Goal: Task Accomplishment & Management: Use online tool/utility

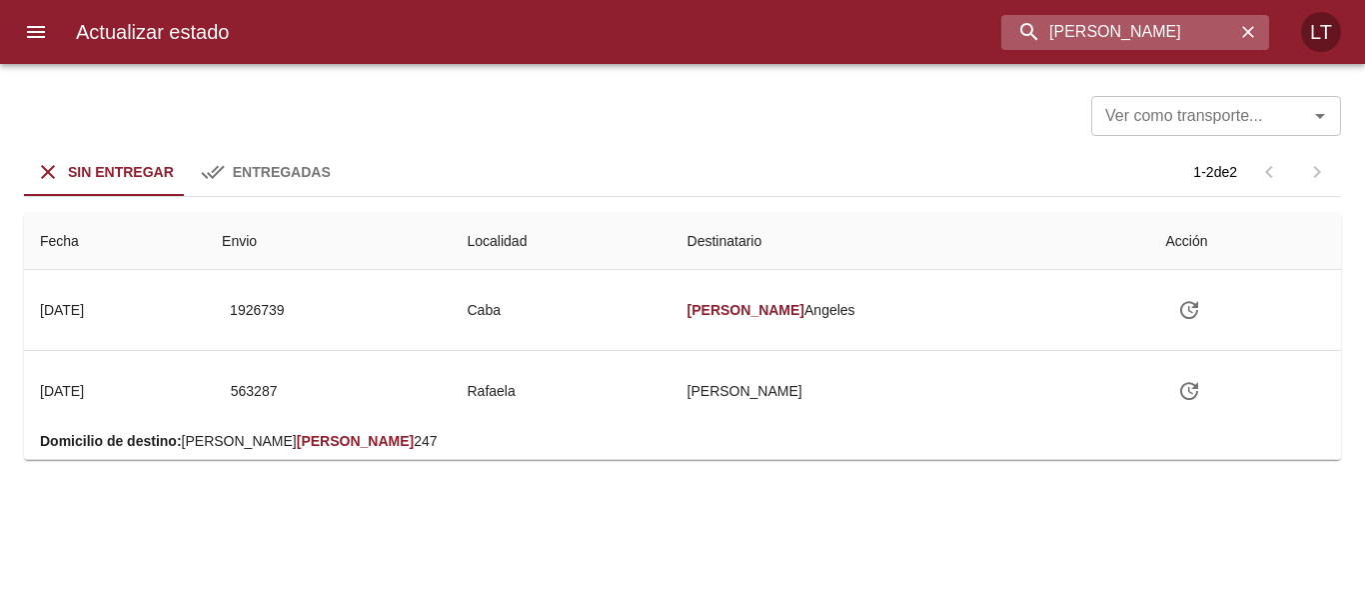
click at [1094, 37] on input "Pfeiffer" at bounding box center [1119, 32] width 234 height 35
click at [1049, 29] on input "Pfeiffer" at bounding box center [1119, 32] width 234 height 35
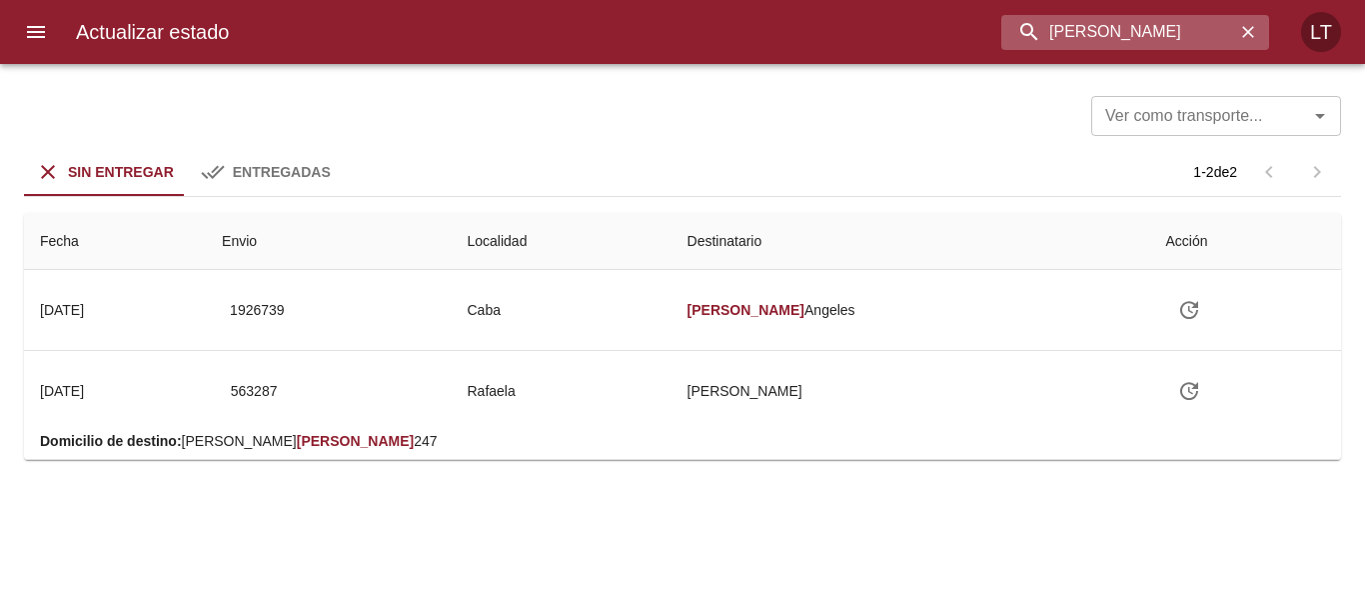
click at [1049, 29] on input "Pfeiffer" at bounding box center [1119, 32] width 234 height 35
type input "9578776"
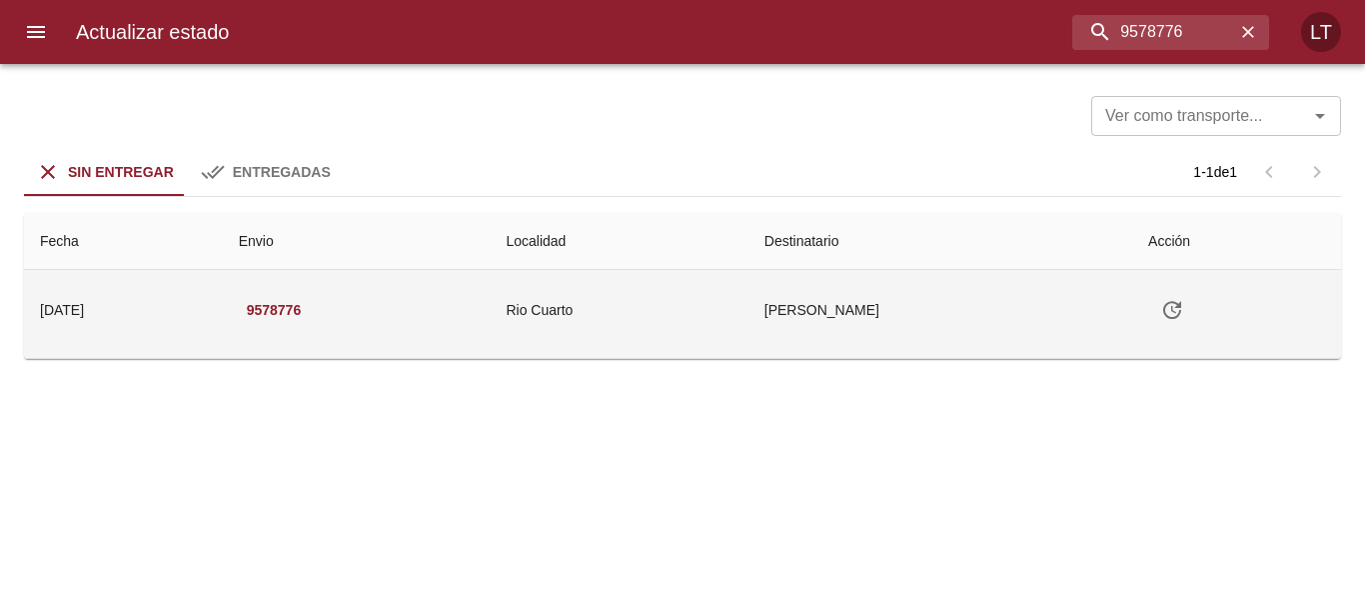
click at [748, 298] on td "Rio Cuarto" at bounding box center [619, 310] width 258 height 80
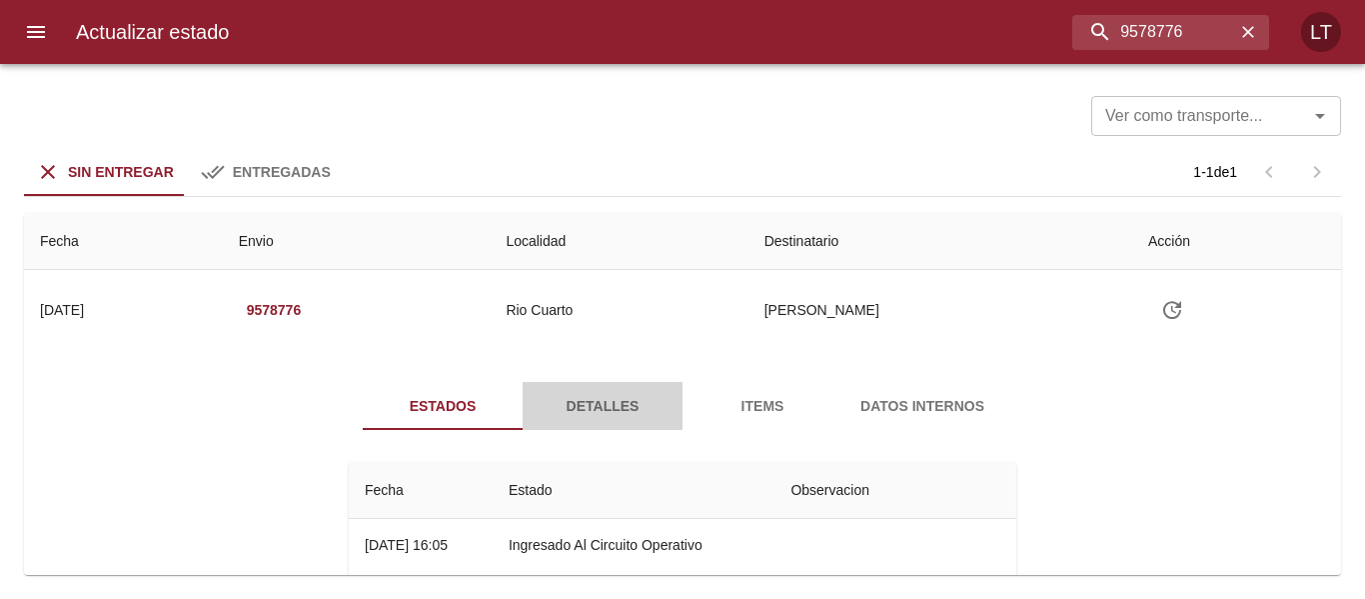
click at [584, 400] on span "Detalles" at bounding box center [603, 406] width 136 height 25
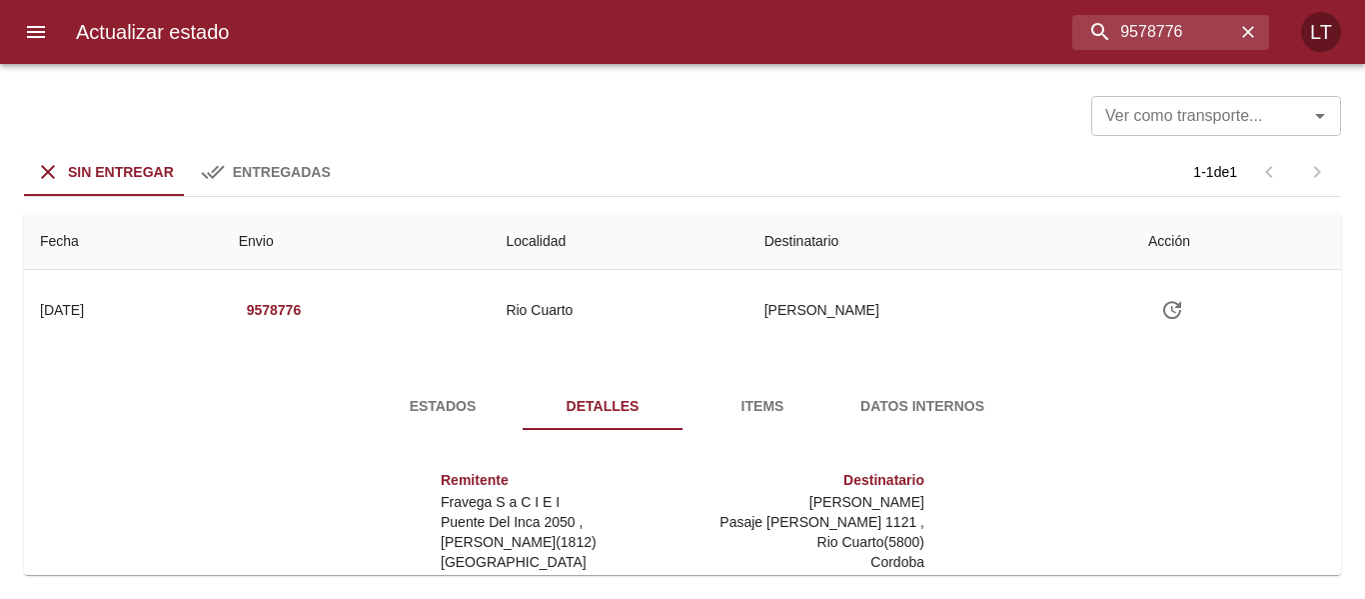
click at [442, 401] on span "Estados" at bounding box center [443, 406] width 136 height 25
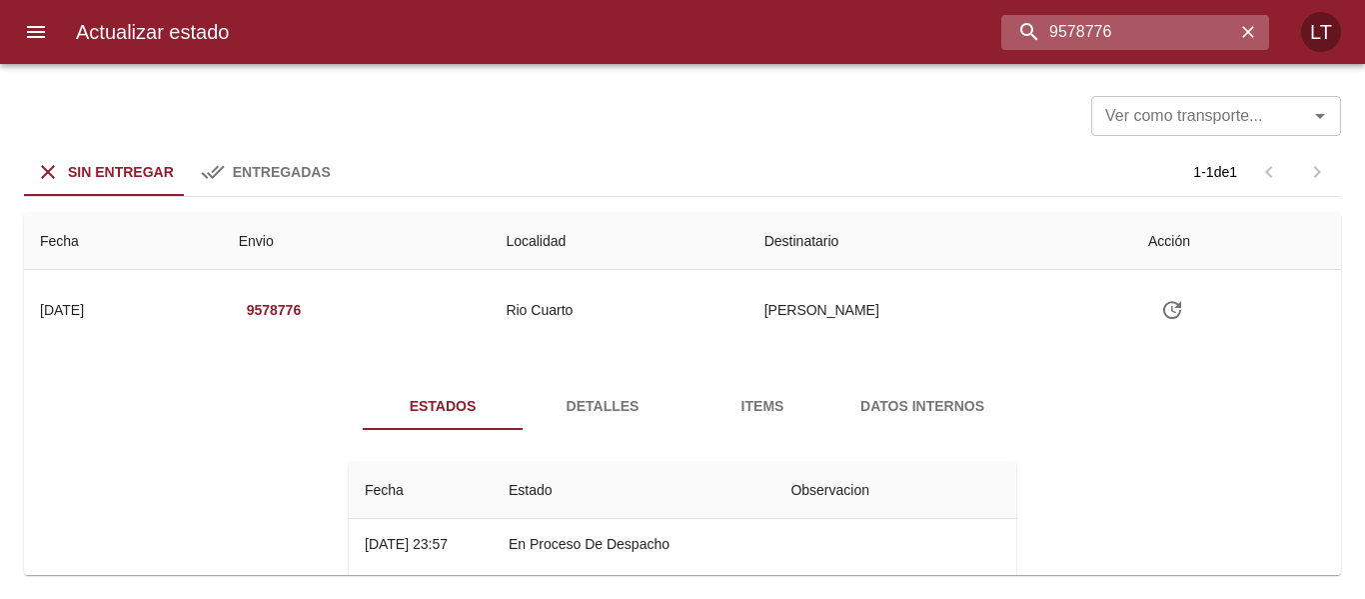
click at [1148, 27] on input "9578776" at bounding box center [1119, 32] width 234 height 35
paste input "391098"
type input "9391098"
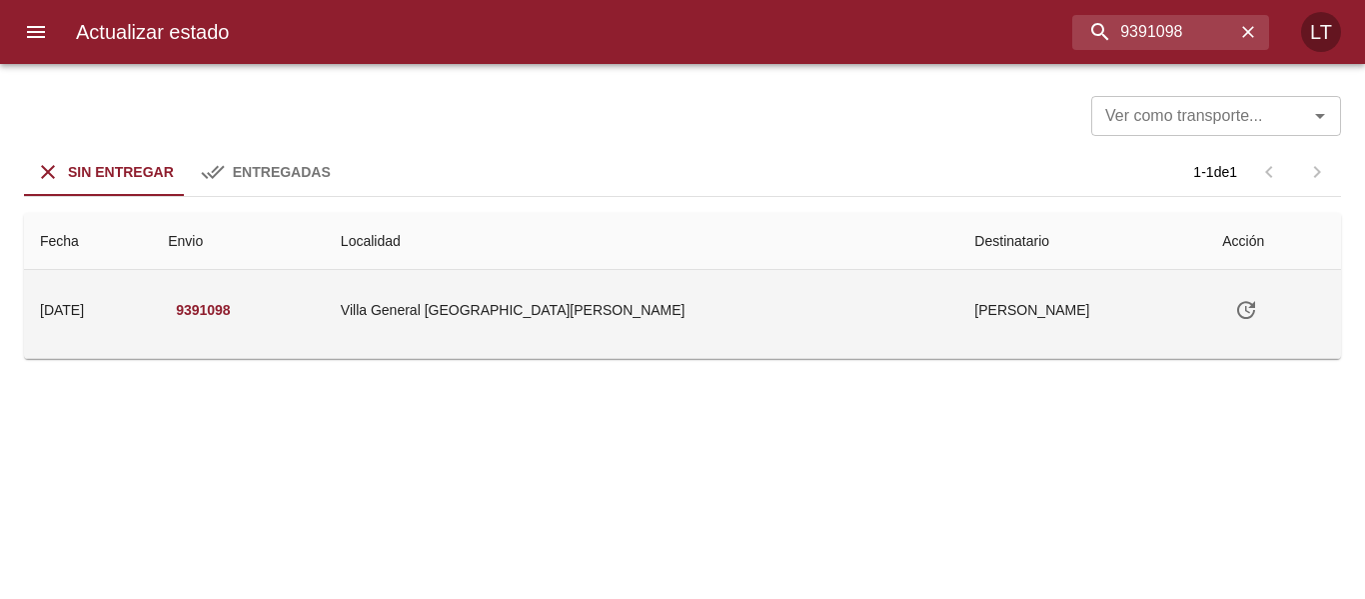
click at [853, 303] on td "Villa General San Martin" at bounding box center [642, 310] width 635 height 80
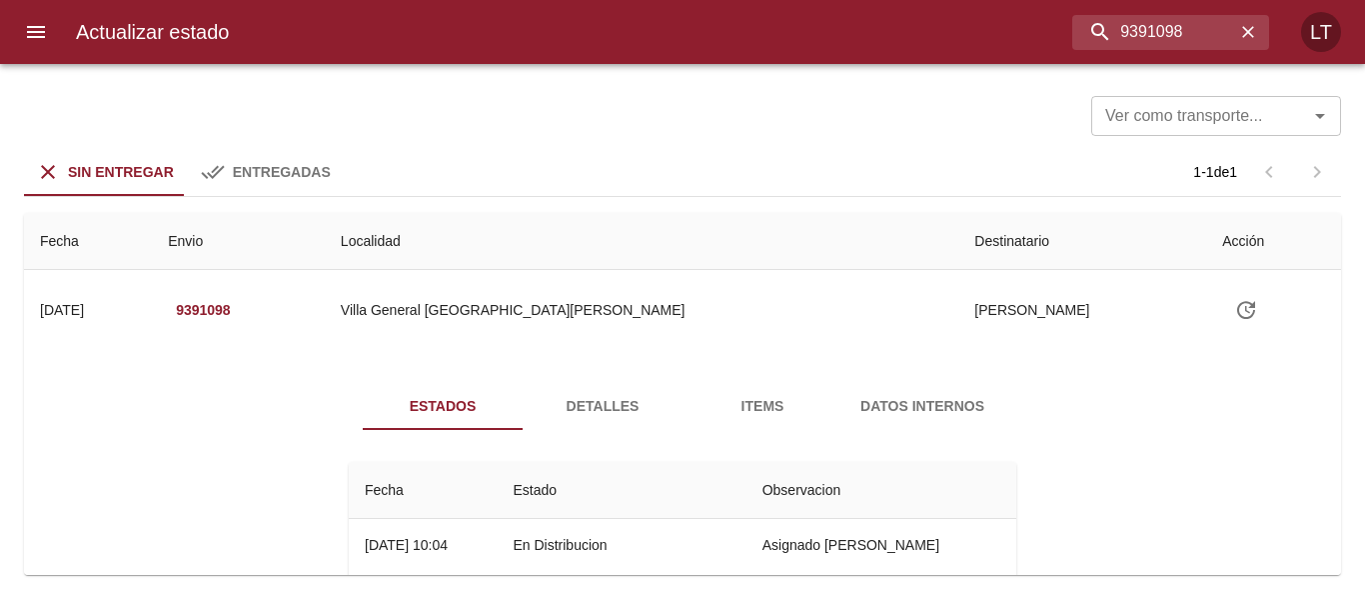
click at [52, 37] on button "menu" at bounding box center [36, 32] width 48 height 48
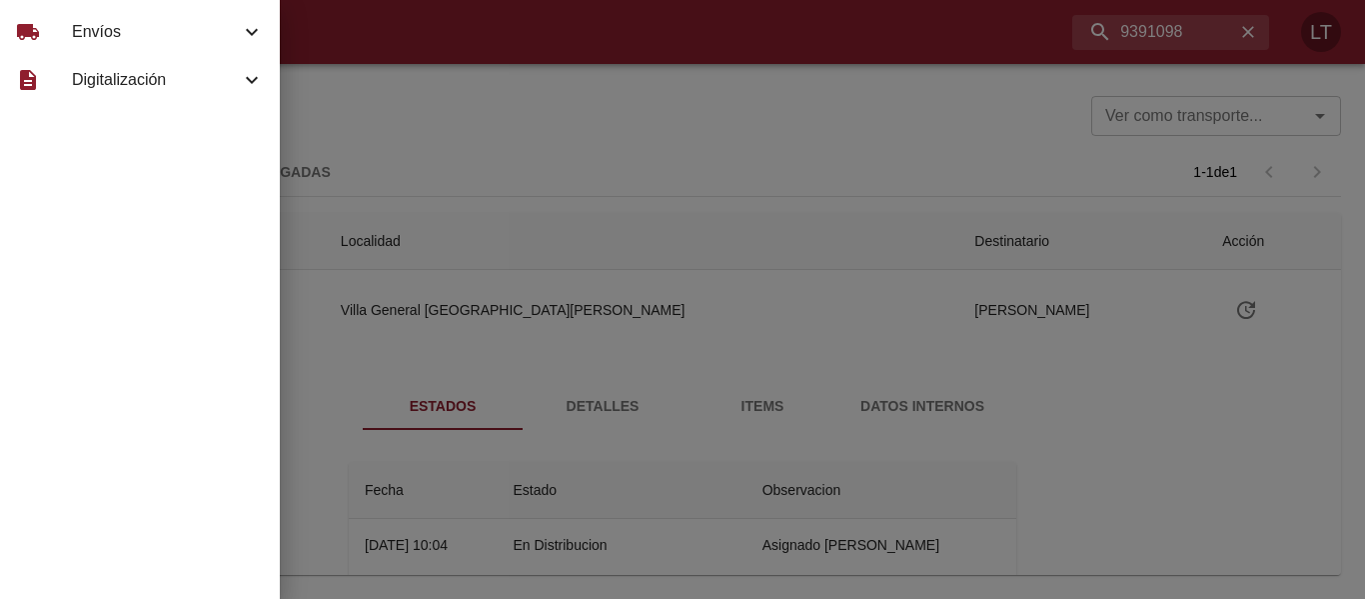
click at [84, 24] on span "Envíos" at bounding box center [156, 32] width 168 height 24
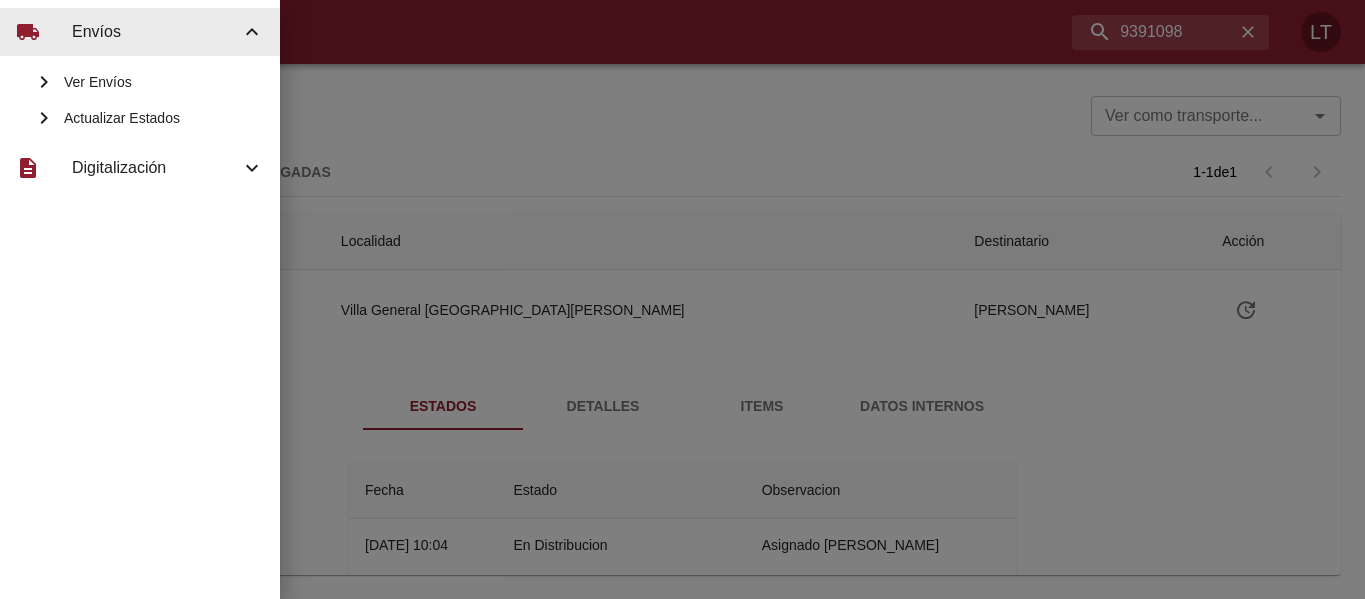
click at [125, 71] on div "Ver Envíos" at bounding box center [140, 82] width 280 height 36
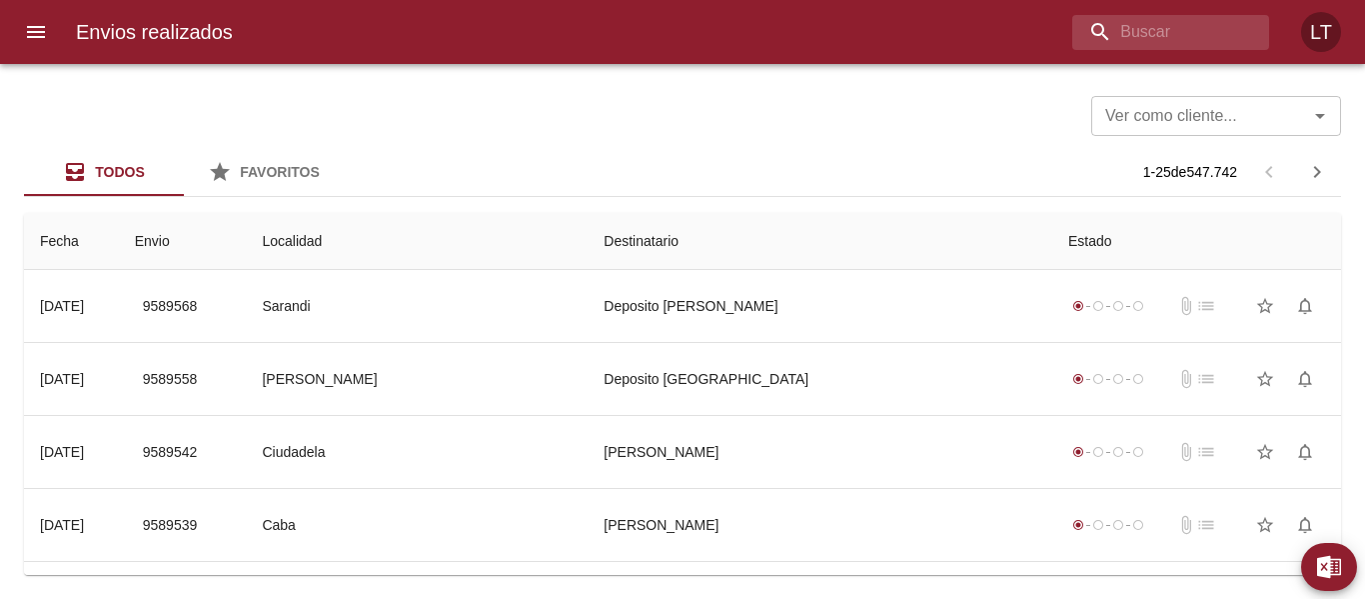
click at [1117, 10] on div "Envios realizados LT" at bounding box center [682, 32] width 1365 height 64
click at [1117, 40] on input "buscar" at bounding box center [1119, 32] width 234 height 35
paste input "9569732"
type input "9569732"
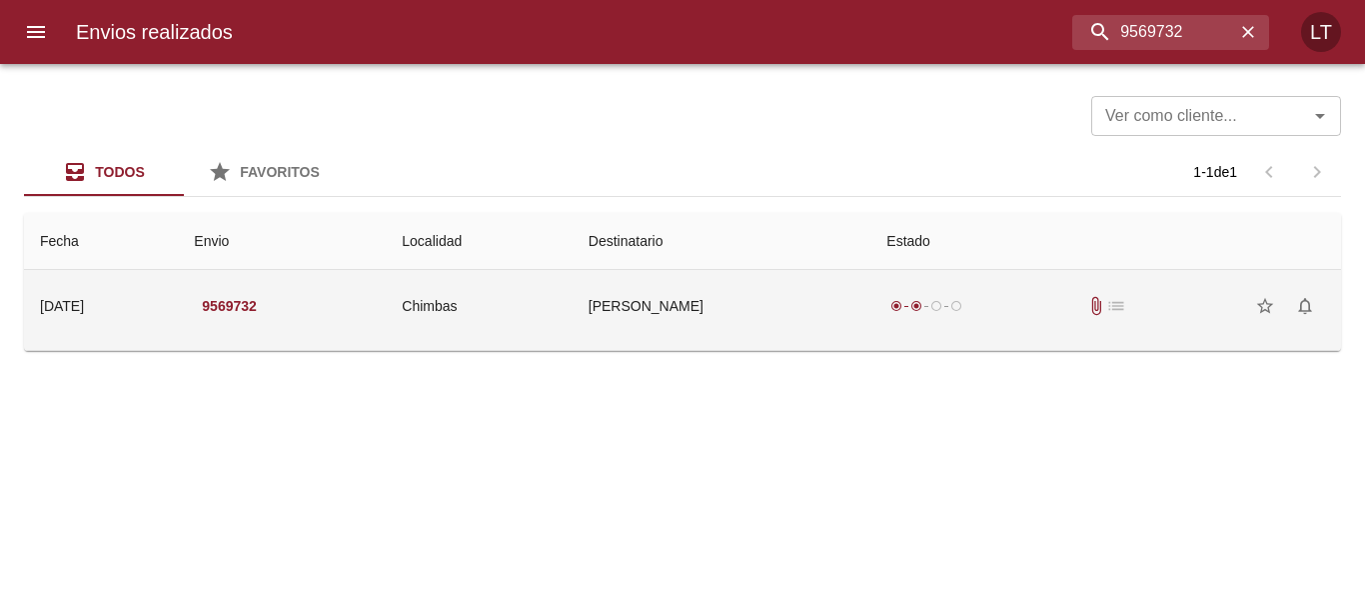
click at [735, 327] on td "Alberto Pereira" at bounding box center [722, 306] width 299 height 72
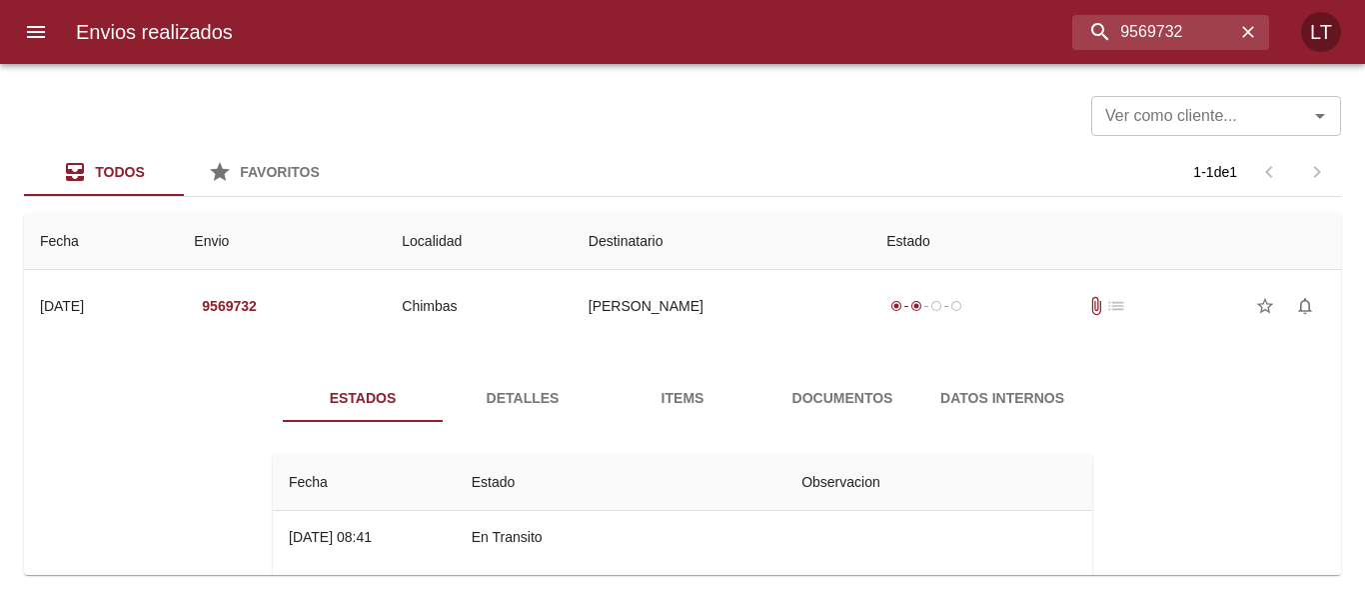
click at [760, 372] on div "Estados Detalles Items Documentos Datos Internos Fecha Estado Observacion 09/09…" at bounding box center [682, 580] width 1285 height 461
click at [779, 384] on button "Documentos" at bounding box center [843, 398] width 160 height 48
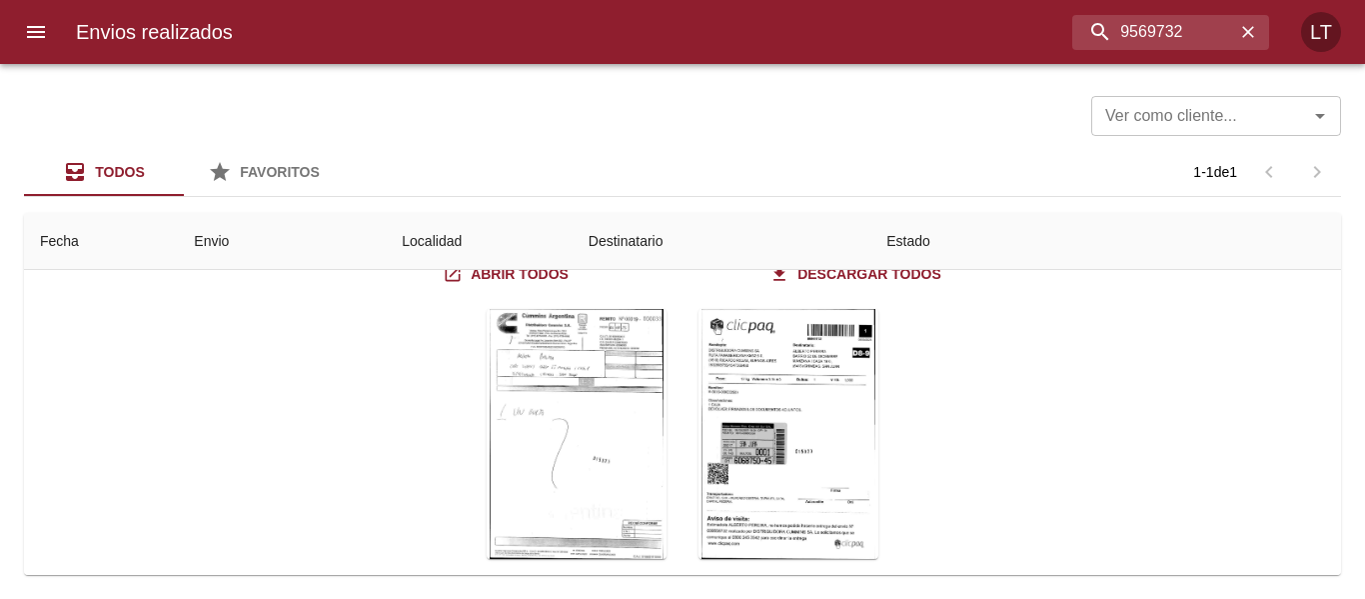
scroll to position [200, 0]
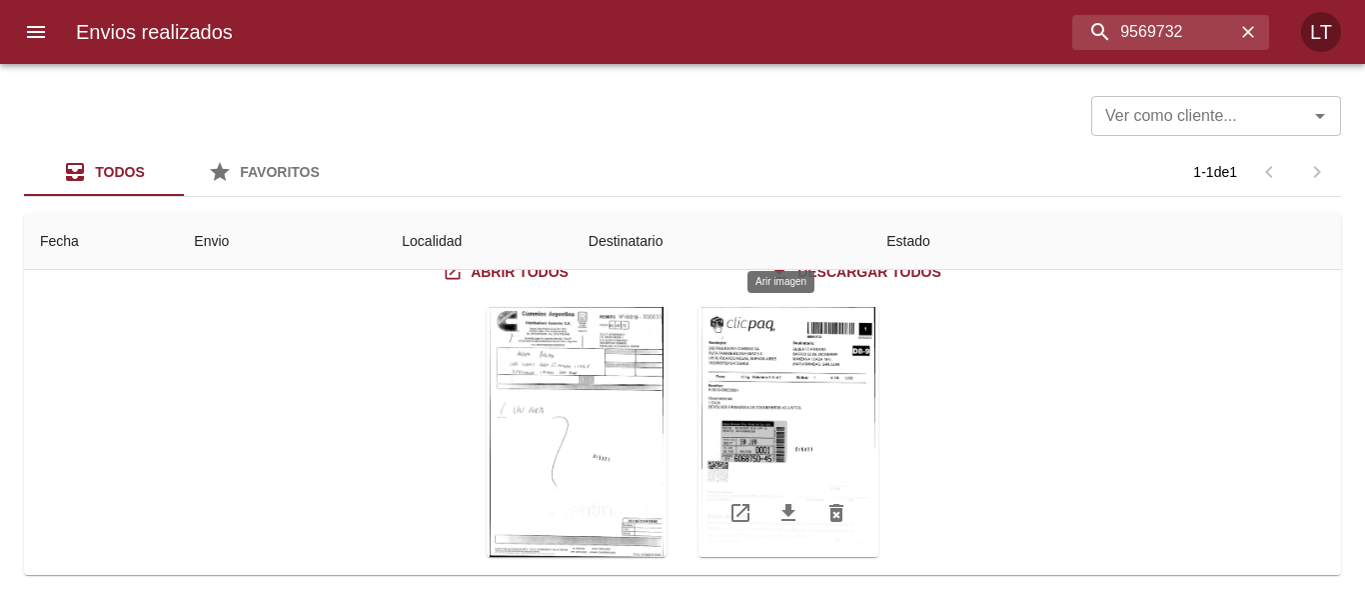
click at [811, 377] on div "Tabla de envíos del cliente" at bounding box center [789, 432] width 180 height 250
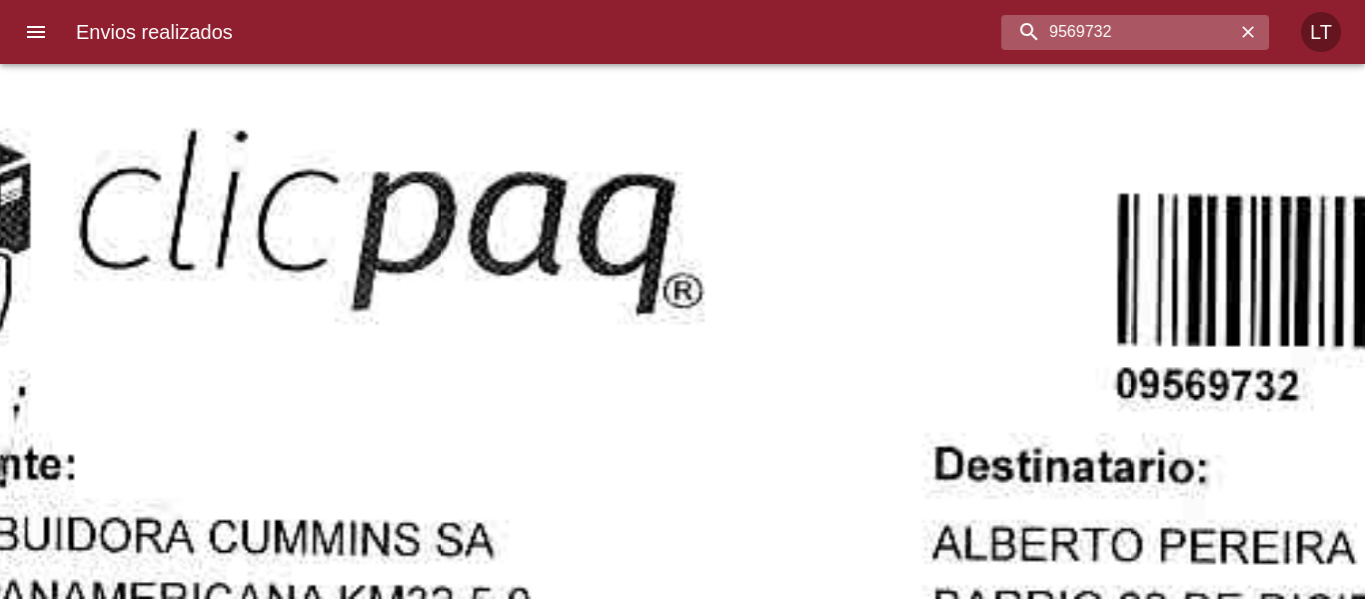
click at [1098, 26] on input "9569732" at bounding box center [1119, 32] width 234 height 35
paste input "84671"
type input "9584671"
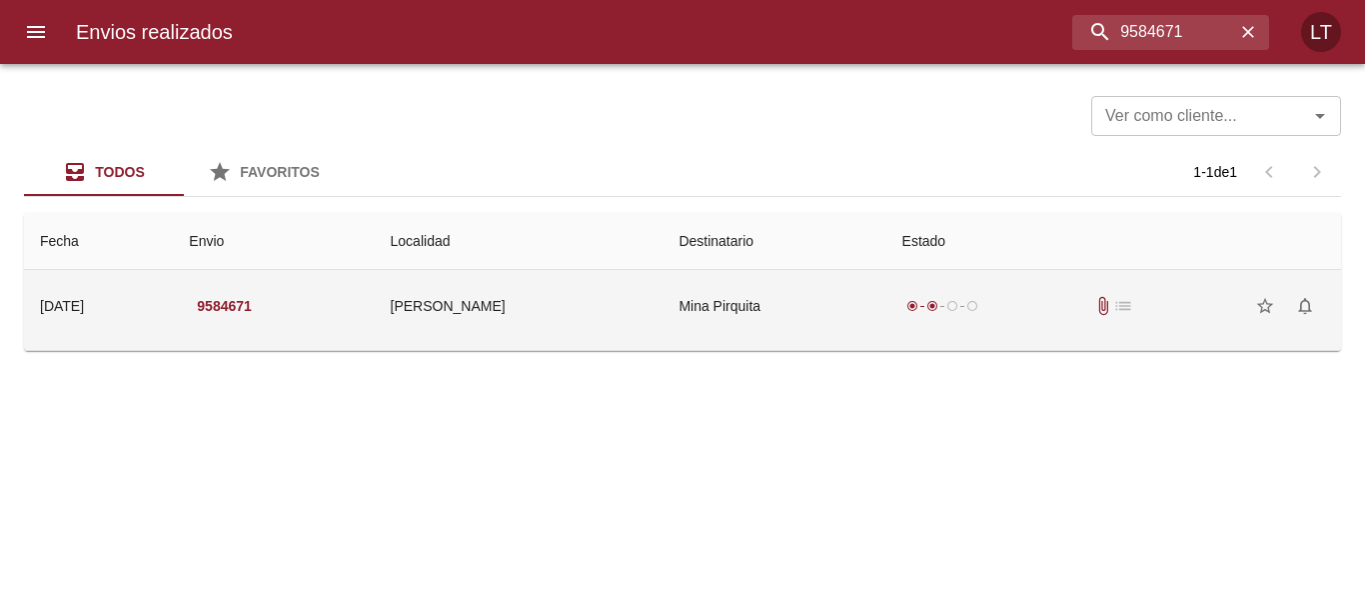
click at [756, 305] on td "Mina Pirquita" at bounding box center [774, 306] width 223 height 72
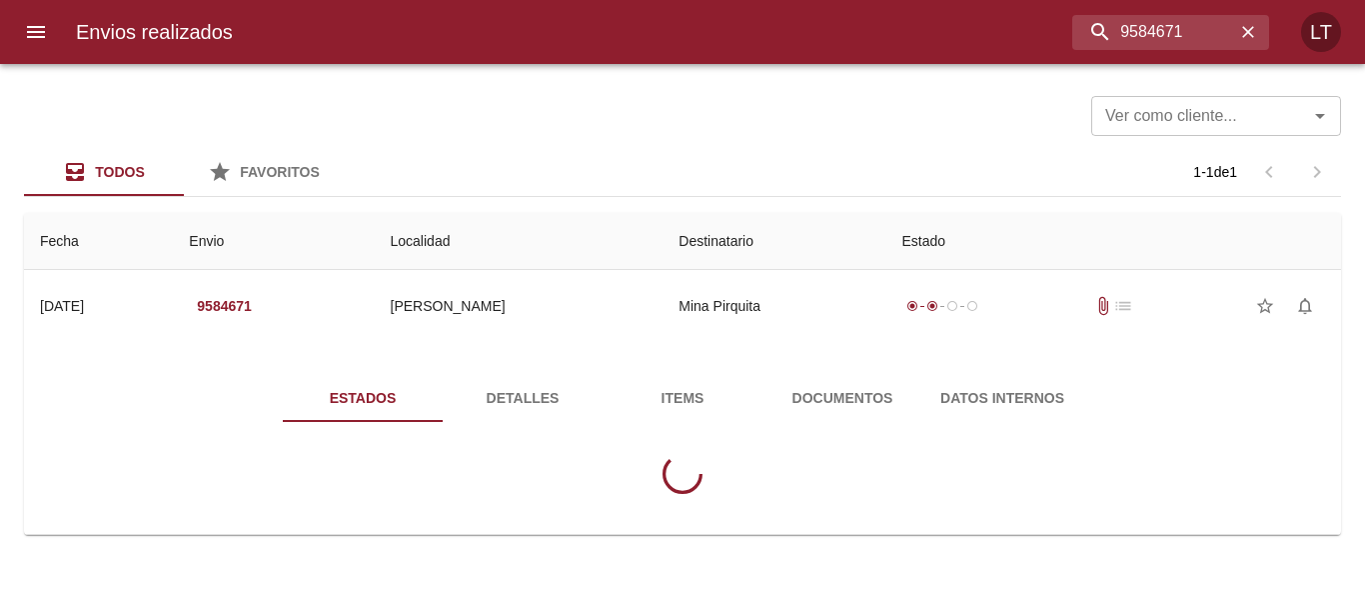
click at [854, 389] on span "Documentos" at bounding box center [843, 398] width 136 height 25
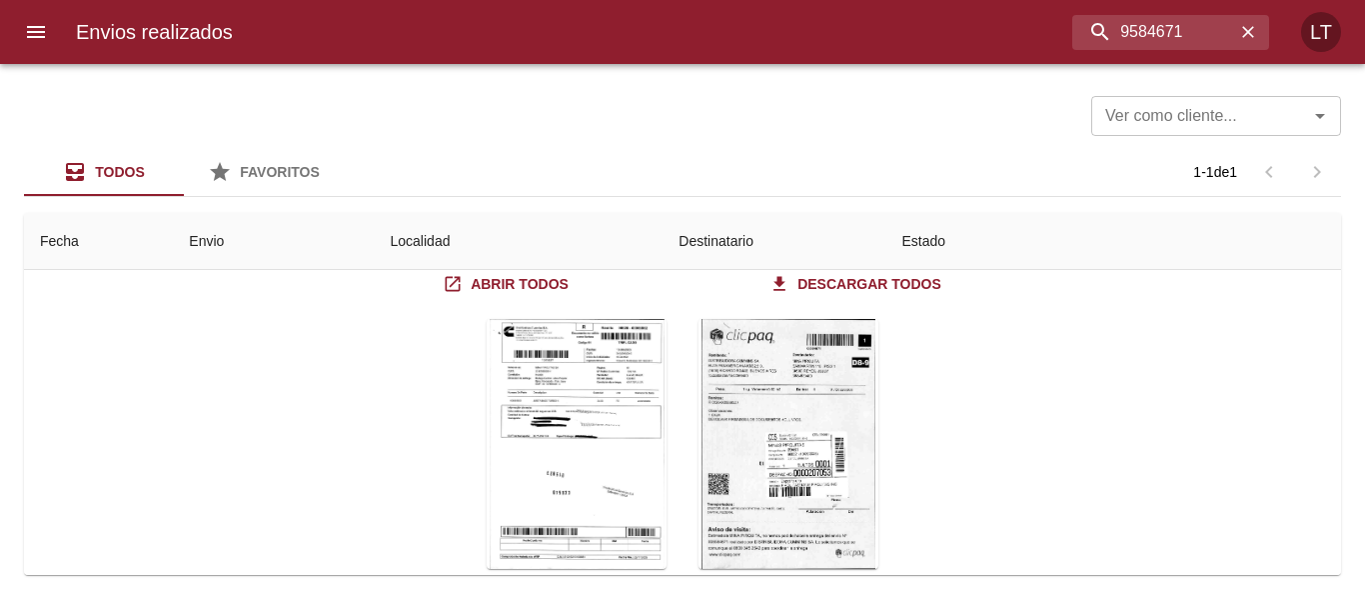
scroll to position [239, 0]
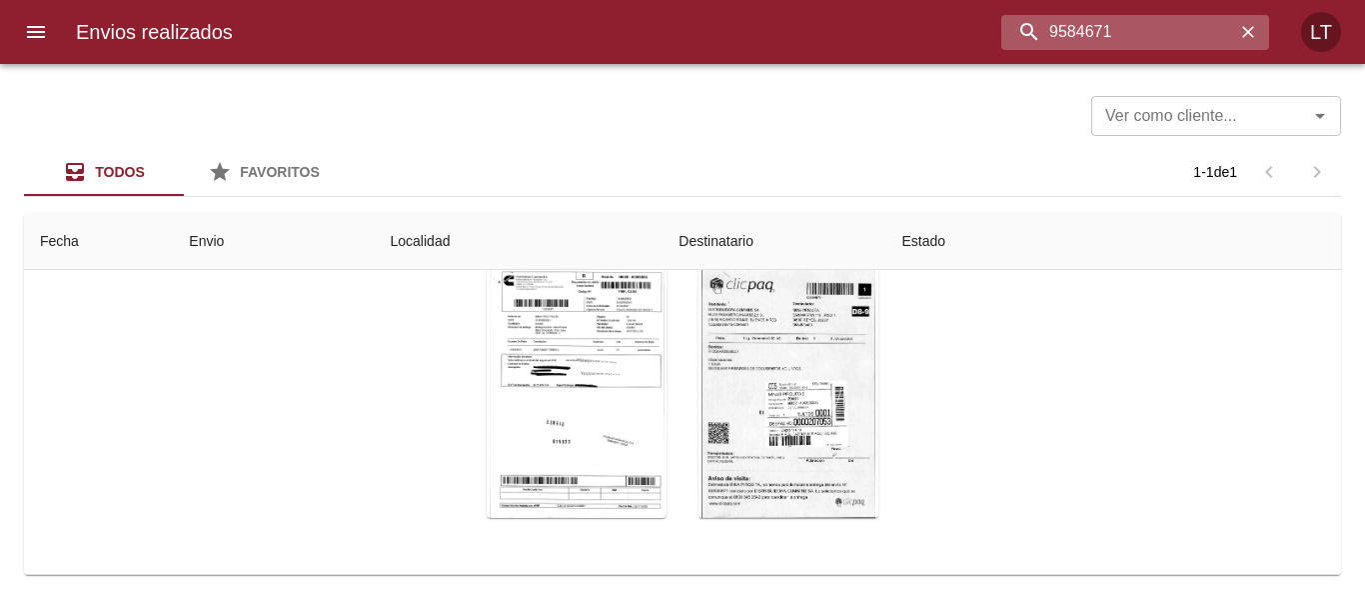
click at [1110, 41] on input "9584671" at bounding box center [1119, 32] width 234 height 35
paste input "68605"
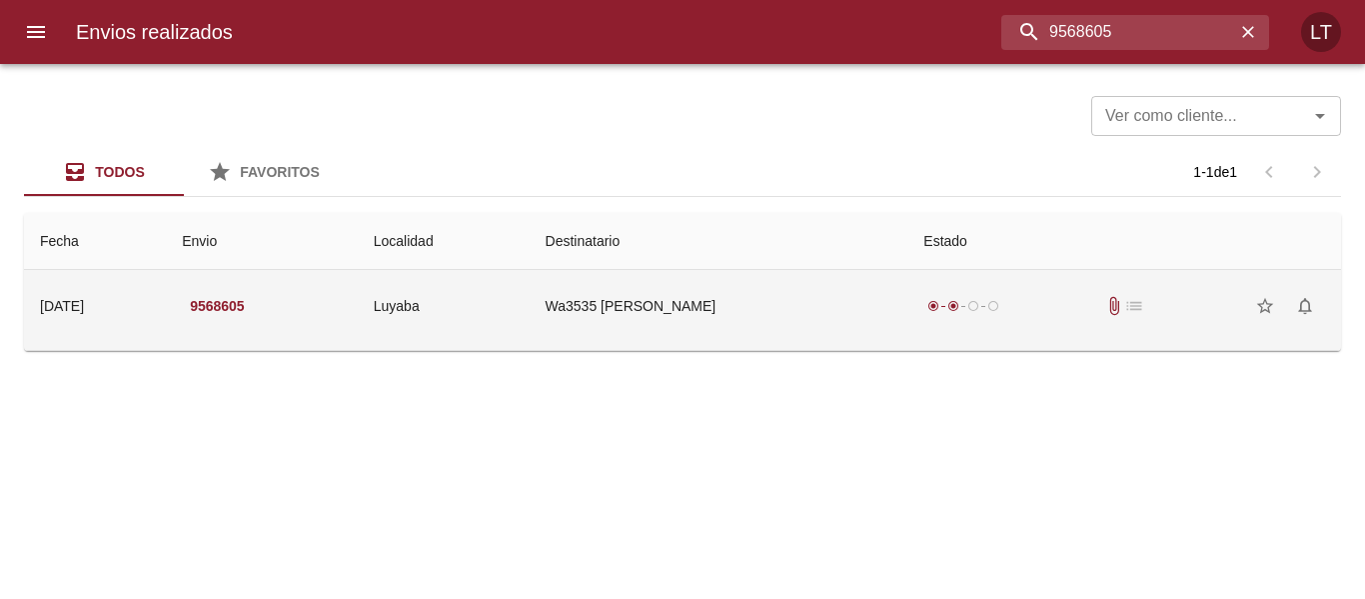
scroll to position [0, 0]
click at [827, 293] on td "Wa3535 Lugones Luis Alberto" at bounding box center [719, 306] width 379 height 72
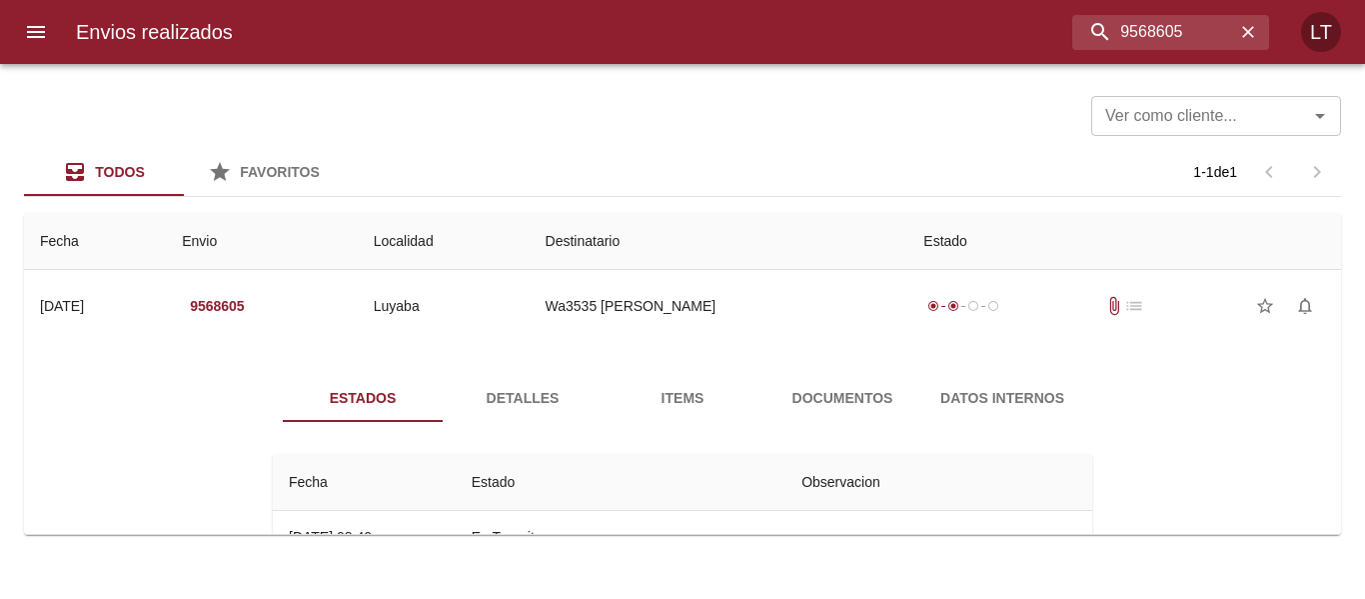
click at [848, 388] on span "Documentos" at bounding box center [843, 398] width 136 height 25
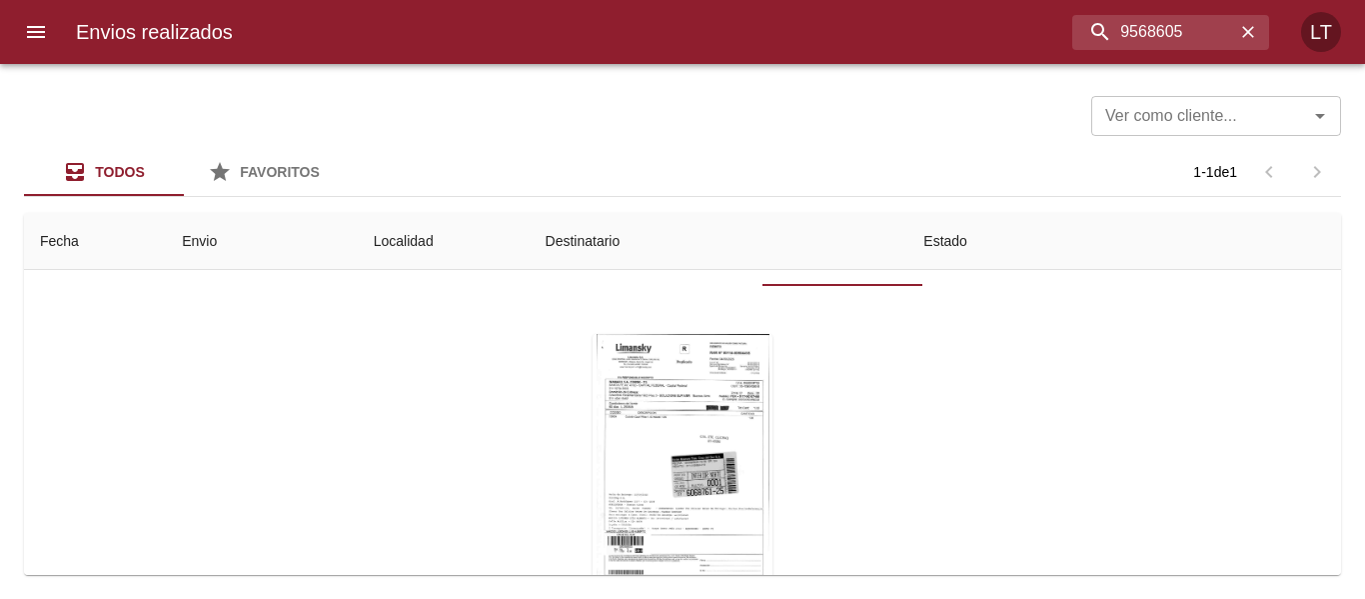
scroll to position [202, 0]
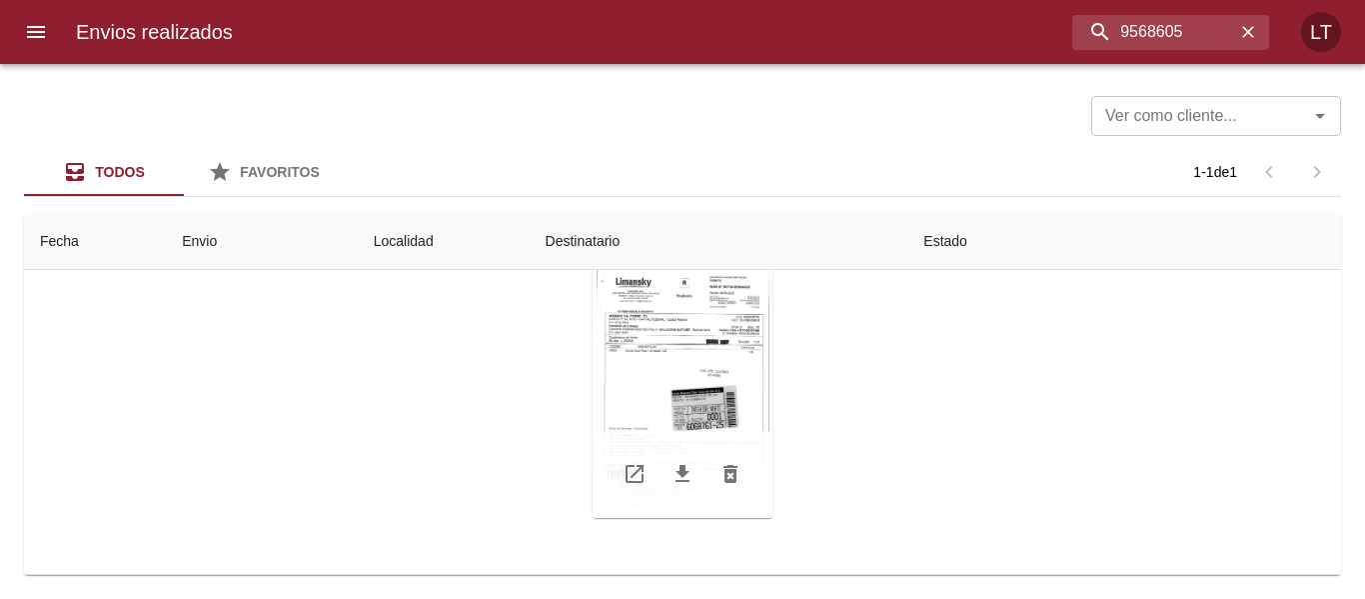
click at [703, 378] on div "Tabla de envíos del cliente" at bounding box center [683, 393] width 180 height 250
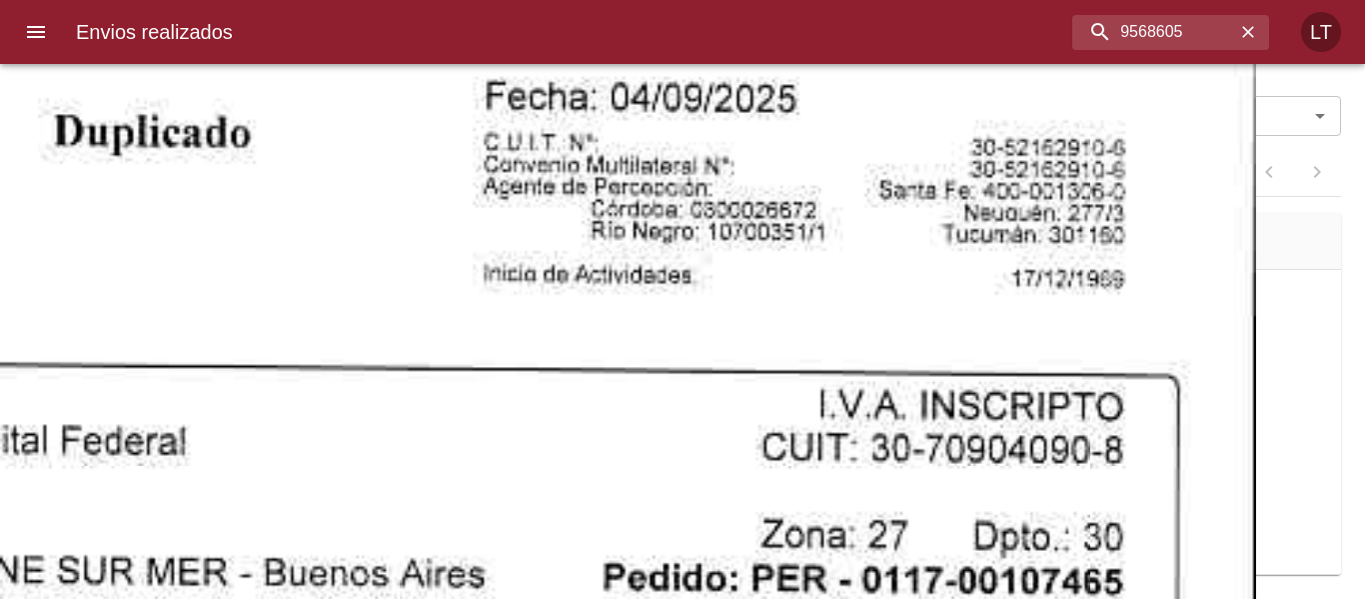
click at [1187, 6] on div "Envios realizados 9568605 LT" at bounding box center [682, 32] width 1365 height 64
click at [1185, 17] on input "9568605" at bounding box center [1119, 32] width 234 height 35
paste input "79534"
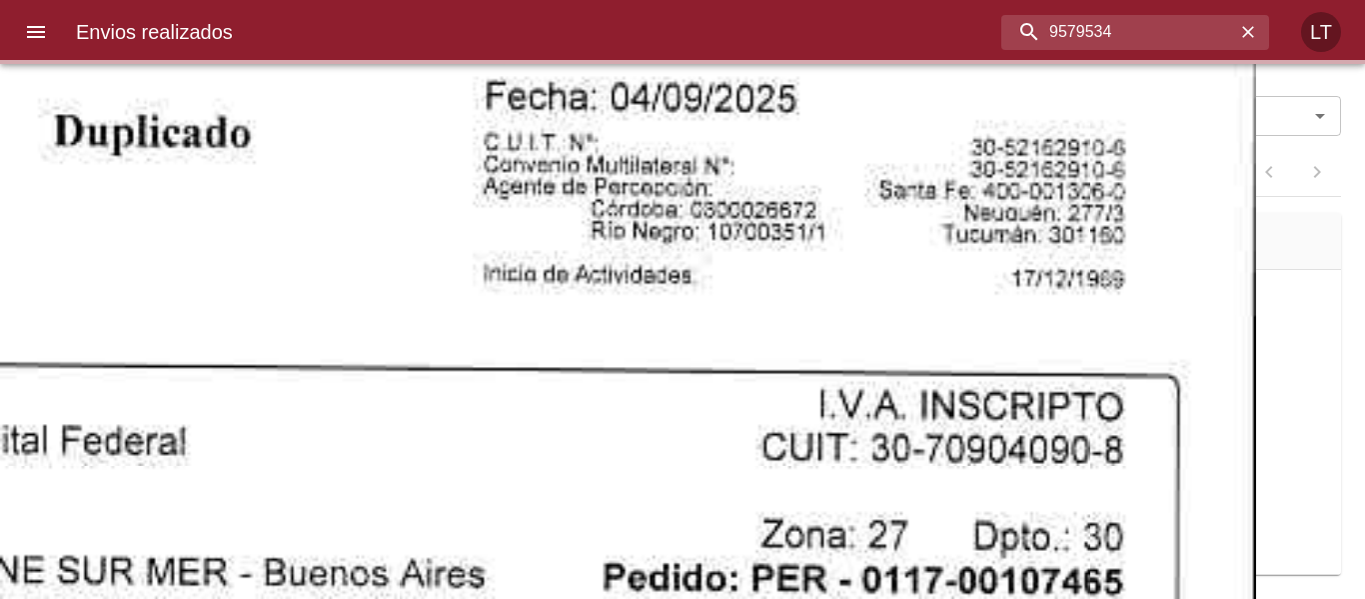
scroll to position [0, 0]
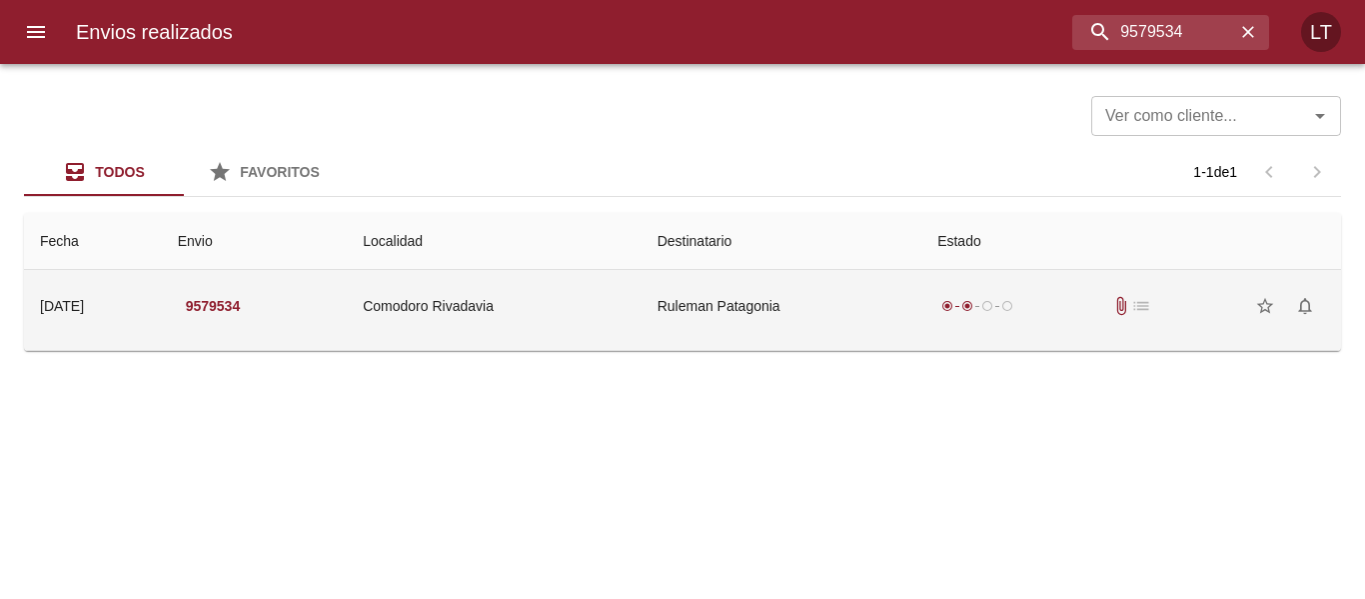
click at [818, 291] on td "Ruleman Patagonia" at bounding box center [782, 306] width 280 height 72
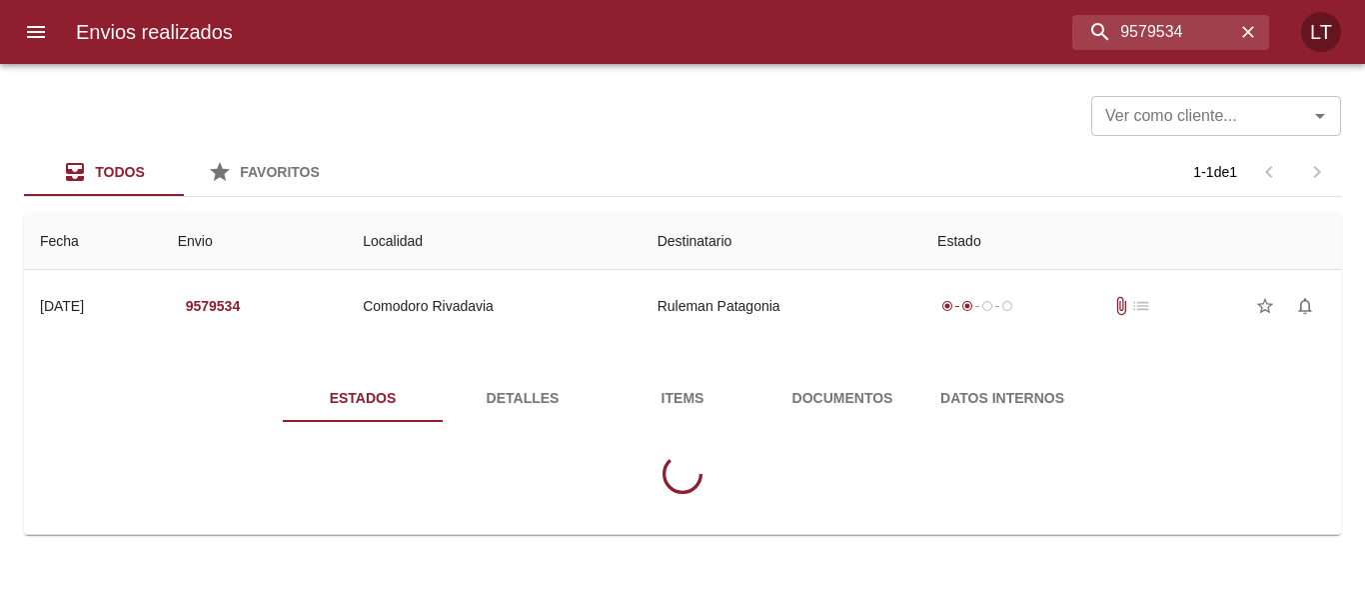
click at [848, 369] on div "Estados Detalles Items Documentos Datos Internos" at bounding box center [682, 442] width 1285 height 184
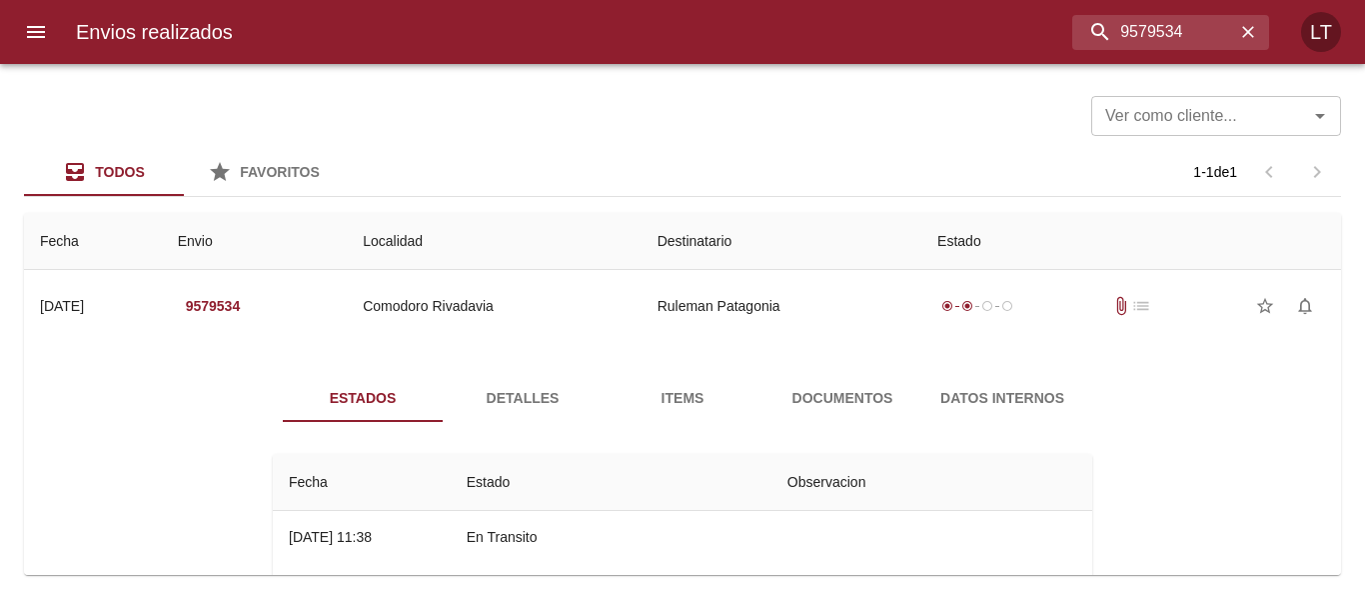
click at [851, 403] on span "Documentos" at bounding box center [843, 398] width 136 height 25
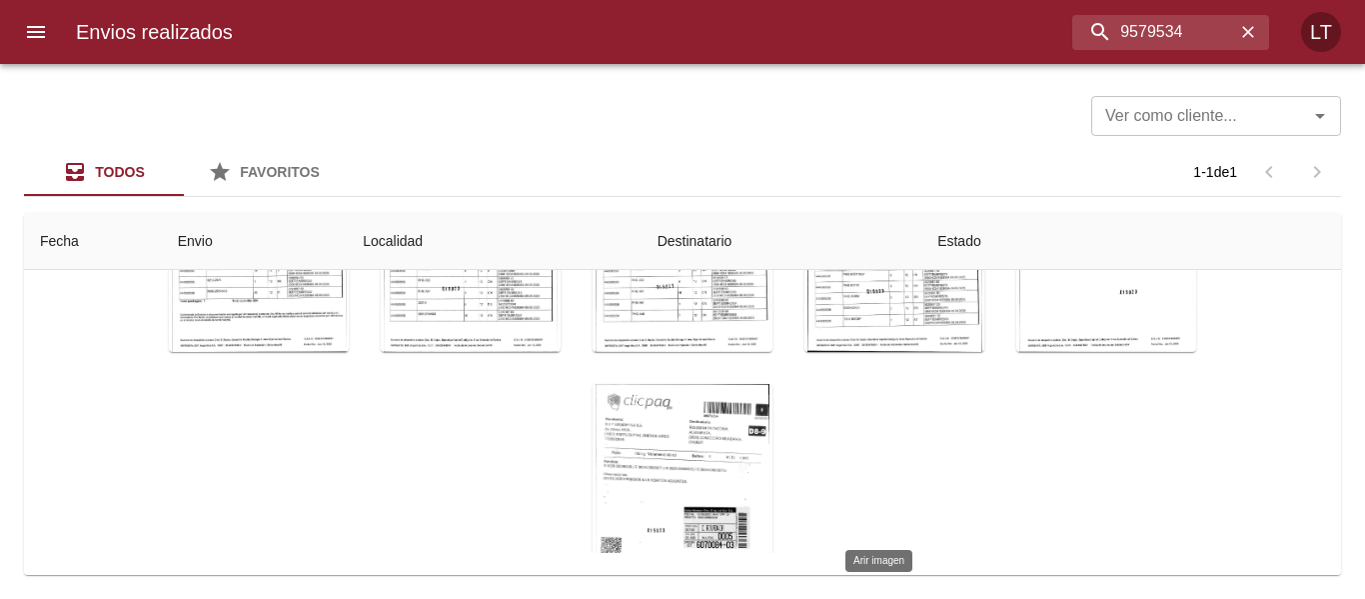
scroll to position [781, 0]
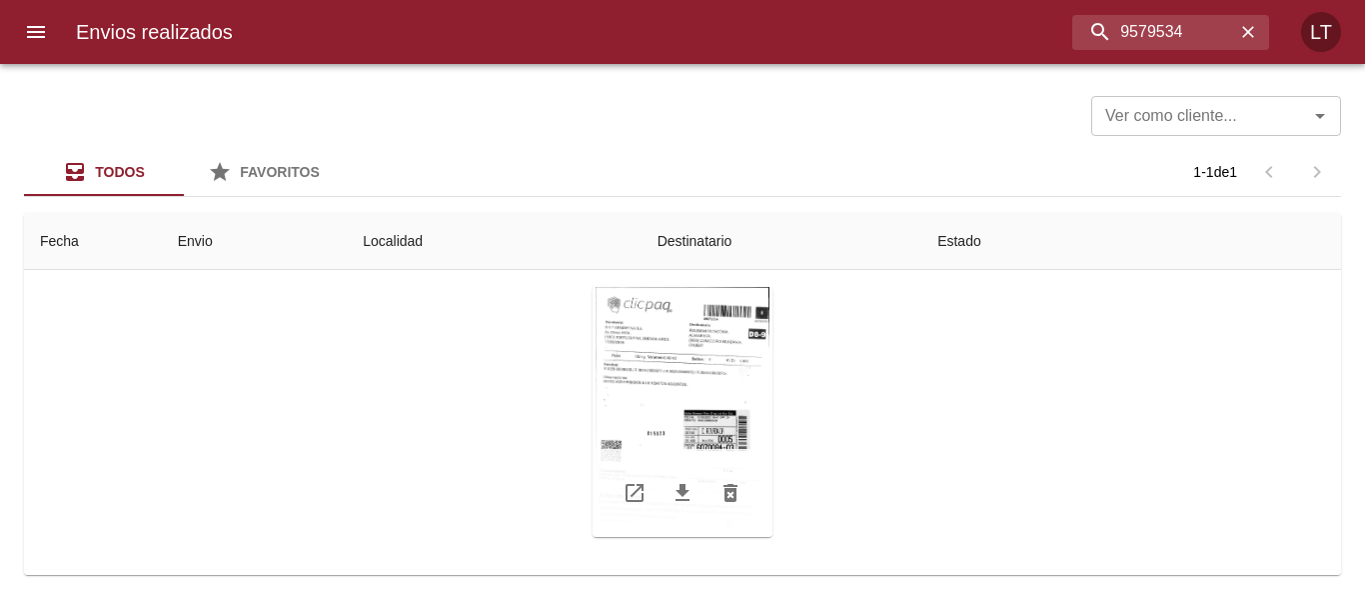
click at [702, 384] on div "Tabla de envíos del cliente" at bounding box center [683, 412] width 180 height 250
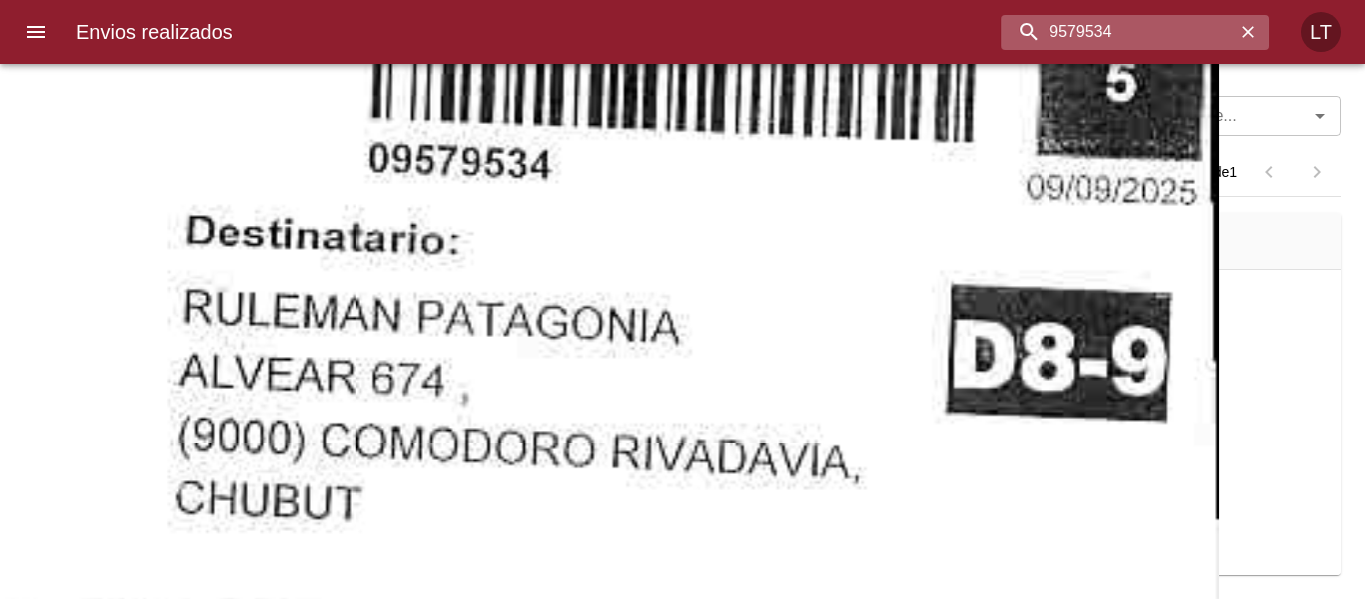
click at [1119, 36] on input "9579534" at bounding box center [1119, 32] width 234 height 35
paste input "88206"
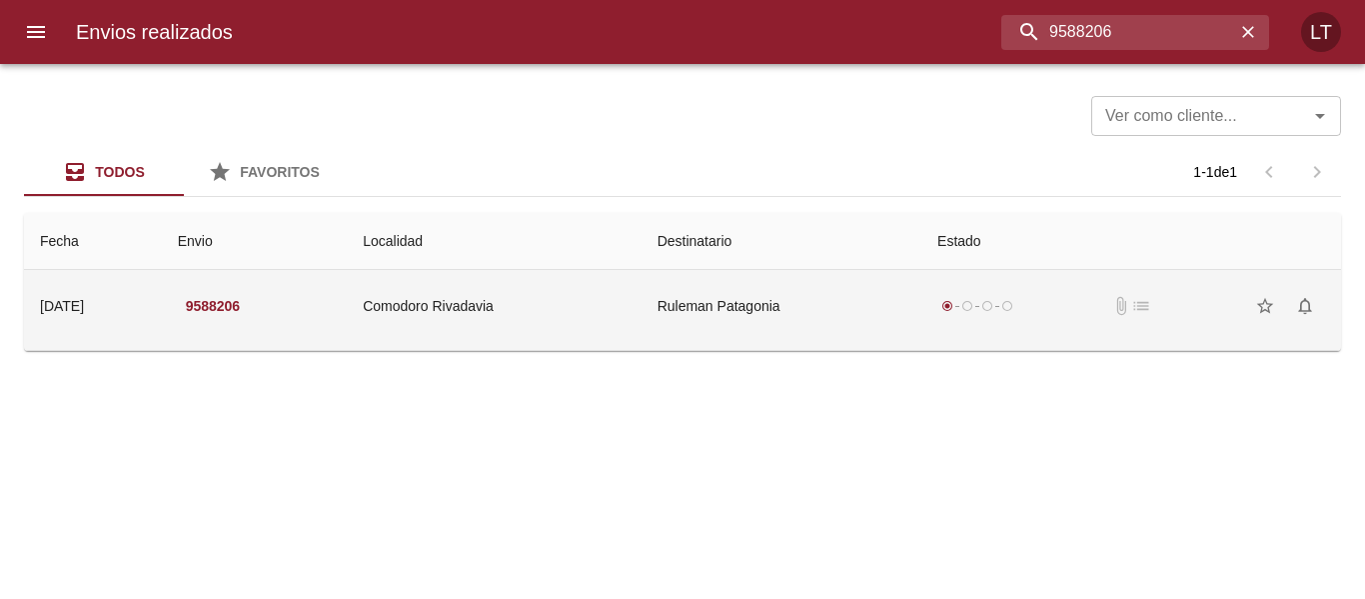
scroll to position [0, 0]
click at [764, 289] on td "Ruleman Patagonia" at bounding box center [782, 306] width 280 height 72
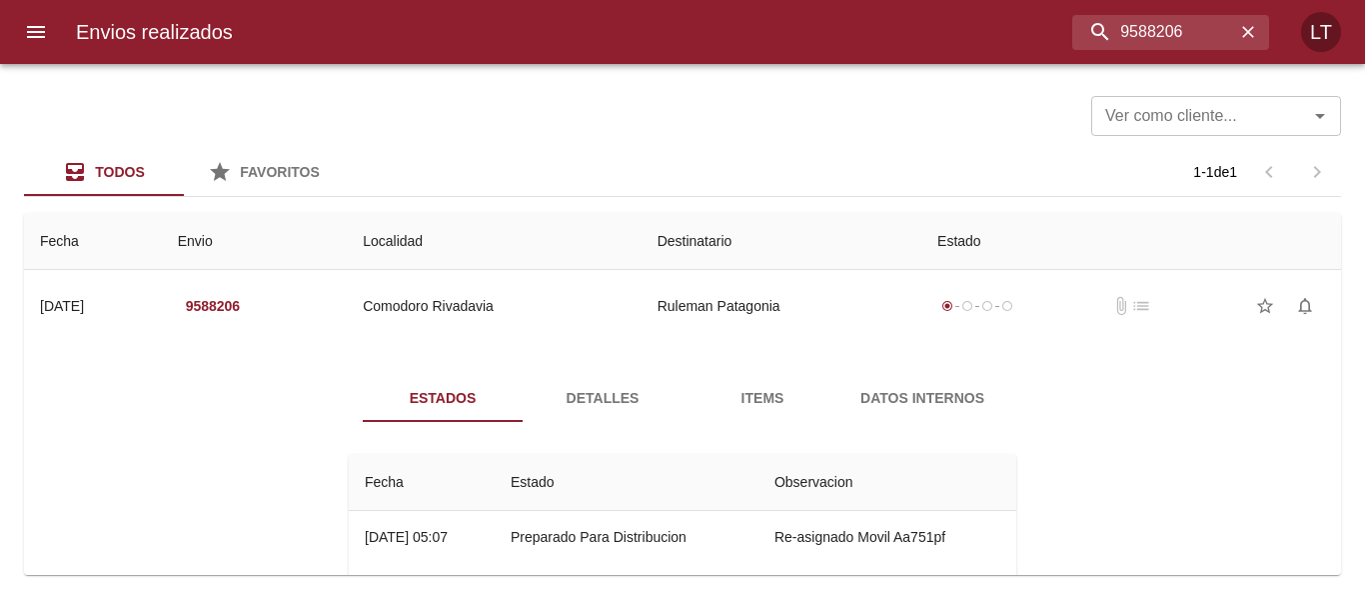
click at [1128, 7] on div "Envios realizados 9588206 LT" at bounding box center [682, 32] width 1365 height 64
click at [1133, 28] on input "9588206" at bounding box center [1119, 32] width 234 height 35
paste input "47070"
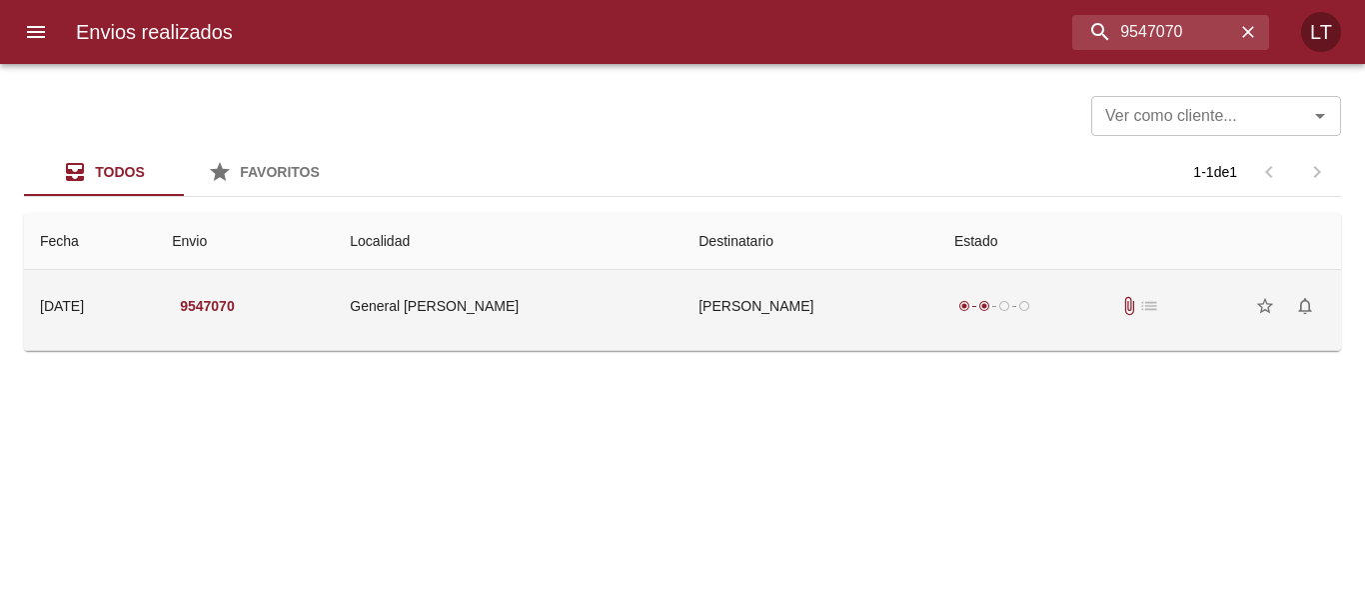
click at [885, 281] on td "Ricardo Martin Imfeld" at bounding box center [811, 306] width 256 height 72
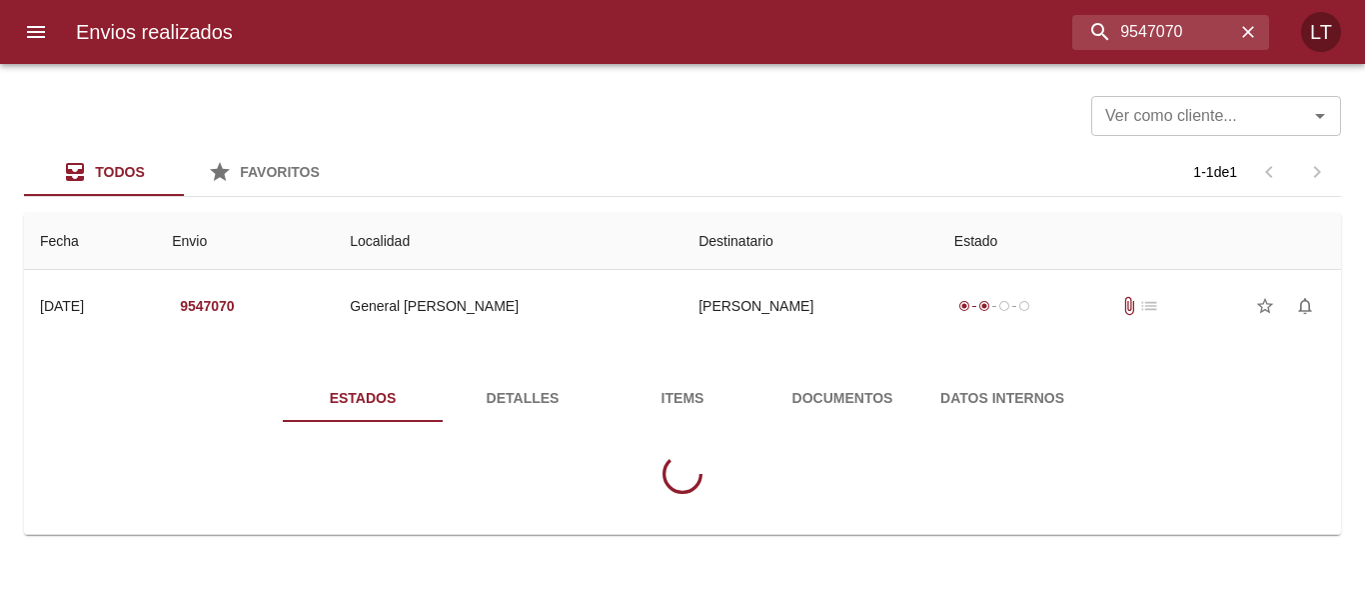
click at [856, 402] on span "Documentos" at bounding box center [843, 398] width 136 height 25
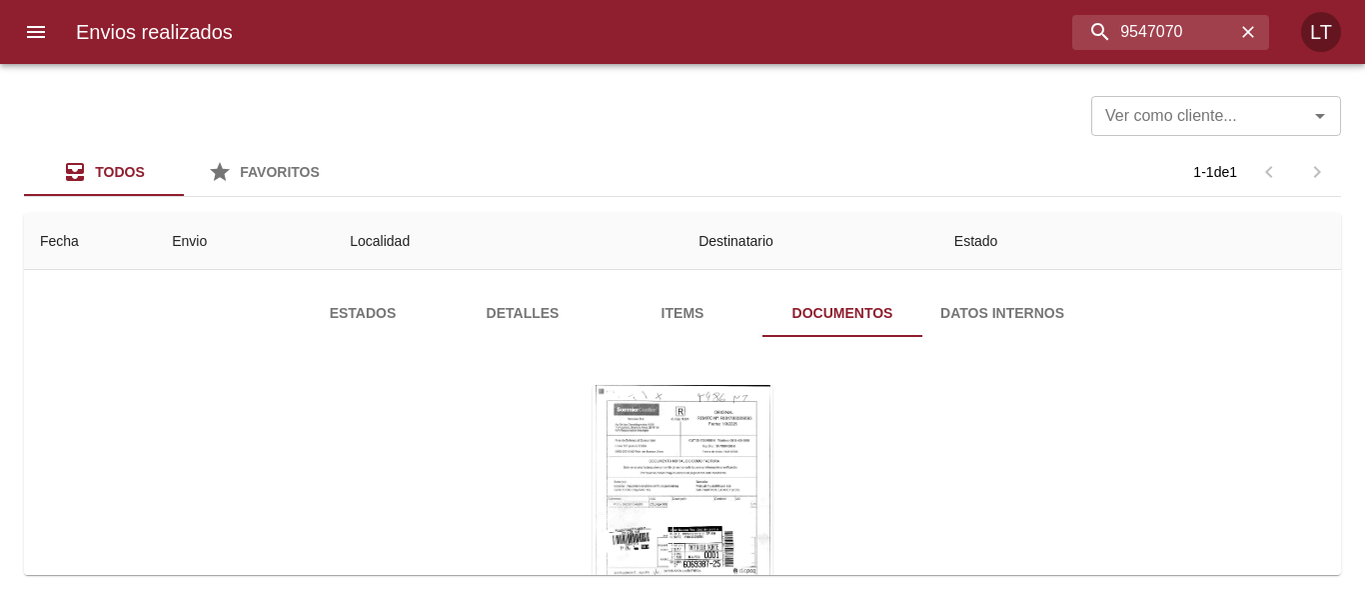
scroll to position [200, 0]
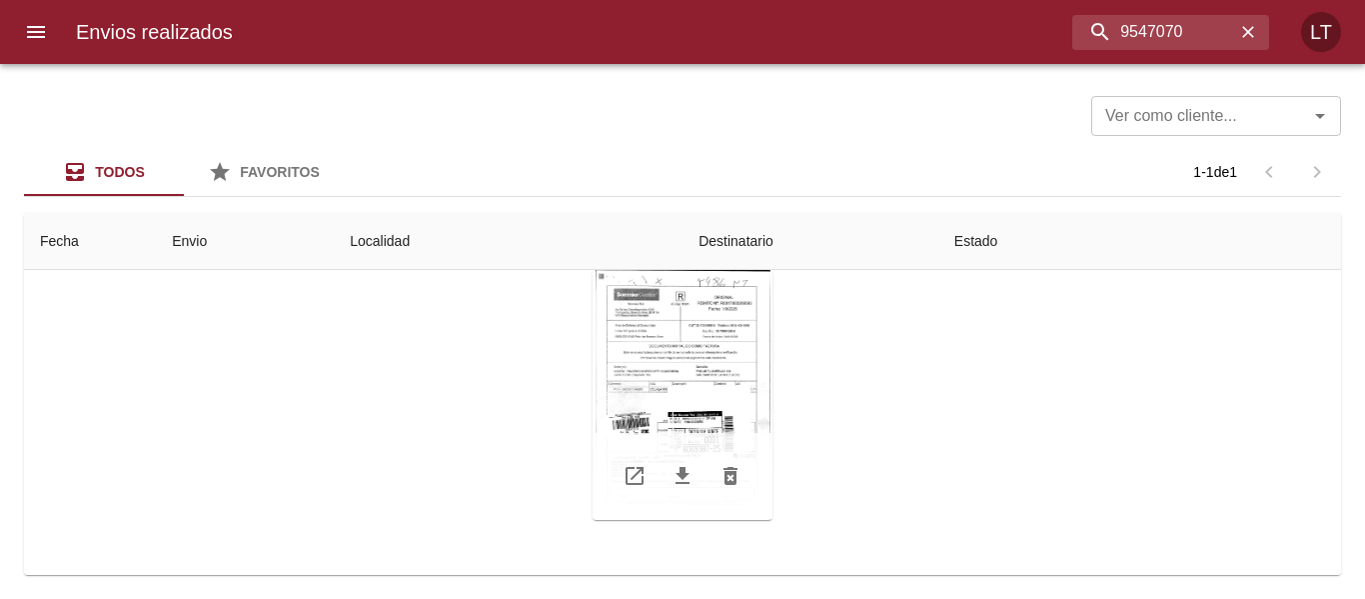
click at [701, 384] on div "Tabla de envíos del cliente" at bounding box center [683, 395] width 180 height 250
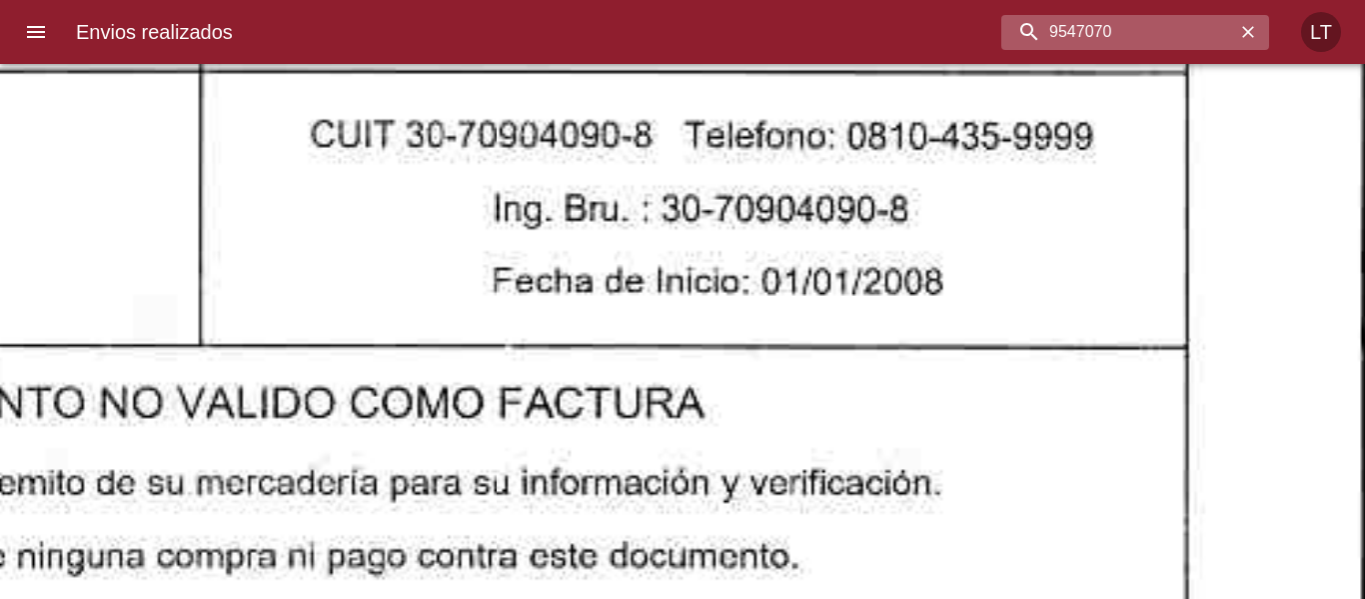
click at [1180, 45] on input "9547070" at bounding box center [1119, 32] width 234 height 35
paste input "84097"
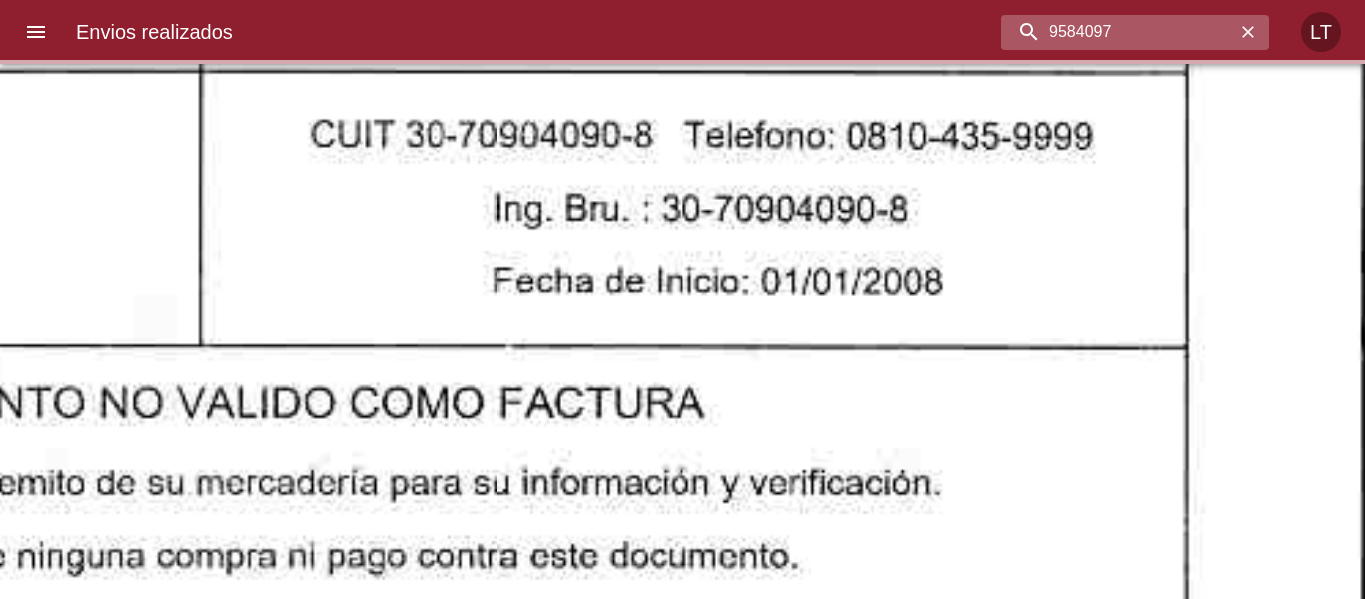
scroll to position [0, 0]
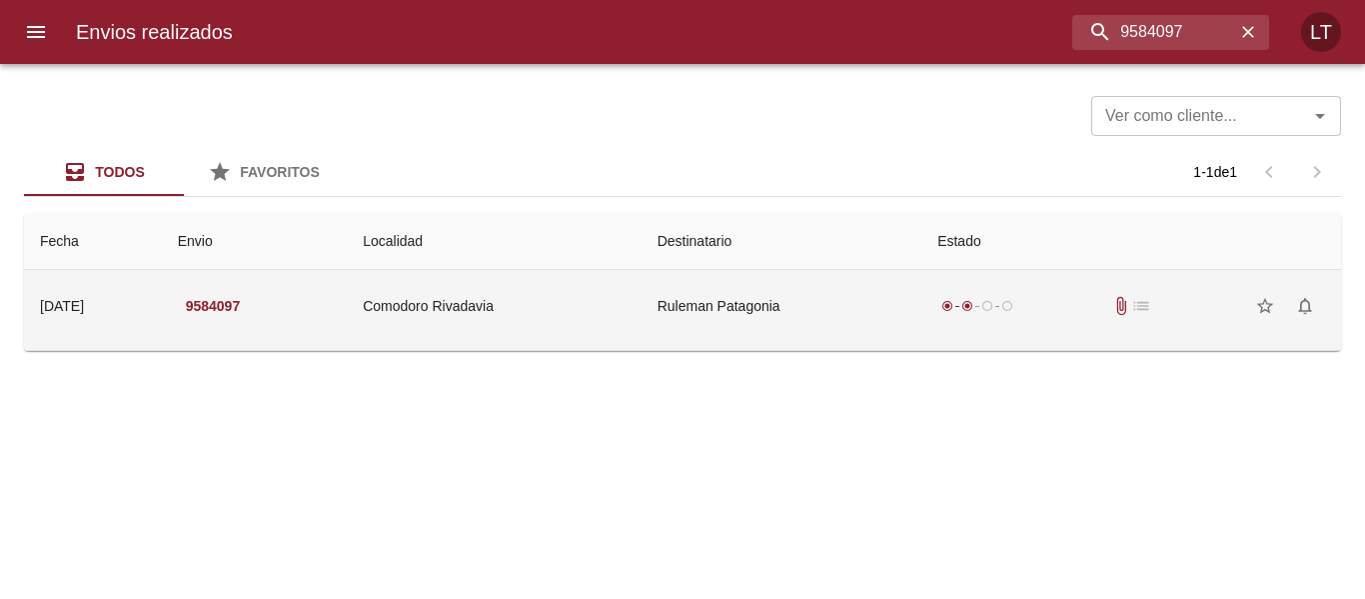
click at [858, 307] on td "Ruleman Patagonia" at bounding box center [782, 306] width 280 height 72
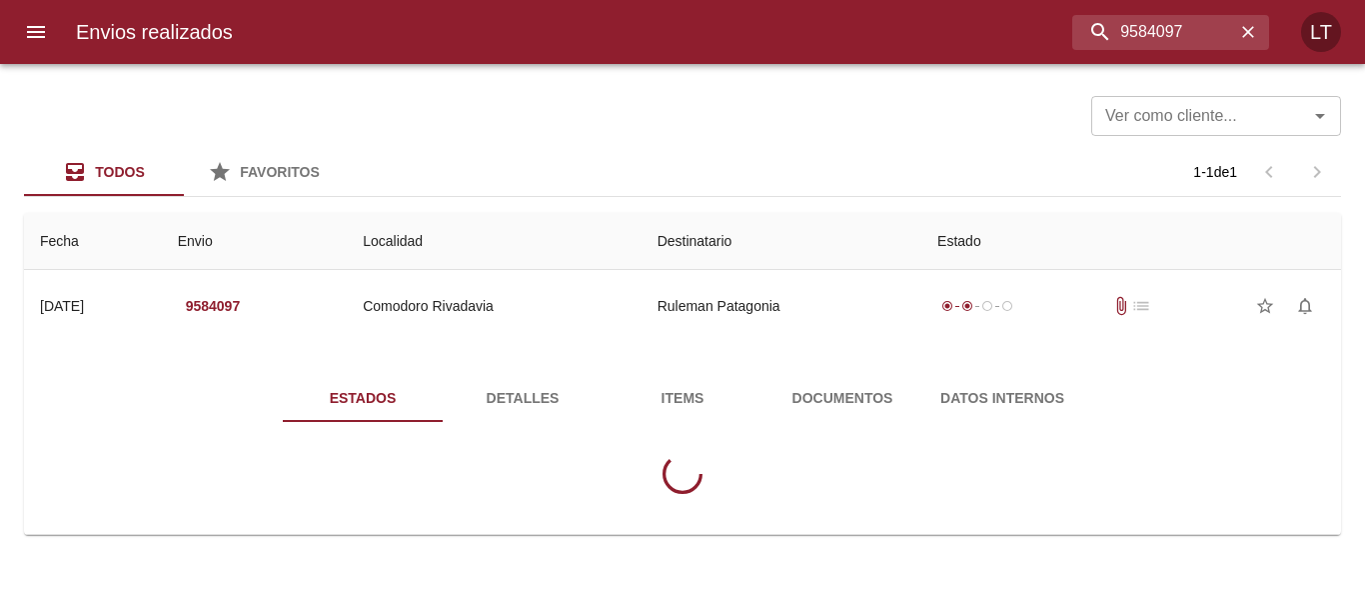
click at [840, 384] on button "Documentos" at bounding box center [843, 398] width 160 height 48
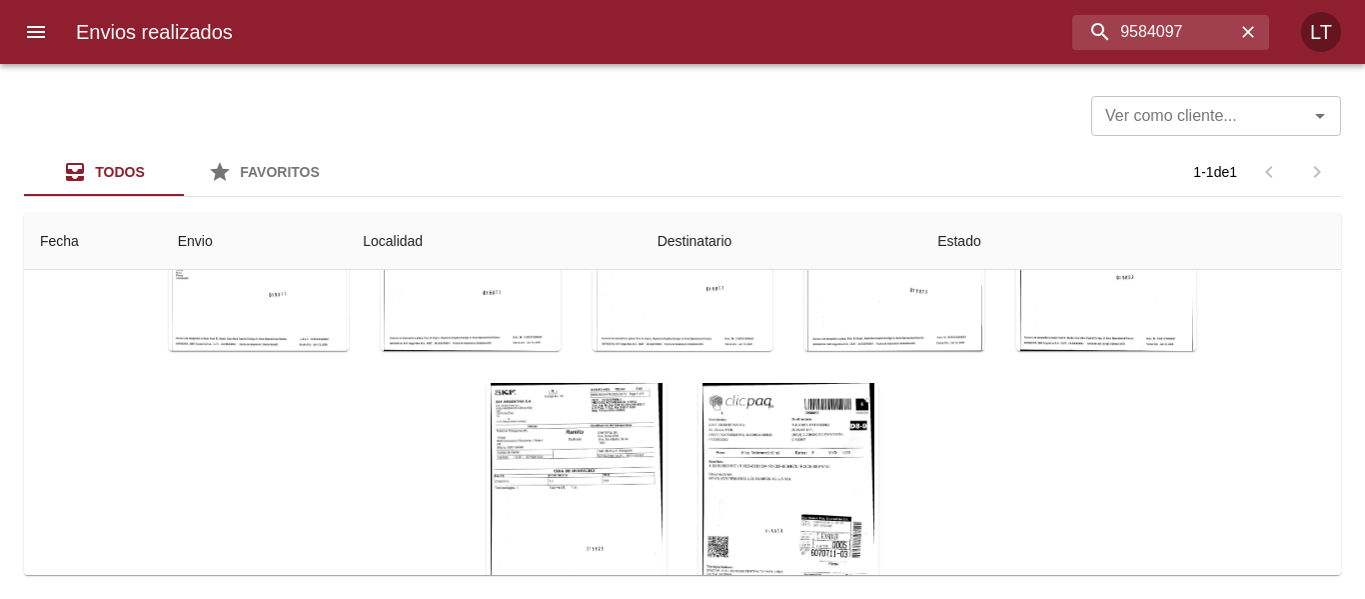
scroll to position [288, 0]
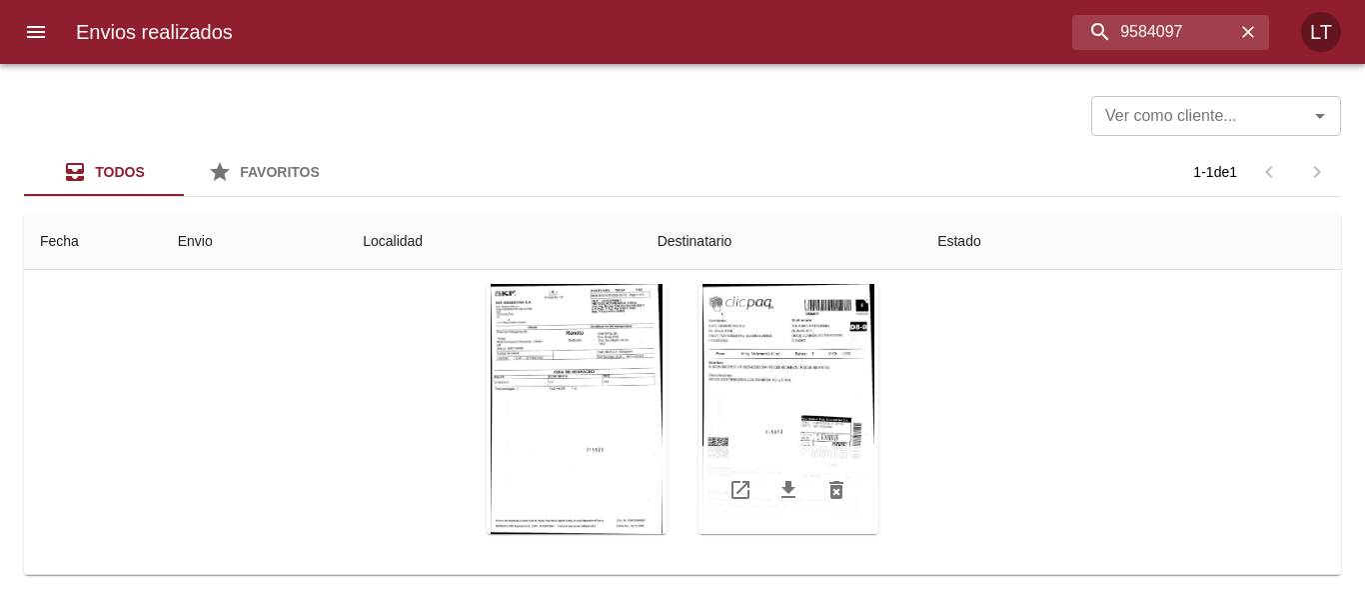
click at [779, 406] on div "Tabla de envíos del cliente" at bounding box center [789, 409] width 180 height 250
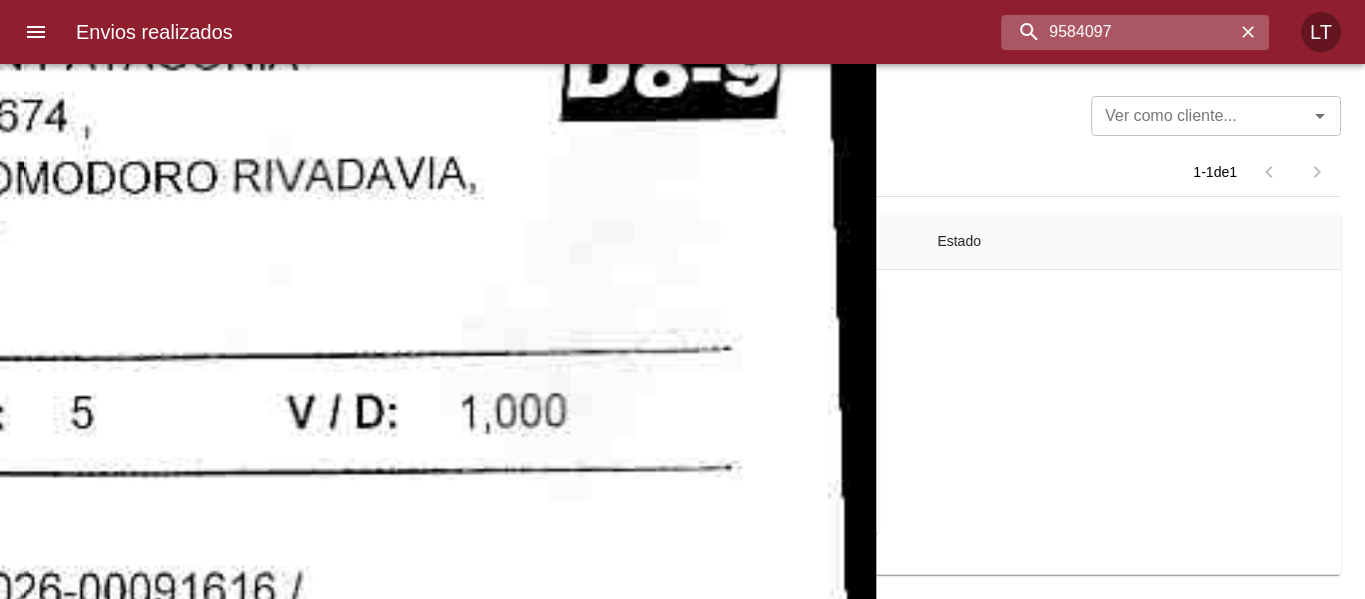
click at [1108, 29] on input "9584097" at bounding box center [1119, 32] width 234 height 35
paste input "69511"
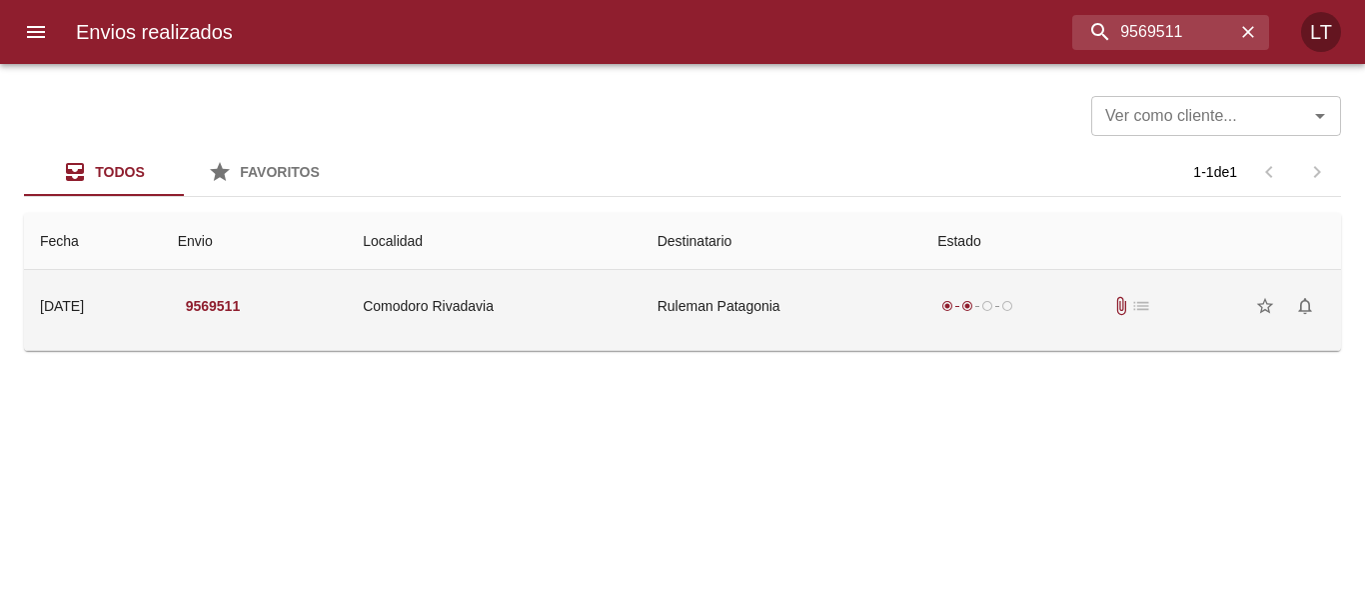
click at [832, 297] on td "Ruleman Patagonia" at bounding box center [782, 306] width 280 height 72
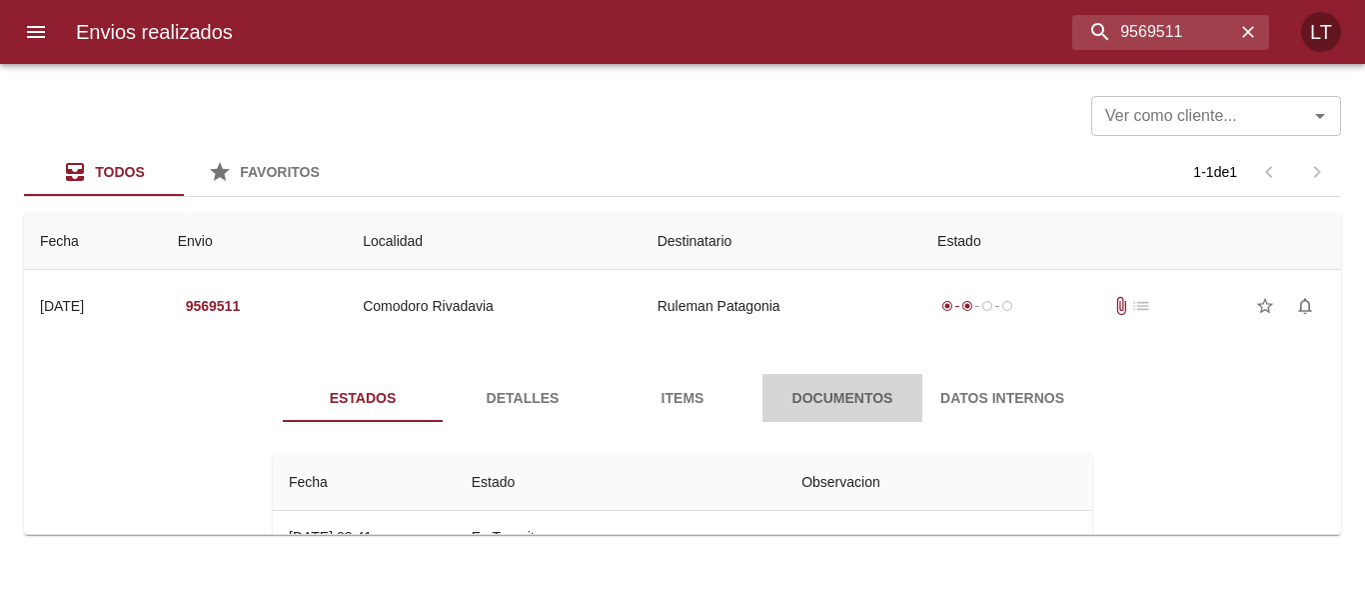
click at [842, 378] on button "Documentos" at bounding box center [843, 398] width 160 height 48
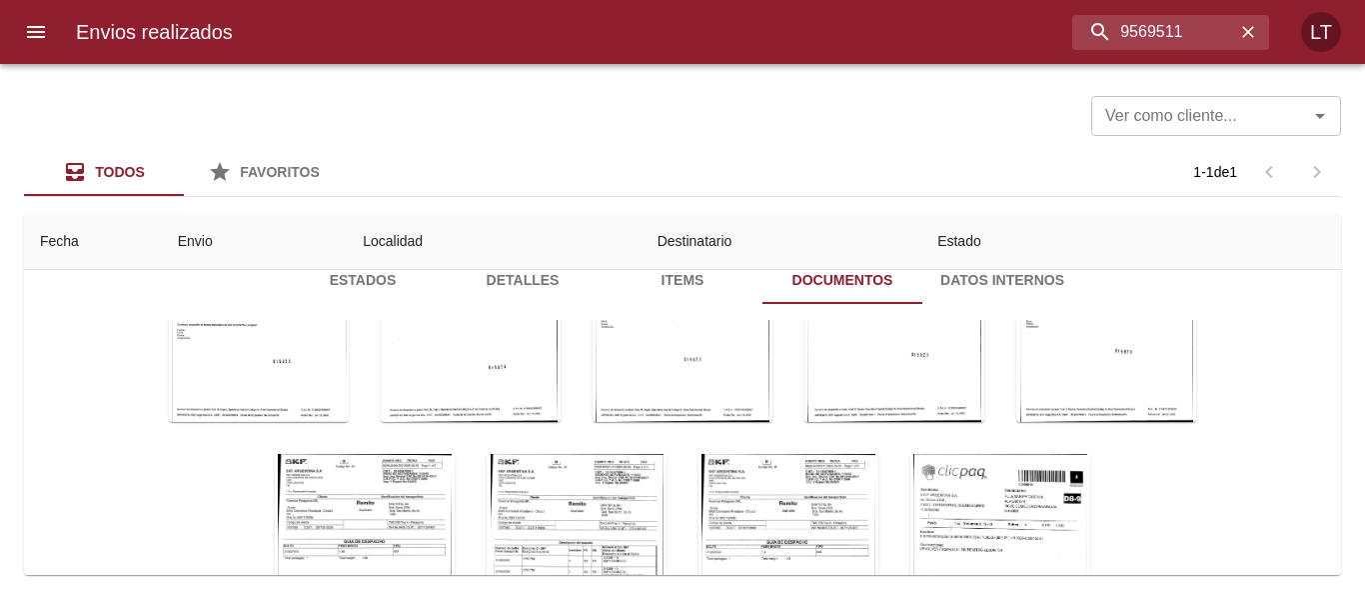
scroll to position [288, 0]
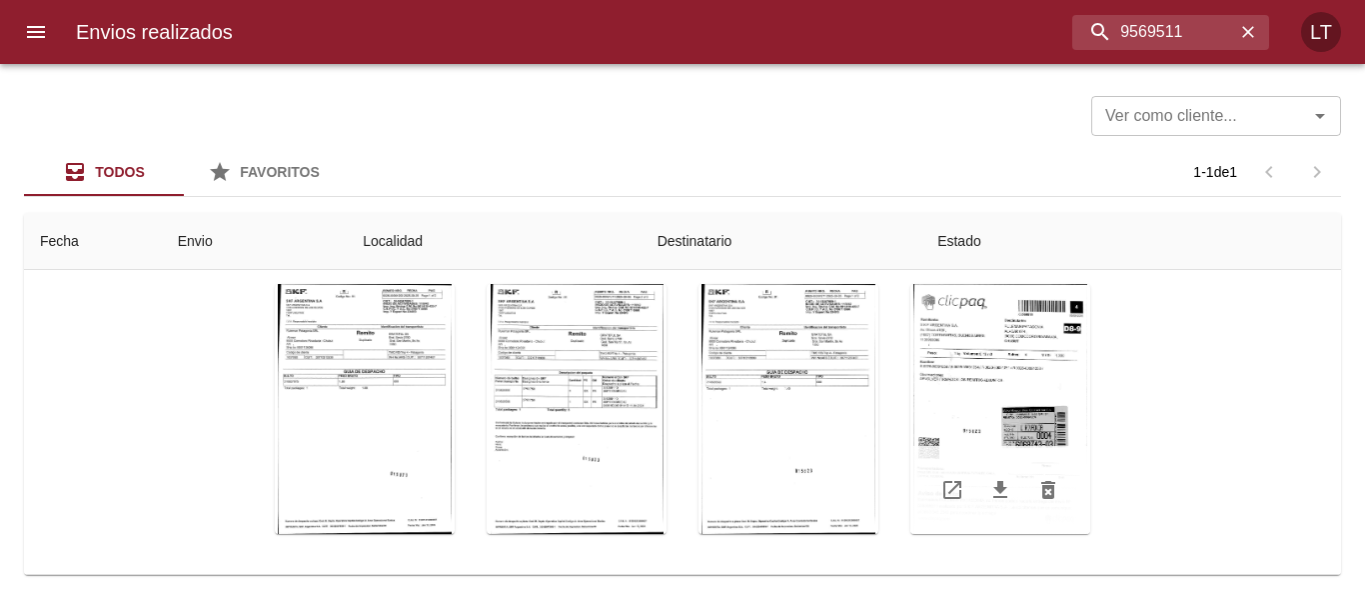
click at [999, 432] on div "Tabla de envíos del cliente" at bounding box center [1001, 409] width 180 height 250
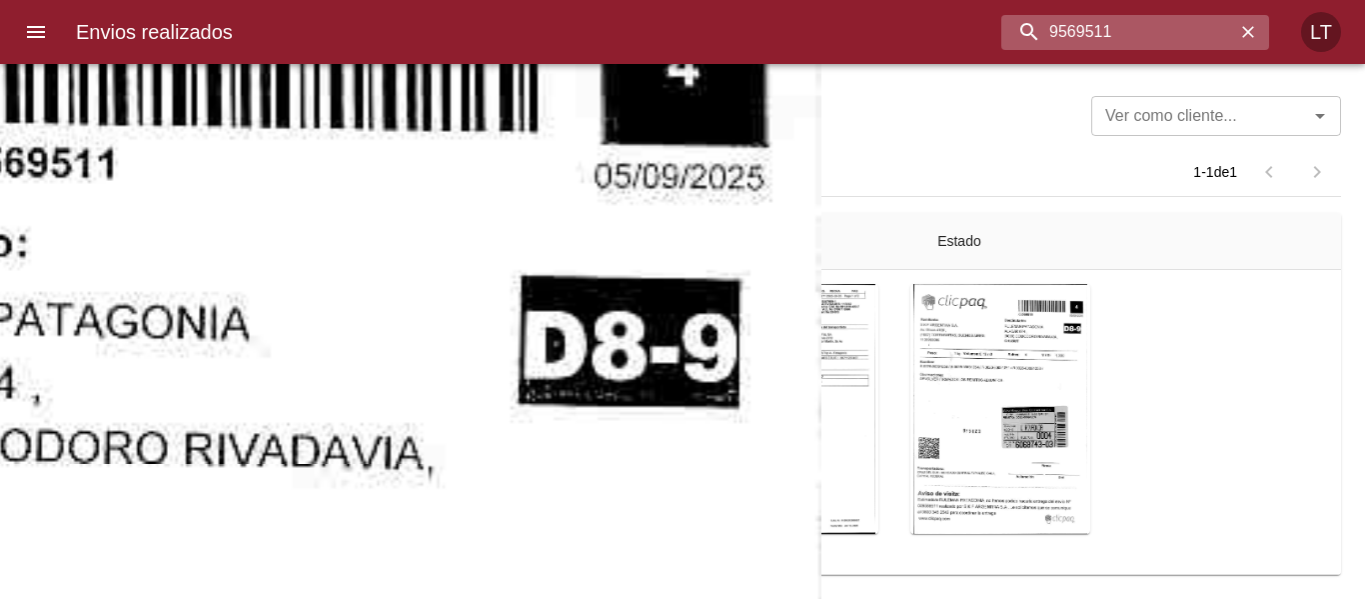
click at [1185, 32] on input "9569511" at bounding box center [1119, 32] width 234 height 35
paste input "88217"
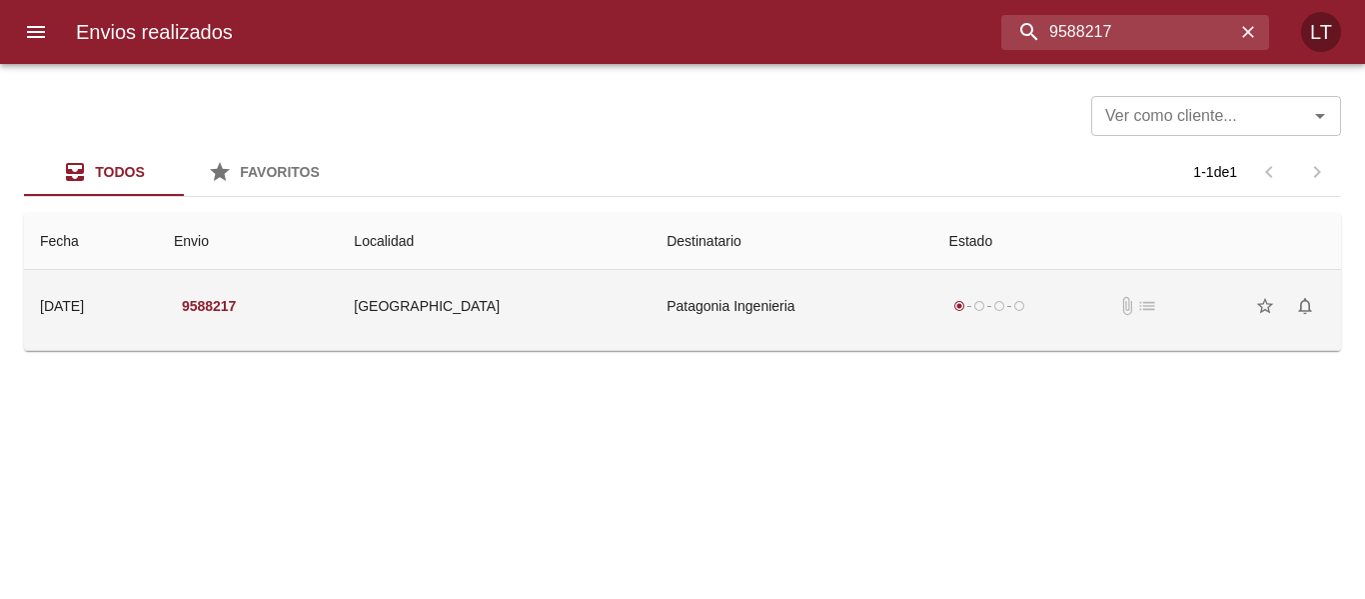
scroll to position [0, 0]
click at [854, 281] on td "Patagonia Ingenieria" at bounding box center [792, 306] width 282 height 72
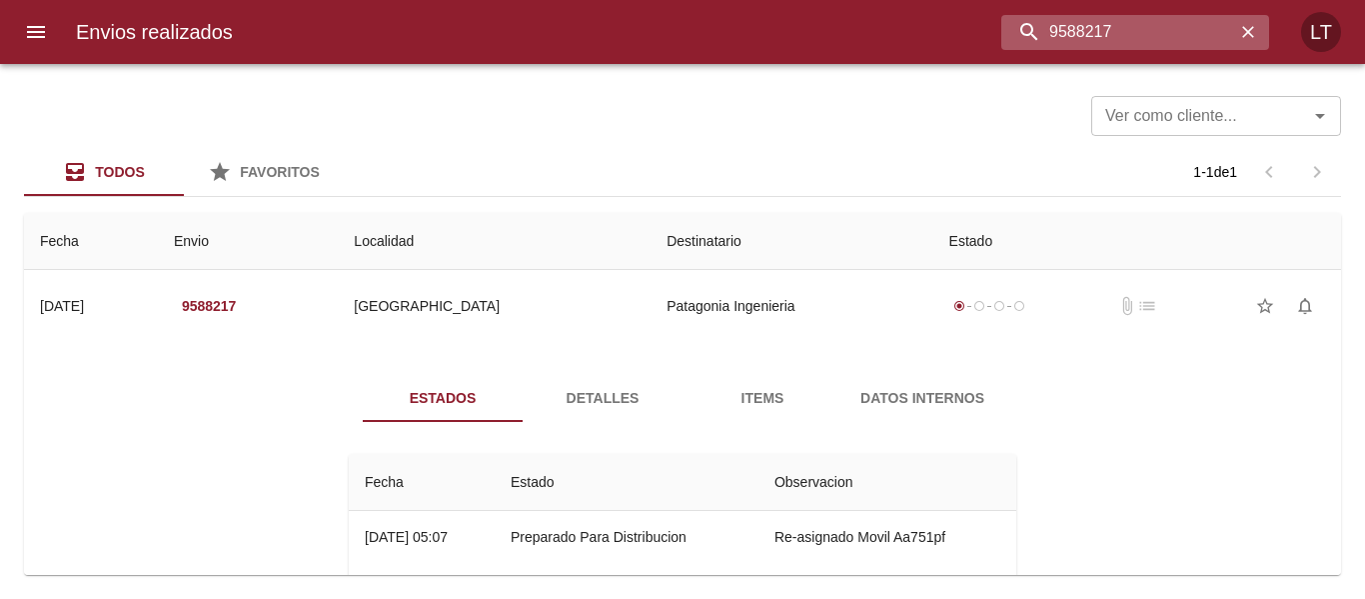
click at [1150, 35] on input "9588217" at bounding box center [1119, 32] width 234 height 35
paste input "79546"
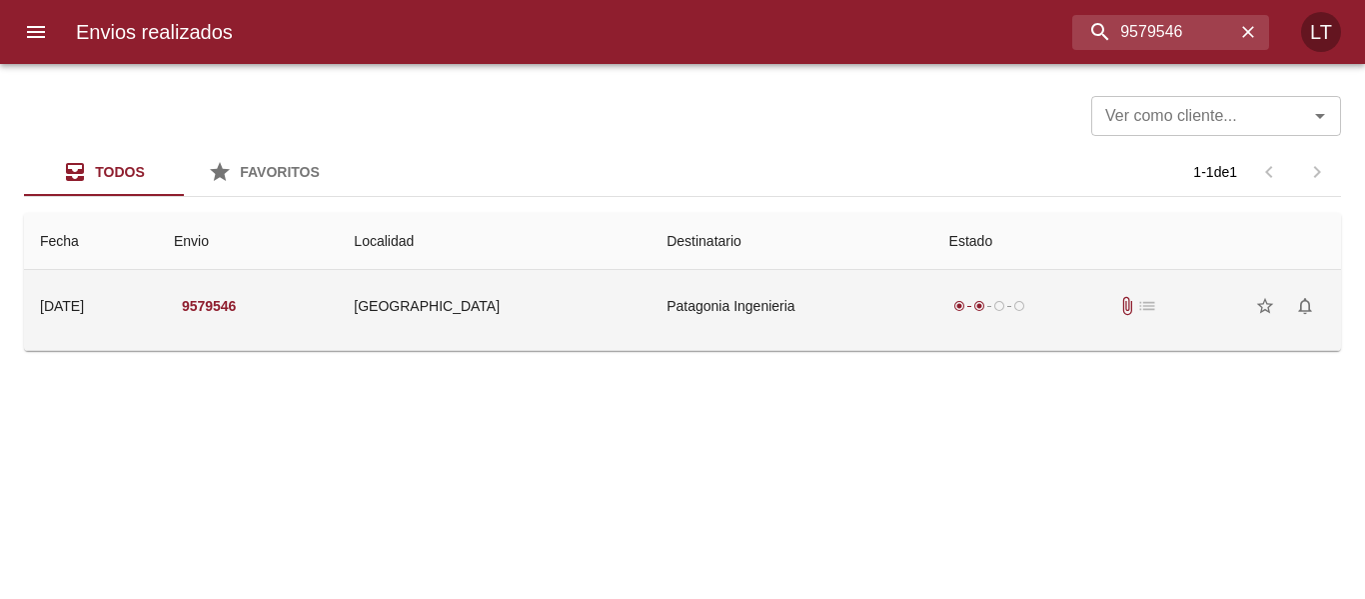
click at [801, 284] on td "Patagonia Ingenieria" at bounding box center [792, 306] width 282 height 72
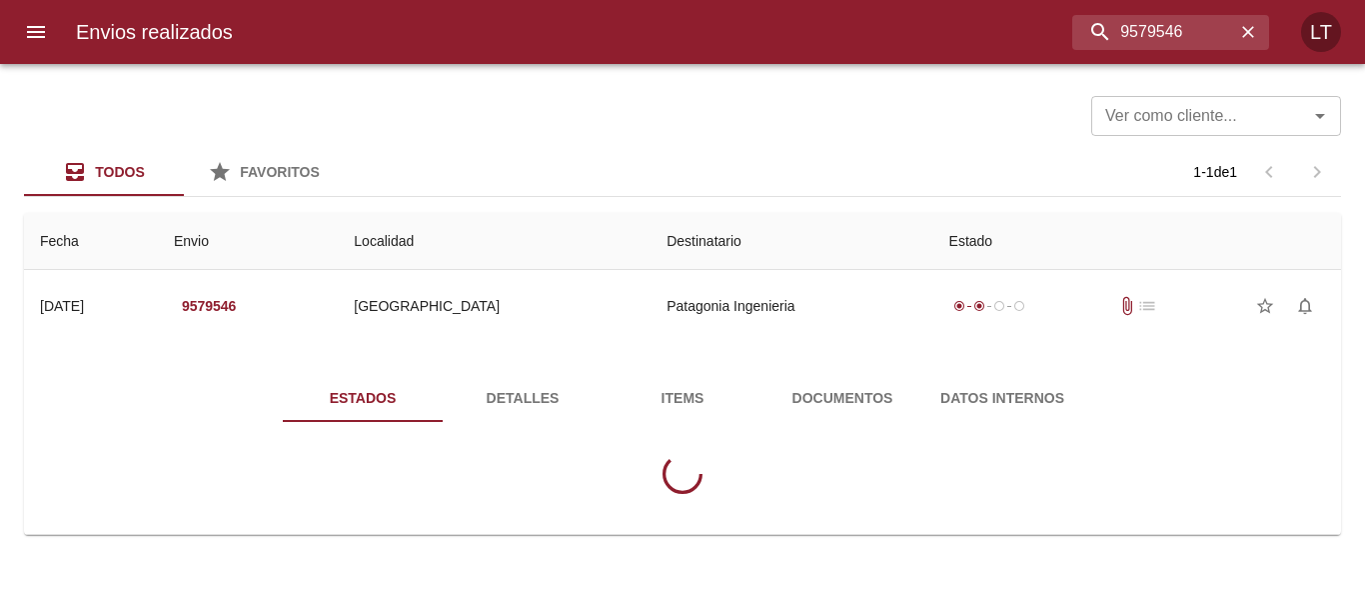
click at [855, 418] on button "Documentos" at bounding box center [843, 398] width 160 height 48
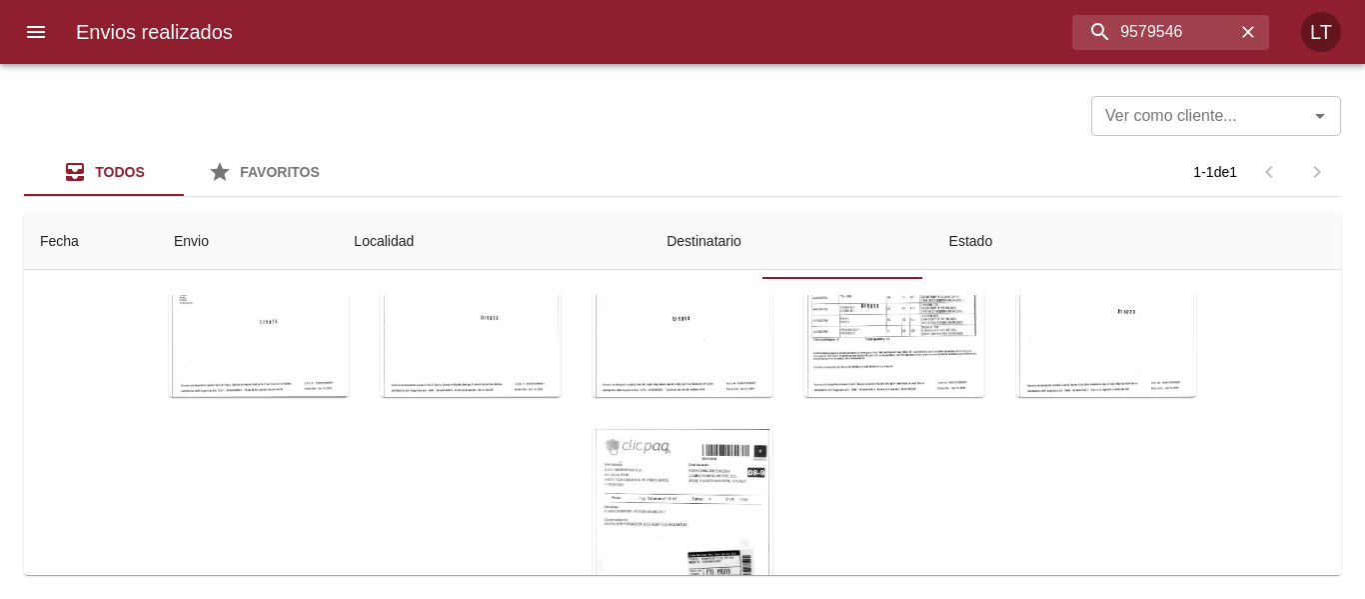
scroll to position [288, 0]
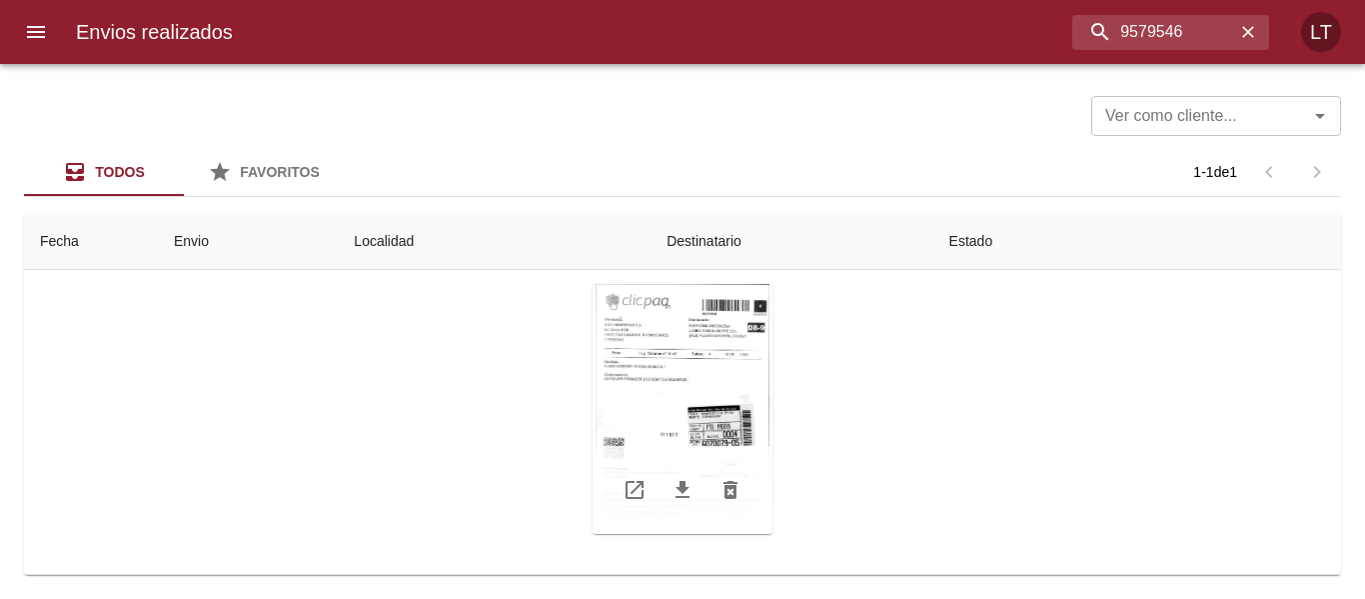
click at [697, 376] on div "Tabla de envíos del cliente" at bounding box center [683, 409] width 180 height 250
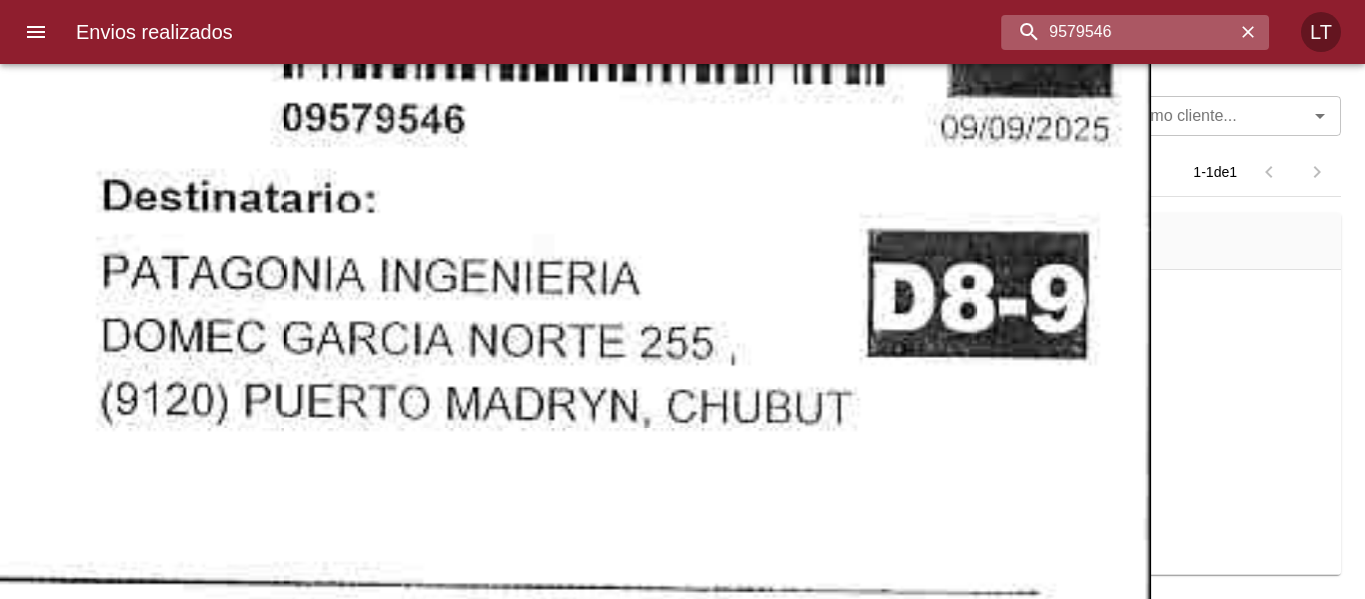
click at [1145, 30] on input "9579546" at bounding box center [1119, 32] width 234 height 35
paste input "60215"
type input "9560215"
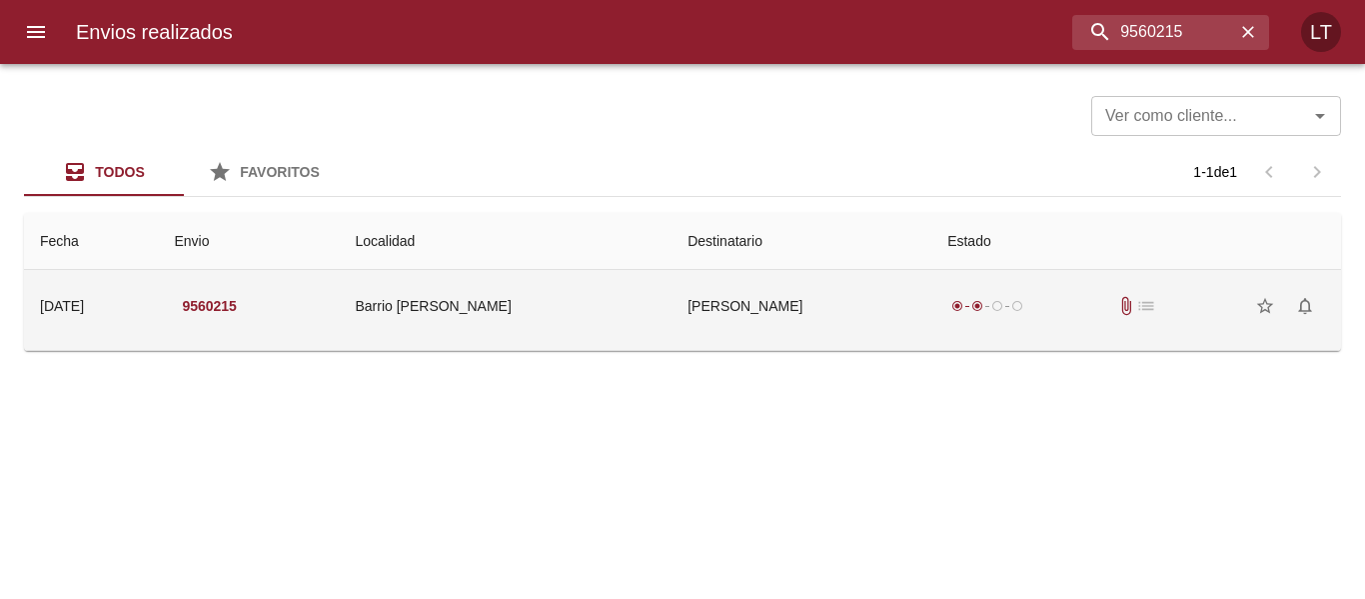
click at [803, 309] on td "Gonzalo Rojas" at bounding box center [802, 306] width 260 height 72
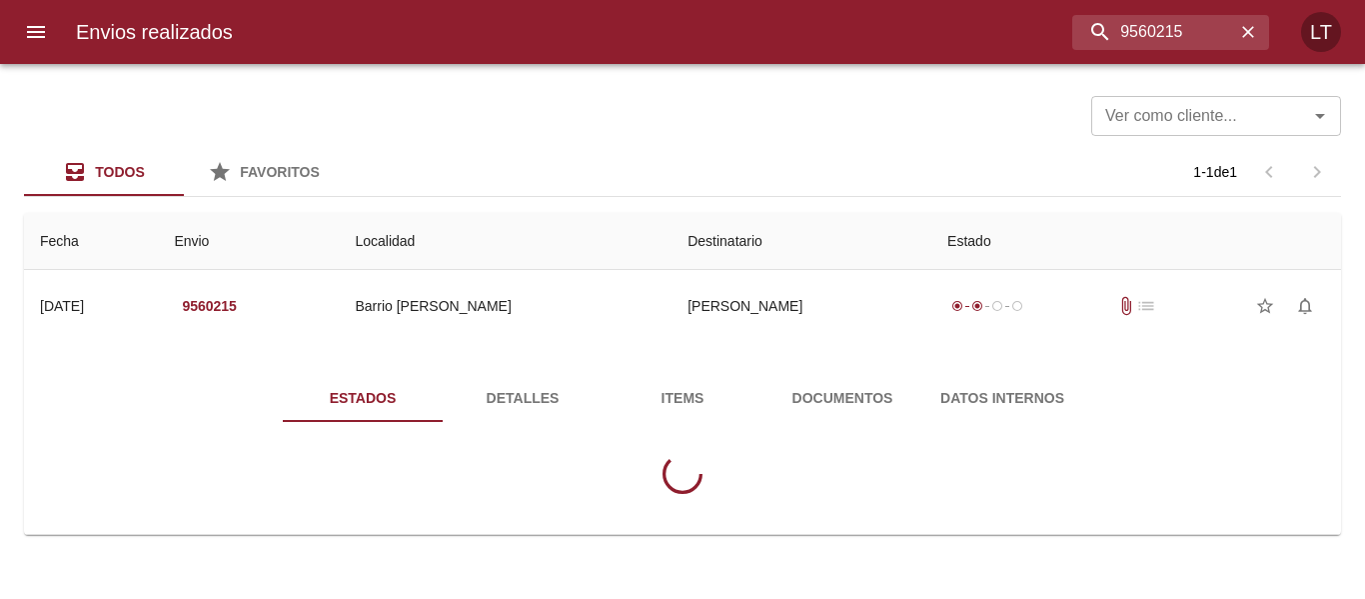
click at [816, 389] on span "Documentos" at bounding box center [843, 398] width 136 height 25
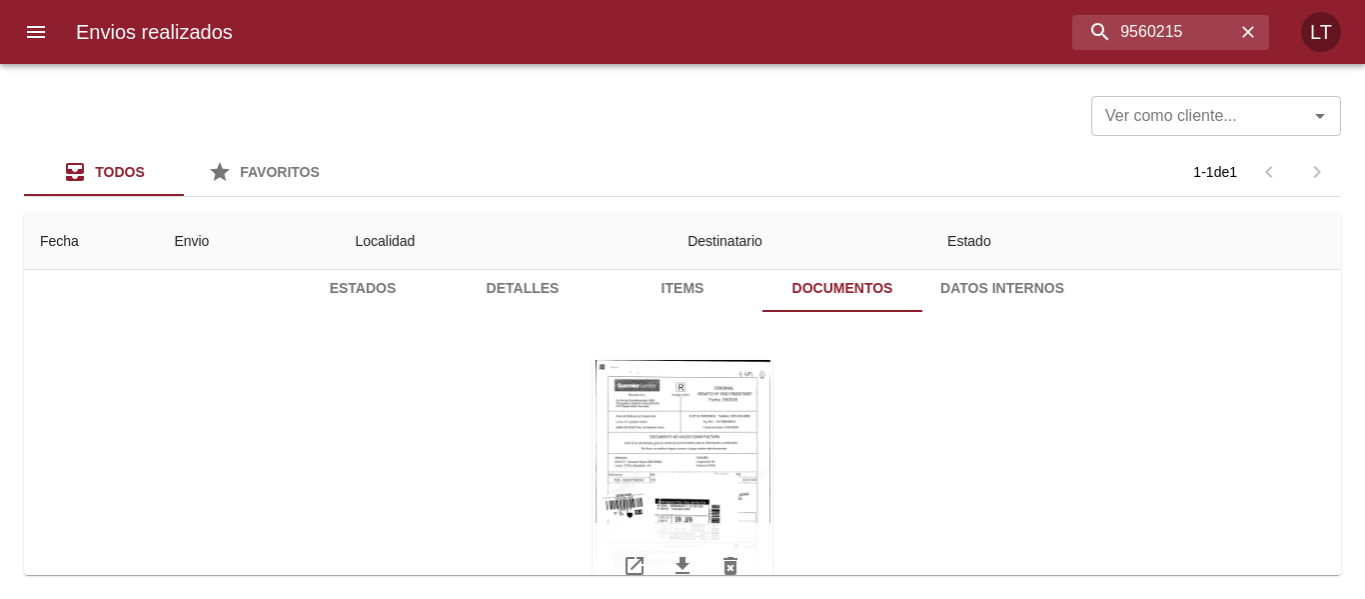
scroll to position [202, 0]
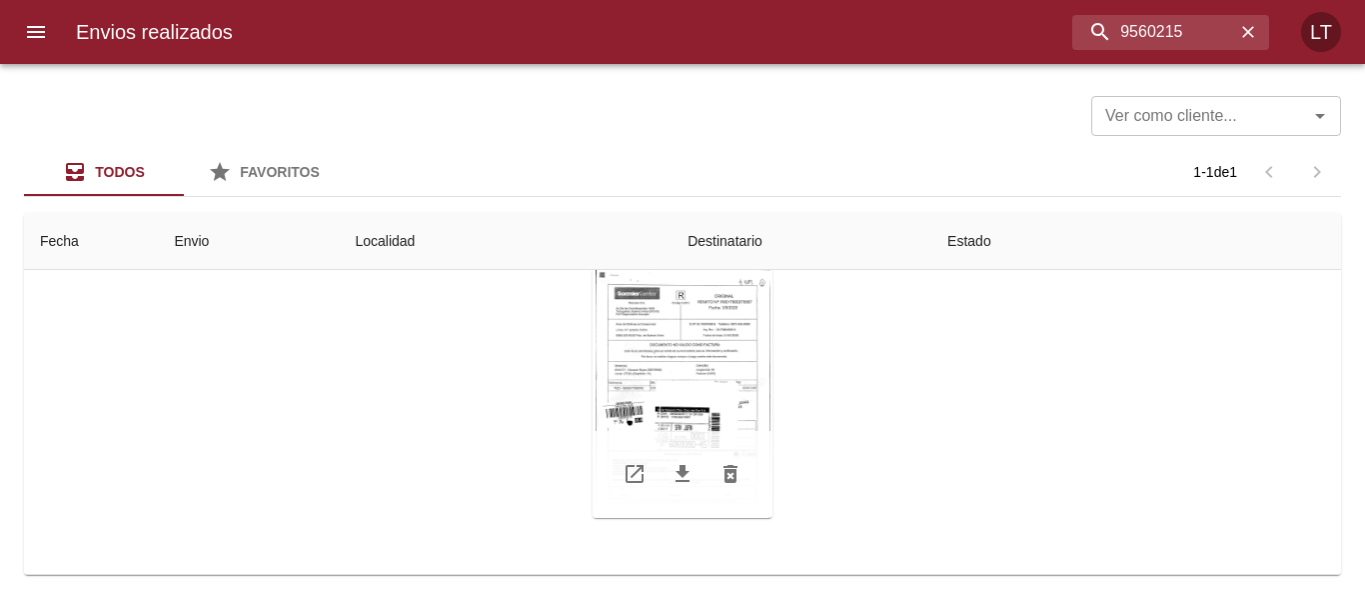
click at [733, 375] on div "Tabla de envíos del cliente" at bounding box center [683, 393] width 180 height 250
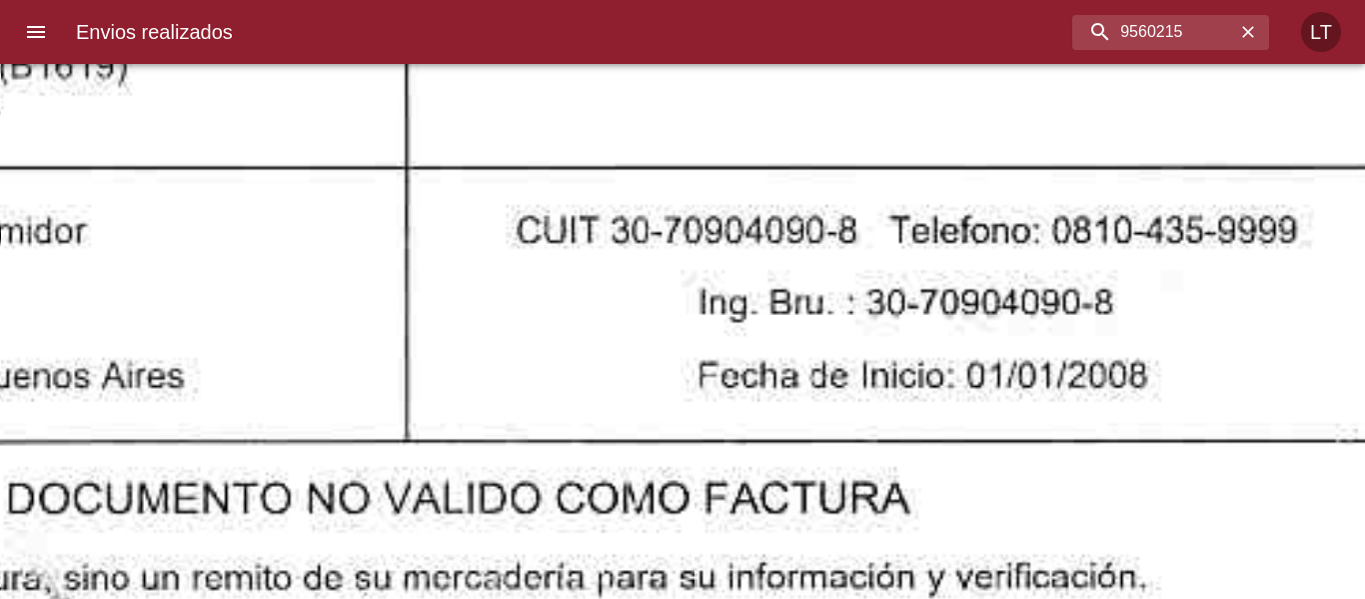
scroll to position [202, 0]
click at [1197, 34] on input "9560215" at bounding box center [1119, 32] width 234 height 35
paste input "58181"
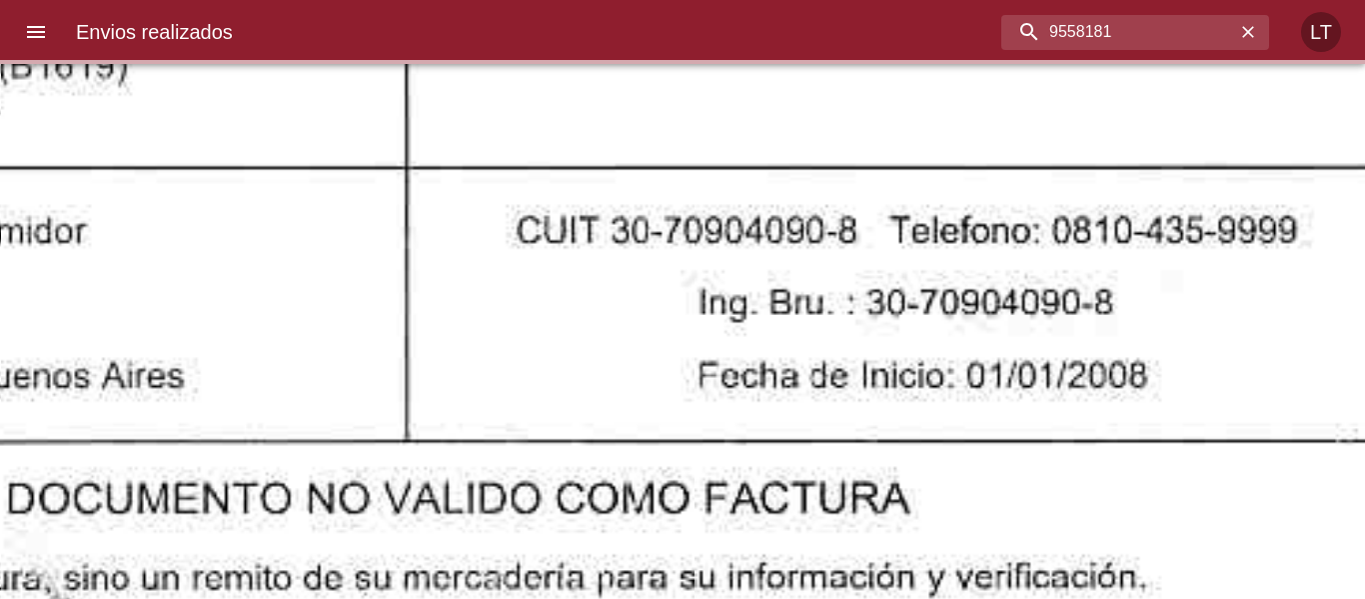
scroll to position [0, 0]
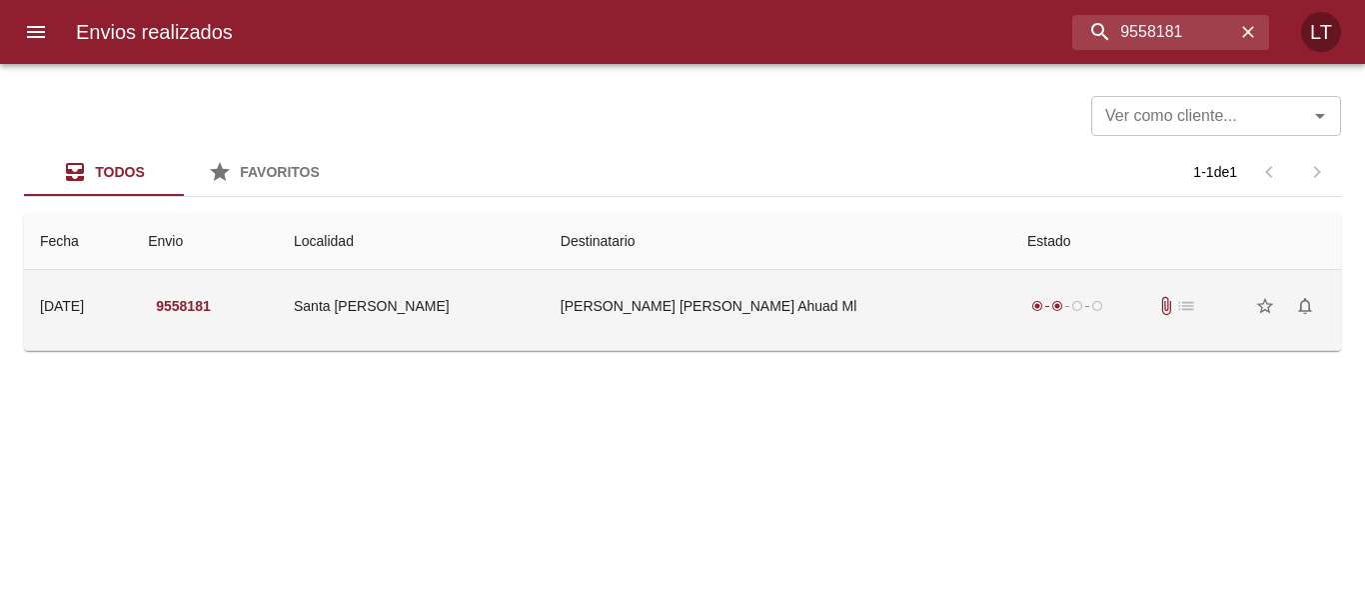
click at [891, 326] on td "Brian Santiago Silva Ahuad Ml" at bounding box center [778, 306] width 467 height 72
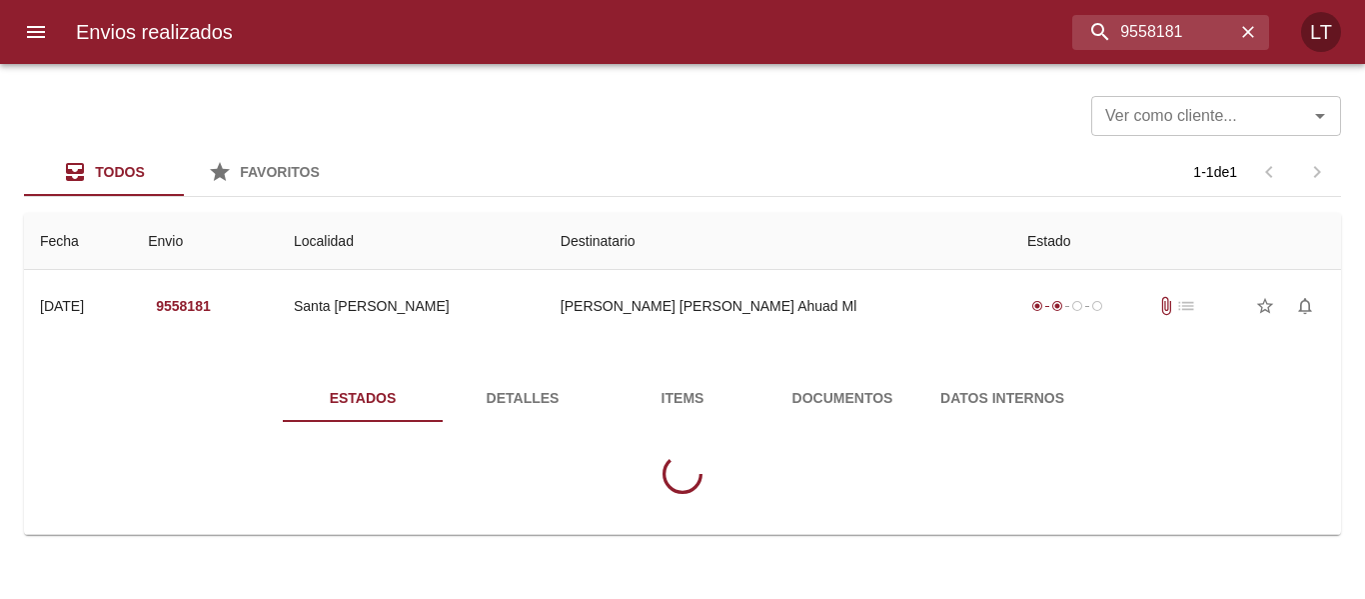
click at [891, 386] on span "Documentos" at bounding box center [843, 398] width 136 height 25
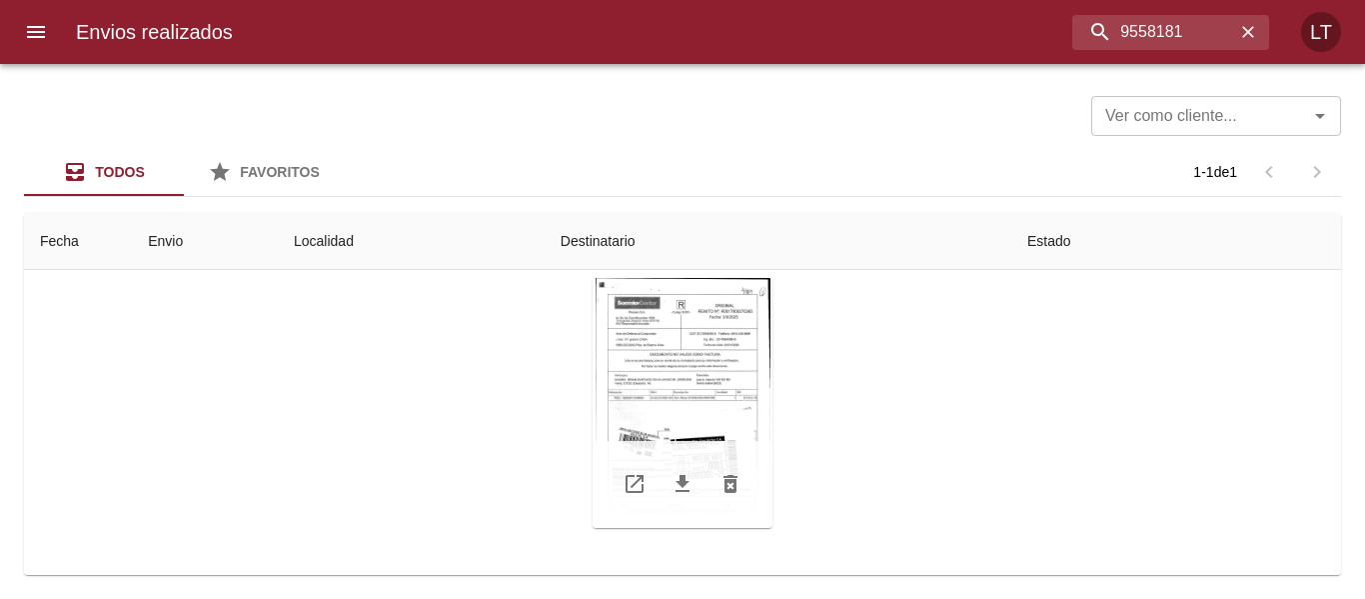
scroll to position [200, 0]
click at [711, 386] on div "Tabla de envíos del cliente" at bounding box center [683, 395] width 180 height 250
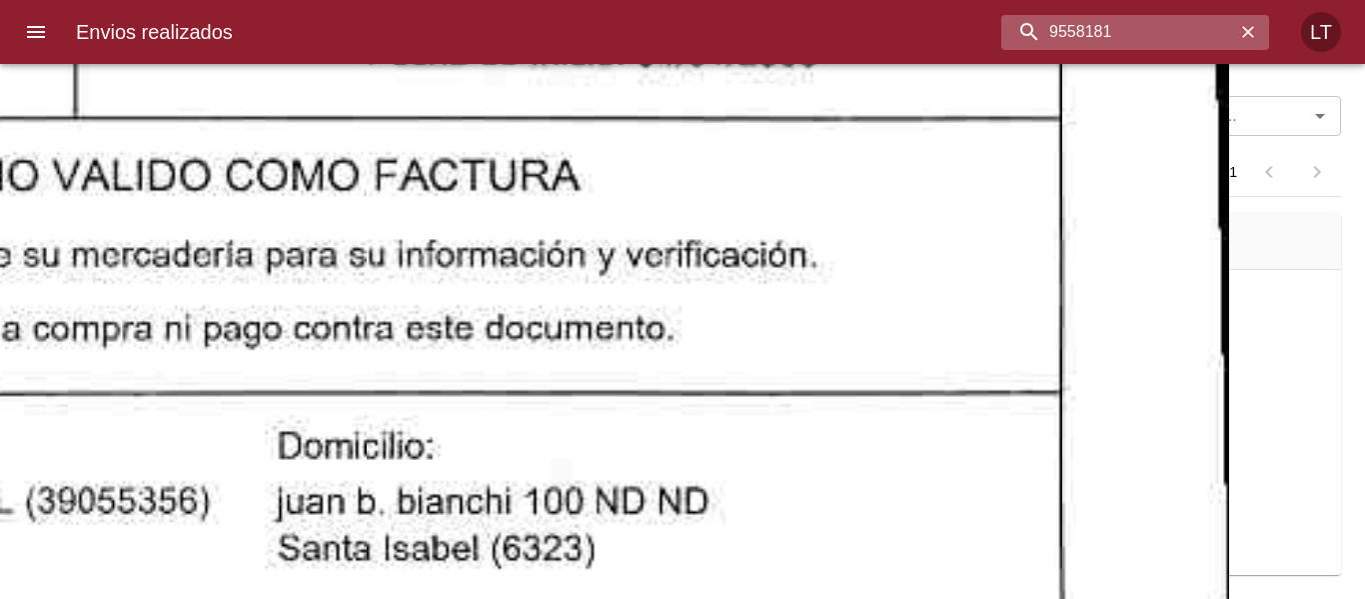
click at [1174, 32] on input "9558181" at bounding box center [1119, 32] width 234 height 35
paste input "82046"
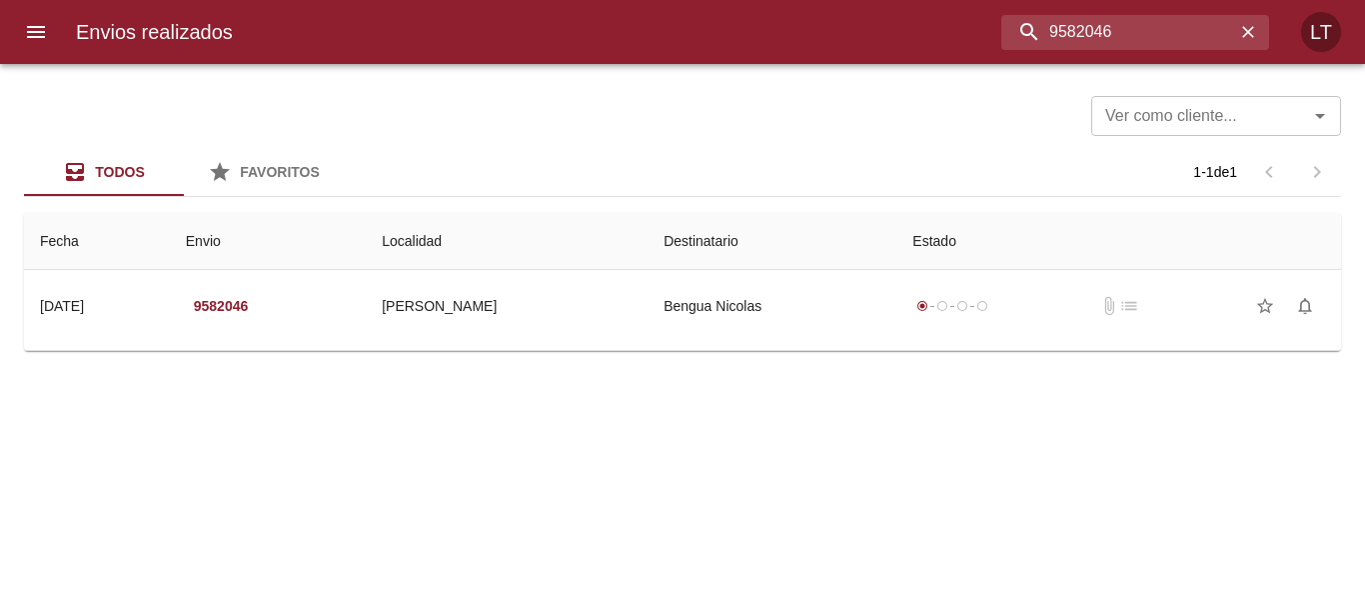
scroll to position [0, 0]
click at [1133, 41] on input "9582046" at bounding box center [1119, 32] width 234 height 35
paste input "805"
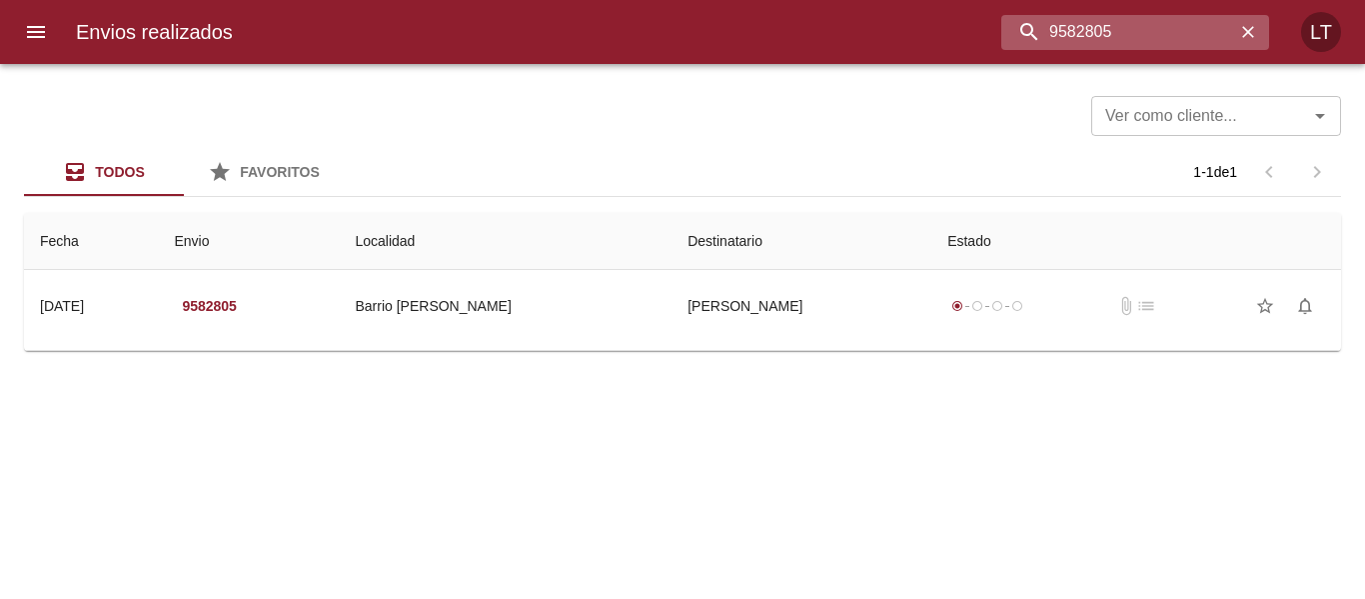
click at [1145, 47] on input "9582805" at bounding box center [1119, 32] width 234 height 35
paste input "1751"
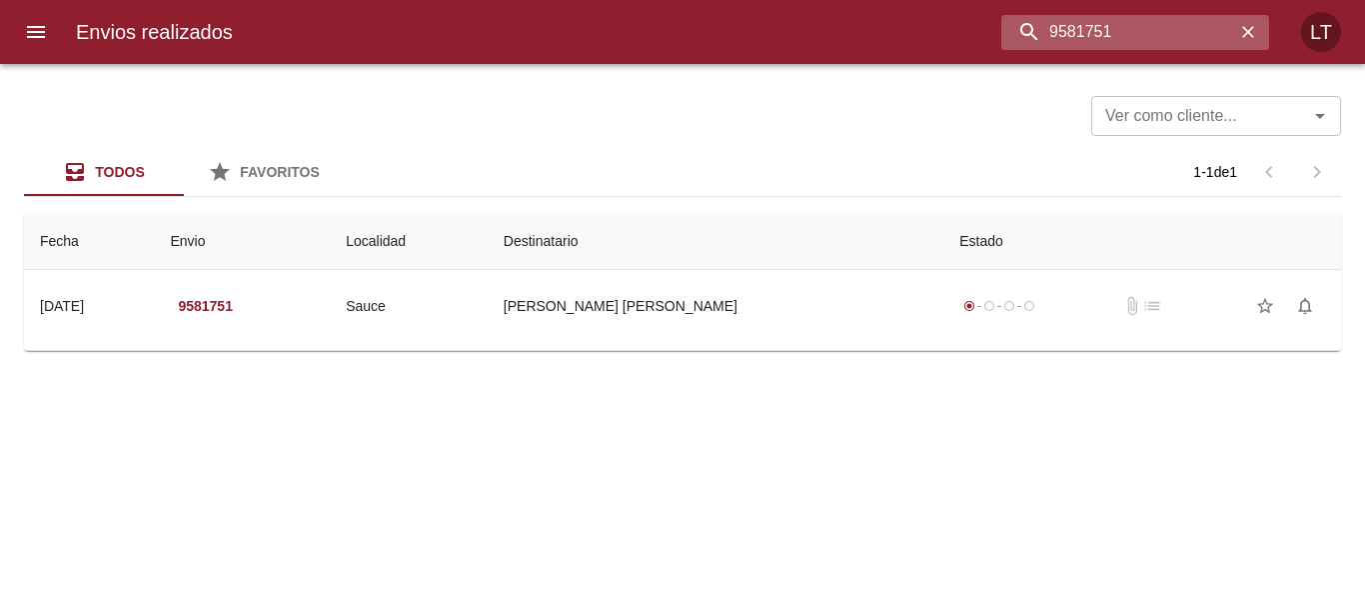
click at [1156, 28] on input "9581751" at bounding box center [1119, 32] width 234 height 35
paste input "62213"
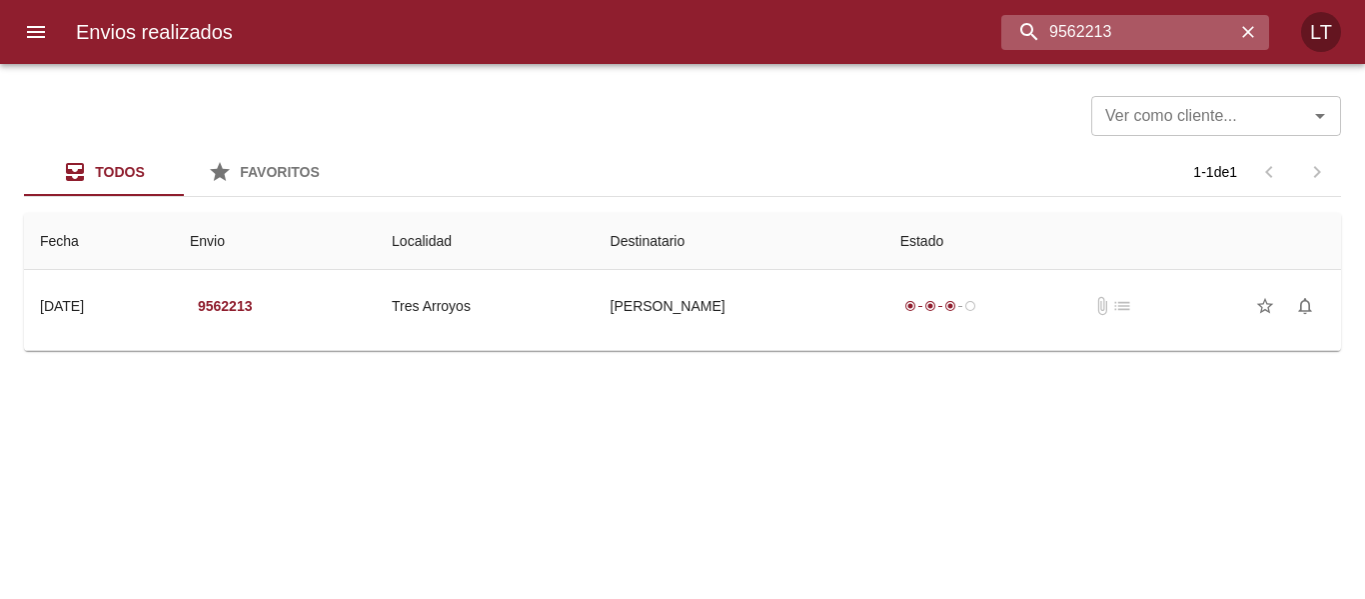
click at [1148, 45] on input "9562213" at bounding box center [1119, 32] width 234 height 35
paste input "53862"
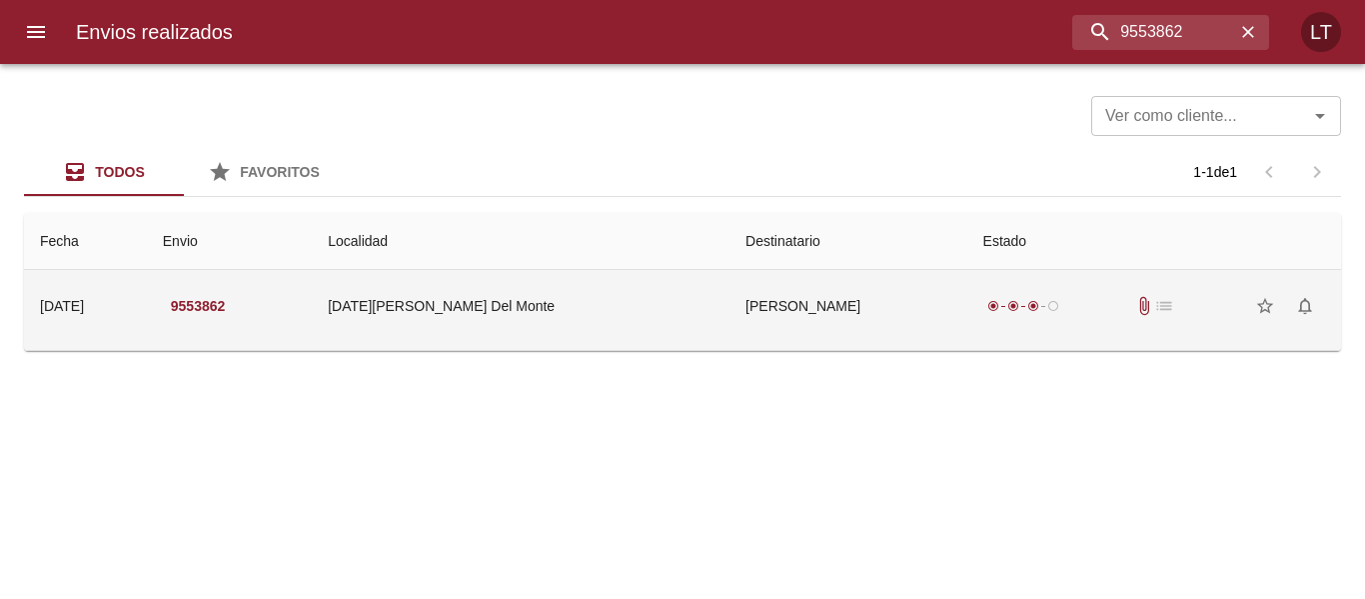
click at [909, 294] on td "Viviana Cebreros" at bounding box center [848, 306] width 237 height 72
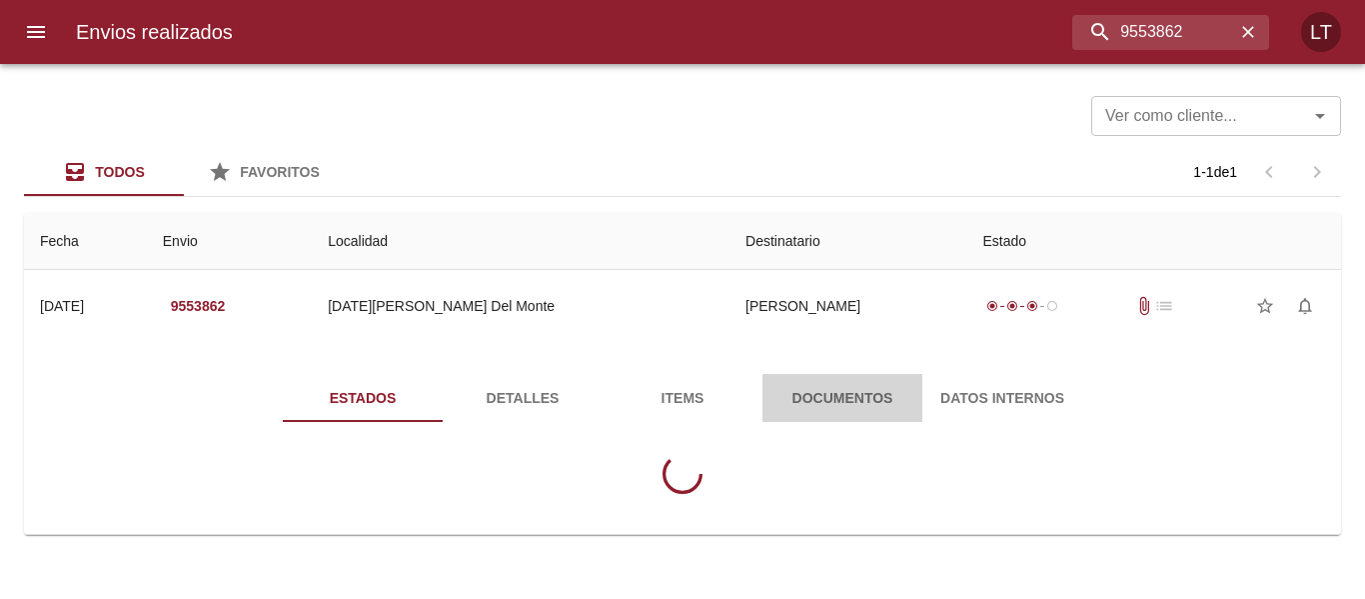
click at [862, 383] on button "Documentos" at bounding box center [843, 398] width 160 height 48
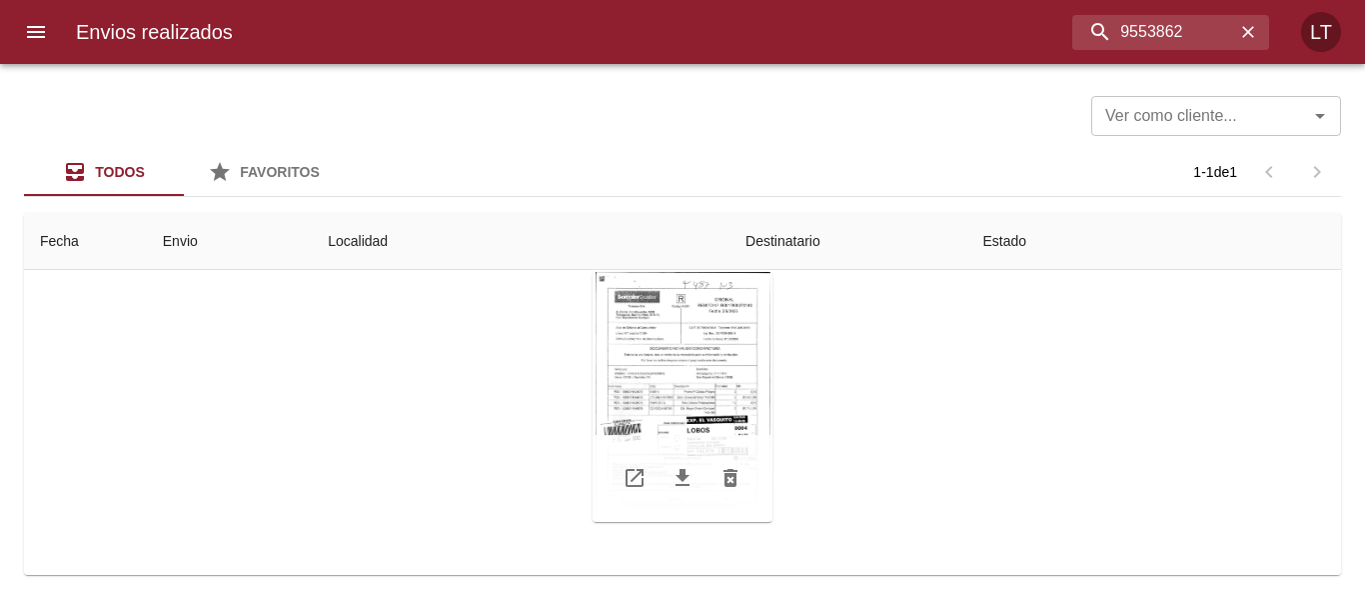
scroll to position [202, 0]
click at [650, 356] on div "Tabla de envíos del cliente" at bounding box center [683, 393] width 180 height 250
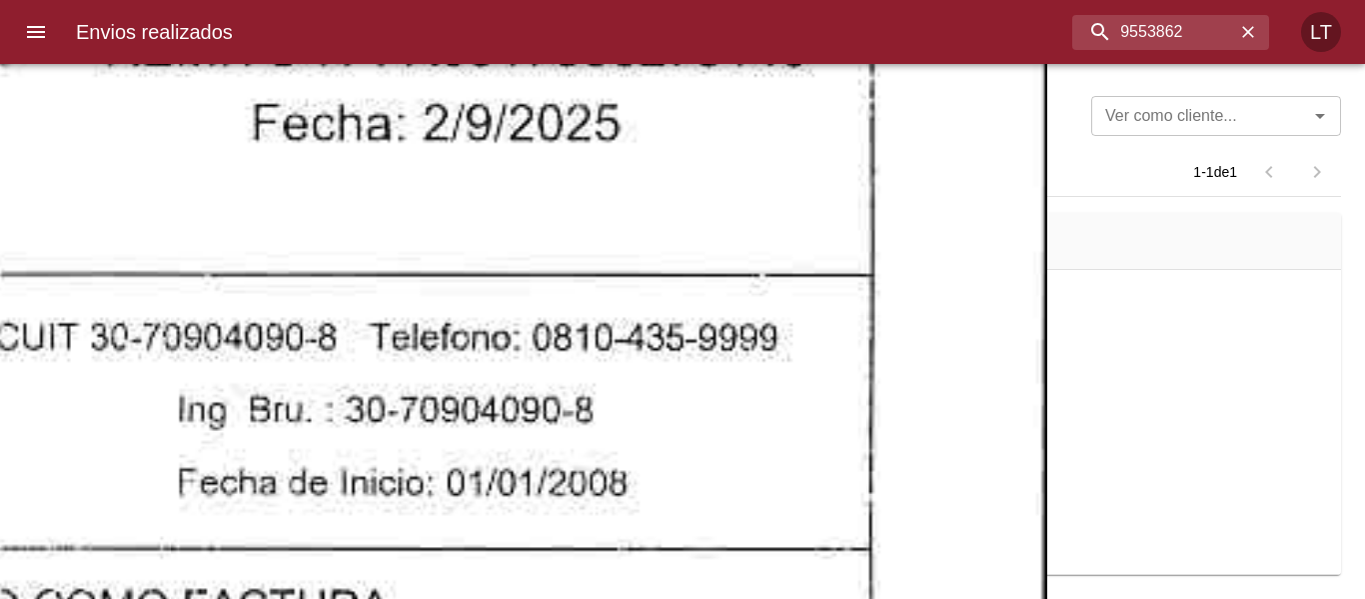
click at [1127, 38] on input "9553862" at bounding box center [1119, 32] width 234 height 35
paste input "84051"
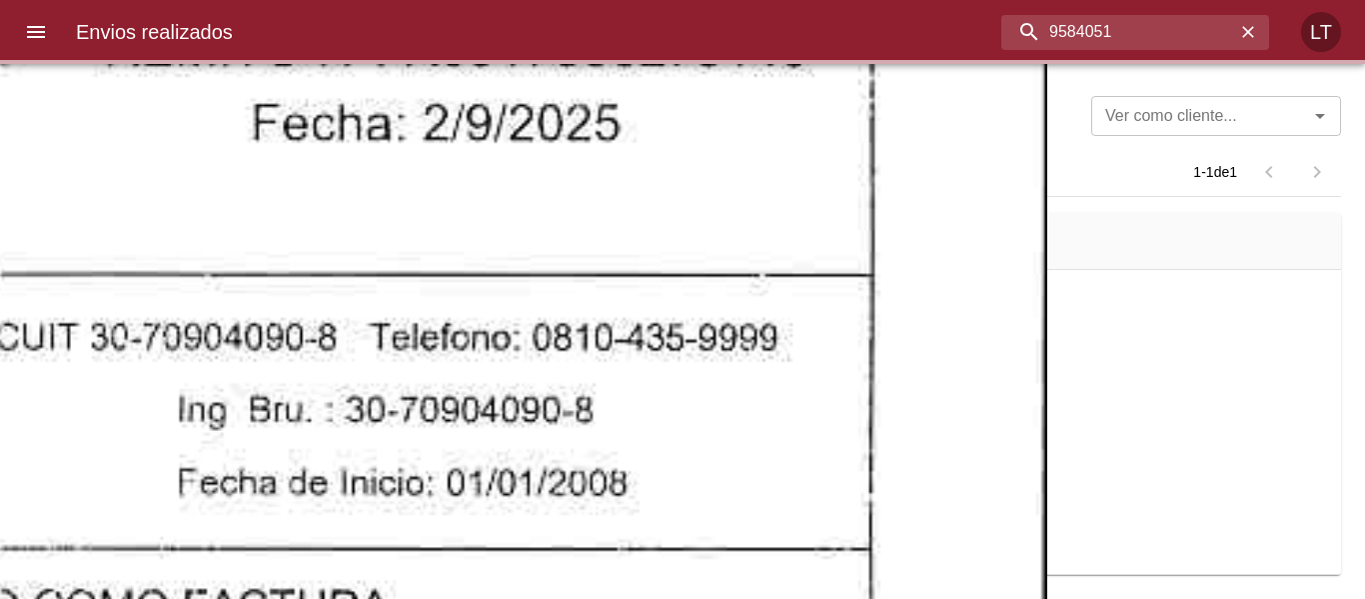
scroll to position [0, 0]
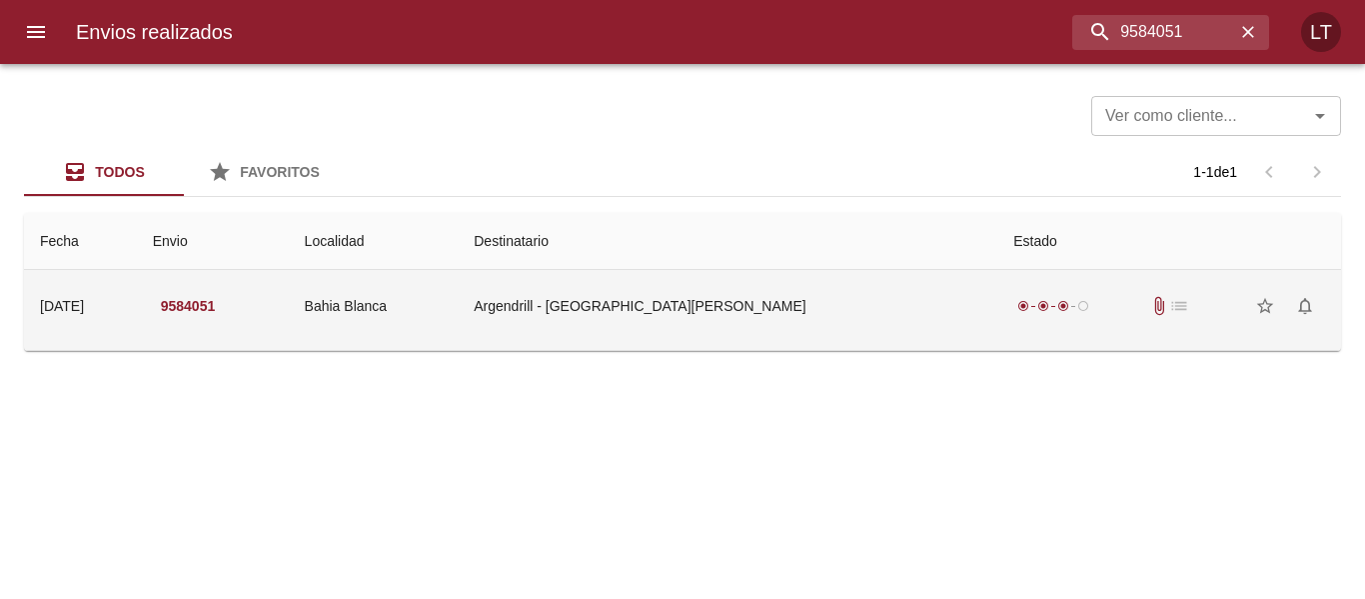
click at [826, 330] on td "Argendrill - Bahia Blanca" at bounding box center [728, 306] width 540 height 72
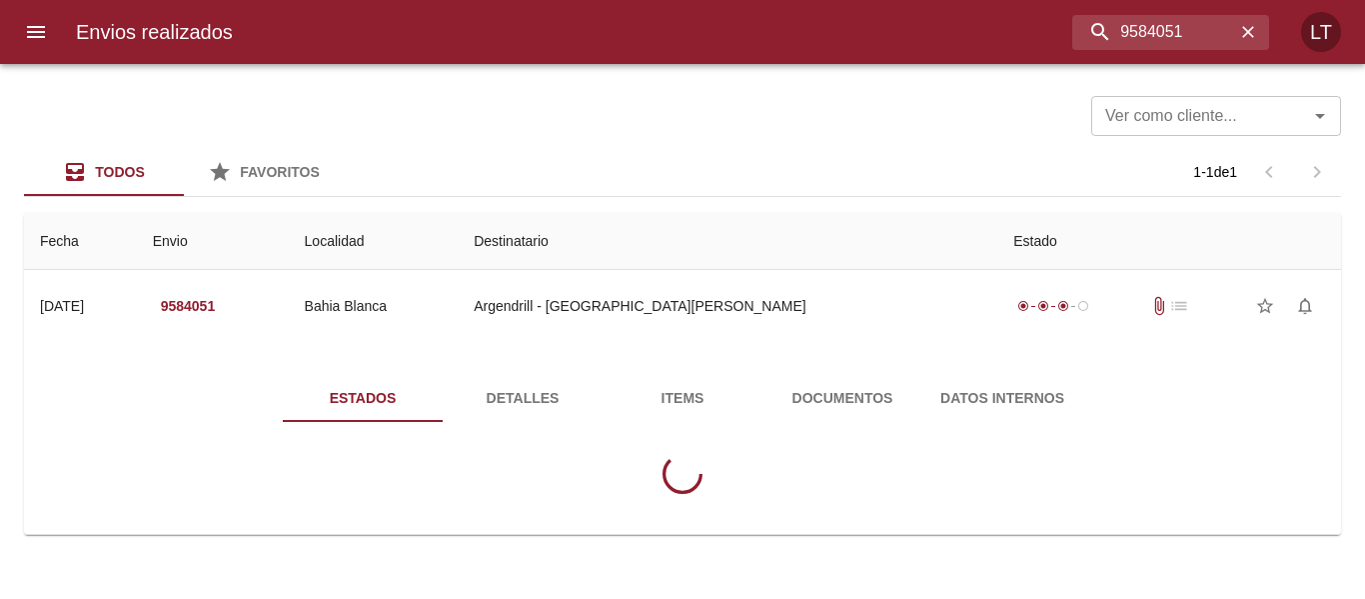
click at [817, 398] on span "Documentos" at bounding box center [843, 398] width 136 height 25
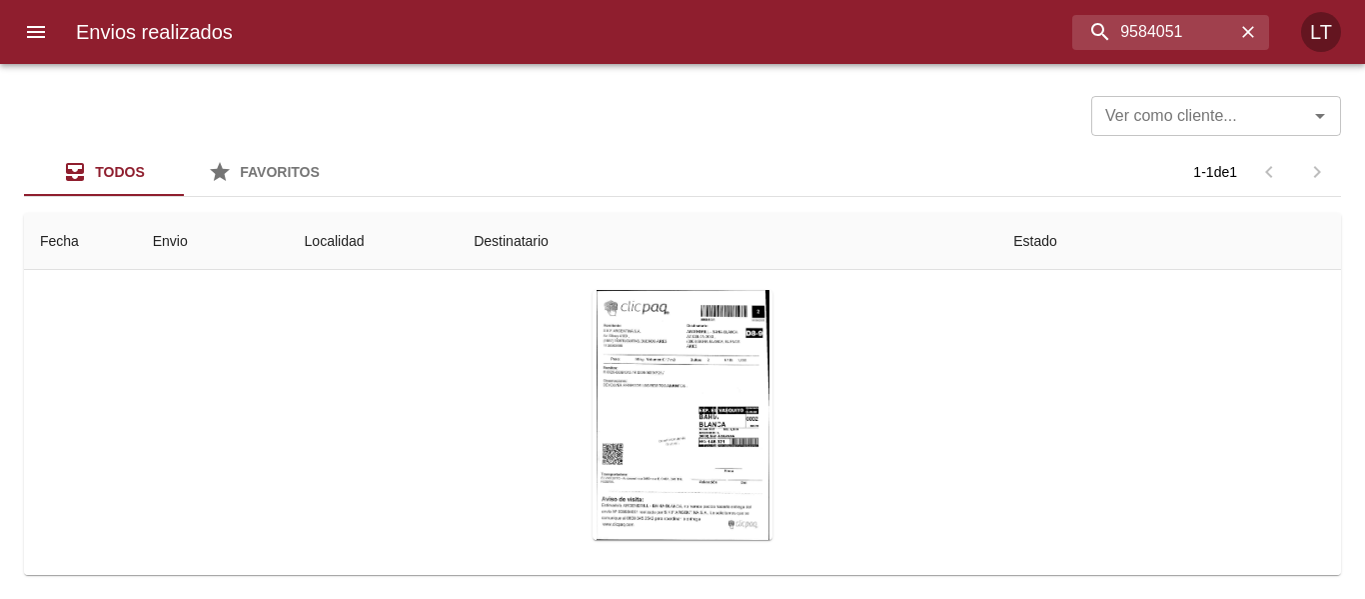
scroll to position [288, 0]
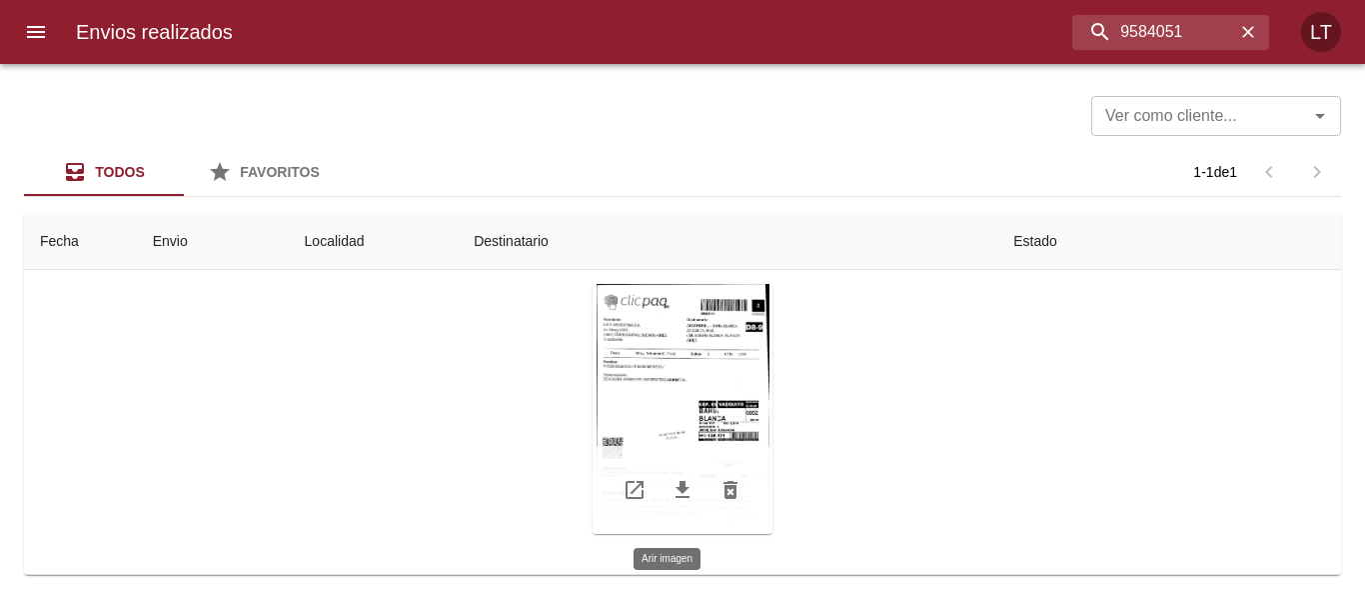
click at [714, 393] on div "Tabla de envíos del cliente" at bounding box center [683, 409] width 180 height 250
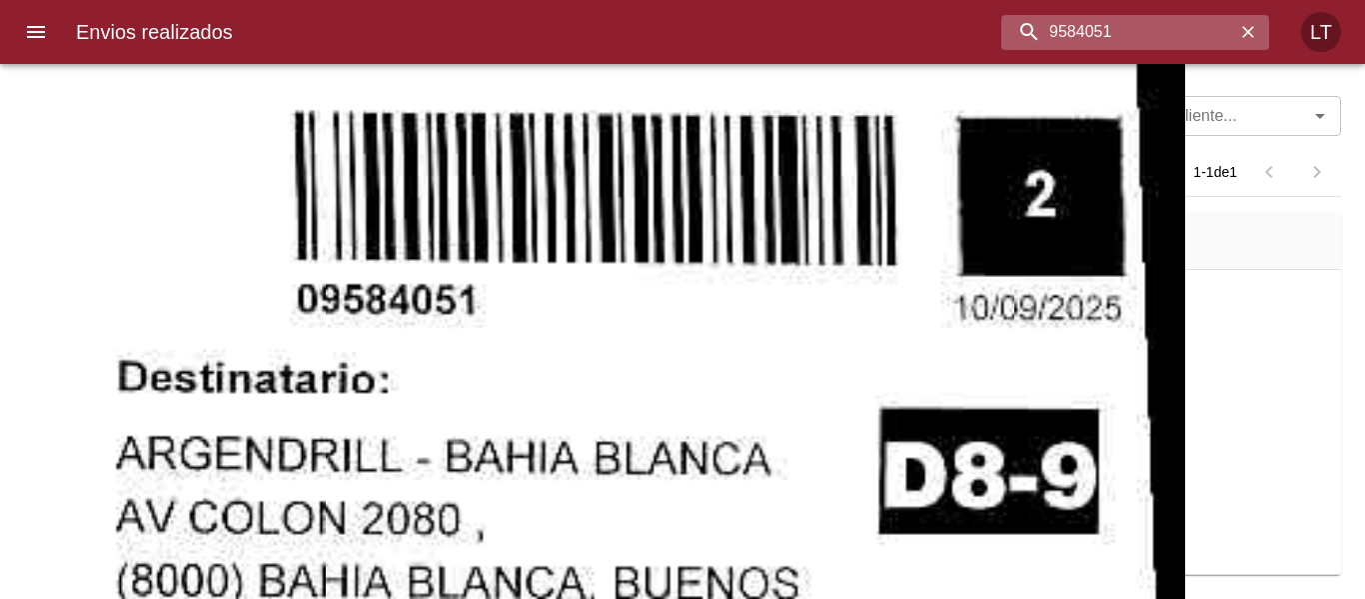
click at [1183, 42] on input "9584051" at bounding box center [1119, 32] width 234 height 35
paste input "8169"
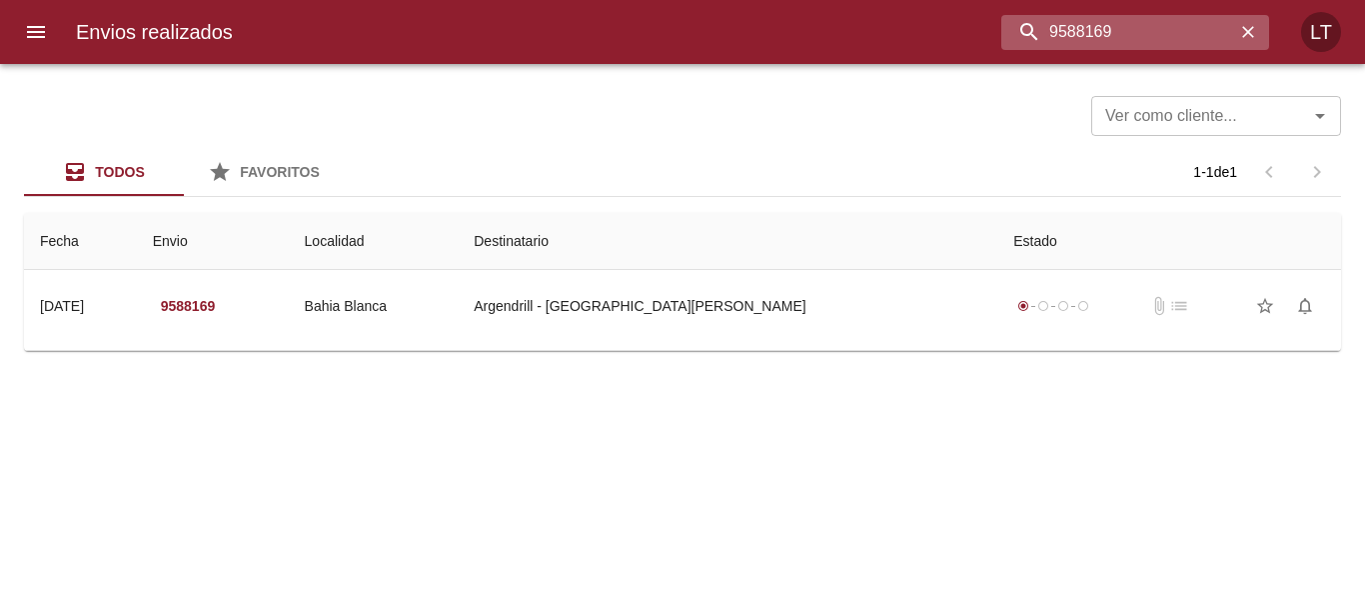
scroll to position [0, 0]
click at [1087, 44] on input "9588169" at bounding box center [1119, 32] width 234 height 35
paste input "579"
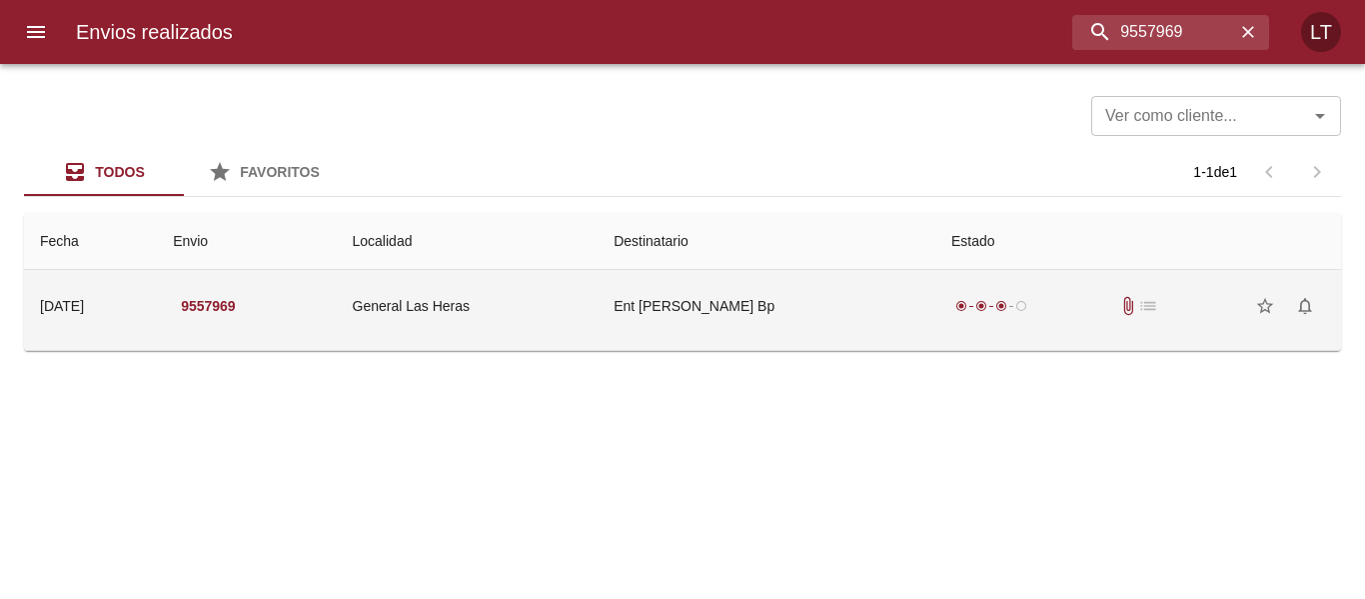
click at [846, 330] on td "Ent Mariana Schiavone Bp" at bounding box center [767, 306] width 338 height 72
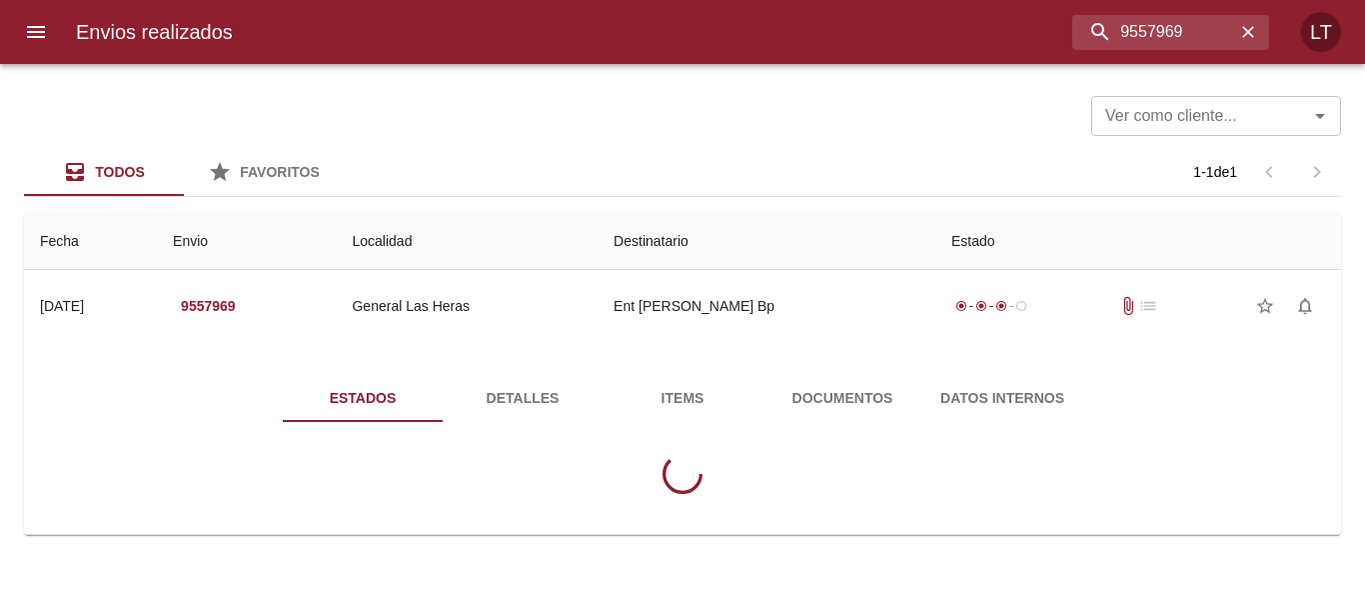
click at [814, 403] on span "Documentos" at bounding box center [843, 398] width 136 height 25
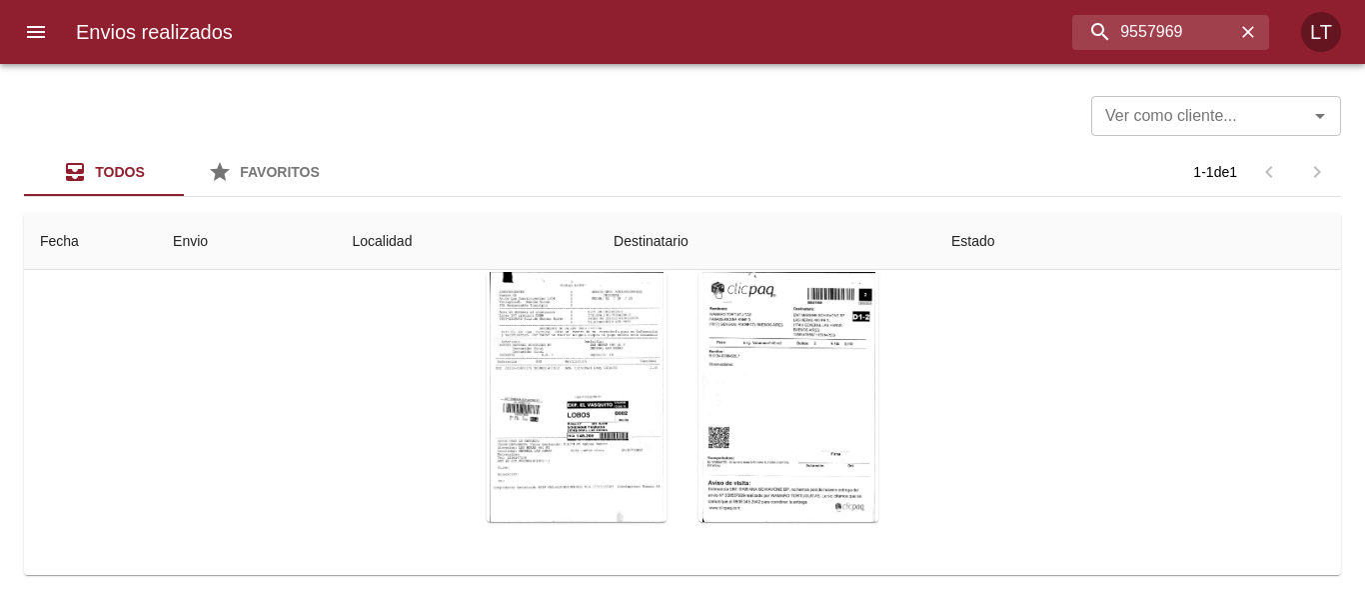
scroll to position [239, 0]
click at [527, 373] on div "Tabla de envíos del cliente" at bounding box center [577, 393] width 180 height 250
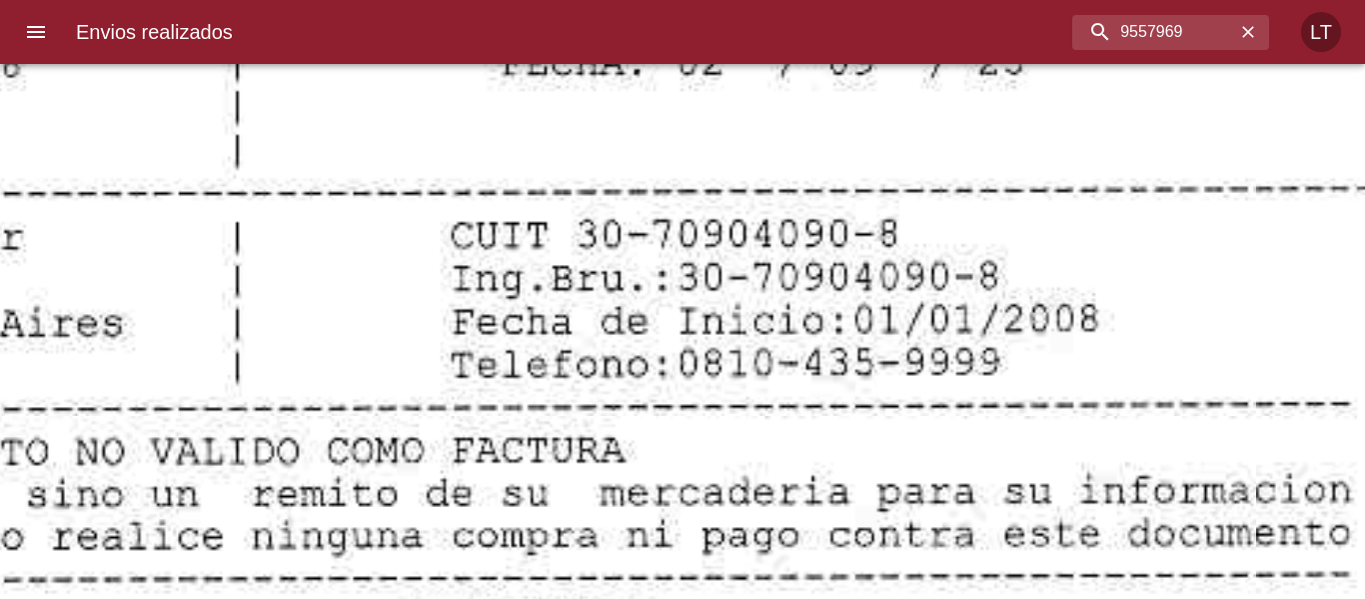
click at [1117, 42] on input "9557969" at bounding box center [1119, 32] width 234 height 35
paste input "3517"
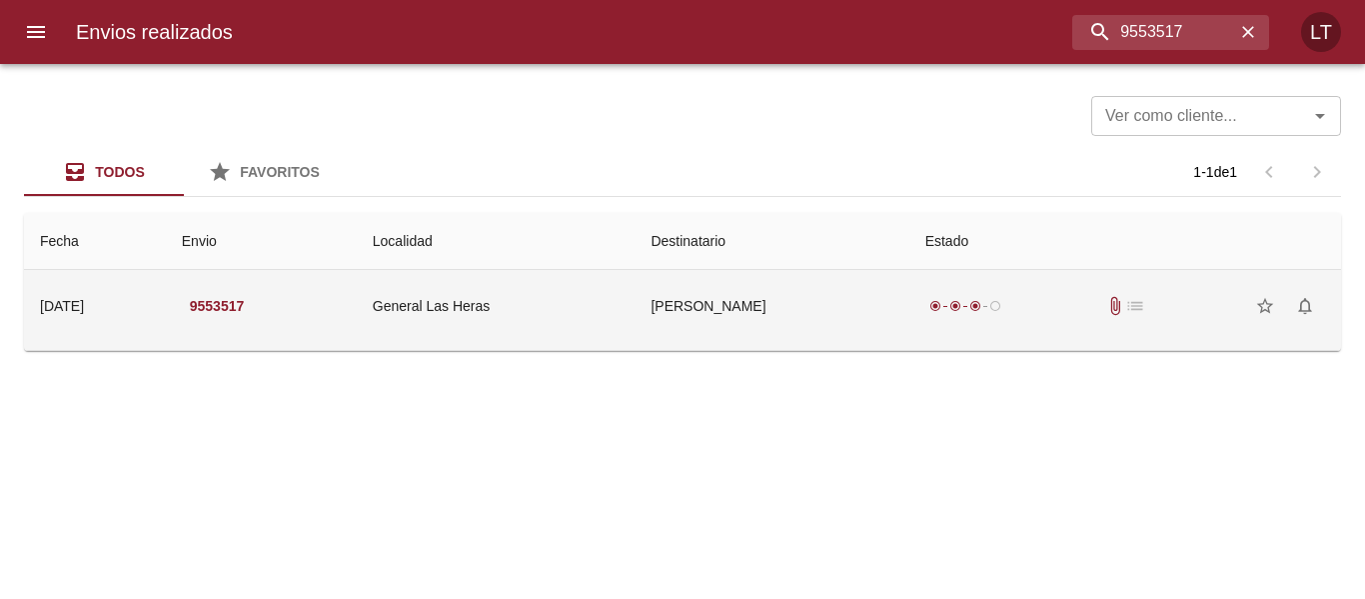
click at [831, 318] on td "Lautaro Villagra" at bounding box center [772, 306] width 274 height 72
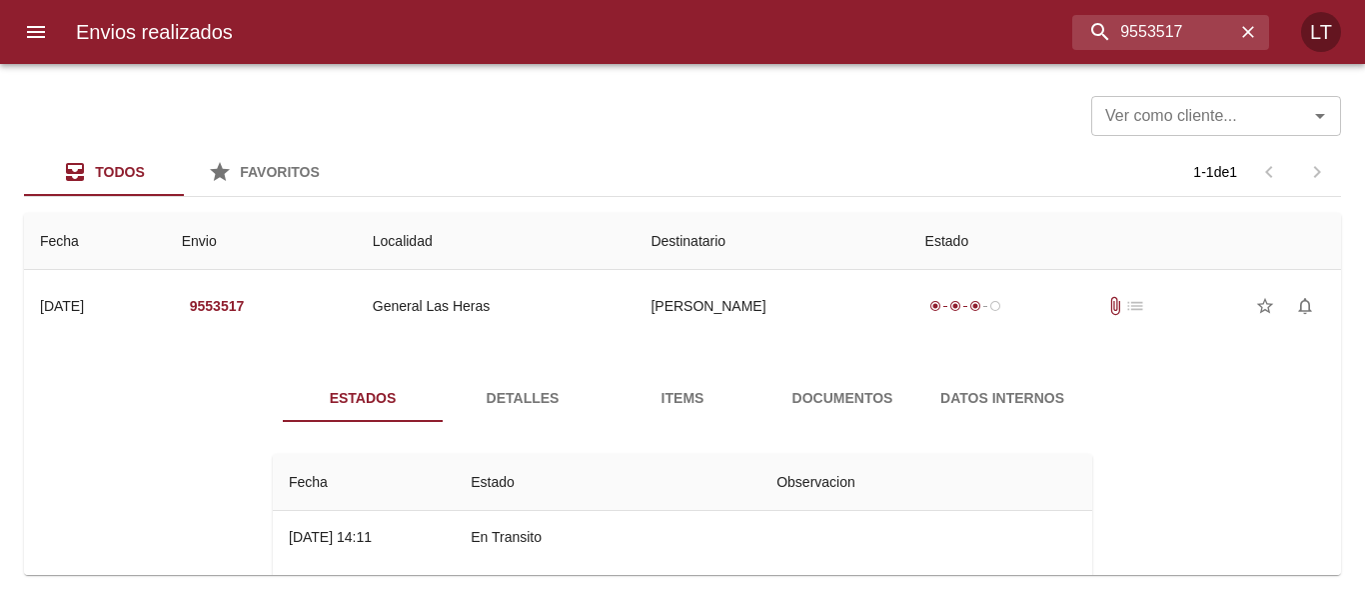
click at [838, 388] on span "Documentos" at bounding box center [843, 398] width 136 height 25
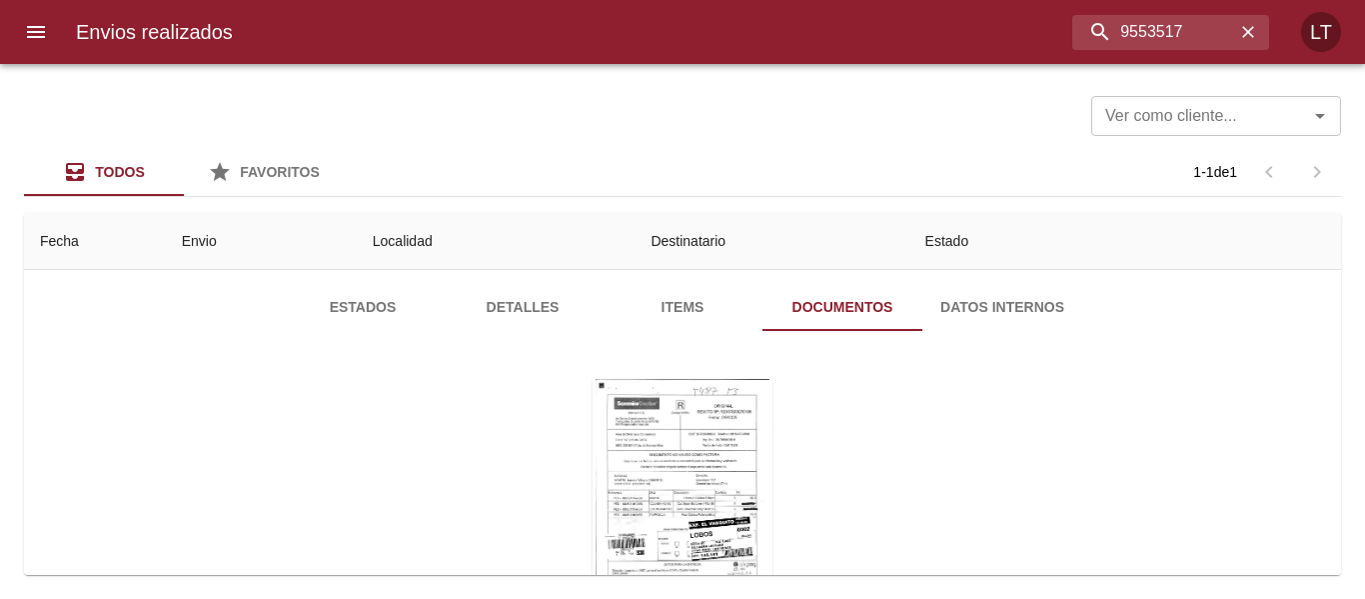
scroll to position [202, 0]
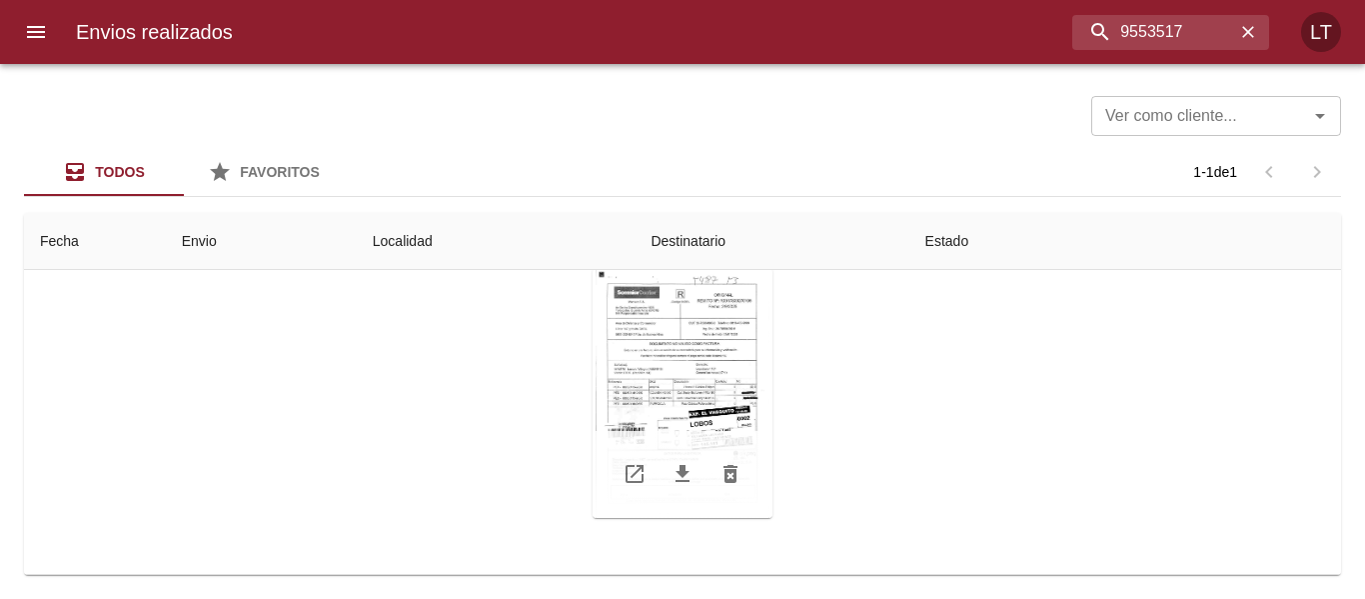
click at [723, 368] on div "Tabla de envíos del cliente" at bounding box center [683, 393] width 180 height 250
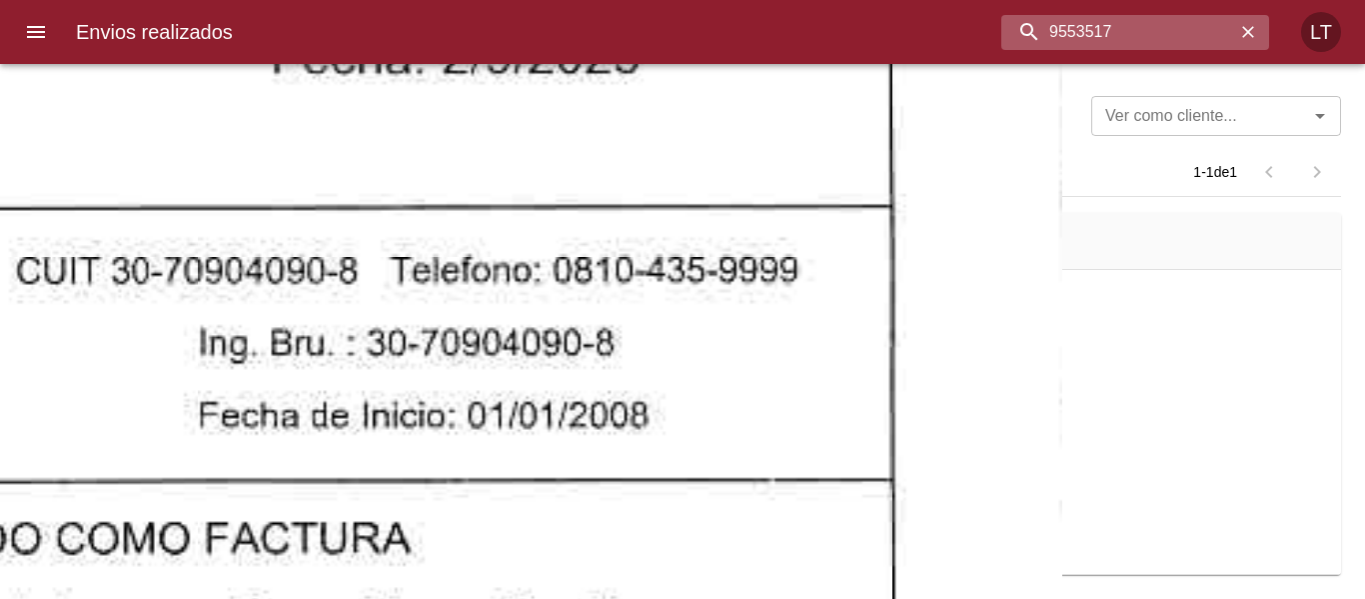
click at [1125, 26] on input "9553517" at bounding box center [1119, 32] width 234 height 35
paste input "1813"
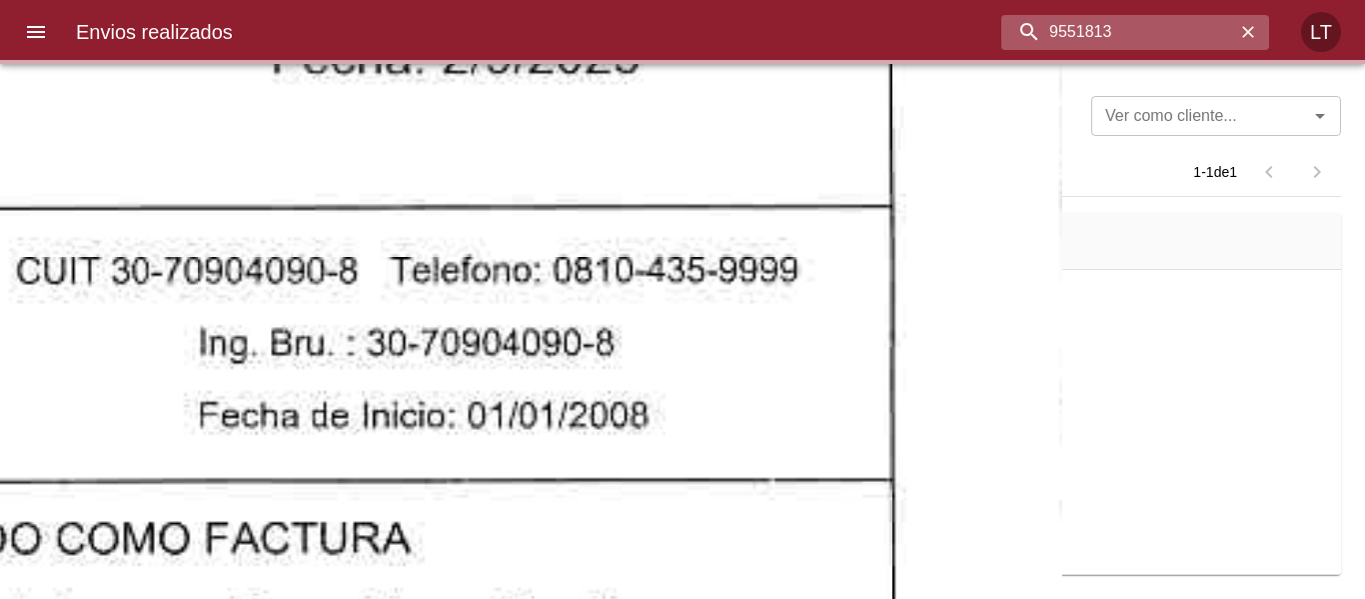
scroll to position [0, 0]
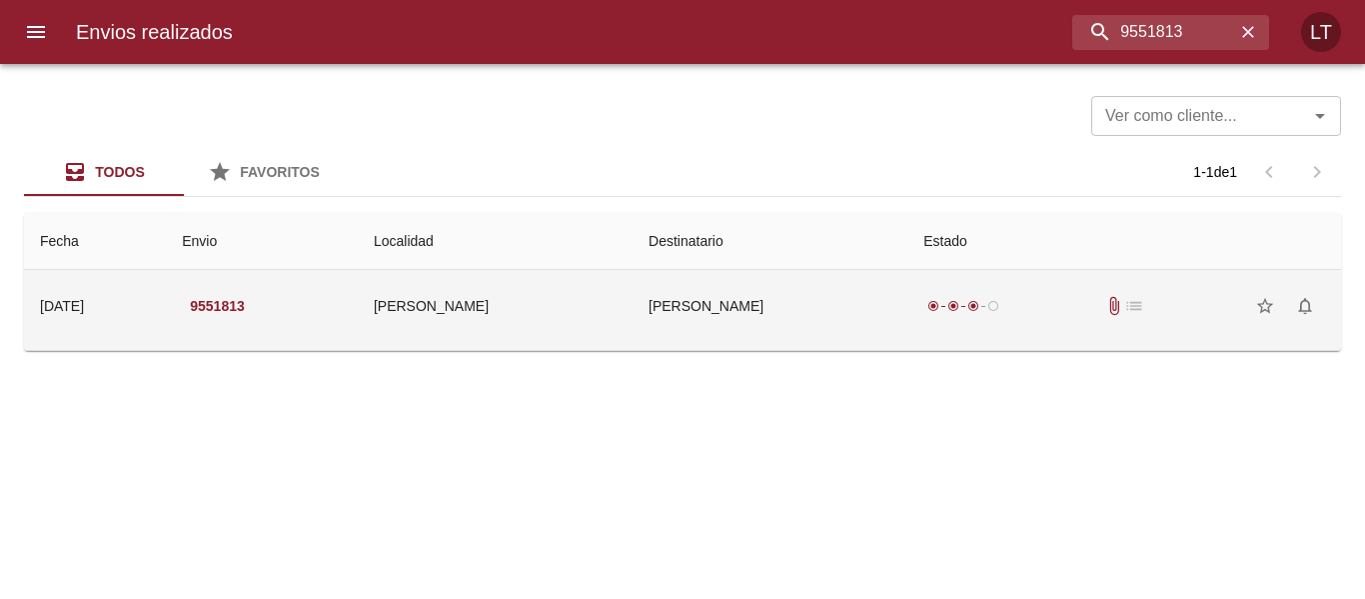
click at [988, 296] on div "radio_button_checked radio_button_checked radio_button_checked radio_button_unc…" at bounding box center [1125, 306] width 402 height 40
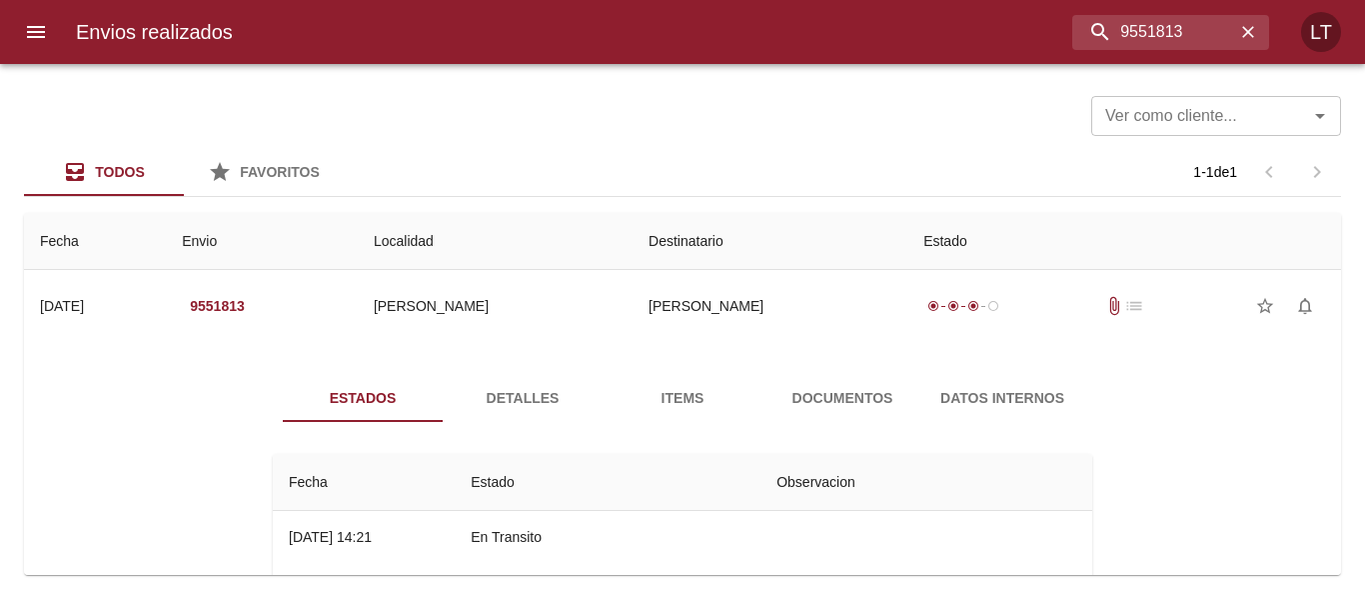
click at [895, 397] on span "Documentos" at bounding box center [843, 398] width 136 height 25
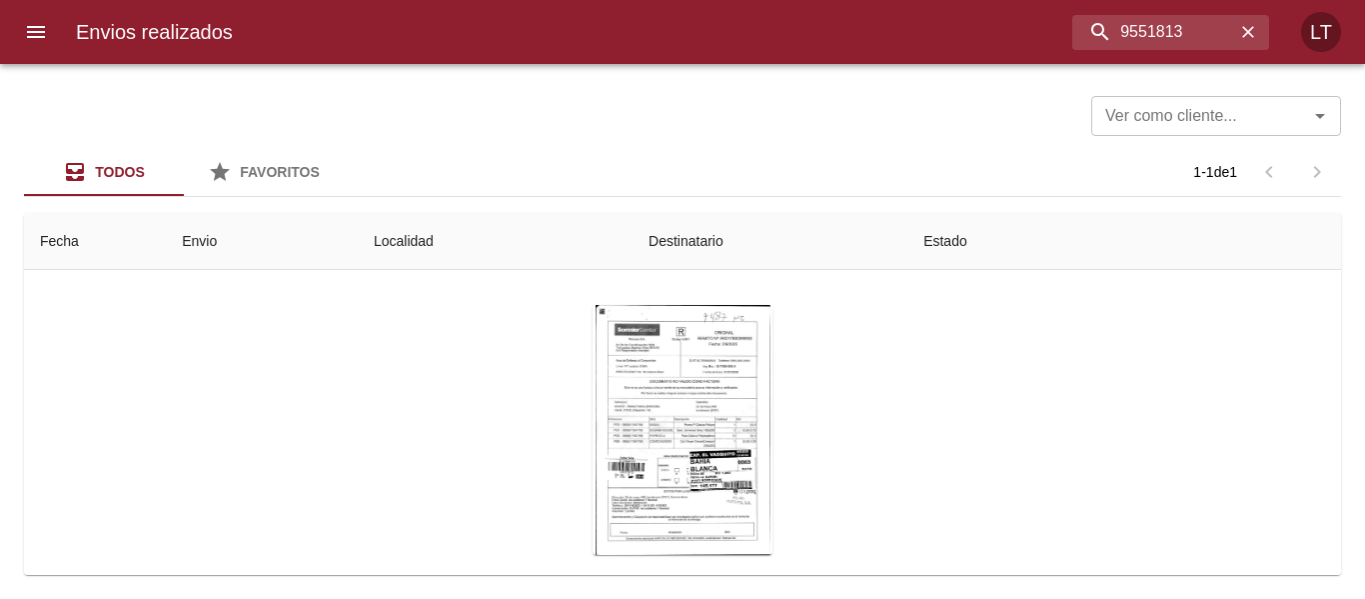
scroll to position [202, 0]
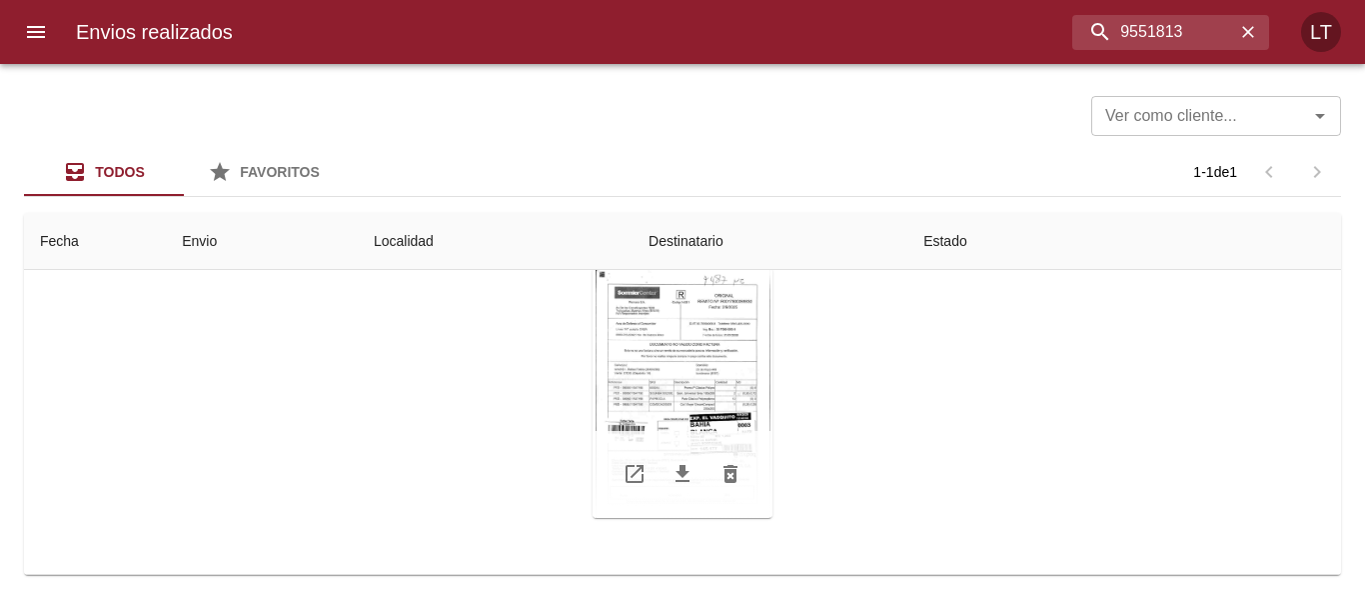
click at [644, 403] on div "Tabla de envíos del cliente" at bounding box center [683, 393] width 180 height 250
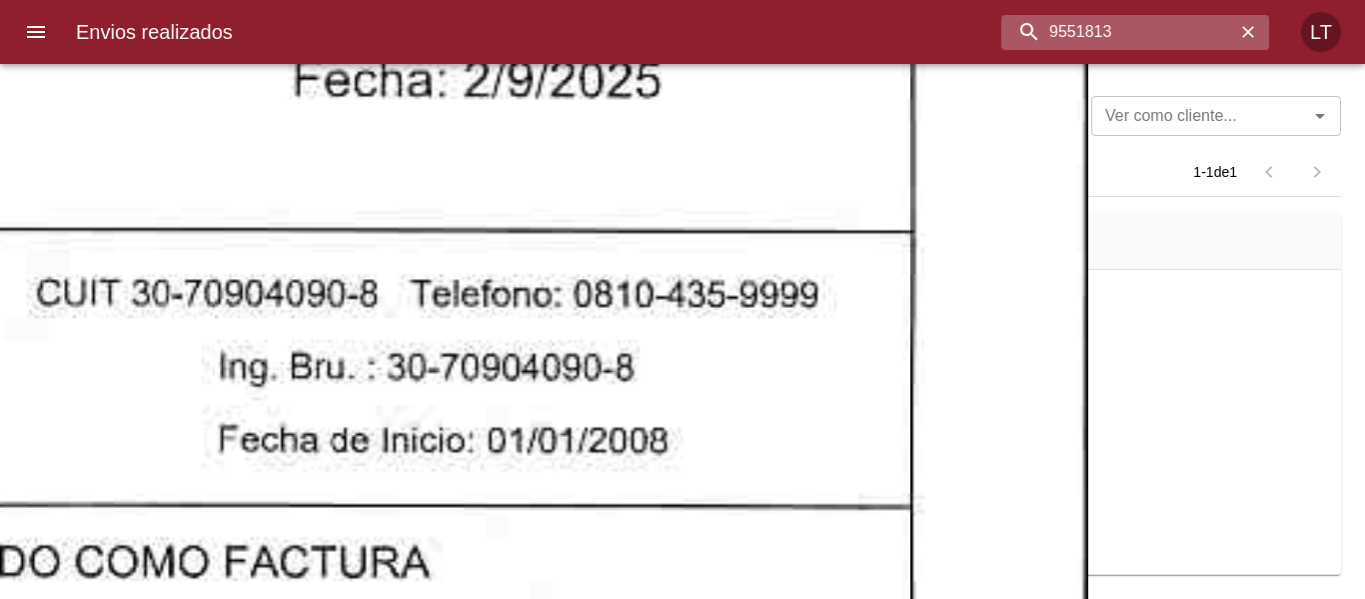
click at [1158, 22] on input "9551813" at bounding box center [1119, 32] width 234 height 35
paste input "75442"
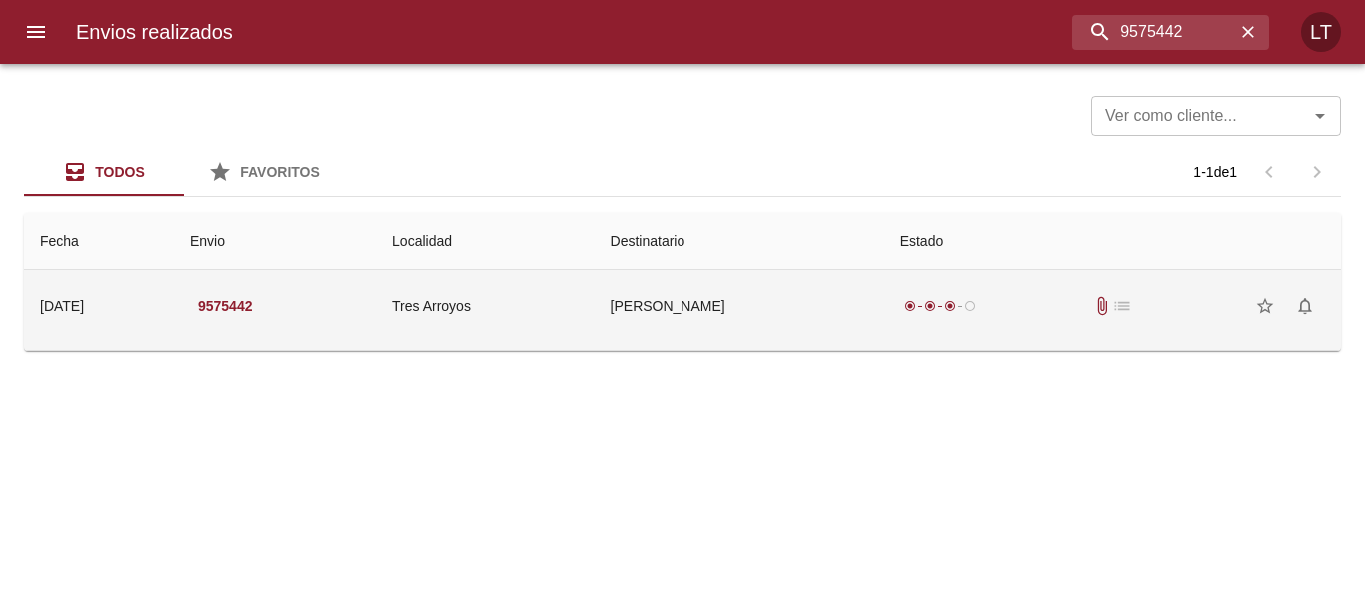
click at [911, 305] on tr "09/09/2025 09/09/2025 9575442 Tres Arroyos Agustin Frederiksen radio_button_che…" at bounding box center [682, 306] width 1317 height 72
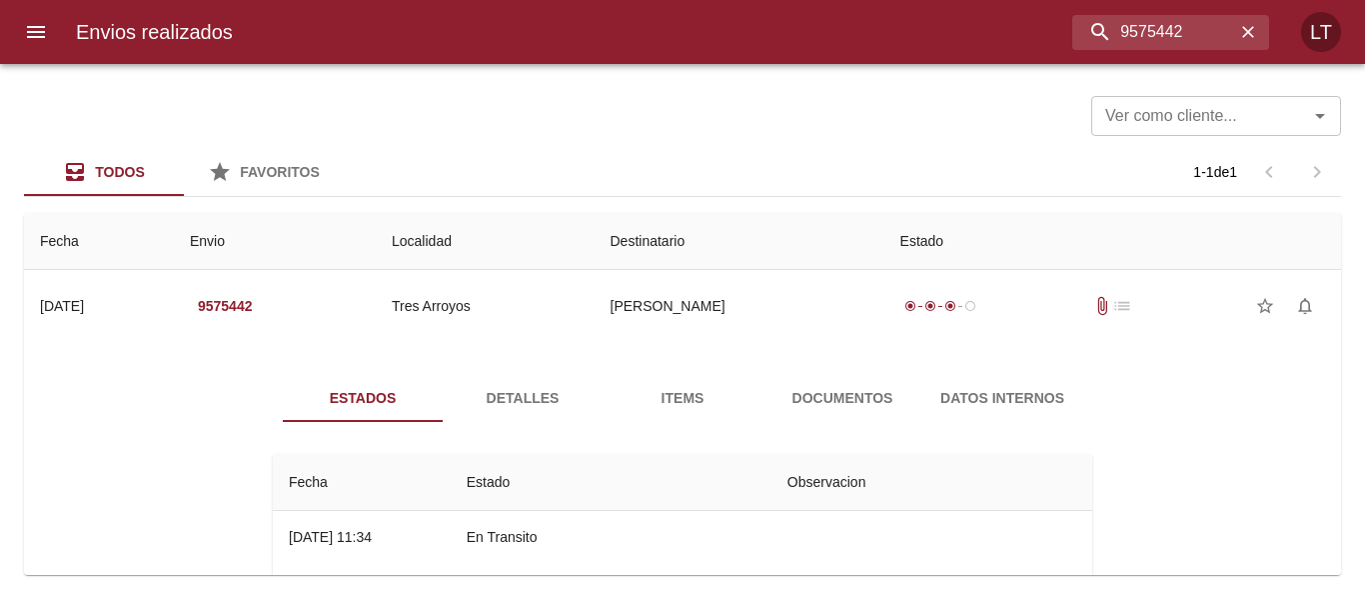
click at [850, 390] on span "Documentos" at bounding box center [843, 398] width 136 height 25
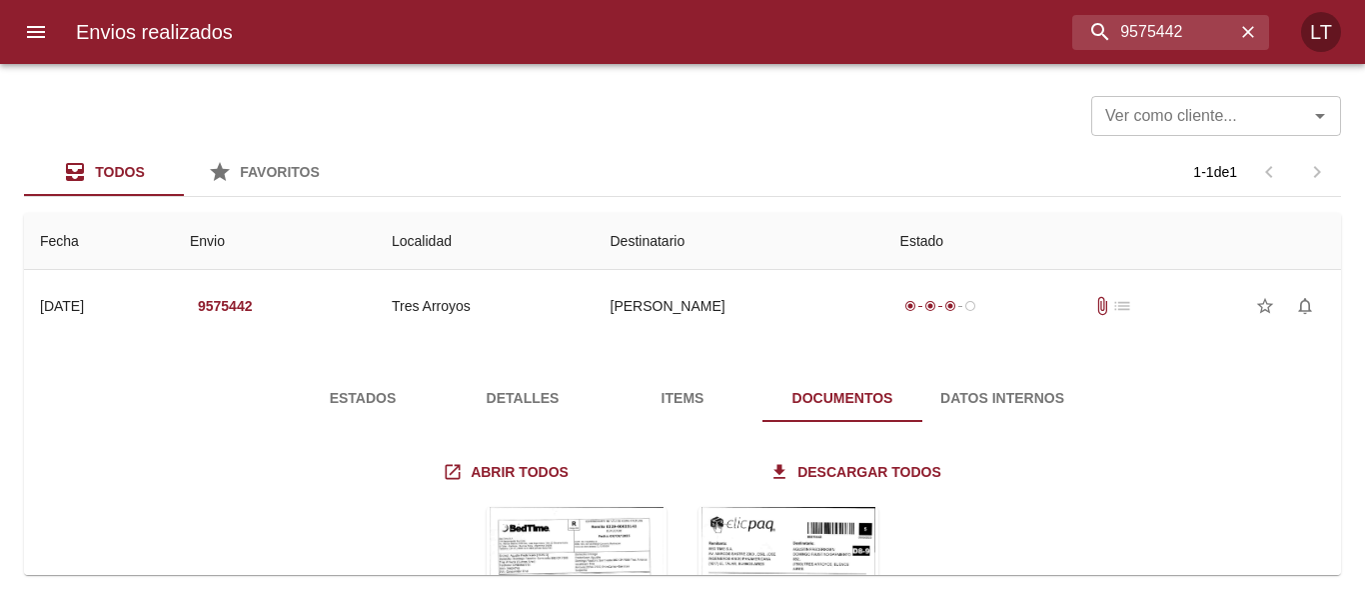
scroll to position [239, 0]
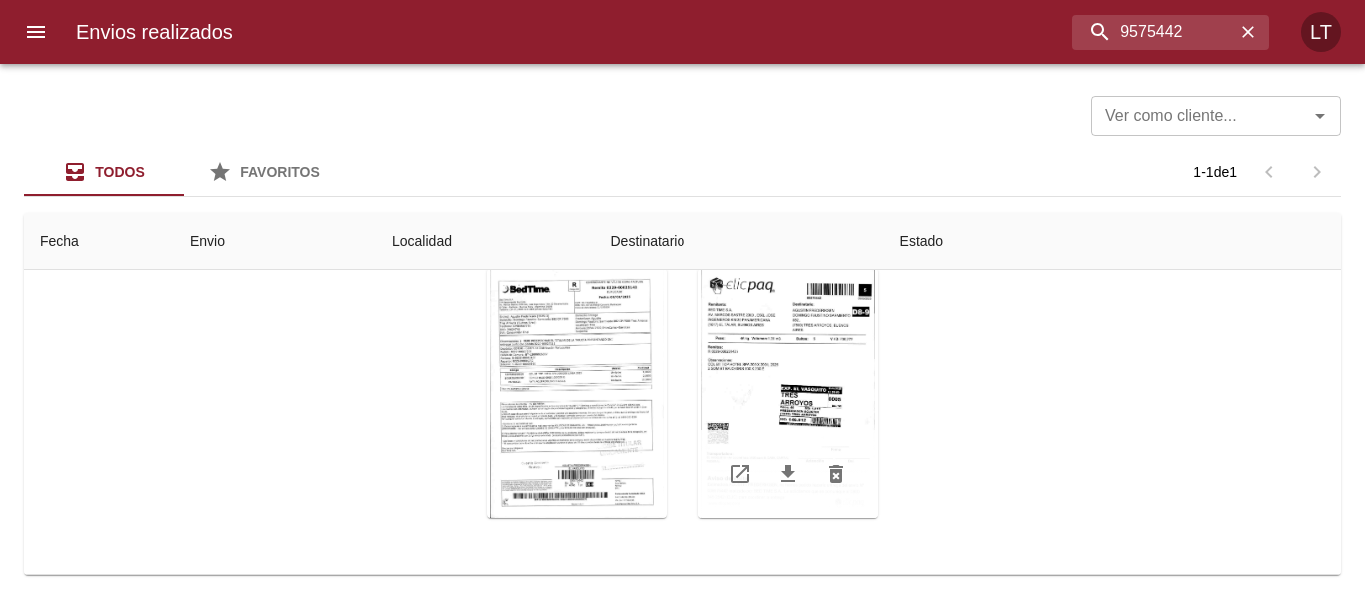
click at [832, 367] on div "Tabla de envíos del cliente" at bounding box center [789, 393] width 180 height 250
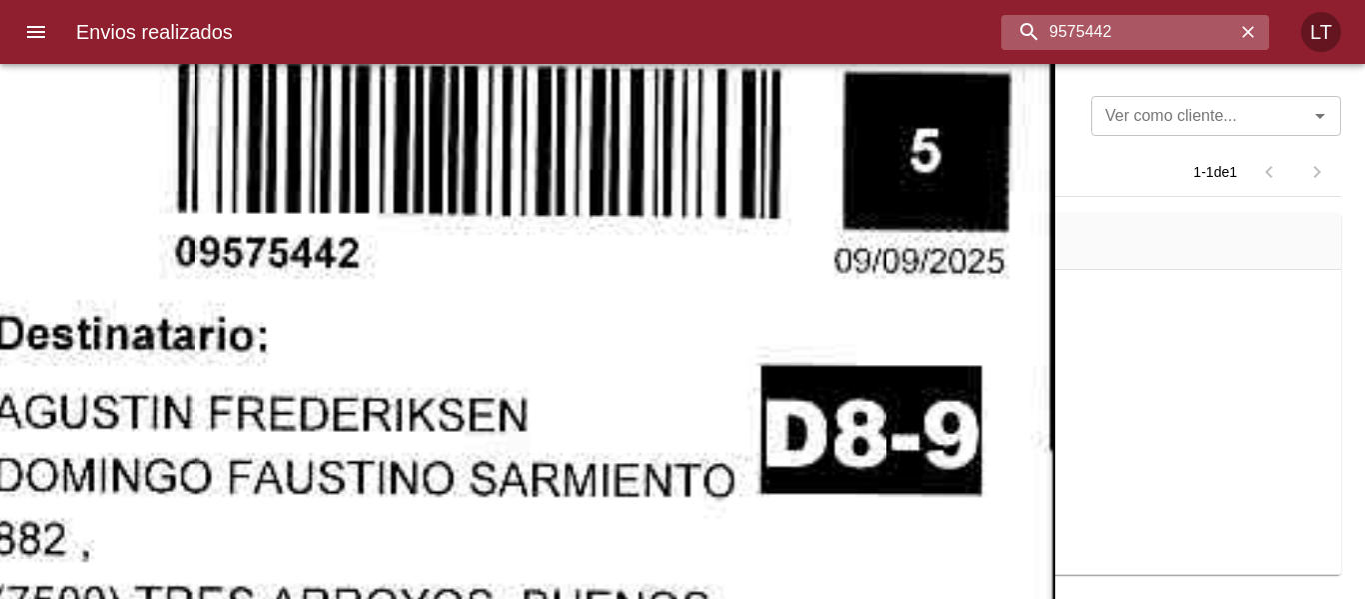
click at [1150, 27] on input "9575442" at bounding box center [1119, 32] width 234 height 35
paste input "82323"
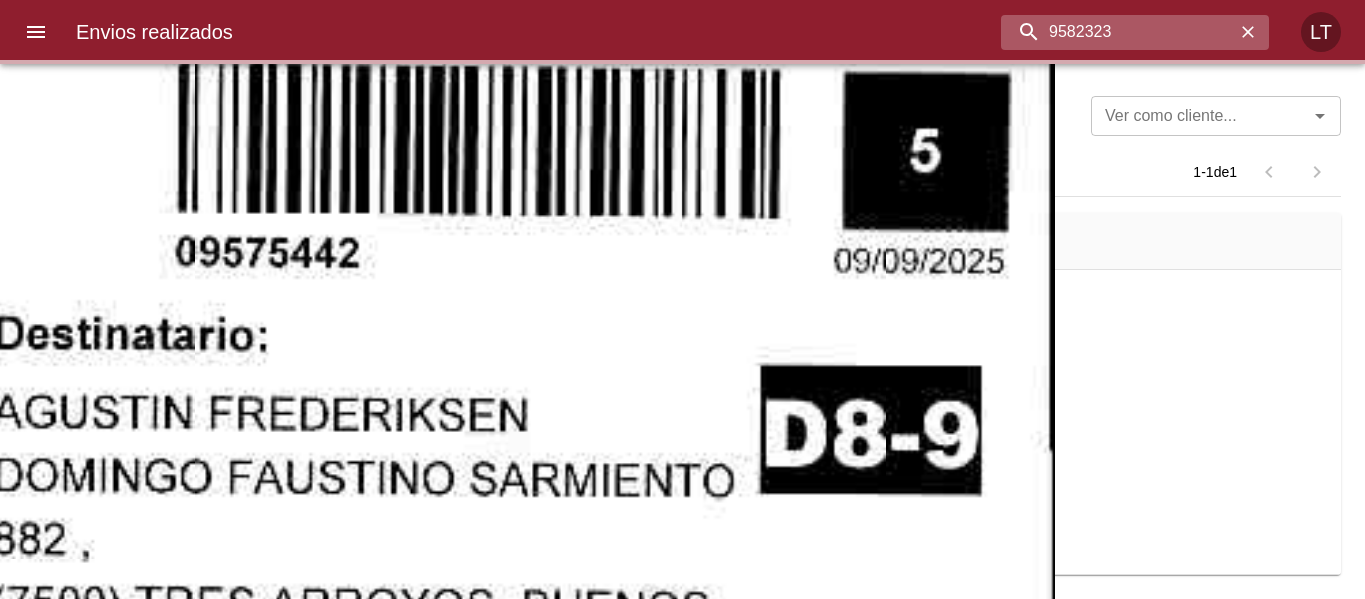
scroll to position [0, 0]
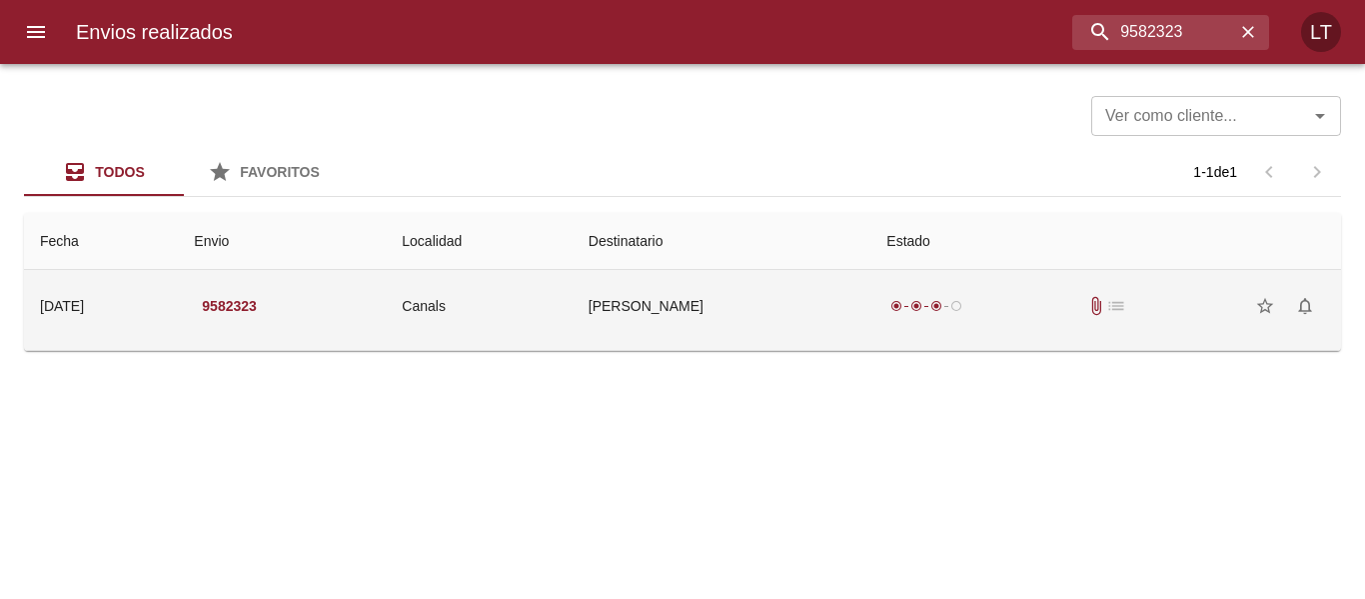
click at [802, 288] on td "Ismael Vega" at bounding box center [722, 306] width 299 height 72
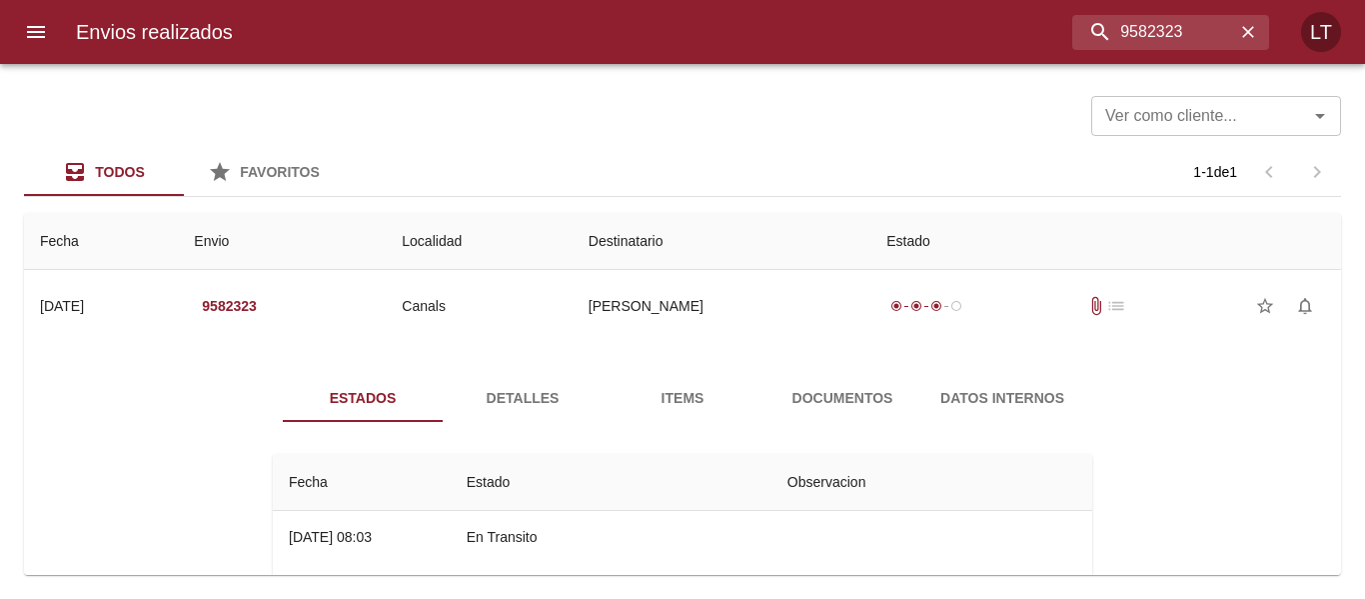
click at [817, 424] on div "Estados Detalles Items Documentos Datos Internos Fecha Estado Observacion 12/09…" at bounding box center [683, 580] width 880 height 413
click at [818, 402] on span "Documentos" at bounding box center [843, 398] width 136 height 25
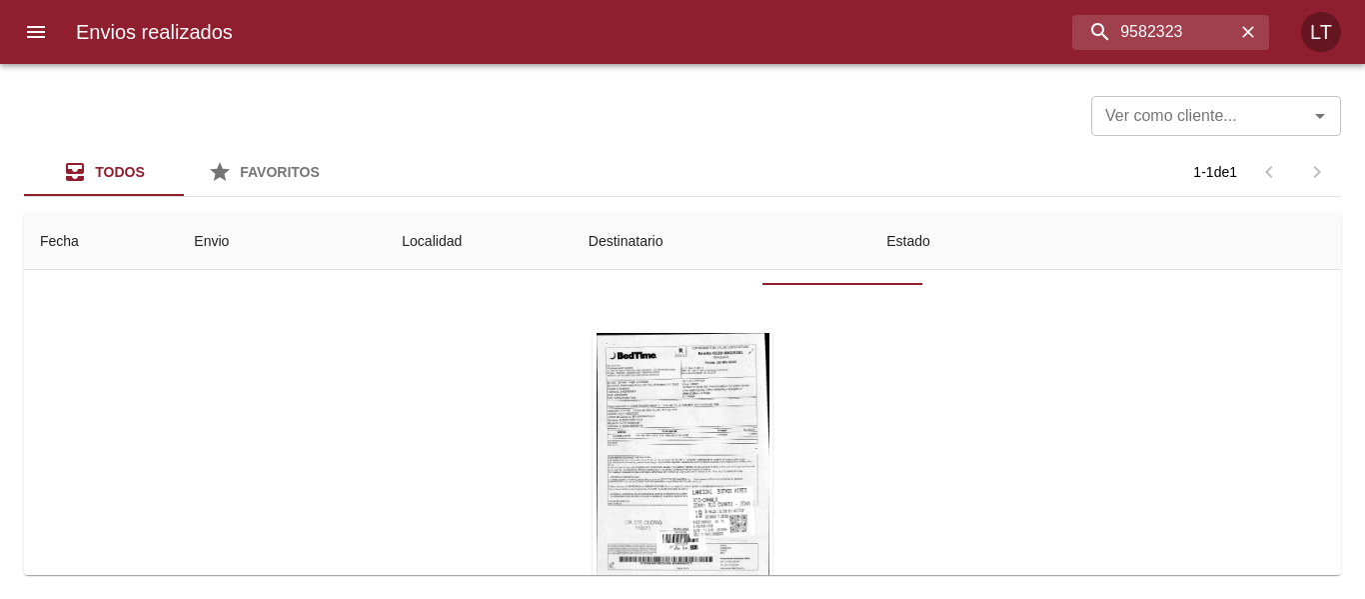
scroll to position [202, 0]
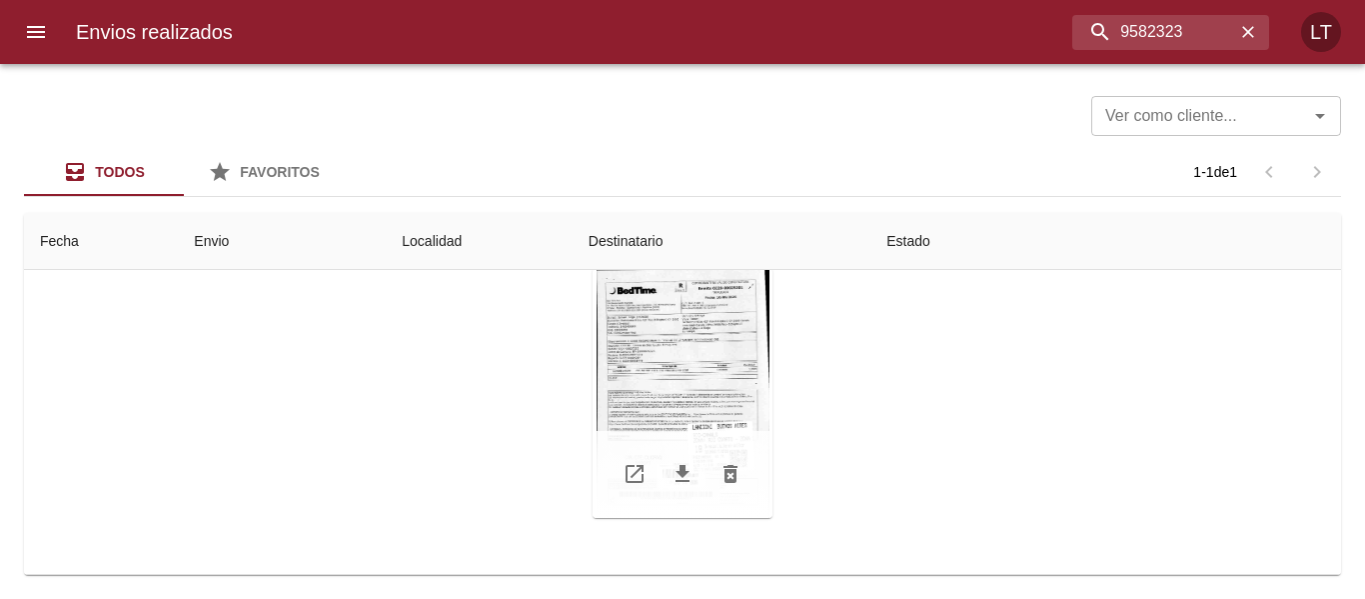
click at [681, 355] on div "Tabla de envíos del cliente" at bounding box center [683, 393] width 180 height 250
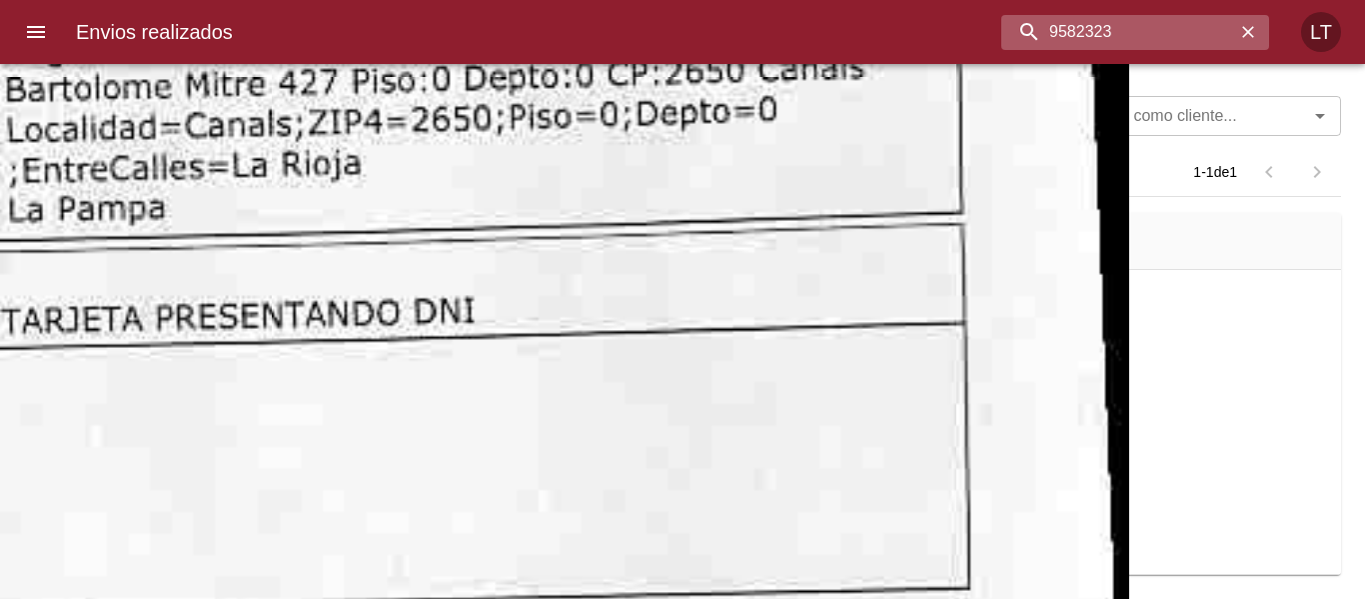
click at [1150, 35] on input "9582323" at bounding box center [1119, 32] width 234 height 35
paste input "46980"
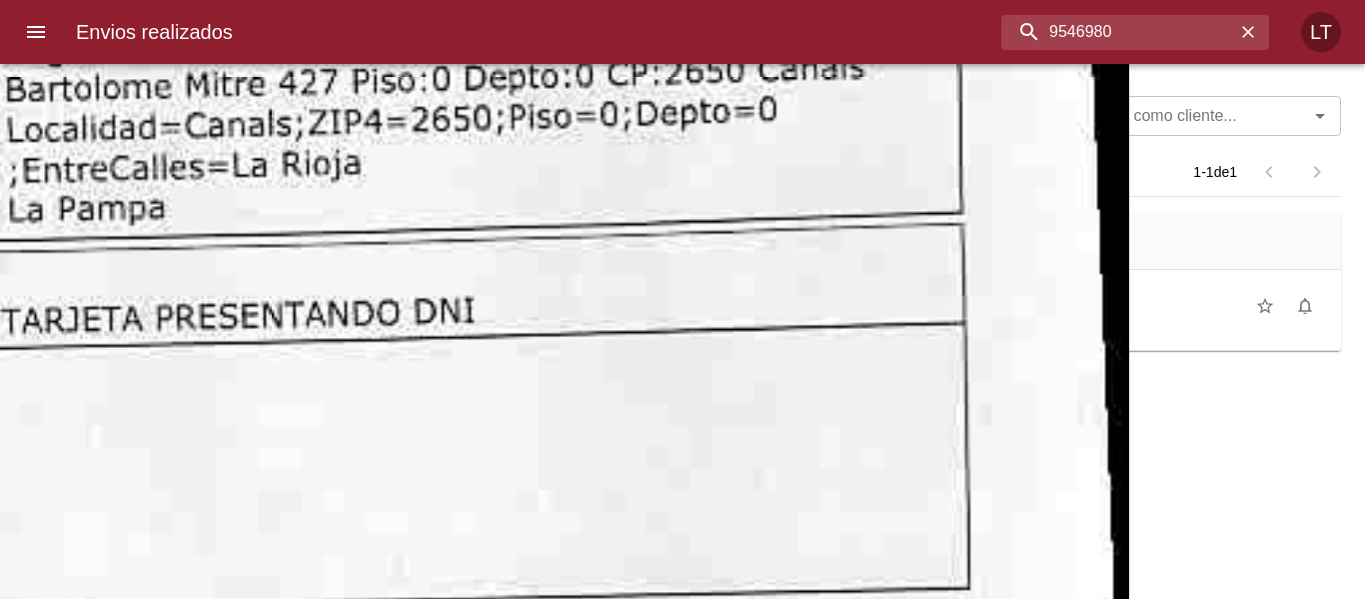
scroll to position [0, 0]
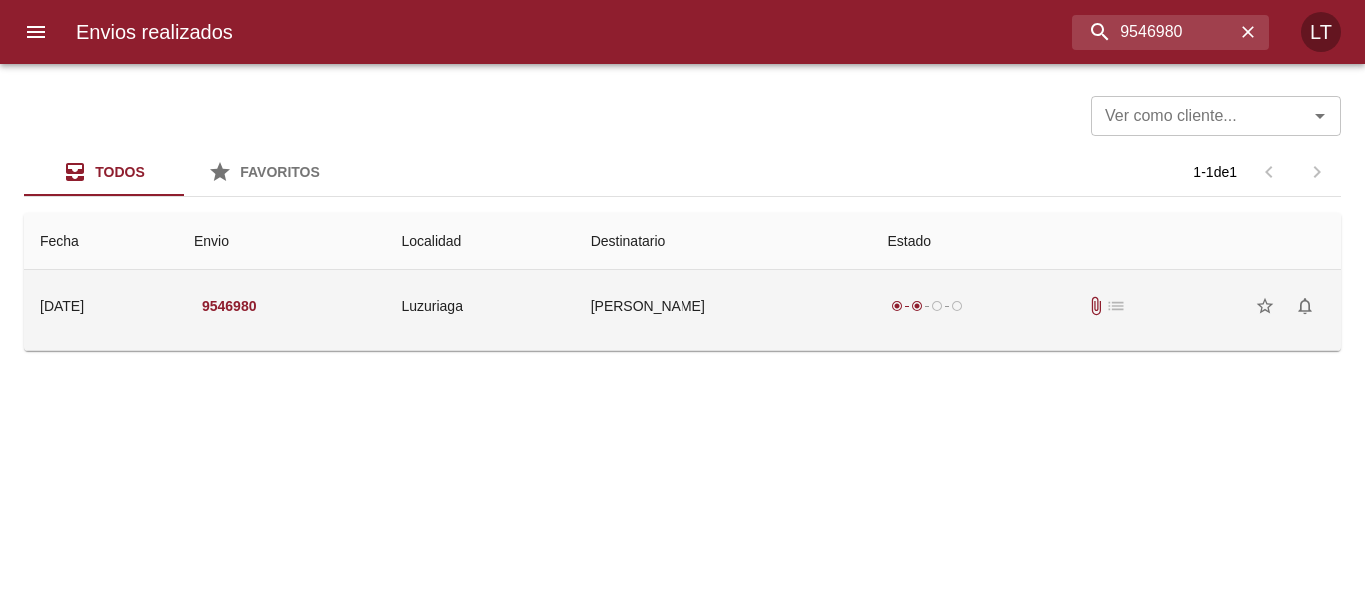
click at [790, 315] on td "Ignacio Nestor Contreras Gome" at bounding box center [724, 306] width 298 height 72
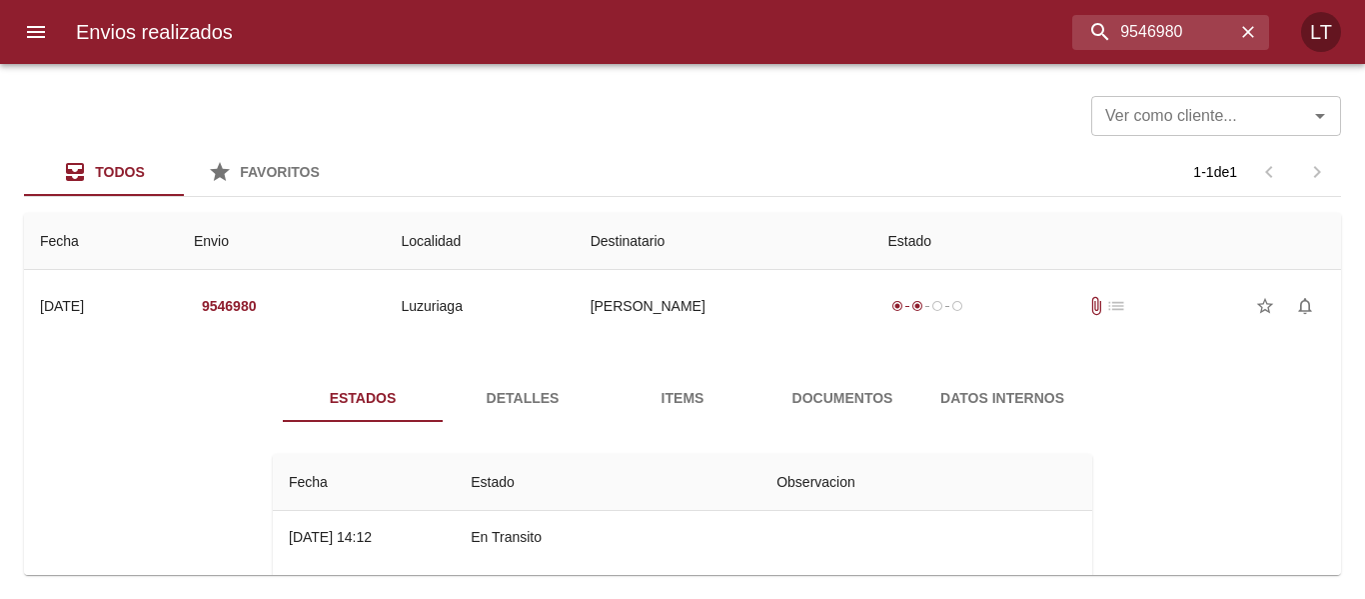
click at [815, 370] on div "Estados Detalles Items Documentos Datos Internos Fecha Estado Observacion 09/09…" at bounding box center [682, 606] width 1285 height 512
click at [824, 397] on span "Documentos" at bounding box center [843, 398] width 136 height 25
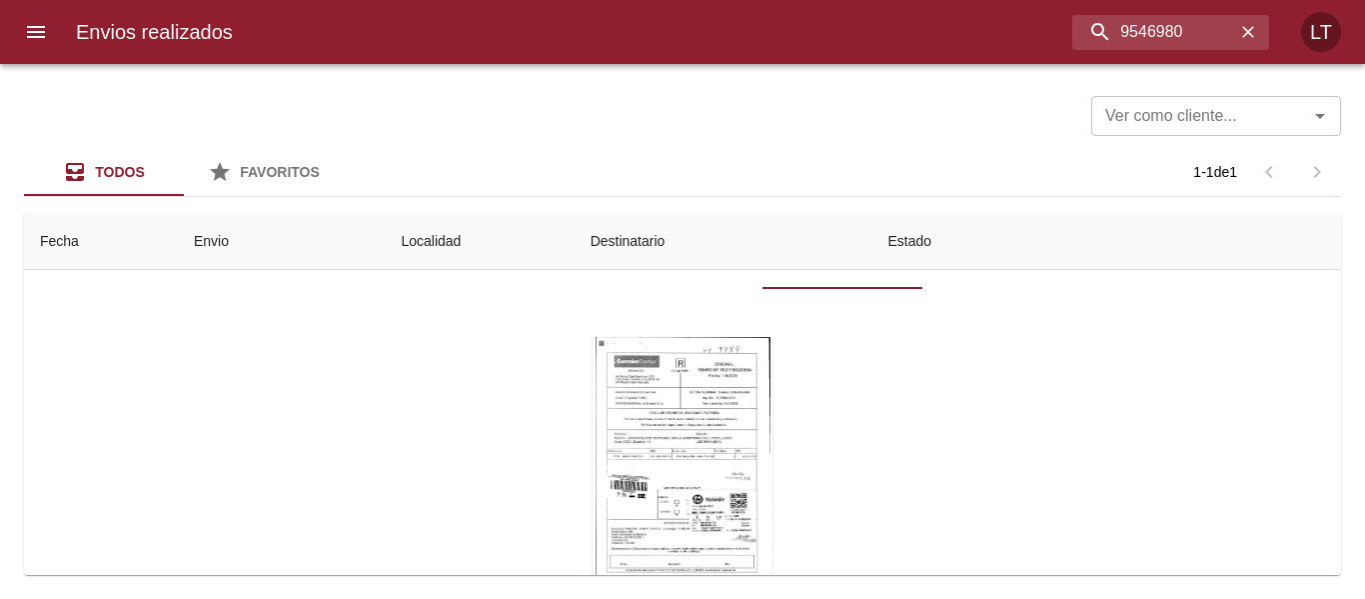
scroll to position [200, 0]
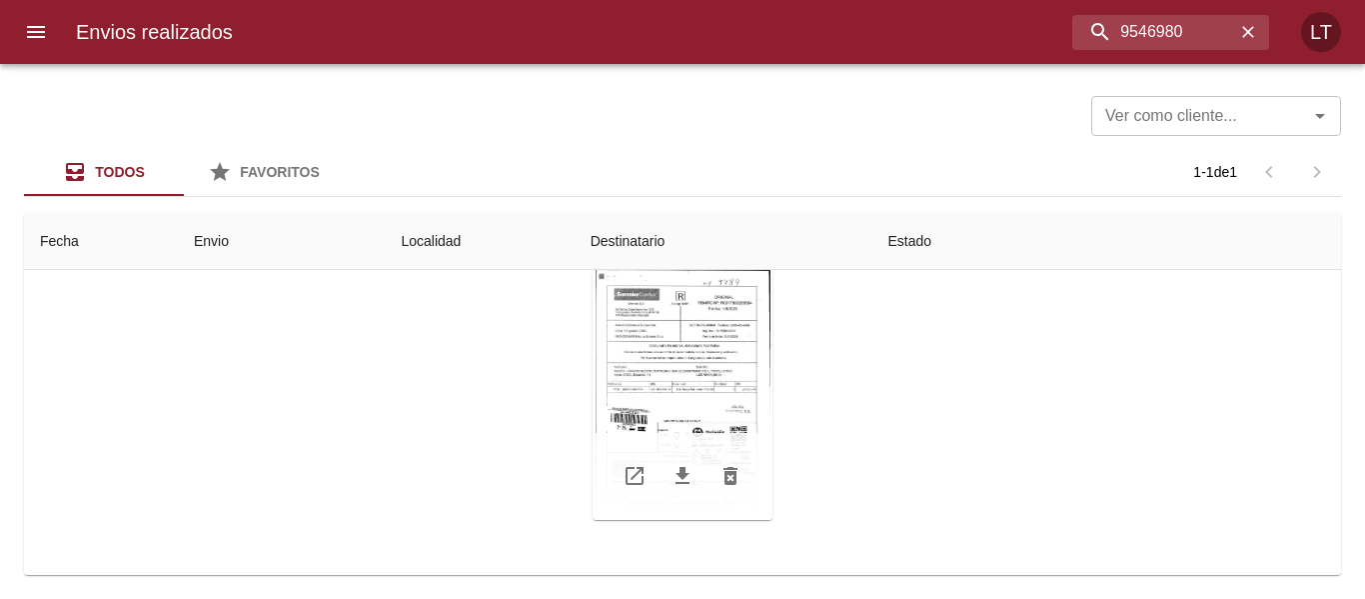
click at [712, 398] on div "Tabla de envíos del cliente" at bounding box center [683, 395] width 180 height 250
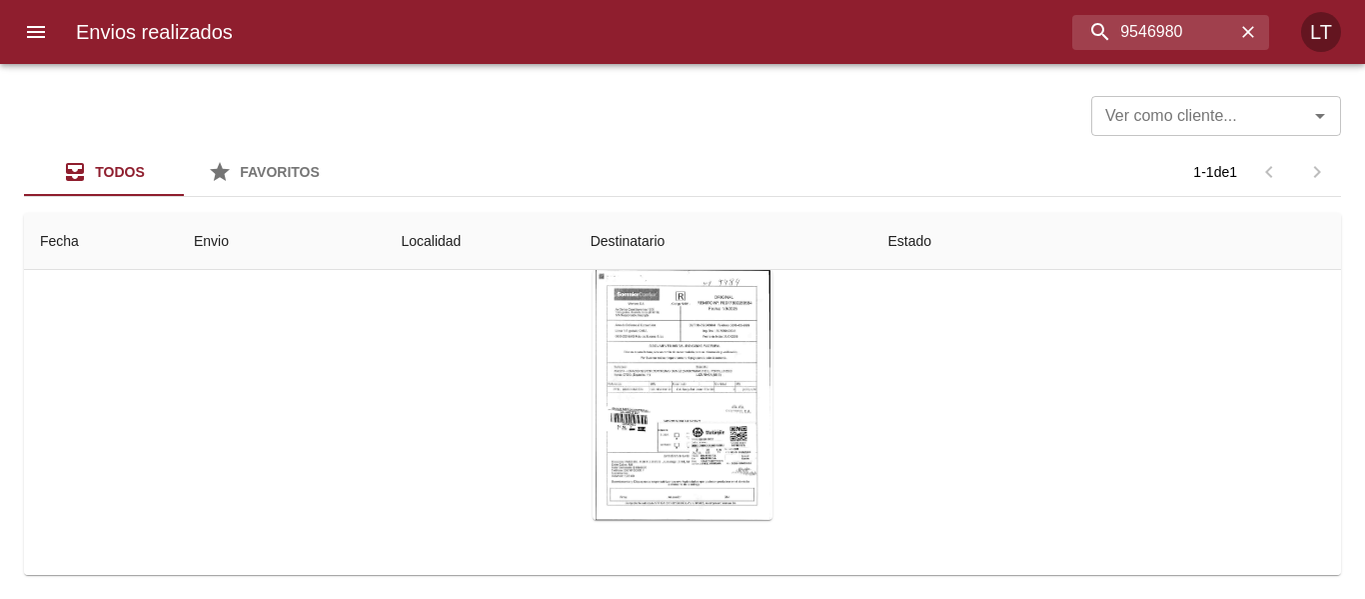
click at [1155, 41] on input "9546980" at bounding box center [1119, 32] width 234 height 35
paste input "7003"
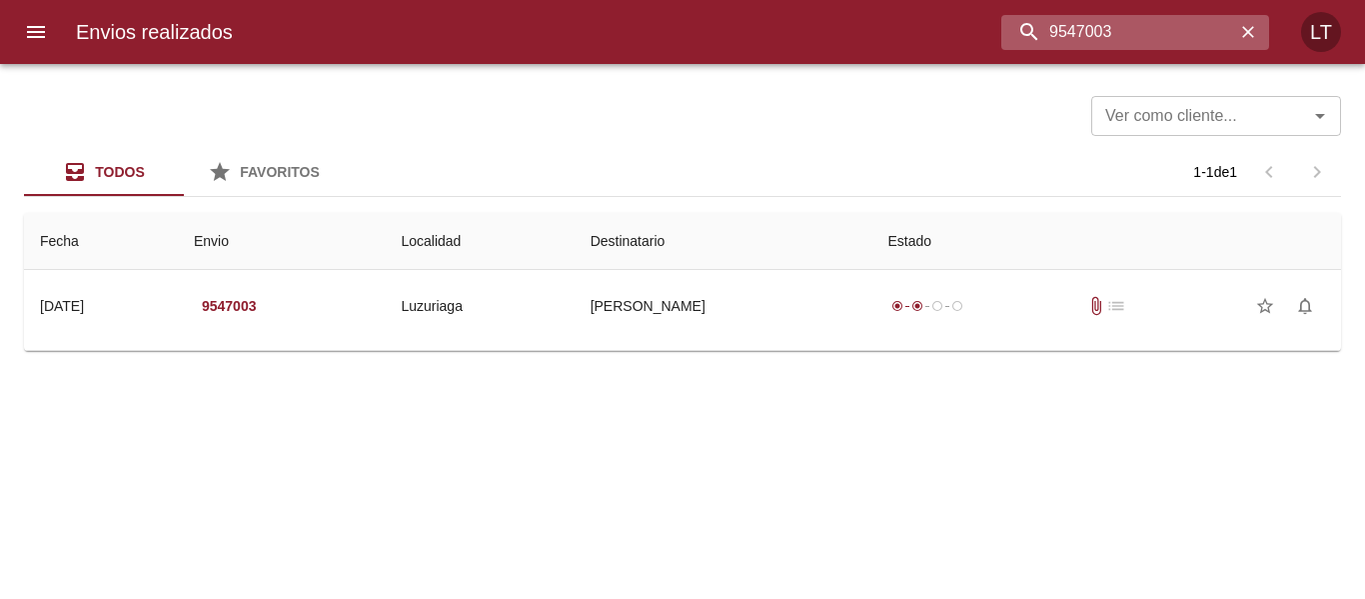
scroll to position [0, 0]
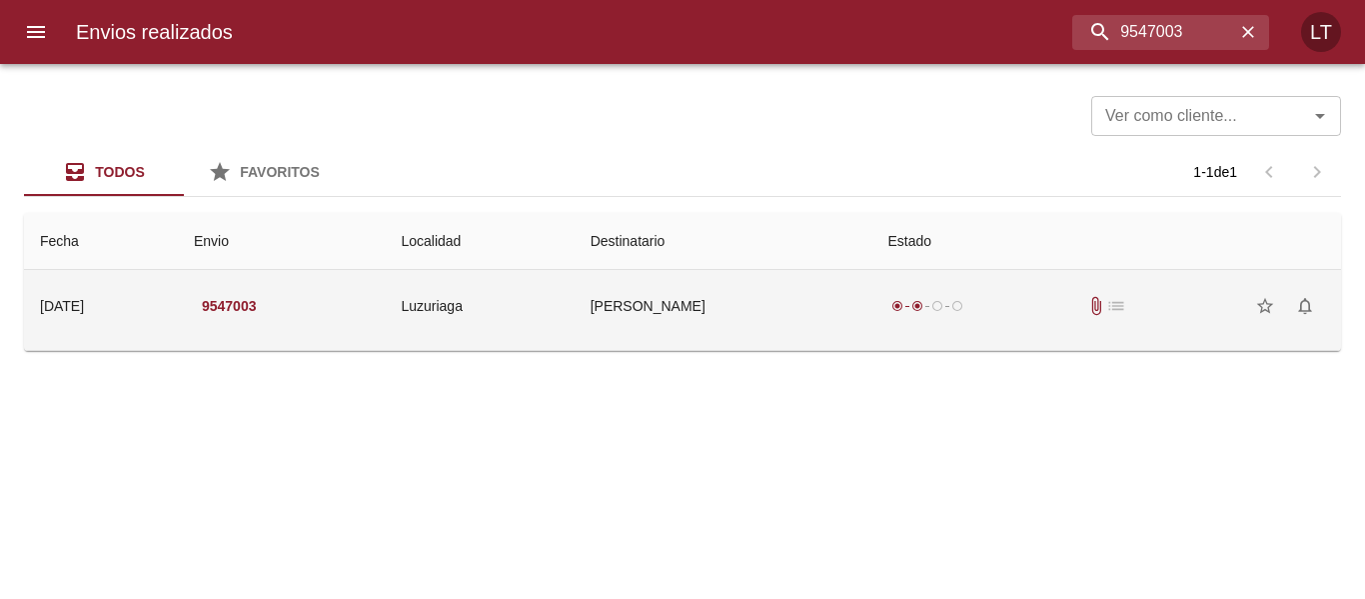
click at [729, 311] on td "Carolina Gelman" at bounding box center [724, 306] width 298 height 72
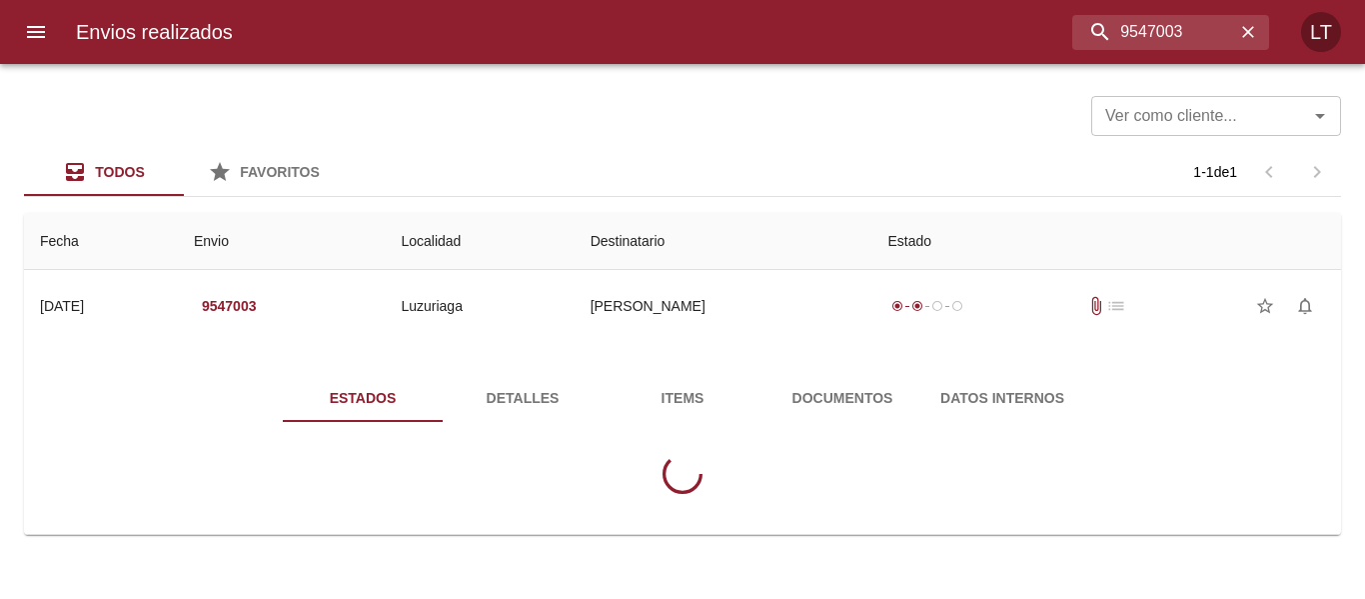
click at [749, 369] on div "Estados Detalles Items Documentos Datos Internos" at bounding box center [682, 442] width 1285 height 184
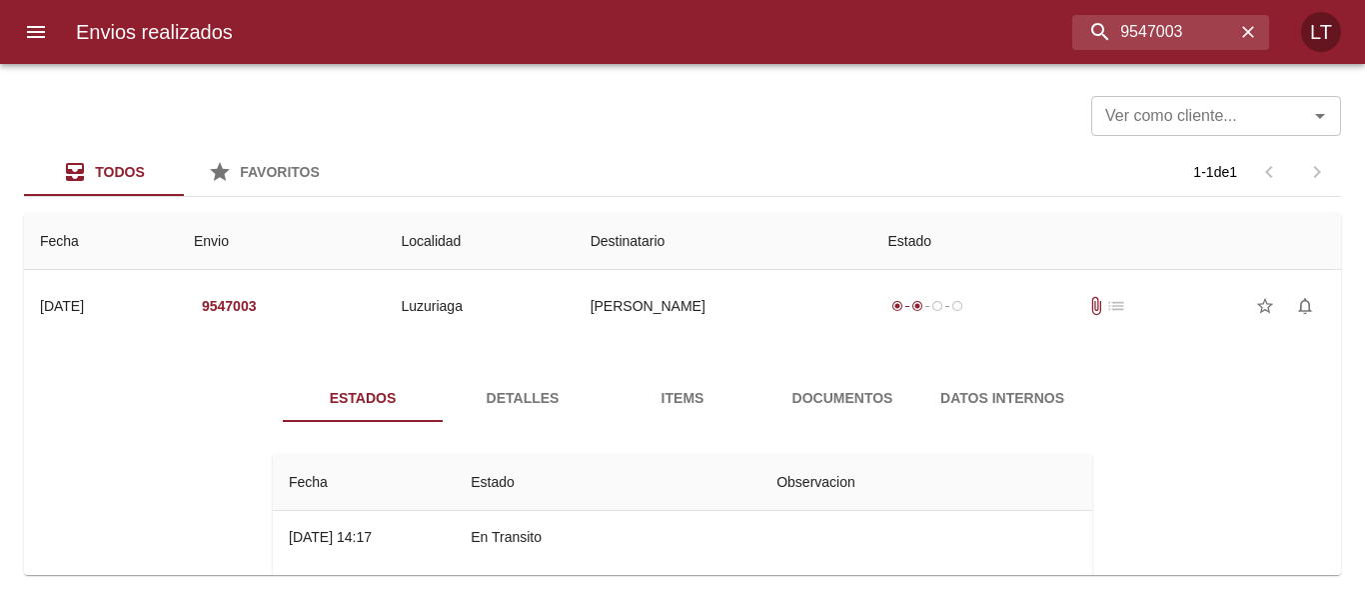
click at [789, 404] on span "Documentos" at bounding box center [843, 398] width 136 height 25
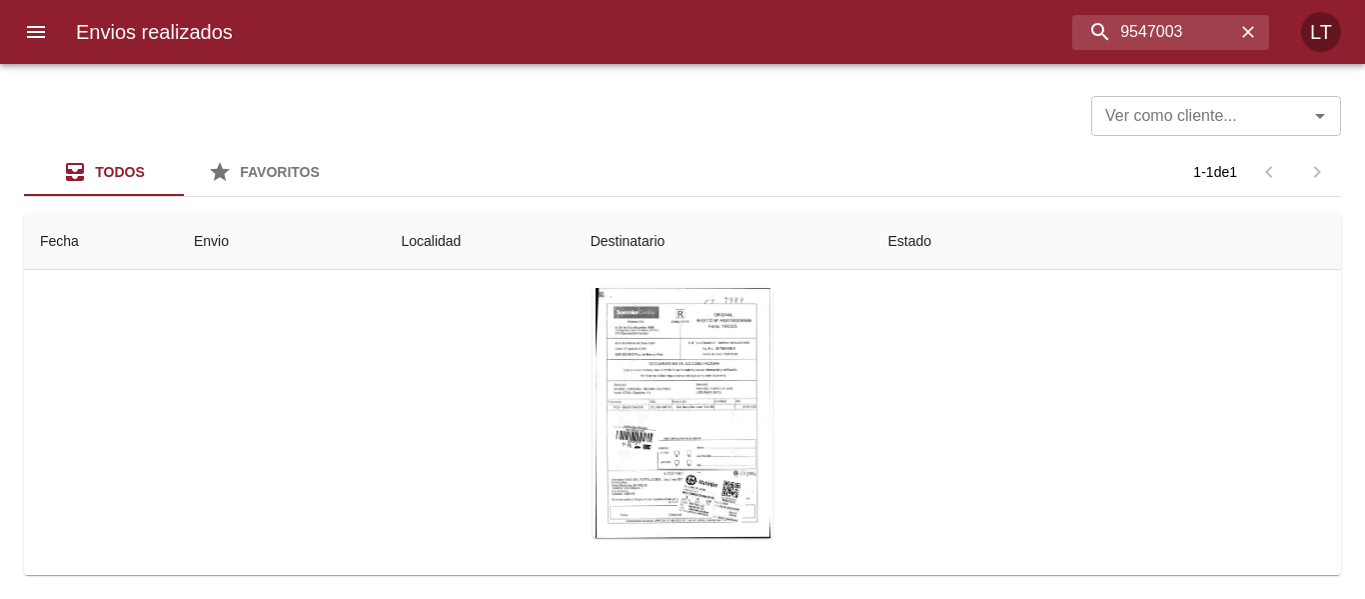
scroll to position [200, 0]
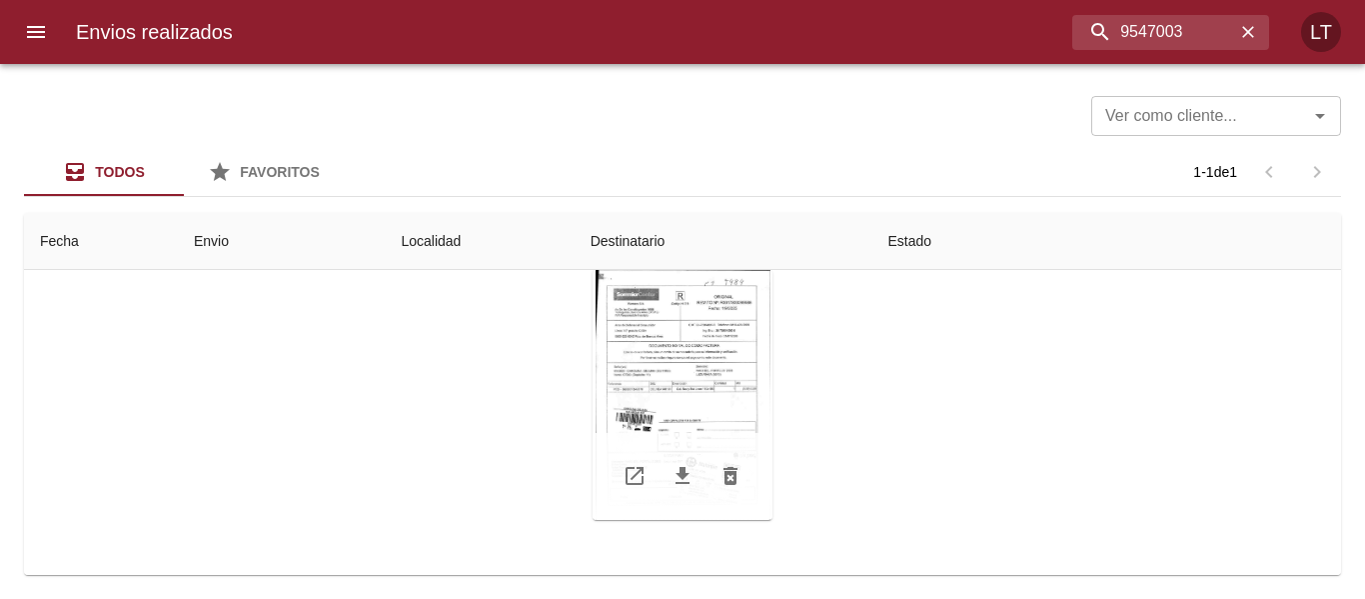
click at [746, 417] on div "Tabla de envíos del cliente" at bounding box center [683, 395] width 180 height 250
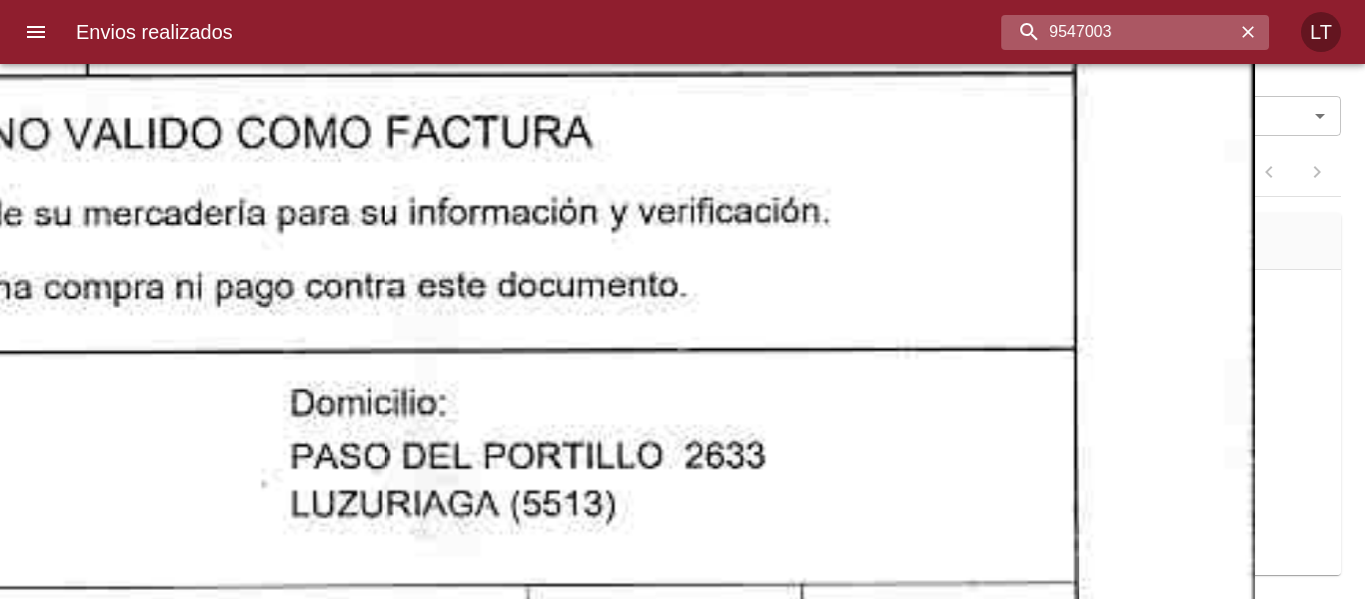
click at [1170, 28] on input "9547003" at bounding box center [1119, 32] width 234 height 35
paste input "68301"
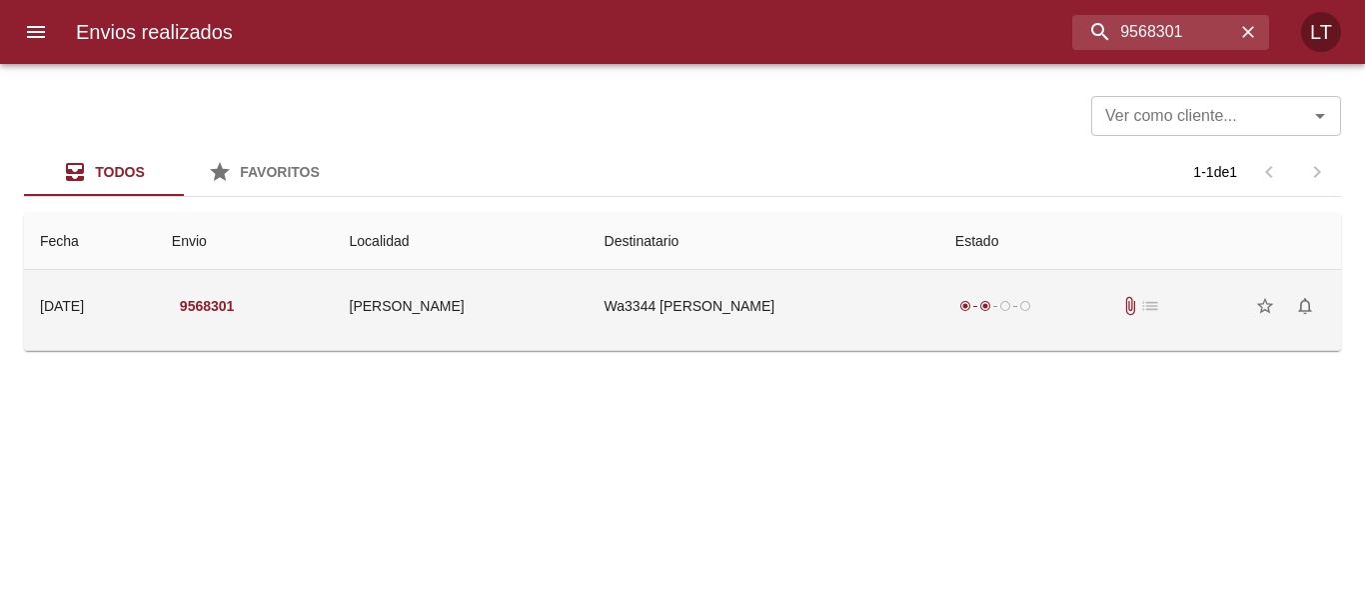
click at [872, 292] on td "Wa3344 Roberto Javier Vargas" at bounding box center [764, 306] width 351 height 72
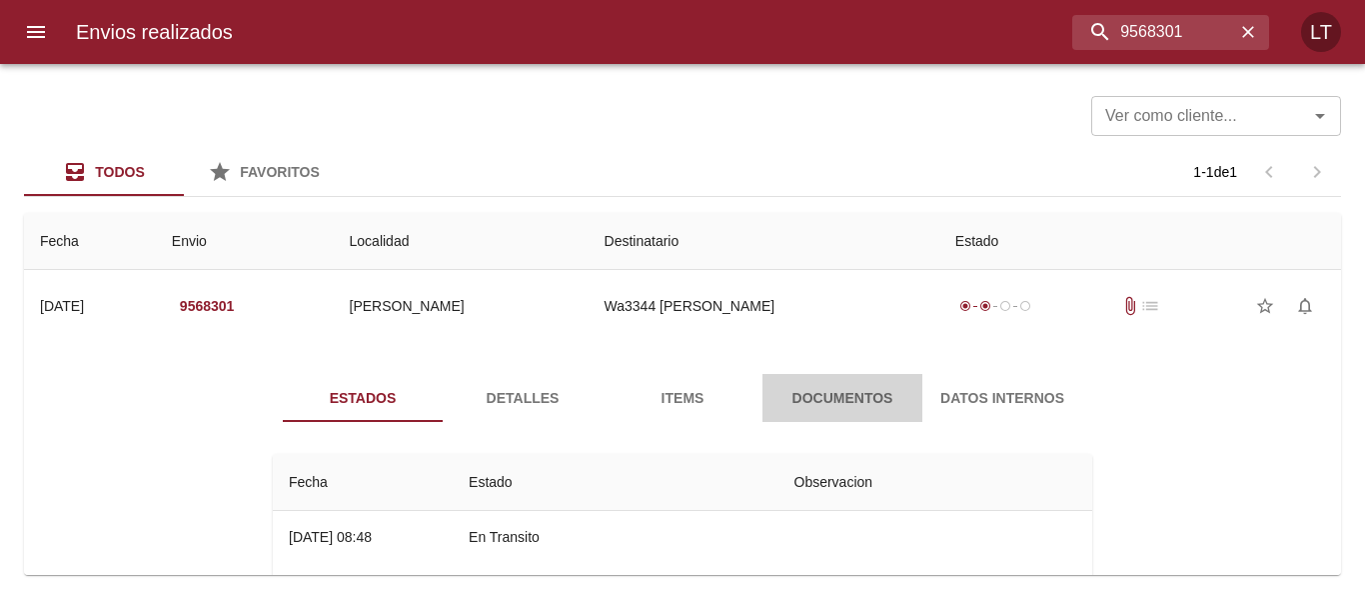
click at [873, 386] on span "Documentos" at bounding box center [843, 398] width 136 height 25
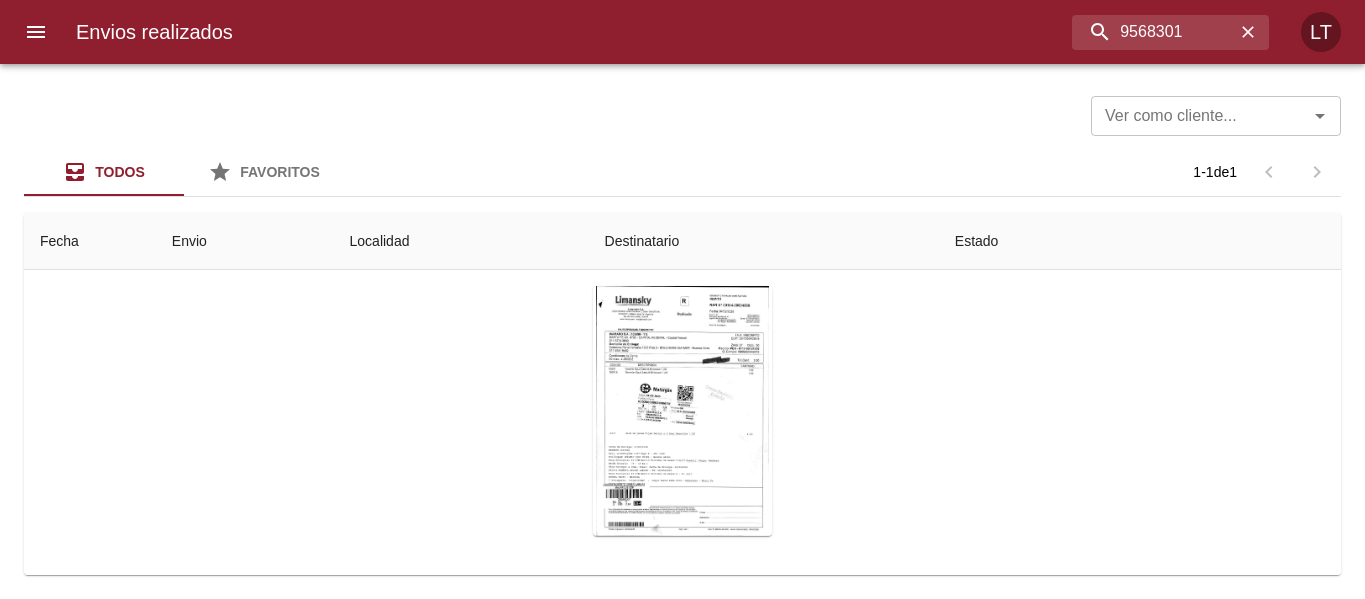
scroll to position [200, 0]
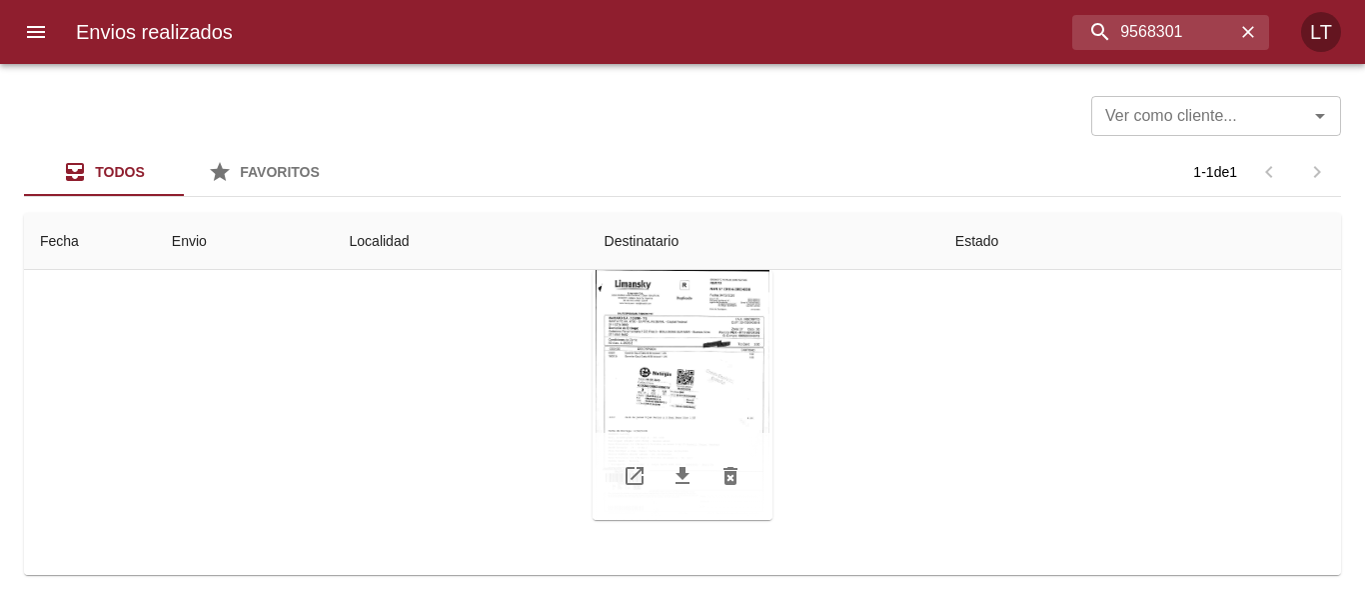
click at [694, 399] on div "Tabla de envíos del cliente" at bounding box center [683, 395] width 180 height 250
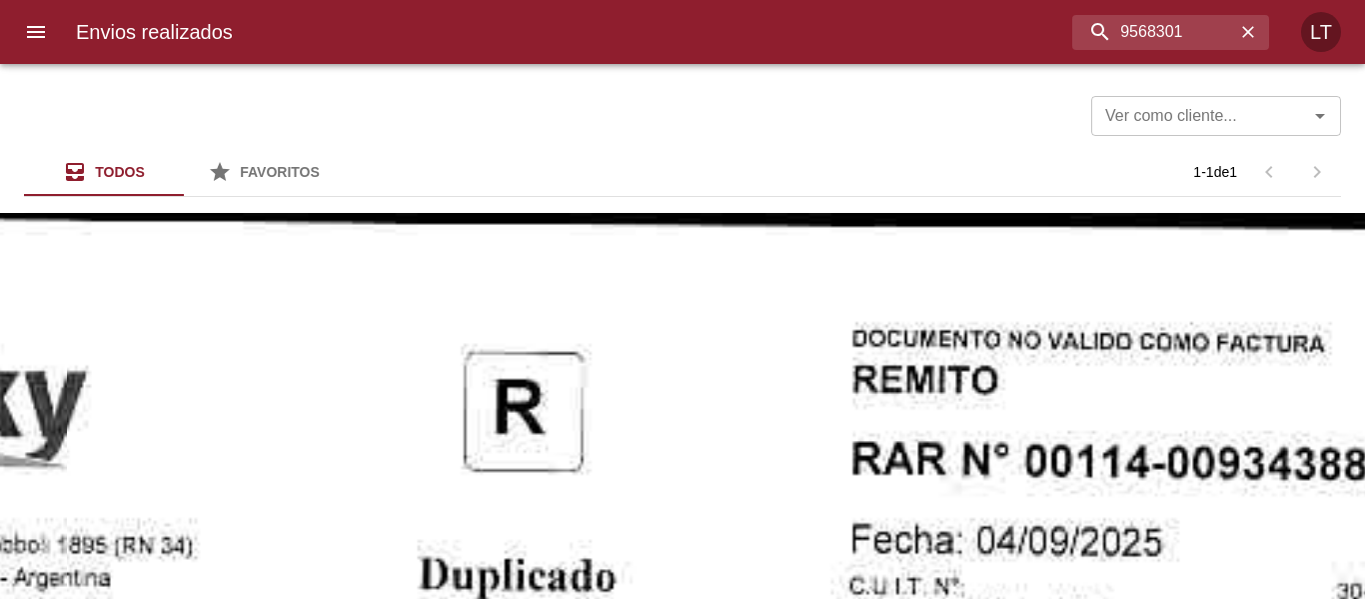
click at [1179, 25] on input "9568301" at bounding box center [1119, 32] width 234 height 35
click at [1176, 26] on input "9568301" at bounding box center [1119, 32] width 234 height 35
paste input "9583203"
click at [1173, 25] on input "95683019583203" at bounding box center [1119, 32] width 234 height 35
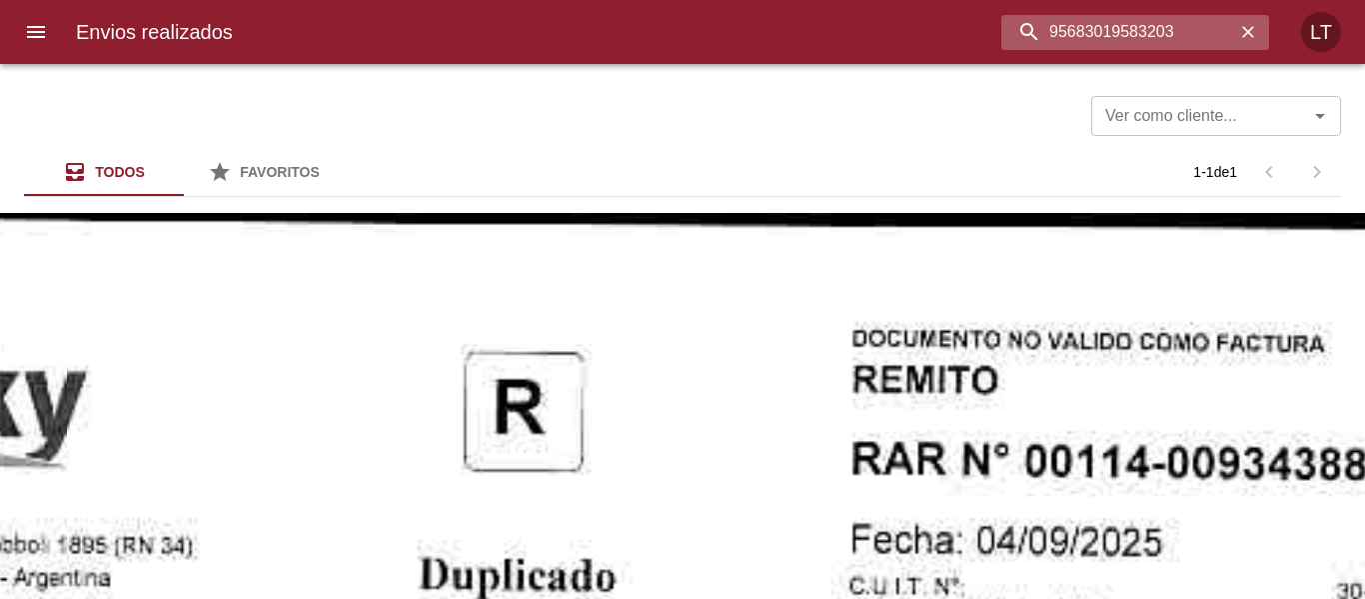
click at [1173, 25] on input "95683019583203" at bounding box center [1119, 32] width 234 height 35
paste input "buscar"
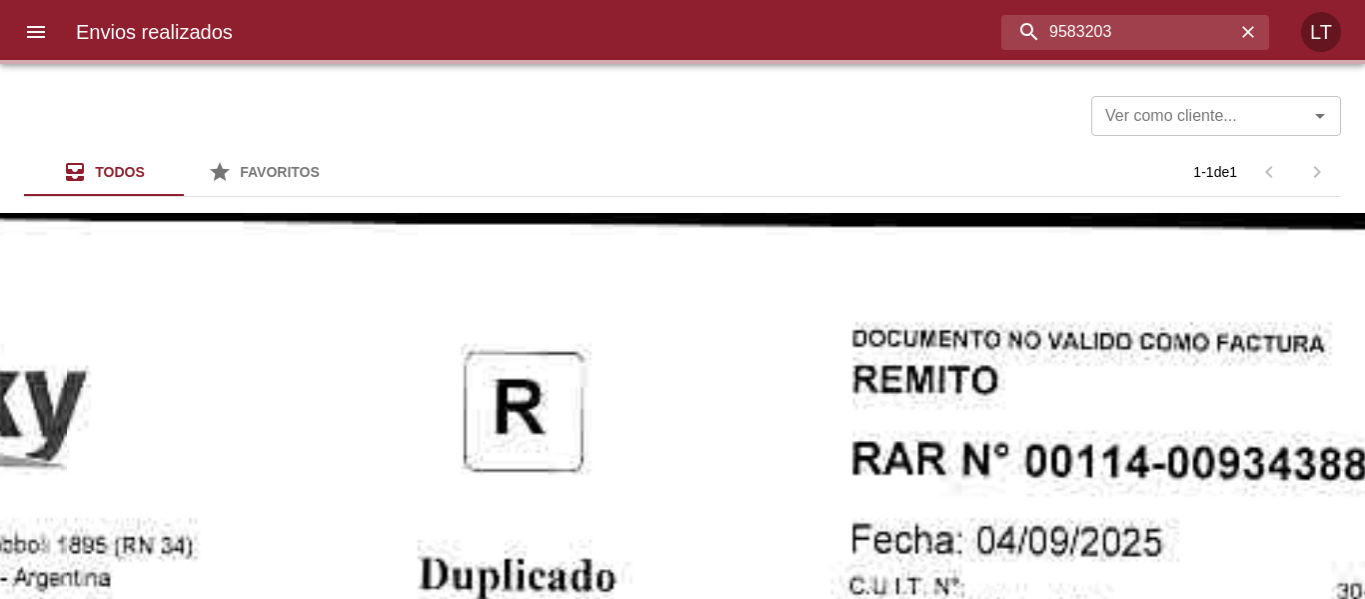
scroll to position [0, 0]
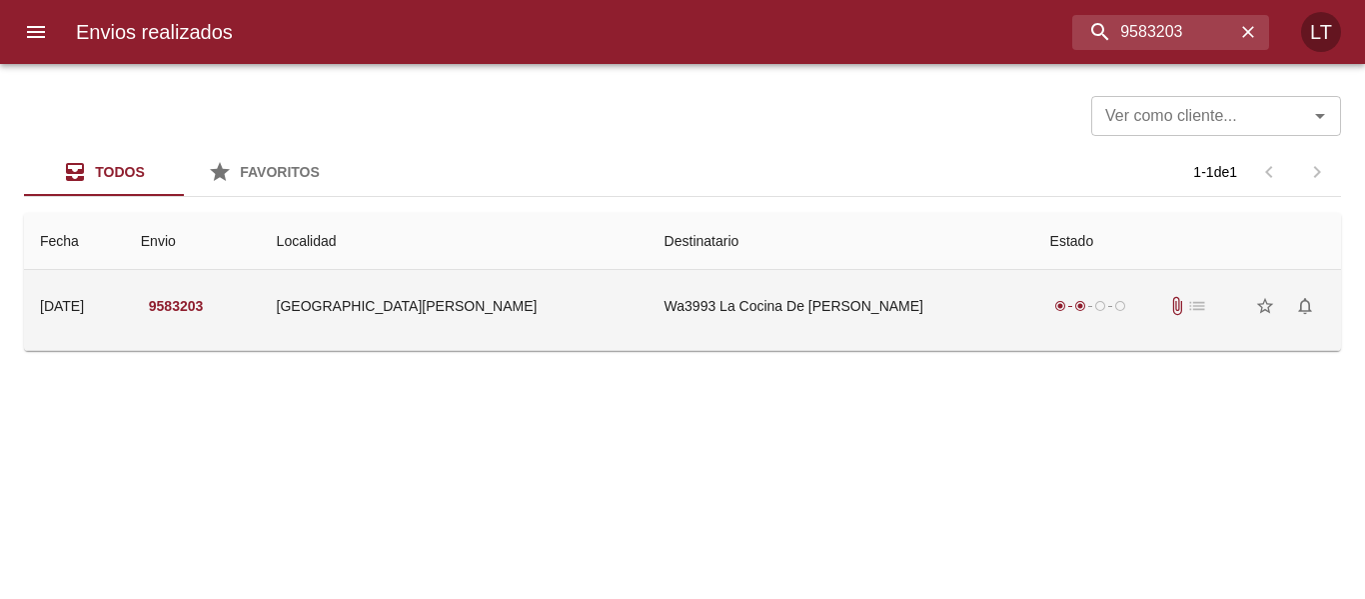
click at [865, 317] on td "Wa3993 La Cocina De Jorgelina" at bounding box center [842, 306] width 386 height 72
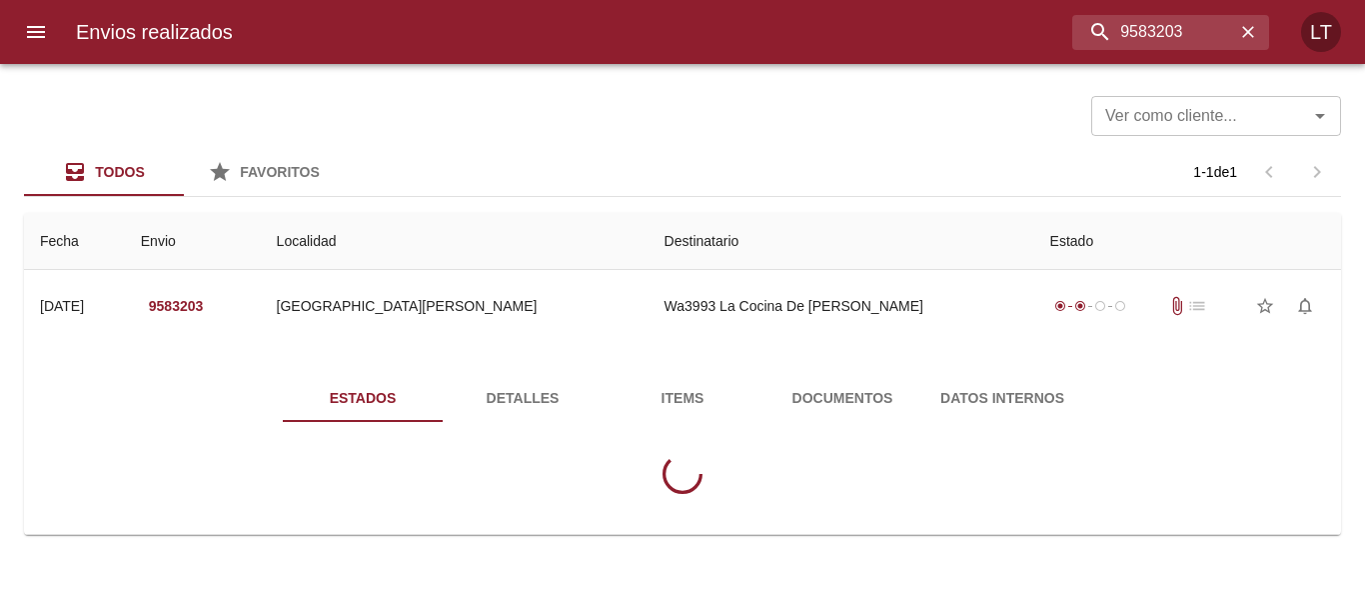
click at [935, 438] on div "Tabla de envíos del cliente" at bounding box center [683, 474] width 836 height 72
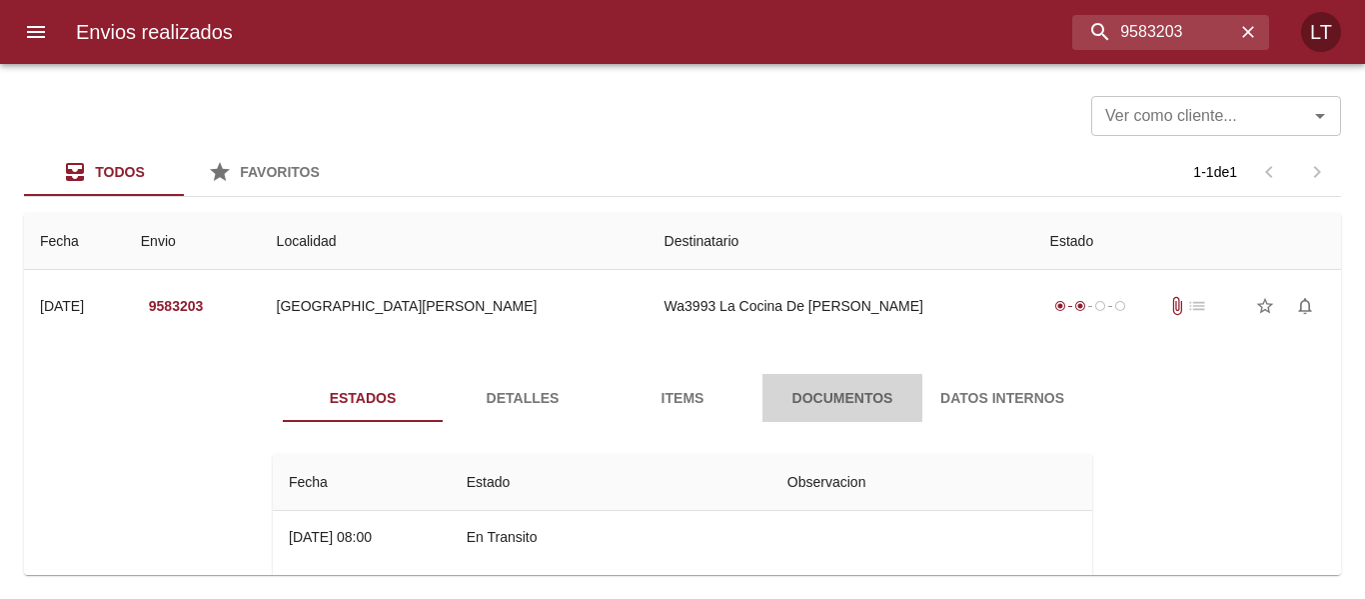
click at [817, 390] on span "Documentos" at bounding box center [843, 398] width 136 height 25
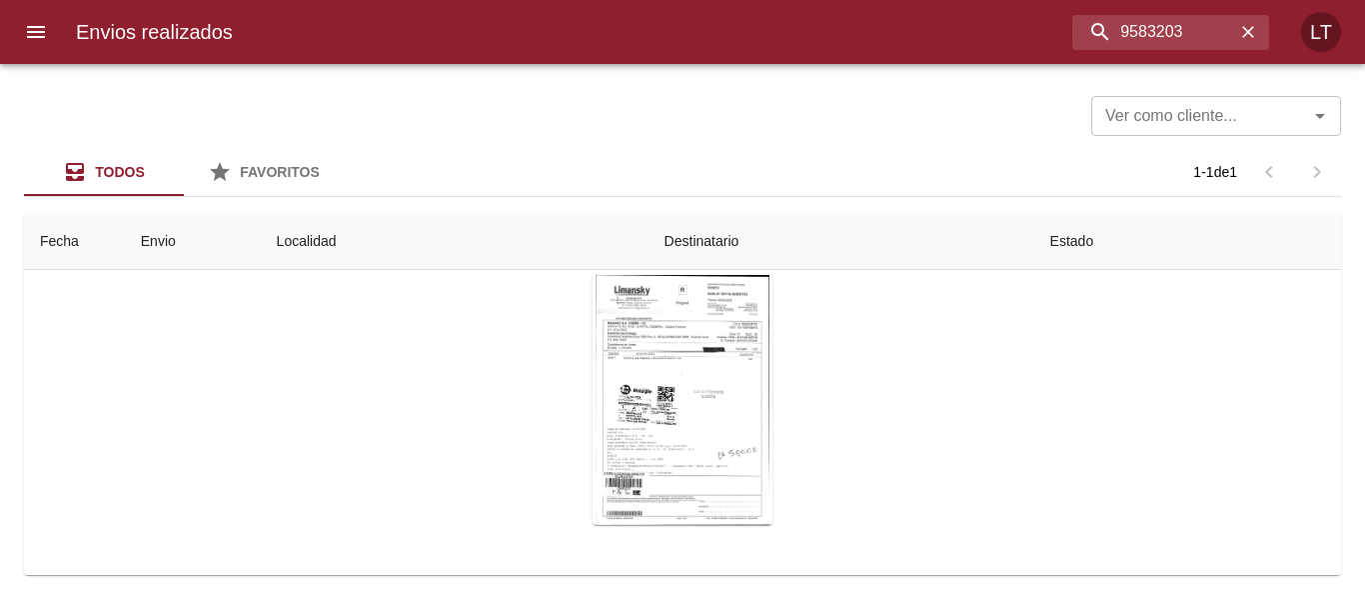
scroll to position [200, 0]
click at [694, 375] on div "Tabla de envíos del cliente" at bounding box center [683, 395] width 180 height 250
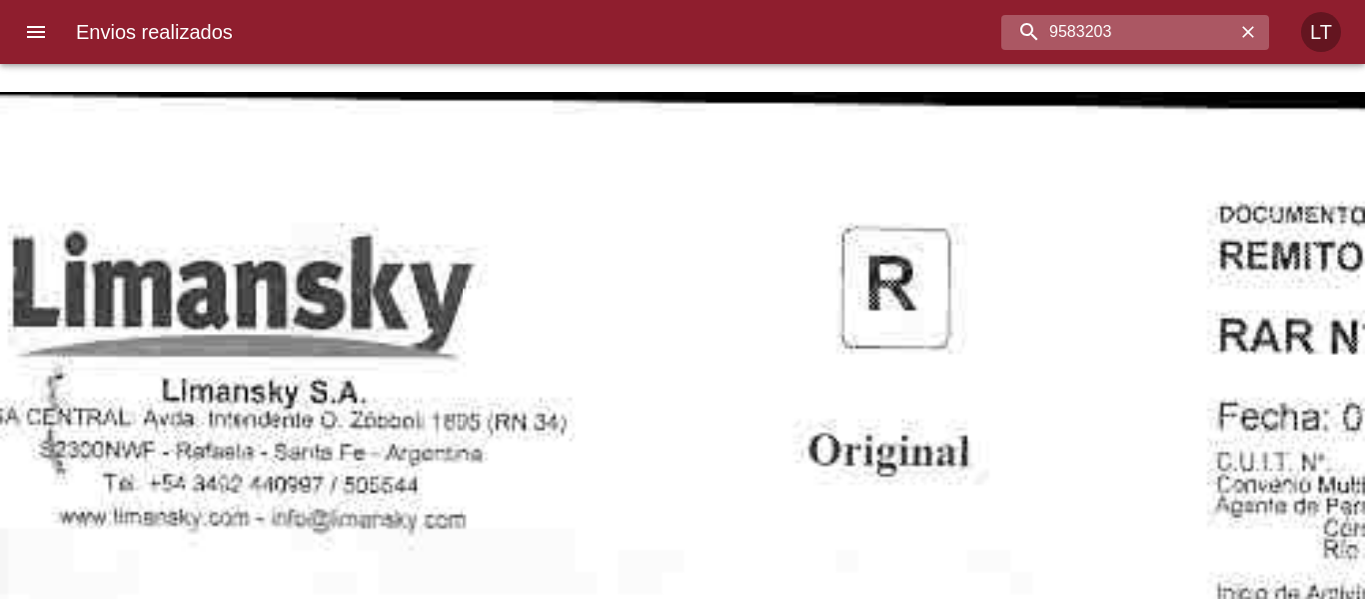
click at [1138, 21] on input "9583203" at bounding box center [1119, 32] width 234 height 35
paste input "412"
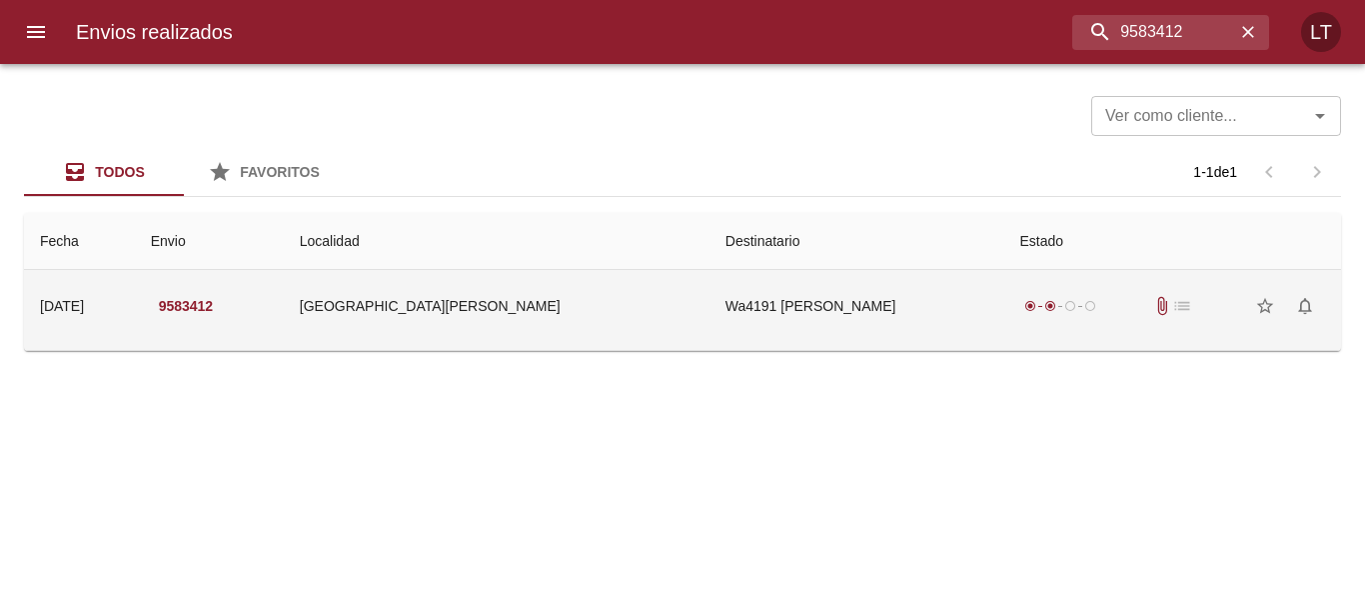
click at [848, 328] on td "Wa4191 Gabriel Marcelo Gimene" at bounding box center [857, 306] width 295 height 72
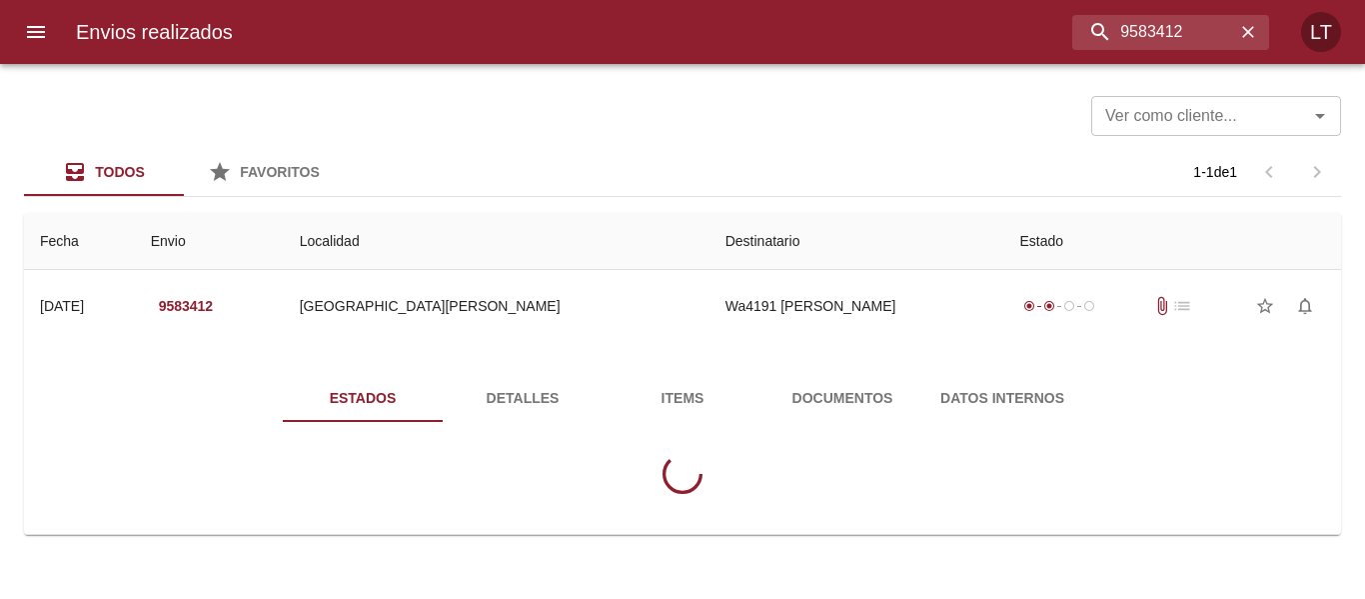
click at [863, 420] on button "Documentos" at bounding box center [843, 398] width 160 height 48
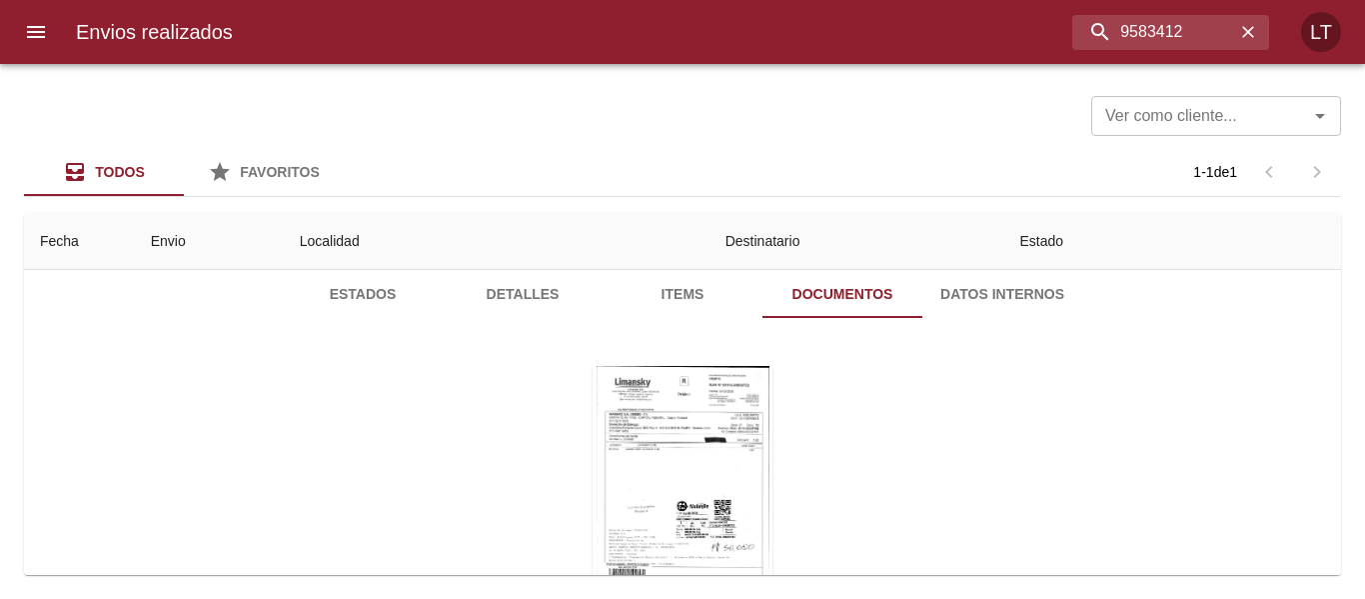
scroll to position [200, 0]
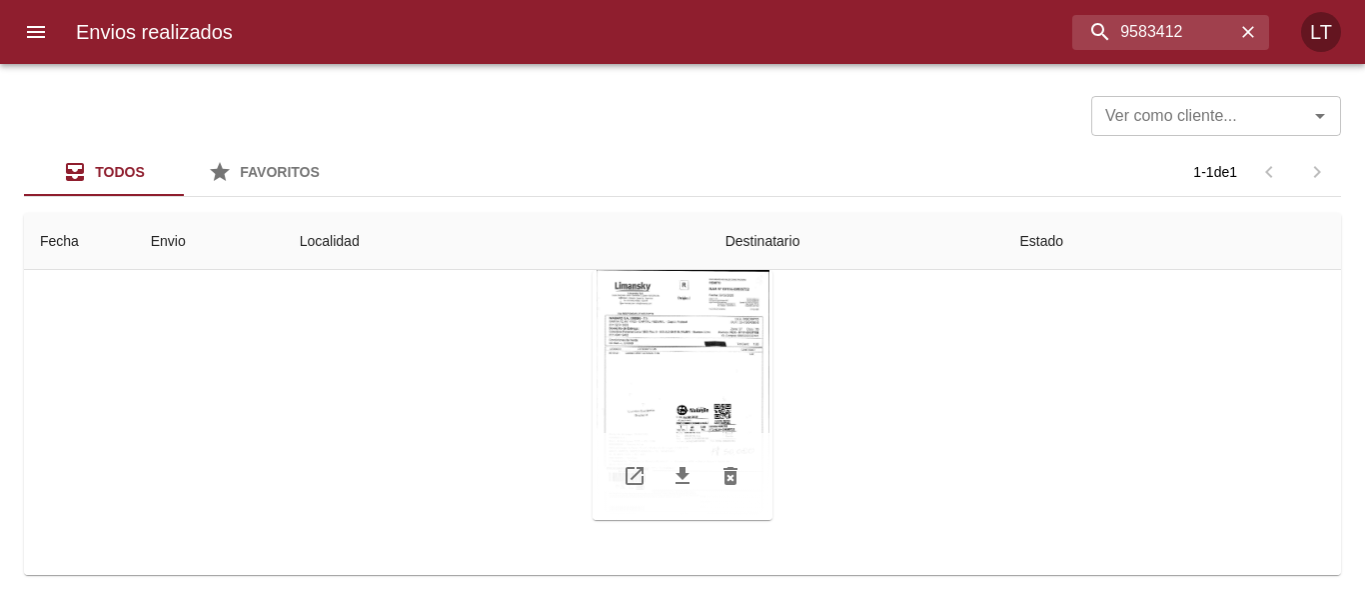
click at [658, 433] on div "Tabla de envíos del cliente" at bounding box center [683, 395] width 180 height 250
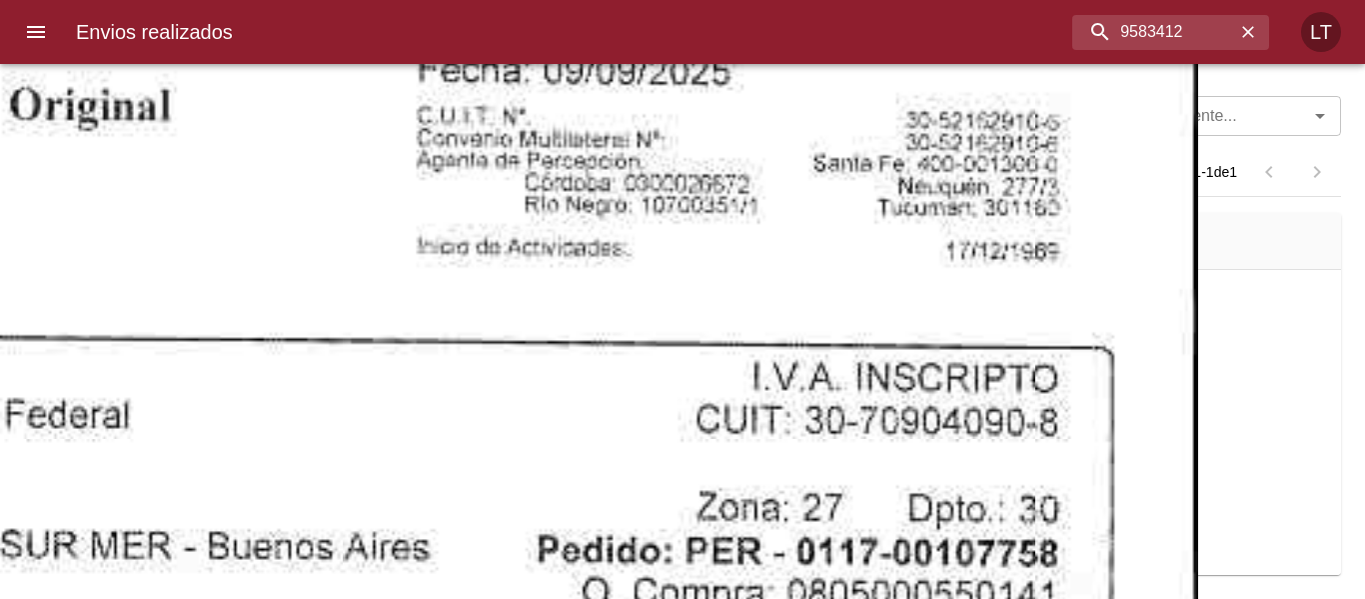
click at [1147, 36] on input "9583412" at bounding box center [1119, 32] width 234 height 35
paste input "74111"
type input "9574111"
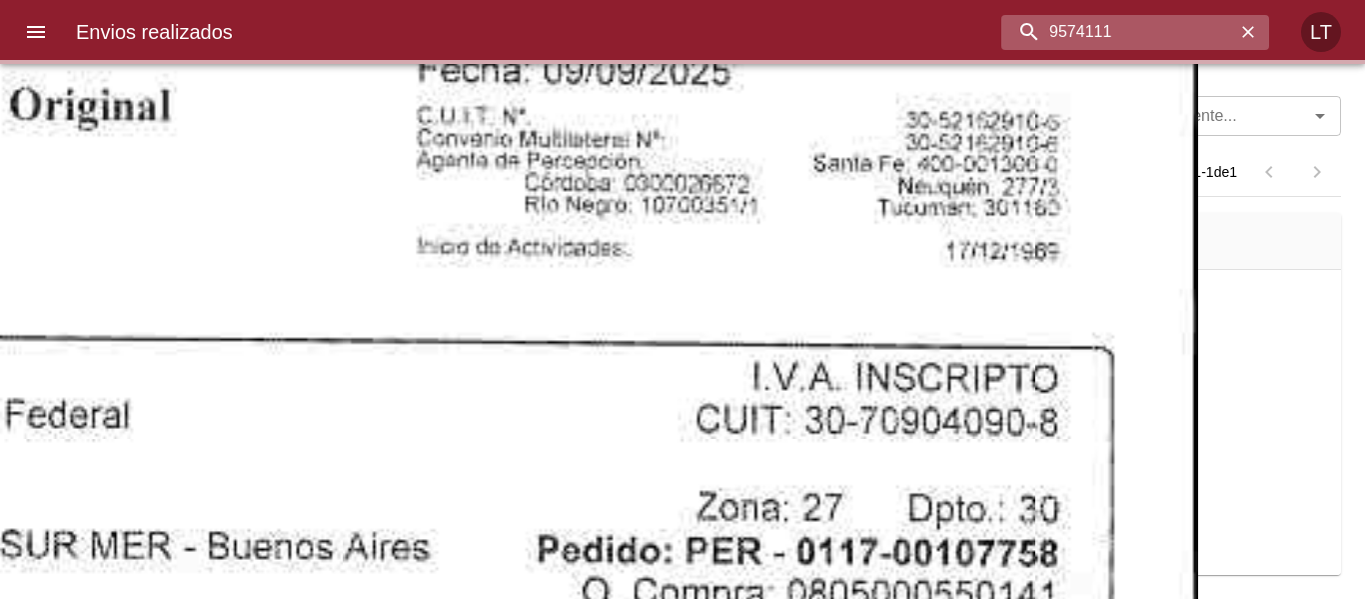
scroll to position [0, 0]
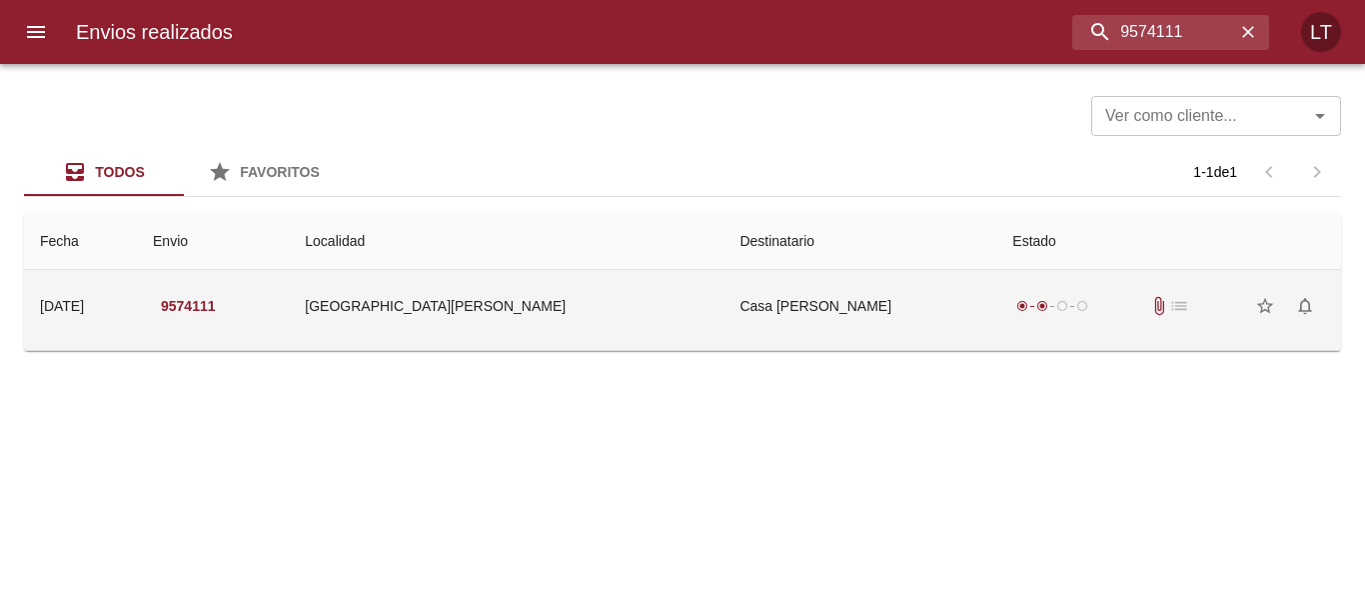
click at [801, 320] on td "Casa Jose Chiabrando" at bounding box center [860, 306] width 273 height 72
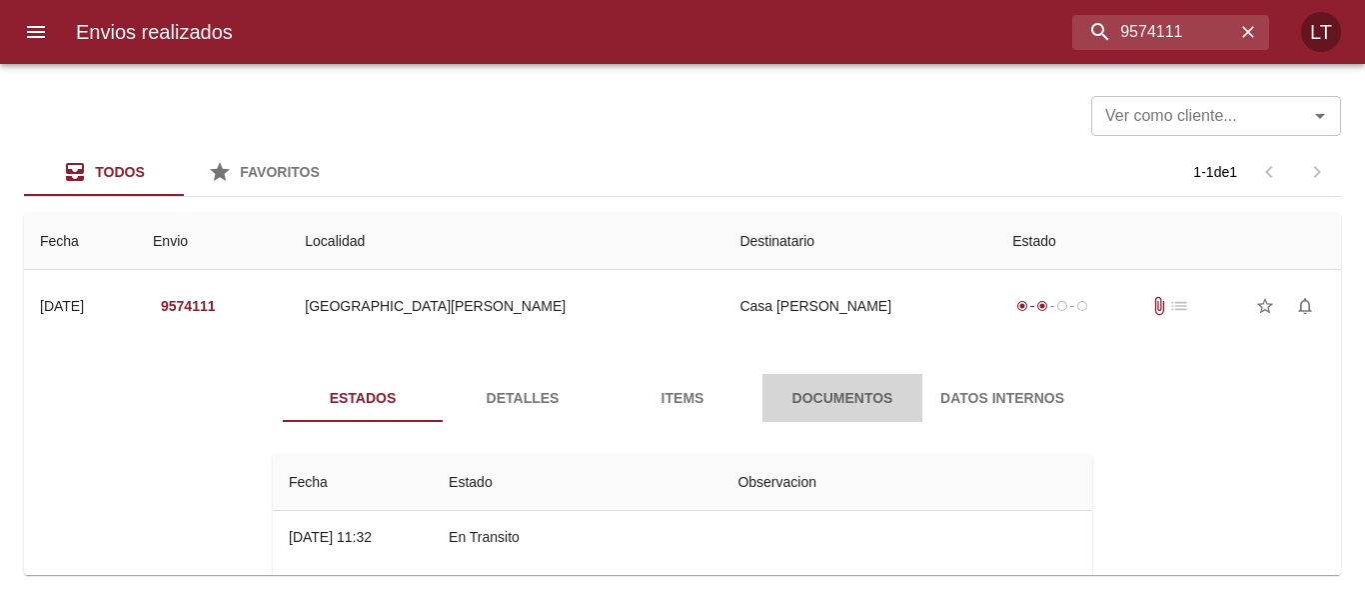
click at [811, 392] on span "Documentos" at bounding box center [843, 398] width 136 height 25
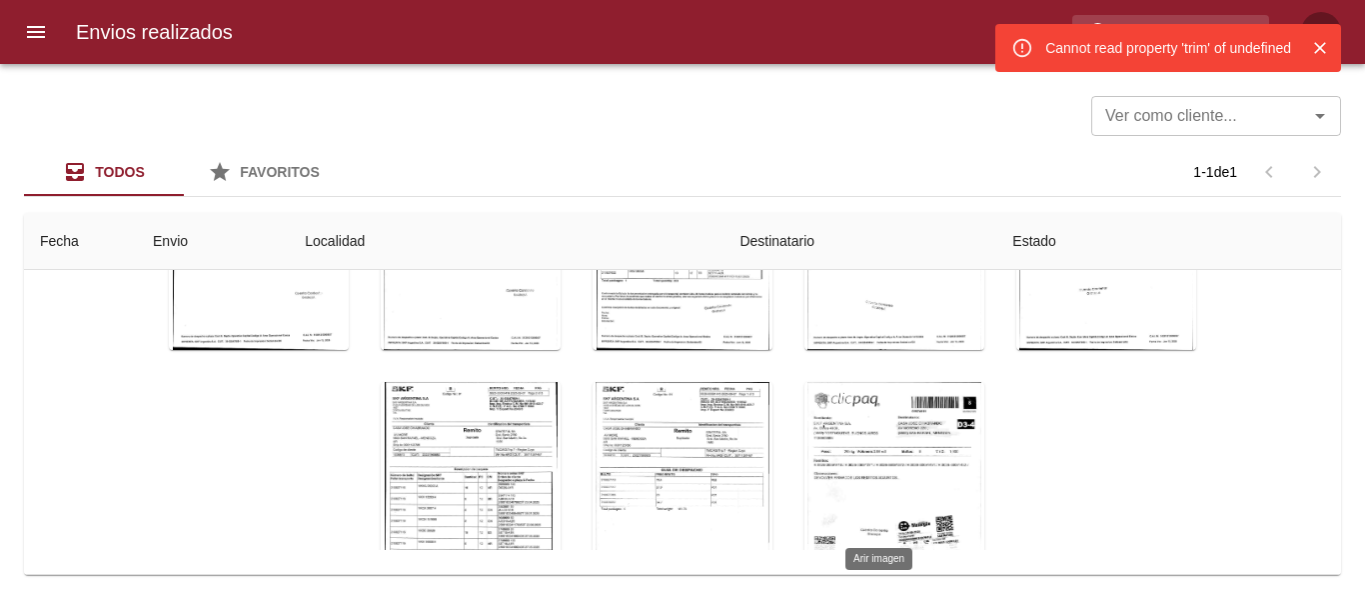
scroll to position [499, 0]
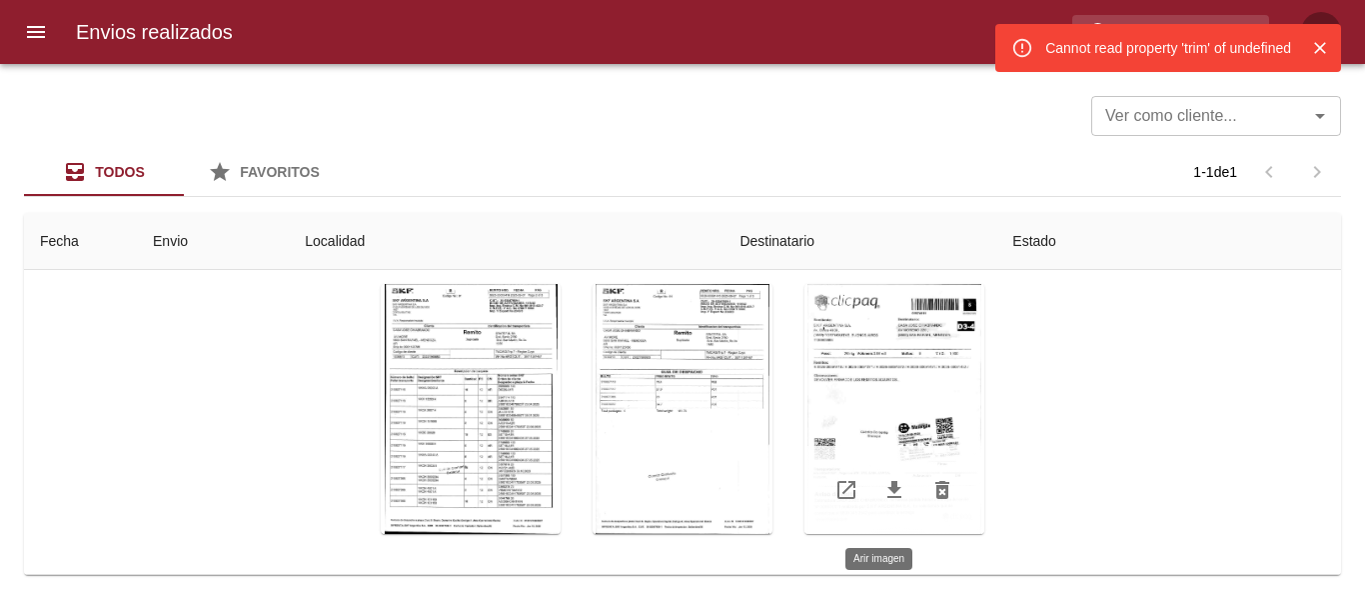
click at [902, 371] on div "Tabla de envíos del cliente" at bounding box center [895, 409] width 180 height 250
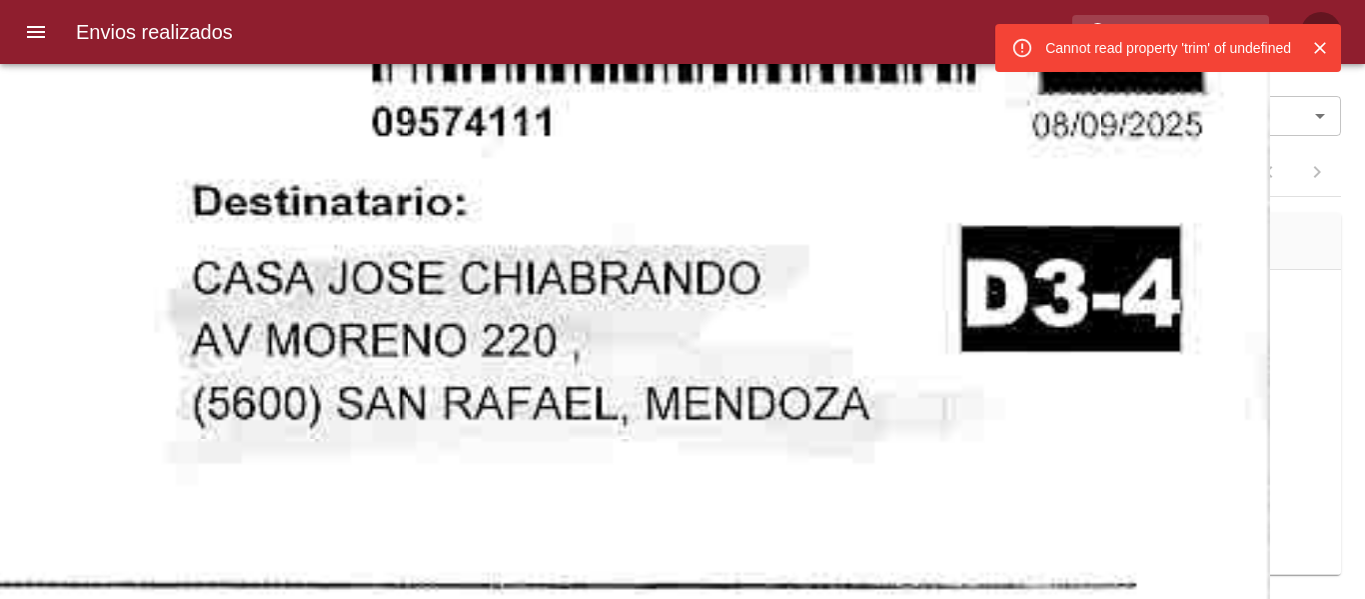
click at [1162, 49] on div "Cannot read property 'trim' of undefined" at bounding box center [1169, 48] width 246 height 36
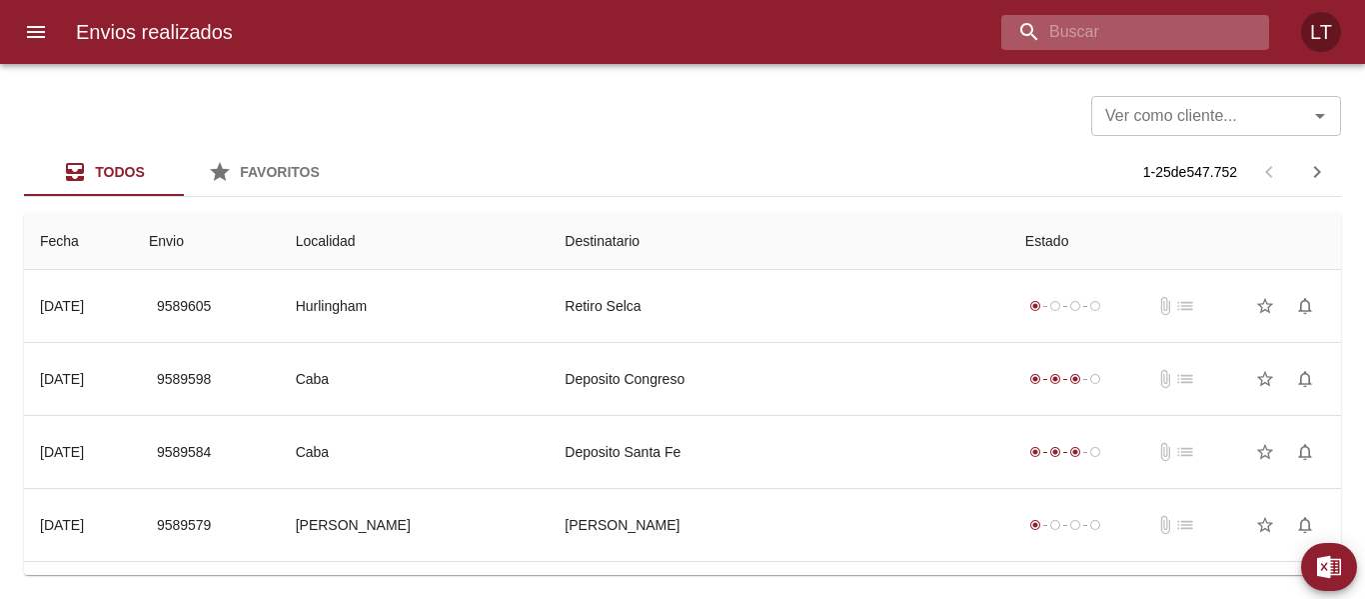
click at [1112, 26] on input "buscar" at bounding box center [1119, 32] width 234 height 35
click at [1138, 29] on input "buscar" at bounding box center [1119, 32] width 234 height 35
paste input "9588061"
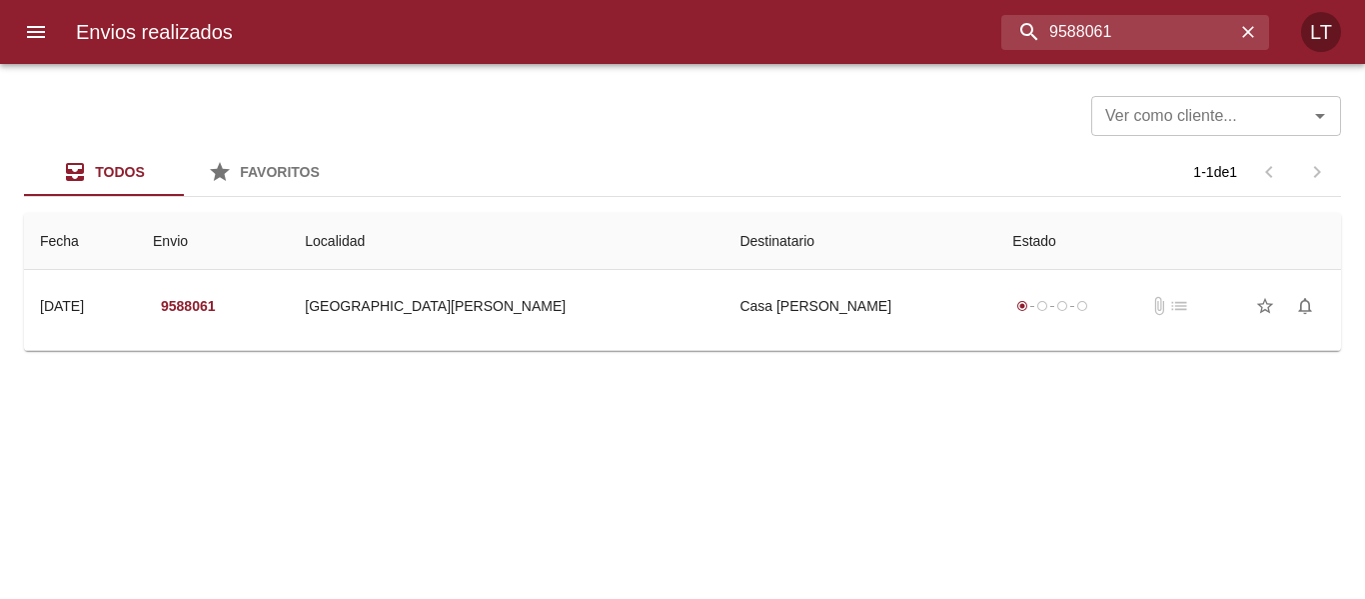
click at [1118, 94] on div "Ver como cliente... Ver como cliente..." at bounding box center [1216, 114] width 250 height 52
click at [1124, 44] on input "9588061" at bounding box center [1119, 32] width 234 height 35
paste input "7935"
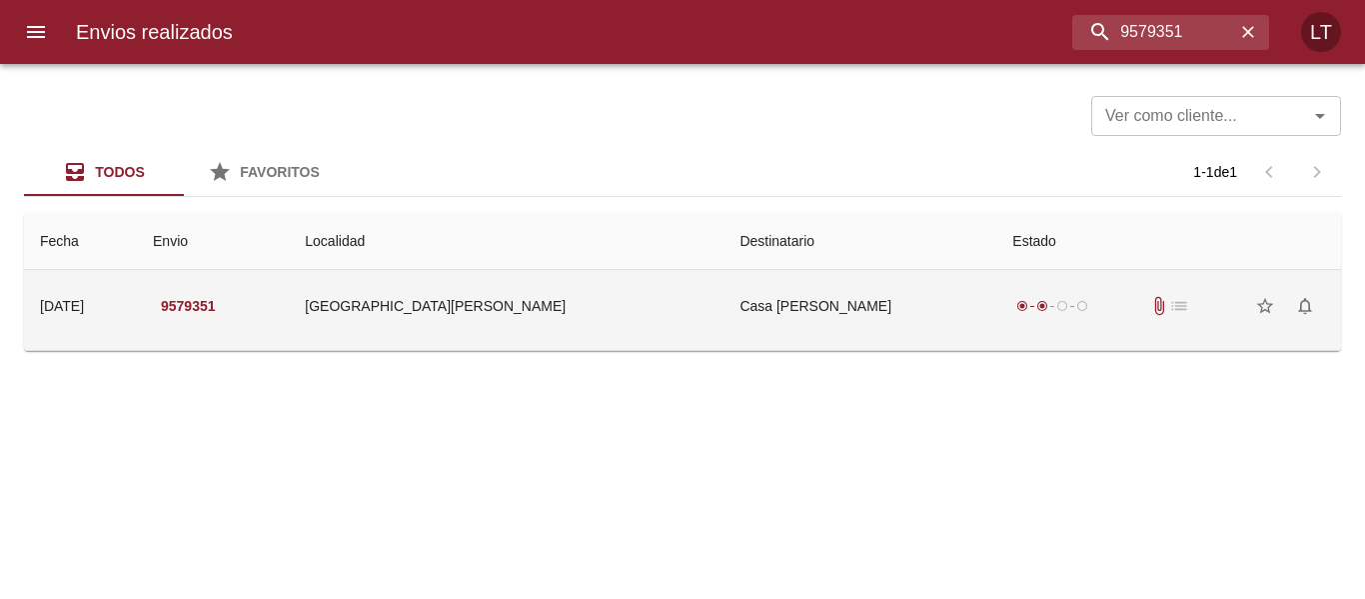
click at [820, 284] on td "Casa Jose Chiabrando" at bounding box center [860, 306] width 273 height 72
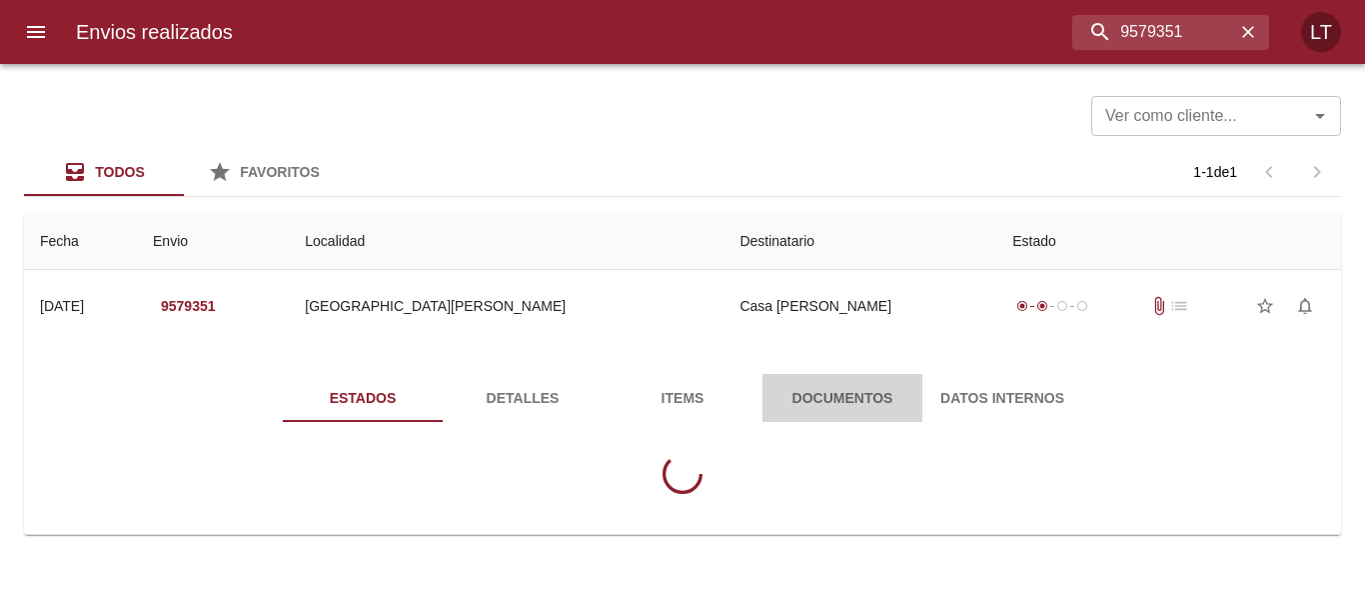
click at [838, 413] on button "Documentos" at bounding box center [843, 398] width 160 height 48
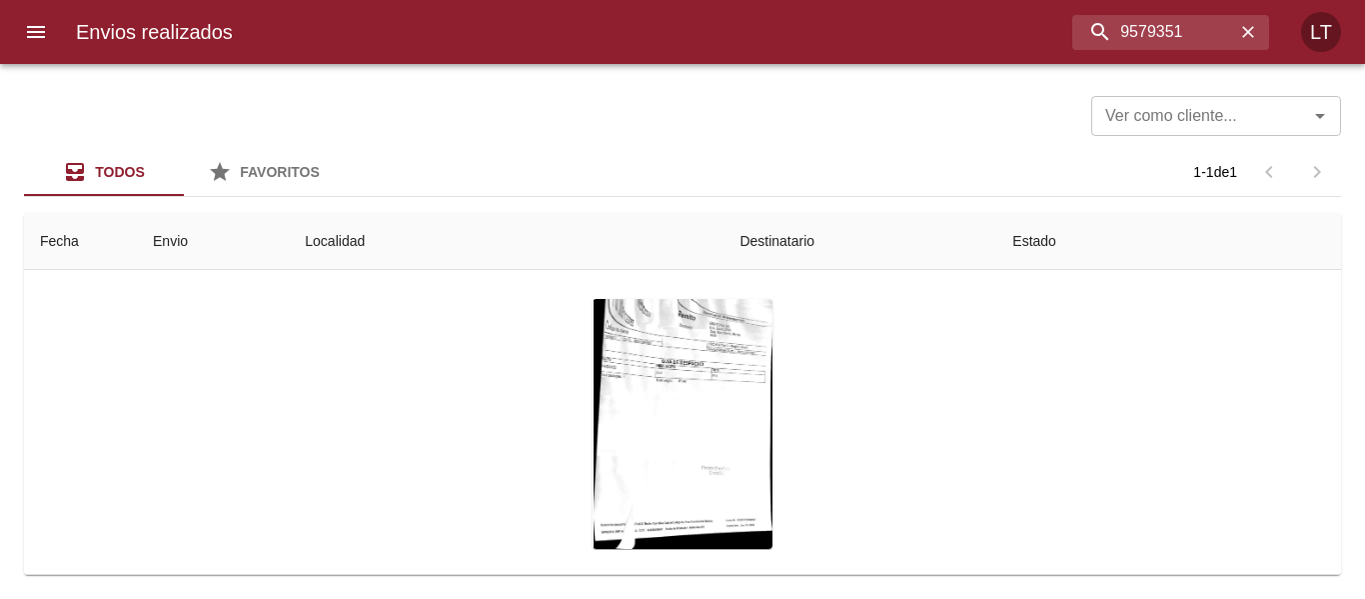
scroll to position [217, 0]
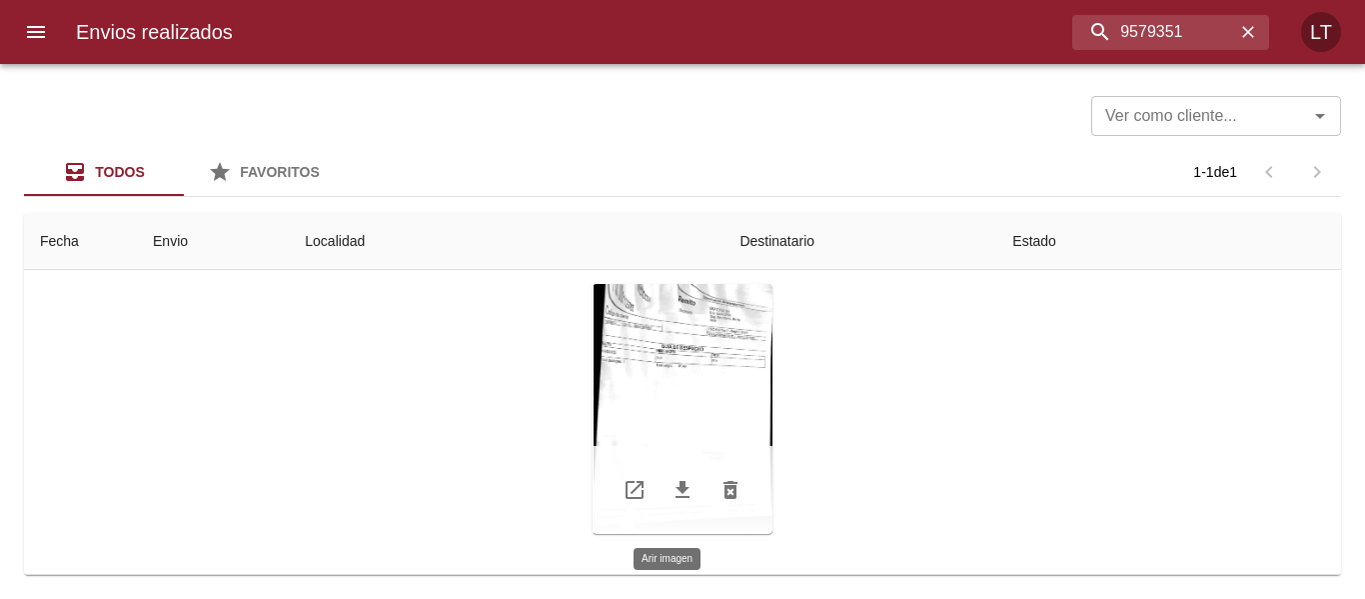
click at [673, 391] on div "Tabla de envíos del cliente" at bounding box center [683, 409] width 180 height 250
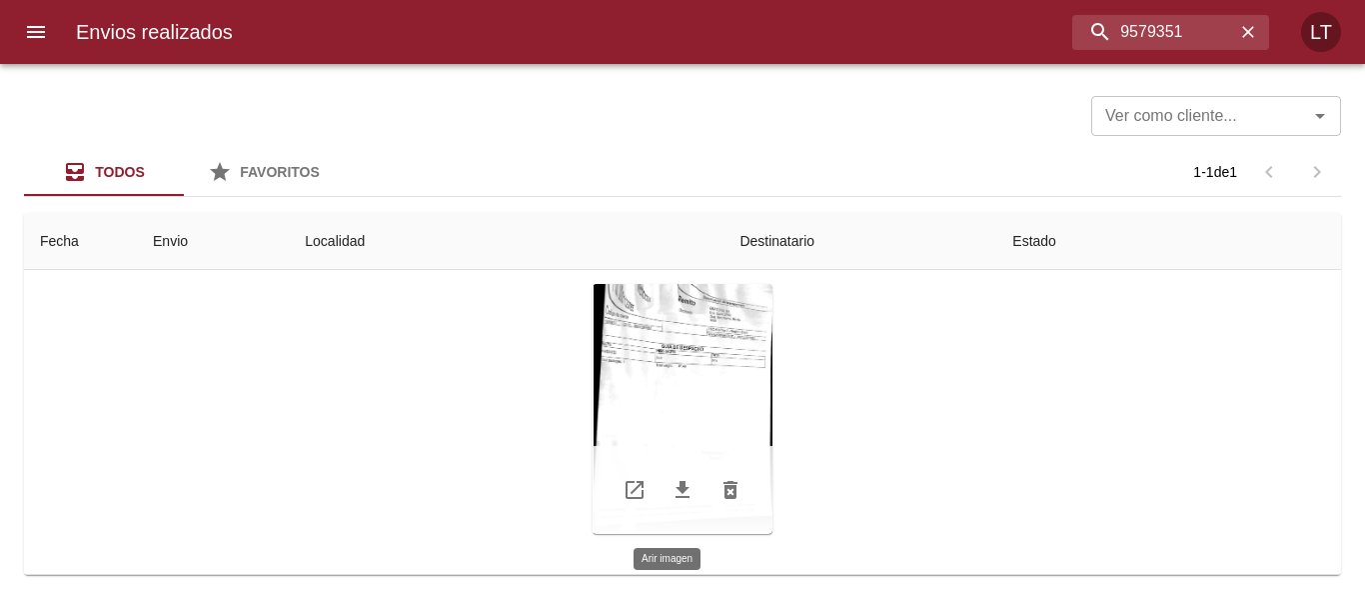
click at [705, 422] on div "Tabla de envíos del cliente" at bounding box center [683, 409] width 180 height 250
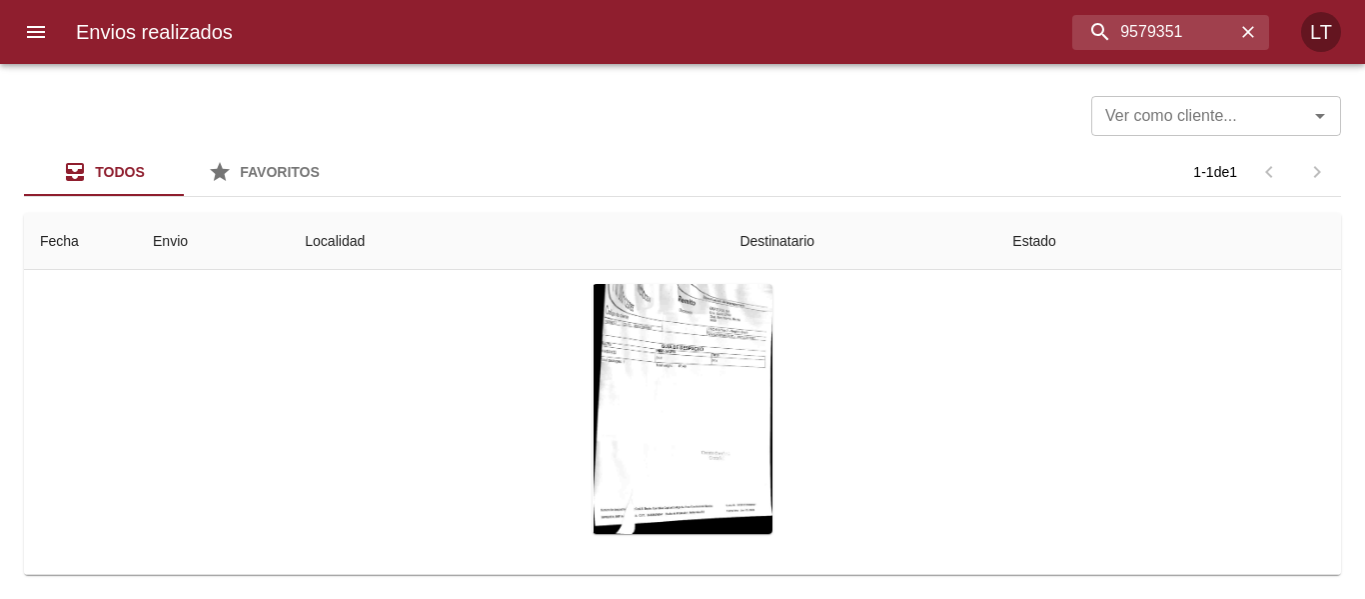
click at [1103, 23] on input "9579351" at bounding box center [1119, 32] width 234 height 35
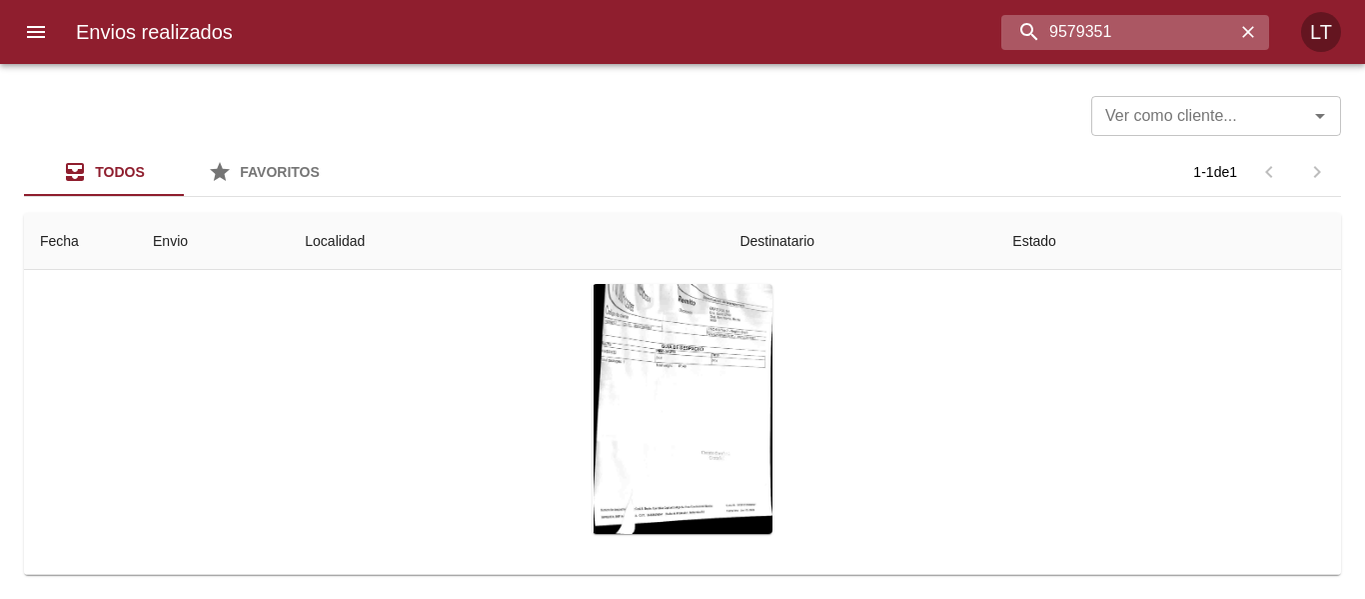
click at [1103, 23] on input "9579351" at bounding box center [1119, 32] width 234 height 35
paste input "47904"
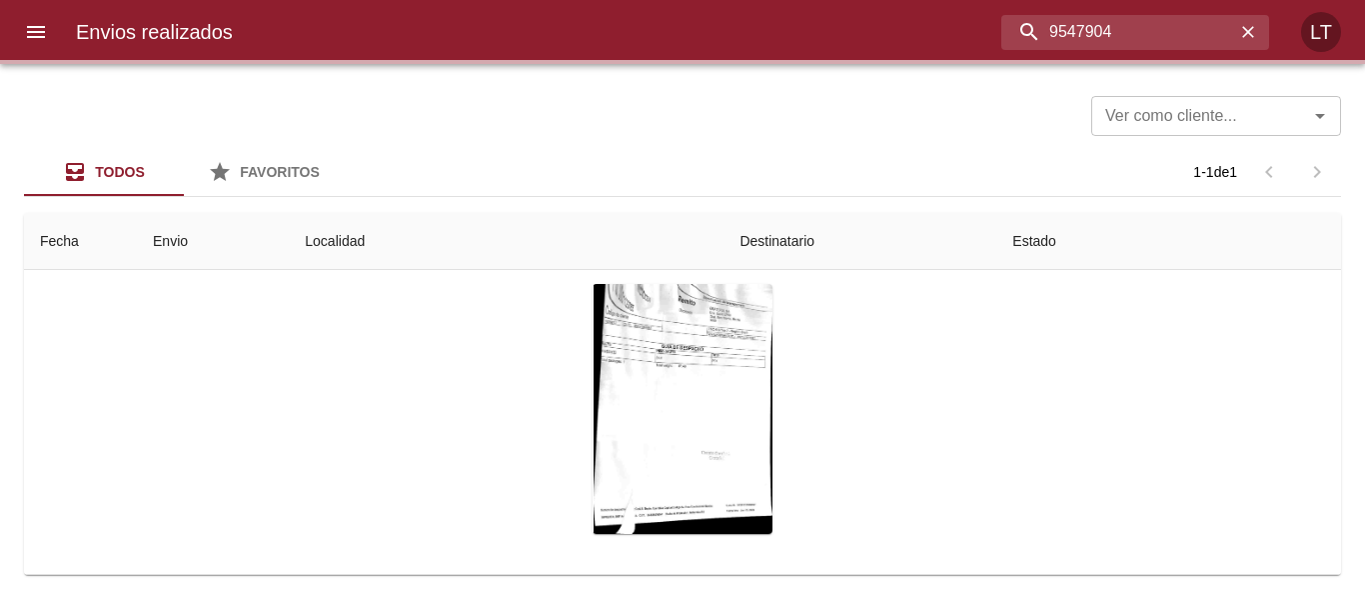
scroll to position [0, 0]
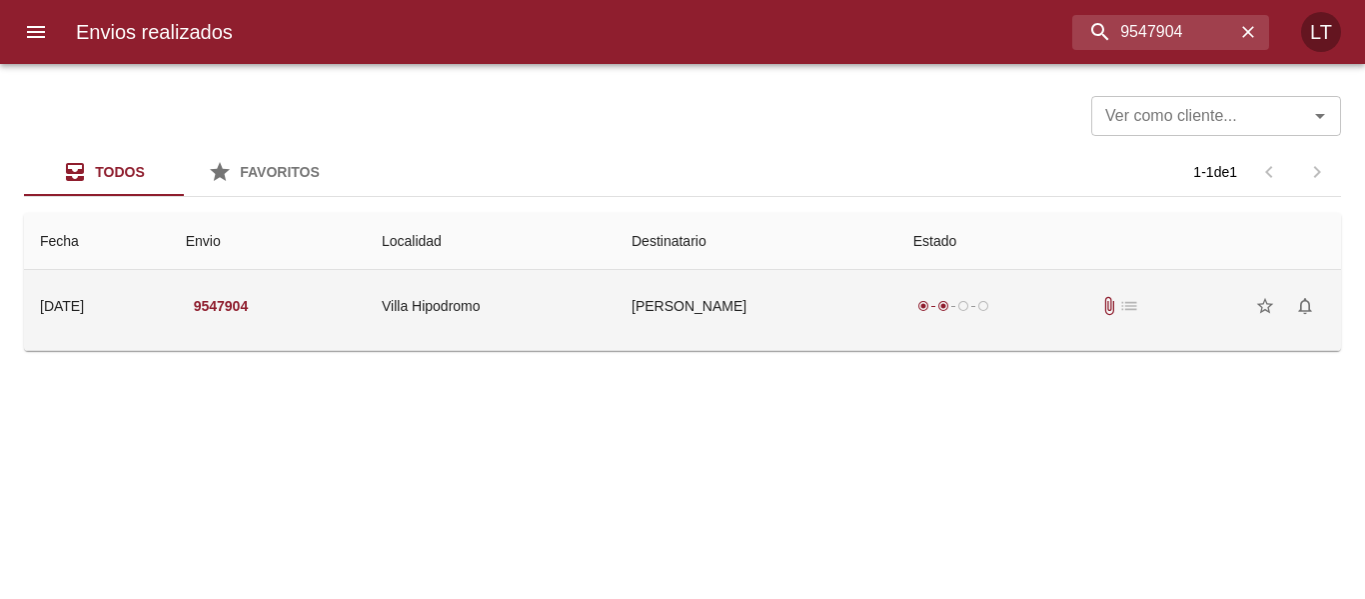
click at [871, 309] on td "Guillermo Billoni" at bounding box center [757, 306] width 282 height 72
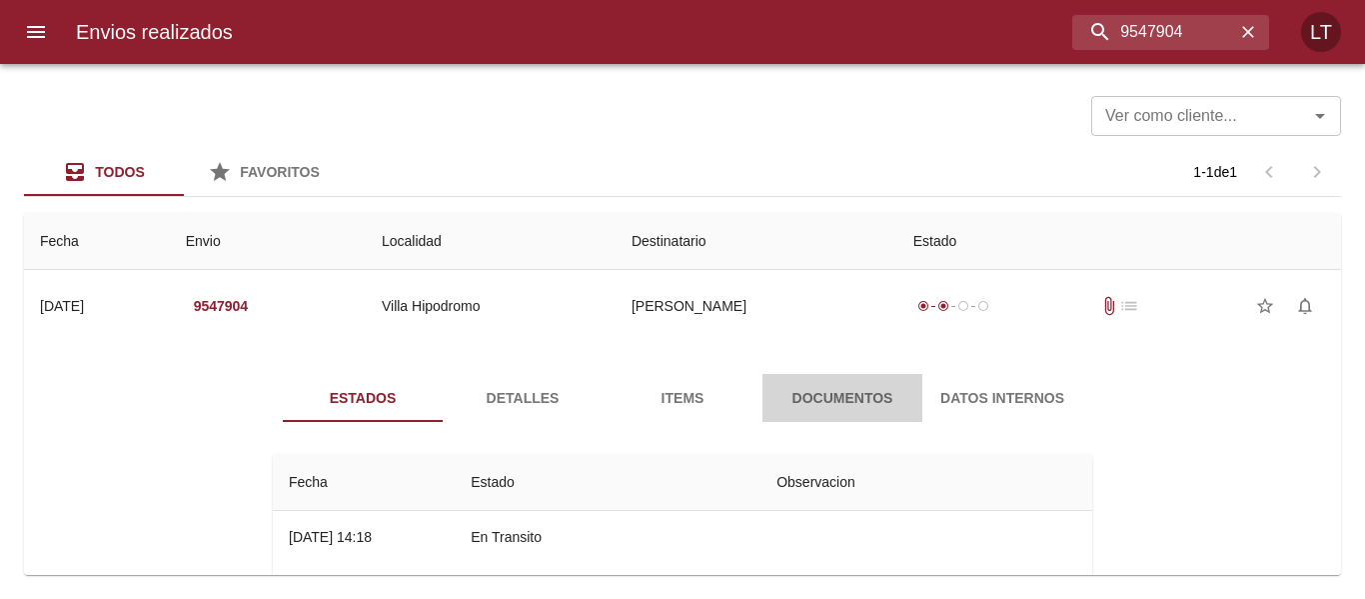
click at [859, 407] on span "Documentos" at bounding box center [843, 398] width 136 height 25
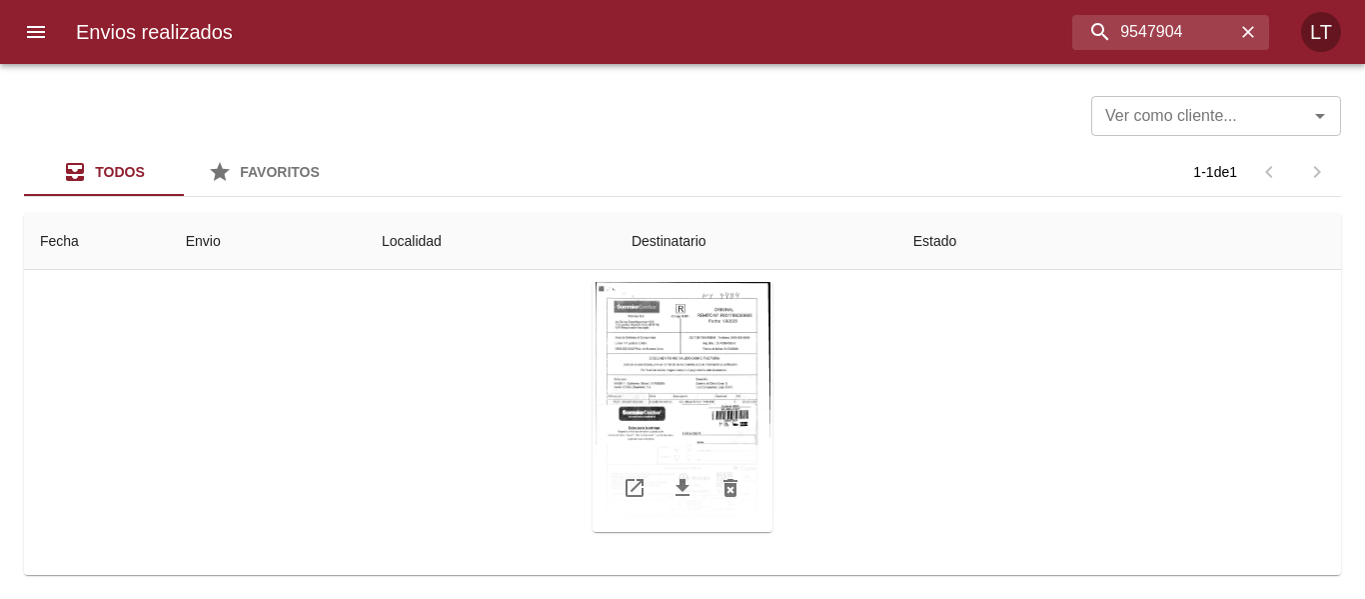
scroll to position [202, 0]
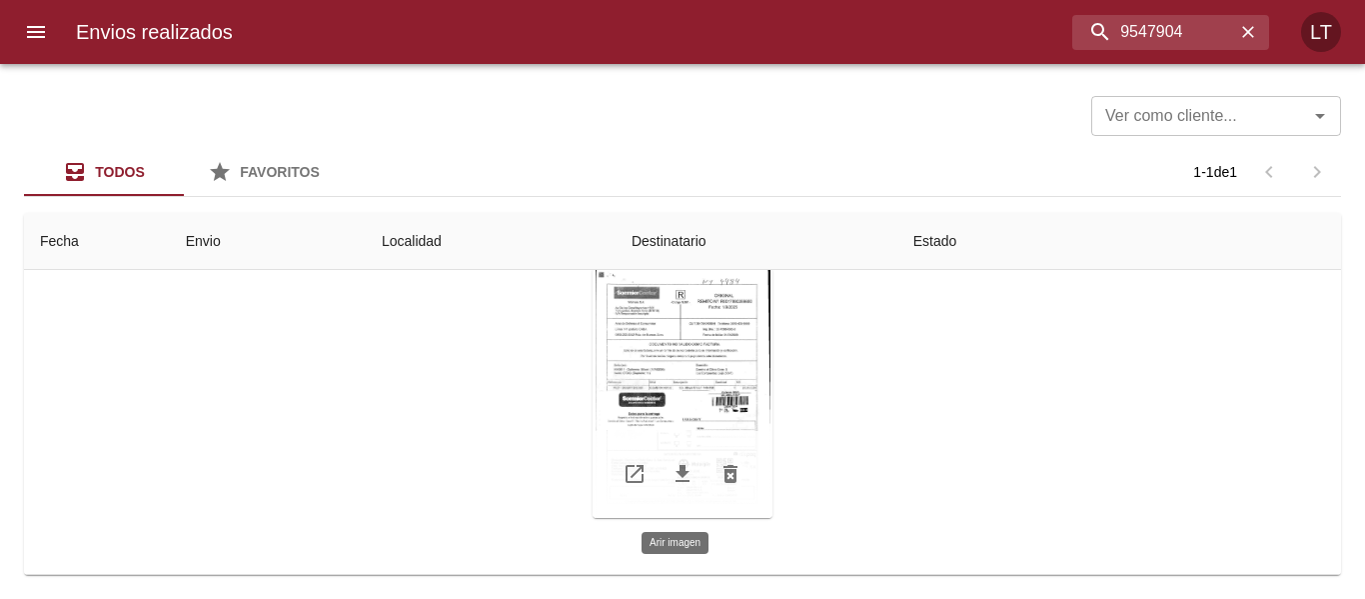
click at [712, 382] on div "Tabla de envíos del cliente" at bounding box center [683, 393] width 180 height 250
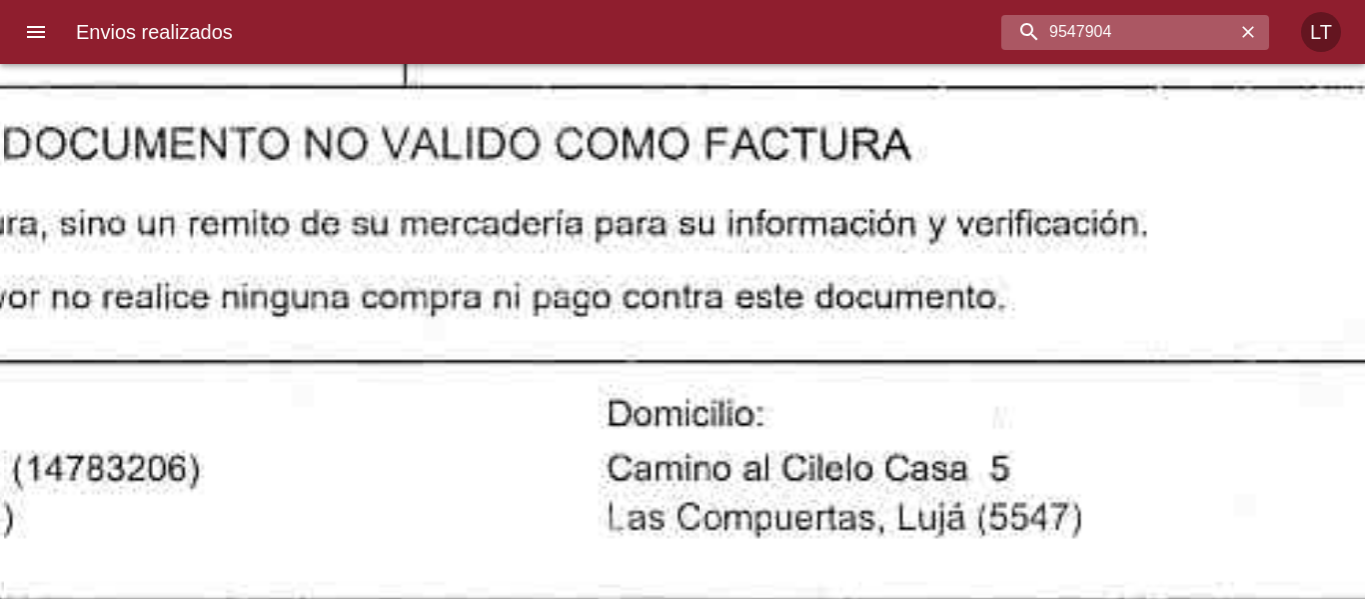
click at [1131, 42] on input "9547904" at bounding box center [1119, 32] width 234 height 35
paste input "53675"
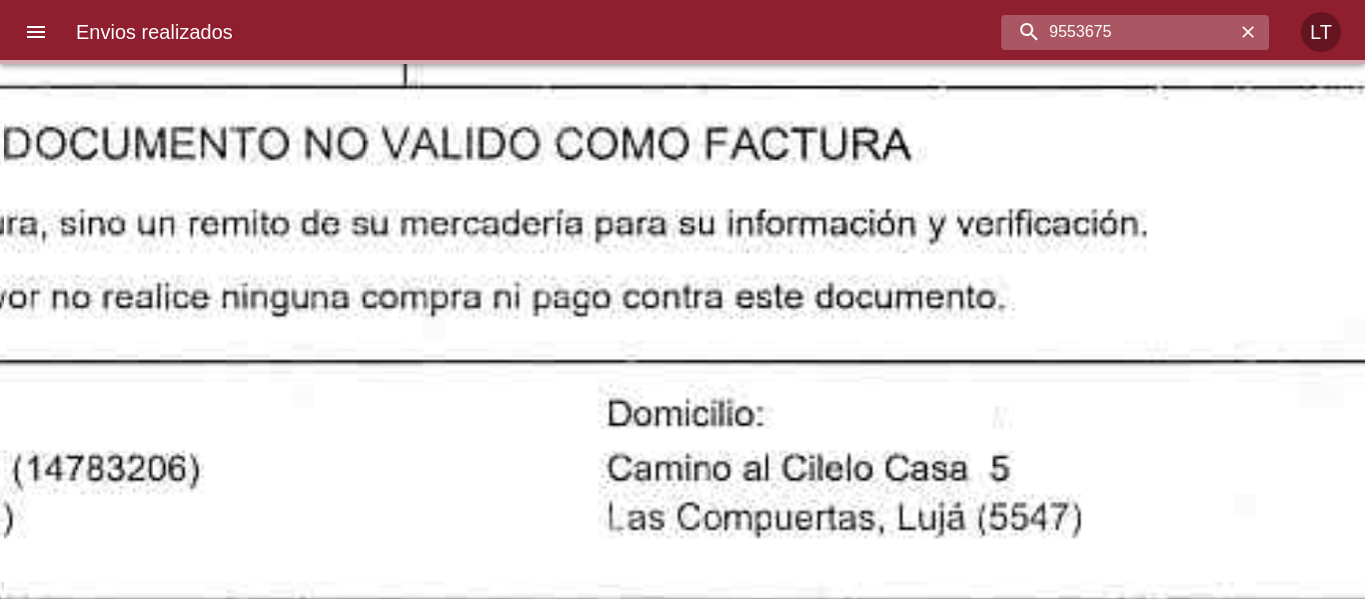
scroll to position [0, 0]
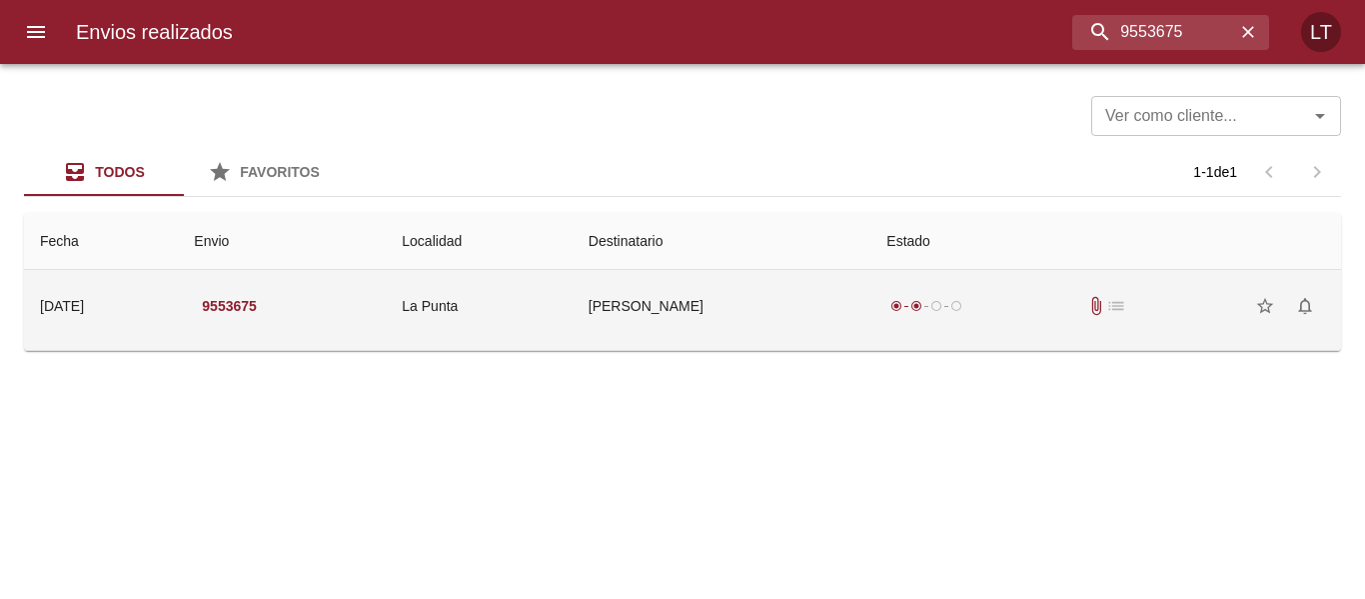
click at [745, 304] on td "Yily Garcia" at bounding box center [722, 306] width 299 height 72
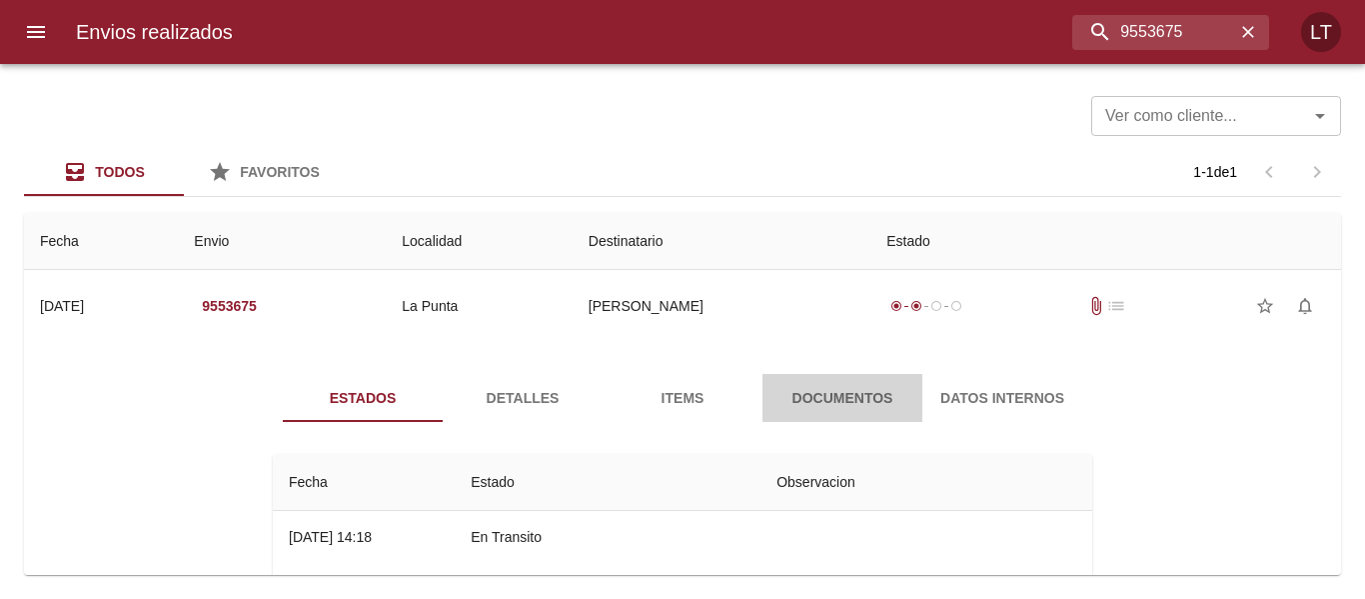
click at [881, 403] on span "Documentos" at bounding box center [843, 398] width 136 height 25
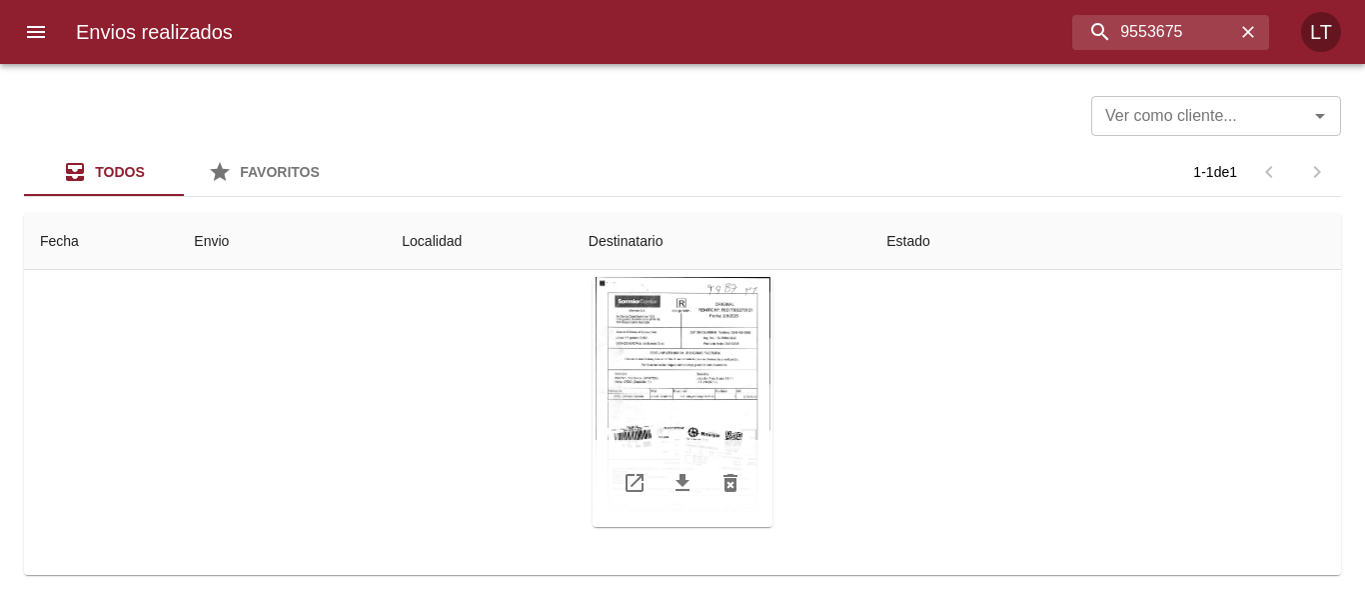
scroll to position [200, 0]
click at [755, 430] on div "Tabla de envíos del cliente" at bounding box center [683, 395] width 180 height 250
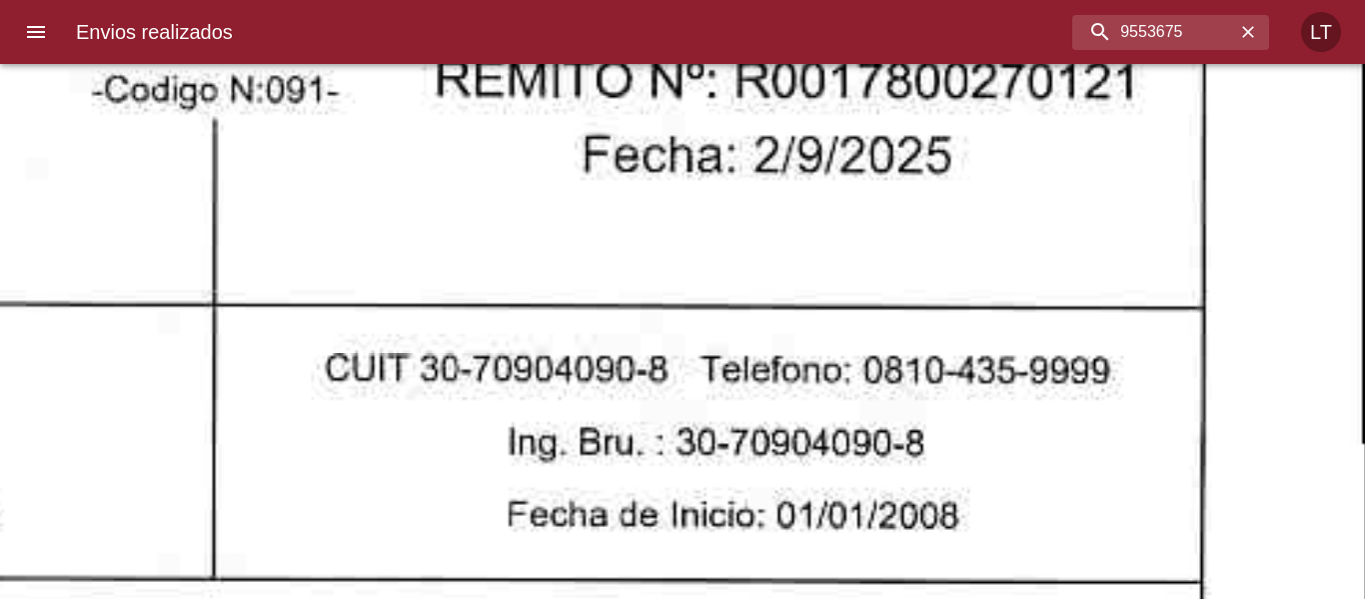
click at [1146, 18] on input "9553675" at bounding box center [1119, 32] width 234 height 35
paste input "6331"
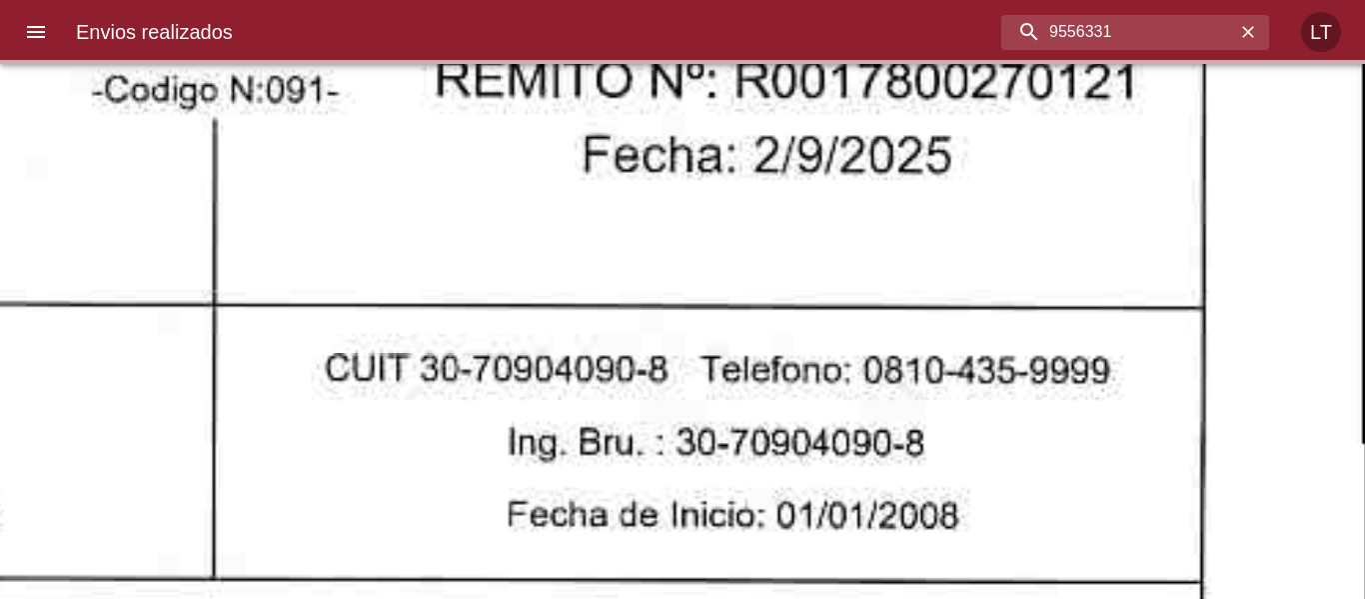
scroll to position [0, 0]
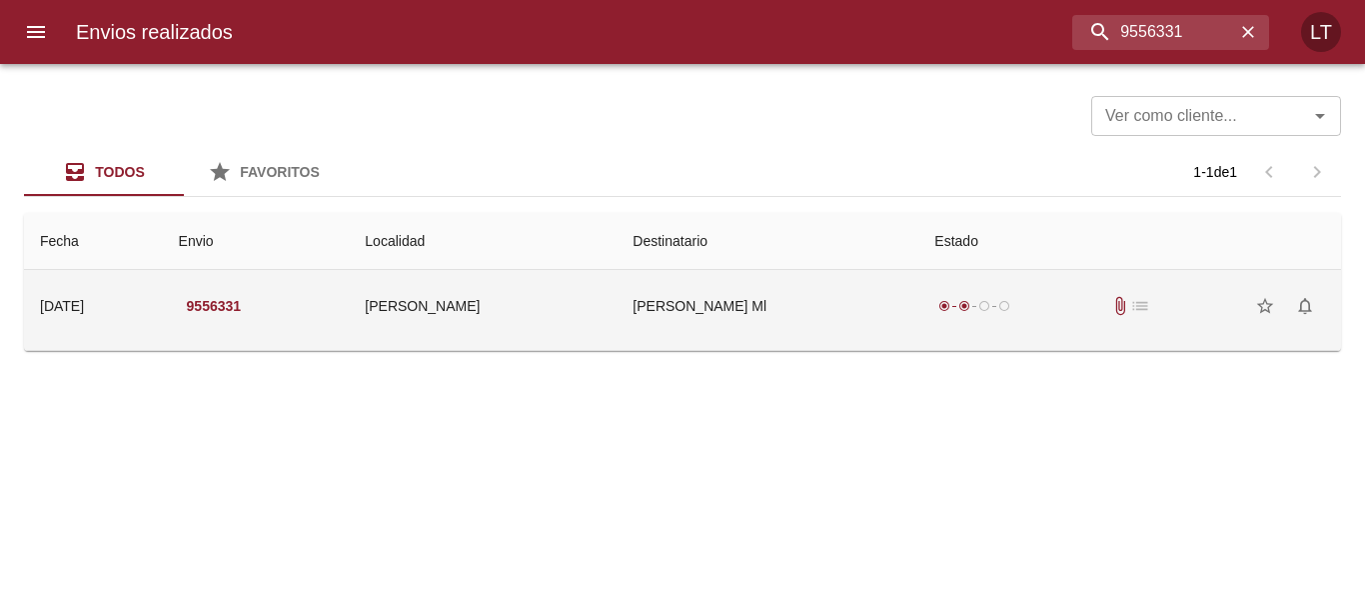
click at [915, 316] on td "Gabriela Belen Rohwain Ml" at bounding box center [768, 306] width 302 height 72
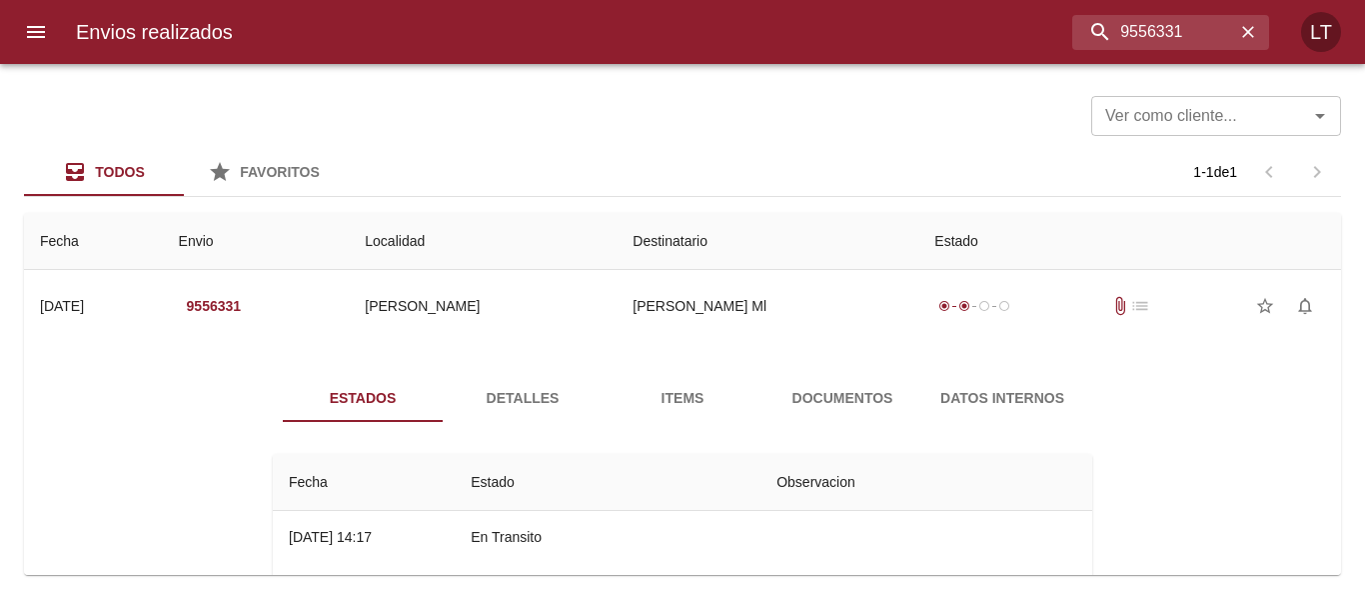
click at [881, 396] on span "Documentos" at bounding box center [843, 398] width 136 height 25
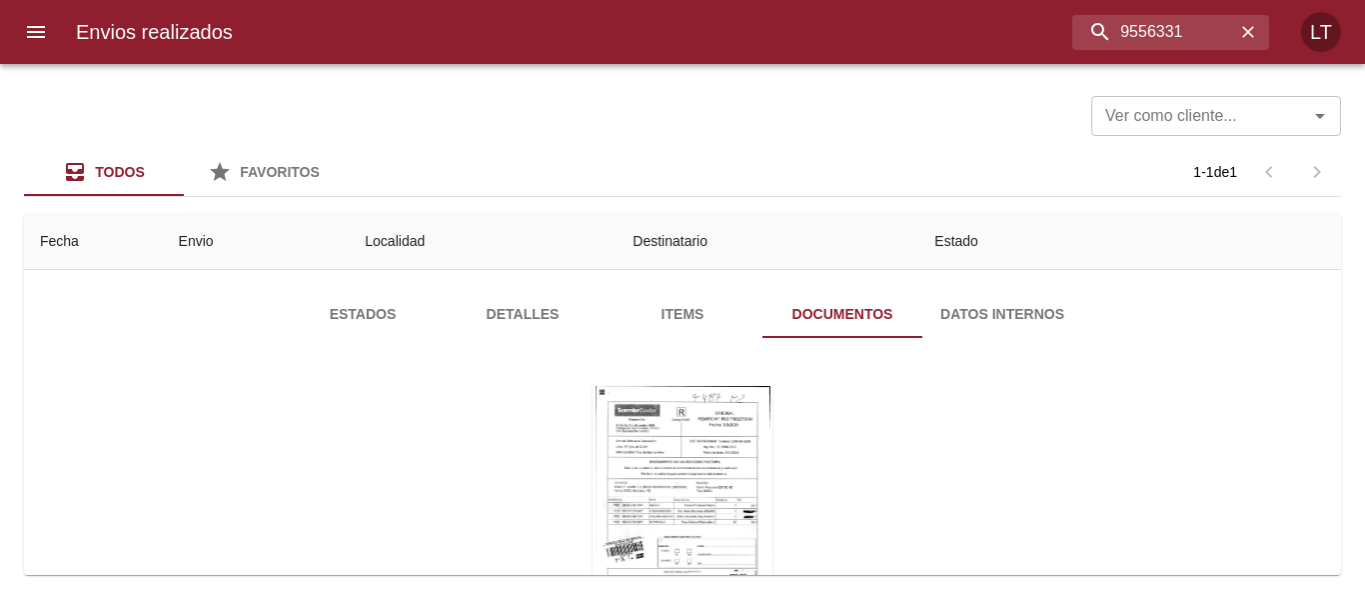
scroll to position [200, 0]
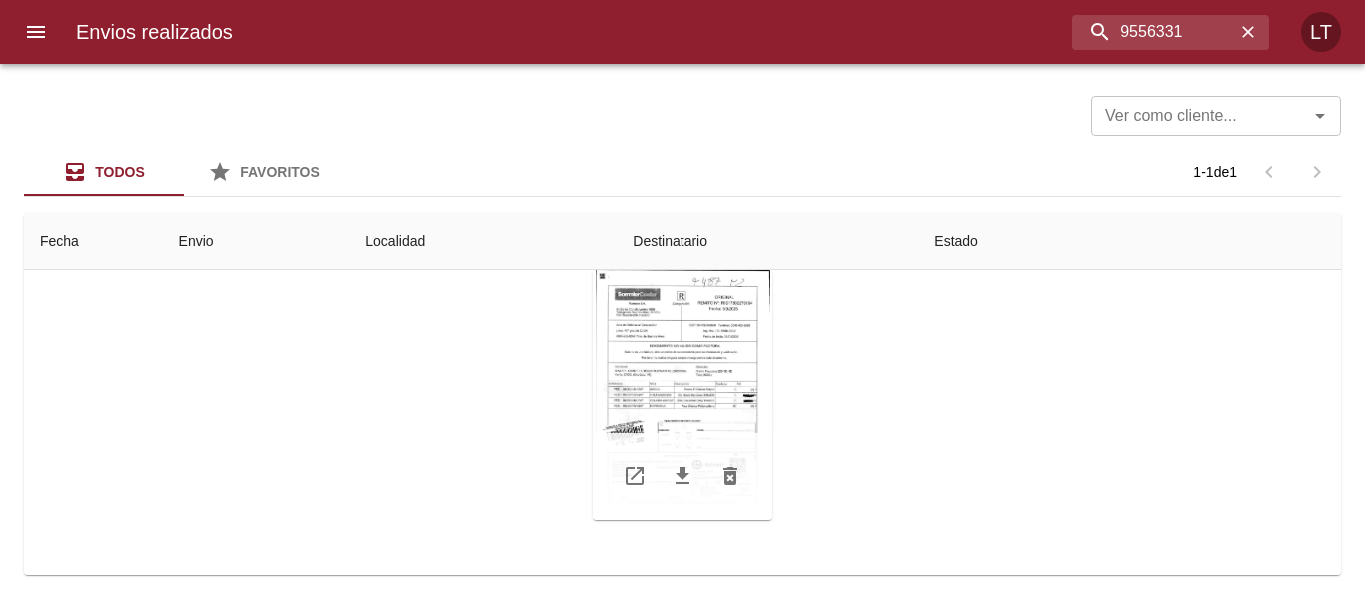
click at [649, 406] on div "Tabla de envíos del cliente" at bounding box center [683, 395] width 180 height 250
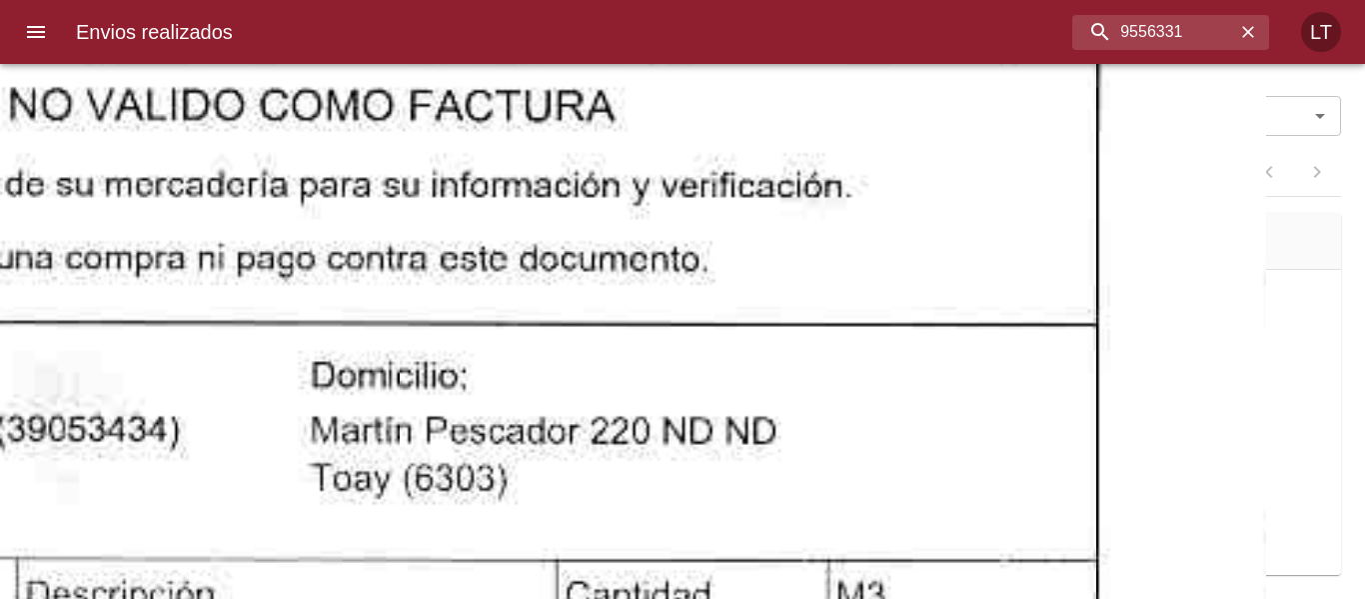
click at [1121, 36] on input "9556331" at bounding box center [1119, 32] width 234 height 35
paste input "83250"
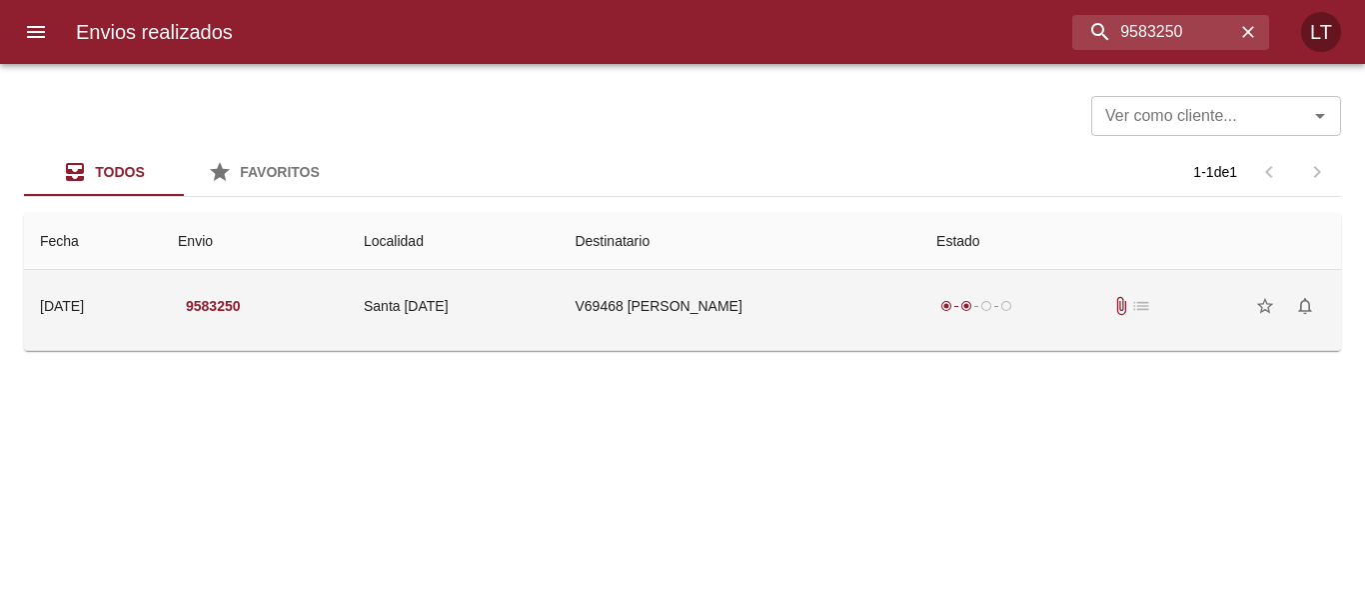
click at [889, 310] on td "V69468 Rosana Correa" at bounding box center [740, 306] width 362 height 72
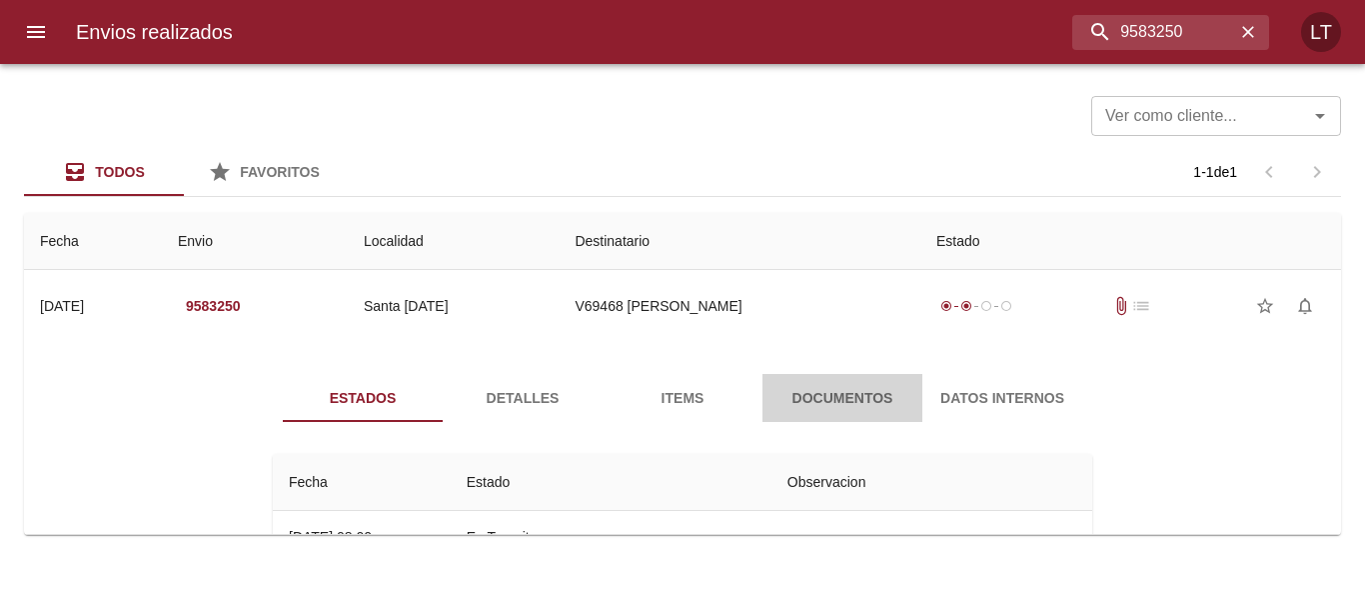
click at [857, 375] on button "Documentos" at bounding box center [843, 398] width 160 height 48
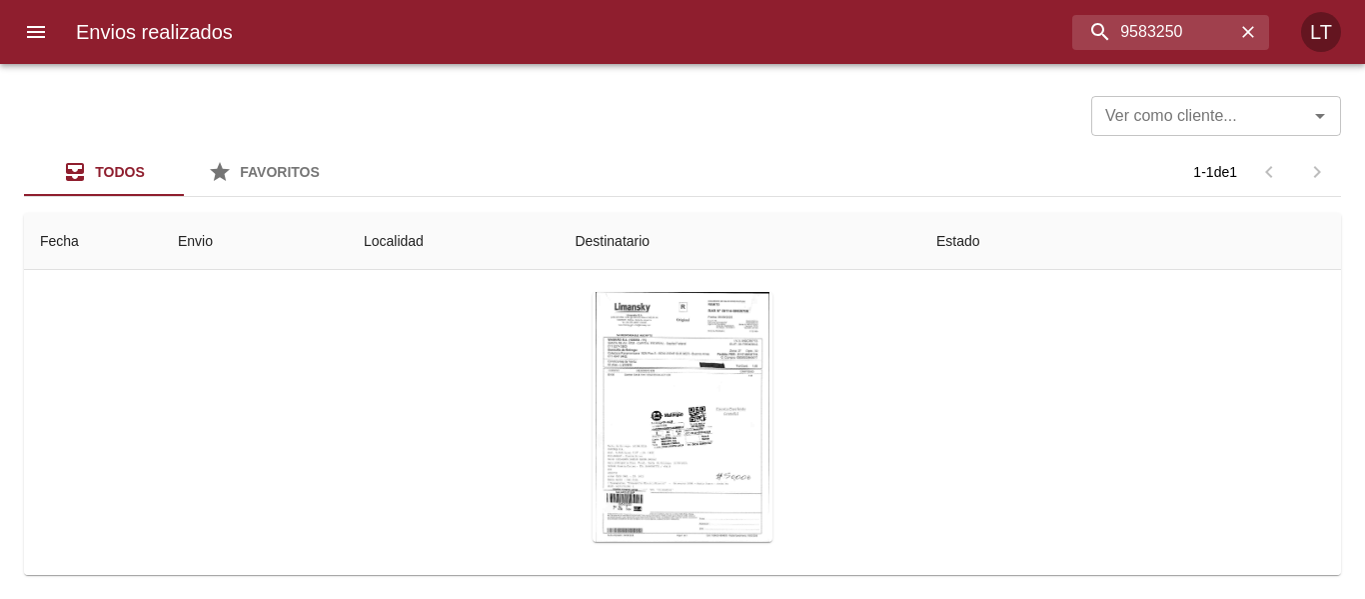
scroll to position [200, 0]
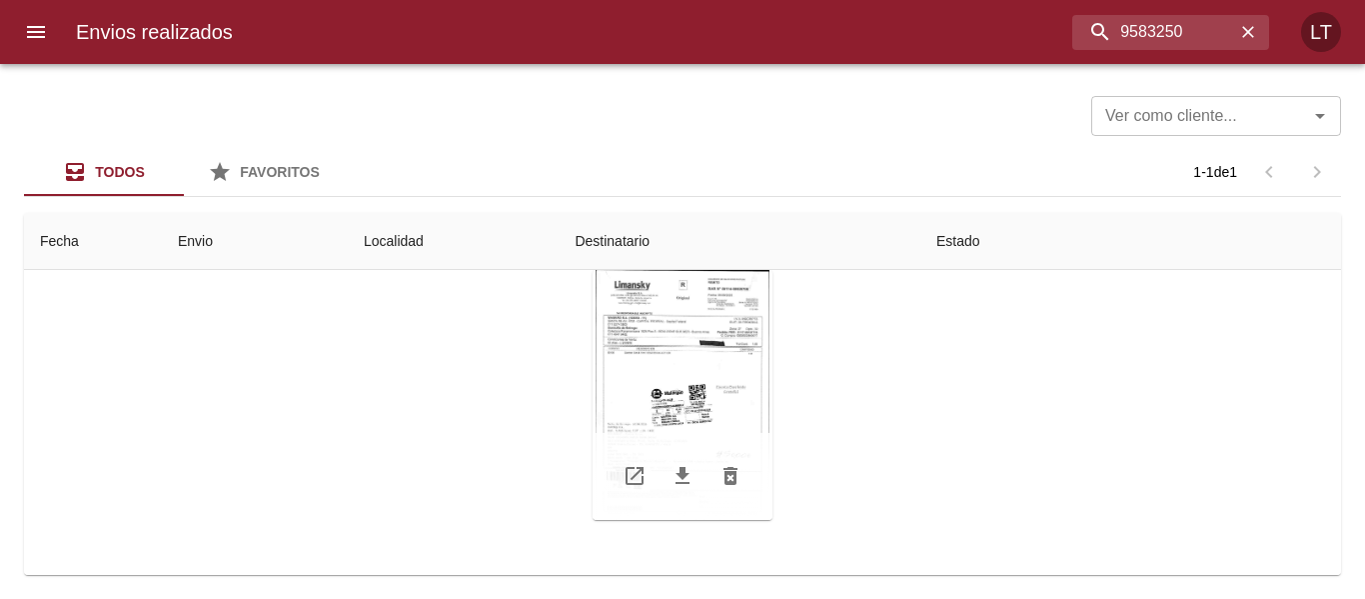
click at [673, 399] on div "Tabla de envíos del cliente" at bounding box center [683, 395] width 180 height 250
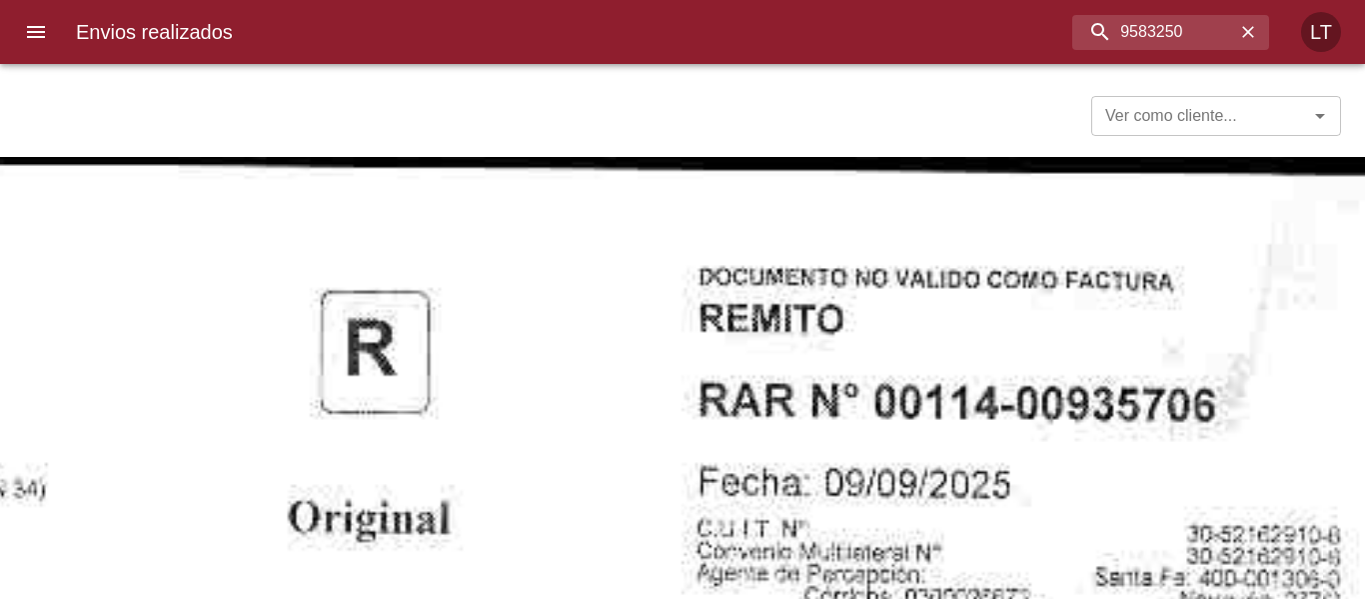
click at [1116, 35] on input "9583250" at bounding box center [1119, 32] width 234 height 35
paste input "58192"
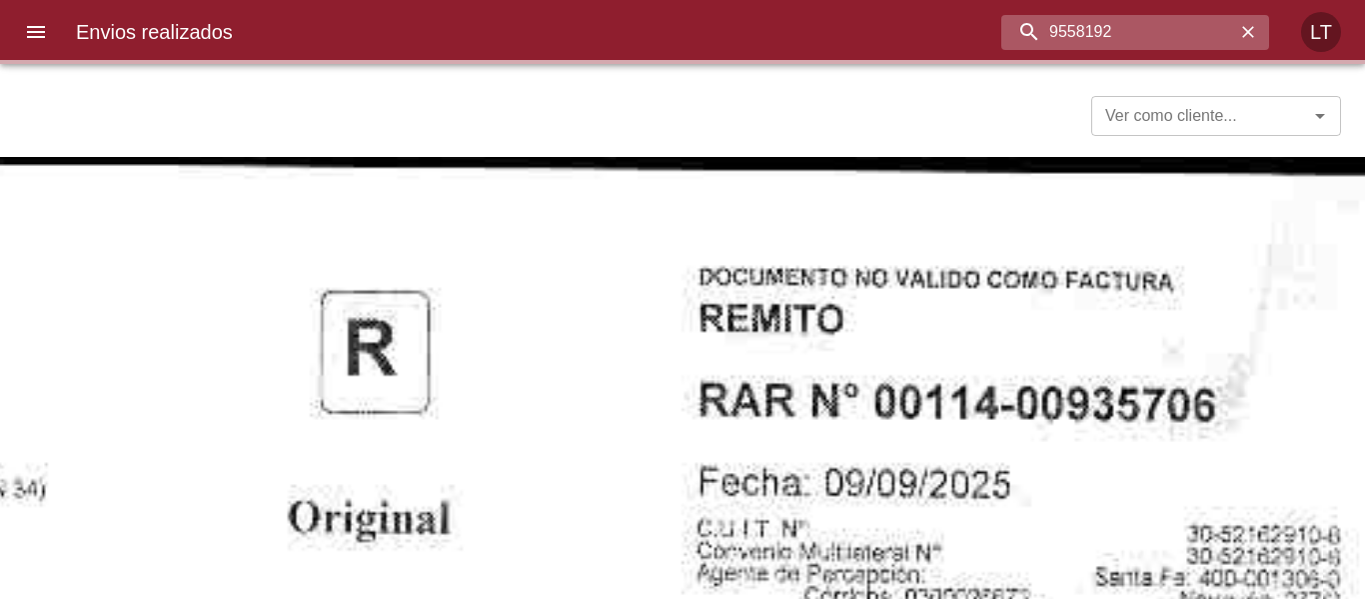
scroll to position [0, 0]
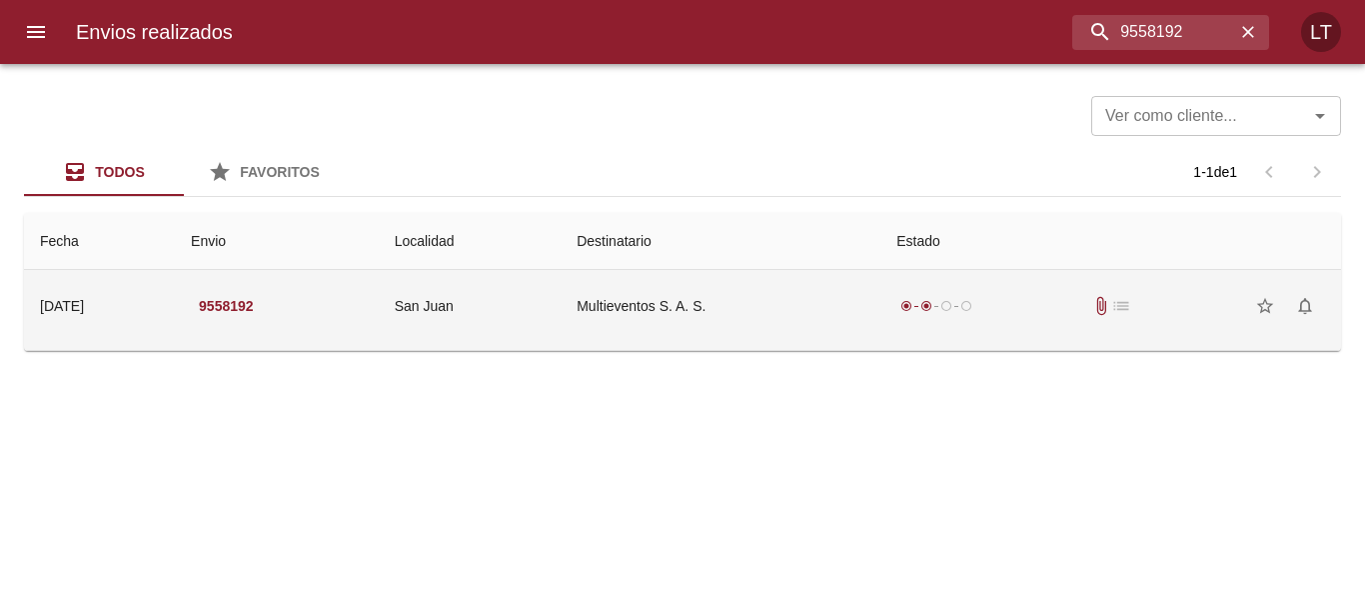
click at [799, 293] on td "Multieventos S. A. S." at bounding box center [721, 306] width 320 height 72
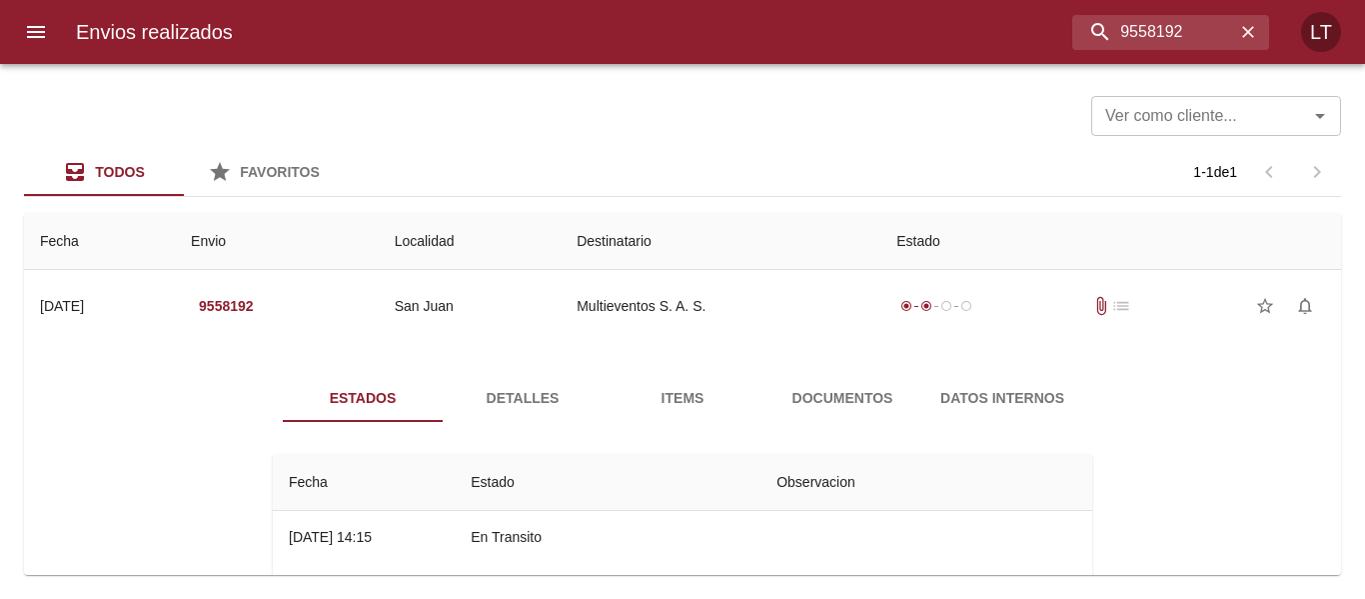
click at [800, 399] on span "Documentos" at bounding box center [843, 398] width 136 height 25
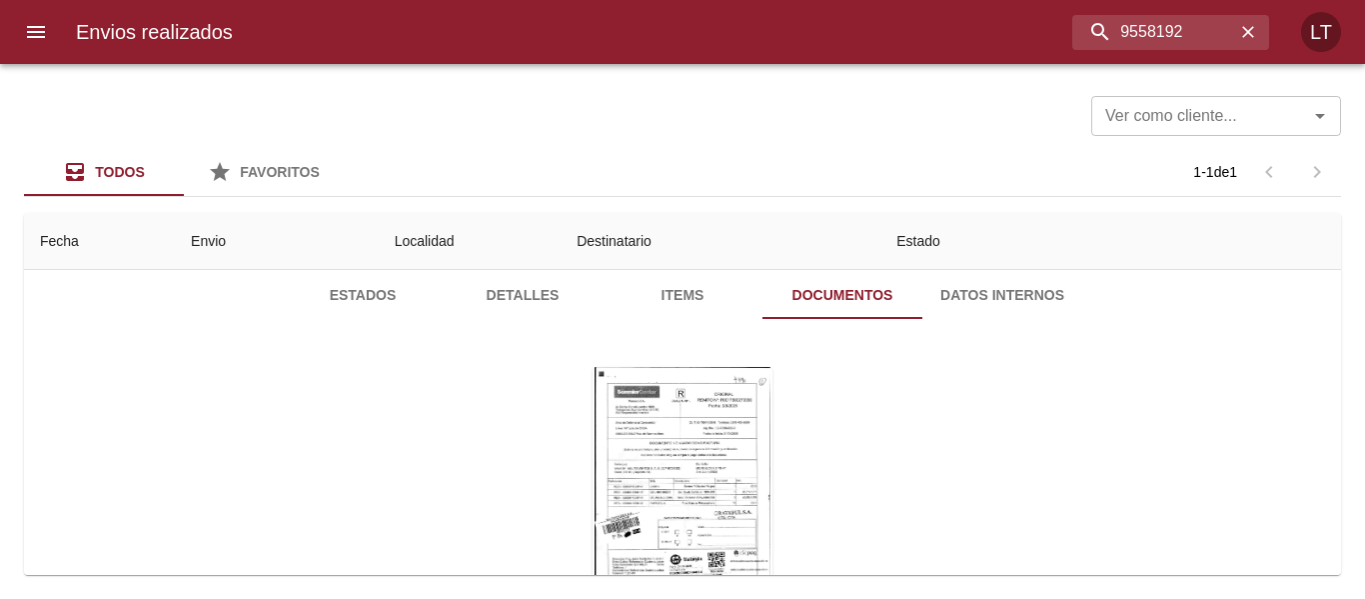
scroll to position [200, 0]
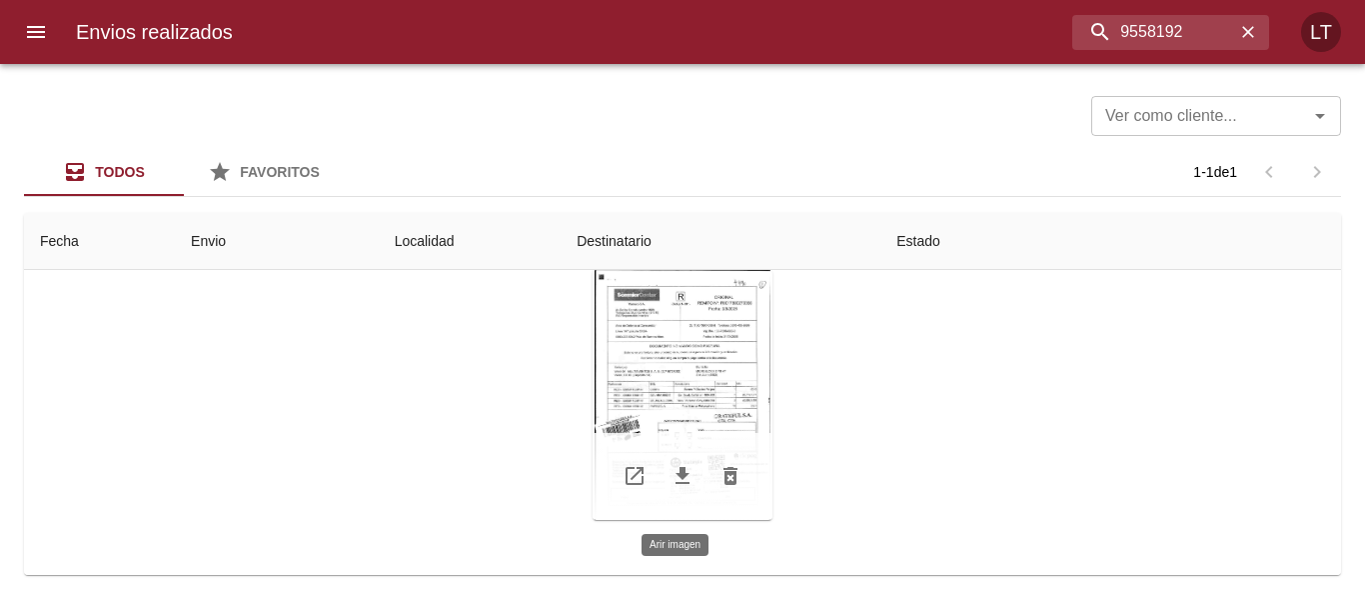
click at [665, 385] on div "Tabla de envíos del cliente" at bounding box center [683, 395] width 180 height 250
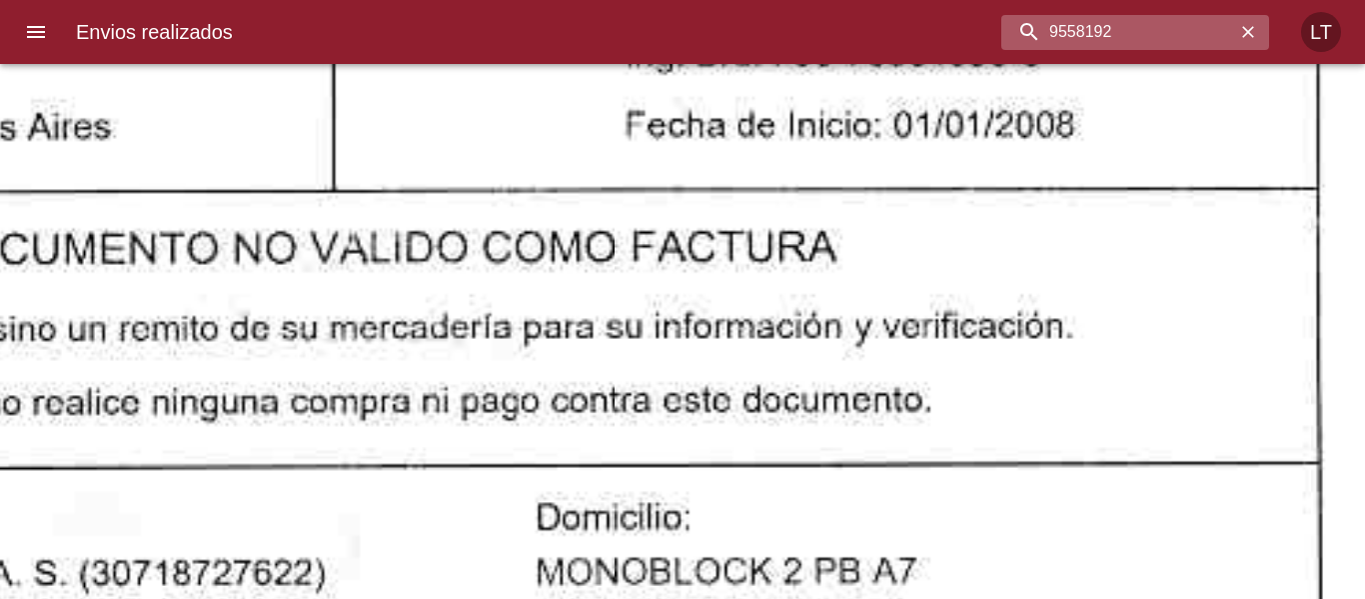
click at [1159, 29] on input "9558192" at bounding box center [1119, 32] width 234 height 35
paste input "2011"
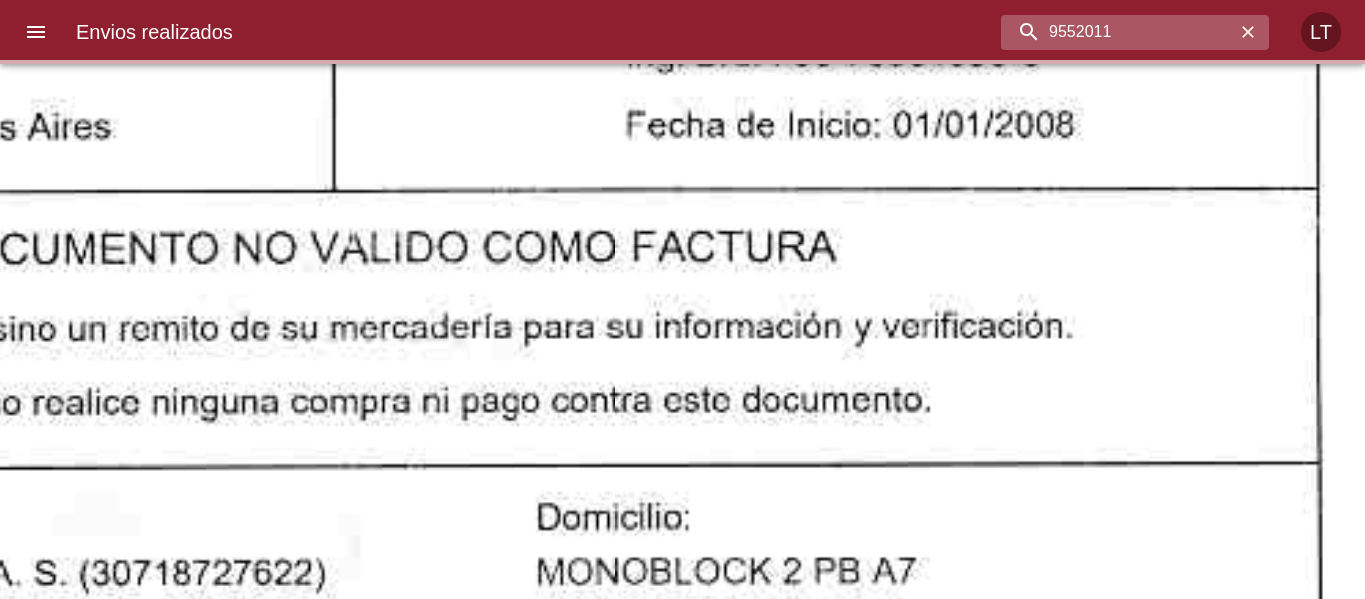
scroll to position [0, 0]
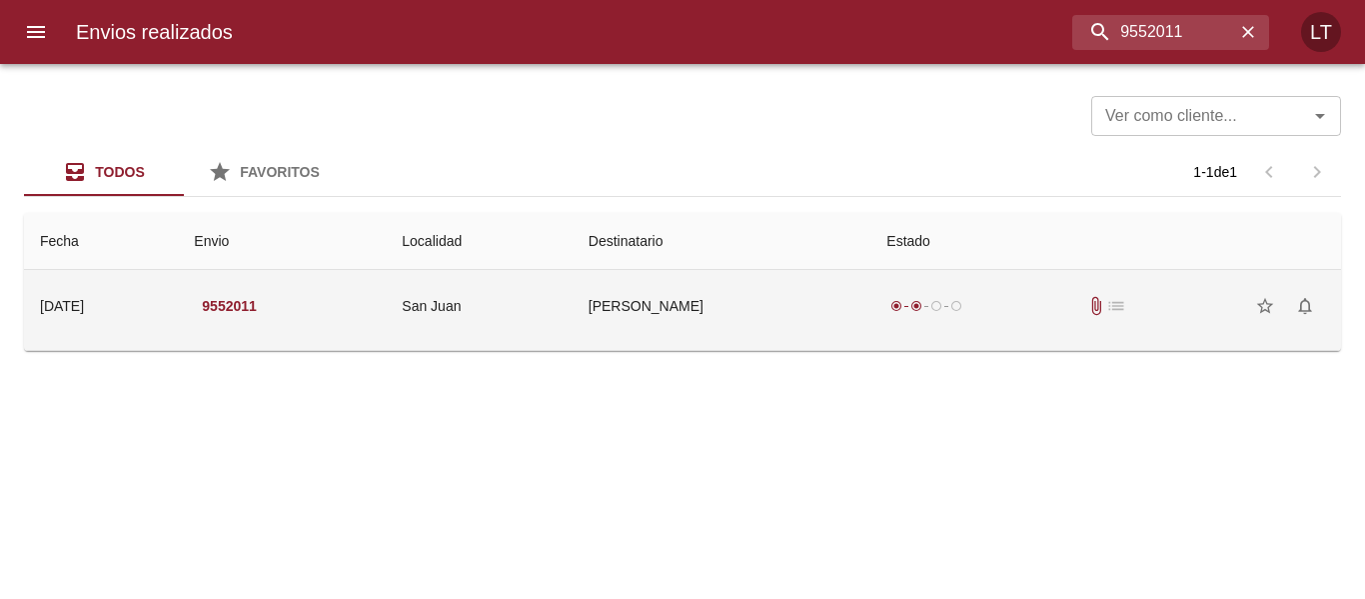
click at [829, 295] on td "Daniel Bastante" at bounding box center [722, 306] width 299 height 72
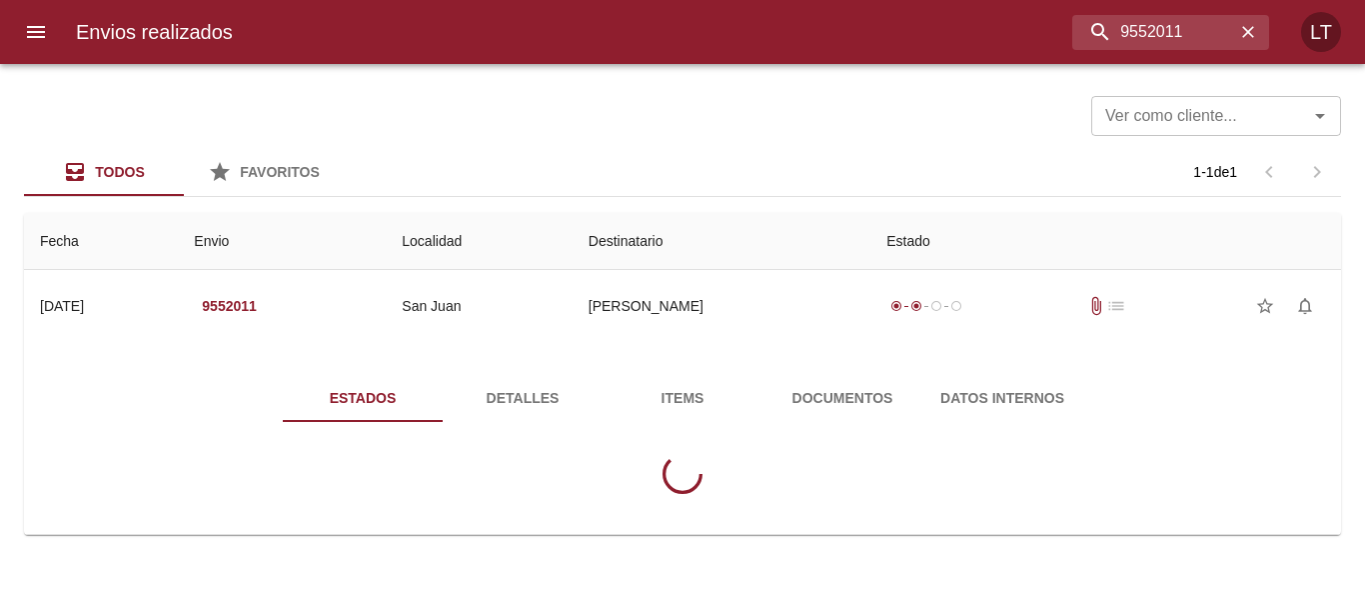
click at [837, 371] on div "Estados Detalles Items Documentos Datos Internos" at bounding box center [682, 442] width 1285 height 184
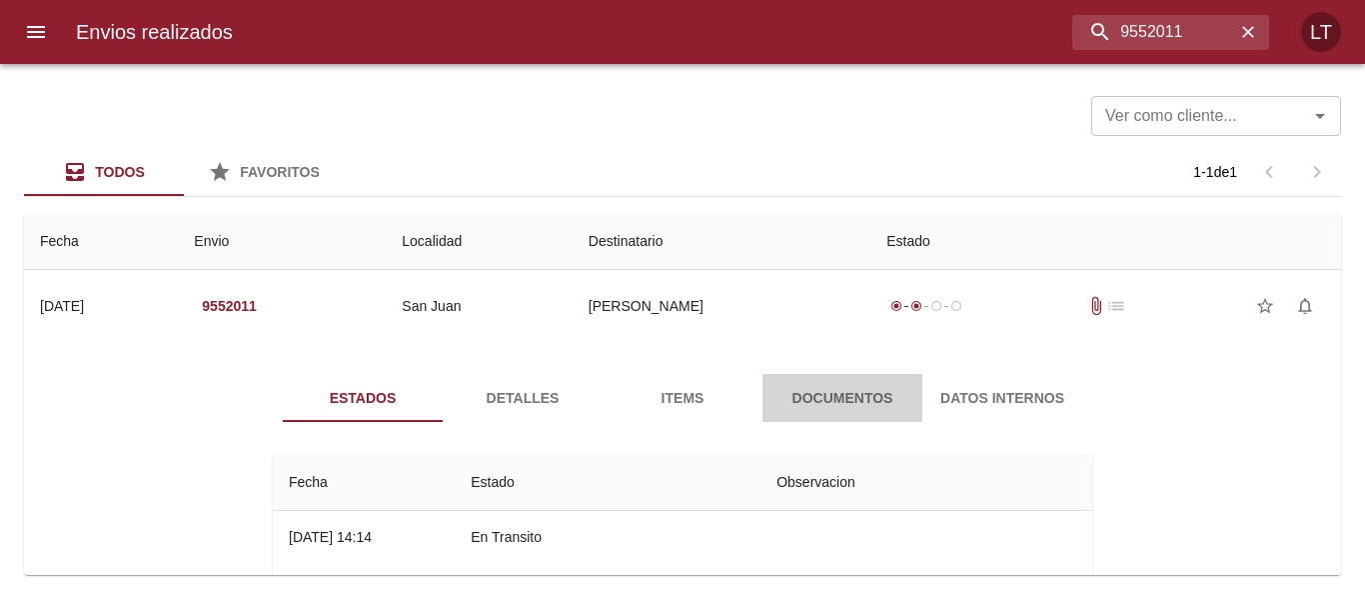
click at [843, 397] on span "Documentos" at bounding box center [843, 398] width 136 height 25
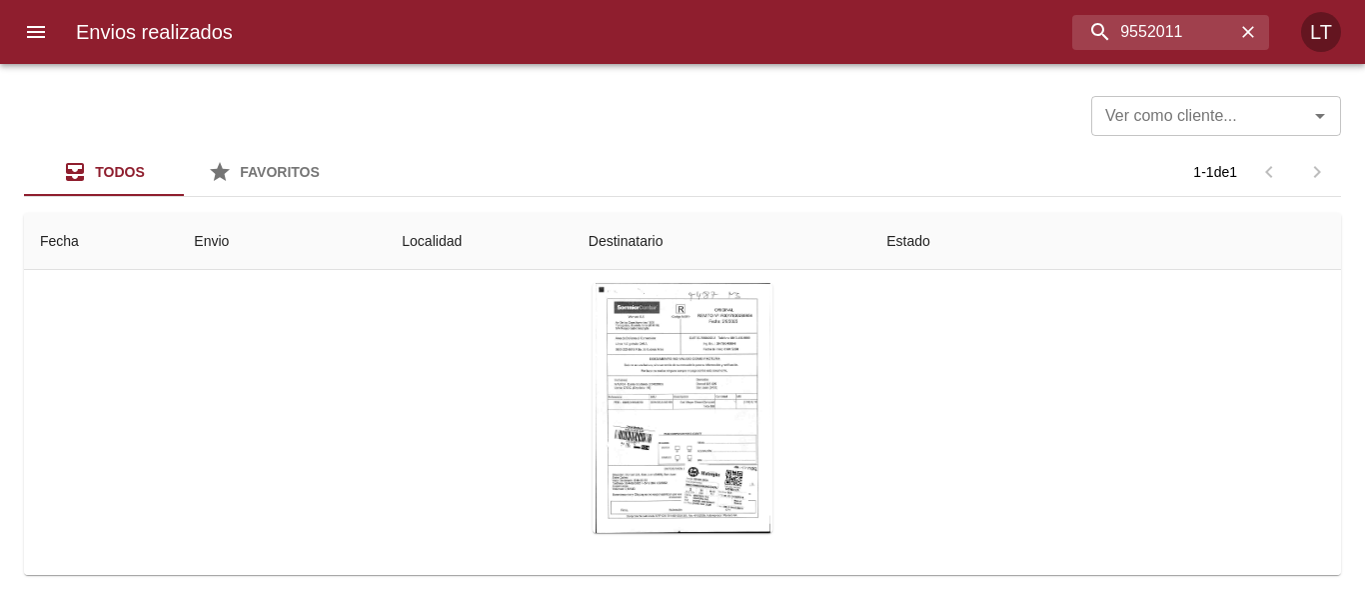
scroll to position [200, 0]
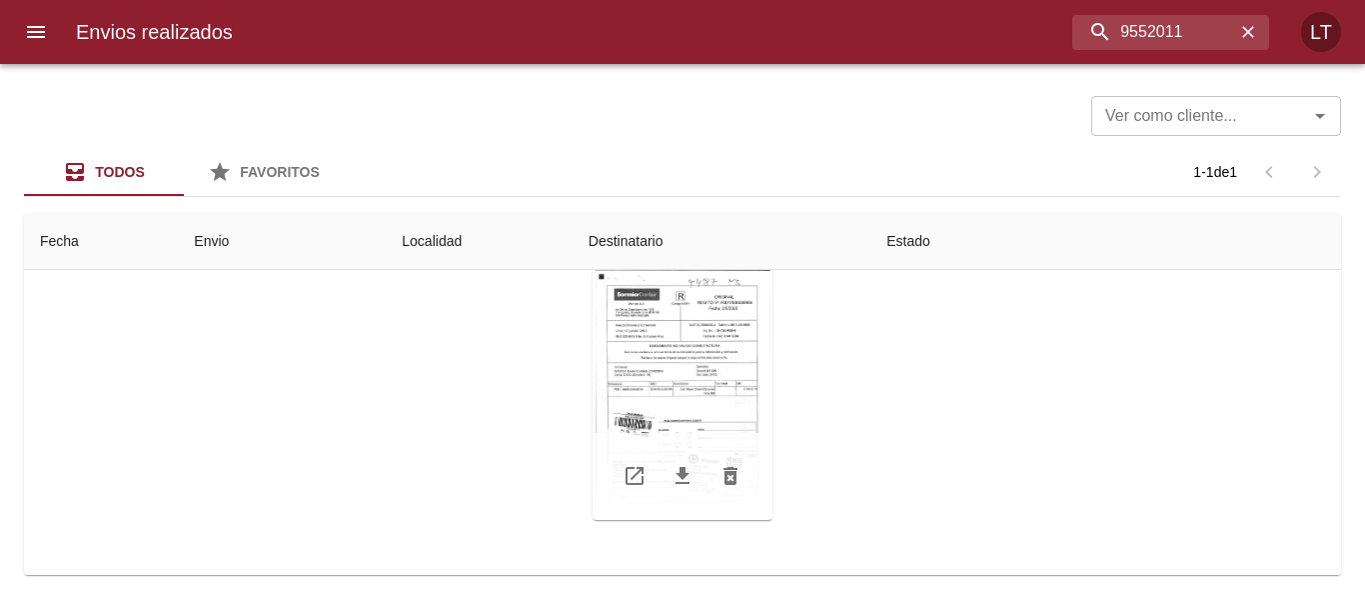
click at [708, 394] on div "Tabla de envíos del cliente" at bounding box center [683, 395] width 180 height 250
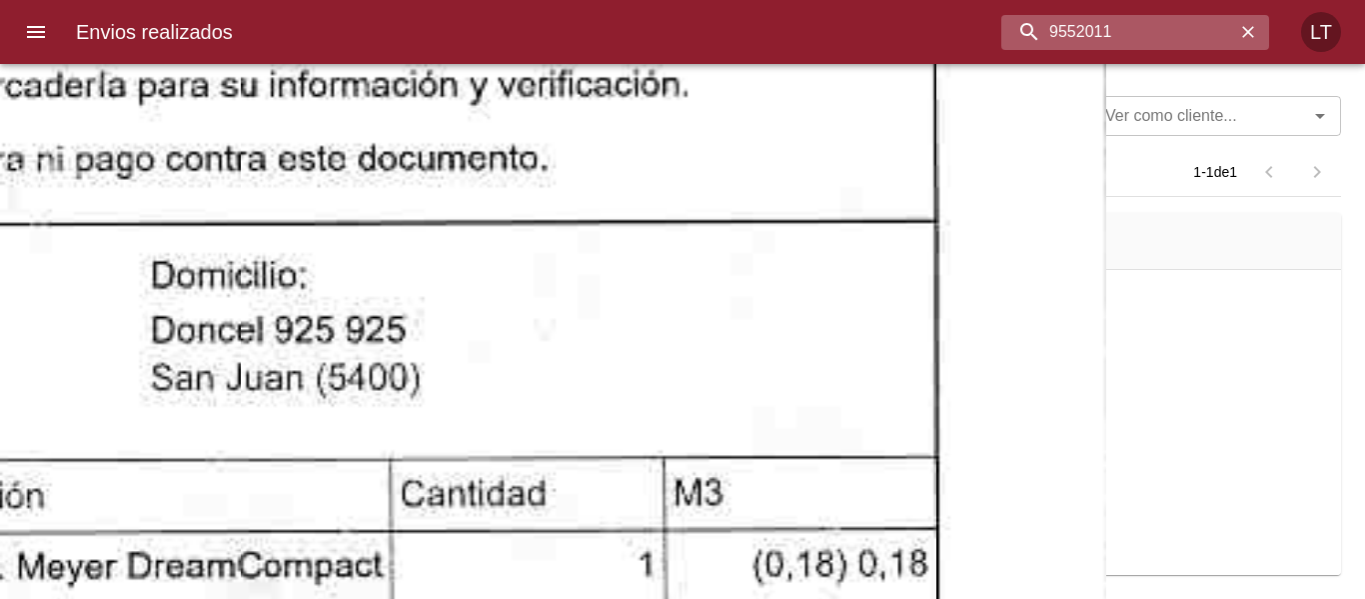
click at [1161, 46] on input "9552011" at bounding box center [1119, 32] width 234 height 35
paste input "68374"
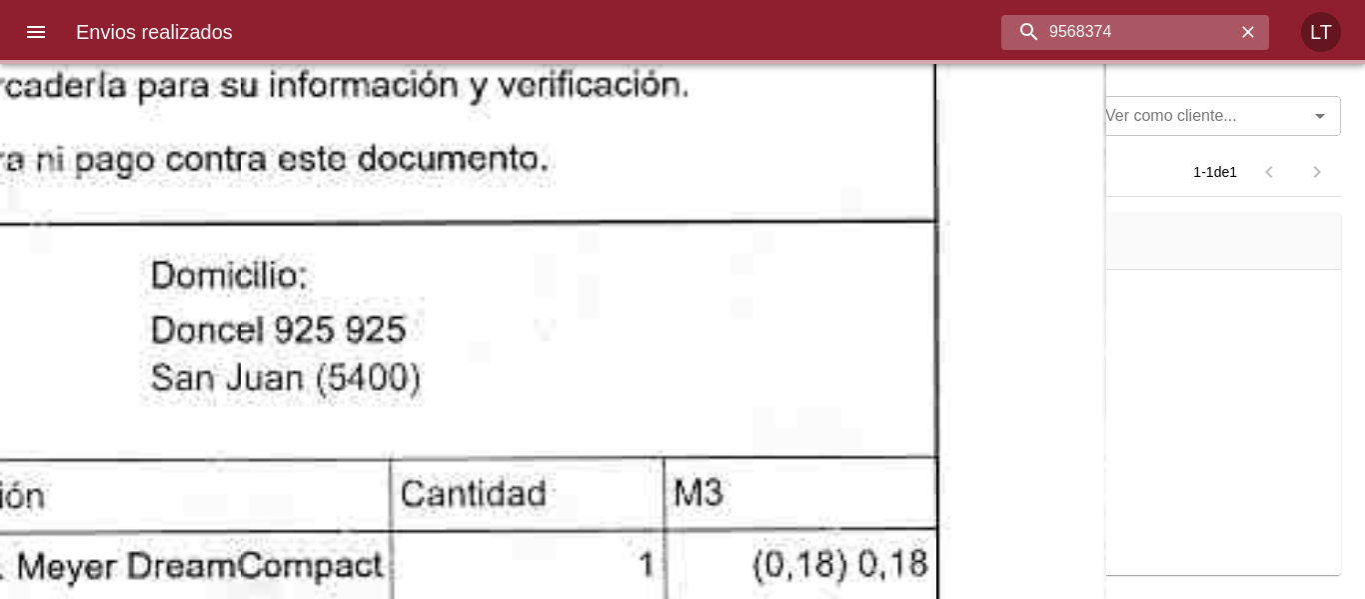
scroll to position [0, 0]
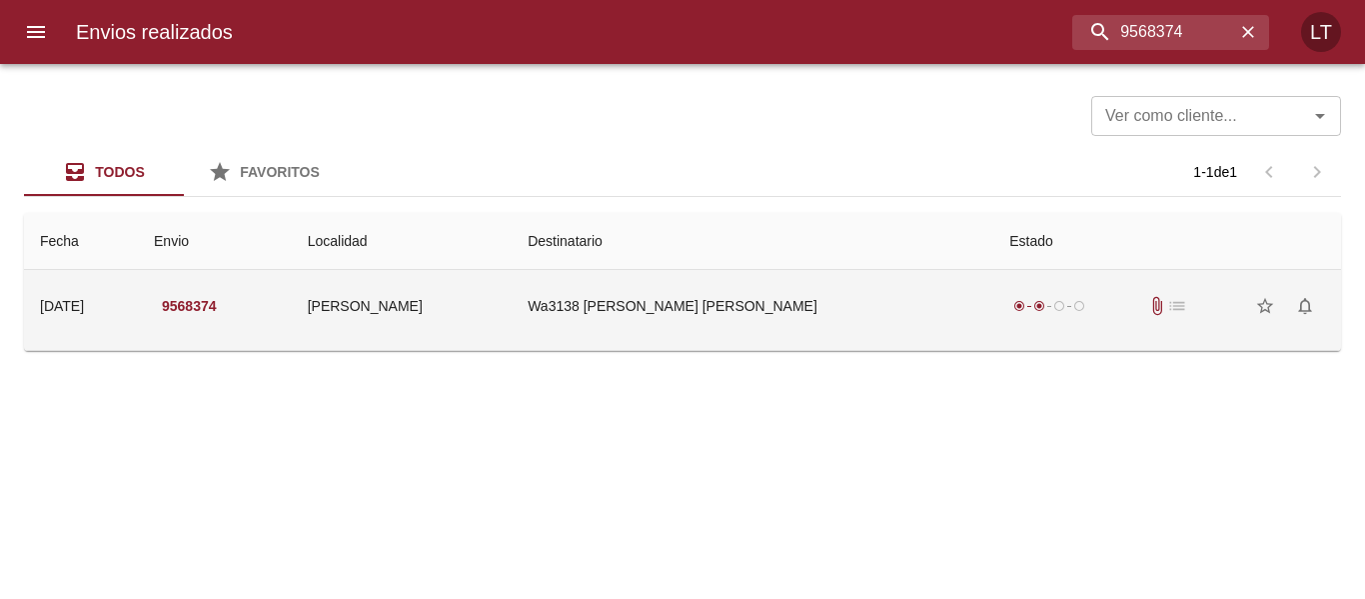
click at [715, 297] on td "Wa3138 Simonetti Maria Floren" at bounding box center [753, 306] width 482 height 72
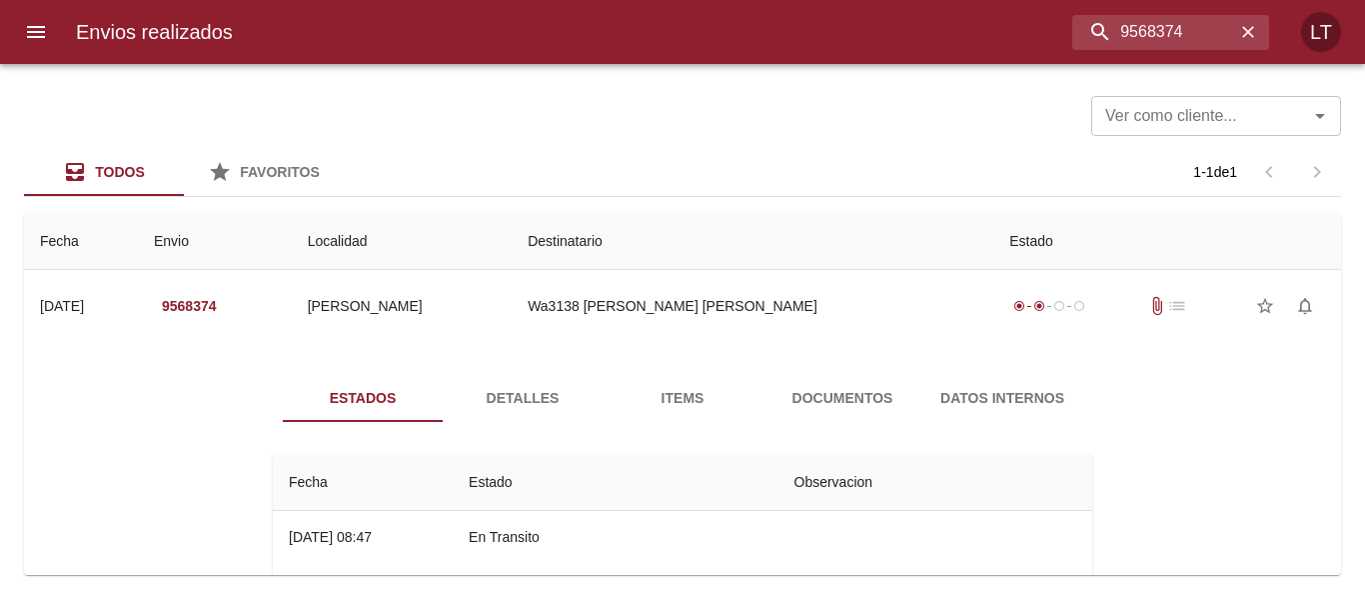
drag, startPoint x: 759, startPoint y: 363, endPoint x: 809, endPoint y: 394, distance: 58.8
click at [765, 366] on div "Estados Detalles Items Documentos Datos Internos Fecha Estado Observacion 09/09…" at bounding box center [682, 580] width 1285 height 461
click at [809, 394] on span "Documentos" at bounding box center [843, 398] width 136 height 25
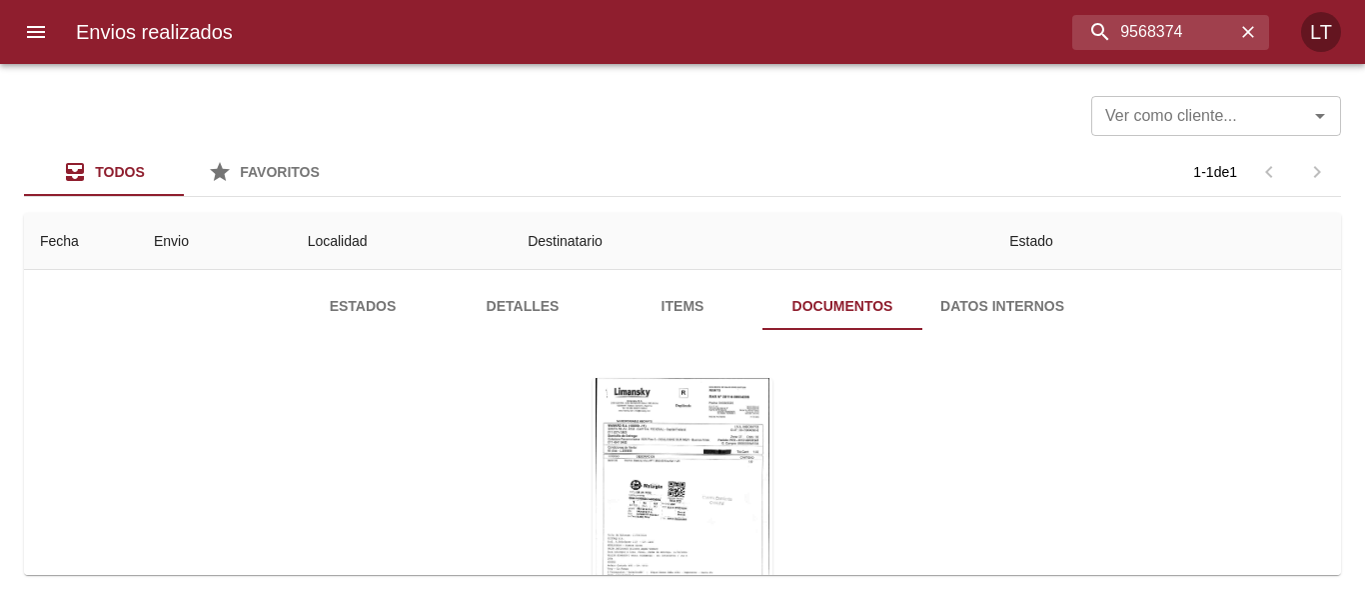
scroll to position [200, 0]
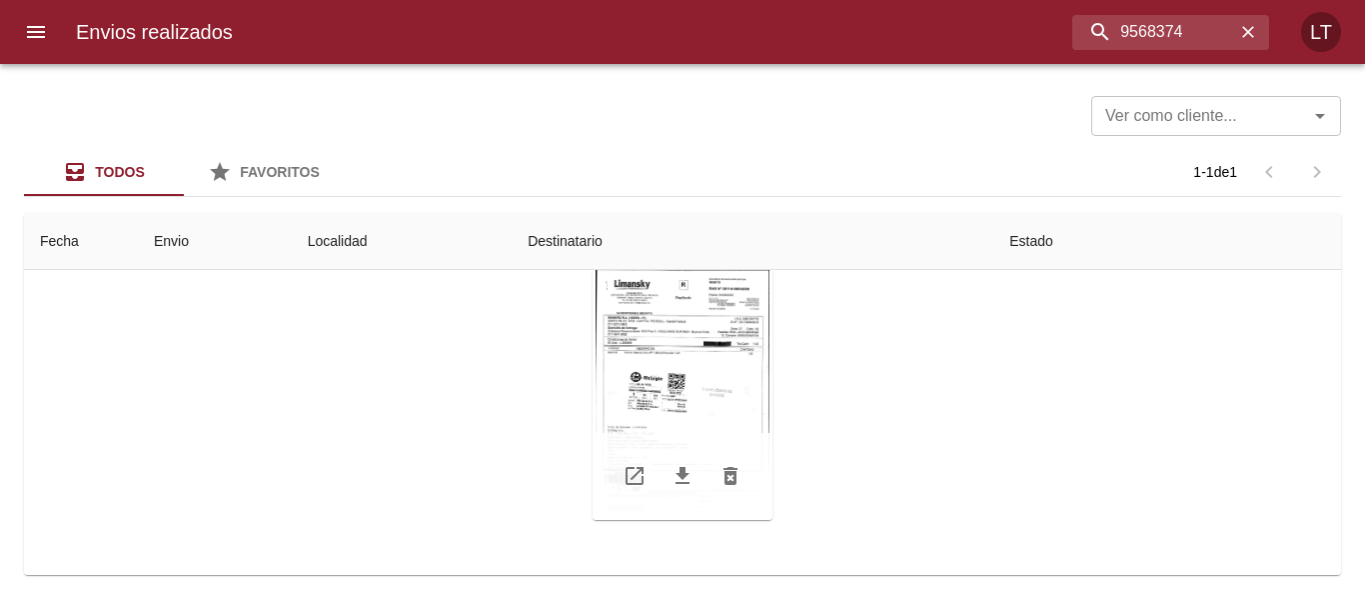
click at [670, 373] on div "Tabla de envíos del cliente" at bounding box center [683, 395] width 180 height 250
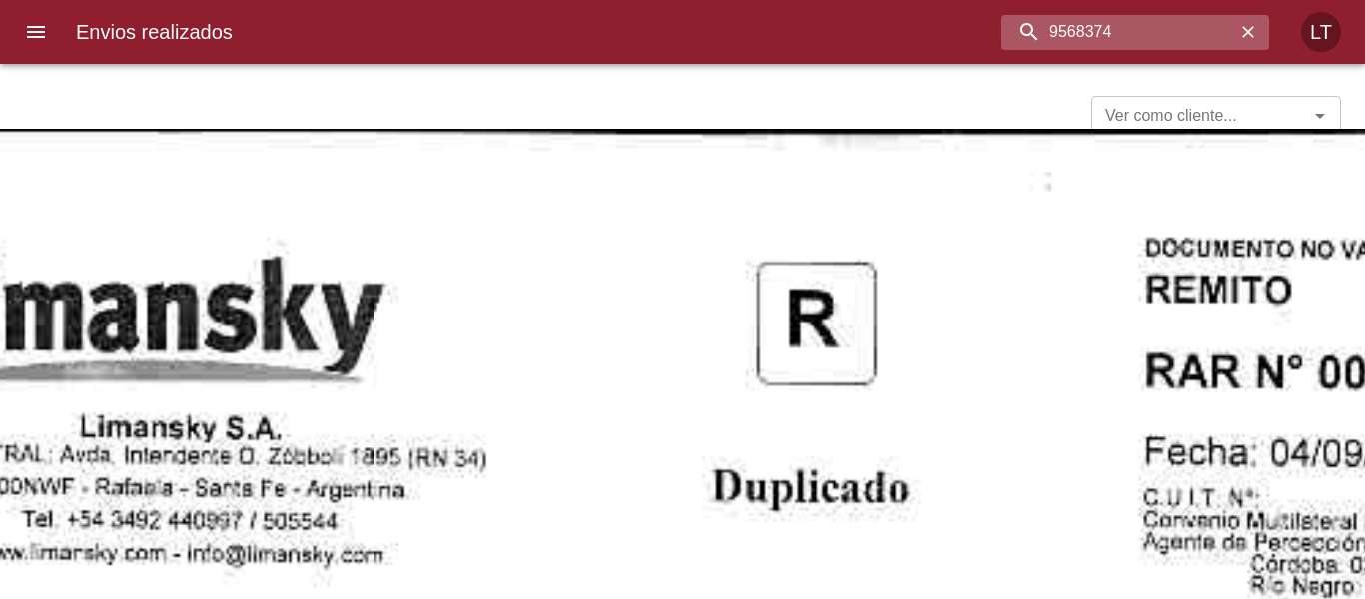
click at [1202, 46] on input "9568374" at bounding box center [1119, 32] width 234 height 35
paste input "53549"
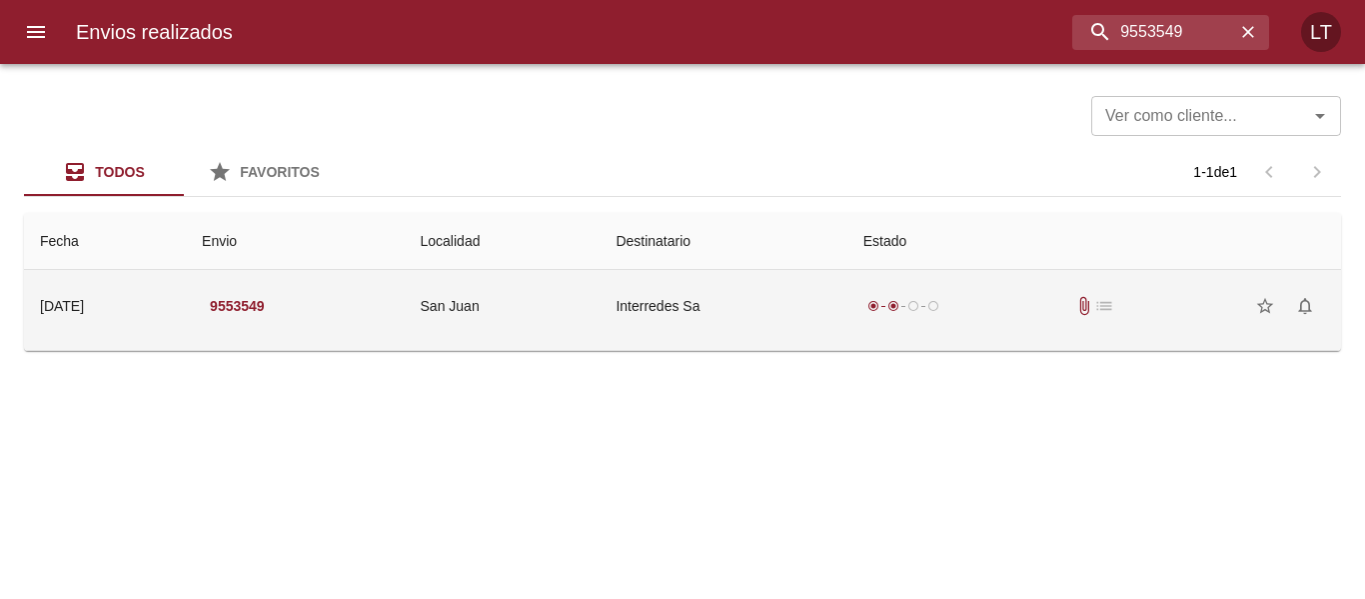
click at [790, 323] on td "Interredes Sa" at bounding box center [723, 306] width 247 height 72
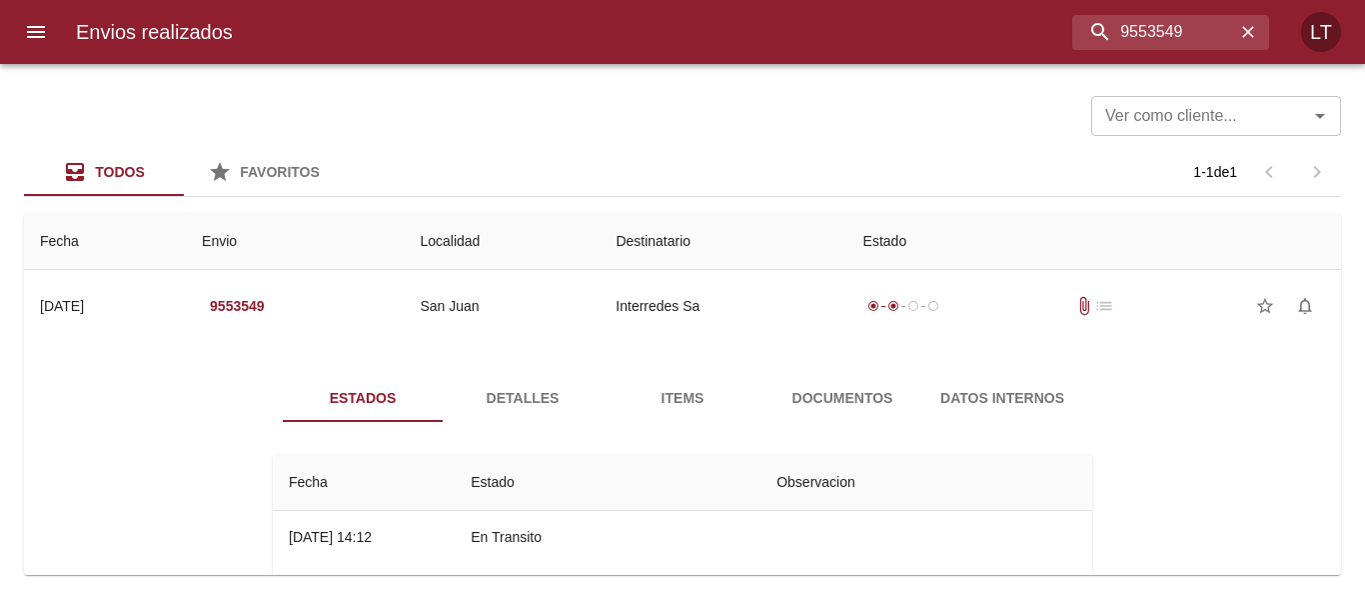
click at [836, 397] on span "Documentos" at bounding box center [843, 398] width 136 height 25
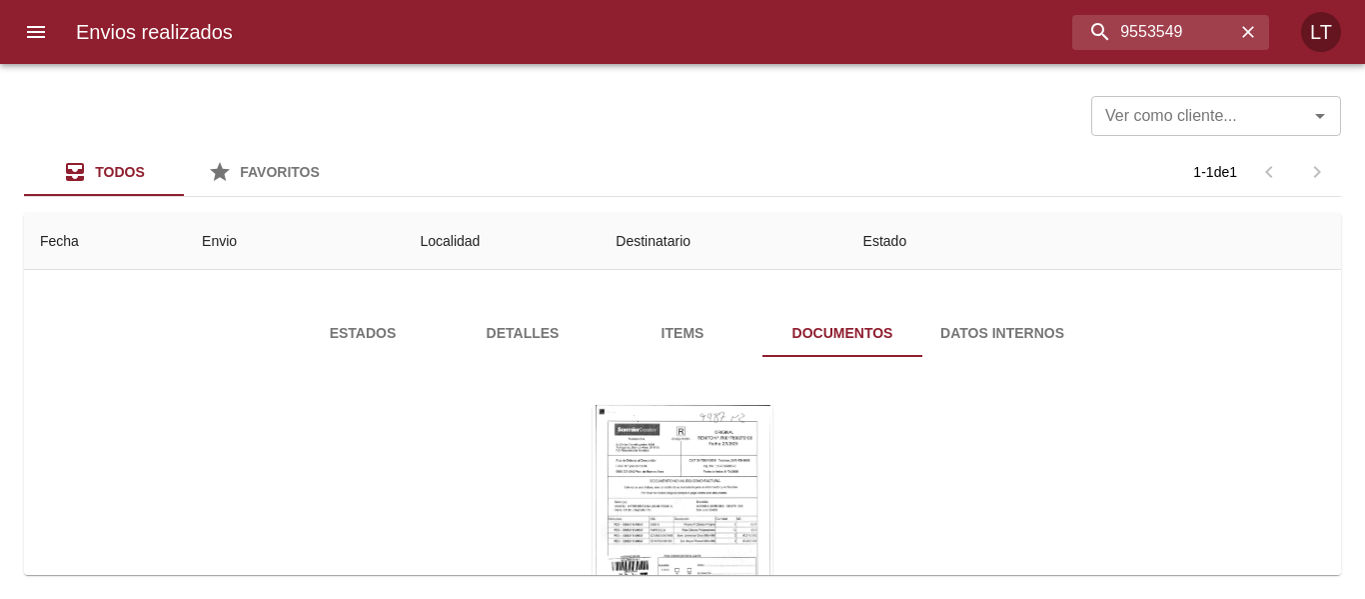
scroll to position [100, 0]
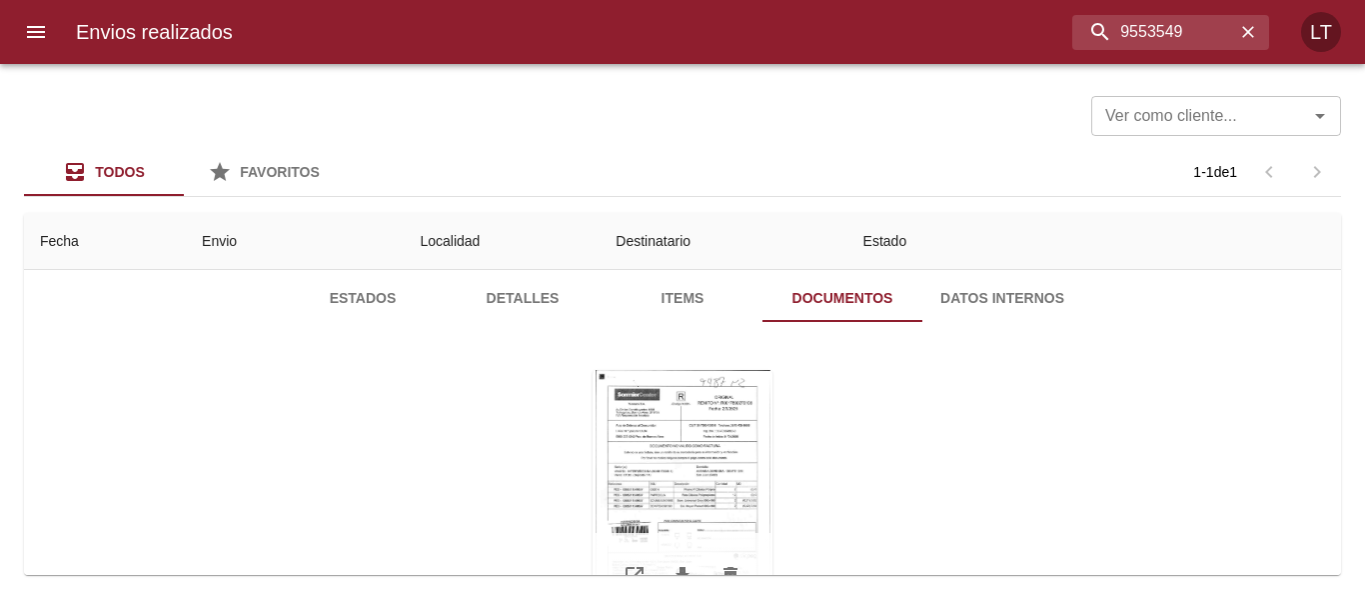
click at [698, 455] on div "Tabla de envíos del cliente" at bounding box center [683, 495] width 180 height 250
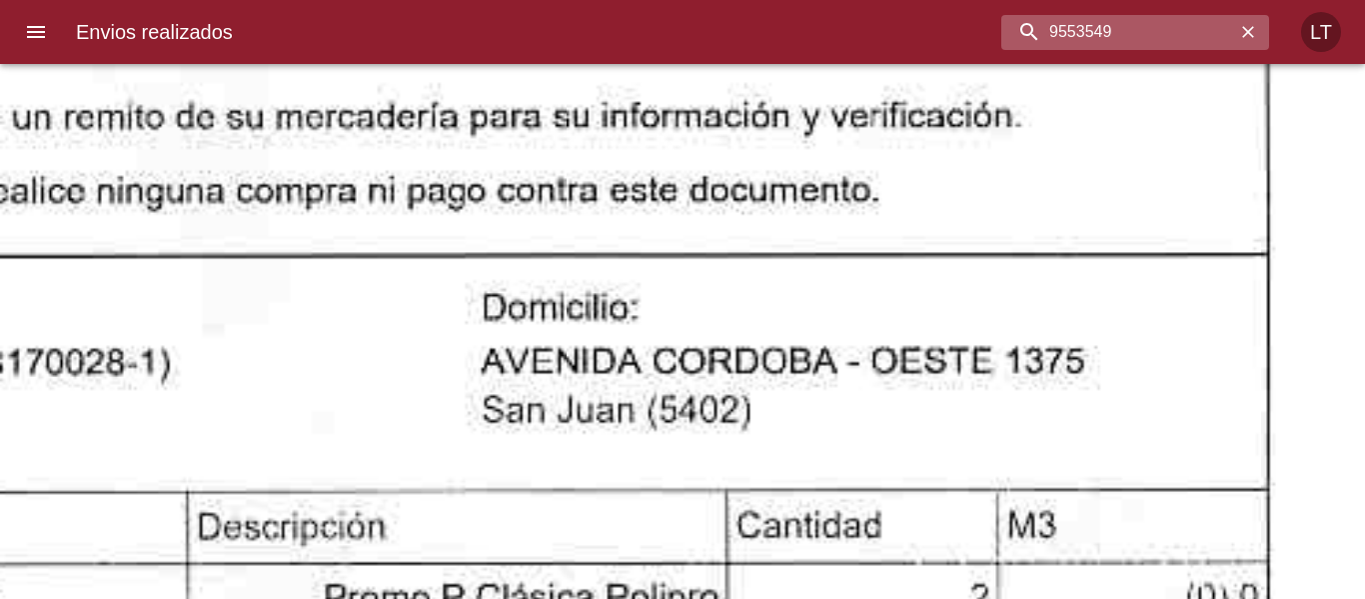
click at [1135, 34] on input "9553549" at bounding box center [1119, 32] width 234 height 35
paste input "9"
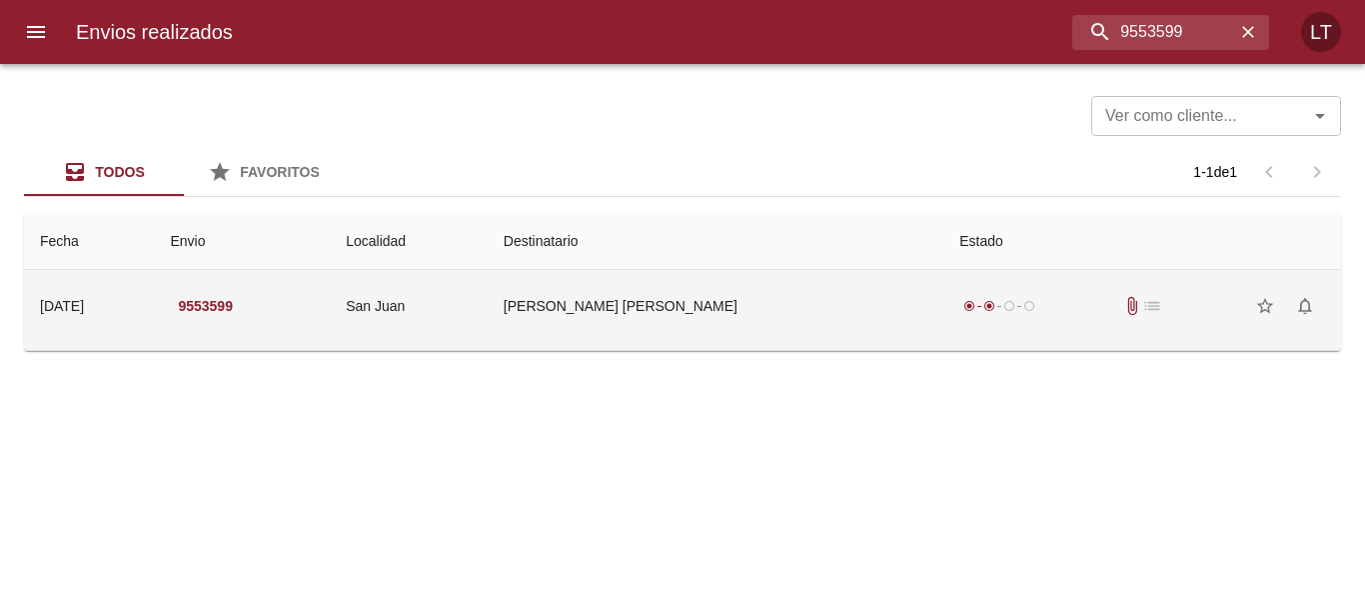
click at [775, 326] on td "Chersich Carlos Nestor Dante" at bounding box center [716, 306] width 456 height 72
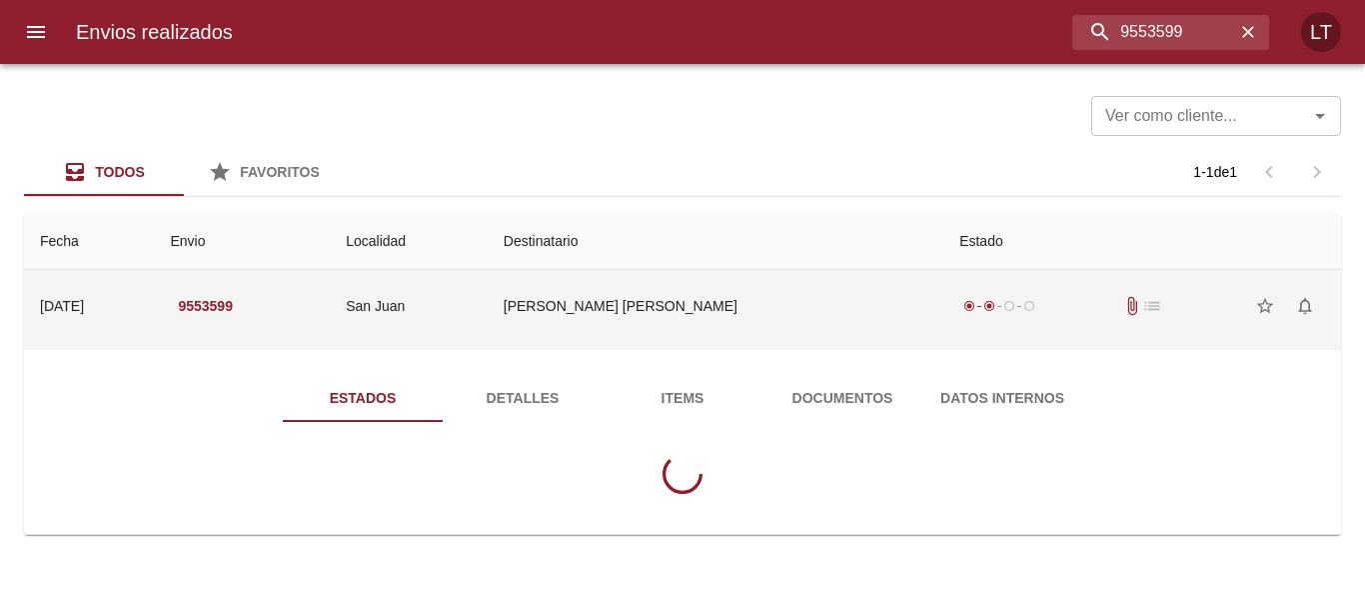
click at [841, 402] on span "Documentos" at bounding box center [843, 398] width 136 height 25
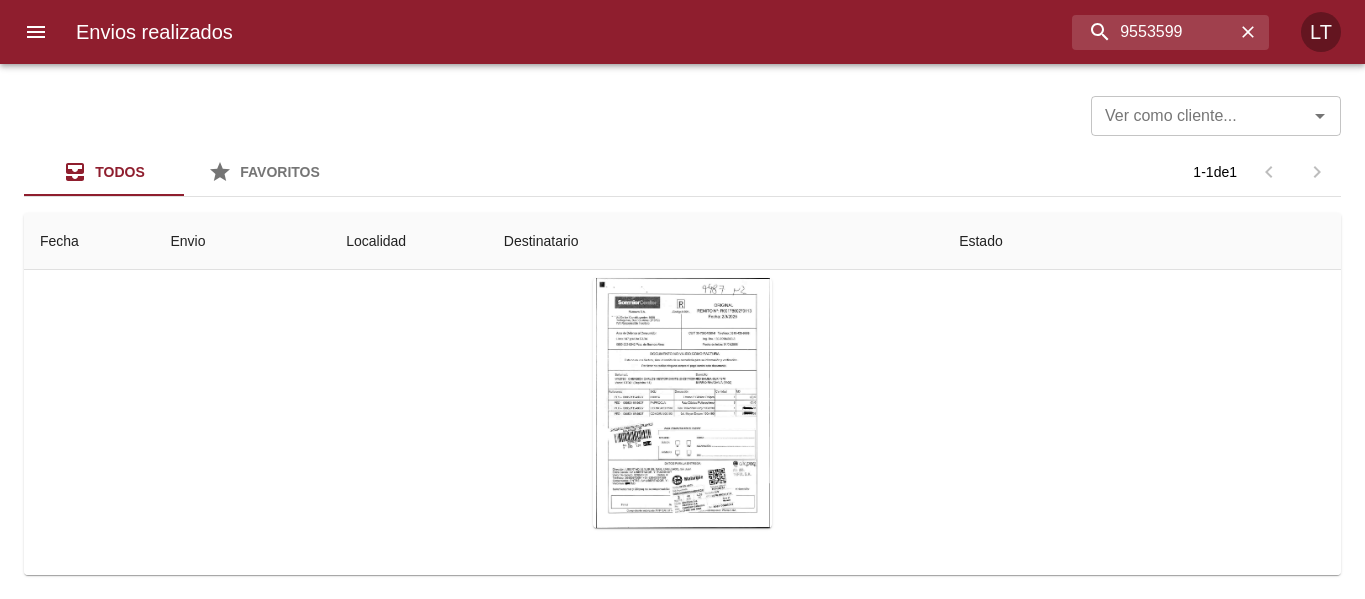
scroll to position [200, 0]
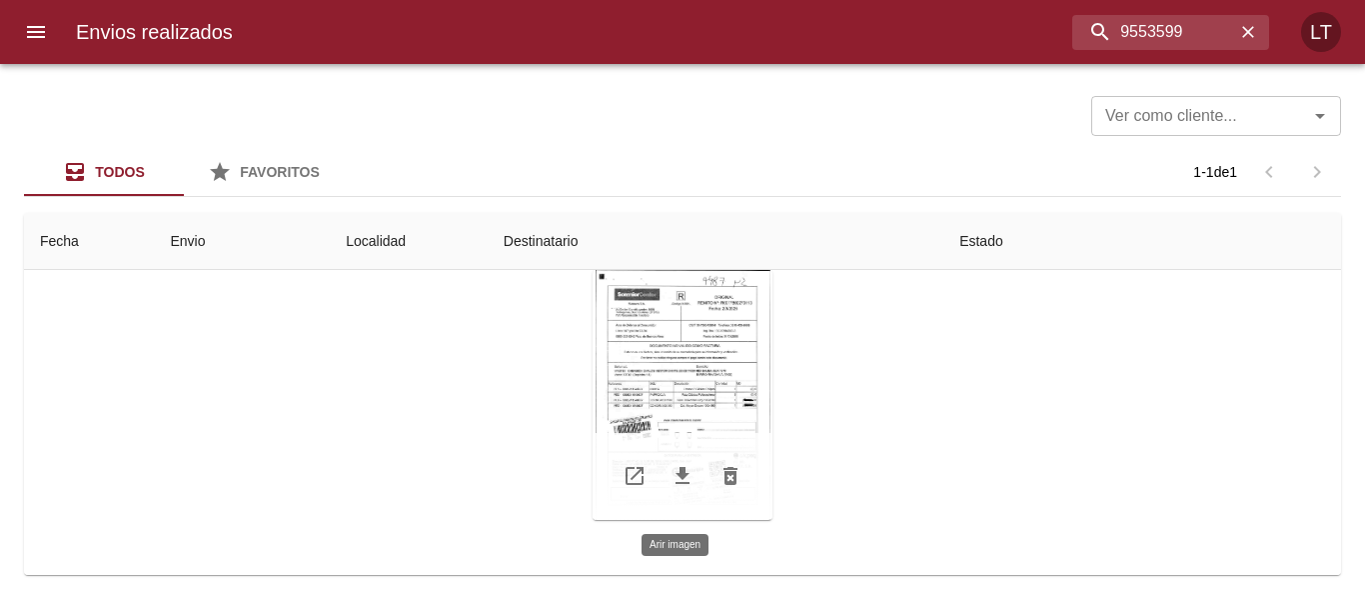
click at [655, 412] on div "Tabla de envíos del cliente" at bounding box center [683, 395] width 180 height 250
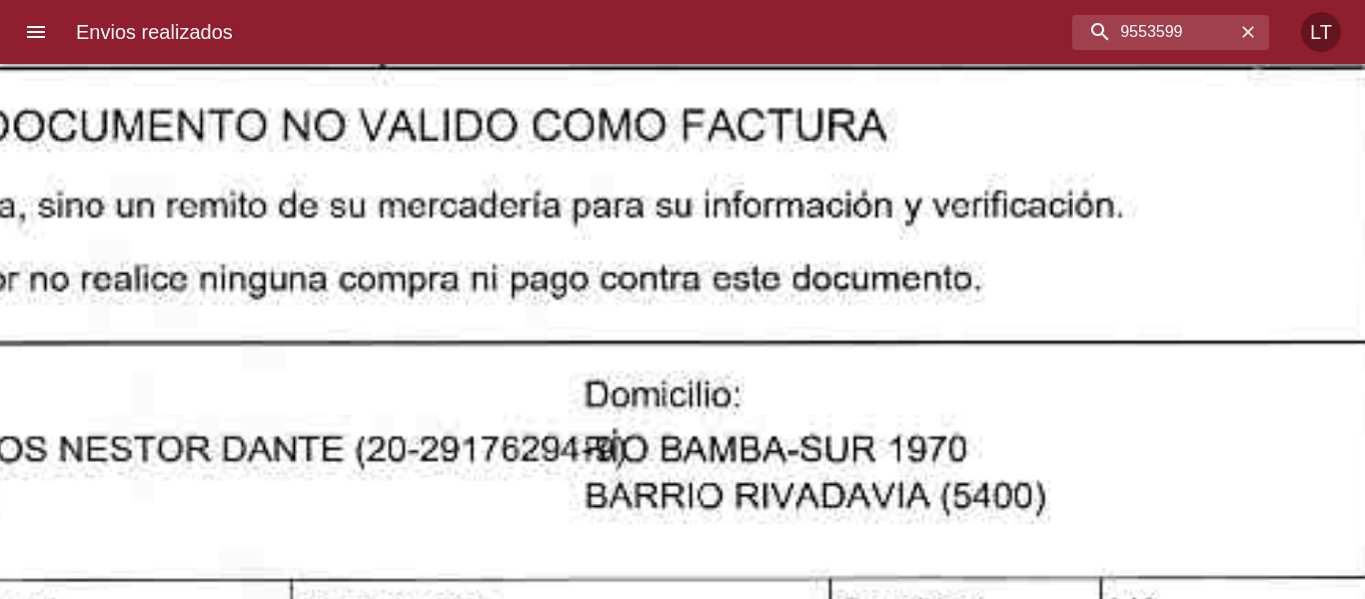
click at [1188, 39] on input "9553599" at bounding box center [1119, 32] width 234 height 35
paste input "47063"
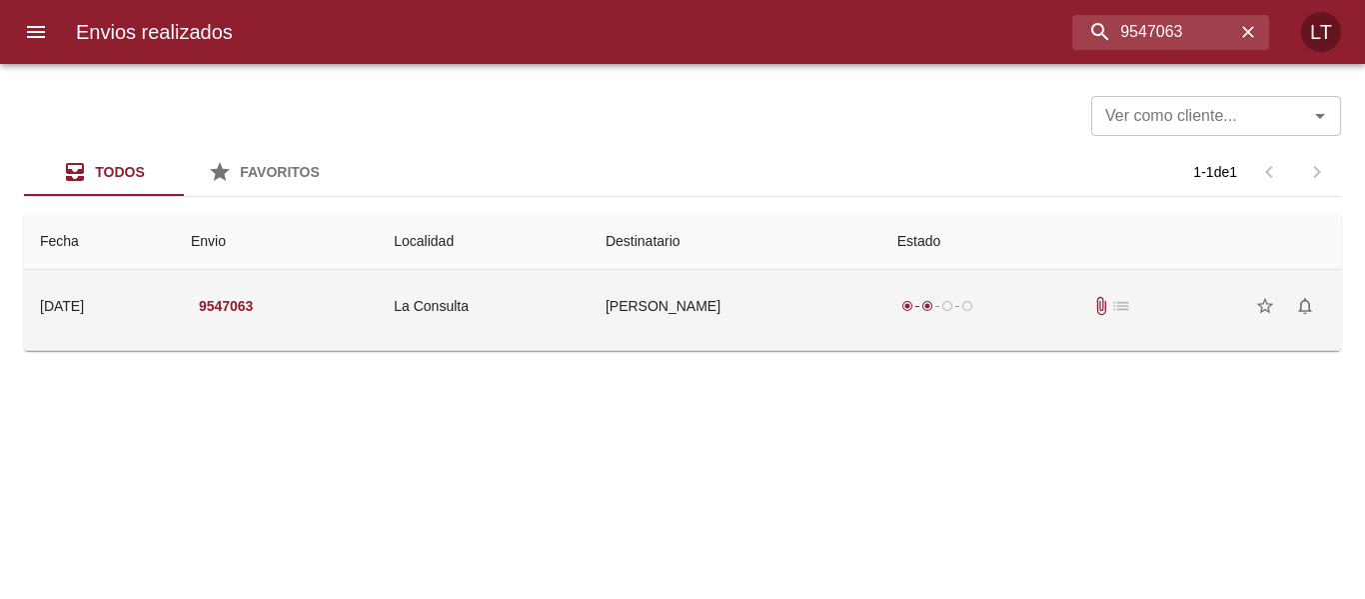
click at [826, 329] on td "Claudia Liliana Paez" at bounding box center [736, 306] width 292 height 72
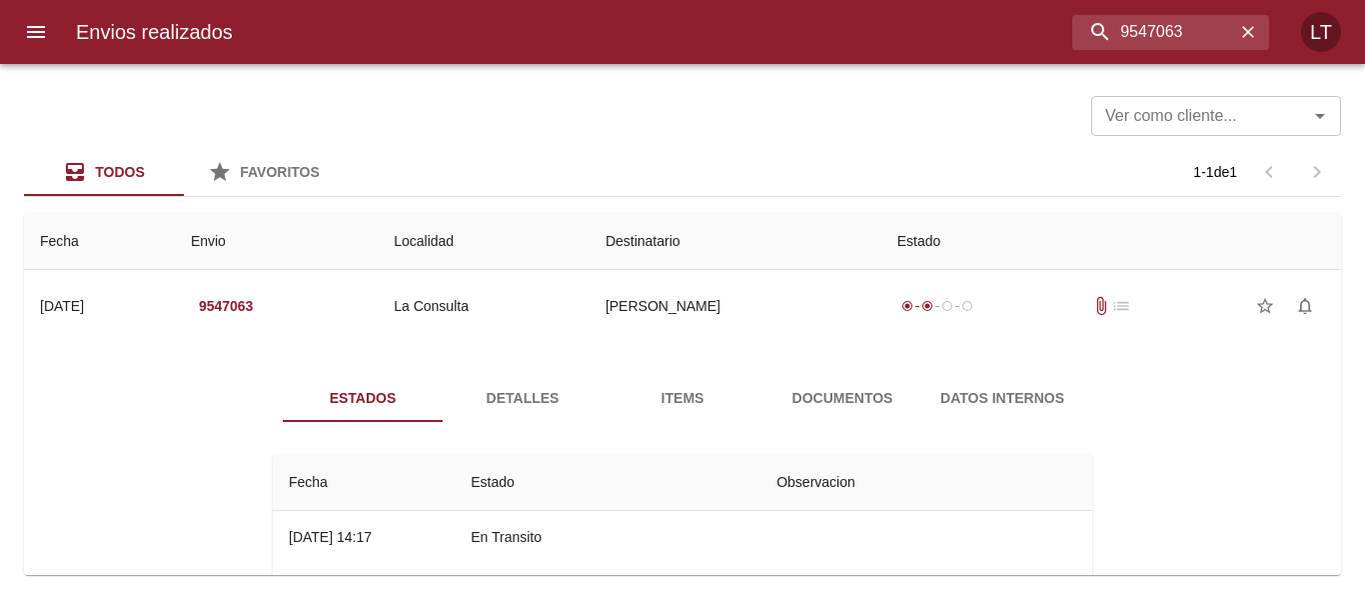
click at [857, 372] on div "Estados Detalles Items Documentos Datos Internos Fecha Estado Observacion 09/09…" at bounding box center [682, 606] width 1285 height 512
click at [857, 388] on span "Documentos" at bounding box center [843, 398] width 136 height 25
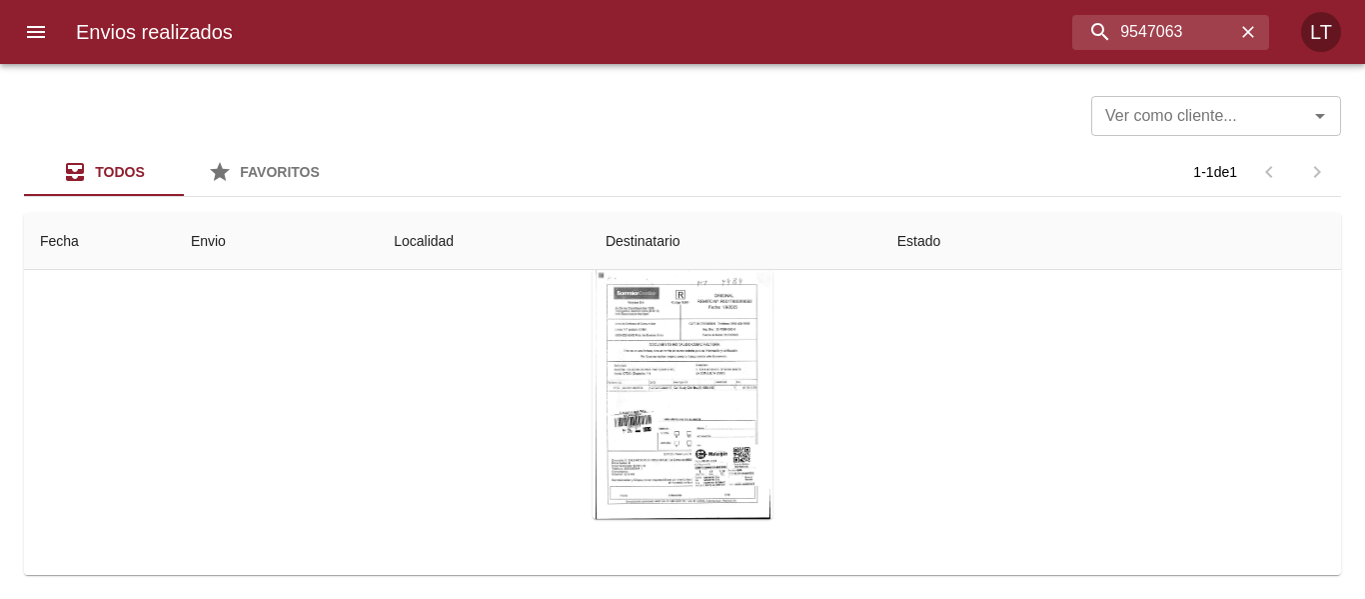
scroll to position [202, 0]
click at [683, 376] on div "Tabla de envíos del cliente" at bounding box center [683, 393] width 180 height 250
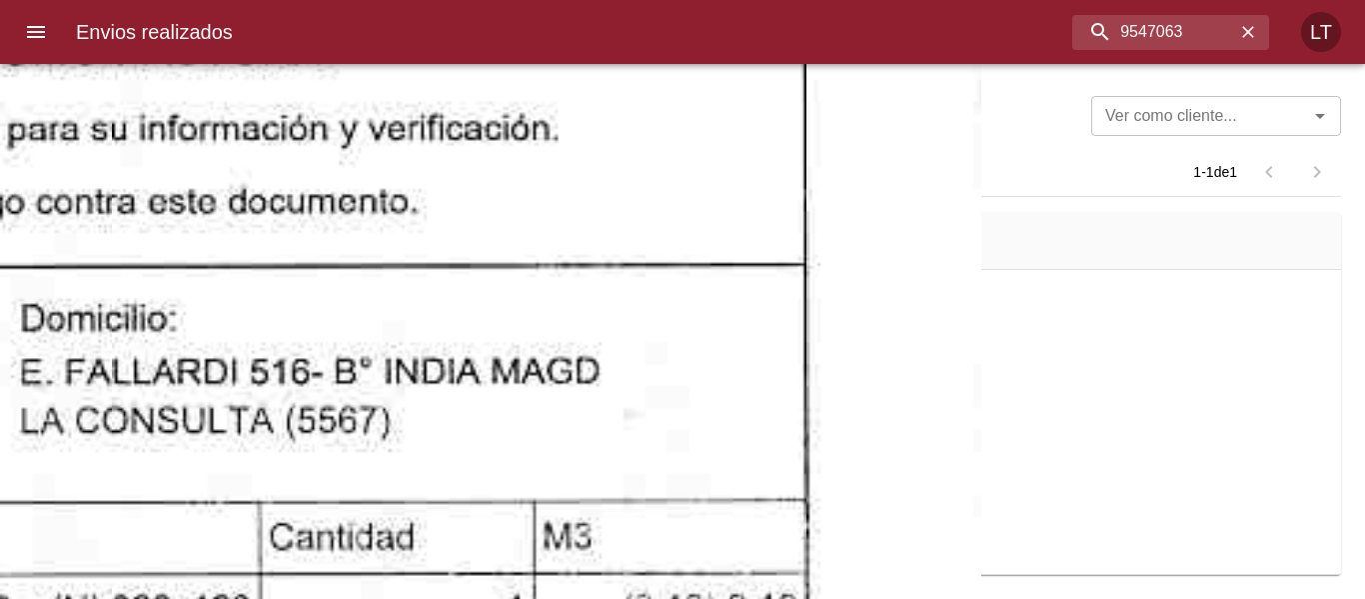
click at [1174, 50] on div "Envios realizados 9547063 LT" at bounding box center [682, 32] width 1365 height 64
click at [1177, 35] on input "9547063" at bounding box center [1119, 32] width 234 height 35
paste input "83322"
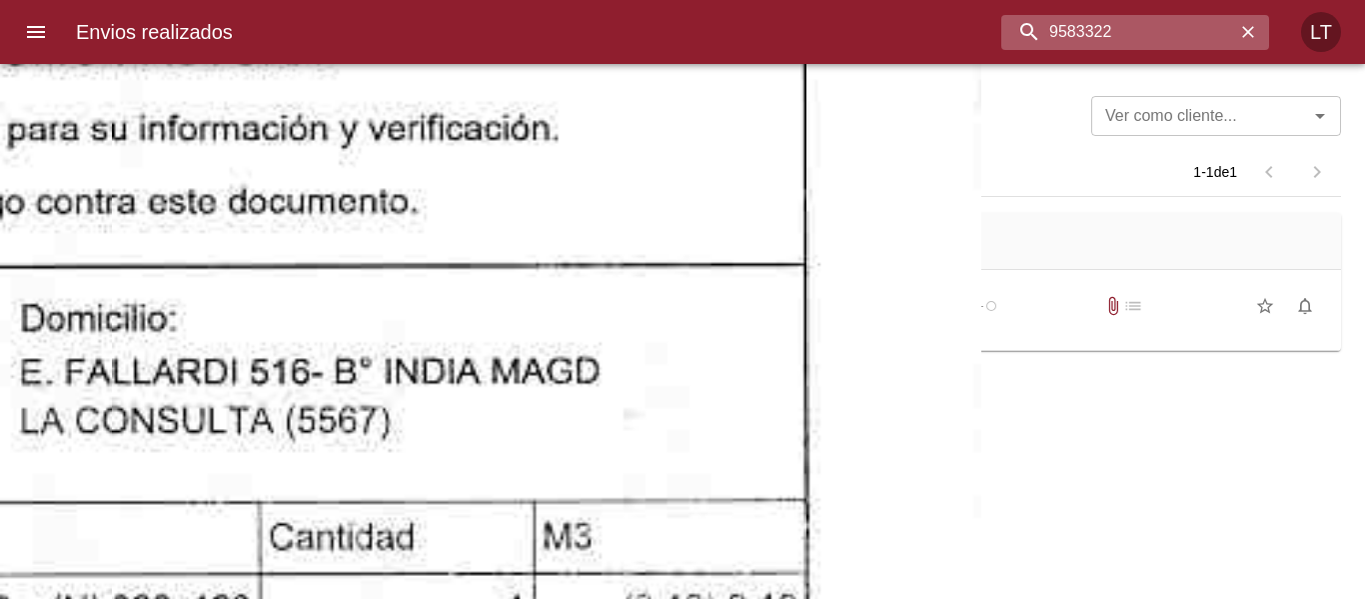
scroll to position [0, 0]
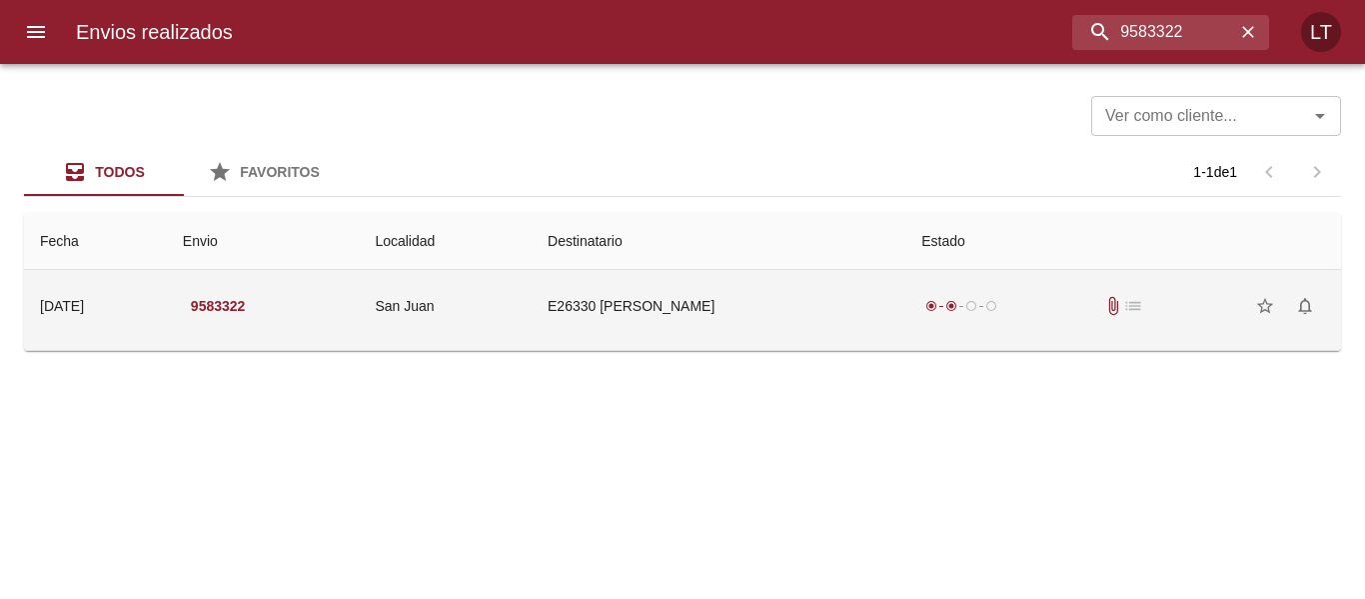
click at [887, 309] on td "E26330 Carrizo Patricia Jacqu" at bounding box center [719, 306] width 374 height 72
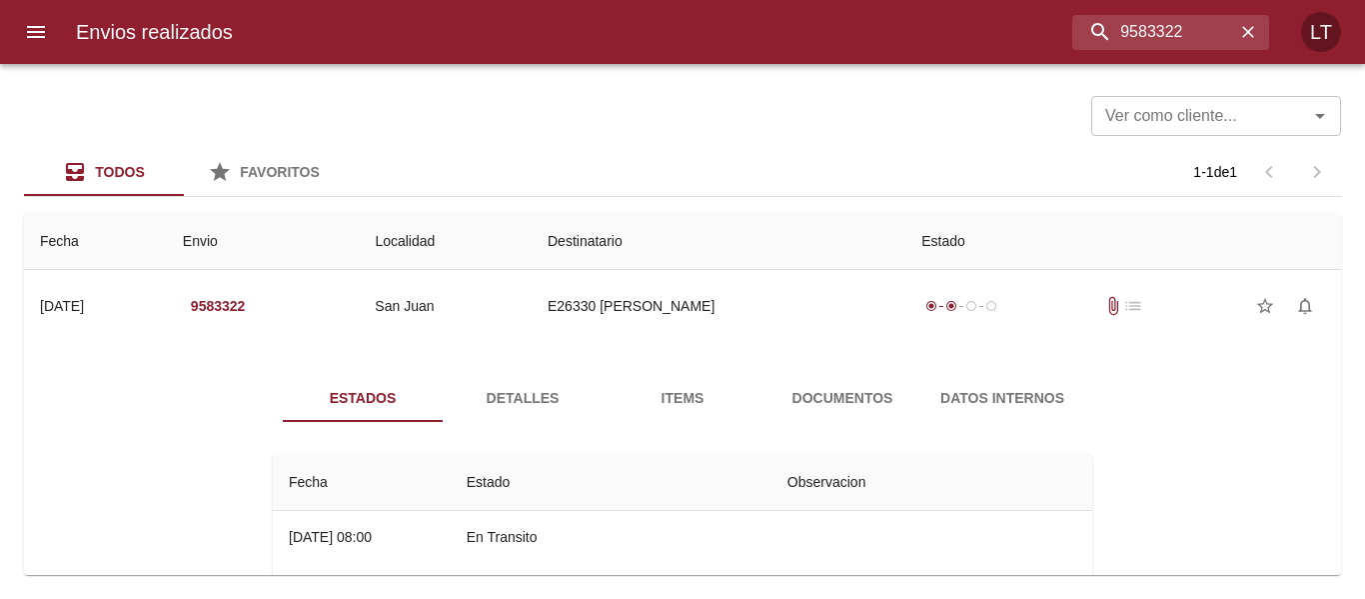
drag, startPoint x: 866, startPoint y: 386, endPoint x: 850, endPoint y: 392, distance: 17.1
click at [864, 384] on button "Documentos" at bounding box center [843, 398] width 160 height 48
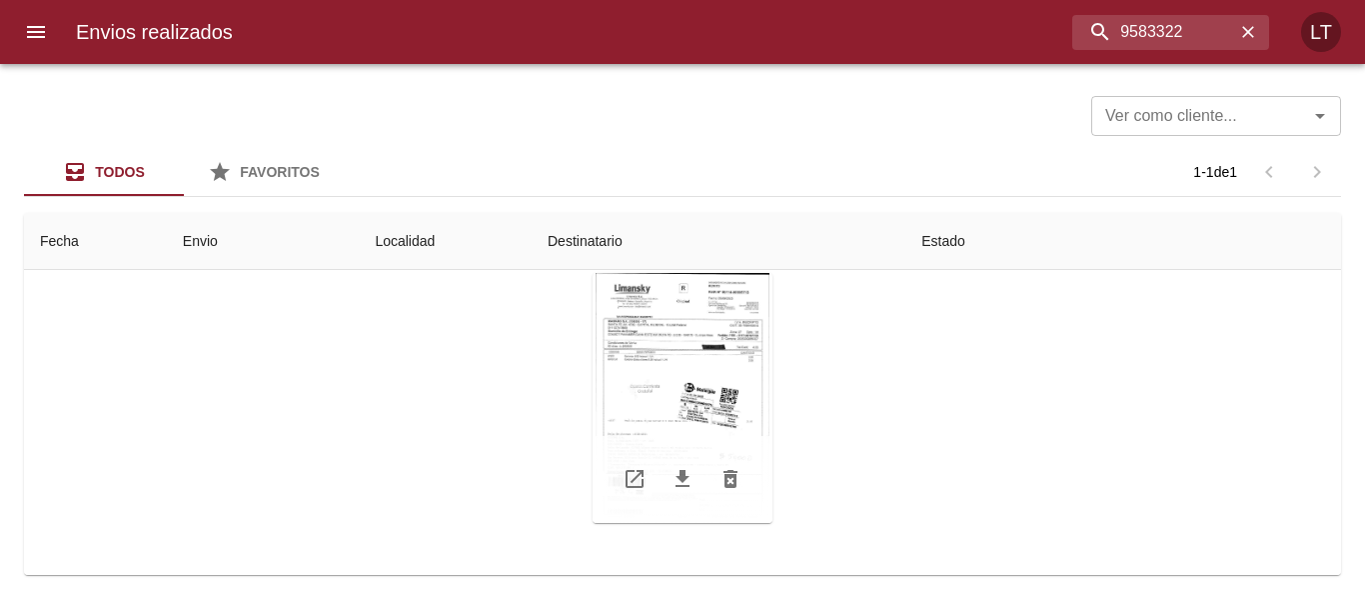
scroll to position [200, 0]
click at [685, 390] on div "Tabla de envíos del cliente" at bounding box center [683, 395] width 180 height 250
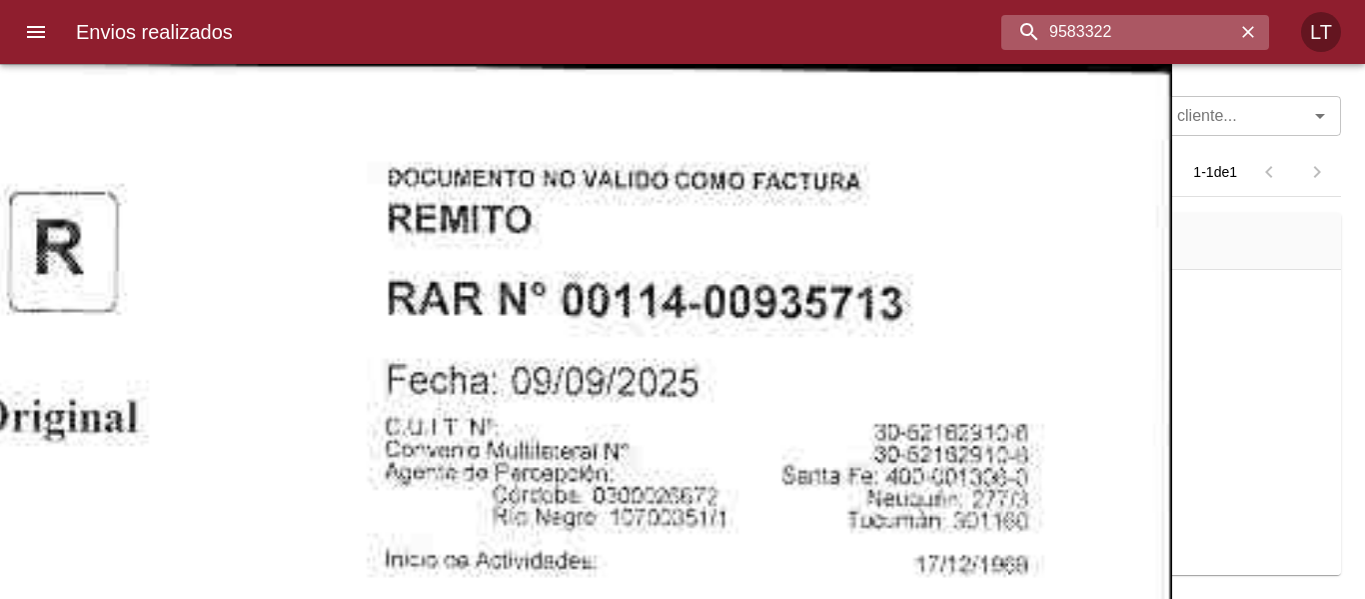
click at [1188, 29] on input "9583322" at bounding box center [1119, 32] width 234 height 35
paste input "68717"
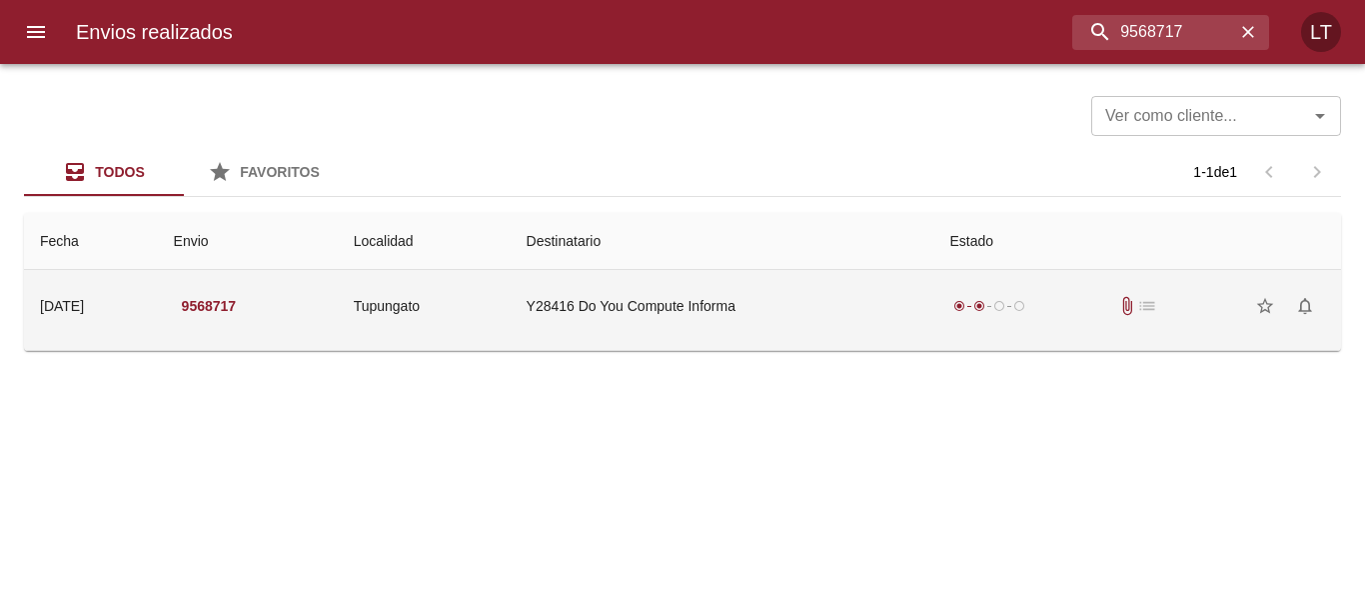
click at [858, 282] on td "Y28416 Do You Compute Informa" at bounding box center [723, 306] width 424 height 72
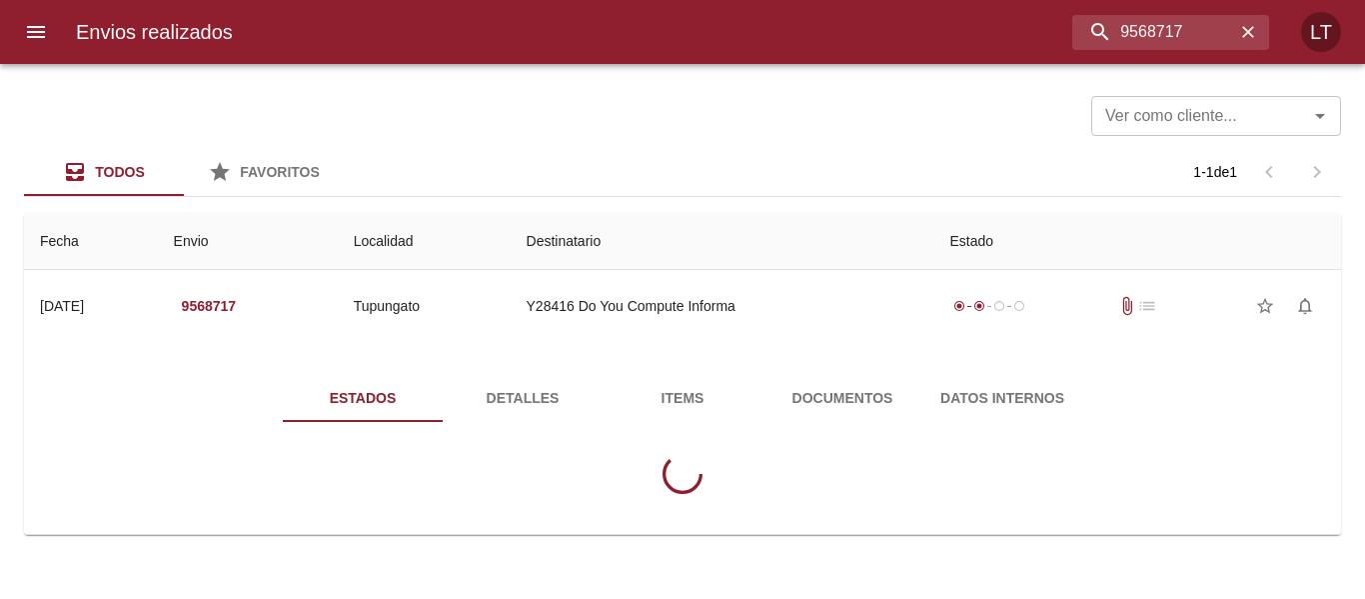
click at [872, 394] on span "Documentos" at bounding box center [843, 398] width 136 height 25
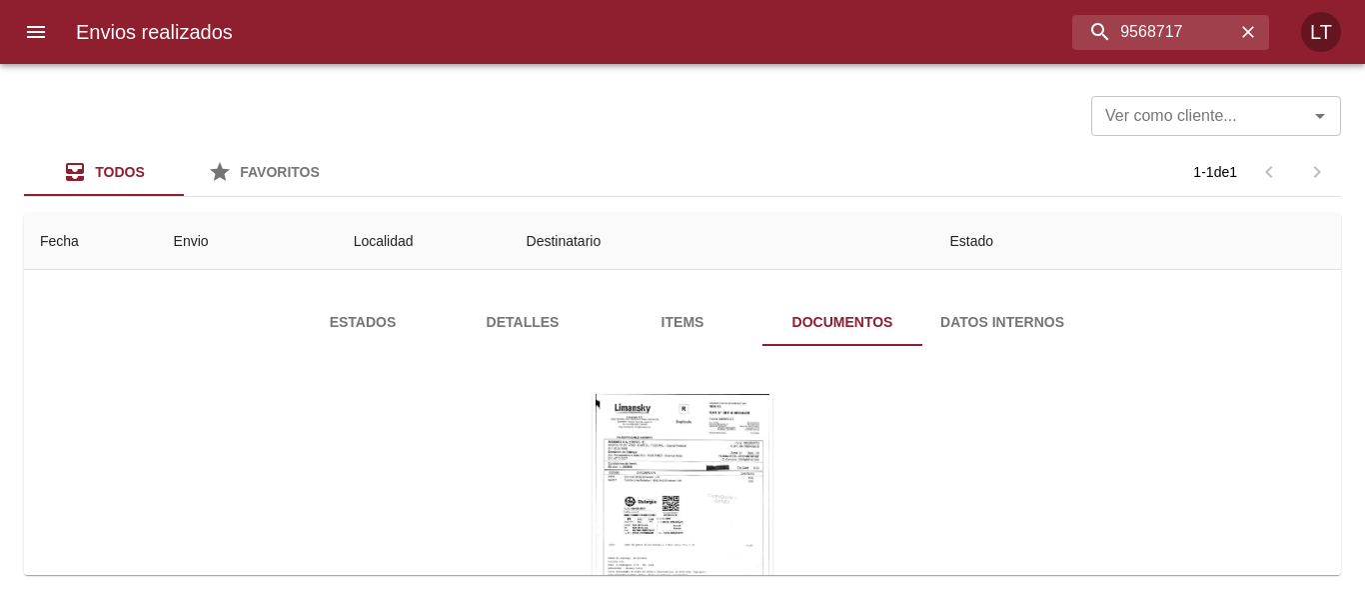
scroll to position [200, 0]
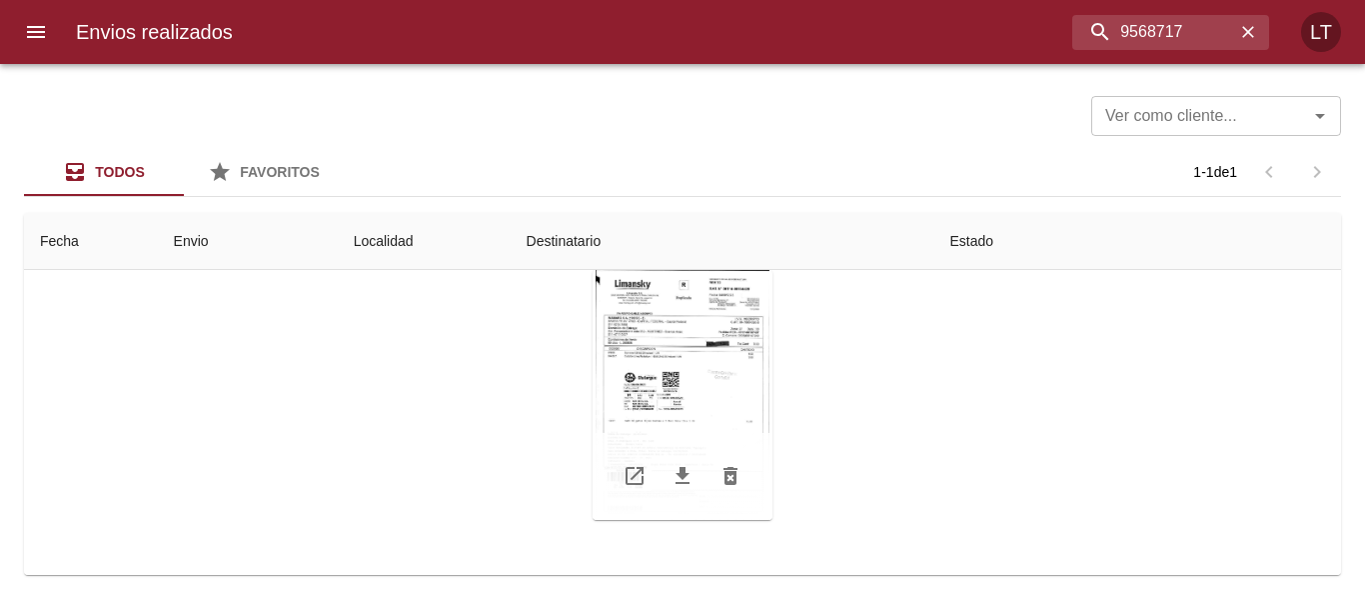
click at [659, 374] on div "Tabla de envíos del cliente" at bounding box center [683, 395] width 180 height 250
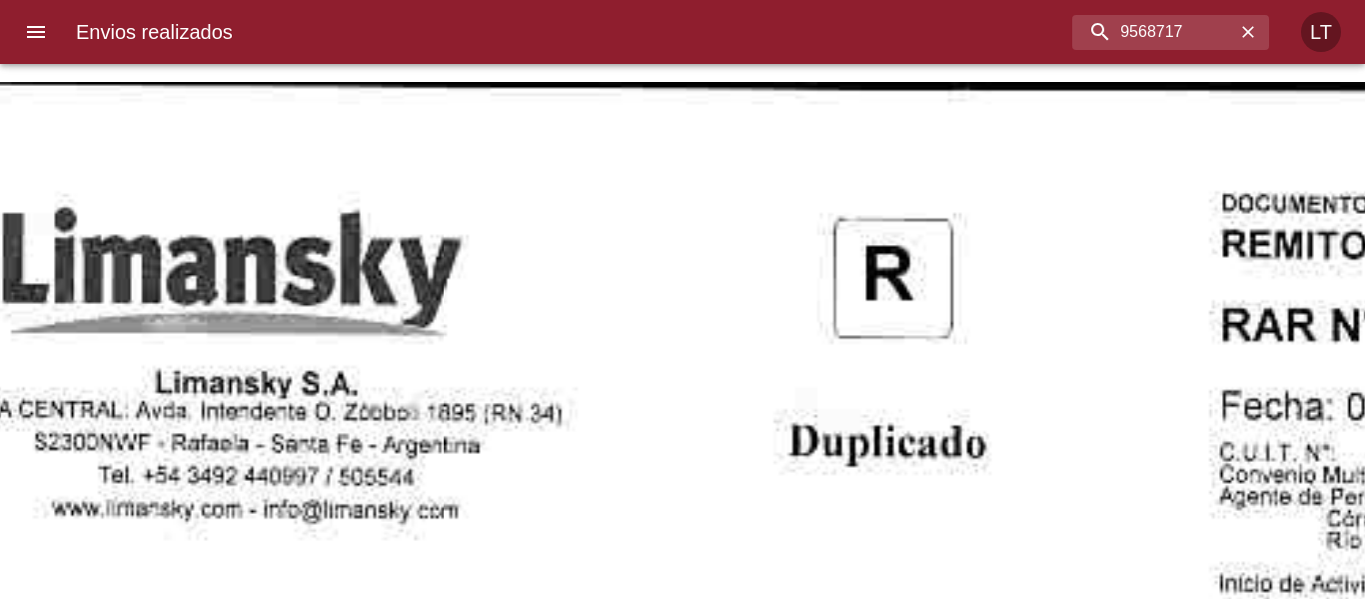
click at [1159, 50] on div "Envios realizados 9568717 LT" at bounding box center [682, 32] width 1365 height 64
click at [1159, 44] on input "9568717" at bounding box center [1119, 32] width 234 height 35
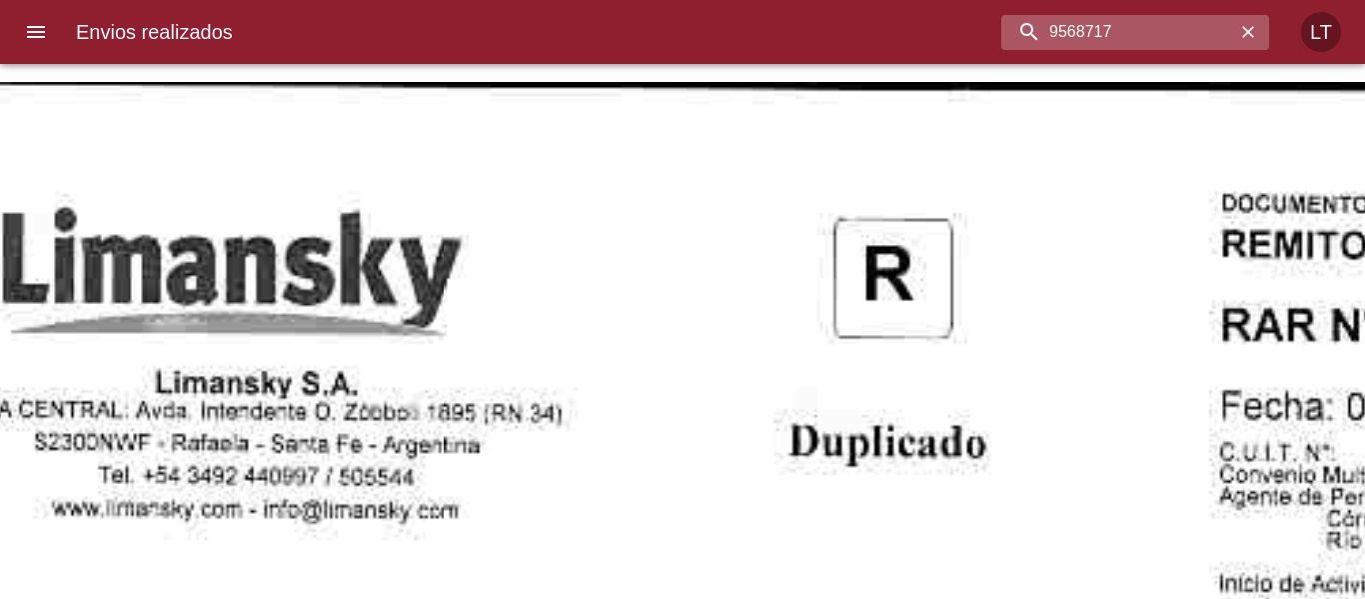
paste input "4993"
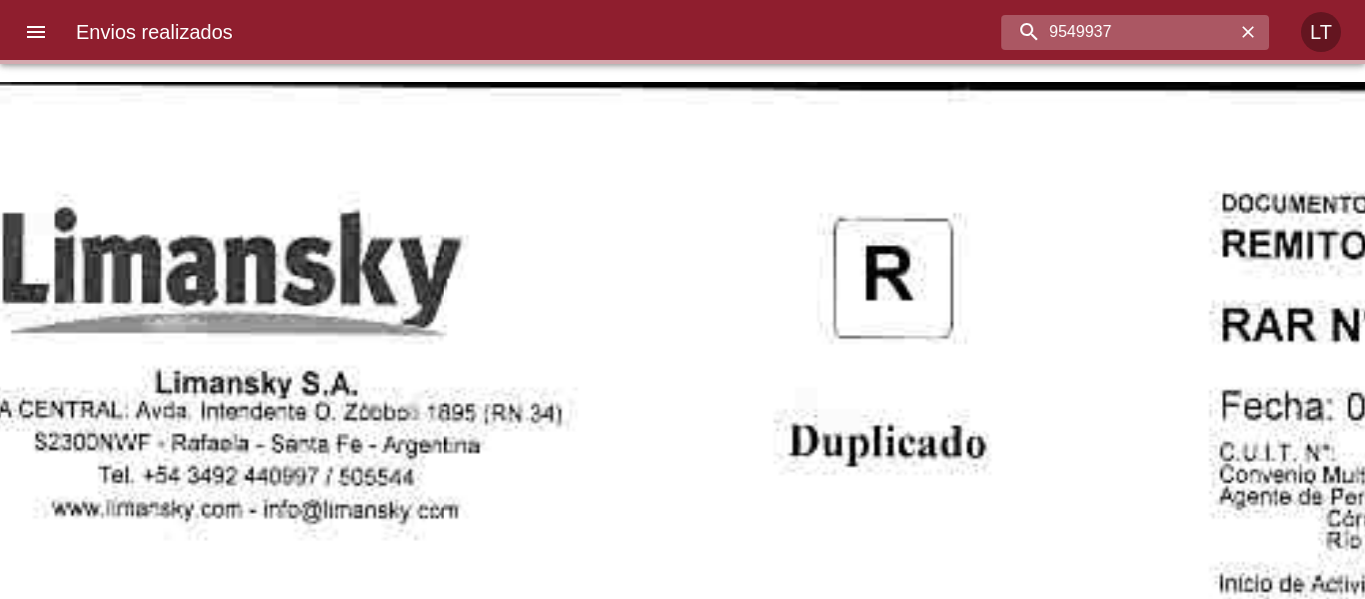
scroll to position [0, 0]
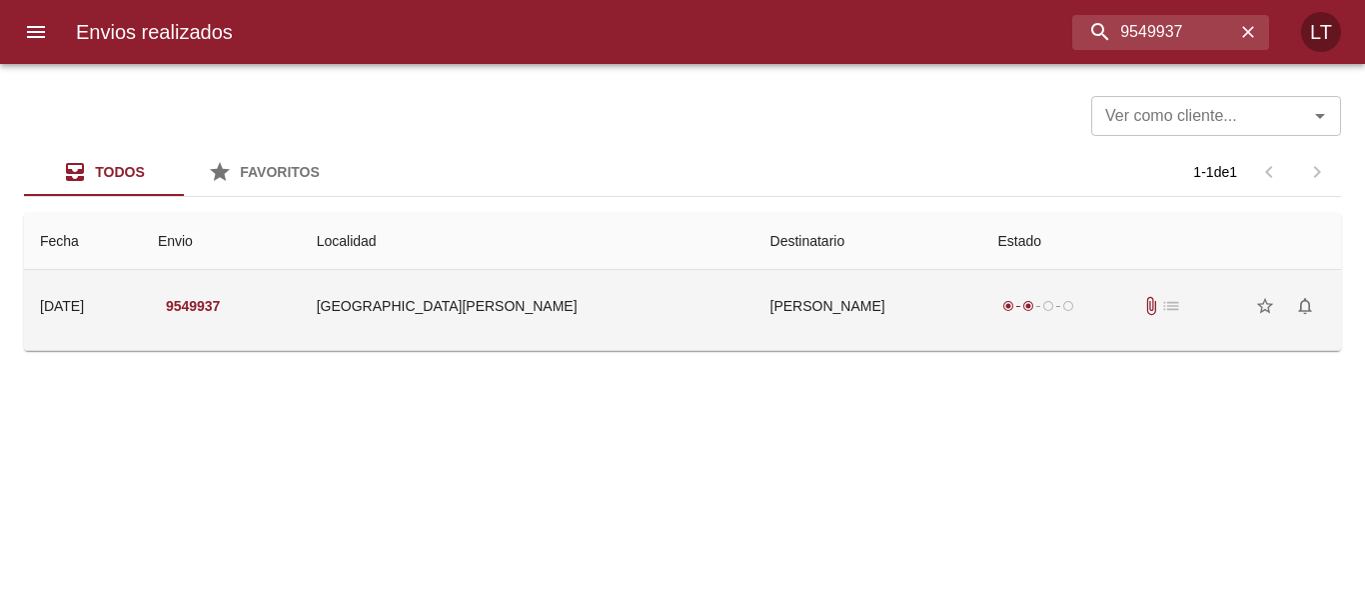
click at [767, 296] on td "Lautaro Flores" at bounding box center [869, 306] width 228 height 72
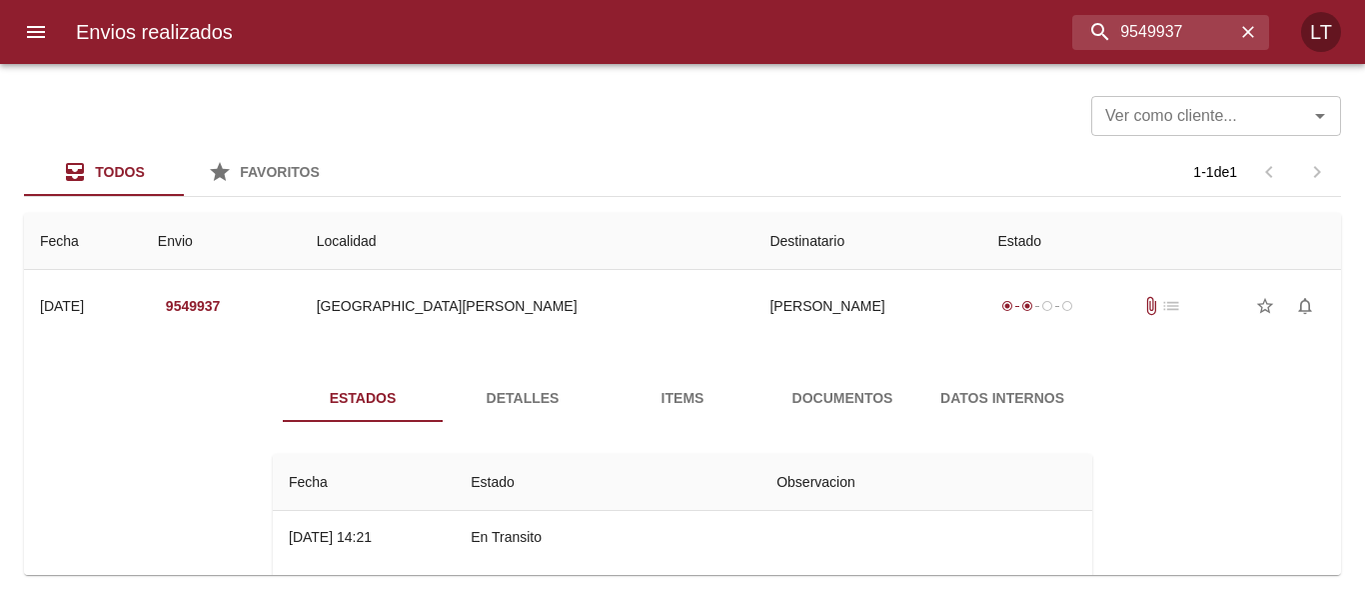
click at [817, 373] on div "Estados Detalles Items Documentos Datos Internos Fecha Estado Observacion 09/09…" at bounding box center [682, 606] width 1285 height 512
click at [812, 401] on span "Documentos" at bounding box center [843, 398] width 136 height 25
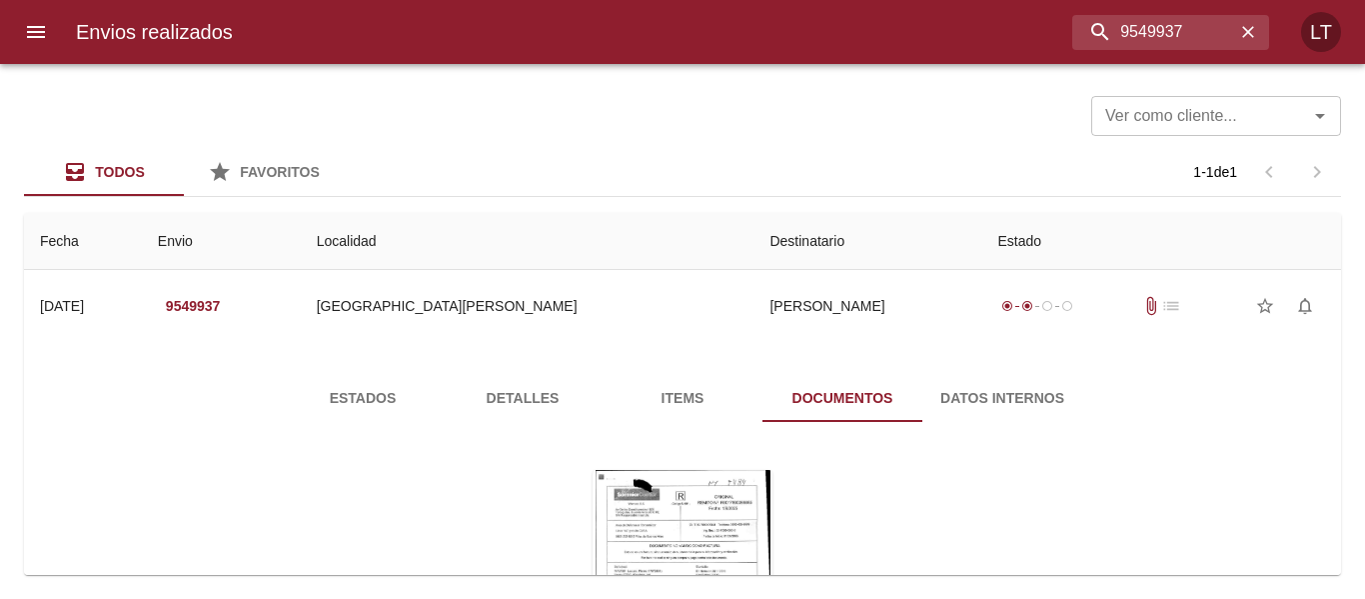
scroll to position [100, 0]
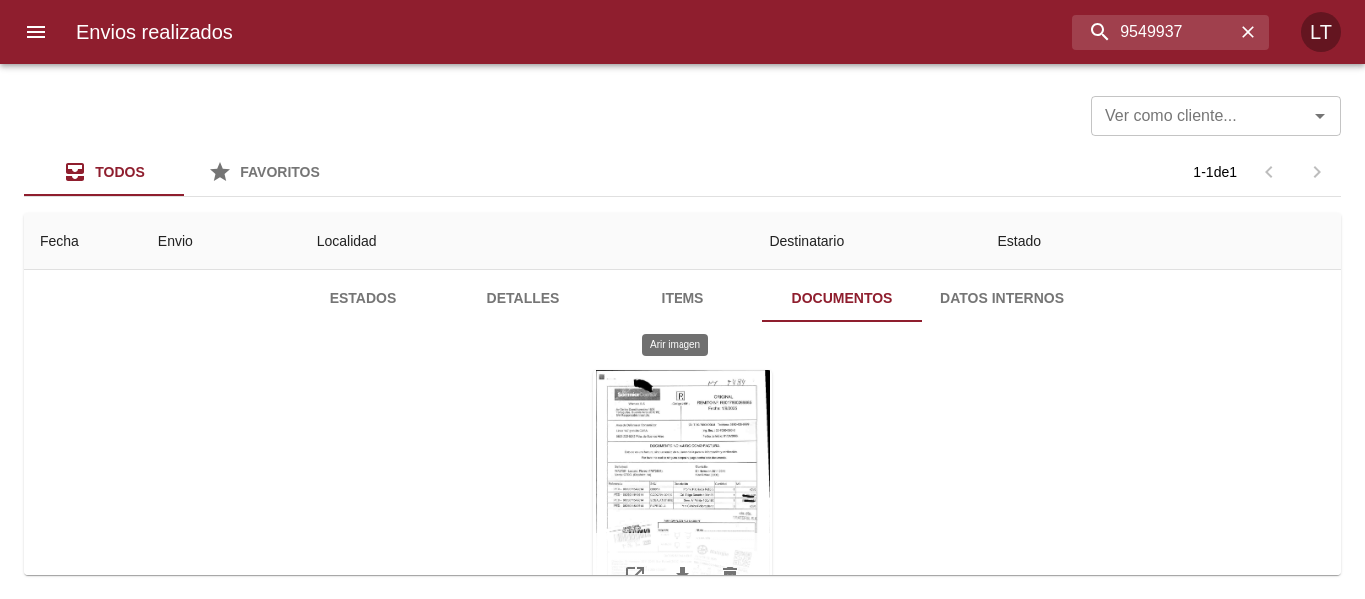
click at [641, 470] on div "Tabla de envíos del cliente" at bounding box center [683, 495] width 180 height 250
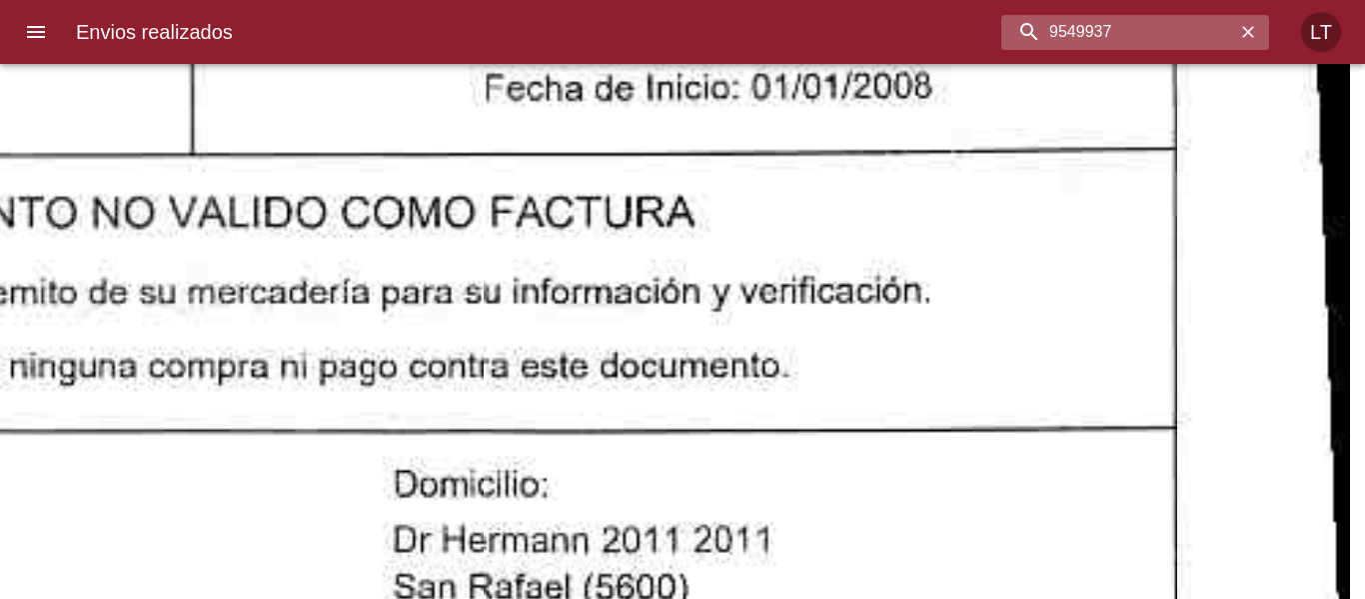
click at [1128, 31] on input "9549937" at bounding box center [1119, 32] width 234 height 35
paste input "53493"
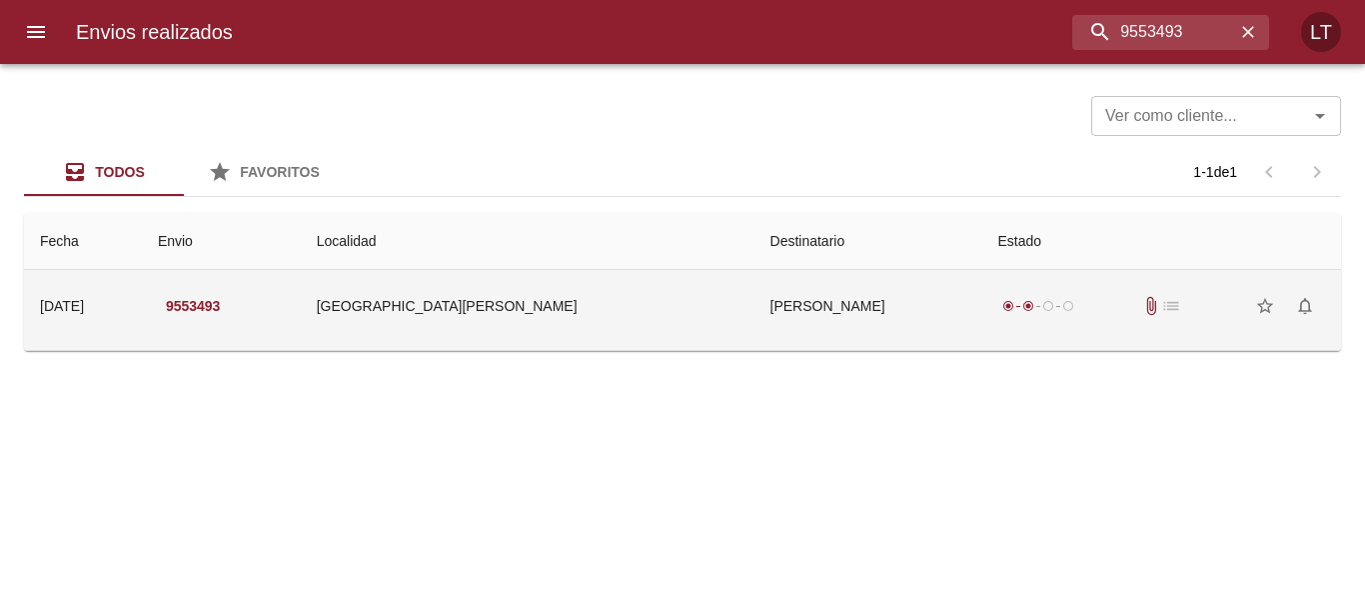
click at [805, 281] on td "Rueda Omar Jesus" at bounding box center [869, 306] width 228 height 72
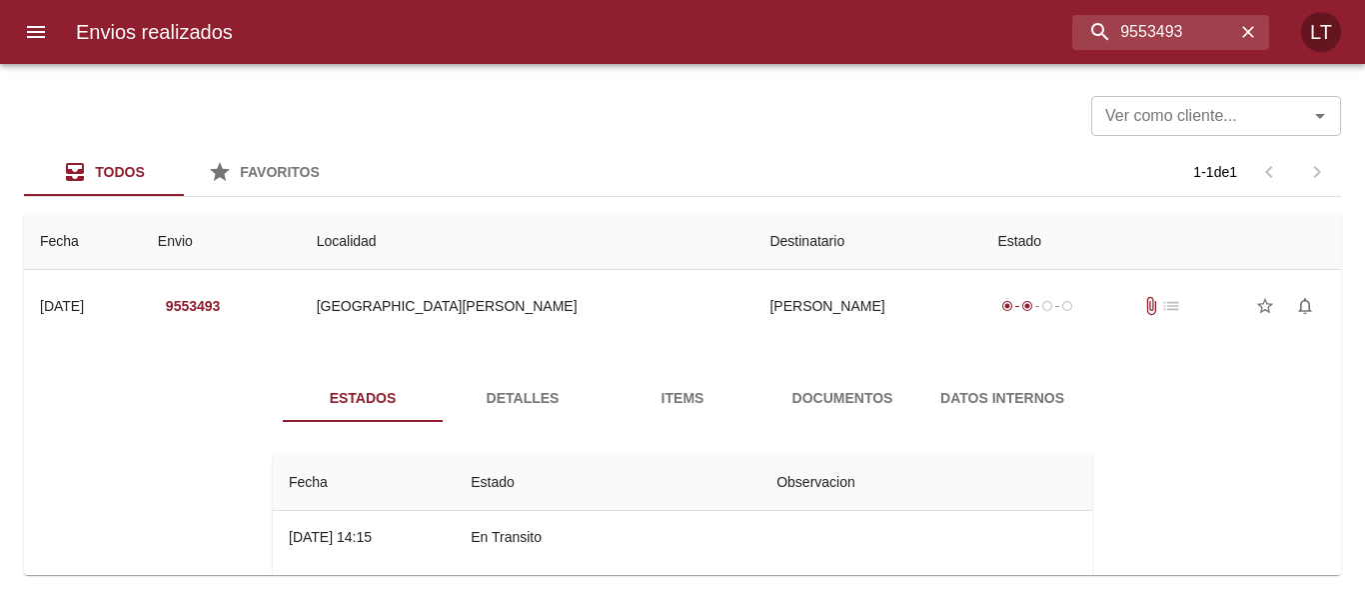
click at [849, 386] on span "Documentos" at bounding box center [843, 398] width 136 height 25
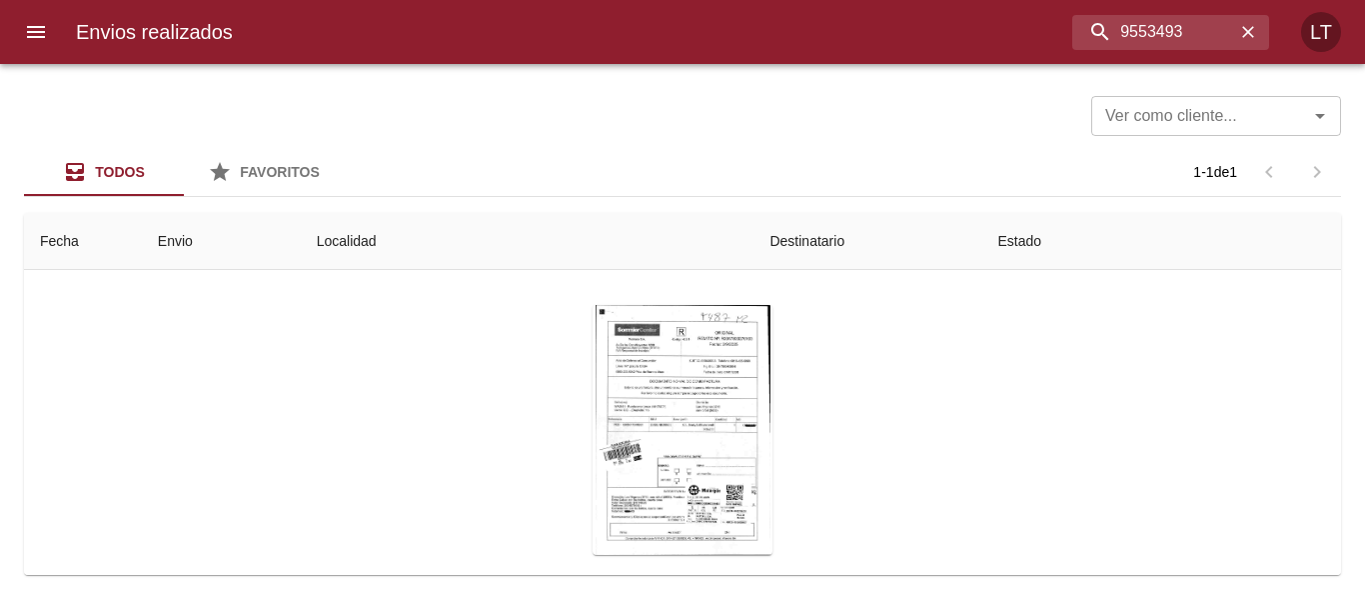
scroll to position [200, 0]
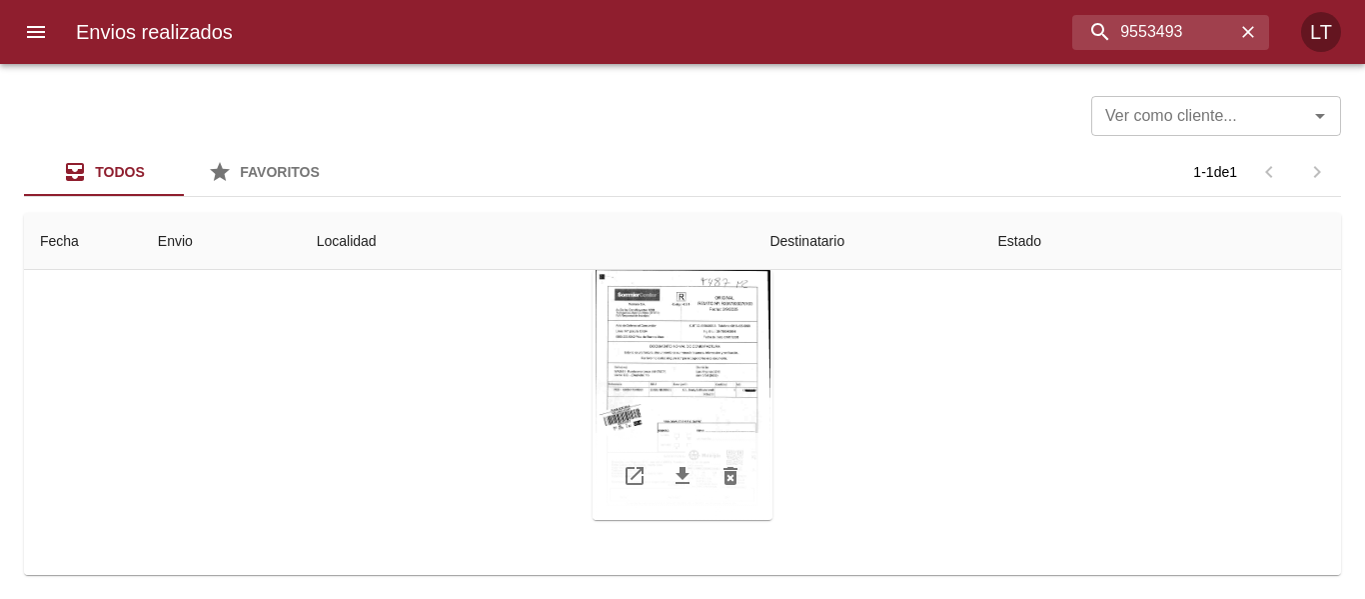
click at [737, 382] on div "Tabla de envíos del cliente" at bounding box center [683, 395] width 180 height 250
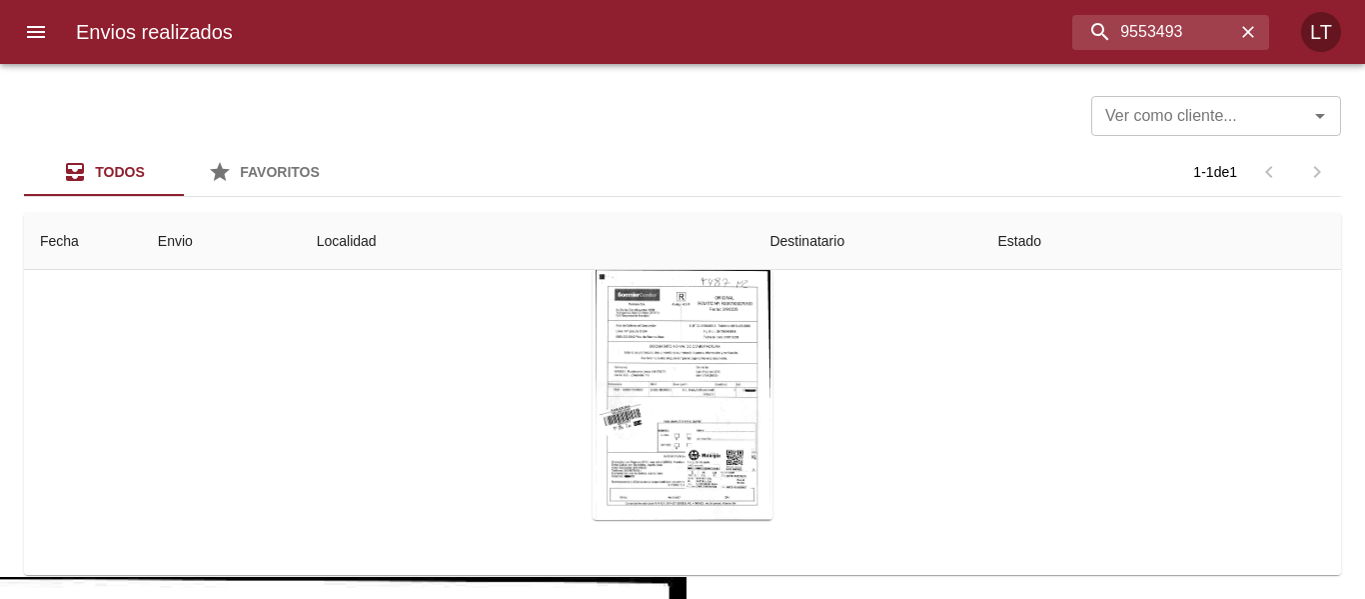
click at [784, 0] on body "Envios realizados 9553493 LT Ver como cliente... Ver como cliente... Todos Favo…" at bounding box center [682, 0] width 1365 height 0
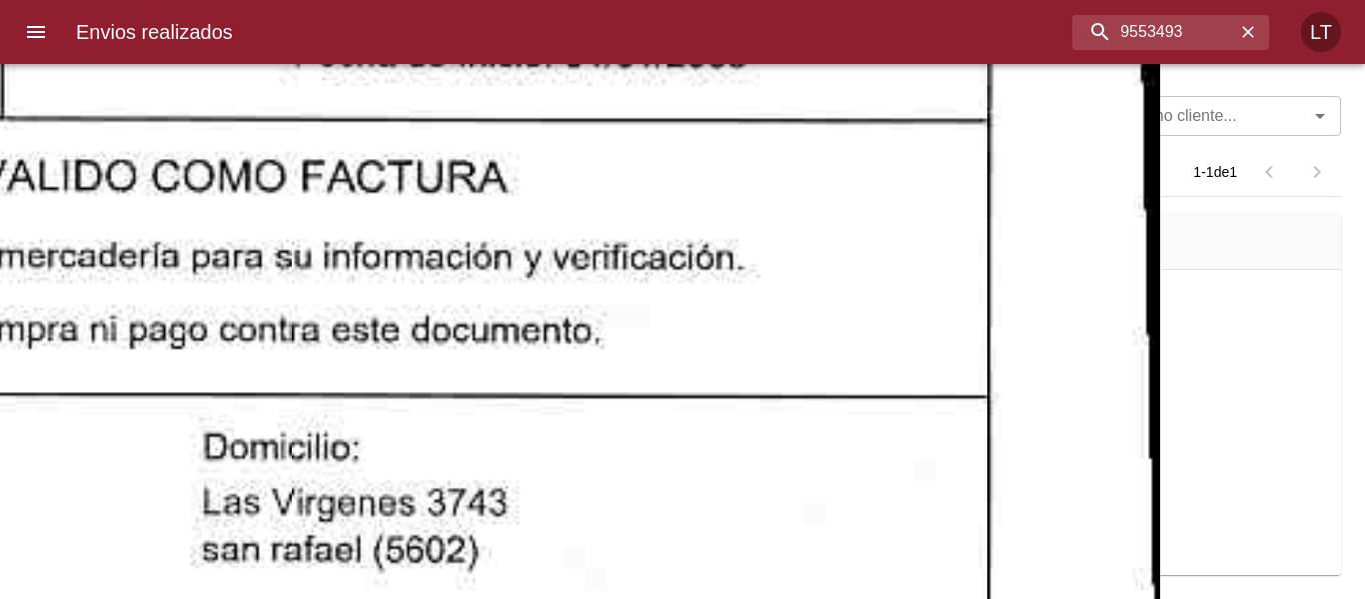
click at [1127, 44] on input "9553493" at bounding box center [1119, 32] width 234 height 35
paste input "6346"
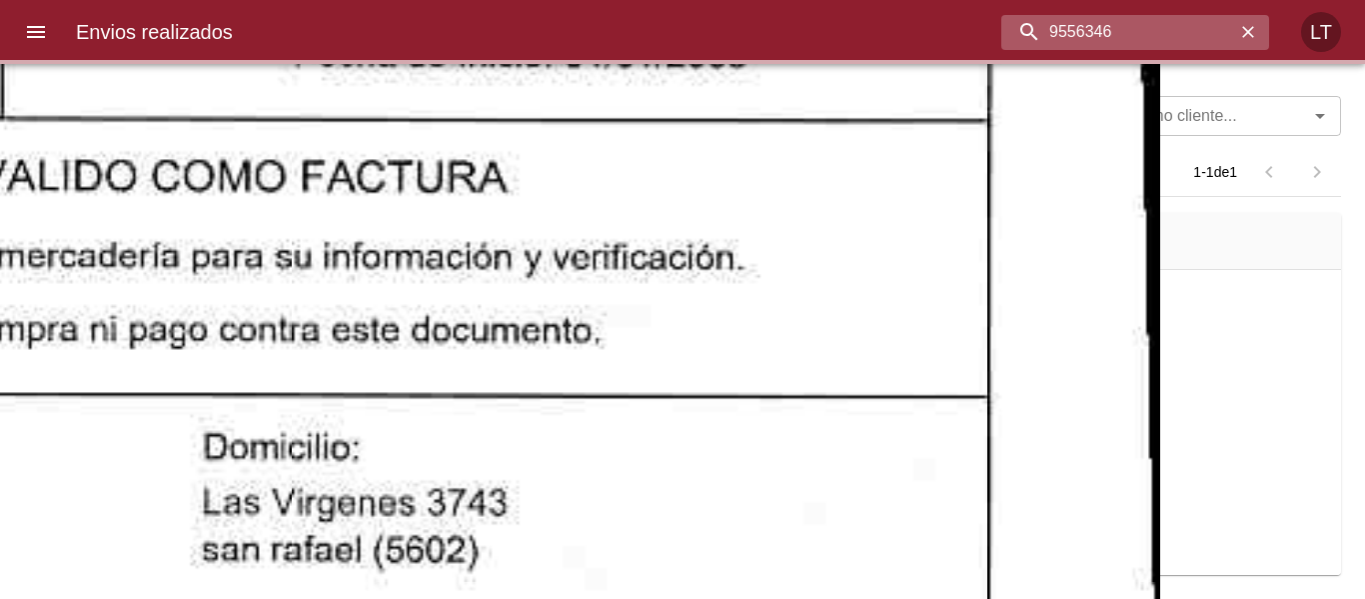
scroll to position [0, 0]
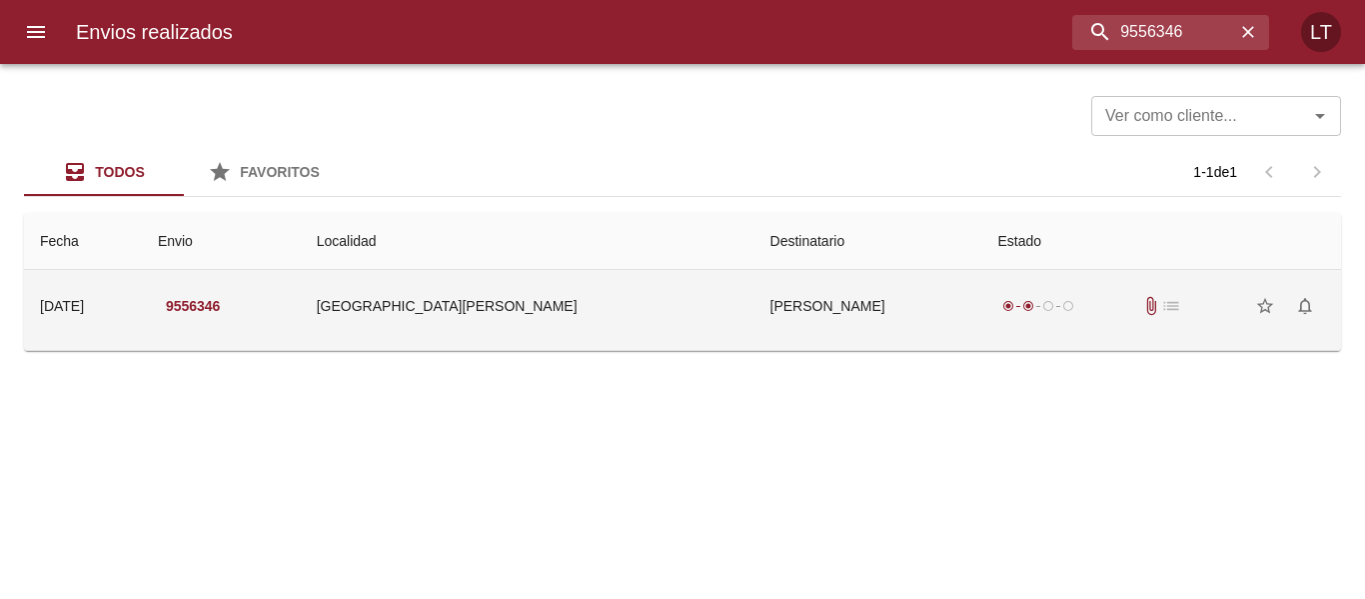
click at [853, 290] on td "Mariano Emanuel Molina Ml" at bounding box center [869, 306] width 228 height 72
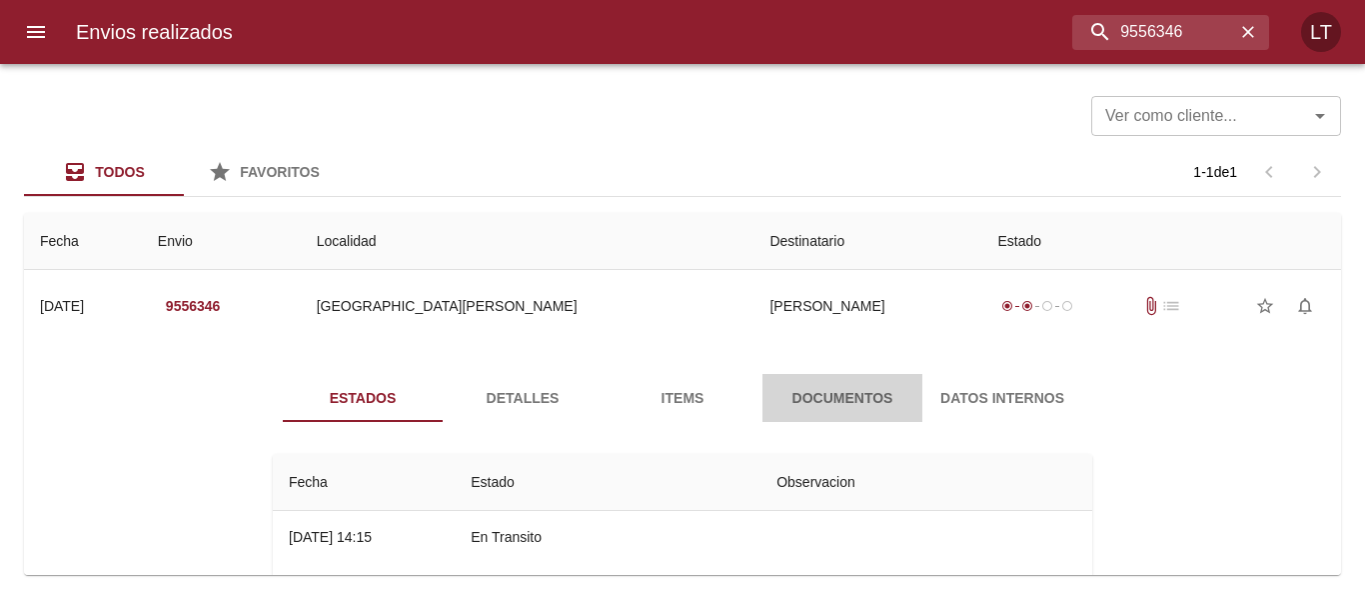
click at [849, 398] on span "Documentos" at bounding box center [843, 398] width 136 height 25
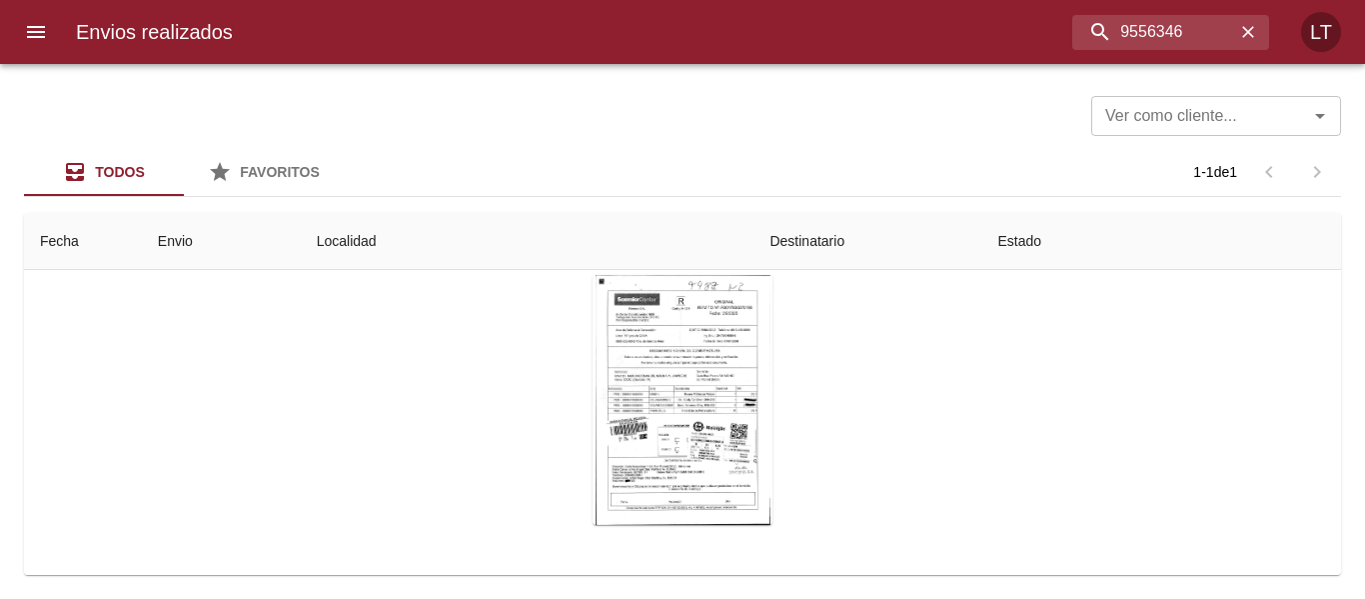
scroll to position [202, 0]
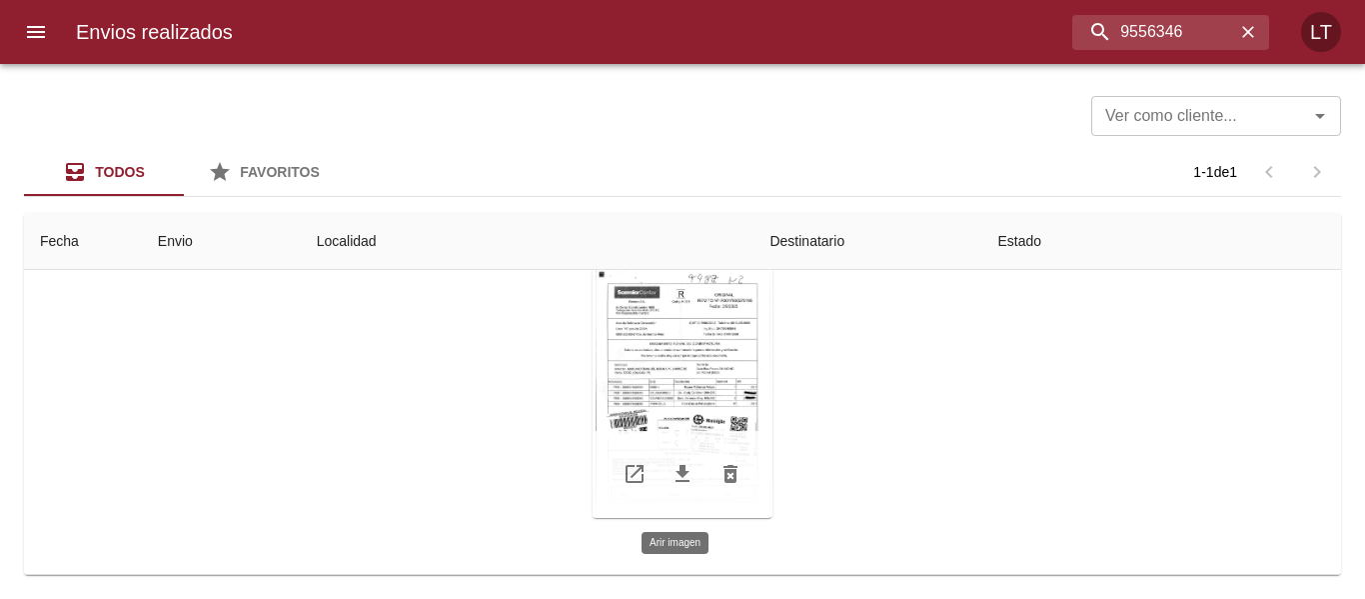
click at [700, 365] on div "Tabla de envíos del cliente" at bounding box center [683, 393] width 180 height 250
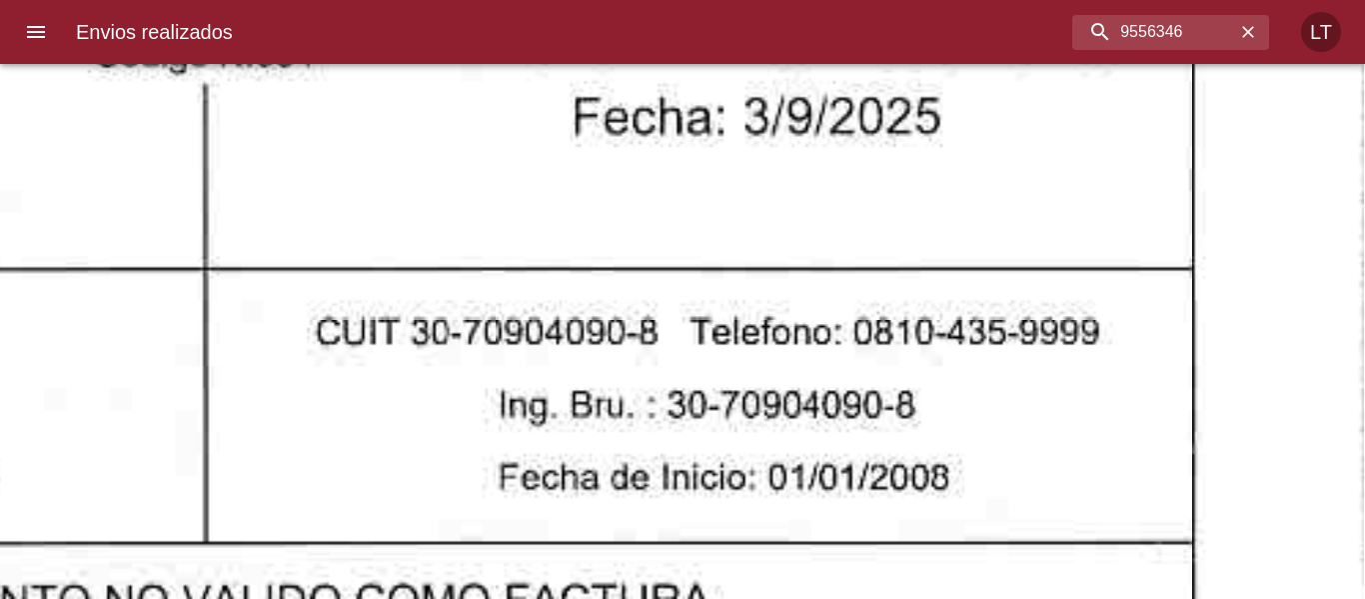
click at [1197, 20] on input "9556346" at bounding box center [1119, 32] width 234 height 35
paste input "4692"
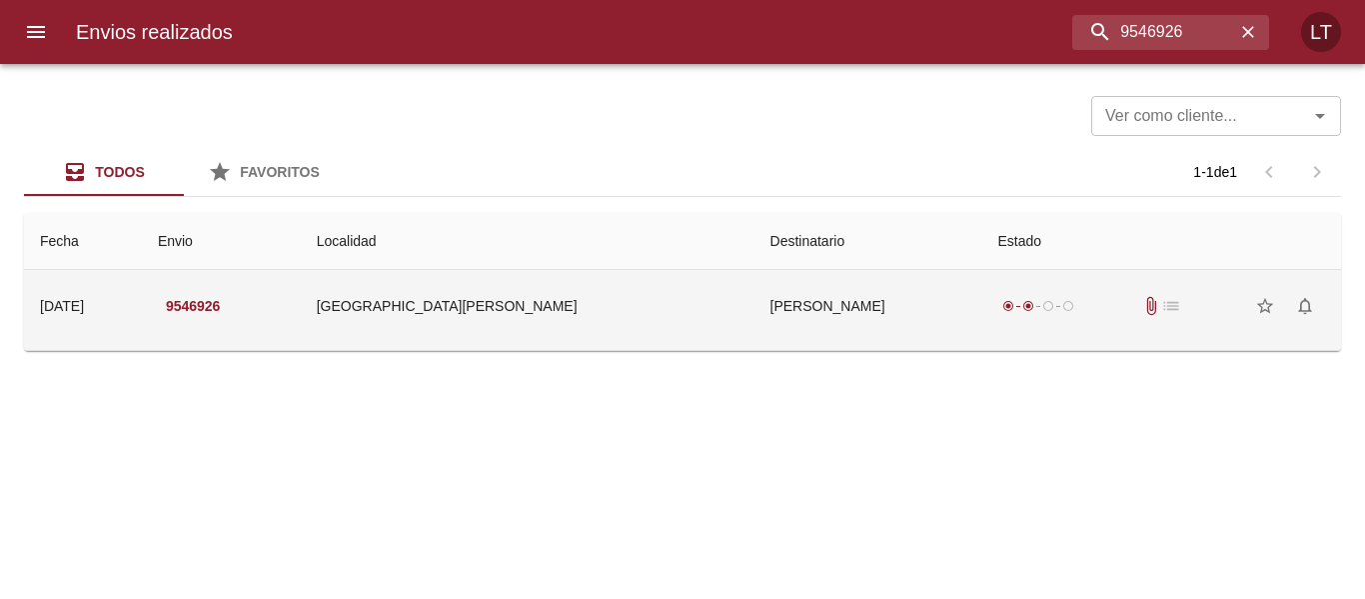
click at [828, 328] on td "Andre Magali Salinas Fernánde" at bounding box center [869, 306] width 228 height 72
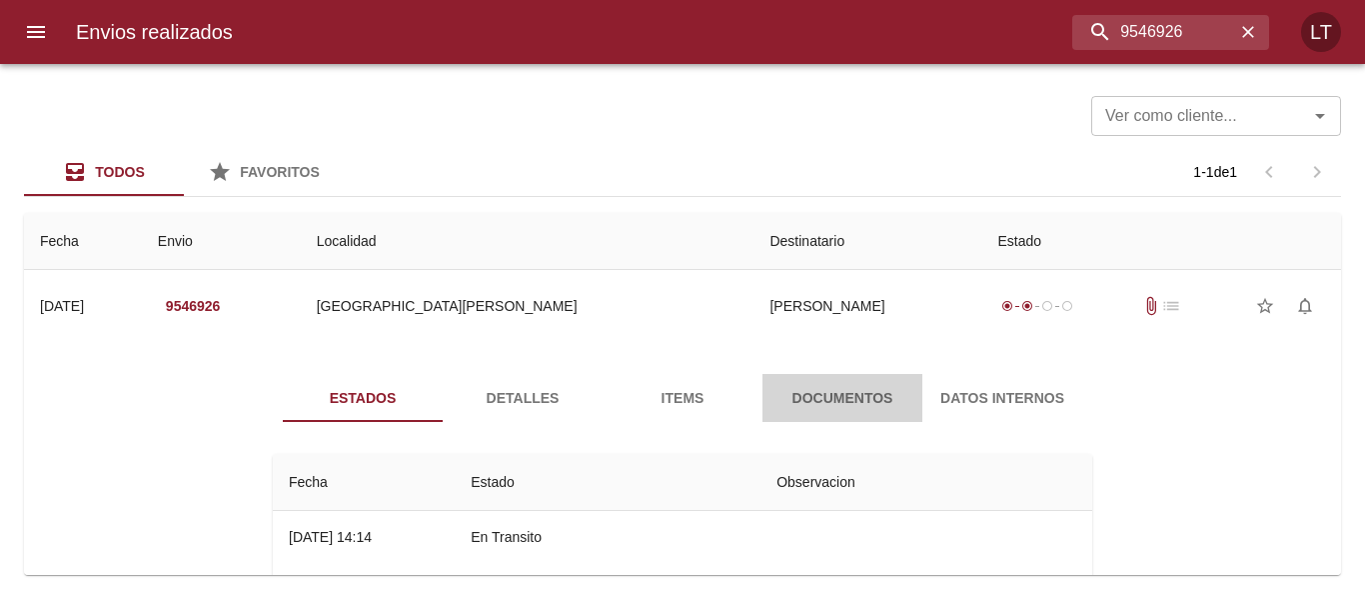
click at [861, 398] on span "Documentos" at bounding box center [843, 398] width 136 height 25
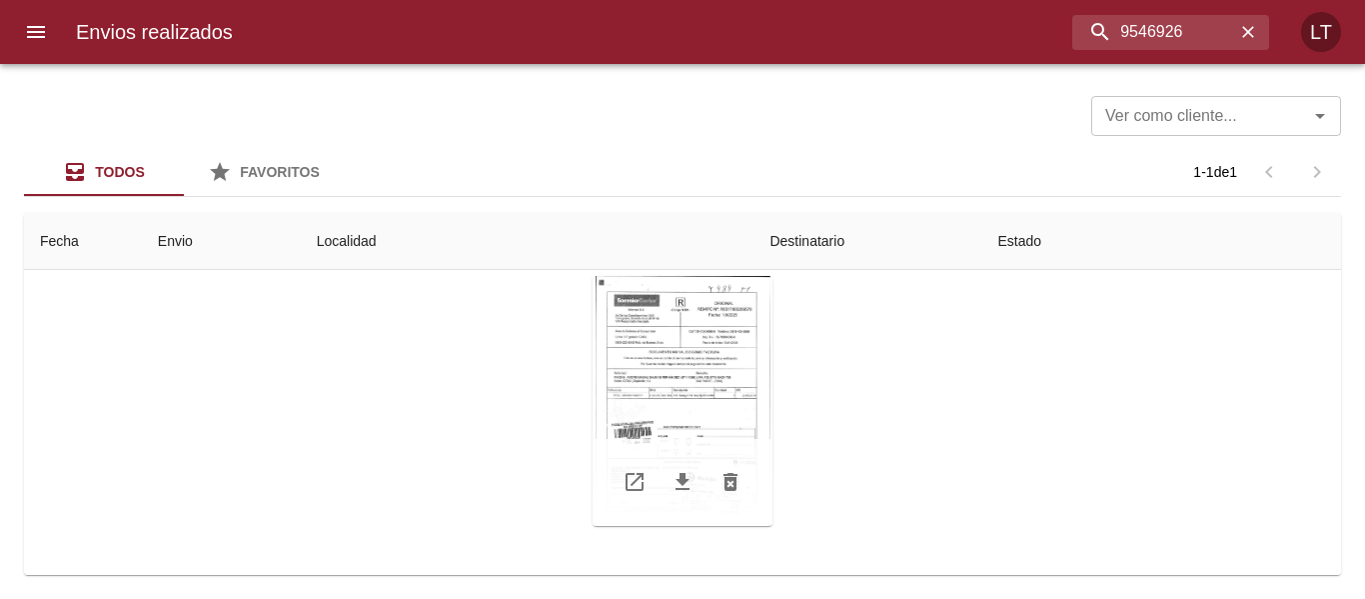
scroll to position [202, 0]
click at [622, 408] on div "Tabla de envíos del cliente" at bounding box center [683, 393] width 180 height 250
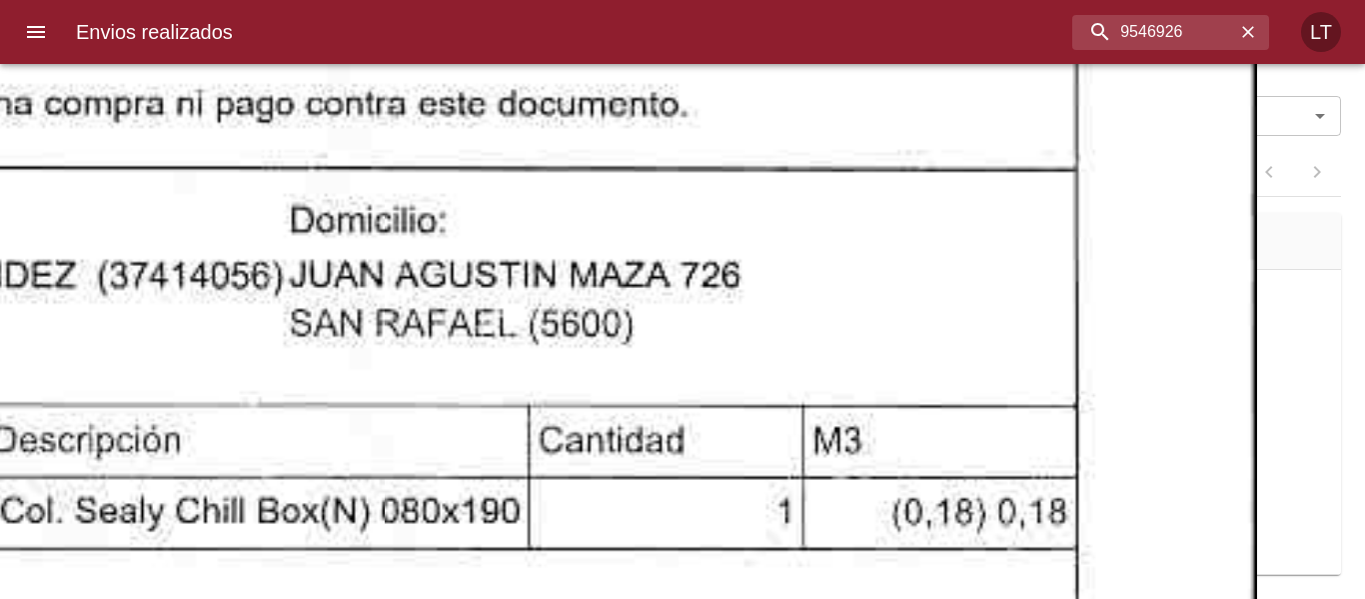
click at [992, 458] on img "Lightbox" at bounding box center [123, 581] width 2268 height 3233
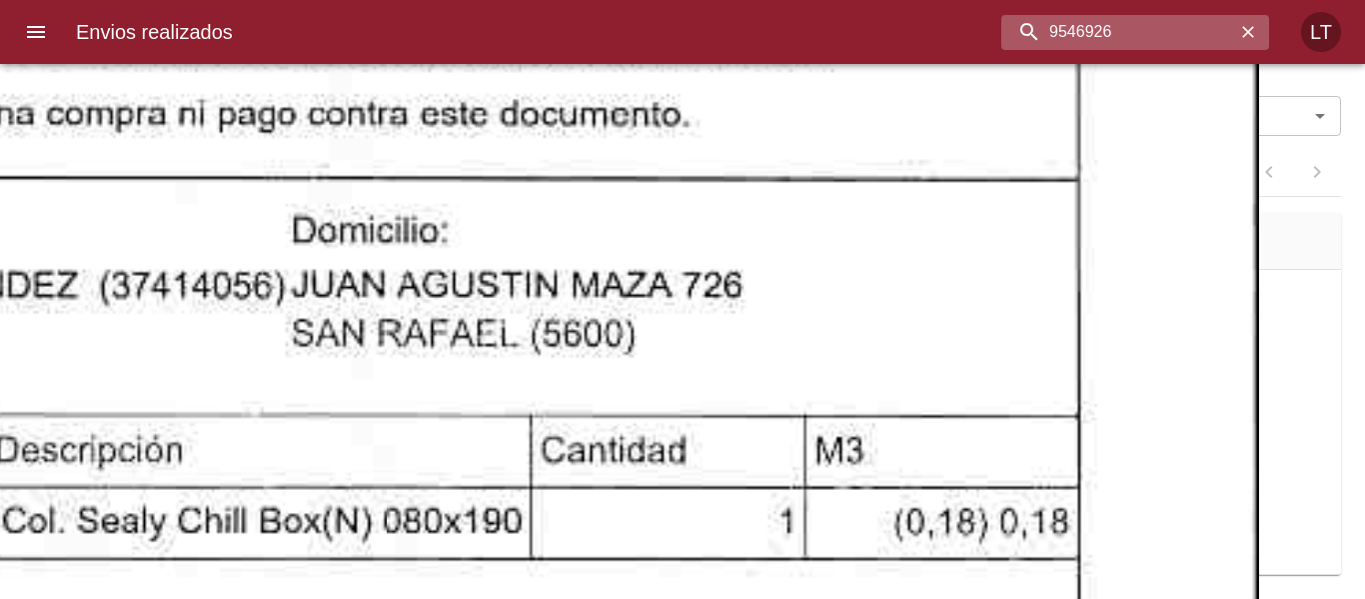
click at [1154, 32] on input "9546926" at bounding box center [1119, 32] width 234 height 35
paste input "58999"
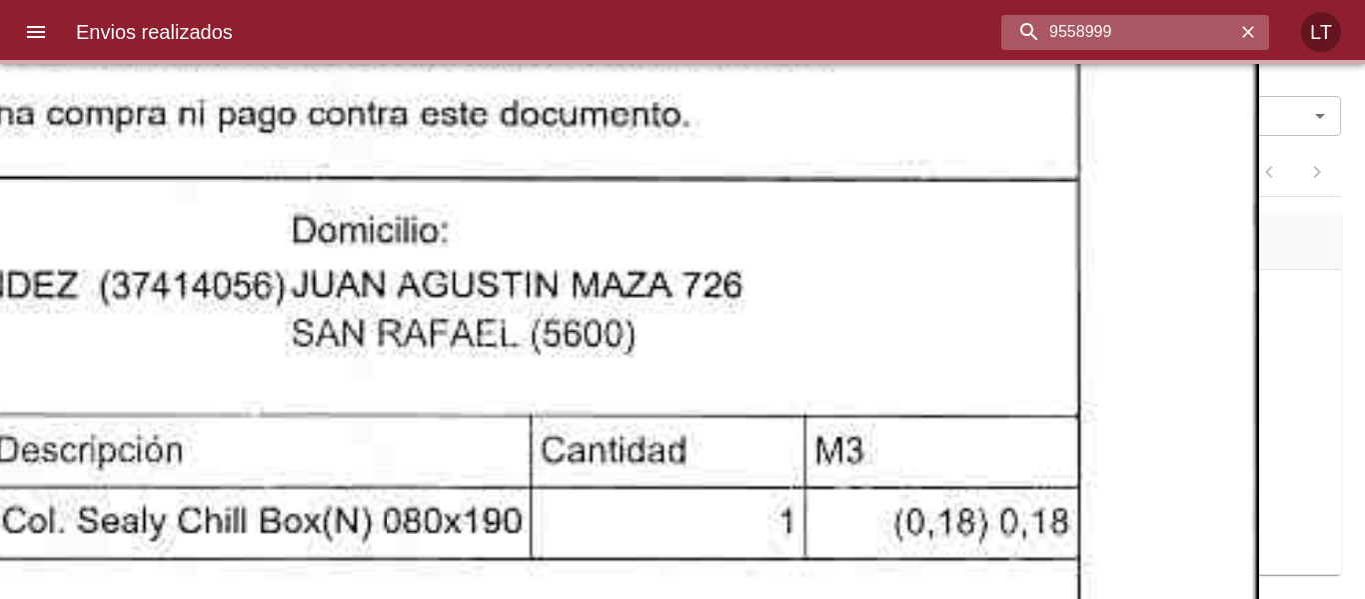
scroll to position [0, 0]
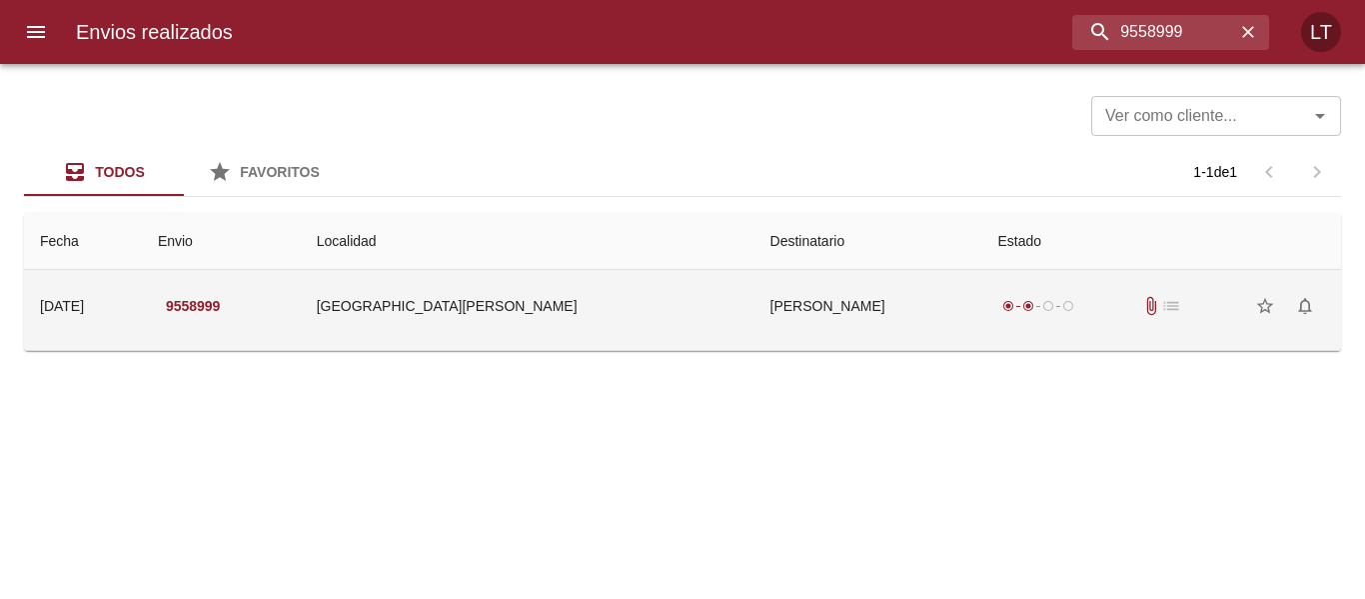
click at [779, 310] on td "Lautaro Flores" at bounding box center [869, 306] width 228 height 72
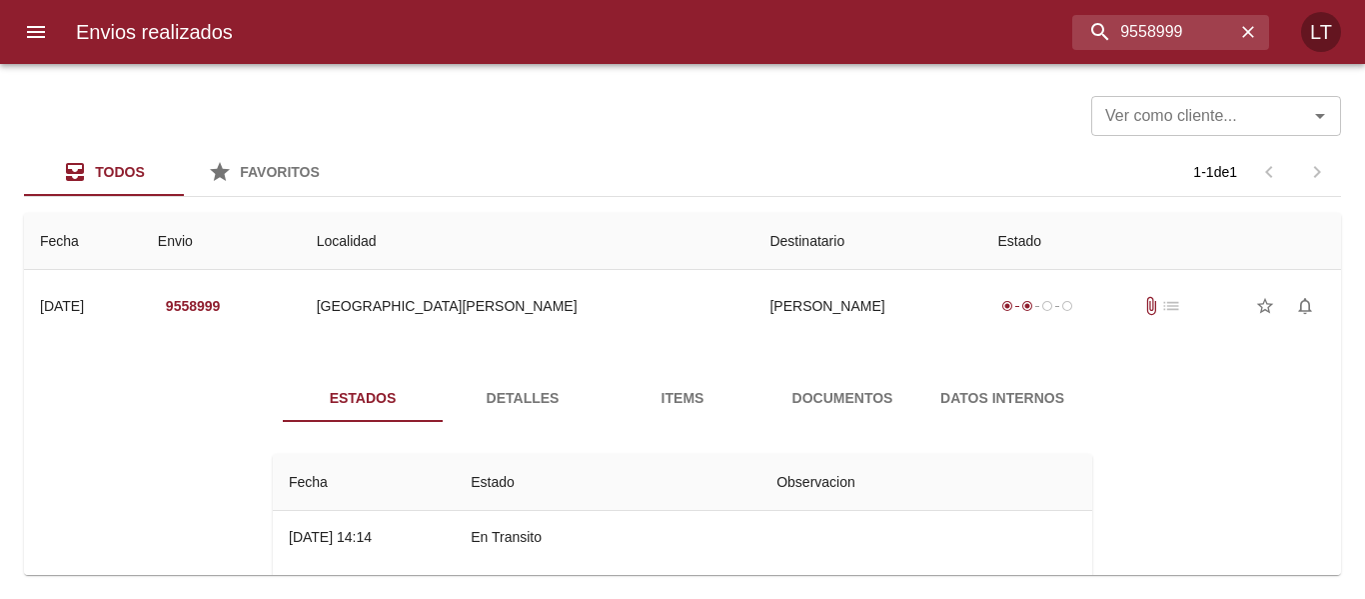
click at [821, 401] on span "Documentos" at bounding box center [843, 398] width 136 height 25
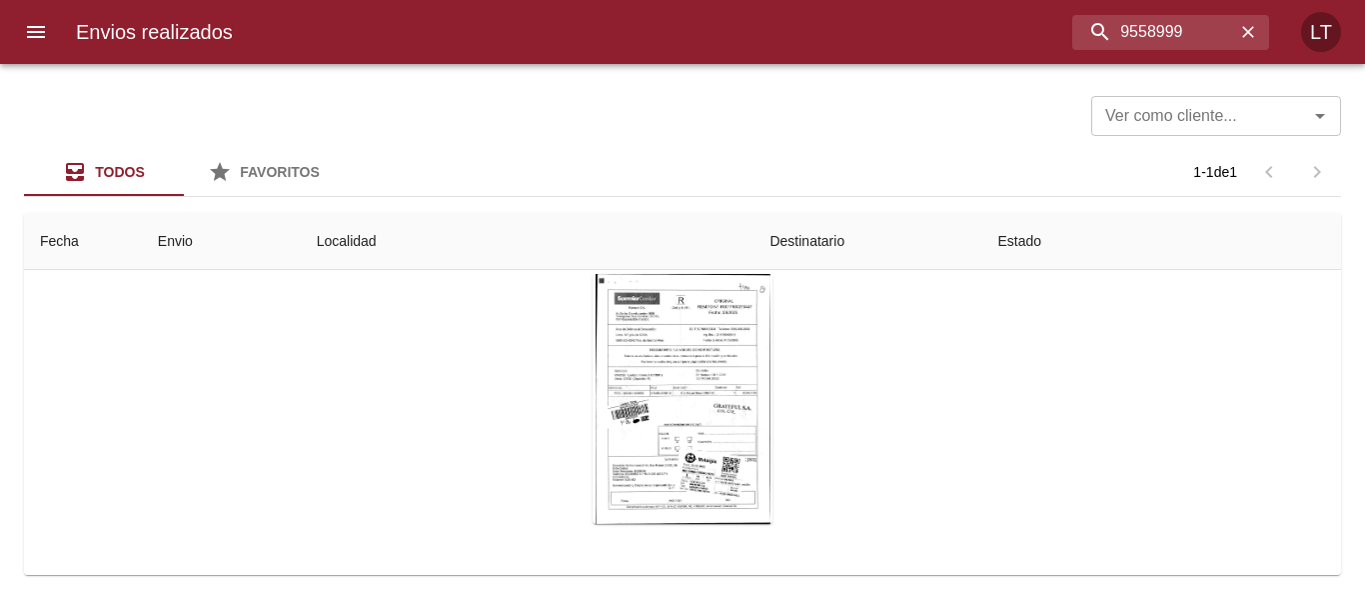
scroll to position [202, 0]
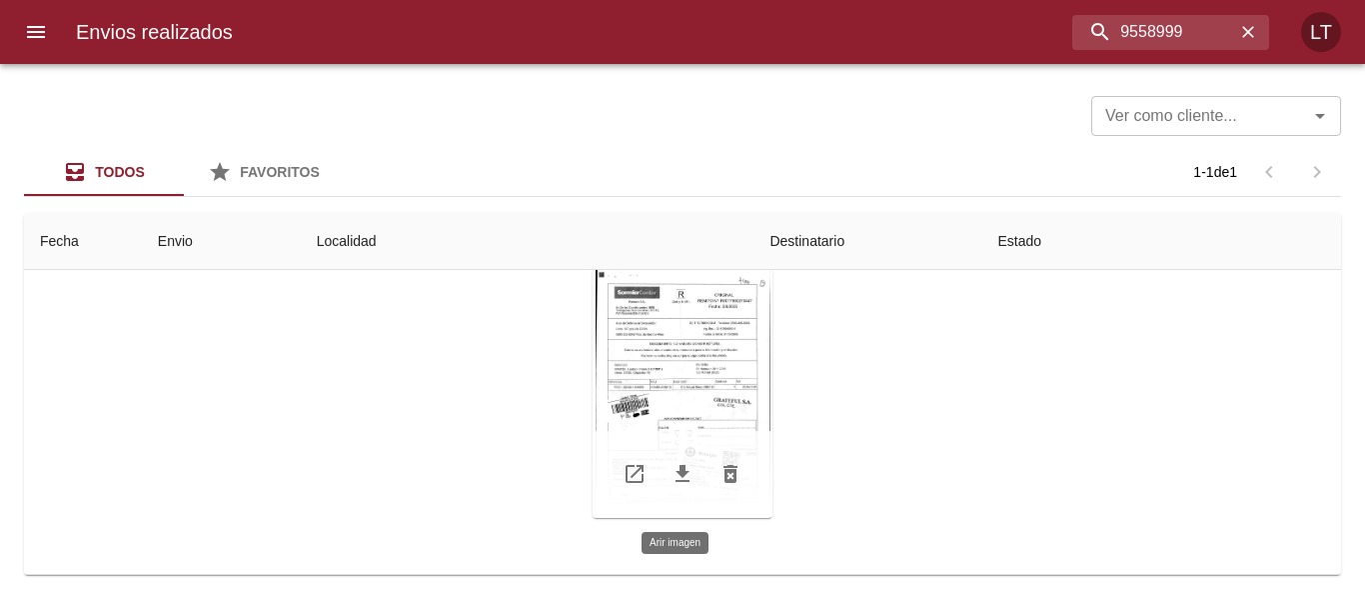
click at [678, 406] on div "Tabla de envíos del cliente" at bounding box center [683, 393] width 180 height 250
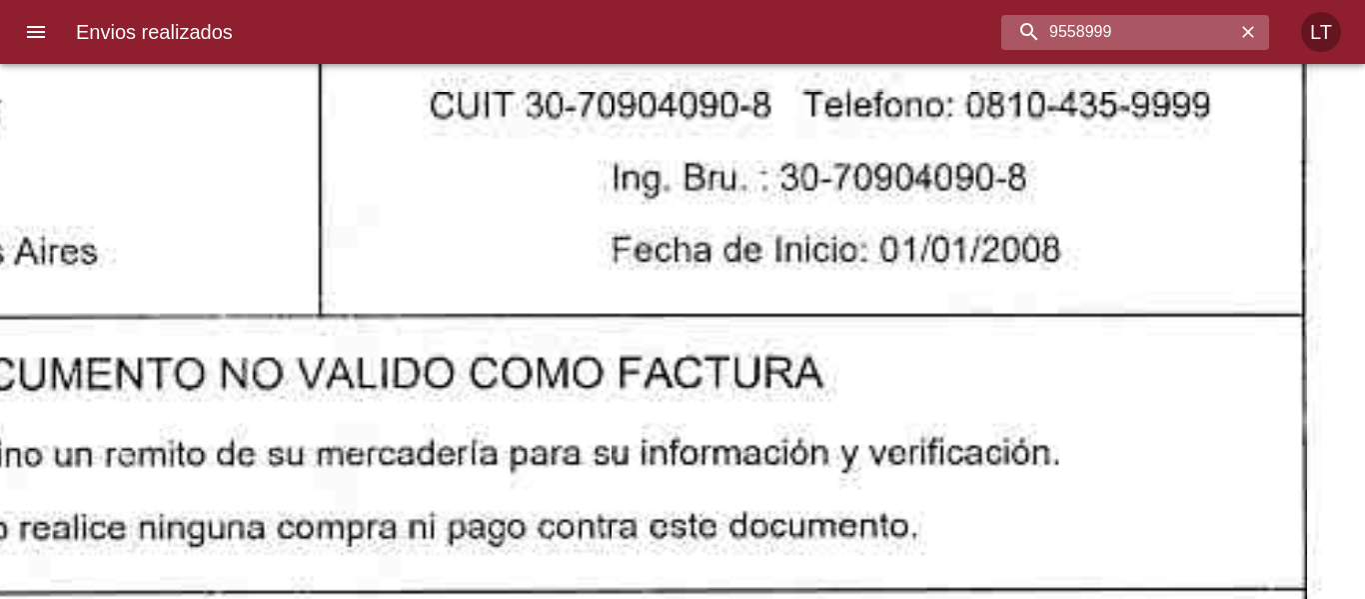
click at [1148, 37] on input "9558999" at bounding box center [1119, 32] width 234 height 35
paste input "6328"
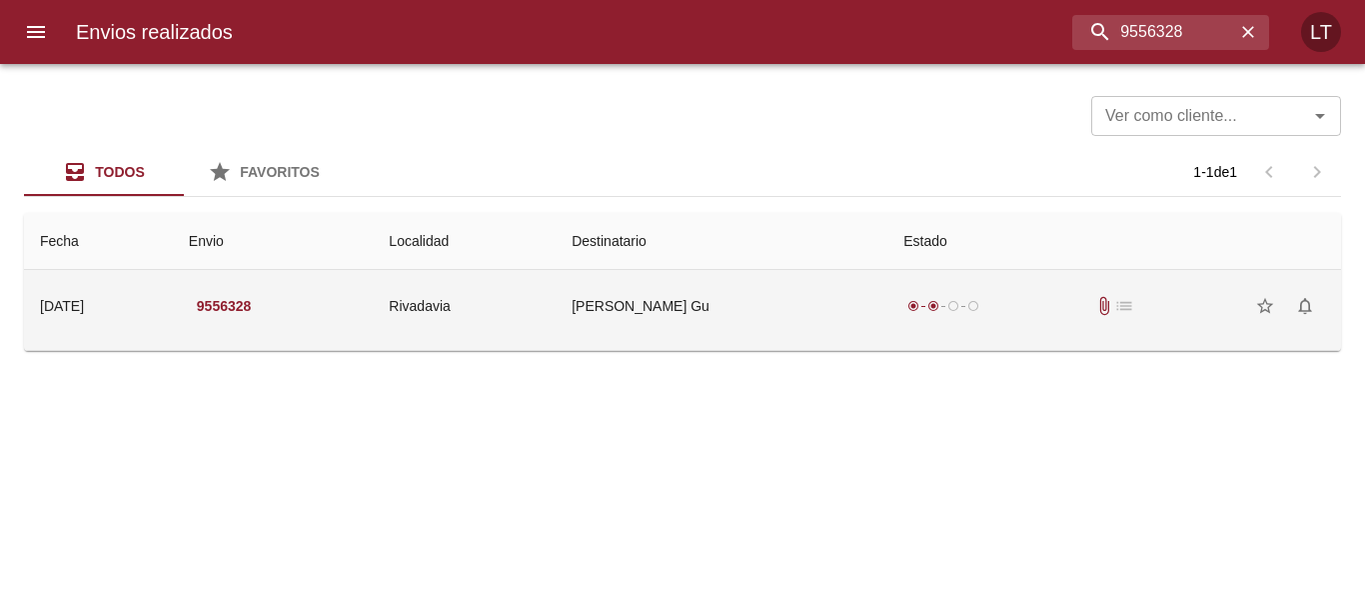
click at [807, 322] on td "Ricardo Maximiliano Zunino Gu" at bounding box center [722, 306] width 332 height 72
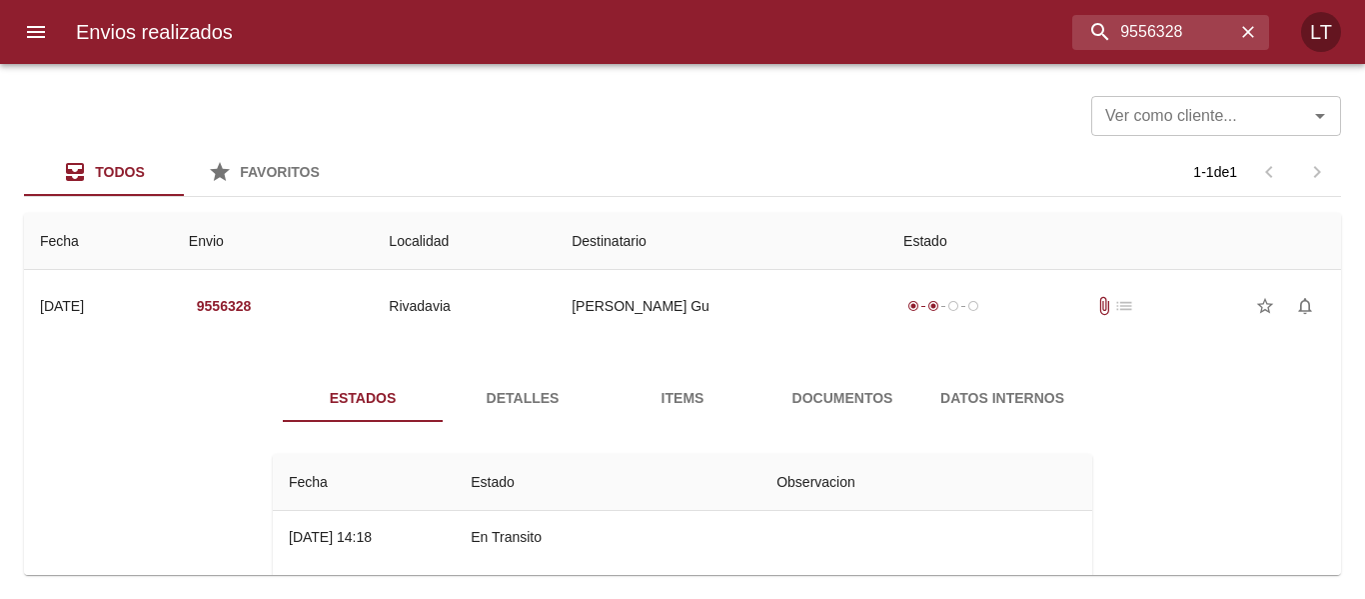
click at [837, 401] on span "Documentos" at bounding box center [843, 398] width 136 height 25
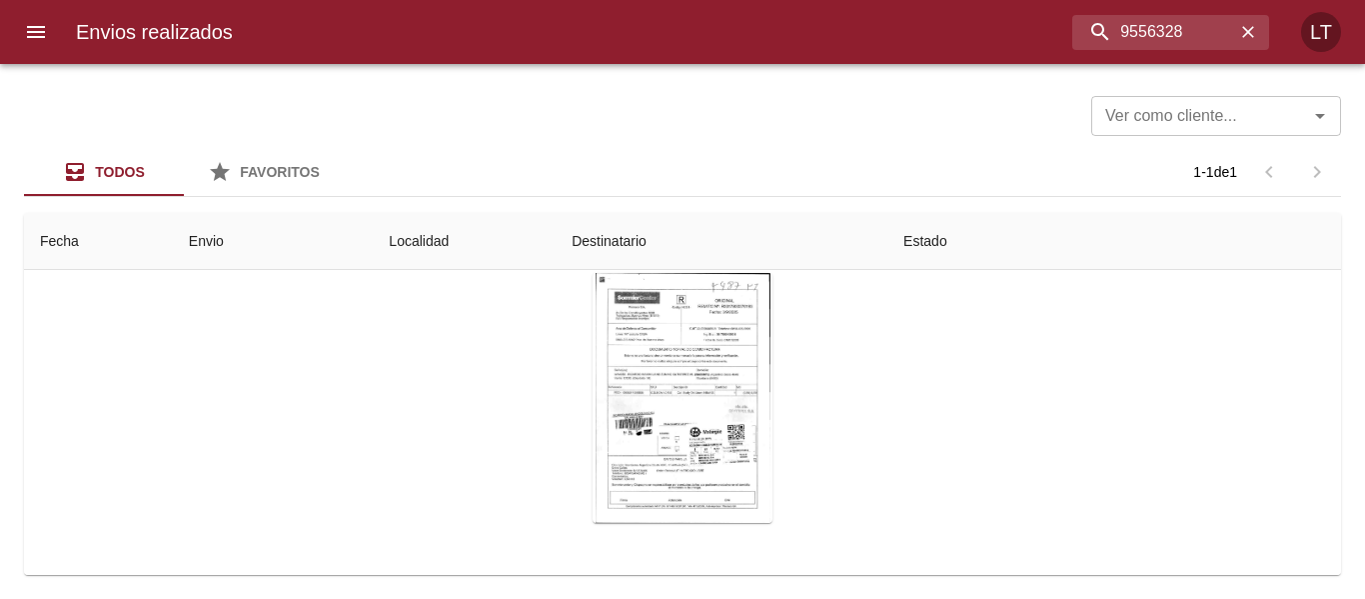
scroll to position [202, 0]
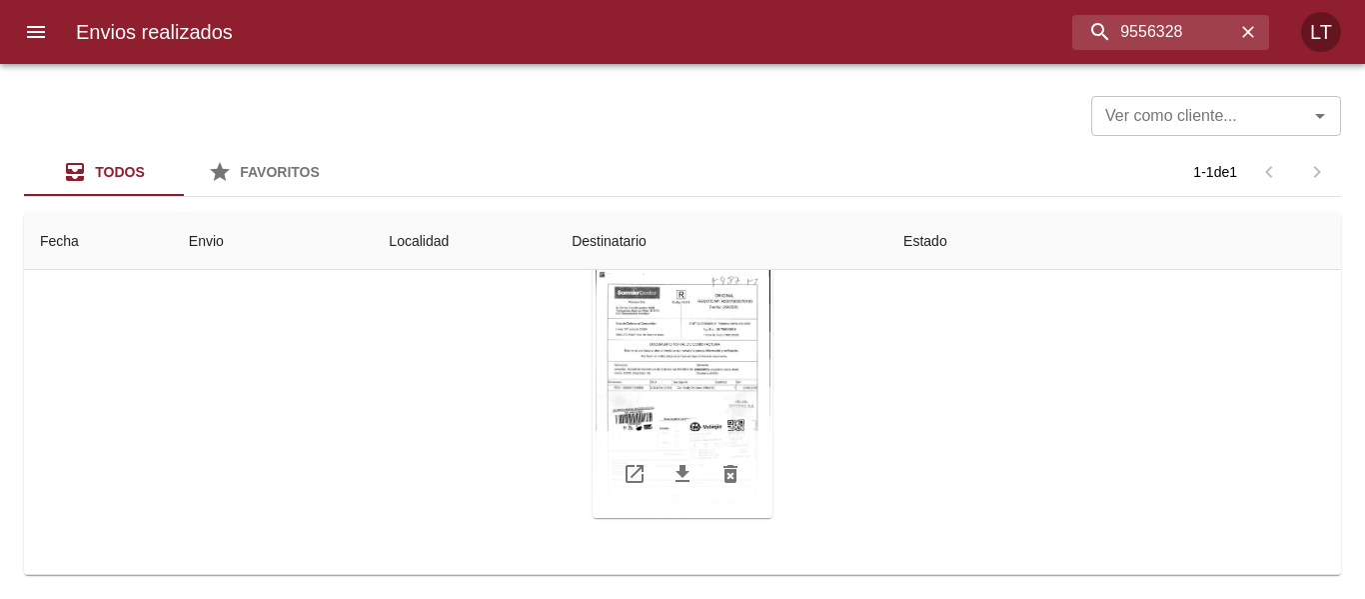
click at [718, 398] on div "Tabla de envíos del cliente" at bounding box center [683, 393] width 180 height 250
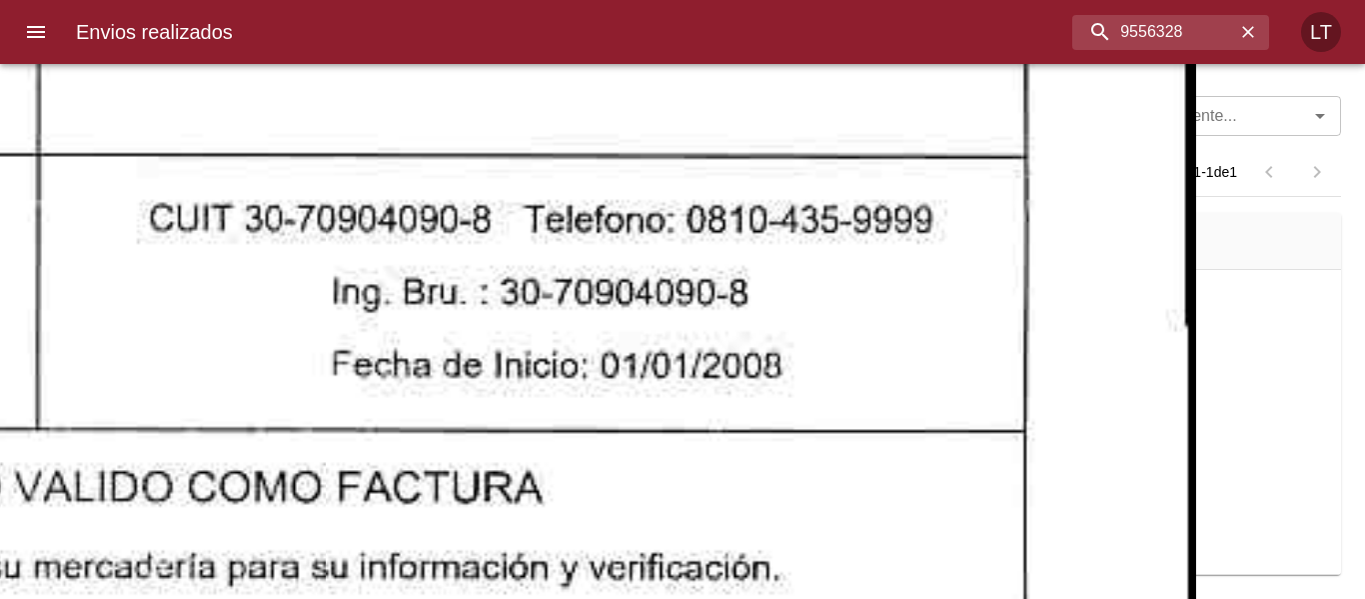
click at [1161, 28] on input "9556328" at bounding box center [1119, 32] width 234 height 35
paste input "60332"
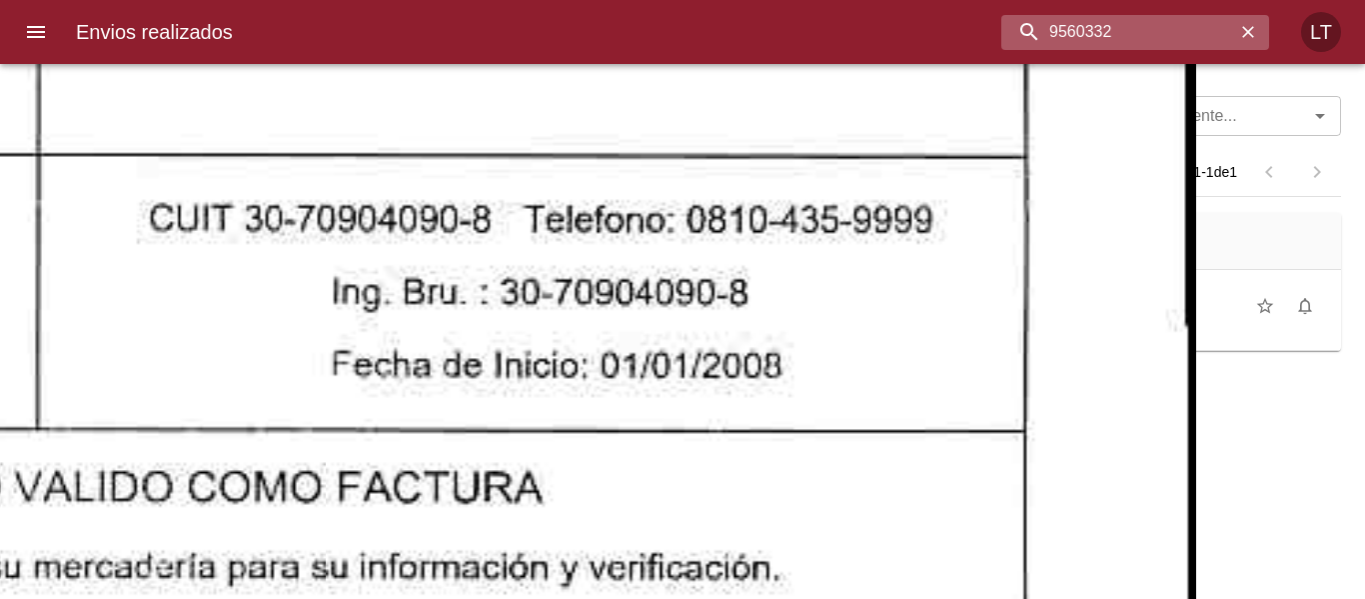
scroll to position [0, 0]
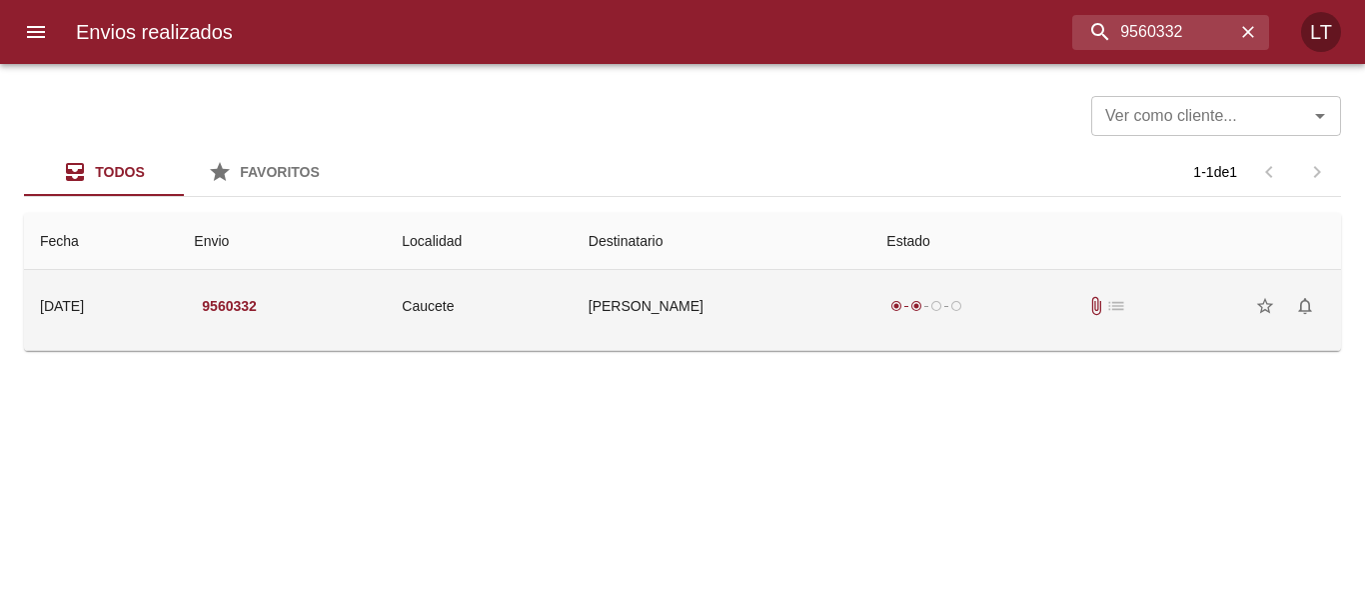
click at [747, 305] on td "Franco Emiliano Flores Ruartes" at bounding box center [722, 306] width 299 height 72
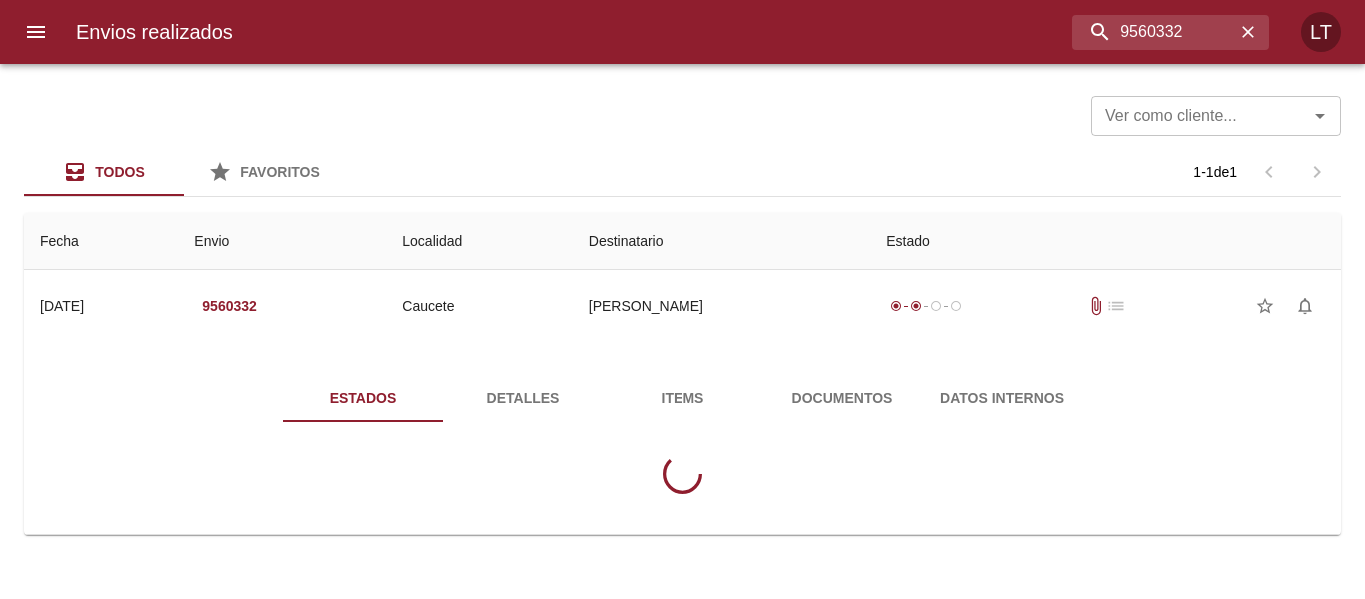
click at [827, 428] on div "Estados Detalles Items Documentos Datos Internos" at bounding box center [683, 442] width 880 height 136
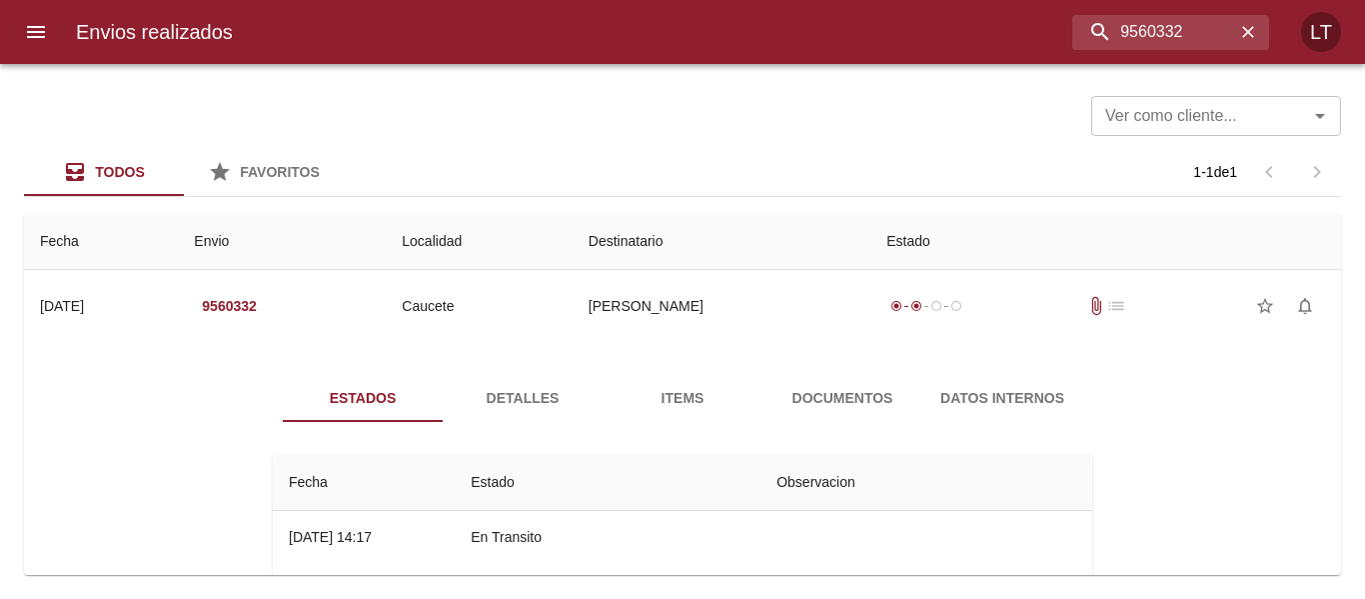
click at [816, 405] on span "Documentos" at bounding box center [843, 398] width 136 height 25
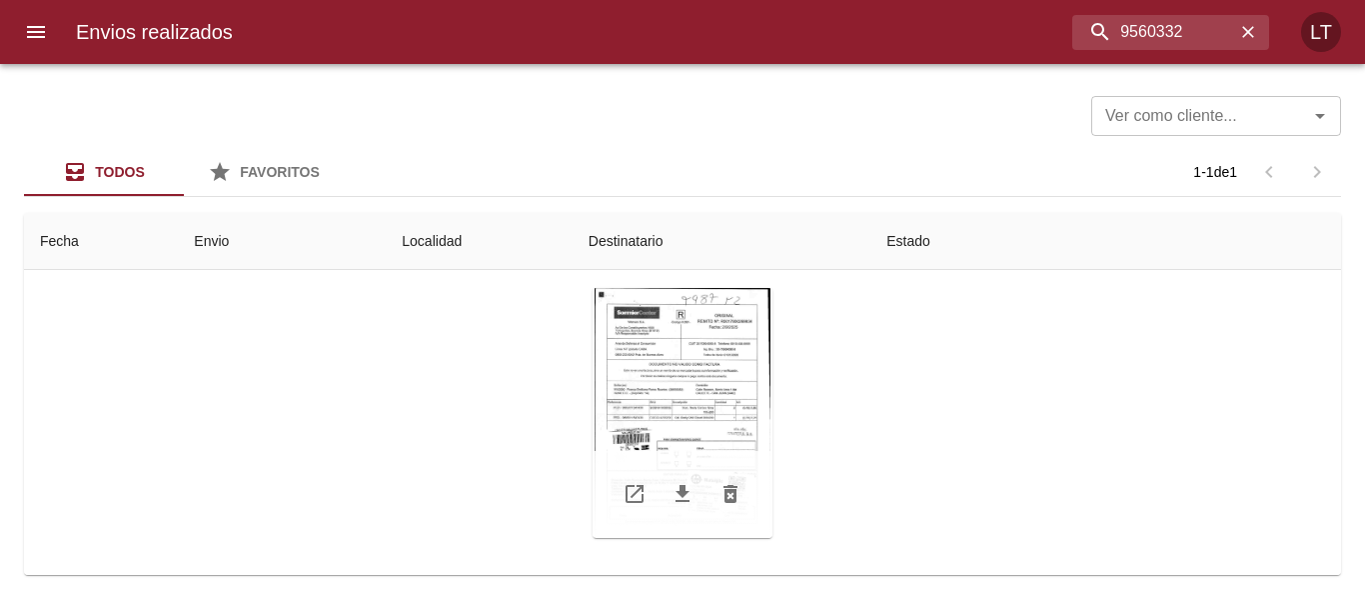
scroll to position [200, 0]
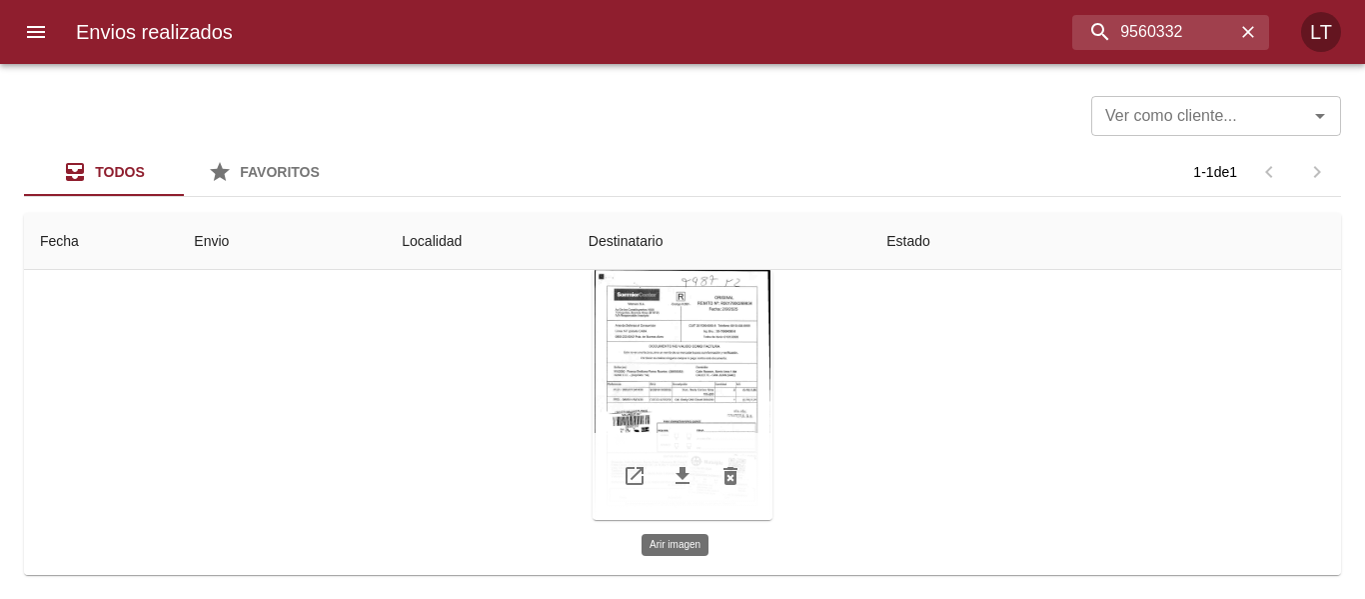
click at [671, 405] on div "Tabla de envíos del cliente" at bounding box center [683, 395] width 180 height 250
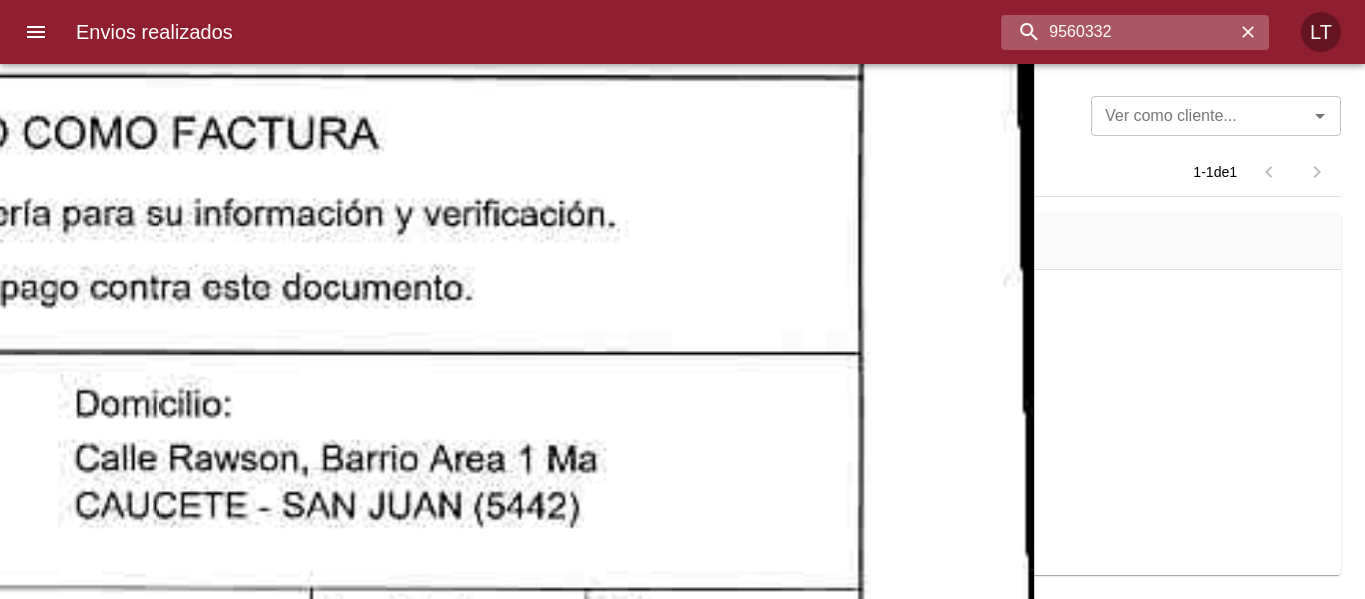
click at [1133, 40] on input "9560332" at bounding box center [1119, 32] width 234 height 35
paste input "86981"
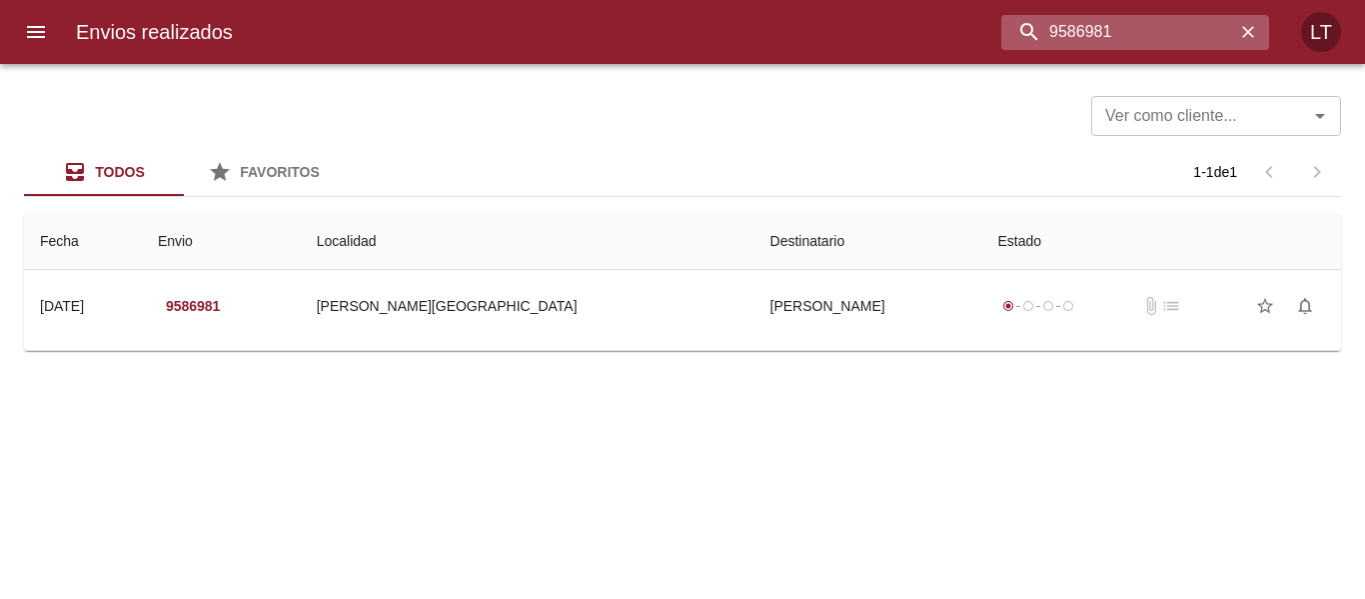
scroll to position [0, 0]
click at [1088, 38] on input "9586981" at bounding box center [1119, 32] width 234 height 35
paste input "843"
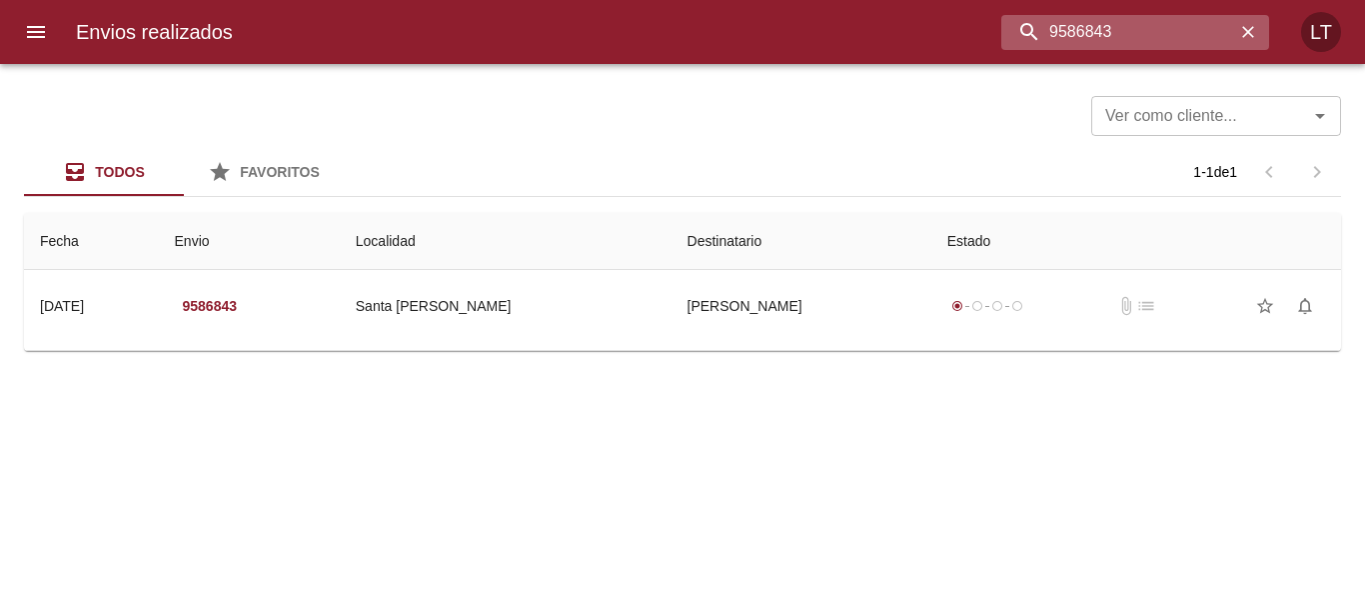
click at [1104, 25] on input "9586843" at bounding box center [1119, 32] width 234 height 35
paste input "63306"
type input "9563306"
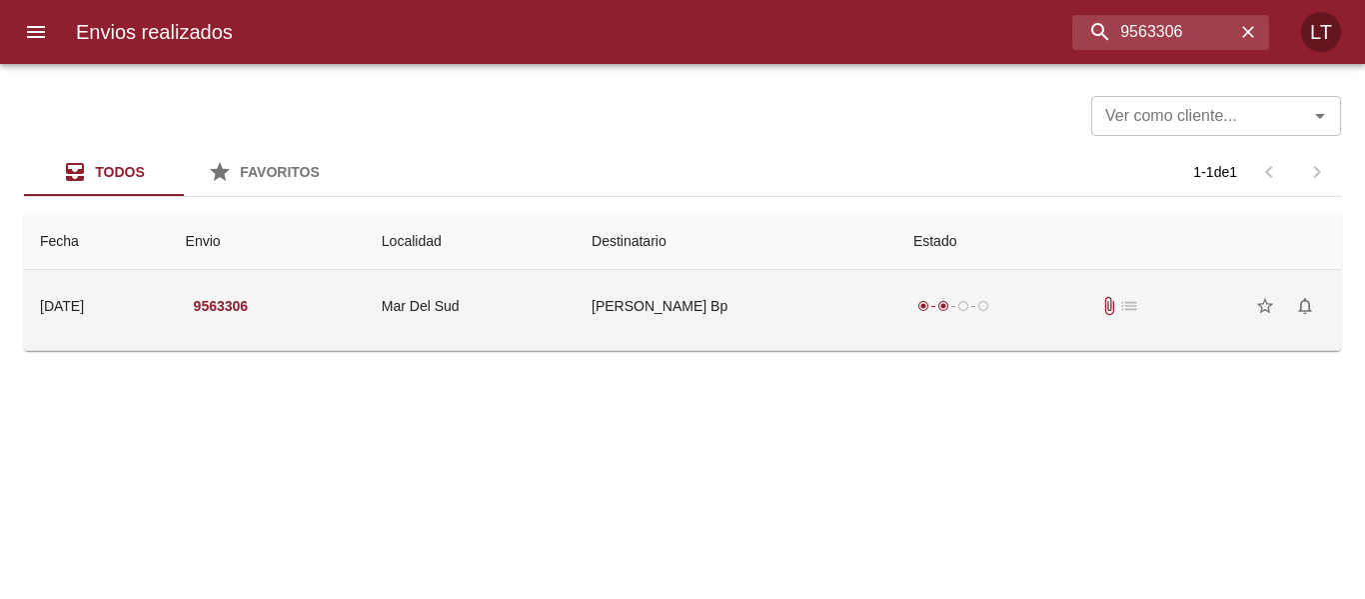
click at [728, 324] on td "Rodriguez Javier Marcelo Bp" at bounding box center [737, 306] width 322 height 72
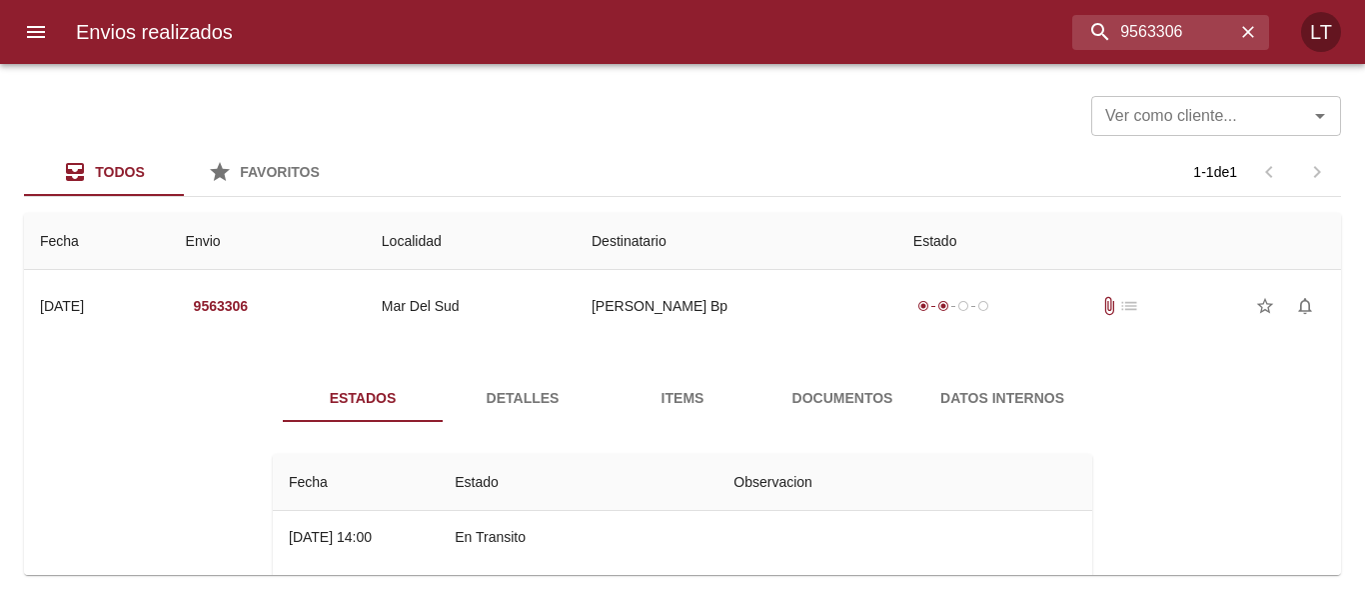
click at [851, 405] on span "Documentos" at bounding box center [843, 398] width 136 height 25
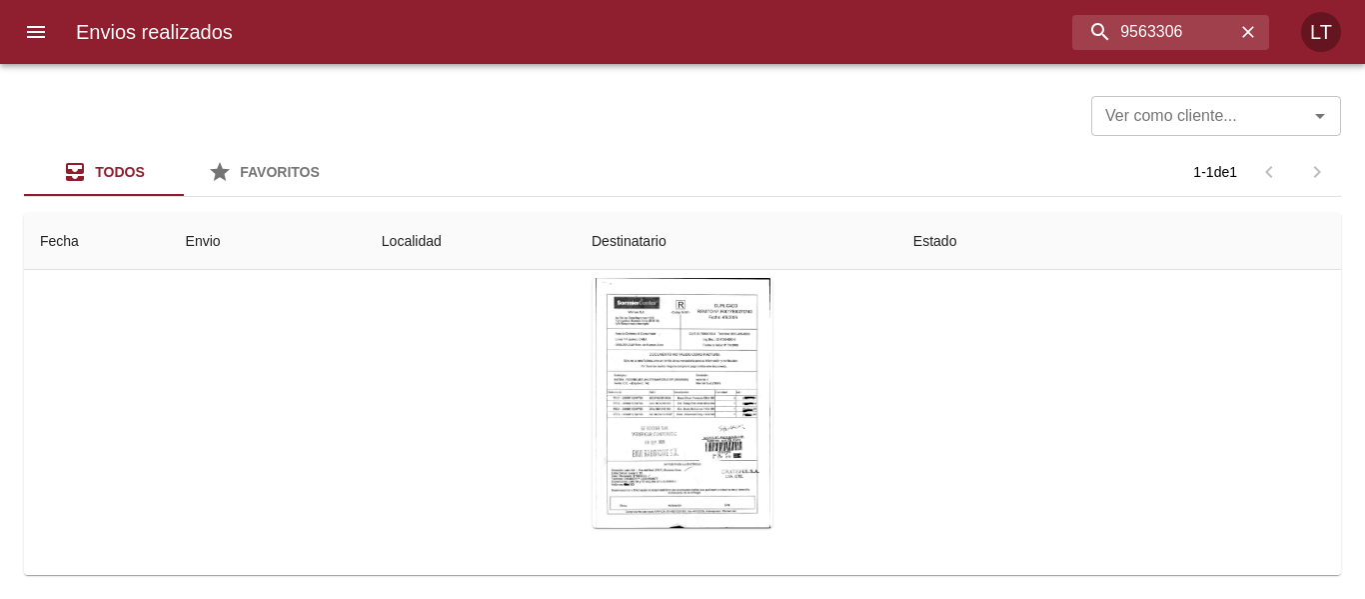
scroll to position [200, 0]
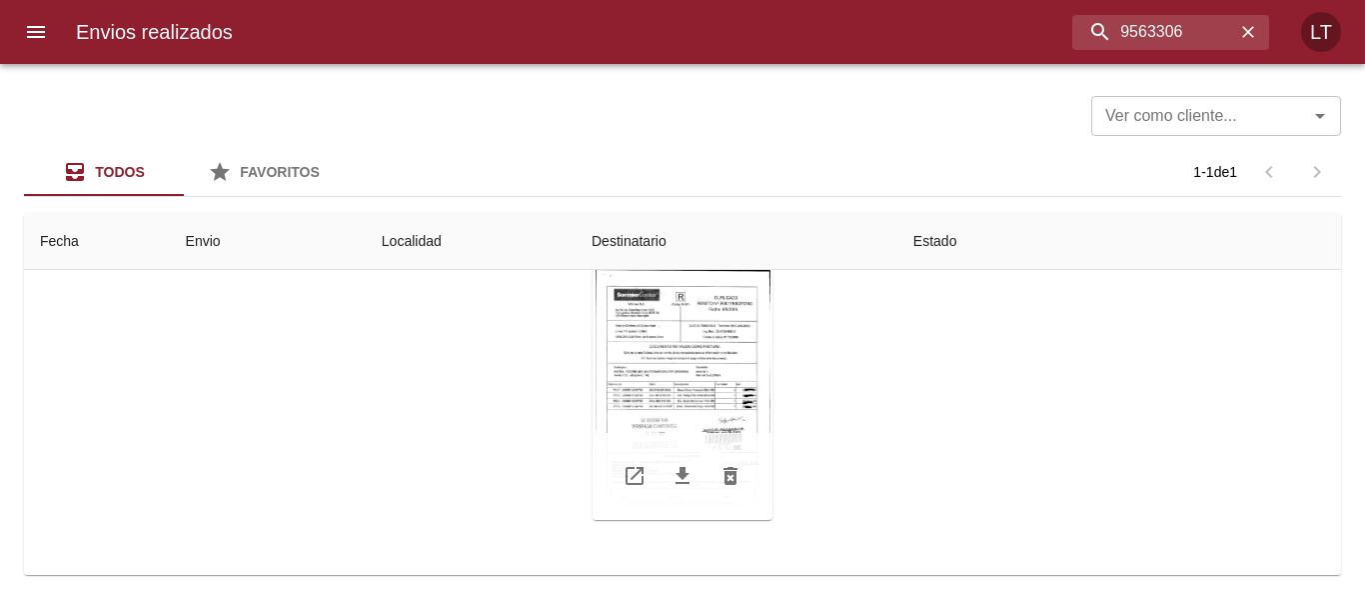
click at [739, 402] on div "Tabla de envíos del cliente" at bounding box center [683, 395] width 180 height 250
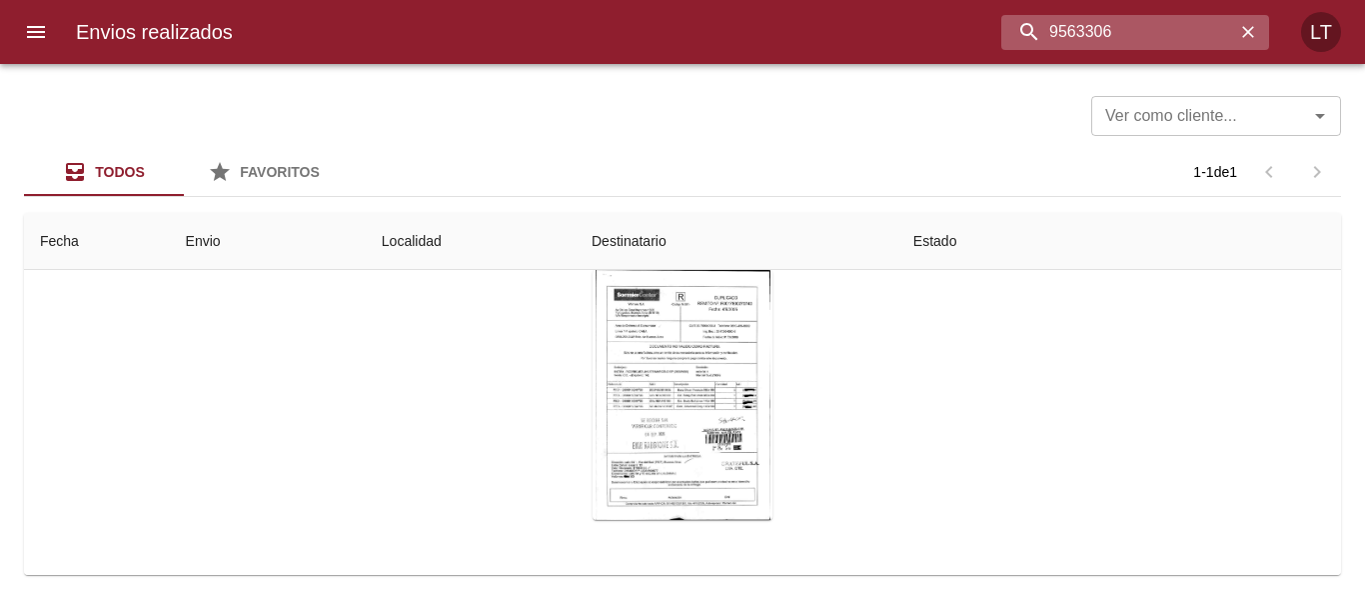
click at [1174, 28] on input "9563306" at bounding box center [1119, 32] width 234 height 35
click at [28, 25] on icon "menu" at bounding box center [36, 32] width 24 height 24
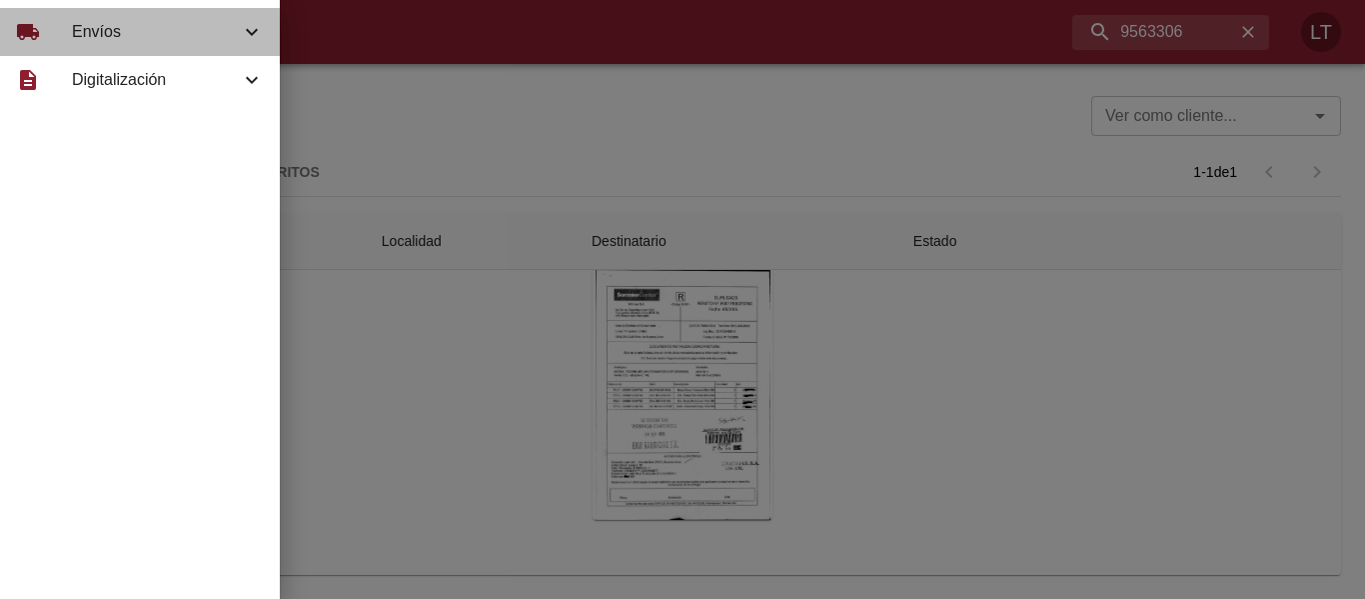
click at [257, 44] on div "local_shipping Envíos" at bounding box center [140, 32] width 280 height 48
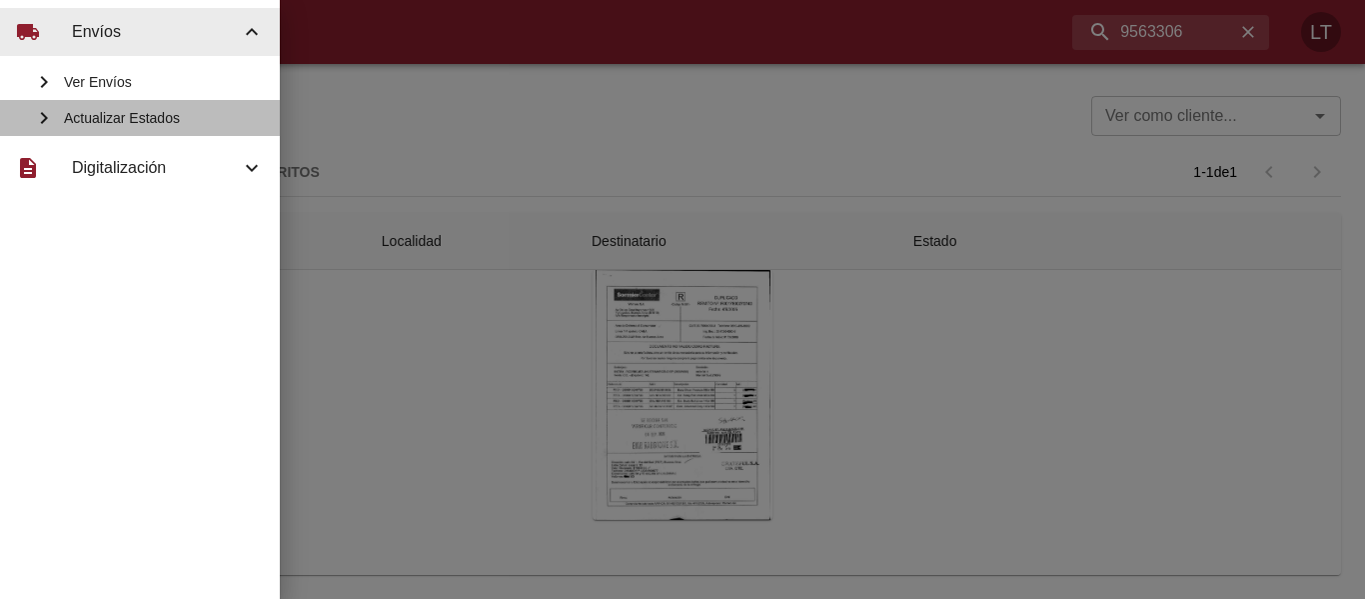
click at [190, 106] on div "Actualizar Estados" at bounding box center [140, 118] width 280 height 36
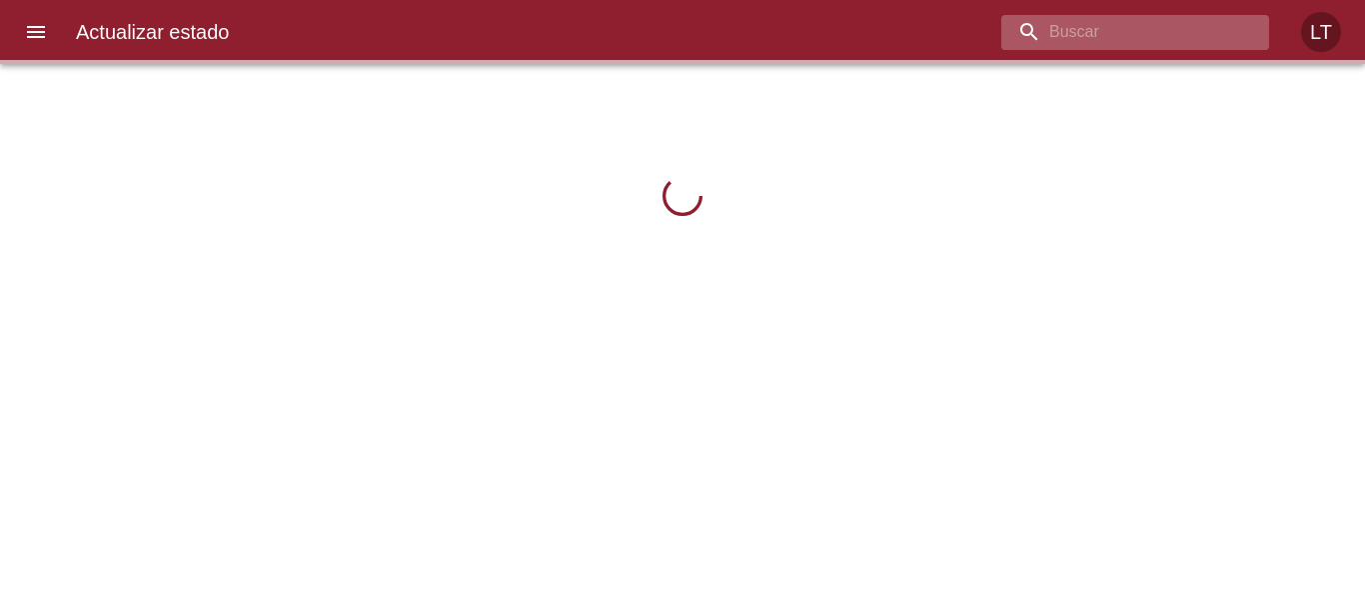
click at [1165, 21] on input "buscar" at bounding box center [1119, 32] width 234 height 35
paste input "9587740"
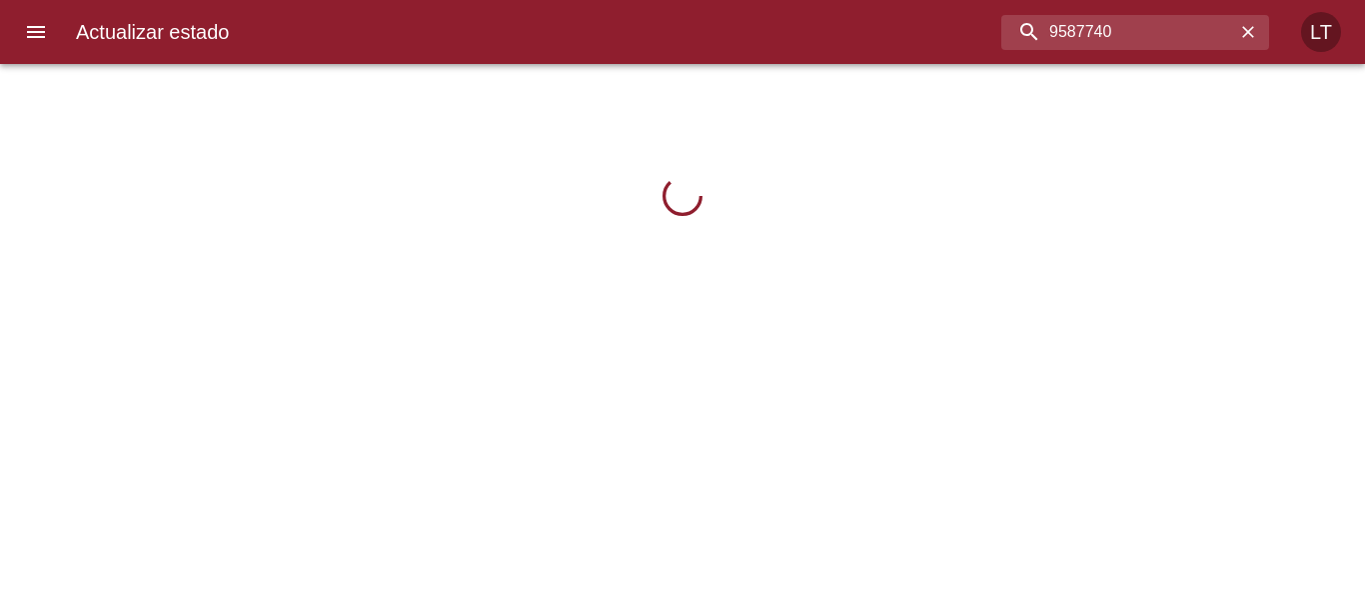
type input "9587740"
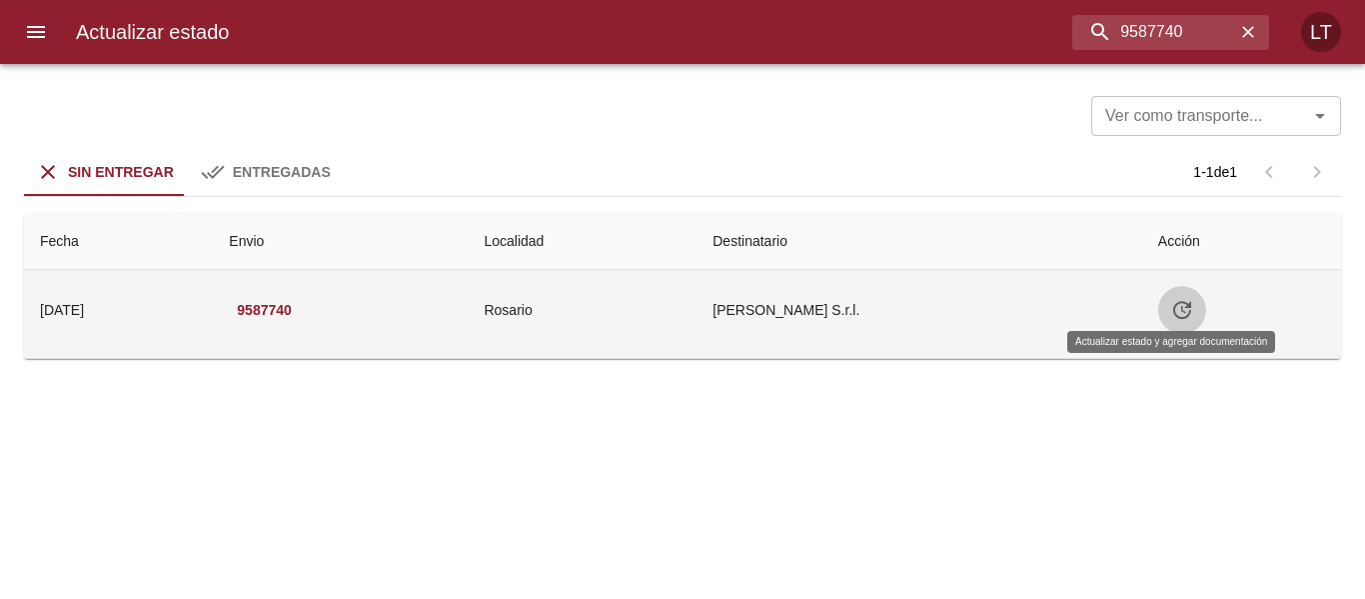
click at [1174, 304] on icon "Tabla de envíos del cliente" at bounding box center [1182, 310] width 24 height 24
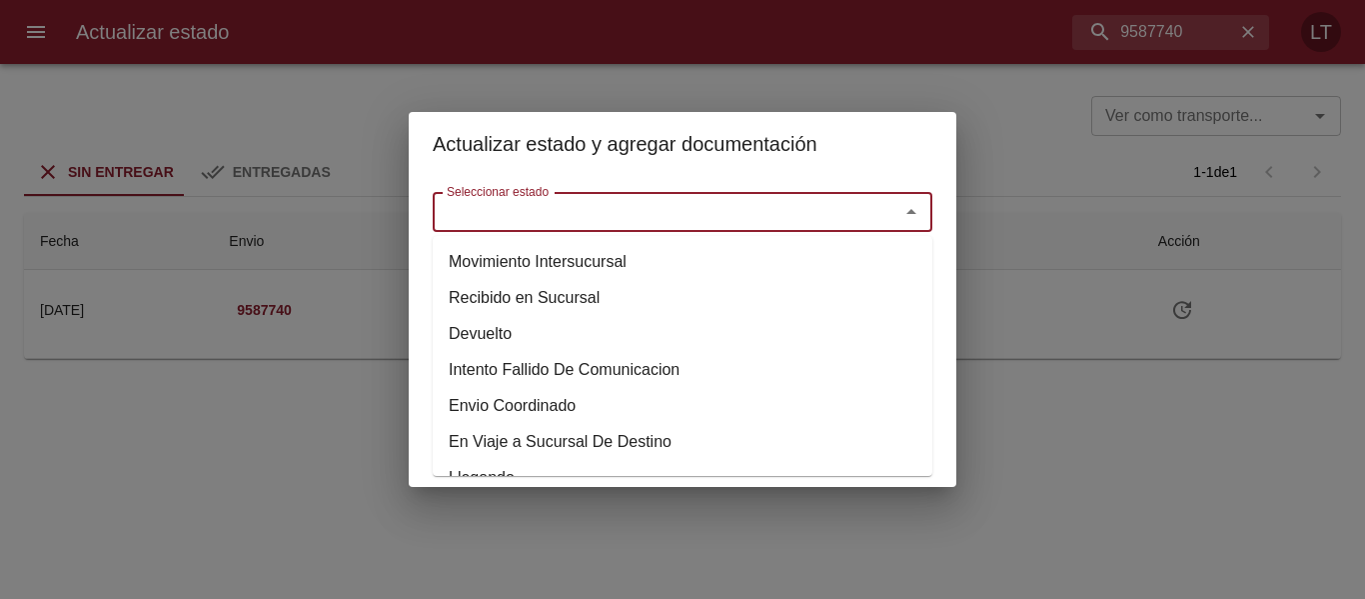
click at [686, 208] on input "Seleccionar estado" at bounding box center [653, 212] width 429 height 28
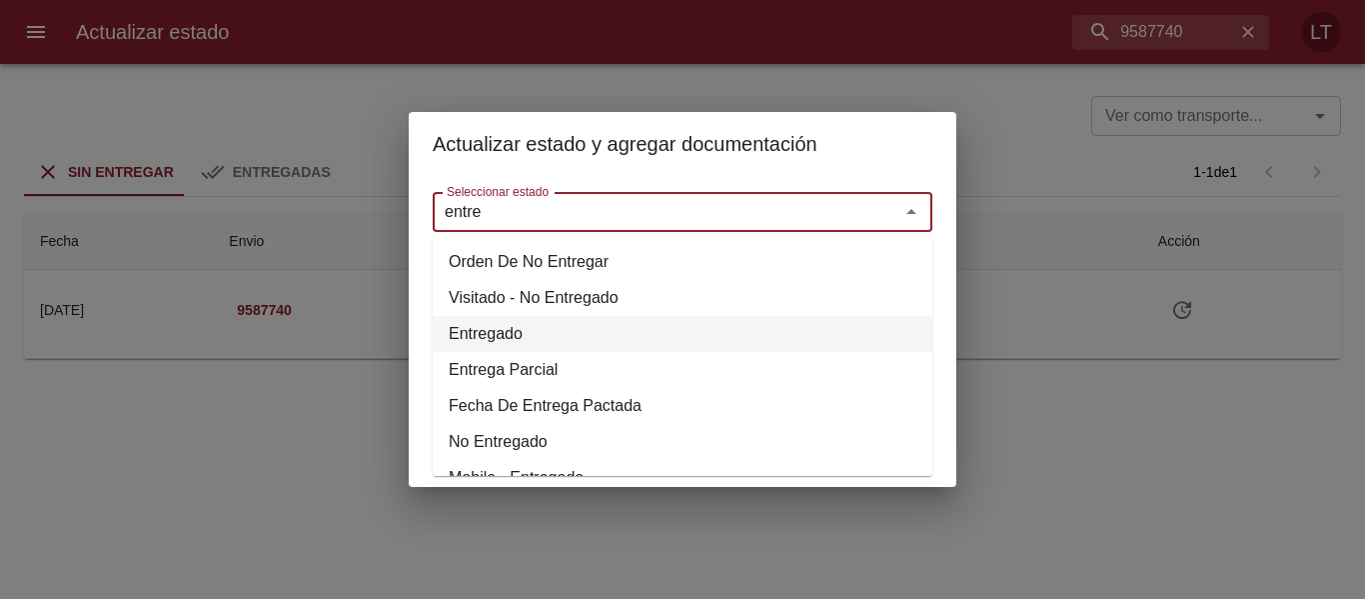
click at [501, 330] on li "Entregado" at bounding box center [683, 334] width 500 height 36
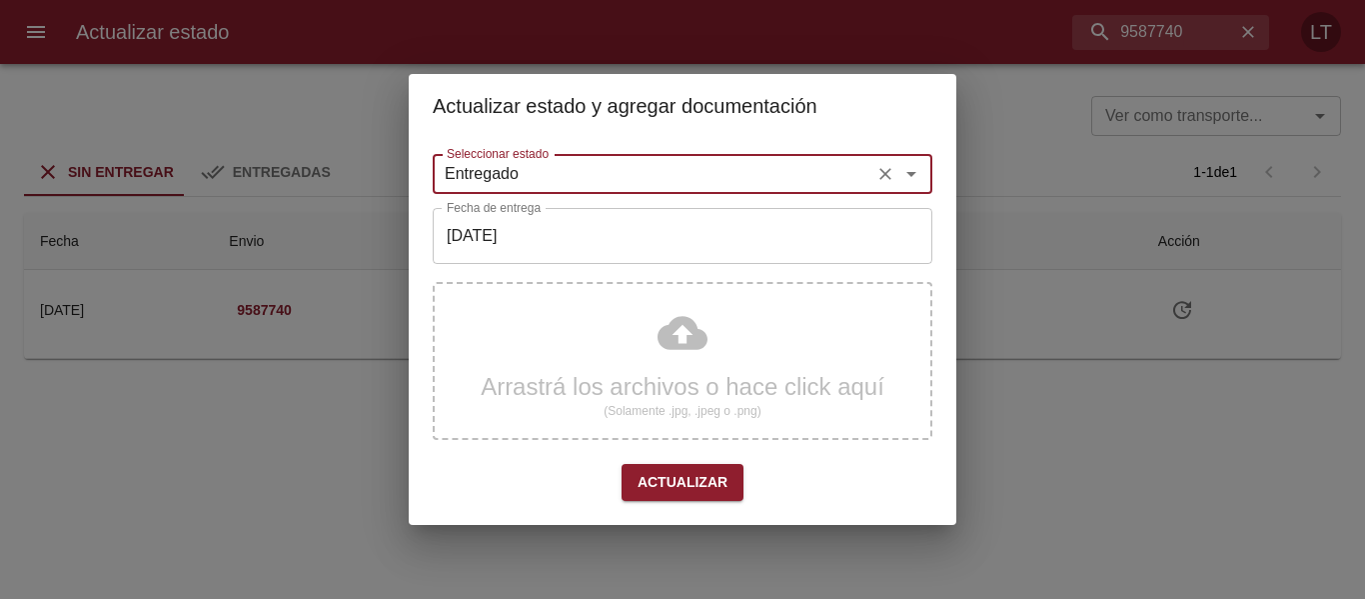
type input "Entregado"
click at [680, 478] on span "Actualizar" at bounding box center [683, 482] width 90 height 25
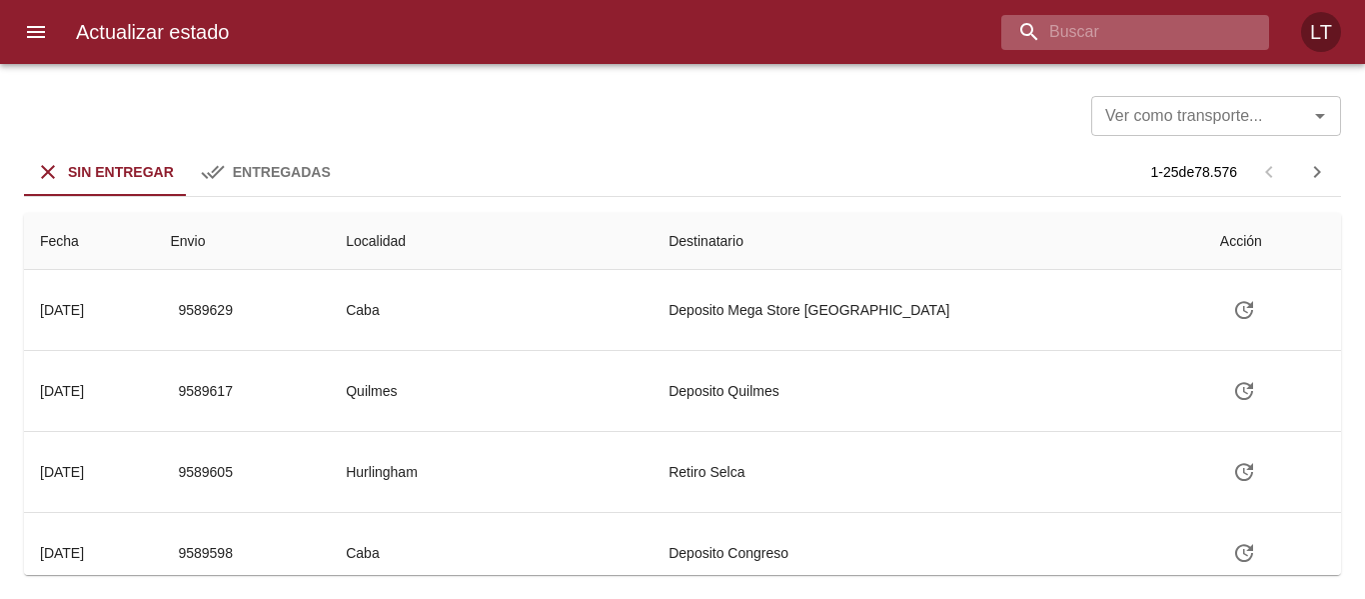
click at [1200, 39] on input "buscar" at bounding box center [1119, 32] width 234 height 35
paste input "9436857"
type input "9436857"
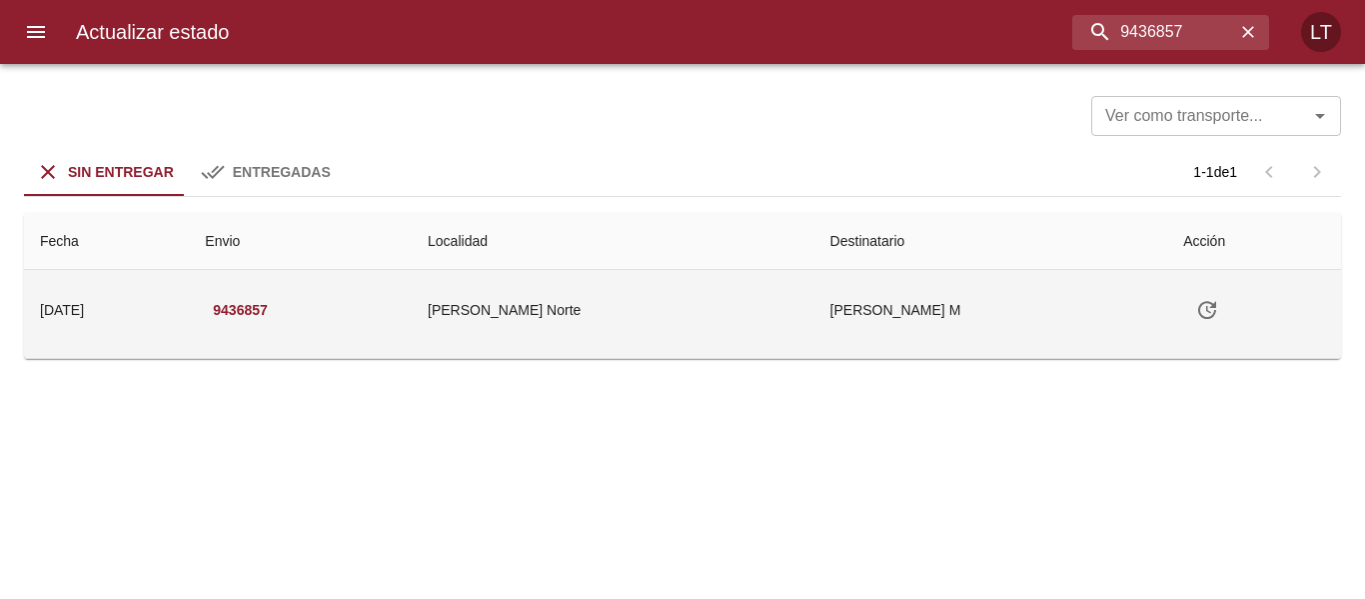
click at [1221, 335] on td "Tabla de envíos del cliente" at bounding box center [1254, 310] width 174 height 80
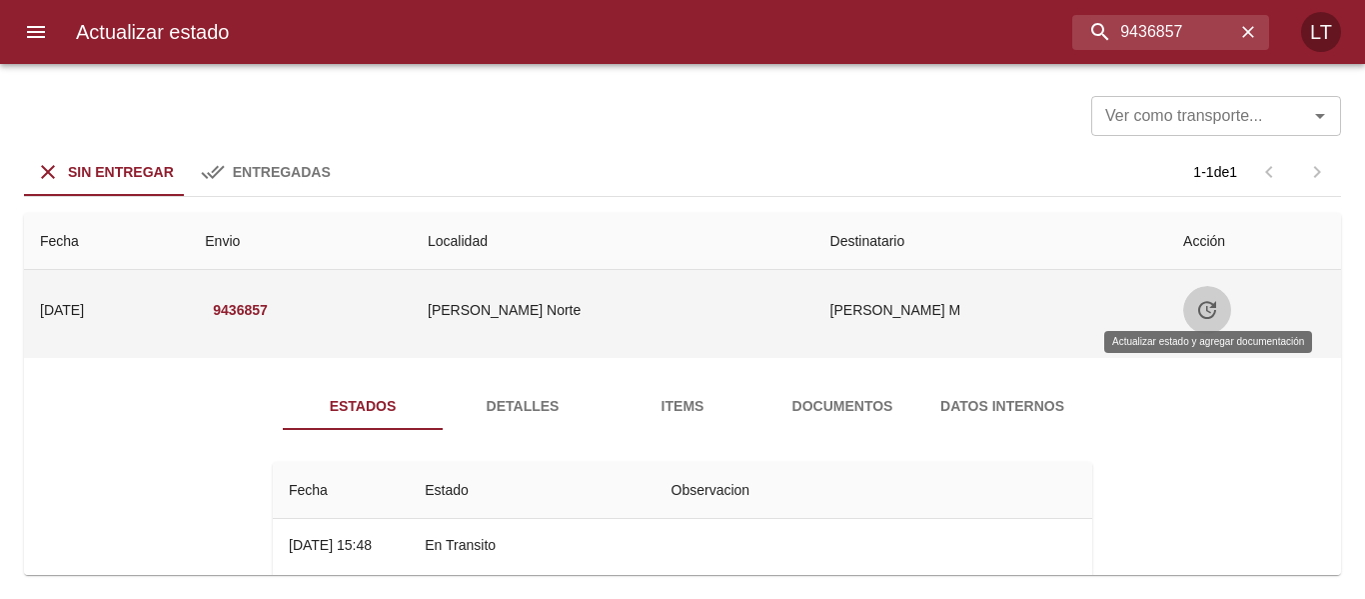
click at [1195, 314] on icon "Tabla de envíos del cliente" at bounding box center [1207, 310] width 24 height 24
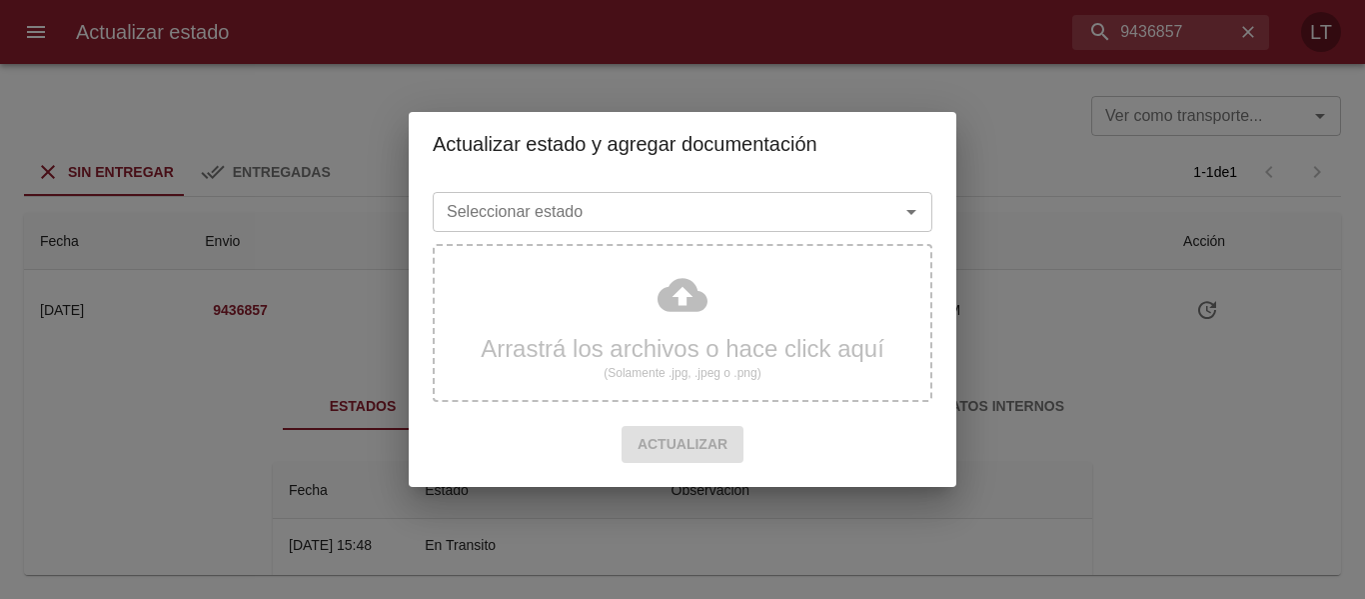
click at [834, 216] on input "Seleccionar estado" at bounding box center [653, 212] width 429 height 28
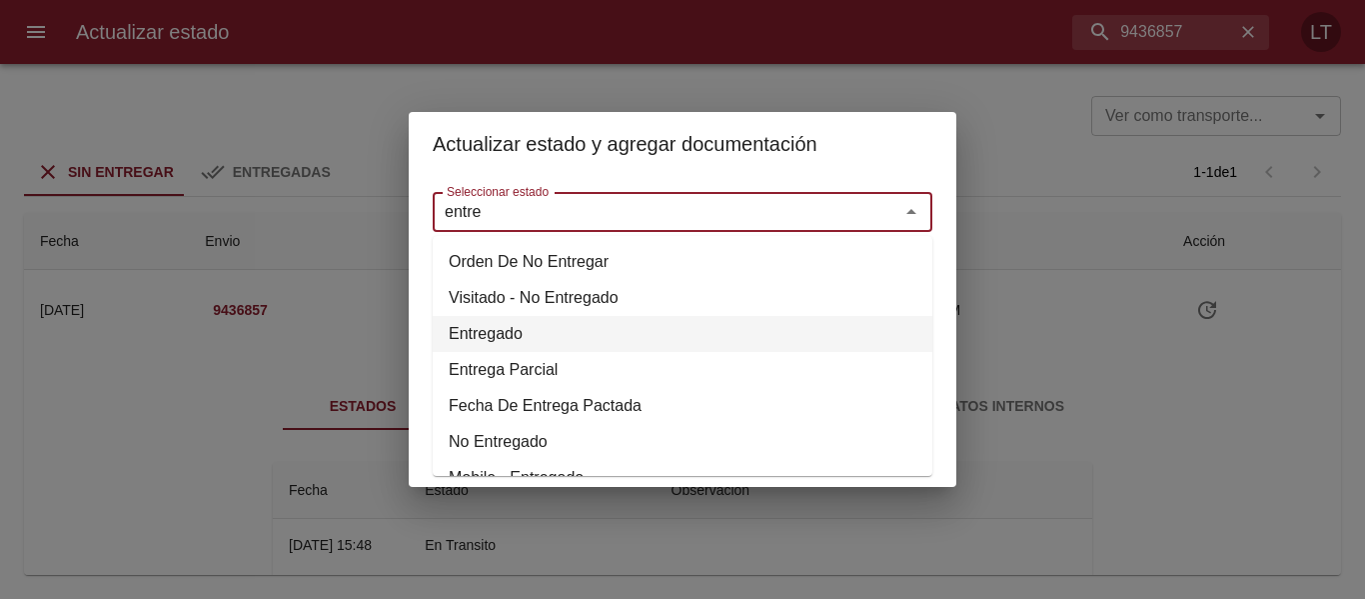
click at [476, 333] on li "Entregado" at bounding box center [683, 334] width 500 height 36
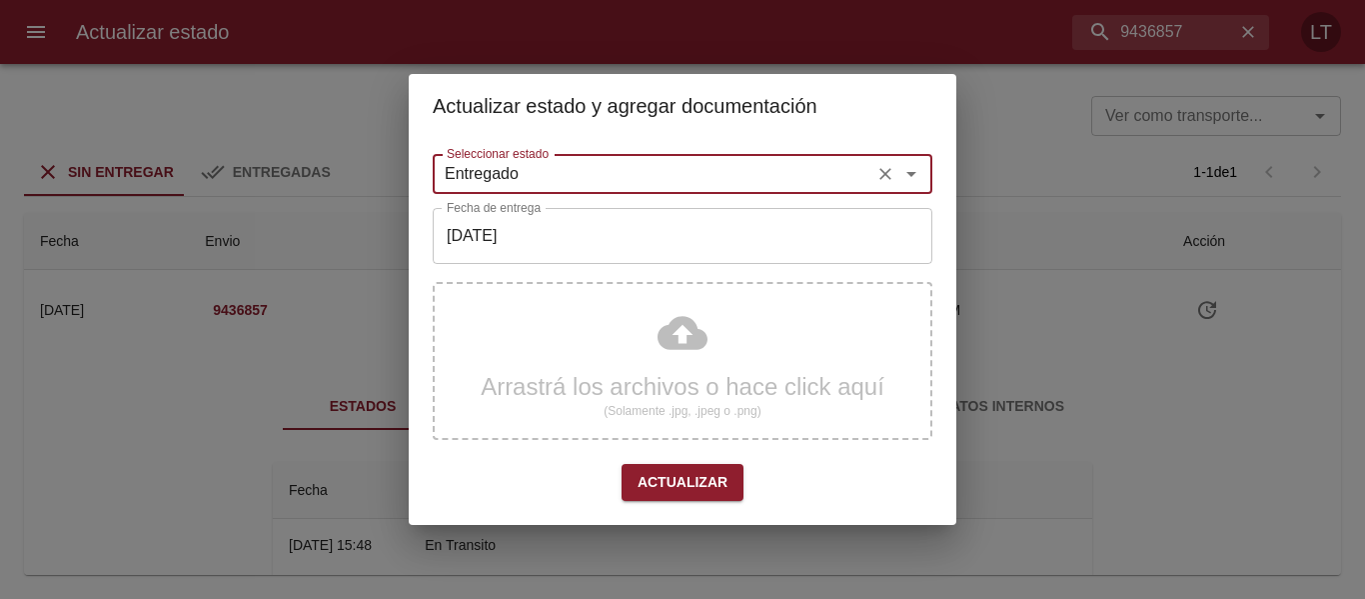
type input "Entregado"
click at [504, 235] on input "[DATE]" at bounding box center [683, 236] width 500 height 56
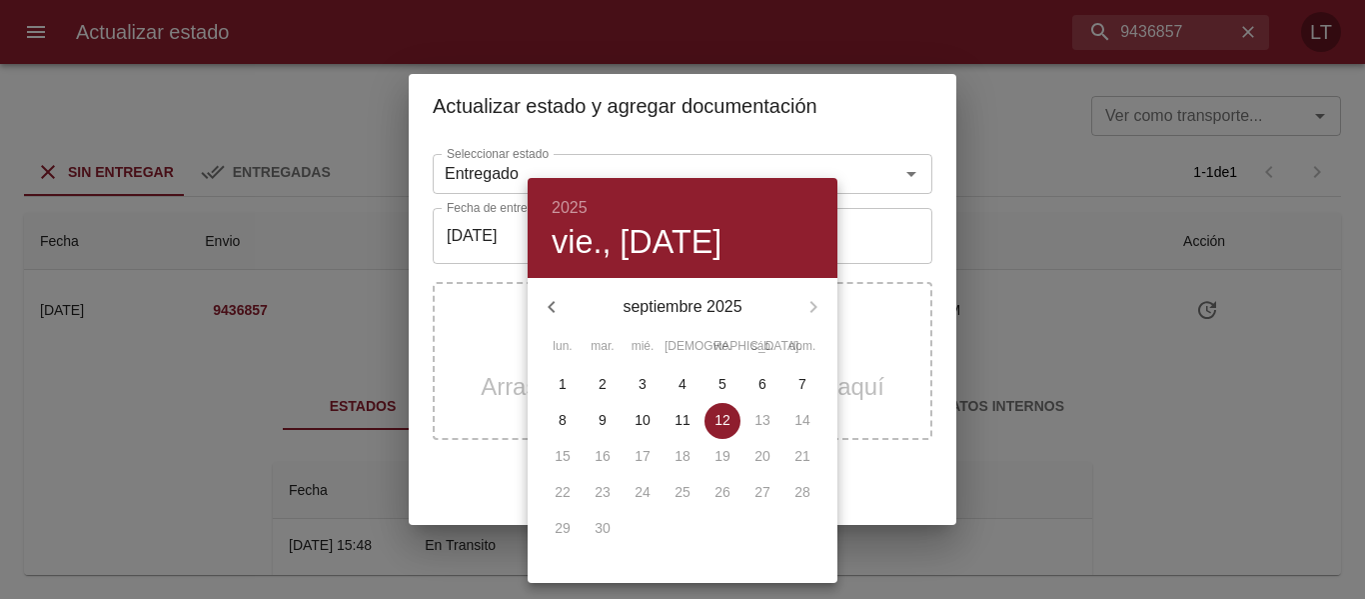
click at [539, 299] on button "button" at bounding box center [552, 307] width 48 height 48
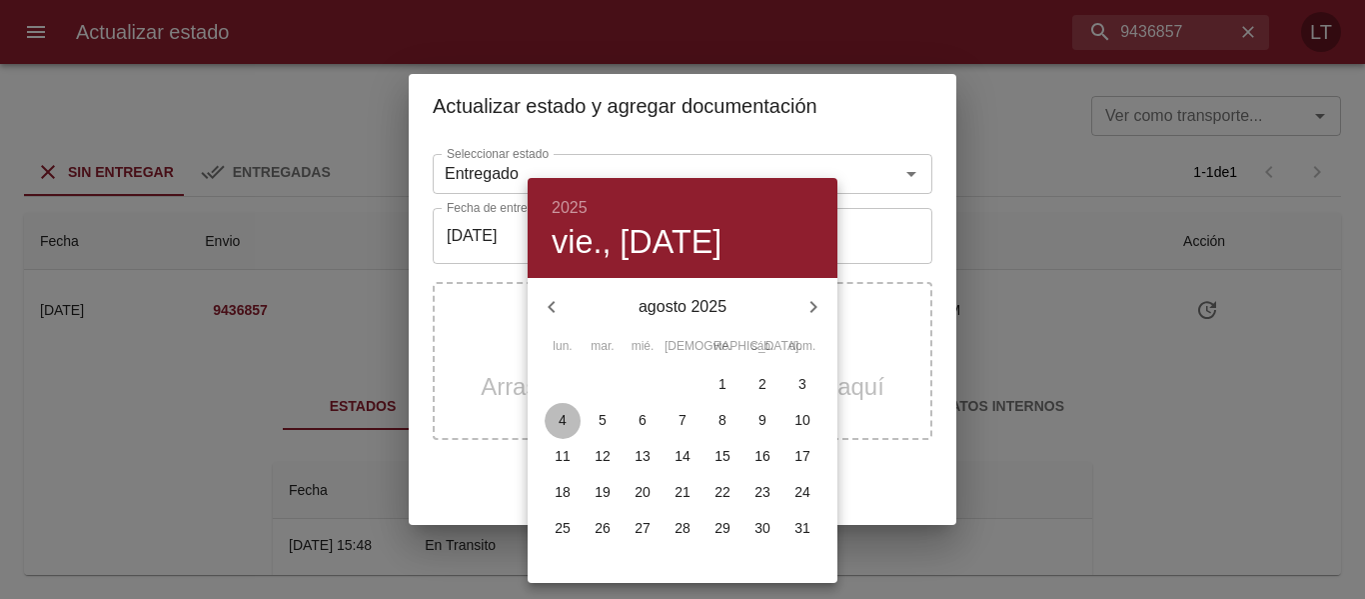
click at [569, 414] on span "4" at bounding box center [563, 420] width 36 height 20
type input "04/08/2025"
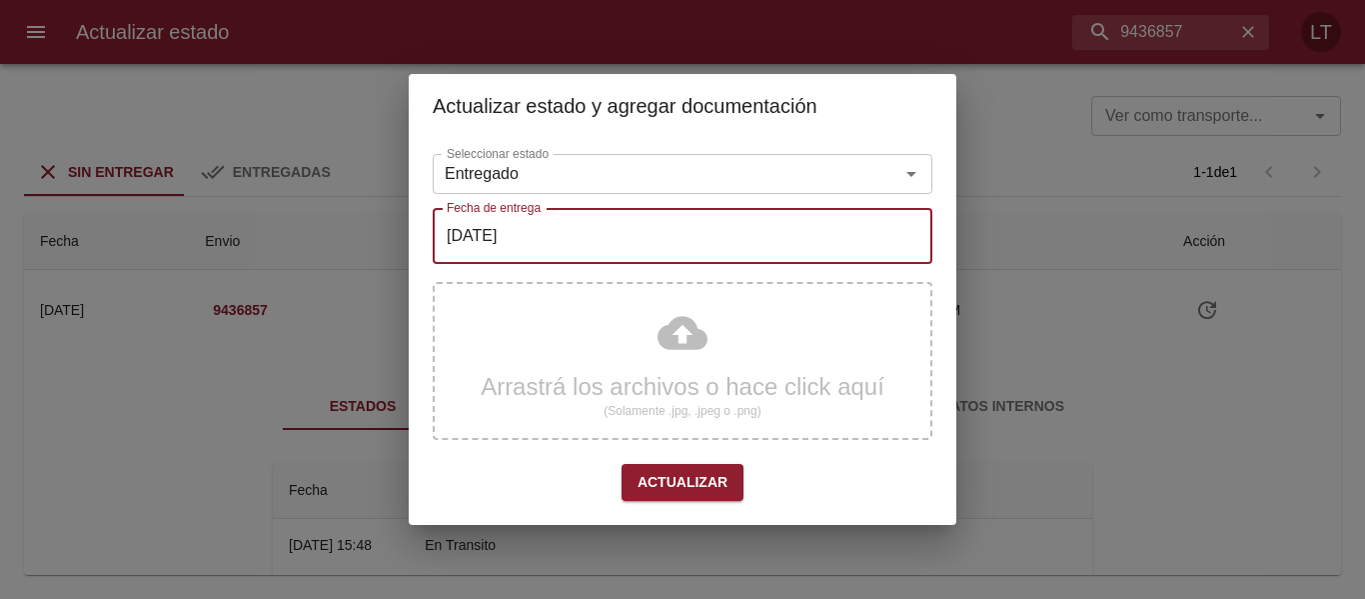
click at [675, 480] on span "Actualizar" at bounding box center [683, 482] width 90 height 25
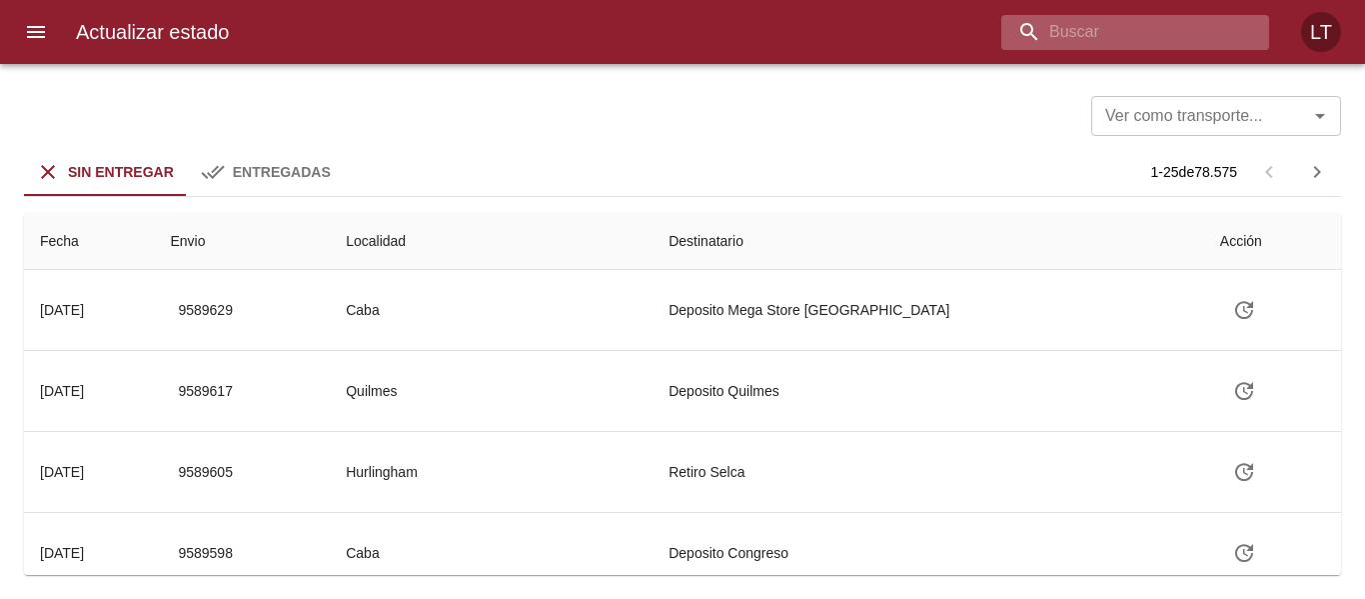
click at [1173, 37] on input "buscar" at bounding box center [1119, 32] width 234 height 35
paste input "9574068"
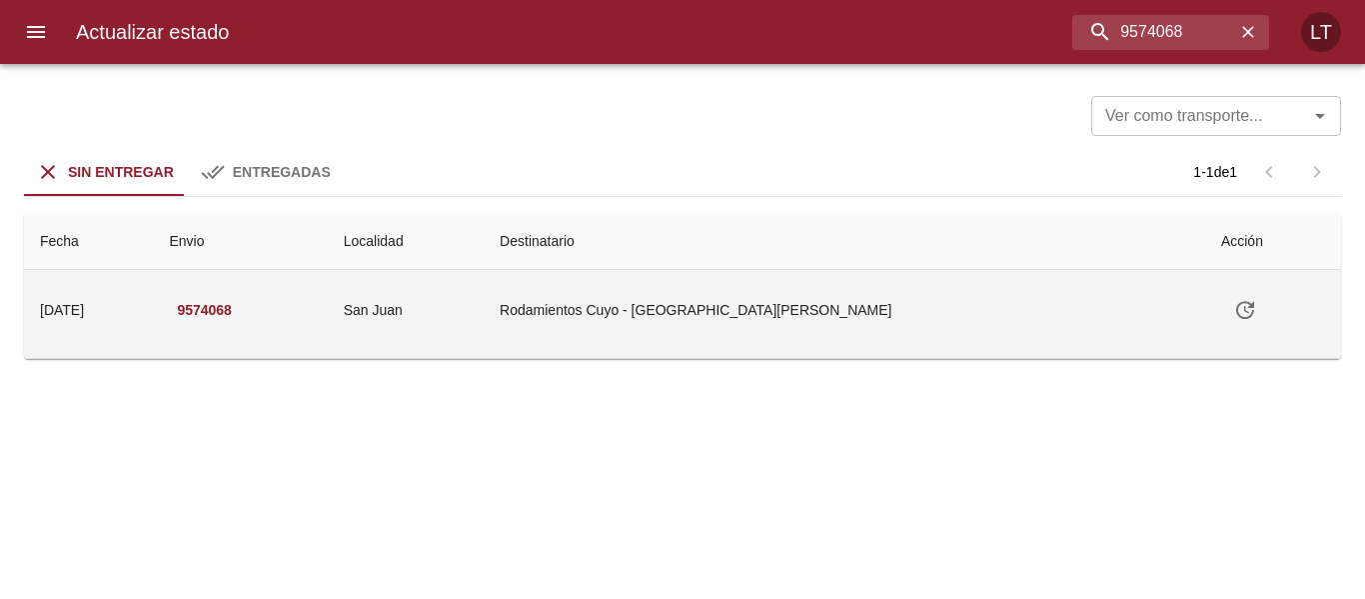
click at [746, 321] on td "Rodamientos Cuyo - [GEOGRAPHIC_DATA][PERSON_NAME]" at bounding box center [845, 310] width 722 height 80
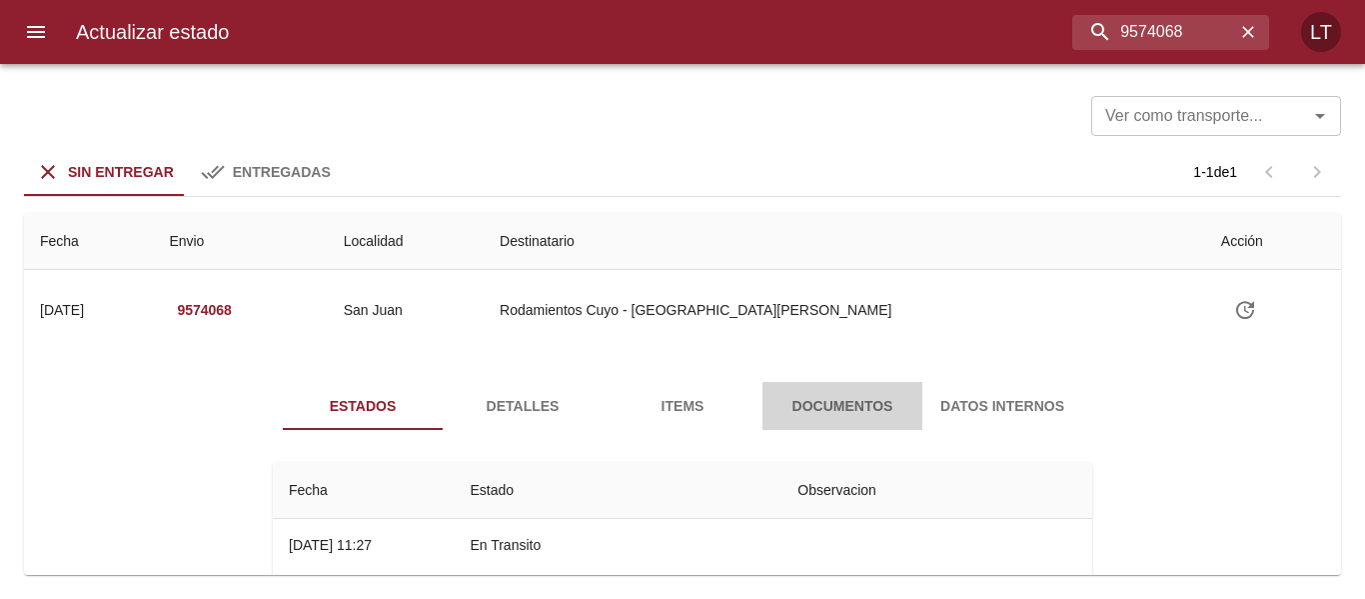
click at [828, 416] on span "Documentos" at bounding box center [843, 406] width 136 height 25
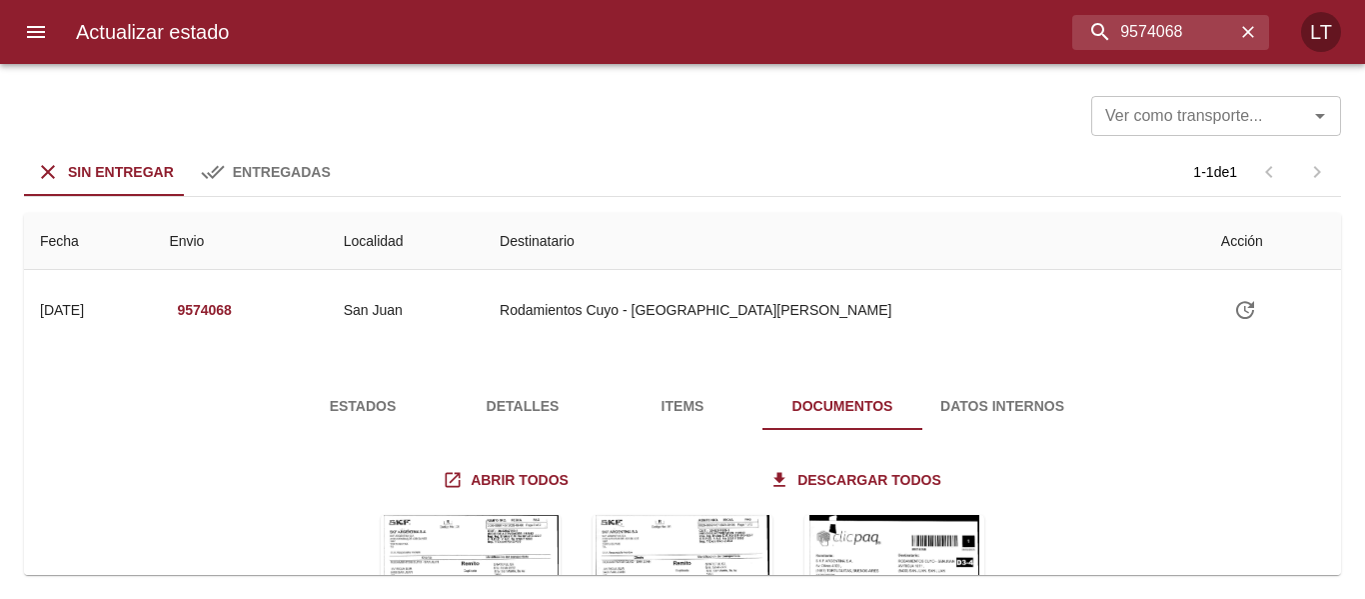
scroll to position [200, 0]
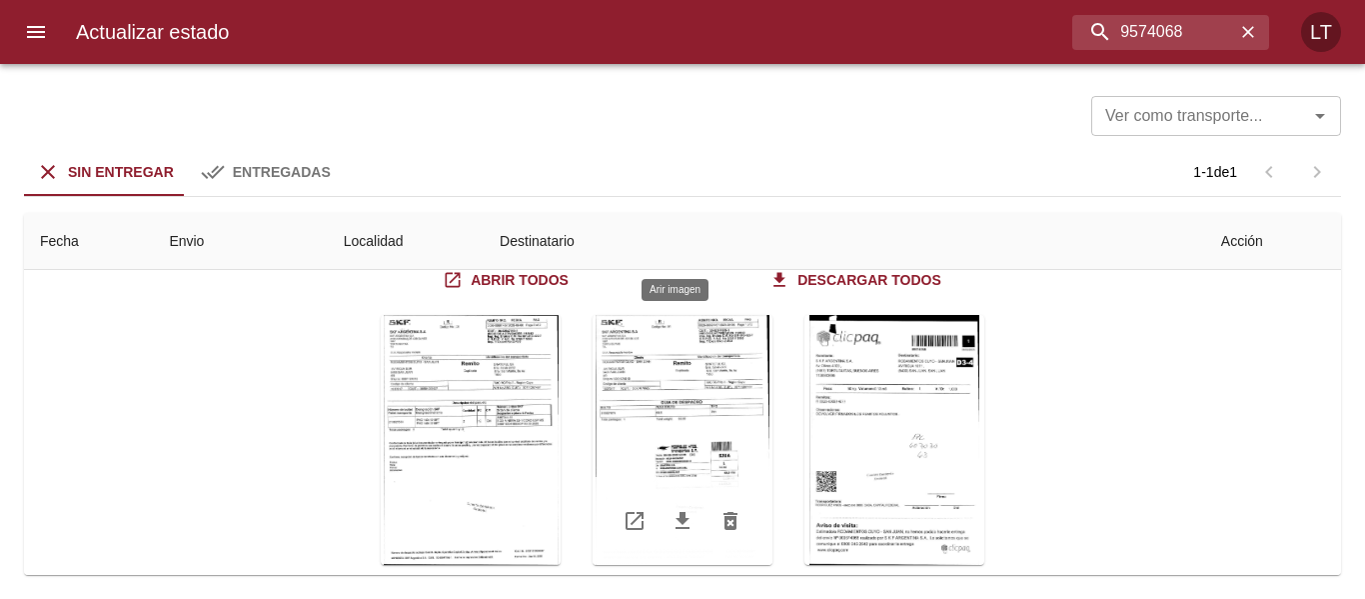
click at [680, 443] on div "Tabla de envíos del cliente" at bounding box center [683, 440] width 180 height 250
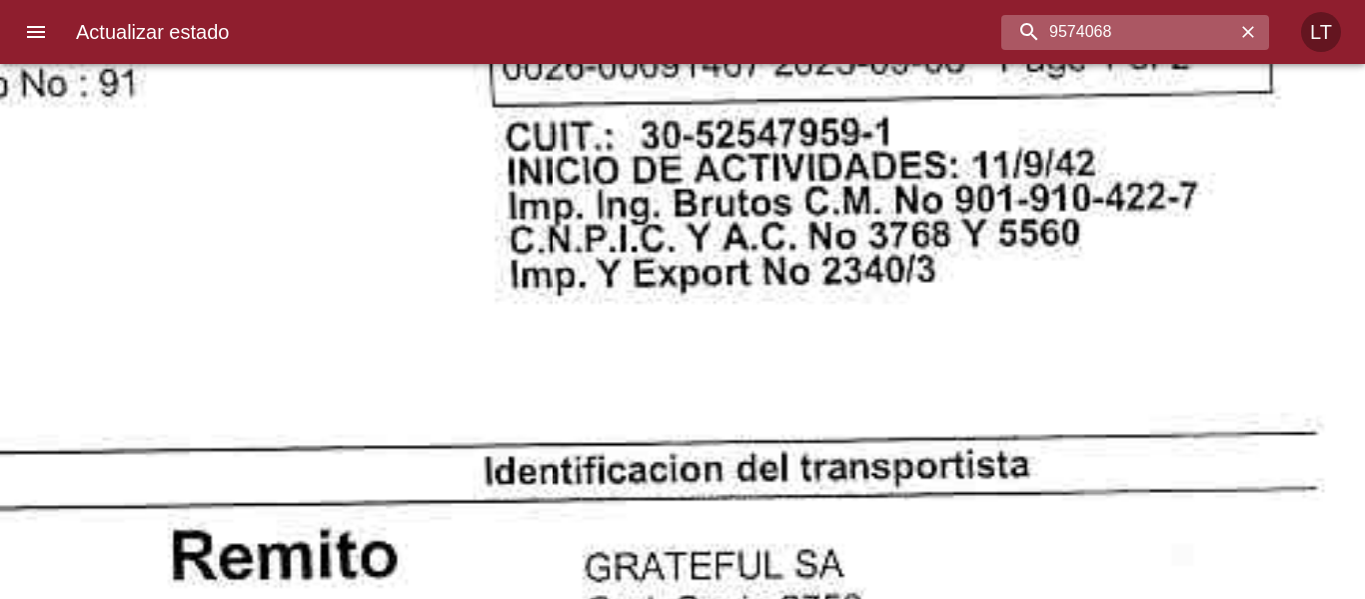
click at [1140, 31] on input "9574068" at bounding box center [1119, 32] width 234 height 35
paste input "83964"
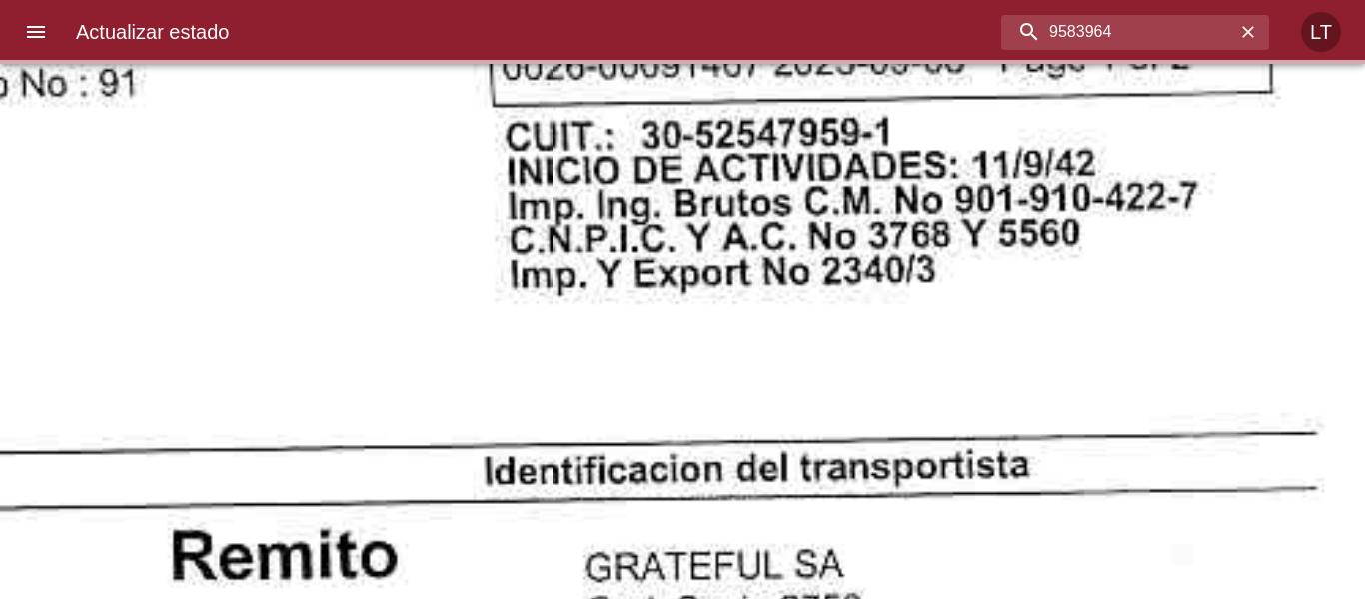
scroll to position [0, 0]
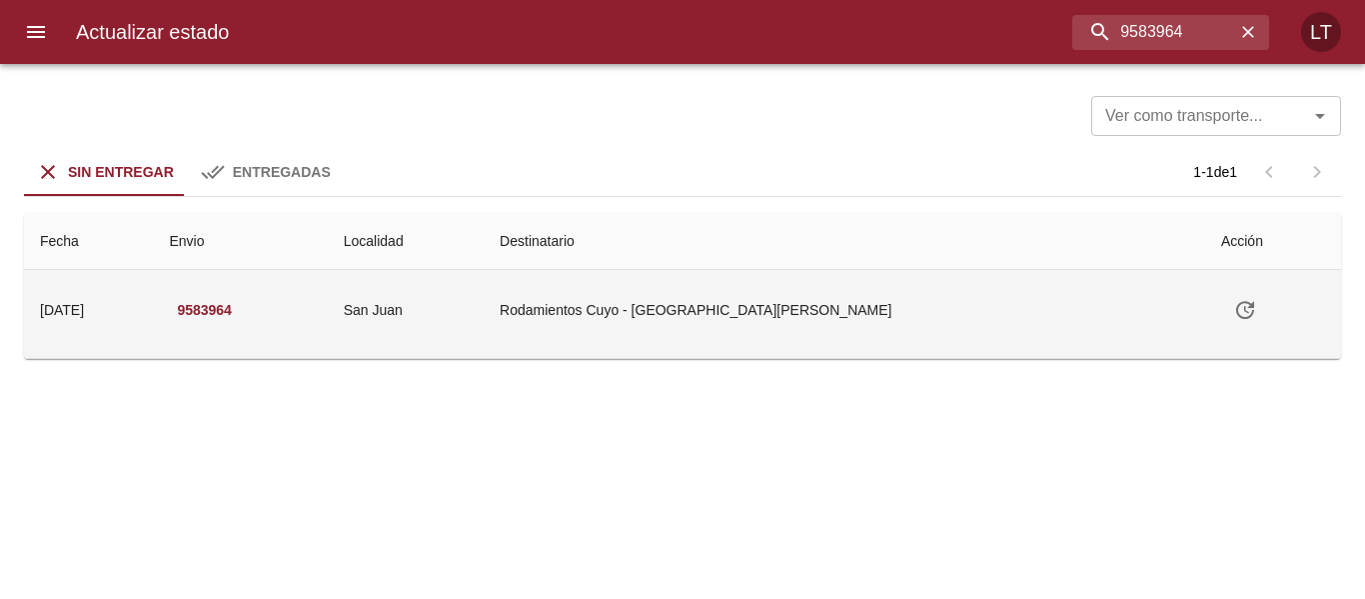
click at [836, 302] on td "Rodamientos Cuyo - [GEOGRAPHIC_DATA][PERSON_NAME]" at bounding box center [845, 310] width 722 height 80
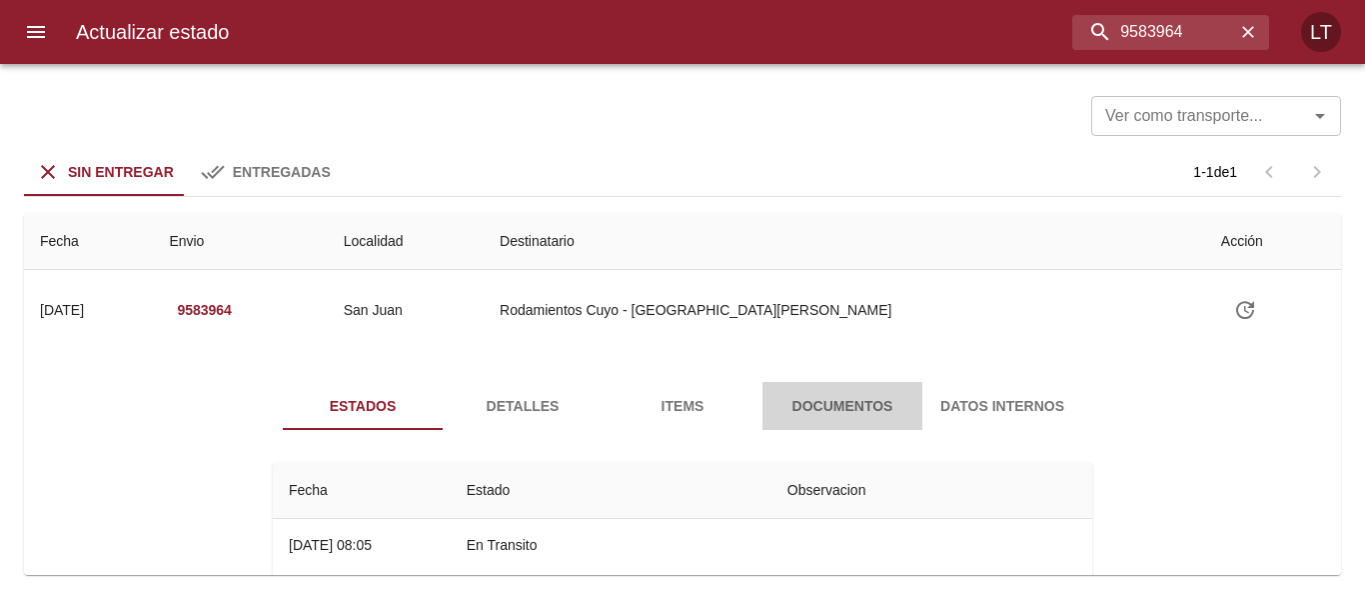
click at [838, 383] on button "Documentos" at bounding box center [843, 406] width 160 height 48
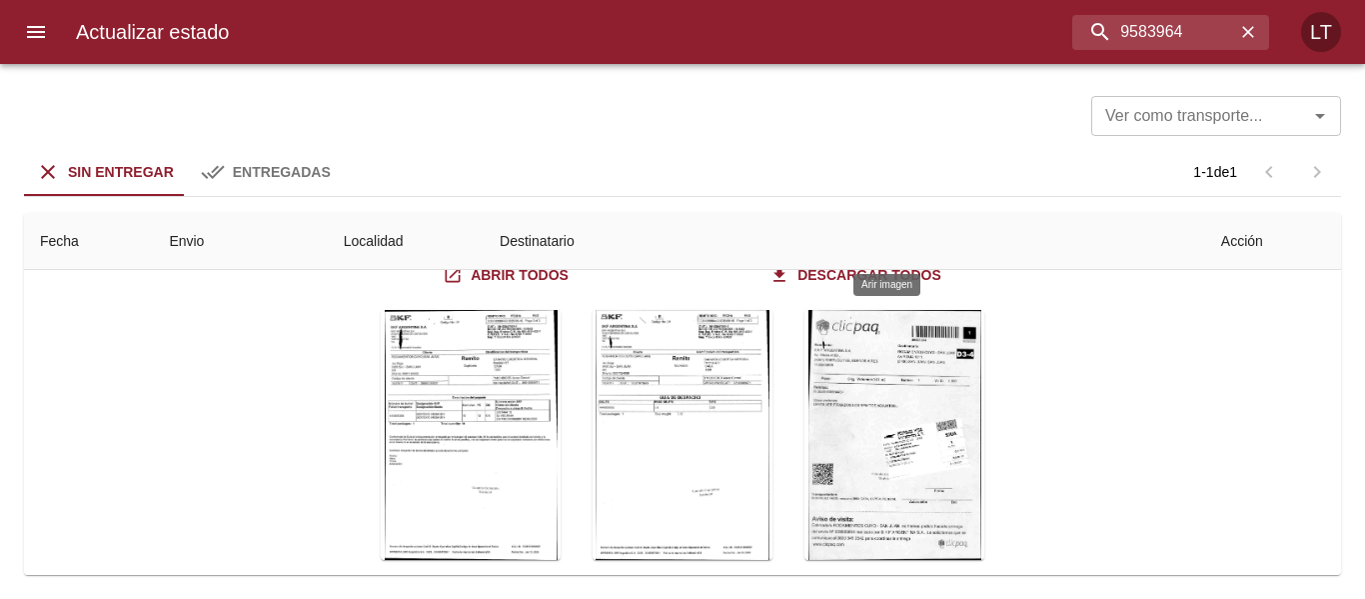
scroll to position [247, 0]
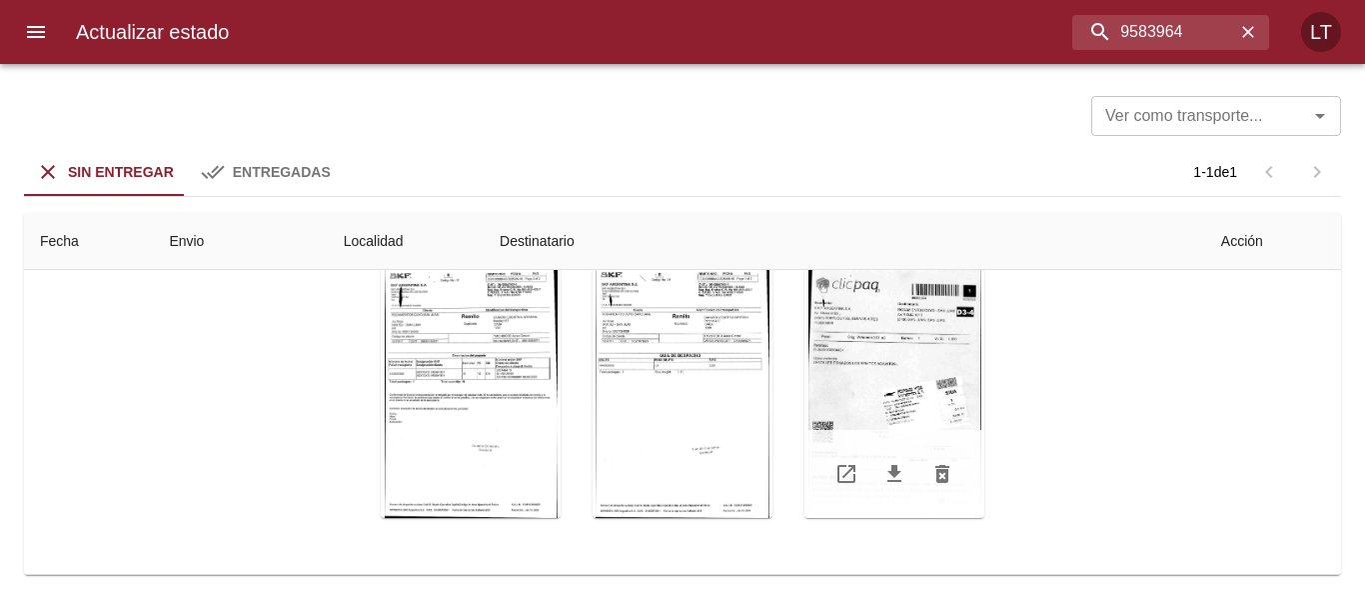
click at [924, 392] on div "Tabla de envíos del cliente" at bounding box center [895, 393] width 180 height 250
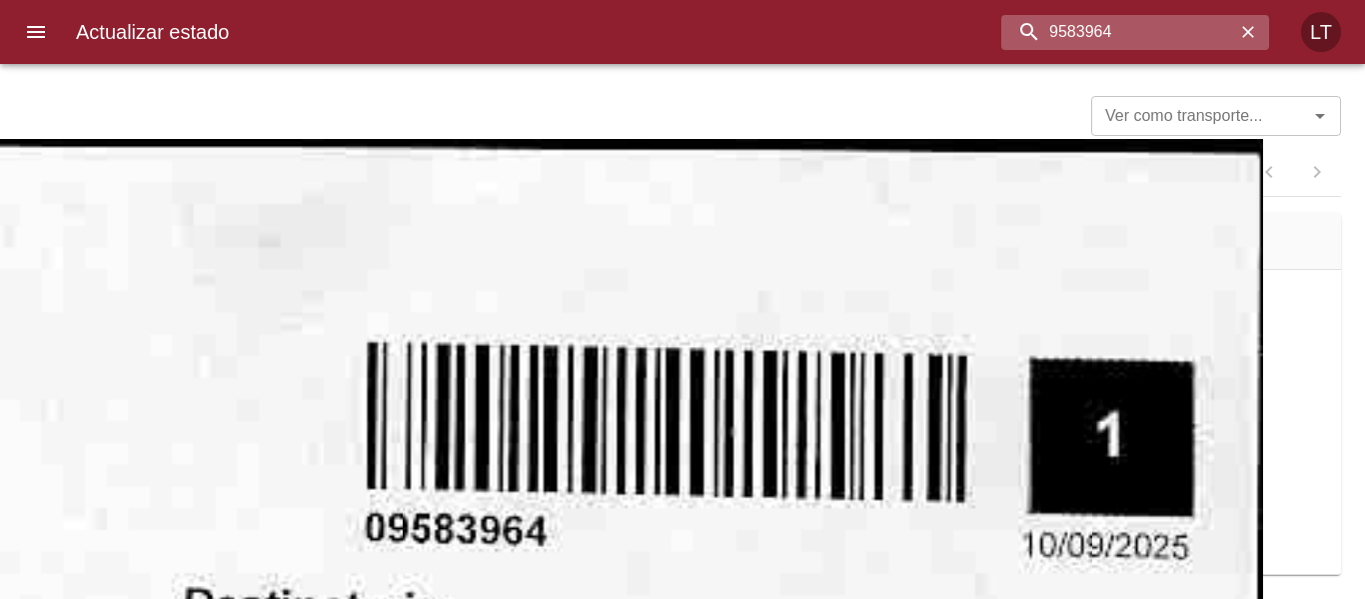
click at [1143, 40] on input "9583964" at bounding box center [1119, 32] width 234 height 35
paste input "79316"
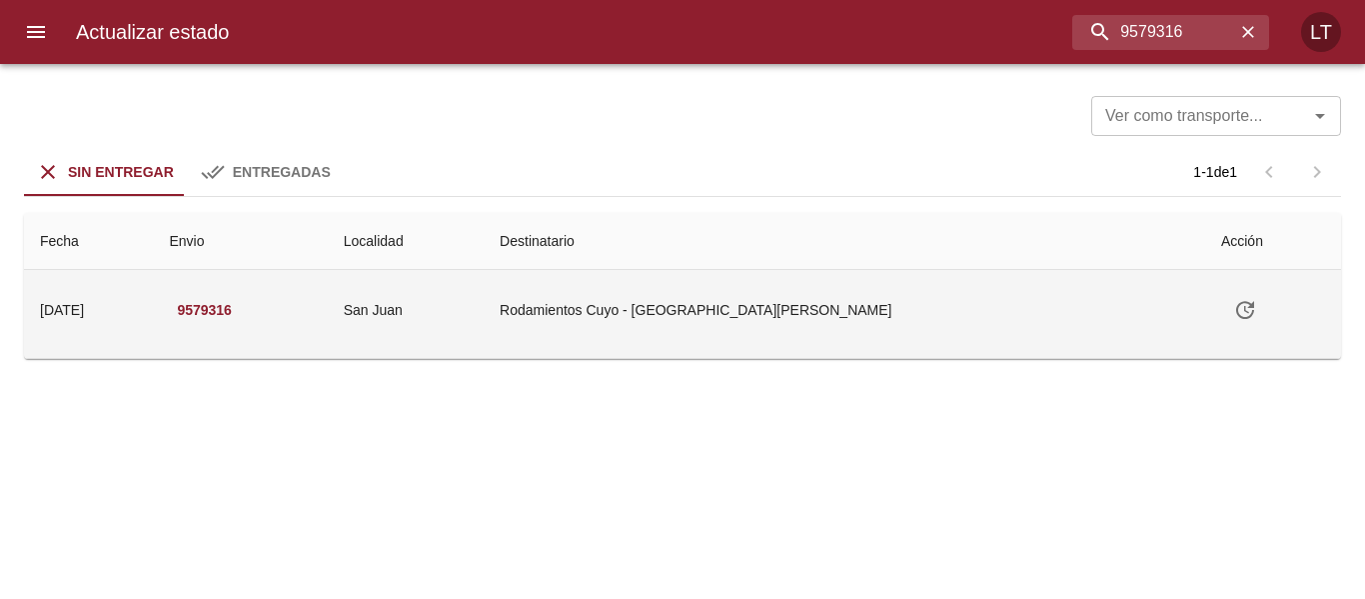
click at [730, 296] on td "Rodamientos Cuyo - [GEOGRAPHIC_DATA][PERSON_NAME]" at bounding box center [845, 310] width 722 height 80
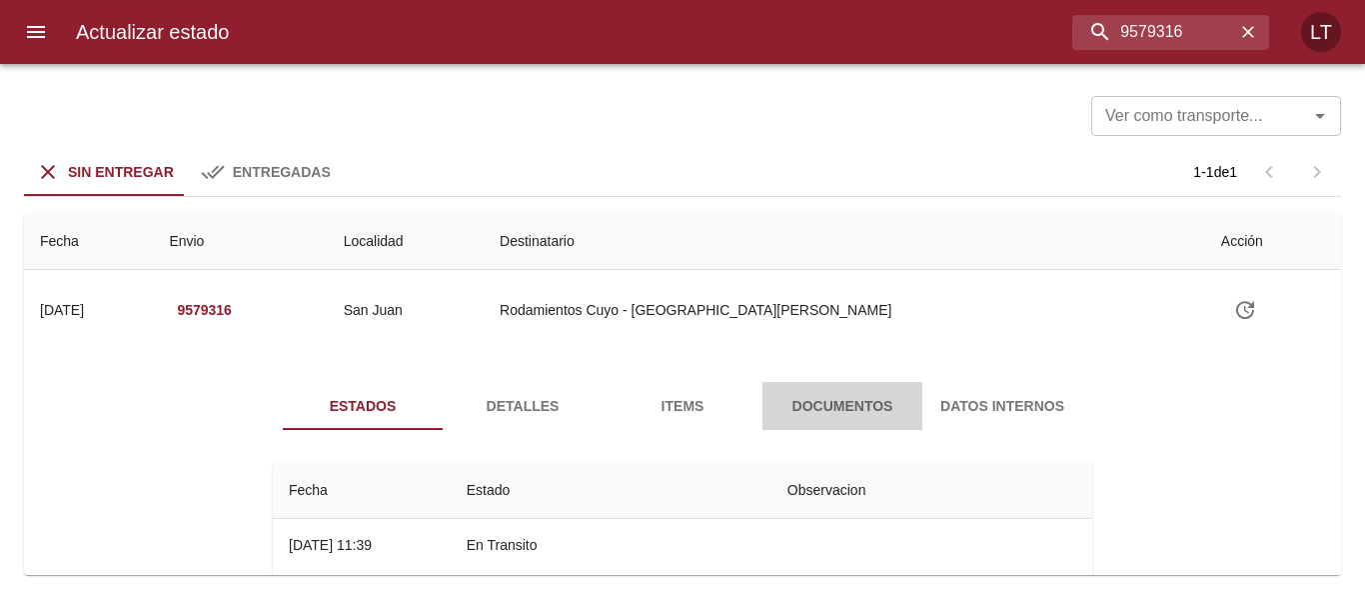
click at [824, 411] on span "Documentos" at bounding box center [843, 406] width 136 height 25
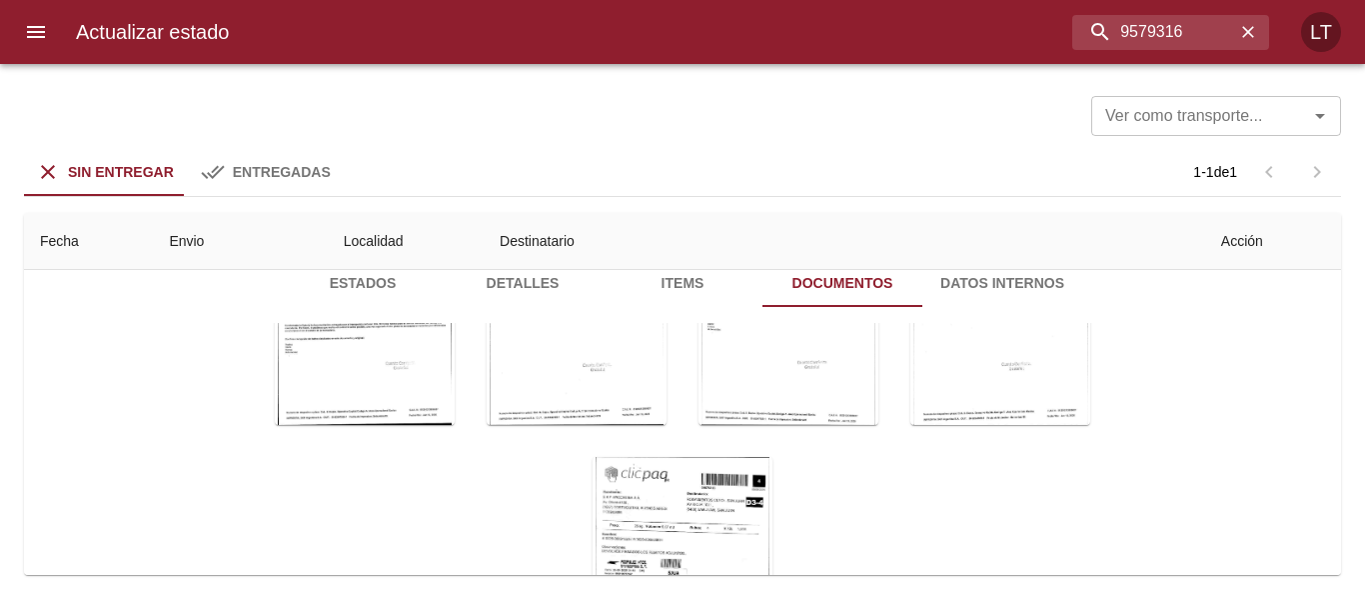
scroll to position [296, 0]
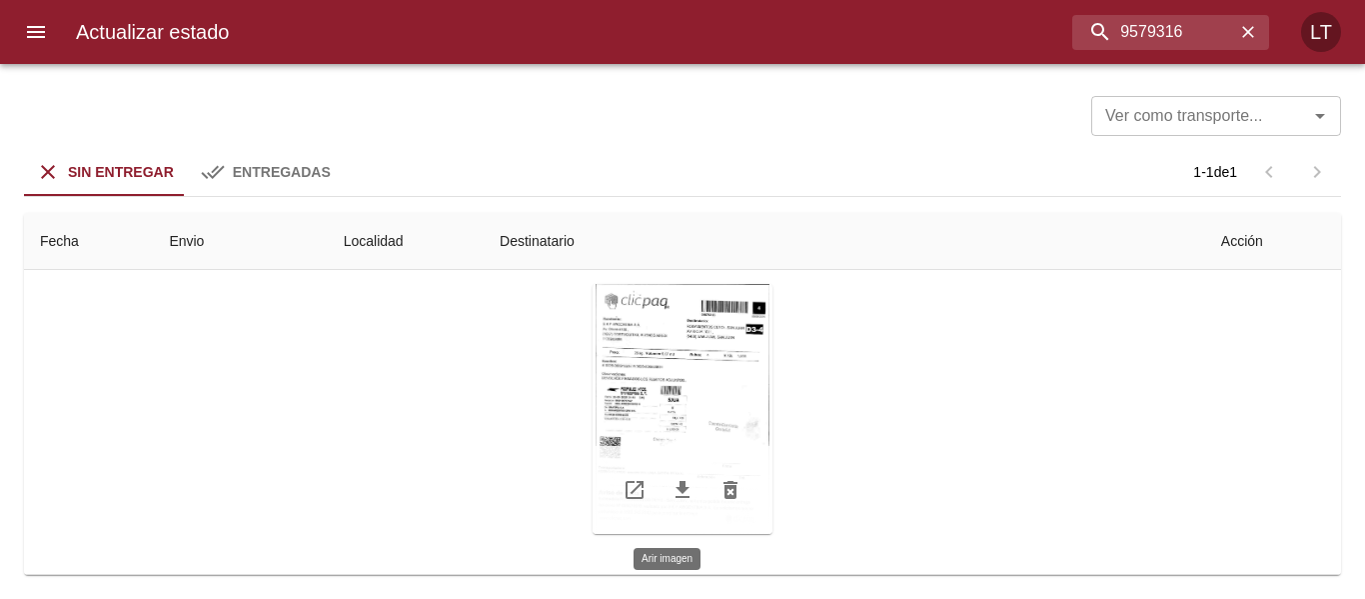
click at [719, 396] on div "Tabla de envíos del cliente" at bounding box center [683, 409] width 180 height 250
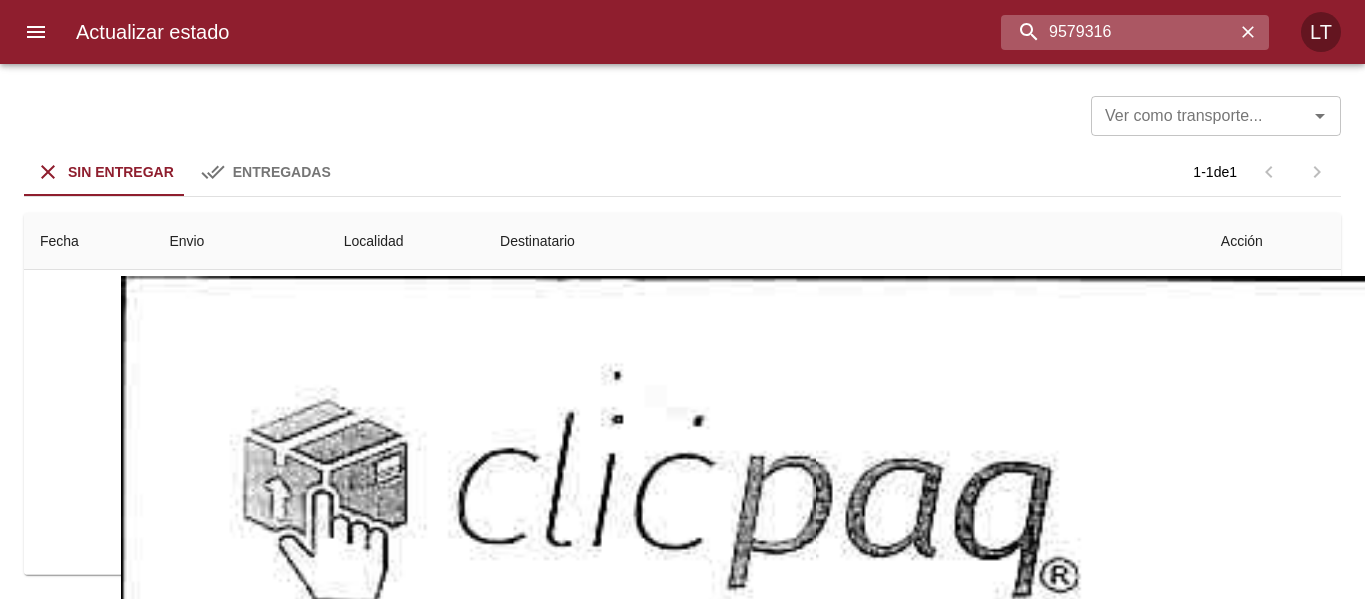
click at [1139, 32] on input "9579316" at bounding box center [1119, 32] width 234 height 35
paste input "88029"
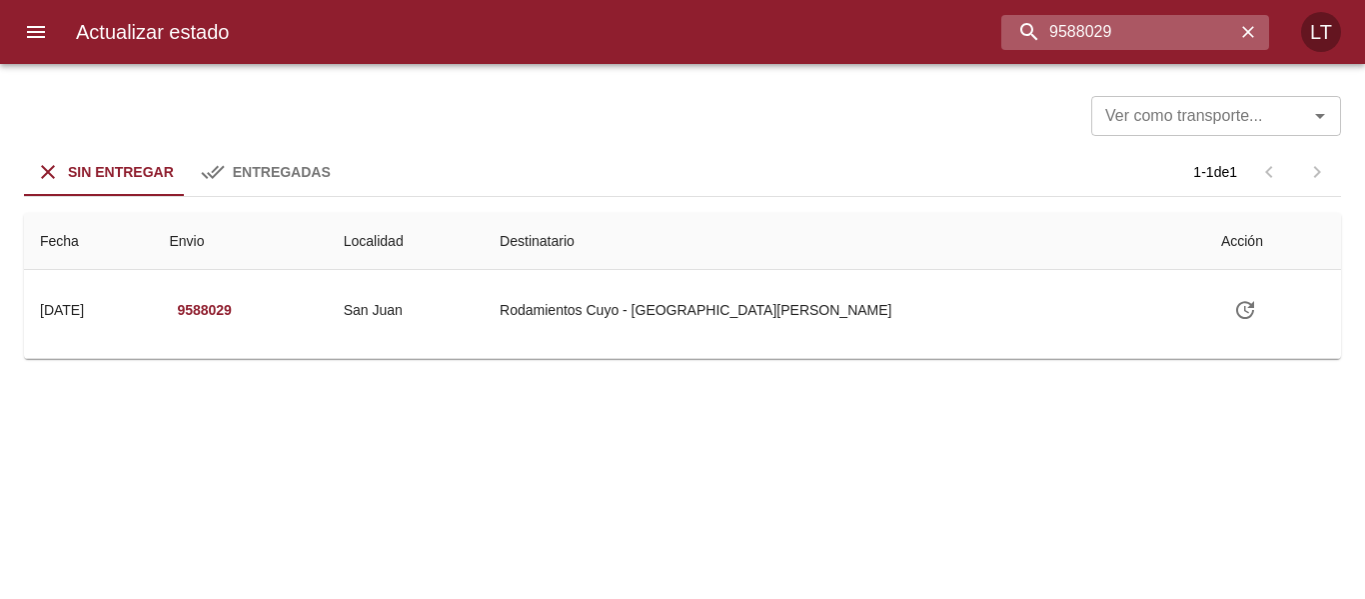
scroll to position [0, 0]
click at [896, 363] on div "Ver como transporte... Ver como transporte... Sin Entregar Entregadas 1 - 1 de …" at bounding box center [682, 331] width 1365 height 535
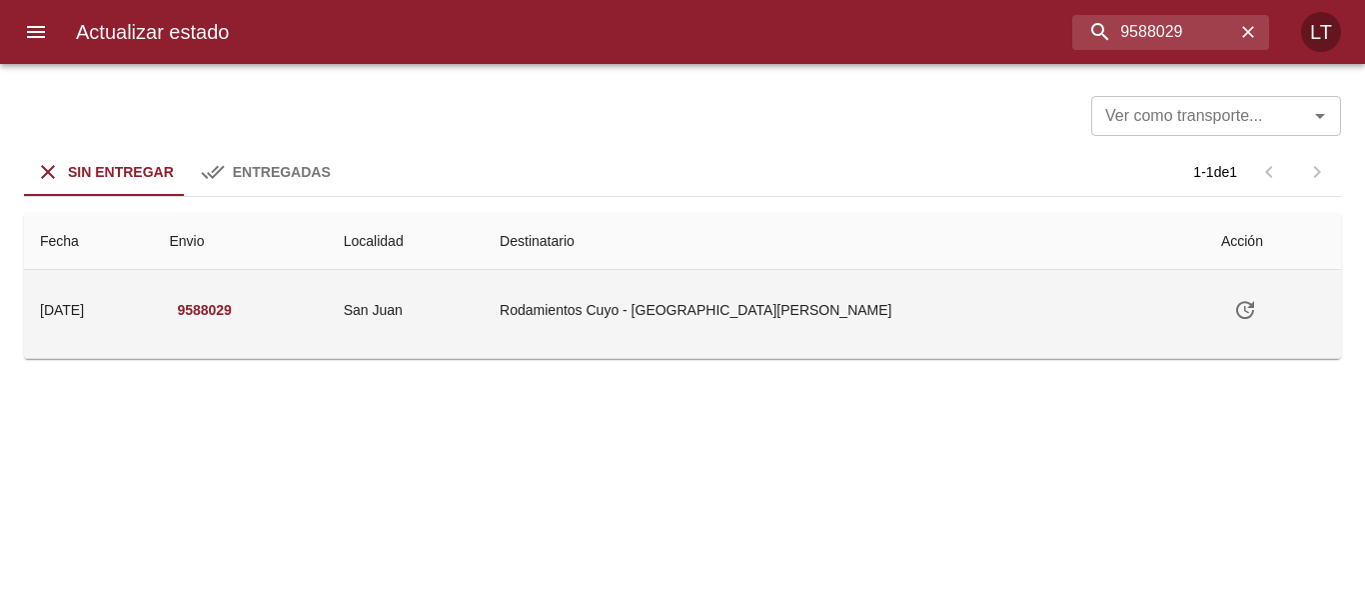
click at [894, 338] on td "Rodamientos Cuyo - [GEOGRAPHIC_DATA][PERSON_NAME]" at bounding box center [845, 310] width 722 height 80
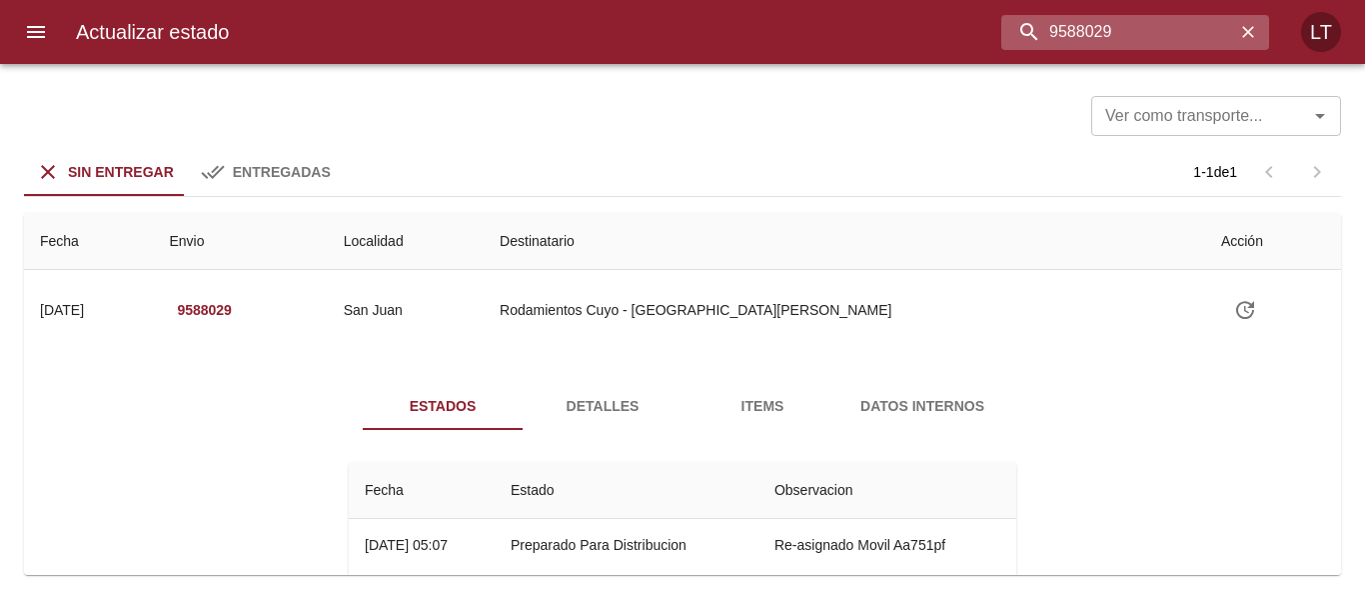
click at [1208, 35] on input "9588029" at bounding box center [1119, 32] width 234 height 35
paste input "55607"
type input "9555607"
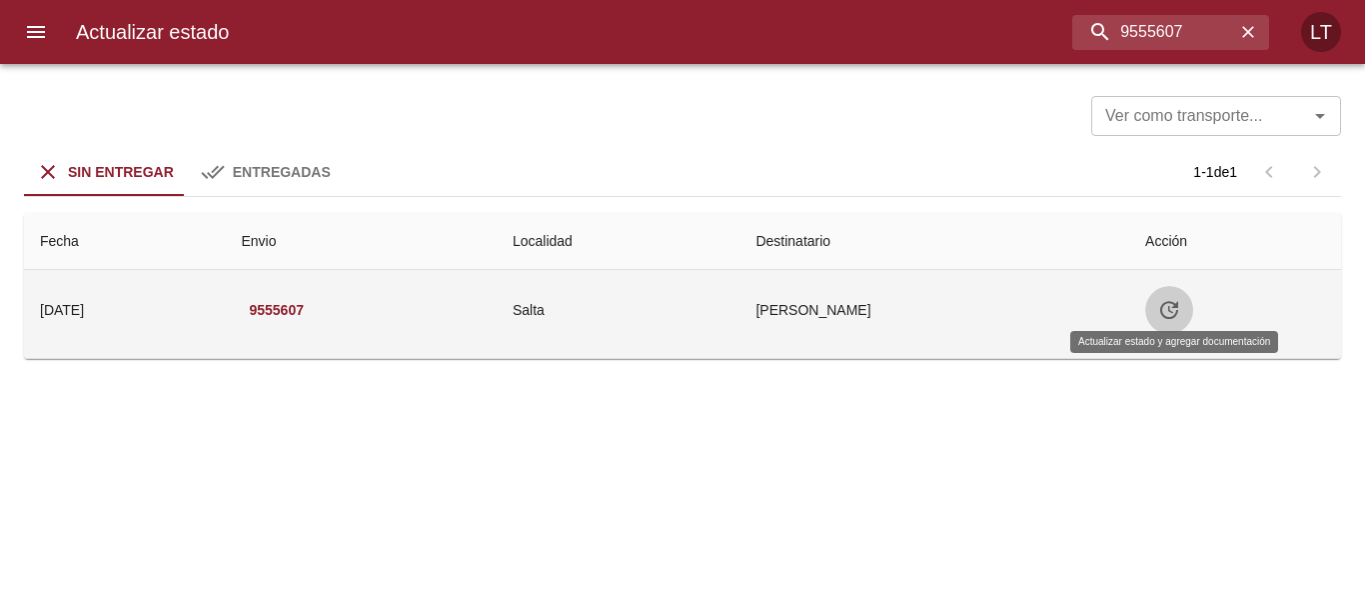
click at [1181, 312] on icon "Tabla de envíos del cliente" at bounding box center [1169, 310] width 24 height 24
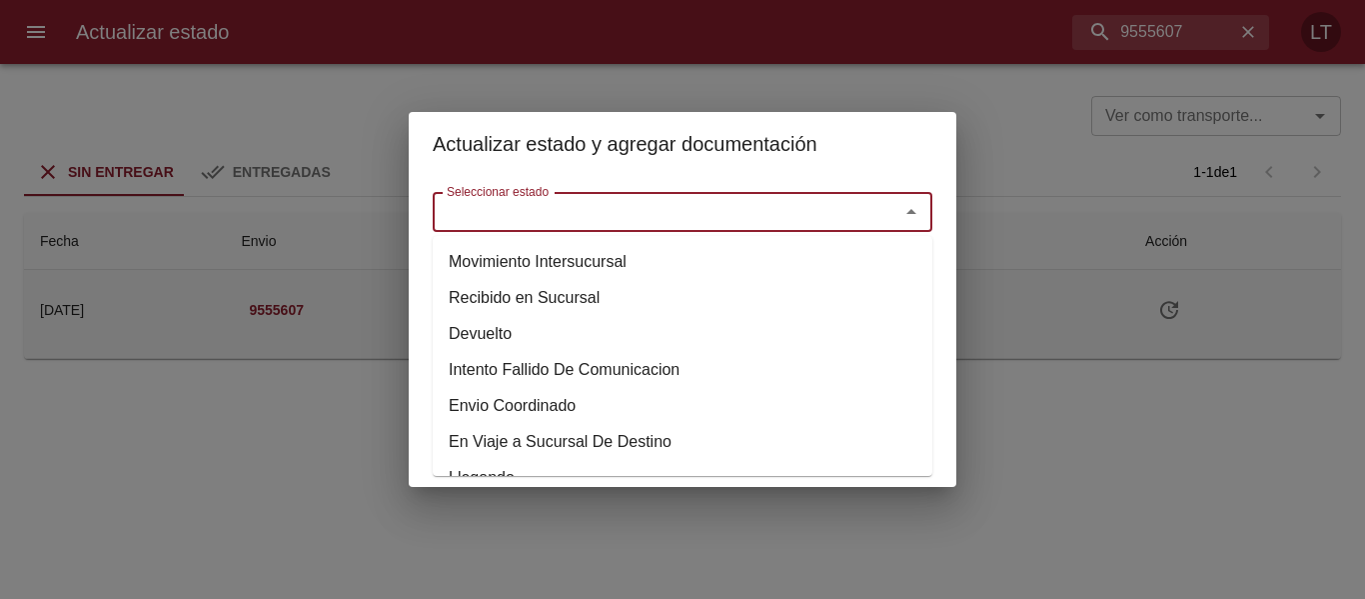
click at [706, 200] on input "Seleccionar estado" at bounding box center [653, 212] width 429 height 28
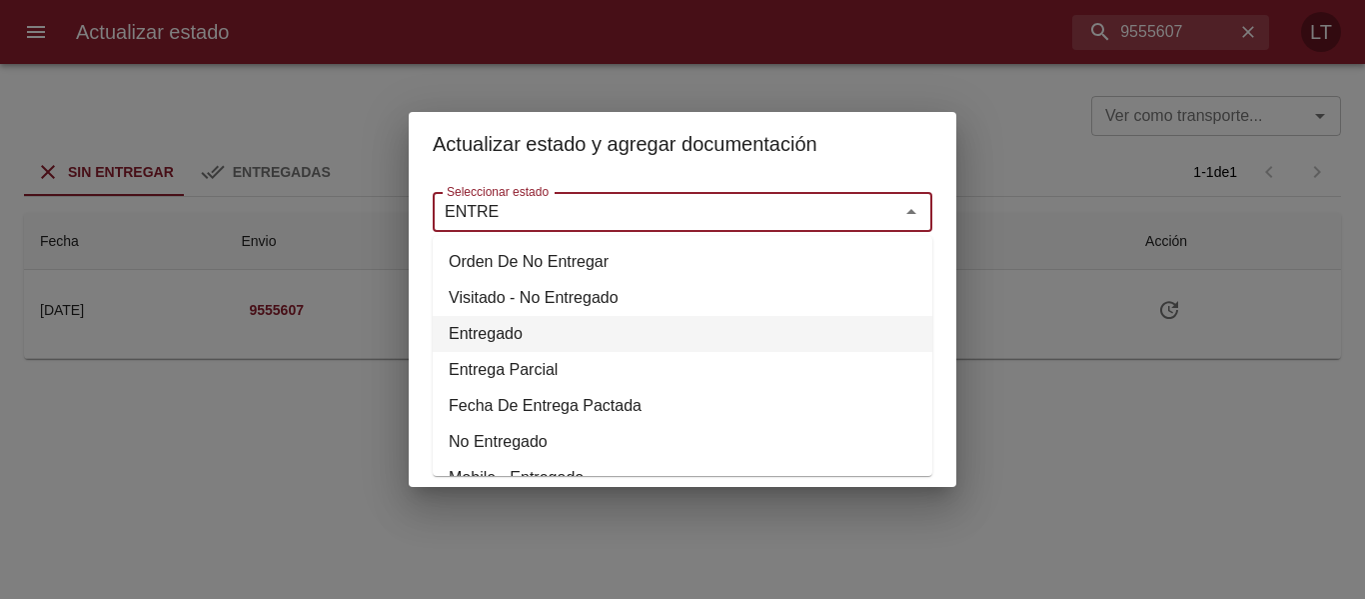
click at [517, 327] on li "Entregado" at bounding box center [683, 334] width 500 height 36
type input "Entregado"
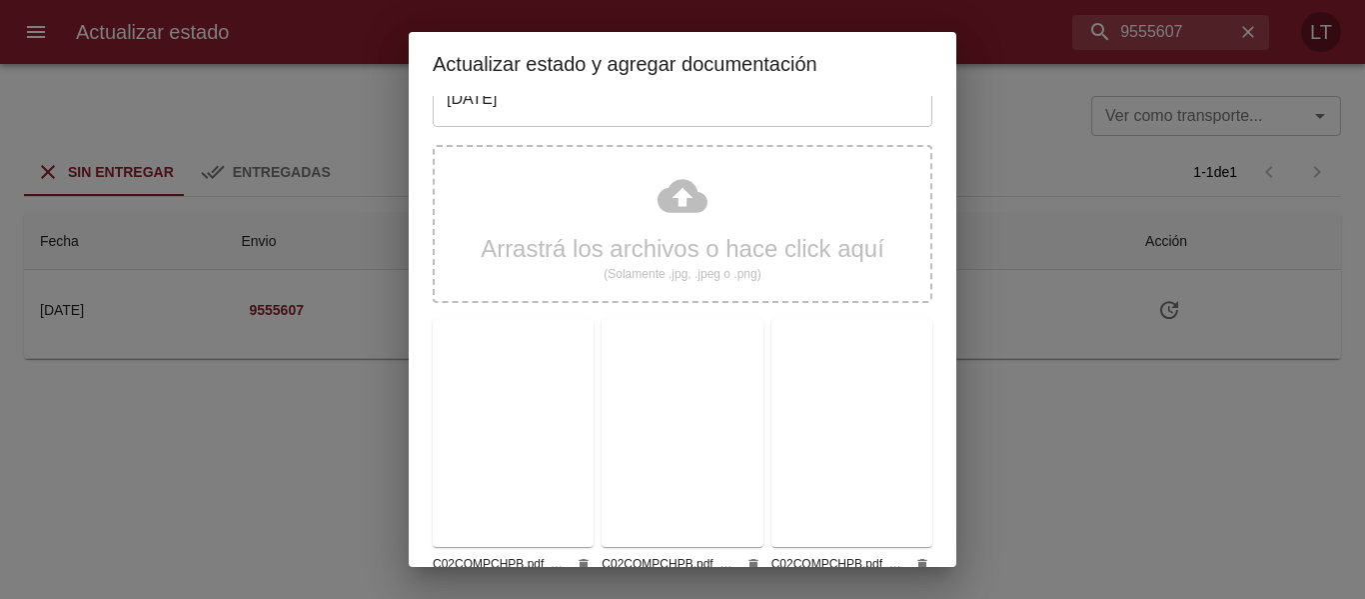
scroll to position [187, 0]
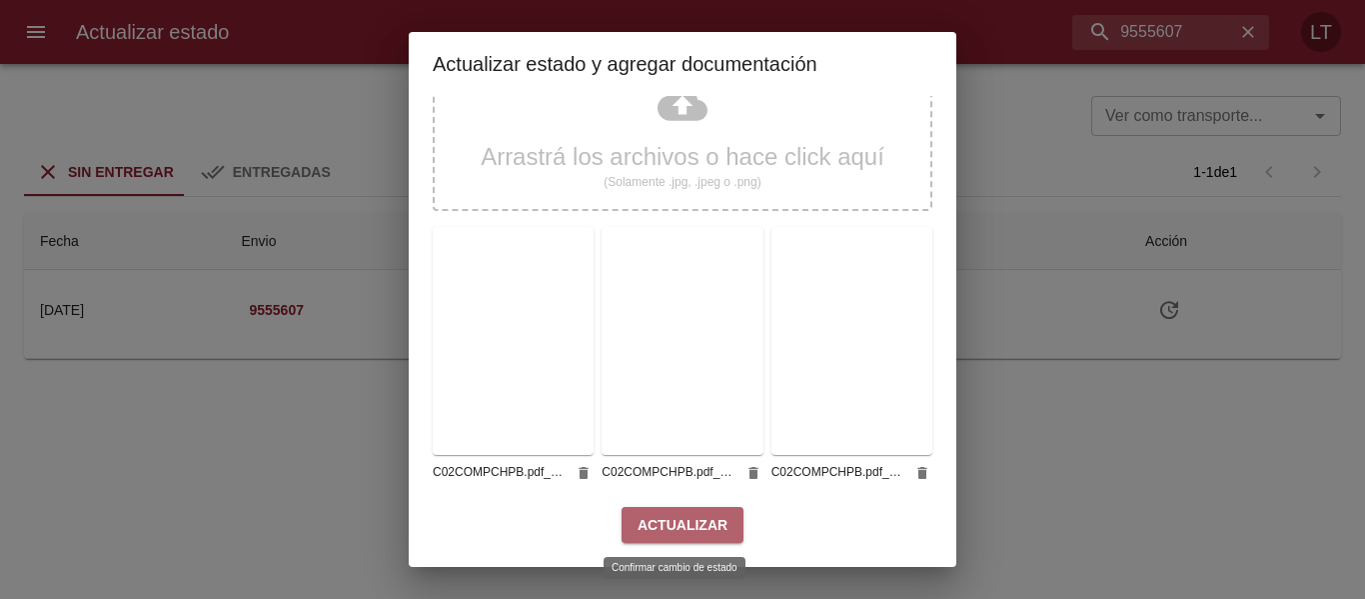
click at [701, 526] on span "Actualizar" at bounding box center [683, 525] width 90 height 25
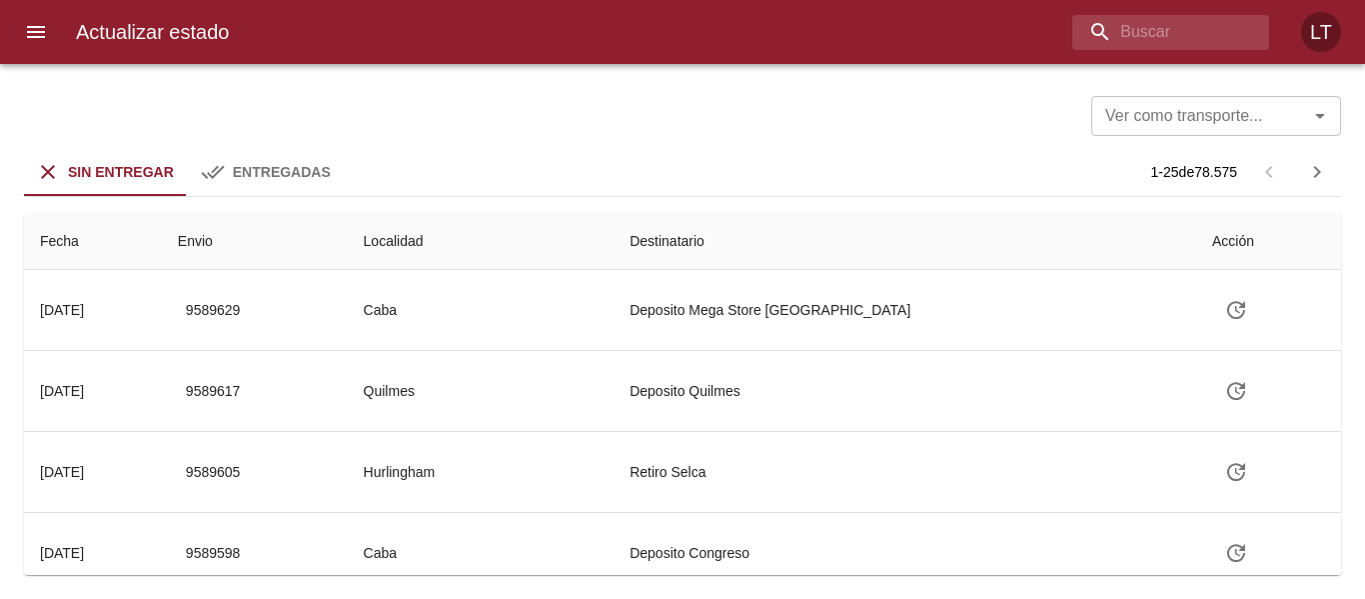
click at [1170, 54] on div "Actualizar estado LT" at bounding box center [682, 32] width 1365 height 64
click at [1169, 37] on input "buscar" at bounding box center [1119, 32] width 234 height 35
paste input "9550776"
type input "9550776"
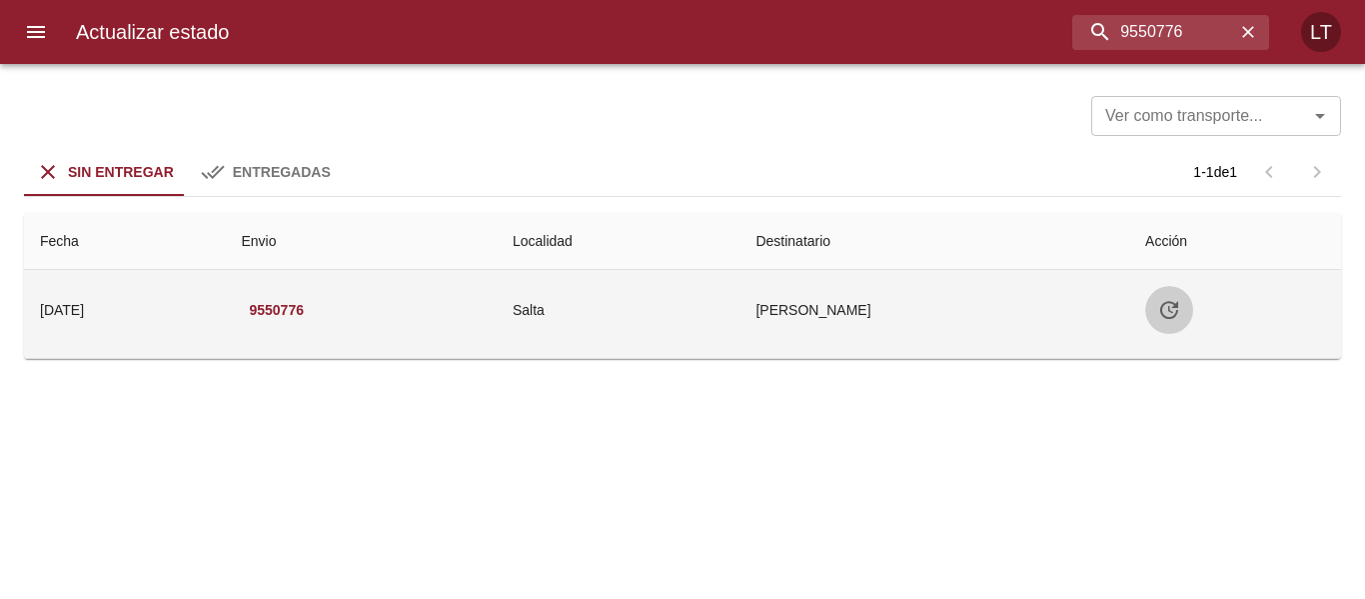
click at [1179, 301] on icon "Tabla de envíos del cliente" at bounding box center [1169, 310] width 24 height 24
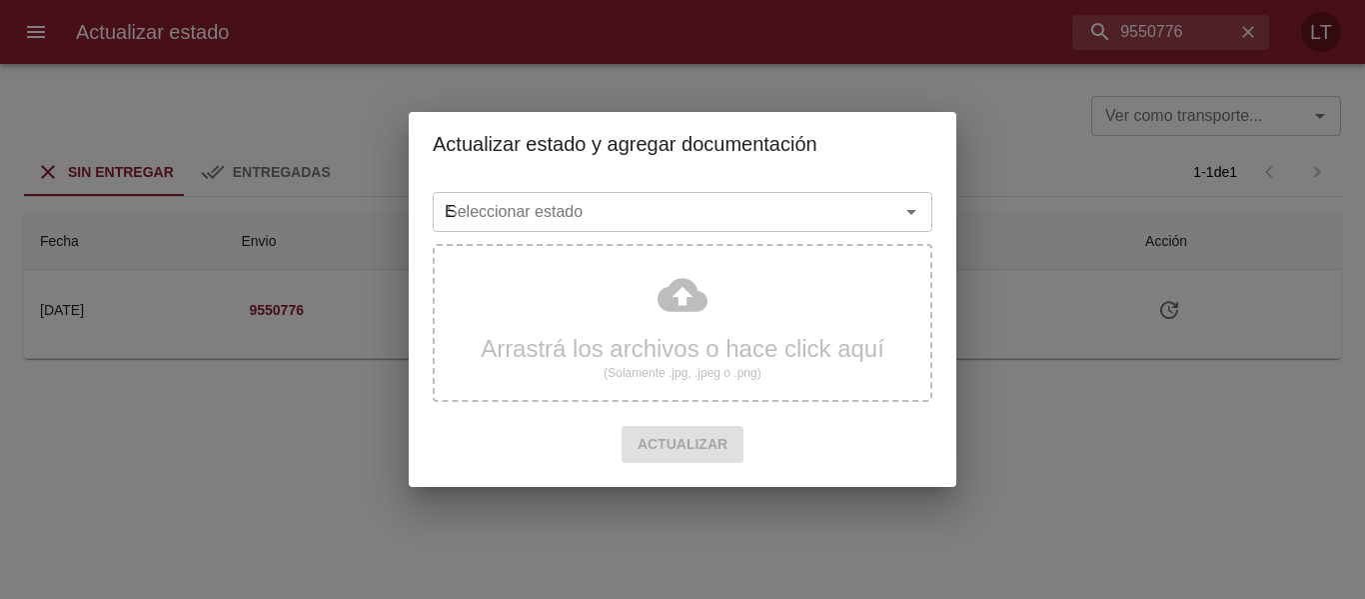
click at [665, 210] on input "E" at bounding box center [653, 212] width 429 height 28
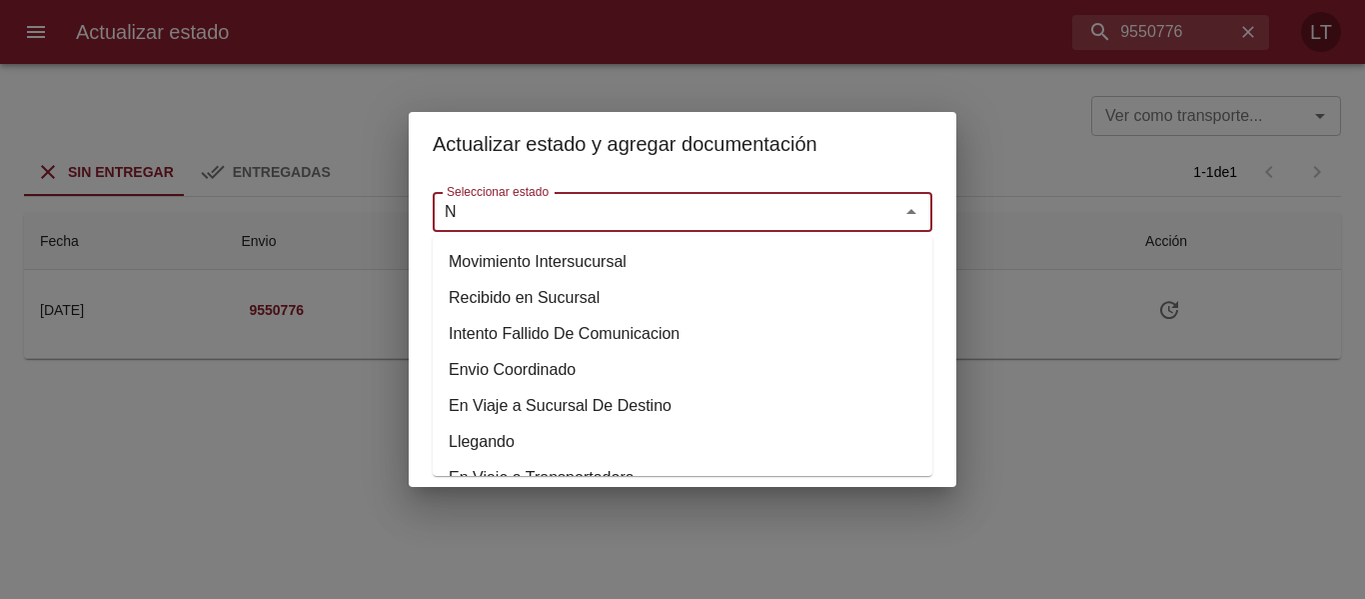
drag, startPoint x: 664, startPoint y: 209, endPoint x: 422, endPoint y: 213, distance: 241.9
click at [422, 213] on div "Seleccionar estado N Seleccionar estado Arrastrá los archivos o hace click aquí…" at bounding box center [683, 331] width 548 height 311
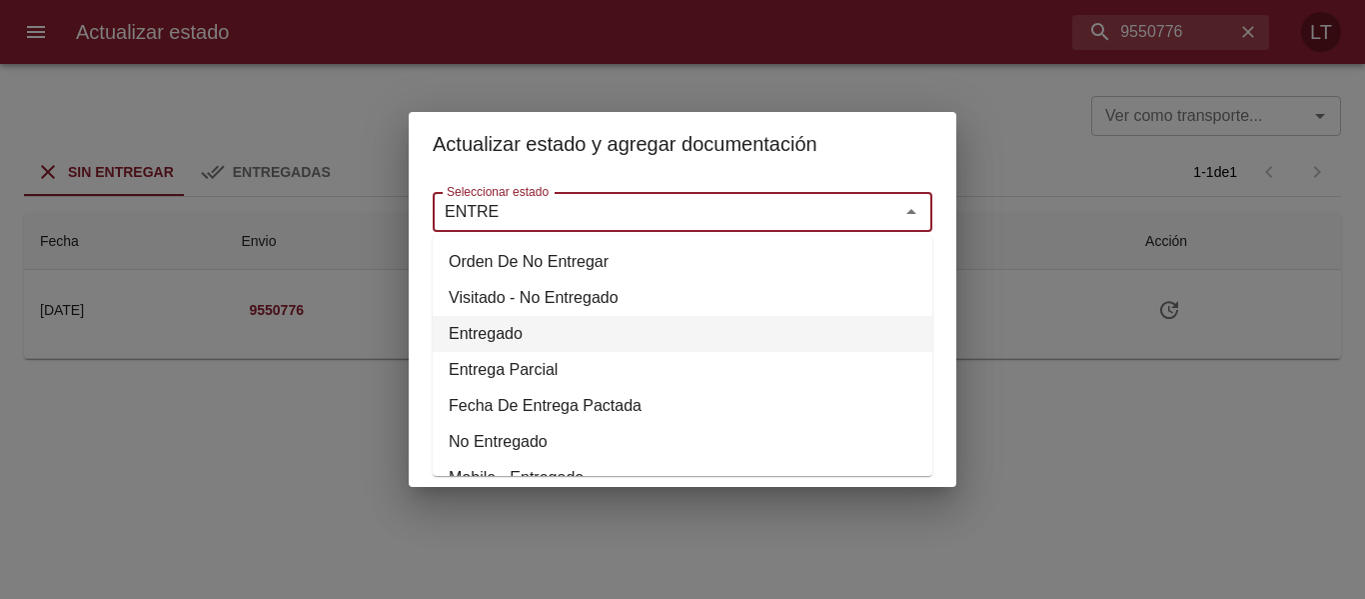
click at [528, 329] on li "Entregado" at bounding box center [683, 334] width 500 height 36
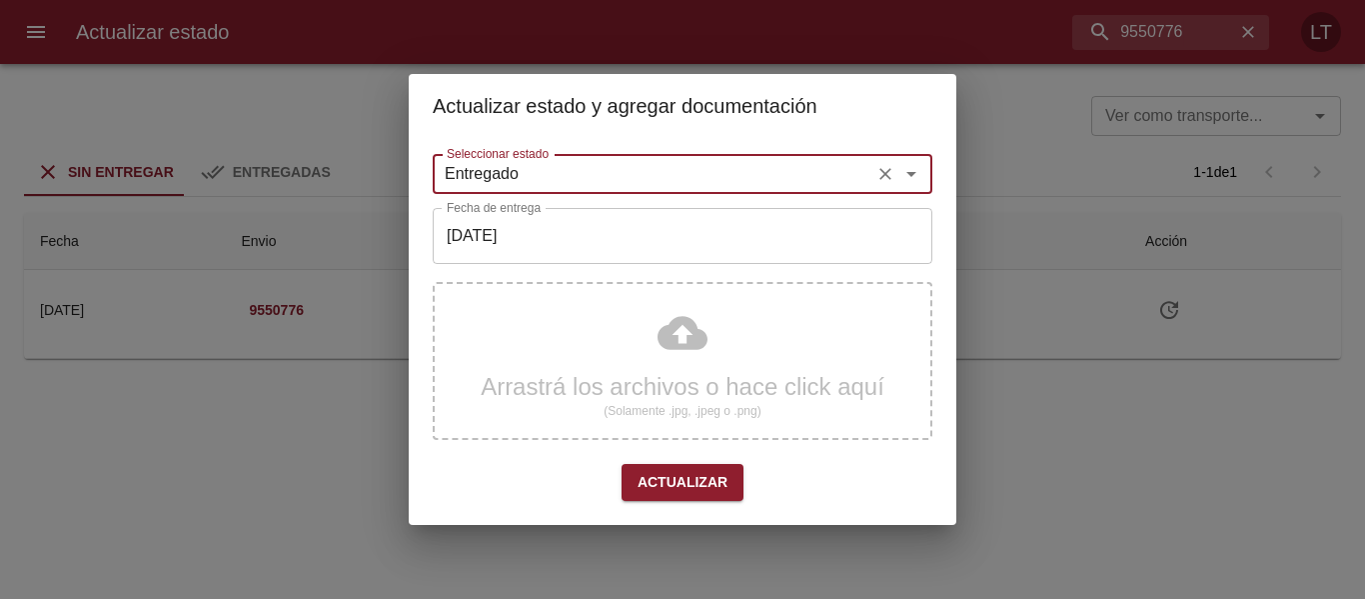
type input "Entregado"
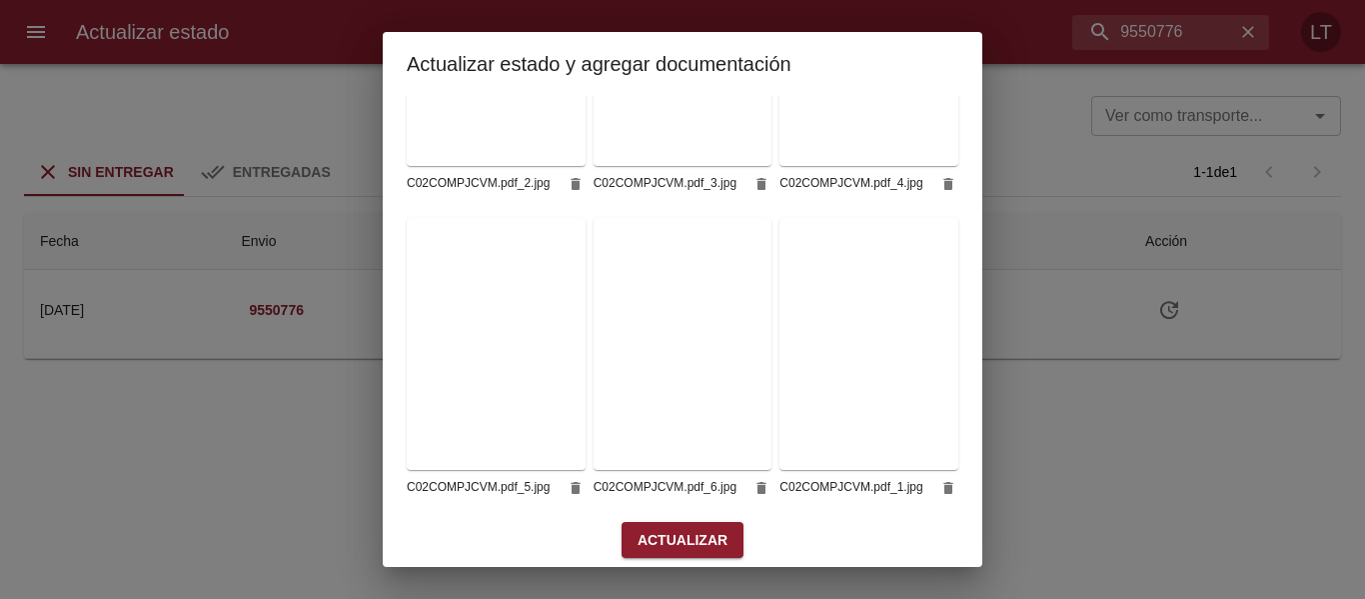
scroll to position [501, 0]
click at [677, 540] on button "Actualizar" at bounding box center [683, 539] width 122 height 37
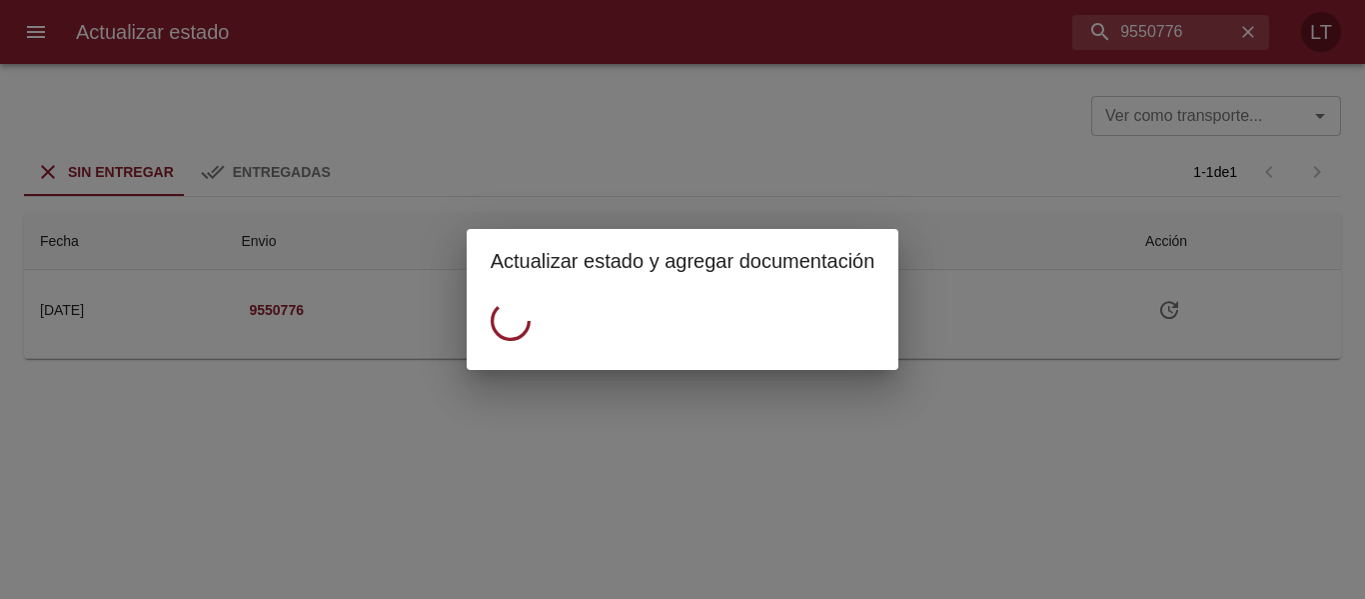
scroll to position [0, 0]
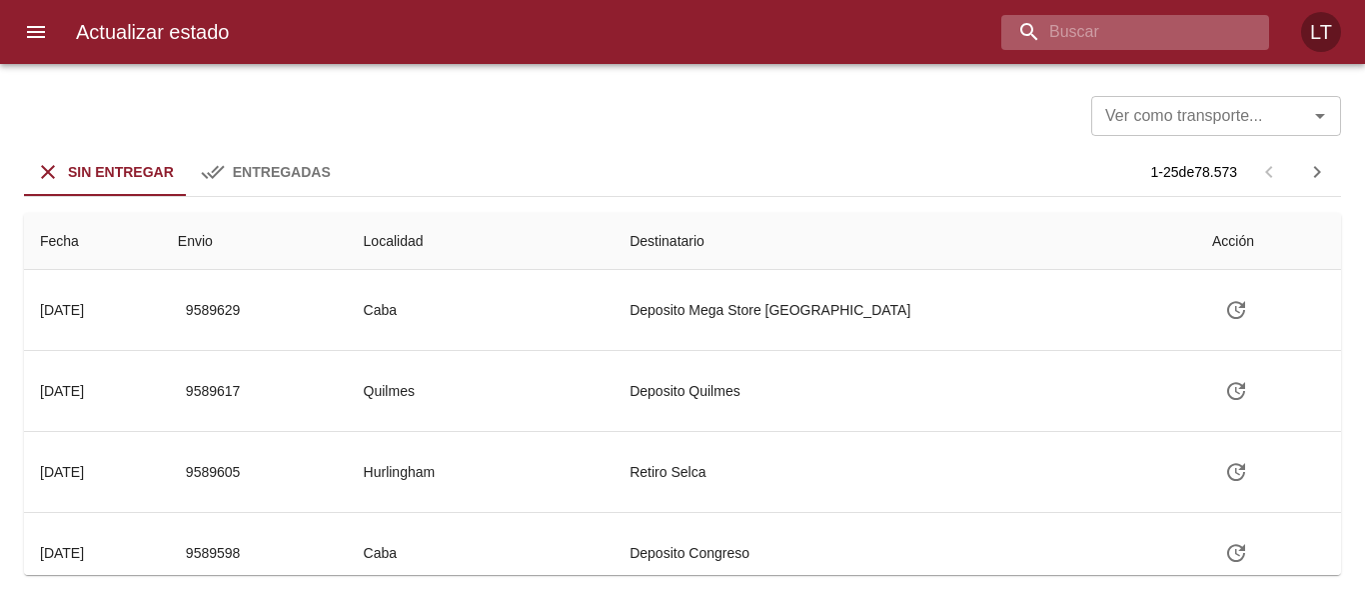
click at [1167, 40] on input "buscar" at bounding box center [1119, 32] width 234 height 35
paste input "9516937"
type input "9516937"
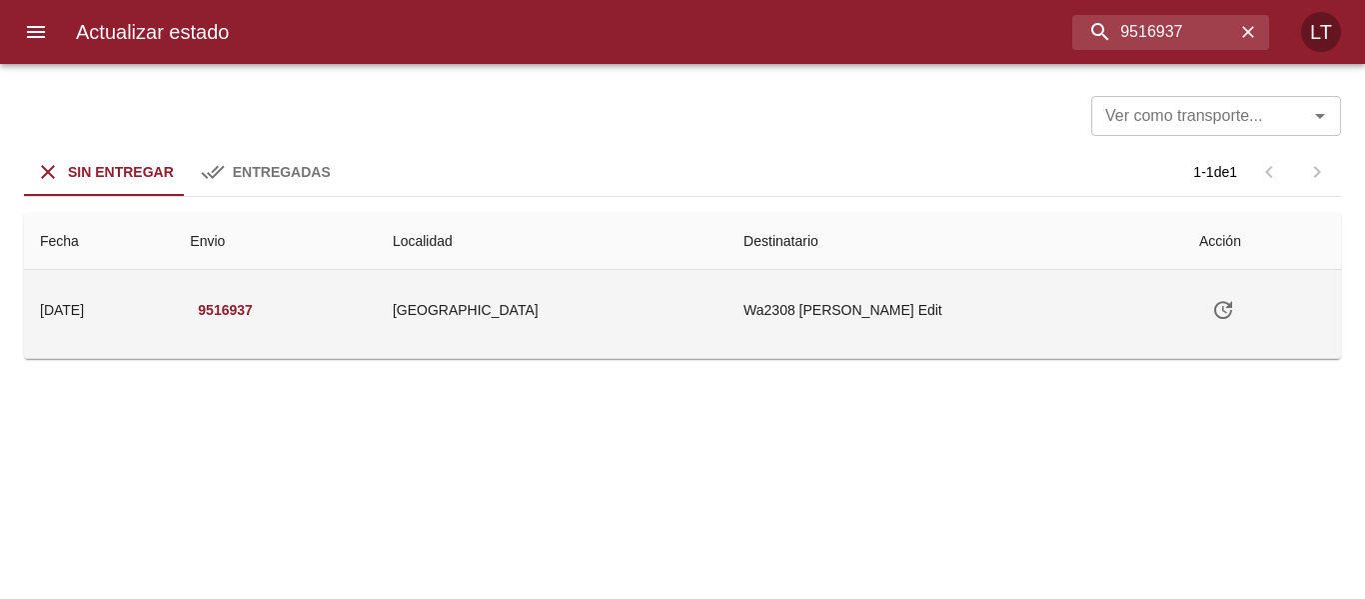
click at [1228, 301] on icon "Tabla de envíos del cliente" at bounding box center [1223, 310] width 24 height 24
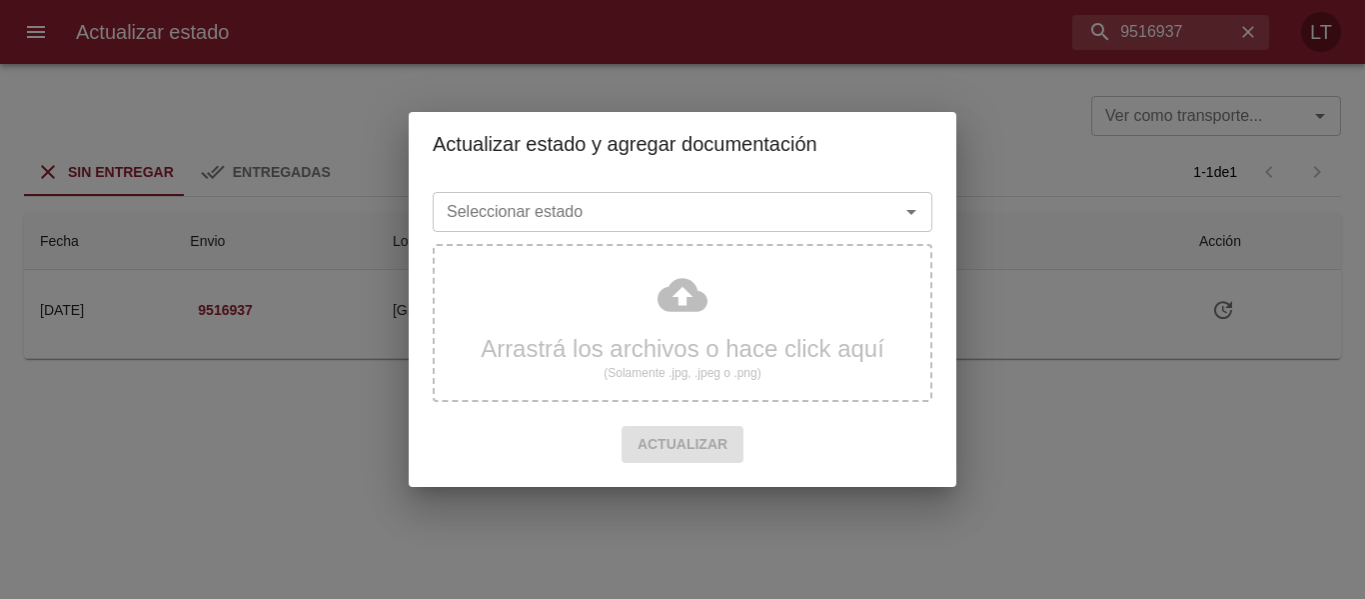
click at [522, 198] on input "Seleccionar estado" at bounding box center [653, 212] width 429 height 28
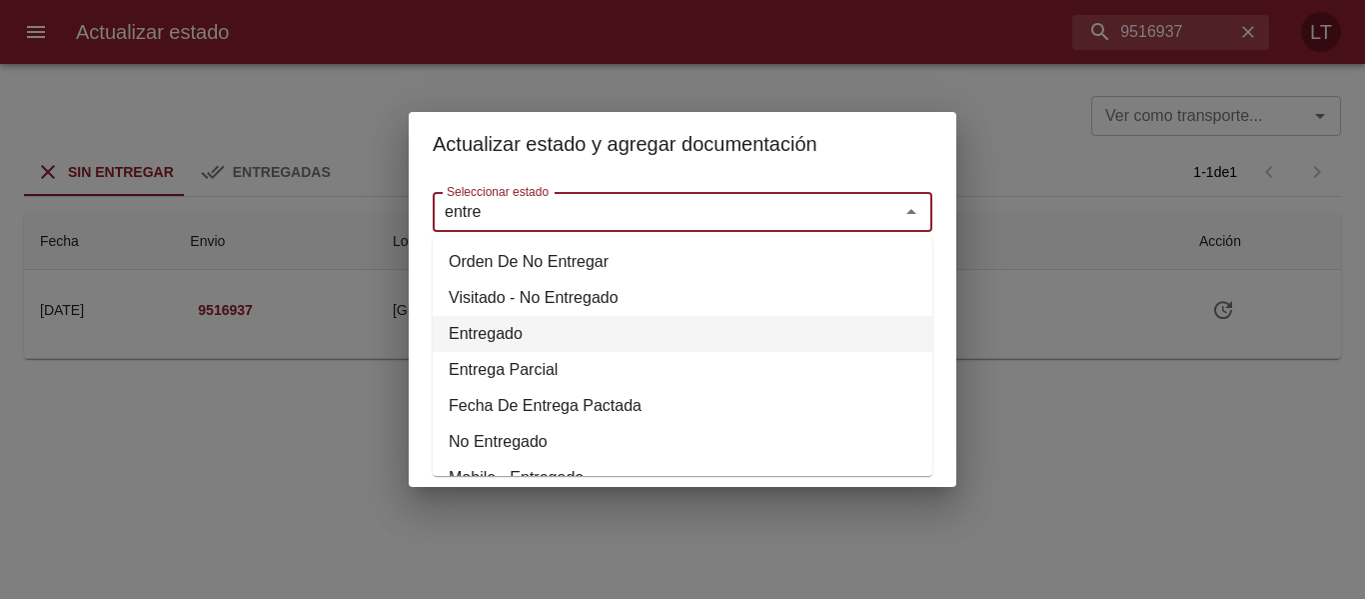
click at [493, 330] on li "Entregado" at bounding box center [683, 334] width 500 height 36
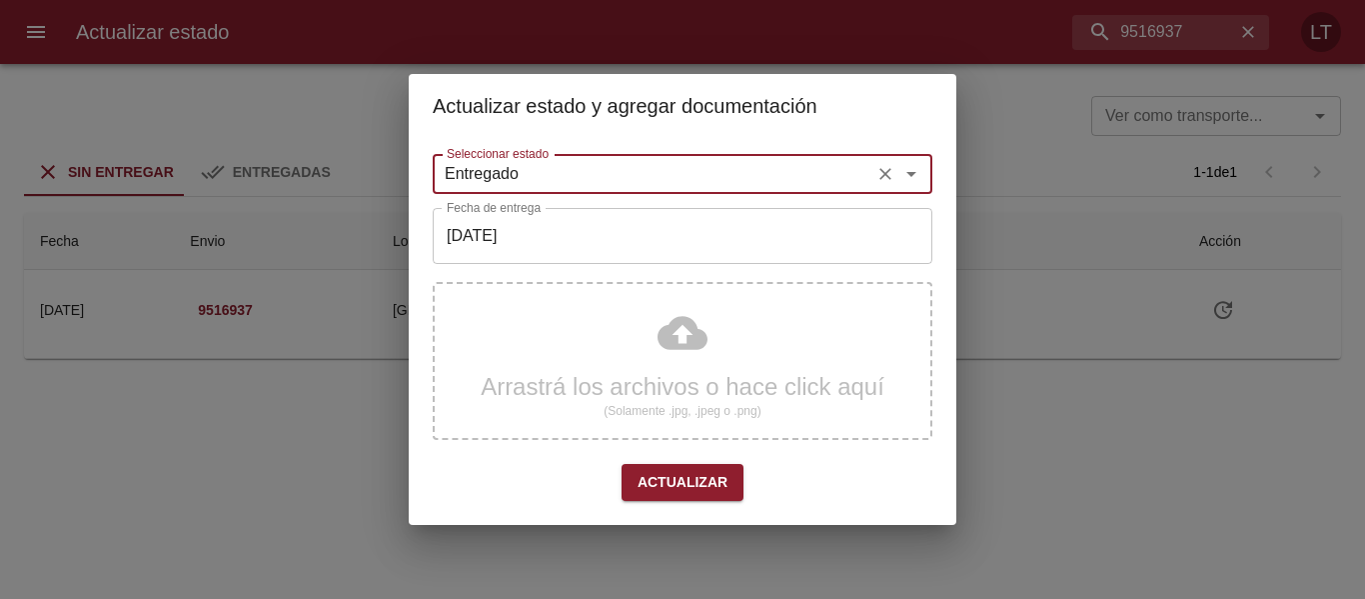
type input "Entregado"
click at [540, 245] on input "[DATE]" at bounding box center [683, 236] width 500 height 56
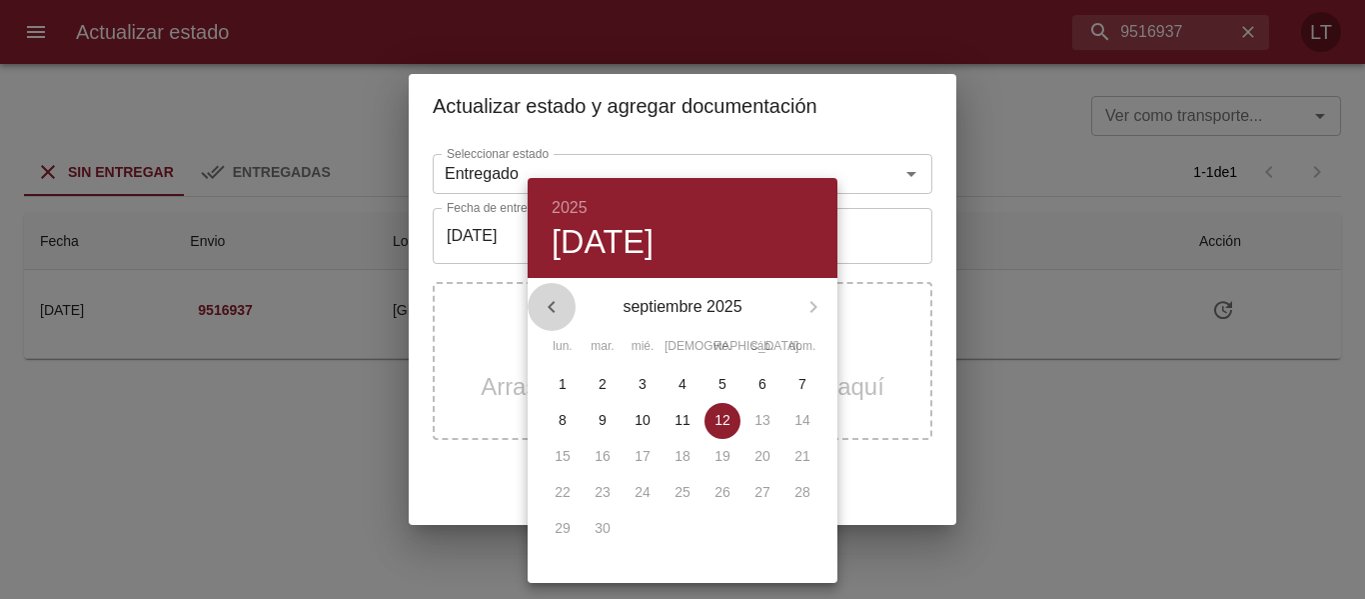
click at [555, 315] on icon "button" at bounding box center [552, 307] width 24 height 24
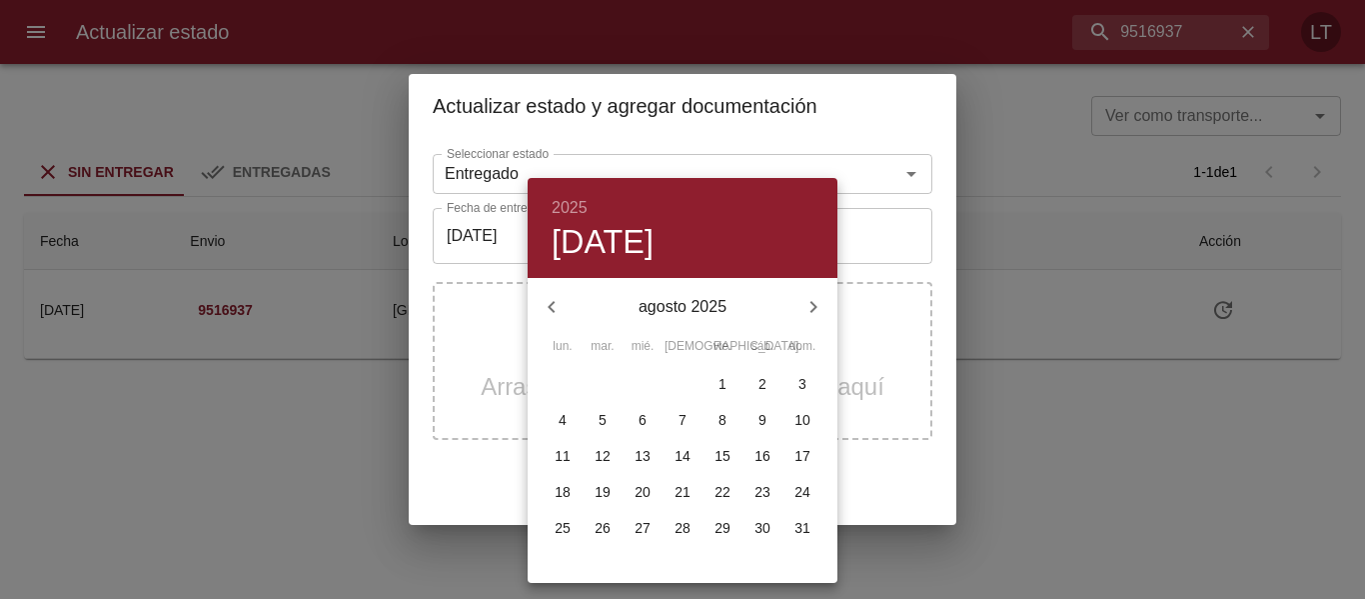
click at [682, 524] on p "28" at bounding box center [683, 528] width 16 height 20
type input "[DATE]"
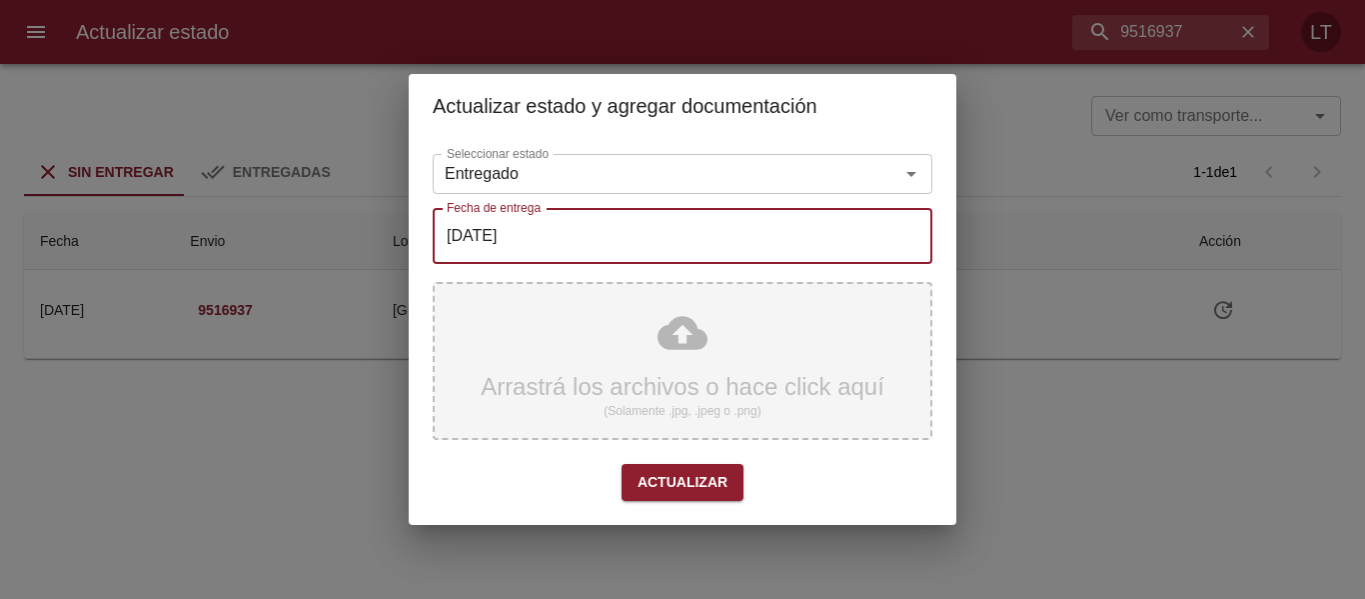
click at [666, 392] on div "Arrastrá los archivos o hace click aquí (Solamente .jpg, .jpeg o .png)" at bounding box center [683, 361] width 500 height 158
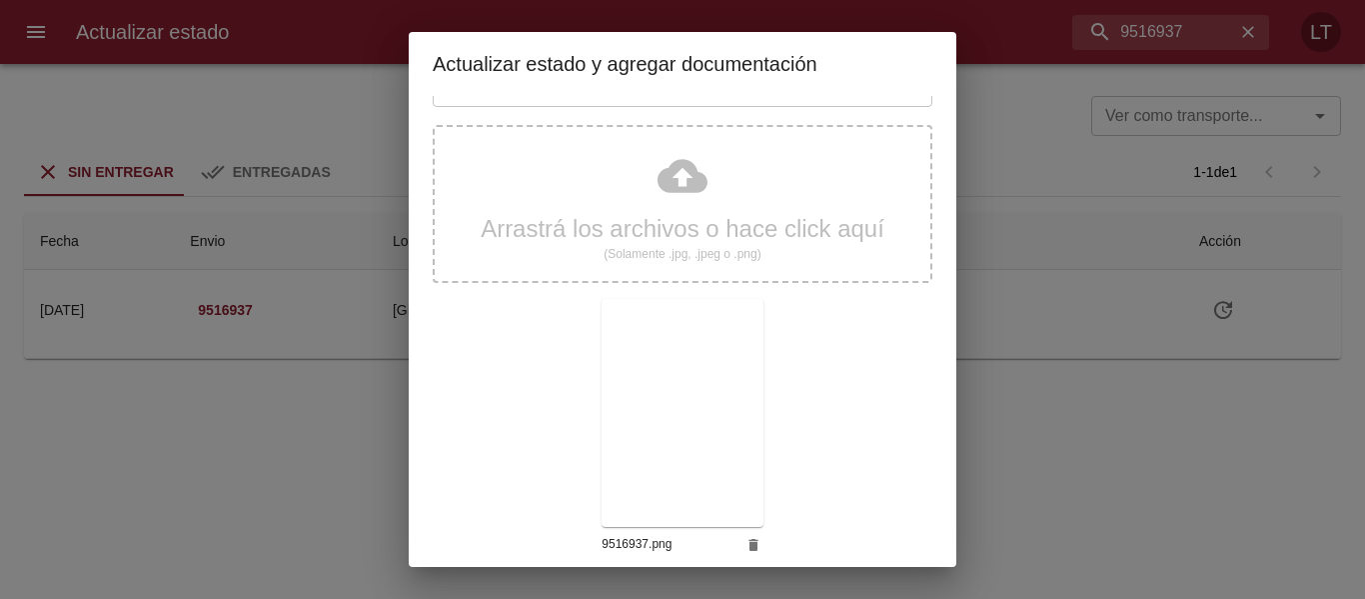
scroll to position [187, 0]
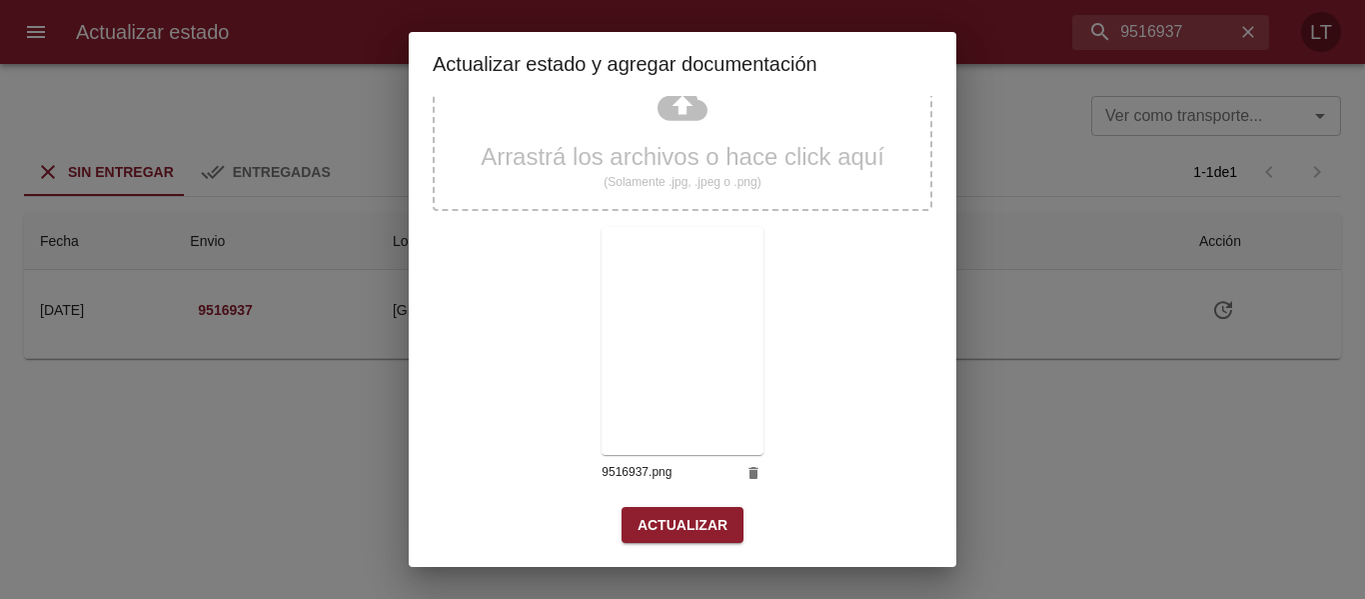
click at [733, 519] on button "Actualizar" at bounding box center [683, 525] width 122 height 37
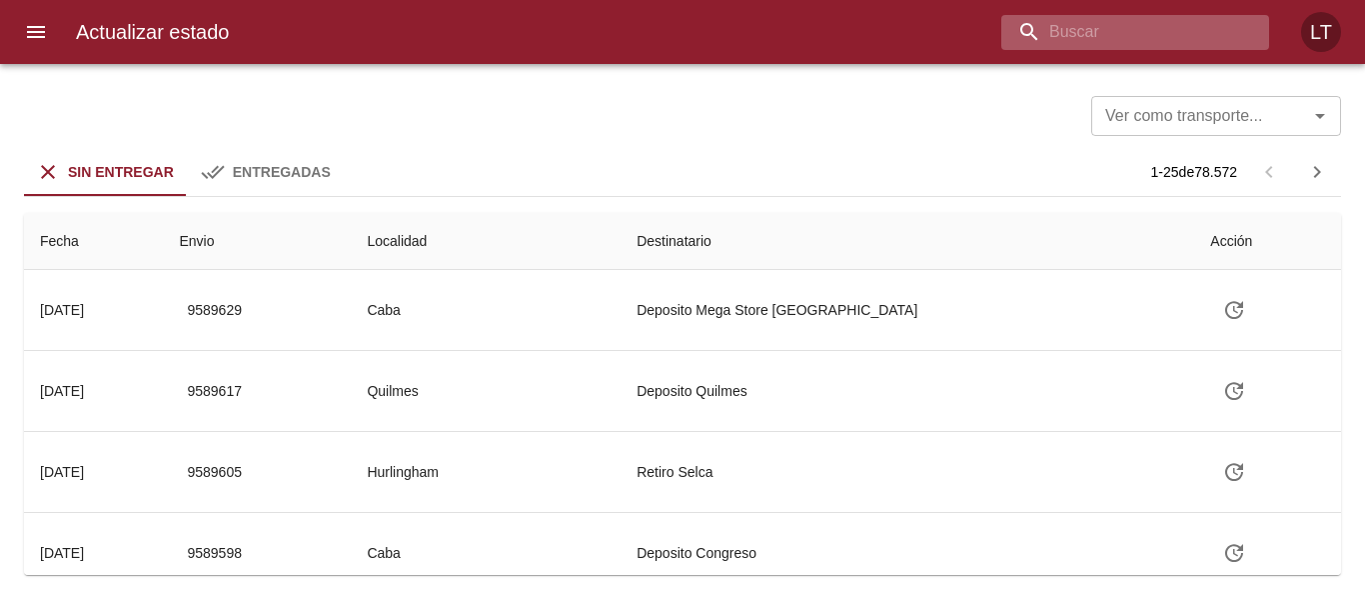
click at [1086, 35] on input "buscar" at bounding box center [1119, 32] width 234 height 35
paste input "9509154"
type input "9509154"
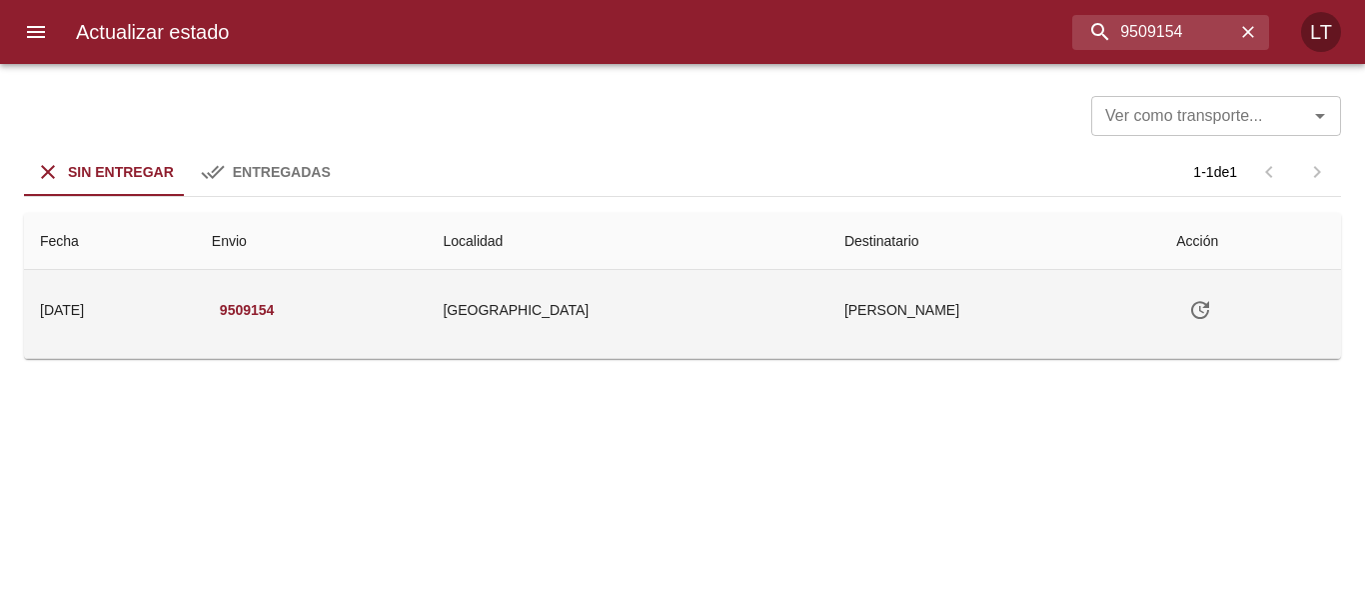
click at [1191, 313] on icon "Tabla de envíos del cliente" at bounding box center [1200, 310] width 24 height 24
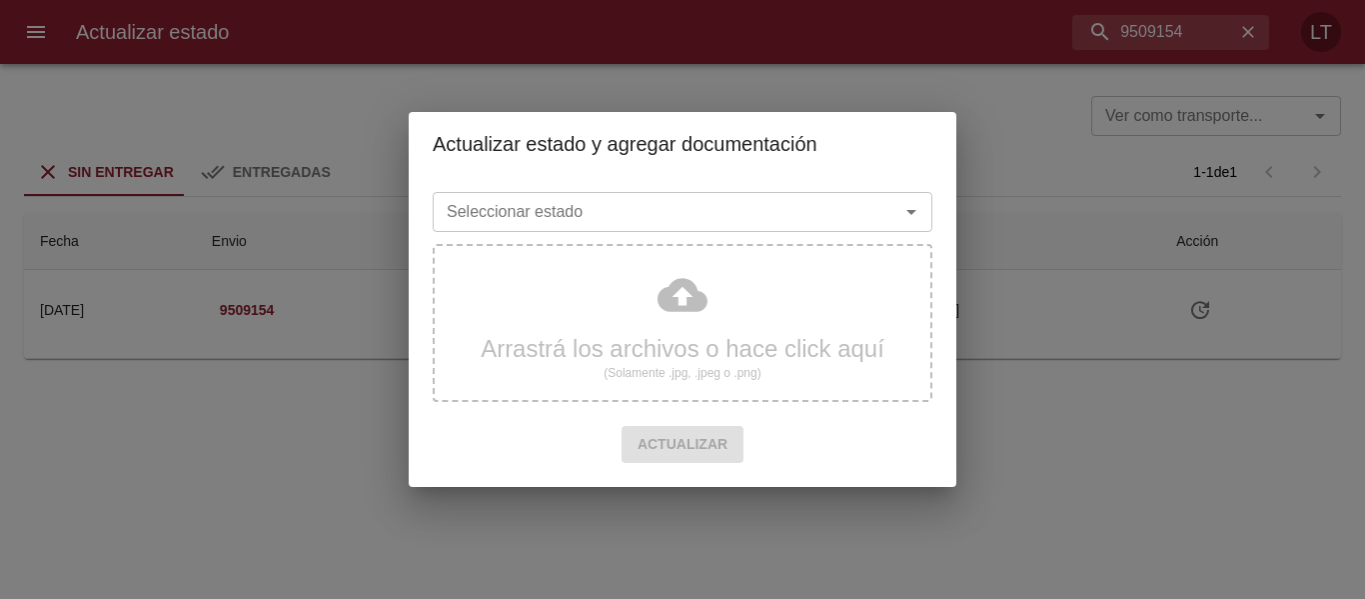
click at [623, 211] on input "Seleccionar estado" at bounding box center [653, 212] width 429 height 28
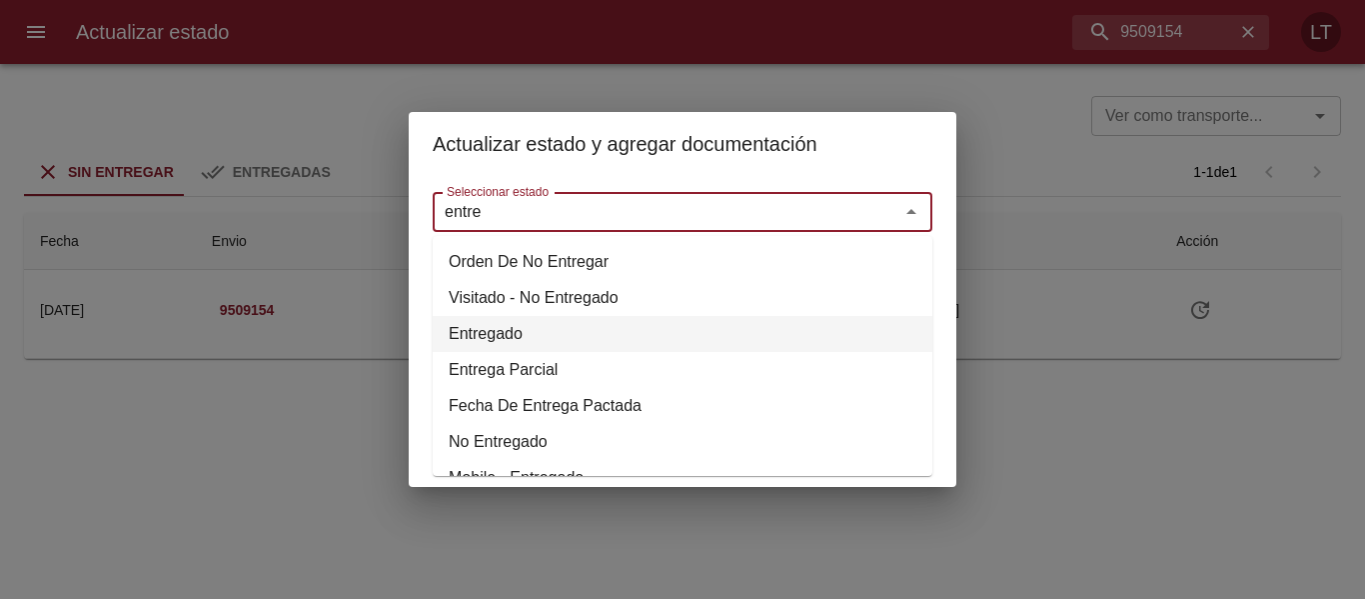
click at [535, 336] on li "Entregado" at bounding box center [683, 334] width 500 height 36
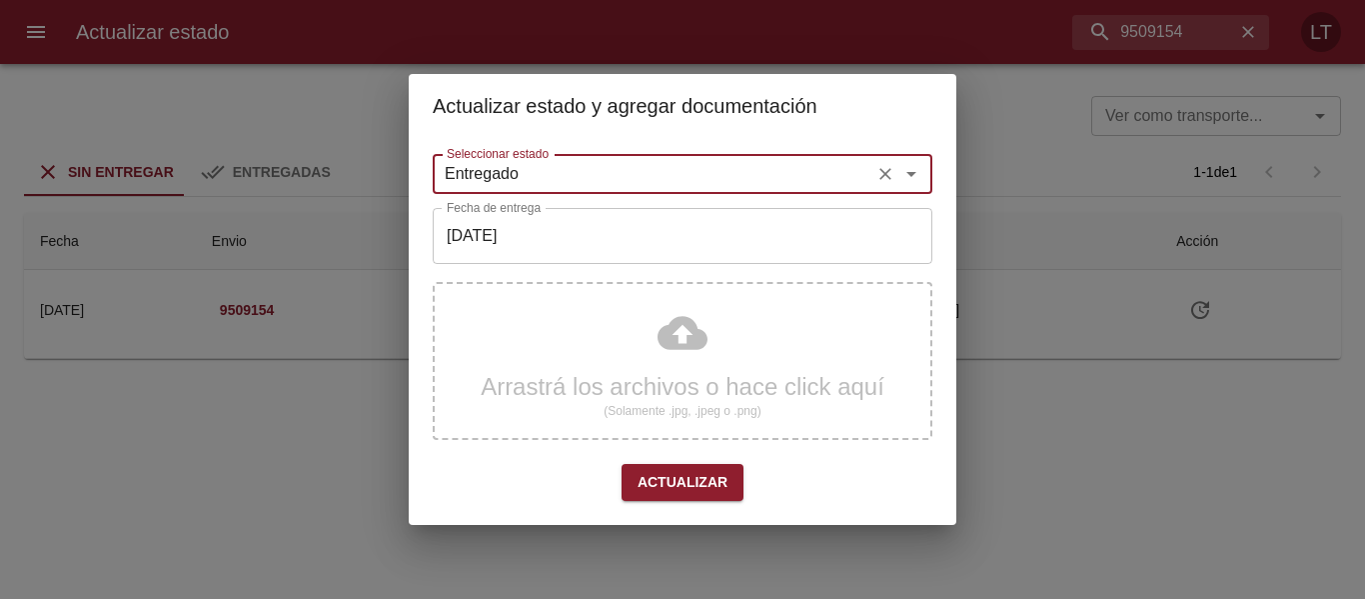
type input "Entregado"
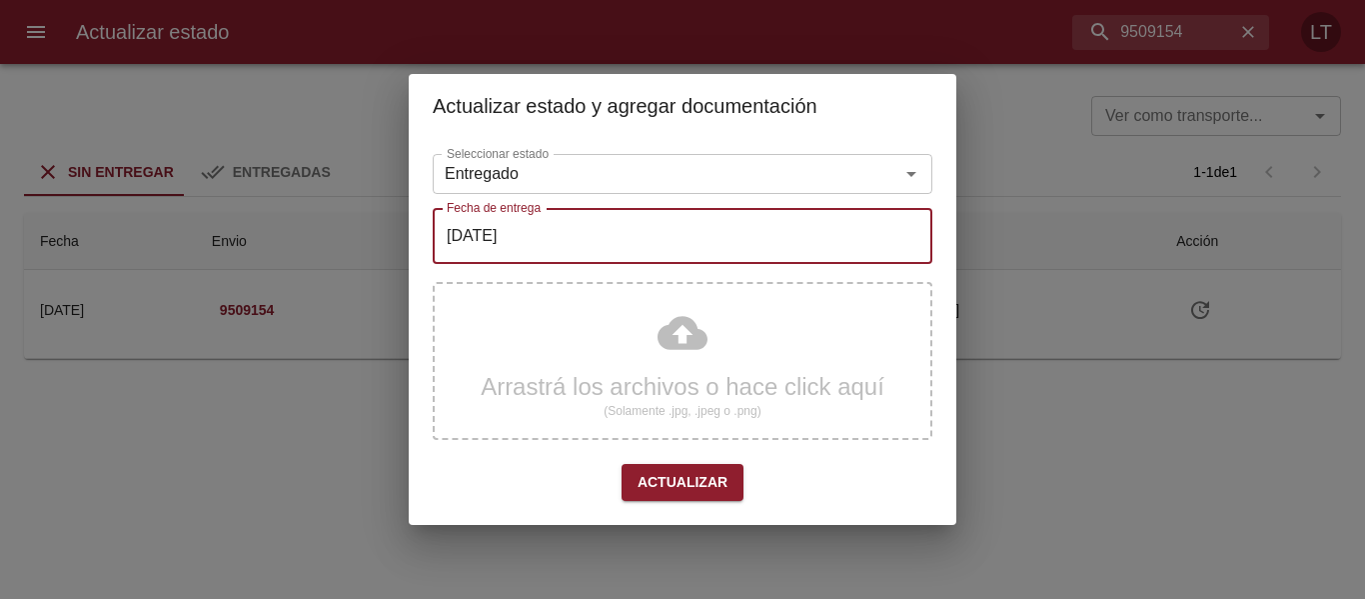
click at [599, 222] on input "[DATE]" at bounding box center [683, 236] width 500 height 56
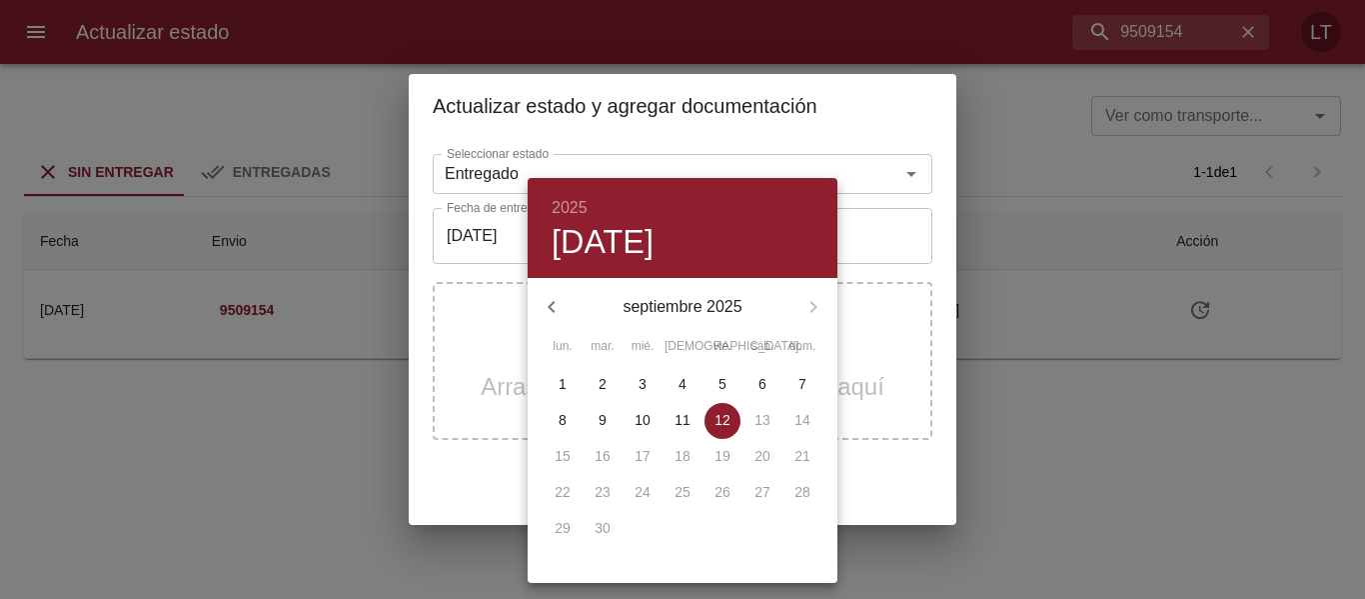
click at [550, 303] on icon "button" at bounding box center [552, 307] width 24 height 24
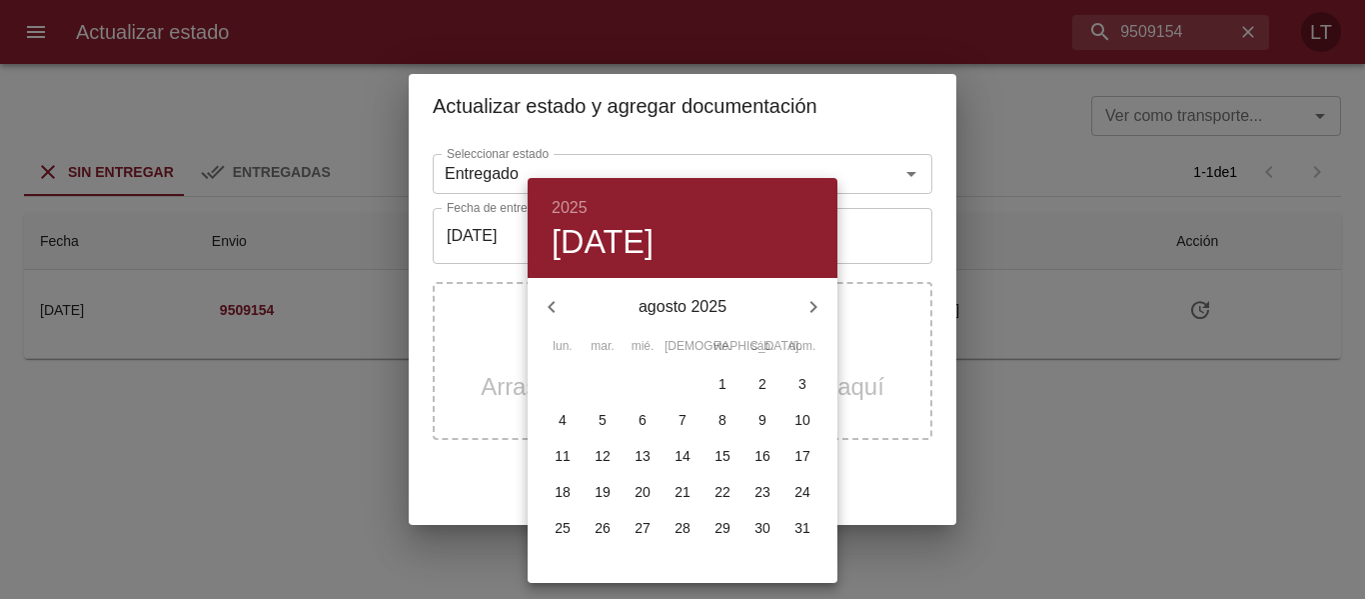
click at [692, 534] on span "28" at bounding box center [683, 528] width 36 height 20
type input "[DATE]"
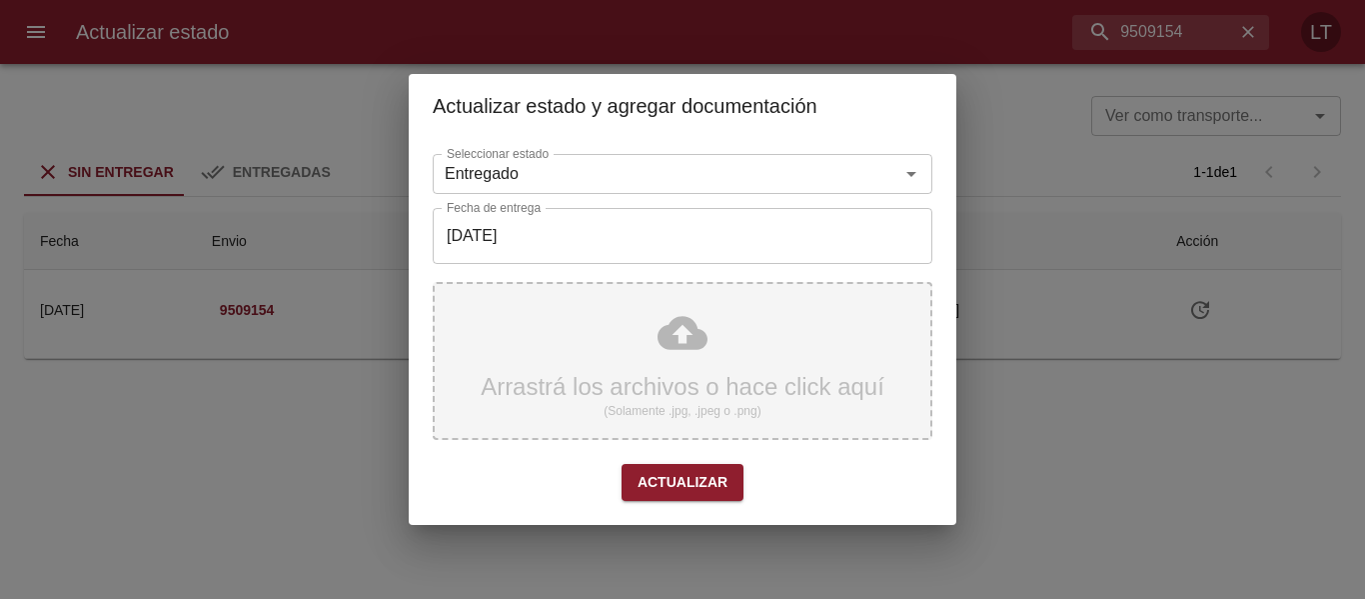
click at [709, 380] on div "Arrastrá los archivos o hace click aquí (Solamente .jpg, .jpeg o .png)" at bounding box center [683, 361] width 500 height 158
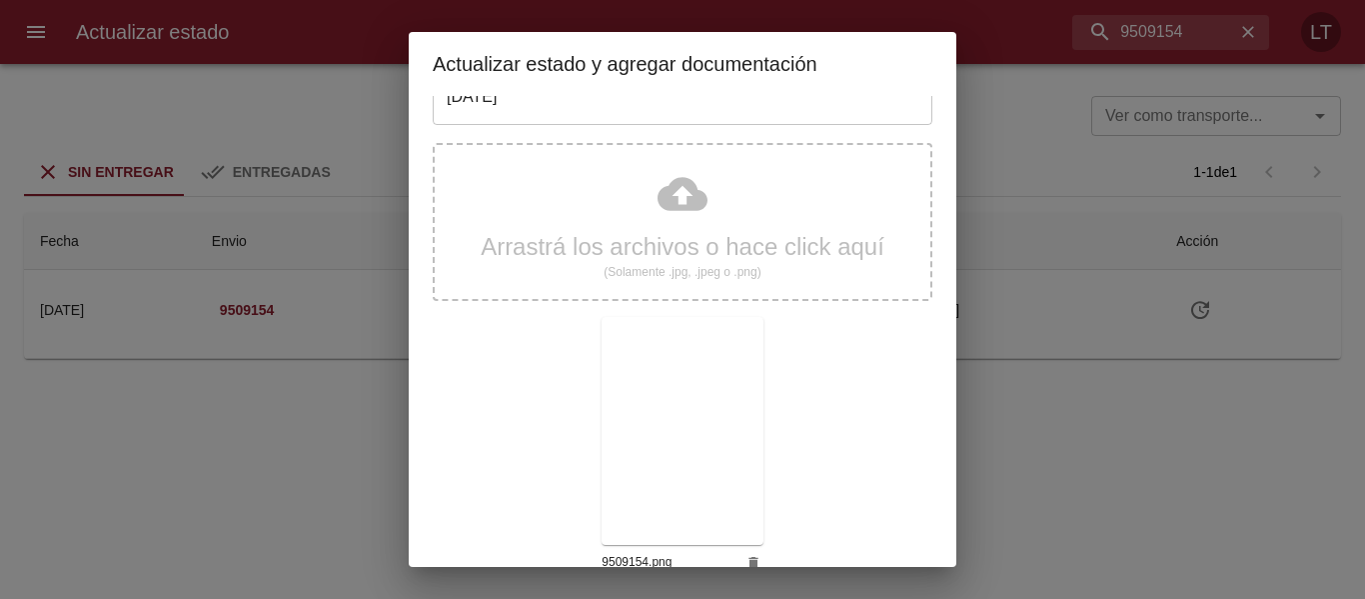
scroll to position [187, 0]
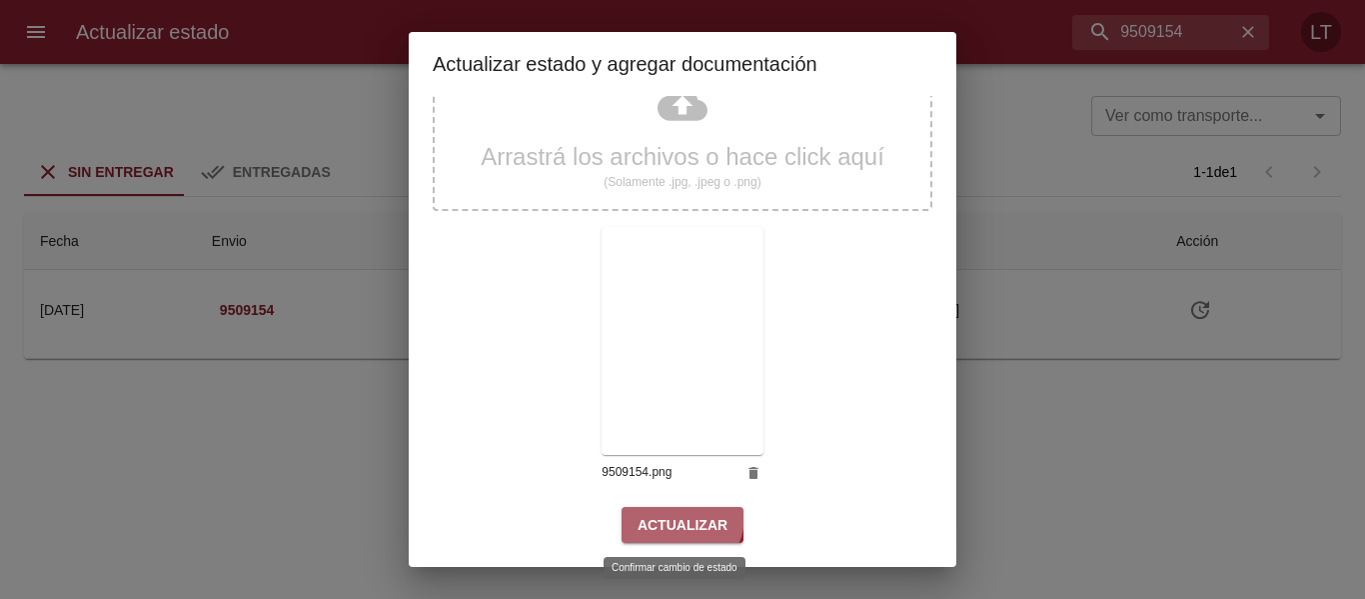
click at [667, 516] on span "Actualizar" at bounding box center [683, 525] width 90 height 25
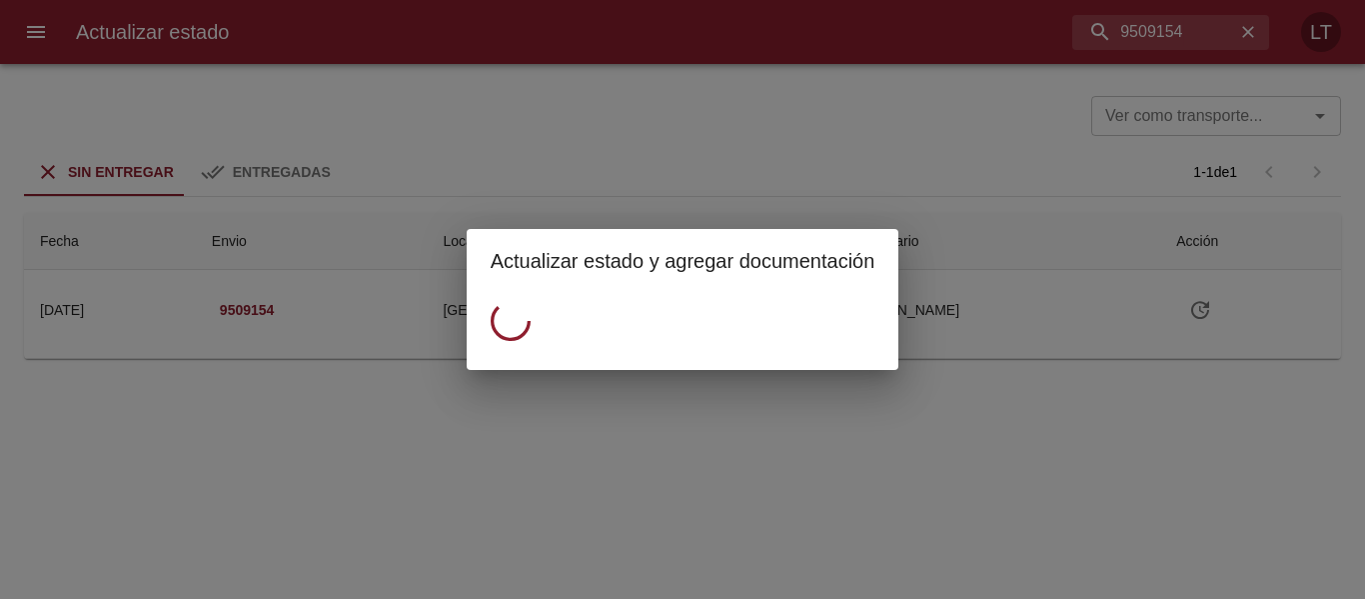
scroll to position [0, 0]
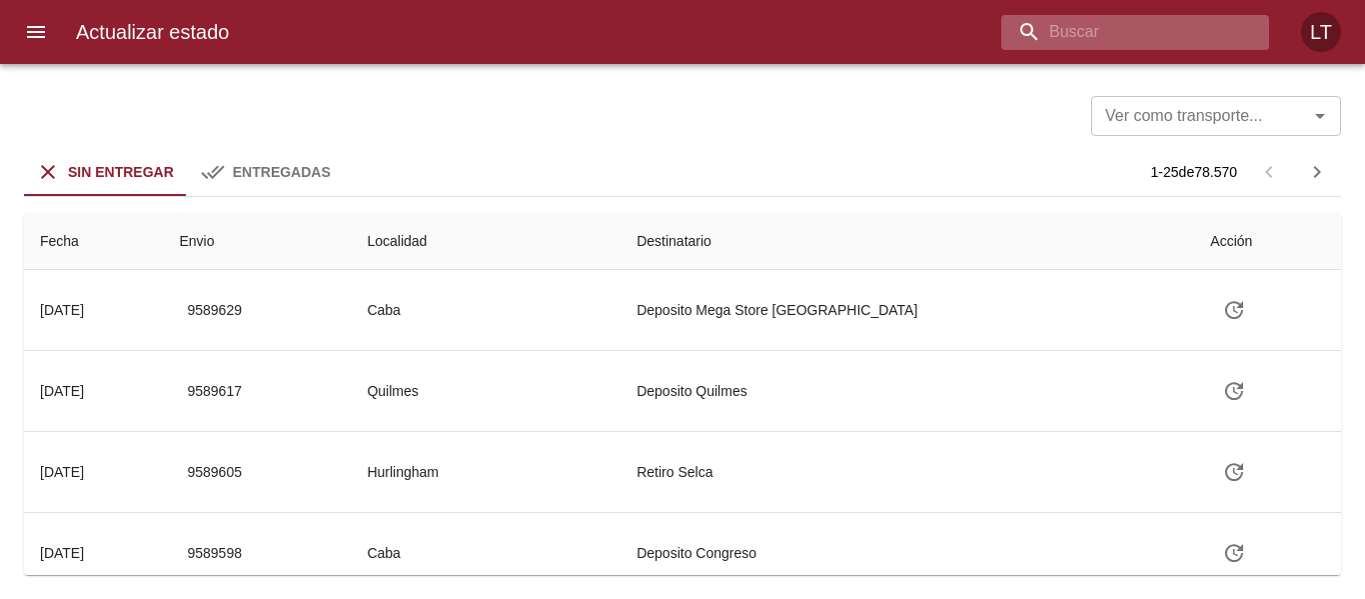
click at [1112, 30] on input "buscar" at bounding box center [1119, 32] width 234 height 35
paste input "9554371"
type input "9554371"
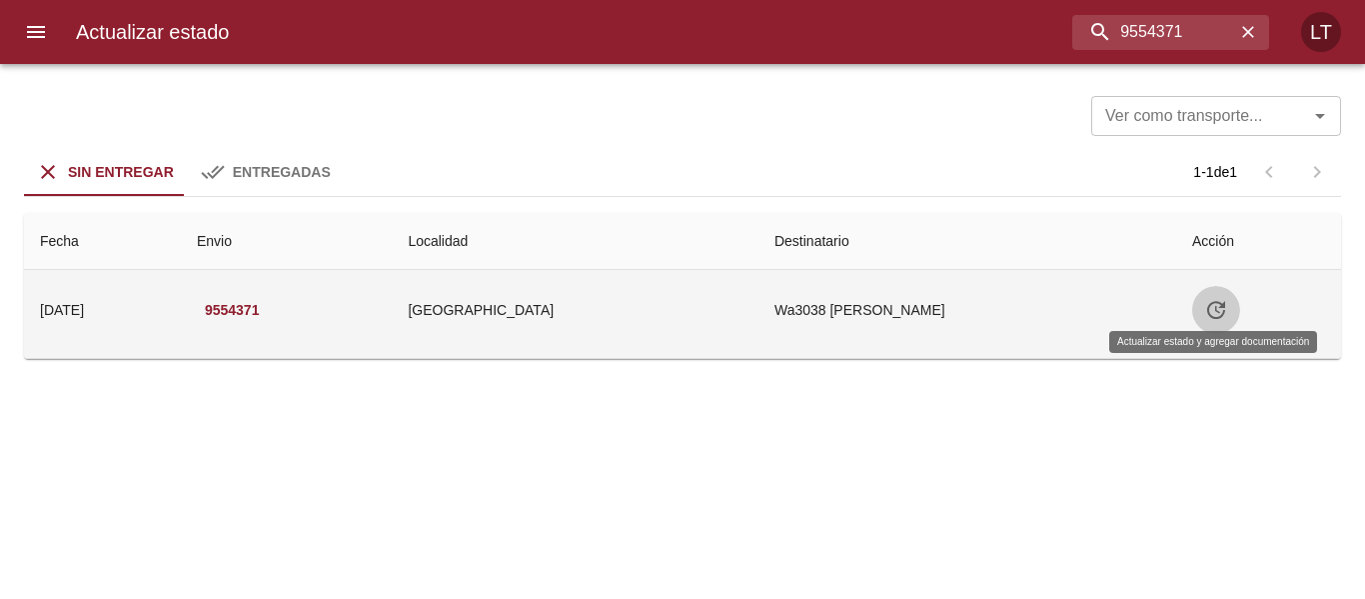
click at [1211, 302] on icon "Tabla de envíos del cliente" at bounding box center [1216, 310] width 18 height 18
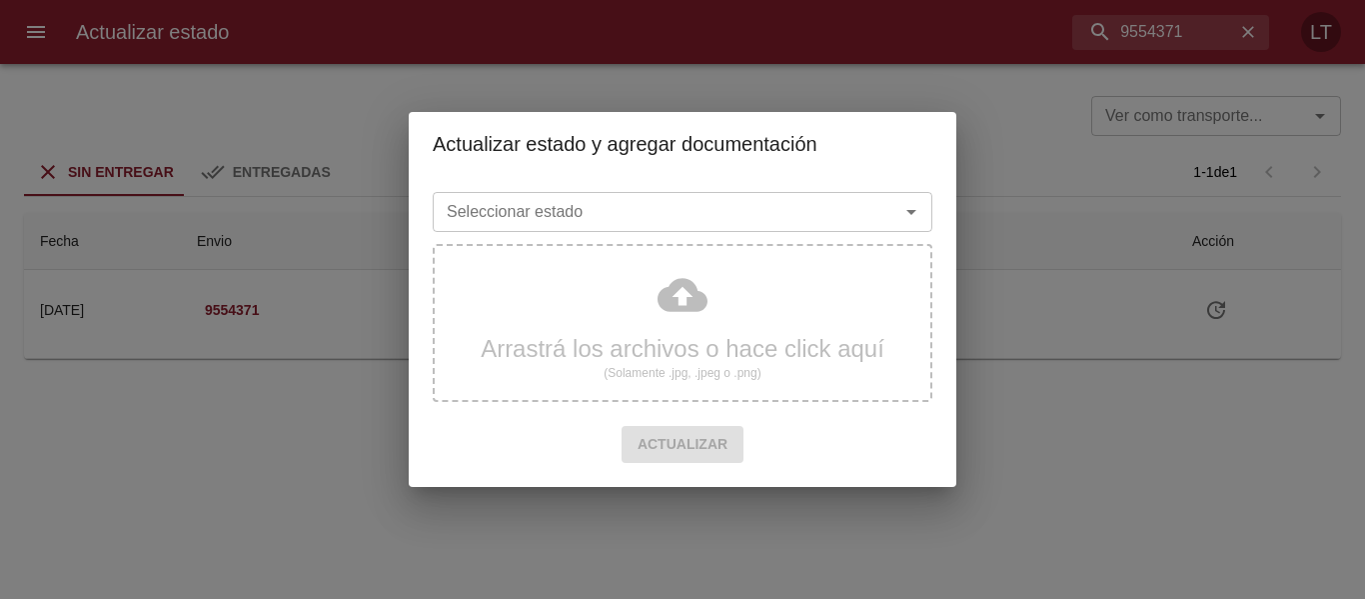
click at [616, 198] on input "Seleccionar estado" at bounding box center [653, 212] width 429 height 28
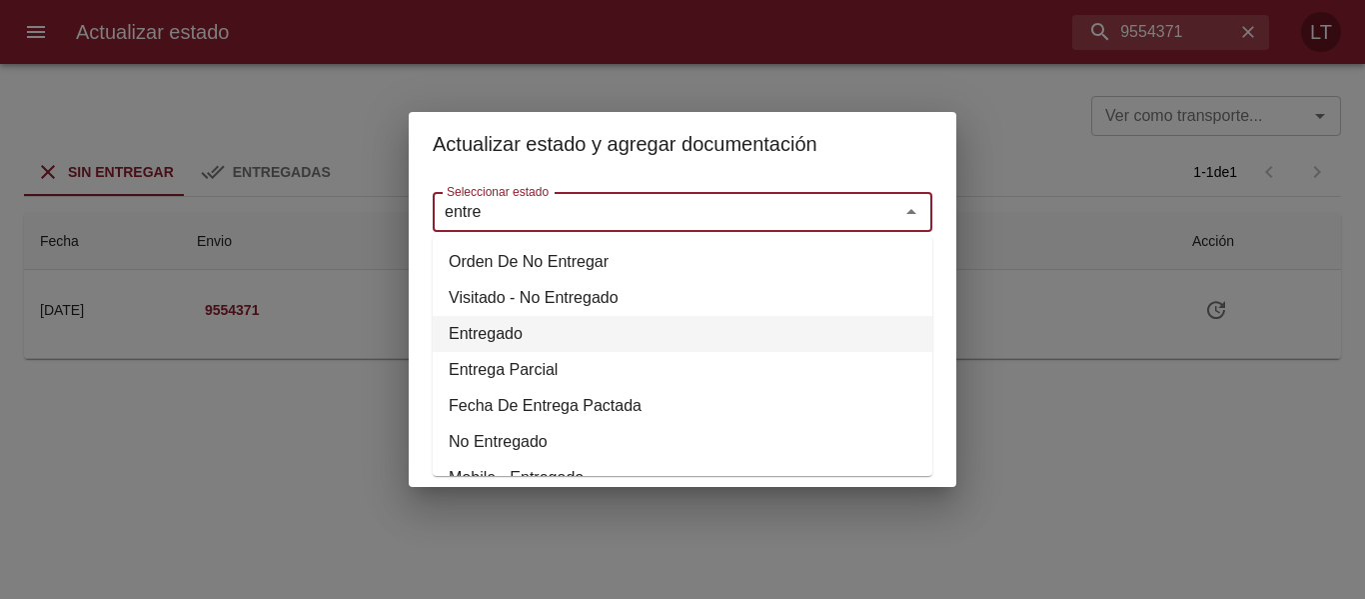
click at [491, 327] on li "Entregado" at bounding box center [683, 334] width 500 height 36
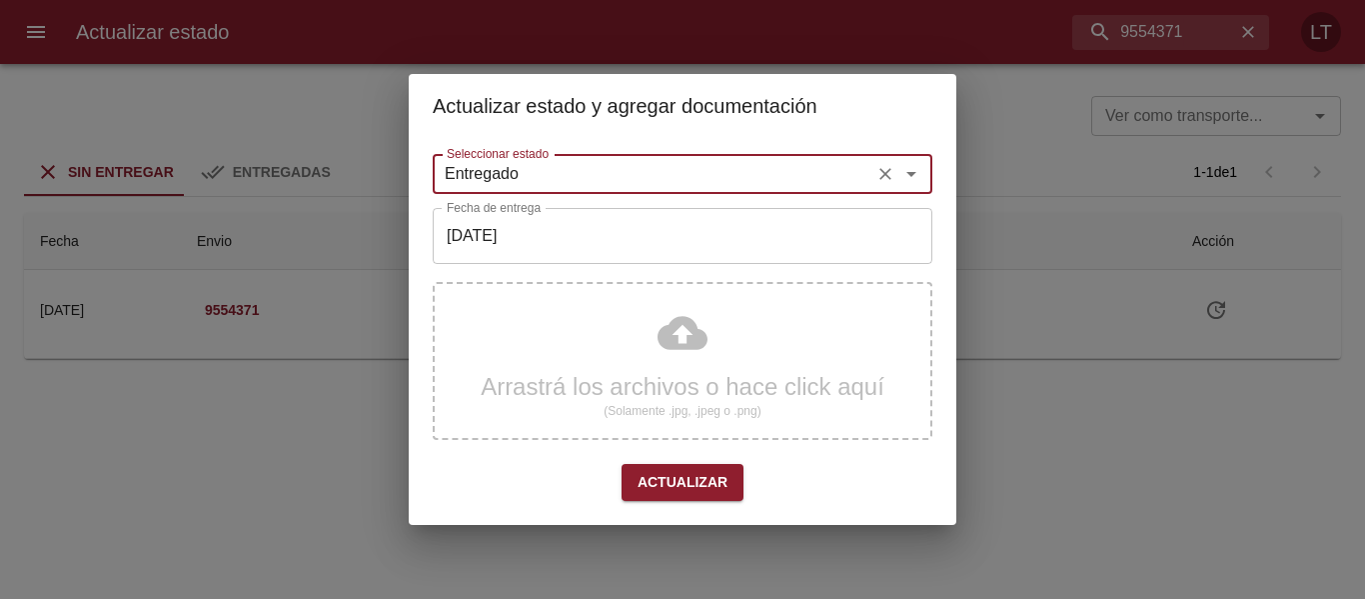
type input "Entregado"
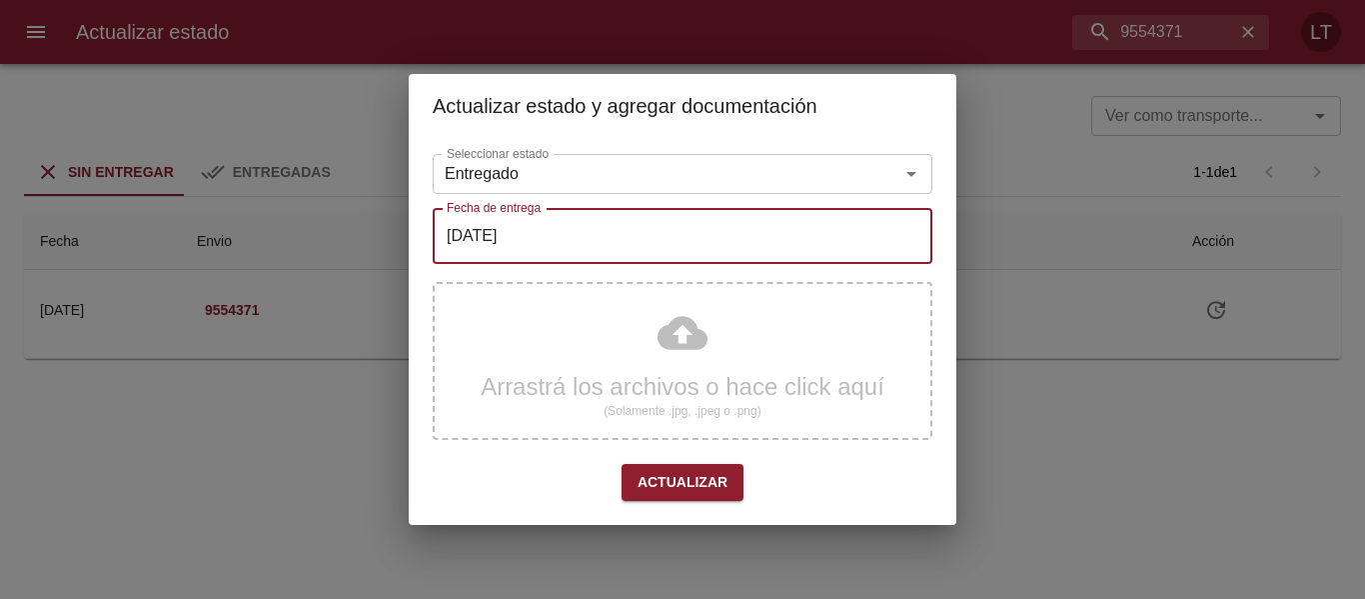
click at [506, 236] on input "[DATE]" at bounding box center [683, 236] width 500 height 56
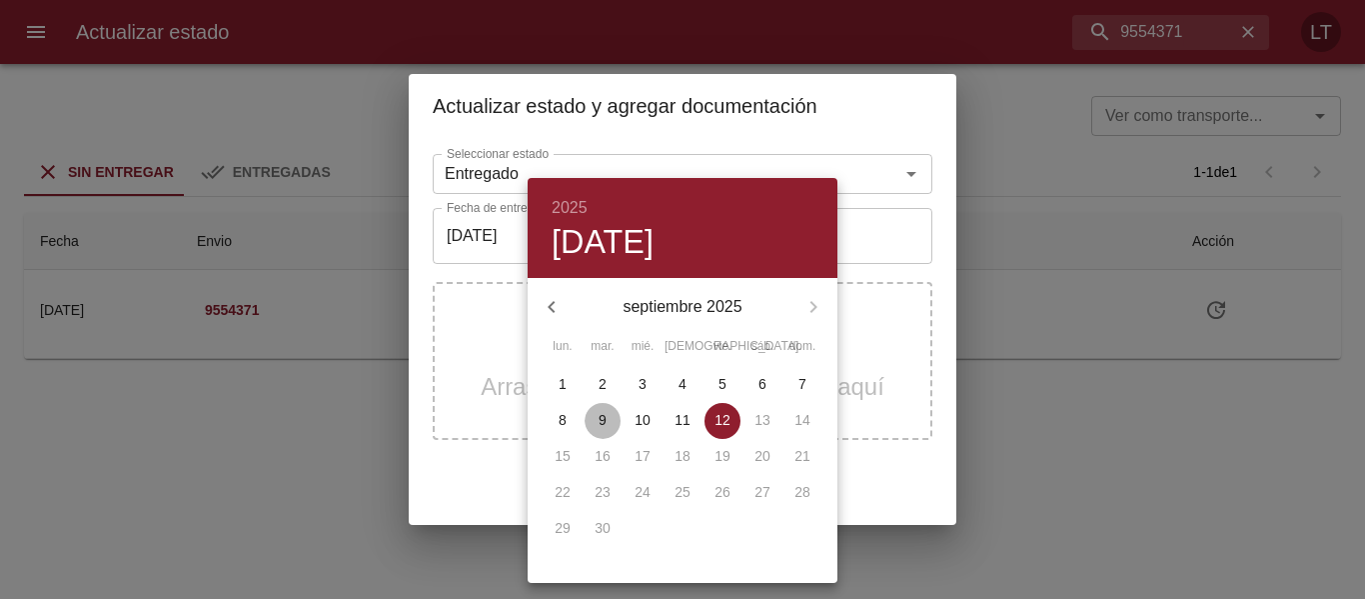
click at [603, 419] on p "9" at bounding box center [603, 420] width 8 height 20
type input "[DATE]"
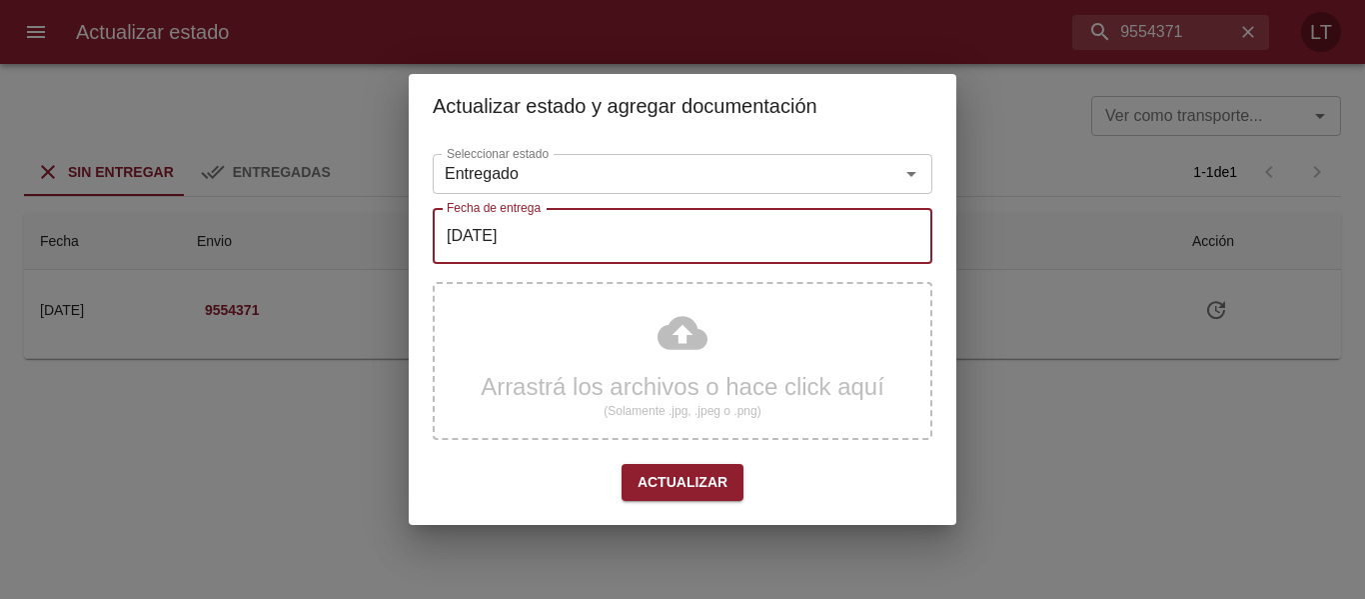
click at [671, 343] on div "Arrastrá los archivos o hace click aquí (Solamente .jpg, .jpeg o .png)" at bounding box center [683, 361] width 500 height 158
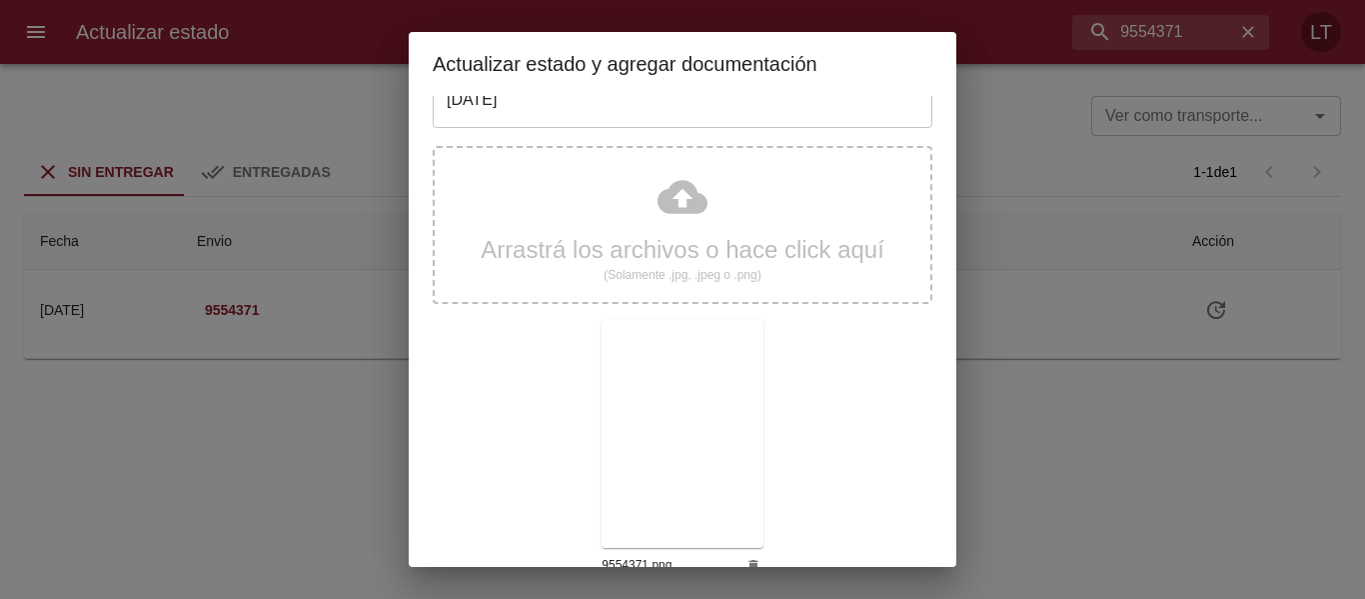
scroll to position [187, 0]
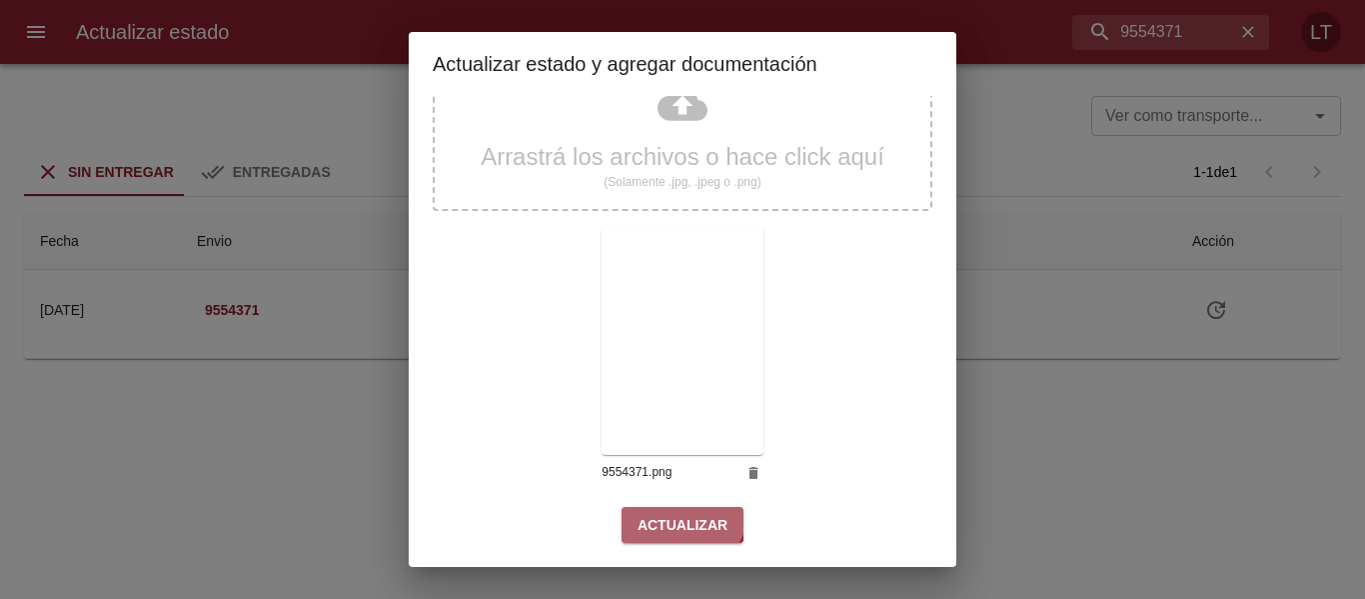
click at [673, 508] on button "Actualizar" at bounding box center [683, 525] width 122 height 37
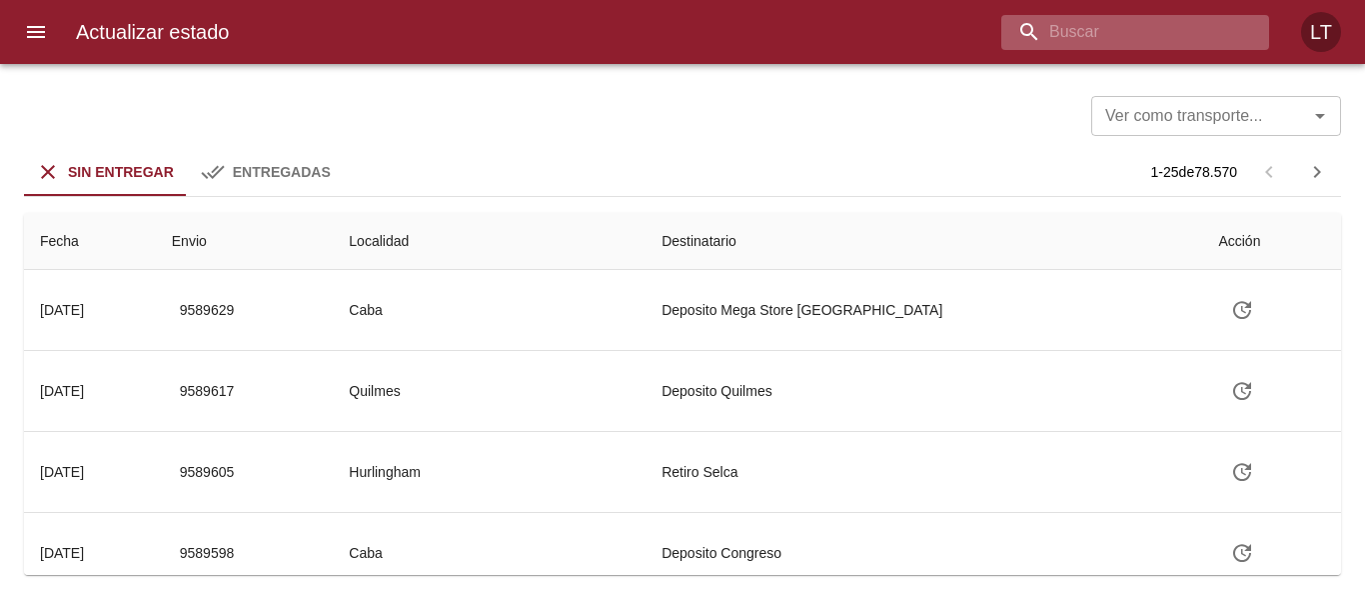
click at [1152, 26] on input "buscar" at bounding box center [1119, 32] width 234 height 35
paste input "9544547"
type input "9544547"
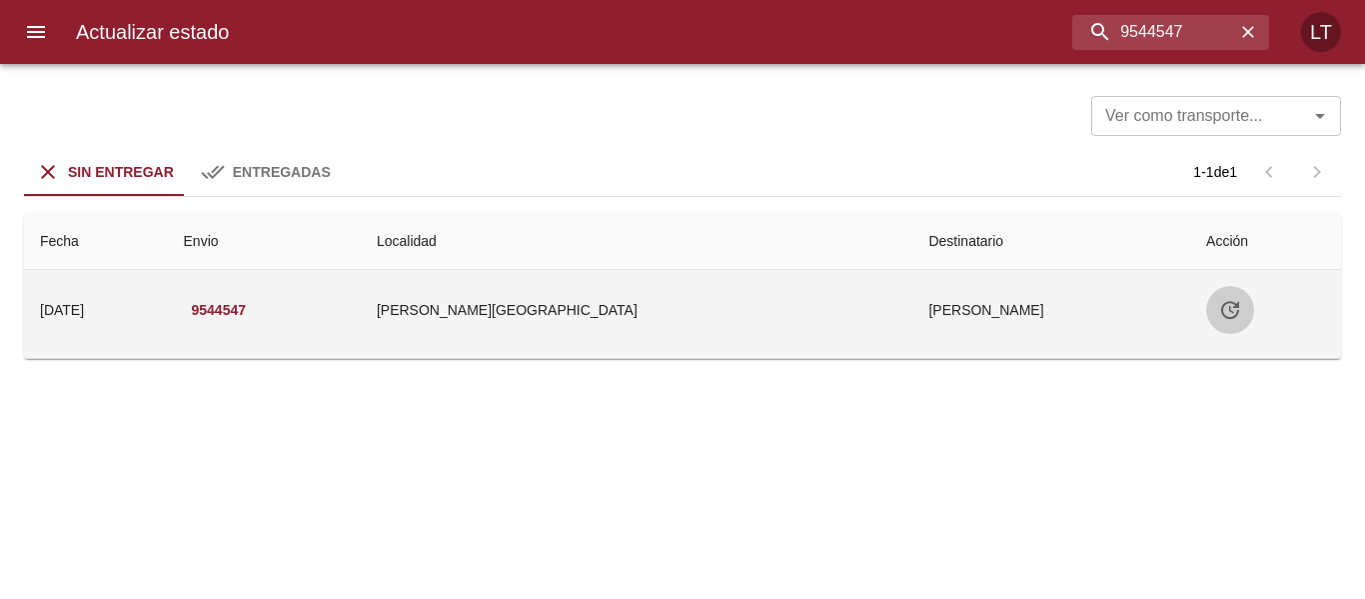
click at [1206, 322] on button "Tabla de envíos del cliente" at bounding box center [1230, 310] width 48 height 48
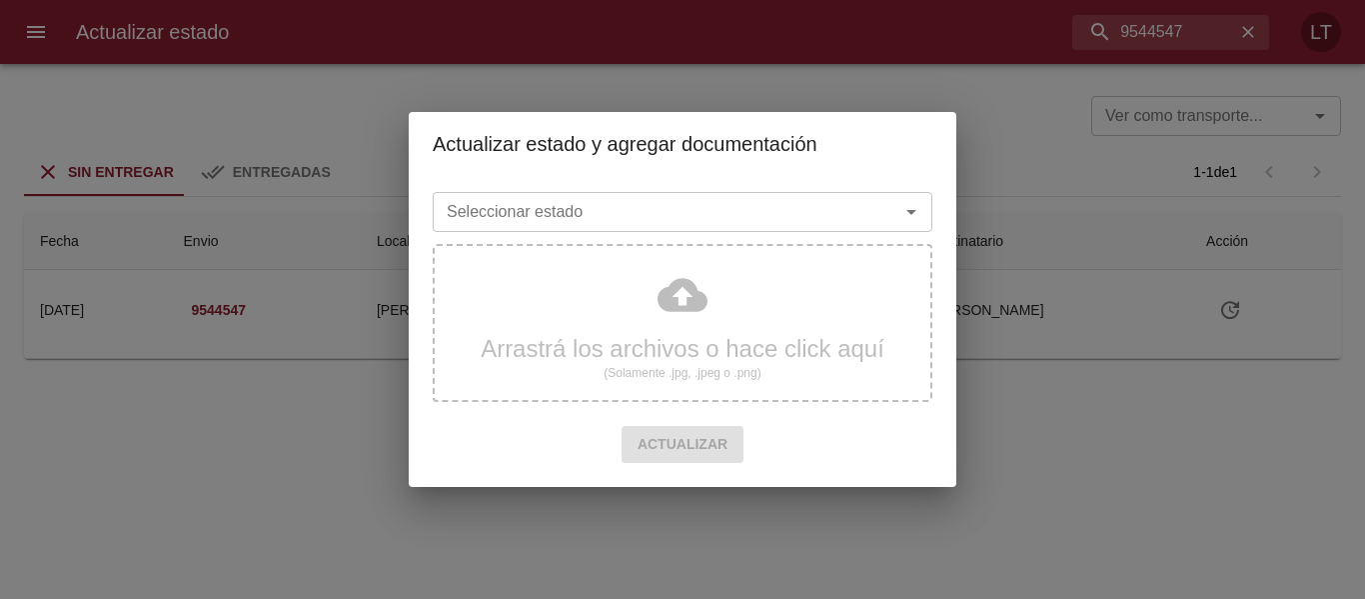
click at [710, 190] on div "Seleccionar estado Seleccionar estado" at bounding box center [683, 210] width 500 height 52
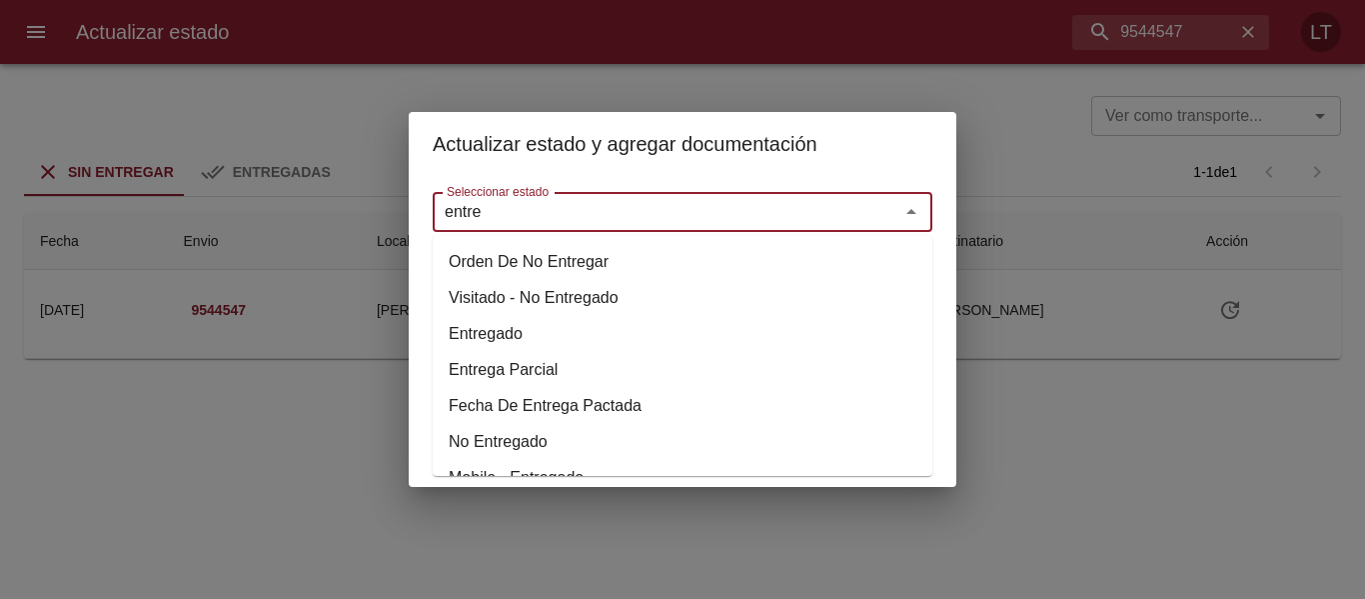
click at [514, 329] on li "Entregado" at bounding box center [683, 334] width 500 height 36
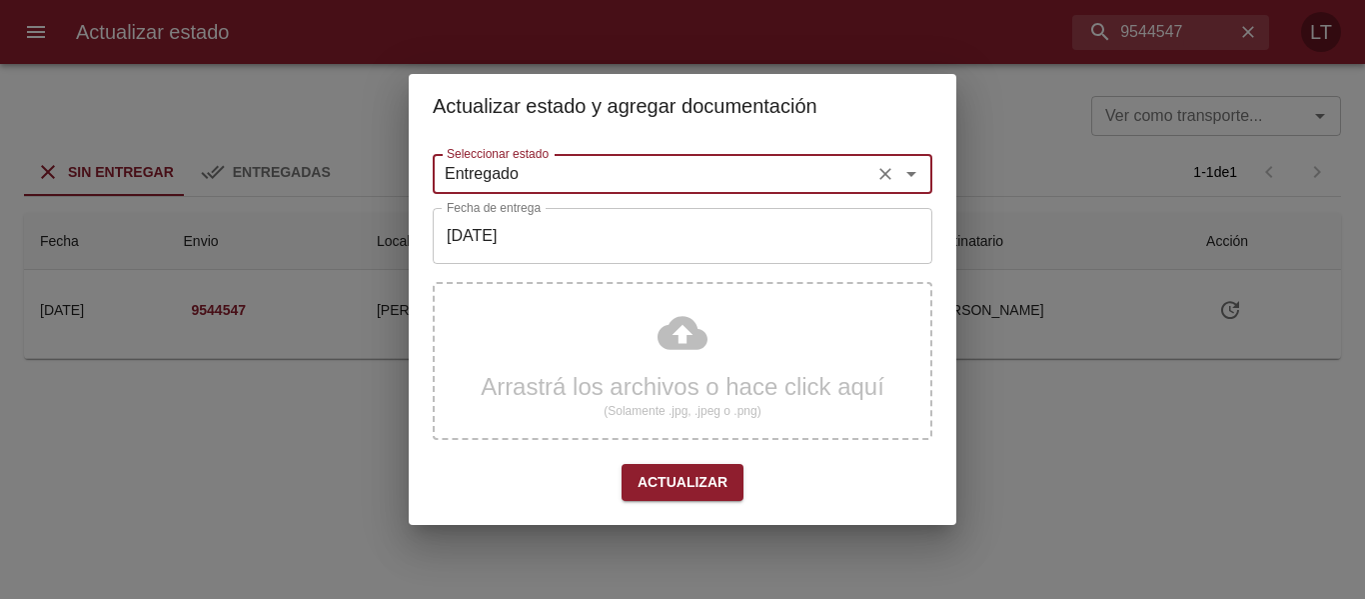
type input "Entregado"
click at [483, 256] on input "[DATE]" at bounding box center [683, 236] width 500 height 56
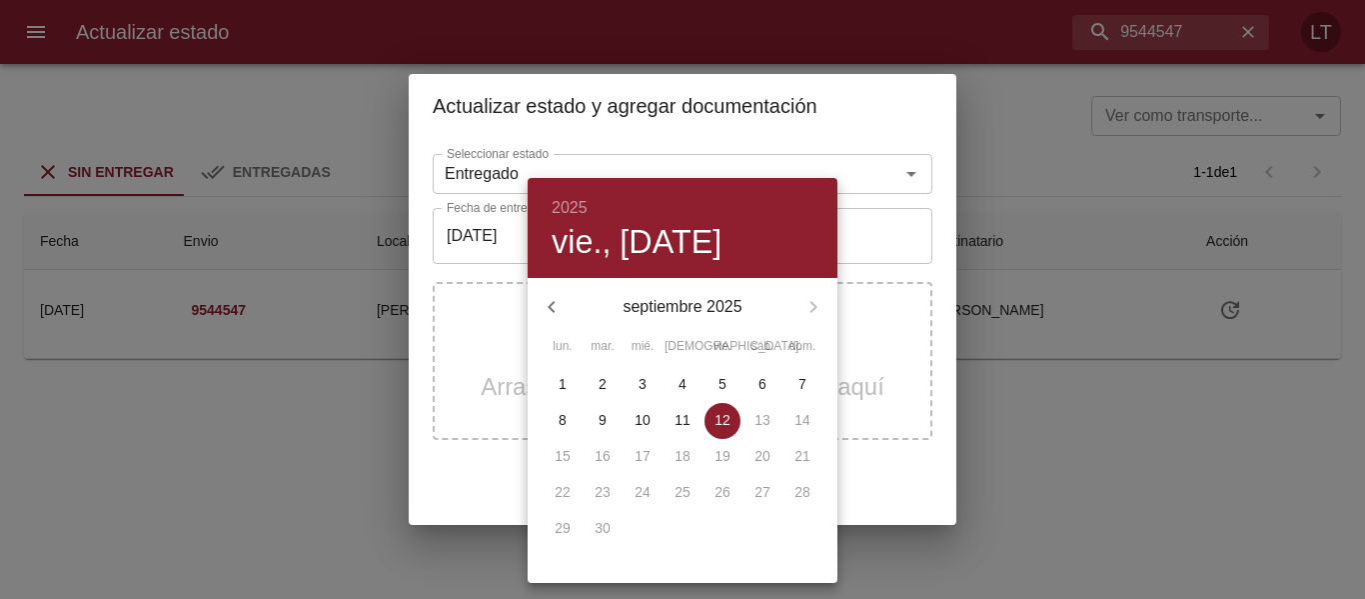
click at [618, 417] on span "9" at bounding box center [603, 420] width 36 height 20
type input "[DATE]"
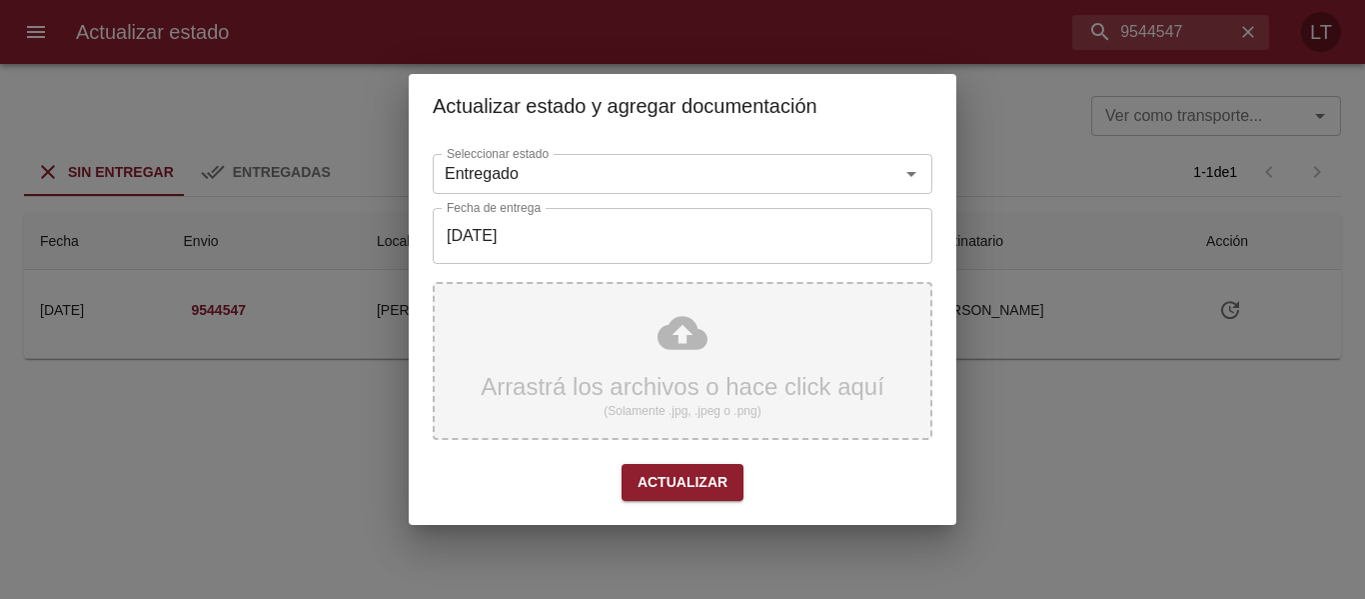
click at [657, 331] on div "Arrastrá los archivos o hace click aquí (Solamente .jpg, .jpeg o .png)" at bounding box center [683, 361] width 500 height 158
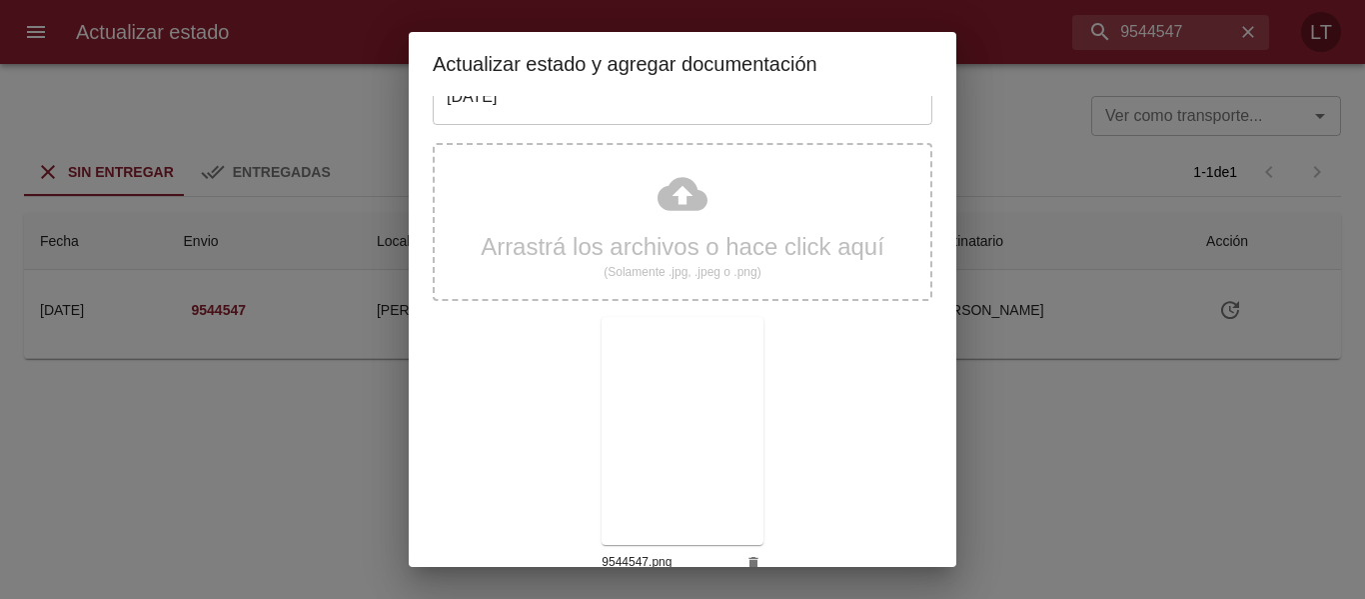
scroll to position [187, 0]
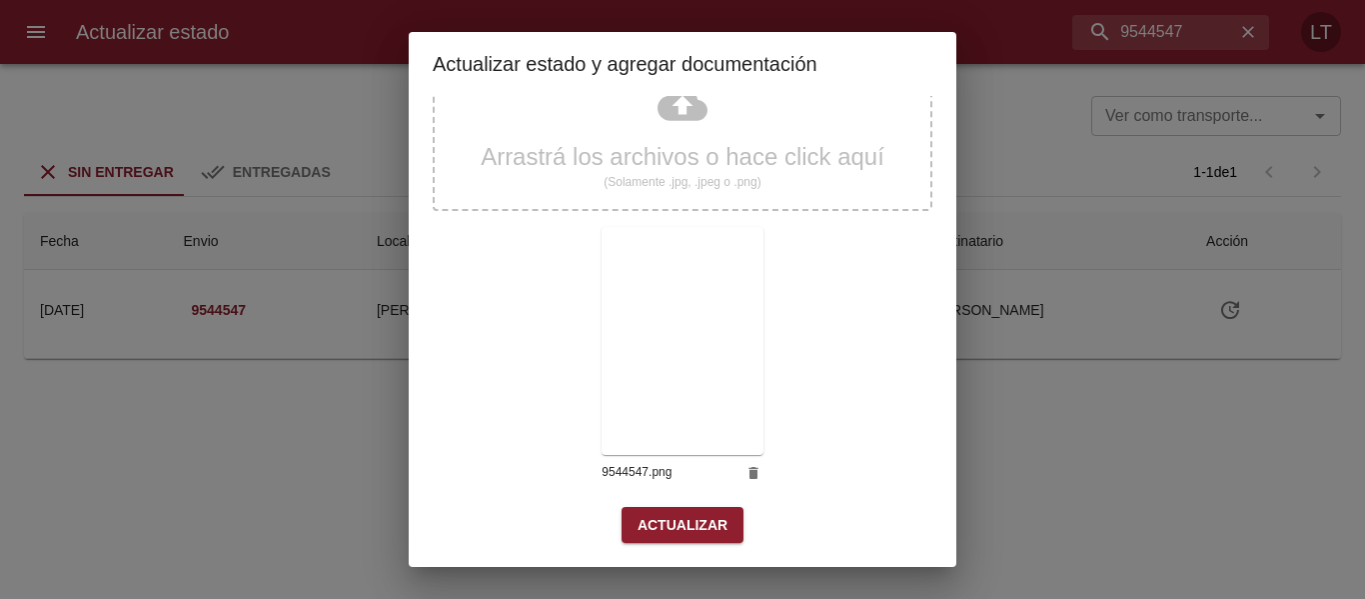
drag, startPoint x: 681, startPoint y: 504, endPoint x: 683, endPoint y: 516, distance: 12.2
click at [681, 505] on div "Arrastrá los archivos o hace click aquí (Solamente .jpg, .jpeg o .png) 9544547.…" at bounding box center [683, 276] width 500 height 462
click at [683, 516] on span "Actualizar" at bounding box center [683, 525] width 90 height 25
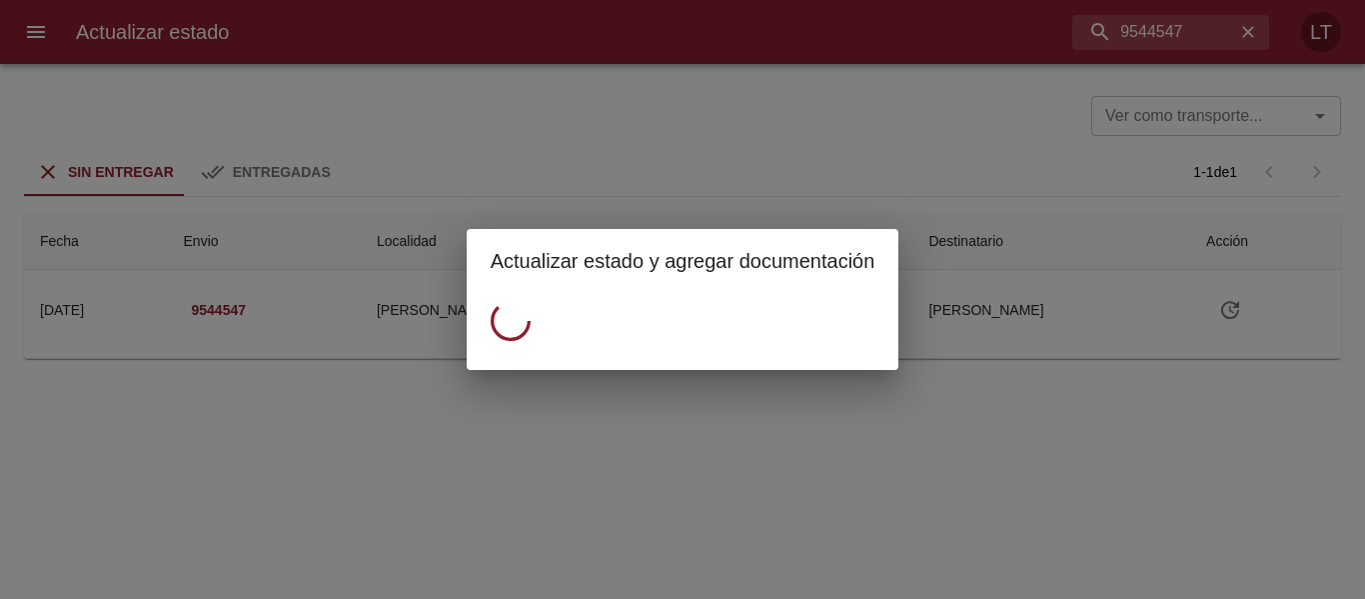
scroll to position [0, 0]
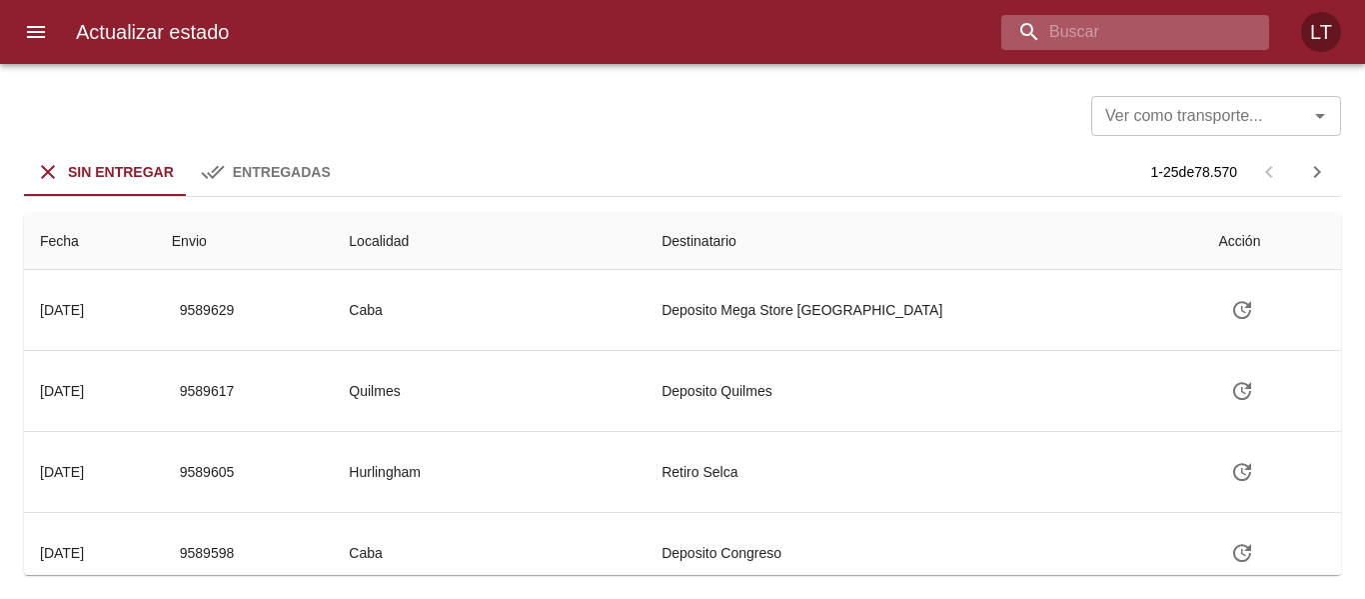
click at [1169, 33] on input "buscar" at bounding box center [1119, 32] width 234 height 35
paste input "9503429"
type input "9503429"
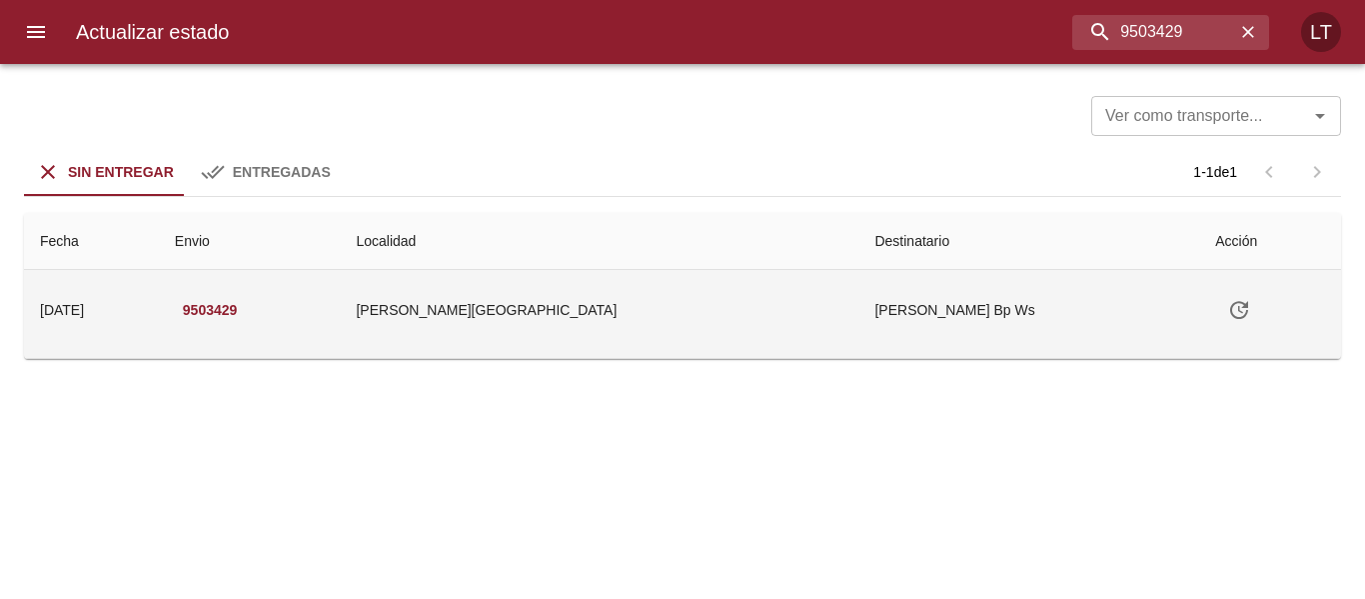
click at [1227, 319] on button "Tabla de envíos del cliente" at bounding box center [1239, 310] width 48 height 48
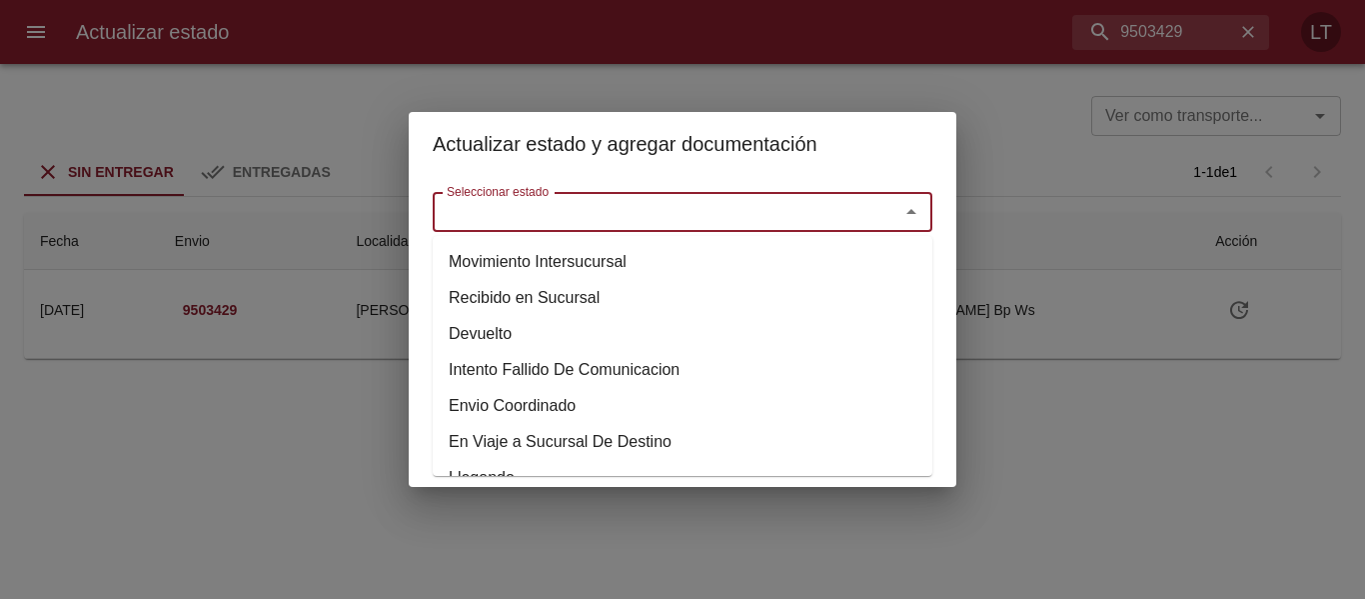
click at [793, 214] on input "Seleccionar estado" at bounding box center [653, 212] width 429 height 28
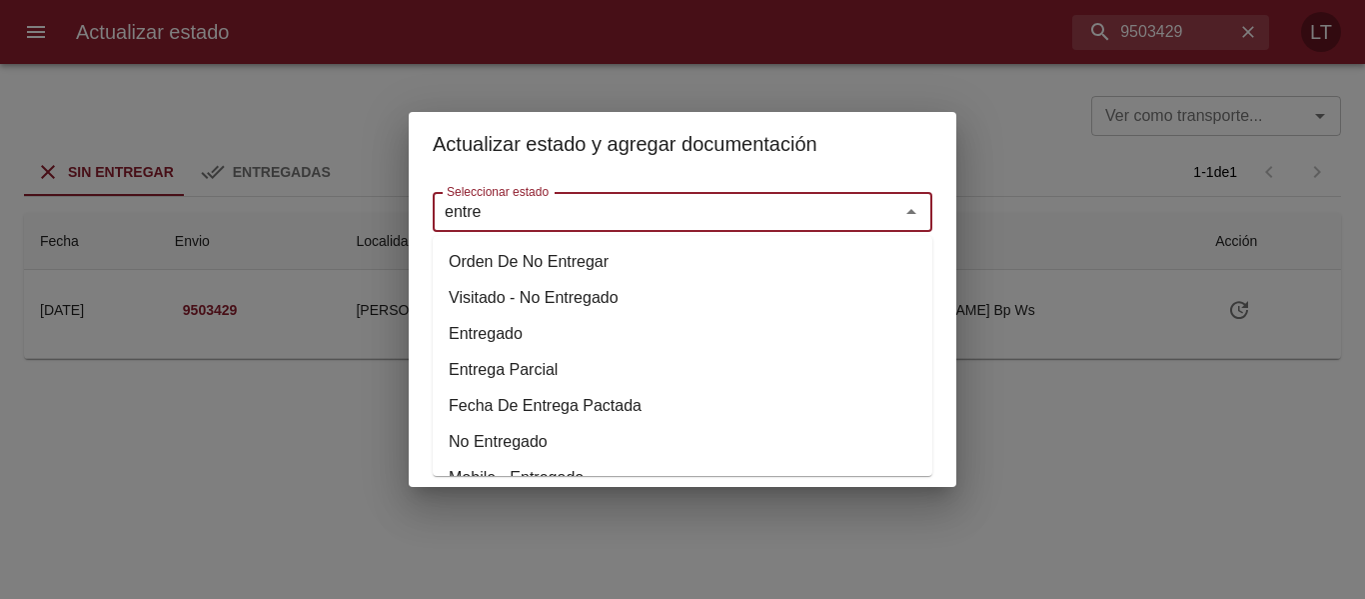
click at [464, 329] on li "Entregado" at bounding box center [683, 334] width 500 height 36
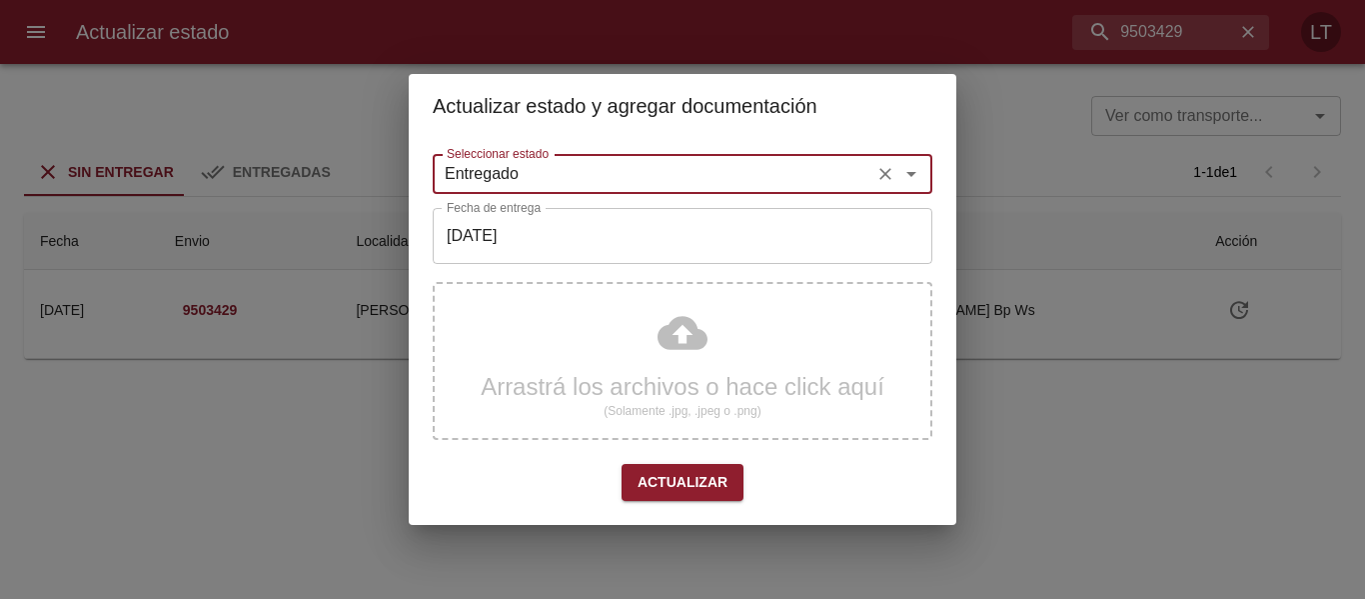
type input "Entregado"
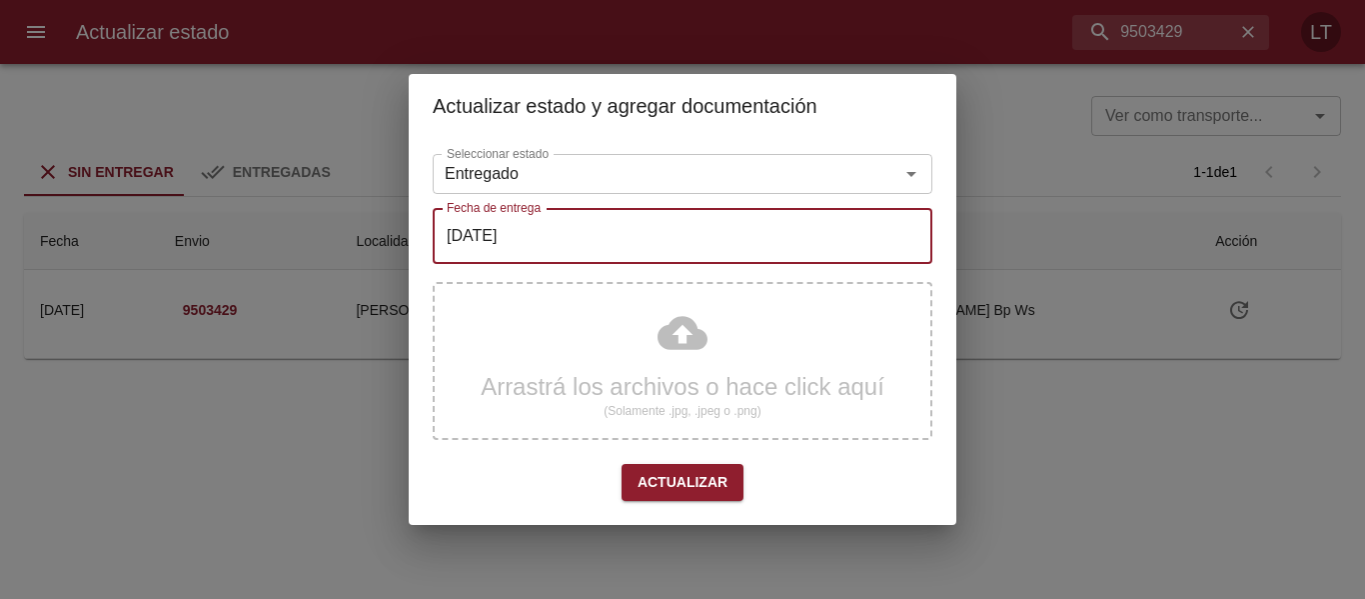
click at [511, 253] on input "[DATE]" at bounding box center [683, 236] width 500 height 56
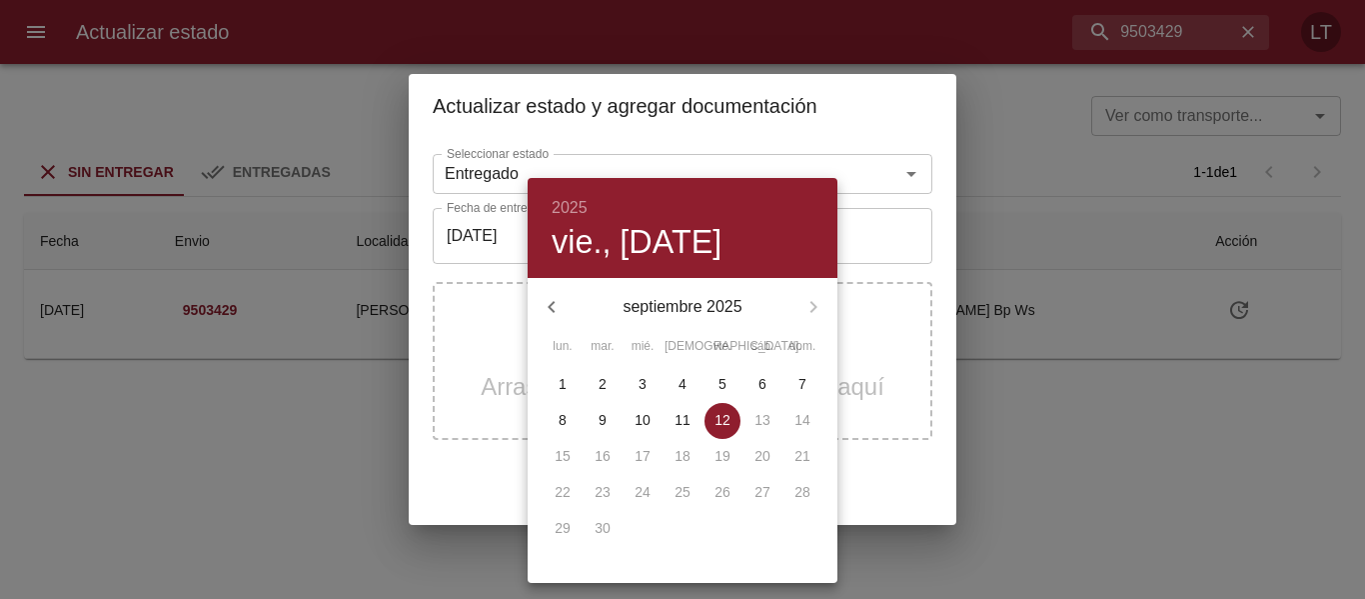
click at [546, 290] on button "button" at bounding box center [552, 307] width 48 height 48
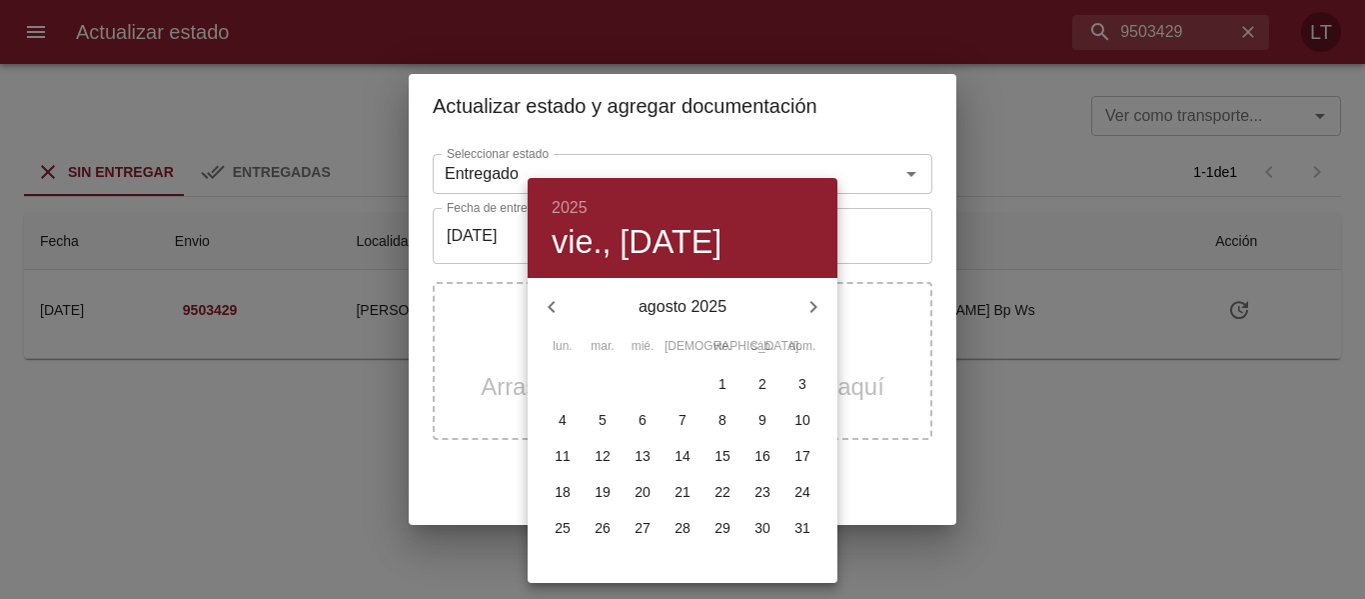
click at [685, 530] on p "28" at bounding box center [683, 528] width 16 height 20
type input "28/08/2025"
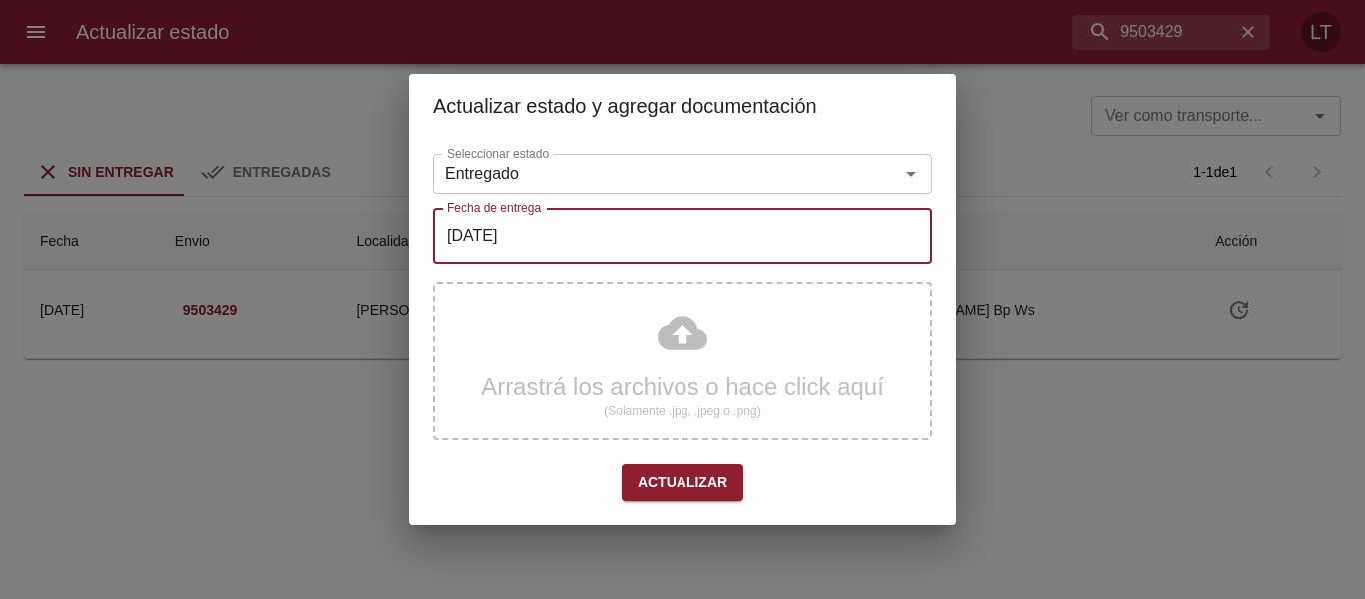
click at [696, 350] on div "Arrastrá los archivos o hace click aquí (Solamente .jpg, .jpeg o .png)" at bounding box center [683, 361] width 500 height 158
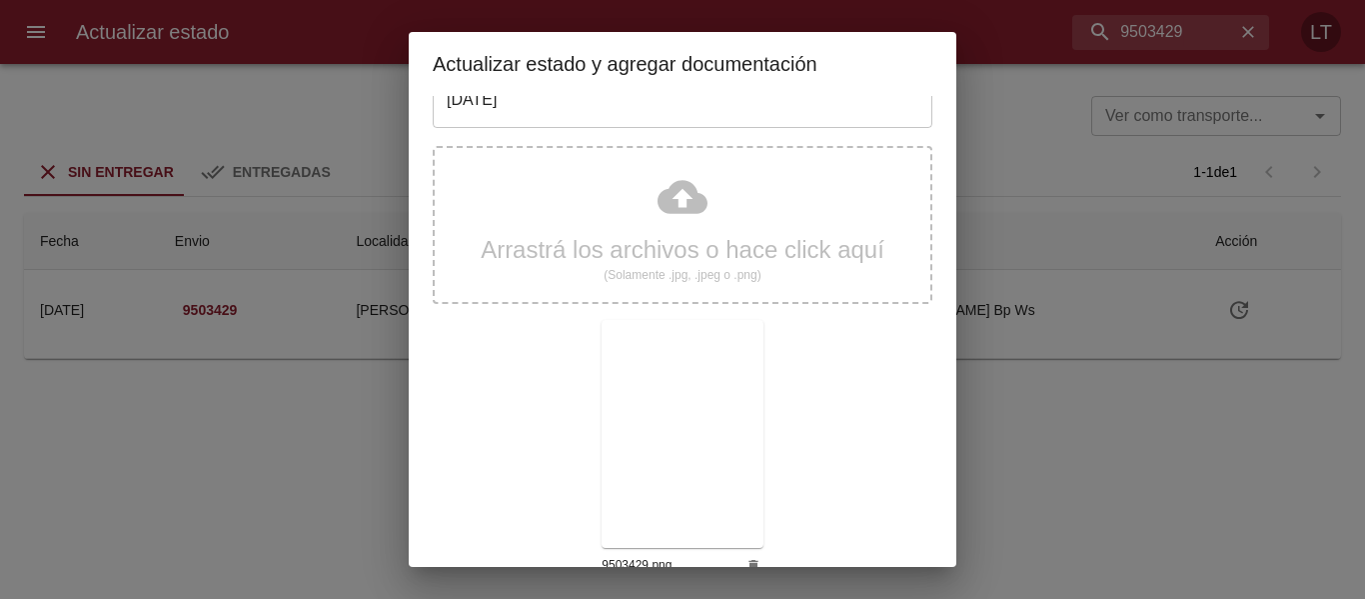
scroll to position [187, 0]
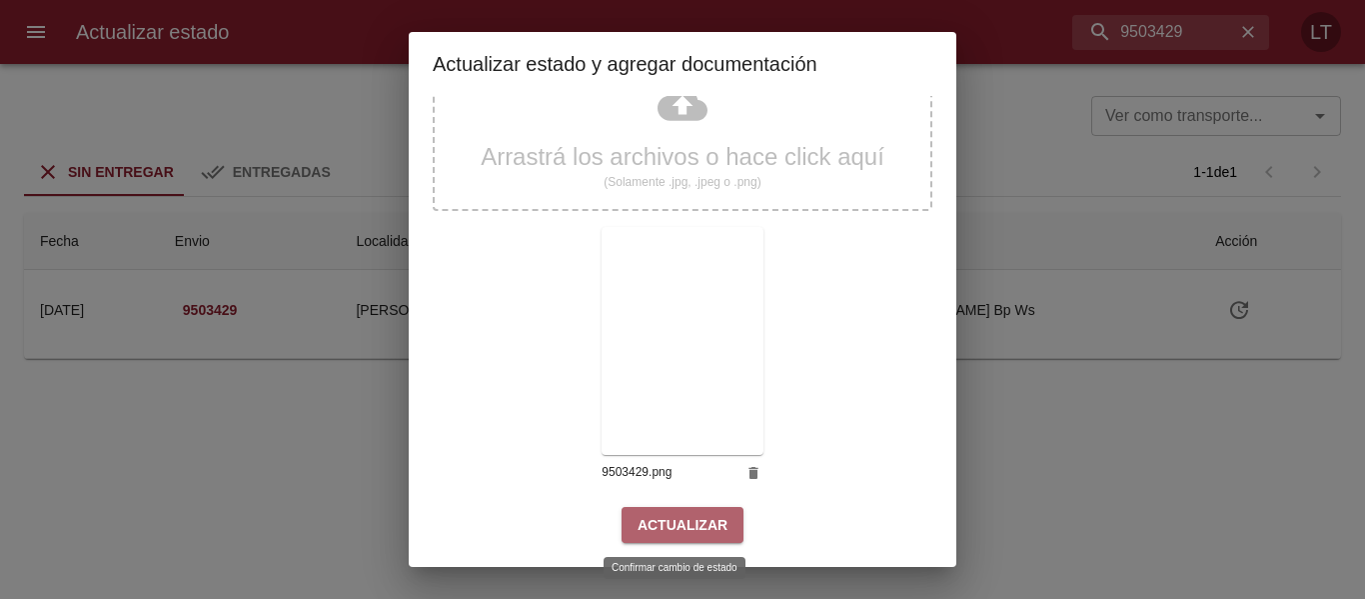
click at [716, 535] on span "Actualizar" at bounding box center [683, 525] width 90 height 25
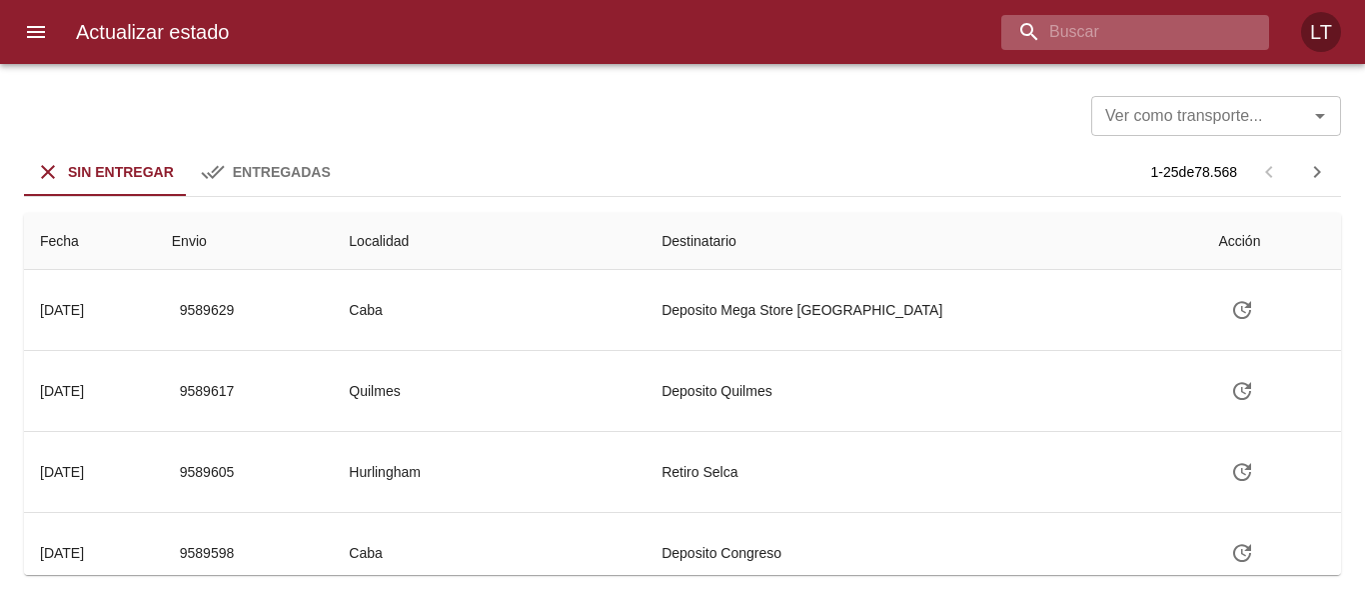
click at [1195, 33] on input "buscar" at bounding box center [1119, 32] width 234 height 35
paste input "9569511"
type input "9569511"
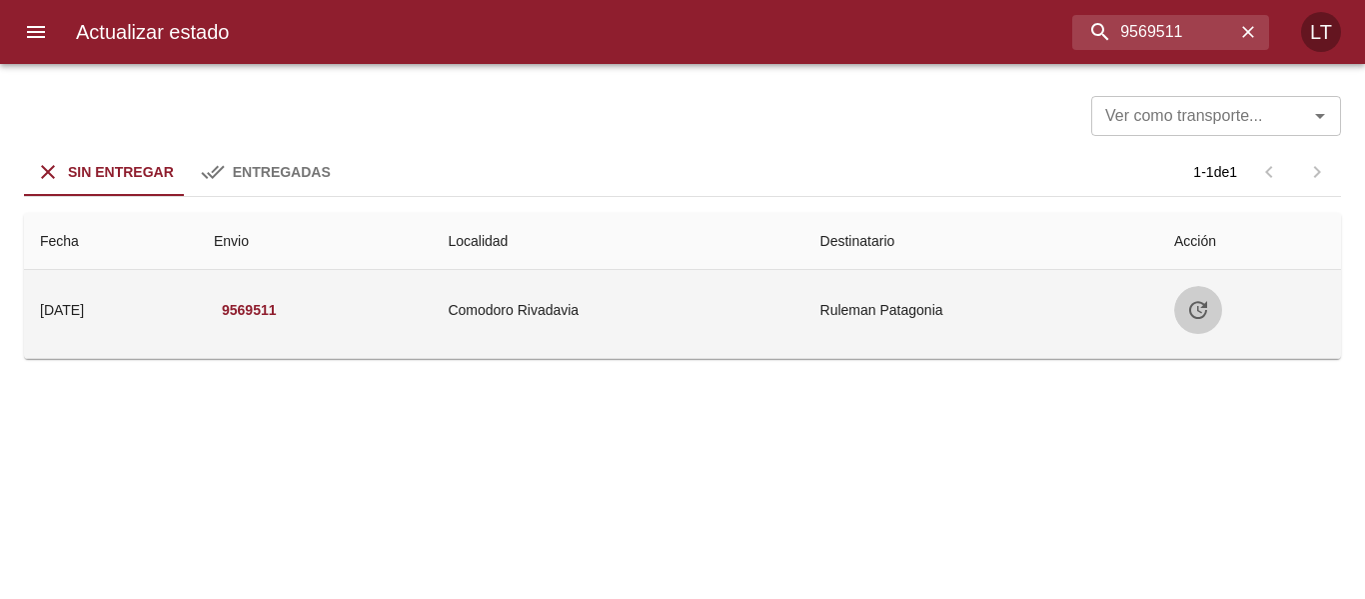
click at [1208, 310] on icon "Tabla de envíos del cliente" at bounding box center [1198, 310] width 24 height 24
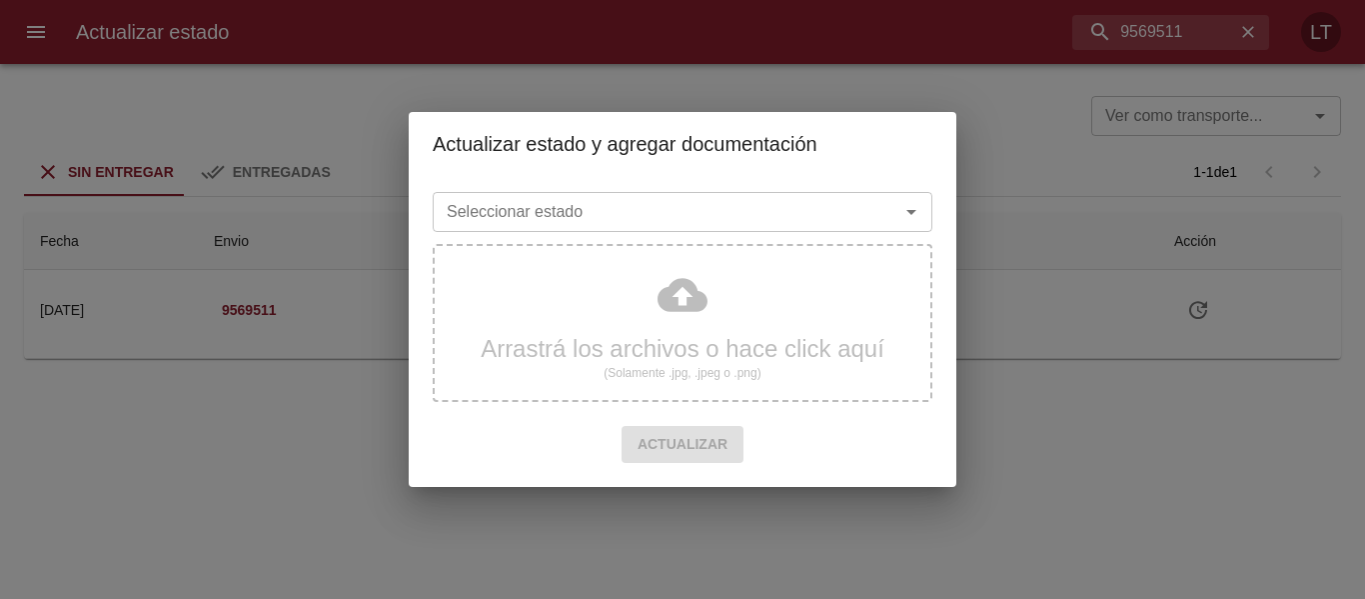
click at [642, 211] on input "Seleccionar estado" at bounding box center [653, 212] width 429 height 28
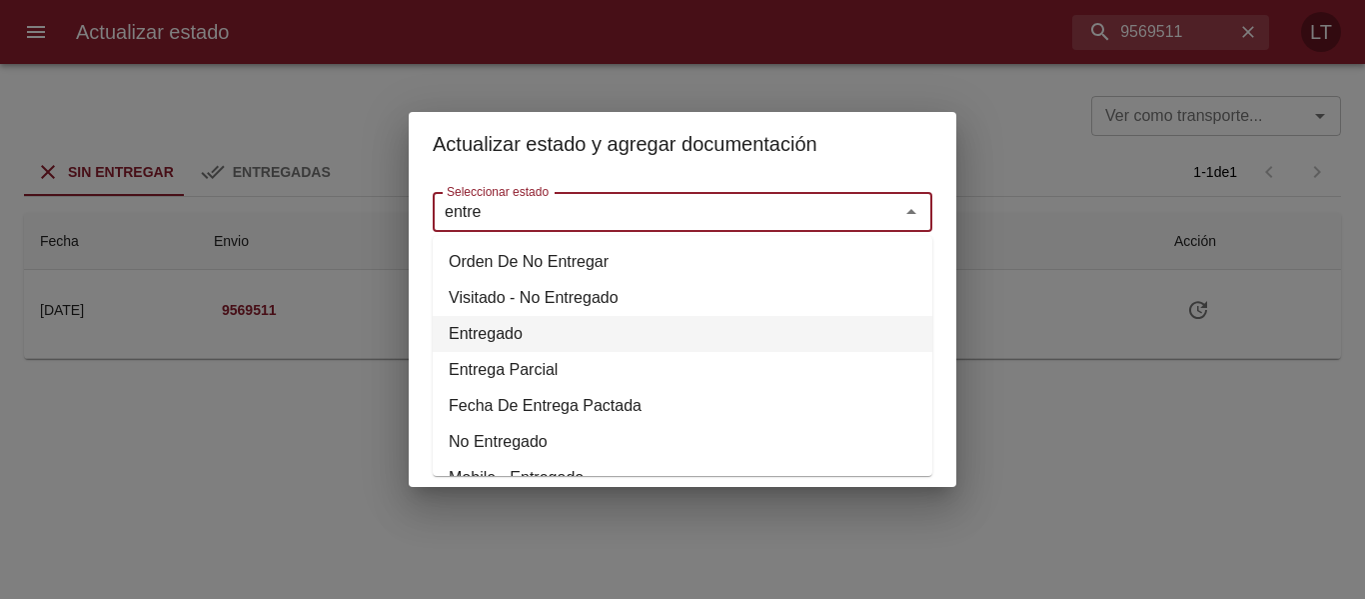
click at [510, 340] on li "Entregado" at bounding box center [683, 334] width 500 height 36
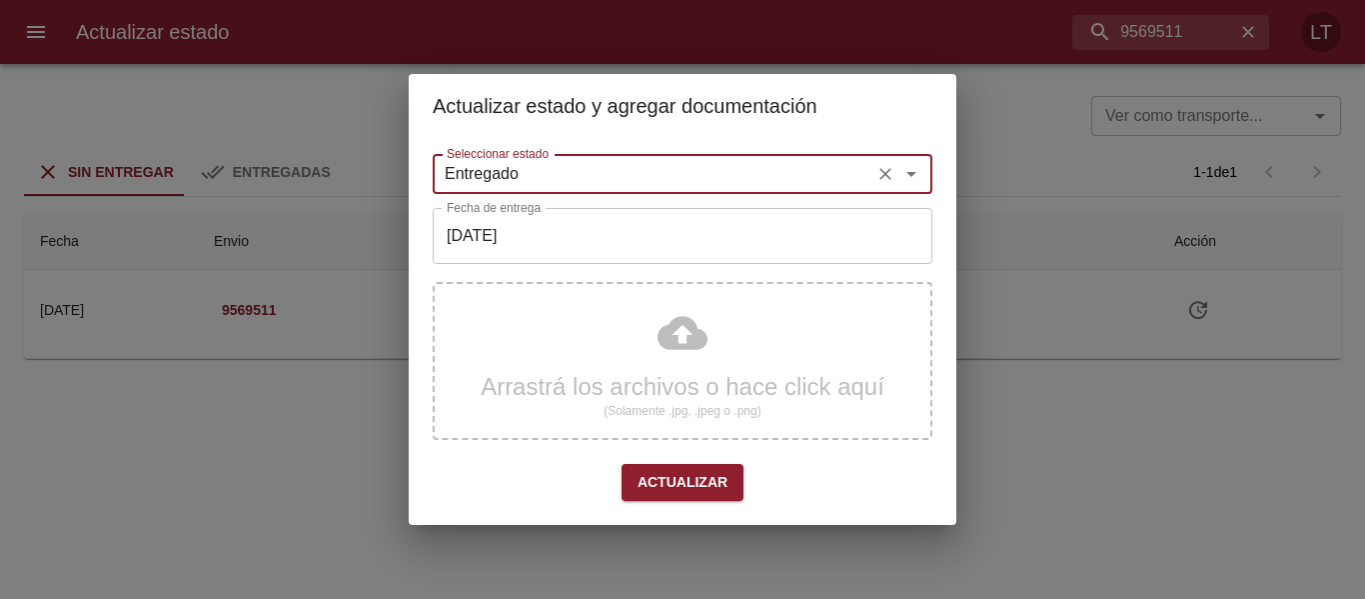
type input "Entregado"
click at [551, 244] on input "[DATE]" at bounding box center [683, 236] width 500 height 56
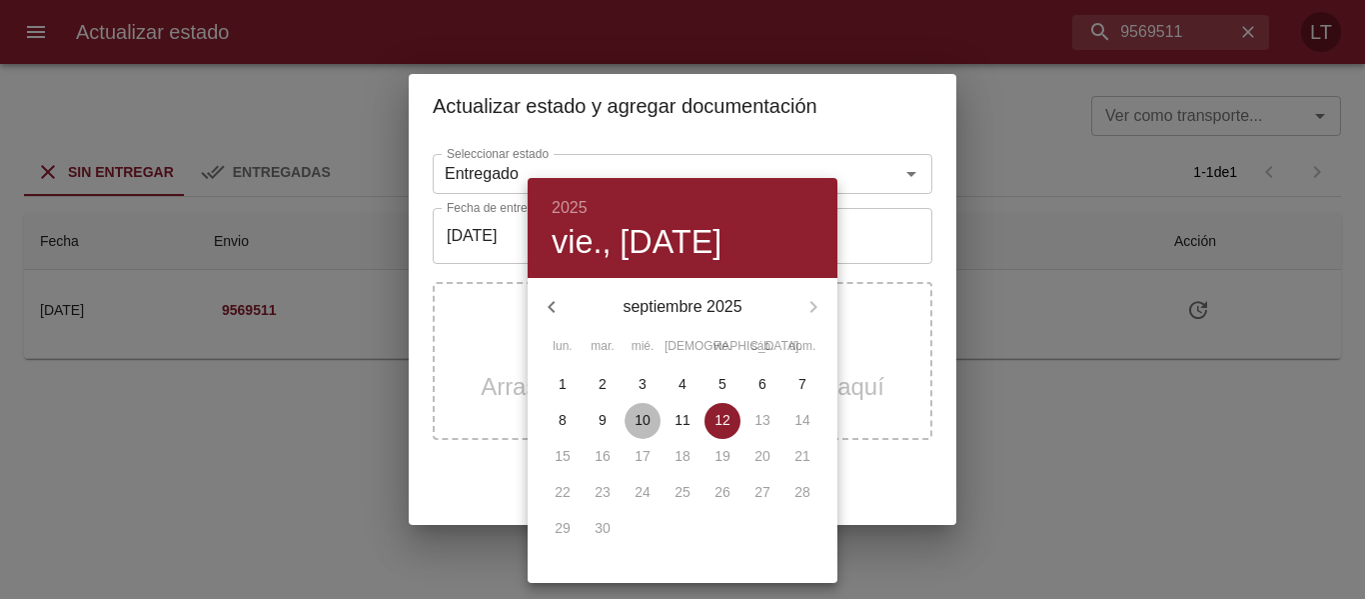
click at [651, 417] on span "10" at bounding box center [643, 420] width 36 height 20
type input "[DATE]"
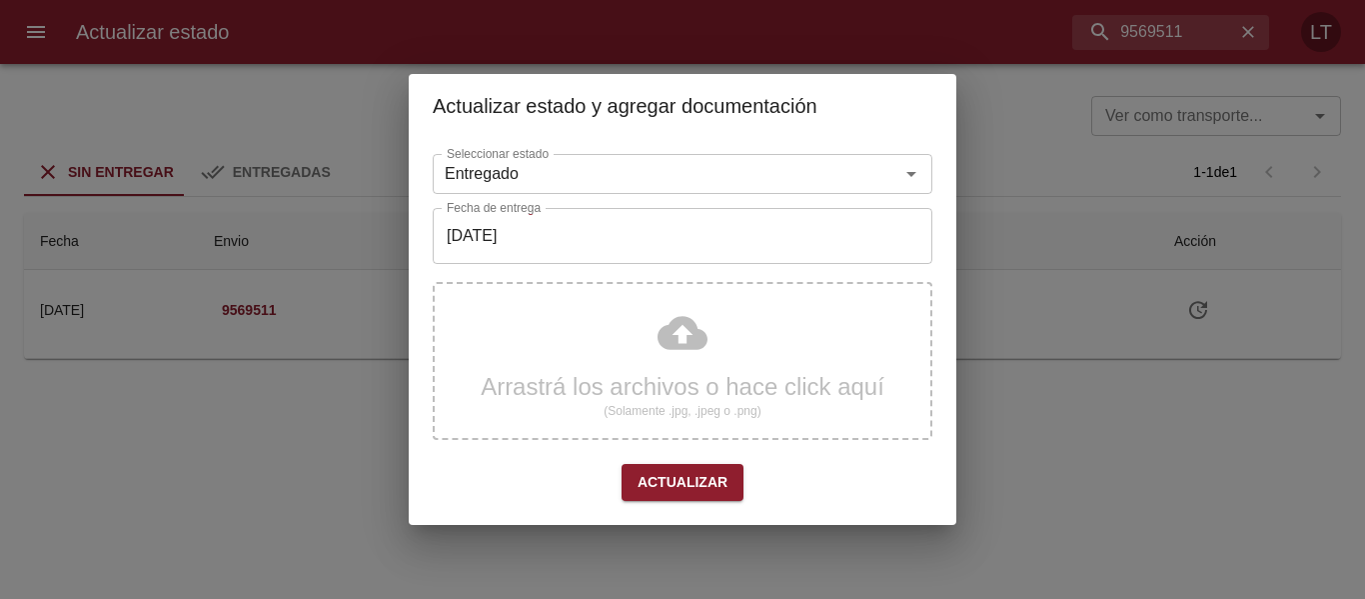
click at [690, 348] on div "Arrastrá los archivos o hace click aquí (Solamente .jpg, .jpeg o .png)" at bounding box center [683, 361] width 500 height 158
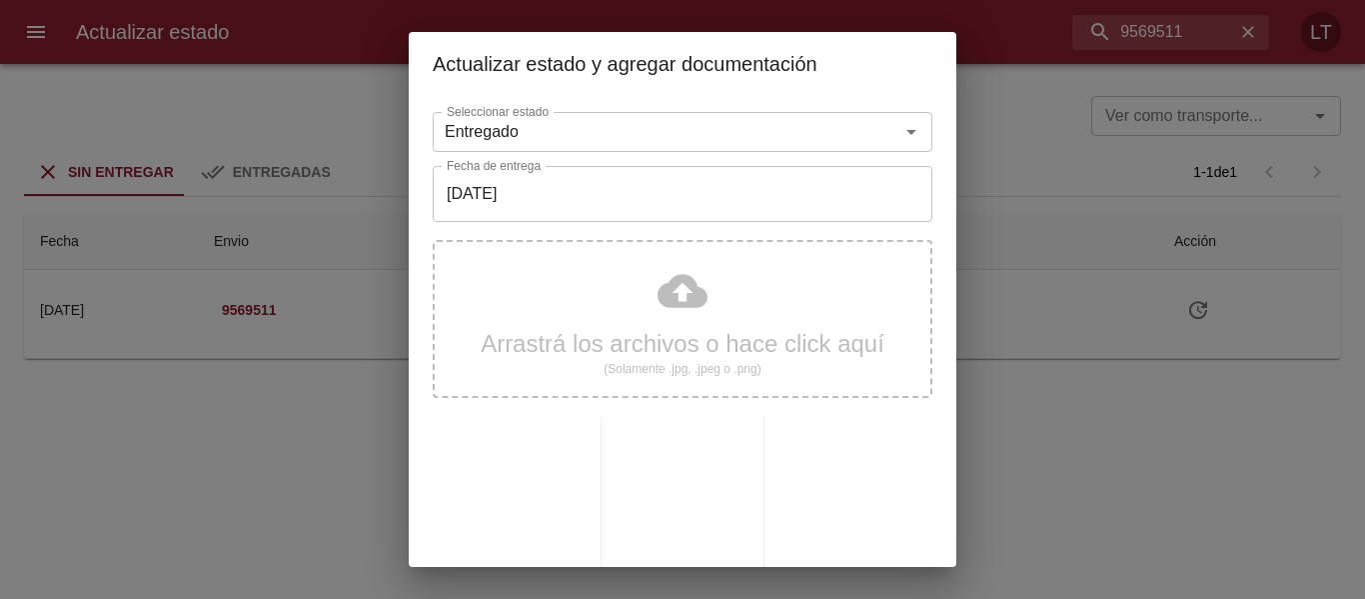
scroll to position [187, 0]
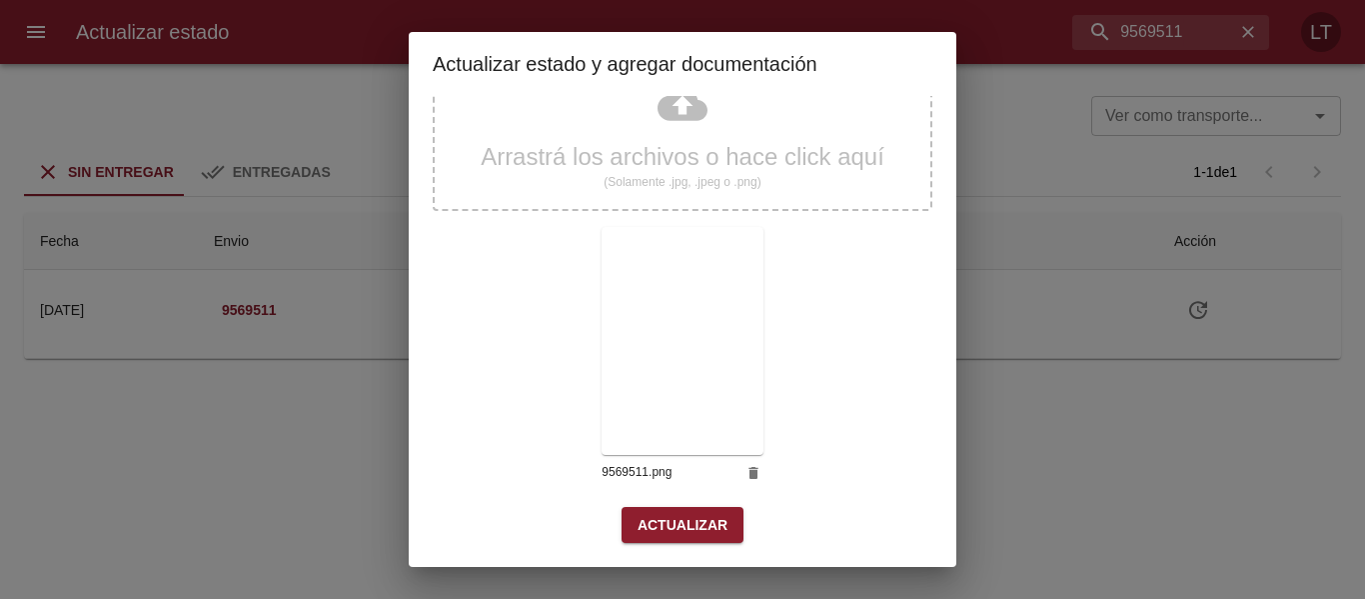
click at [686, 526] on span "Actualizar" at bounding box center [683, 525] width 90 height 25
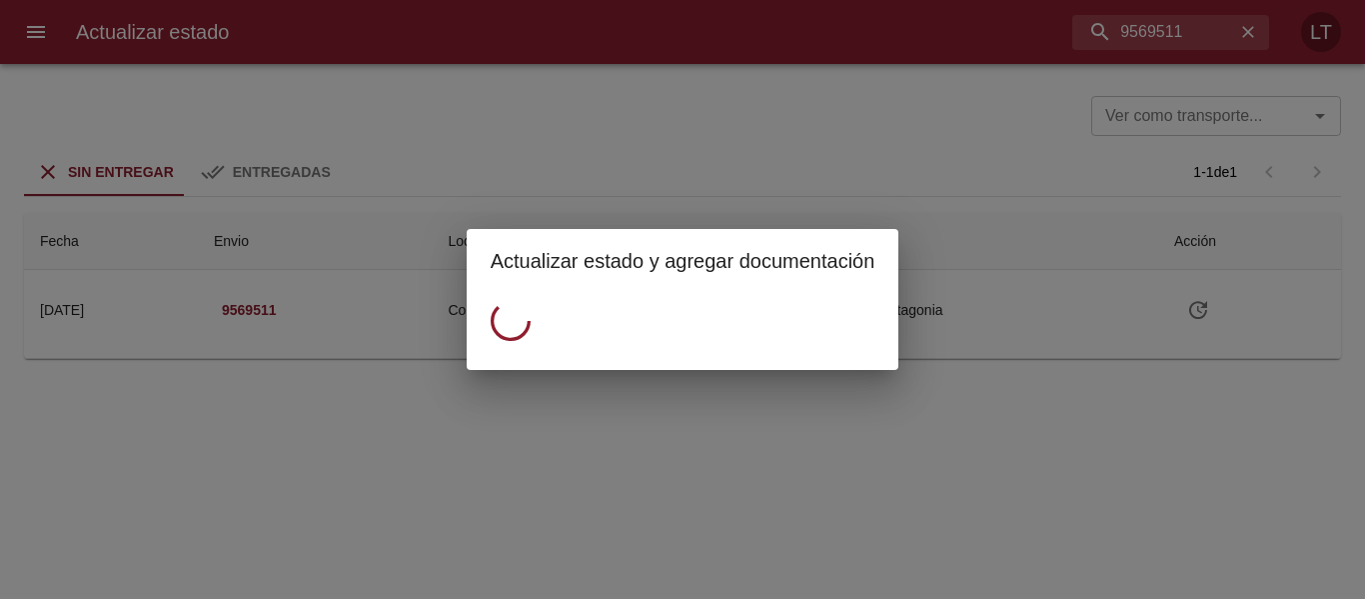
scroll to position [0, 0]
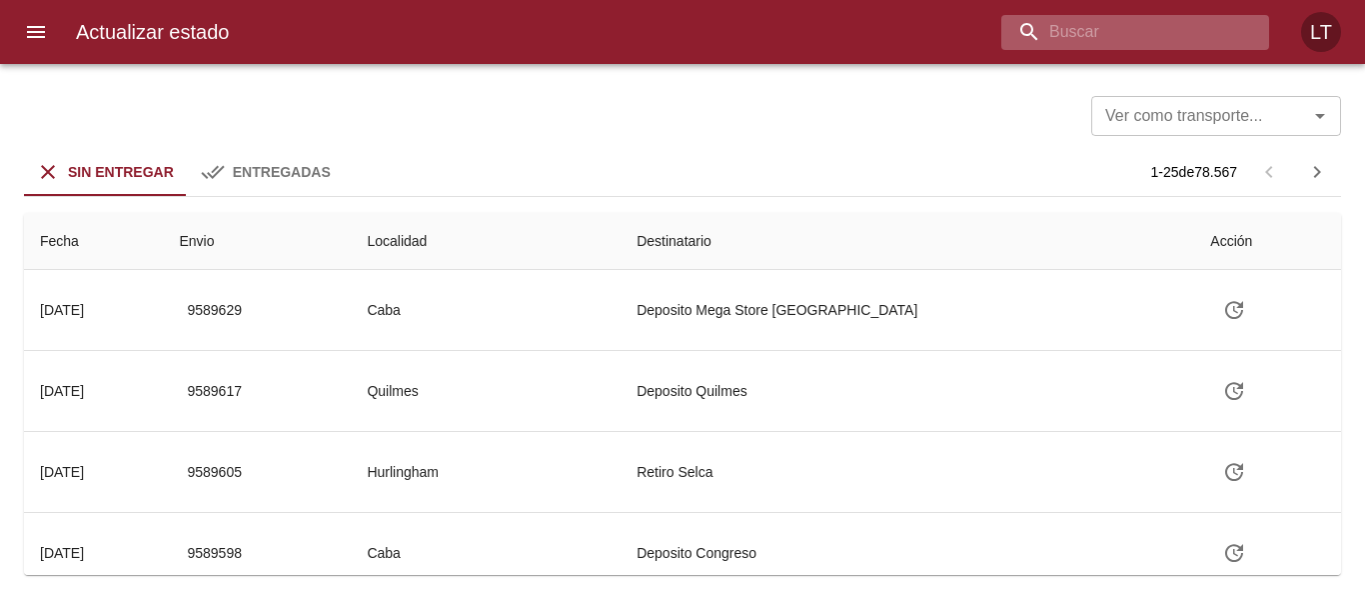
click at [1177, 26] on input "buscar" at bounding box center [1119, 32] width 234 height 35
paste input "9561008"
type input "9561008"
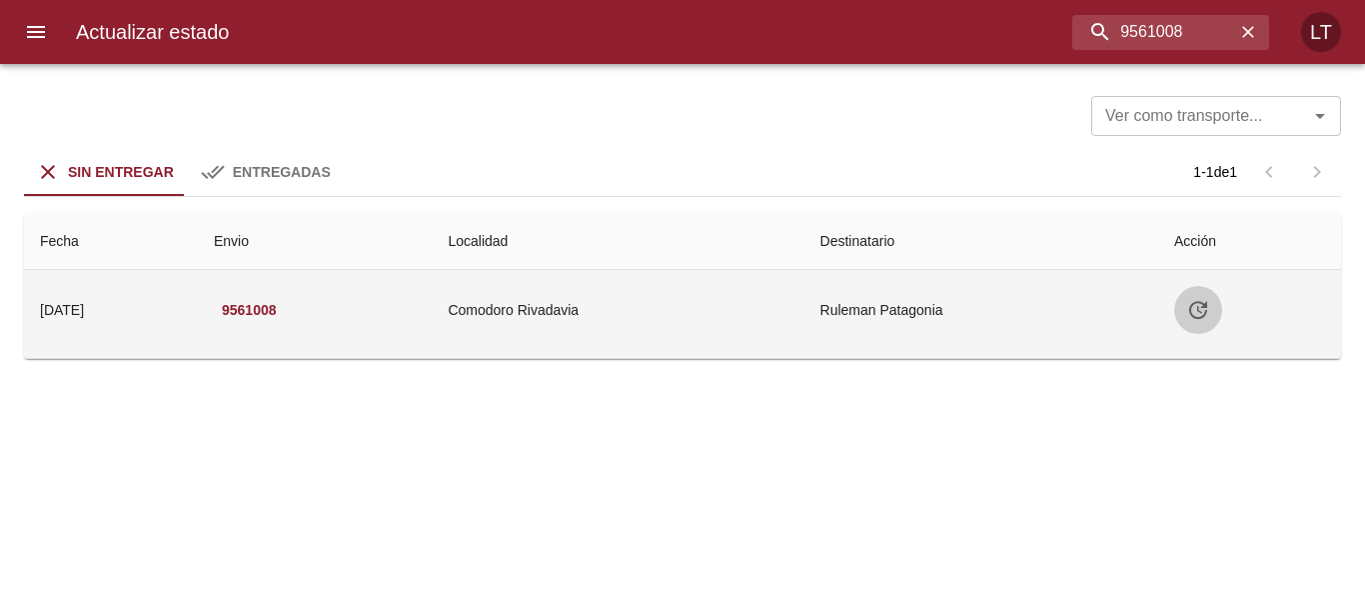
click at [1201, 313] on icon "Tabla de envíos del cliente" at bounding box center [1198, 310] width 24 height 24
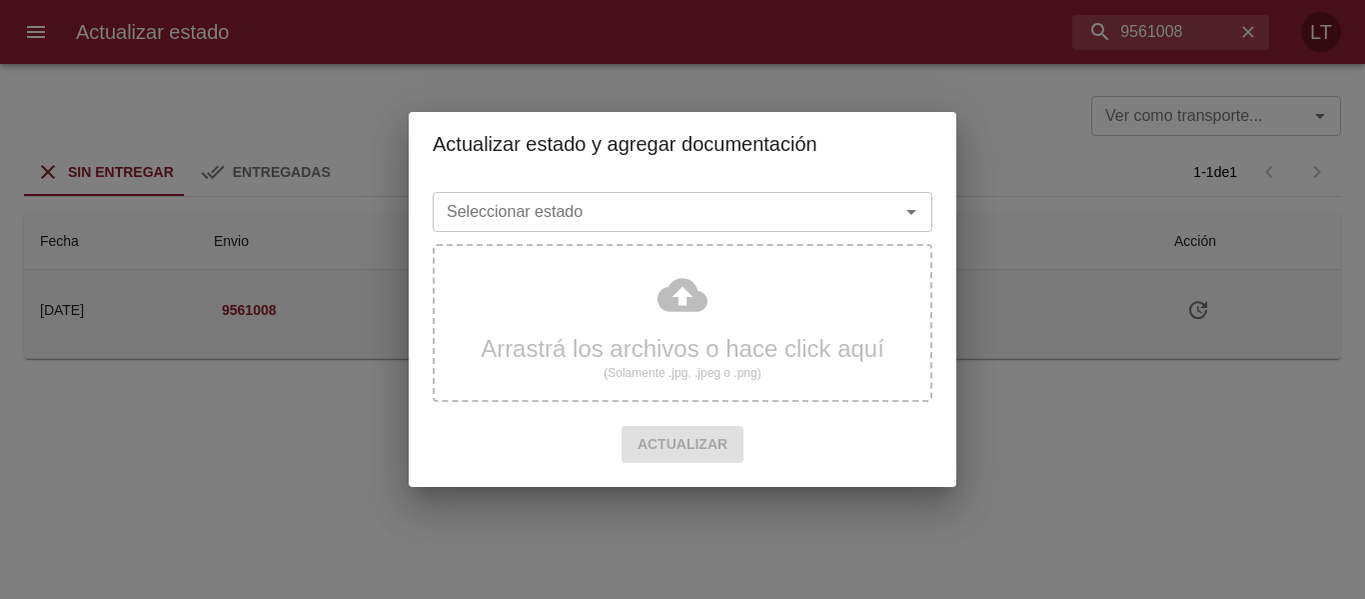
click at [664, 213] on input "Seleccionar estado" at bounding box center [653, 212] width 429 height 28
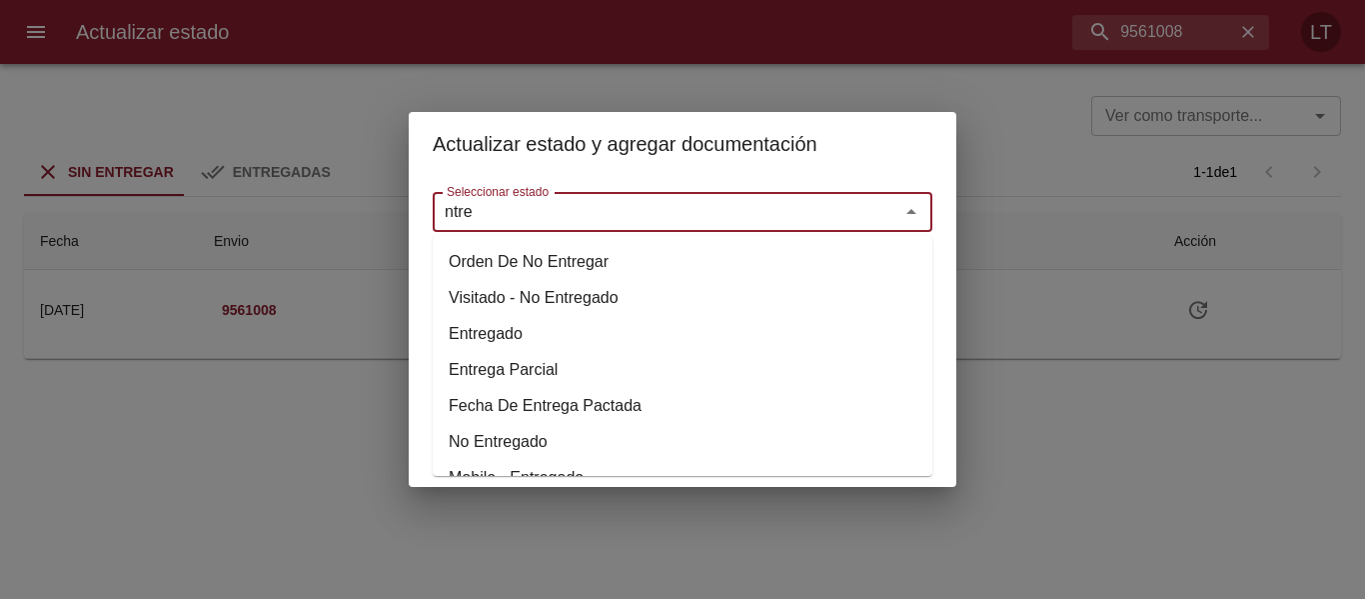
click at [472, 337] on li "Entregado" at bounding box center [683, 334] width 500 height 36
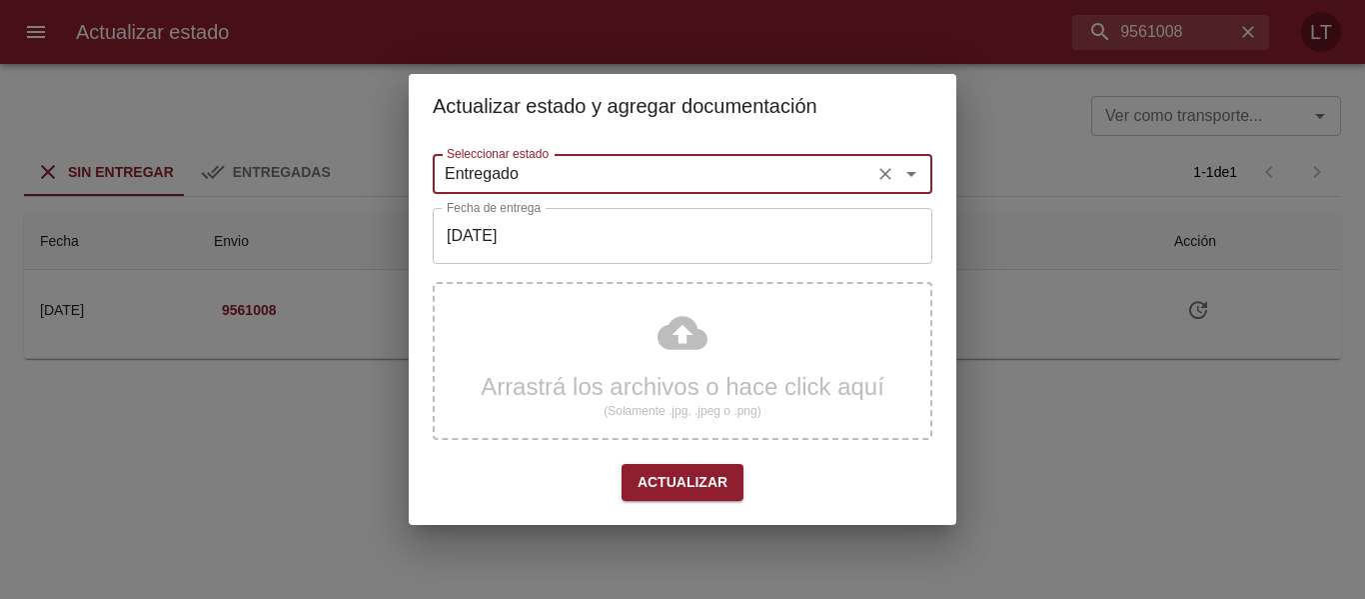
type input "Entregado"
click at [532, 258] on input "[DATE]" at bounding box center [683, 236] width 500 height 56
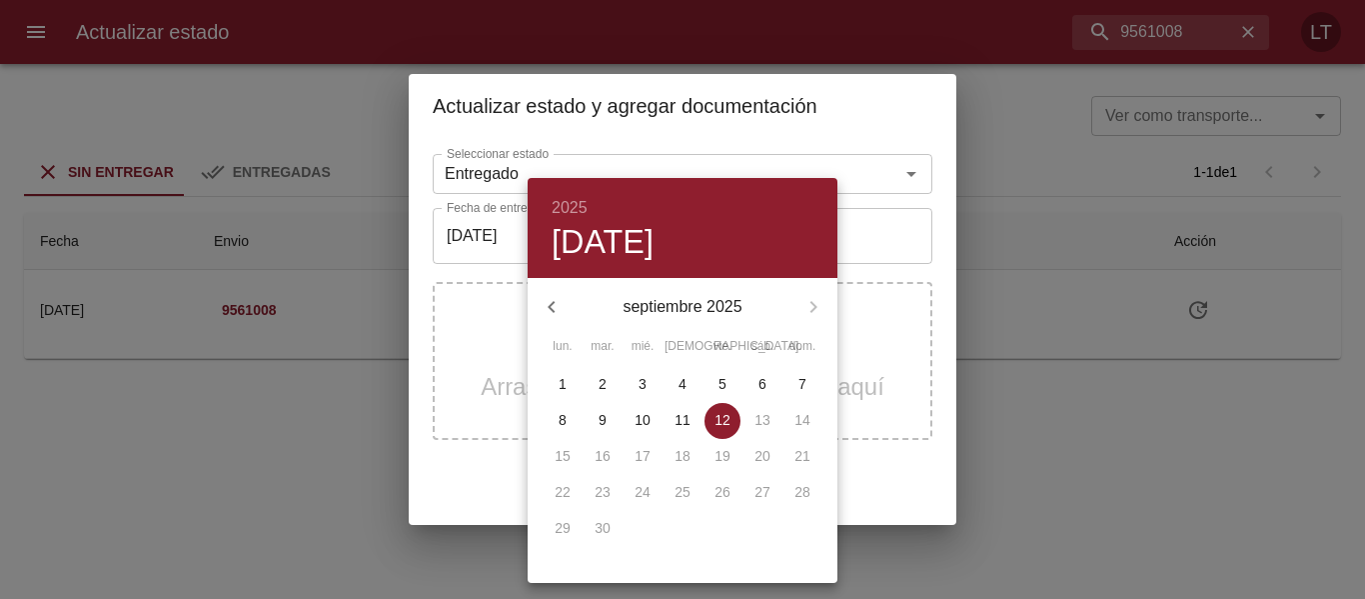
click at [610, 422] on span "9" at bounding box center [603, 420] width 36 height 20
type input "[DATE]"
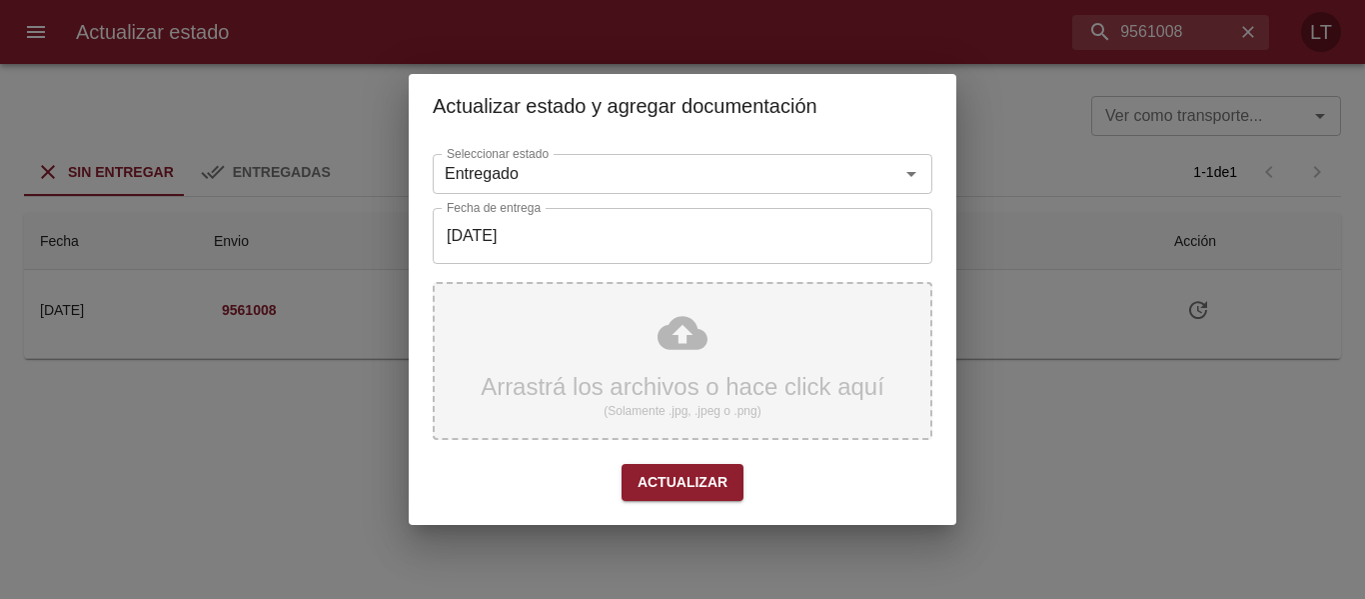
click at [690, 333] on div "Arrastrá los archivos o hace click aquí (Solamente .jpg, .jpeg o .png)" at bounding box center [683, 361] width 500 height 158
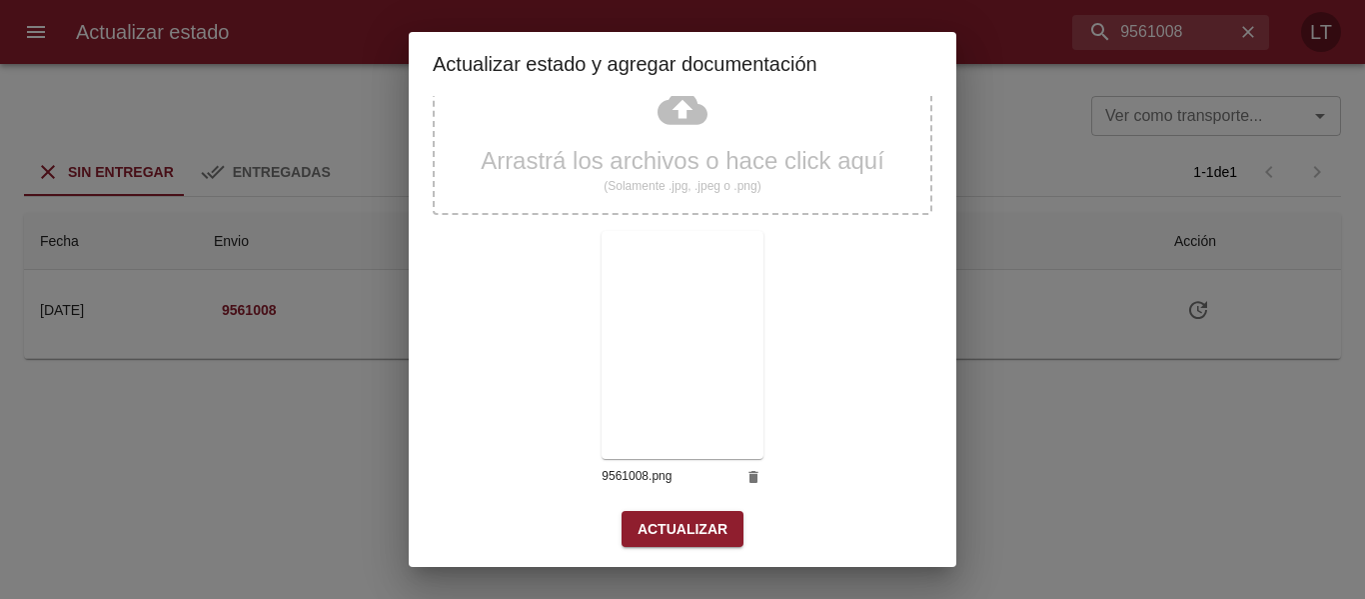
scroll to position [187, 0]
click at [699, 546] on div "Seleccionar estado Entregado Seleccionar estado Fecha de entrega [DATE] Fecha d…" at bounding box center [683, 238] width 500 height 642
click at [717, 518] on span "Actualizar" at bounding box center [683, 525] width 90 height 25
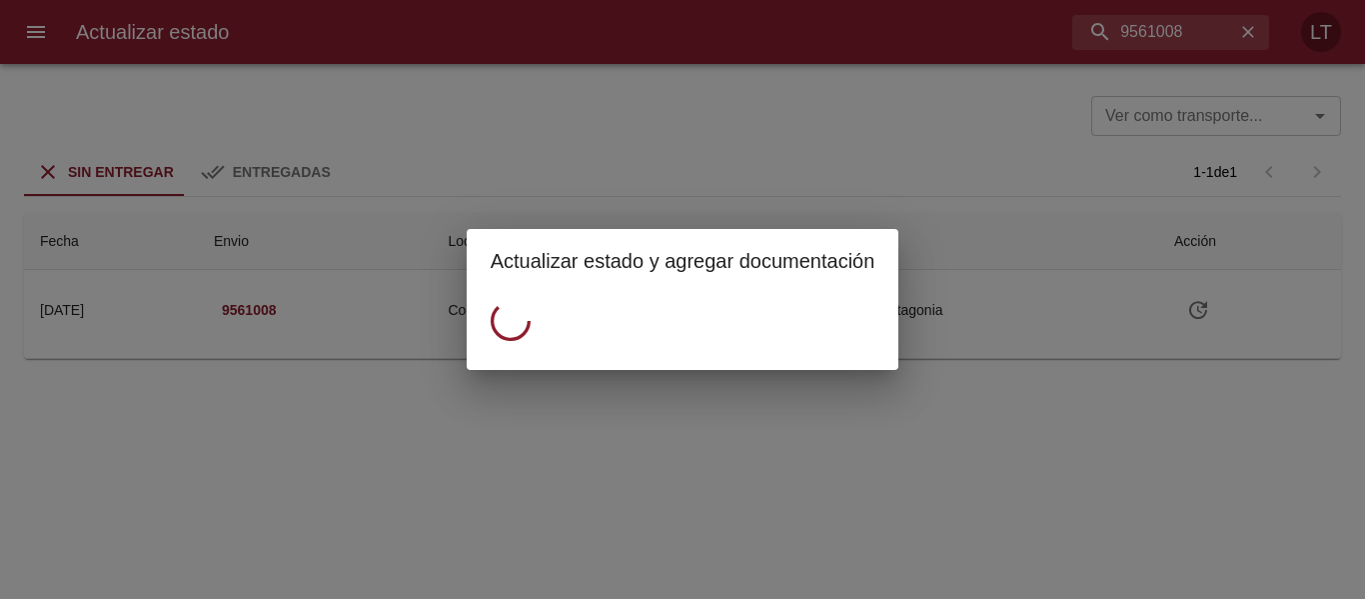
scroll to position [0, 0]
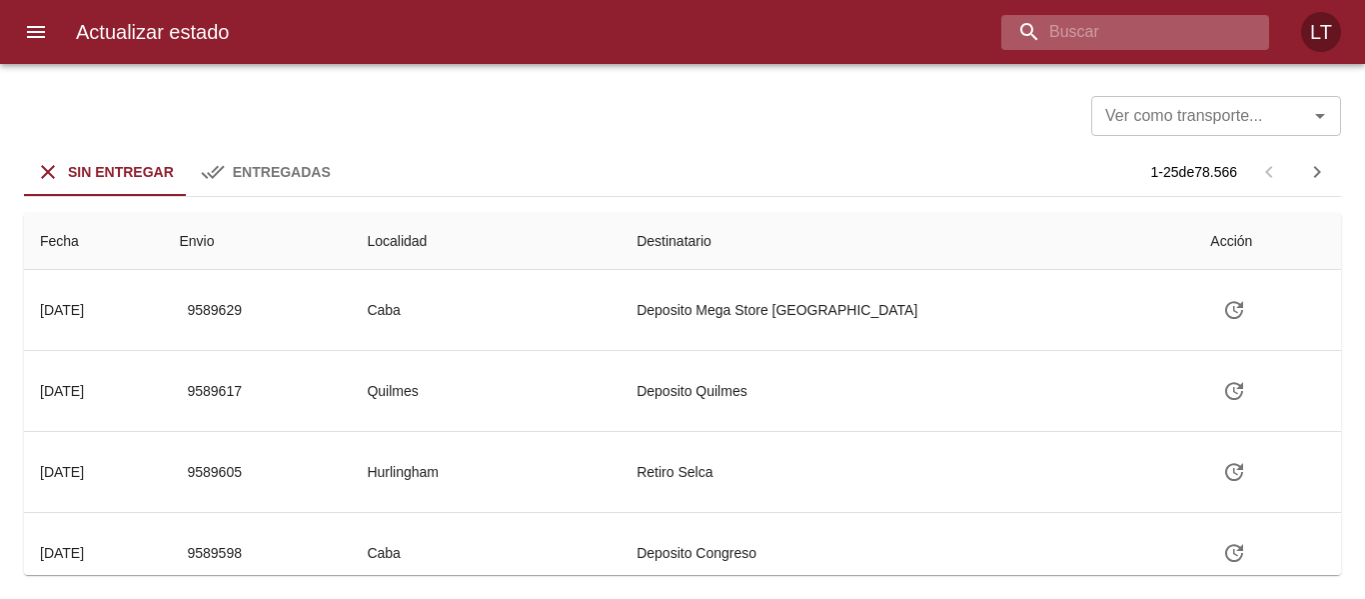
click at [1205, 43] on input "buscar" at bounding box center [1119, 32] width 234 height 35
paste input "9565475"
type input "9565475"
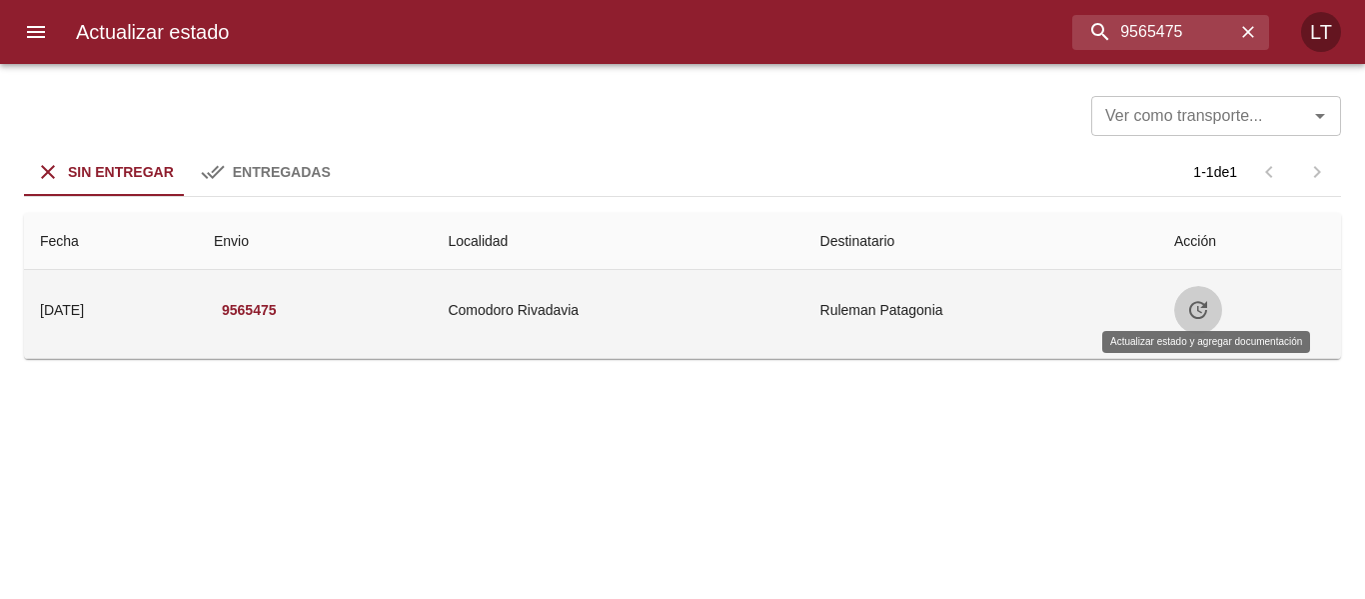
click at [1207, 317] on icon "Tabla de envíos del cliente" at bounding box center [1198, 310] width 18 height 18
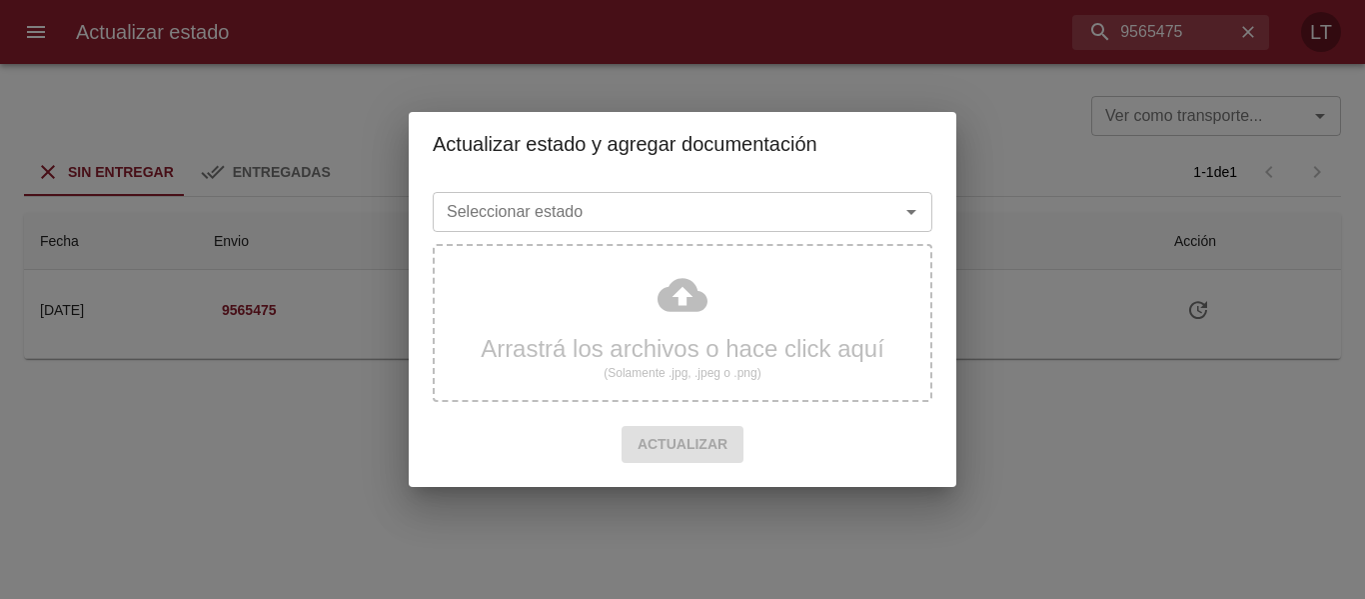
click at [735, 210] on input "Seleccionar estado" at bounding box center [653, 212] width 429 height 28
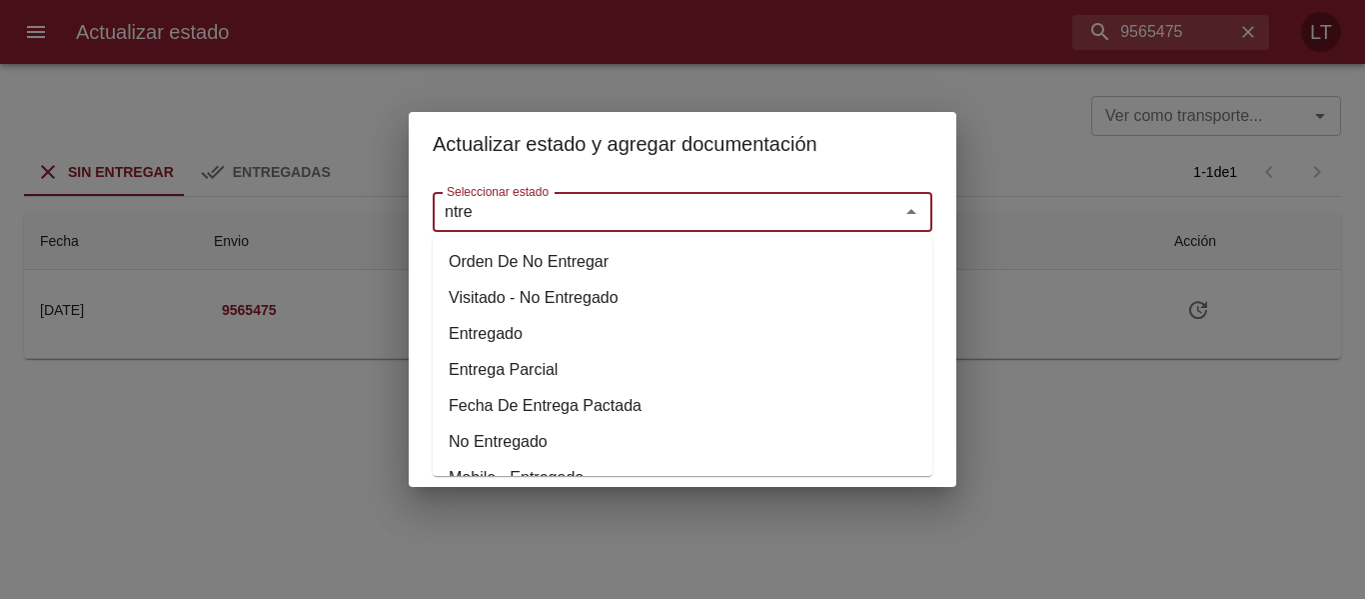
click at [494, 321] on li "Entregado" at bounding box center [683, 334] width 500 height 36
type input "Entregado"
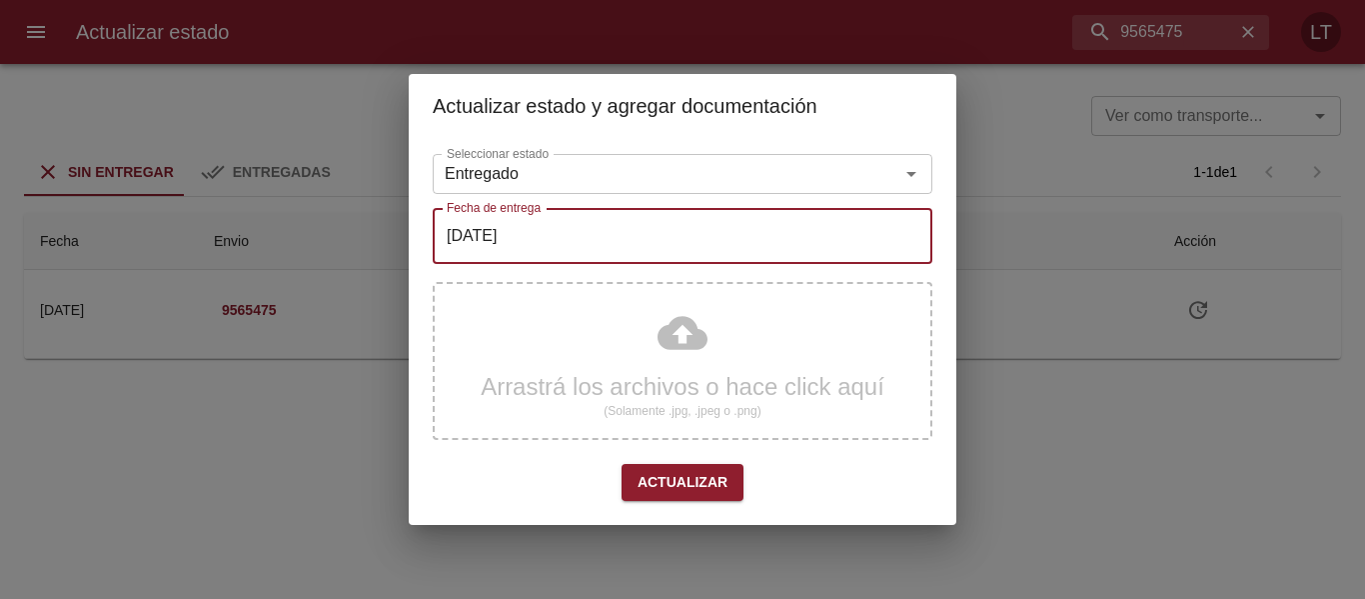
click at [542, 231] on input "[DATE]" at bounding box center [683, 236] width 500 height 56
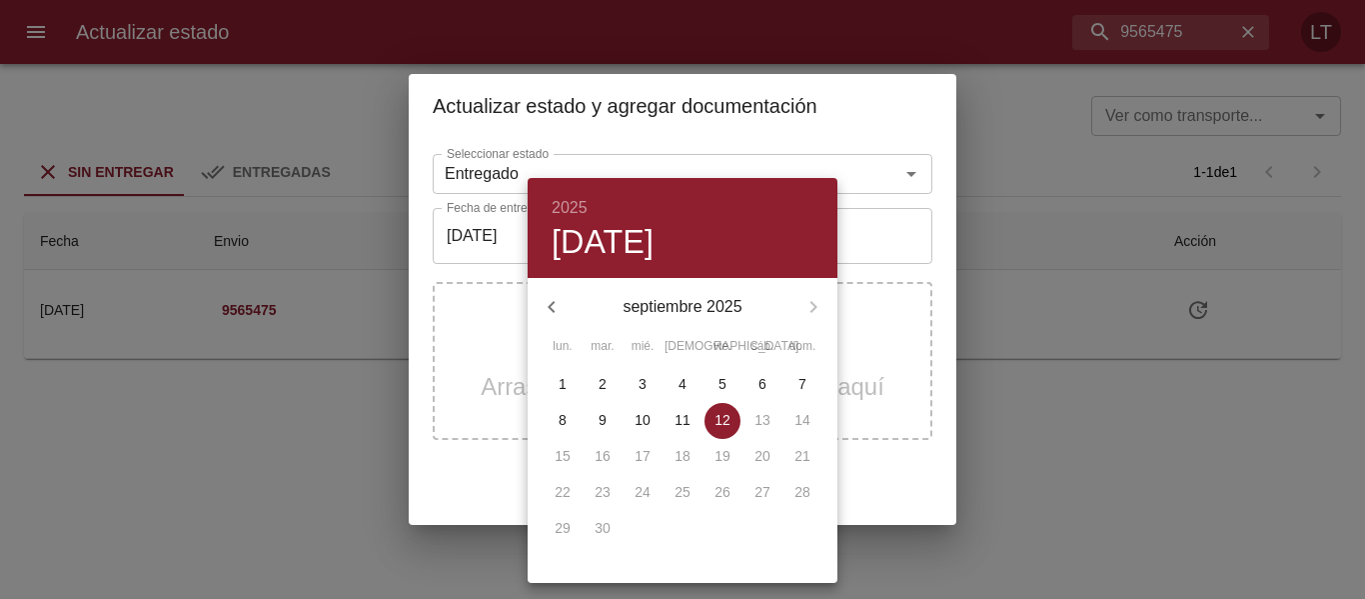
click at [594, 424] on span "9" at bounding box center [603, 420] width 36 height 20
type input "[DATE]"
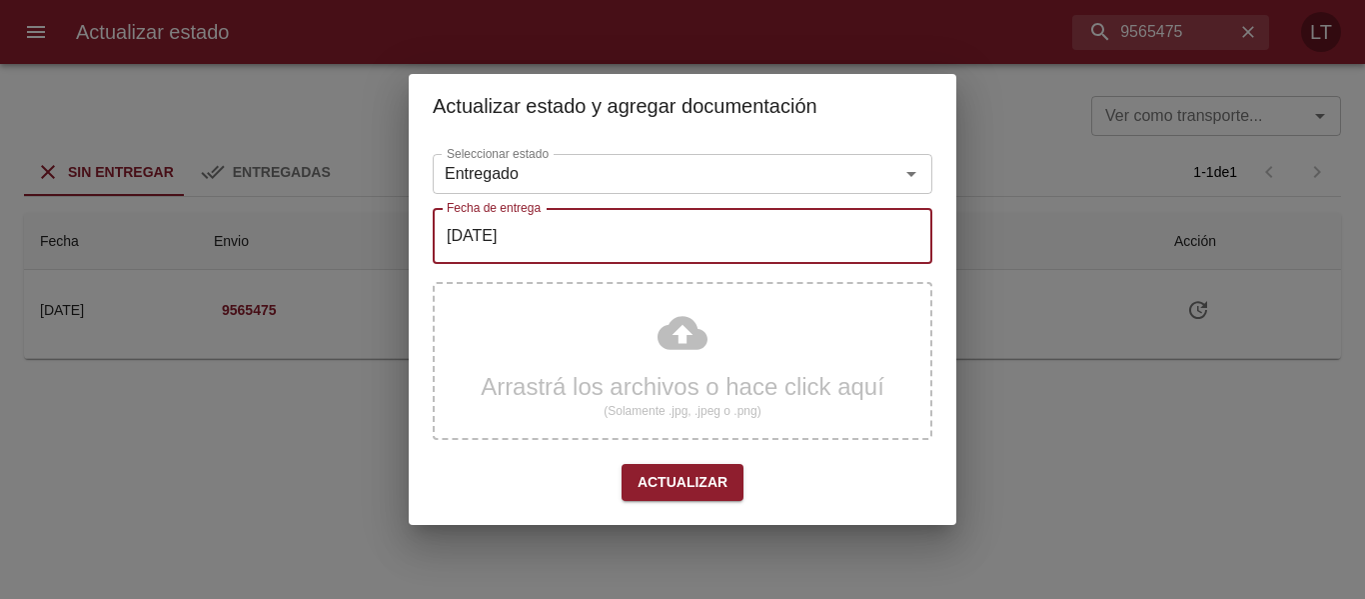
click at [659, 348] on div "Arrastrá los archivos o hace click aquí (Solamente .jpg, .jpeg o .png)" at bounding box center [683, 361] width 500 height 158
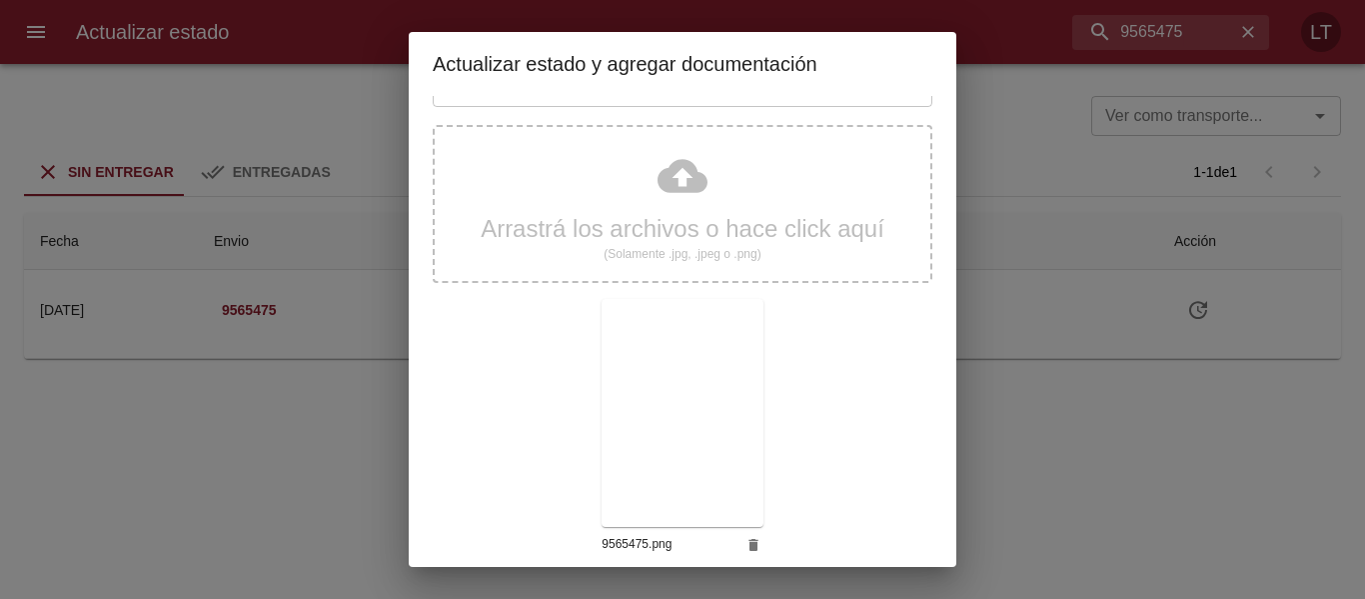
scroll to position [187, 0]
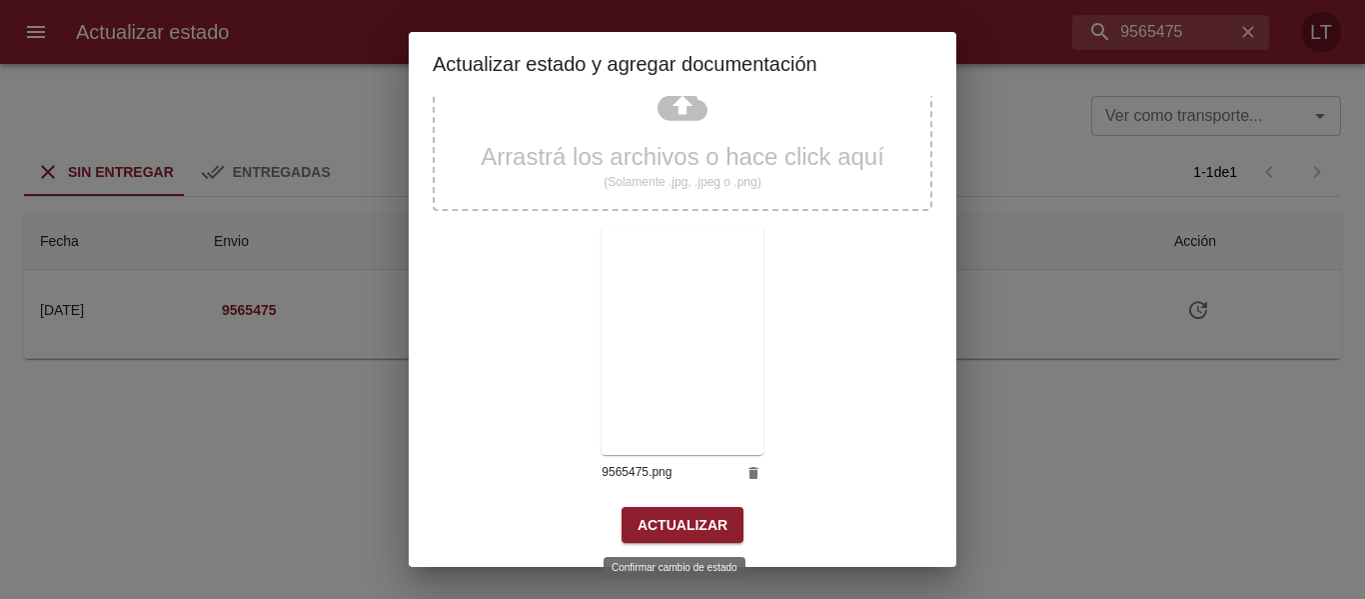
click at [702, 534] on span "Actualizar" at bounding box center [683, 525] width 90 height 25
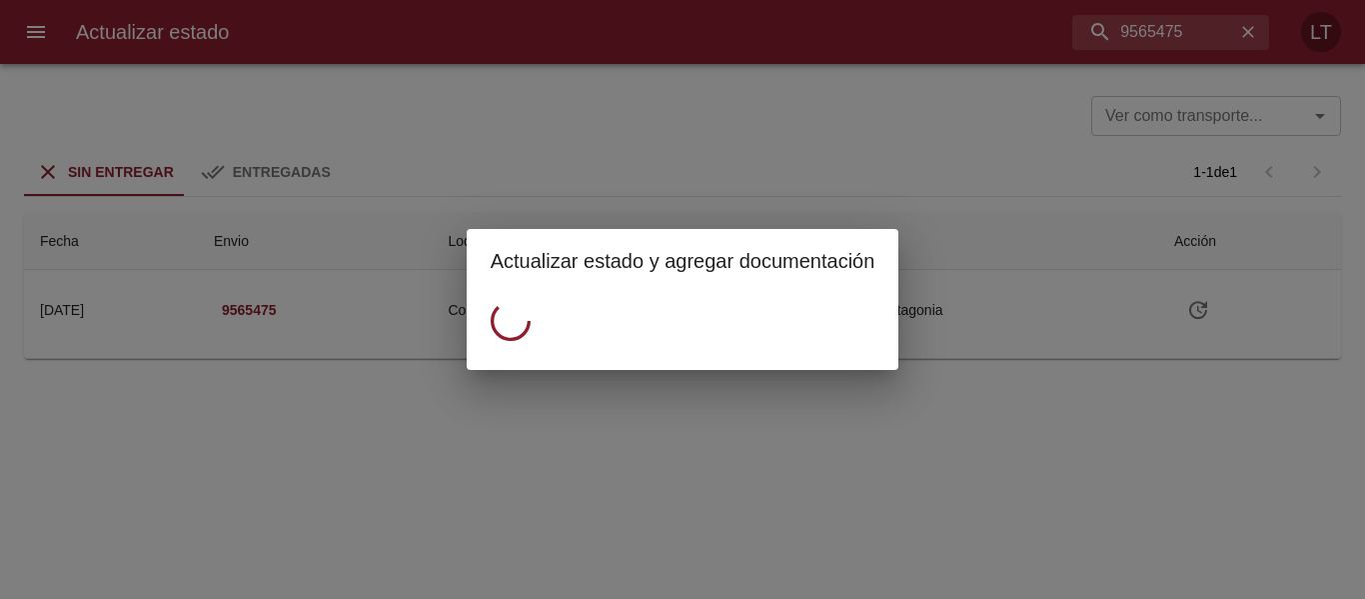
scroll to position [0, 0]
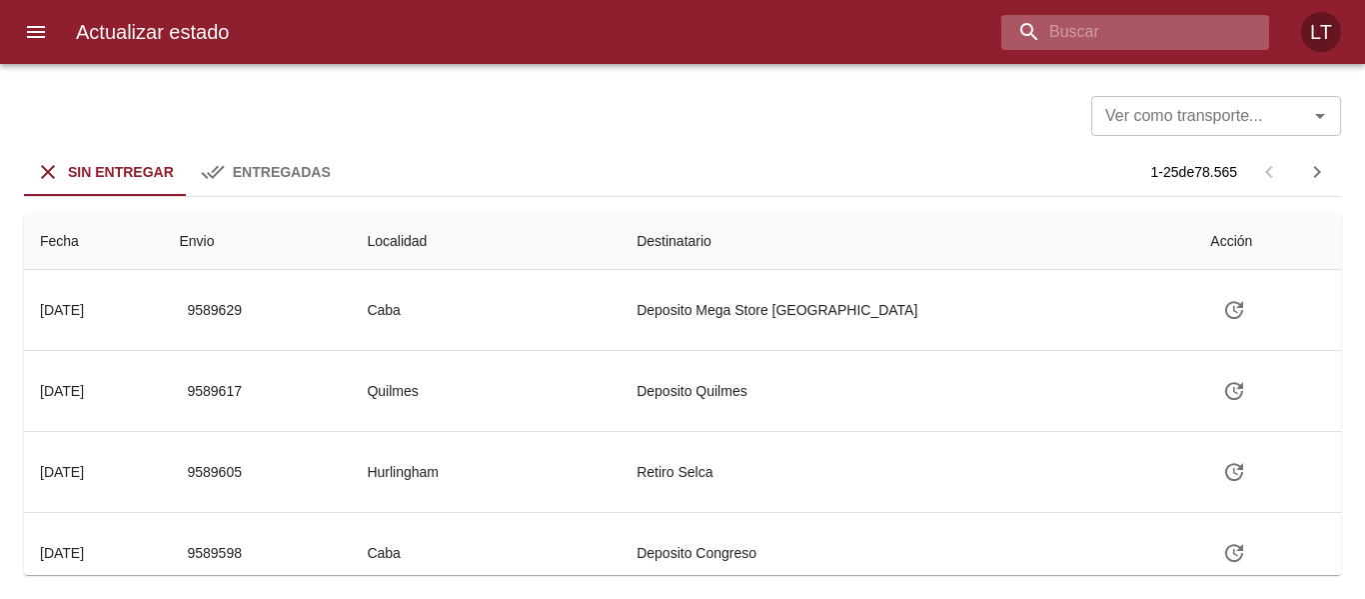
click at [1172, 44] on input "buscar" at bounding box center [1119, 32] width 234 height 35
paste input "9565480"
type input "9565480"
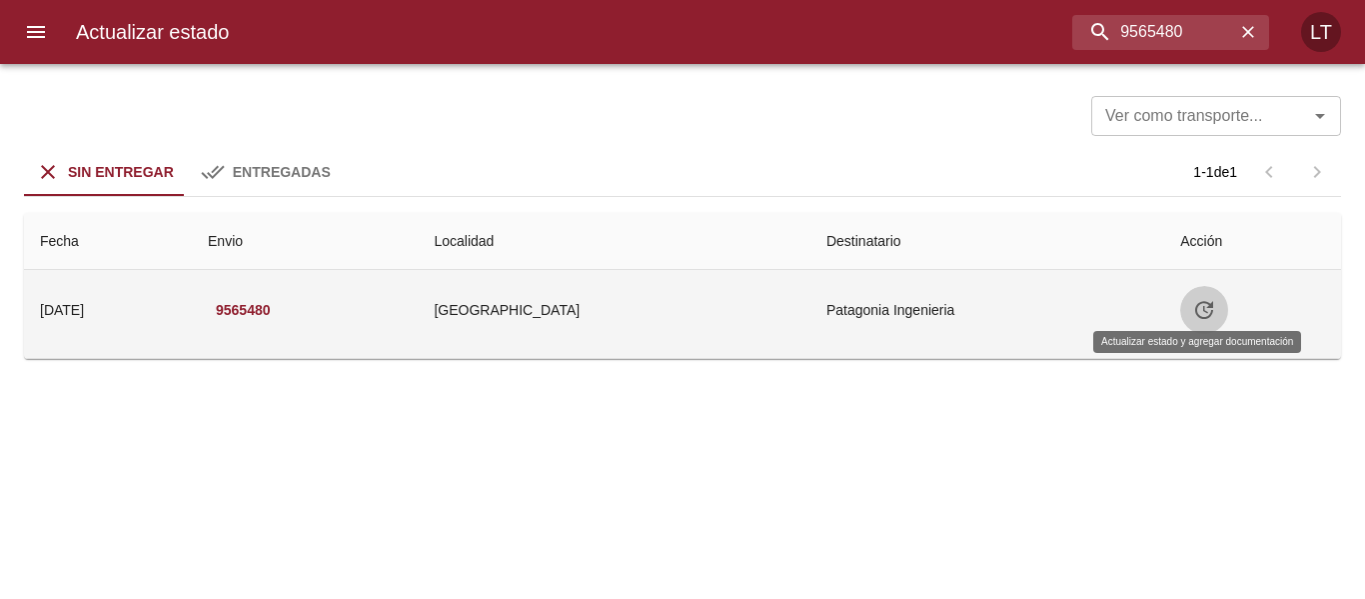
click at [1202, 309] on icon "Tabla de envíos del cliente" at bounding box center [1204, 310] width 24 height 24
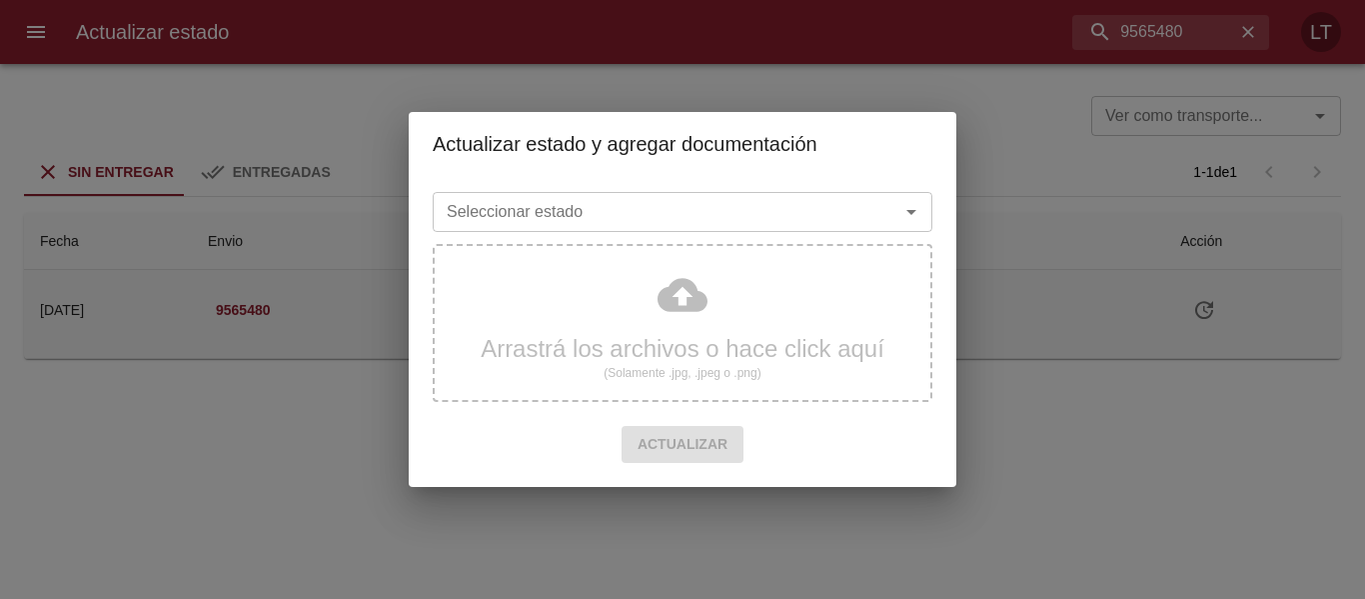
click at [694, 213] on input "Seleccionar estado" at bounding box center [653, 212] width 429 height 28
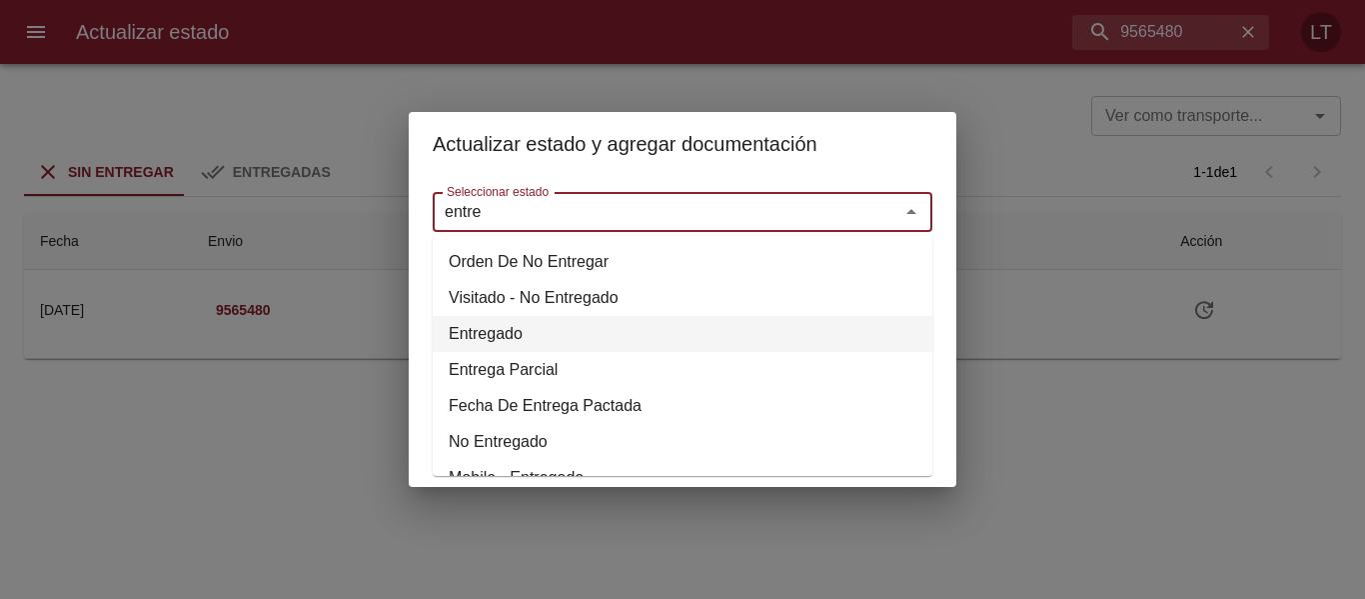
click at [506, 327] on li "Entregado" at bounding box center [683, 334] width 500 height 36
type input "Entregado"
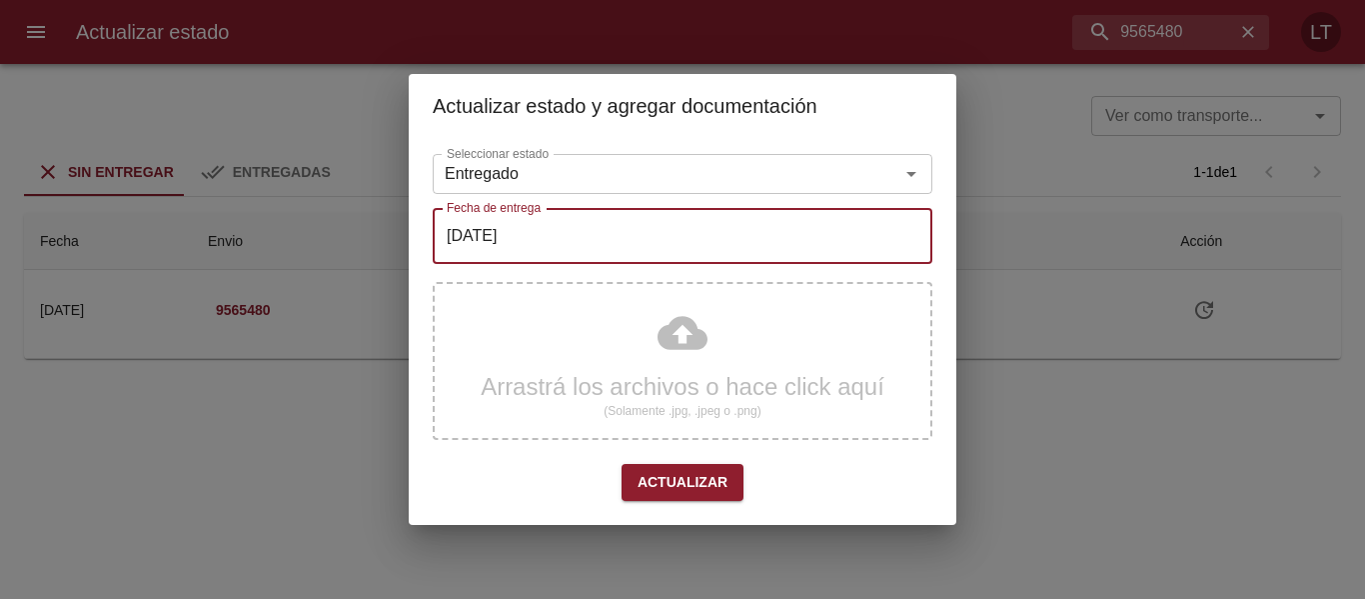
click at [538, 241] on input "[DATE]" at bounding box center [683, 236] width 500 height 56
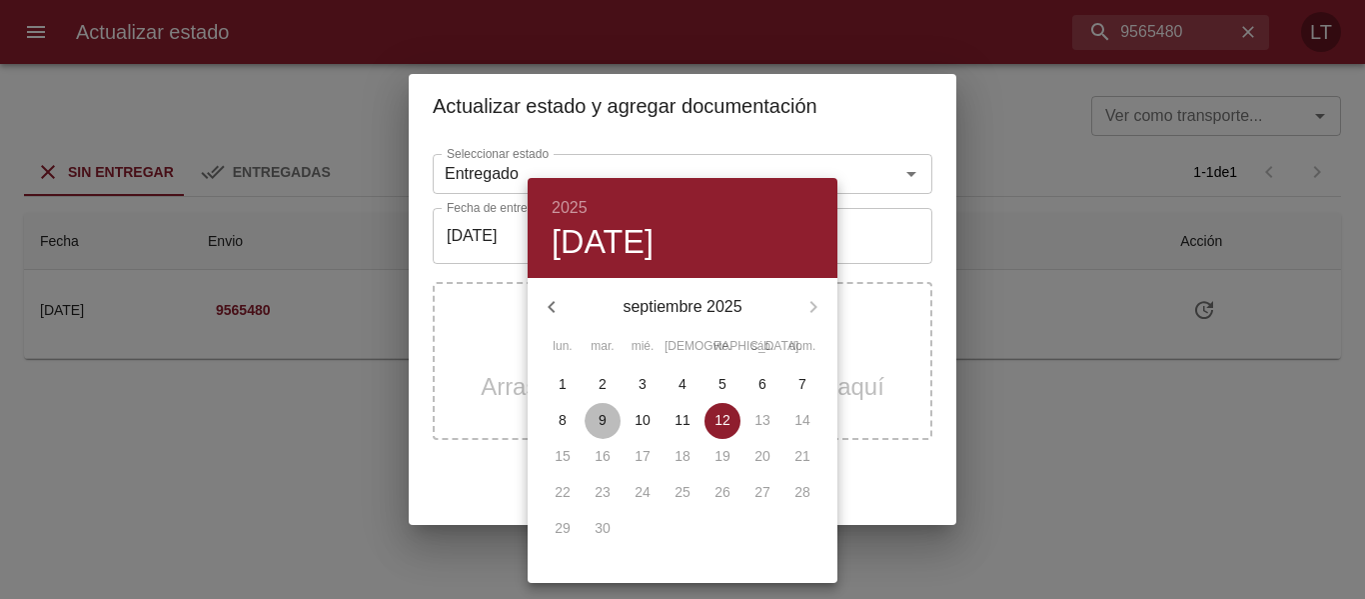
click at [607, 422] on p "9" at bounding box center [603, 420] width 8 height 20
type input "[DATE]"
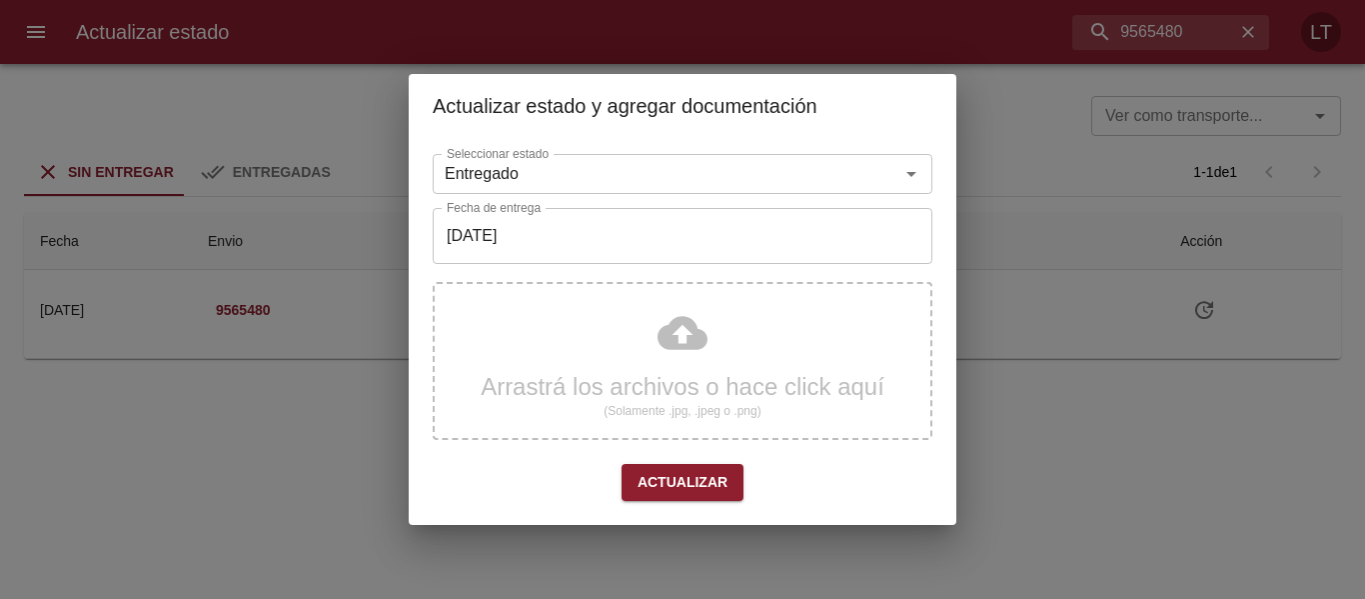
click at [674, 343] on div "Arrastrá los archivos o hace click aquí (Solamente .jpg, .jpeg o .png)" at bounding box center [683, 361] width 500 height 158
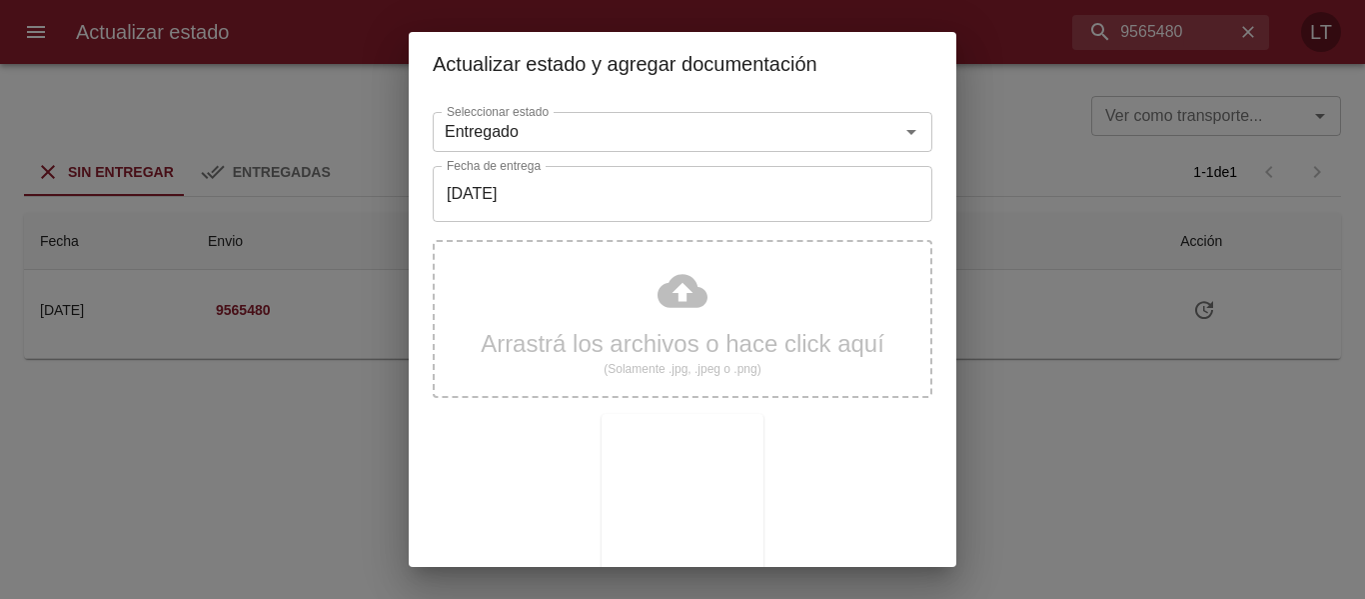
scroll to position [187, 0]
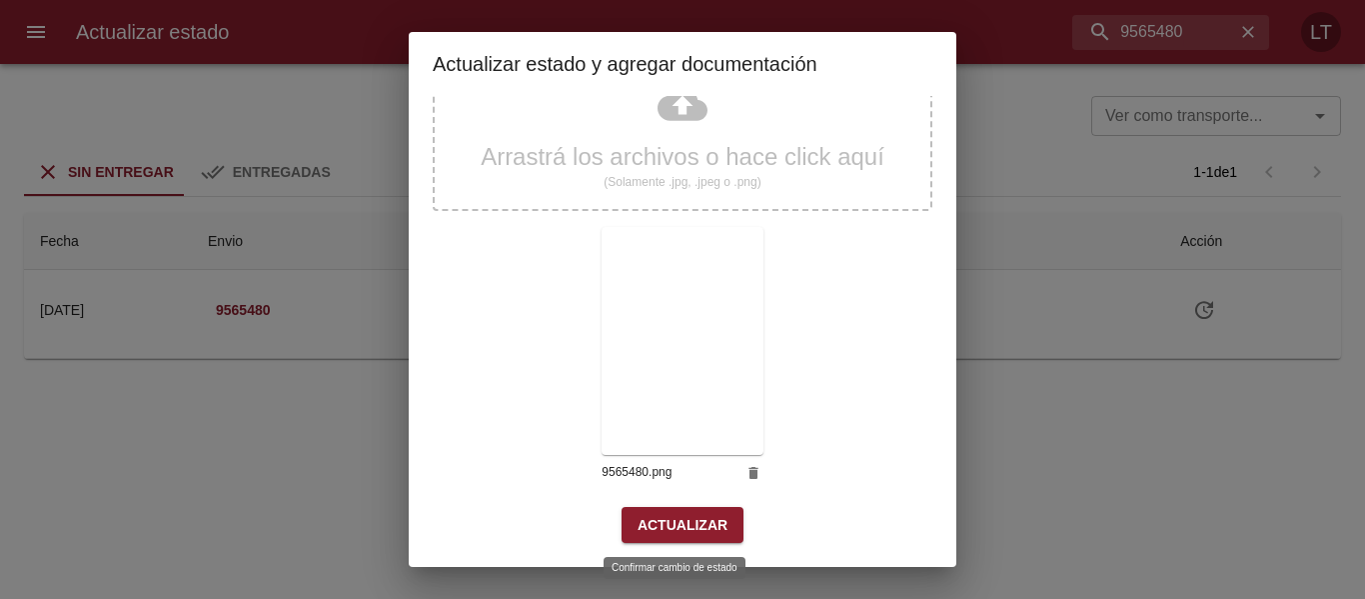
click at [694, 511] on button "Actualizar" at bounding box center [683, 525] width 122 height 37
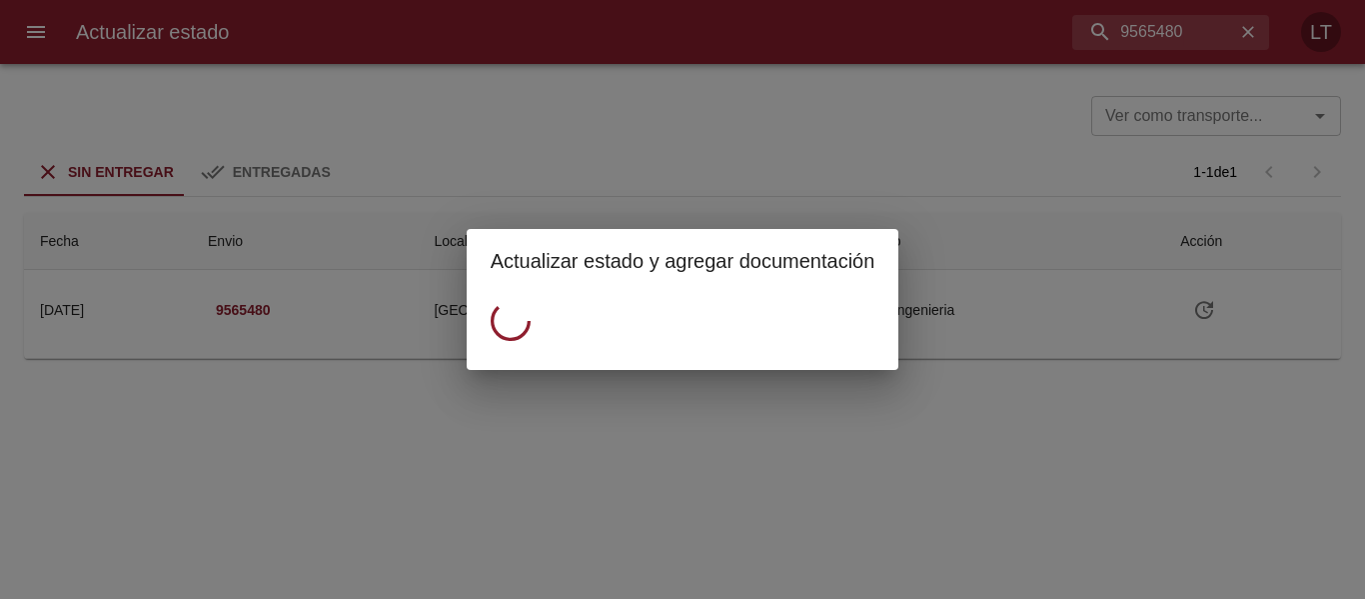
scroll to position [0, 0]
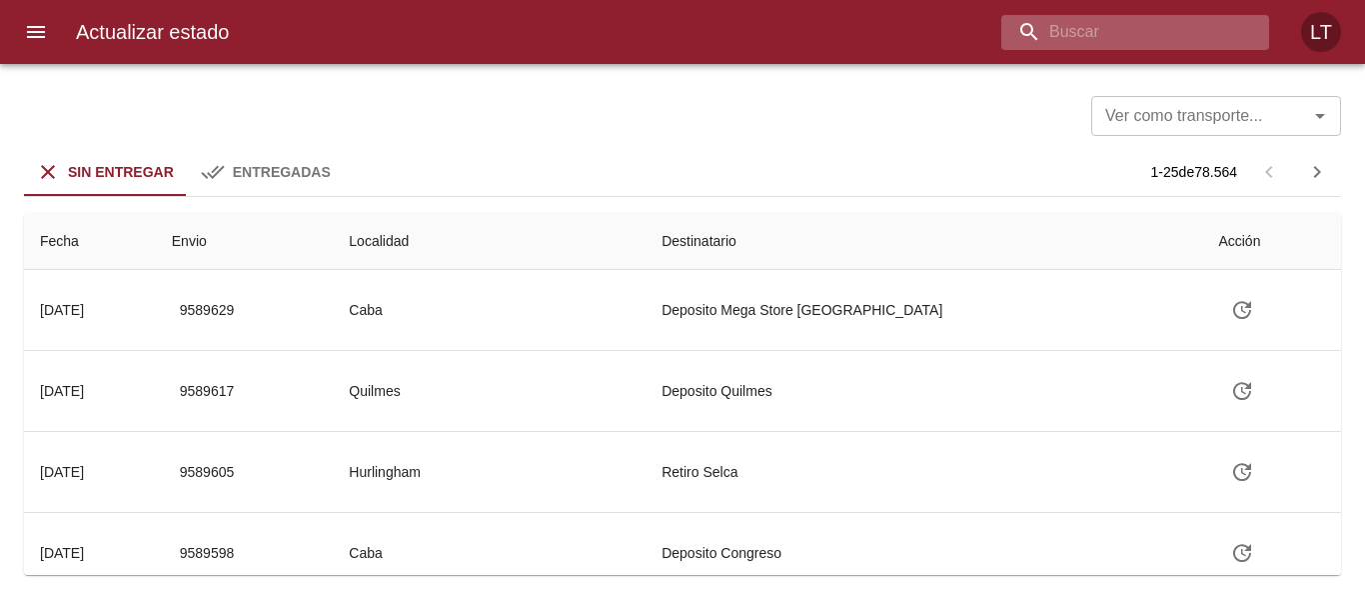
click at [1170, 28] on input "buscar" at bounding box center [1119, 32] width 234 height 35
paste input "9569351"
type input "9569351"
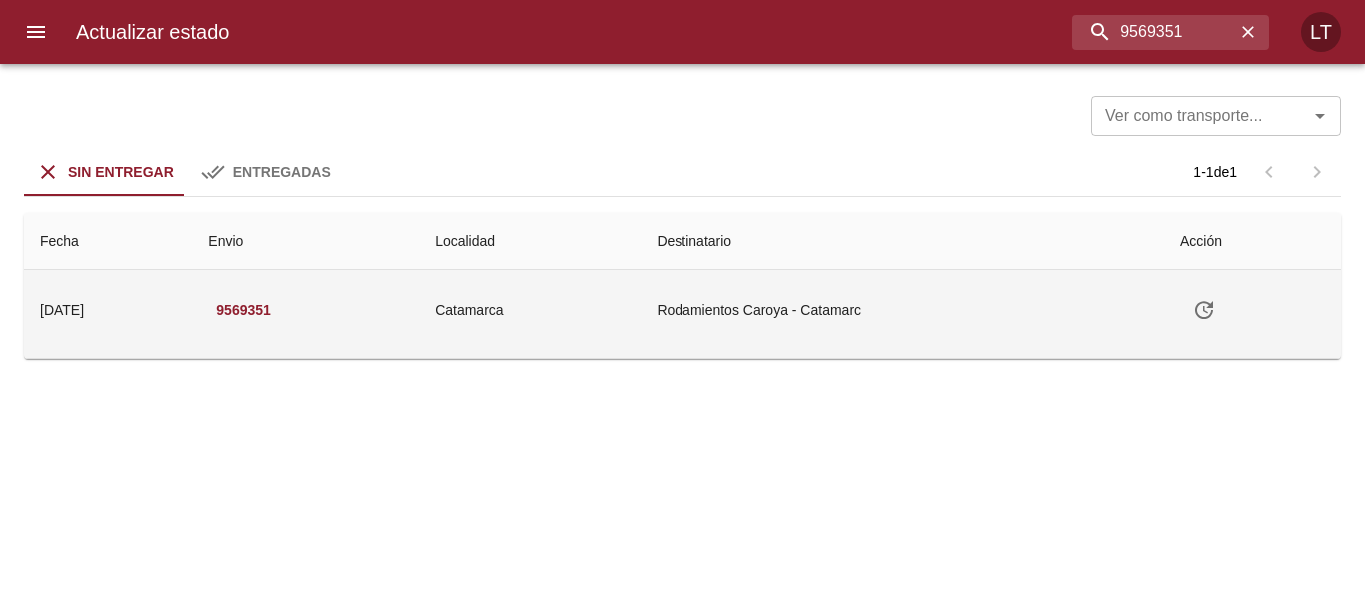
click at [1205, 307] on icon "Tabla de envíos del cliente" at bounding box center [1204, 310] width 24 height 24
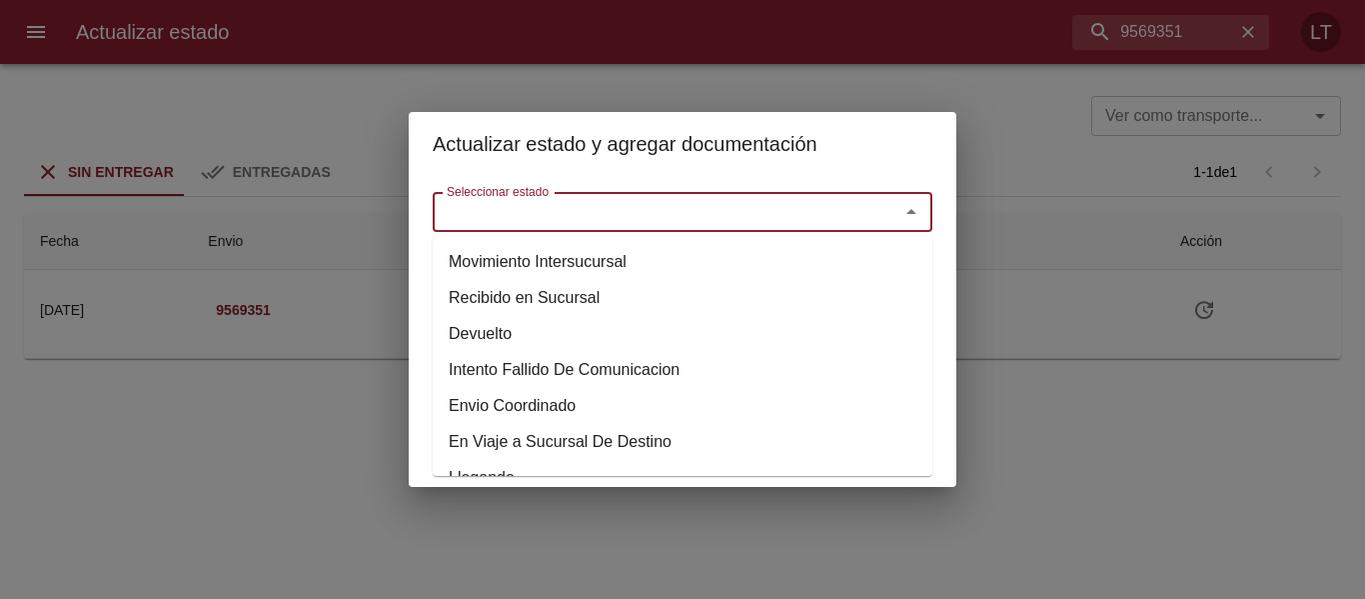
click at [645, 217] on input "Seleccionar estado" at bounding box center [653, 212] width 429 height 28
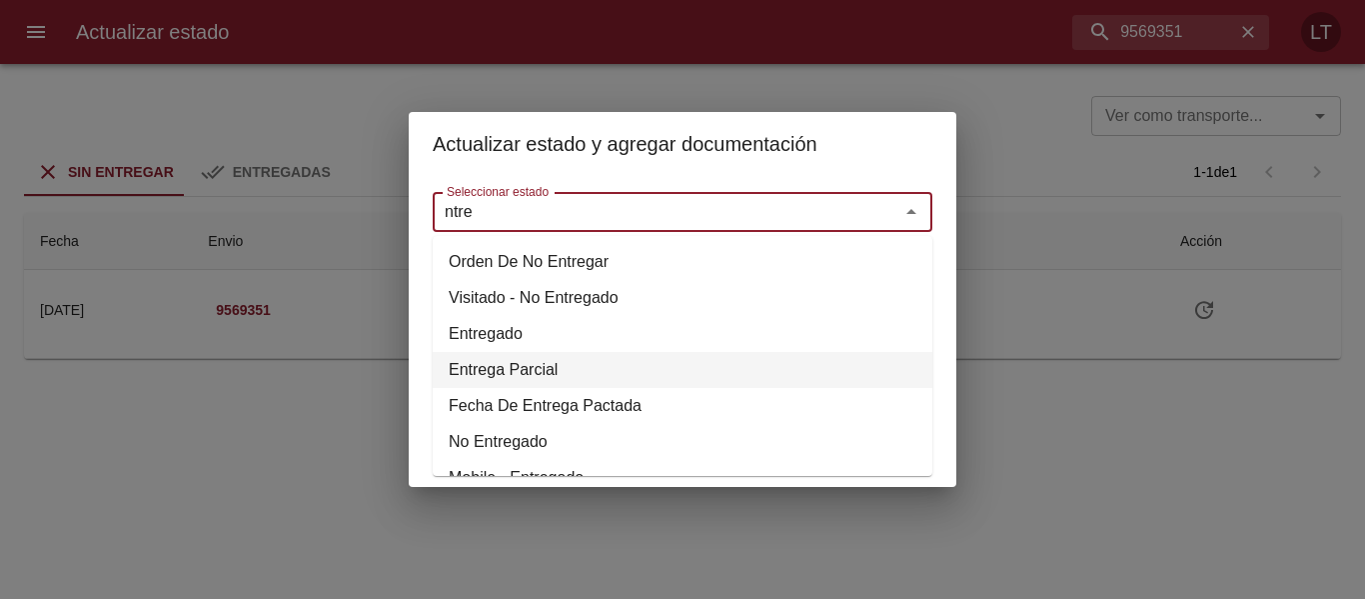
drag, startPoint x: 465, startPoint y: 355, endPoint x: 469, endPoint y: 344, distance: 11.7
click at [464, 354] on li "Entrega Parcial" at bounding box center [683, 370] width 500 height 36
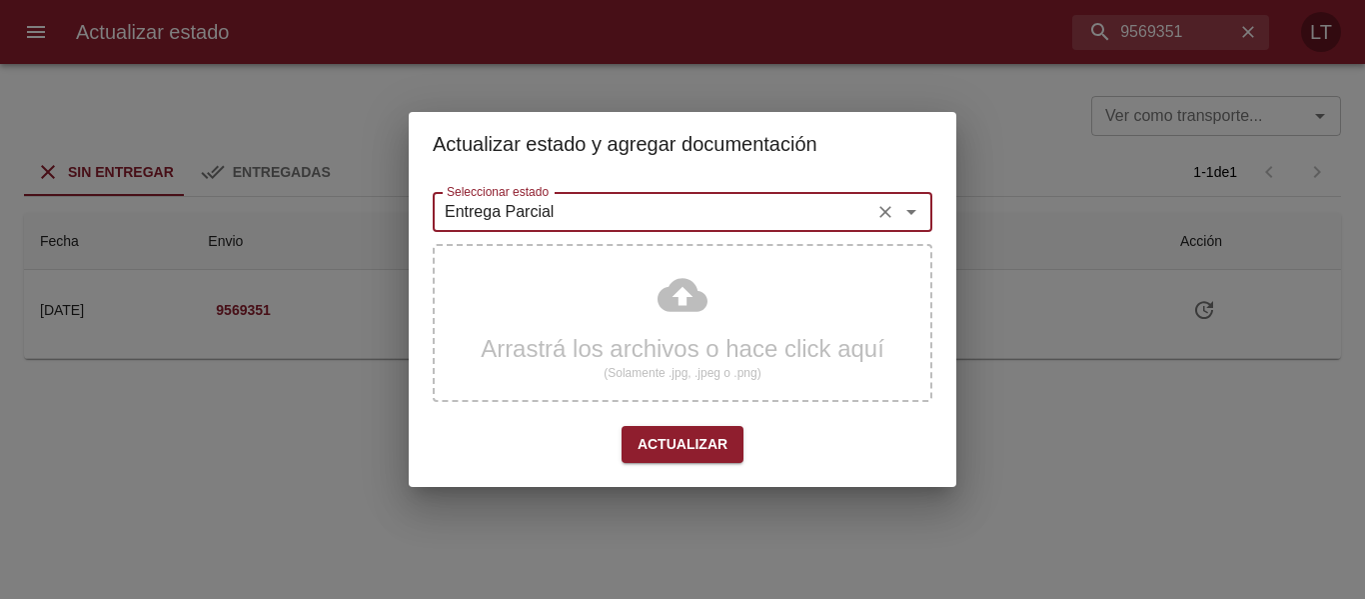
click at [546, 229] on div "Entrega Parcial Seleccionar estado" at bounding box center [683, 212] width 500 height 40
click at [559, 211] on input "Entrega Parcial" at bounding box center [653, 212] width 429 height 28
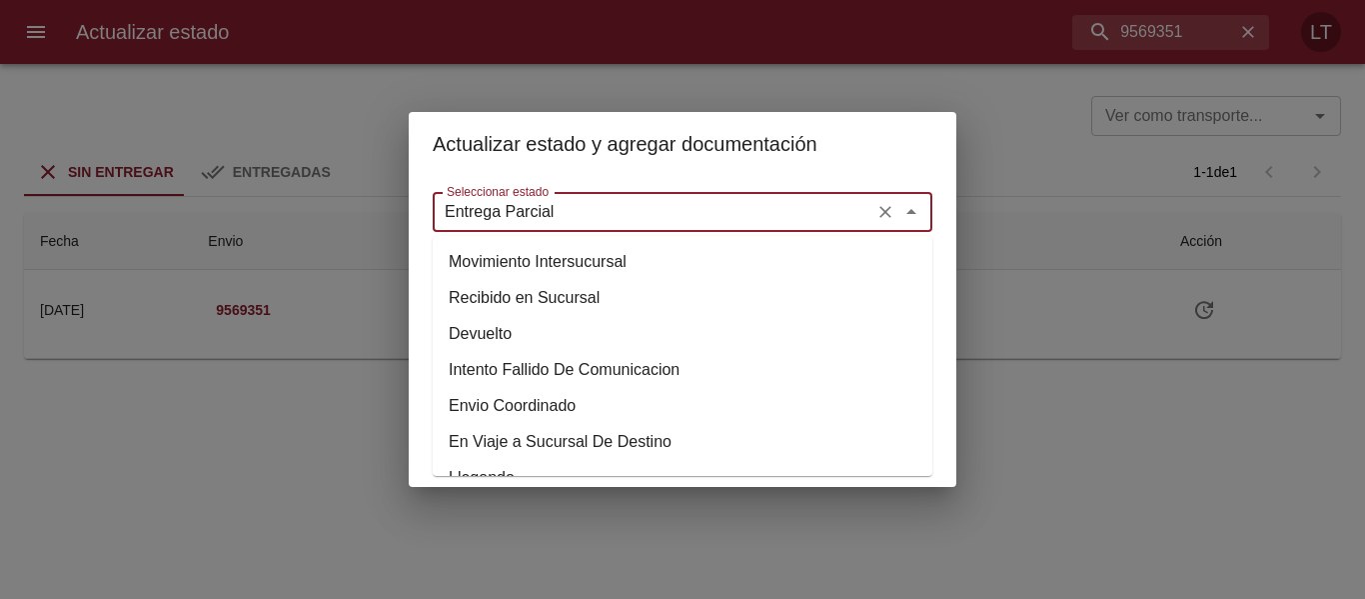
scroll to position [960, 0]
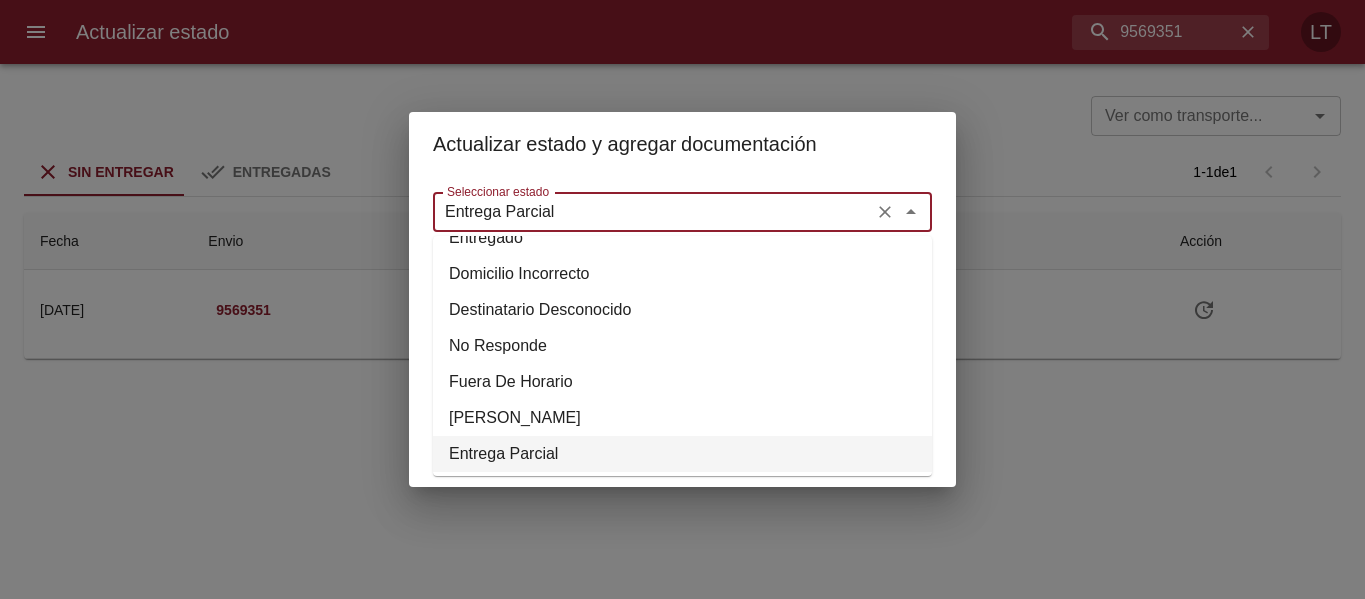
click at [559, 211] on input "Entrega Parcial" at bounding box center [653, 212] width 429 height 28
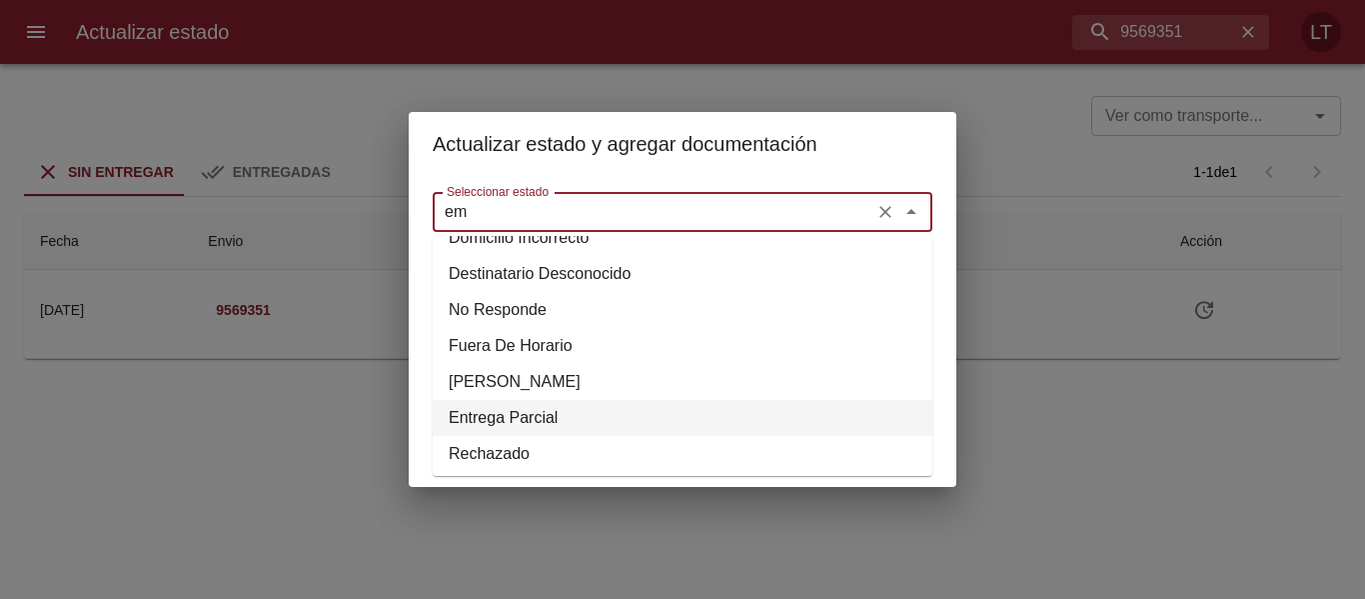
scroll to position [0, 0]
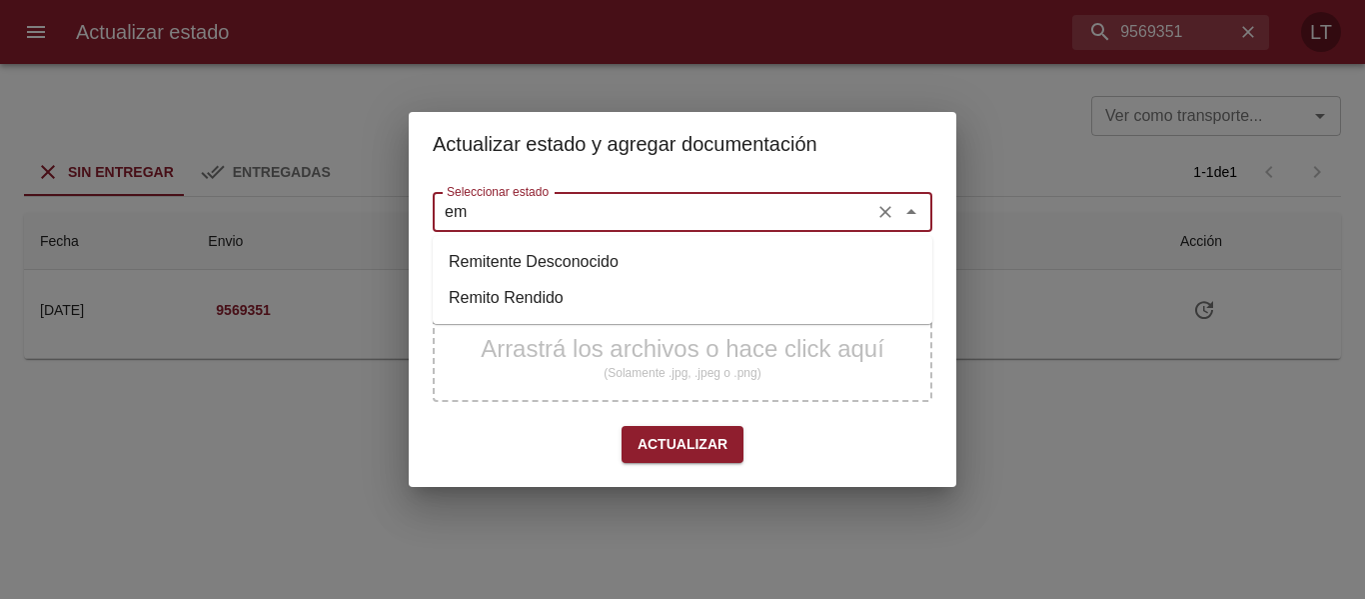
click at [559, 211] on input "em" at bounding box center [653, 212] width 429 height 28
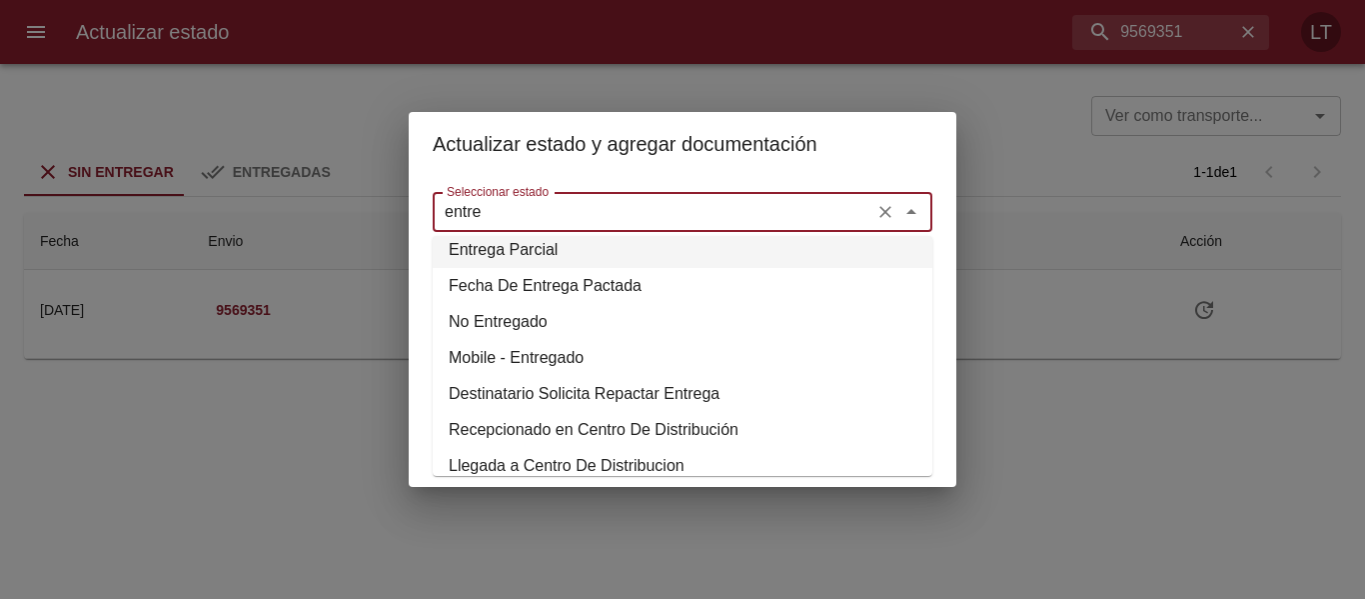
scroll to position [64, 0]
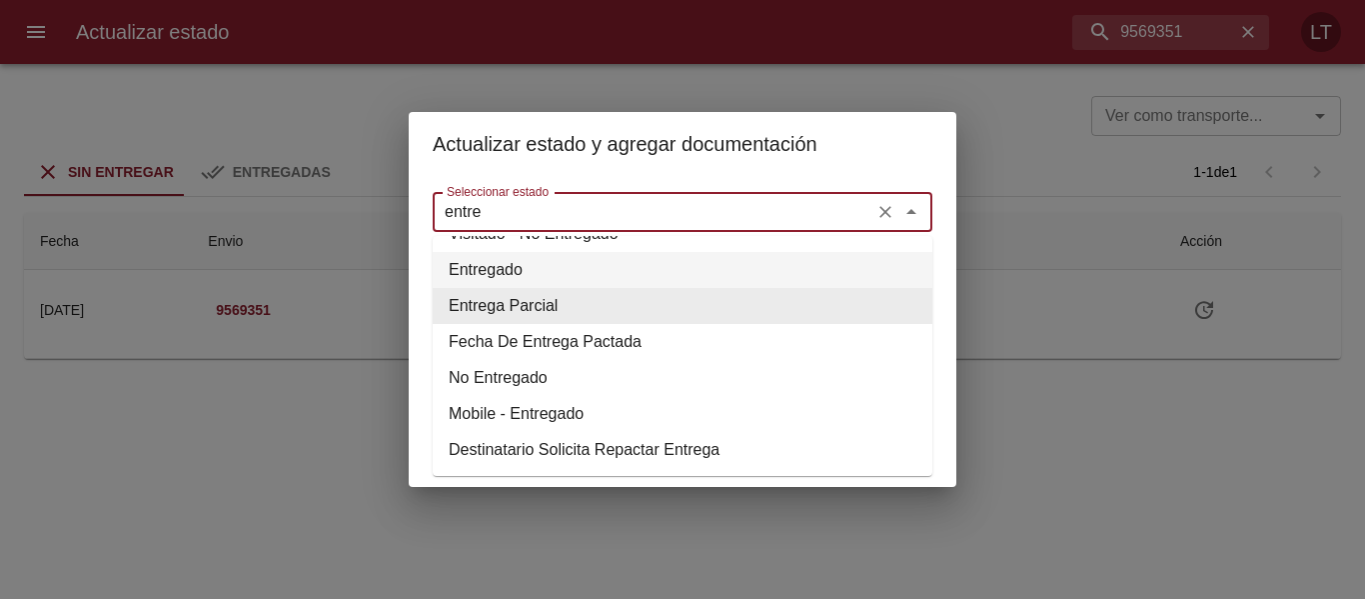
click at [489, 274] on li "Entregado" at bounding box center [683, 270] width 500 height 36
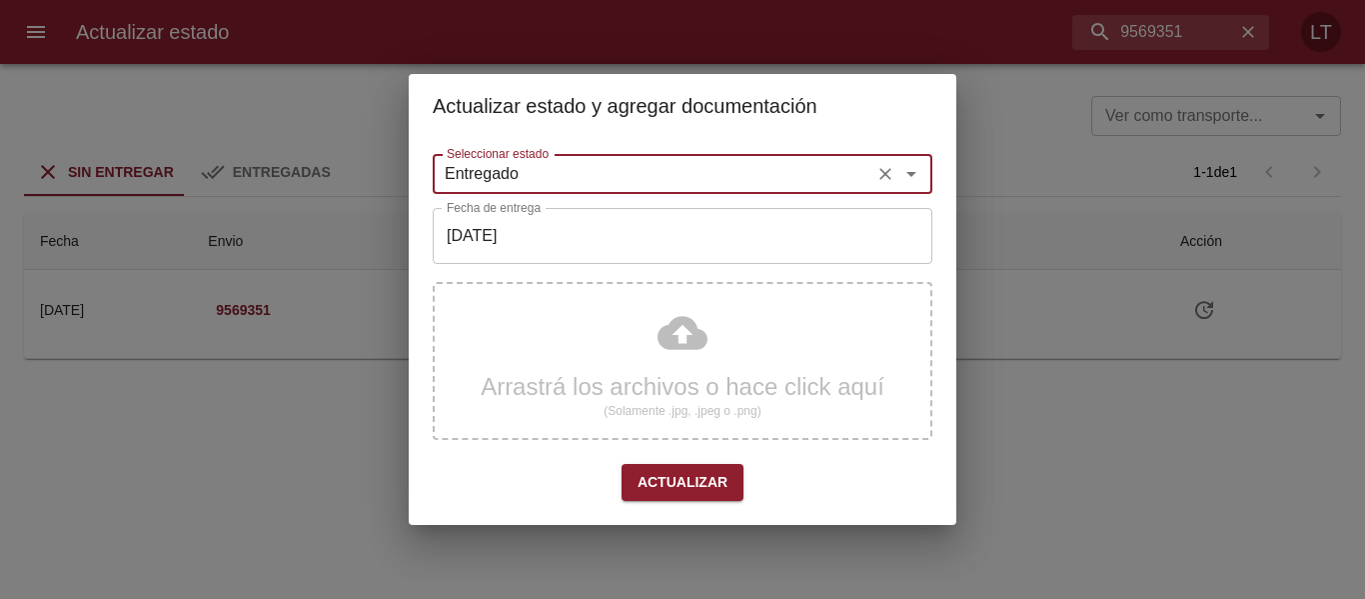
type input "Entregado"
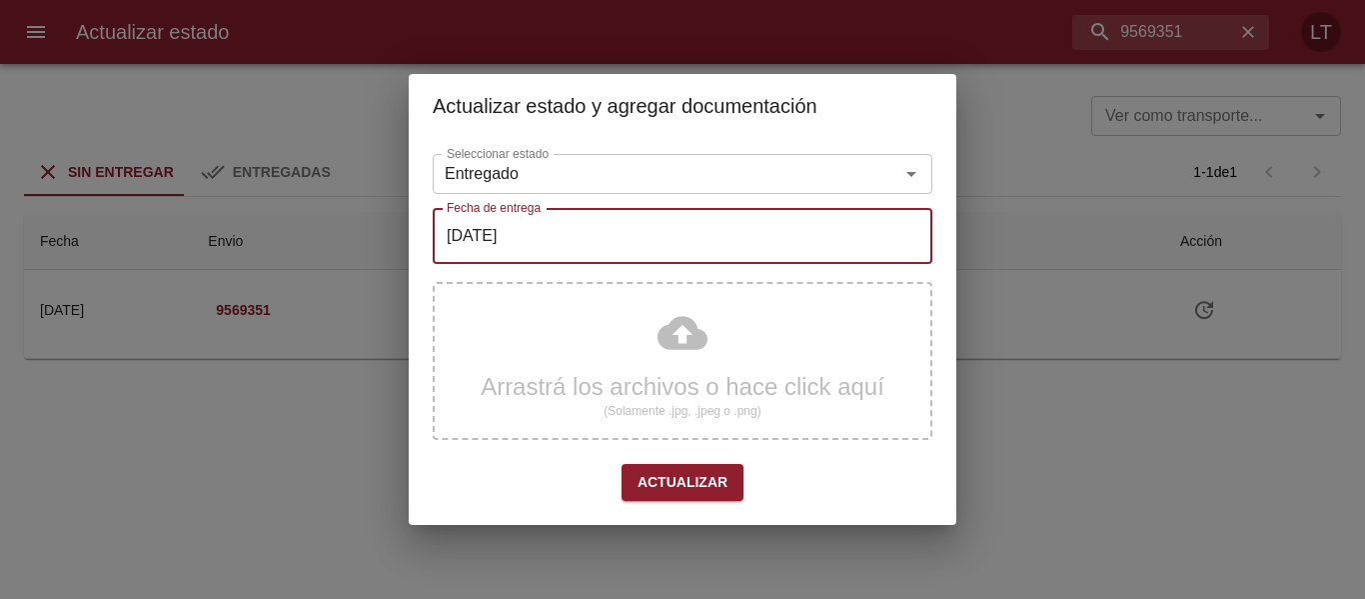
click at [512, 245] on input "[DATE]" at bounding box center [683, 236] width 500 height 56
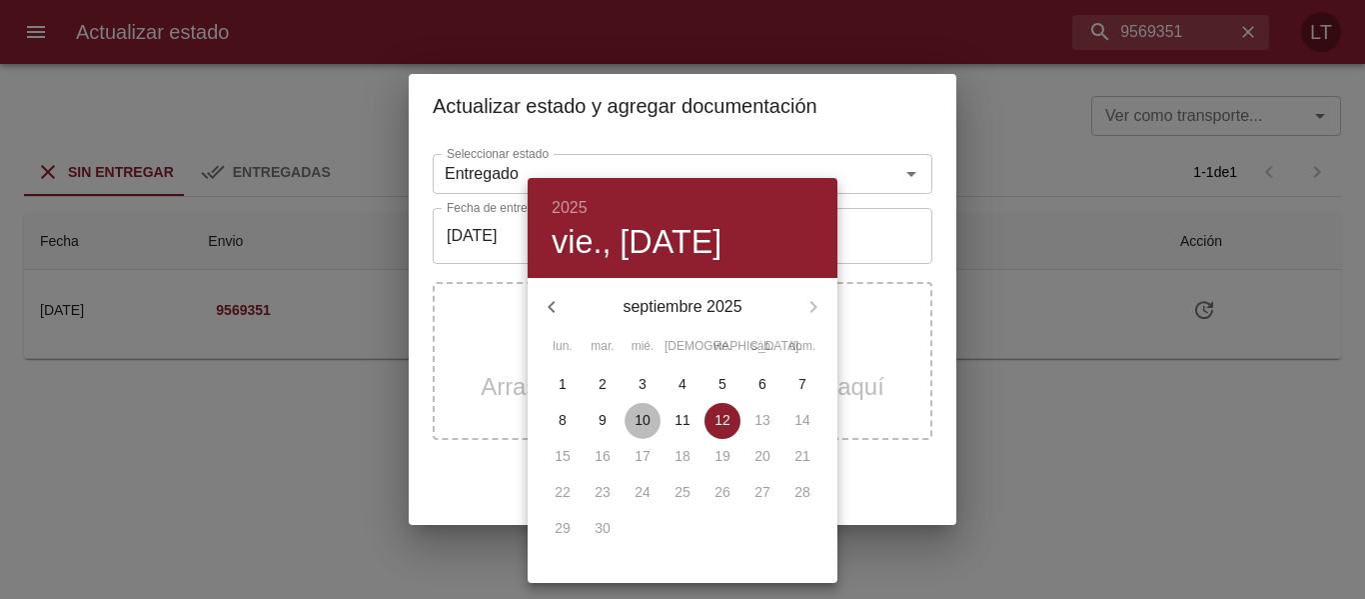
click at [652, 417] on span "10" at bounding box center [643, 420] width 36 height 20
type input "[DATE]"
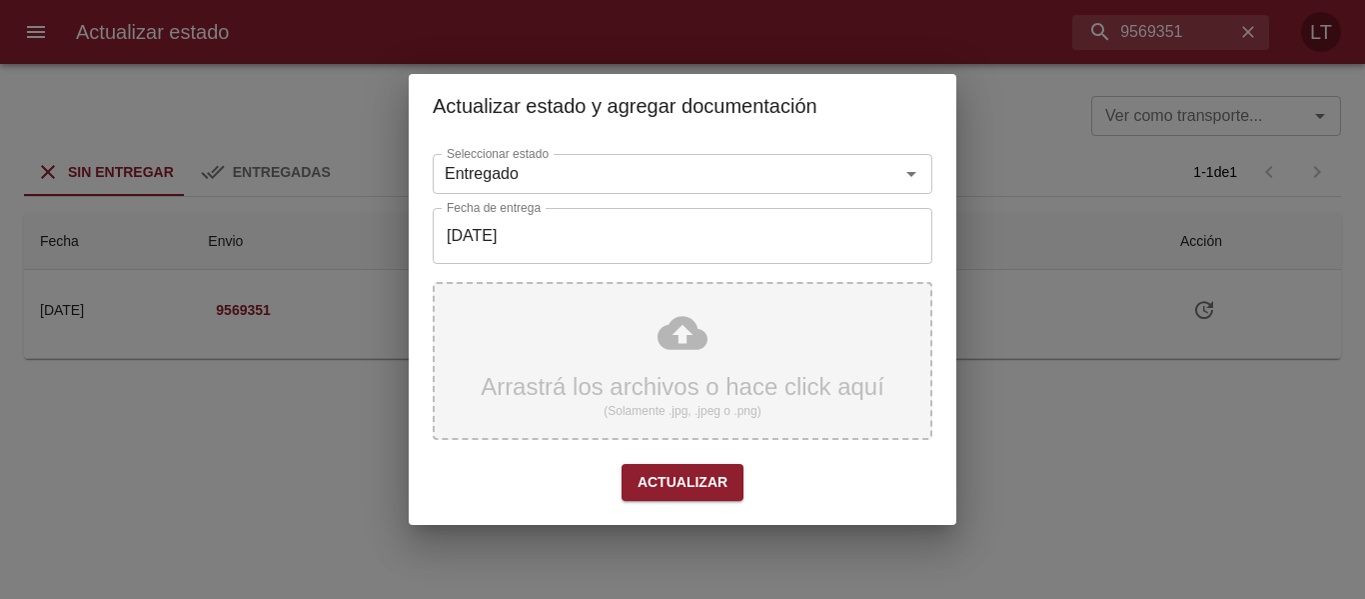
click at [669, 376] on div "Arrastrá los archivos o hace click aquí (Solamente .jpg, .jpeg o .png)" at bounding box center [683, 361] width 500 height 158
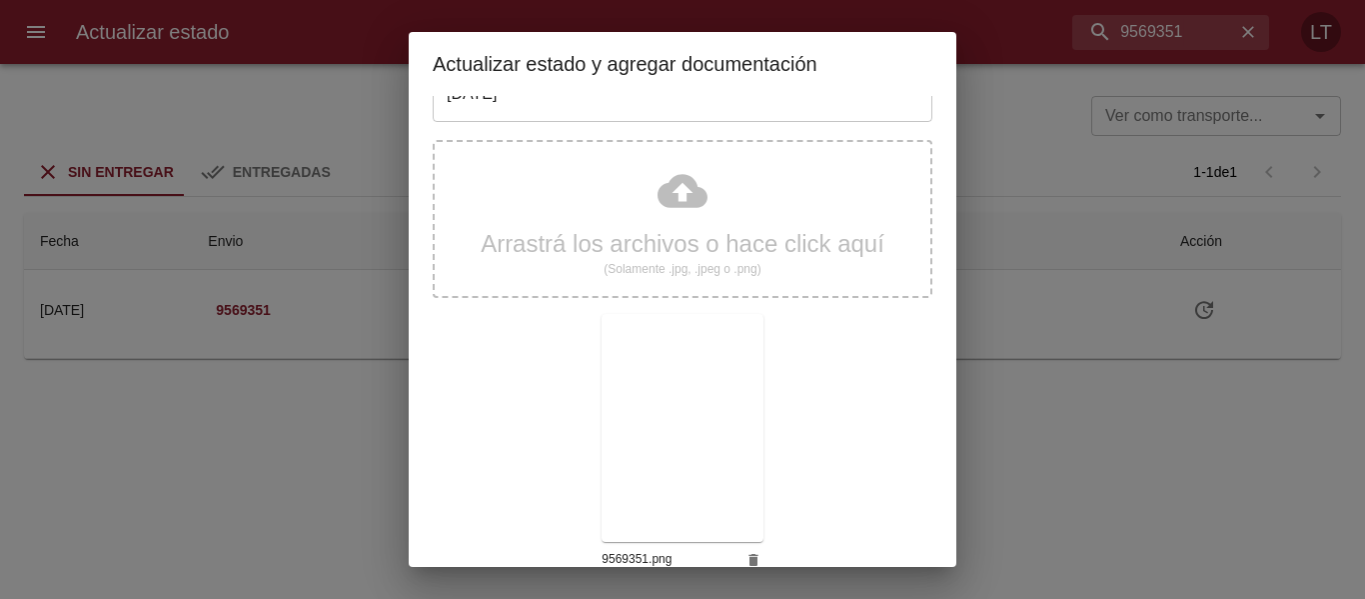
scroll to position [187, 0]
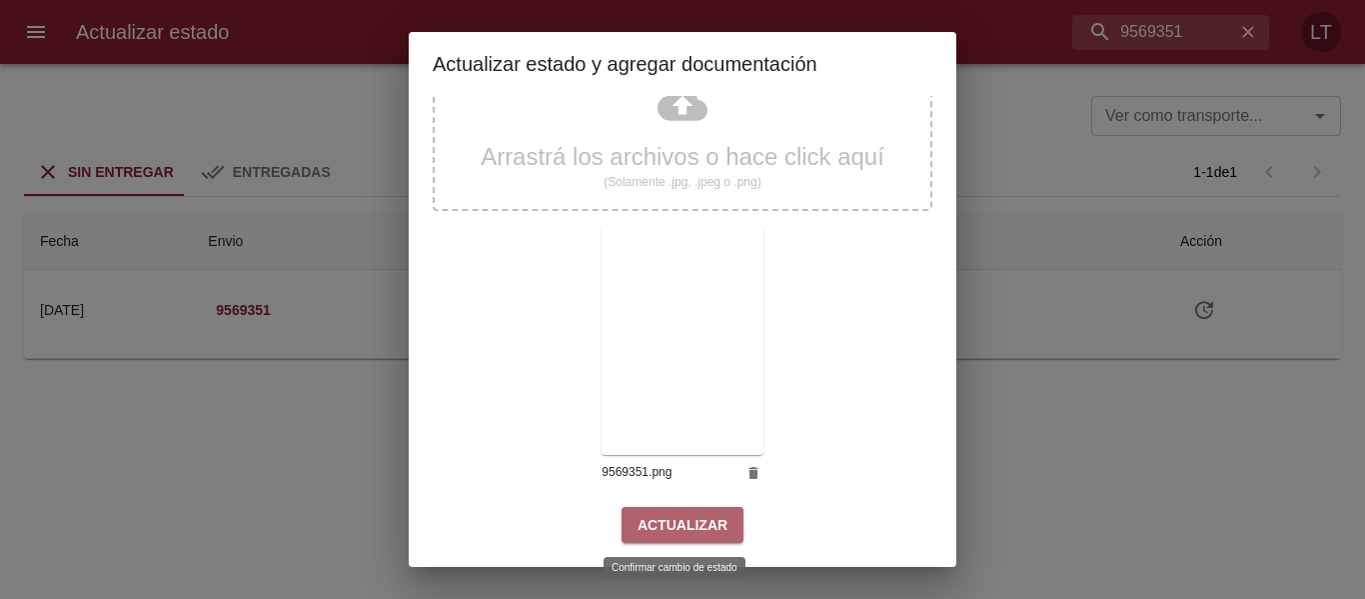
click at [711, 523] on span "Actualizar" at bounding box center [683, 525] width 90 height 25
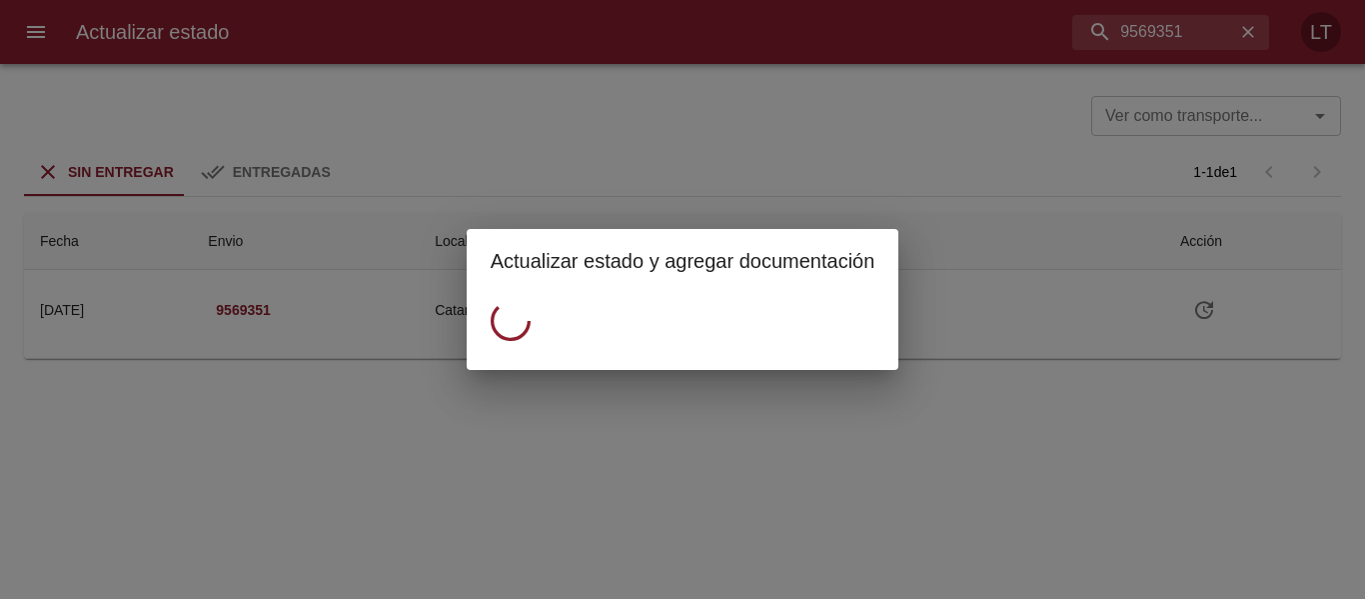
scroll to position [0, 0]
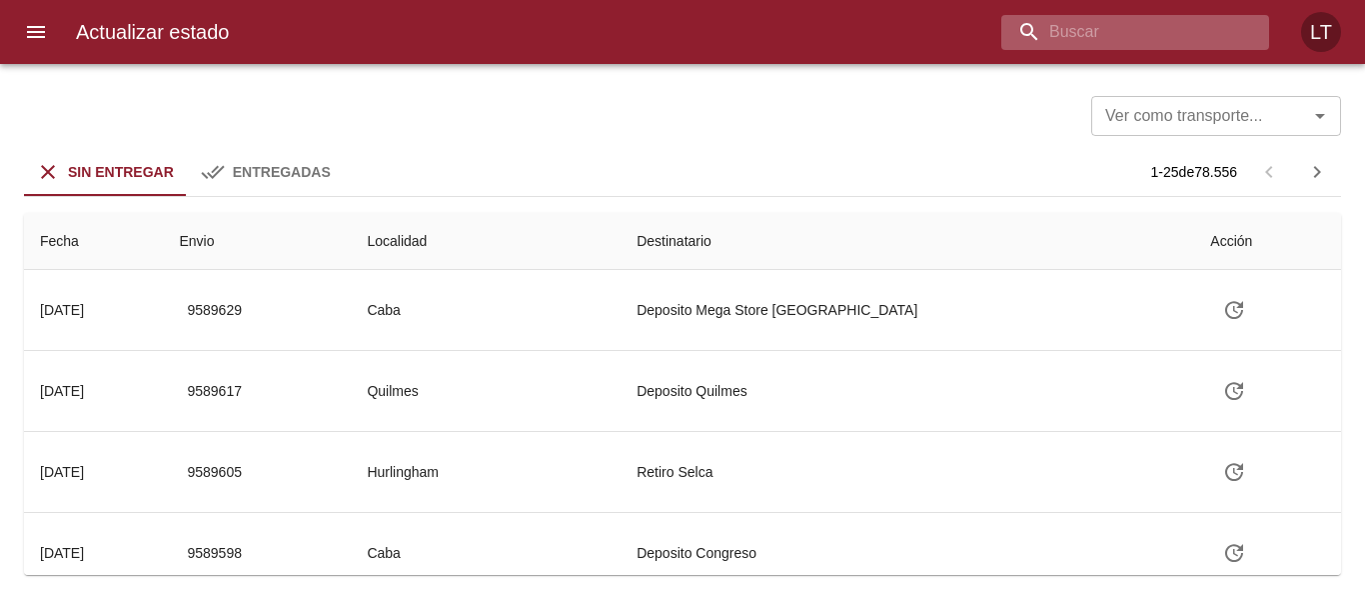
click at [1124, 28] on input "buscar" at bounding box center [1119, 32] width 234 height 35
paste input "9565289"
type input "9565289"
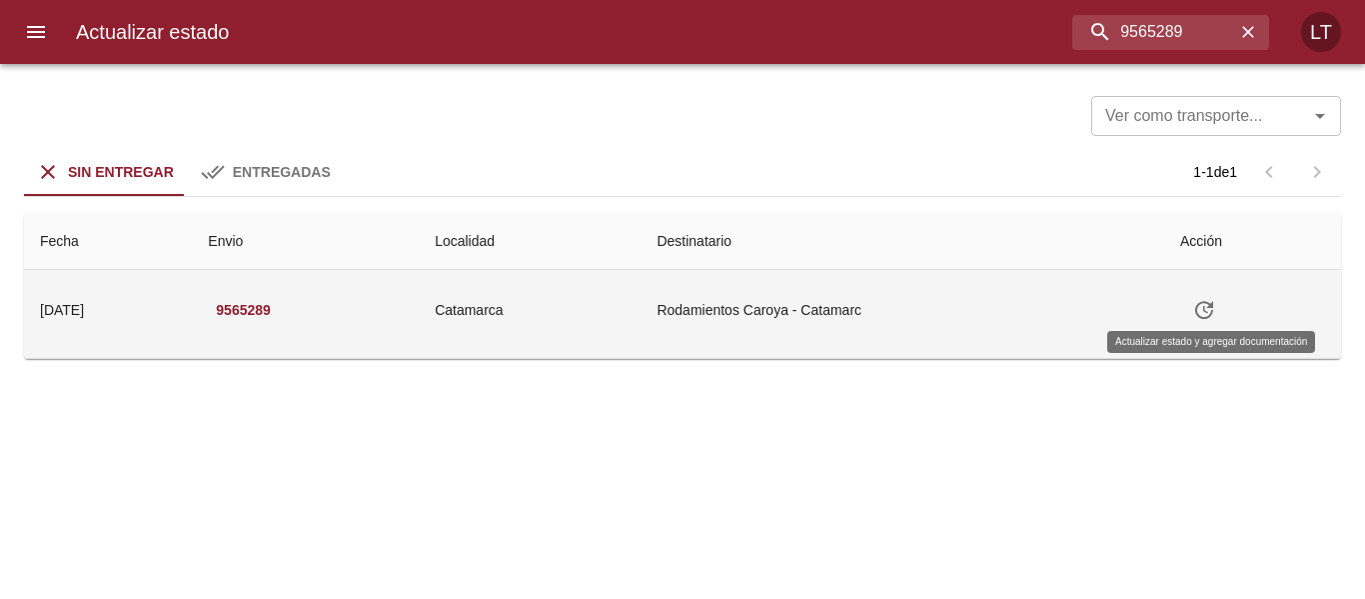
click at [1194, 307] on button "Tabla de envíos del cliente" at bounding box center [1204, 310] width 48 height 48
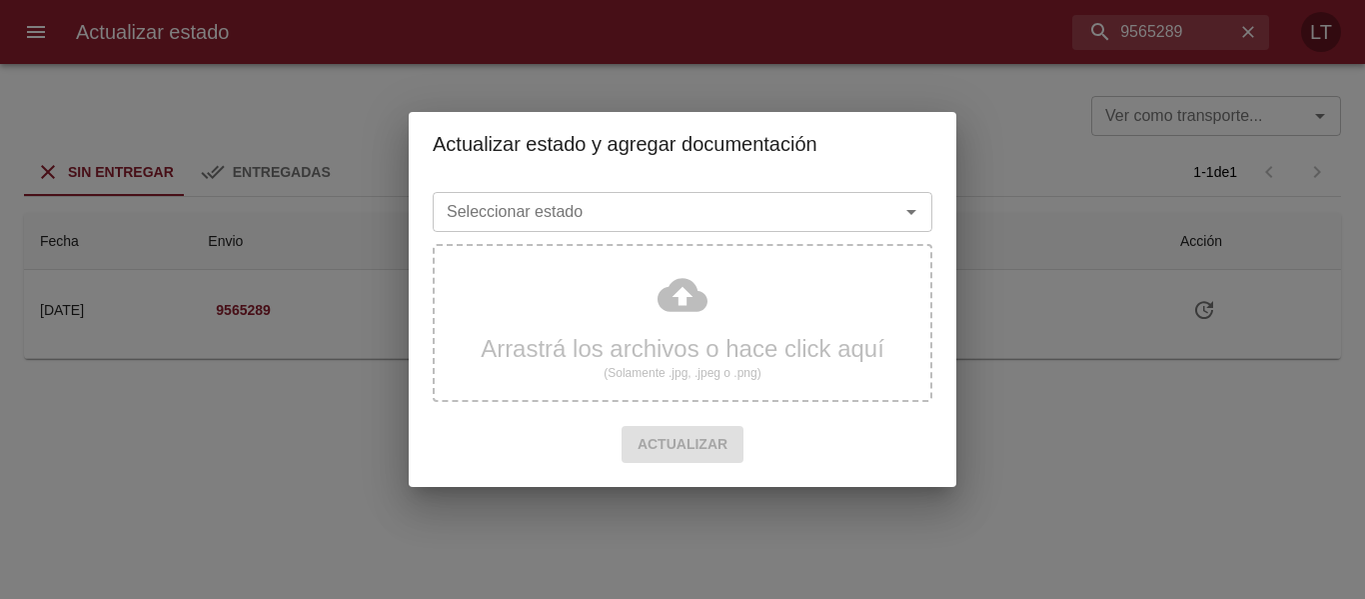
click at [693, 209] on input "Seleccionar estado" at bounding box center [653, 212] width 429 height 28
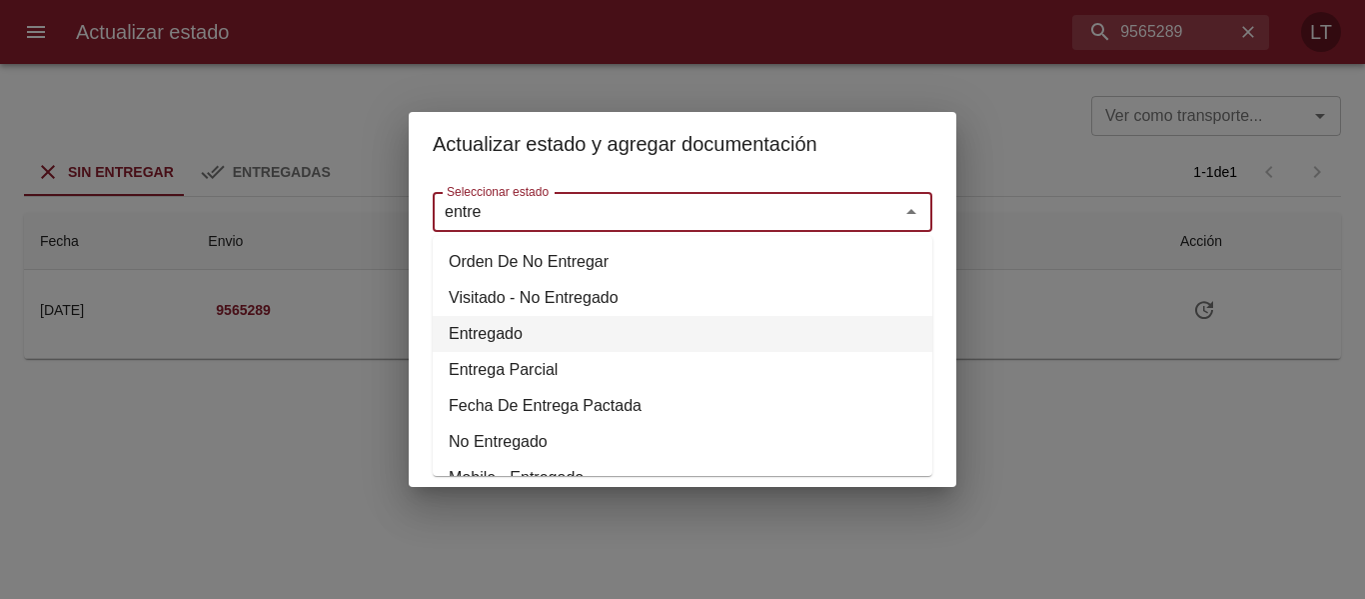
click at [503, 334] on li "Entregado" at bounding box center [683, 334] width 500 height 36
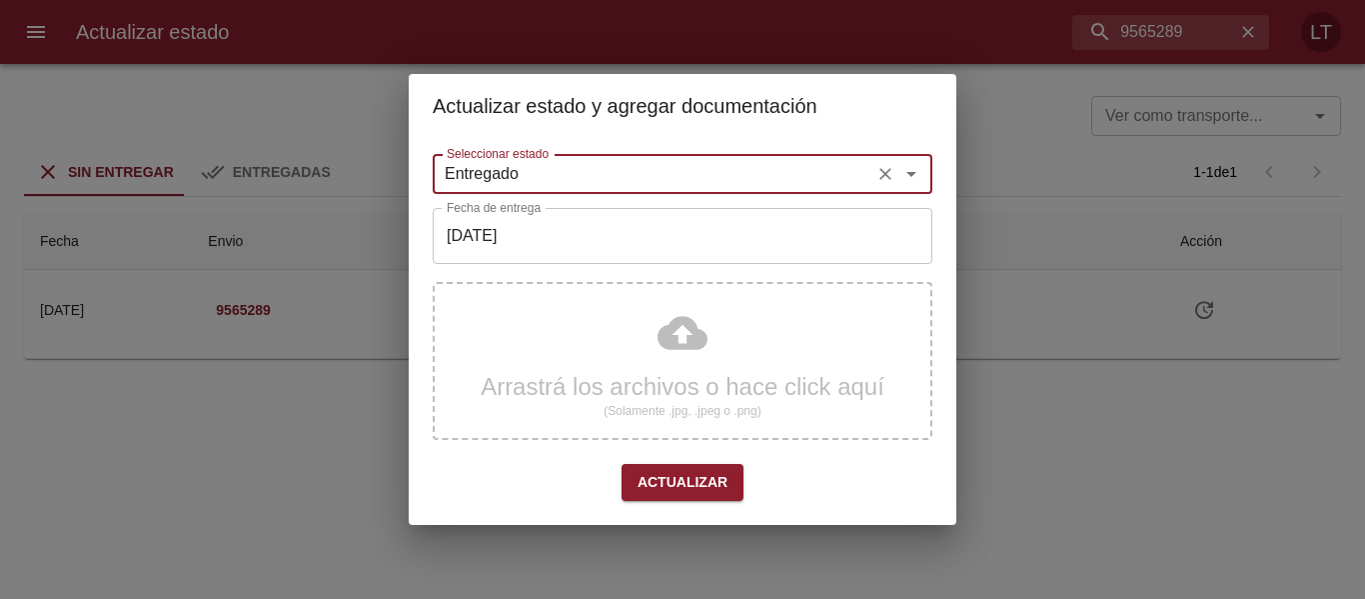
type input "Entregado"
click at [547, 244] on input "[DATE]" at bounding box center [683, 236] width 500 height 56
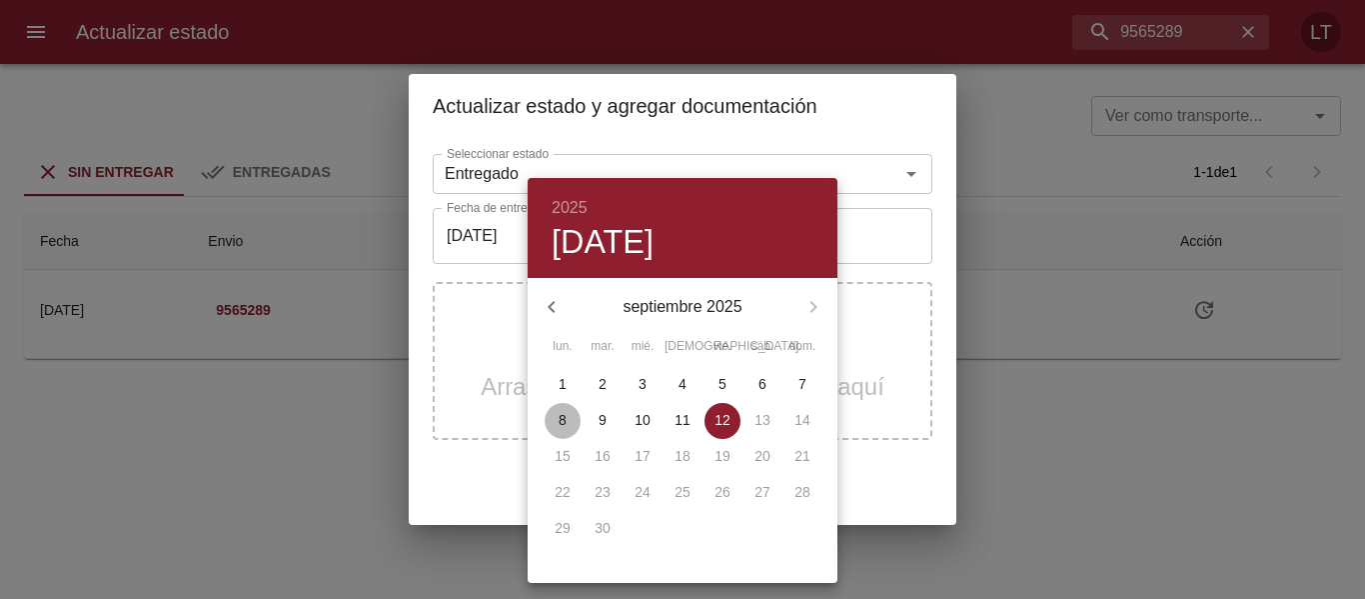
click at [564, 421] on p "8" at bounding box center [563, 420] width 8 height 20
type input "[DATE]"
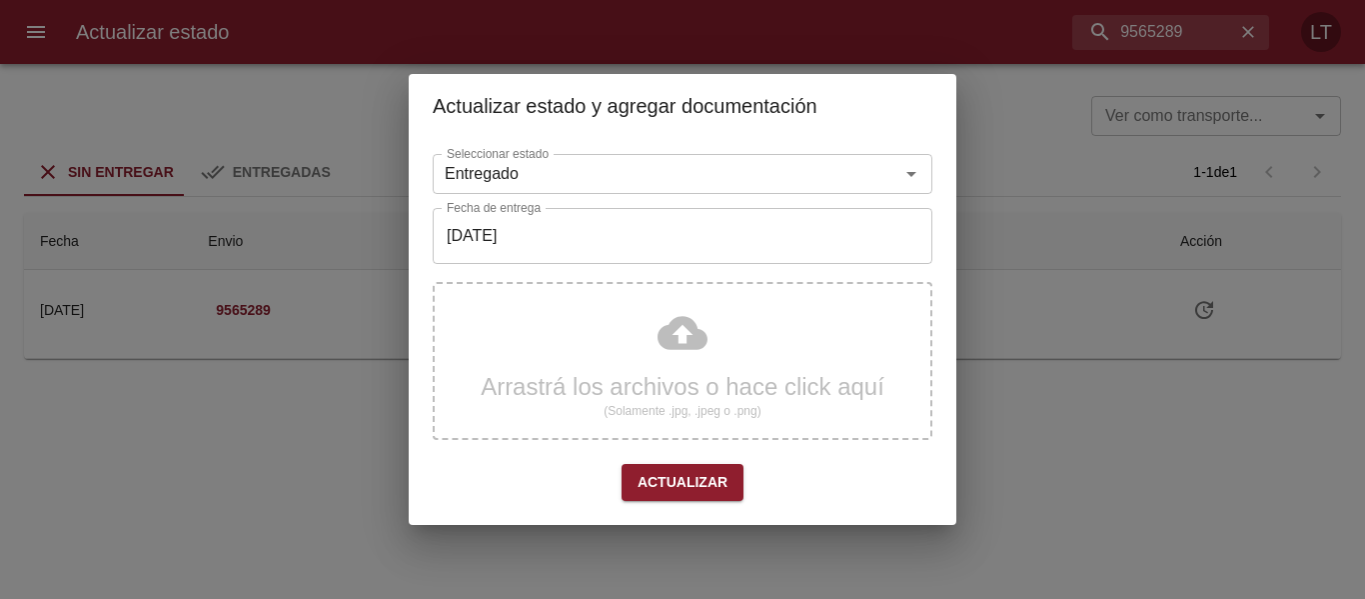
click at [702, 339] on div "Arrastrá los archivos o hace click aquí (Solamente .jpg, .jpeg o .png)" at bounding box center [683, 361] width 500 height 158
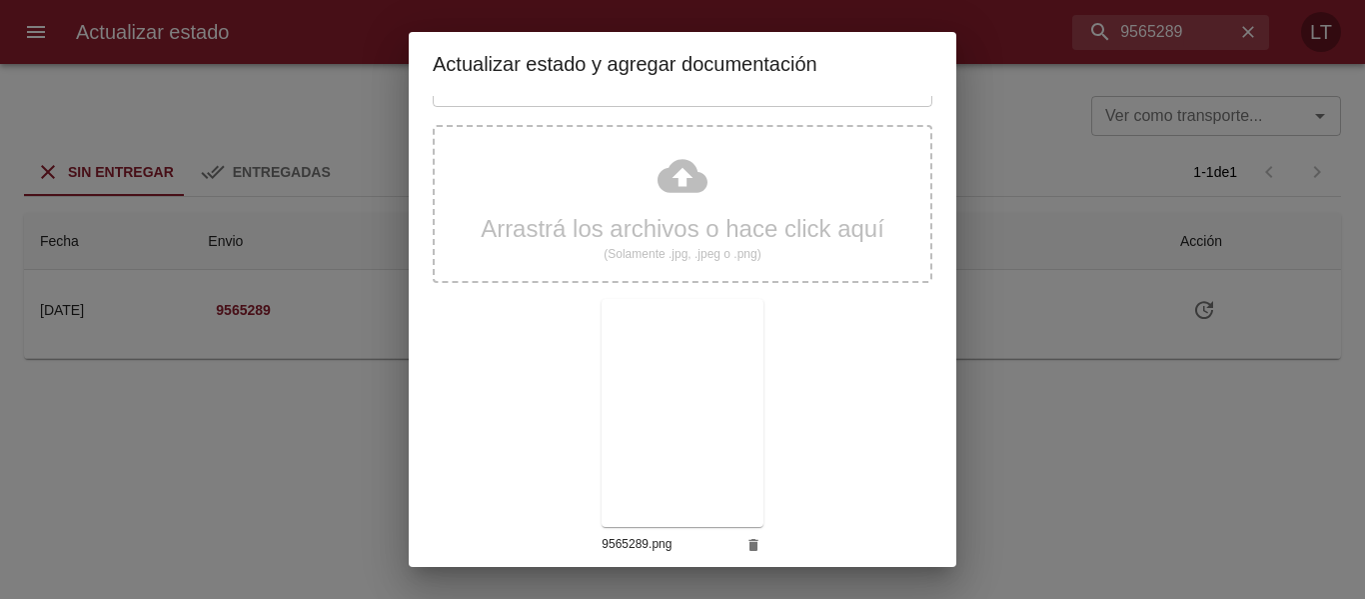
scroll to position [187, 0]
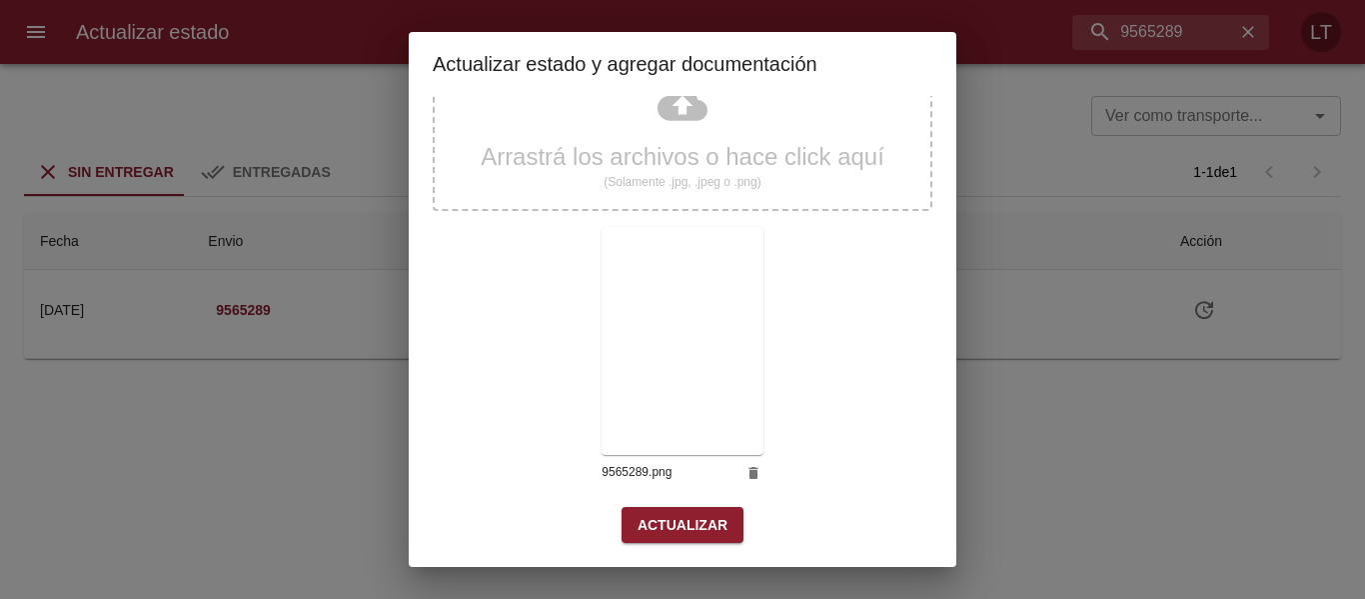
click at [711, 519] on span "Actualizar" at bounding box center [683, 525] width 90 height 25
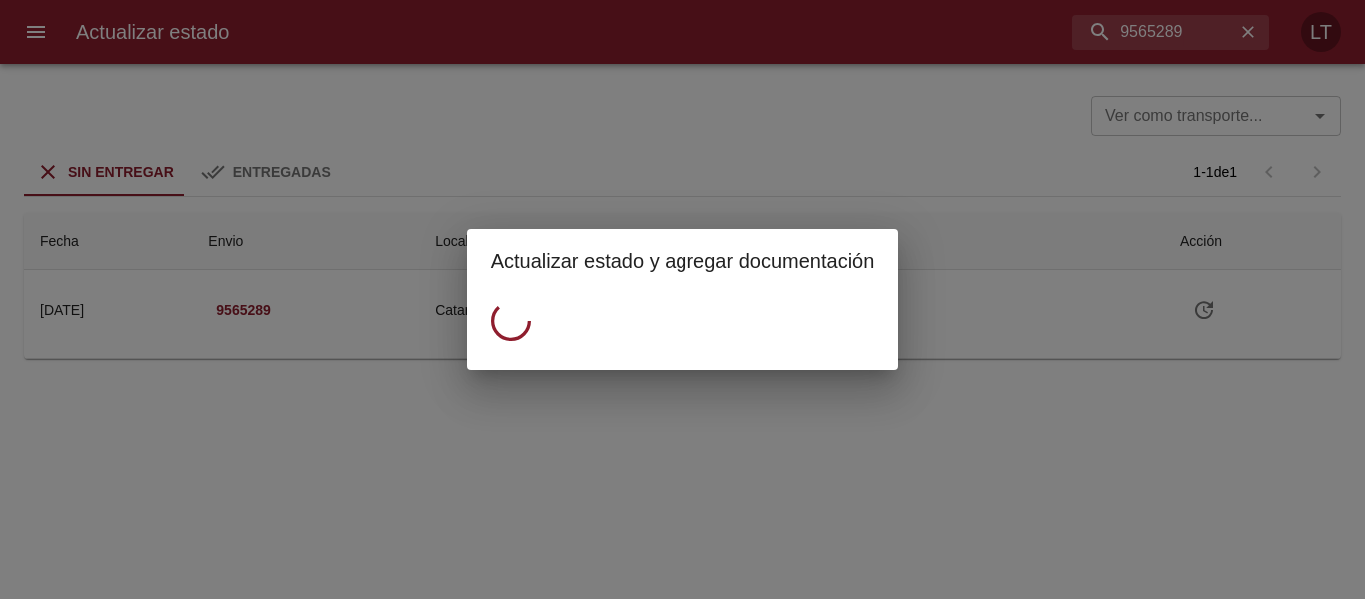
scroll to position [0, 0]
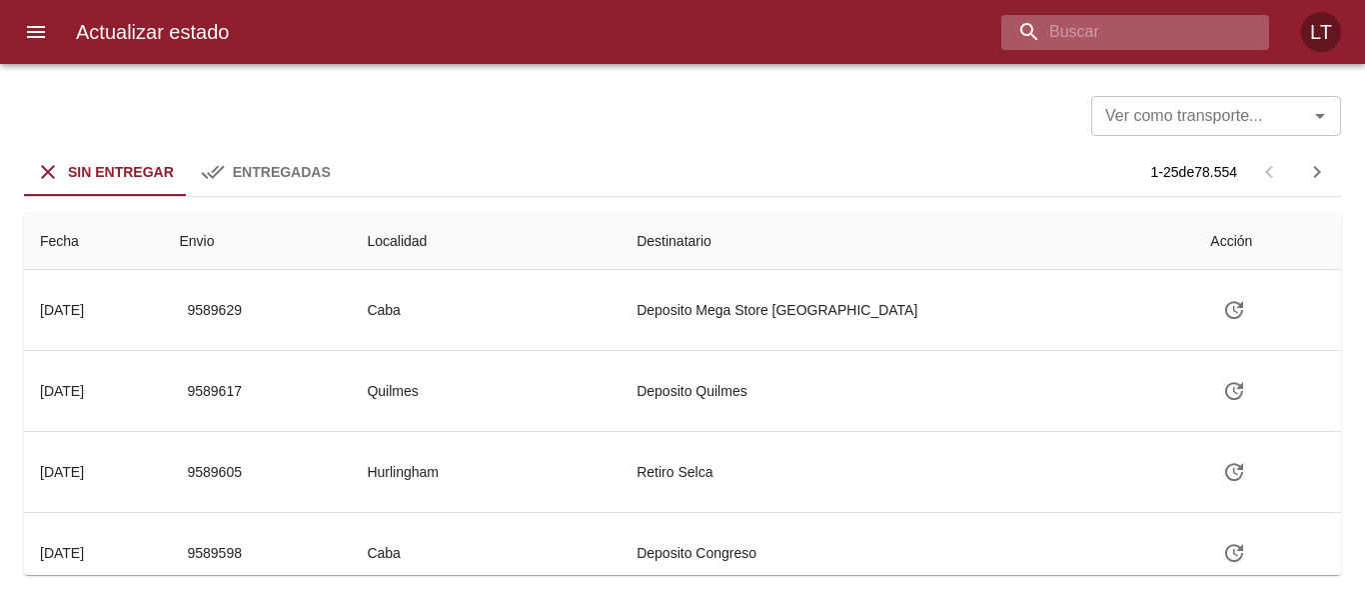
click at [1144, 23] on input "buscar" at bounding box center [1119, 32] width 234 height 35
paste input "9568624"
type input "9568624"
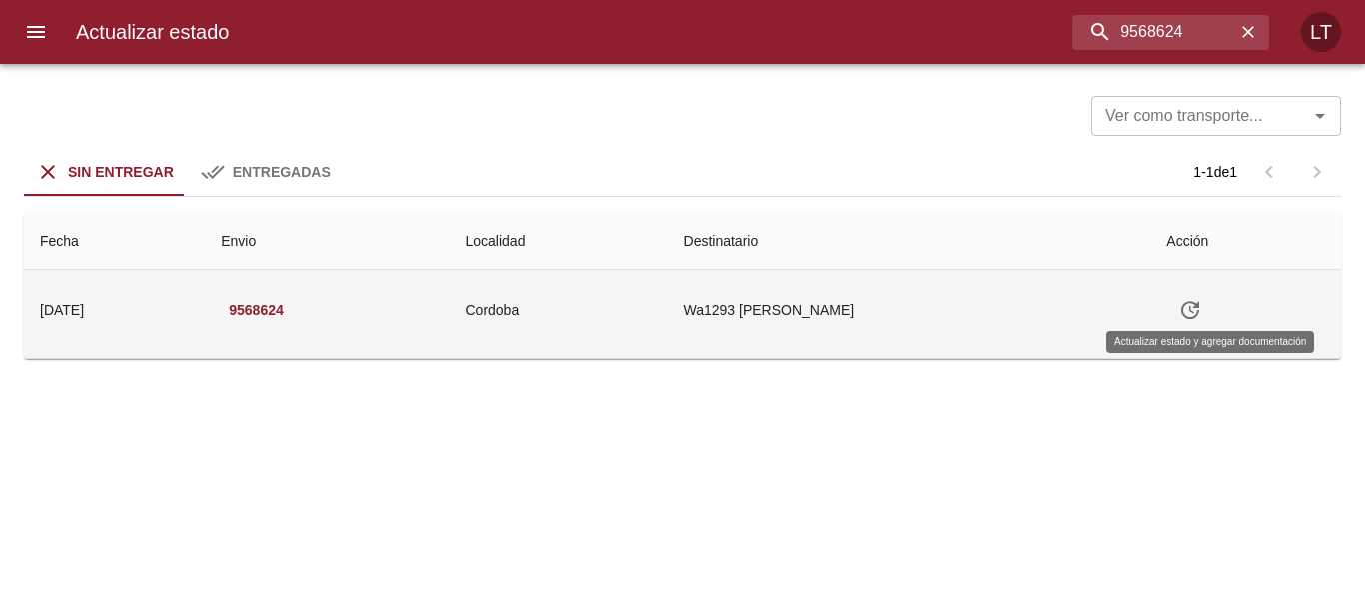
click at [1199, 318] on icon "Tabla de envíos del cliente" at bounding box center [1190, 310] width 18 height 18
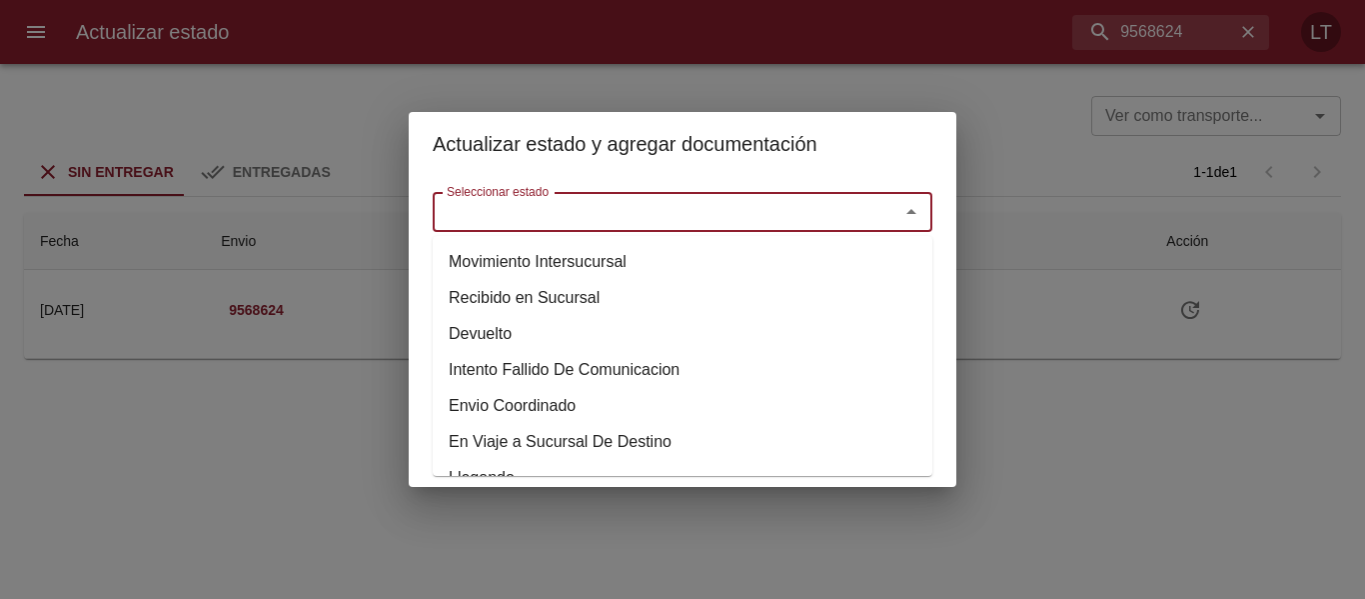
click at [729, 218] on input "e" at bounding box center [653, 212] width 429 height 28
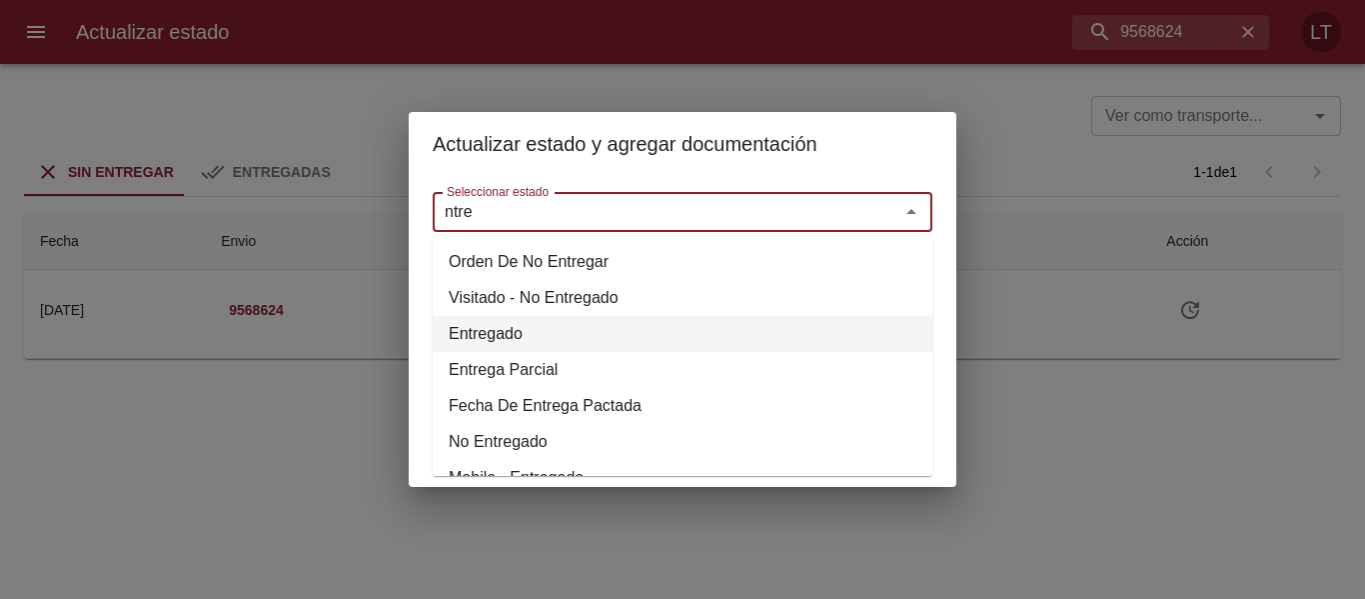
click at [485, 340] on li "Entregado" at bounding box center [683, 334] width 500 height 36
type input "Entregado"
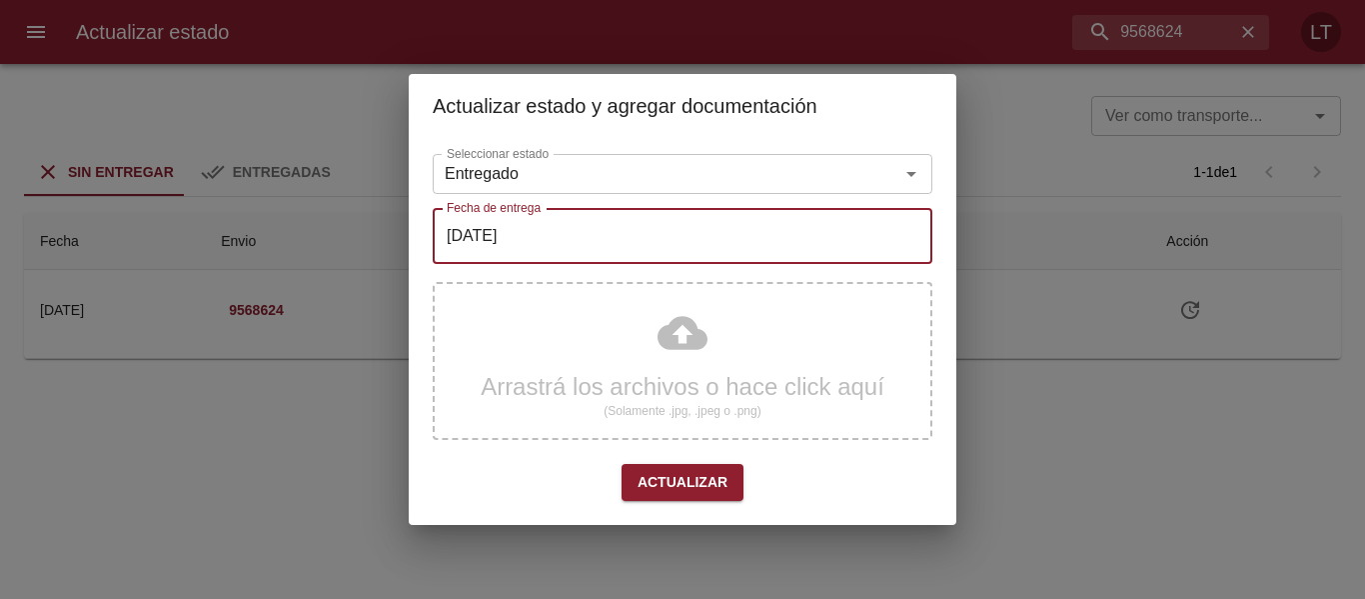
click at [533, 244] on input "[DATE]" at bounding box center [683, 236] width 500 height 56
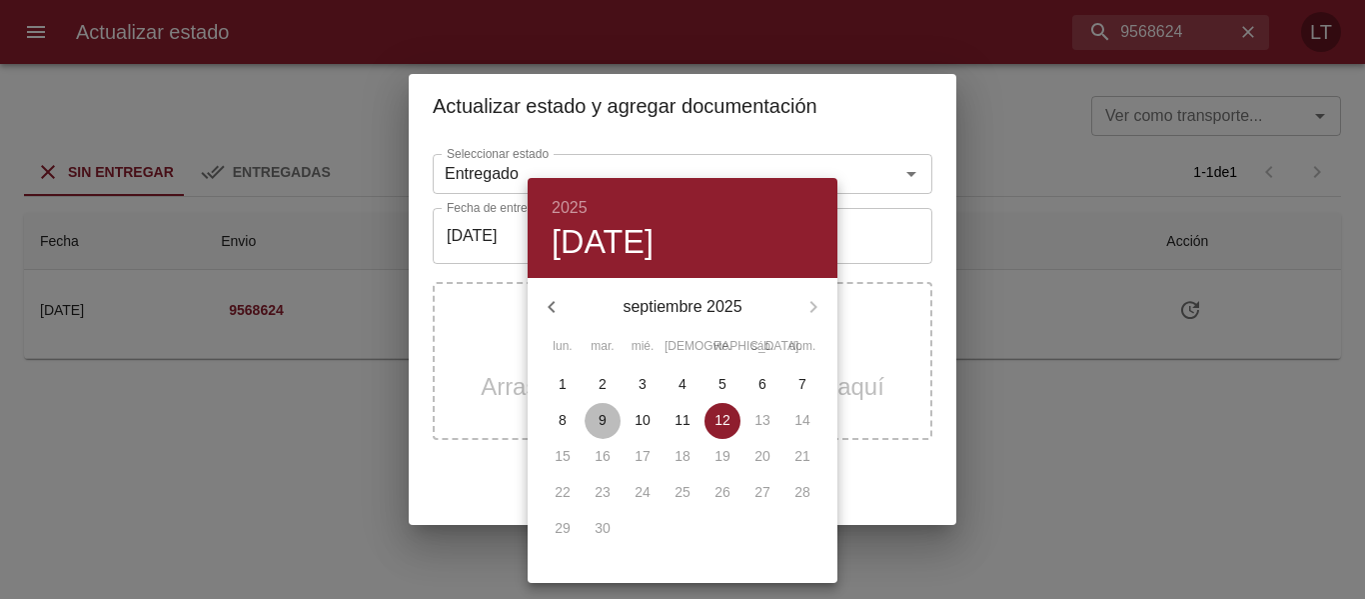
click at [599, 425] on p "9" at bounding box center [603, 420] width 8 height 20
type input "[DATE]"
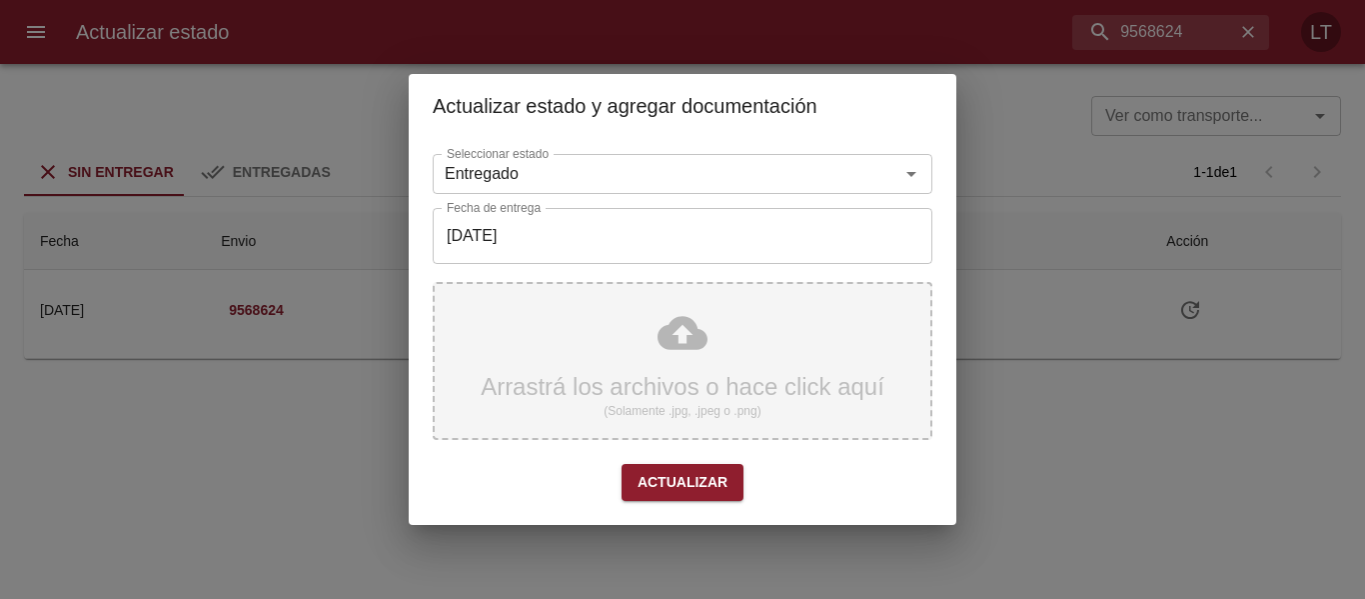
click at [683, 346] on div "Arrastrá los archivos o hace click aquí (Solamente .jpg, .jpeg o .png)" at bounding box center [683, 361] width 500 height 158
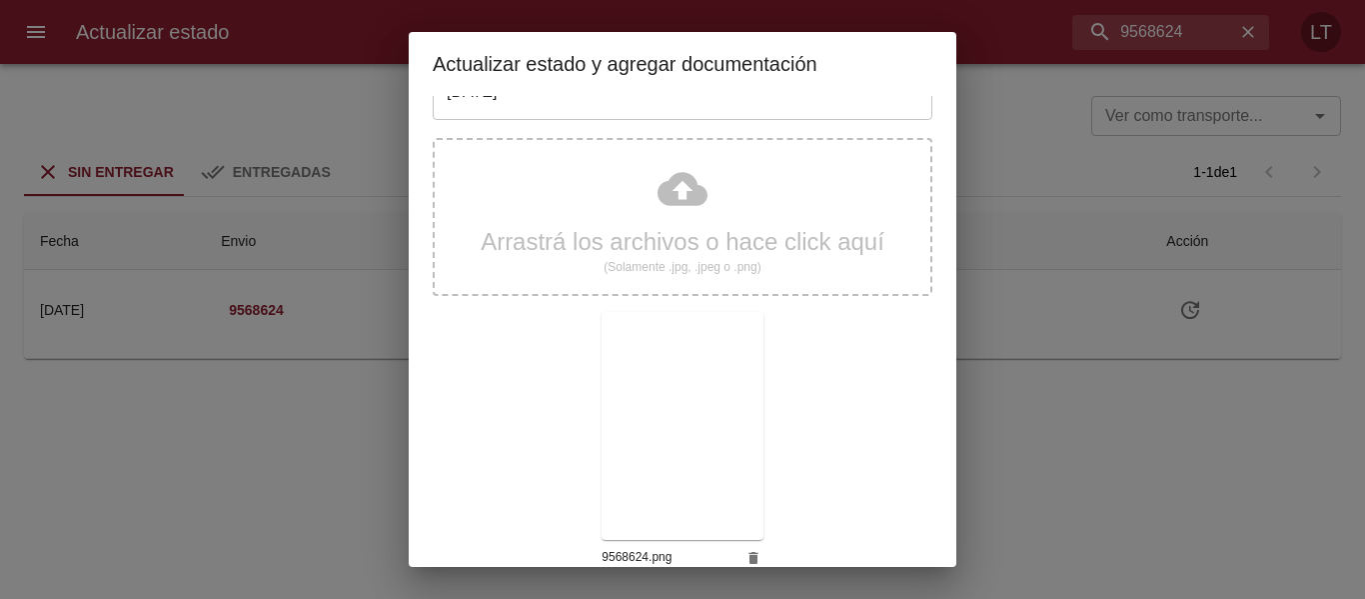
scroll to position [187, 0]
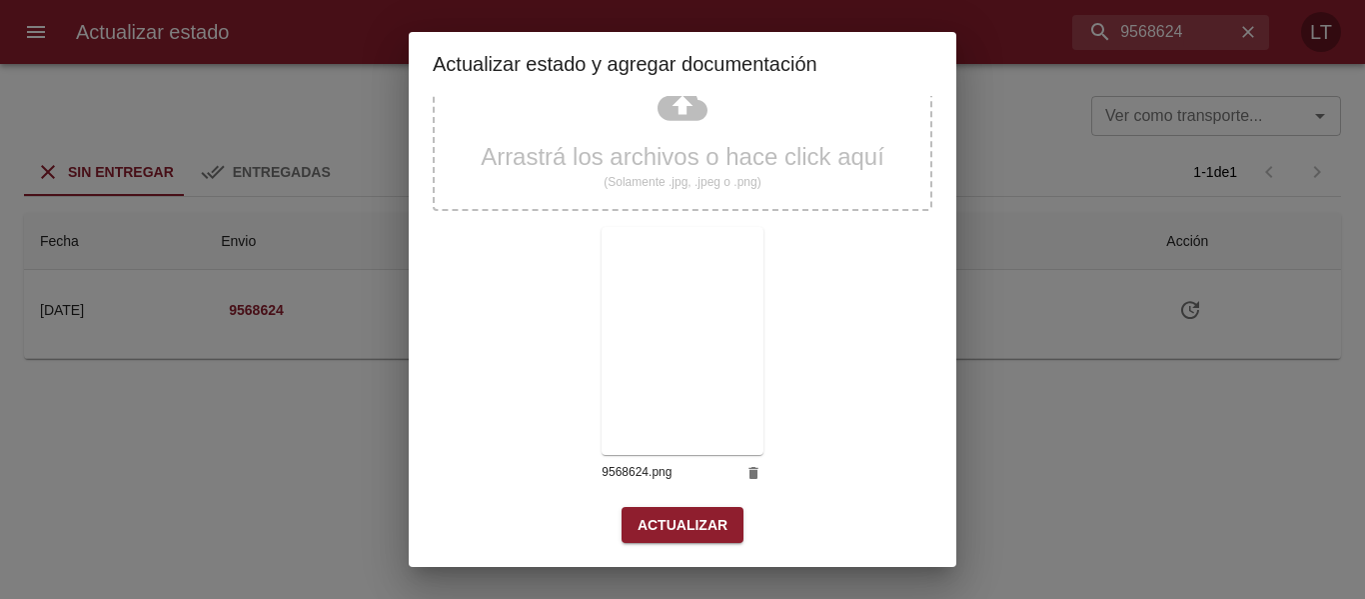
click at [710, 511] on button "Actualizar" at bounding box center [683, 525] width 122 height 37
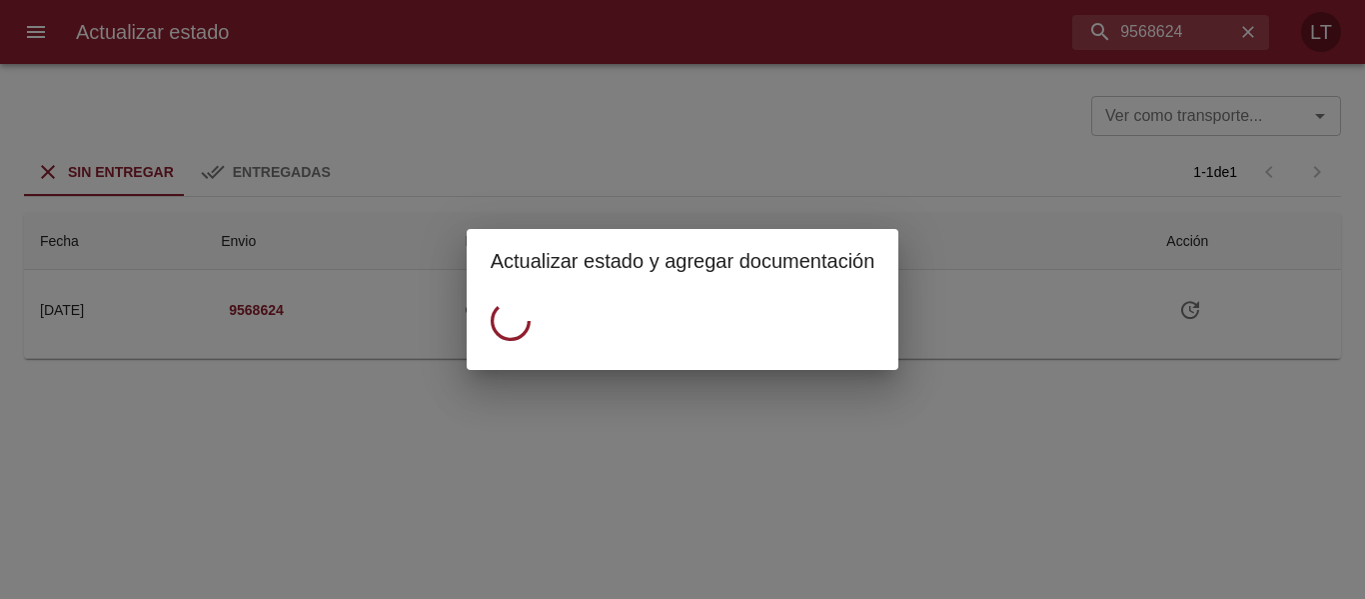
scroll to position [0, 0]
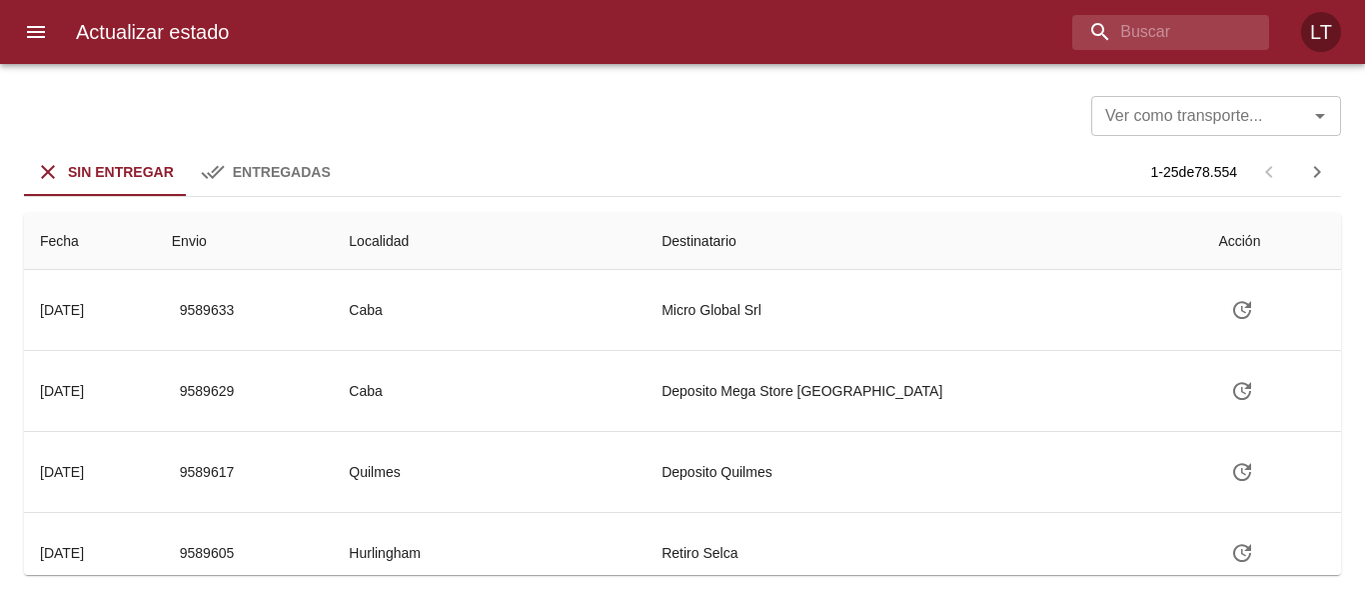
click at [1101, 12] on div "Actualizar estado LT" at bounding box center [682, 32] width 1365 height 64
click at [1117, 15] on input "buscar" at bounding box center [1119, 32] width 234 height 35
paste input "9545529"
type input "9545529"
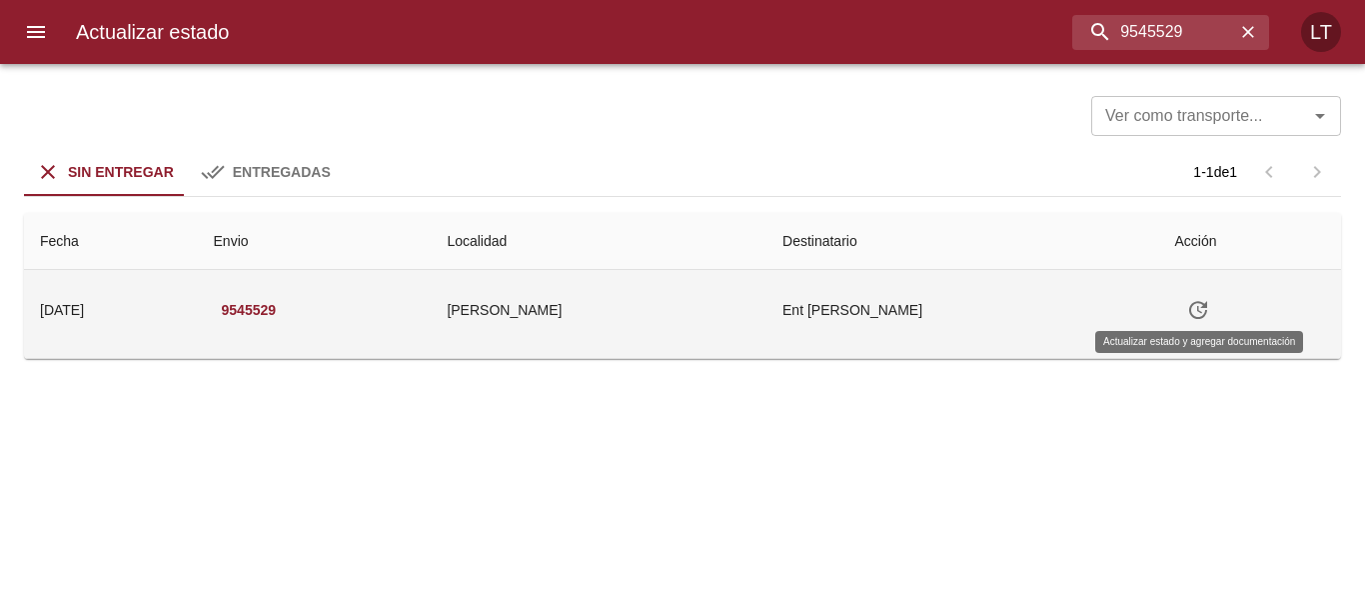
click at [1201, 314] on icon "Tabla de envíos del cliente" at bounding box center [1198, 310] width 24 height 24
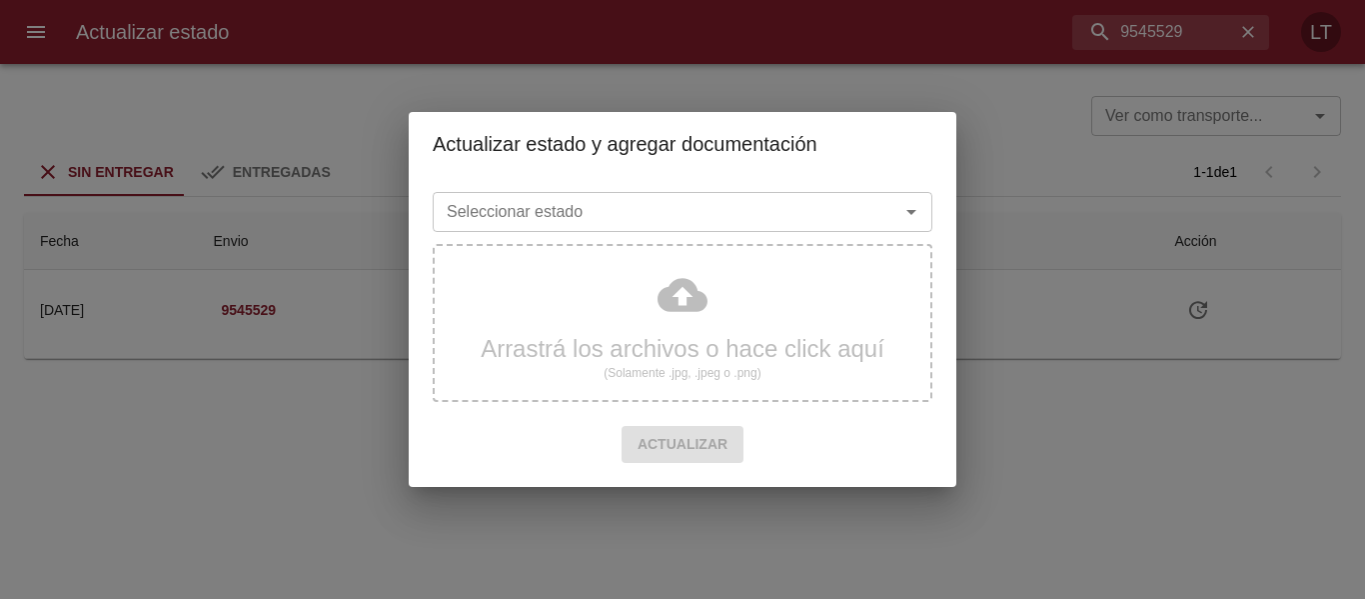
click at [704, 215] on input "Seleccionar estado" at bounding box center [653, 212] width 429 height 28
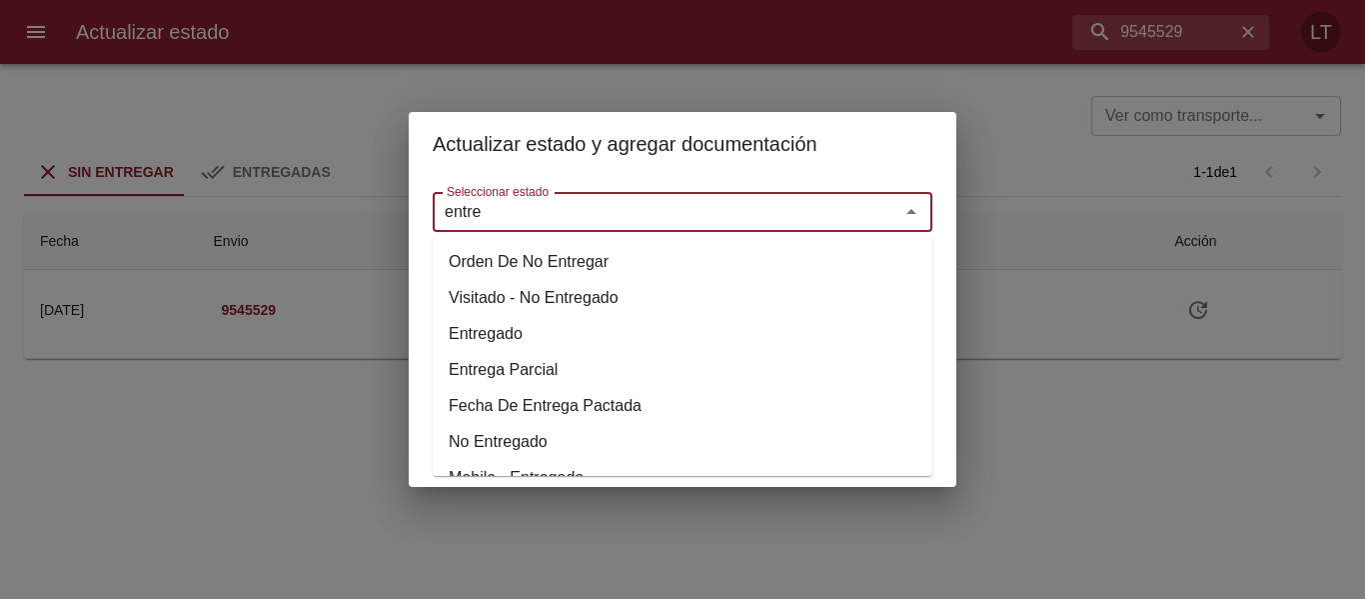
click at [532, 329] on li "Entregado" at bounding box center [683, 334] width 500 height 36
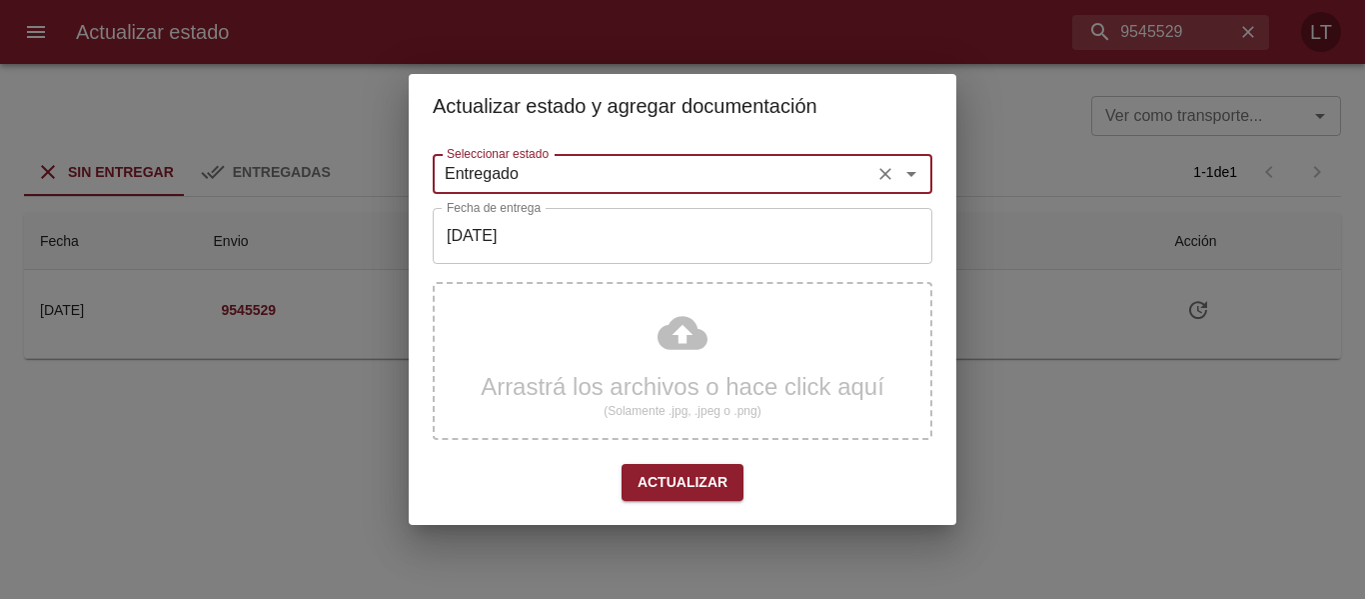
type input "Entregado"
click at [554, 243] on input "[DATE]" at bounding box center [683, 236] width 500 height 56
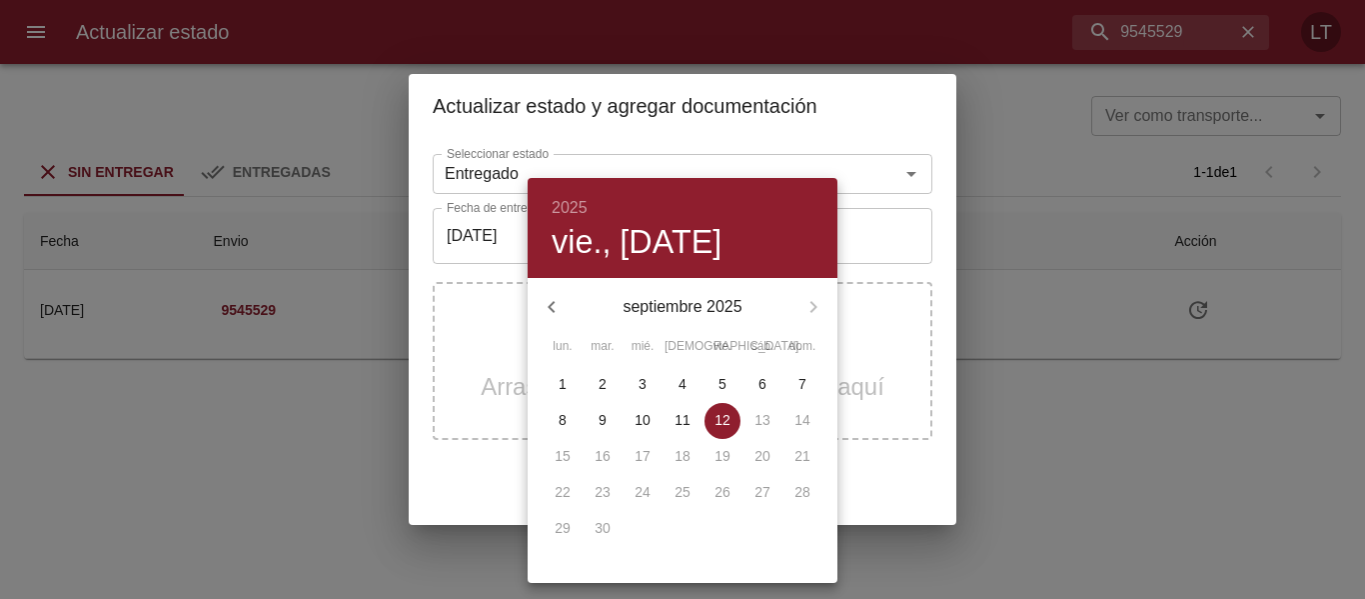
click at [617, 414] on span "9" at bounding box center [603, 420] width 36 height 20
type input "[DATE]"
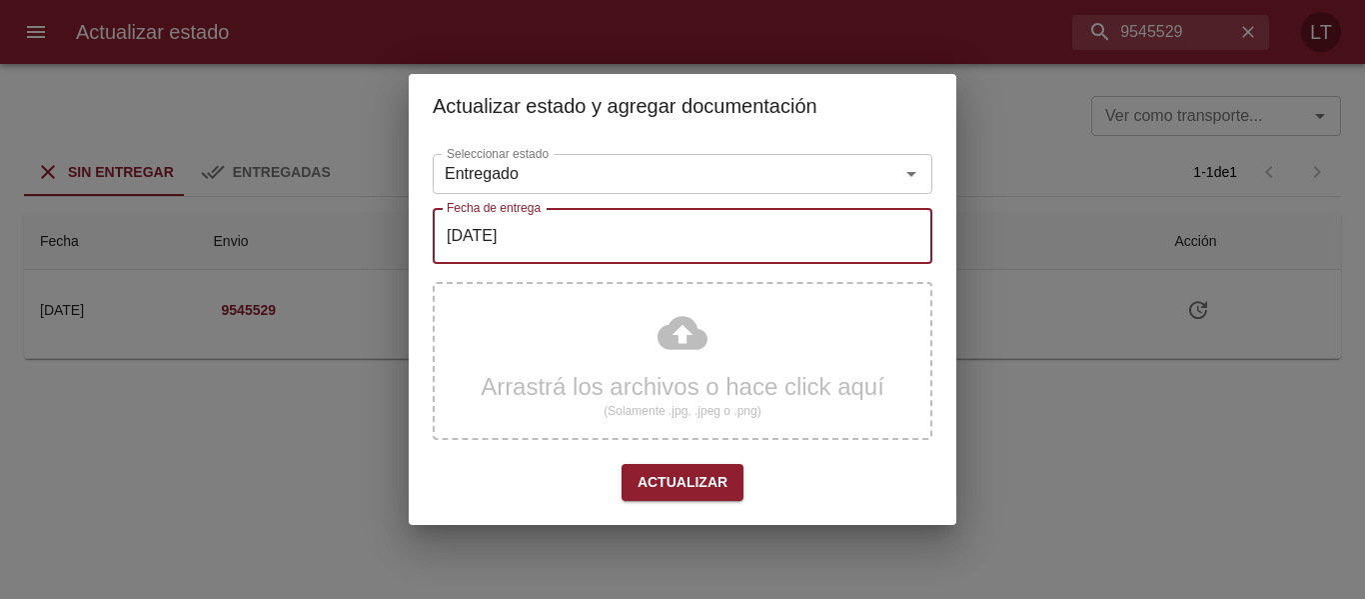
click at [697, 352] on div "Arrastrá los archivos o hace click aquí (Solamente .jpg, .jpeg o .png)" at bounding box center [683, 361] width 500 height 158
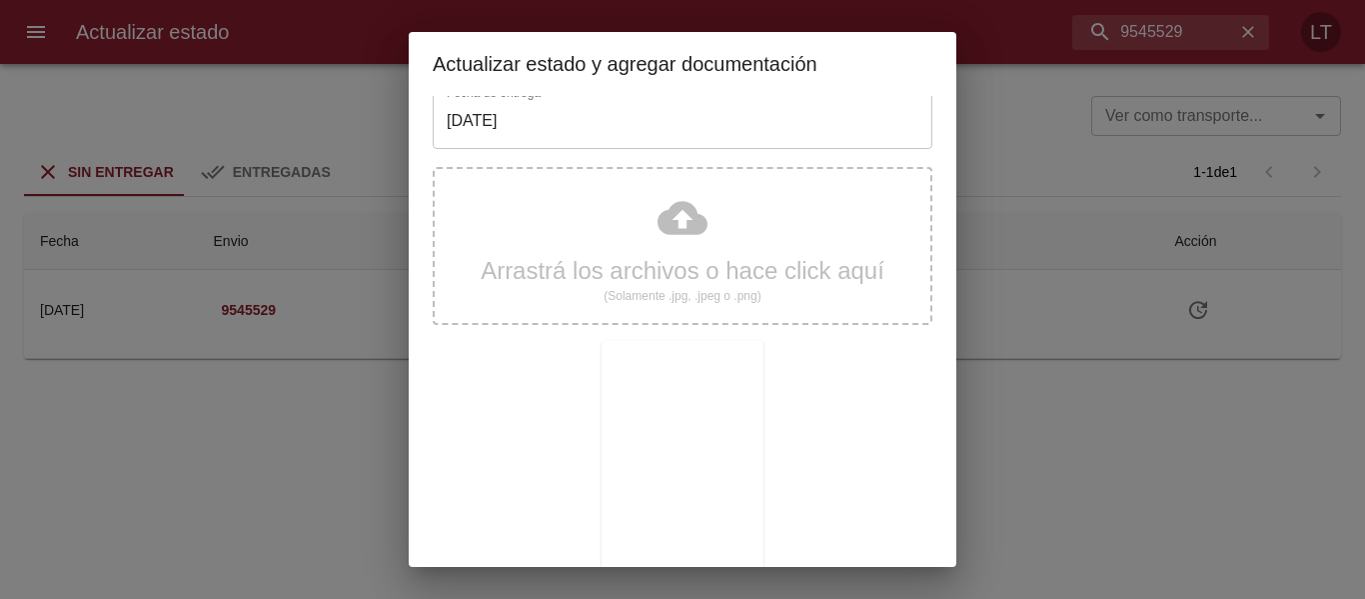
scroll to position [187, 0]
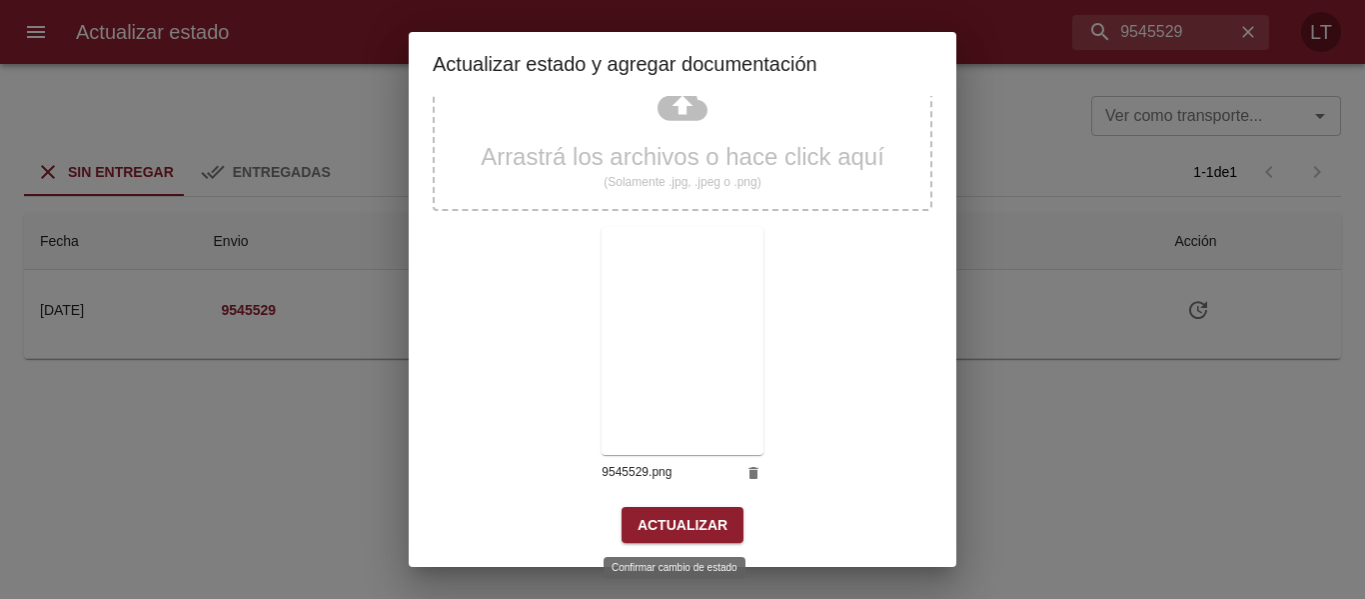
click at [687, 521] on span "Actualizar" at bounding box center [683, 525] width 90 height 25
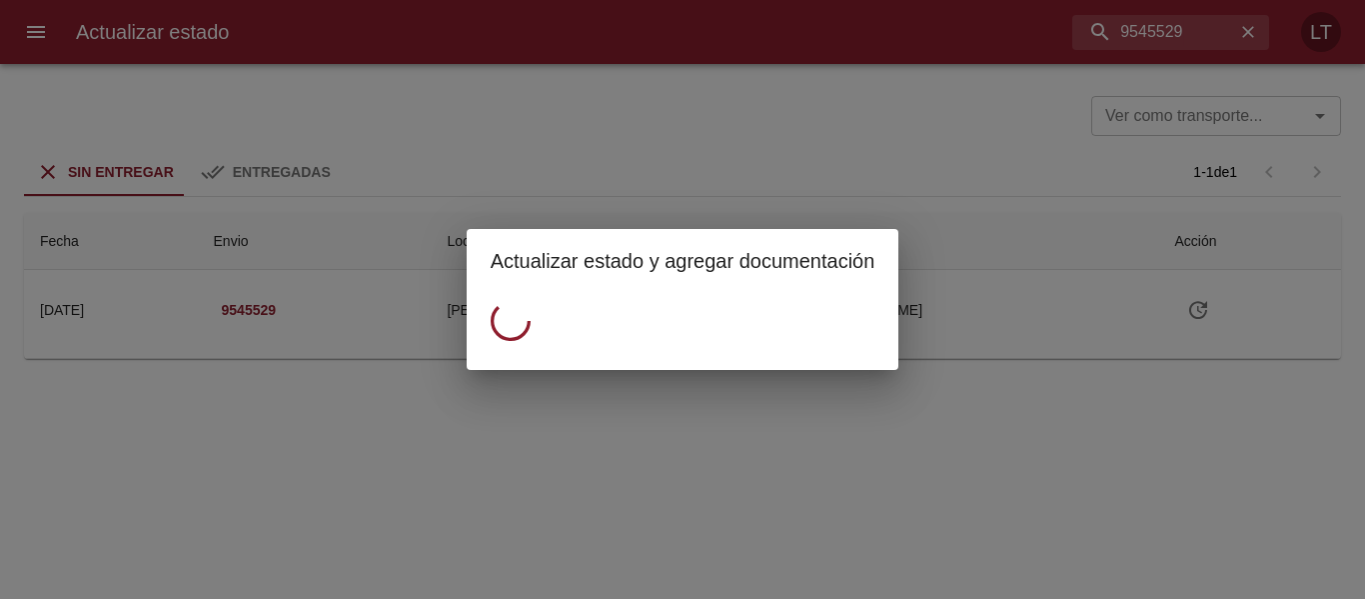
scroll to position [0, 0]
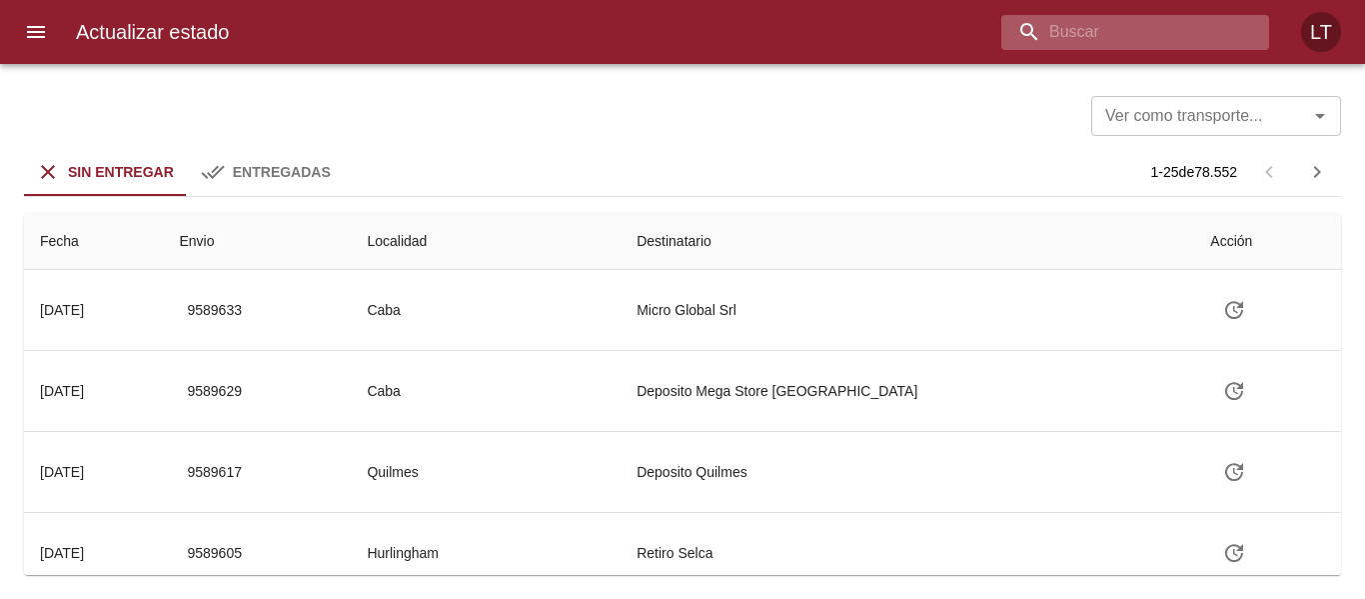
click at [1184, 35] on input "buscar" at bounding box center [1119, 32] width 234 height 35
paste input "9556328"
type input "9556328"
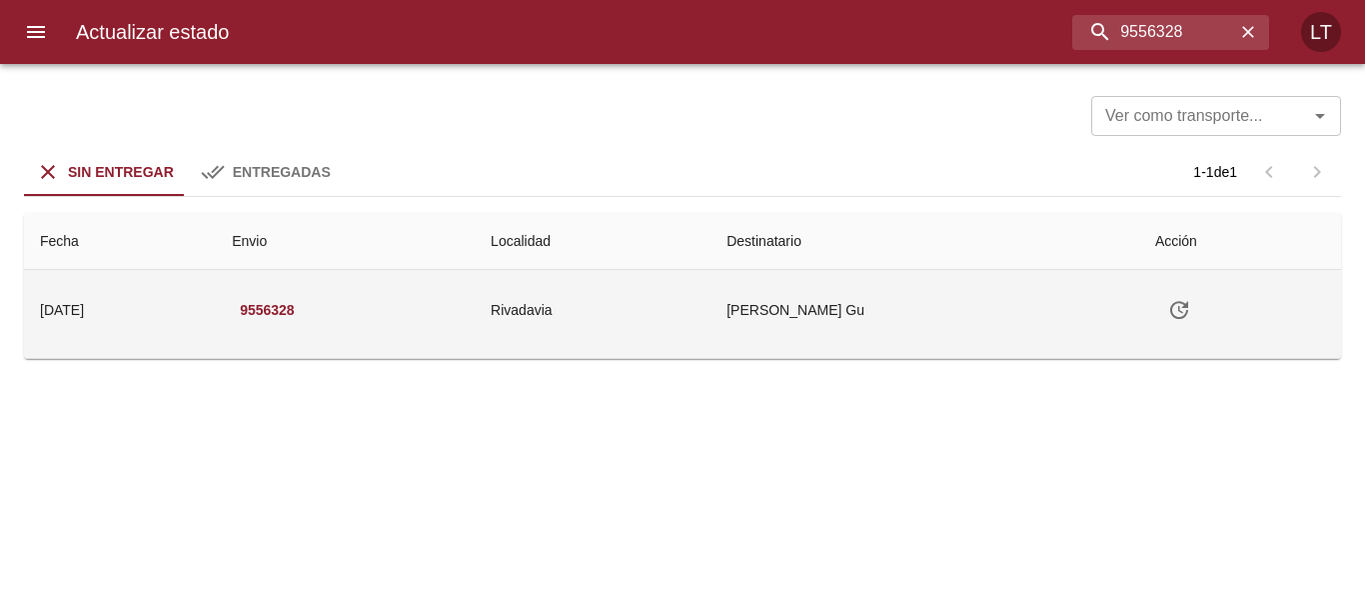
click at [1203, 293] on button "Tabla de envíos del cliente" at bounding box center [1179, 310] width 48 height 48
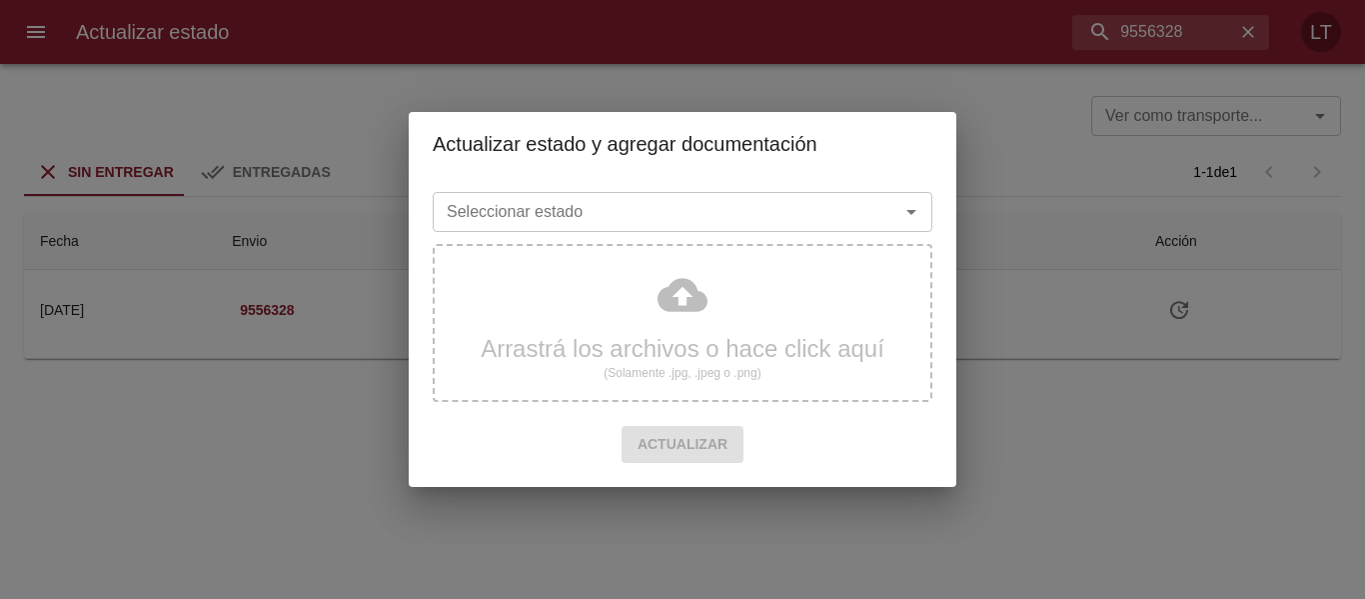
click at [704, 189] on div "Seleccionar estado Seleccionar estado" at bounding box center [683, 210] width 500 height 52
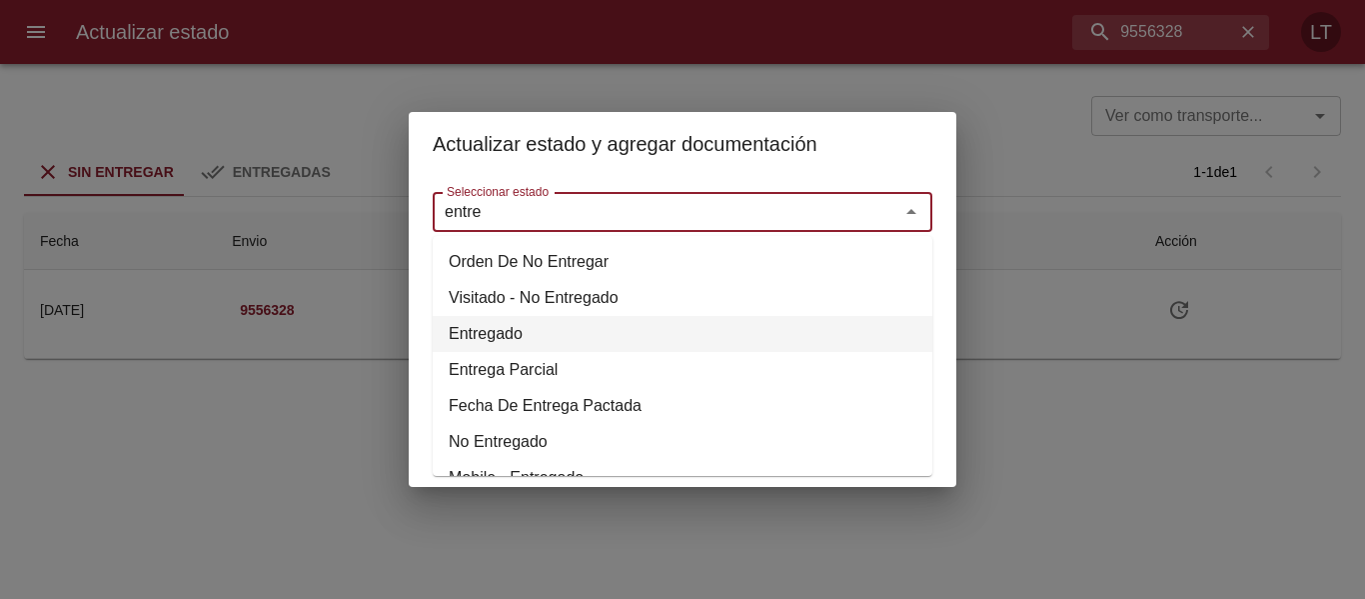
click at [494, 325] on li "Entregado" at bounding box center [683, 334] width 500 height 36
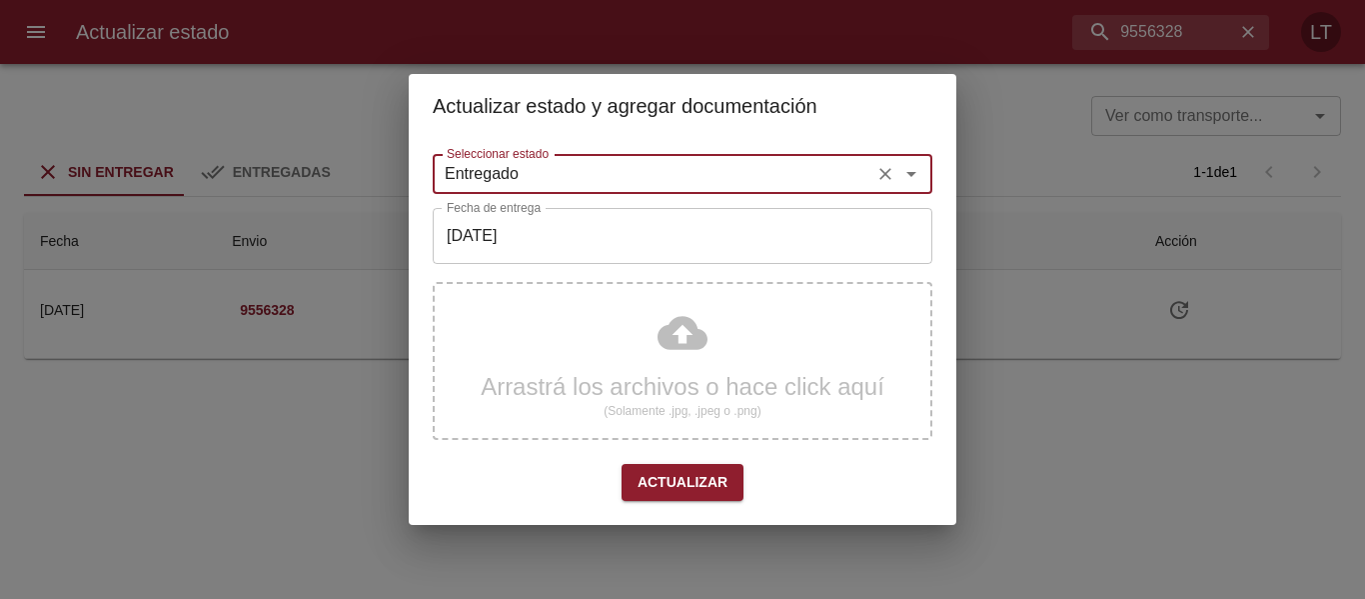
type input "Entregado"
click at [534, 230] on input "[DATE]" at bounding box center [683, 236] width 500 height 56
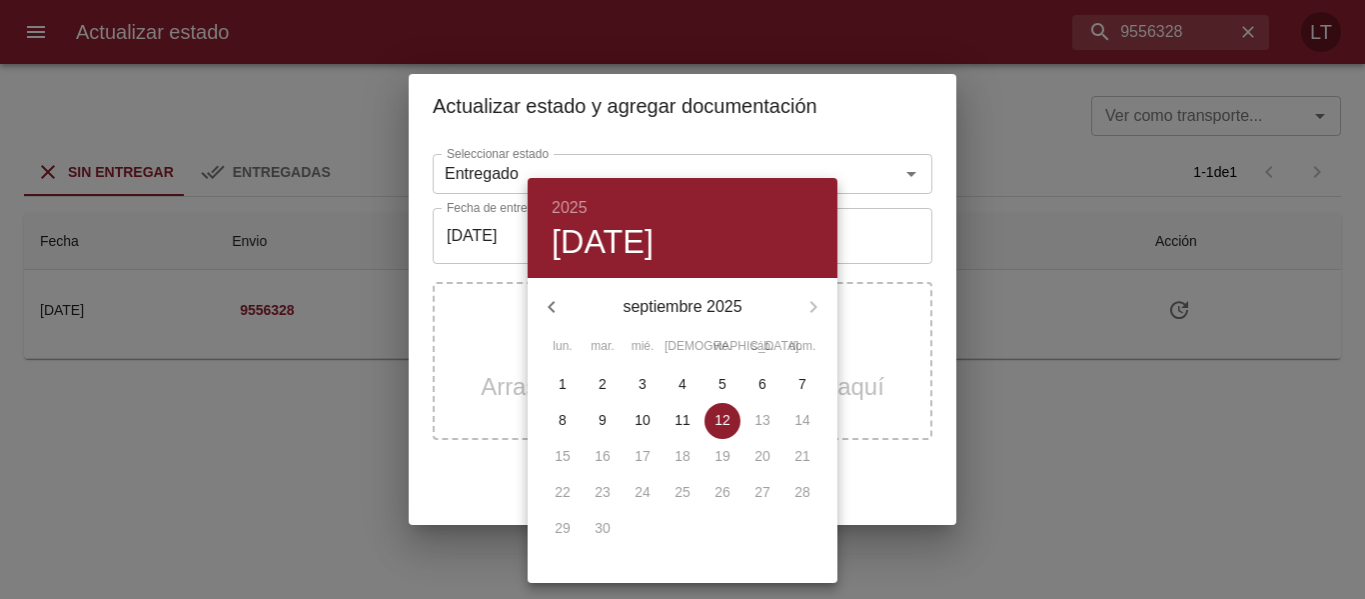
click at [636, 421] on p "10" at bounding box center [643, 420] width 16 height 20
type input "[DATE]"
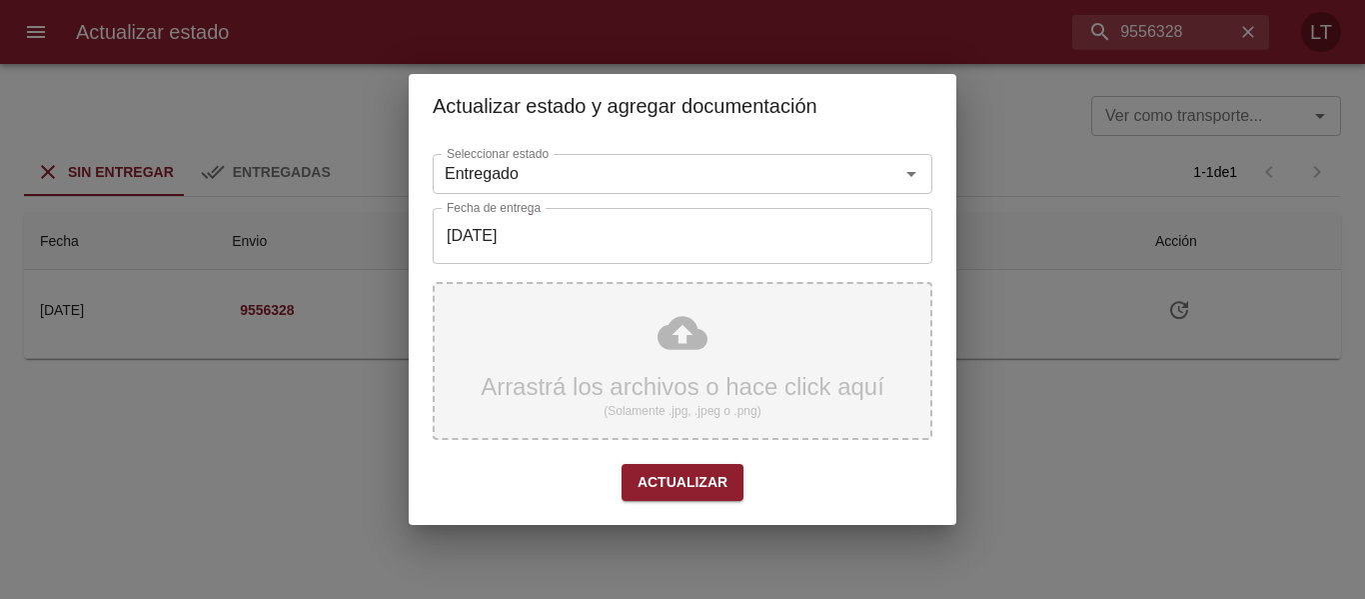
click at [667, 344] on div "Arrastrá los archivos o hace click aquí (Solamente .jpg, .jpeg o .png)" at bounding box center [683, 361] width 500 height 158
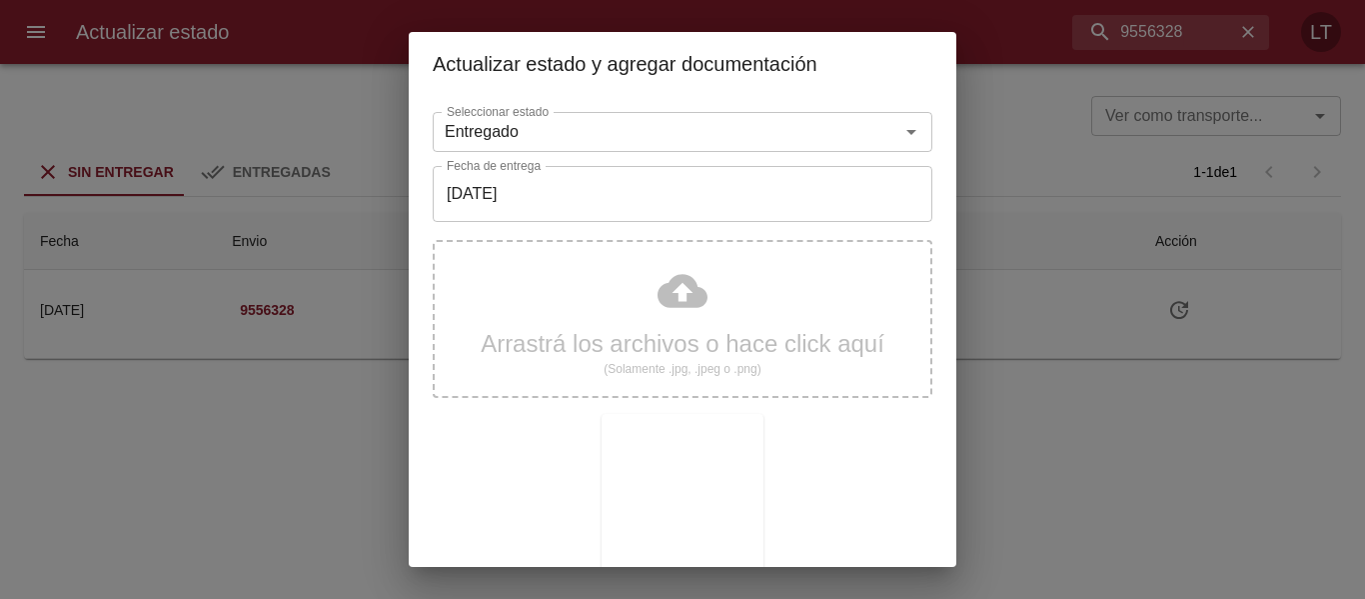
scroll to position [187, 0]
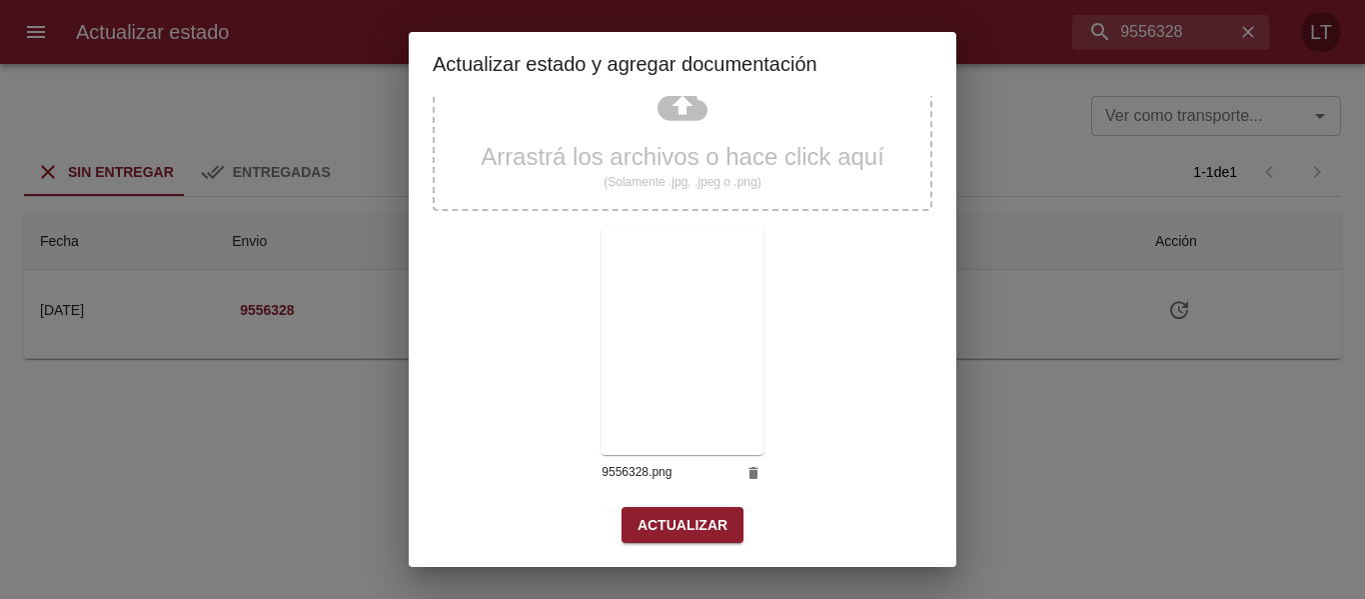
click at [638, 517] on span "Actualizar" at bounding box center [683, 525] width 90 height 25
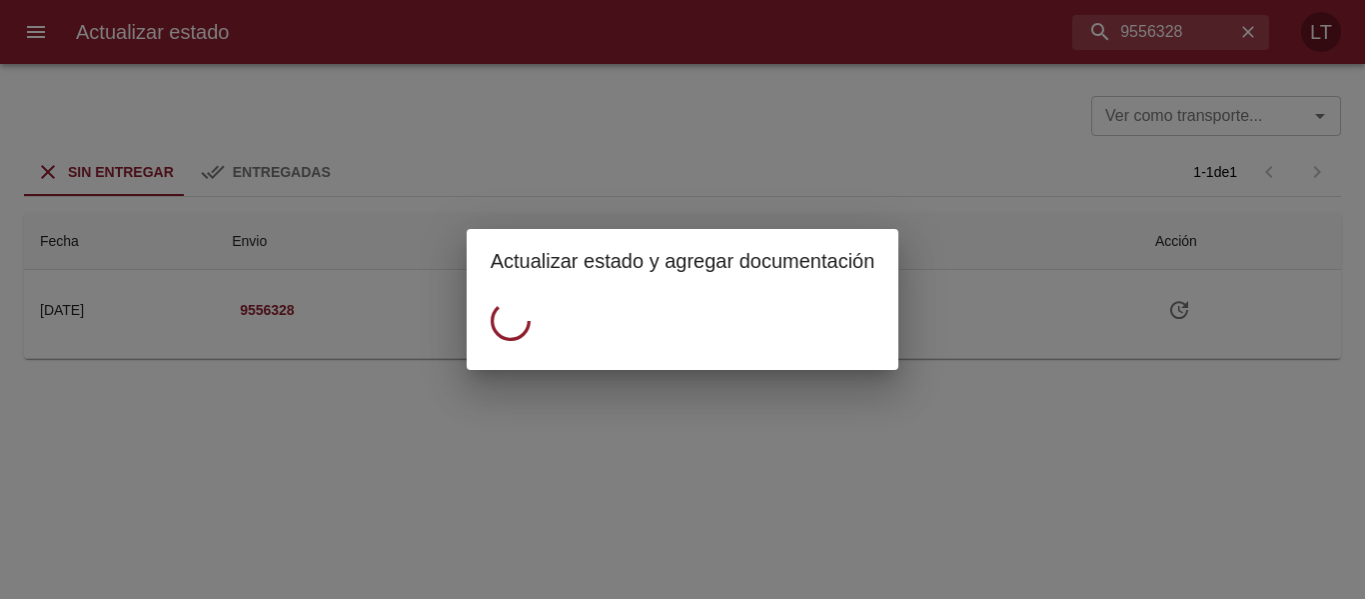
scroll to position [0, 0]
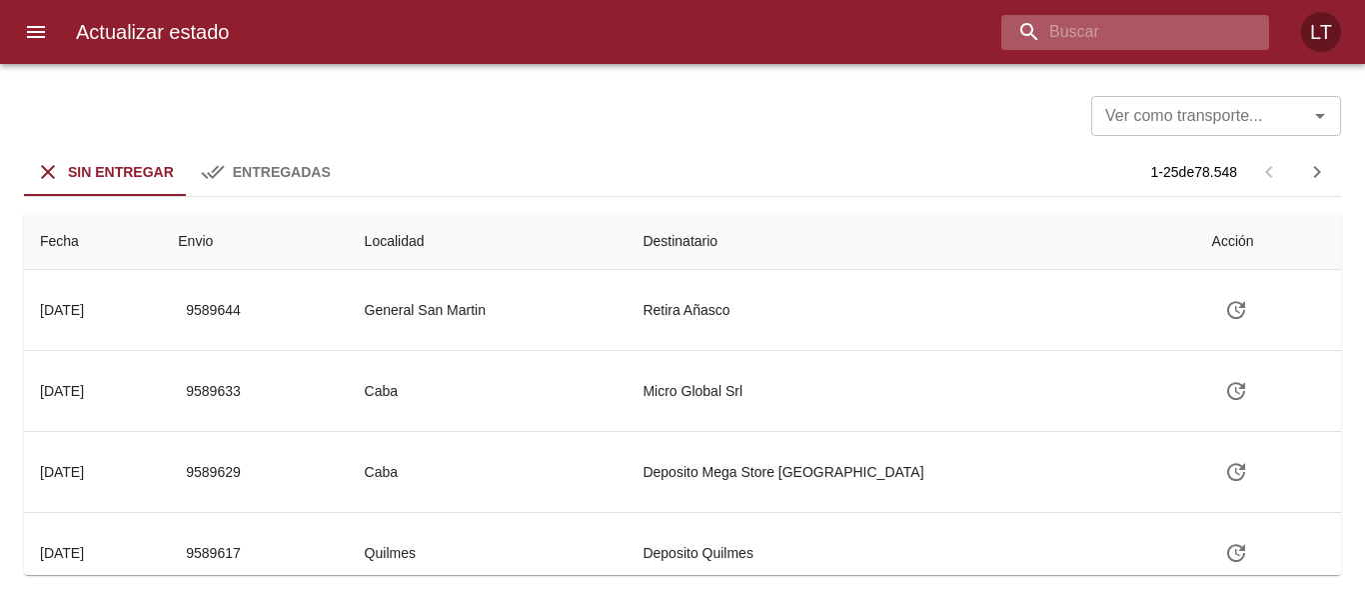
click at [1163, 41] on input "buscar" at bounding box center [1119, 32] width 234 height 35
paste input "9560332"
type input "9560332"
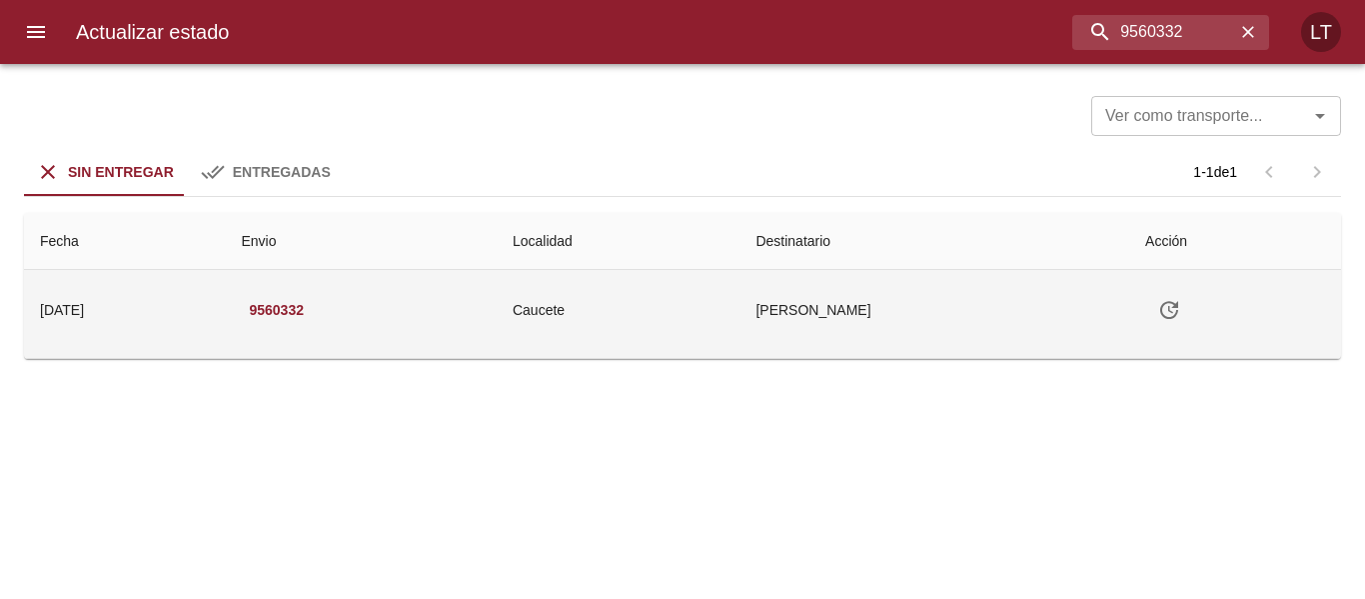
click at [1181, 315] on icon "Tabla de envíos del cliente" at bounding box center [1169, 310] width 24 height 24
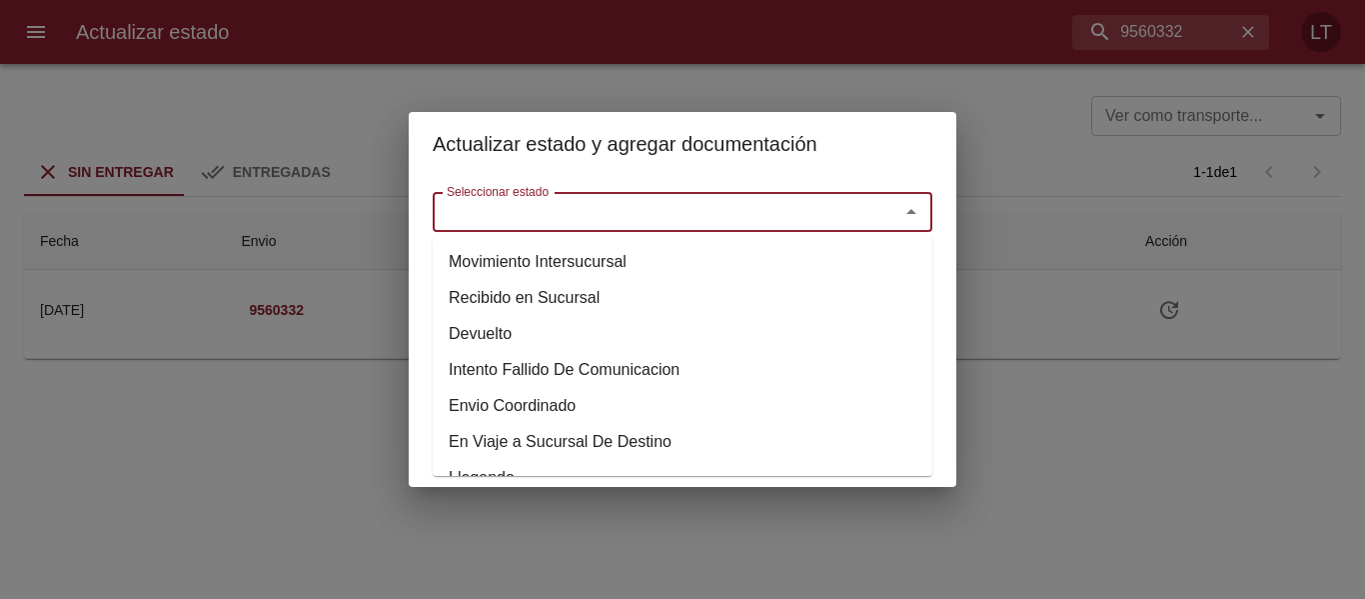
click at [690, 218] on input "Seleccionar estado" at bounding box center [653, 212] width 429 height 28
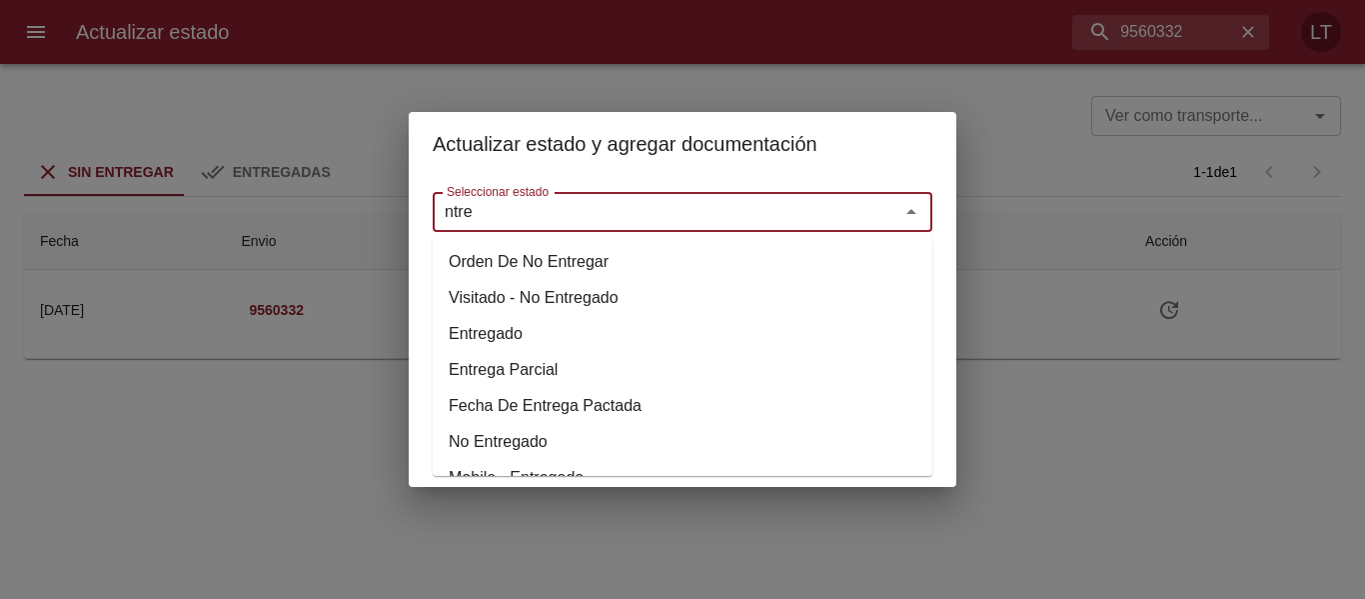
click at [507, 340] on li "Entregado" at bounding box center [683, 334] width 500 height 36
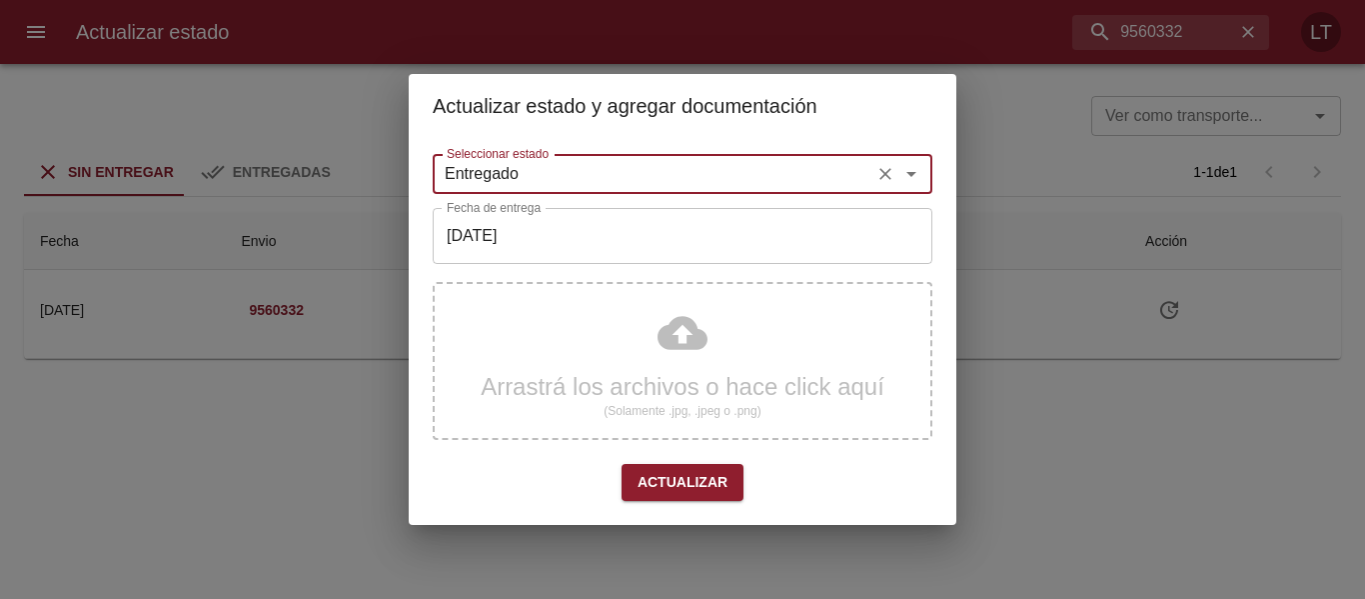
type input "Entregado"
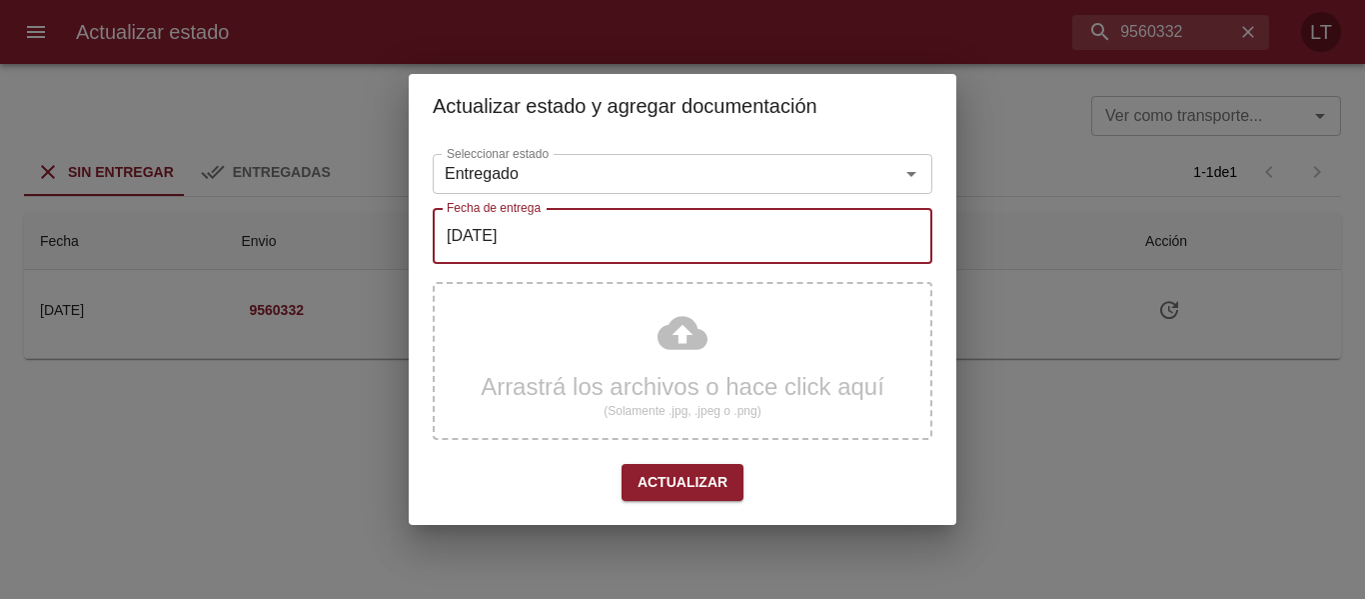
click at [547, 212] on input "[DATE]" at bounding box center [683, 236] width 500 height 56
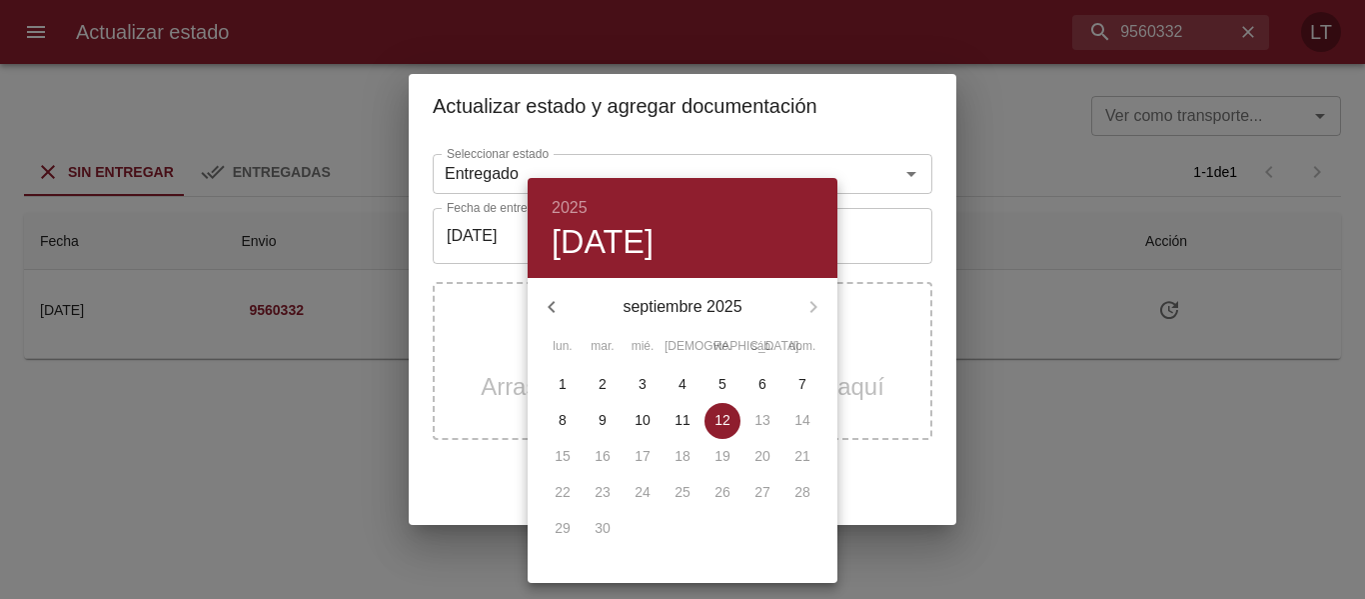
click at [632, 416] on span "10" at bounding box center [643, 420] width 36 height 20
type input "10/09/2025"
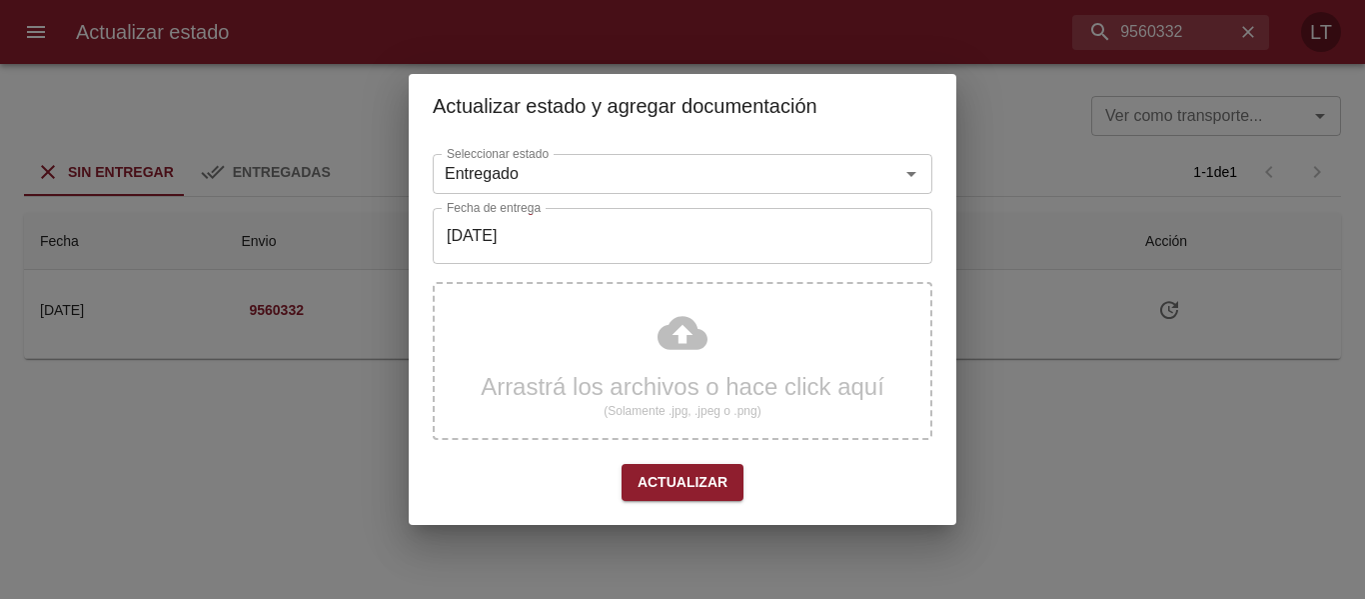
click at [695, 346] on div "Arrastrá los archivos o hace click aquí (Solamente .jpg, .jpeg o .png)" at bounding box center [683, 361] width 500 height 158
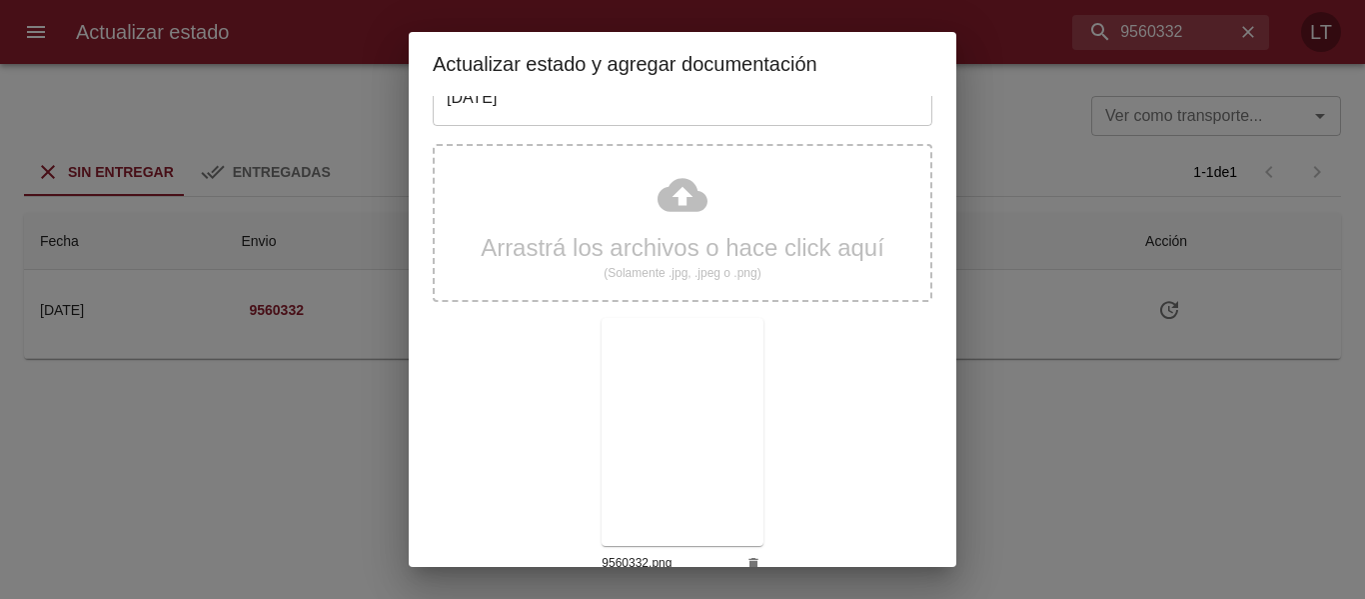
scroll to position [187, 0]
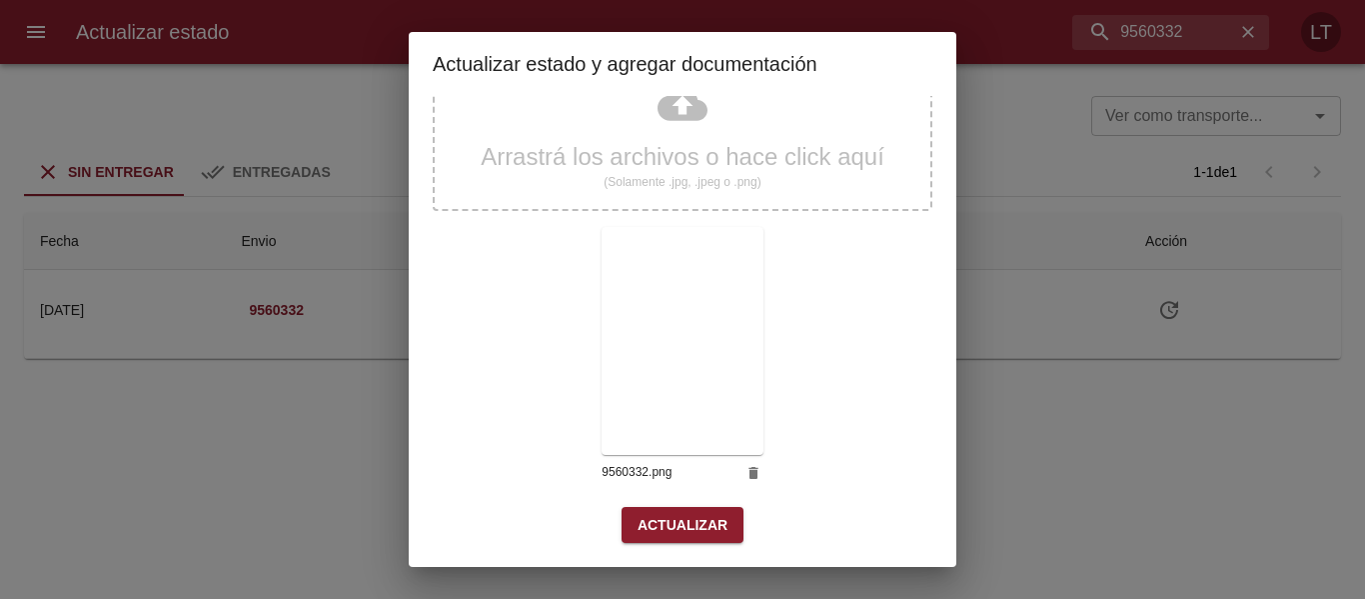
click at [679, 528] on span "Actualizar" at bounding box center [683, 525] width 90 height 25
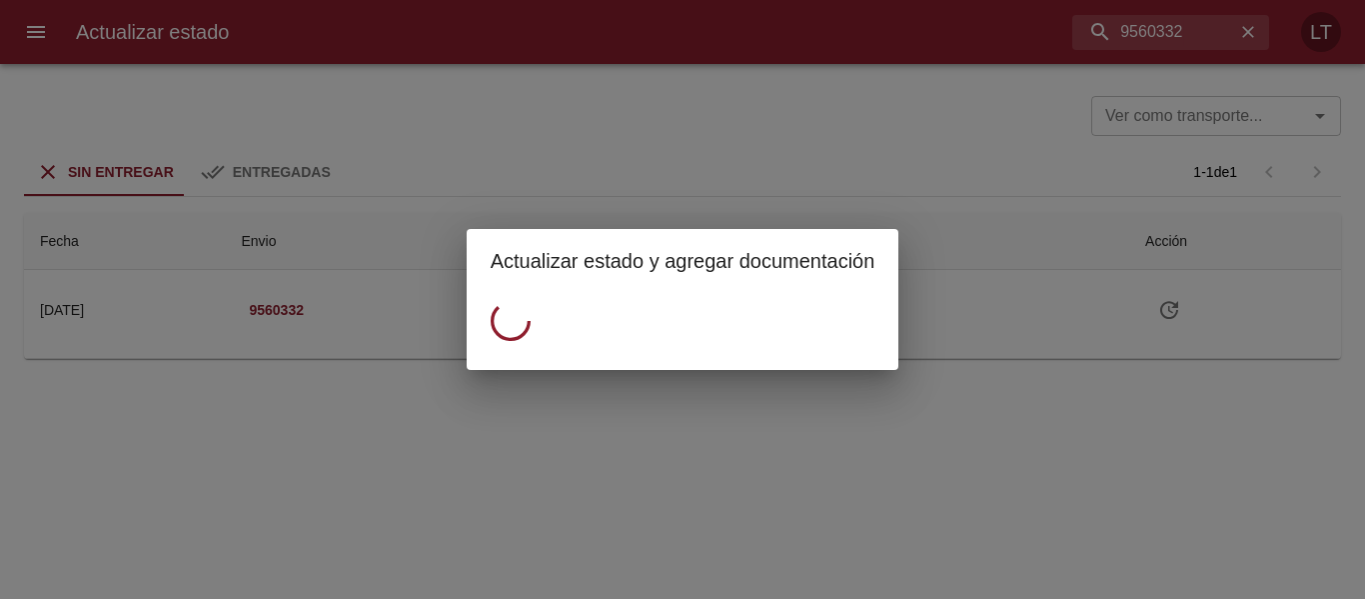
scroll to position [0, 0]
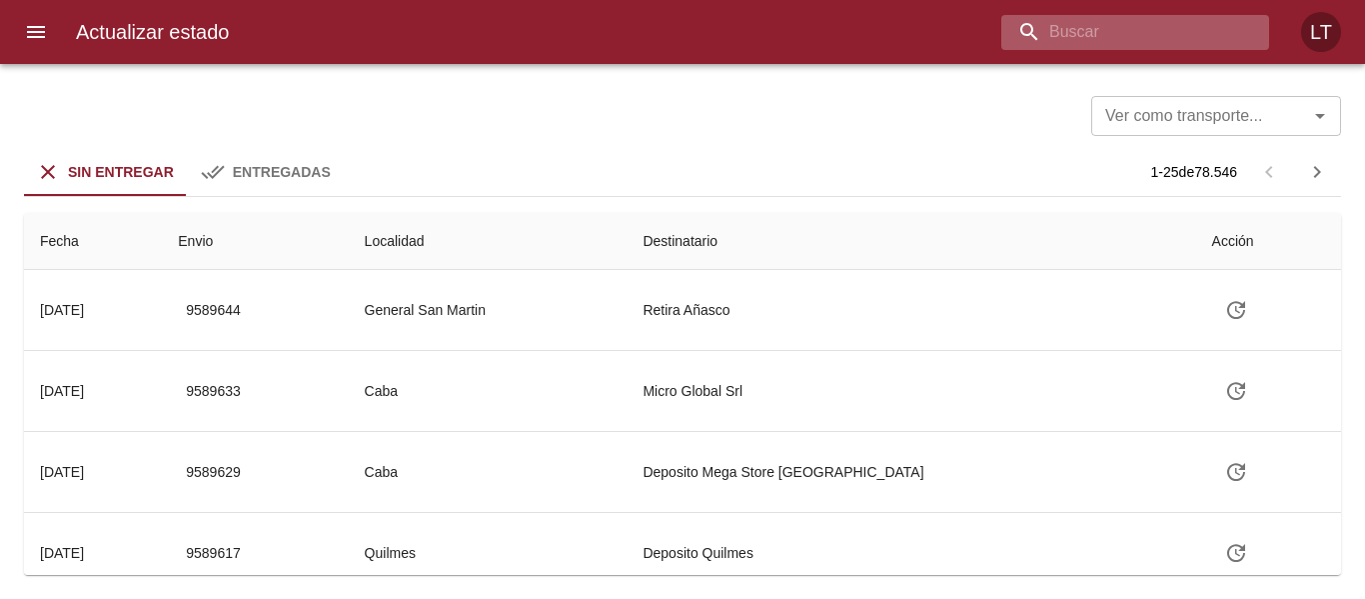
click at [1221, 32] on input "buscar" at bounding box center [1119, 32] width 234 height 35
paste input "9560906"
type input "9560906"
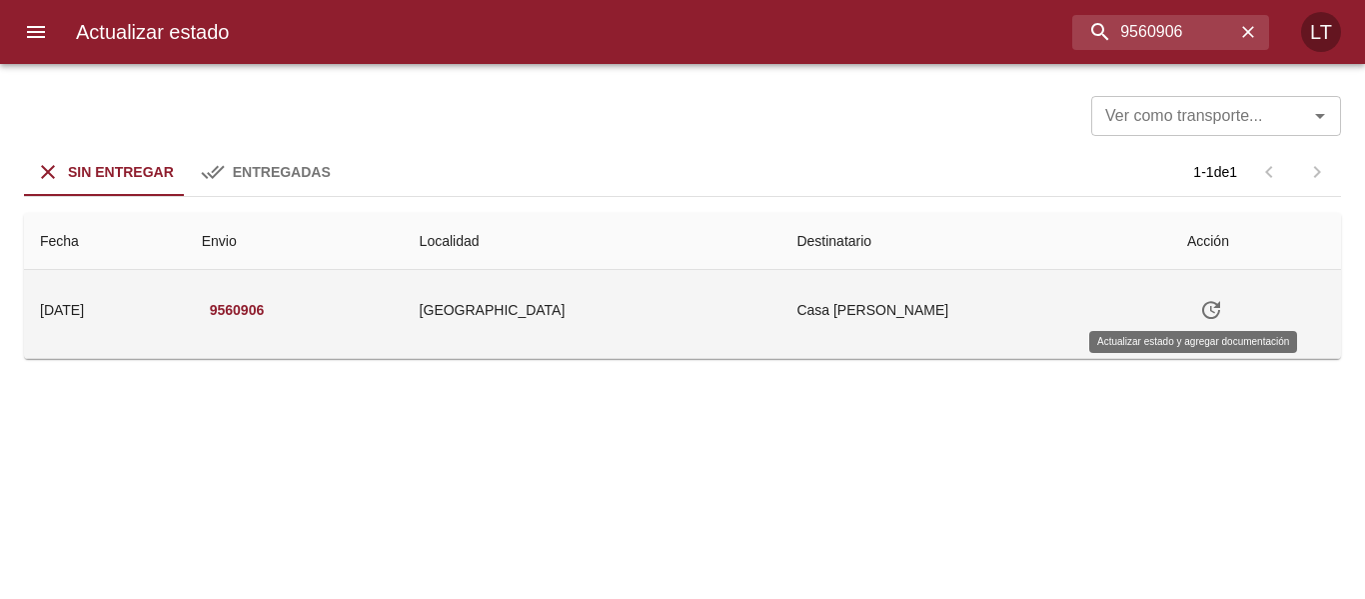
click at [1207, 306] on button "Tabla de envíos del cliente" at bounding box center [1211, 310] width 48 height 48
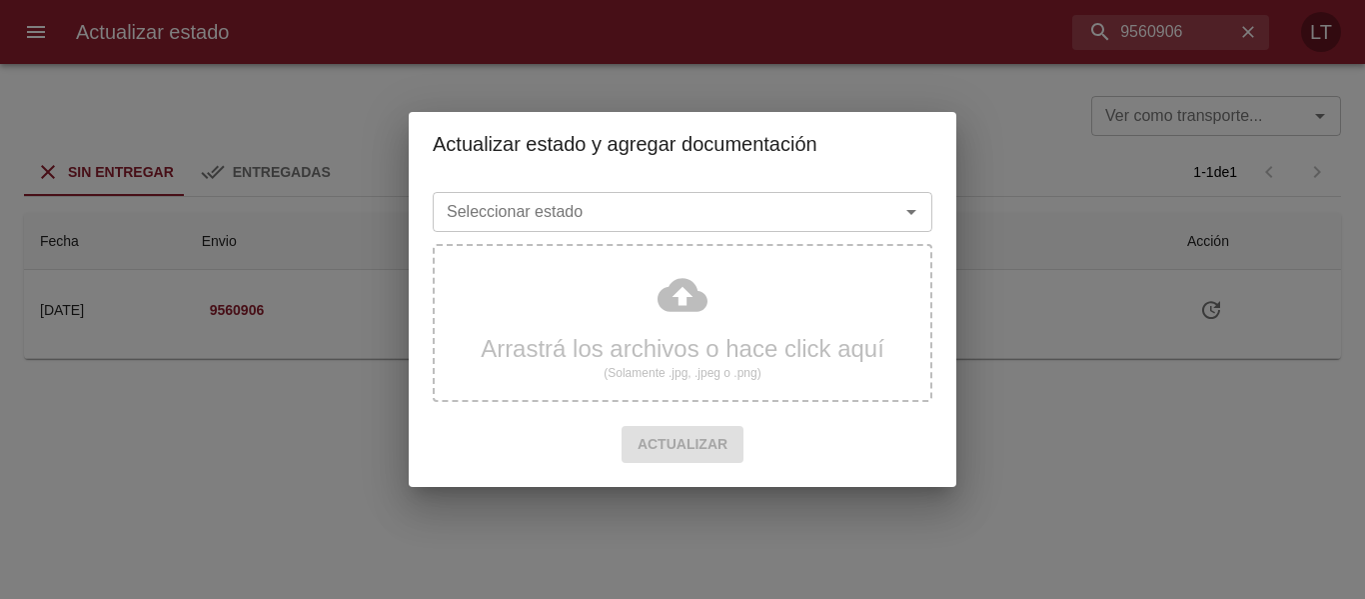
click at [713, 197] on div "Seleccionar estado" at bounding box center [683, 212] width 500 height 40
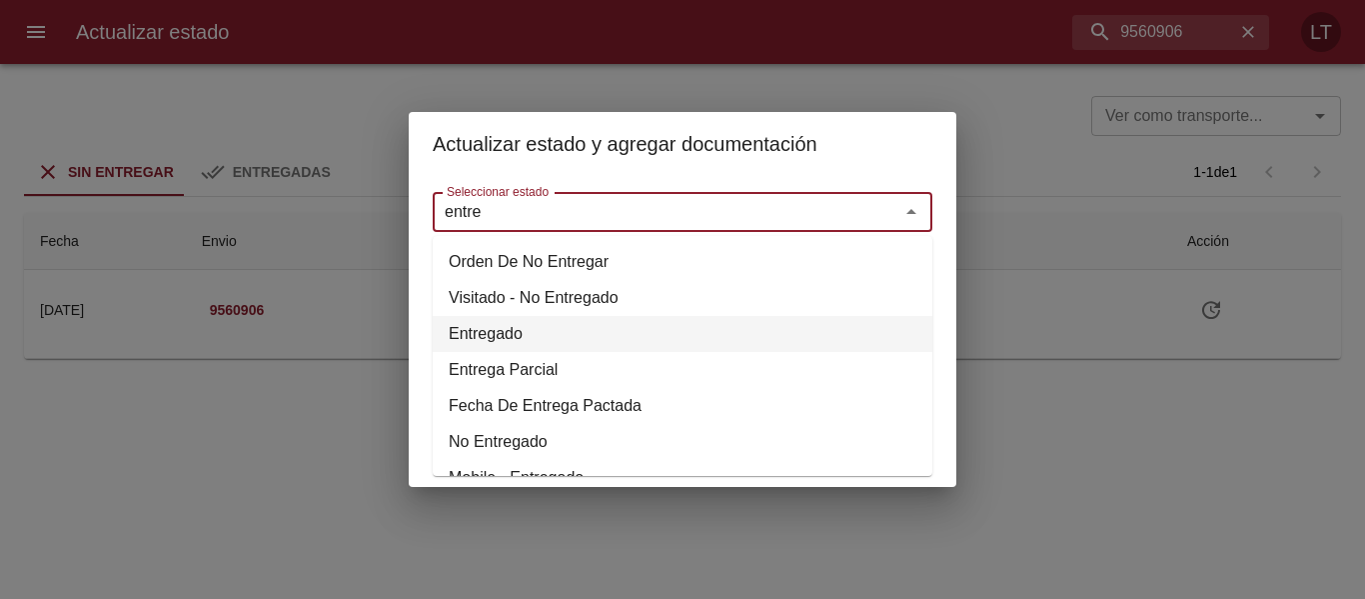
click at [484, 327] on li "Entregado" at bounding box center [683, 334] width 500 height 36
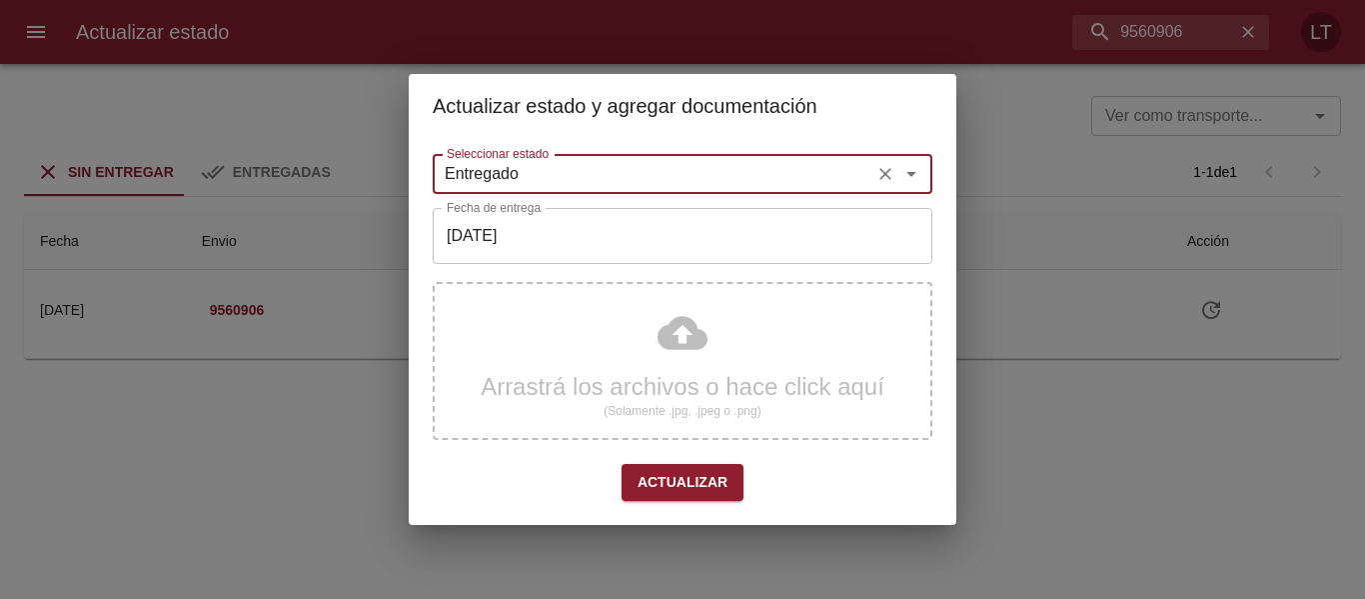
type input "Entregado"
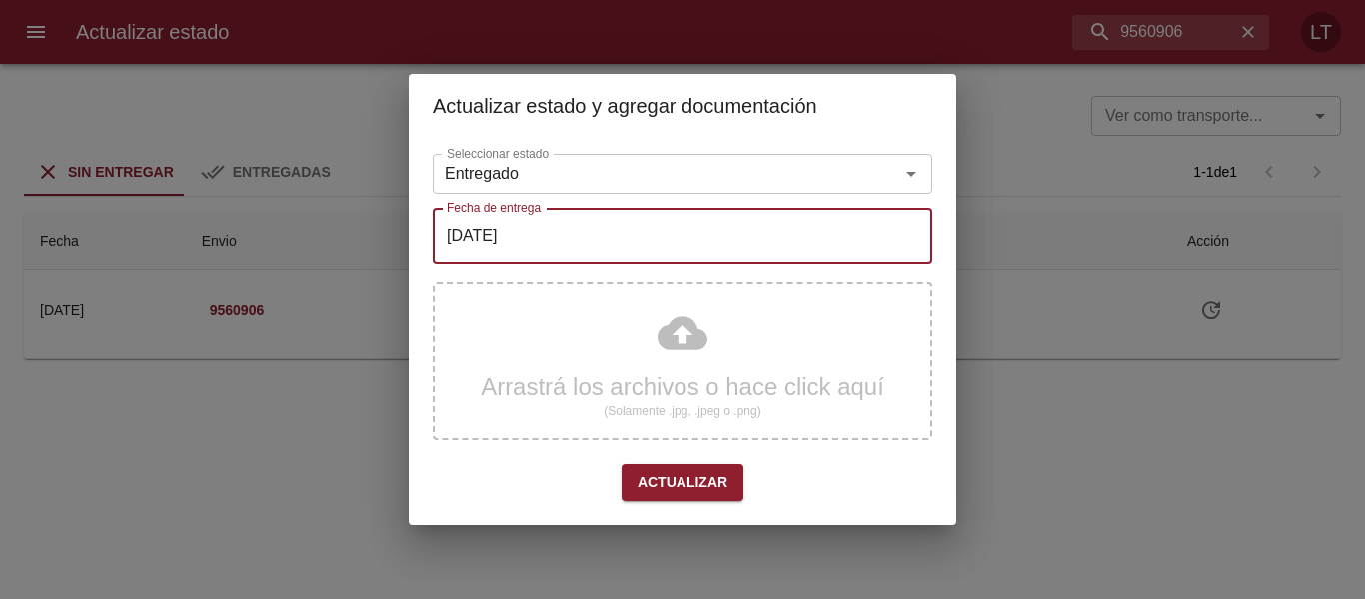
click at [500, 235] on input "[DATE]" at bounding box center [683, 236] width 500 height 56
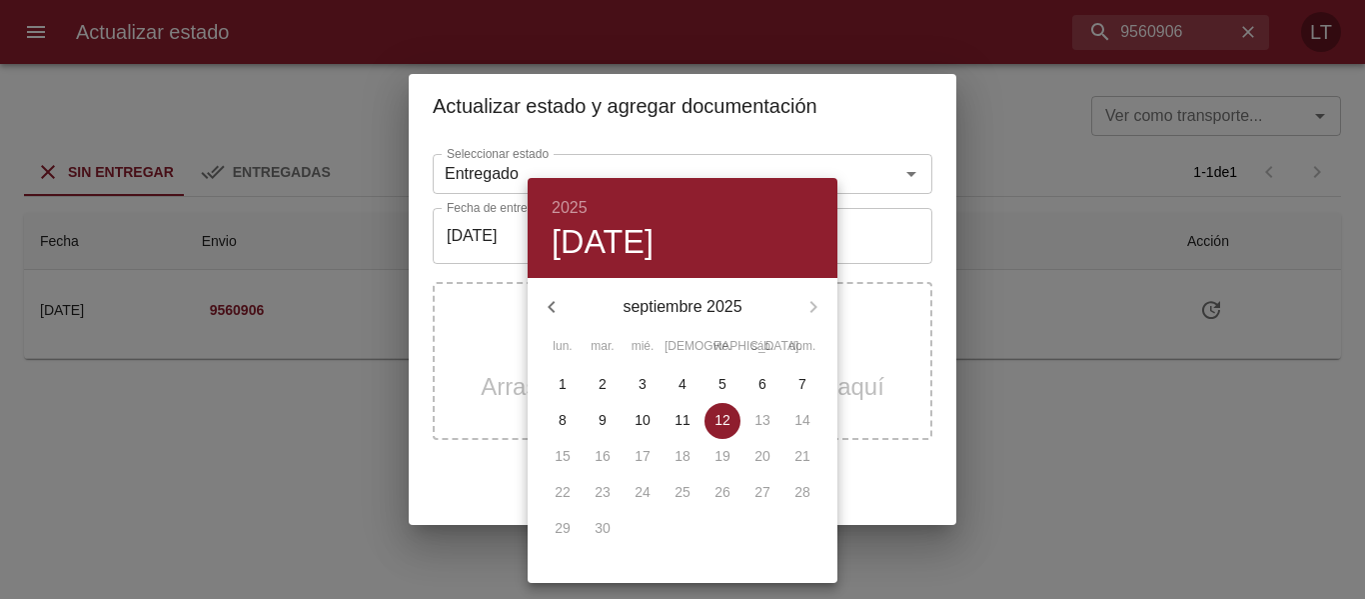
click at [556, 427] on span "8" at bounding box center [563, 420] width 36 height 20
type input "08/09/2025"
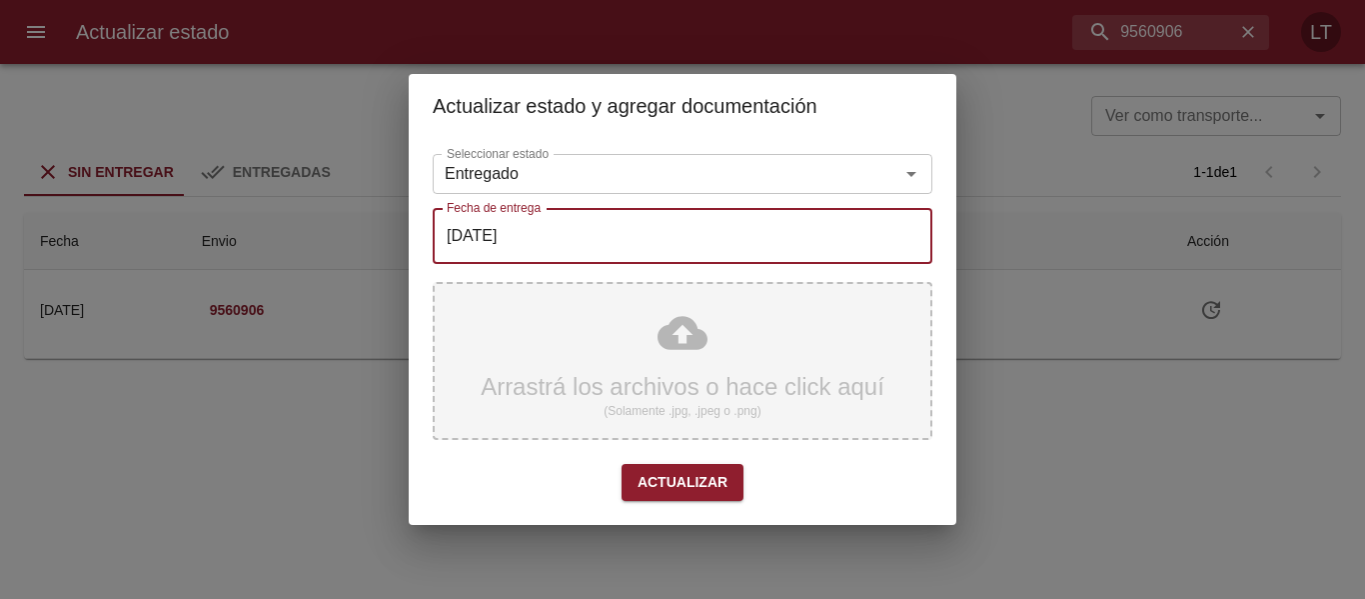
click at [673, 353] on div "Arrastrá los archivos o hace click aquí (Solamente .jpg, .jpeg o .png)" at bounding box center [683, 361] width 500 height 158
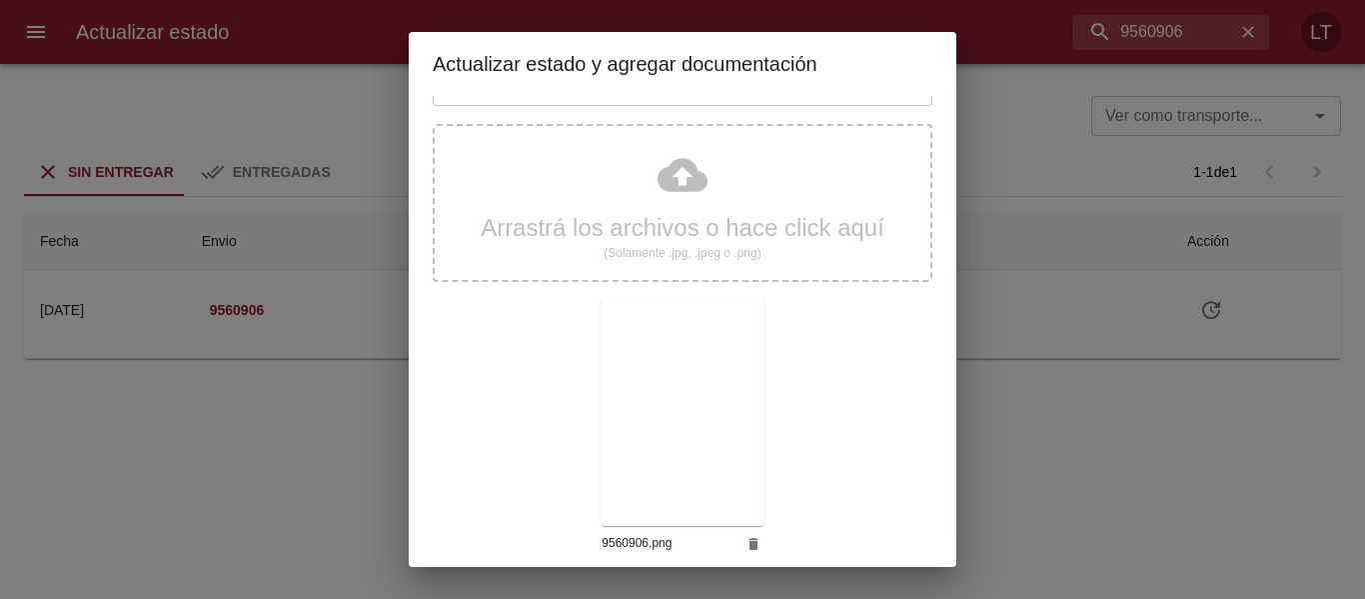
scroll to position [187, 0]
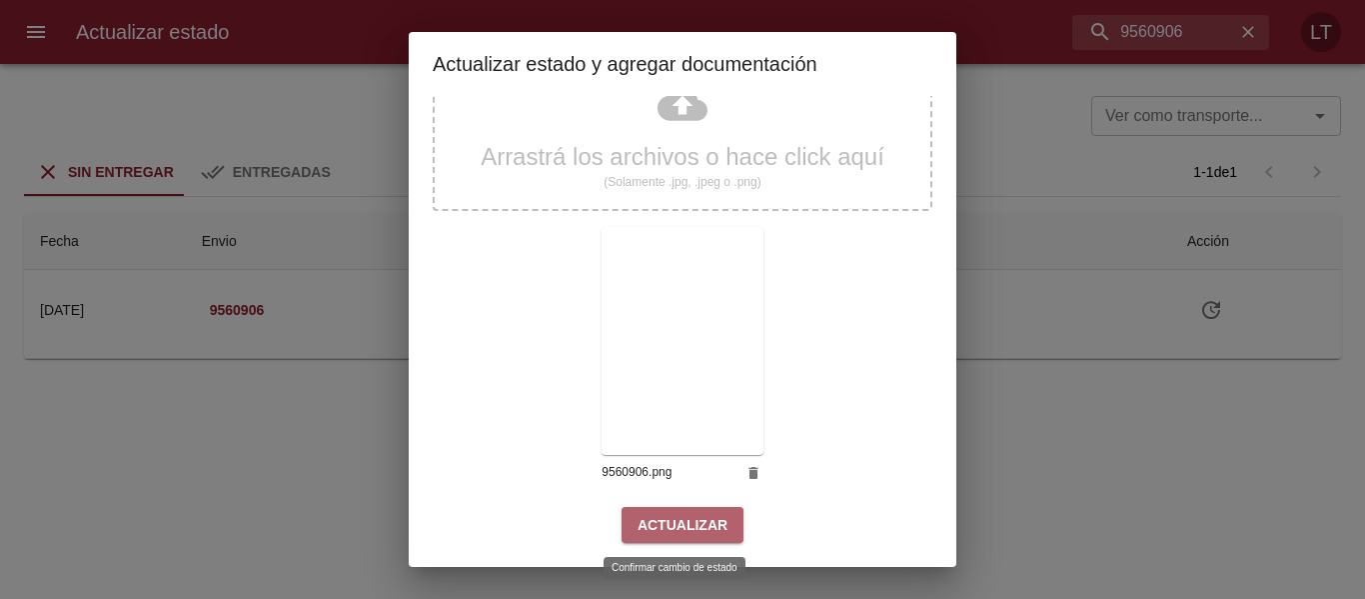
click at [679, 510] on button "Actualizar" at bounding box center [683, 525] width 122 height 37
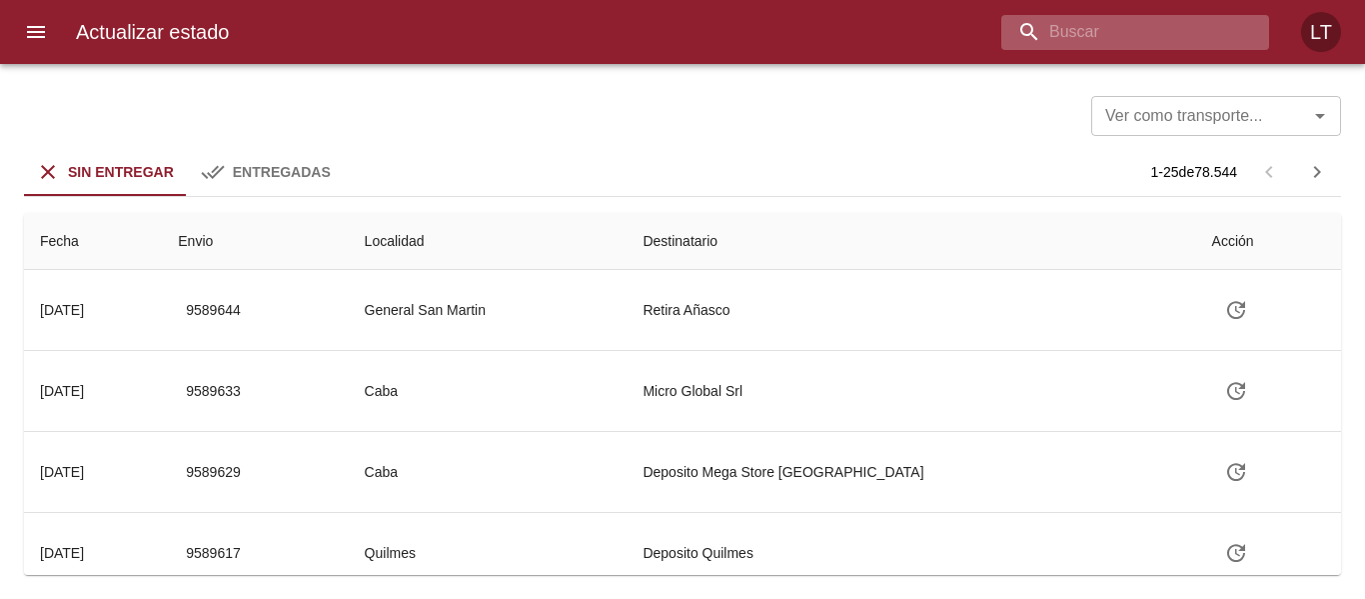
click at [1159, 25] on input "buscar" at bounding box center [1119, 32] width 234 height 35
click at [1056, 20] on input "v" at bounding box center [1119, 32] width 234 height 35
paste input "9558999"
type input "9558999"
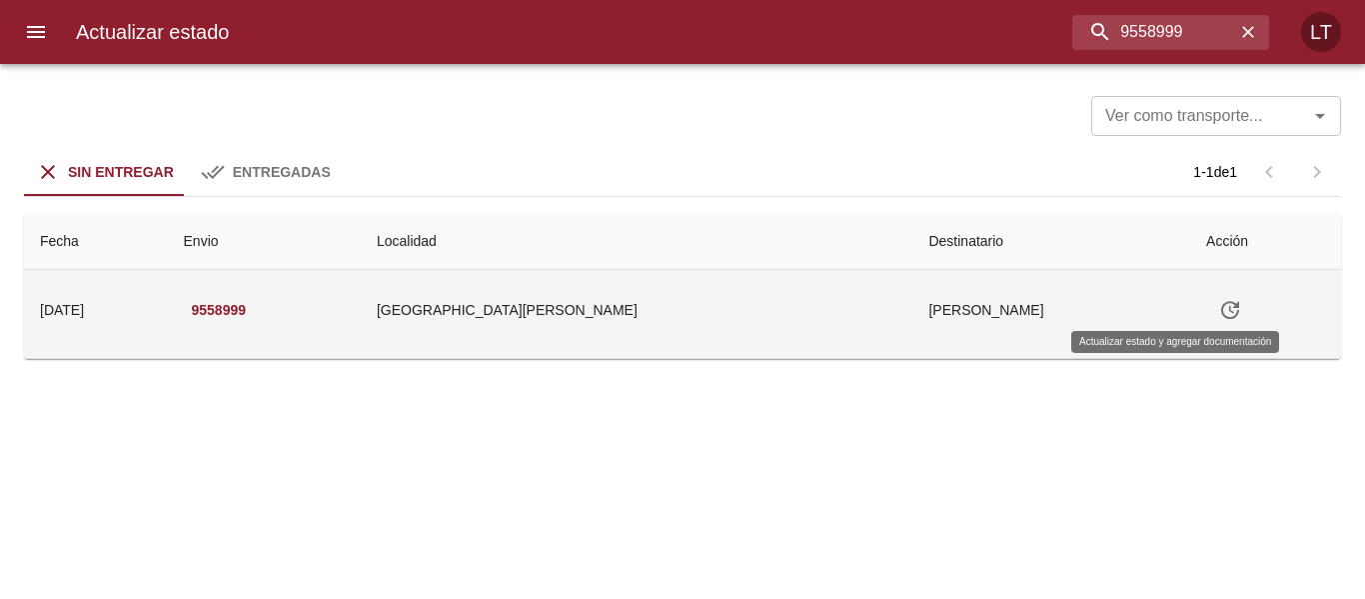
click at [1218, 304] on icon "Tabla de envíos del cliente" at bounding box center [1230, 310] width 24 height 24
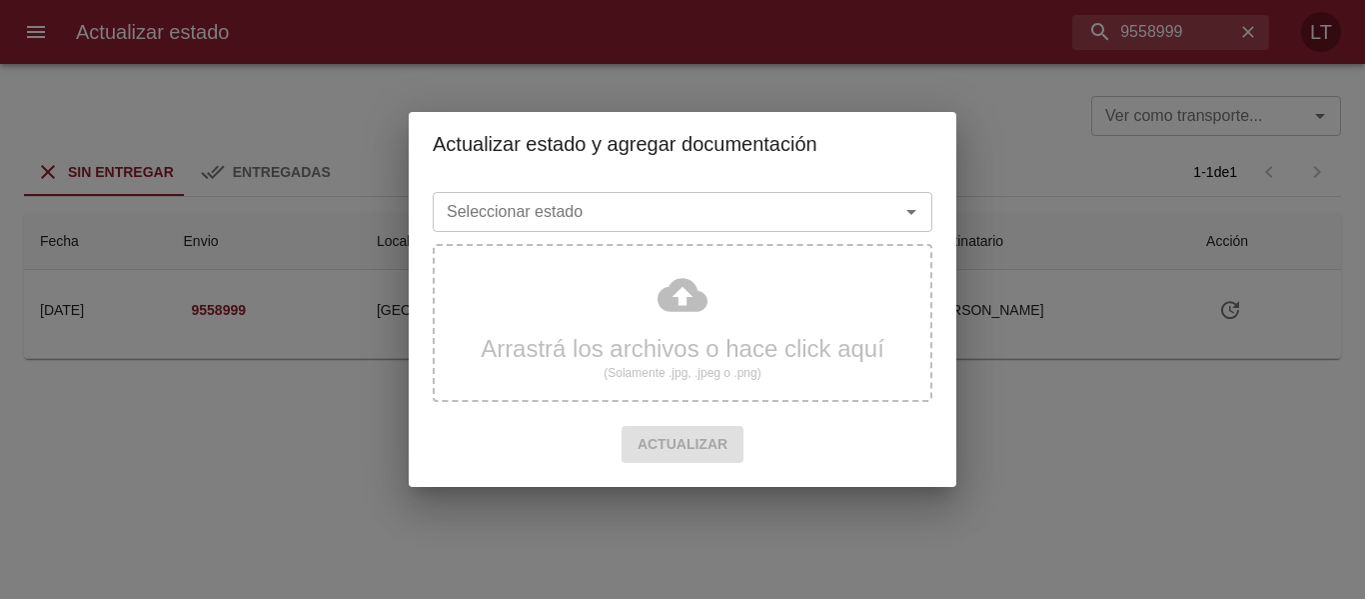
click at [829, 191] on div "Seleccionar estado Seleccionar estado" at bounding box center [683, 210] width 500 height 52
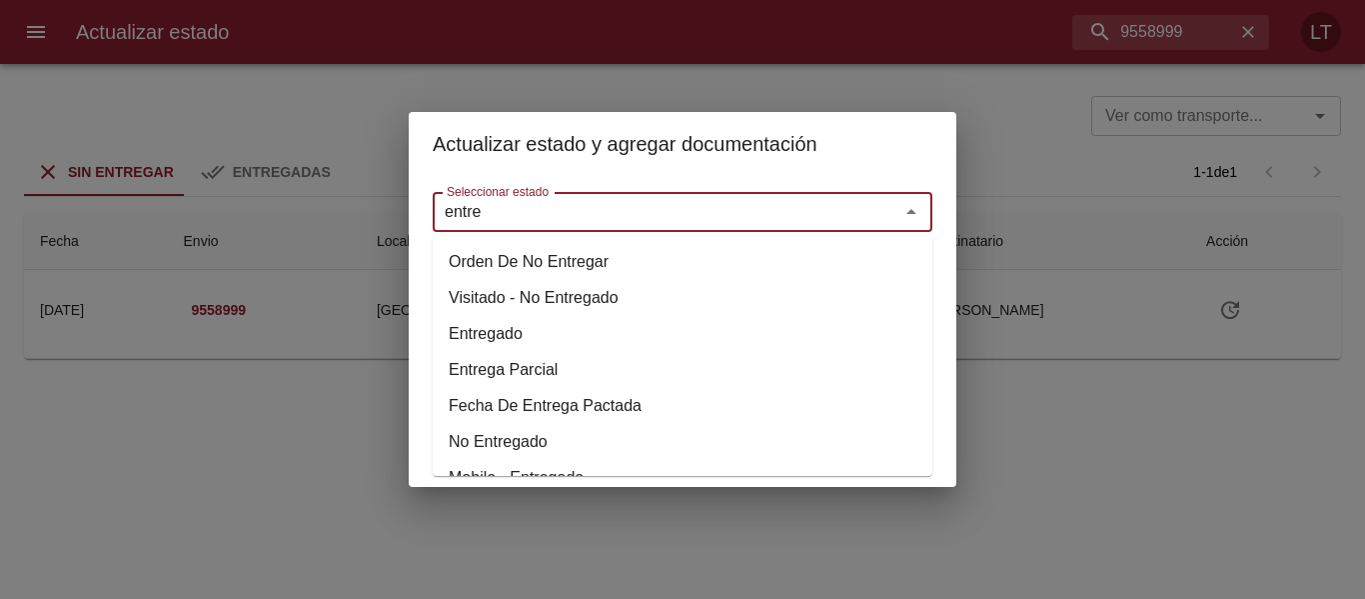
click at [467, 324] on li "Entregado" at bounding box center [683, 334] width 500 height 36
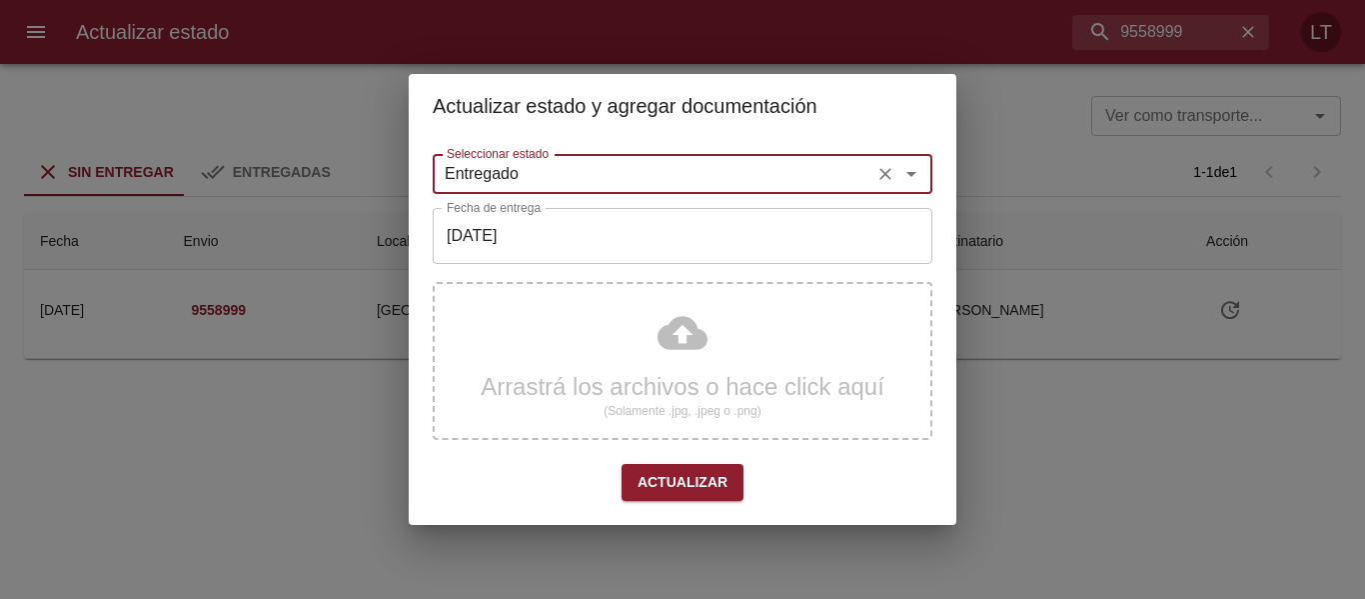
type input "Entregado"
click at [516, 243] on input "[DATE]" at bounding box center [683, 236] width 500 height 56
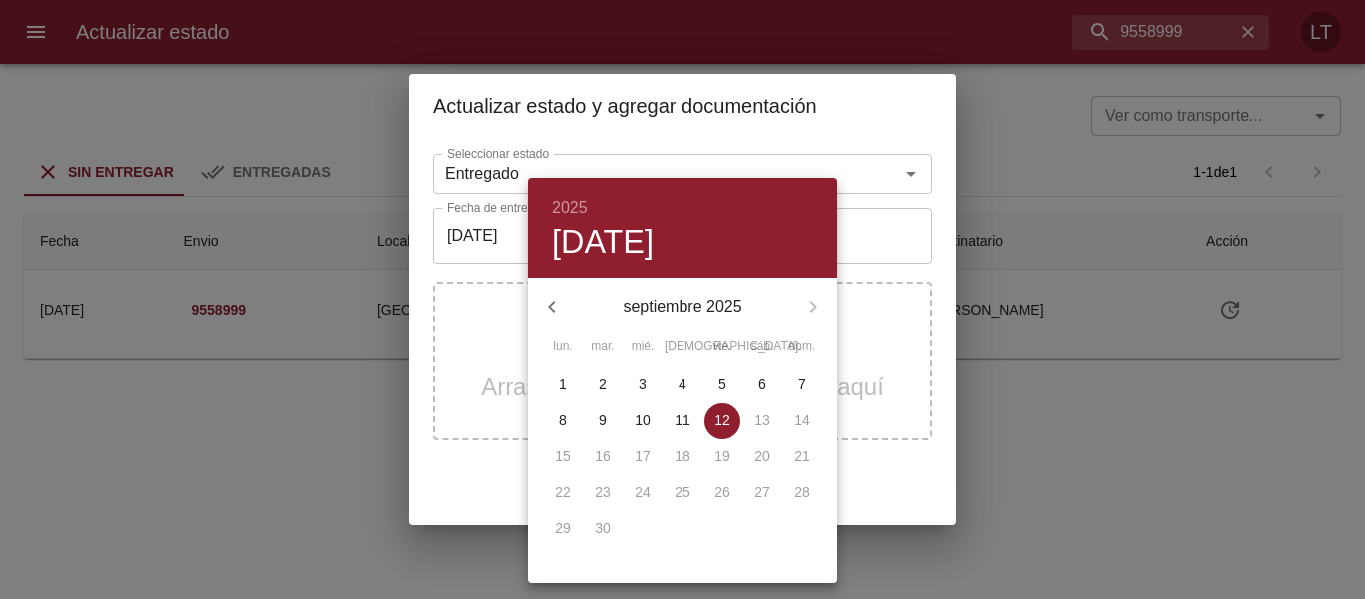
click at [678, 414] on p "11" at bounding box center [683, 420] width 16 height 20
type input "[DATE]"
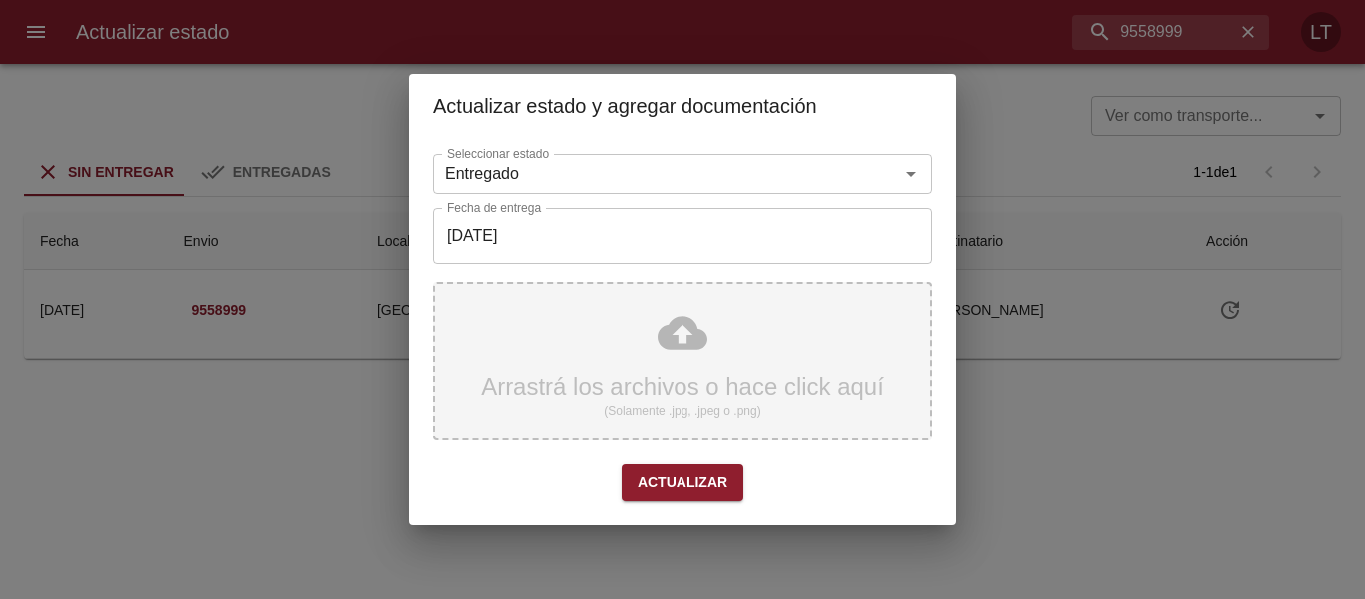
click at [682, 342] on div "Arrastrá los archivos o hace click aquí (Solamente .jpg, .jpeg o .png)" at bounding box center [683, 361] width 500 height 158
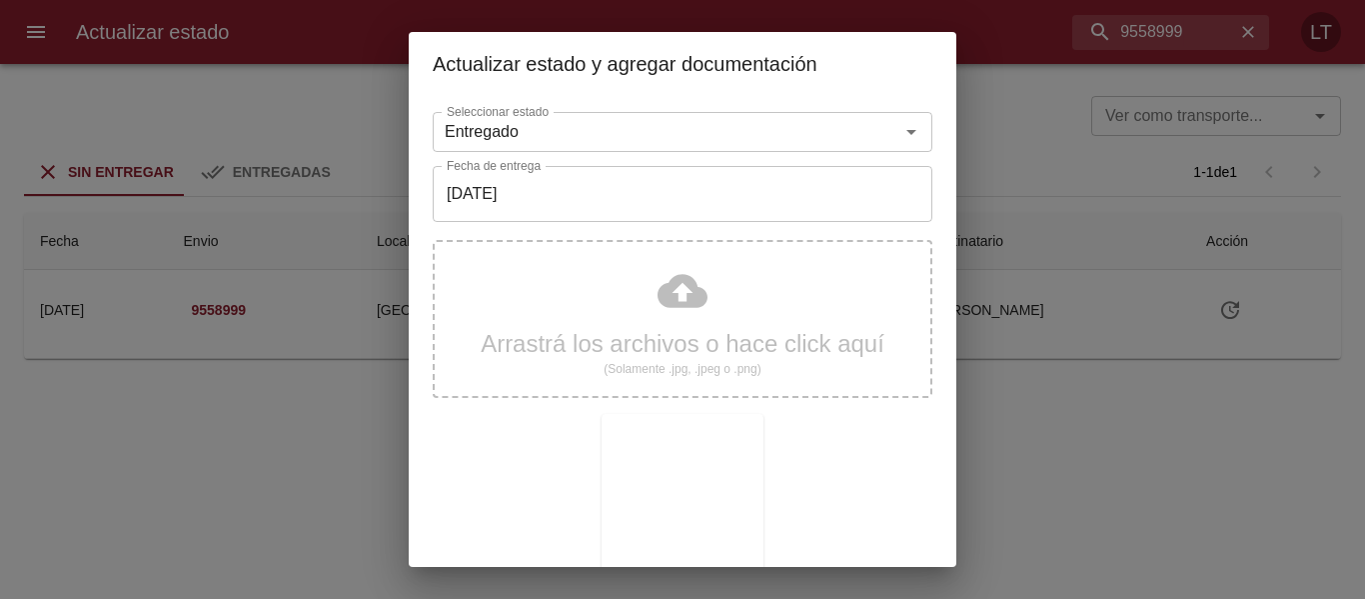
scroll to position [187, 0]
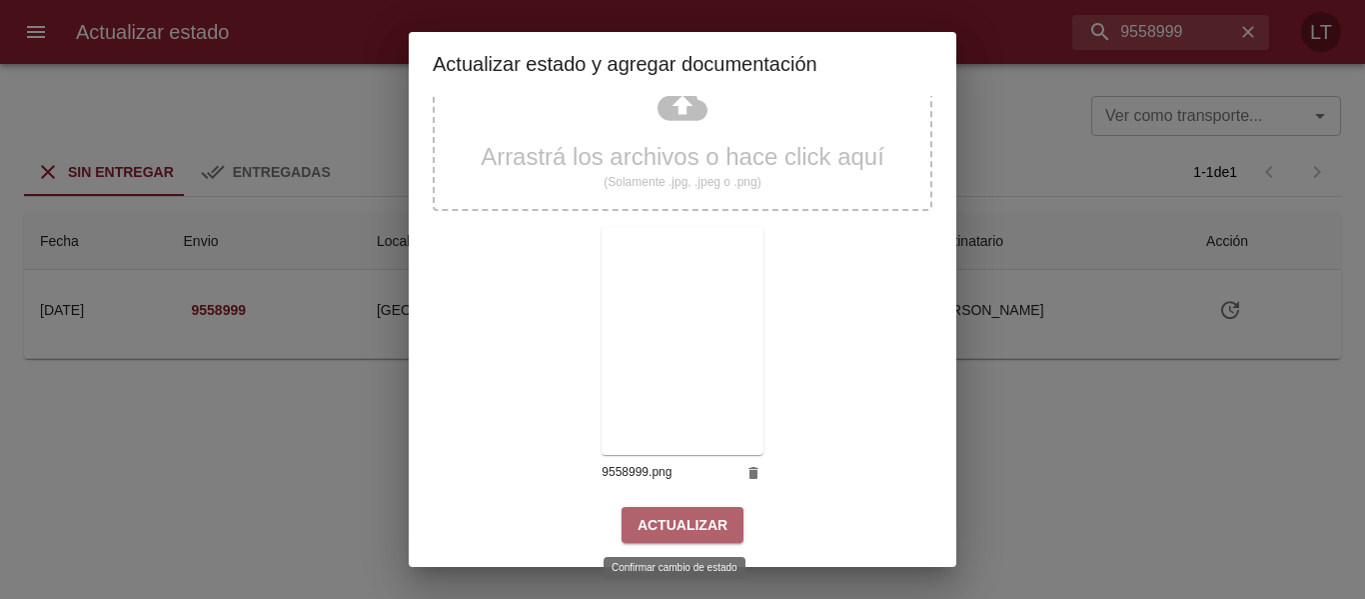
click at [678, 515] on span "Actualizar" at bounding box center [683, 525] width 90 height 25
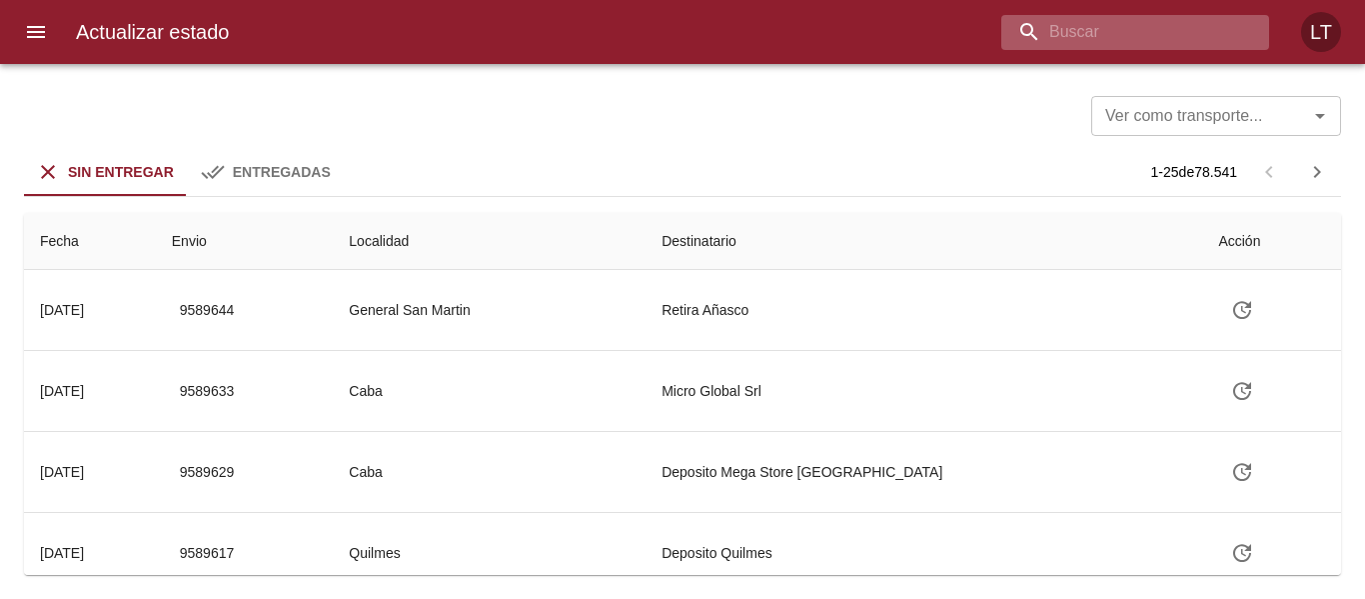
click at [1129, 15] on input "buscar" at bounding box center [1119, 32] width 234 height 35
paste input "9532301"
type input "9532301"
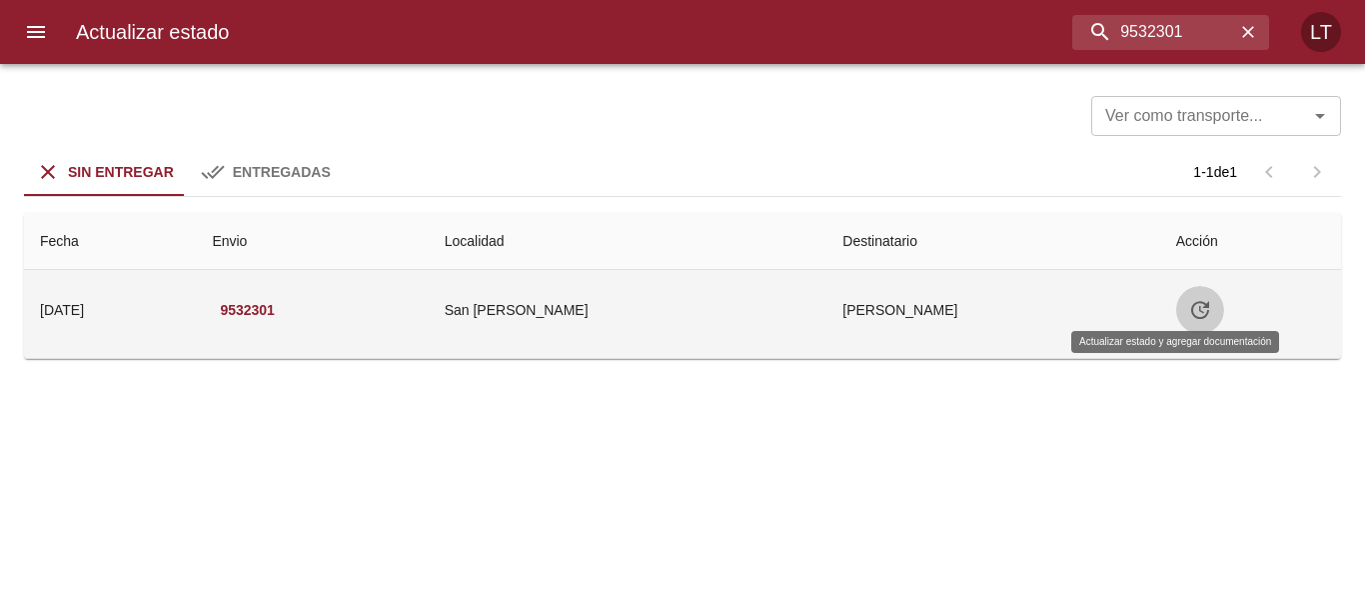
click at [1191, 306] on button "Tabla de envíos del cliente" at bounding box center [1200, 310] width 48 height 48
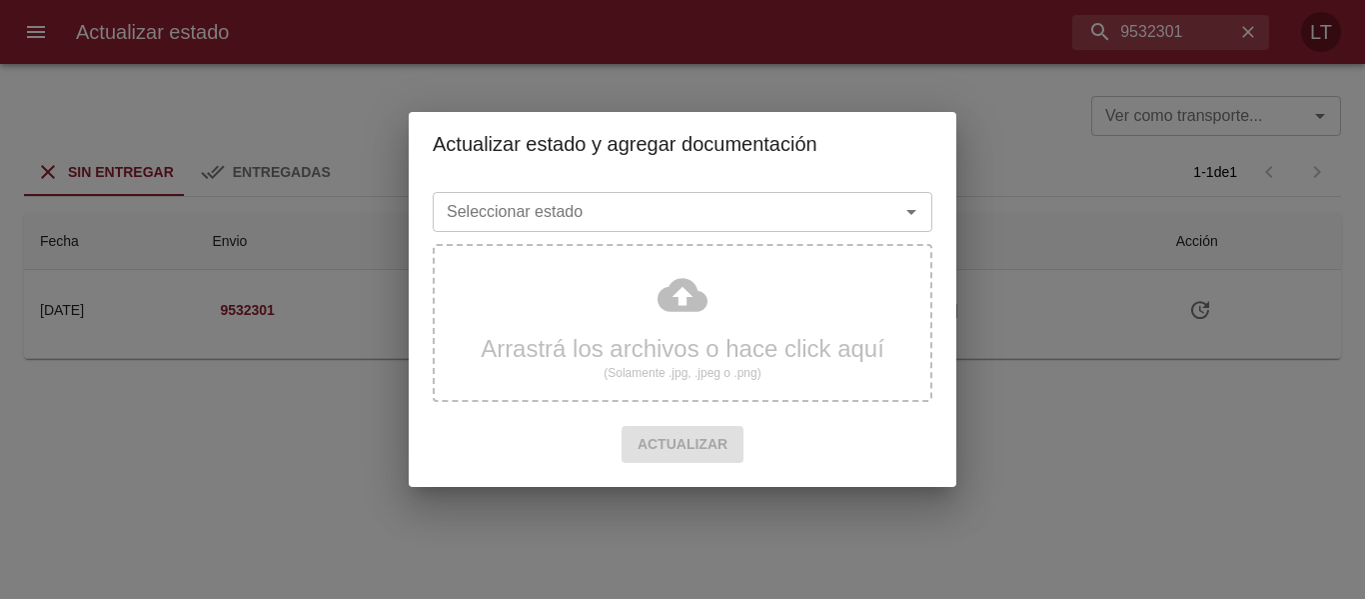
click at [600, 229] on div "Seleccionar estado" at bounding box center [683, 212] width 500 height 40
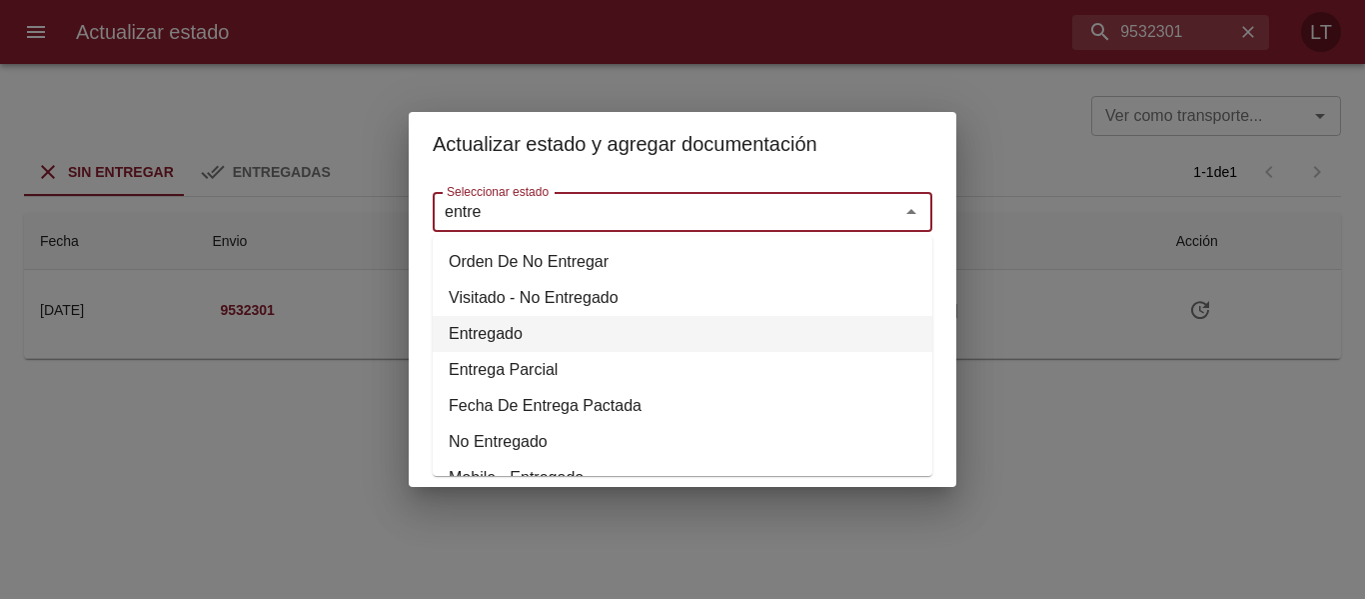
click at [517, 326] on li "Entregado" at bounding box center [683, 334] width 500 height 36
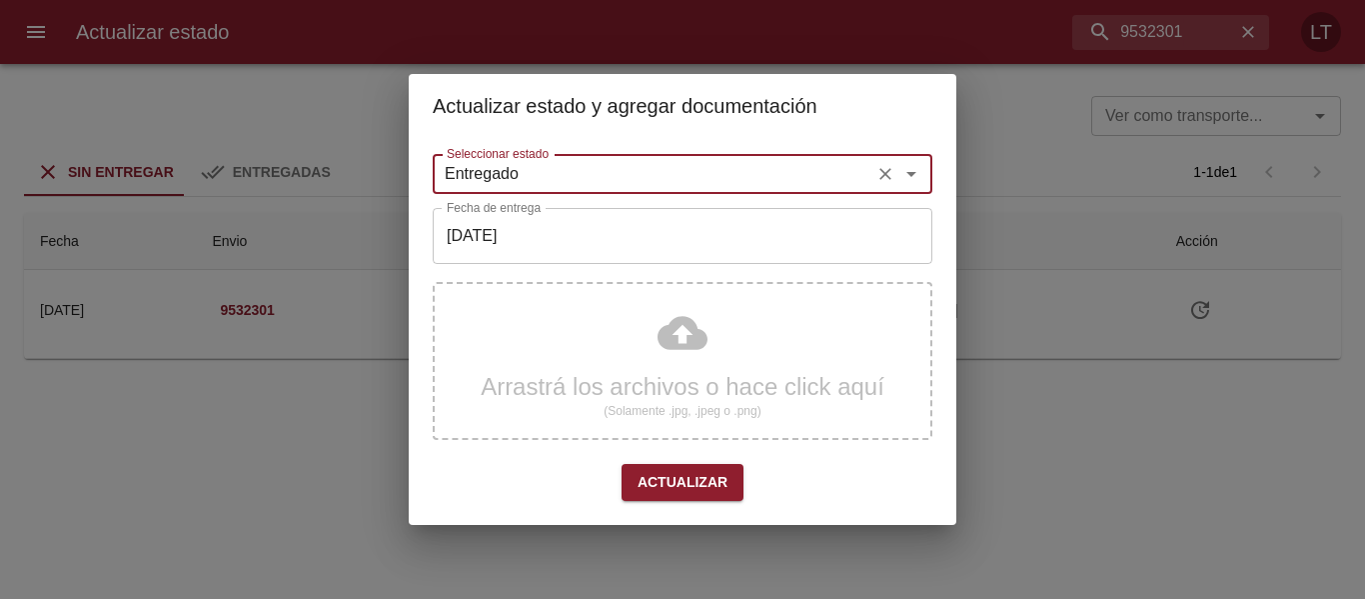
type input "Entregado"
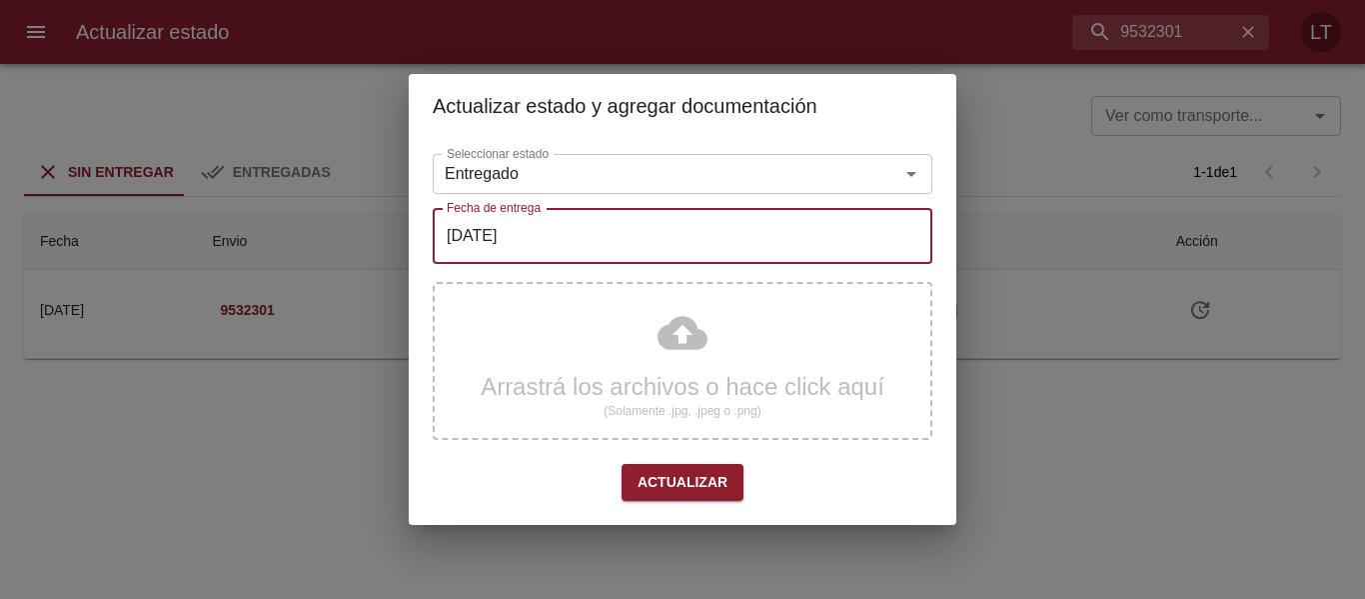
click at [539, 243] on input "[DATE]" at bounding box center [683, 236] width 500 height 56
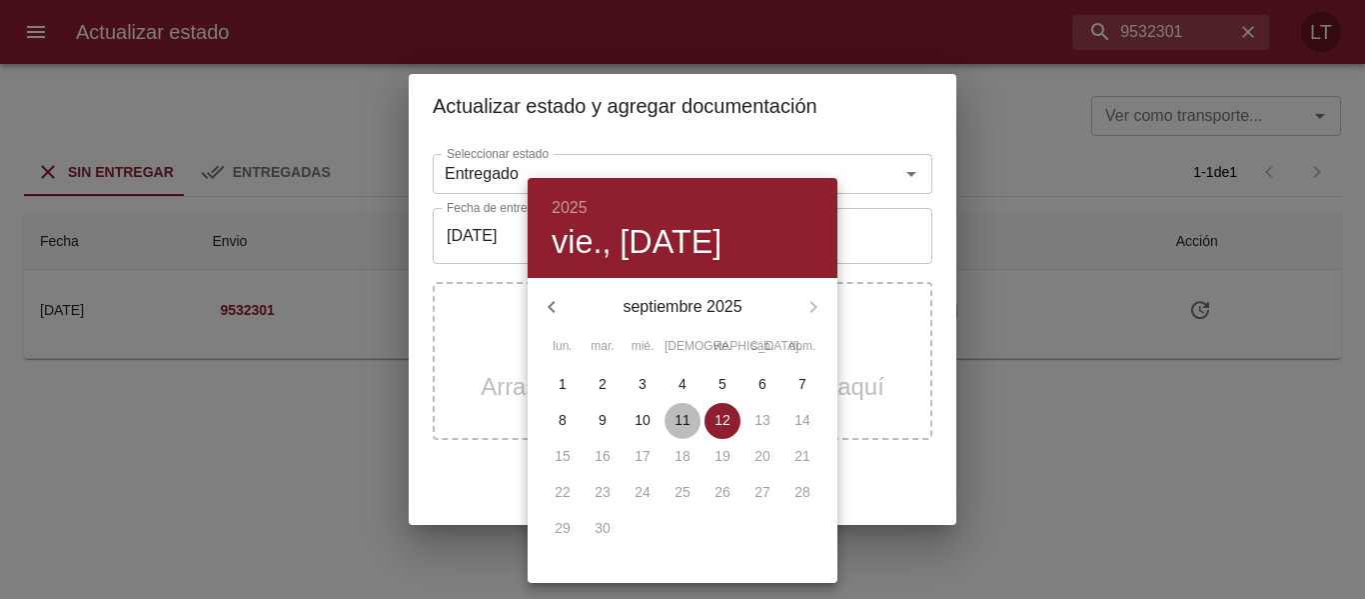
click at [684, 416] on p "11" at bounding box center [683, 420] width 16 height 20
type input "11/09/2025"
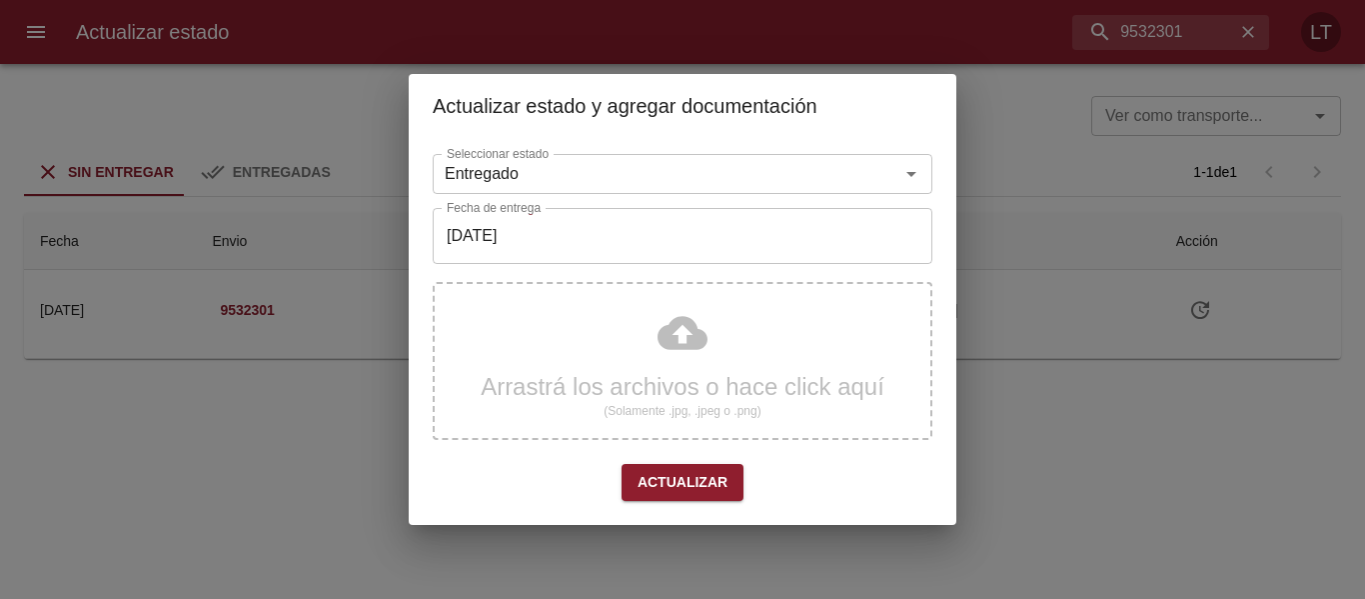
click at [674, 333] on div "Arrastrá los archivos o hace click aquí (Solamente .jpg, .jpeg o .png)" at bounding box center [683, 361] width 500 height 158
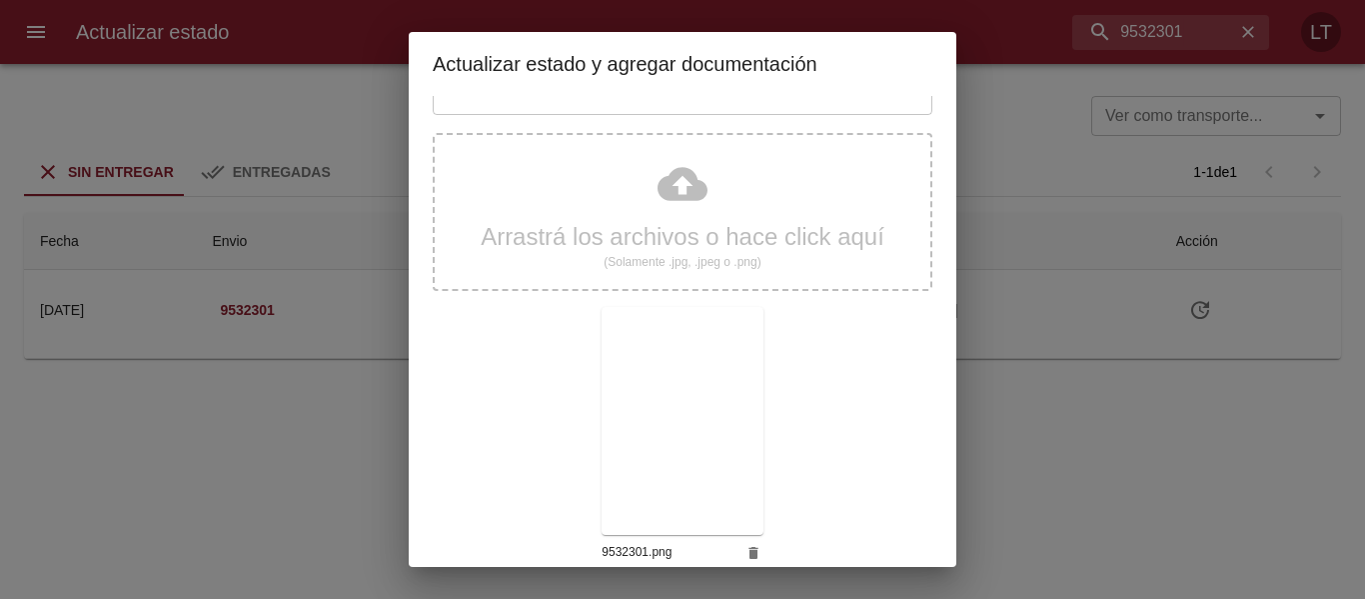
scroll to position [187, 0]
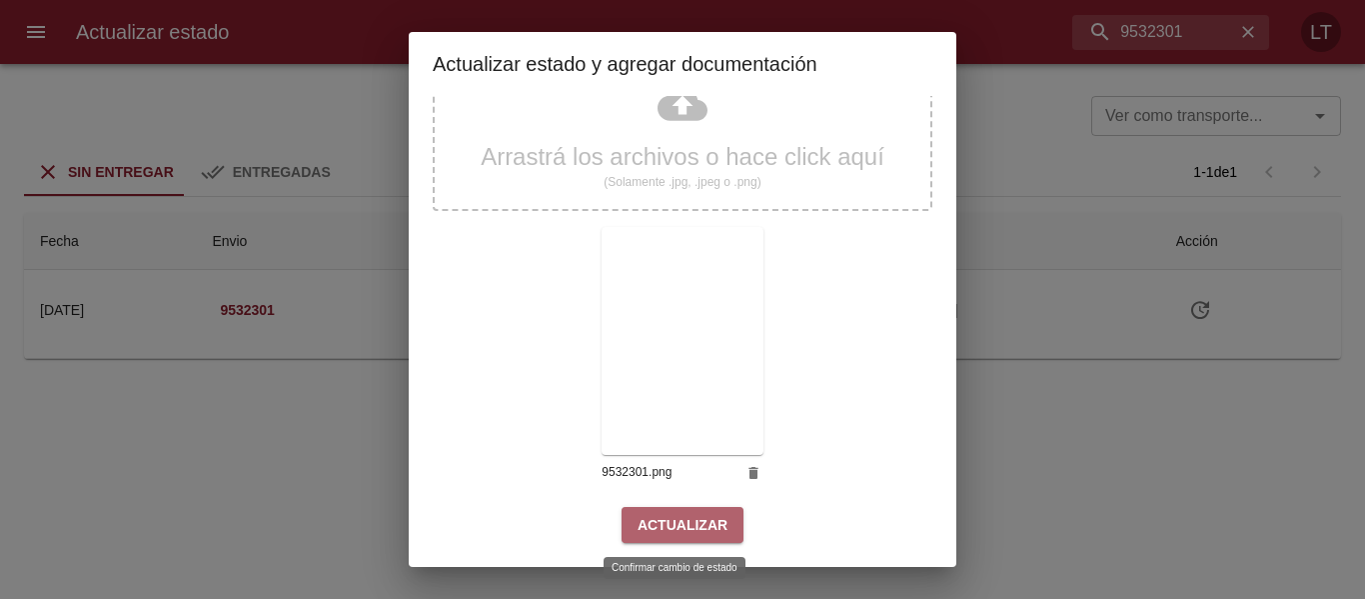
click at [679, 522] on span "Actualizar" at bounding box center [683, 525] width 90 height 25
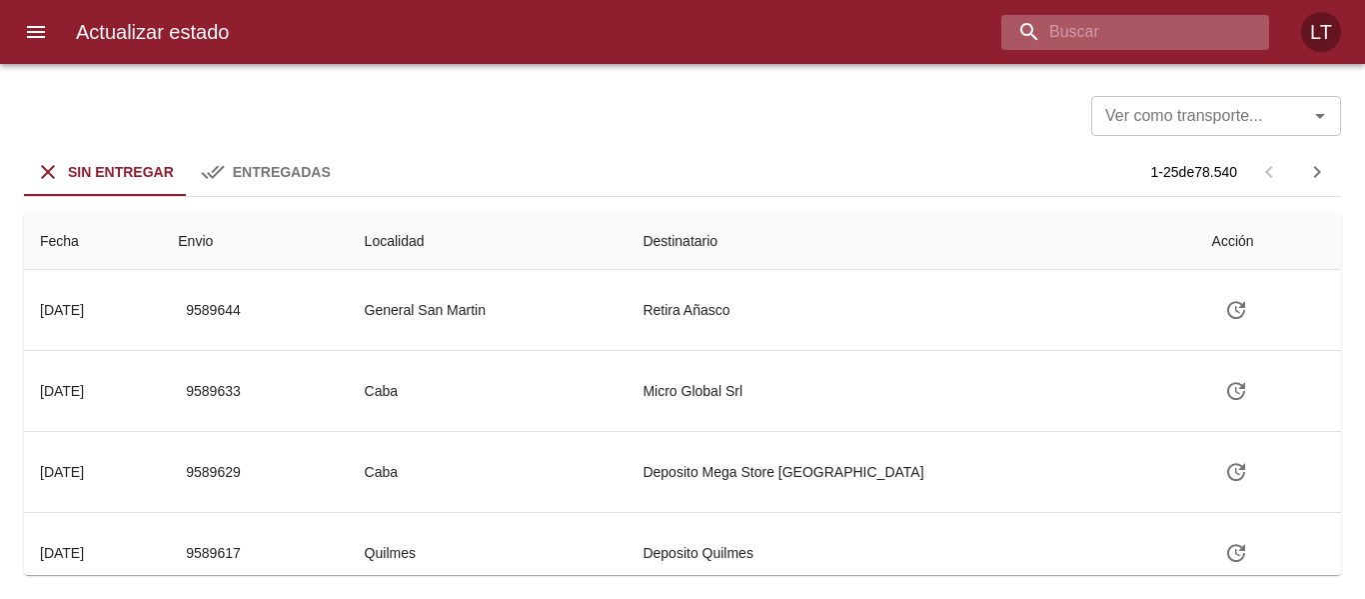
click at [1159, 31] on input "buscar" at bounding box center [1119, 32] width 234 height 35
paste input "9546980"
type input "9546980"
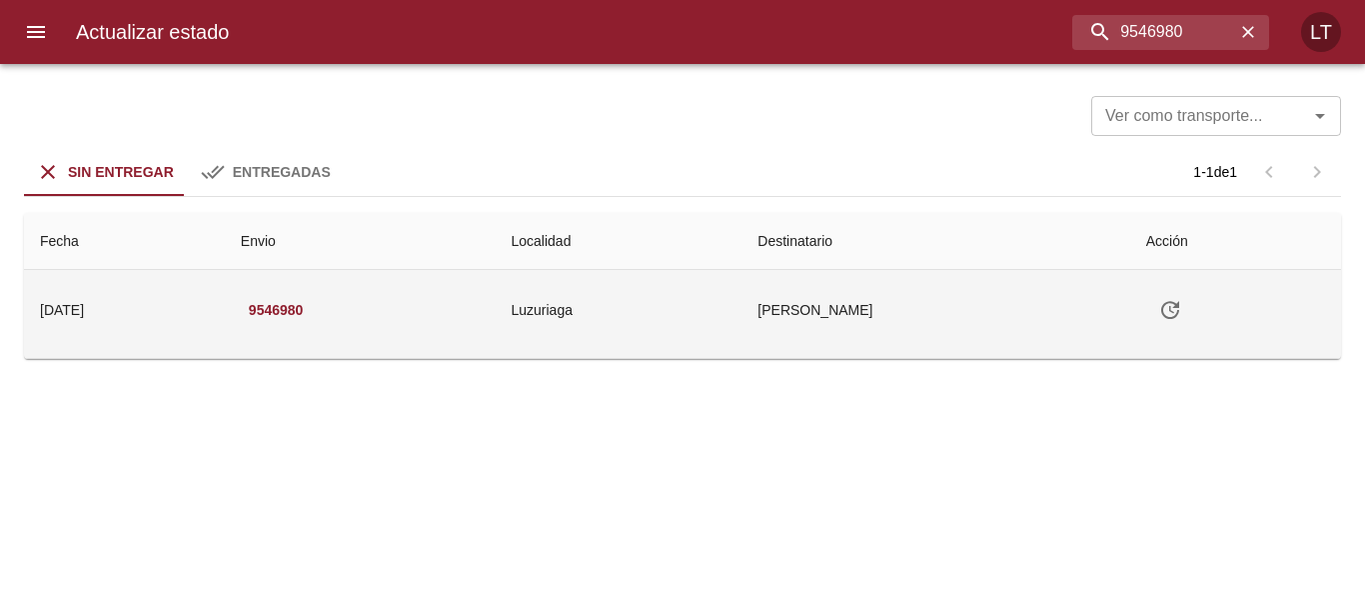
click at [1179, 303] on icon "Tabla de envíos del cliente" at bounding box center [1170, 310] width 18 height 18
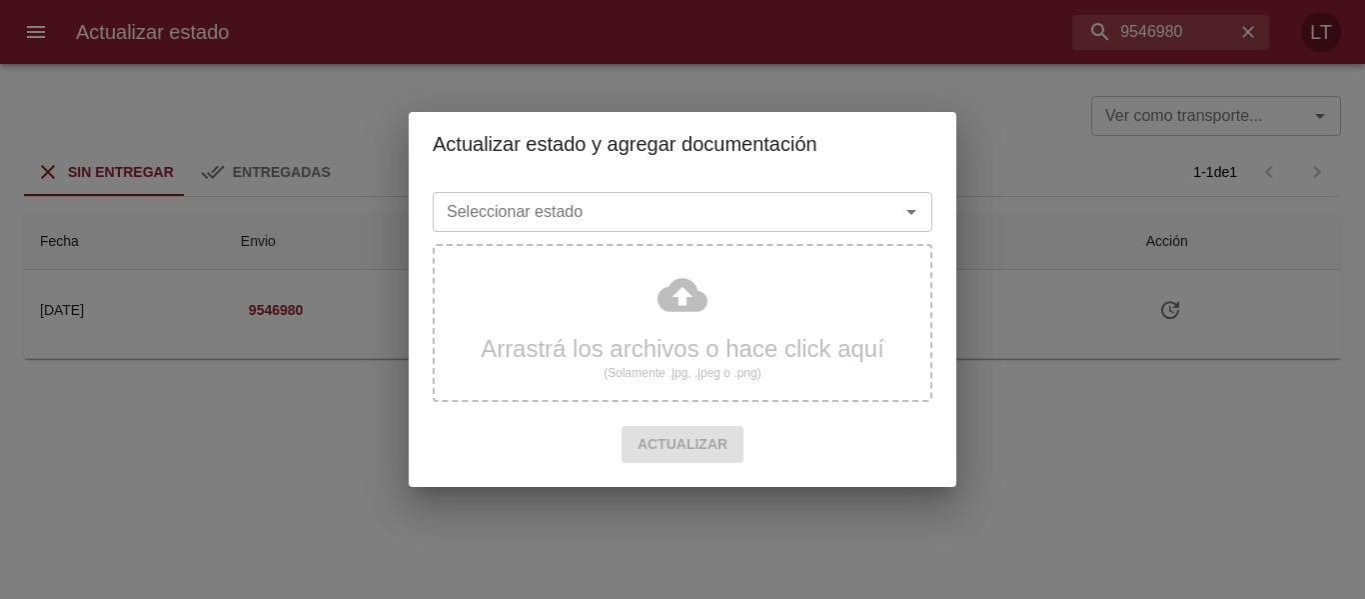
click at [690, 196] on div "Seleccionar estado" at bounding box center [683, 212] width 500 height 40
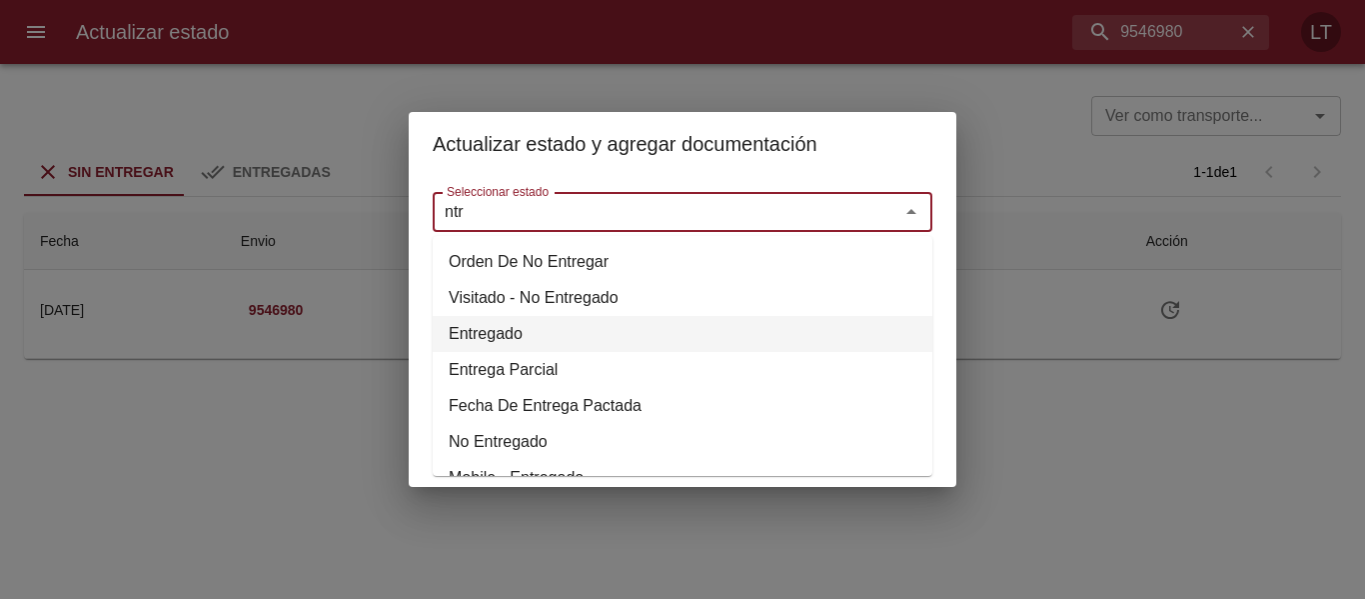
click at [493, 325] on li "Entregado" at bounding box center [683, 334] width 500 height 36
type input "Entregado"
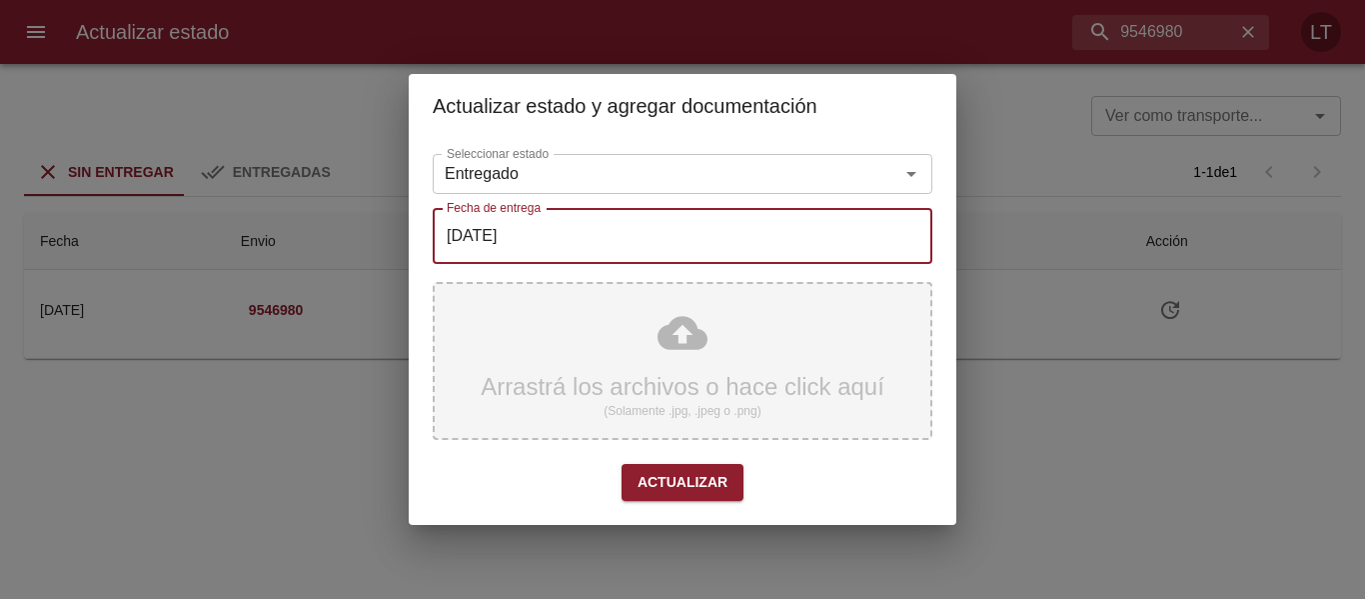
click at [547, 243] on input "[DATE]" at bounding box center [683, 236] width 500 height 56
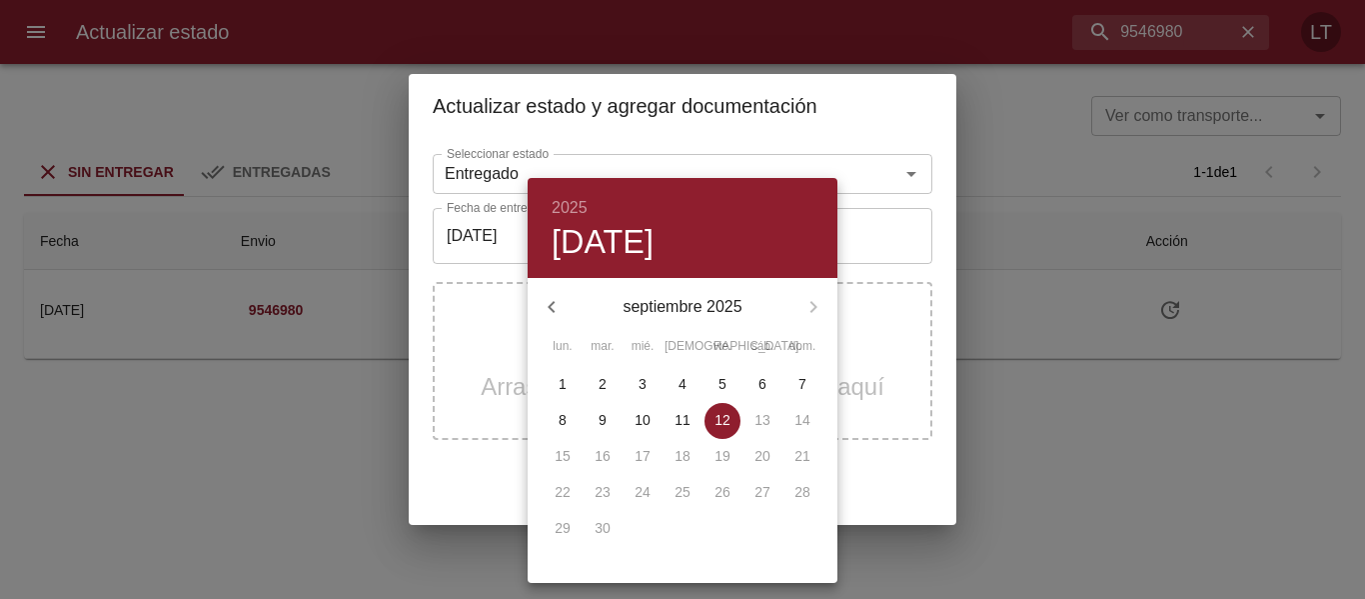
click at [650, 419] on span "10" at bounding box center [643, 420] width 36 height 20
type input "[DATE]"
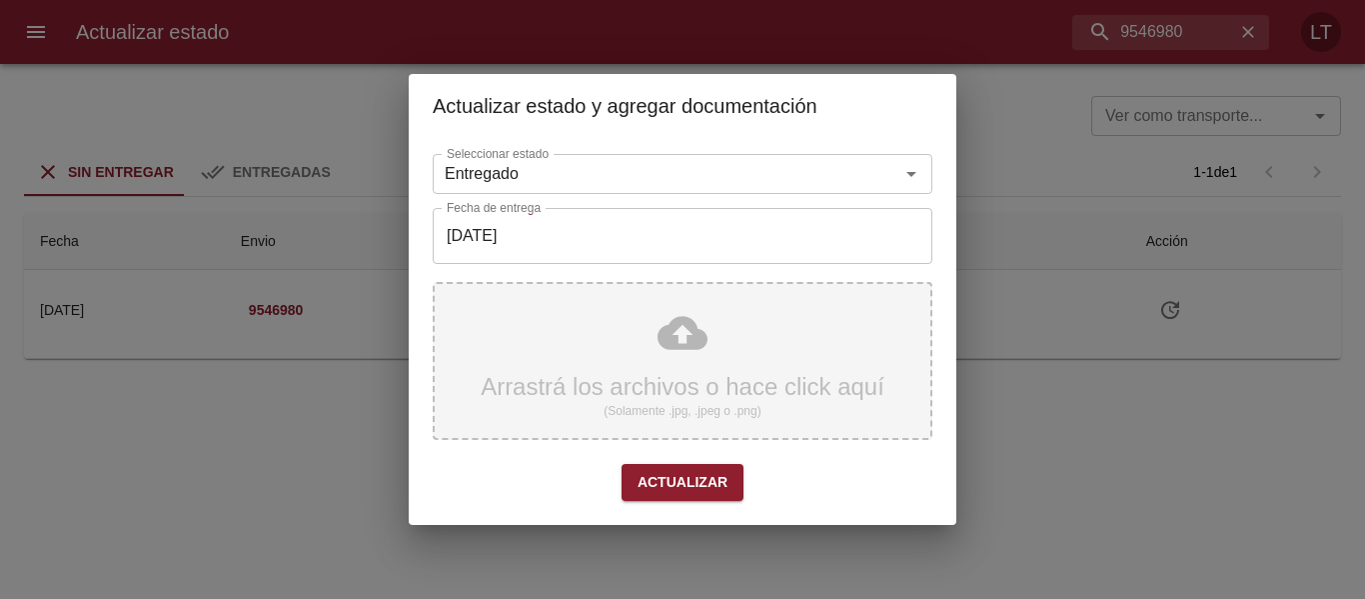
click at [688, 348] on div "Arrastrá los archivos o hace click aquí (Solamente .jpg, .jpeg o .png)" at bounding box center [683, 361] width 500 height 158
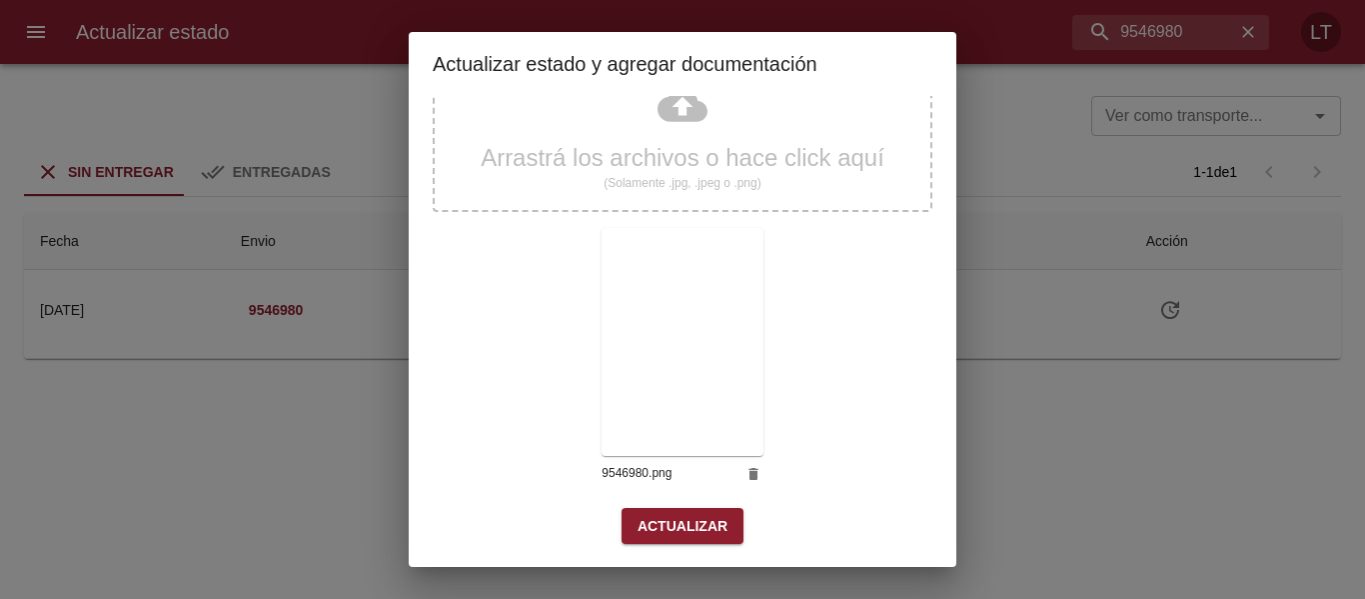
scroll to position [187, 0]
drag, startPoint x: 706, startPoint y: 556, endPoint x: 712, endPoint y: 523, distance: 33.5
click at [709, 539] on div "Seleccionar estado Entregado Seleccionar estado Fecha de entrega 10/09/2025 Fec…" at bounding box center [683, 238] width 500 height 642
click at [712, 523] on span "Actualizar" at bounding box center [683, 525] width 90 height 25
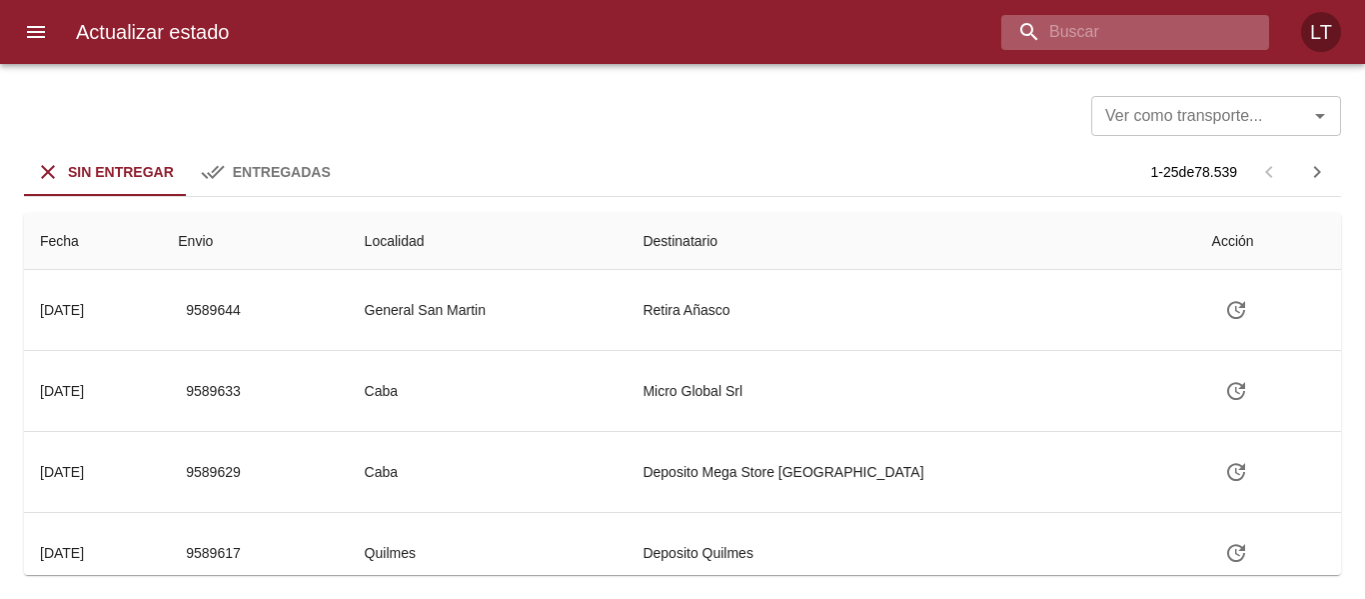
click at [1107, 28] on input "buscar" at bounding box center [1119, 32] width 234 height 35
paste input "9547003"
type input "9547003"
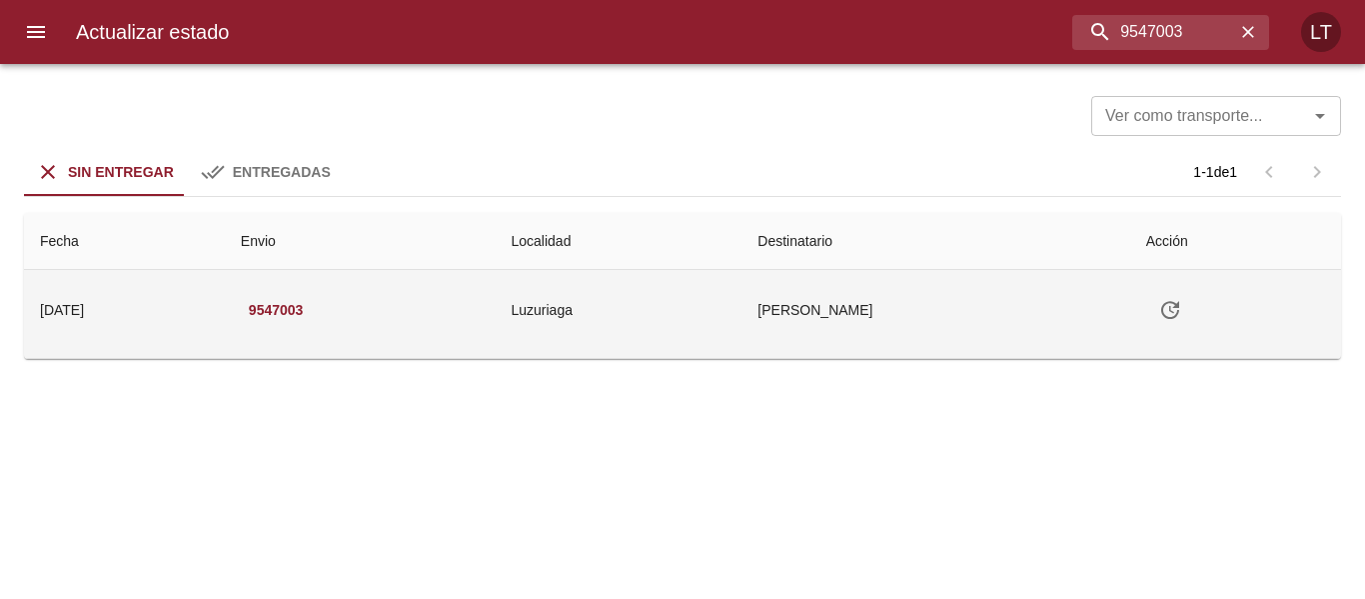
click at [1159, 309] on button "Tabla de envíos del cliente" at bounding box center [1170, 310] width 48 height 48
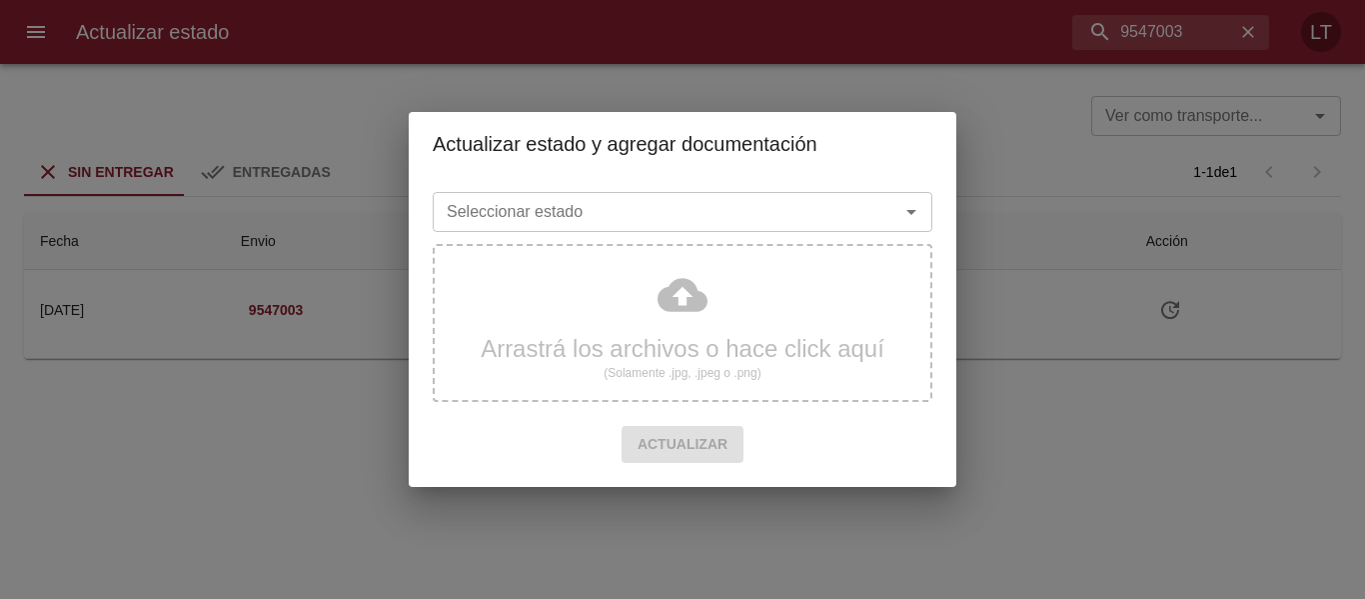
click at [703, 206] on input "Seleccionar estado" at bounding box center [653, 212] width 429 height 28
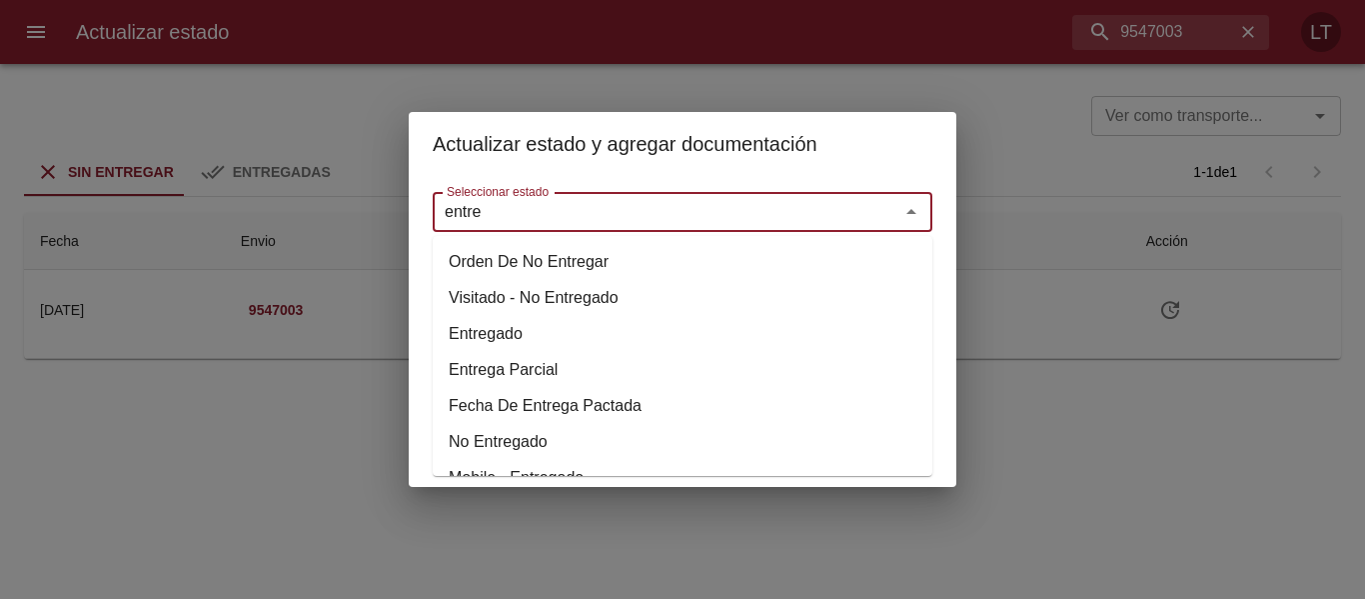
drag, startPoint x: 510, startPoint y: 329, endPoint x: 544, endPoint y: 268, distance: 69.8
click at [509, 328] on li "Entregado" at bounding box center [683, 334] width 500 height 36
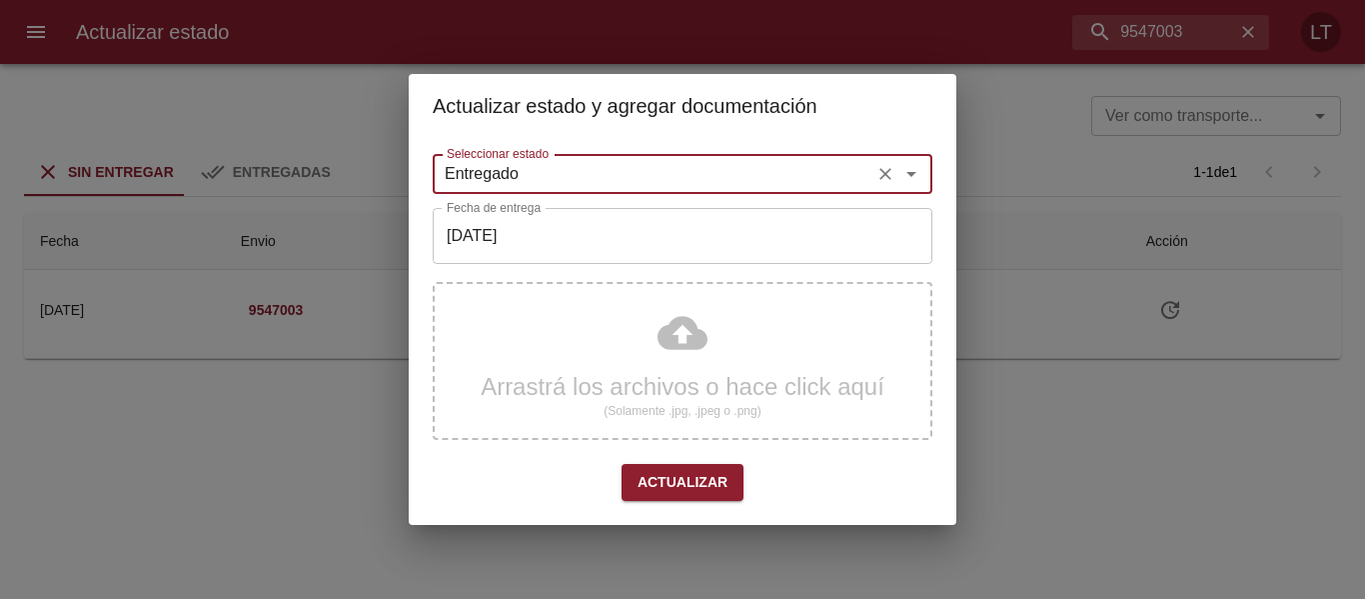
type input "Entregado"
click at [563, 238] on input "[DATE]" at bounding box center [683, 236] width 500 height 56
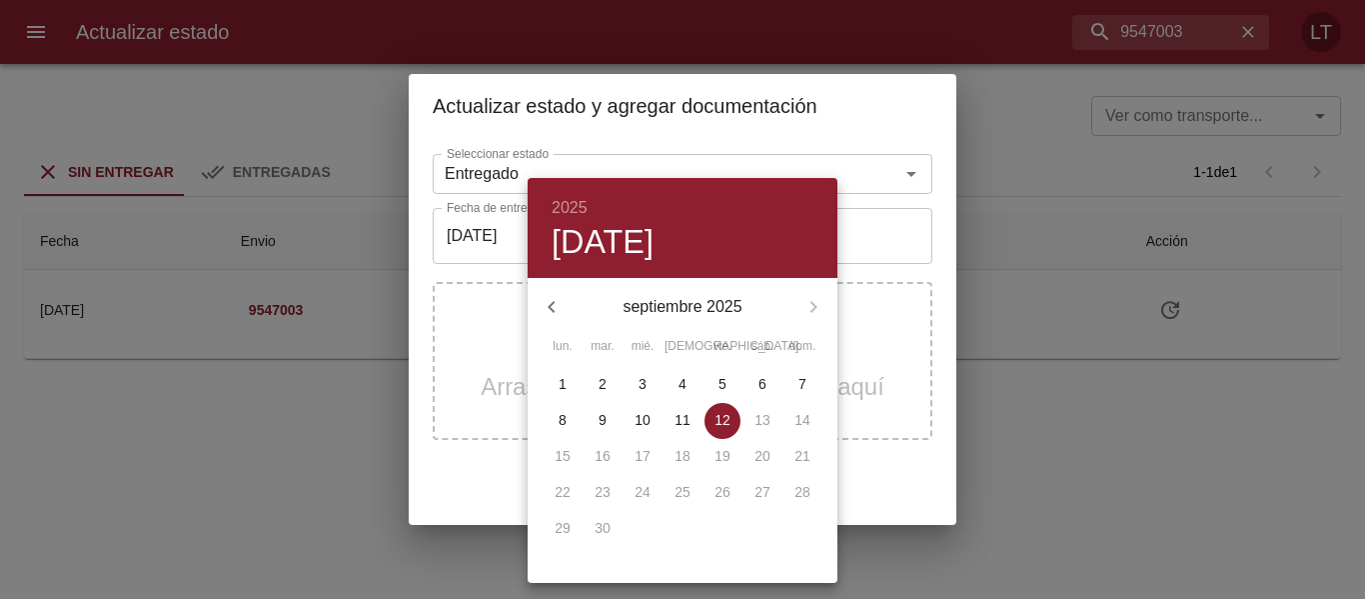
click at [647, 413] on p "10" at bounding box center [643, 420] width 16 height 20
type input "[DATE]"
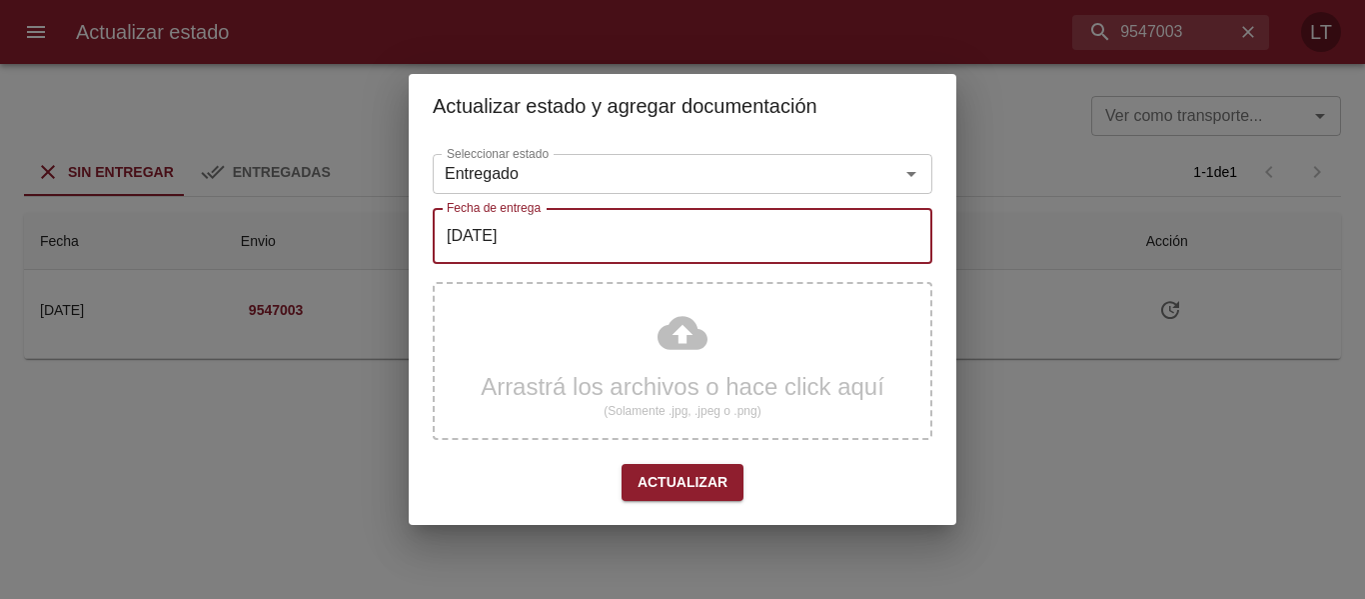
click at [664, 330] on div "Arrastrá los archivos o hace click aquí (Solamente .jpg, .jpeg o .png)" at bounding box center [683, 361] width 500 height 158
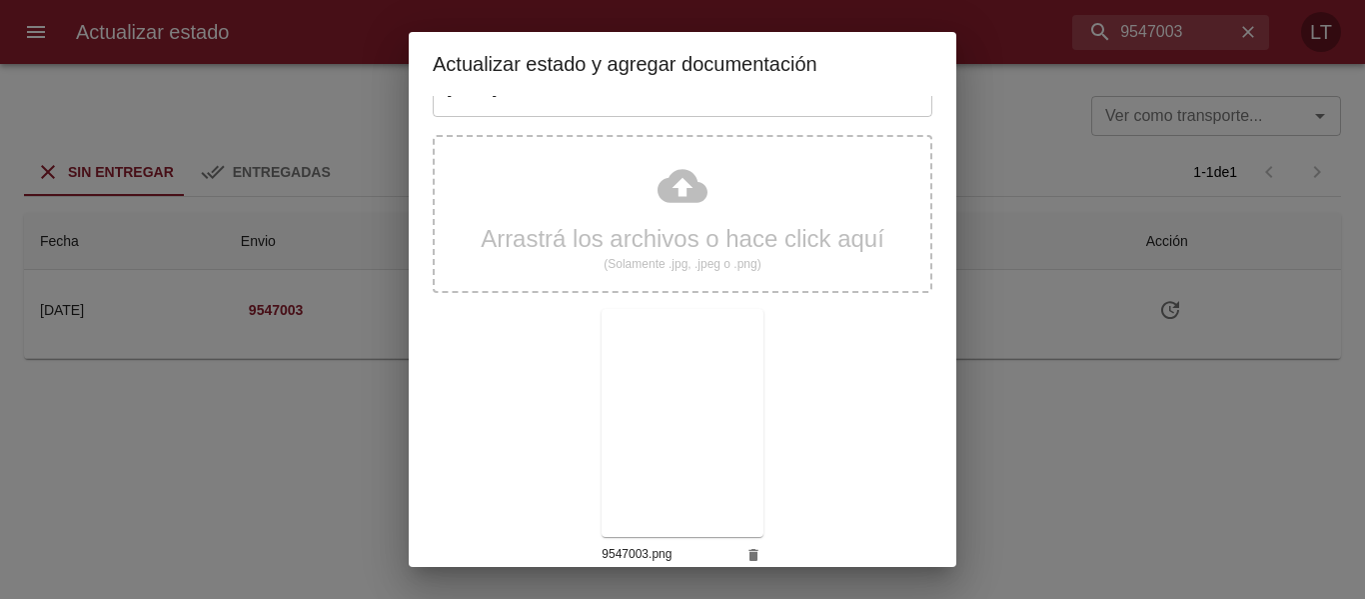
scroll to position [187, 0]
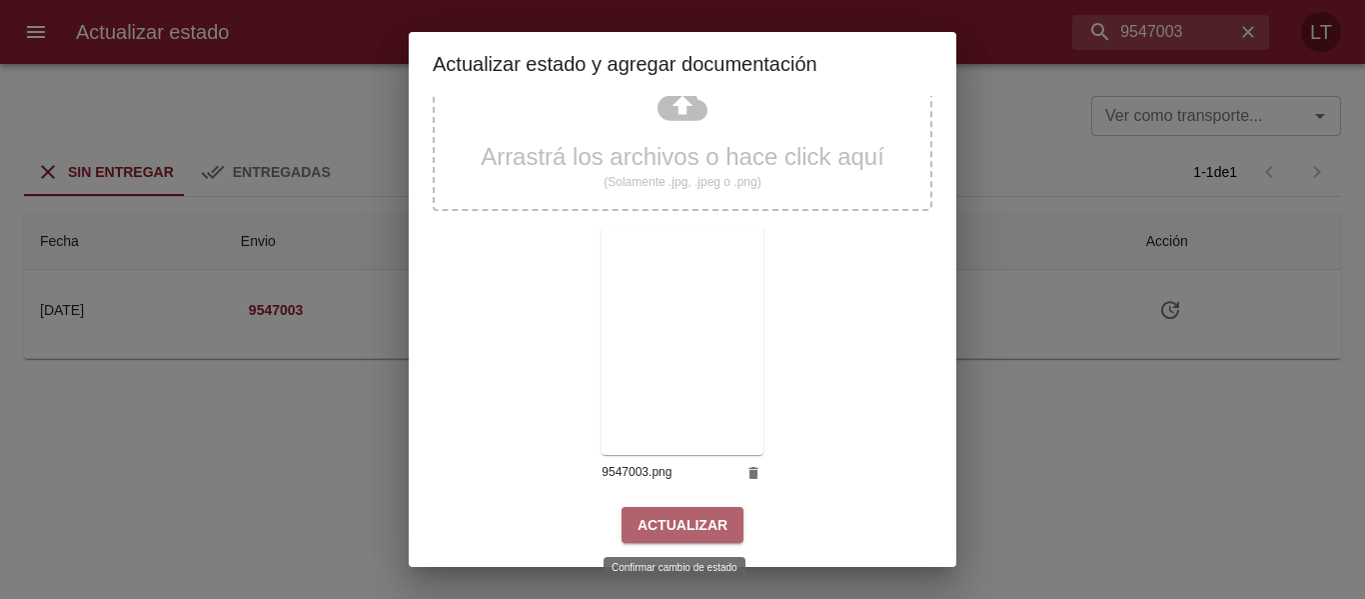
click at [697, 530] on span "Actualizar" at bounding box center [683, 525] width 90 height 25
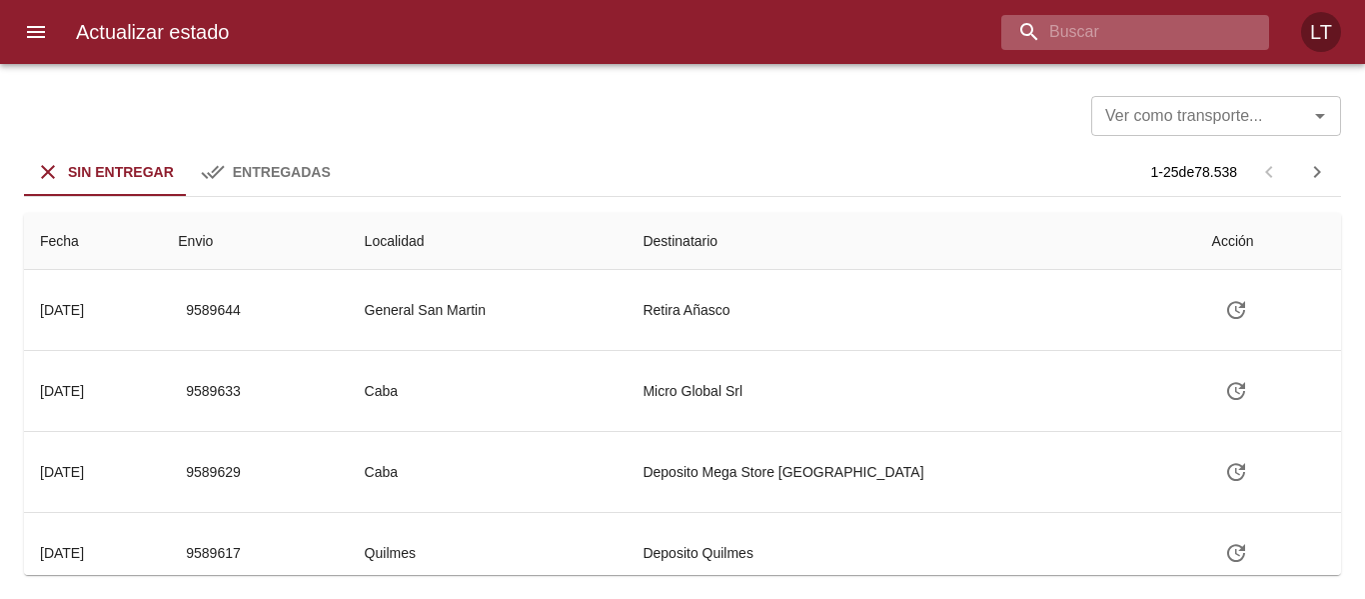
click at [1117, 40] on input "buscar" at bounding box center [1119, 32] width 234 height 35
paste input "9556346"
type input "9556346"
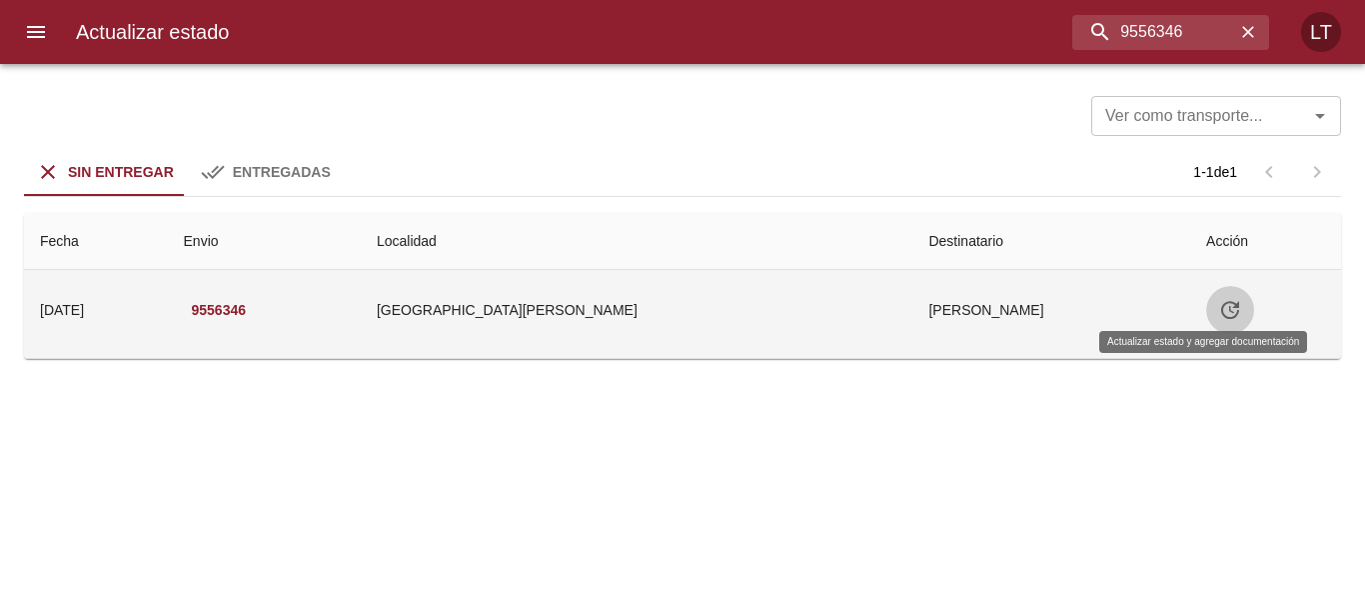
click at [1218, 319] on icon "Tabla de envíos del cliente" at bounding box center [1230, 310] width 24 height 24
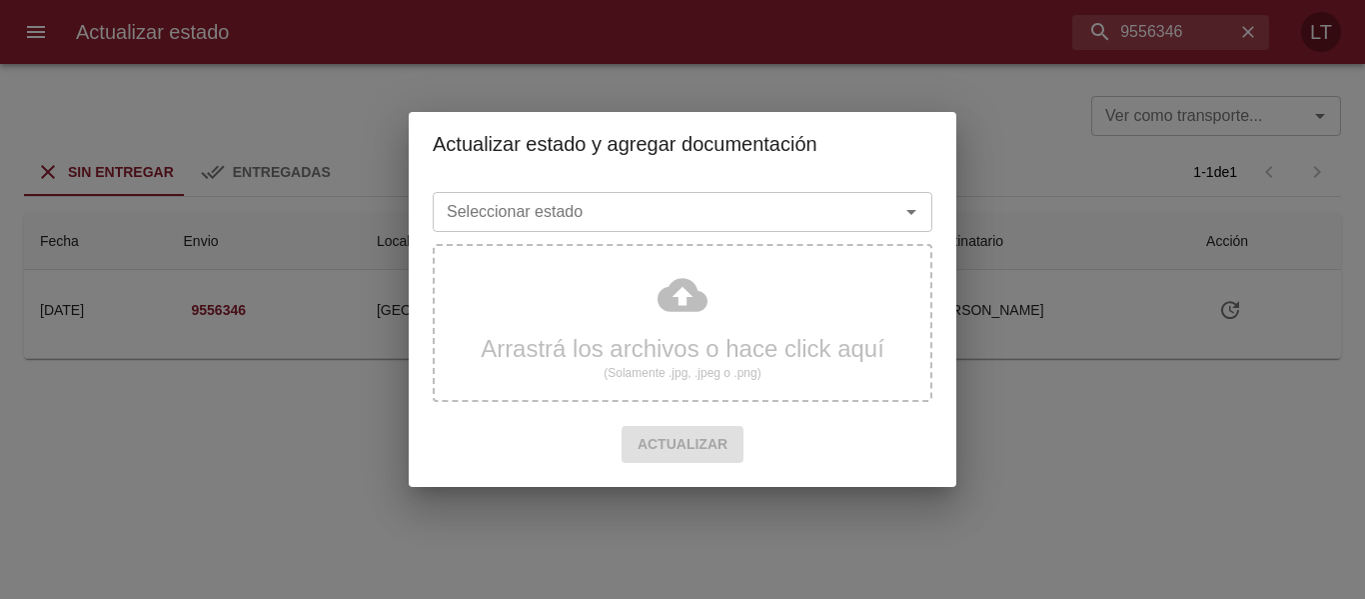
click at [721, 229] on div "Seleccionar estado" at bounding box center [683, 212] width 500 height 40
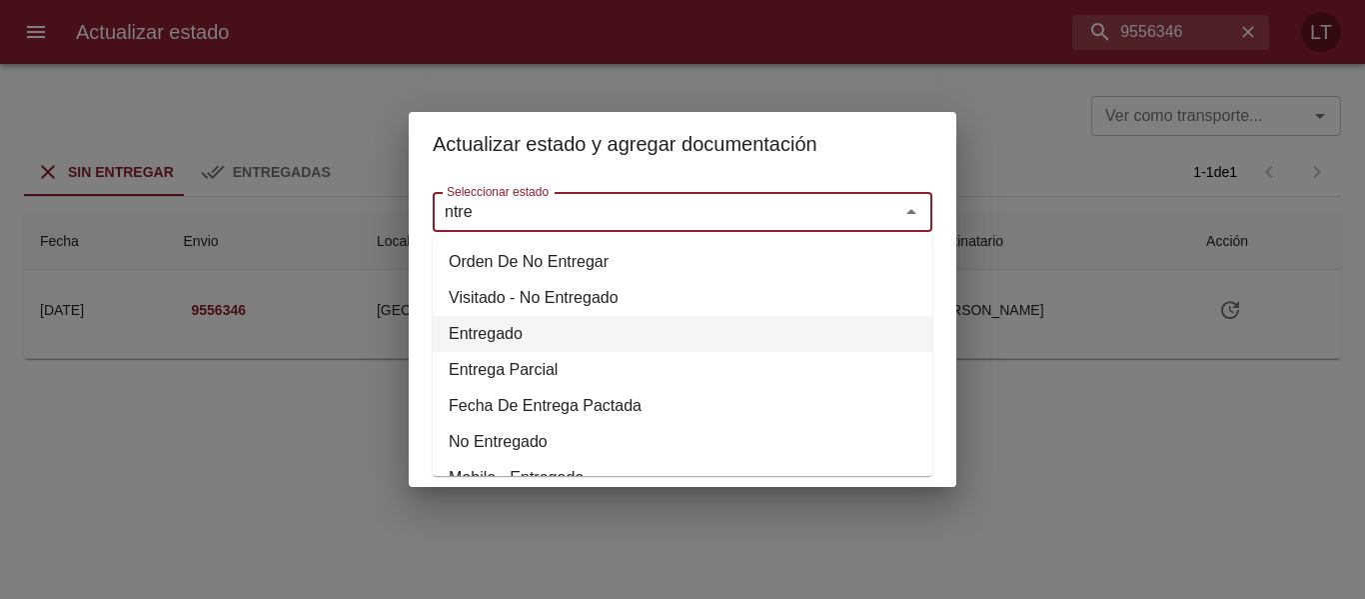
click at [510, 335] on li "Entregado" at bounding box center [683, 334] width 500 height 36
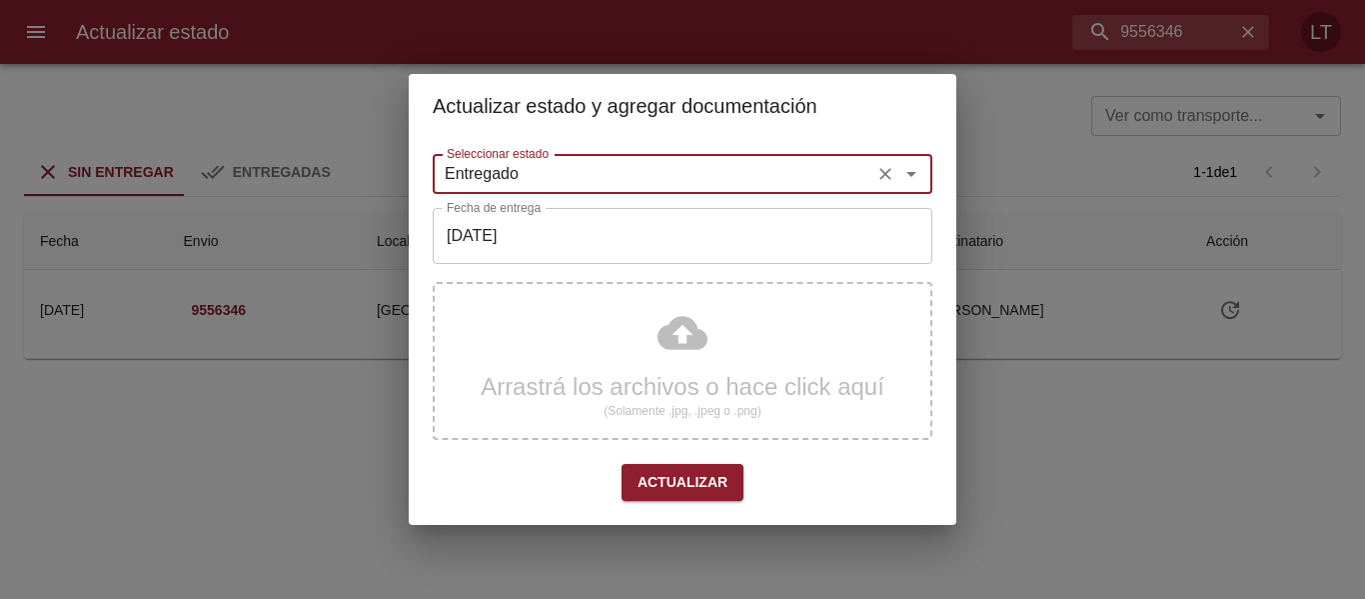
type input "Entregado"
click at [523, 238] on input "[DATE]" at bounding box center [683, 236] width 500 height 56
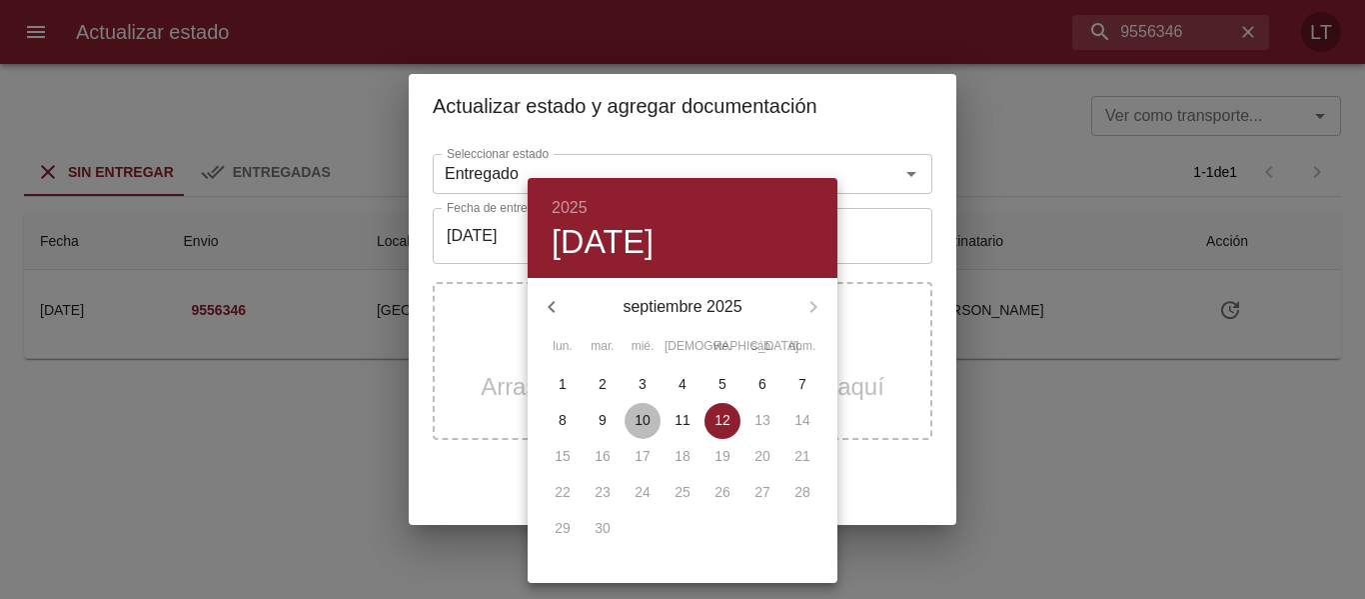
click at [647, 423] on p "10" at bounding box center [643, 420] width 16 height 20
type input "10/09/2025"
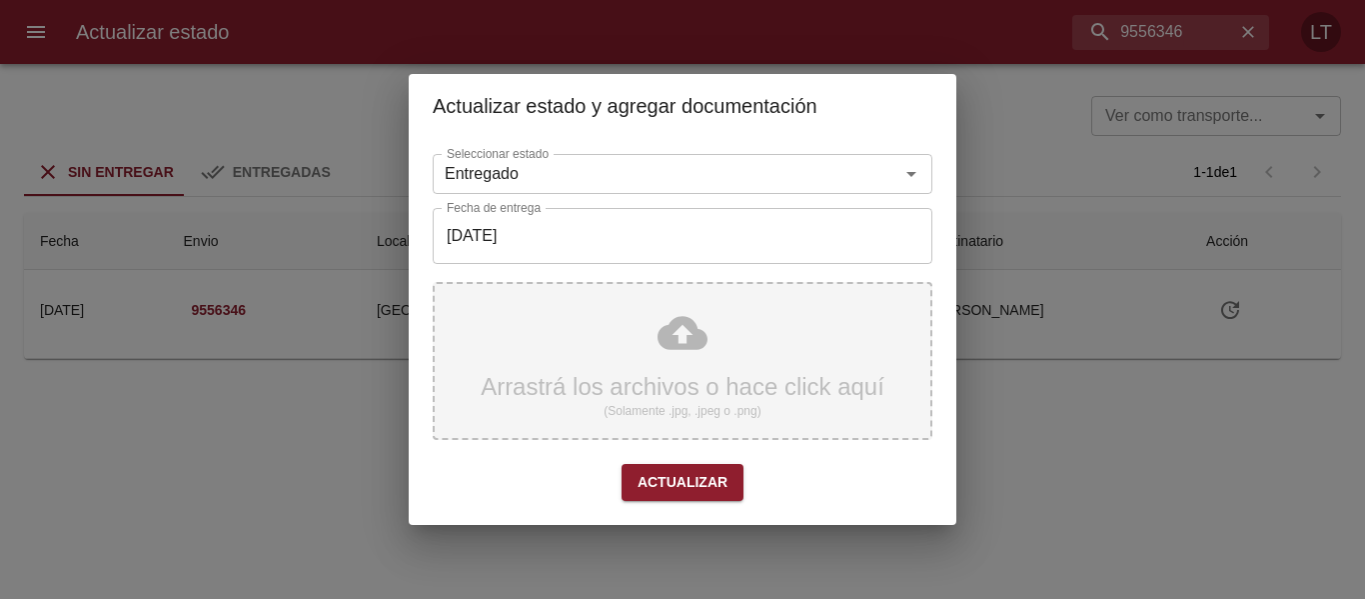
click at [707, 314] on div "Arrastrá los archivos o hace click aquí (Solamente .jpg, .jpeg o .png)" at bounding box center [683, 361] width 500 height 158
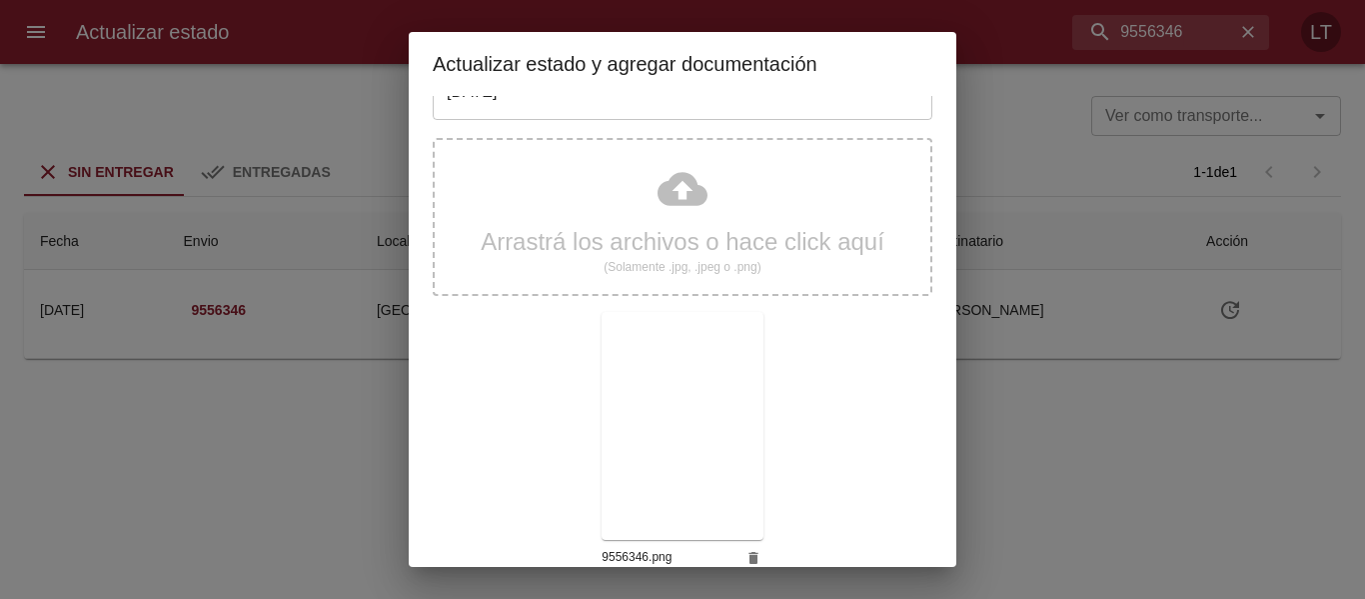
scroll to position [187, 0]
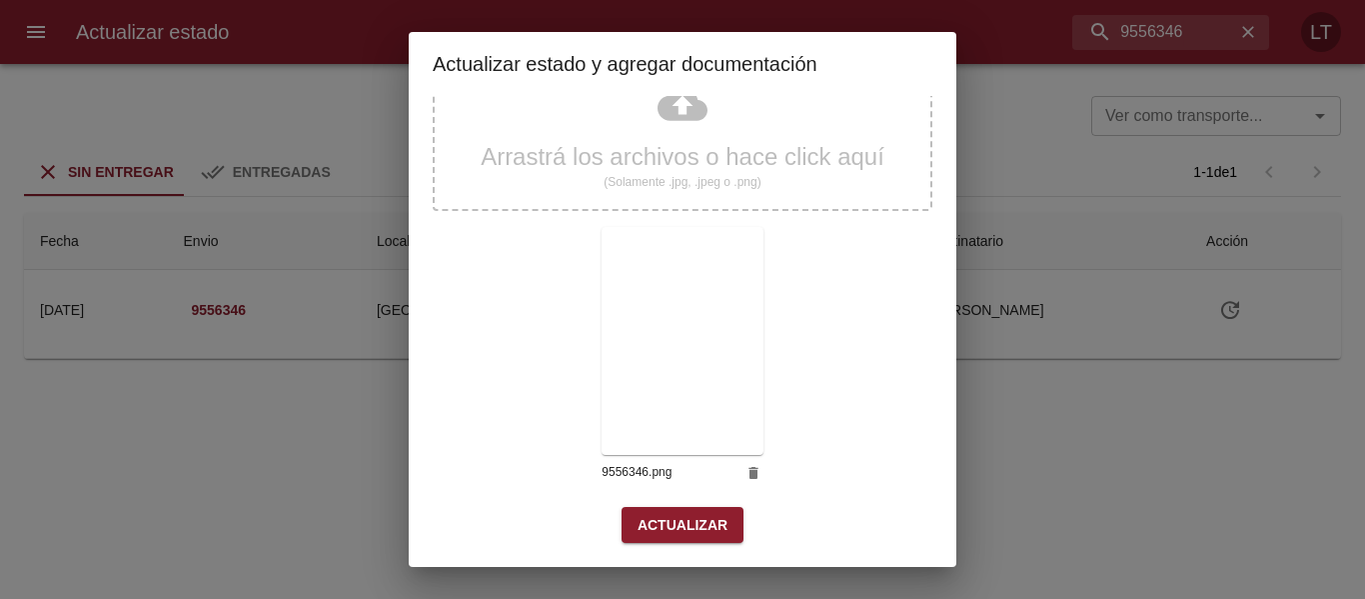
click at [684, 513] on span "Actualizar" at bounding box center [683, 525] width 90 height 25
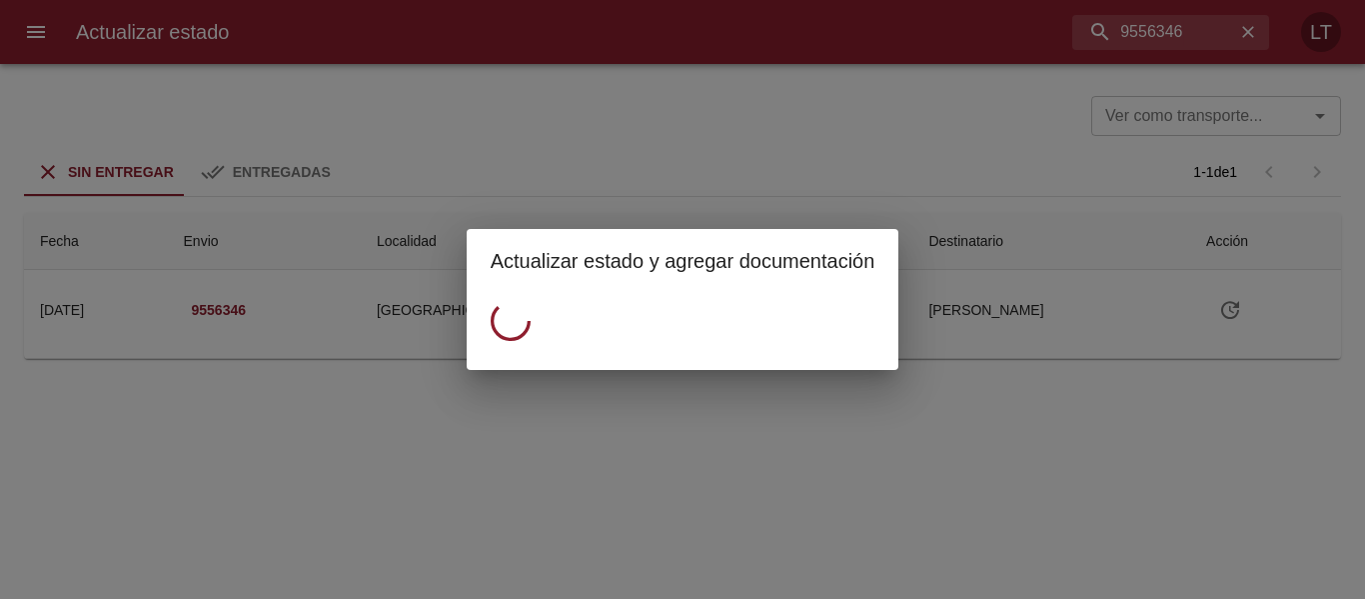
scroll to position [0, 0]
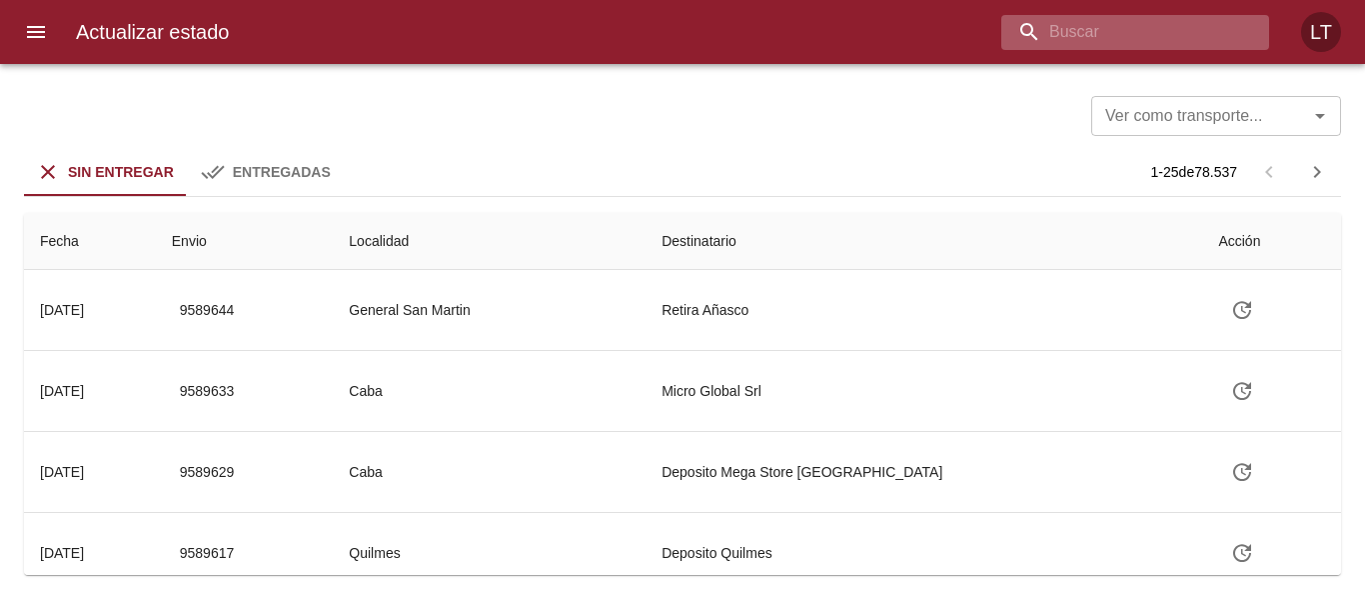
click at [1110, 35] on input "buscar" at bounding box center [1119, 32] width 234 height 35
paste input "9554502"
type input "9554502"
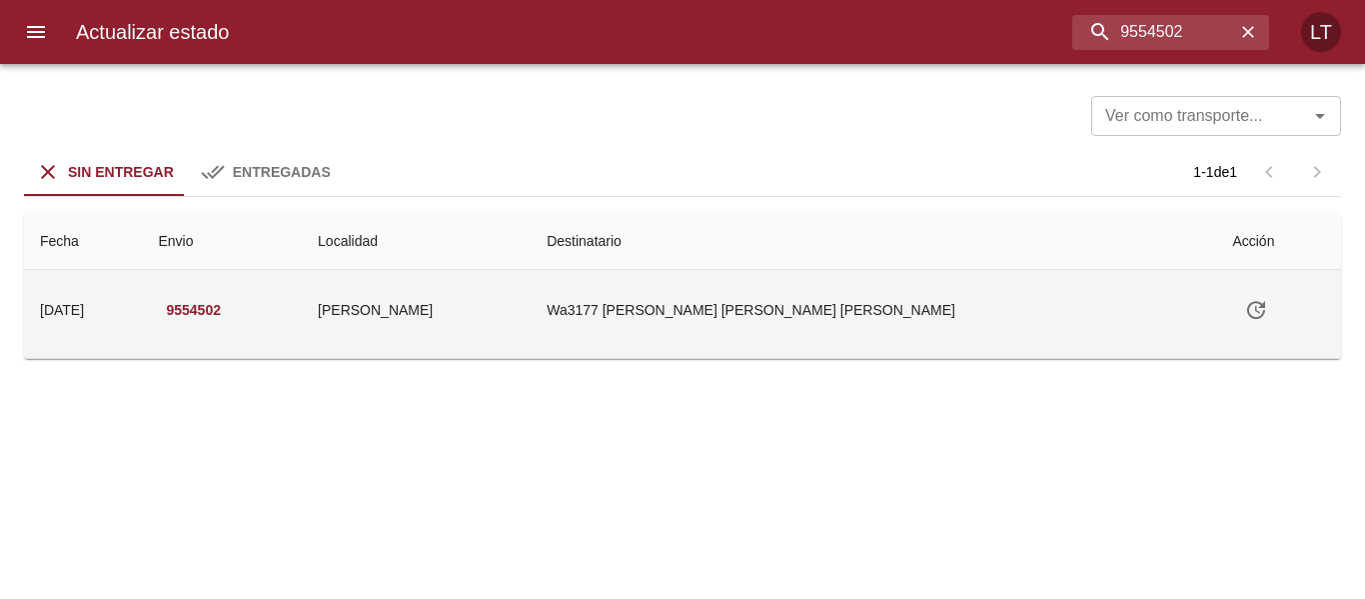
click at [1244, 313] on icon "Tabla de envíos del cliente" at bounding box center [1256, 310] width 24 height 24
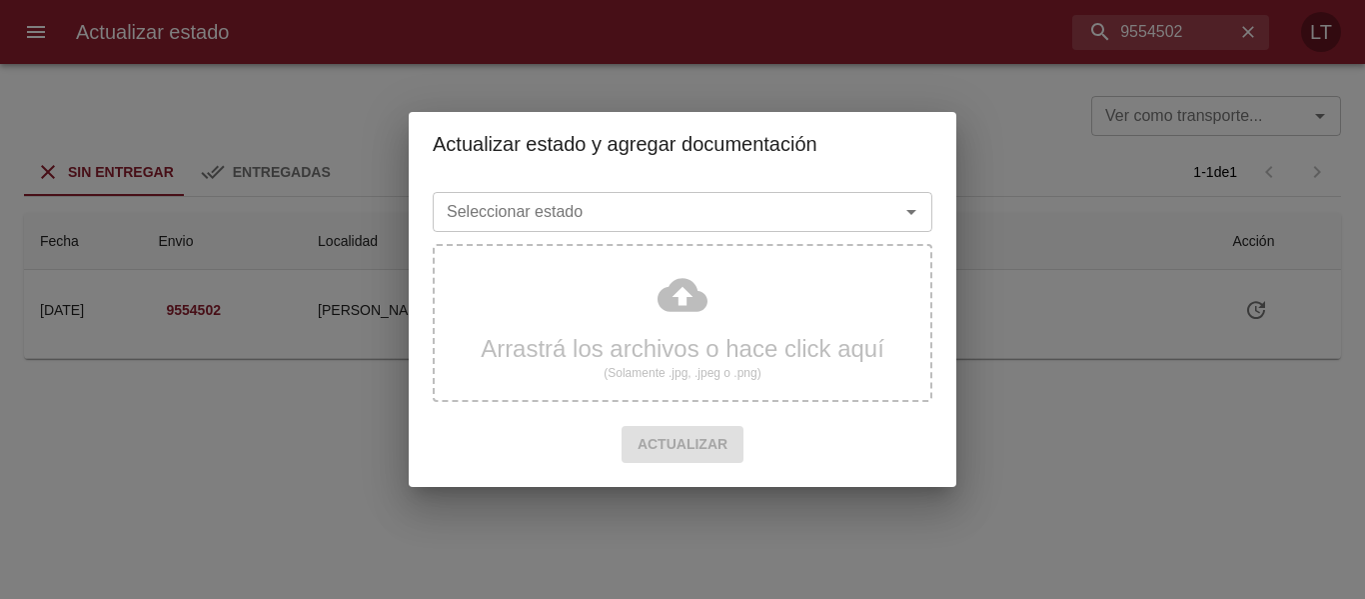
click at [787, 232] on div "Seleccionar estado" at bounding box center [683, 212] width 500 height 40
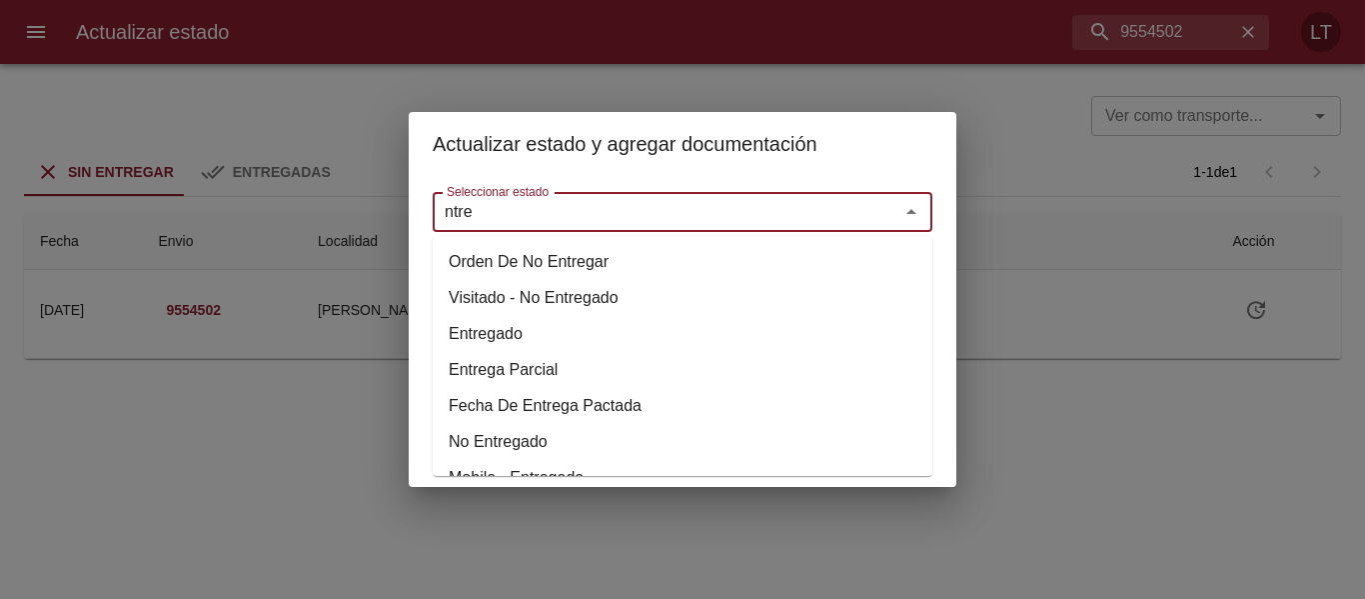
click at [504, 322] on li "Entregado" at bounding box center [683, 334] width 500 height 36
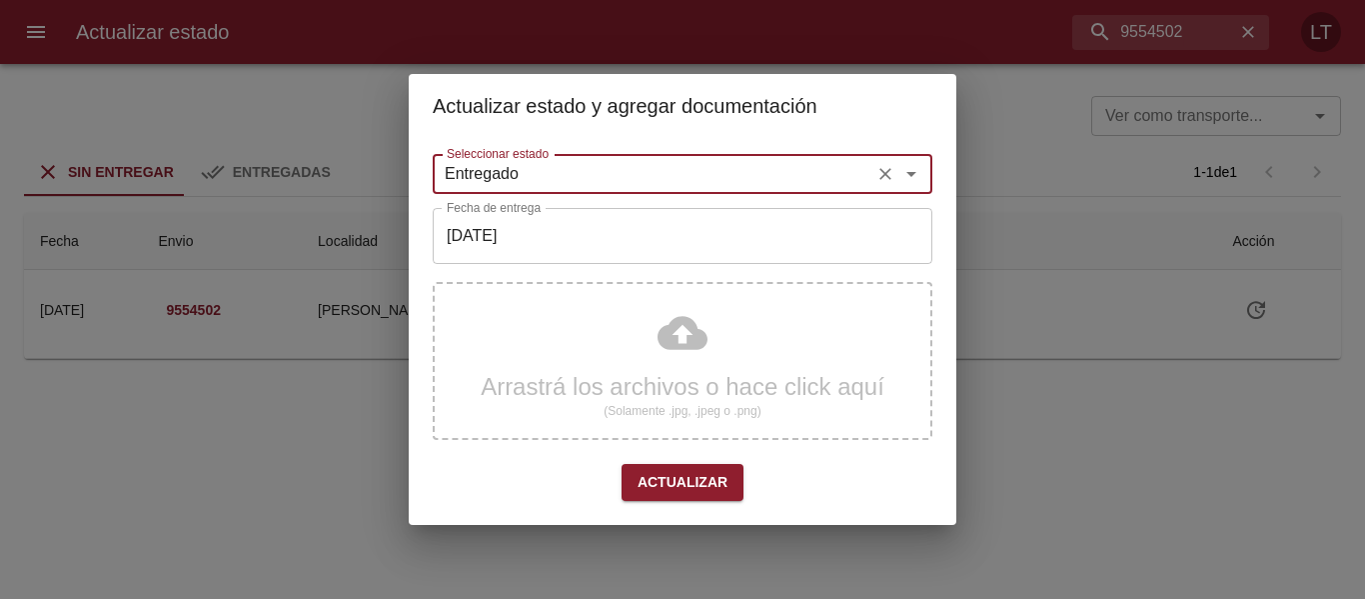
type input "Entregado"
click at [530, 244] on input "[DATE]" at bounding box center [683, 236] width 500 height 56
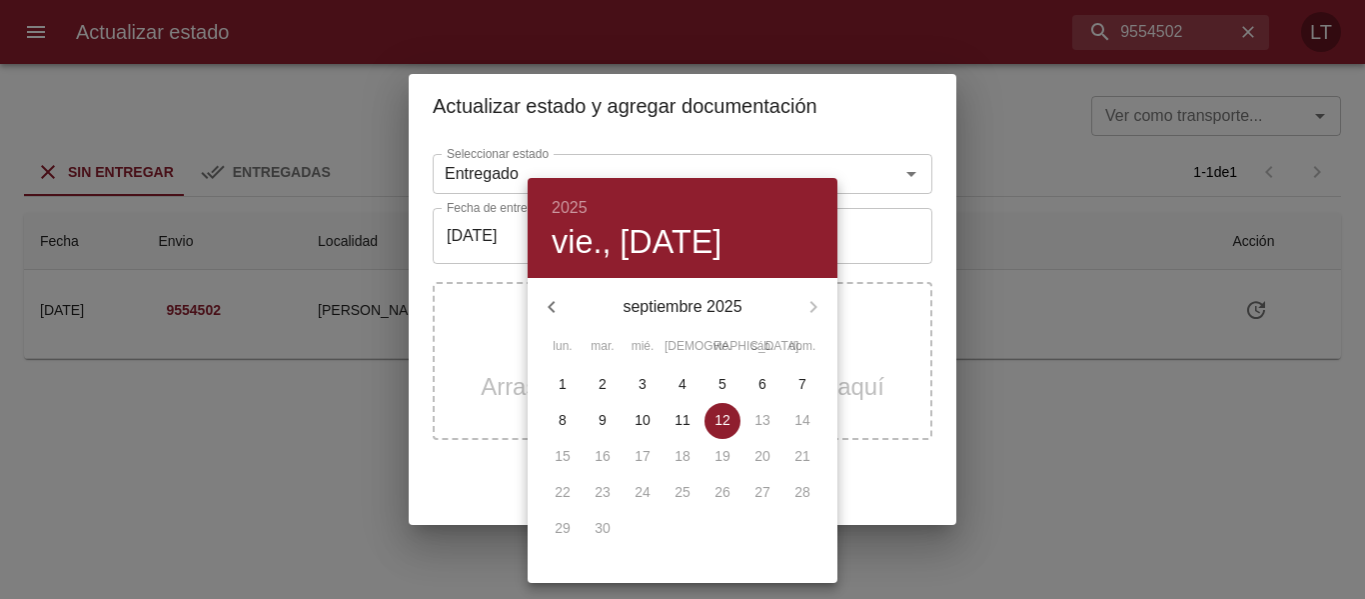
click at [683, 417] on p "11" at bounding box center [683, 420] width 16 height 20
type input "[DATE]"
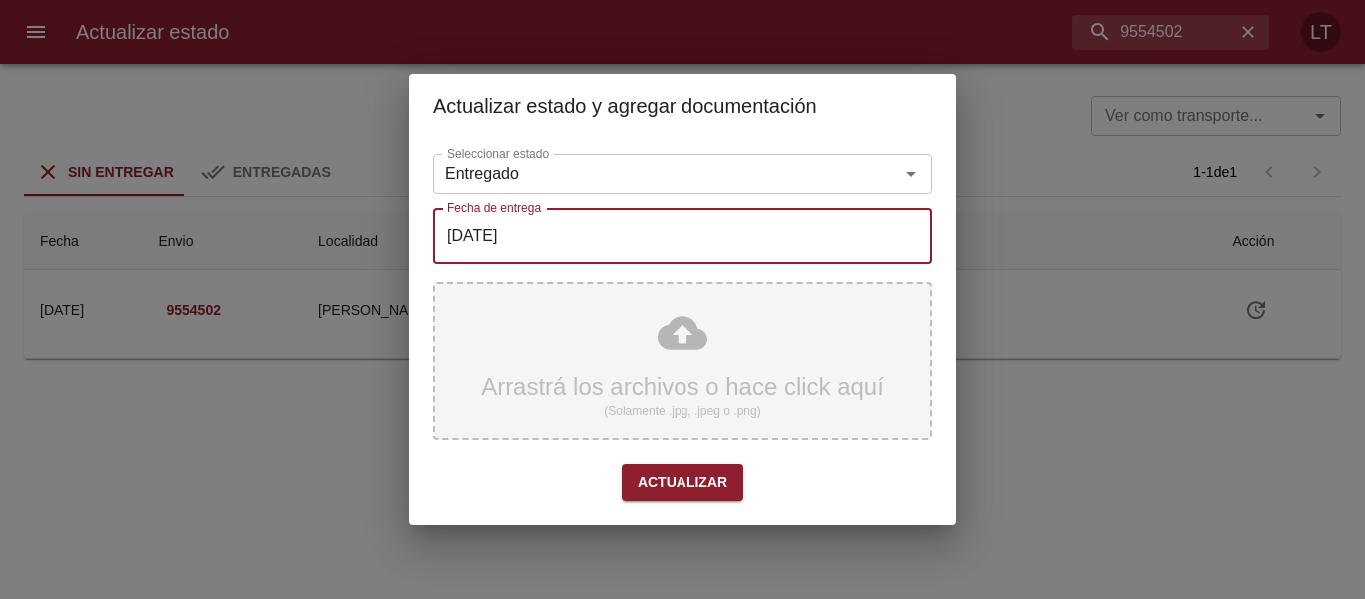
click at [658, 312] on div "Arrastrá los archivos o hace click aquí (Solamente .jpg, .jpeg o .png)" at bounding box center [683, 361] width 500 height 158
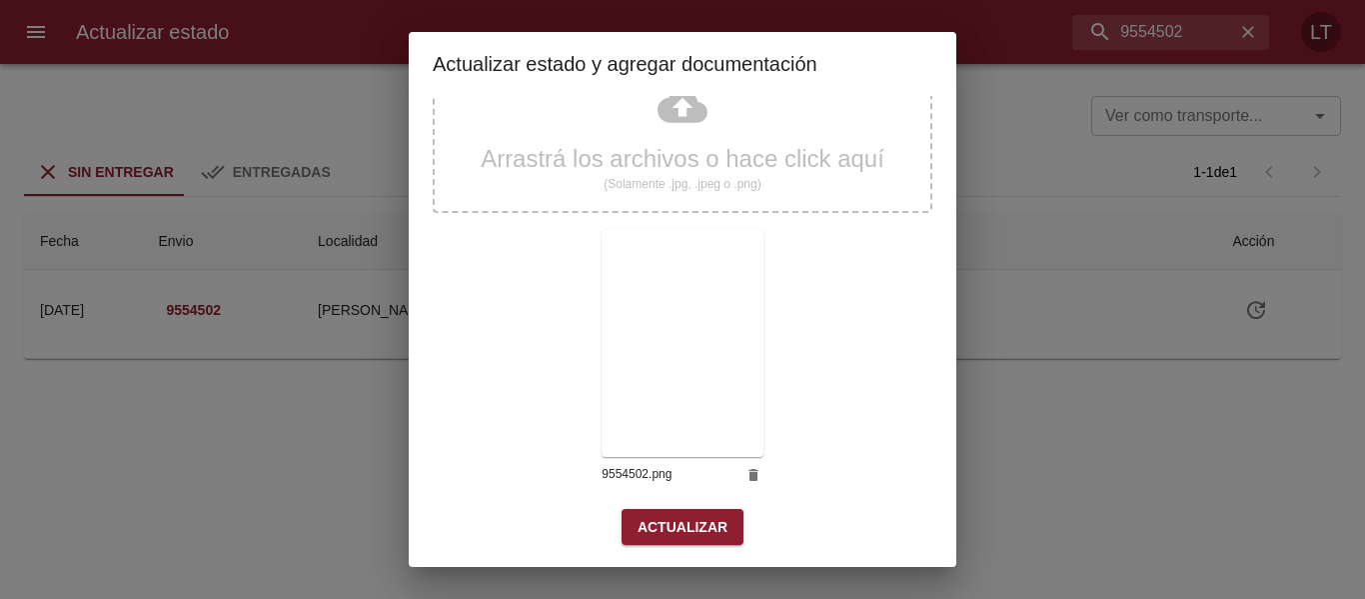
scroll to position [187, 0]
click at [662, 531] on span "Actualizar" at bounding box center [683, 525] width 90 height 25
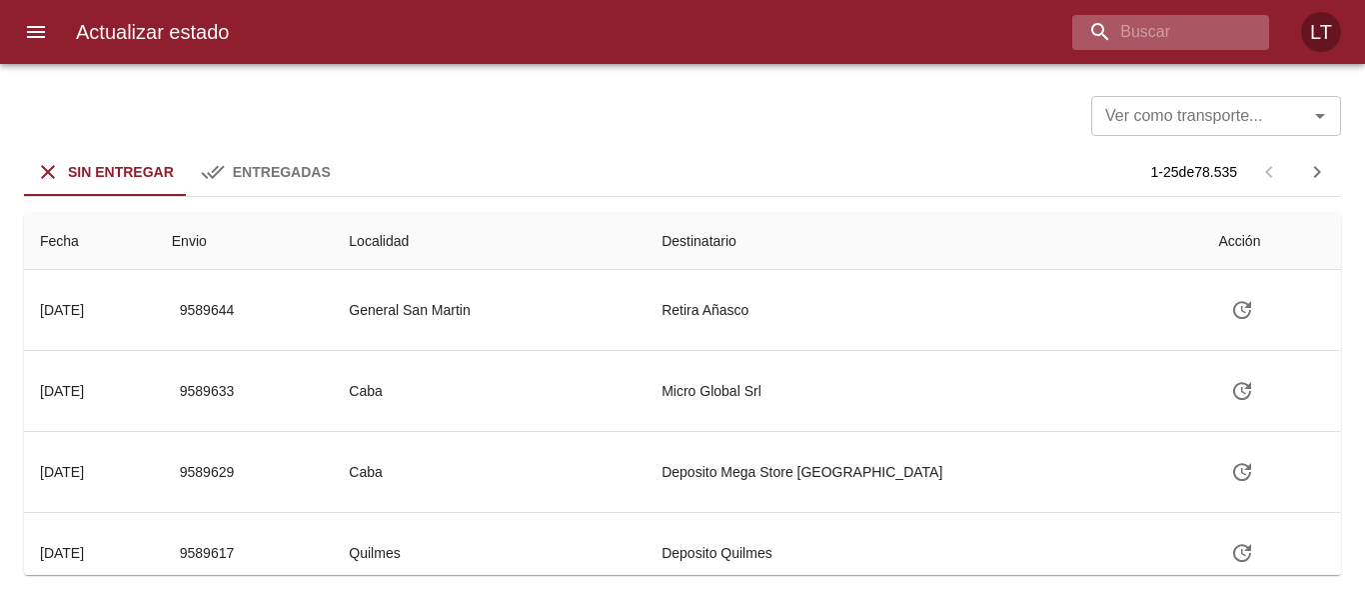
click at [1242, 21] on div at bounding box center [1170, 32] width 197 height 35
paste input "9556331"
type input "9556331"
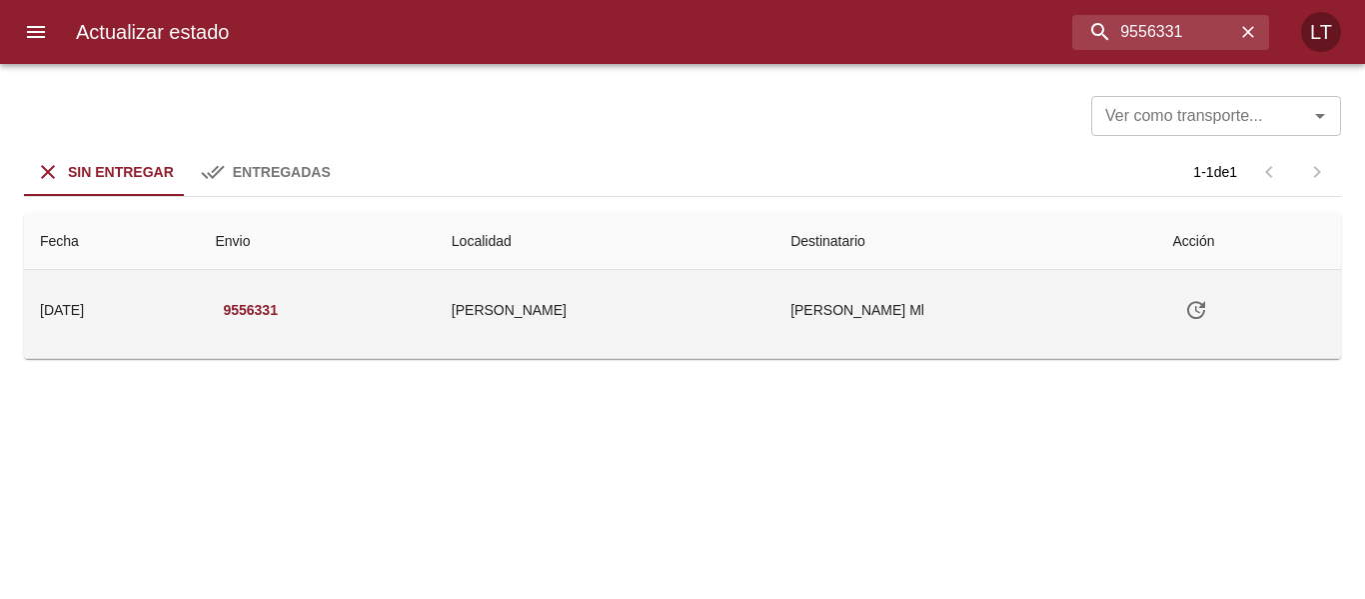
click at [1187, 286] on td "Tabla de envíos del cliente" at bounding box center [1248, 310] width 185 height 80
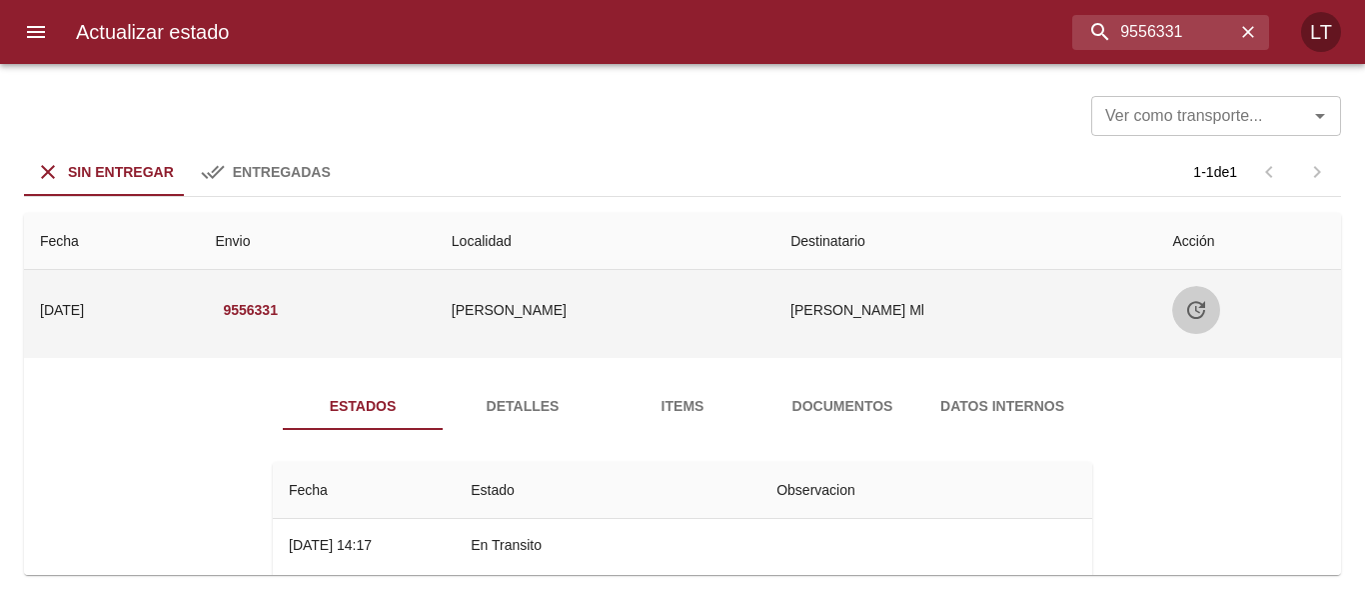
click at [1192, 311] on icon "Tabla de envíos del cliente" at bounding box center [1196, 310] width 24 height 24
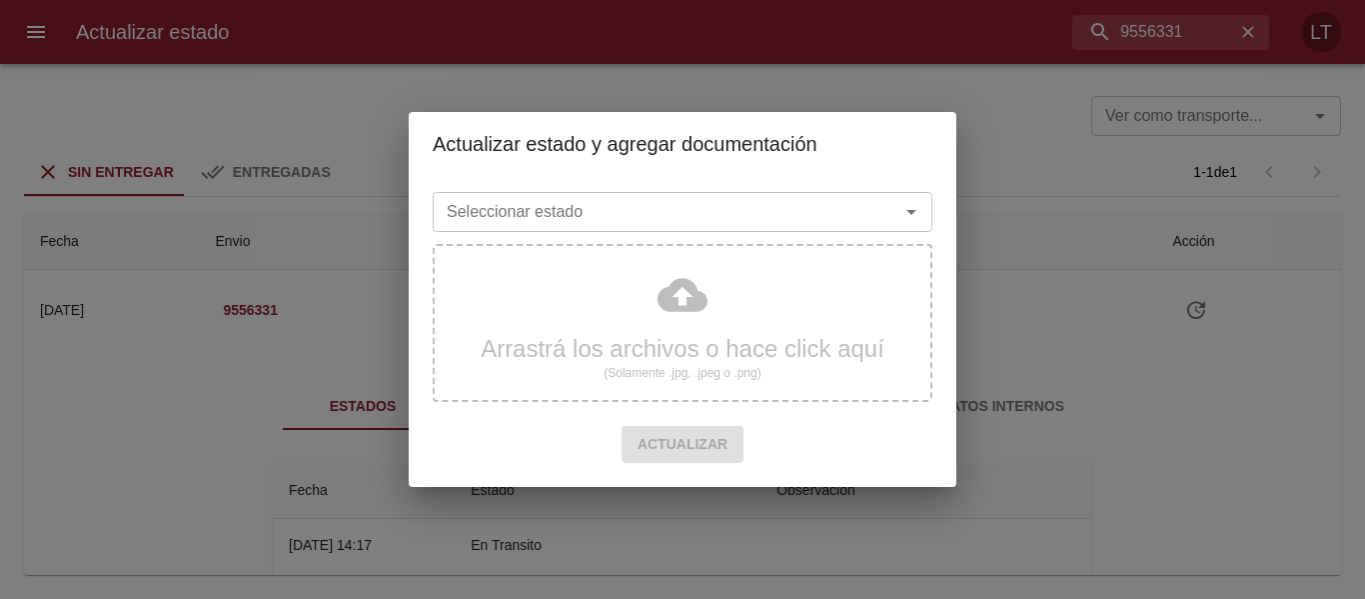
drag, startPoint x: 690, startPoint y: 245, endPoint x: 701, endPoint y: 226, distance: 21.9
click at [696, 237] on div "Arrastrá los archivos o hace click aquí (Solamente .jpg, .jpeg o .png)" at bounding box center [683, 331] width 500 height 190
click at [701, 226] on input "Seleccionar estado" at bounding box center [653, 212] width 429 height 28
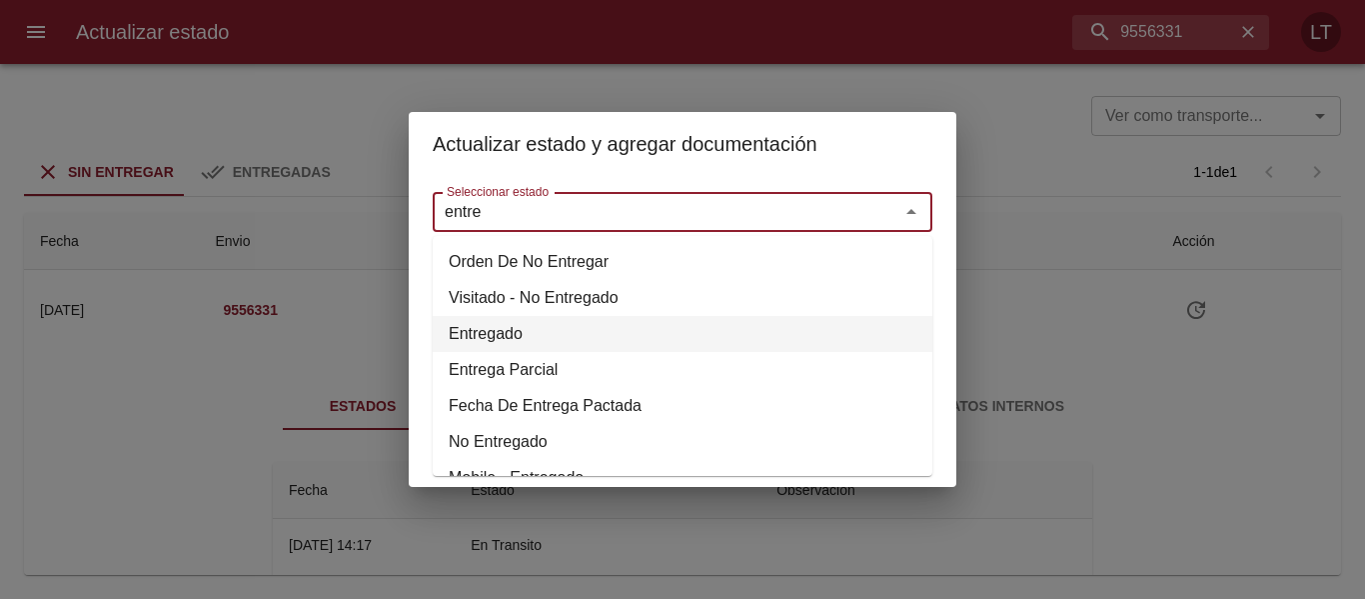
click at [507, 321] on li "Entregado" at bounding box center [683, 334] width 500 height 36
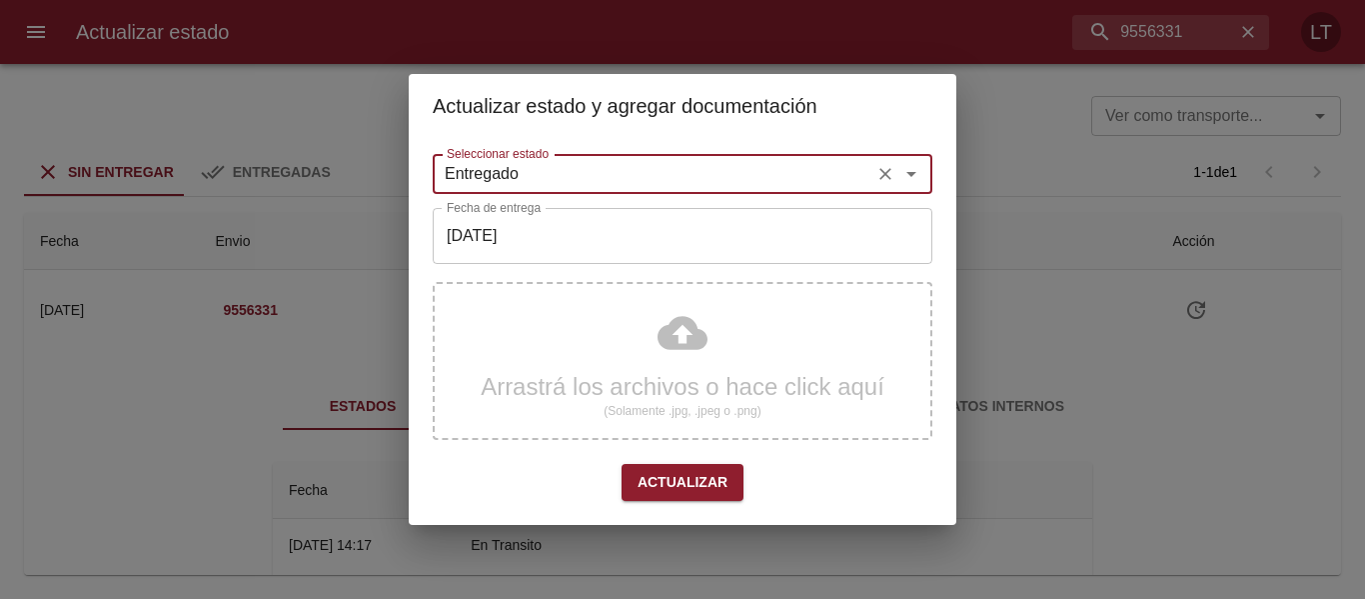
type input "Entregado"
click at [522, 252] on input "[DATE]" at bounding box center [683, 236] width 500 height 56
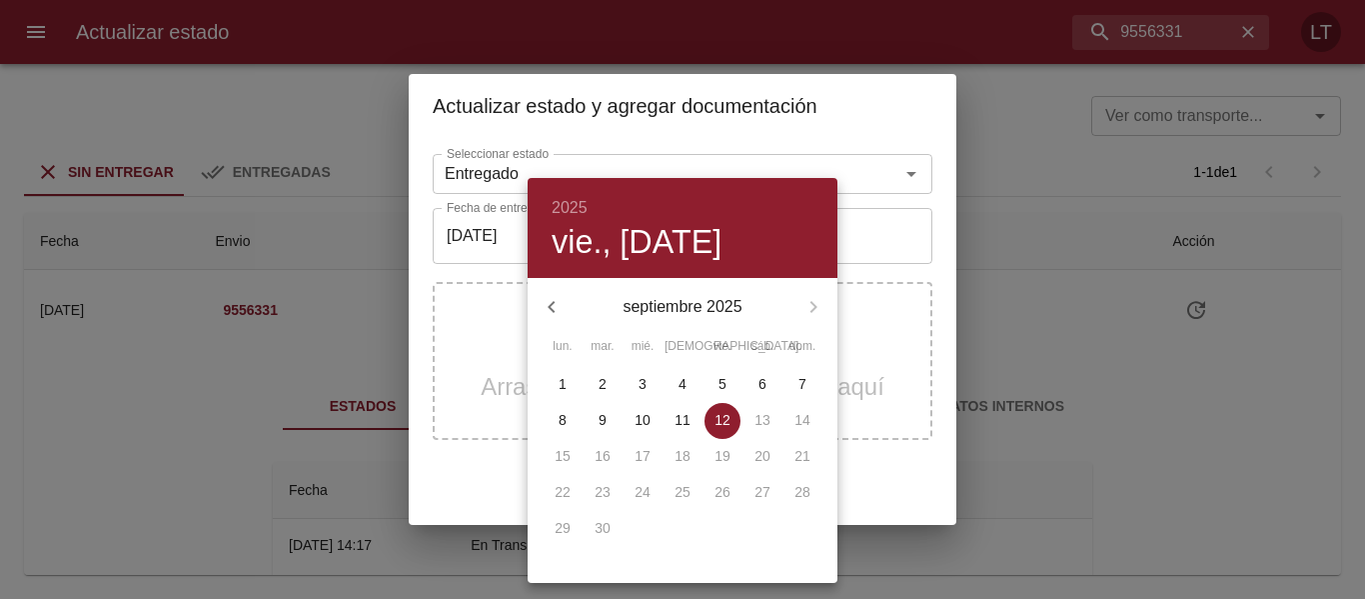
click at [676, 439] on div "18" at bounding box center [683, 457] width 40 height 36
click at [675, 416] on span "11" at bounding box center [683, 420] width 36 height 20
type input "11/09/2025"
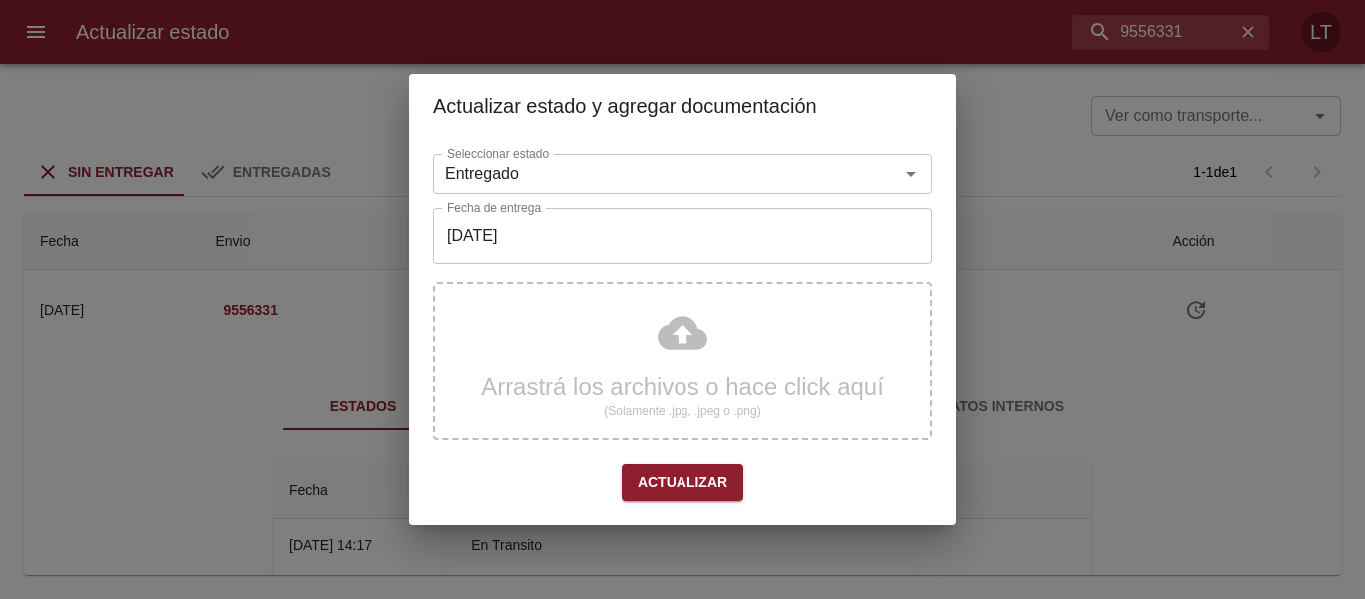
click at [701, 339] on div "Arrastrá los archivos o hace click aquí (Solamente .jpg, .jpeg o .png)" at bounding box center [683, 361] width 500 height 158
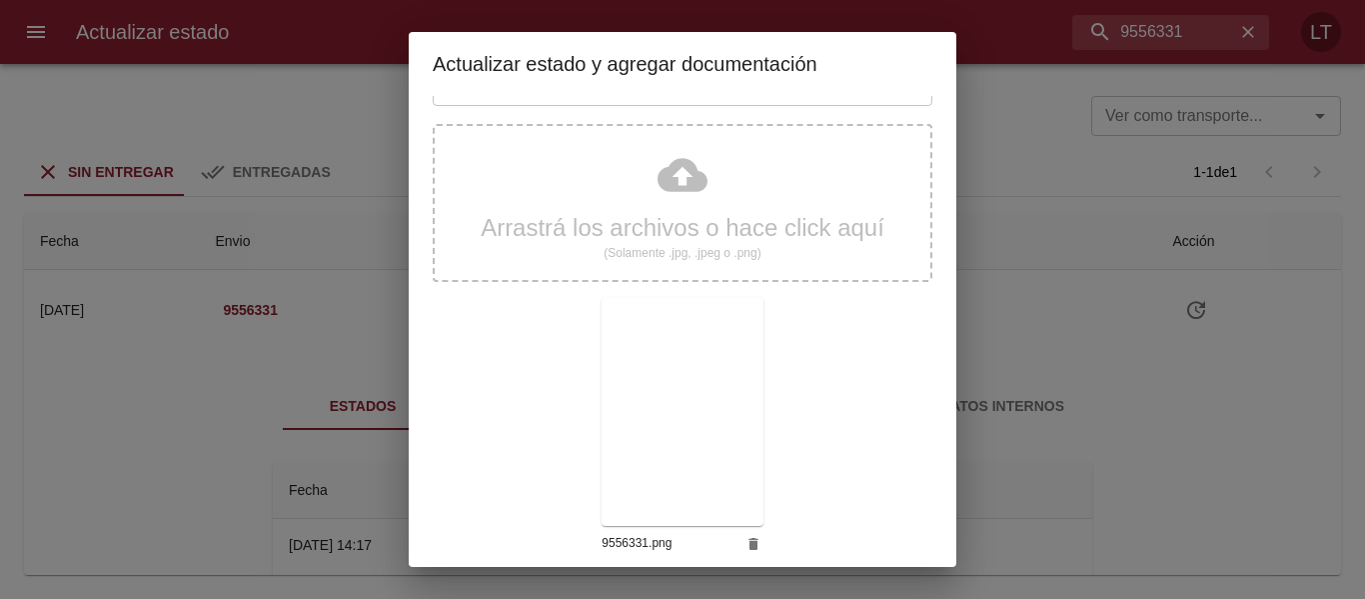
scroll to position [187, 0]
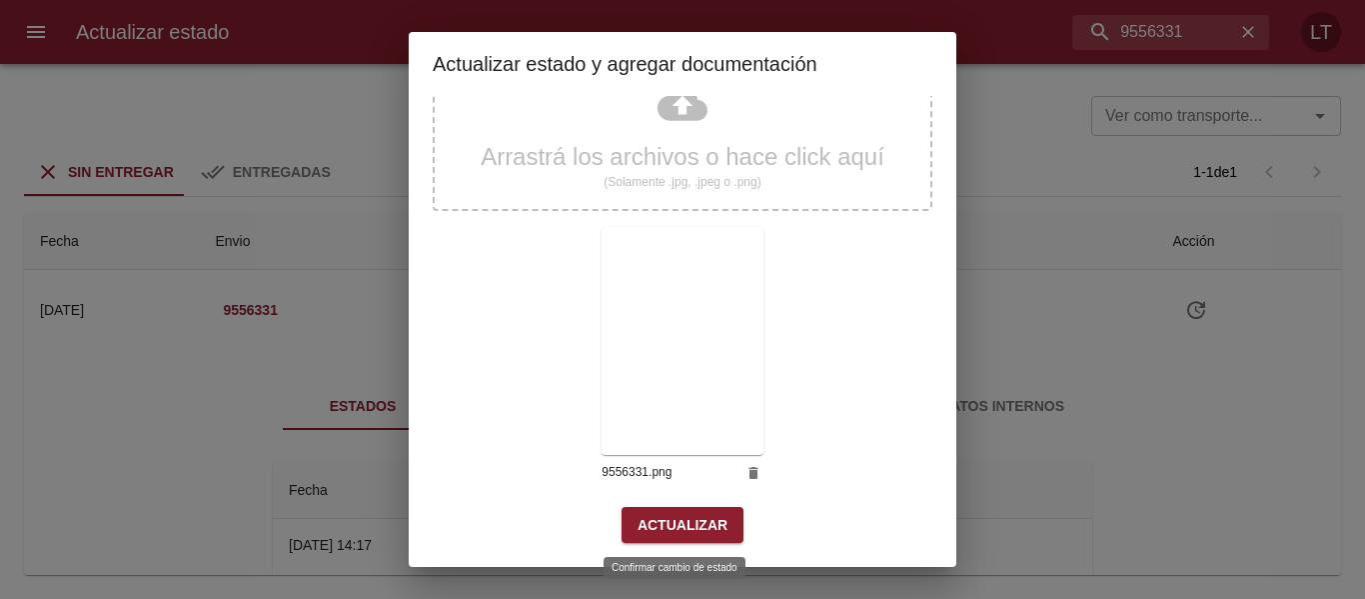
click at [700, 511] on button "Actualizar" at bounding box center [683, 525] width 122 height 37
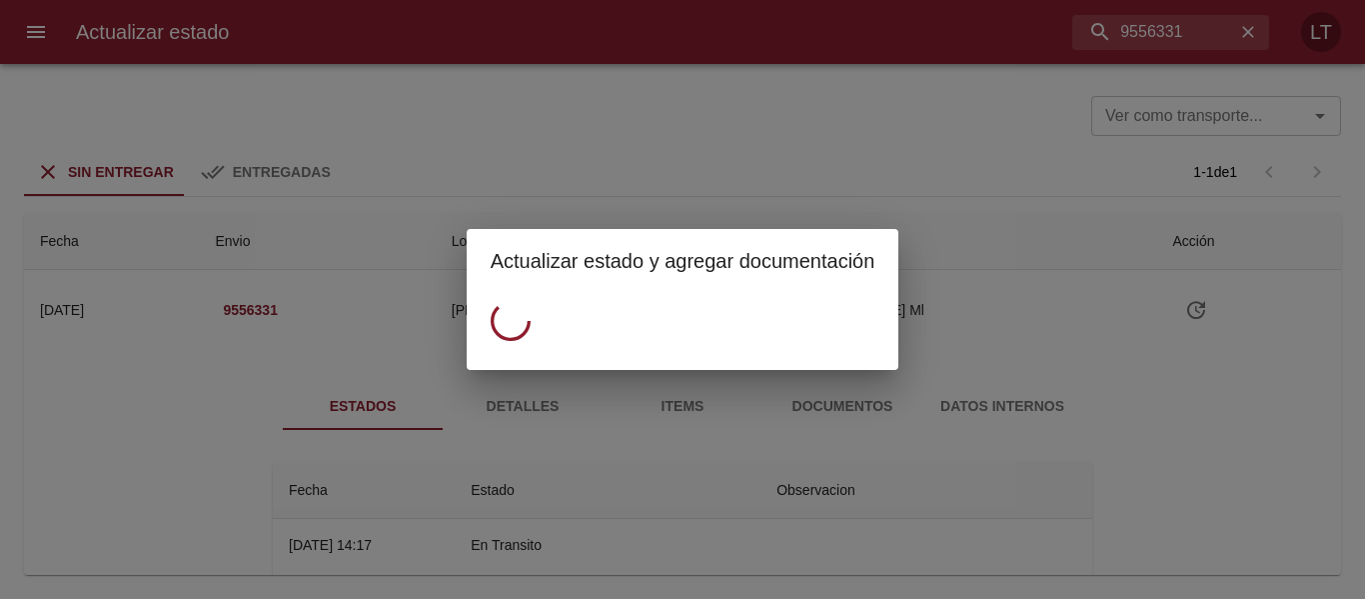
scroll to position [0, 0]
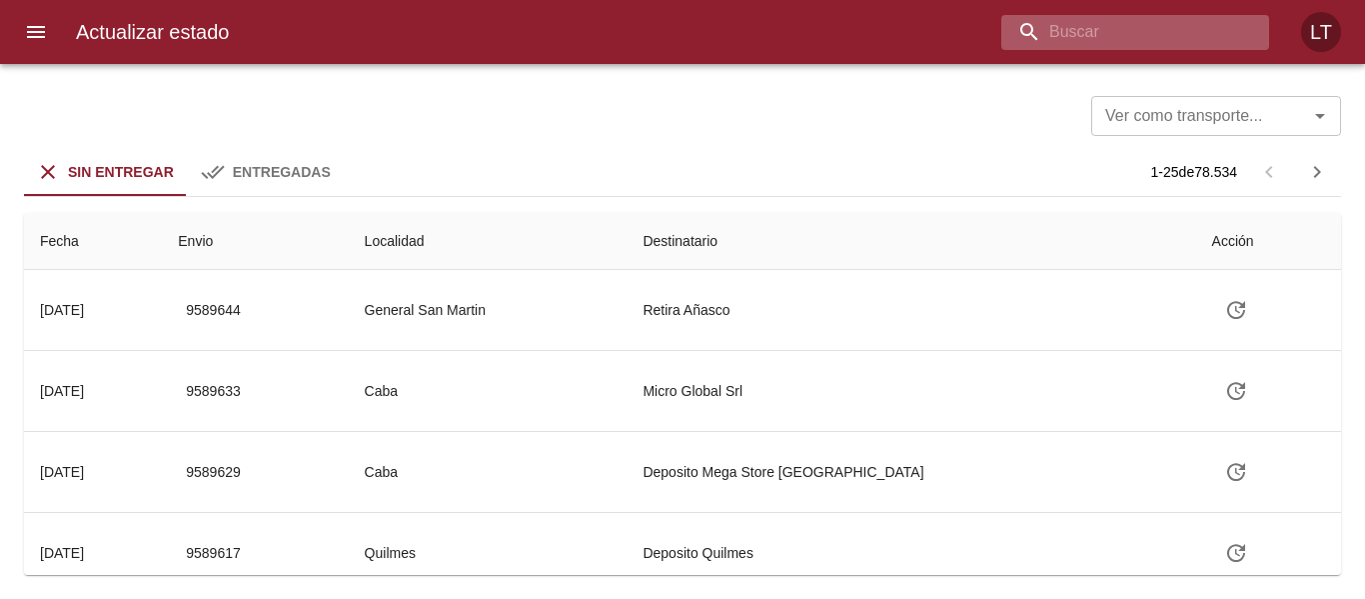
click at [1174, 29] on input "buscar" at bounding box center [1119, 32] width 234 height 35
paste input "9547904"
type input "9547904"
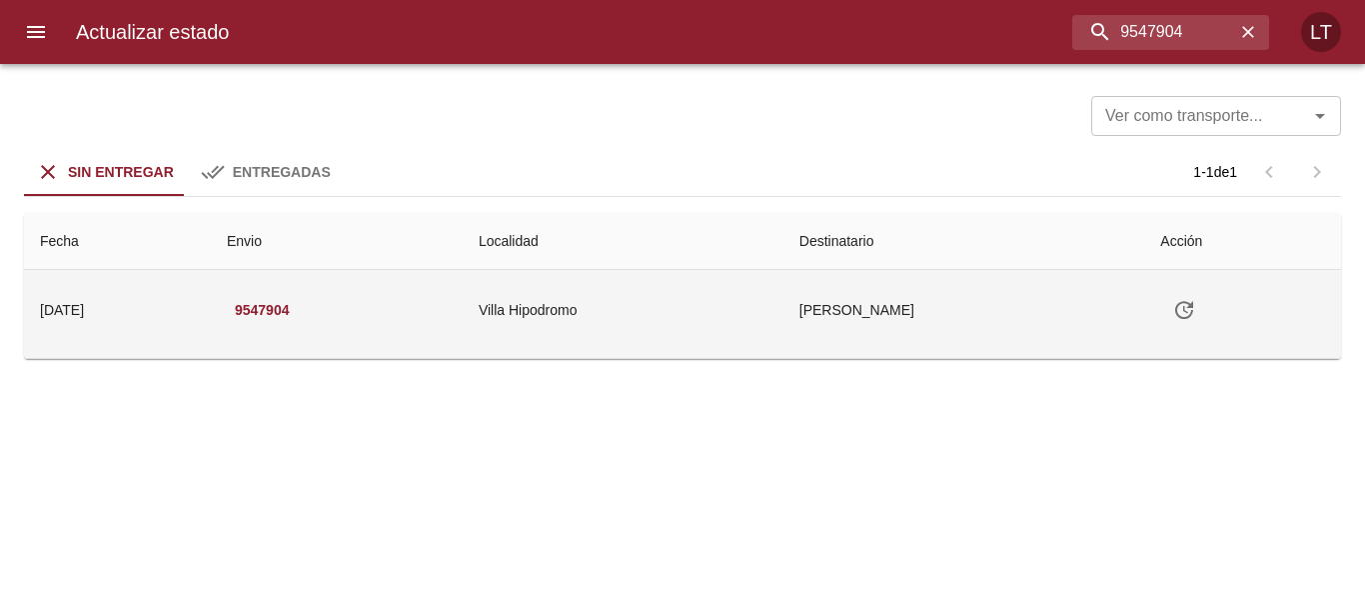
click at [1195, 306] on icon "Tabla de envíos del cliente" at bounding box center [1184, 310] width 24 height 24
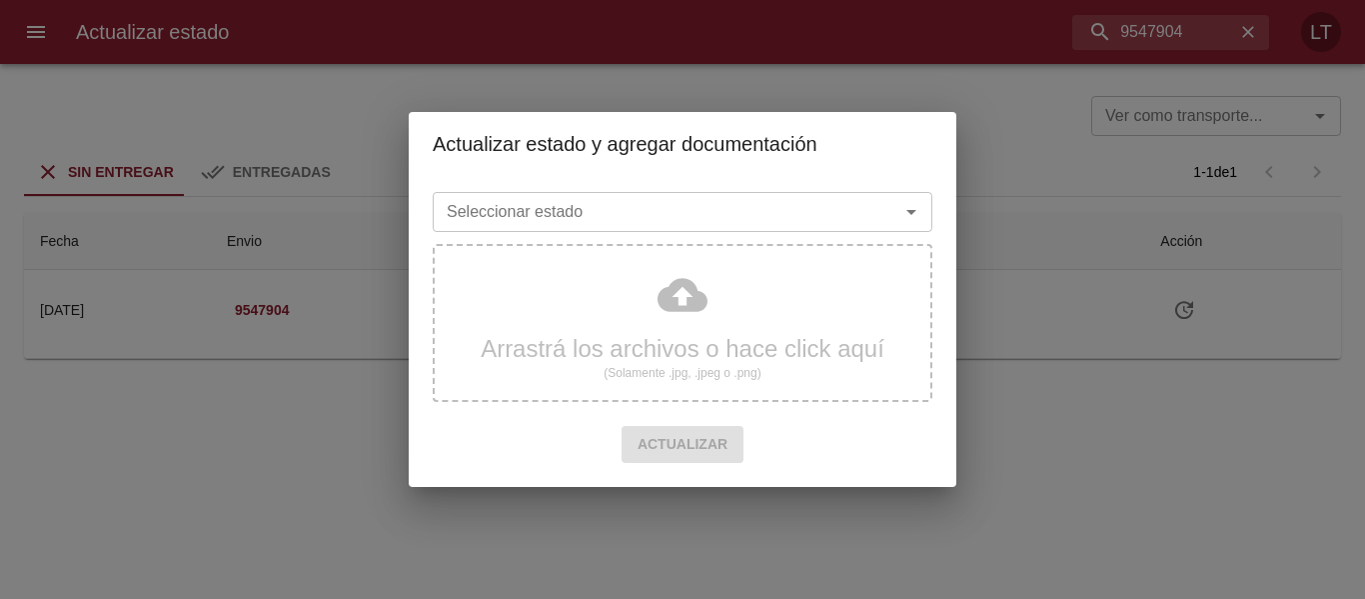
click at [603, 220] on input "Seleccionar estado" at bounding box center [653, 212] width 429 height 28
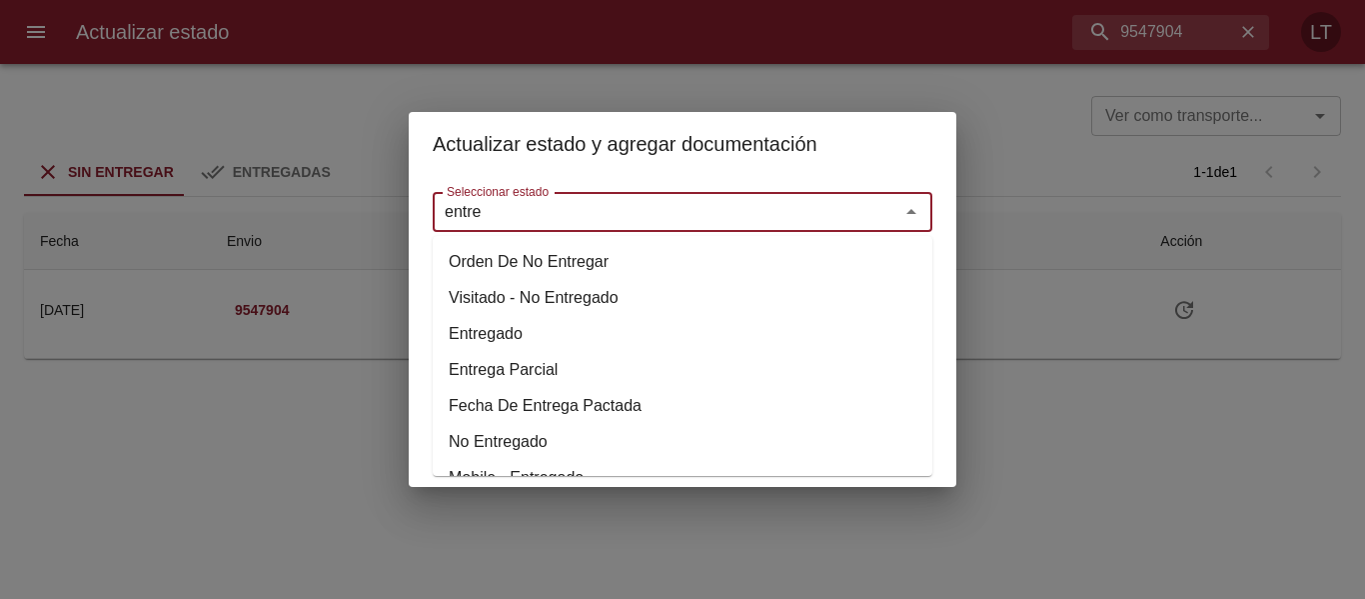
click at [508, 334] on li "Entregado" at bounding box center [683, 334] width 500 height 36
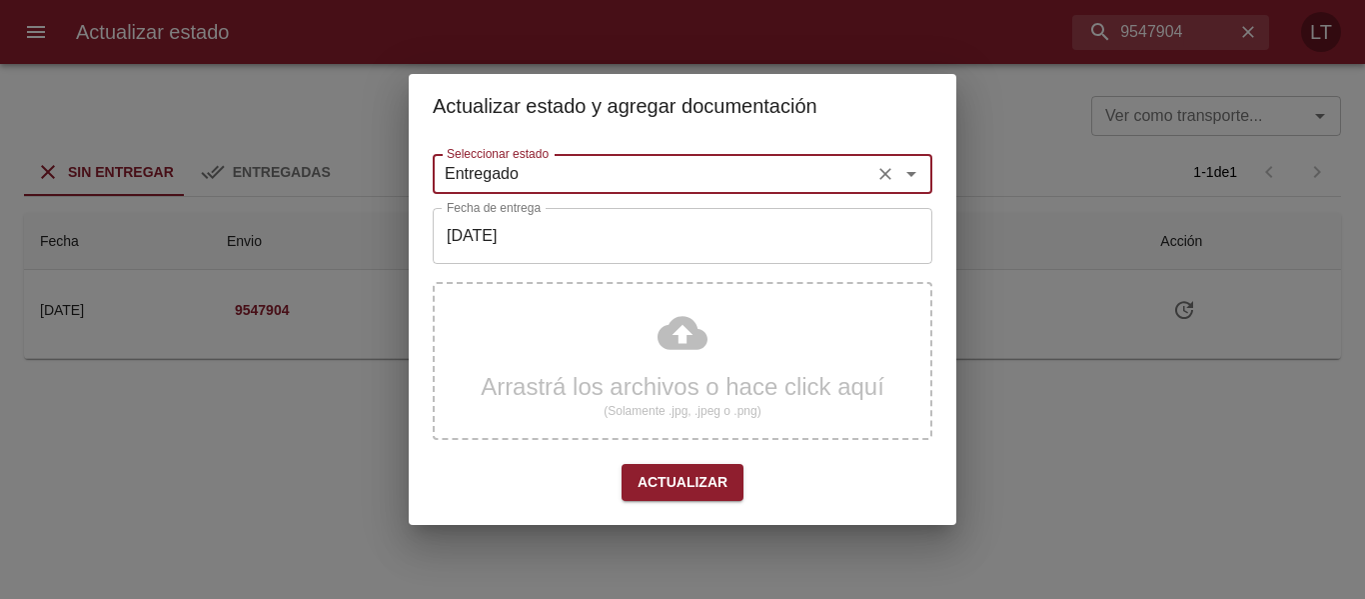
type input "Entregado"
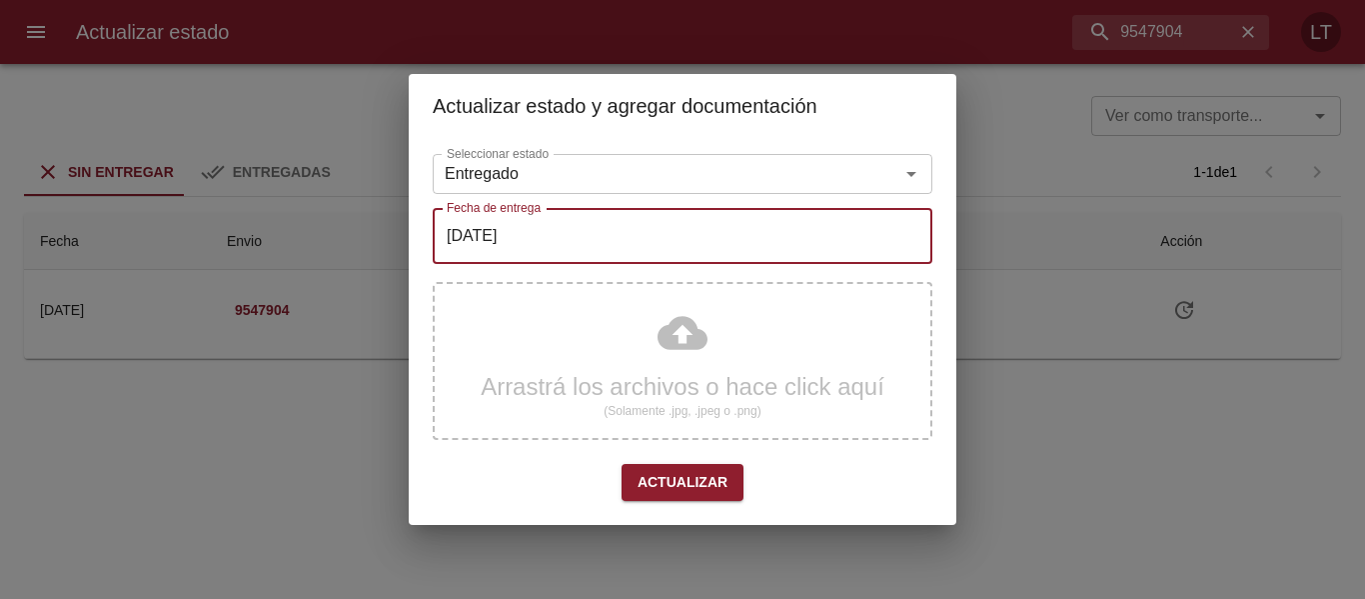
click at [560, 240] on input "[DATE]" at bounding box center [683, 236] width 500 height 56
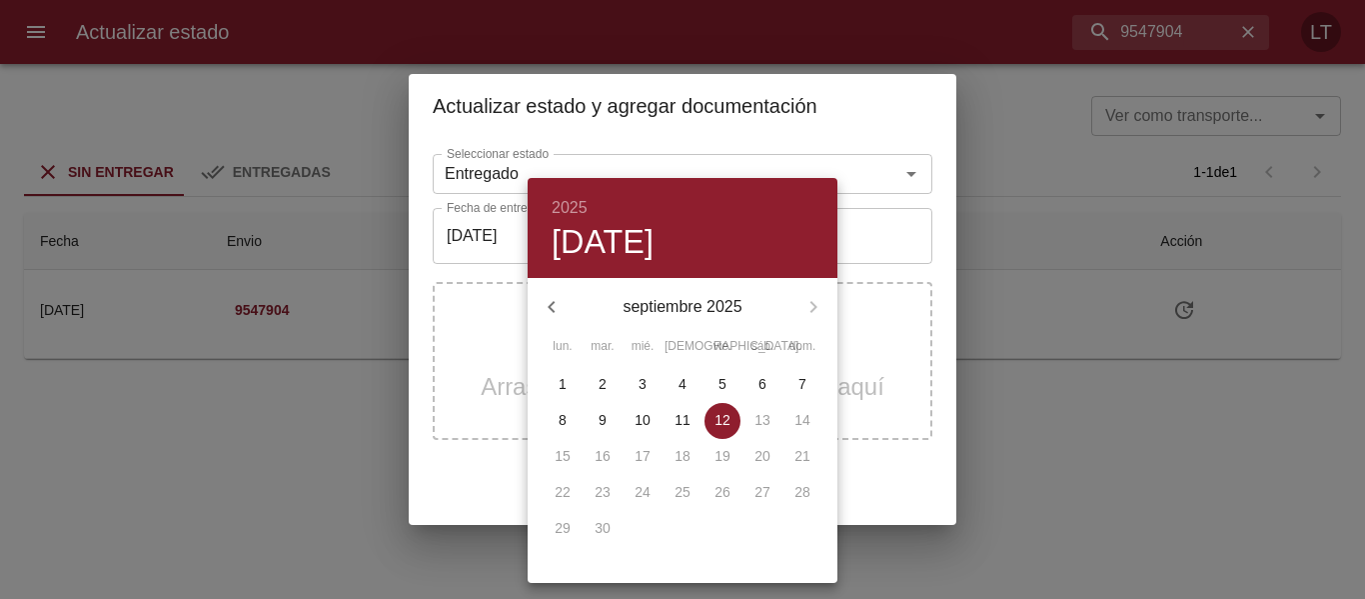
click at [644, 424] on p "10" at bounding box center [643, 420] width 16 height 20
type input "[DATE]"
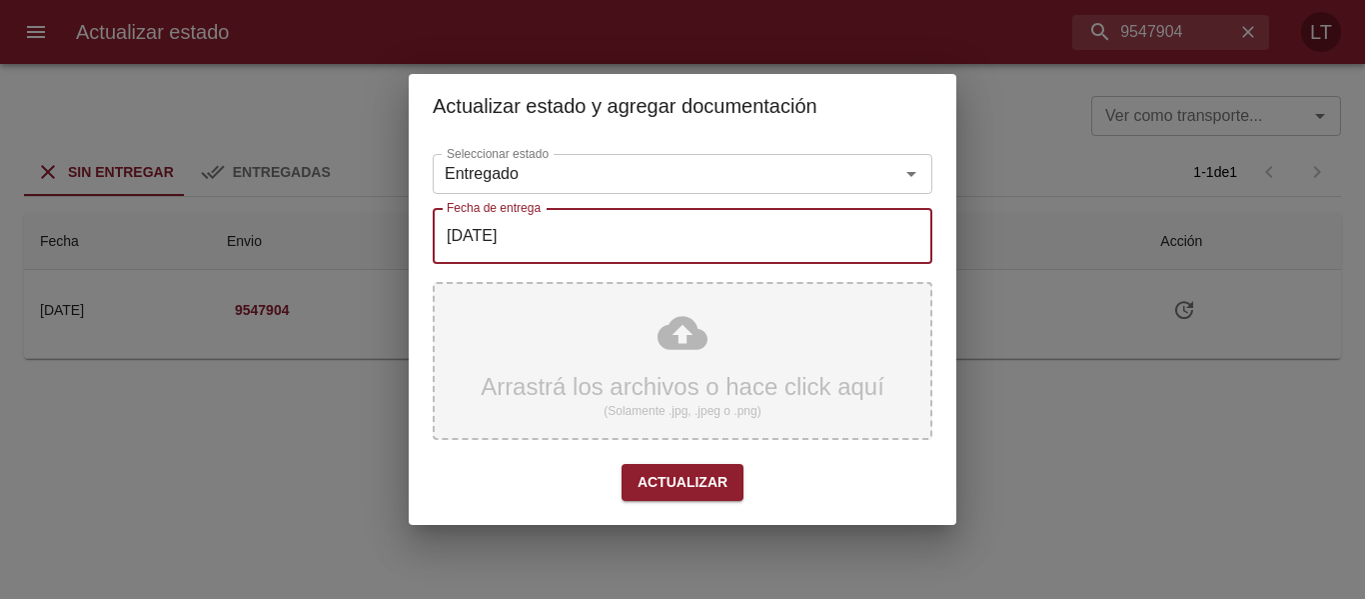
click at [673, 372] on div "Arrastrá los archivos o hace click aquí (Solamente .jpg, .jpeg o .png)" at bounding box center [683, 361] width 500 height 158
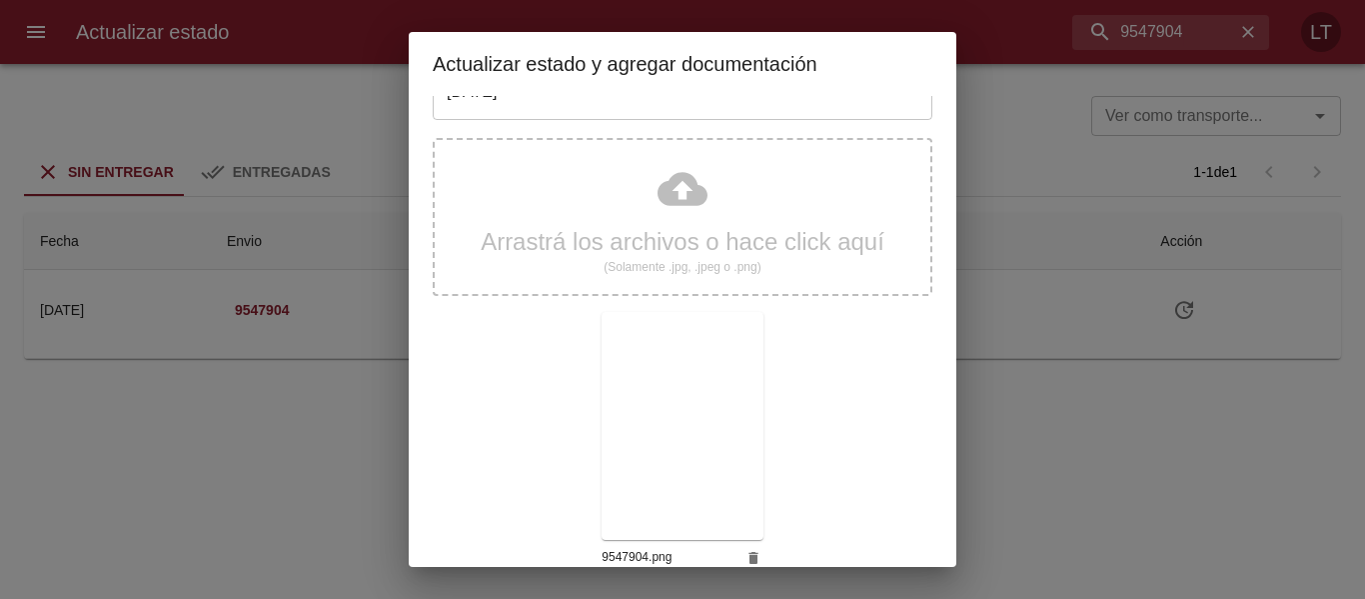
scroll to position [187, 0]
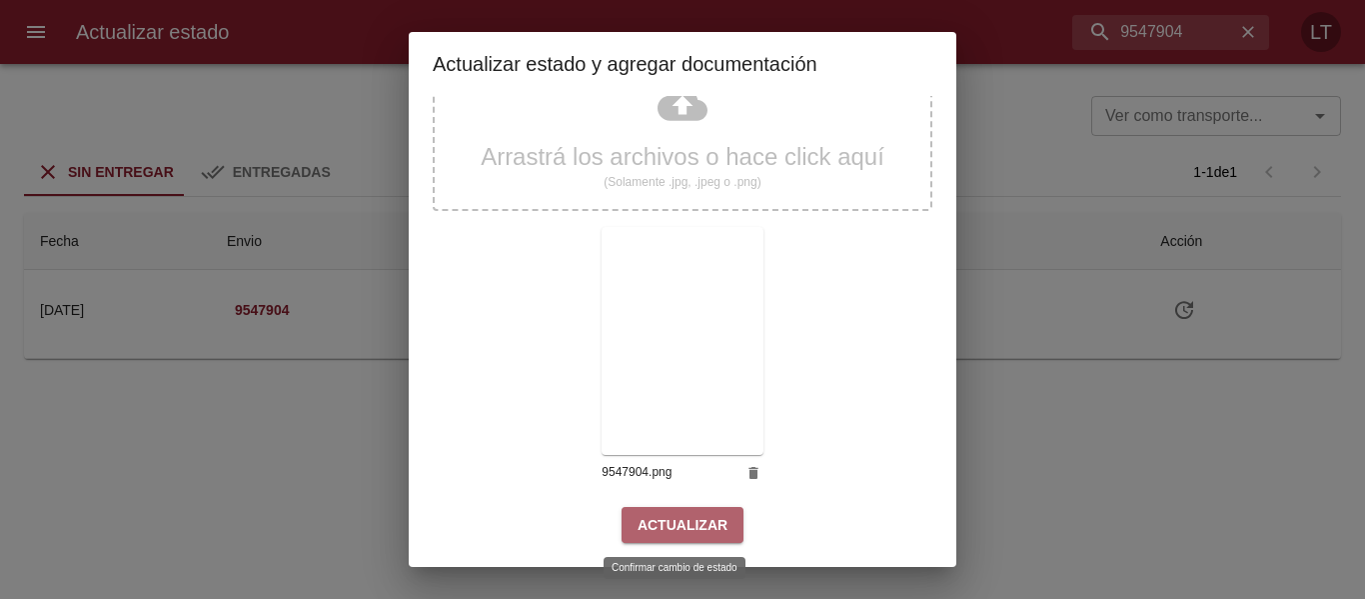
click at [716, 508] on button "Actualizar" at bounding box center [683, 525] width 122 height 37
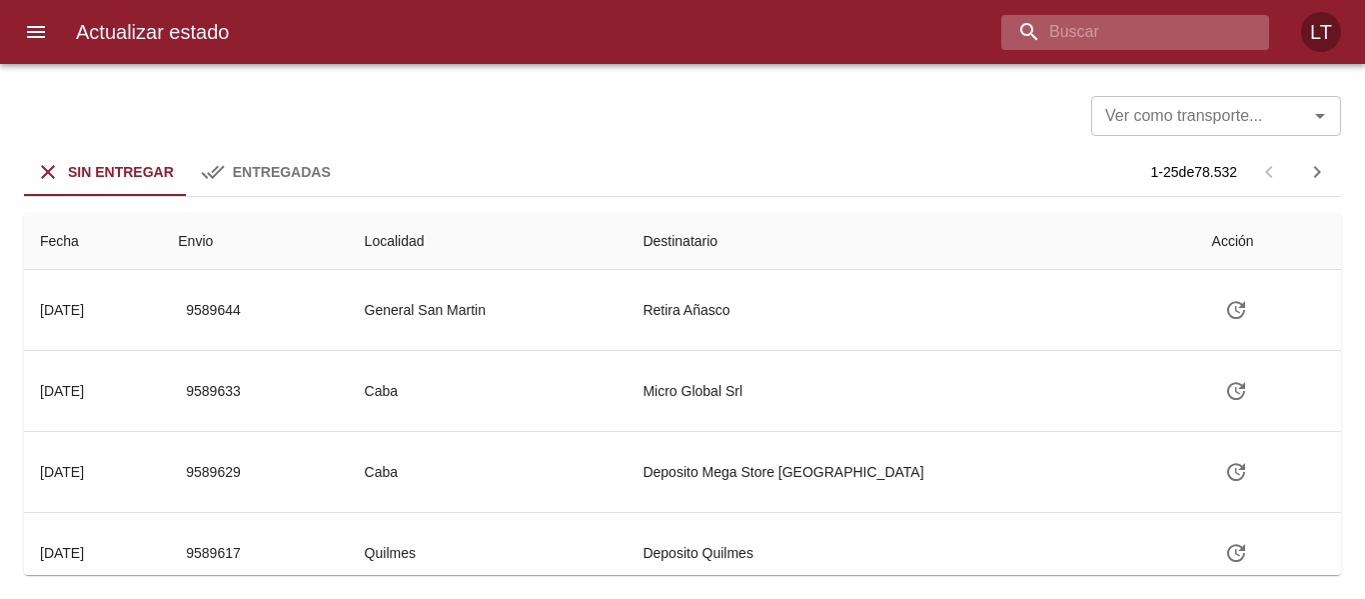
click at [1124, 30] on input "buscar" at bounding box center [1119, 32] width 234 height 35
paste input "9547063"
type input "9547063"
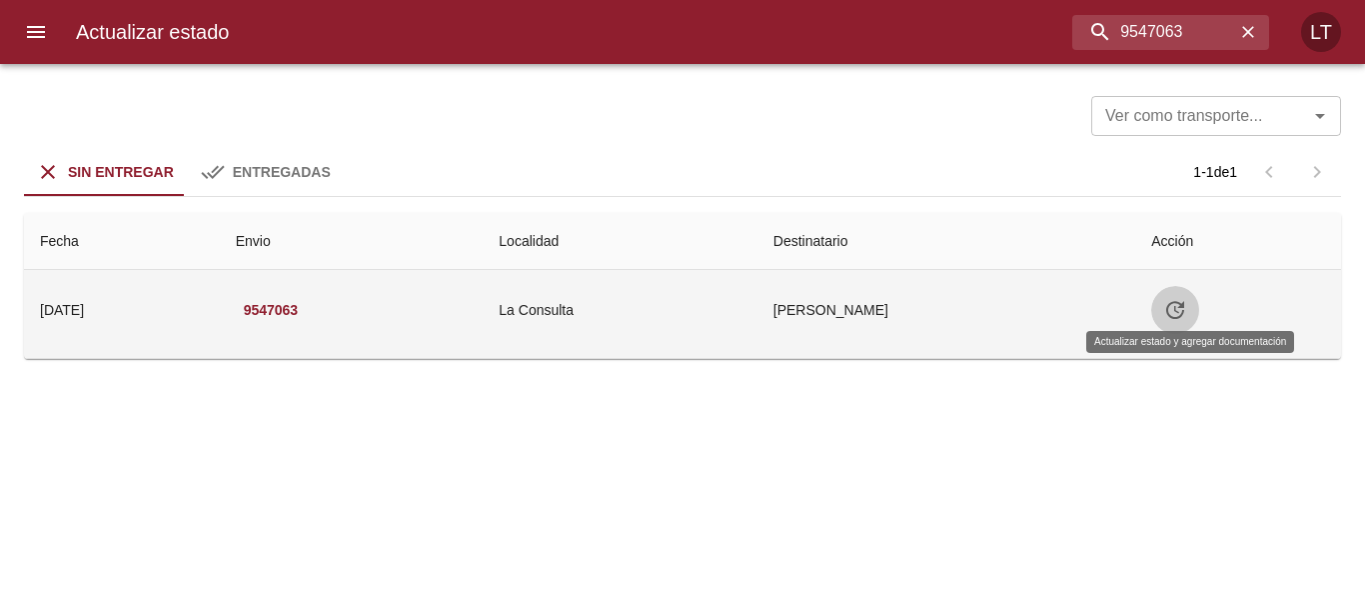
click at [1174, 313] on button "Tabla de envíos del cliente" at bounding box center [1175, 310] width 48 height 48
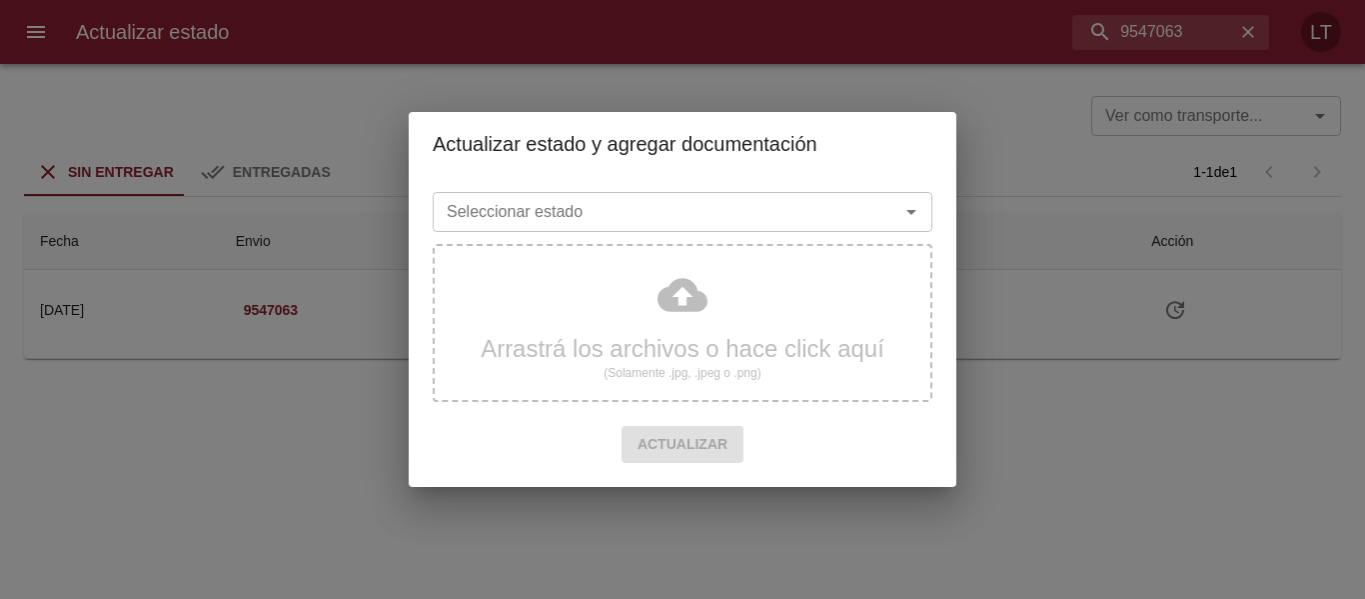
click at [761, 218] on input "Seleccionar estado" at bounding box center [653, 212] width 429 height 28
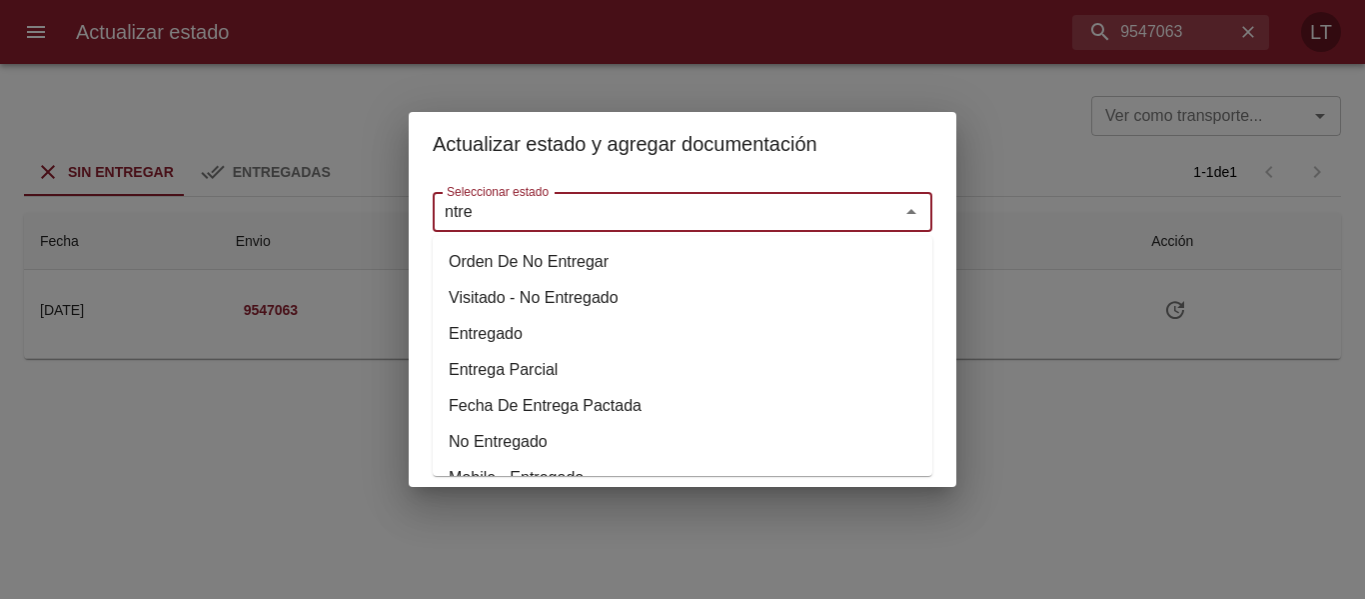
click at [504, 327] on li "Entregado" at bounding box center [683, 334] width 500 height 36
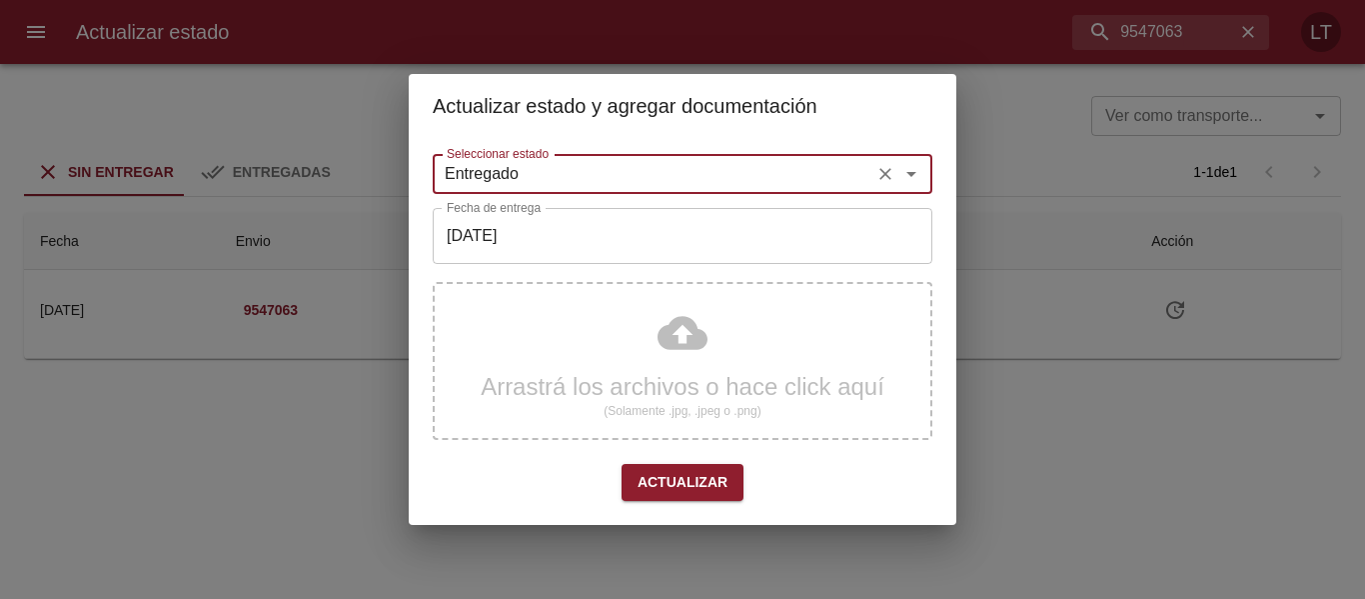
type input "Entregado"
click at [541, 233] on input "[DATE]" at bounding box center [683, 236] width 500 height 56
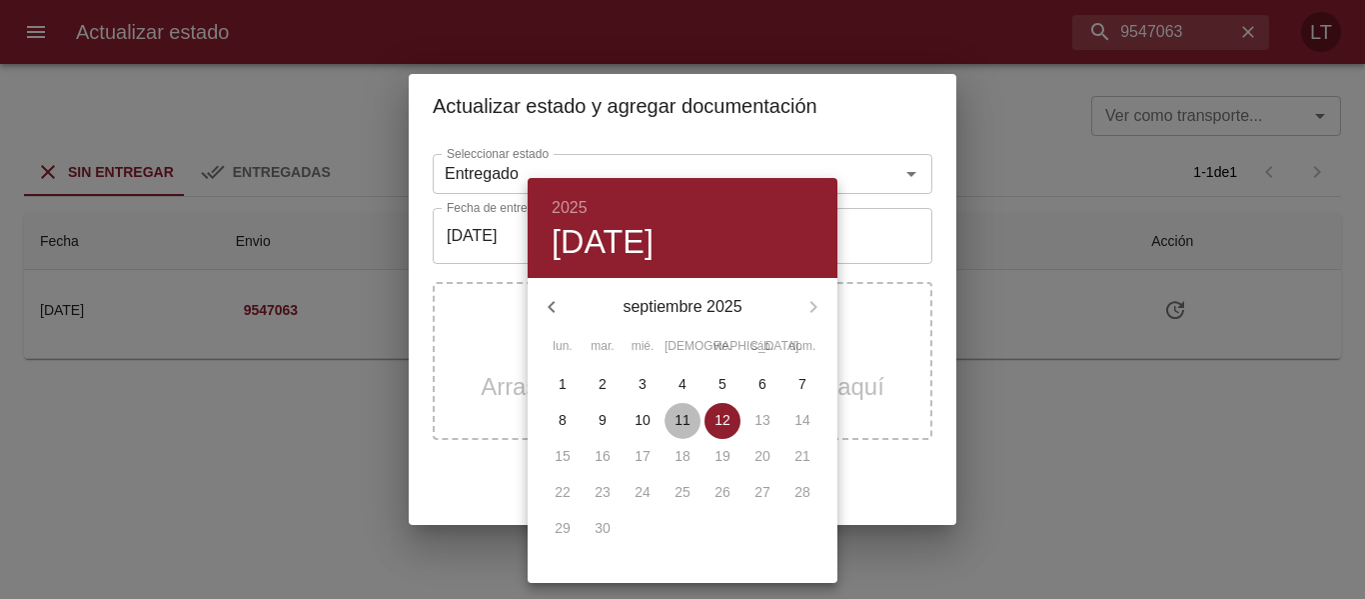
click at [686, 422] on p "11" at bounding box center [683, 420] width 16 height 20
type input "11/09/2025"
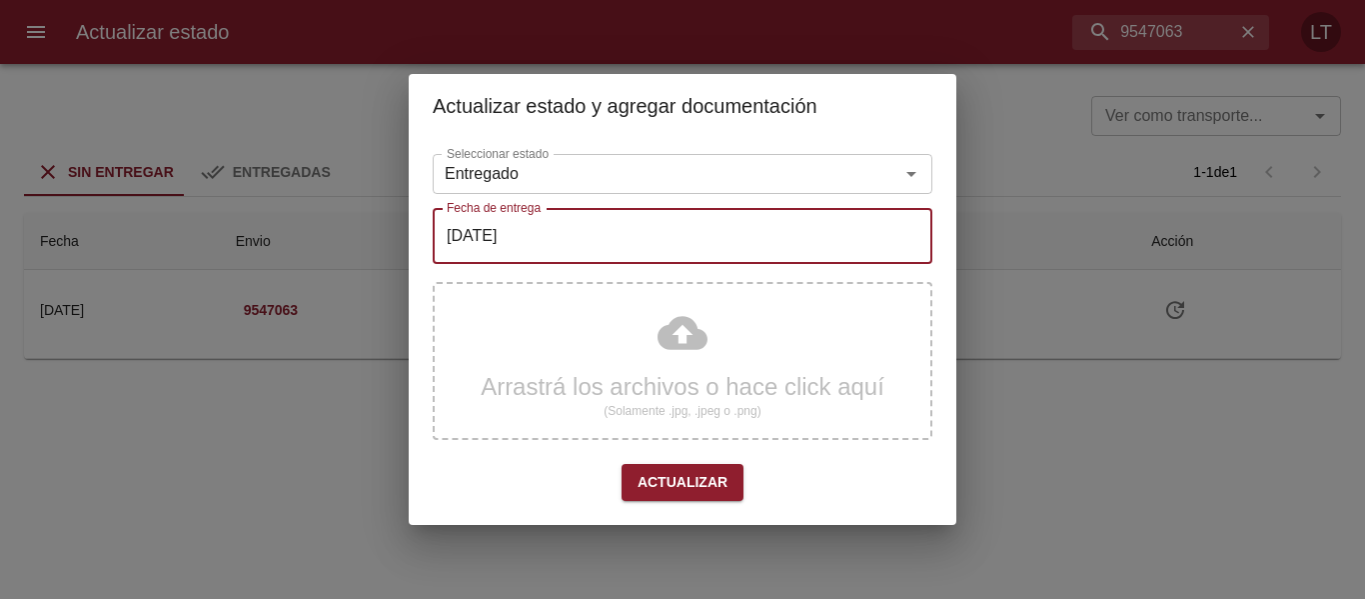
click at [665, 328] on div "Arrastrá los archivos o hace click aquí (Solamente .jpg, .jpeg o .png)" at bounding box center [683, 361] width 500 height 158
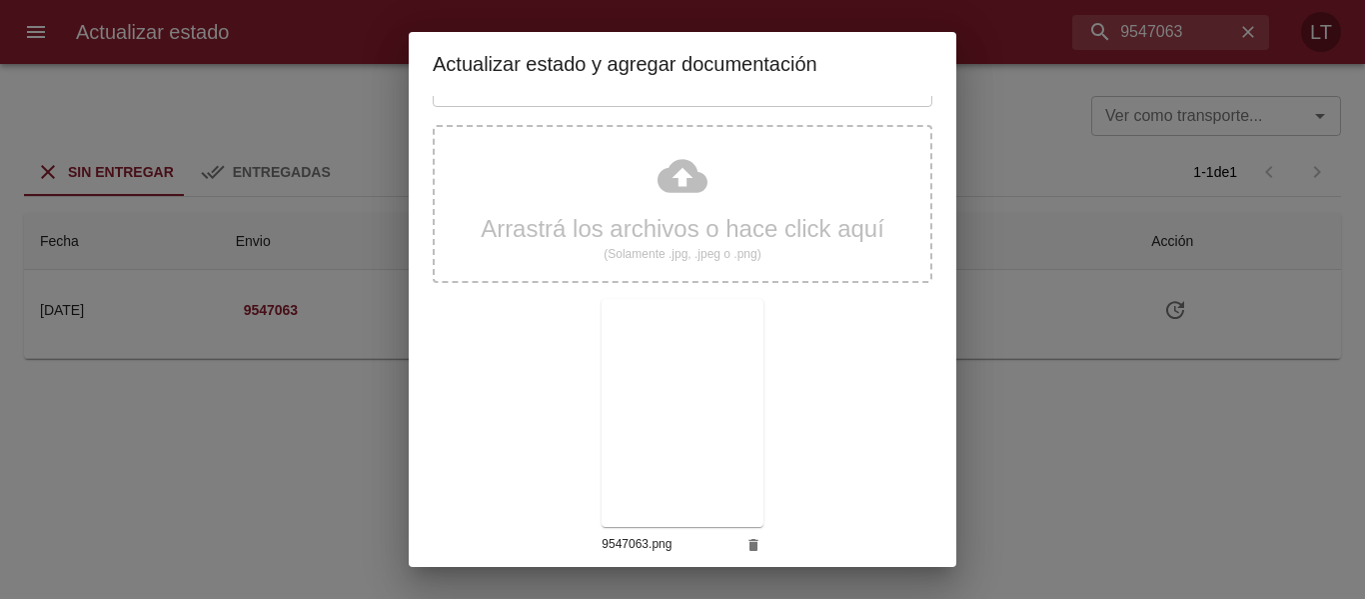
scroll to position [187, 0]
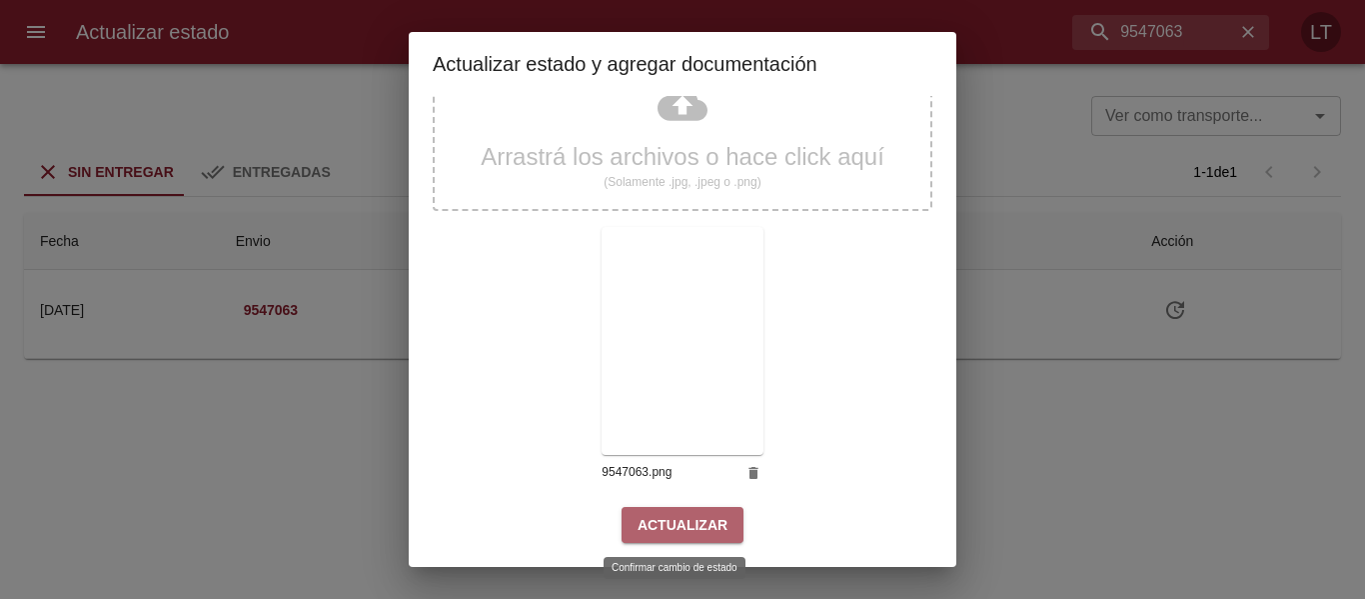
click at [715, 514] on span "Actualizar" at bounding box center [683, 525] width 90 height 25
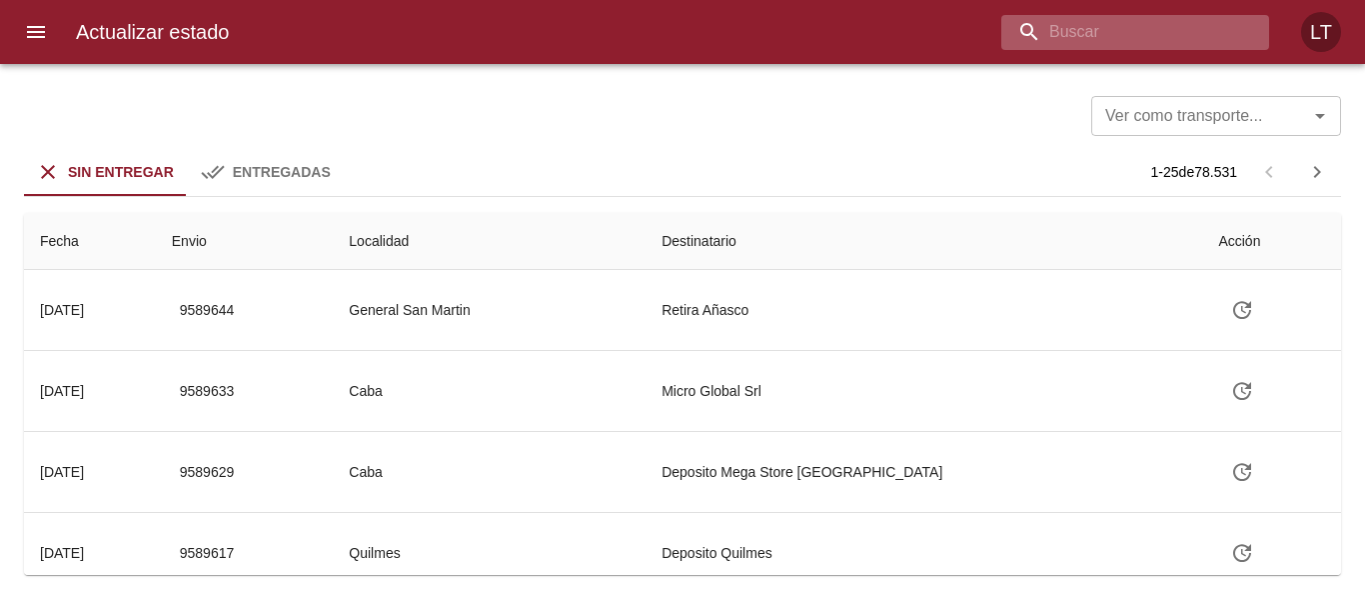
click at [1095, 27] on input "buscar" at bounding box center [1119, 32] width 234 height 35
paste input "9542660"
type input "9542660"
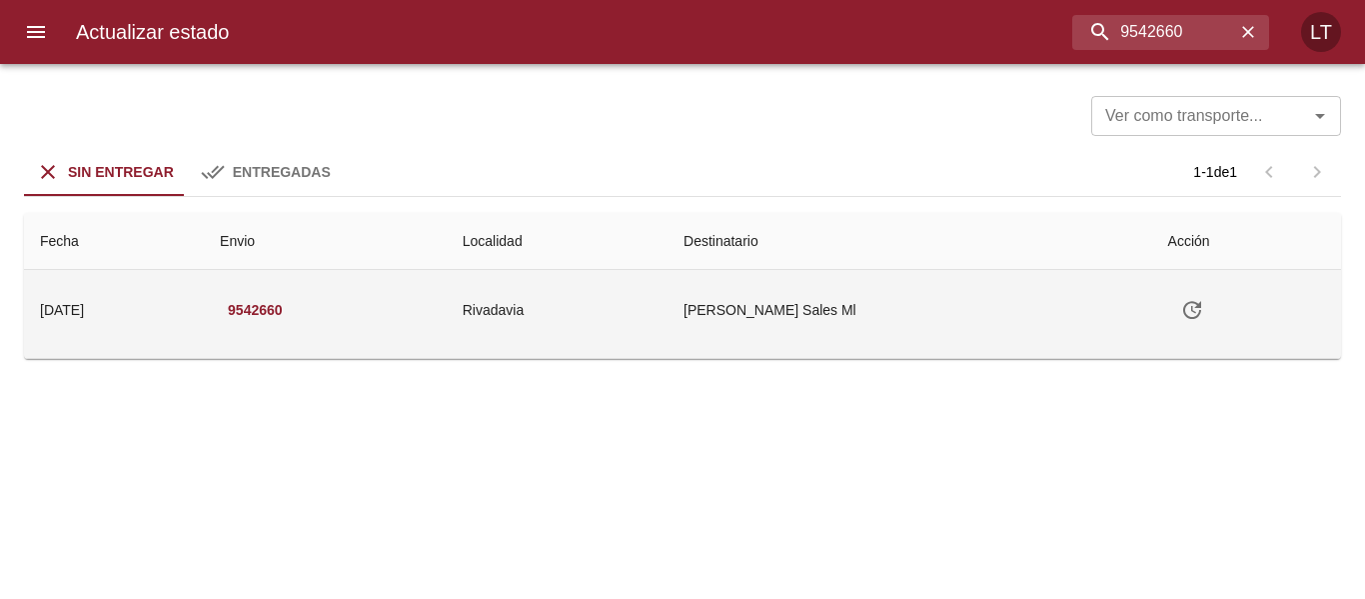
click at [1204, 307] on icon "Tabla de envíos del cliente" at bounding box center [1192, 310] width 24 height 24
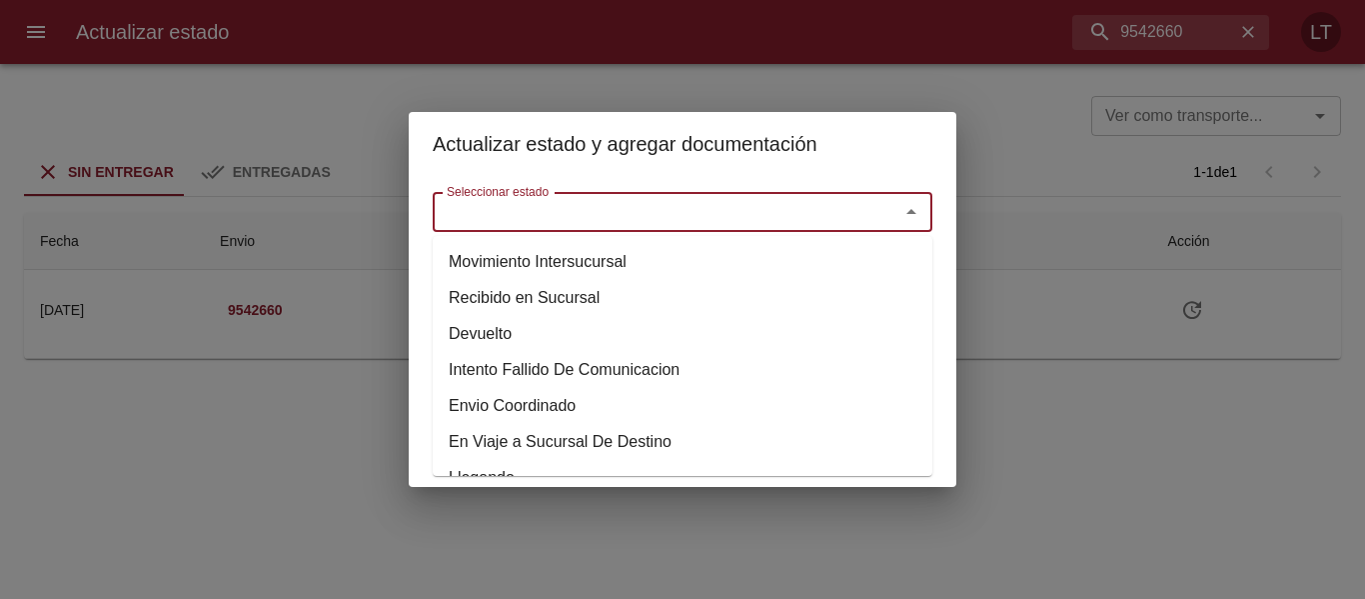
click at [747, 223] on input "Seleccionar estado" at bounding box center [653, 212] width 429 height 28
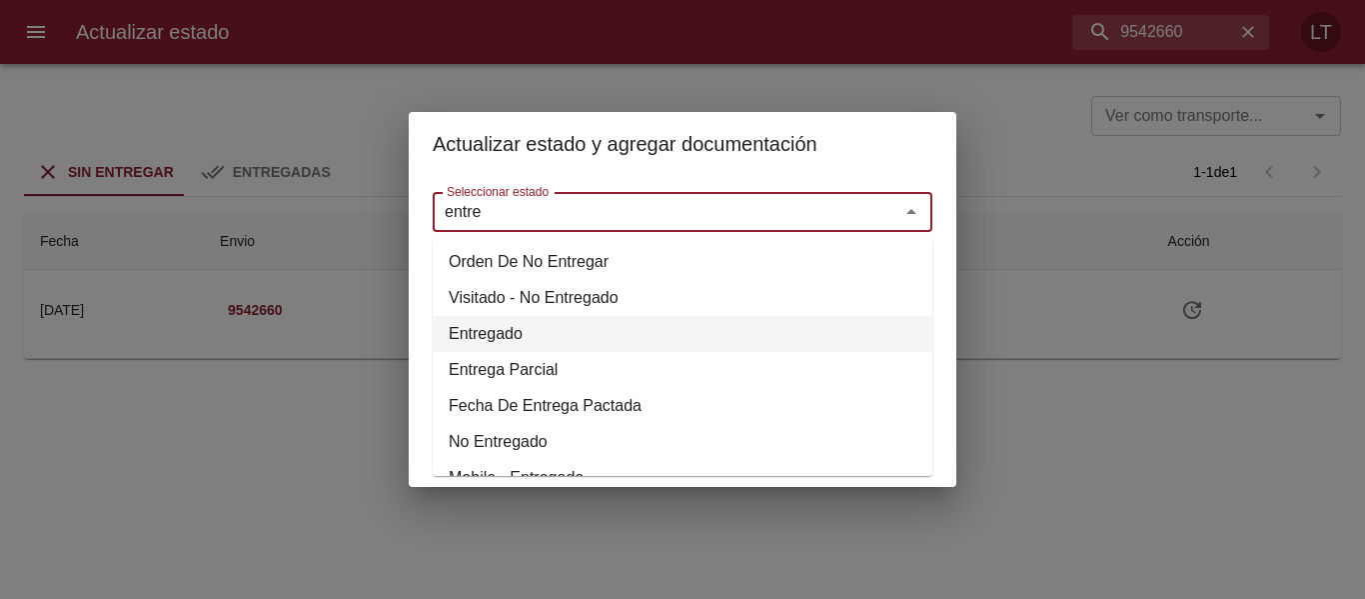
click at [453, 332] on li "Entregado" at bounding box center [683, 334] width 500 height 36
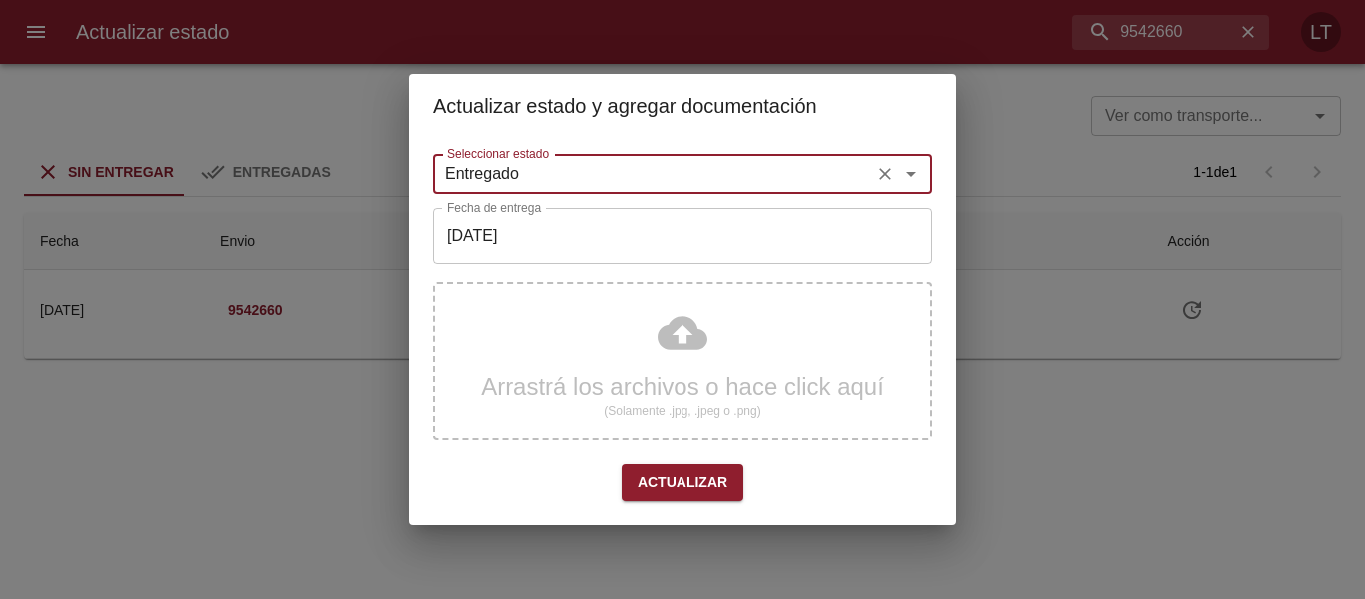
type input "Entregado"
click at [509, 255] on input "[DATE]" at bounding box center [683, 236] width 500 height 56
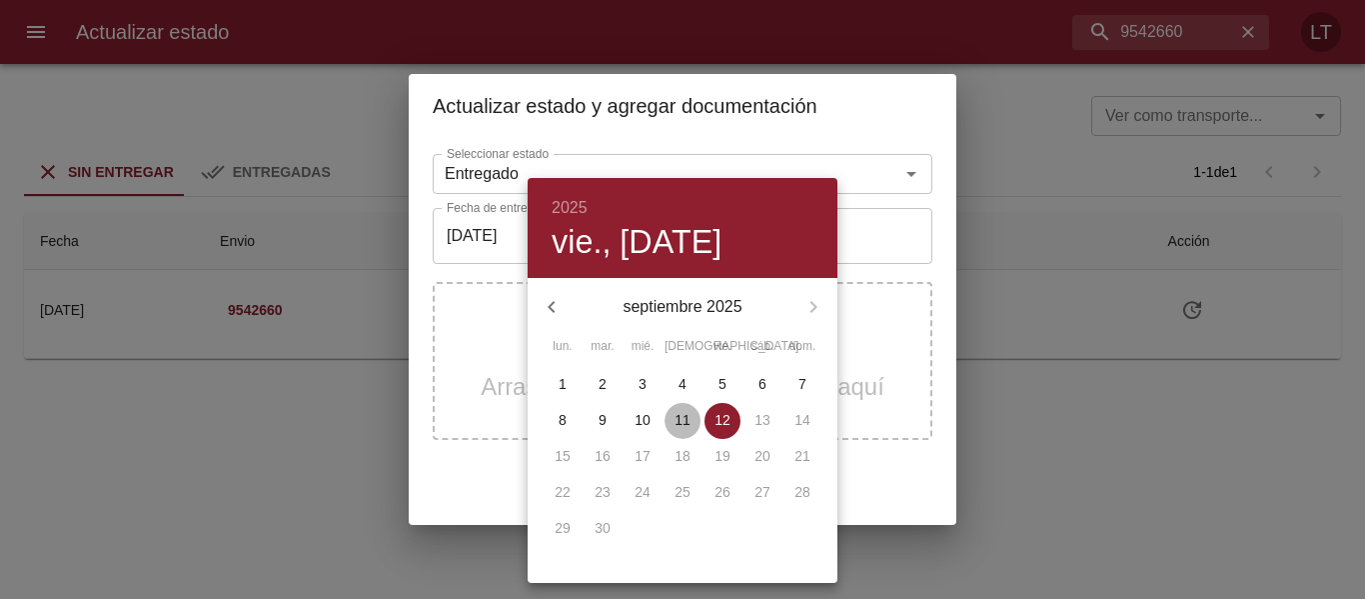
click at [677, 413] on span "11" at bounding box center [683, 420] width 36 height 20
type input "[DATE]"
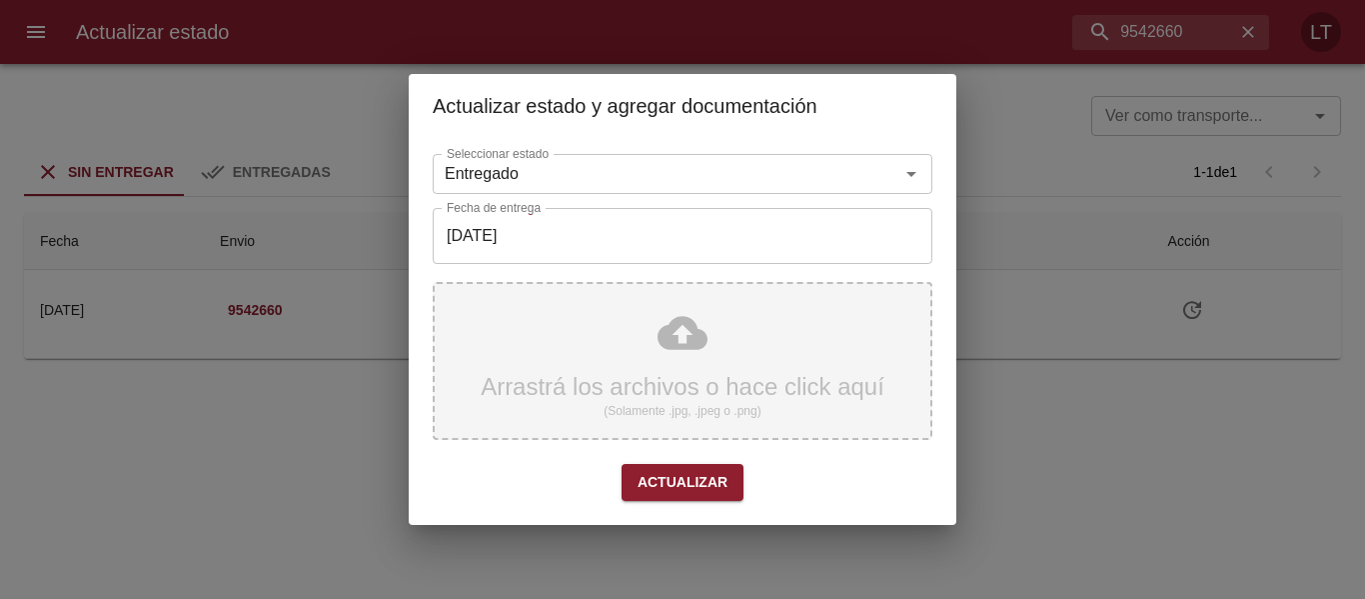
click at [682, 340] on div "Arrastrá los archivos o hace click aquí (Solamente .jpg, .jpeg o .png)" at bounding box center [683, 361] width 500 height 158
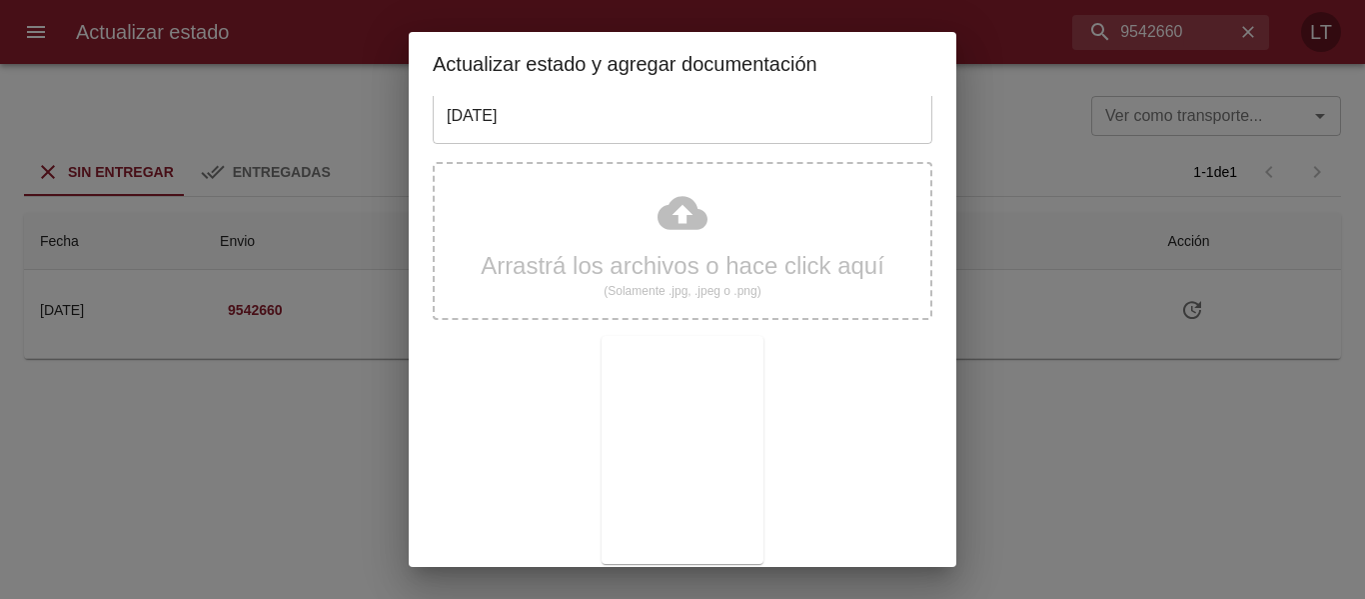
scroll to position [187, 0]
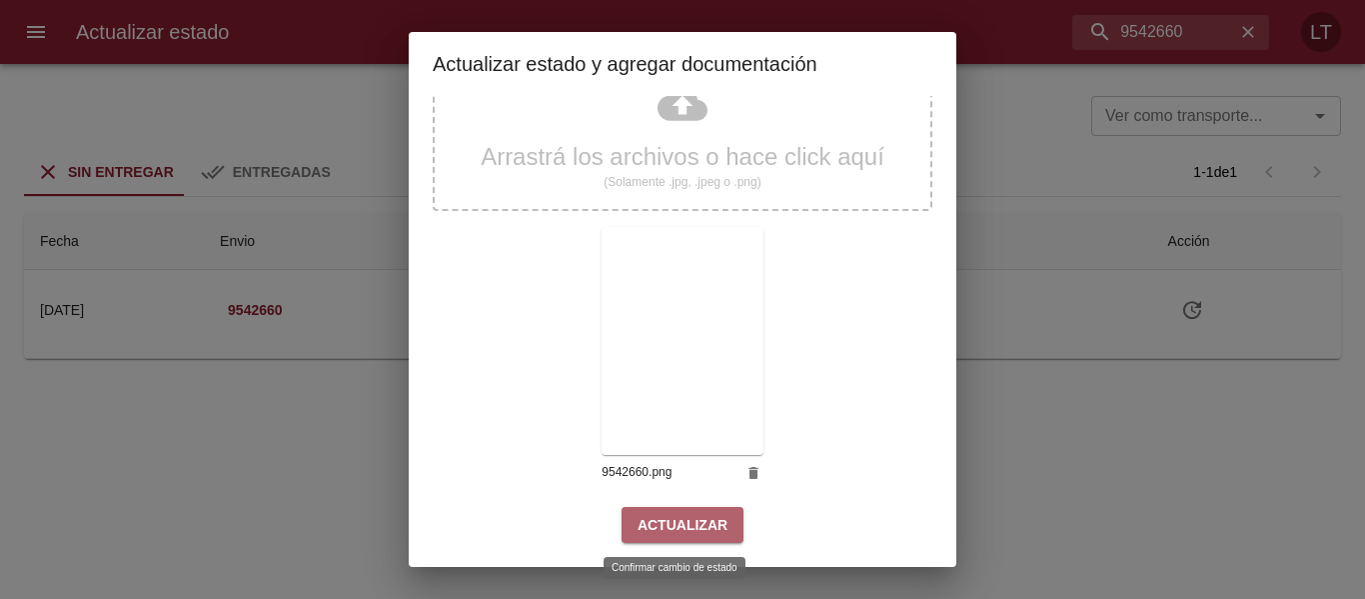
click at [705, 528] on span "Actualizar" at bounding box center [683, 525] width 90 height 25
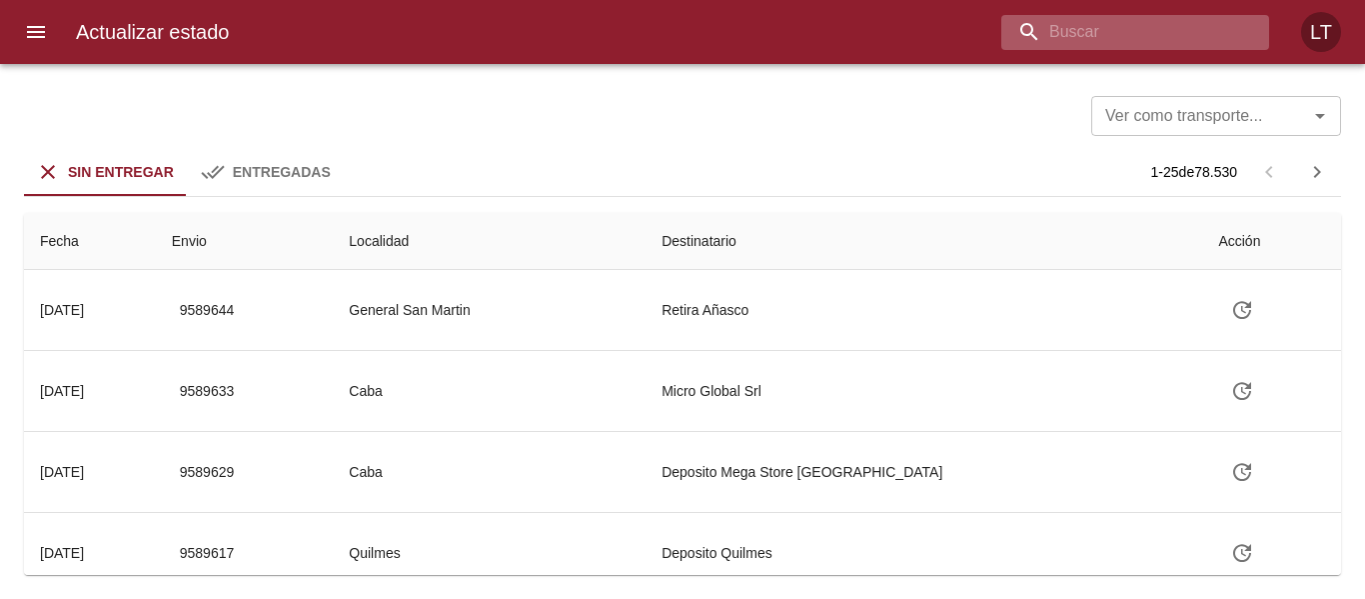
click at [1229, 21] on input "buscar" at bounding box center [1119, 32] width 234 height 35
paste input "9553549"
type input "9553549"
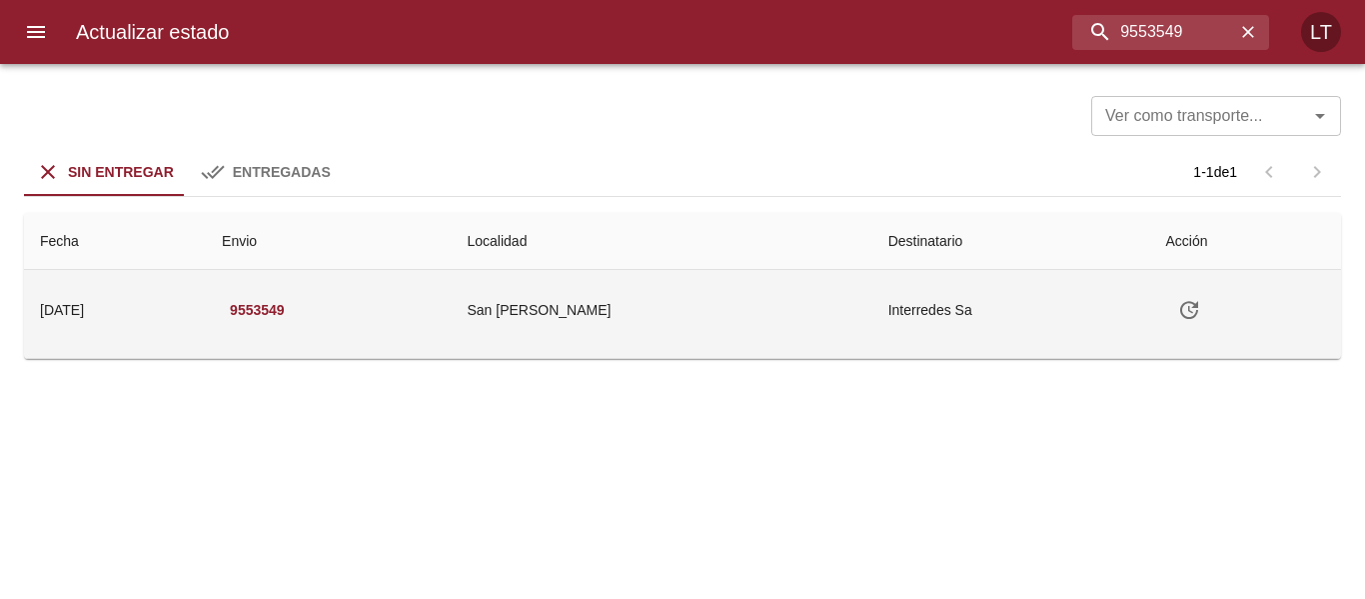
click at [1177, 312] on icon "Tabla de envíos del cliente" at bounding box center [1189, 310] width 24 height 24
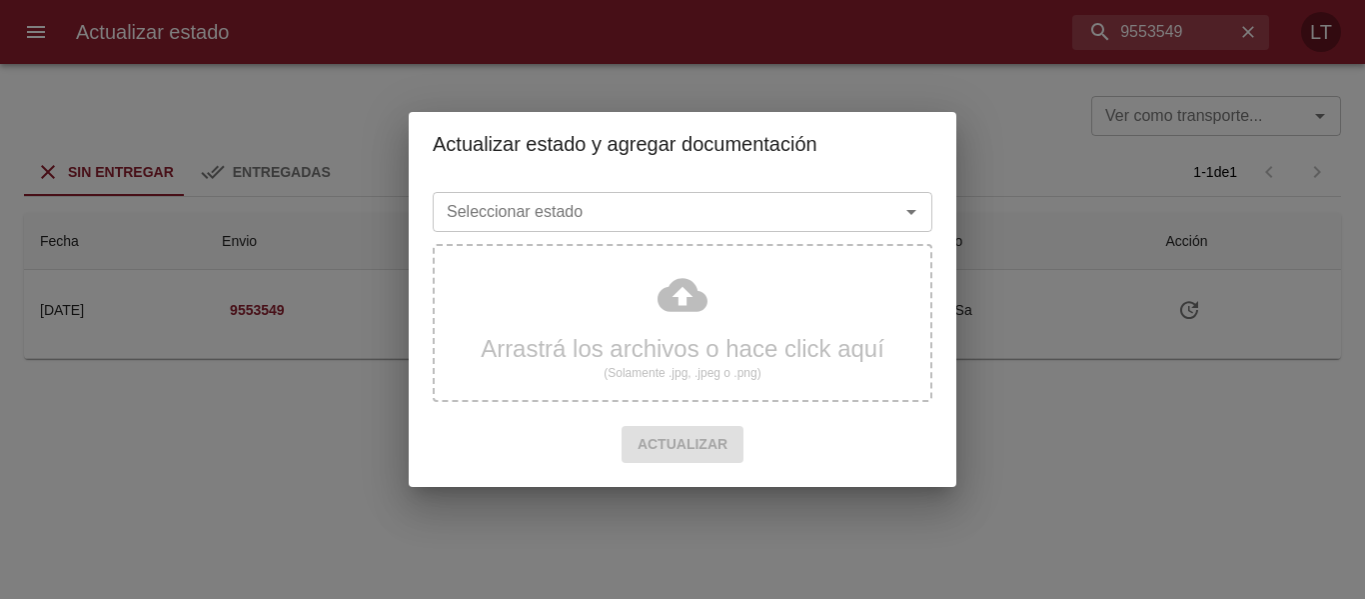
drag, startPoint x: 766, startPoint y: 239, endPoint x: 776, endPoint y: 224, distance: 18.0
click at [768, 235] on div "Seleccionar estado Seleccionar estado Arrastrá los archivos o hace click aquí (…" at bounding box center [683, 331] width 500 height 295
click at [586, 211] on input "Seleccionar estado" at bounding box center [653, 212] width 429 height 28
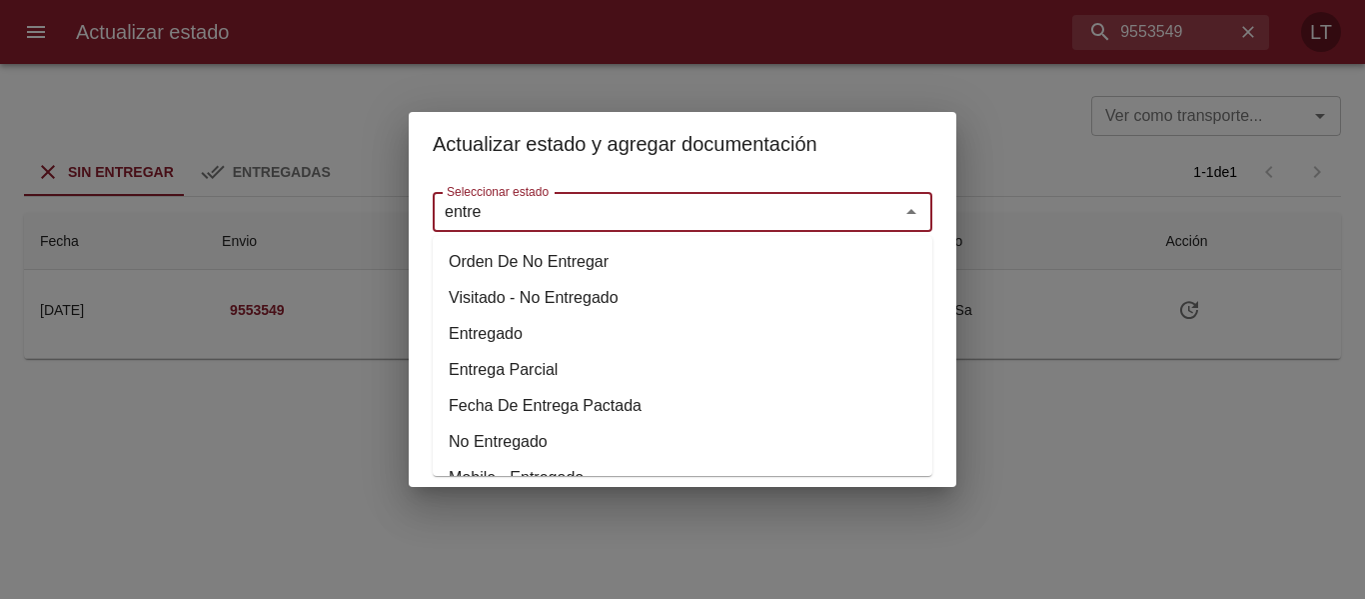
click at [485, 333] on li "Entregado" at bounding box center [683, 334] width 500 height 36
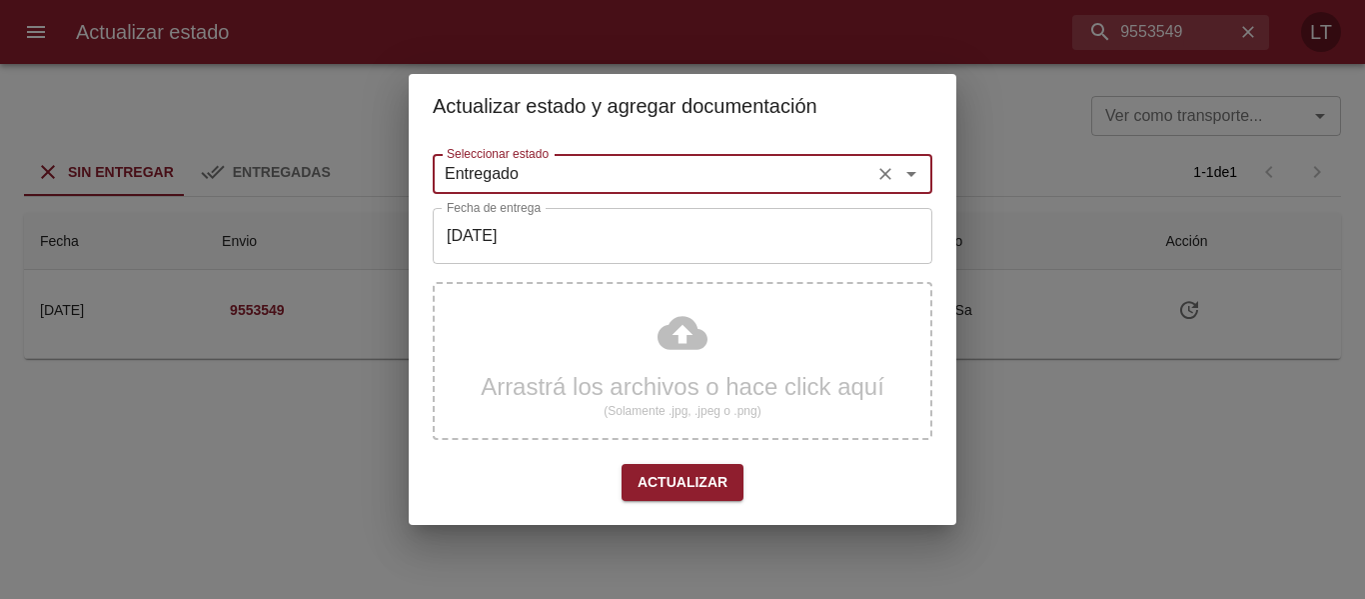
type input "Entregado"
click at [532, 241] on input "[DATE]" at bounding box center [683, 236] width 500 height 56
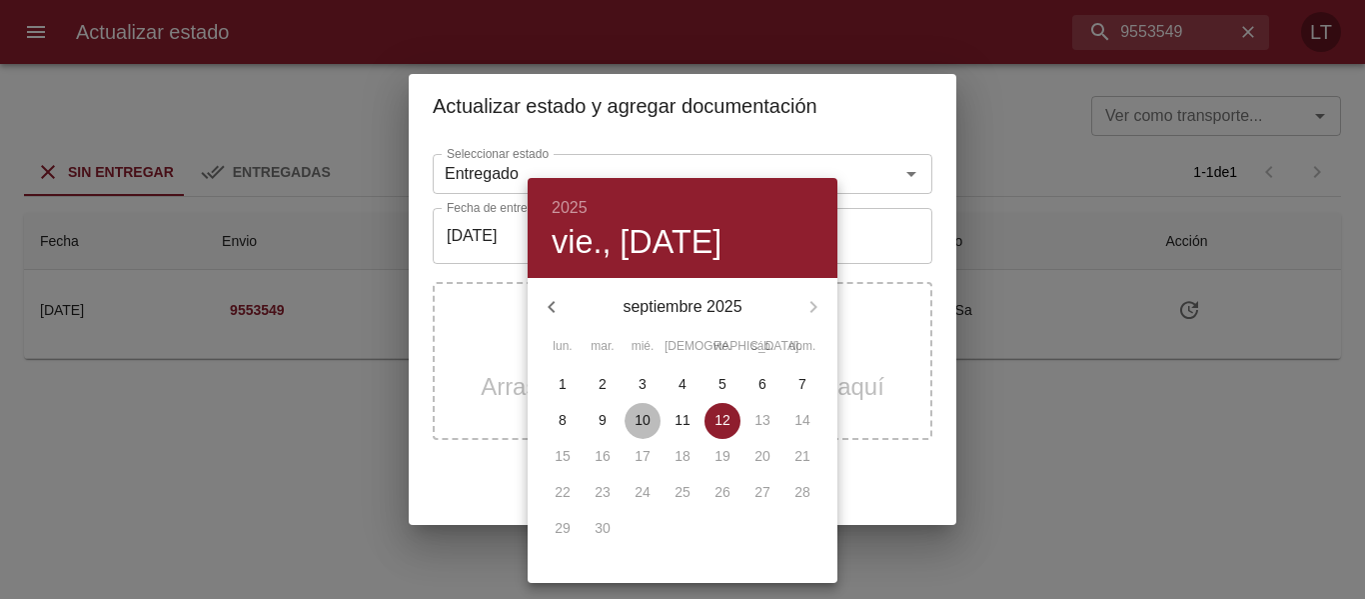
click at [644, 416] on p "10" at bounding box center [643, 420] width 16 height 20
type input "[DATE]"
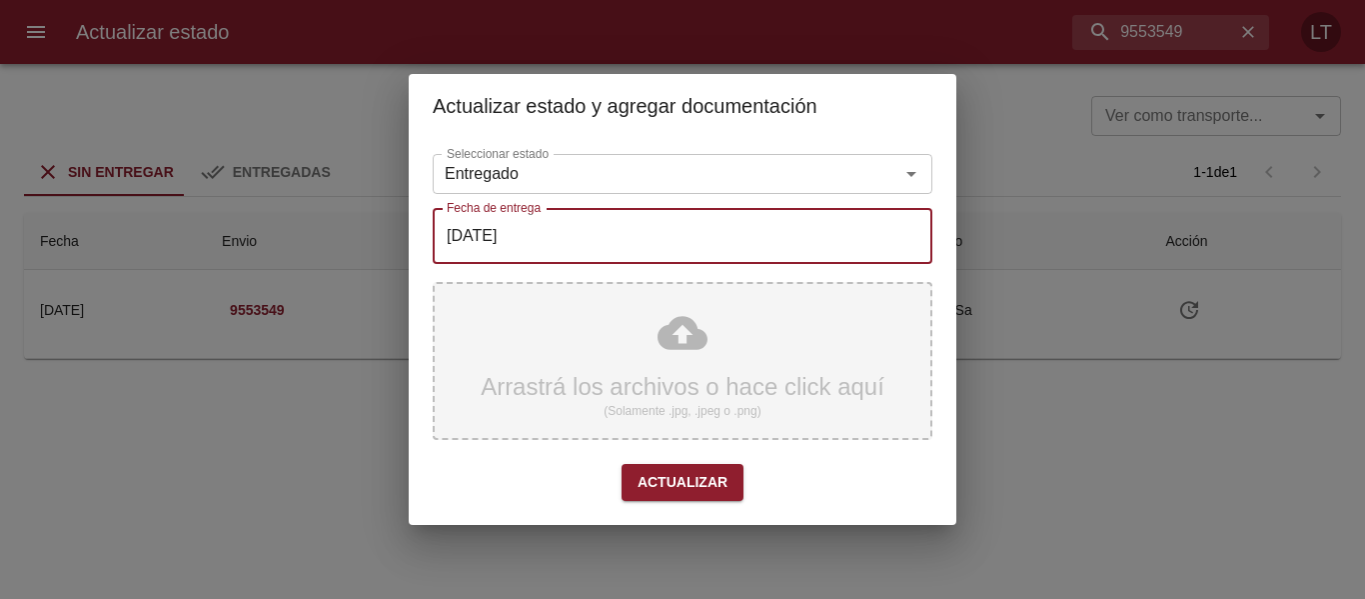
click at [706, 332] on div "Arrastrá los archivos o hace click aquí (Solamente .jpg, .jpeg o .png)" at bounding box center [683, 361] width 500 height 158
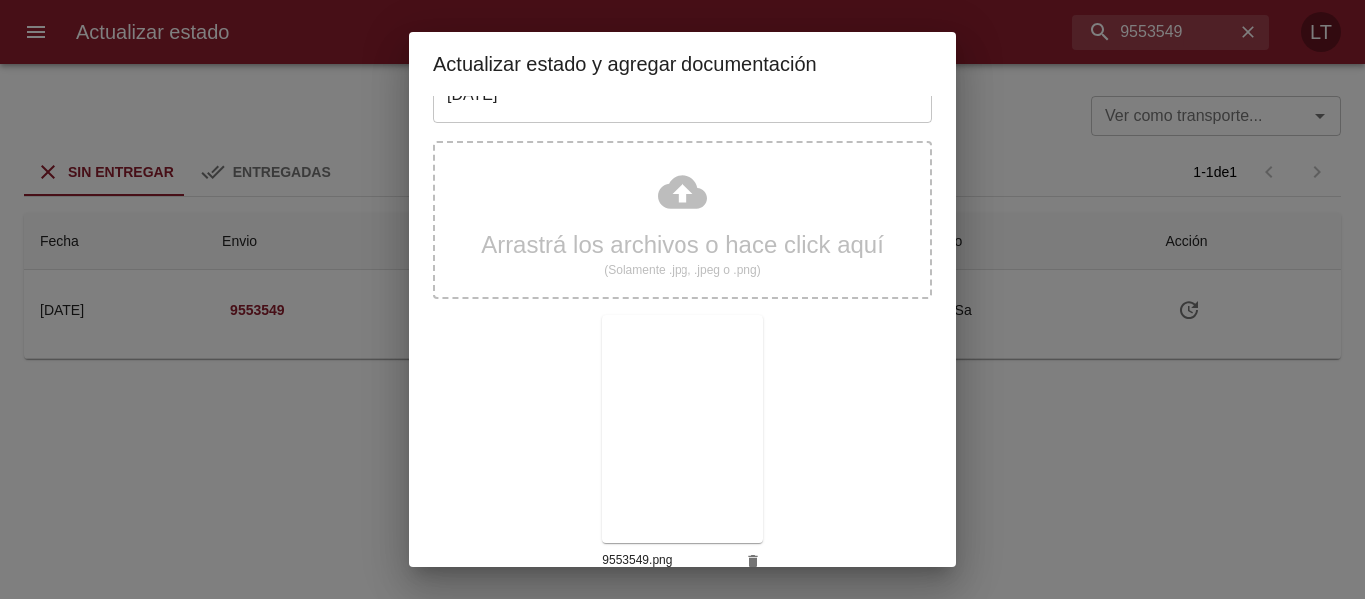
scroll to position [187, 0]
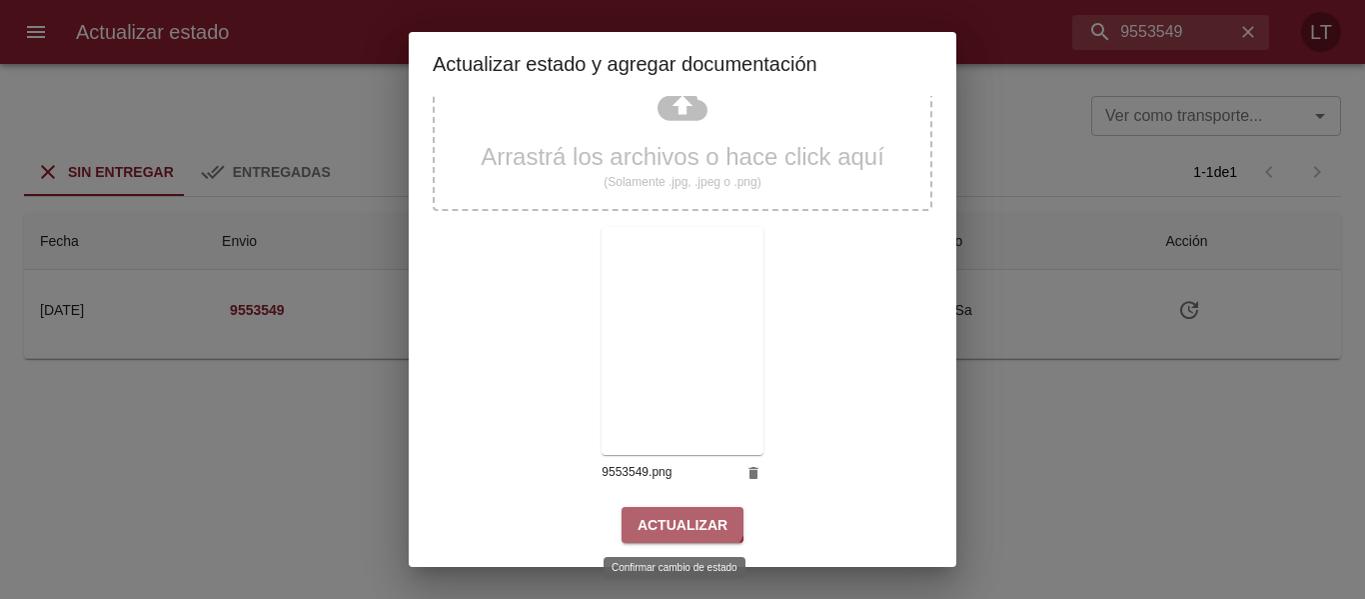
click at [668, 507] on button "Actualizar" at bounding box center [683, 525] width 122 height 37
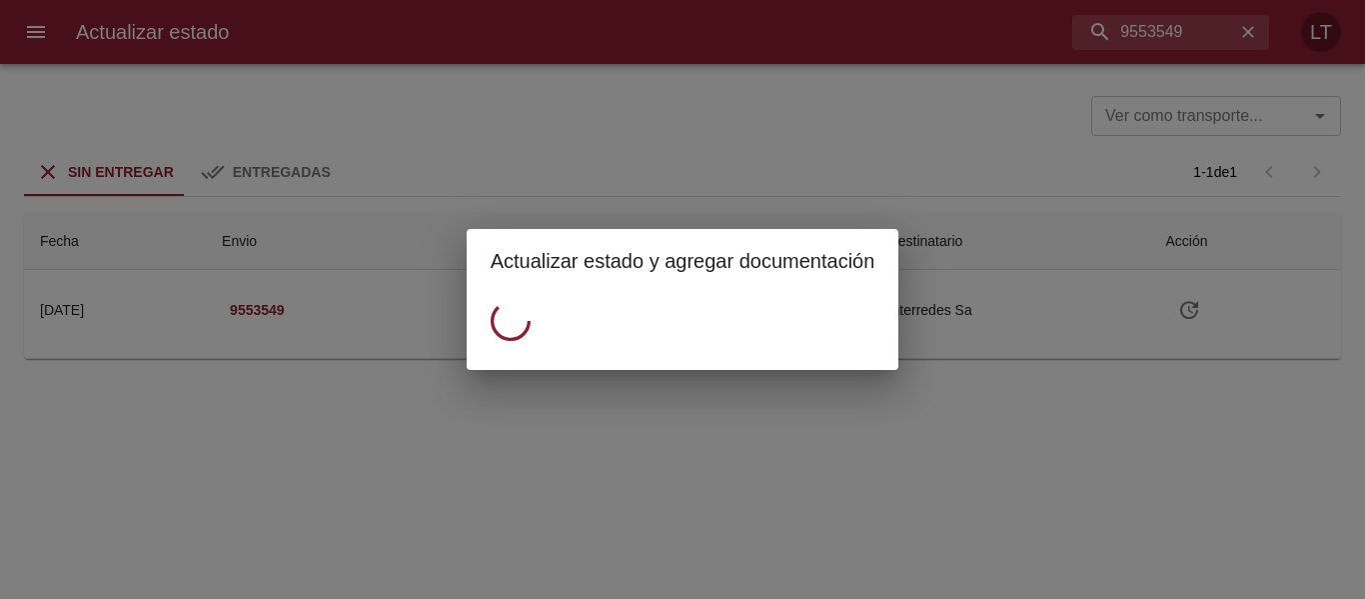
click at [669, 120] on div "Actualizar estado y agregar documentación" at bounding box center [682, 299] width 1365 height 599
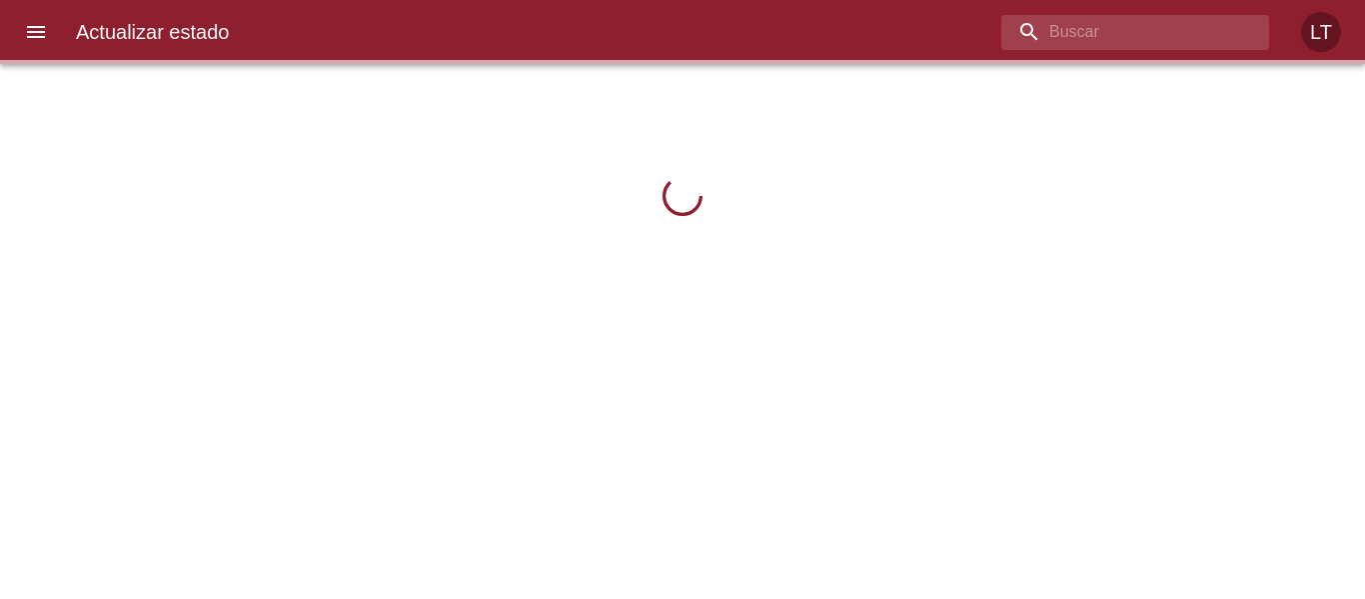
click at [1139, 39] on input "buscar" at bounding box center [1119, 32] width 234 height 35
paste input "9553549"
type input "9553549"
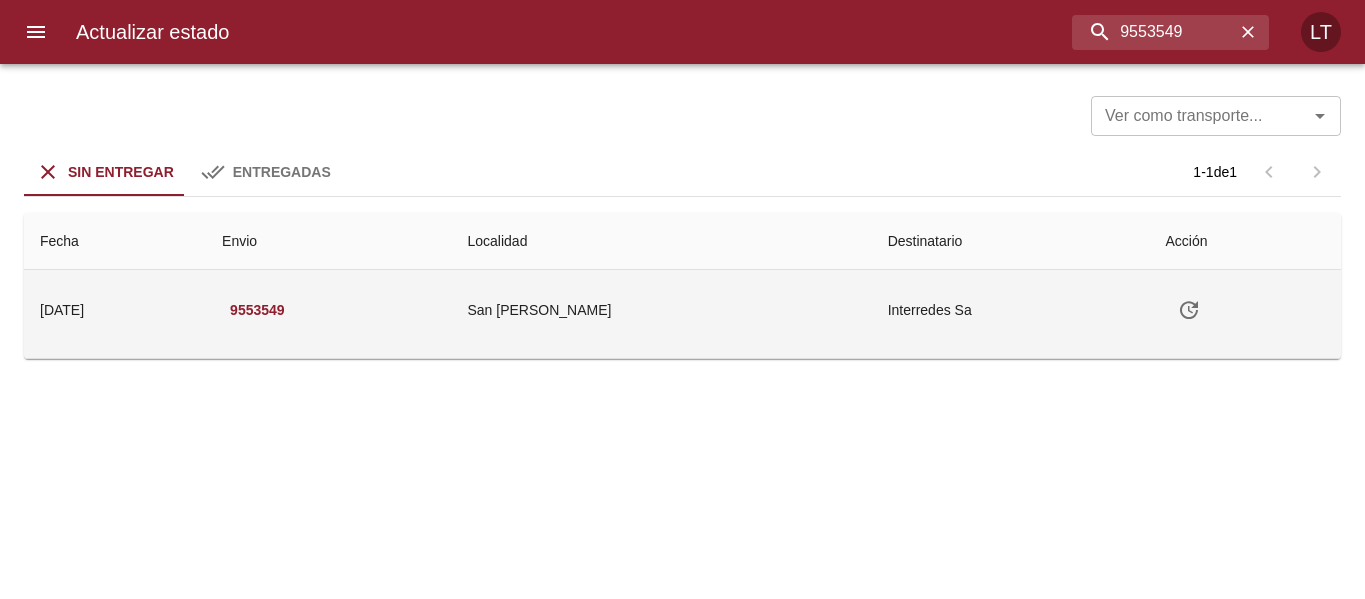
click at [1200, 319] on td "Tabla de envíos del cliente" at bounding box center [1245, 310] width 192 height 80
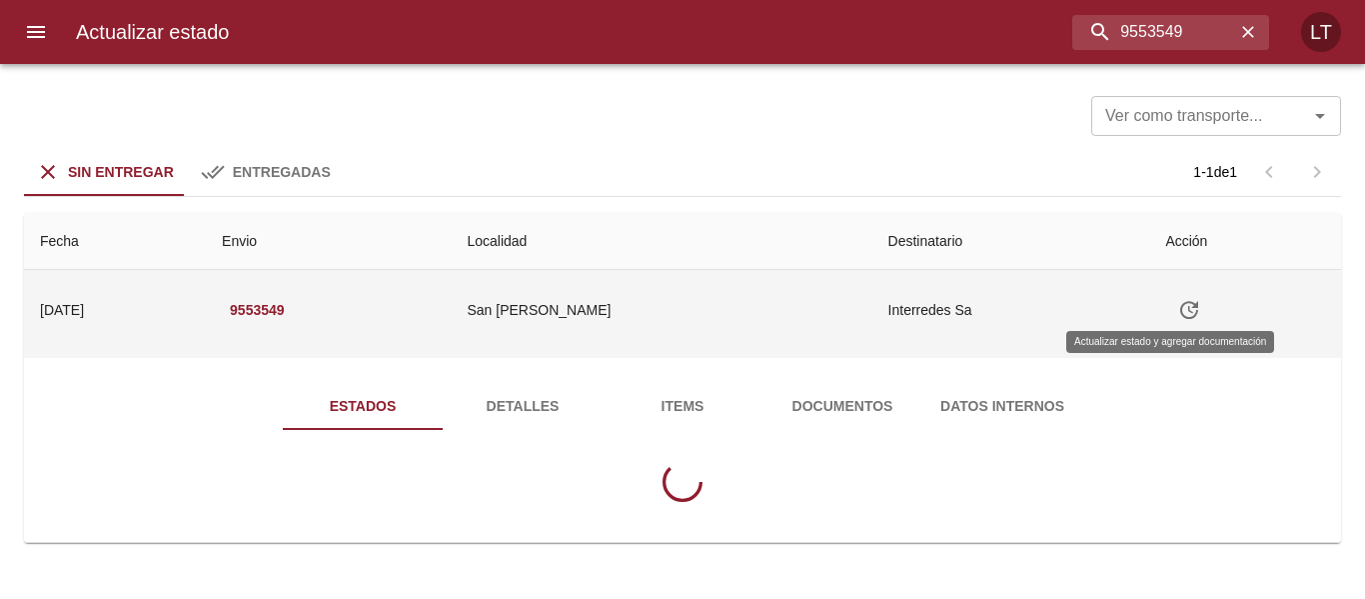
click at [1177, 309] on icon "Tabla de envíos del cliente" at bounding box center [1189, 310] width 24 height 24
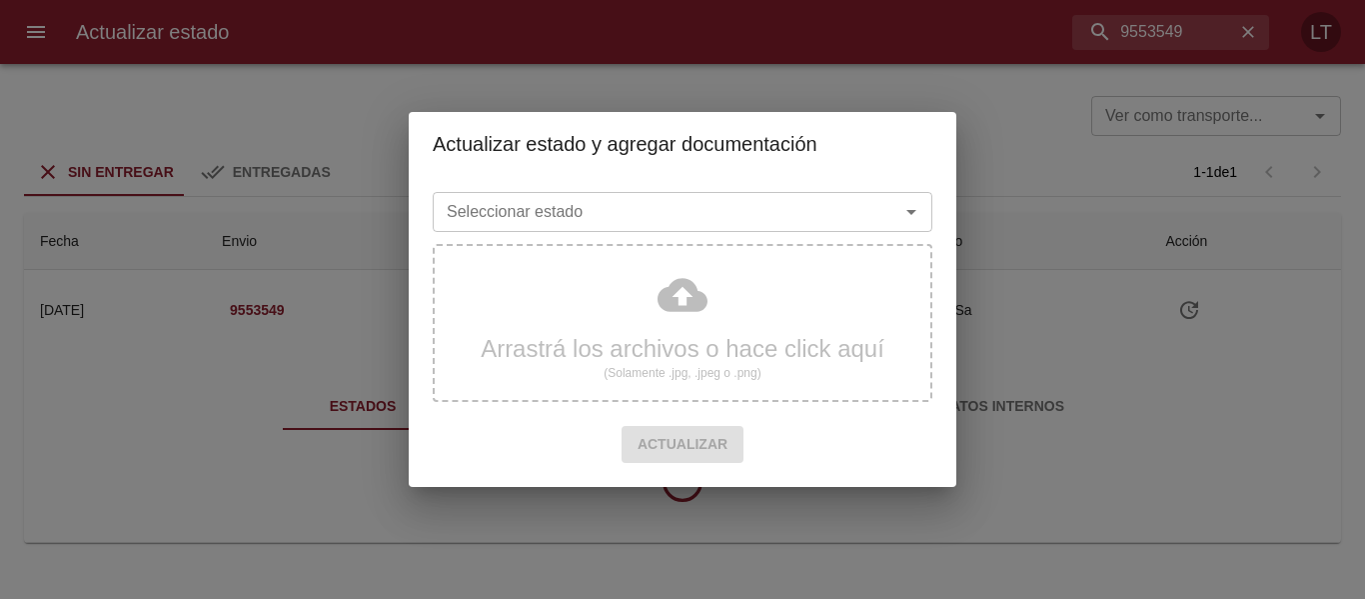
click at [738, 200] on input "Seleccionar estado" at bounding box center [653, 212] width 429 height 28
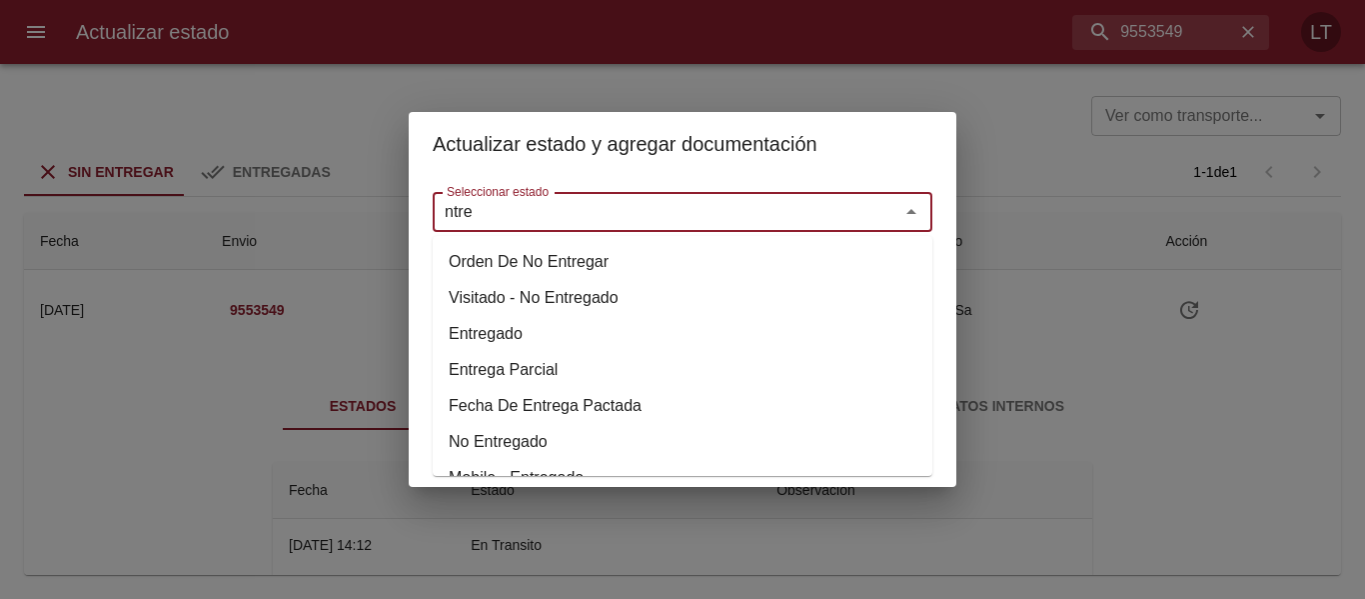
click at [488, 333] on li "Entregado" at bounding box center [683, 334] width 500 height 36
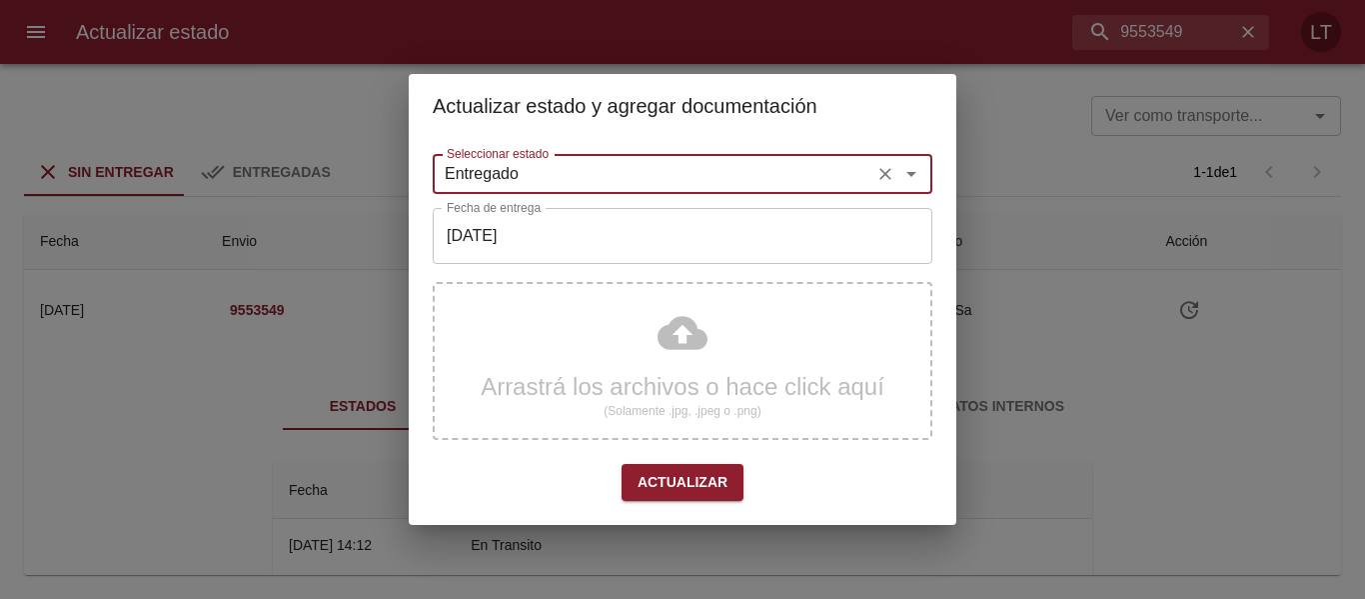
type input "Entregado"
click at [509, 252] on input "[DATE]" at bounding box center [683, 236] width 500 height 56
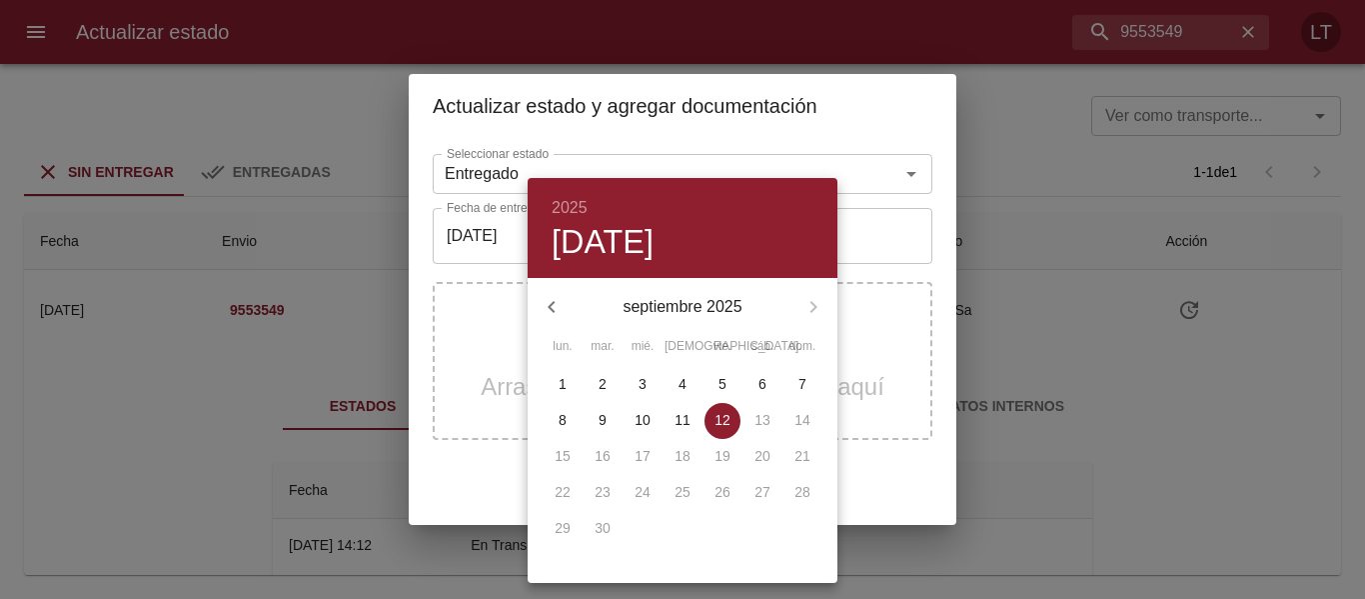
click at [639, 425] on p "10" at bounding box center [643, 420] width 16 height 20
type input "10/09/2025"
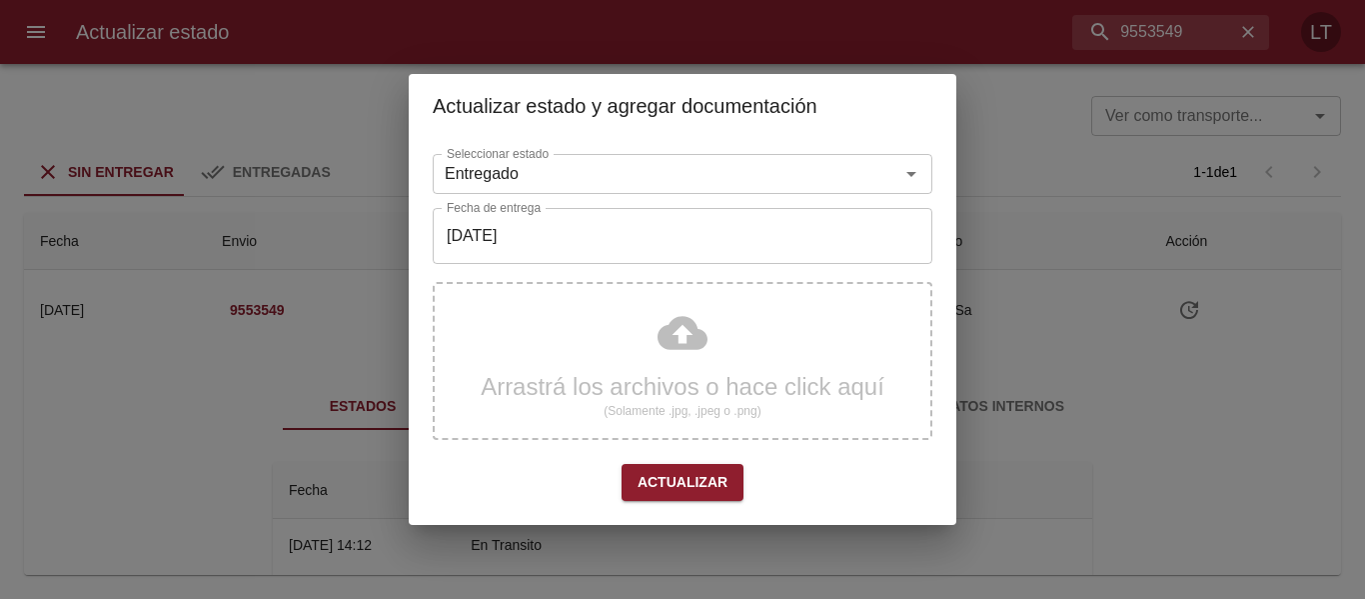
click at [656, 356] on div "Arrastrá los archivos o hace click aquí (Solamente .jpg, .jpeg o .png)" at bounding box center [683, 361] width 500 height 158
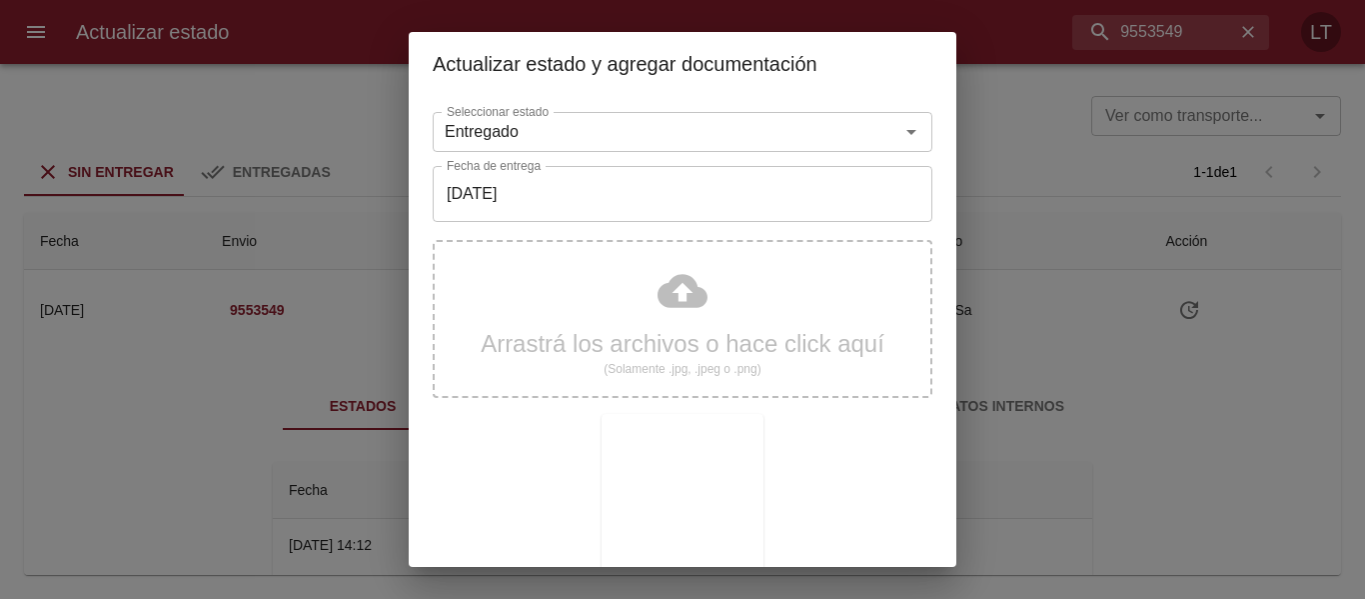
scroll to position [187, 0]
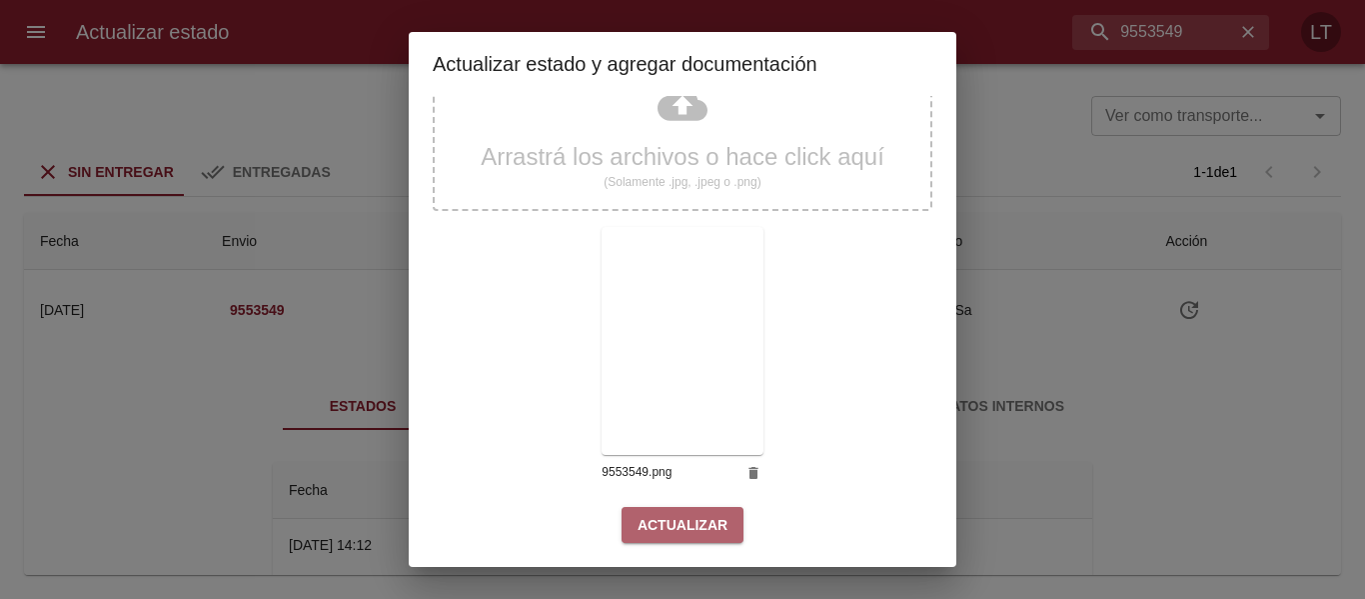
click at [679, 521] on span "Actualizar" at bounding box center [683, 525] width 90 height 25
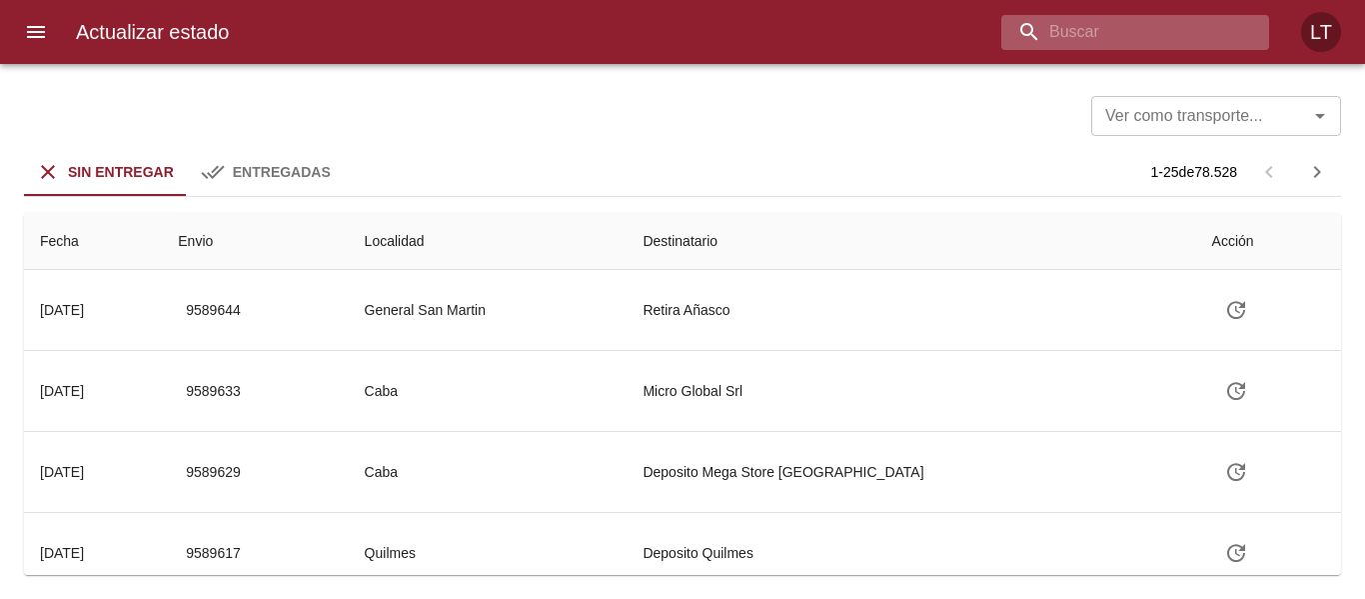
click at [1159, 33] on input "buscar" at bounding box center [1119, 32] width 234 height 35
paste input "9527226"
type input "9527226"
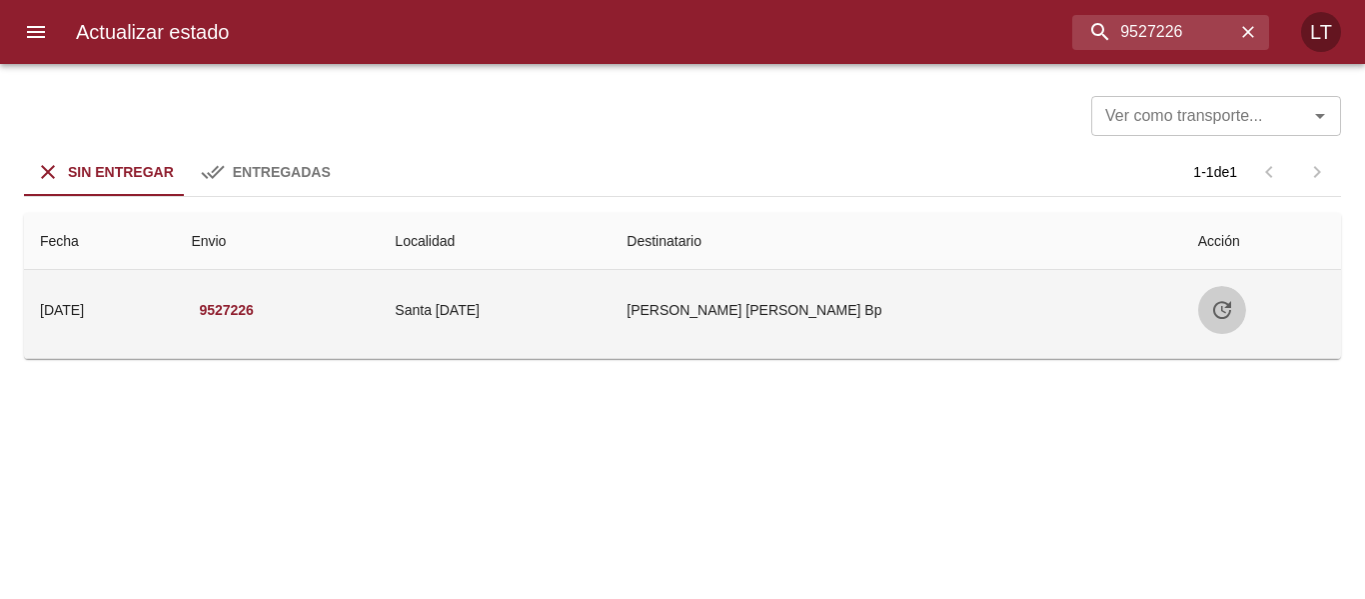
click at [1210, 299] on icon "Tabla de envíos del cliente" at bounding box center [1222, 310] width 24 height 24
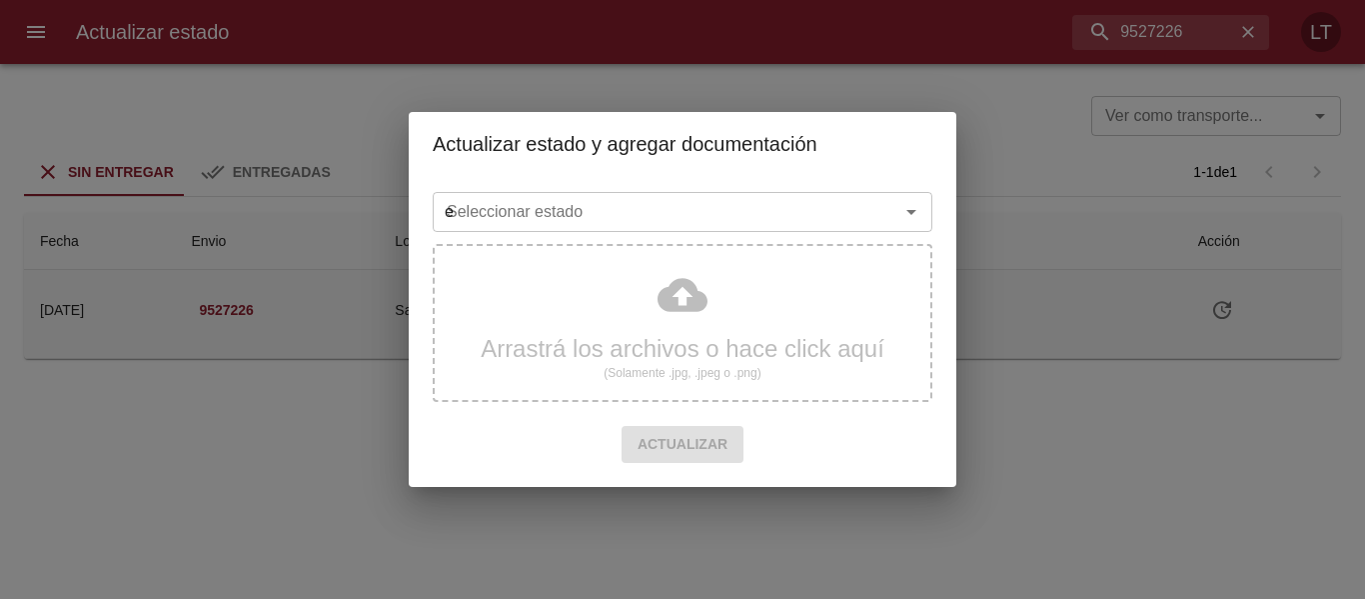
click at [747, 214] on input "e" at bounding box center [653, 212] width 429 height 28
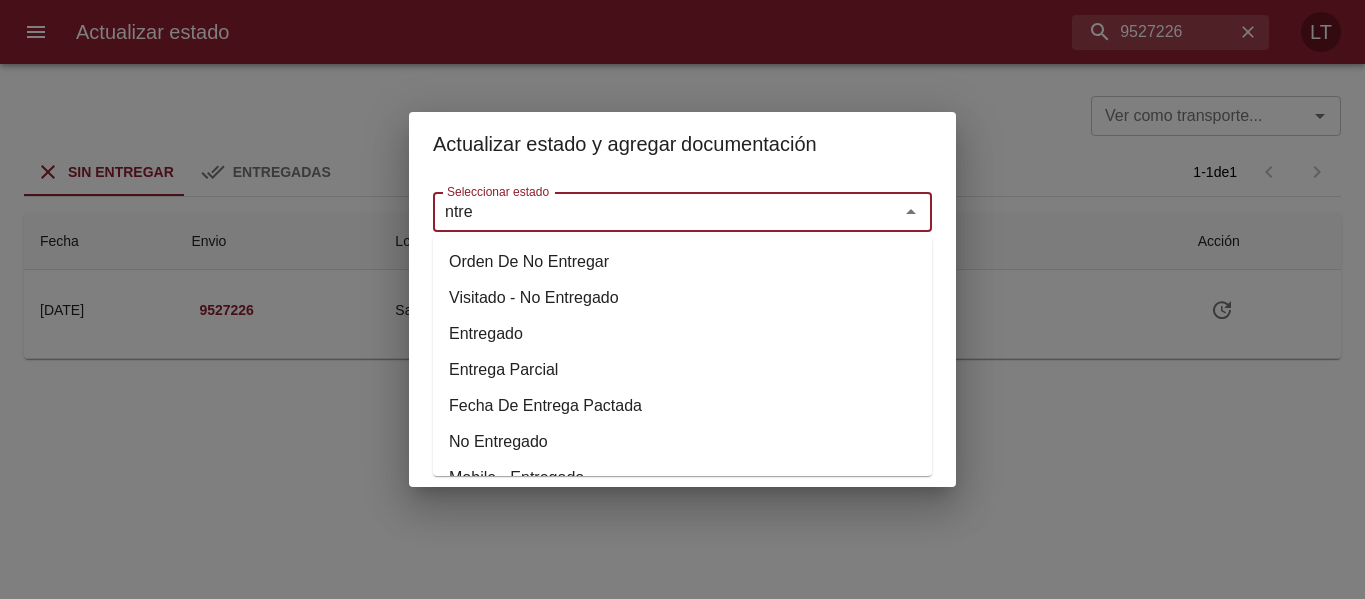
click at [509, 330] on li "Entregado" at bounding box center [683, 334] width 500 height 36
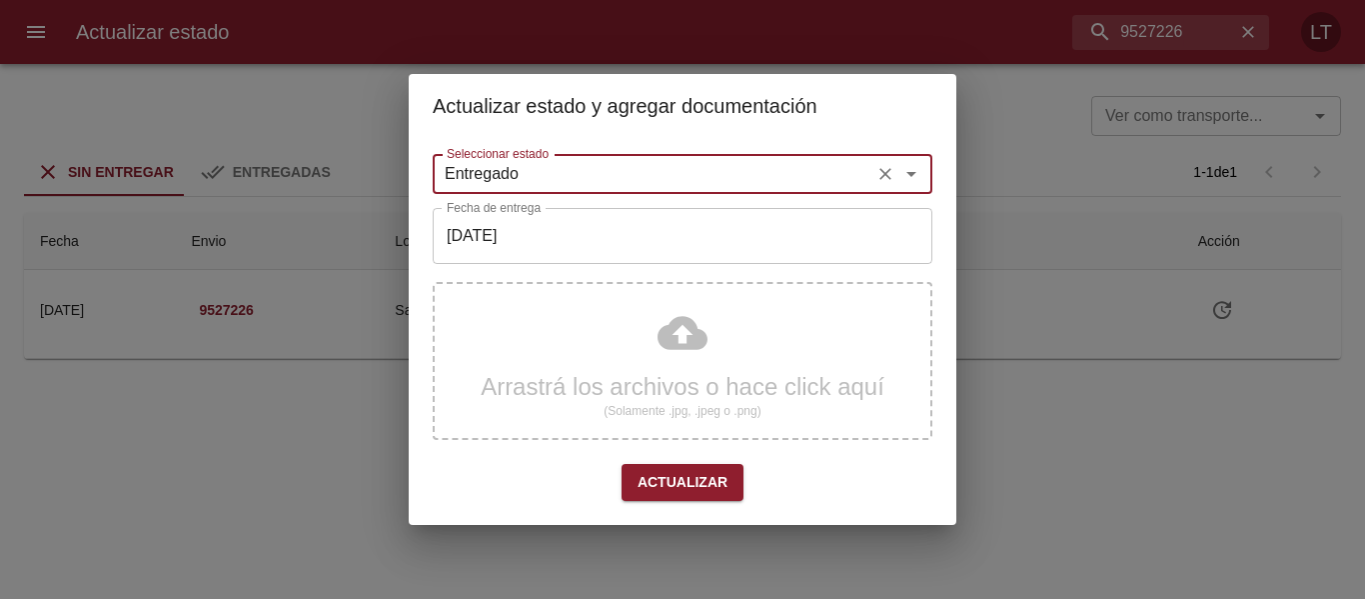
type input "Entregado"
click at [520, 246] on input "[DATE]" at bounding box center [683, 236] width 500 height 56
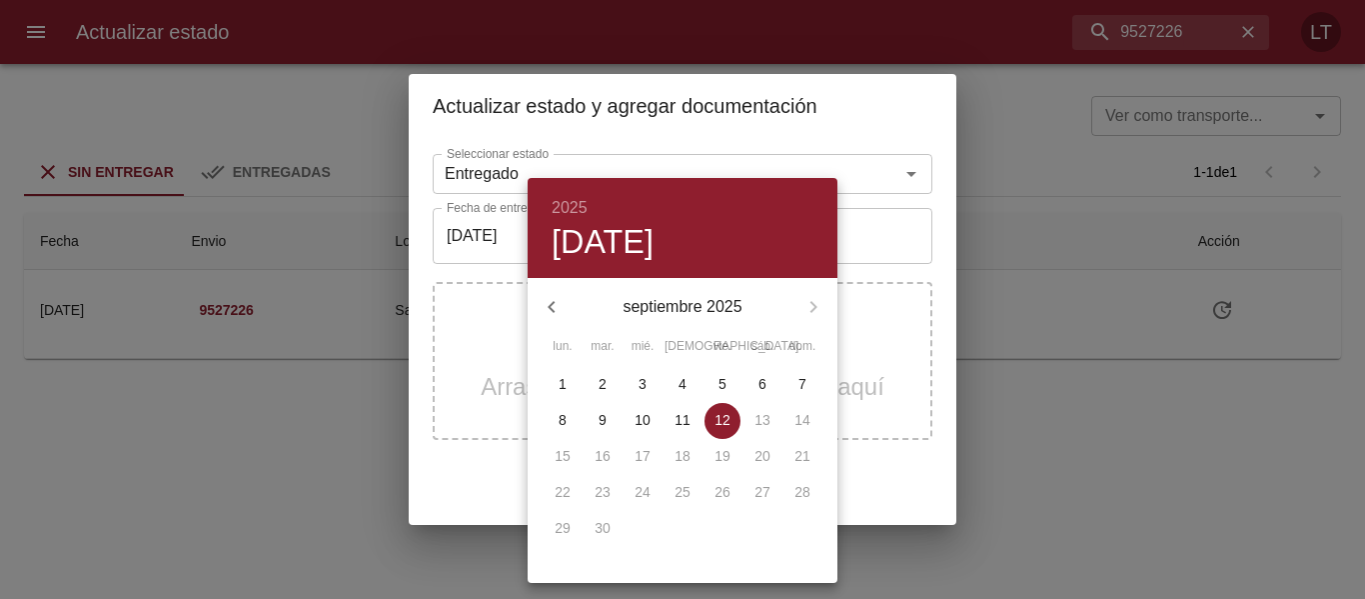
click at [675, 415] on span "11" at bounding box center [683, 420] width 36 height 20
type input "11/09/2025"
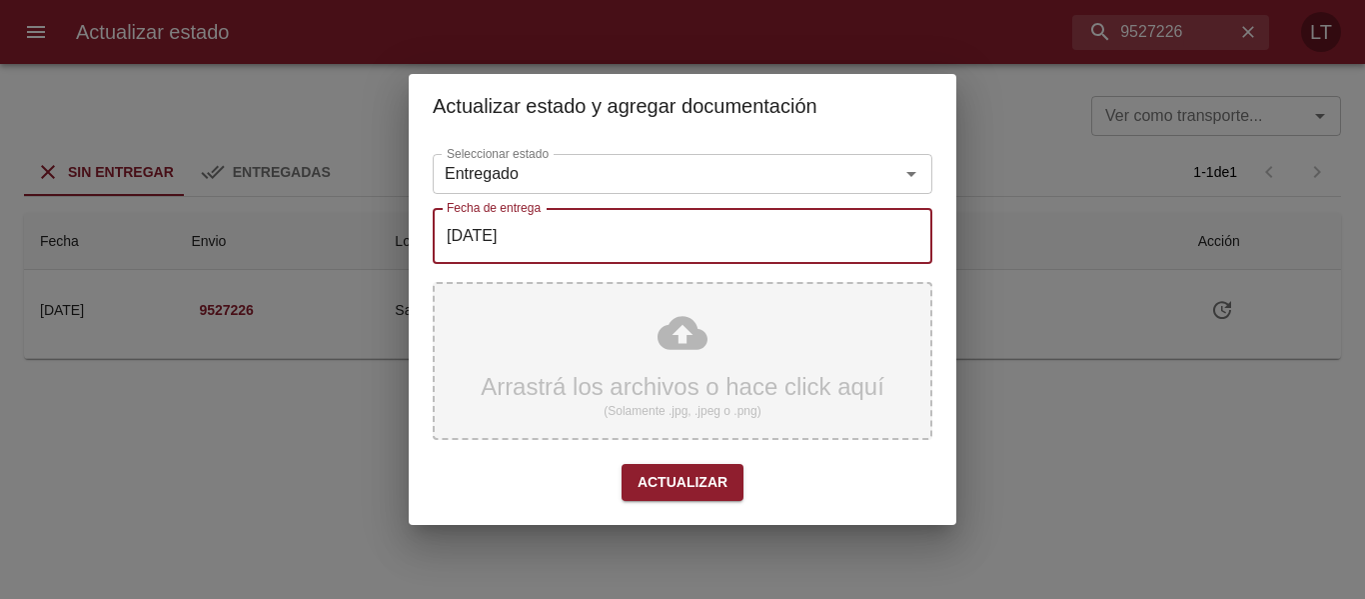
click at [658, 318] on div "Arrastrá los archivos o hace click aquí (Solamente .jpg, .jpeg o .png)" at bounding box center [683, 361] width 500 height 158
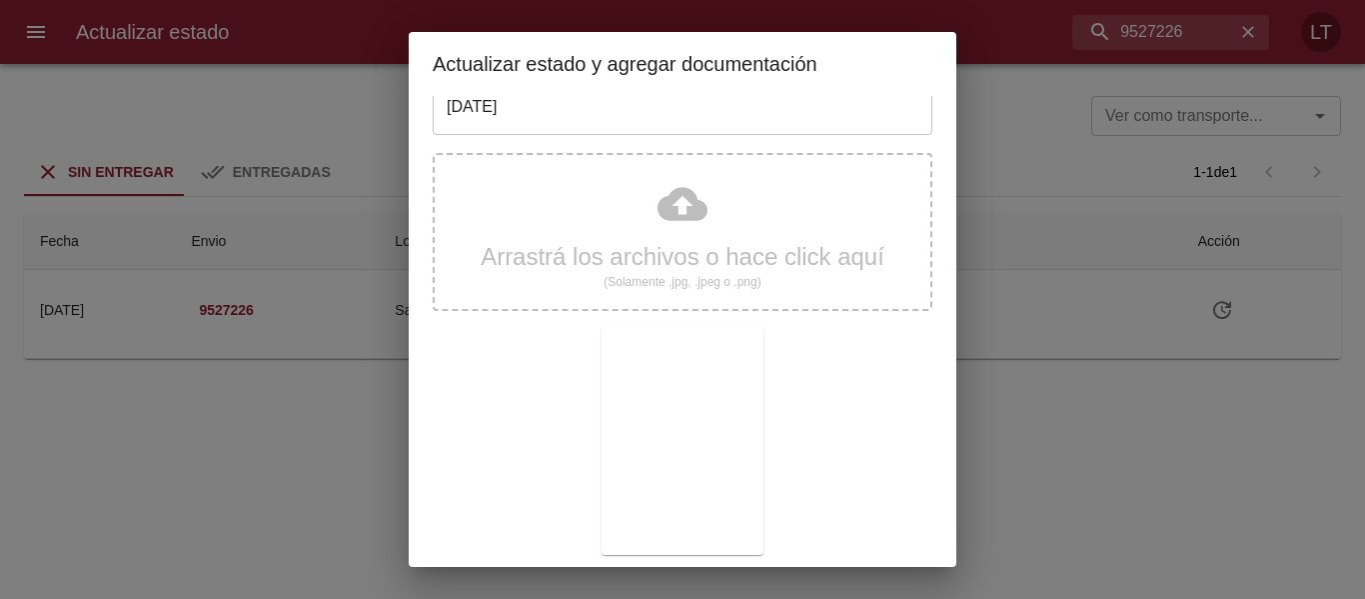
scroll to position [187, 0]
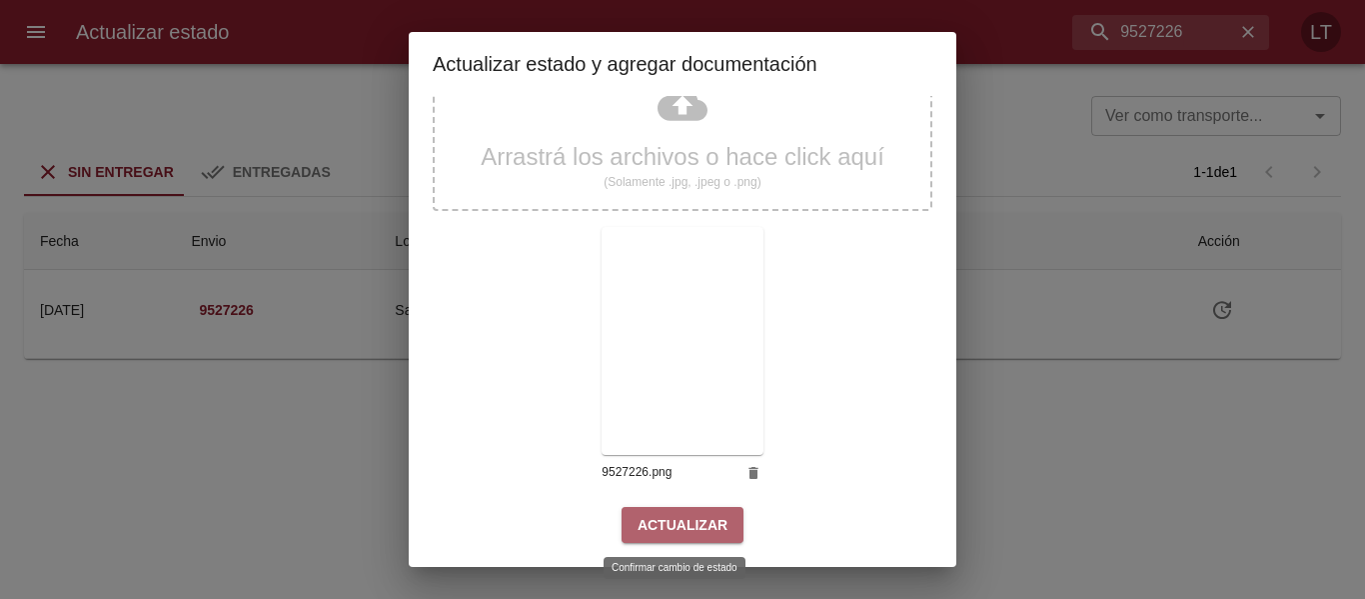
click at [708, 521] on span "Actualizar" at bounding box center [683, 525] width 90 height 25
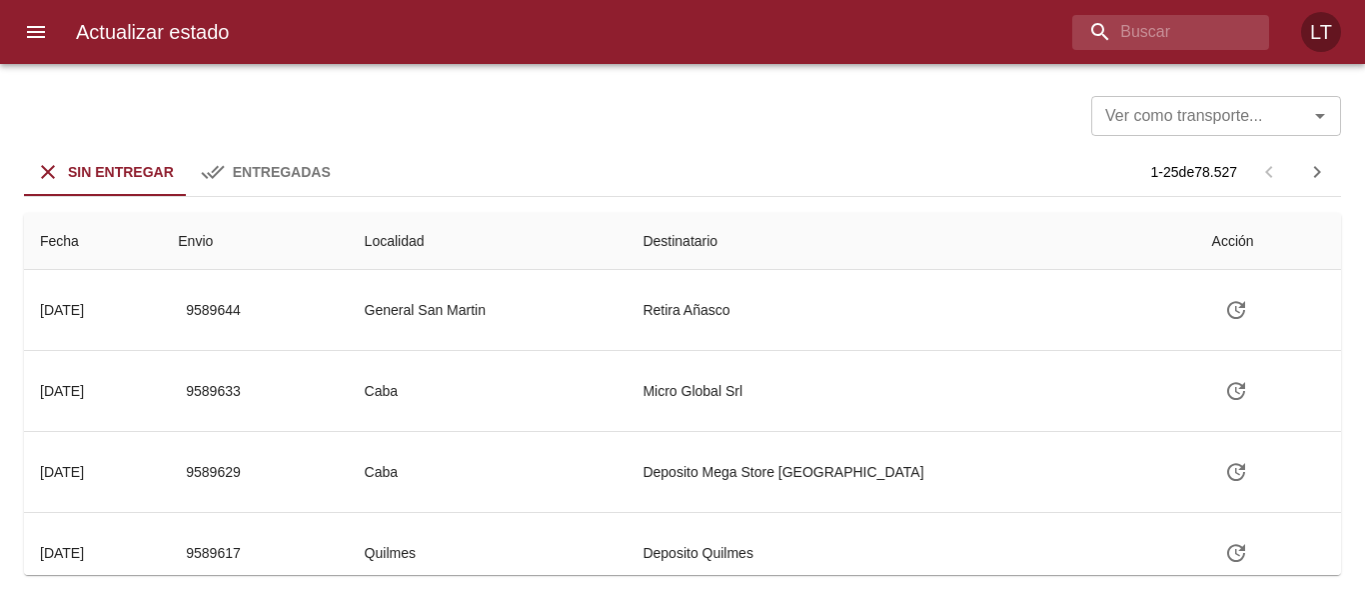
drag, startPoint x: 1091, startPoint y: 8, endPoint x: 1121, endPoint y: 17, distance: 31.3
click at [1095, 8] on div "Actualizar estado LT" at bounding box center [682, 32] width 1365 height 64
click at [1123, 18] on input "buscar" at bounding box center [1119, 32] width 234 height 35
paste input "9549992"
type input "9549992"
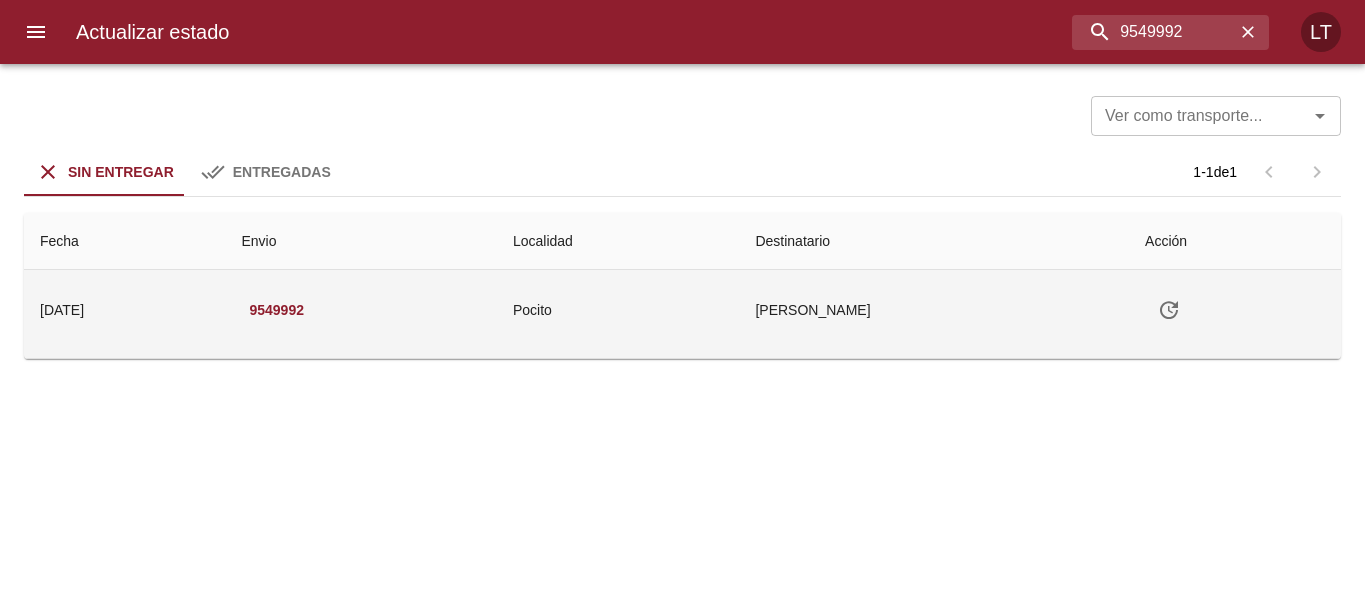
click at [1181, 319] on icon "Tabla de envíos del cliente" at bounding box center [1169, 310] width 24 height 24
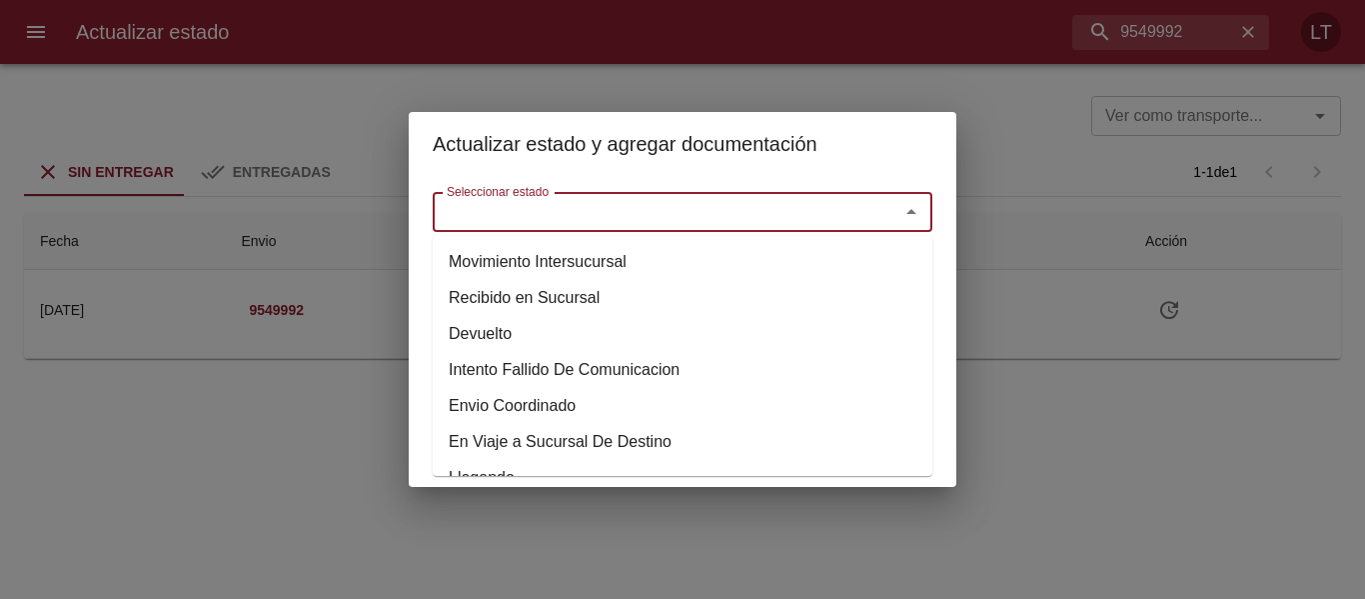
click at [725, 198] on input "Seleccionar estado" at bounding box center [653, 212] width 429 height 28
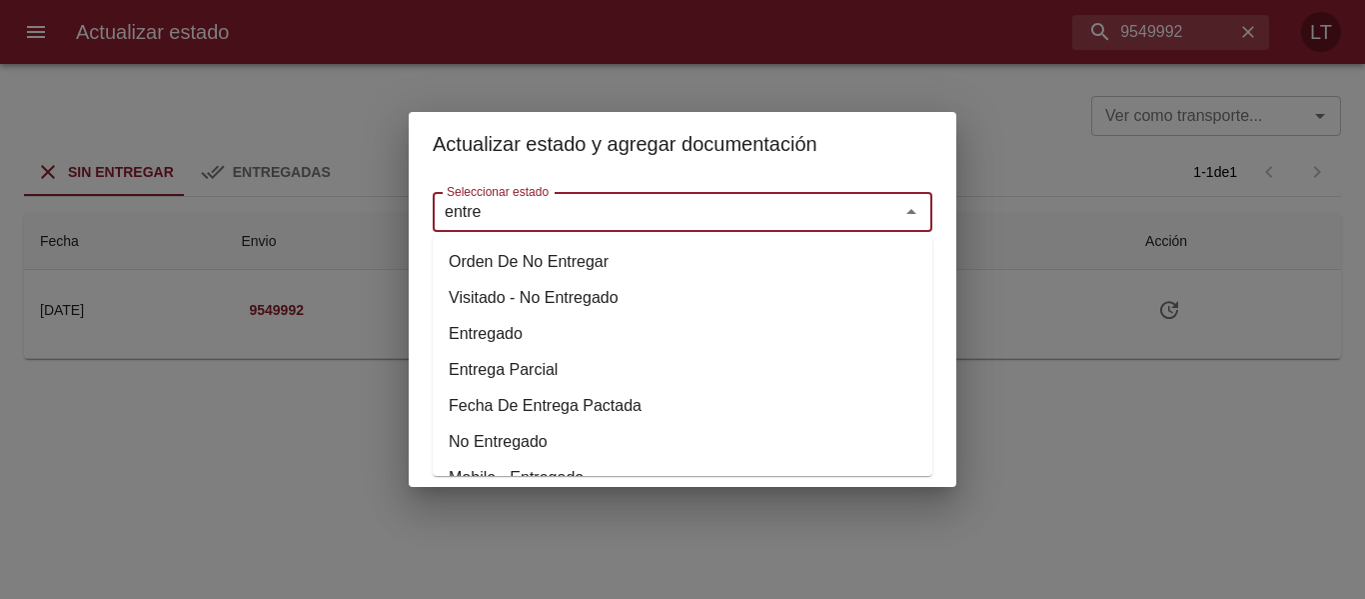
click at [513, 318] on li "Entregado" at bounding box center [683, 334] width 500 height 36
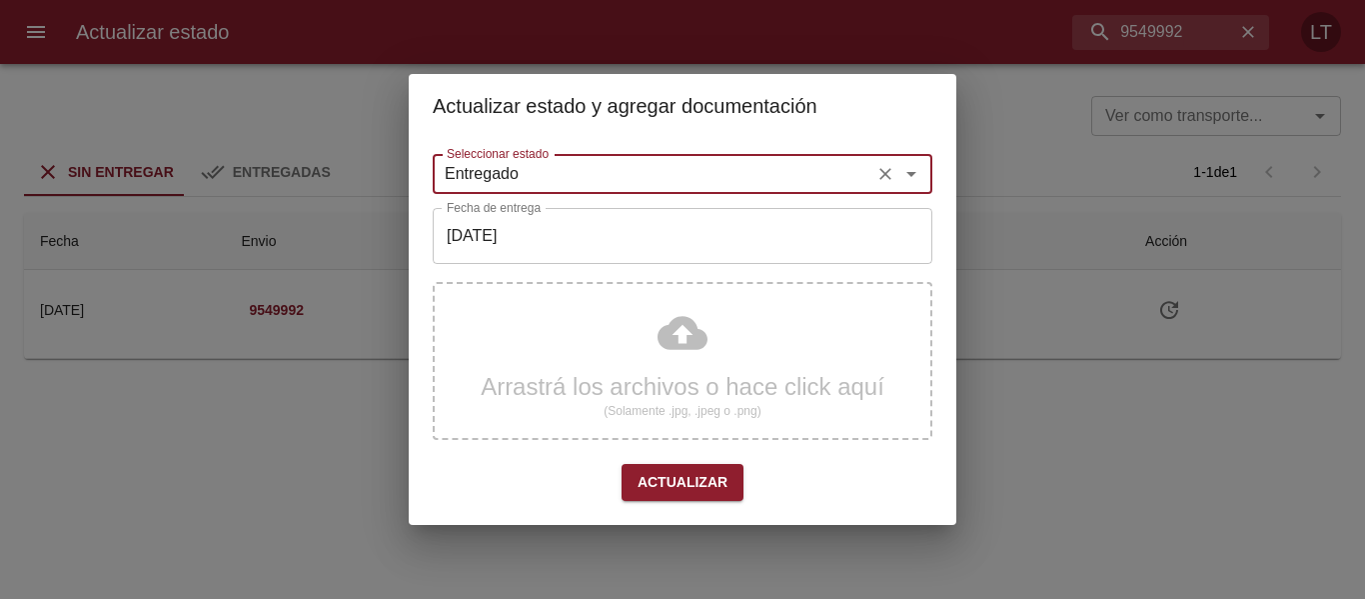
type input "Entregado"
click at [540, 244] on input "[DATE]" at bounding box center [683, 236] width 500 height 56
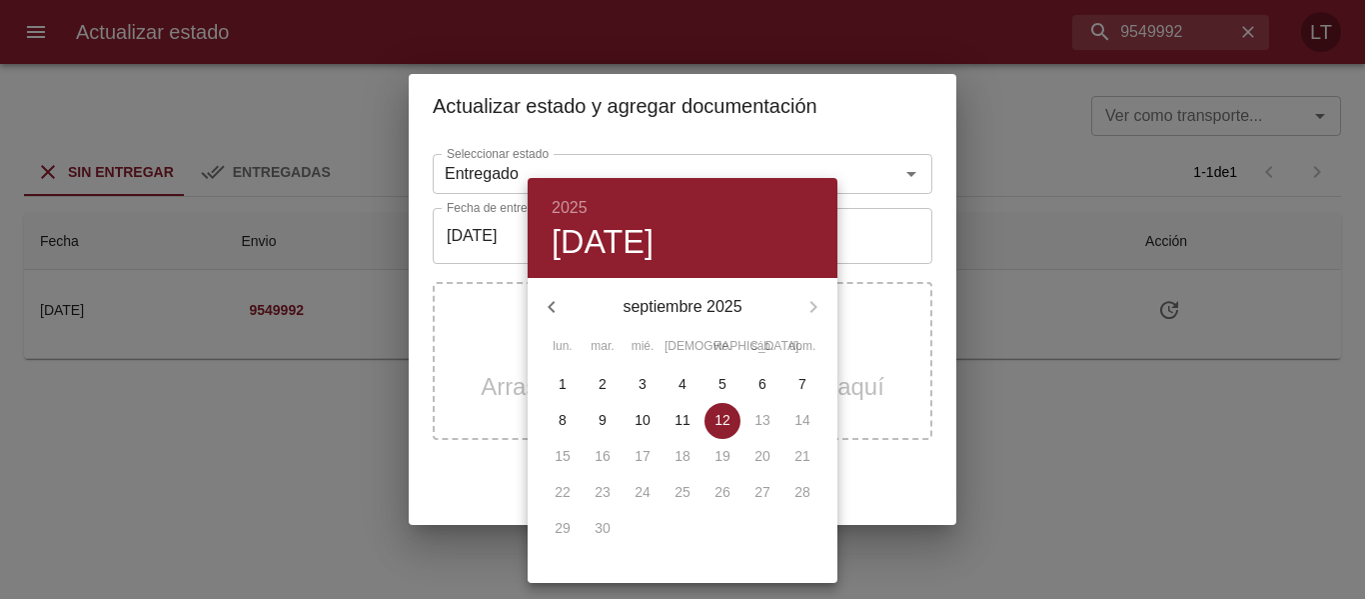
click at [690, 418] on span "11" at bounding box center [683, 420] width 36 height 20
type input "11/09/2025"
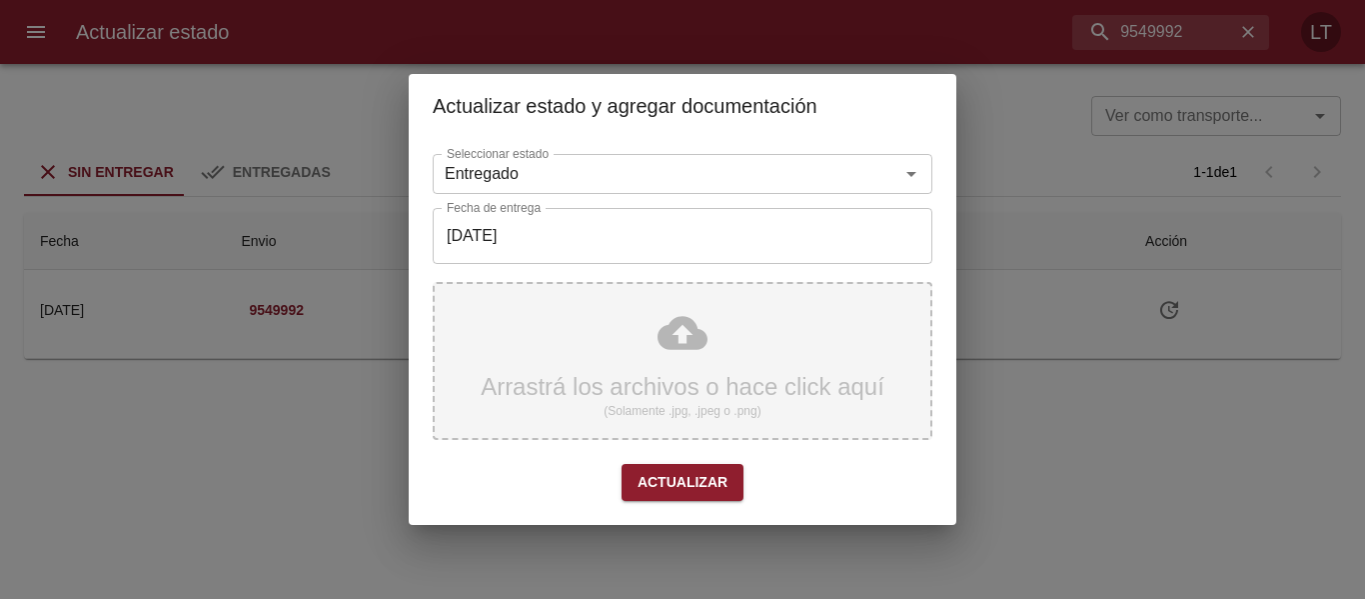
click at [683, 340] on div "Arrastrá los archivos o hace click aquí (Solamente .jpg, .jpeg o .png)" at bounding box center [683, 361] width 500 height 158
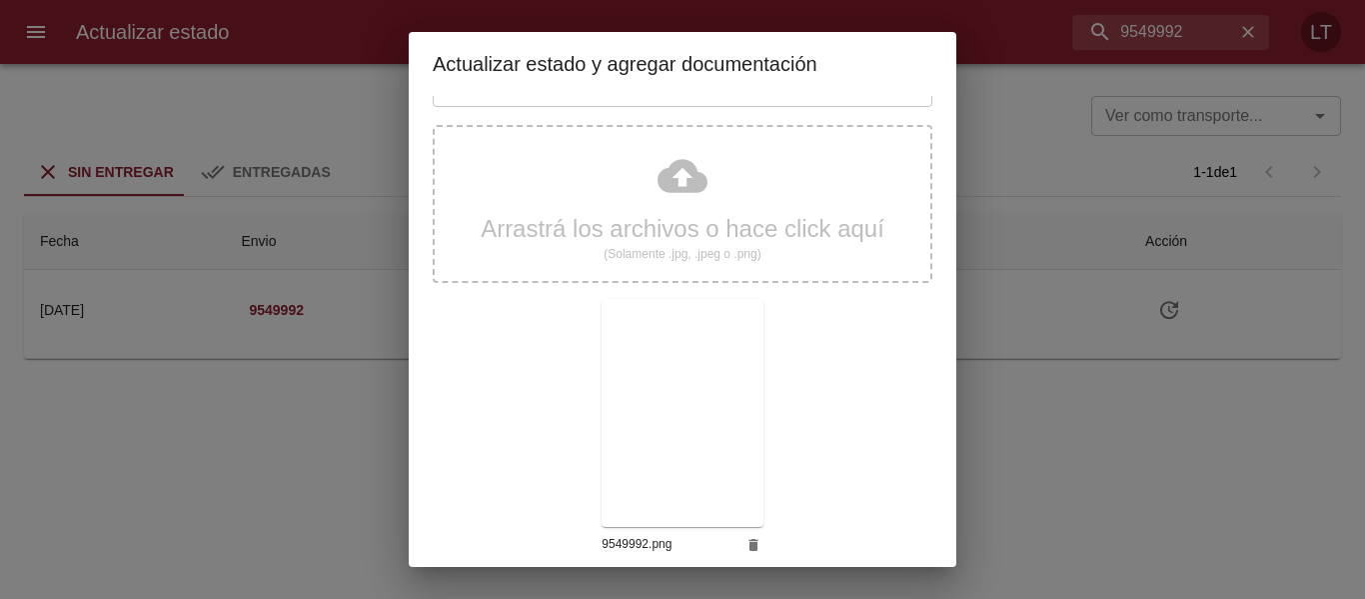
scroll to position [187, 0]
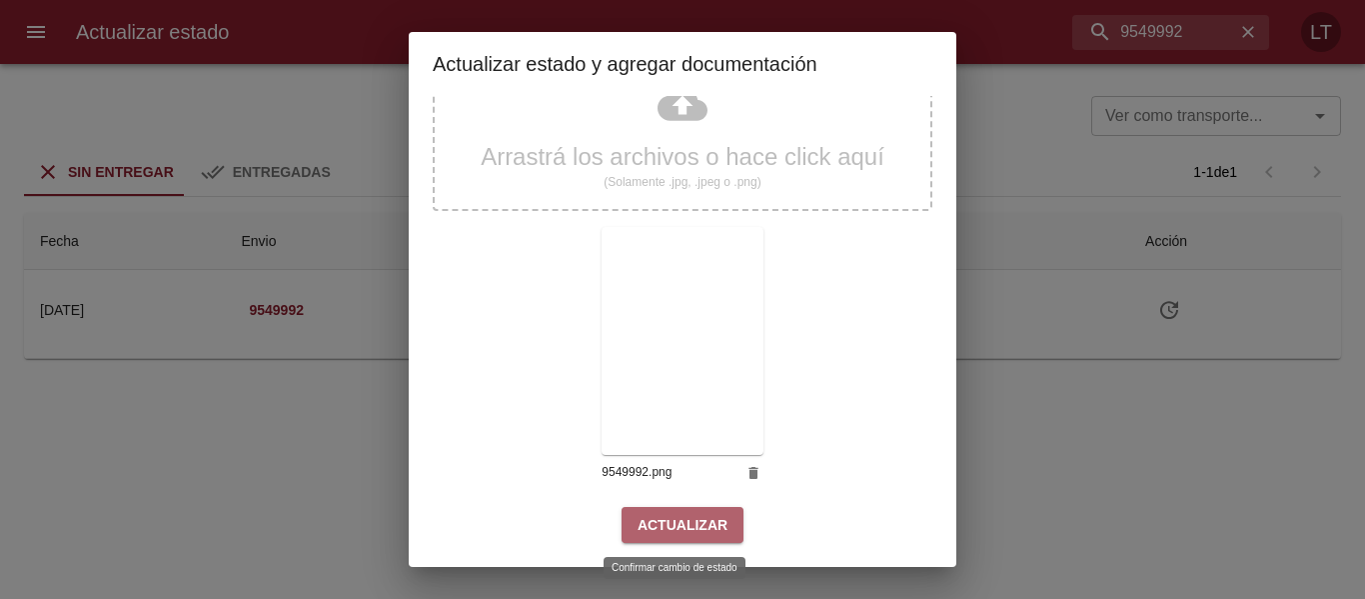
click at [713, 537] on span "Actualizar" at bounding box center [683, 525] width 90 height 25
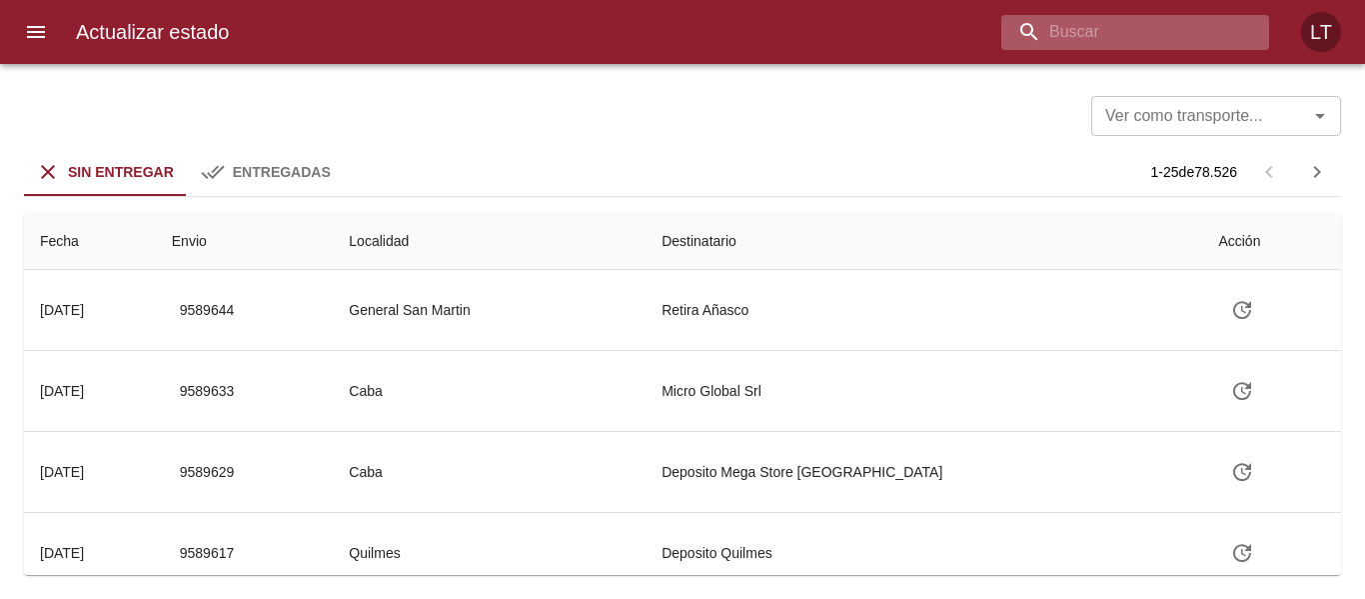
click at [1152, 31] on input "buscar" at bounding box center [1119, 32] width 234 height 35
paste input "9568301"
type input "9568301"
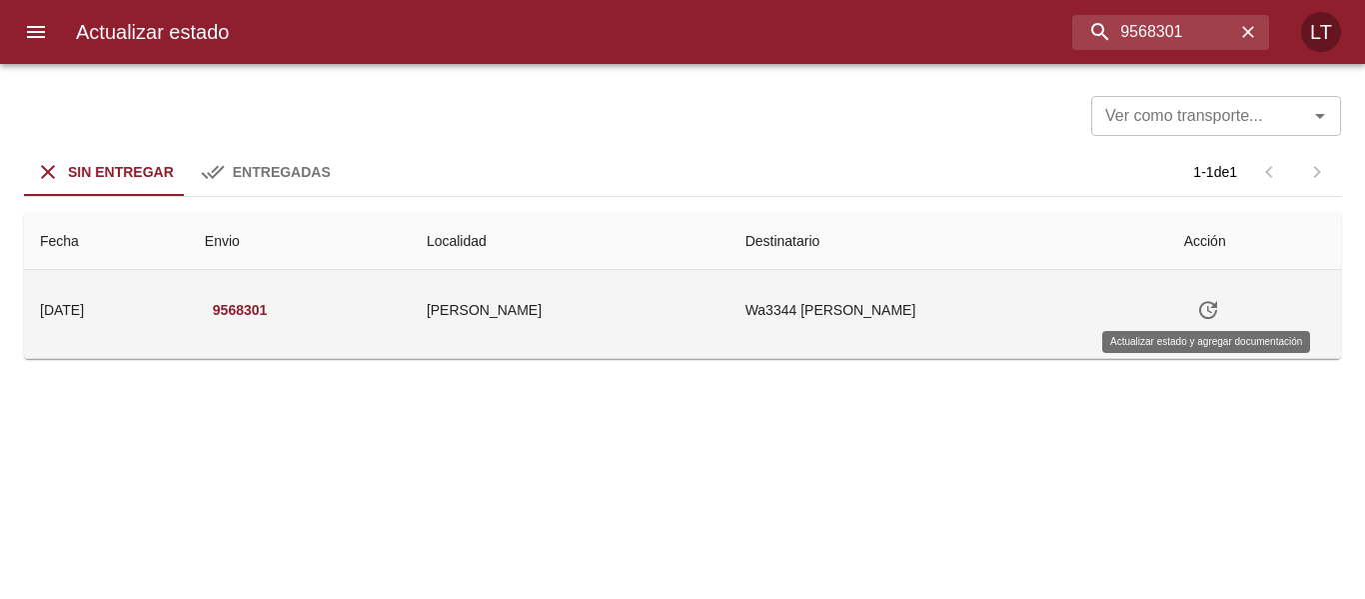
click at [1196, 314] on icon "Tabla de envíos del cliente" at bounding box center [1208, 310] width 24 height 24
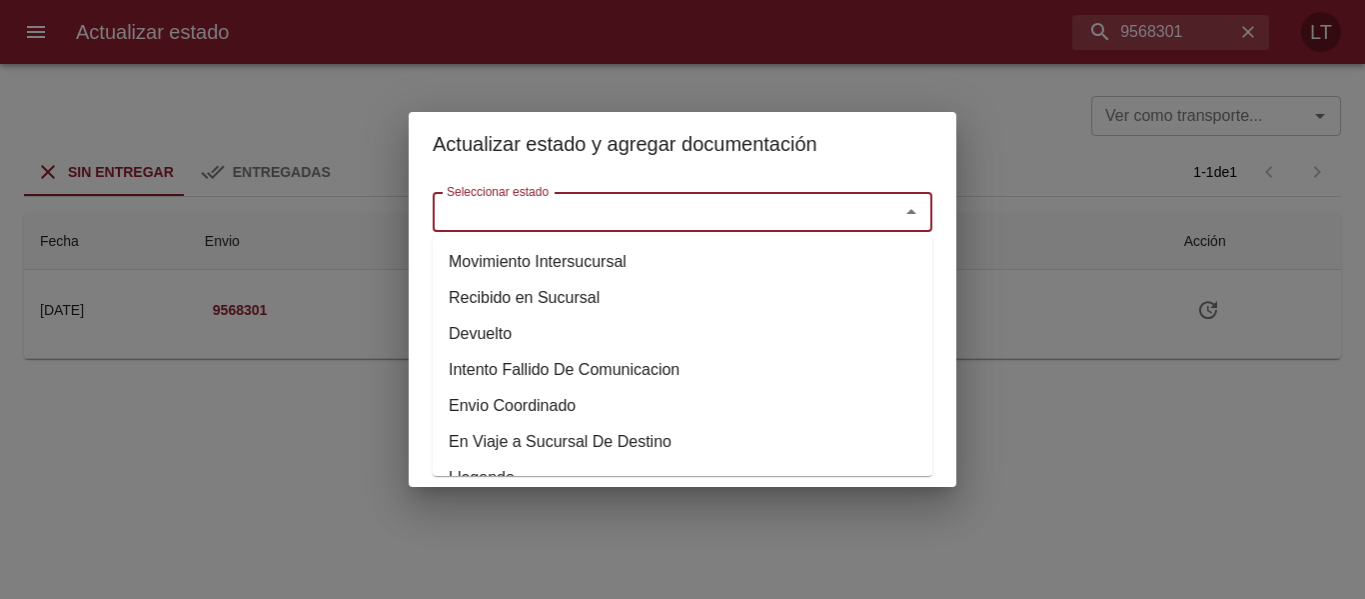
click at [838, 226] on input "Seleccionar estado" at bounding box center [653, 212] width 429 height 28
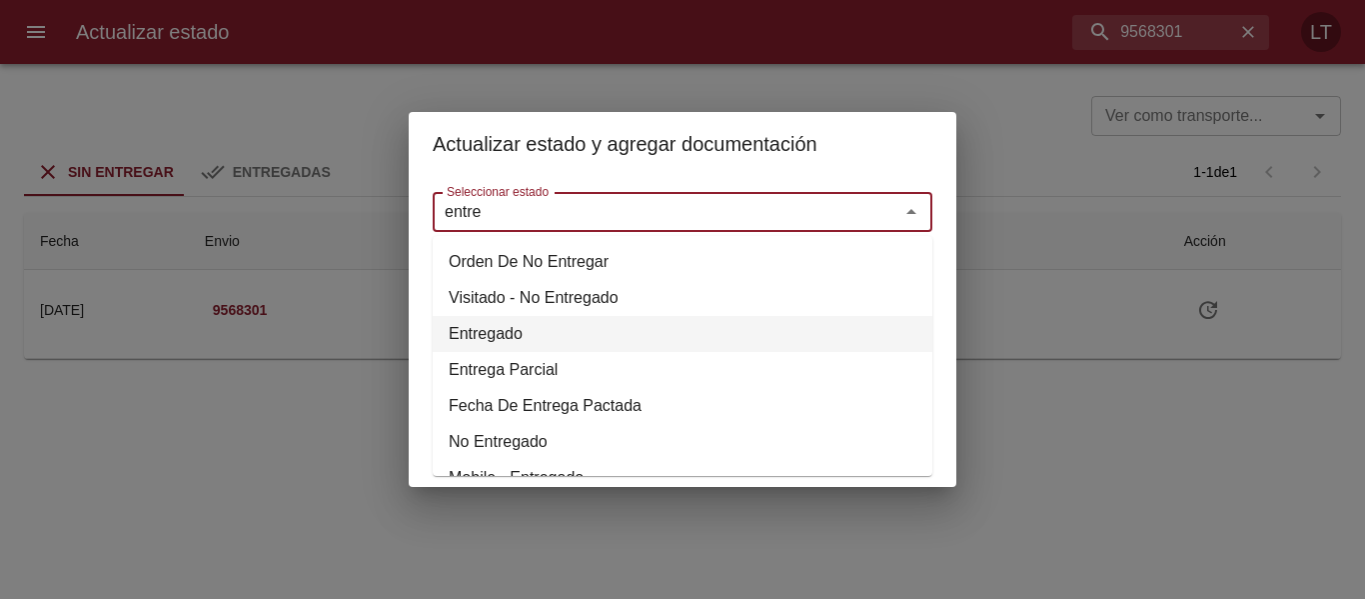
click at [496, 333] on li "Entregado" at bounding box center [683, 334] width 500 height 36
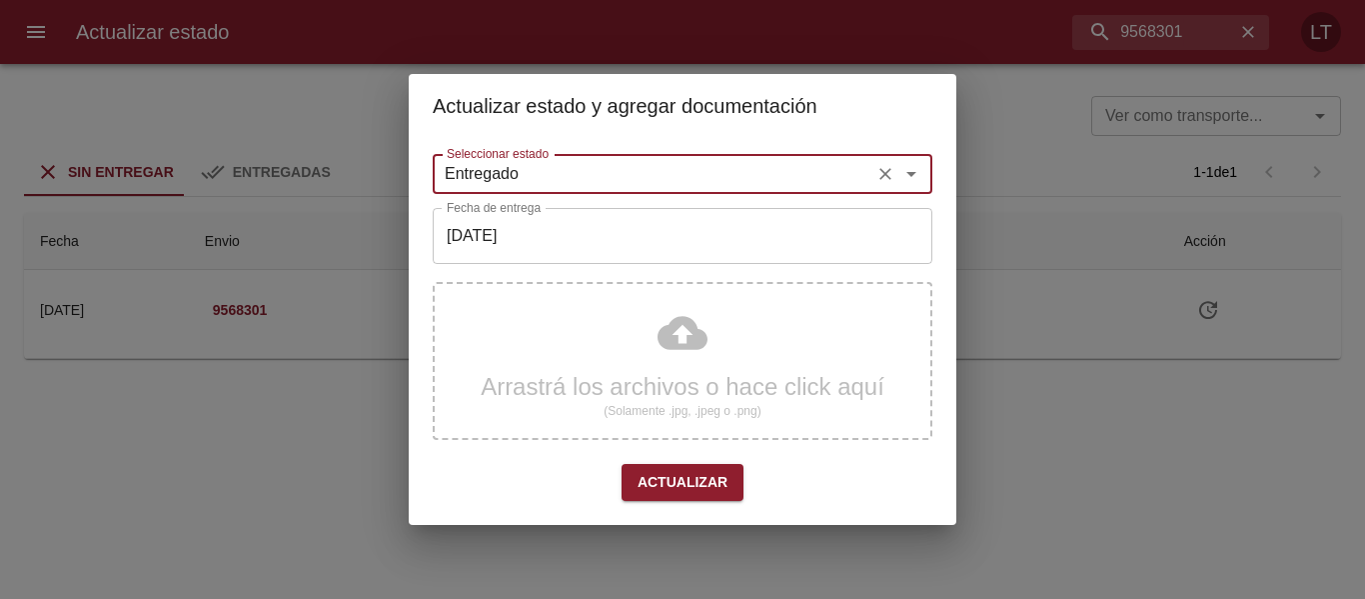
type input "Entregado"
click at [537, 230] on input "[DATE]" at bounding box center [683, 236] width 500 height 56
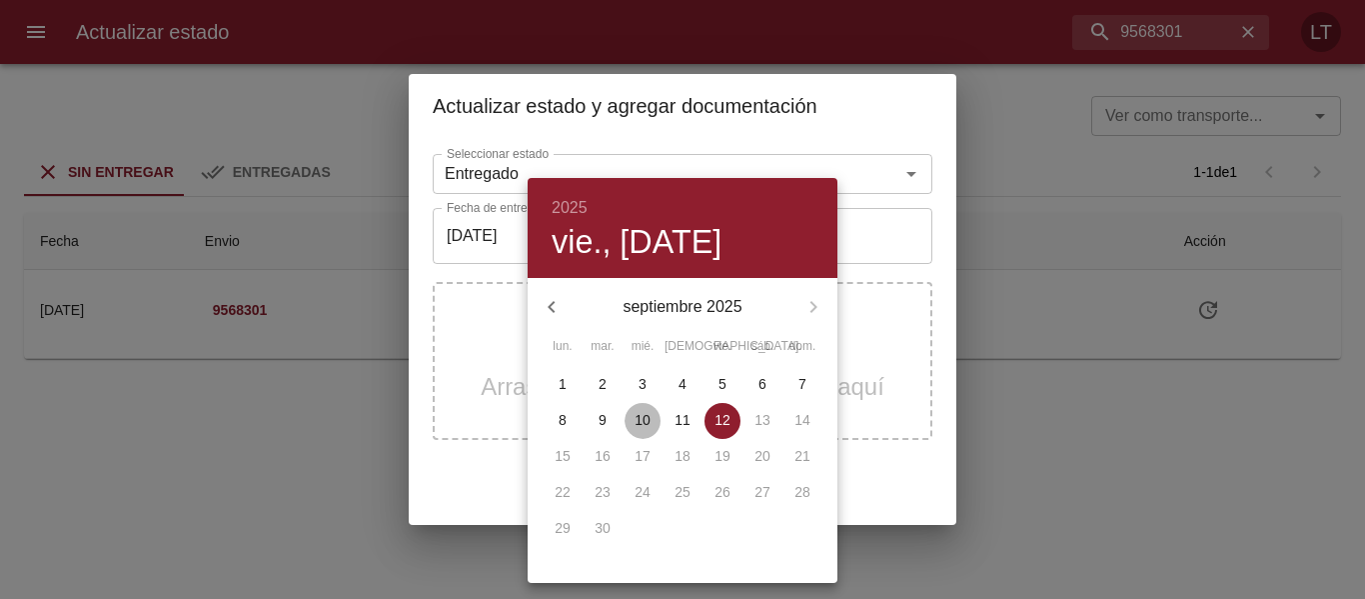
click at [647, 411] on p "10" at bounding box center [643, 420] width 16 height 20
type input "[DATE]"
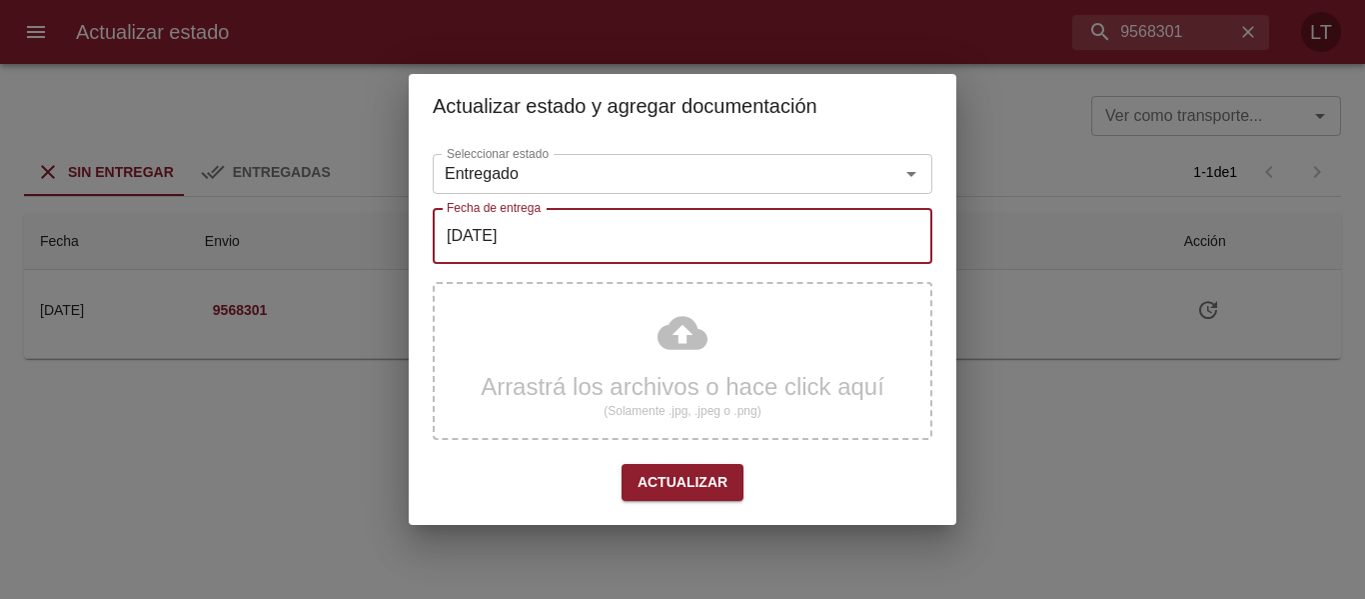
click at [713, 341] on div "Arrastrá los archivos o hace click aquí (Solamente .jpg, .jpeg o .png)" at bounding box center [683, 361] width 500 height 158
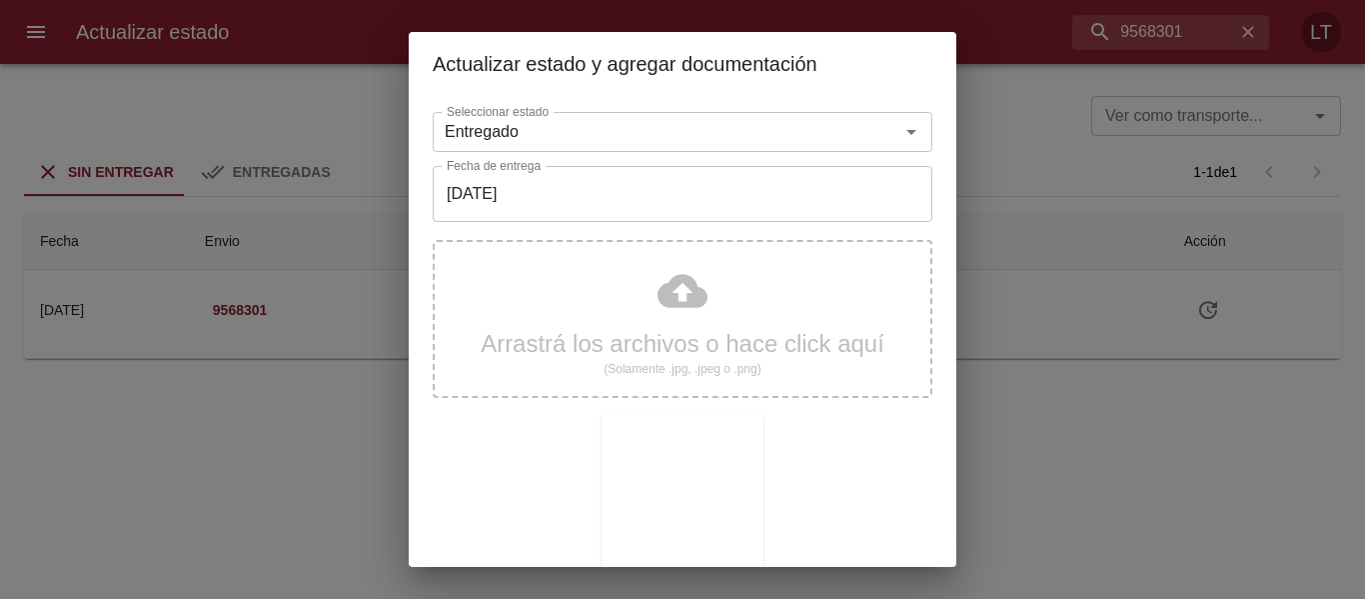
scroll to position [187, 0]
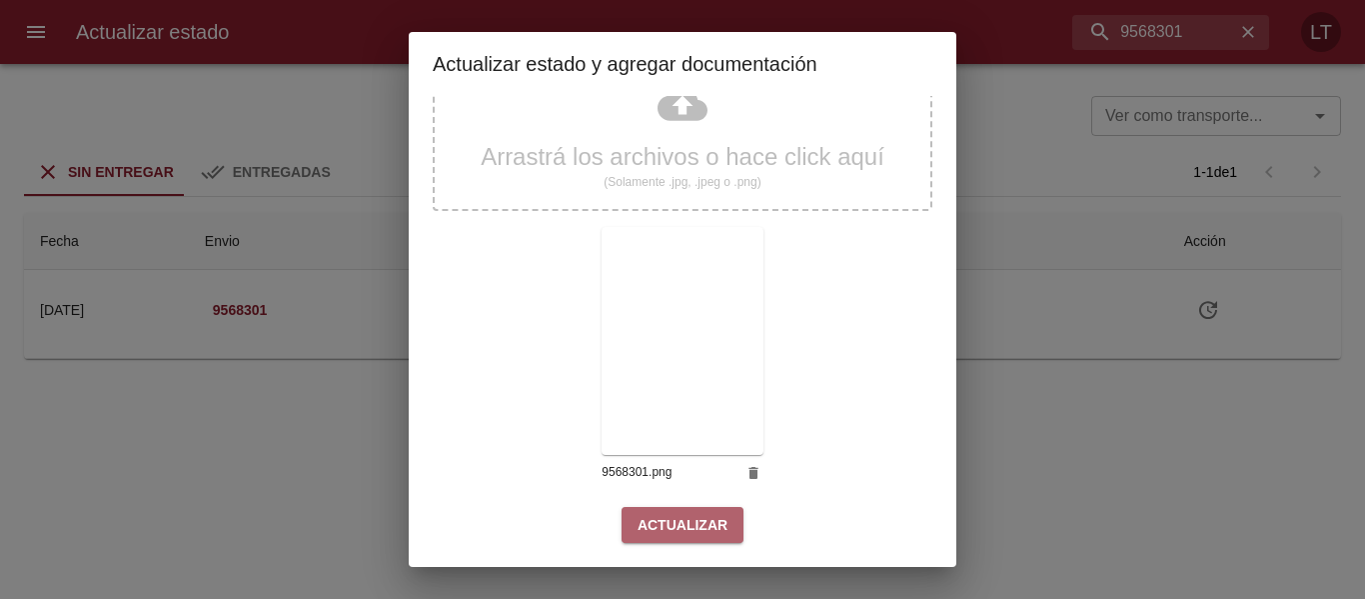
click at [684, 539] on button "Actualizar" at bounding box center [683, 525] width 122 height 37
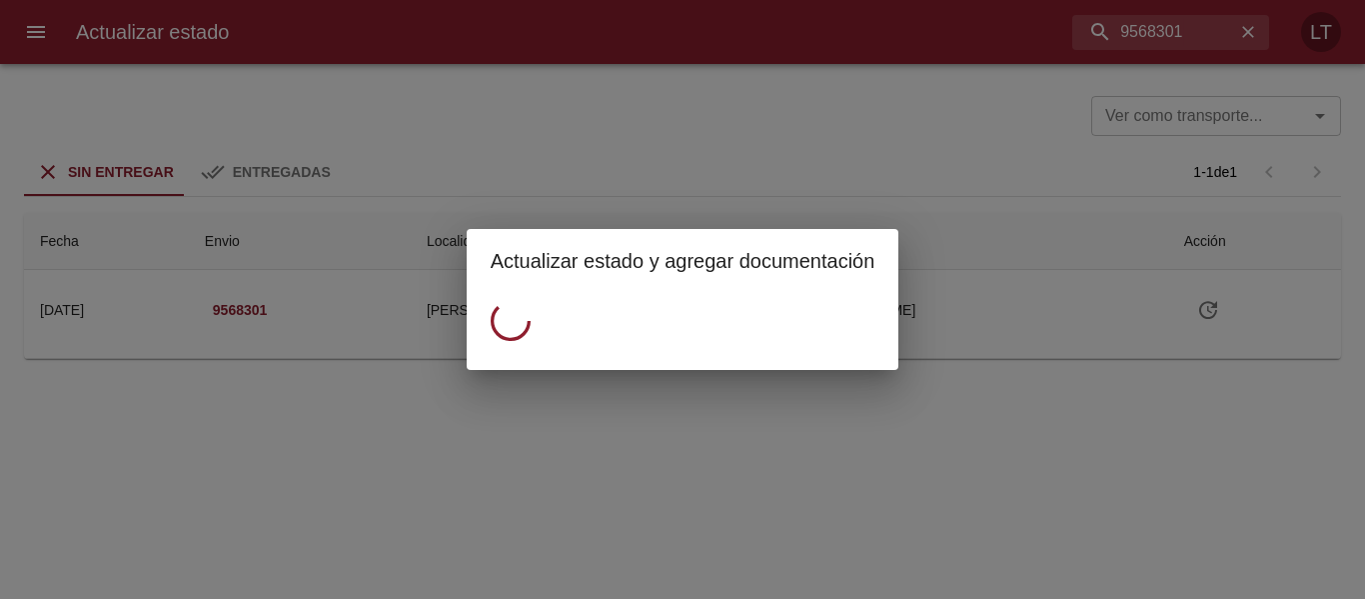
scroll to position [0, 0]
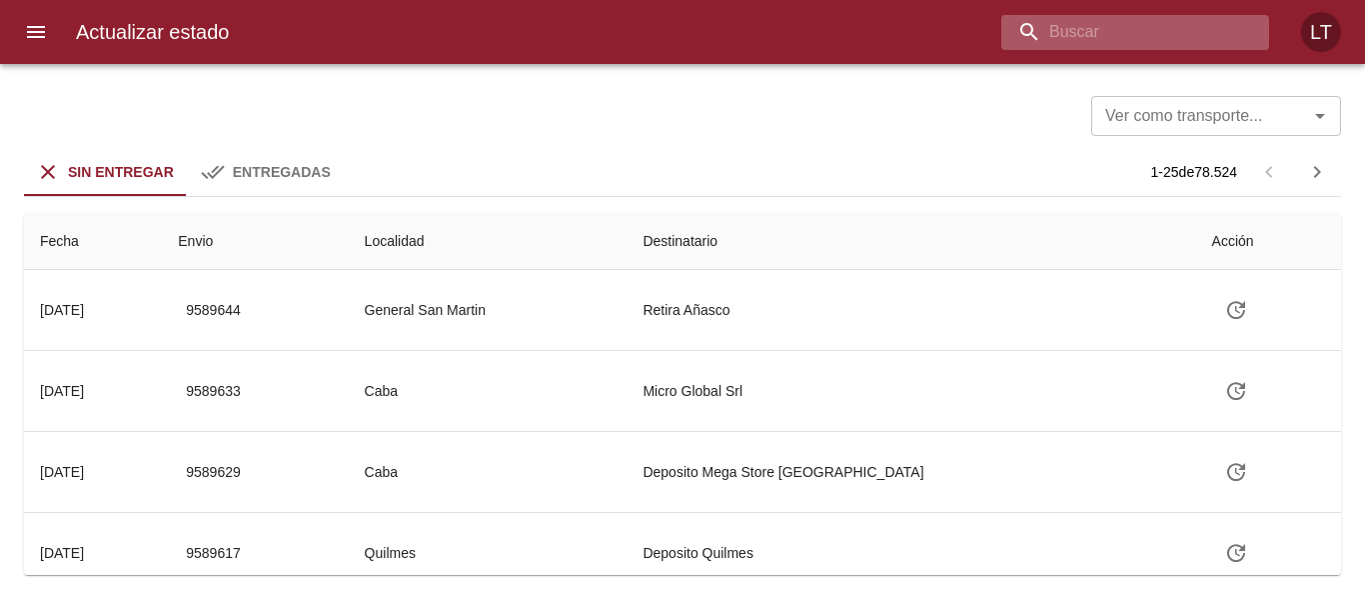
click at [1130, 48] on input "buscar" at bounding box center [1119, 32] width 234 height 35
paste input "9568717"
type input "9568717"
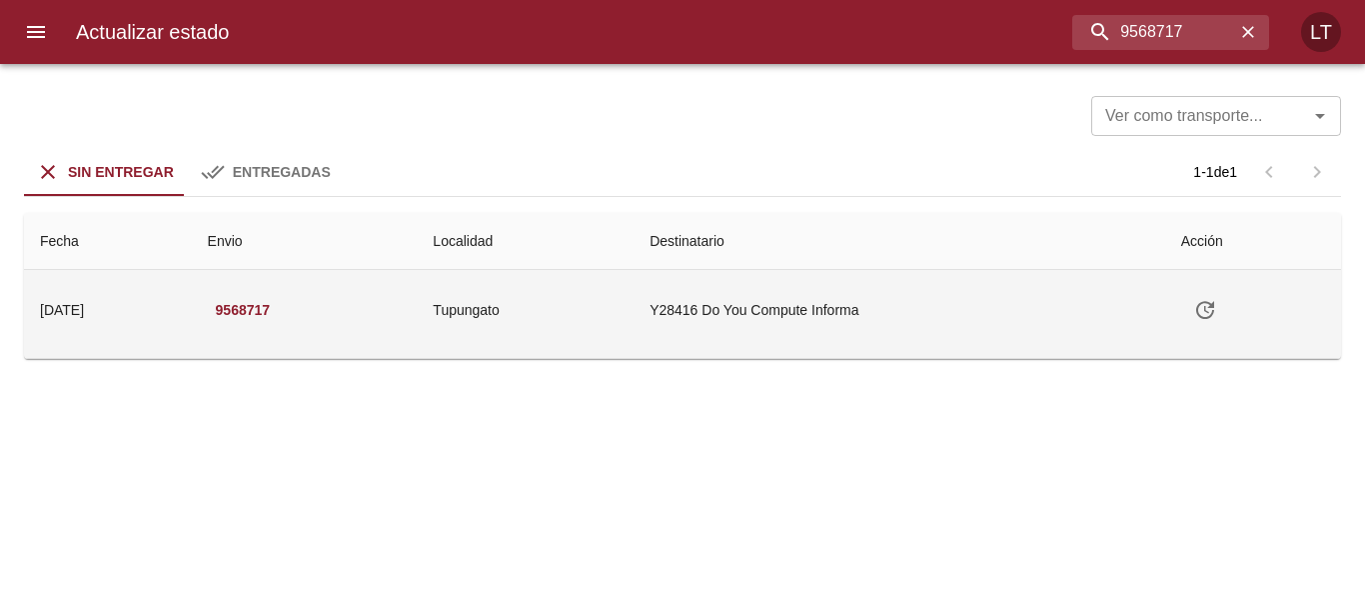
click at [1212, 301] on icon "Tabla de envíos del cliente" at bounding box center [1205, 310] width 24 height 24
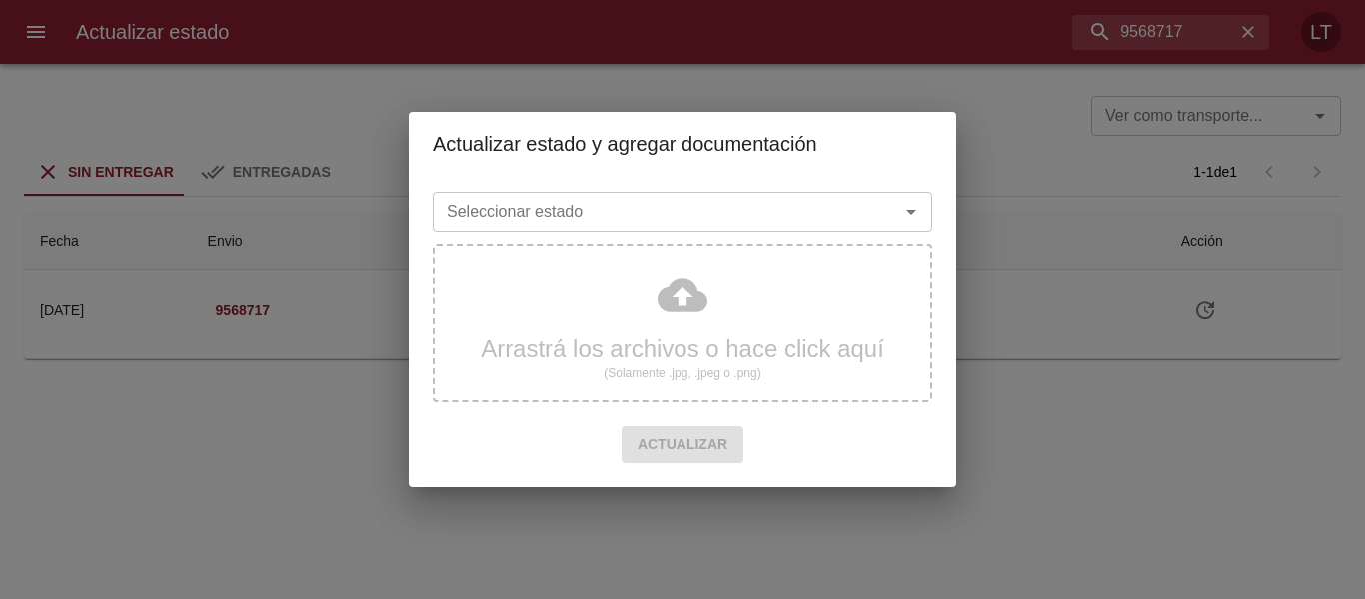
click at [849, 204] on input "Seleccionar estado" at bounding box center [653, 212] width 429 height 28
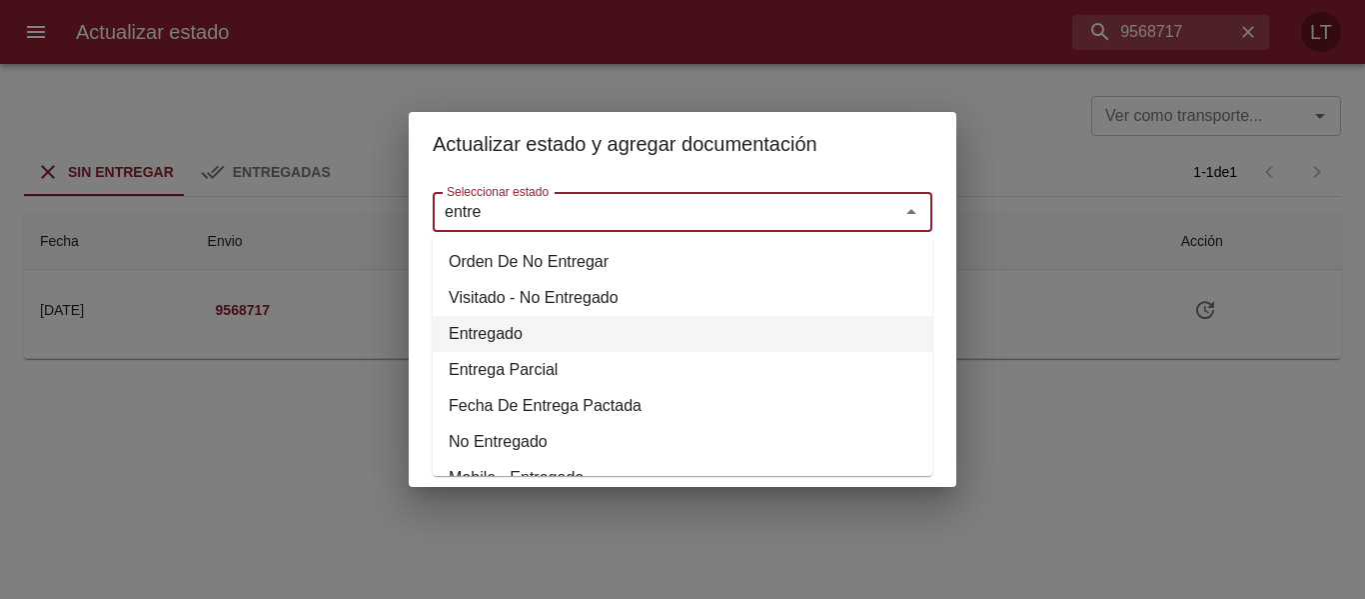
click at [516, 337] on li "Entregado" at bounding box center [683, 334] width 500 height 36
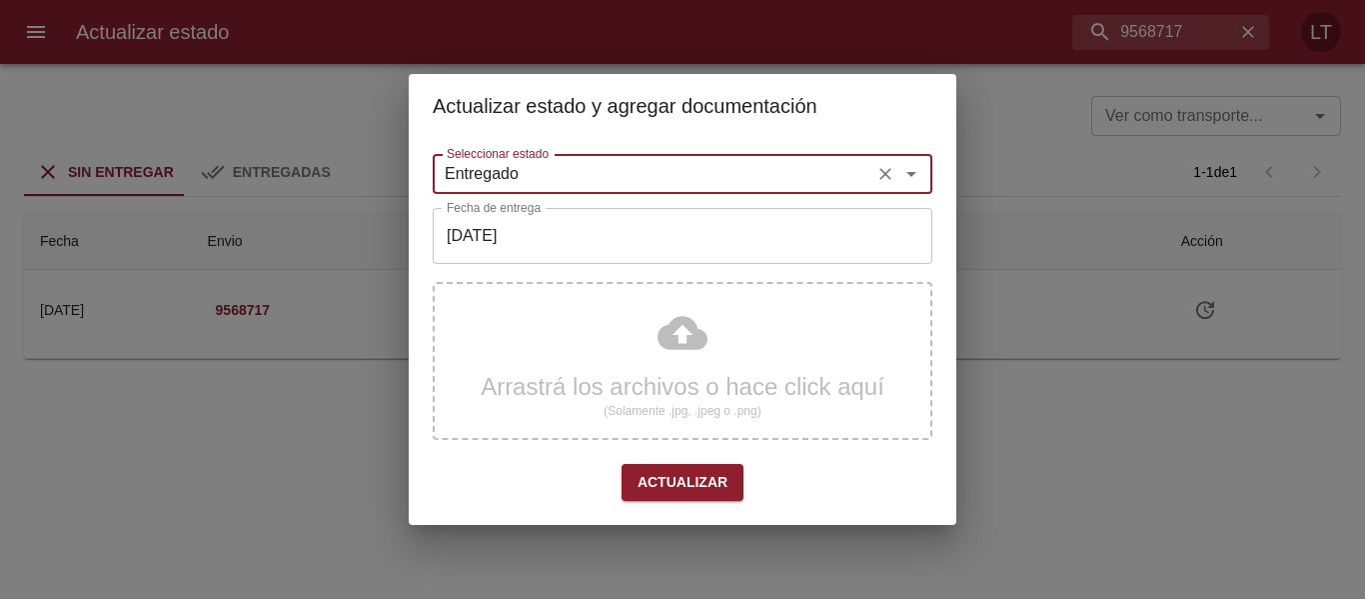
type input "Entregado"
click at [536, 244] on input "[DATE]" at bounding box center [683, 236] width 500 height 56
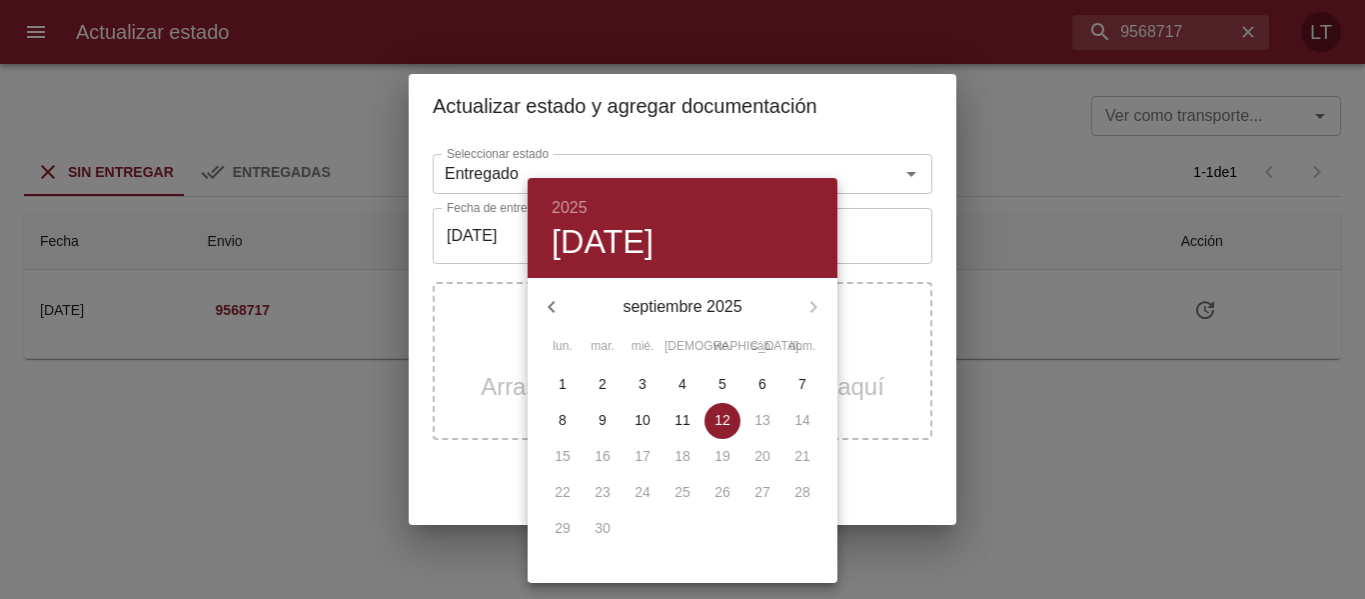
click at [641, 419] on p "10" at bounding box center [643, 420] width 16 height 20
type input "[DATE]"
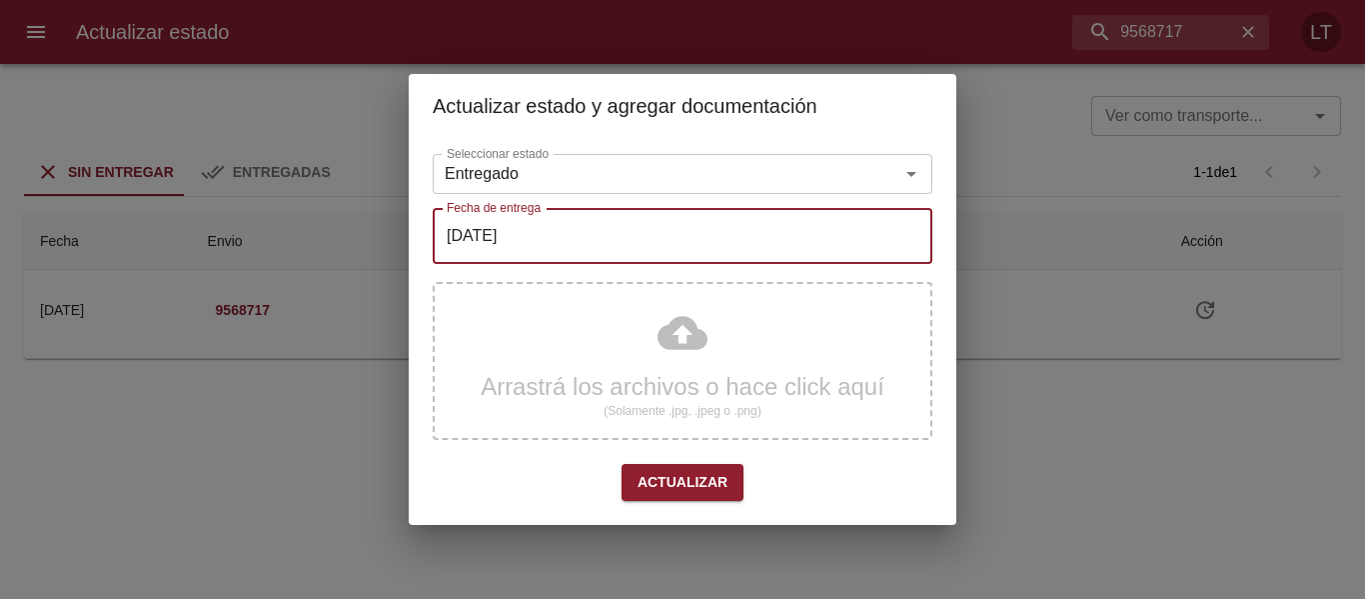
click at [686, 349] on div "Arrastrá los archivos o hace click aquí (Solamente .jpg, .jpeg o .png)" at bounding box center [683, 361] width 500 height 158
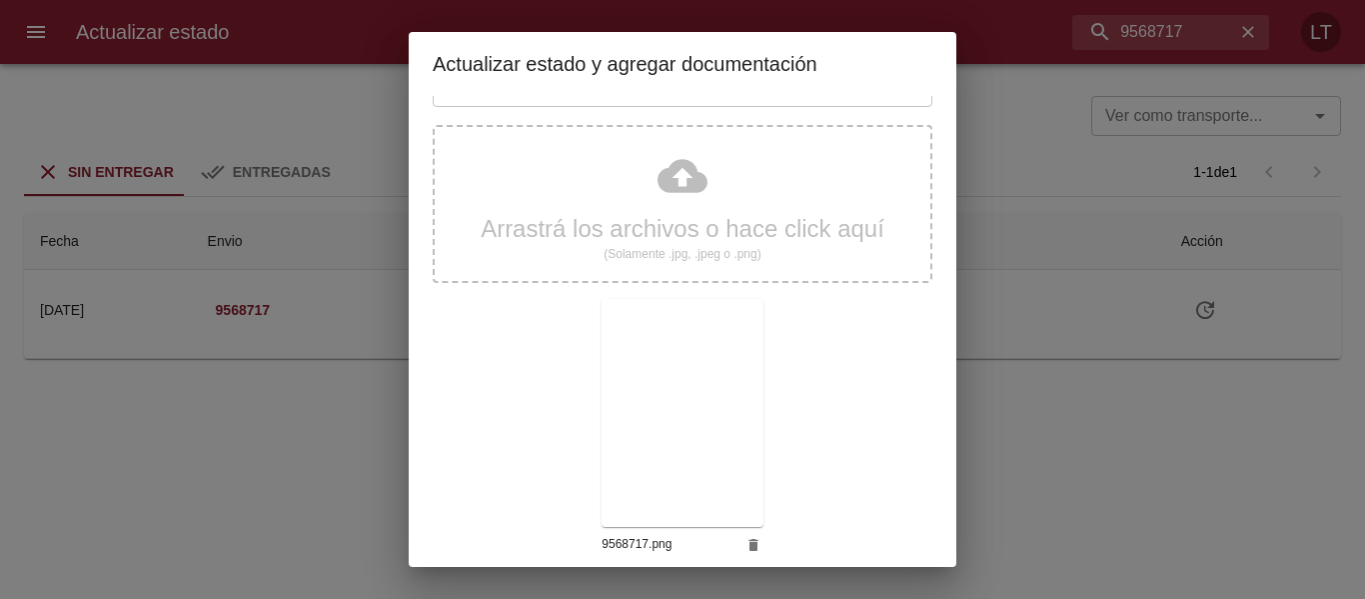
scroll to position [187, 0]
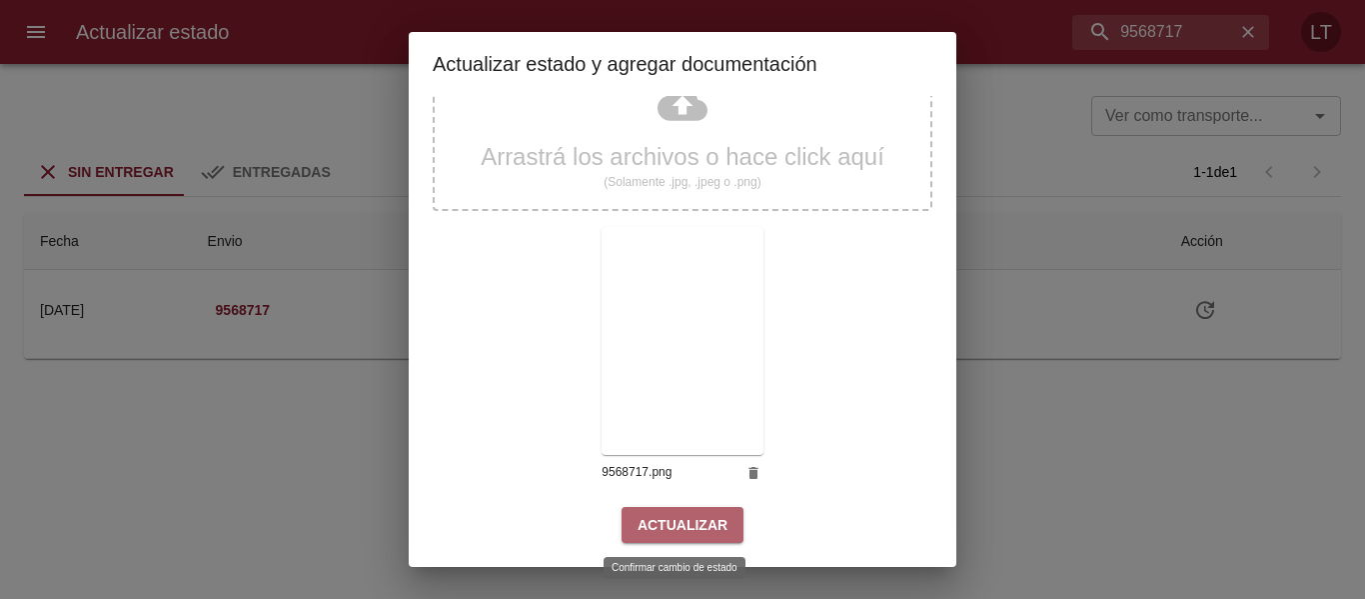
click at [694, 513] on span "Actualizar" at bounding box center [683, 525] width 90 height 25
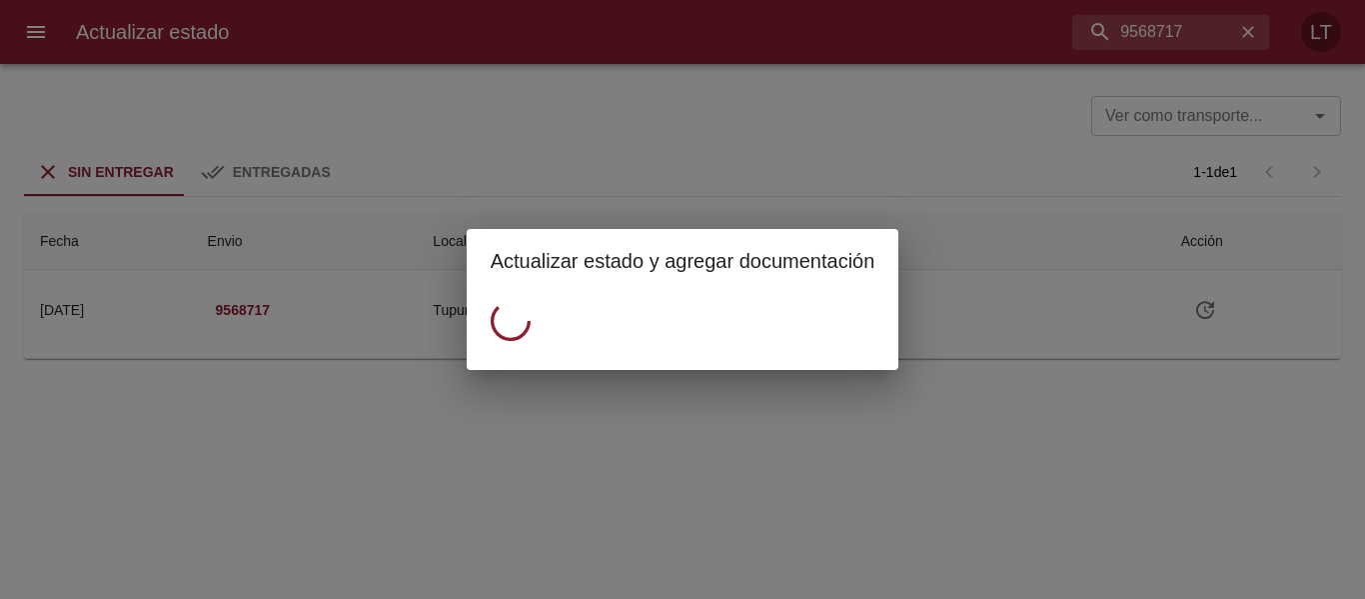
scroll to position [0, 0]
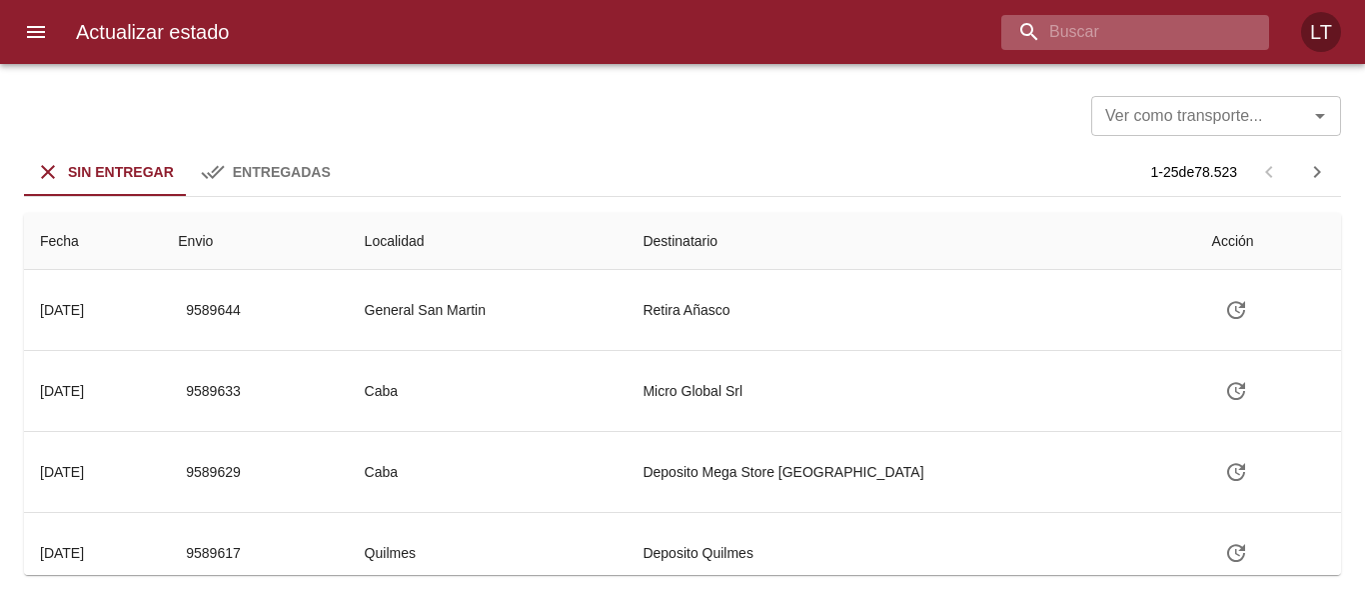
click at [1109, 24] on input "buscar" at bounding box center [1119, 32] width 234 height 35
paste input "9565364"
type input "9565364"
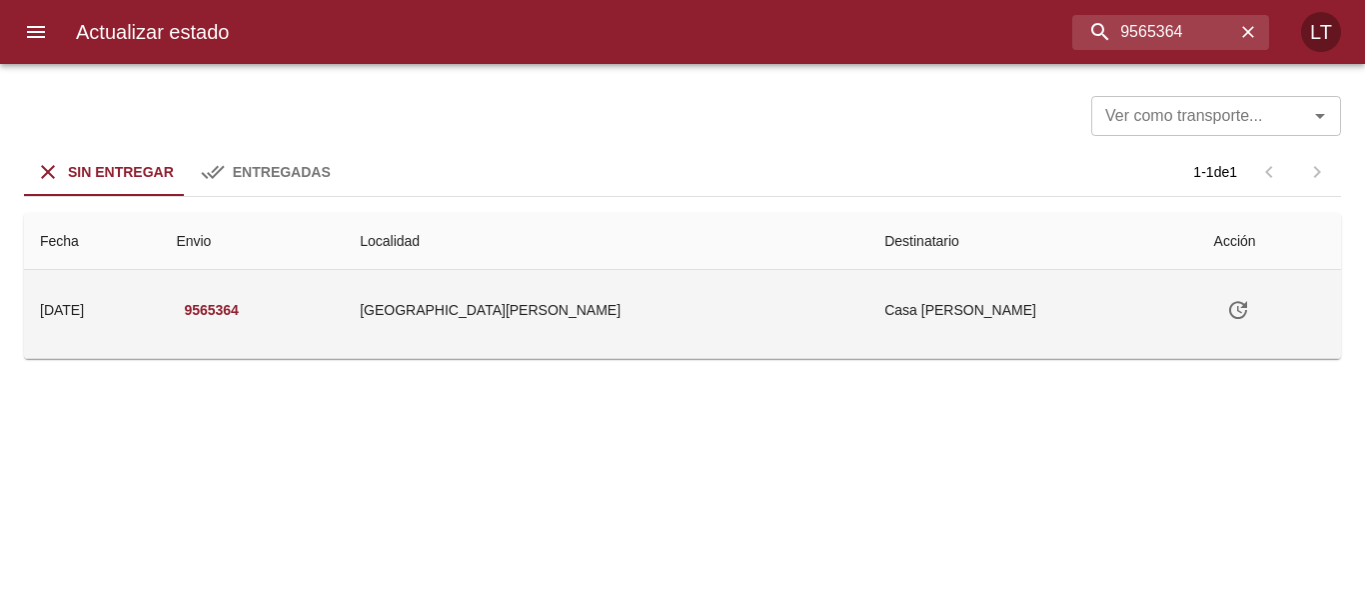
click at [1226, 306] on icon "Tabla de envíos del cliente" at bounding box center [1238, 310] width 24 height 24
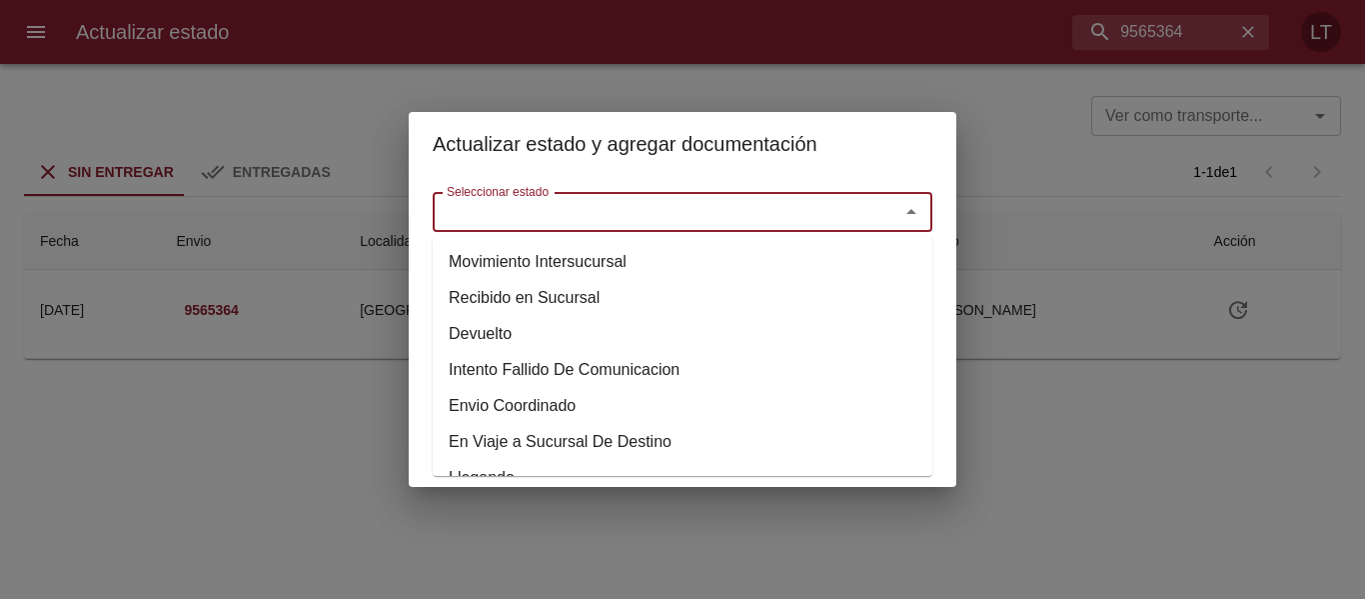
click at [714, 202] on input "Seleccionar estado" at bounding box center [653, 212] width 429 height 28
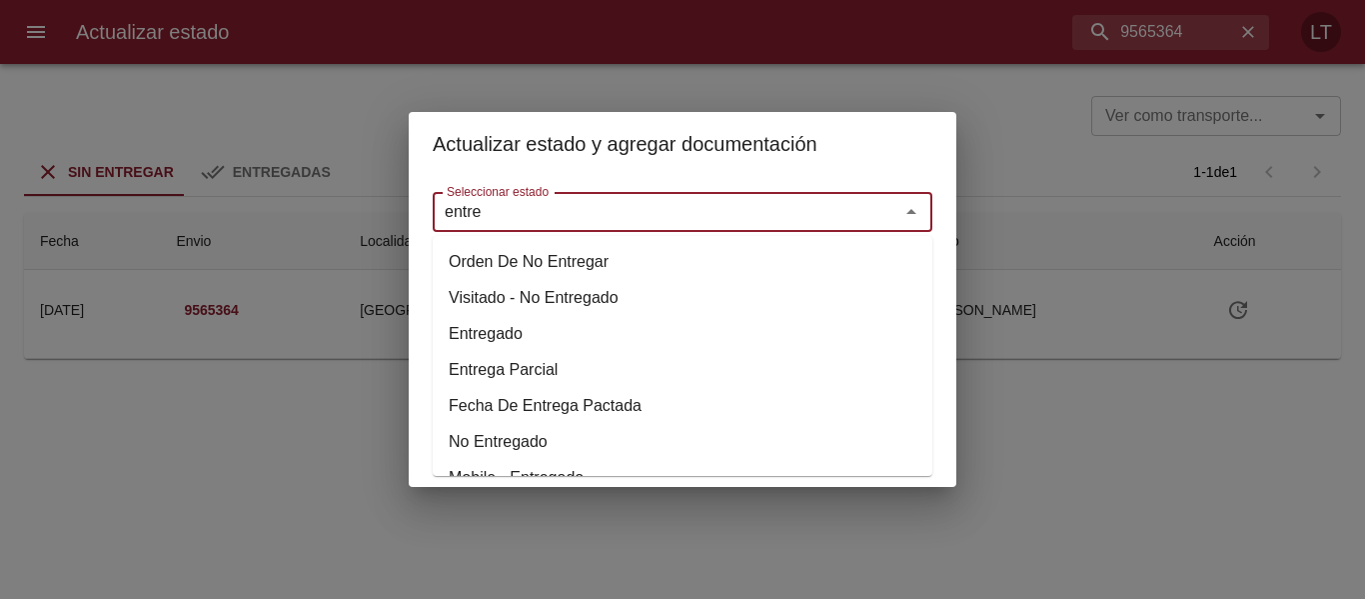
click at [505, 329] on li "Entregado" at bounding box center [683, 334] width 500 height 36
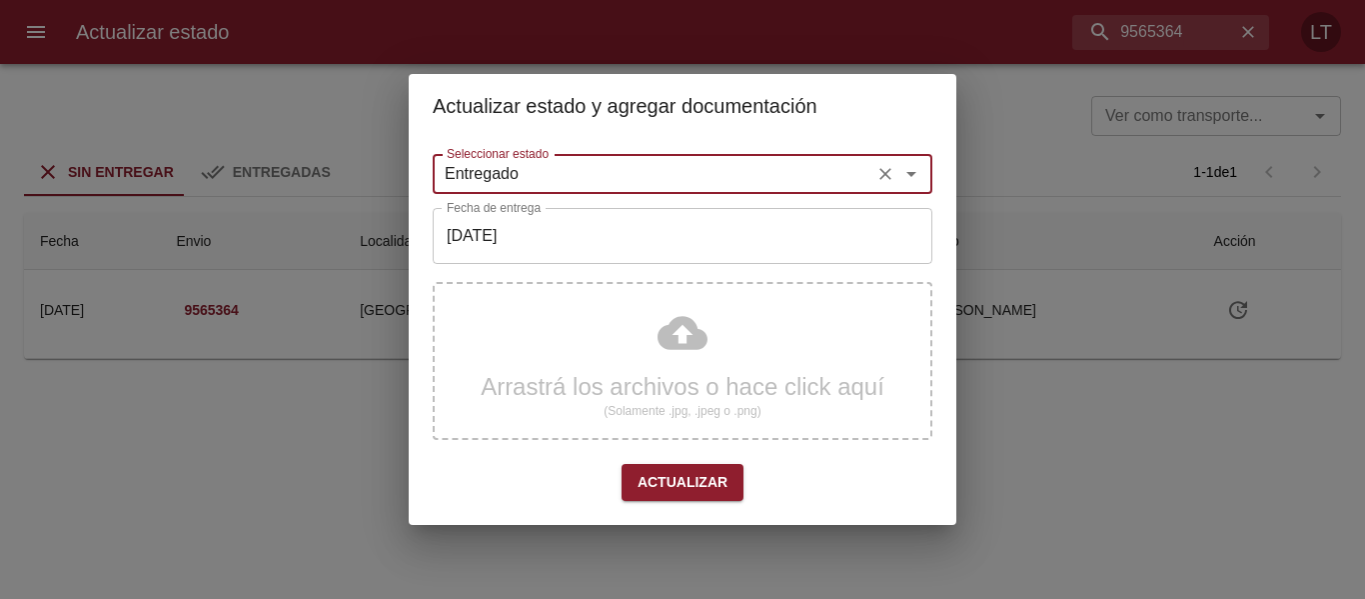
type input "Entregado"
click at [543, 242] on input "[DATE]" at bounding box center [683, 236] width 500 height 56
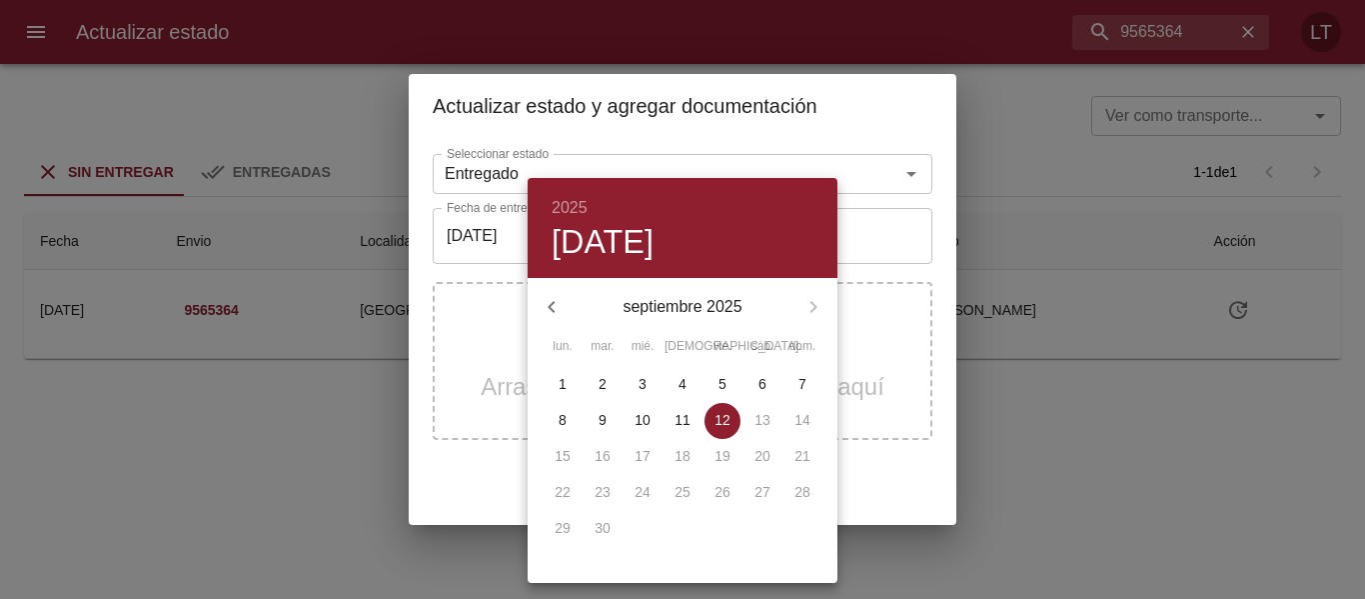
click at [653, 422] on span "10" at bounding box center [643, 420] width 36 height 20
type input "[DATE]"
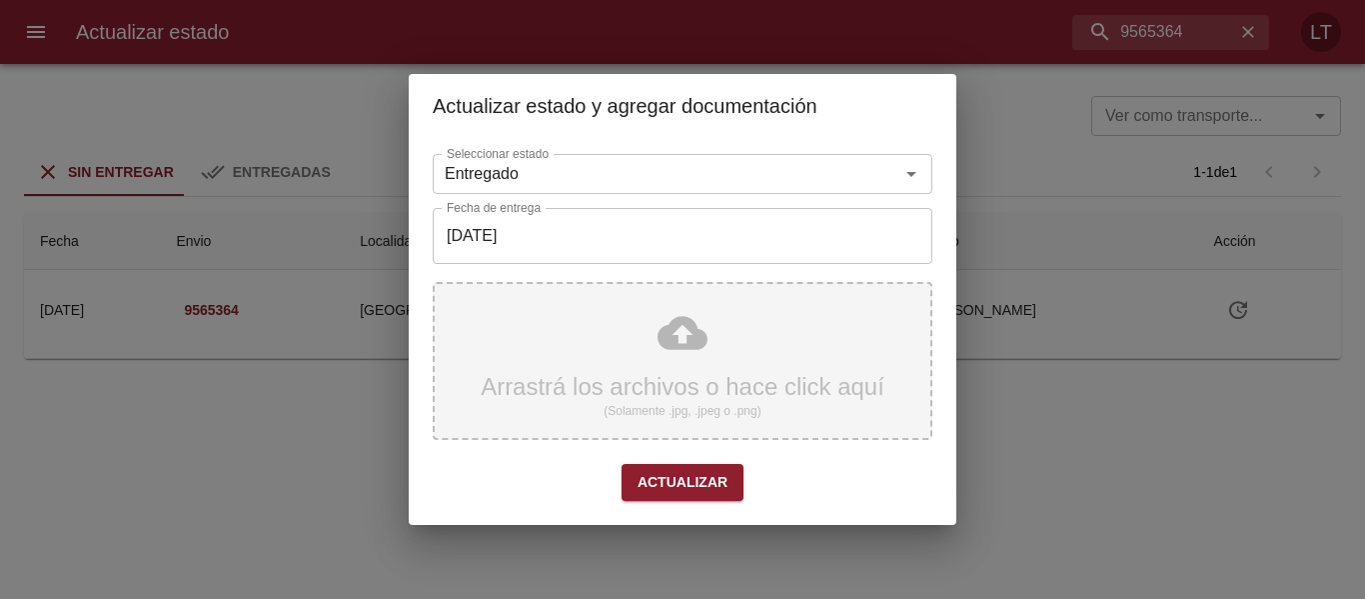
click at [668, 357] on div "Arrastrá los archivos o hace click aquí (Solamente .jpg, .jpeg o .png)" at bounding box center [683, 361] width 500 height 158
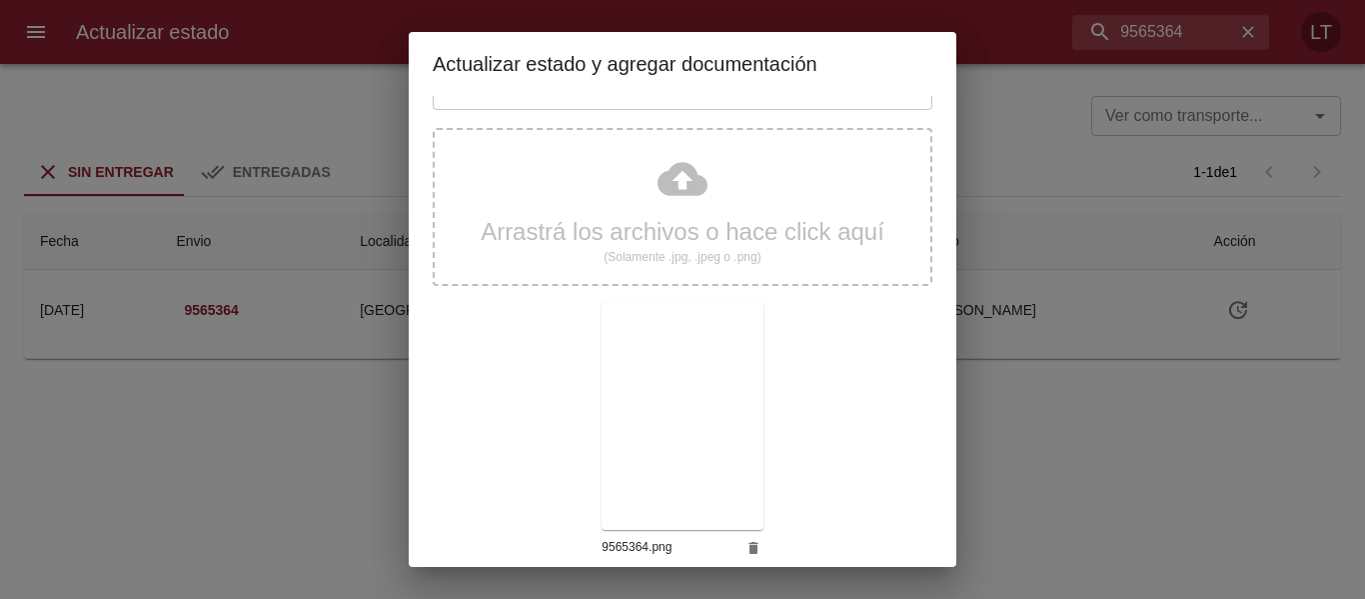
scroll to position [187, 0]
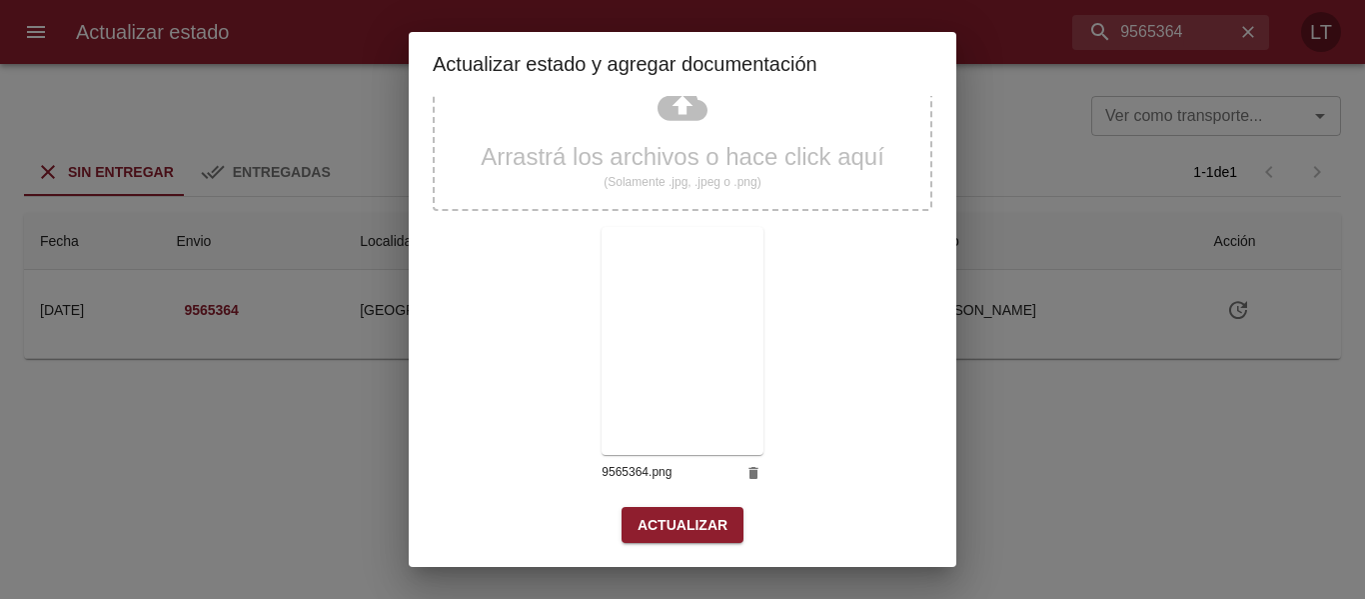
click at [655, 527] on span "Actualizar" at bounding box center [683, 525] width 90 height 25
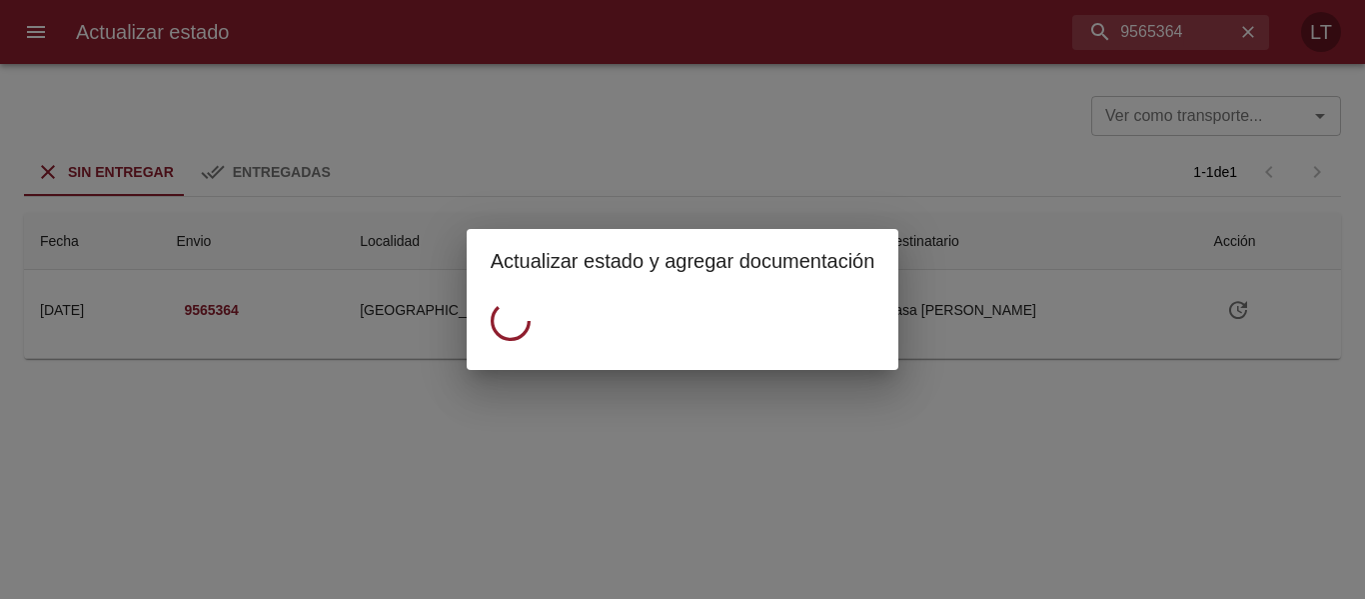
scroll to position [0, 0]
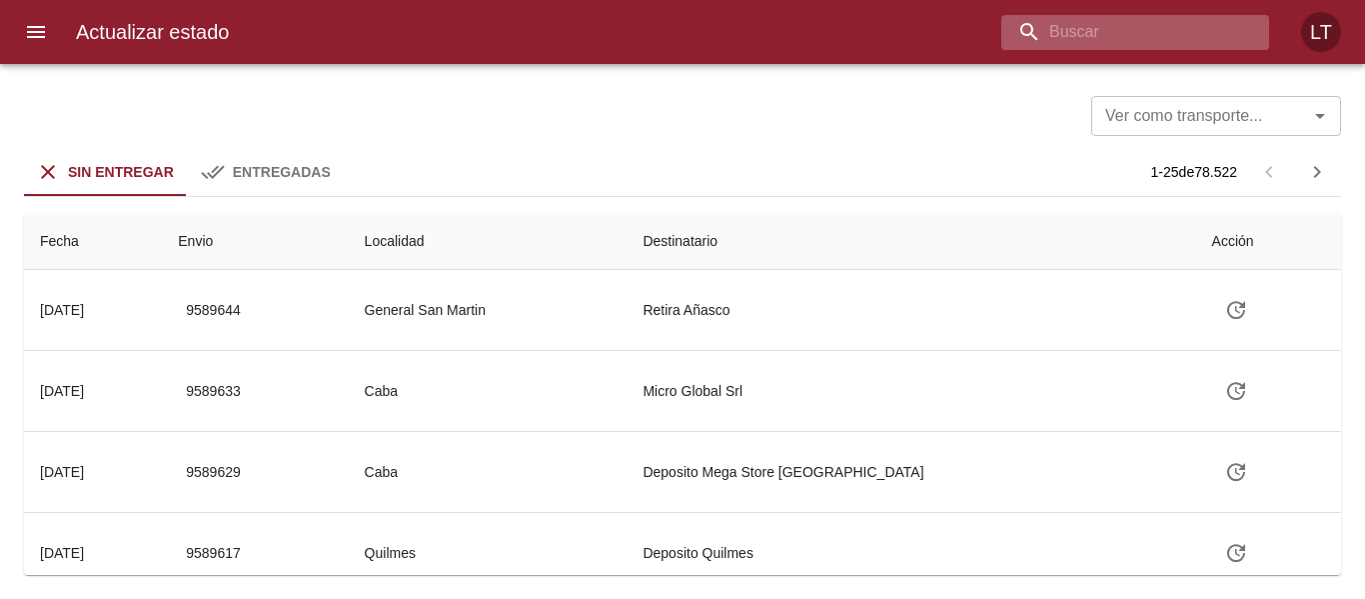
click at [1204, 22] on input "buscar" at bounding box center [1119, 32] width 234 height 35
paste input "9549937"
type input "9549937"
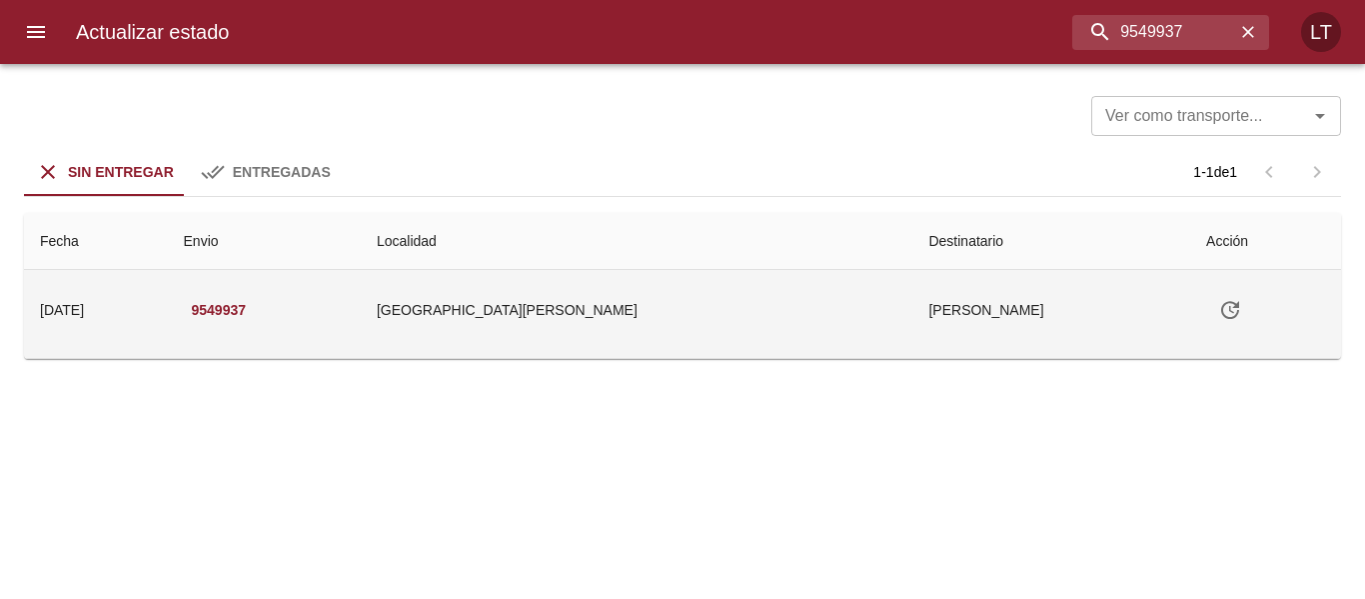
click at [1218, 311] on icon "Tabla de envíos del cliente" at bounding box center [1230, 310] width 24 height 24
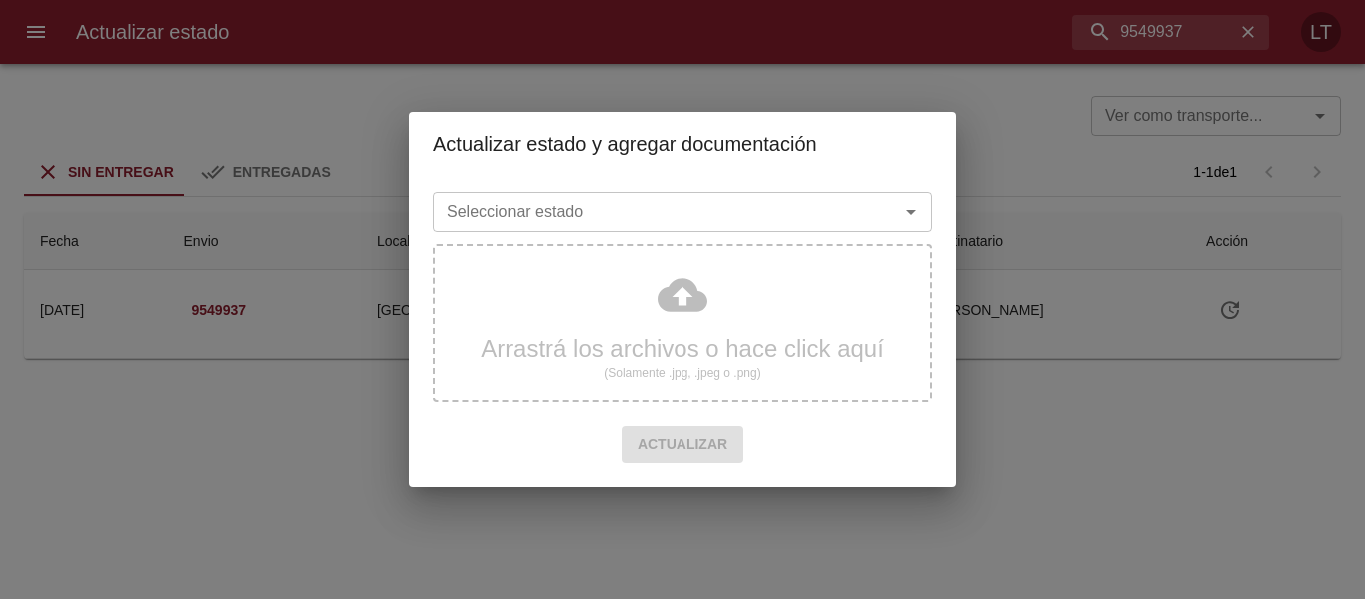
click at [746, 231] on div "Seleccionar estado" at bounding box center [683, 212] width 500 height 40
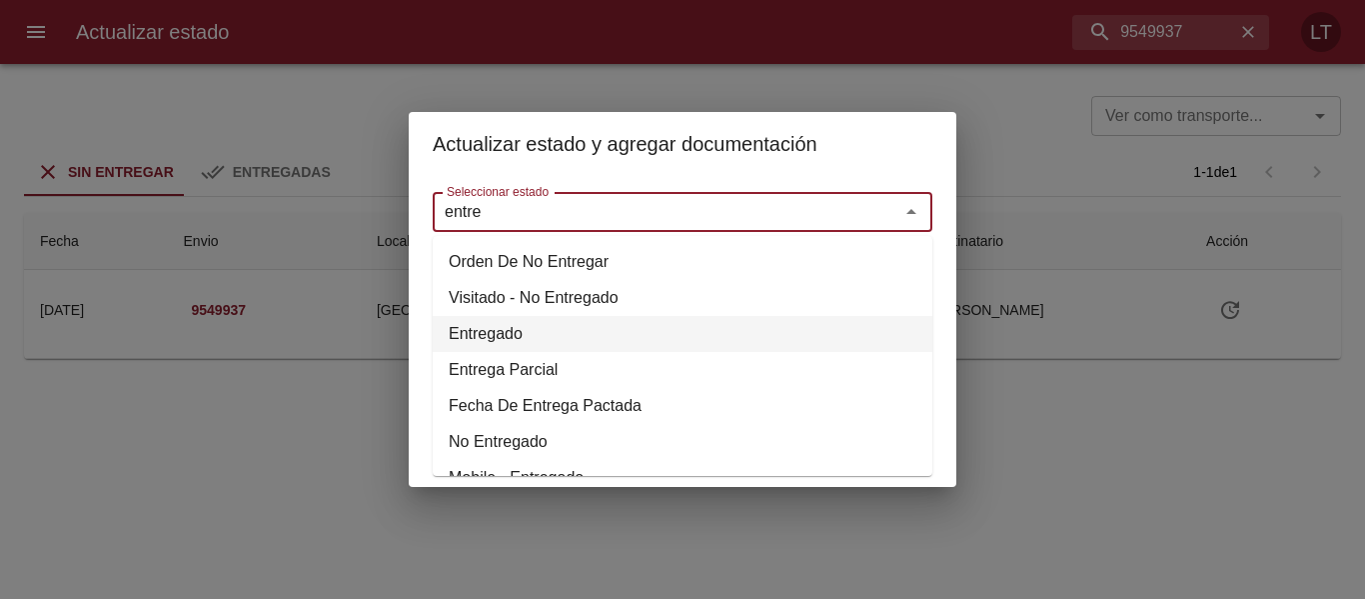
click at [504, 323] on li "Entregado" at bounding box center [683, 334] width 500 height 36
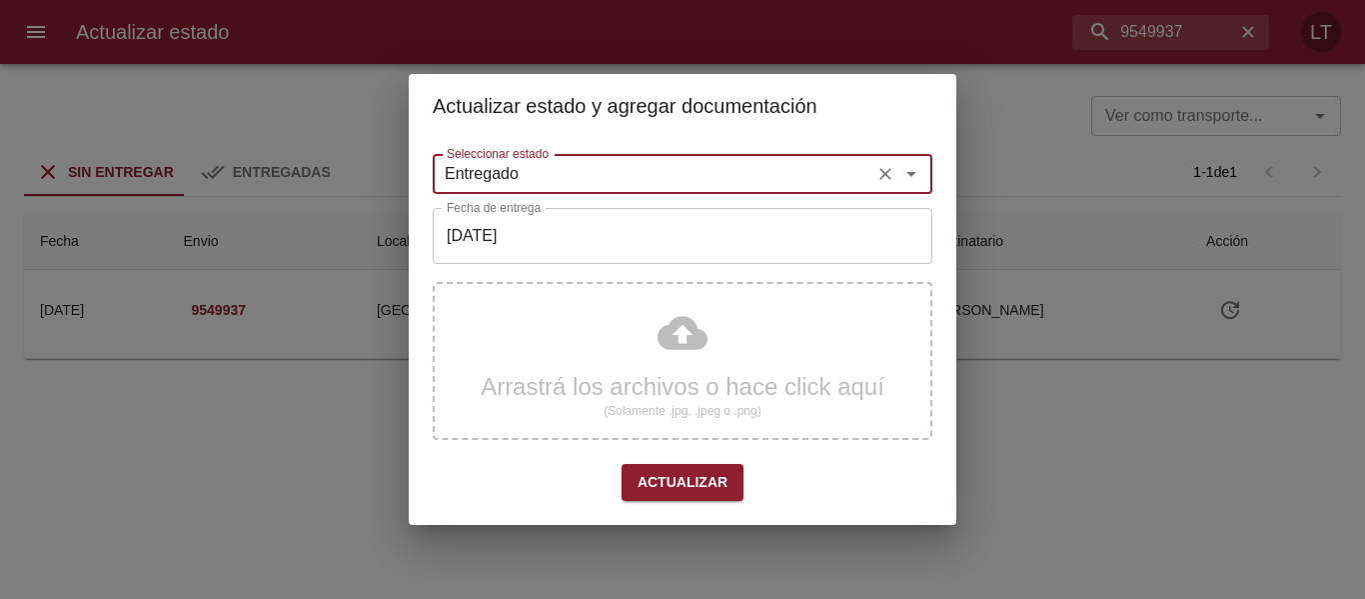
type input "Entregado"
click at [530, 257] on input "[DATE]" at bounding box center [683, 236] width 500 height 56
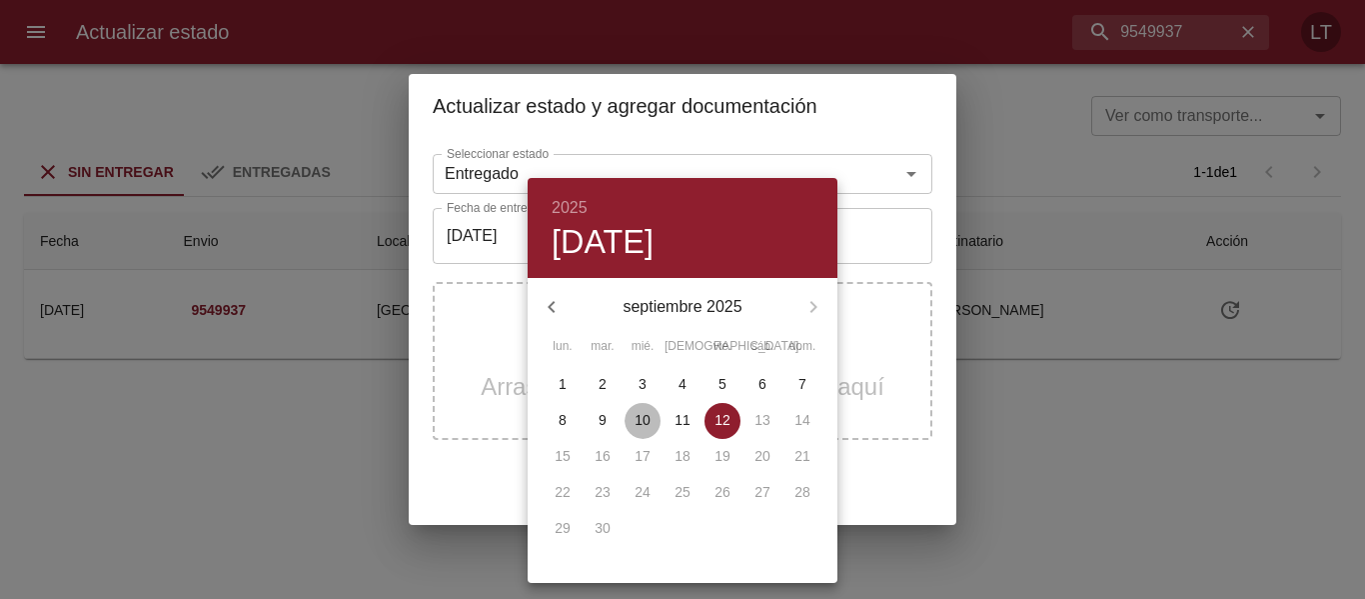
click at [658, 419] on span "10" at bounding box center [643, 420] width 36 height 20
type input "10/09/2025"
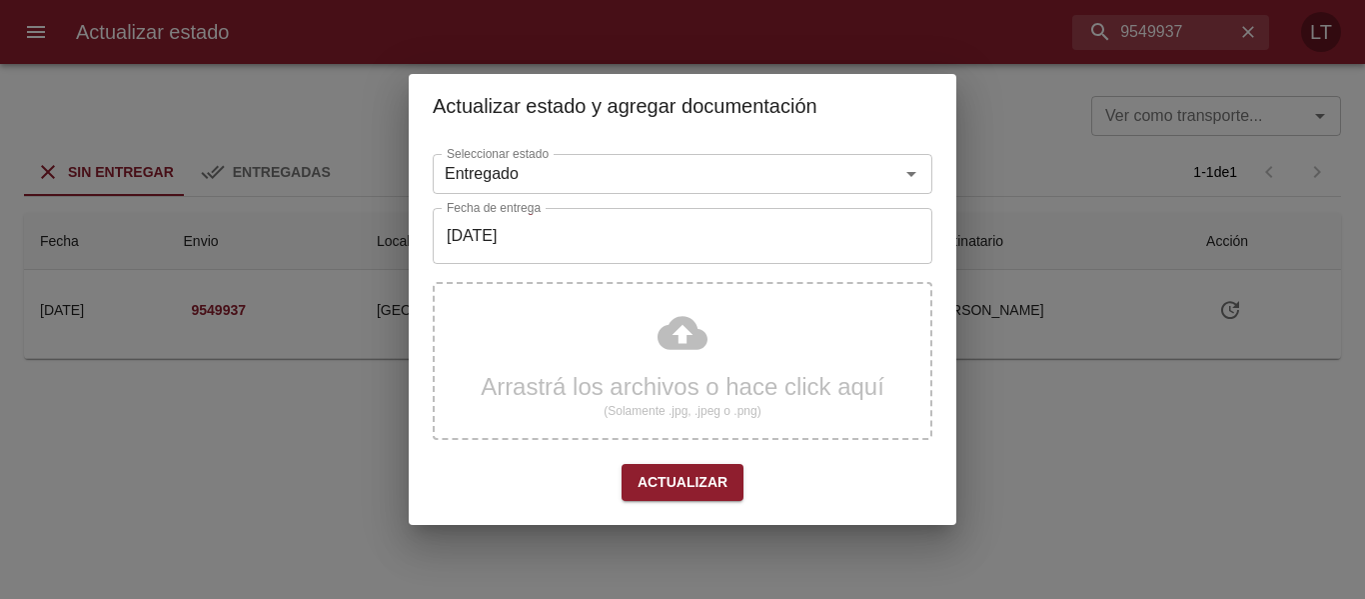
click at [691, 345] on div "Arrastrá los archivos o hace click aquí (Solamente .jpg, .jpeg o .png)" at bounding box center [683, 361] width 500 height 158
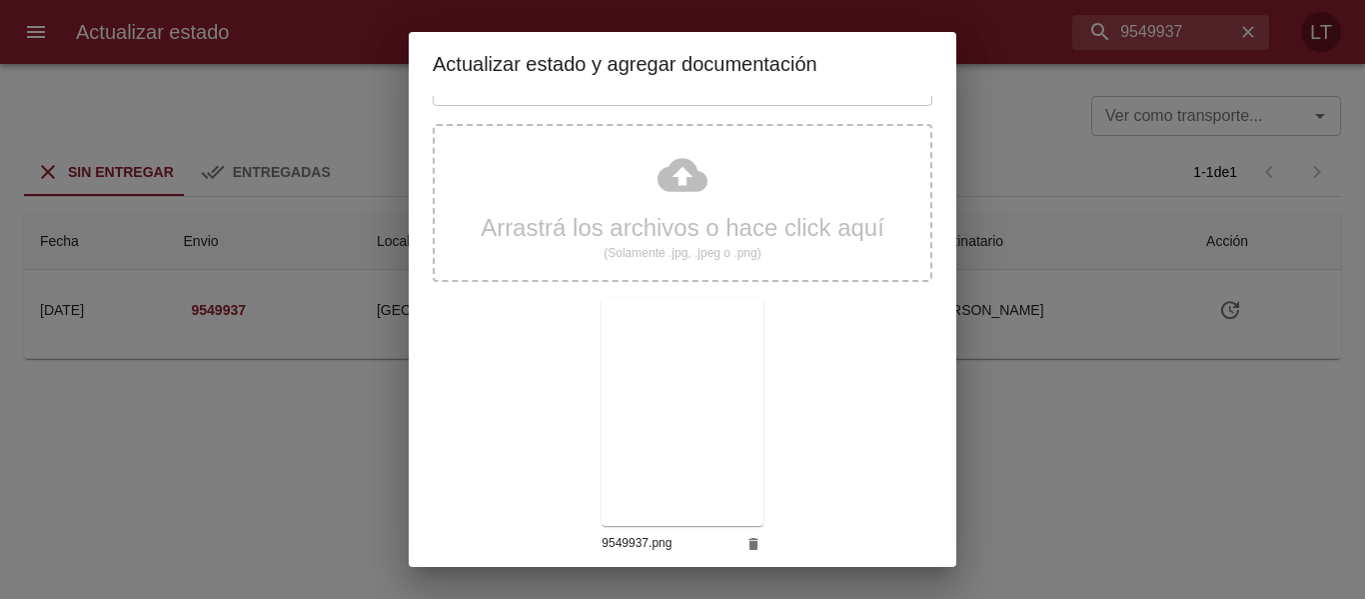
scroll to position [187, 0]
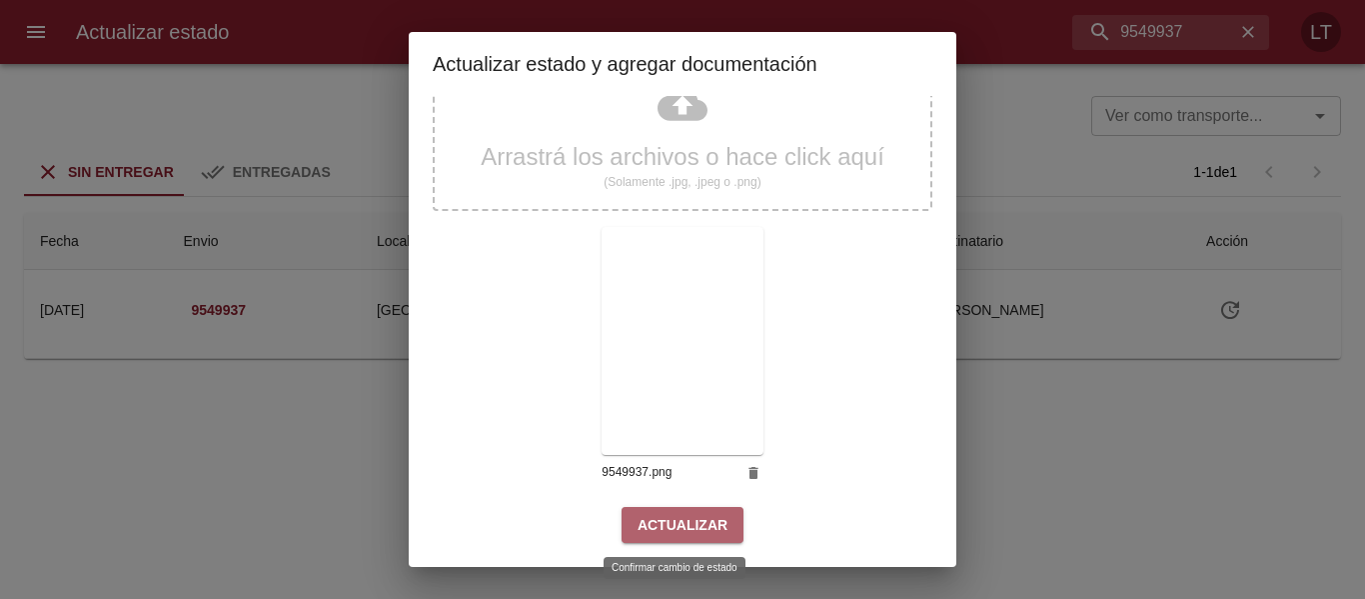
click at [681, 531] on span "Actualizar" at bounding box center [683, 525] width 90 height 25
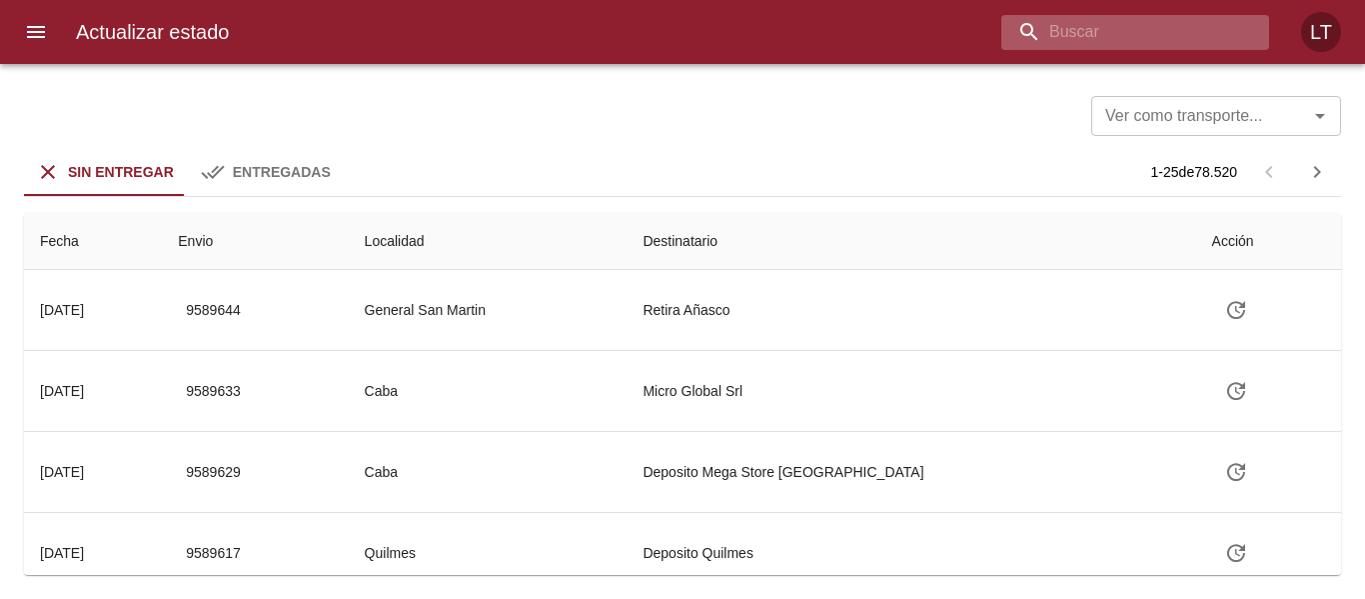
click at [1094, 28] on input "buscar" at bounding box center [1119, 32] width 234 height 35
paste input "9549514"
type input "9549514"
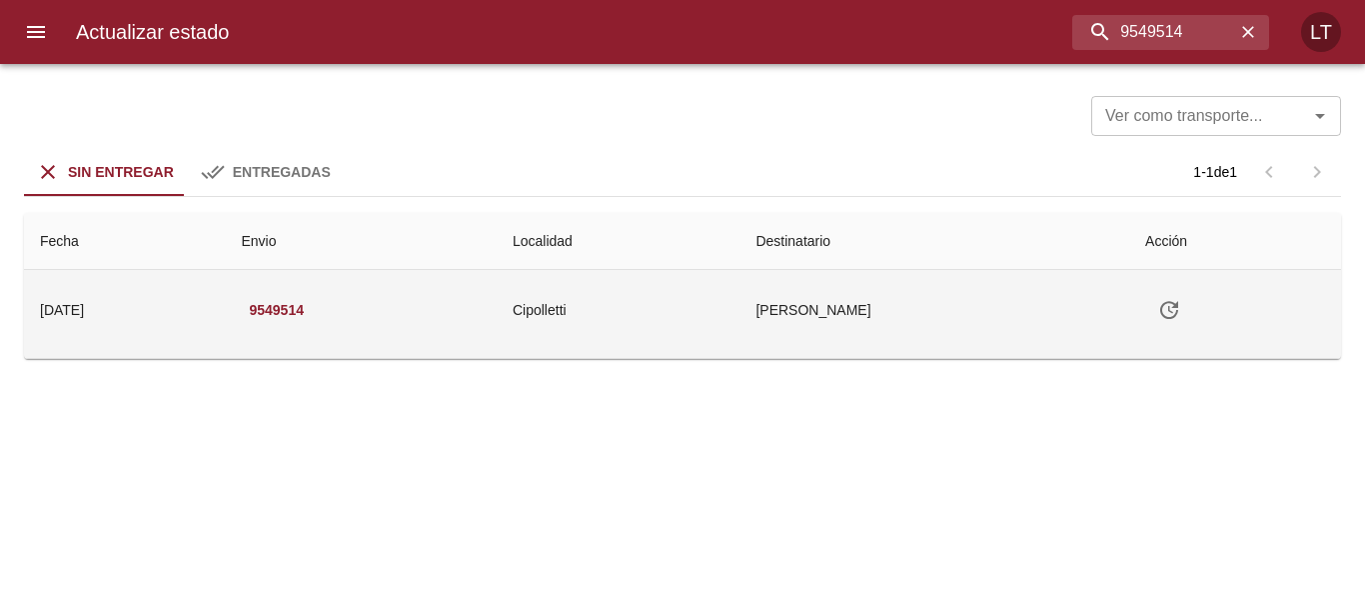
click at [1178, 306] on icon "Tabla de envíos del cliente" at bounding box center [1169, 310] width 18 height 18
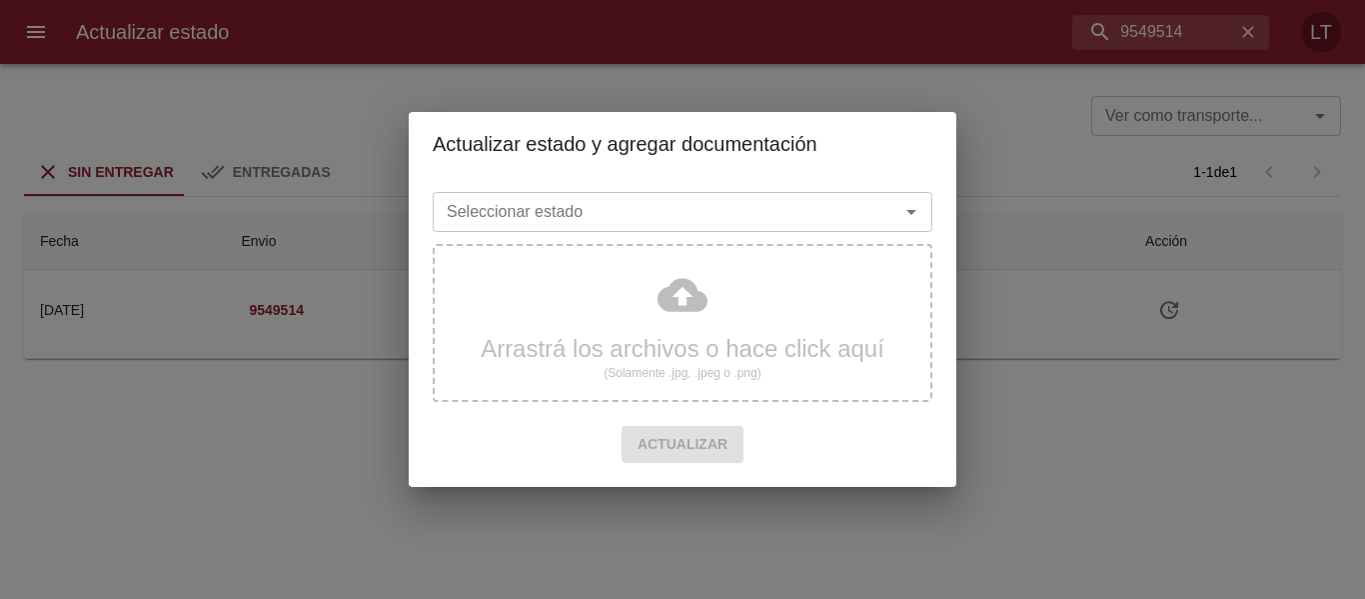
click at [705, 230] on div "Seleccionar estado" at bounding box center [683, 212] width 500 height 40
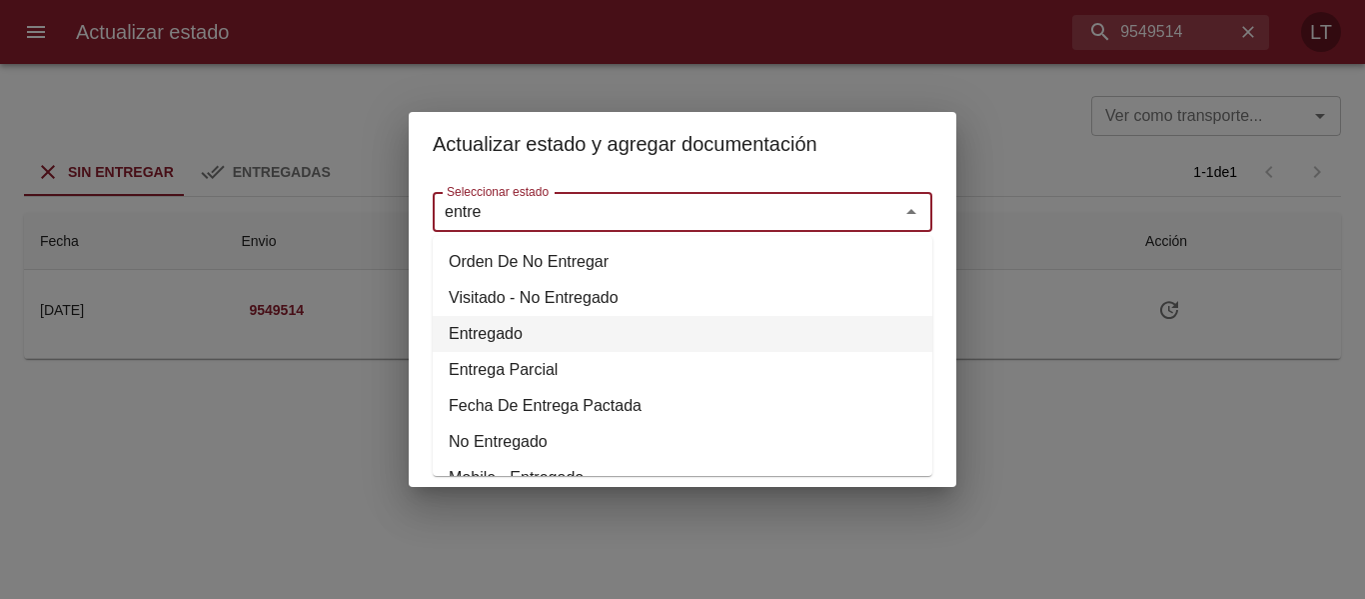
click at [477, 342] on li "Entregado" at bounding box center [683, 334] width 500 height 36
type input "Entregado"
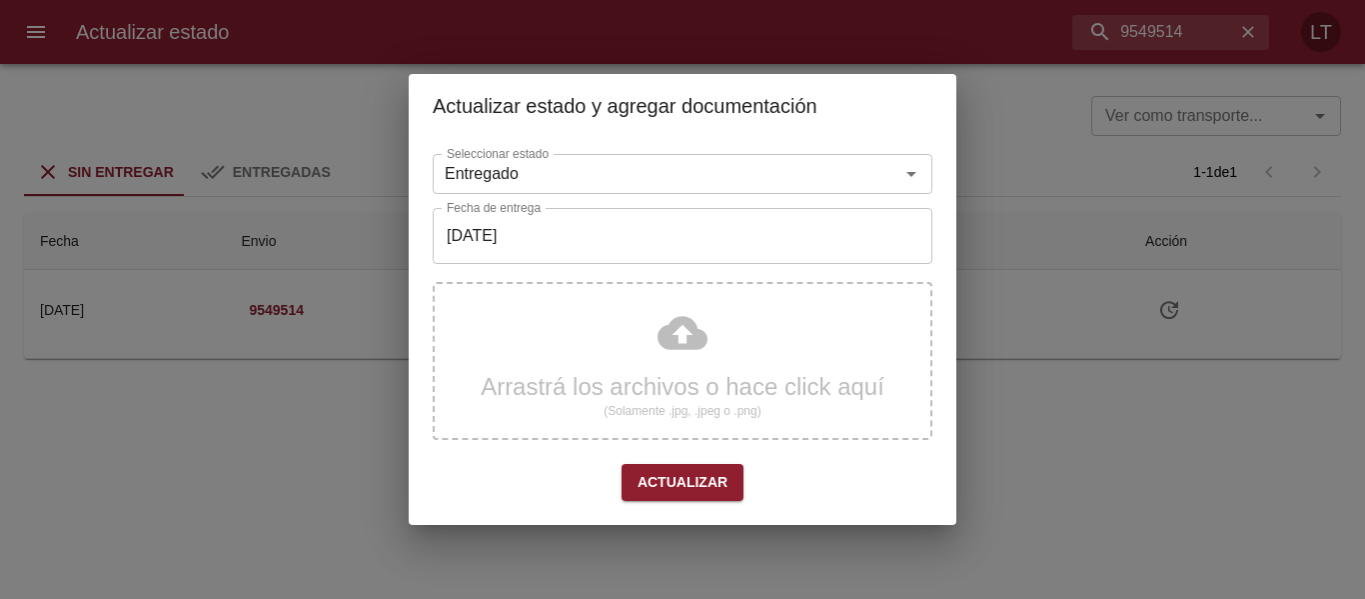
click at [522, 271] on div "Seleccionar estado Entregado Seleccionar estado Fecha de entrega 12/09/2025 Fec…" at bounding box center [683, 331] width 500 height 371
click at [522, 252] on input "[DATE]" at bounding box center [683, 236] width 500 height 56
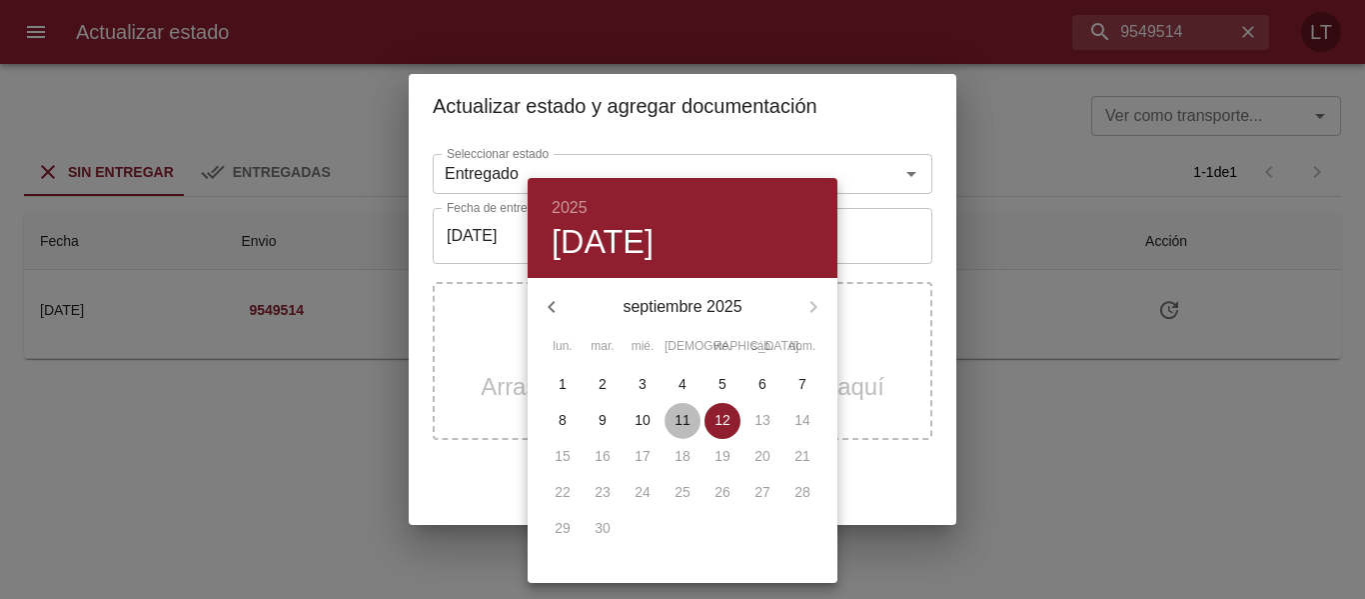
click at [689, 417] on span "11" at bounding box center [683, 420] width 36 height 20
type input "11/09/2025"
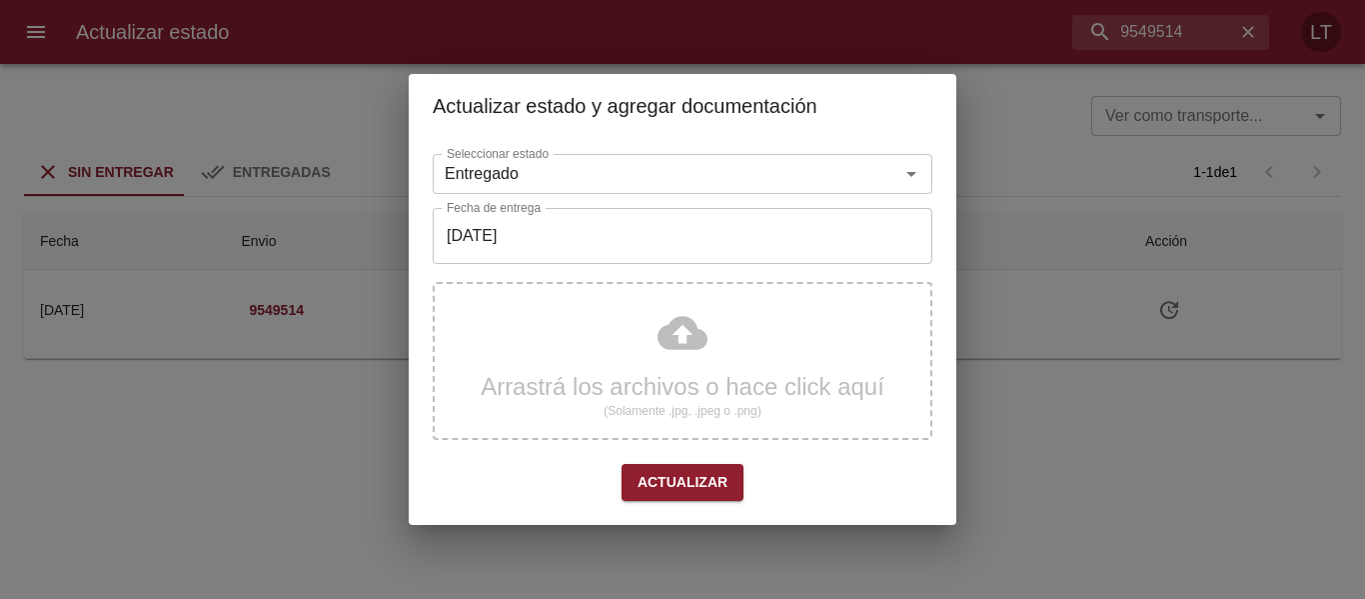
click at [713, 331] on div "Arrastrá los archivos o hace click aquí (Solamente .jpg, .jpeg o .png)" at bounding box center [683, 361] width 500 height 158
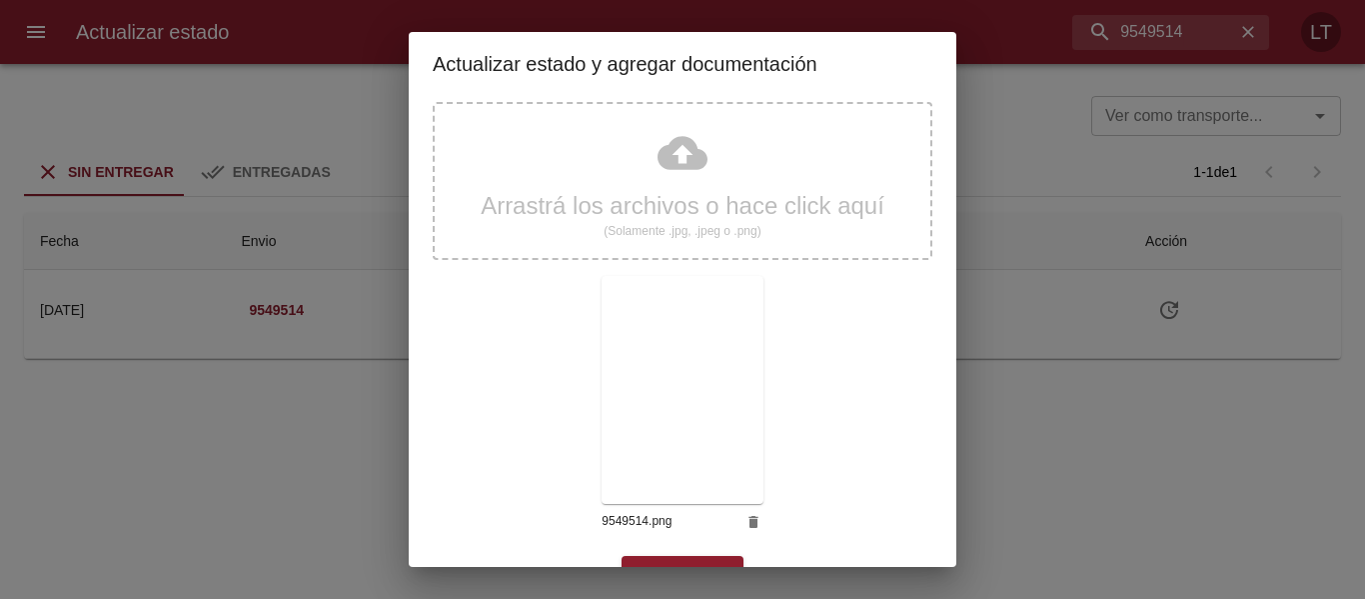
scroll to position [187, 0]
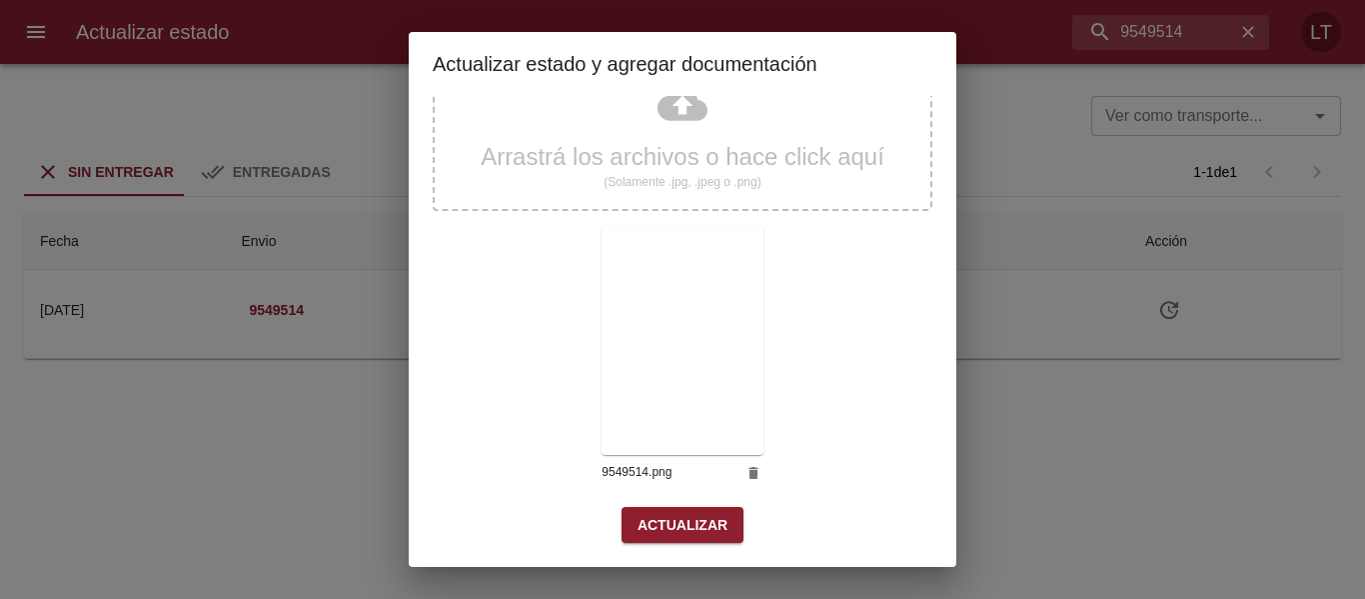
click at [720, 517] on button "Actualizar" at bounding box center [683, 525] width 122 height 37
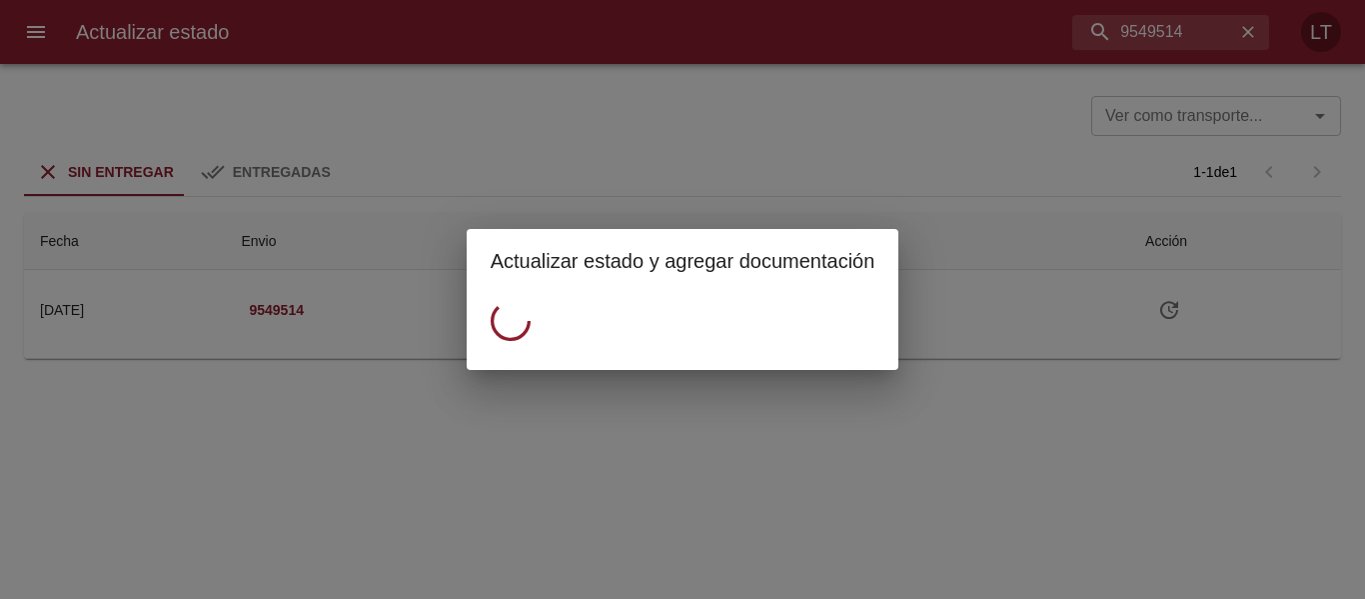
scroll to position [0, 0]
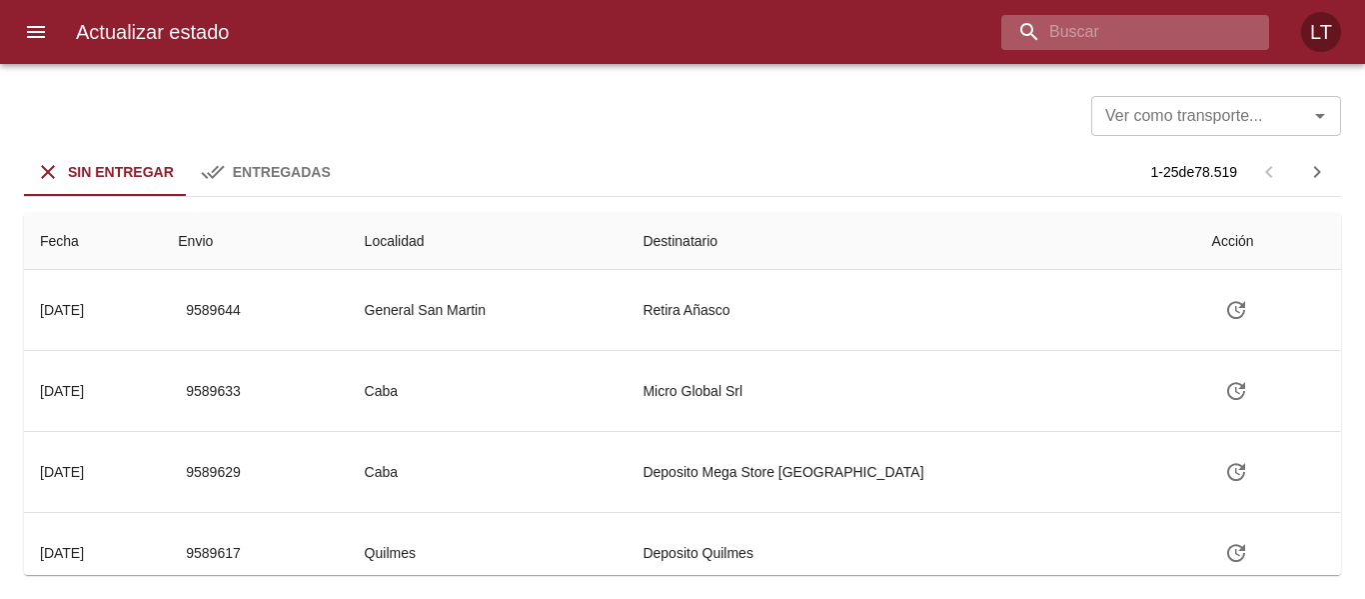
click at [1171, 43] on input "buscar" at bounding box center [1119, 32] width 234 height 35
paste input "9545986"
type input "9545986"
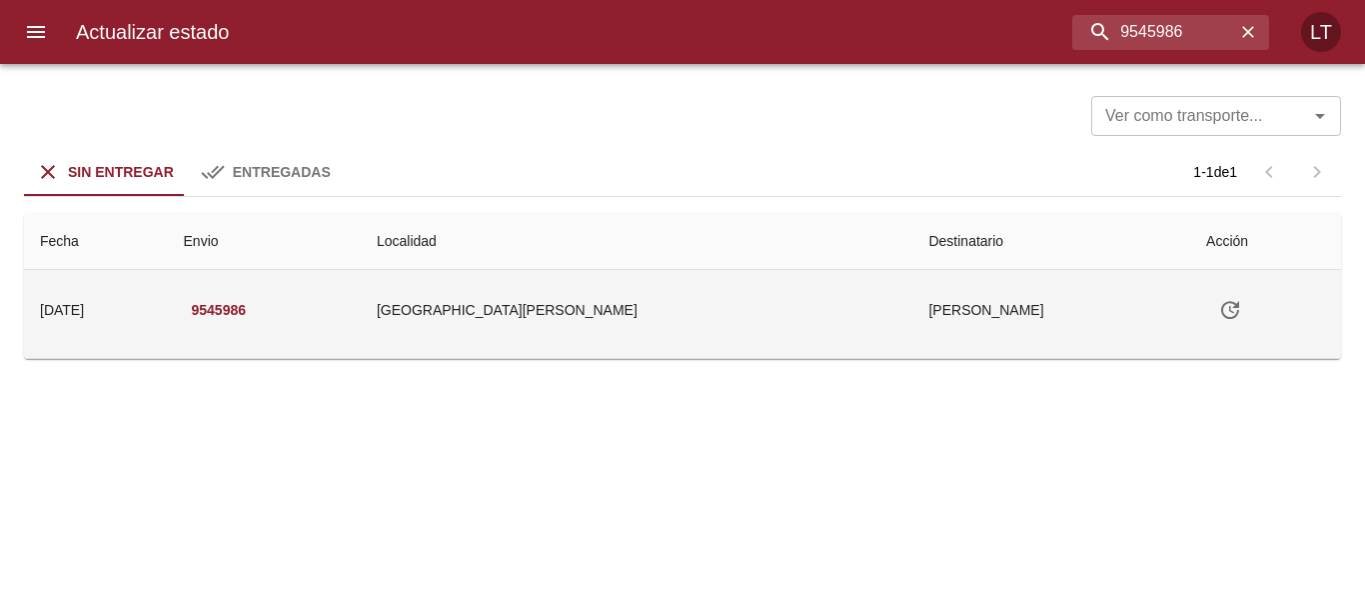
click at [1218, 305] on icon "Tabla de envíos del cliente" at bounding box center [1230, 310] width 24 height 24
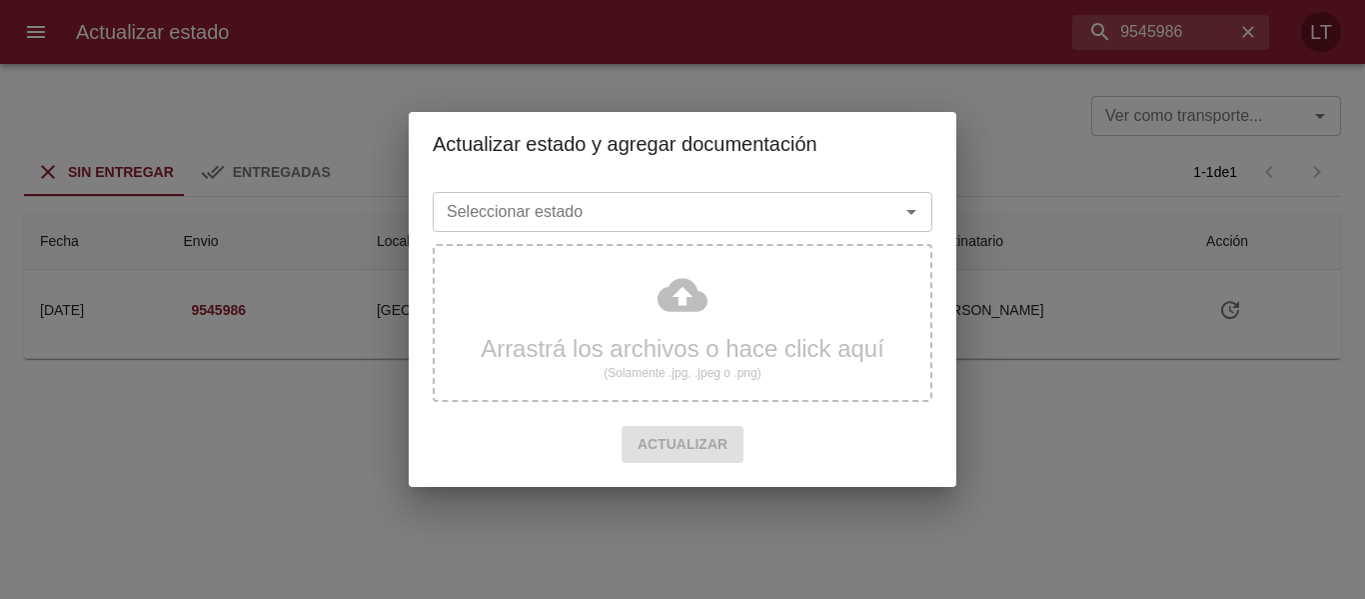
click at [683, 209] on input "Seleccionar estado" at bounding box center [653, 212] width 429 height 28
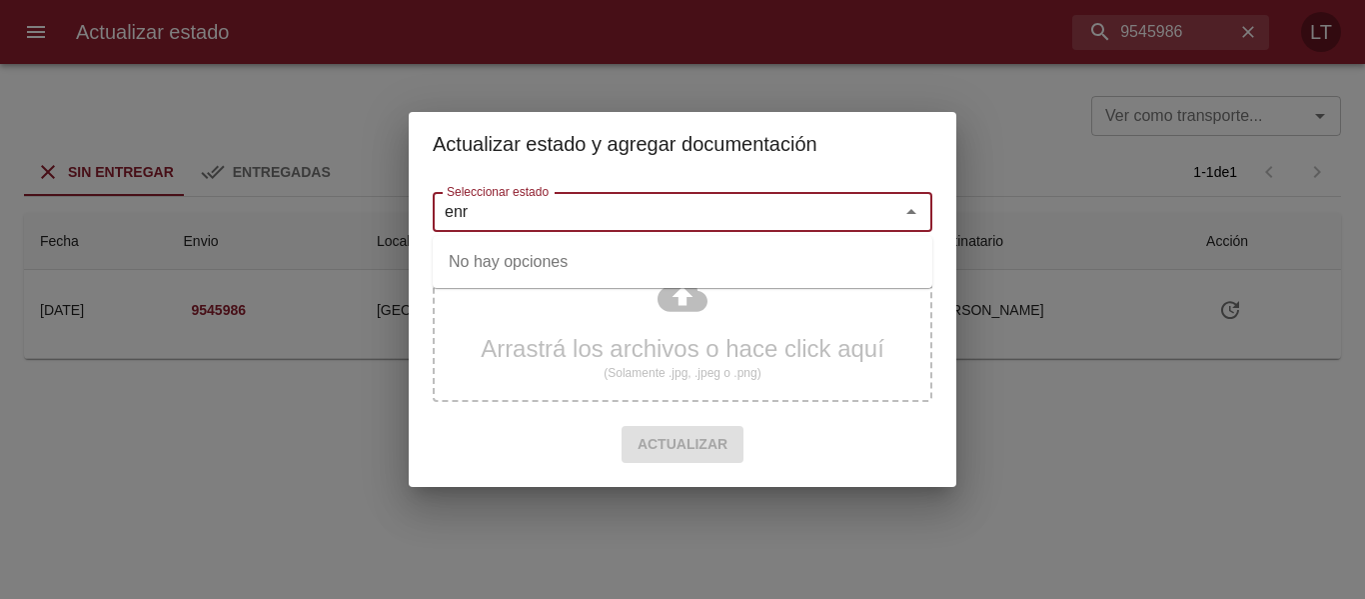
drag, startPoint x: 503, startPoint y: 223, endPoint x: 406, endPoint y: 209, distance: 98.0
click at [406, 209] on div "Actualizar estado y agregar documentación Seleccionar estado enr Seleccionar es…" at bounding box center [682, 299] width 1365 height 599
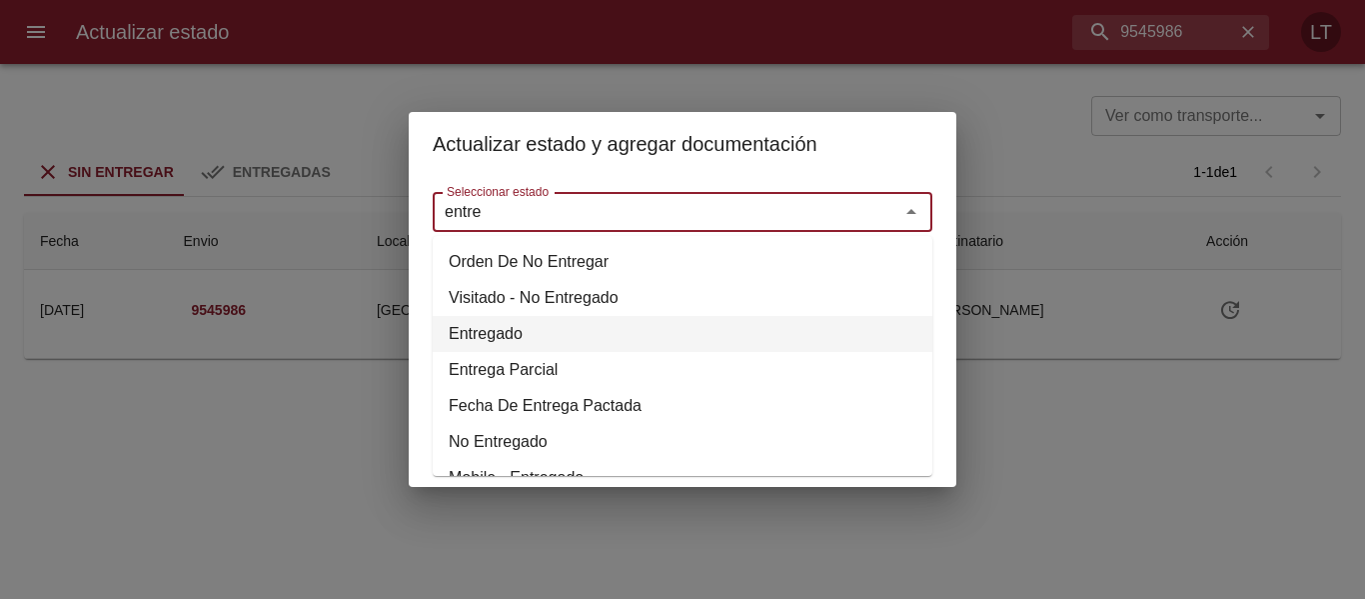
click at [482, 322] on li "Entregado" at bounding box center [683, 334] width 500 height 36
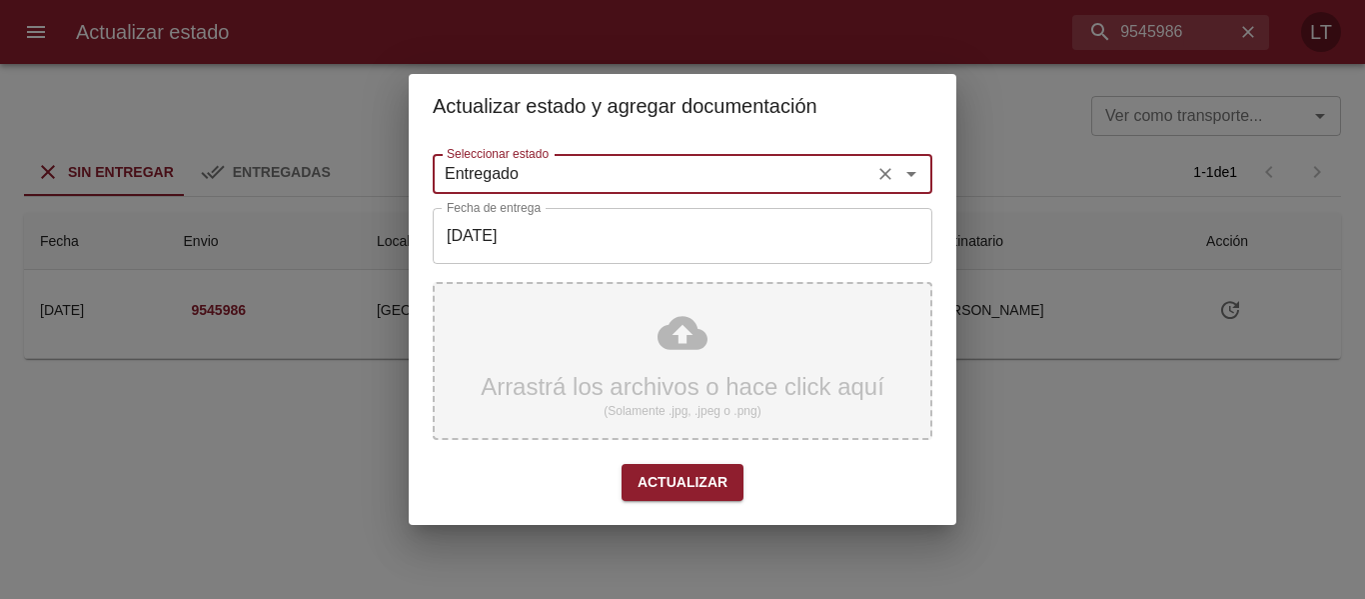
type input "Entregado"
click at [625, 357] on div "Arrastrá los archivos o hace click aquí (Solamente .jpg, .jpeg o .png)" at bounding box center [683, 361] width 500 height 158
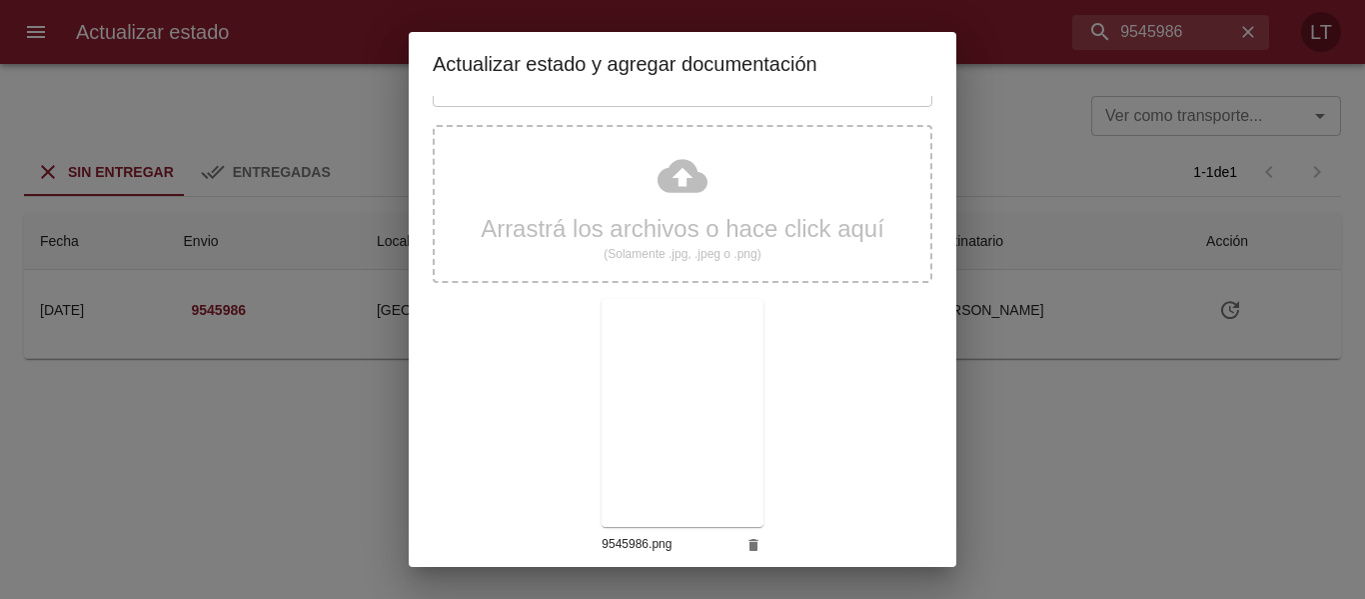
scroll to position [187, 0]
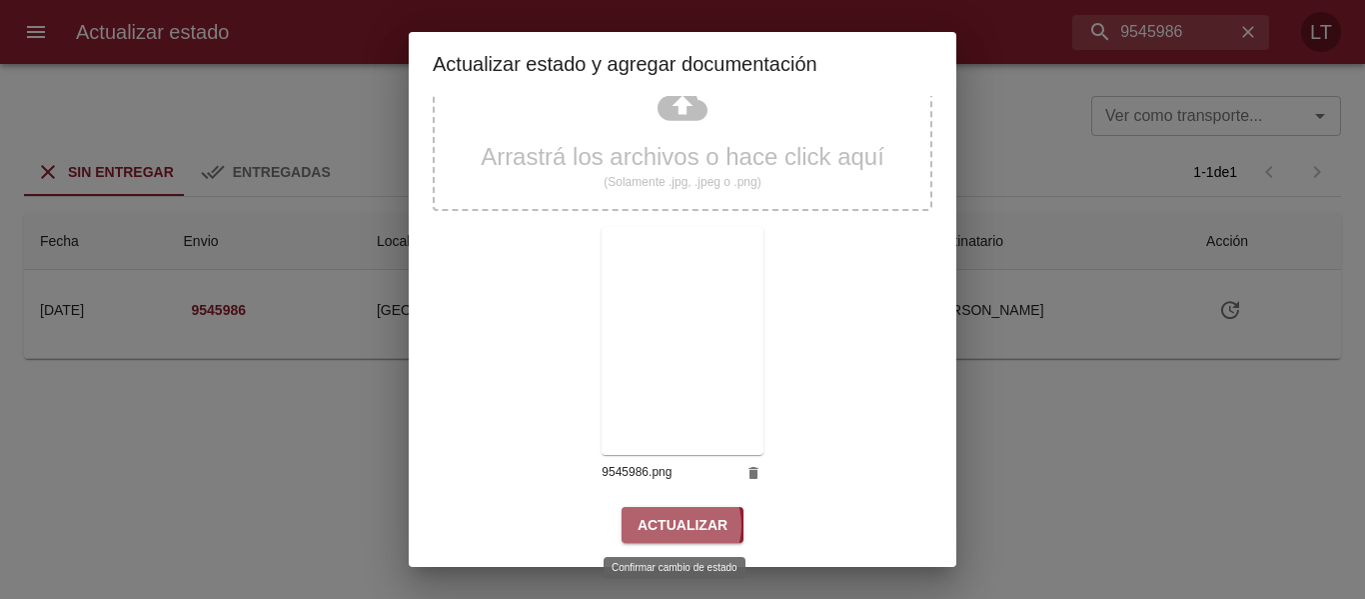
click at [663, 526] on span "Actualizar" at bounding box center [683, 525] width 90 height 25
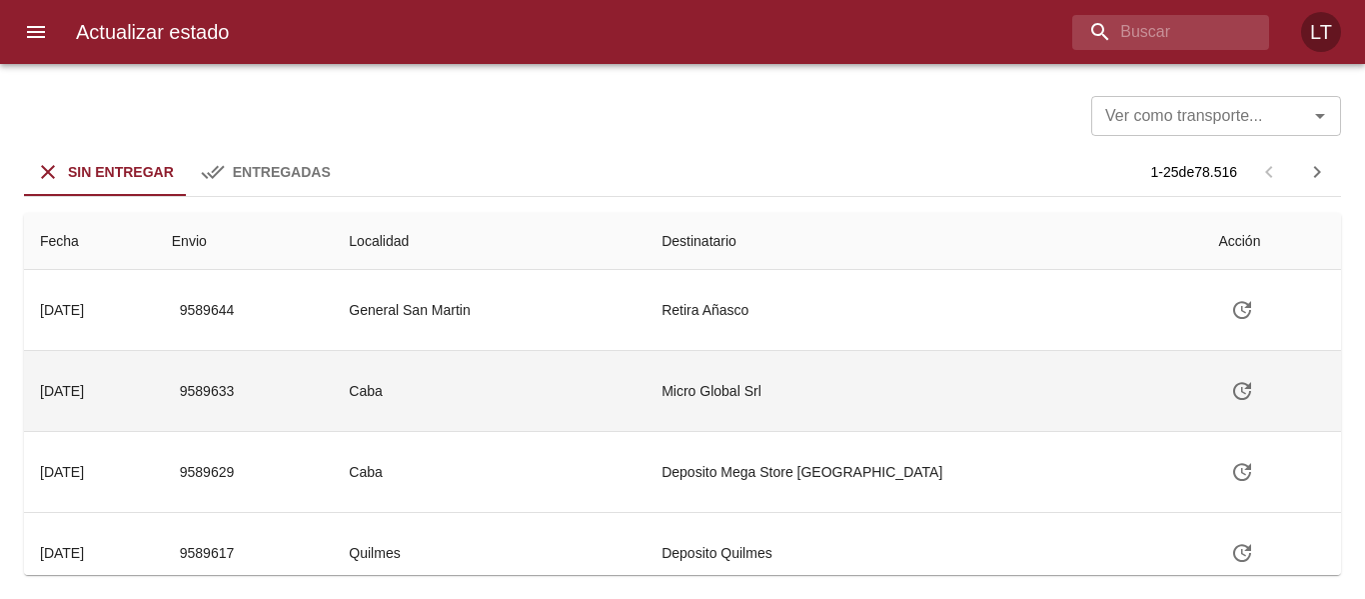
click at [1058, 396] on td "Micro Global Srl" at bounding box center [924, 391] width 557 height 80
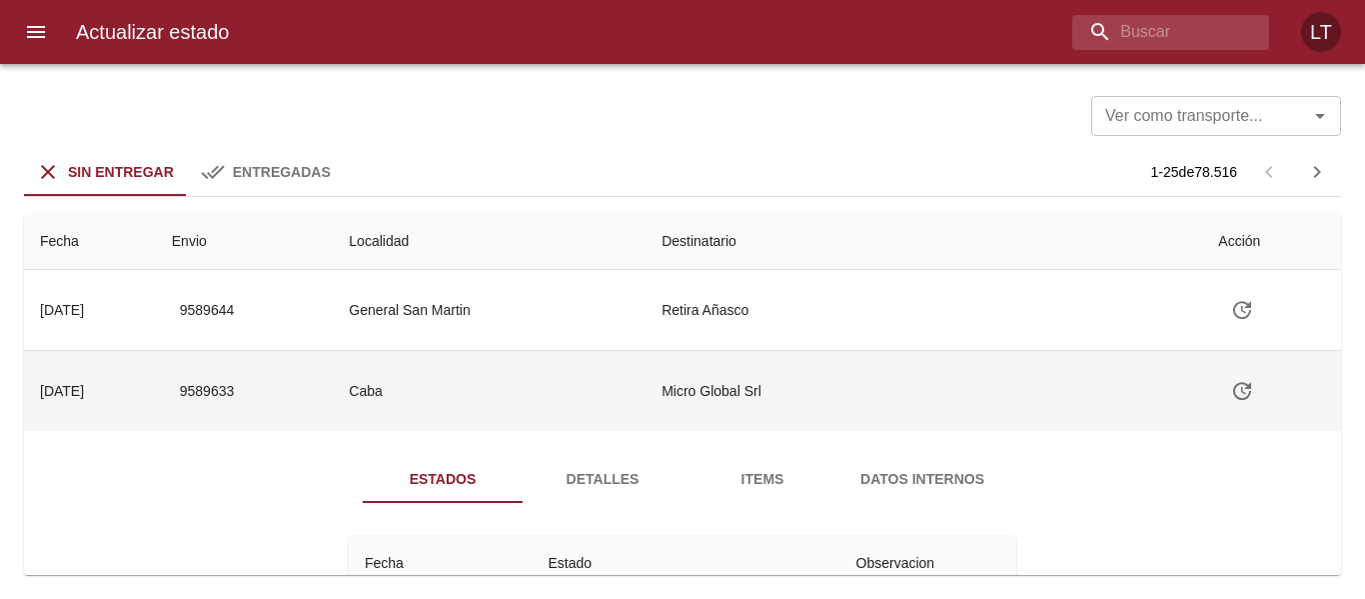
click at [1058, 396] on td "Micro Global Srl" at bounding box center [924, 391] width 557 height 80
